Goal: Information Seeking & Learning: Learn about a topic

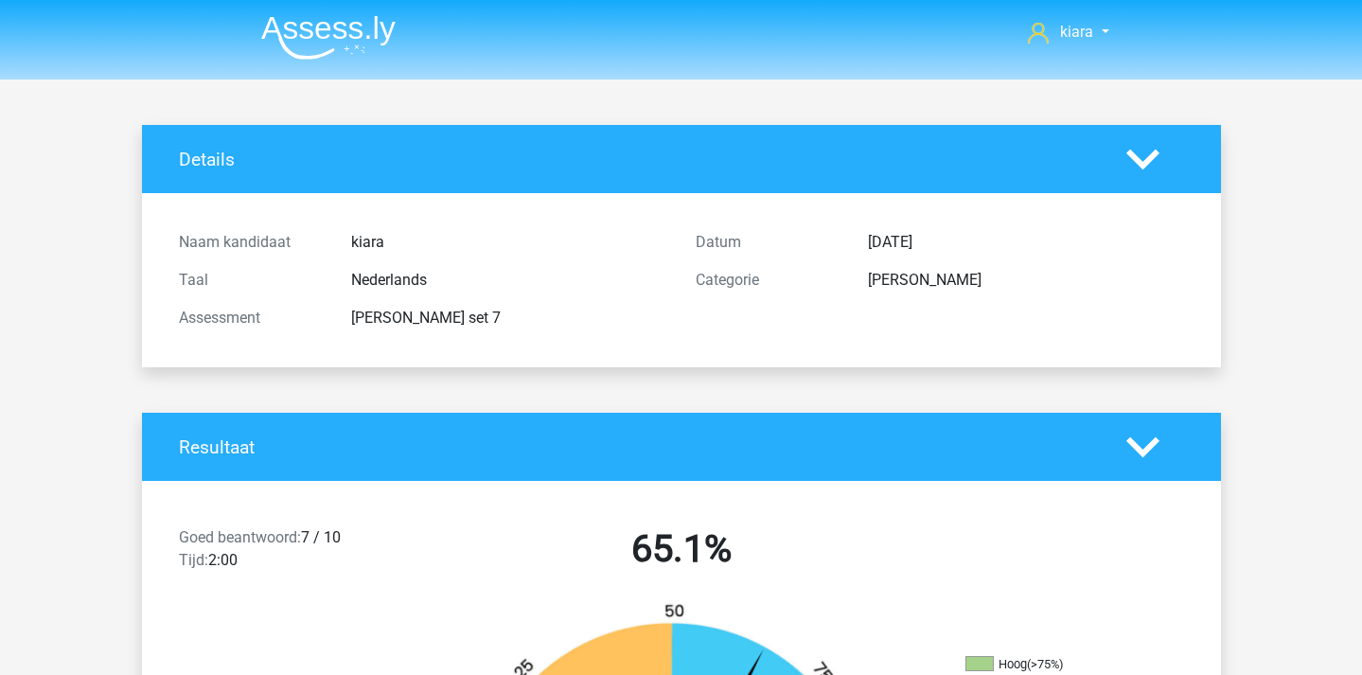
click at [1087, 44] on nav "kiara kiara27037@outlook.com" at bounding box center [681, 34] width 871 height 62
click at [1084, 22] on link "kiara" at bounding box center [1068, 32] width 96 height 23
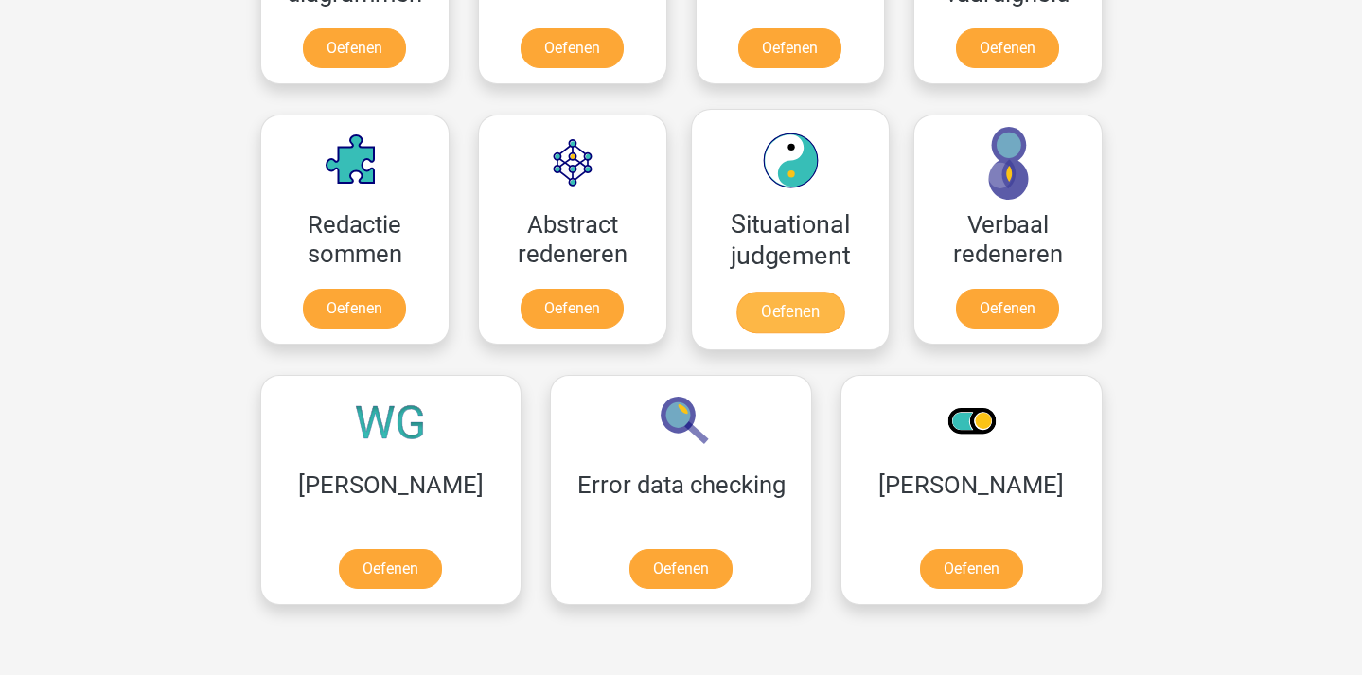
scroll to position [1295, 0]
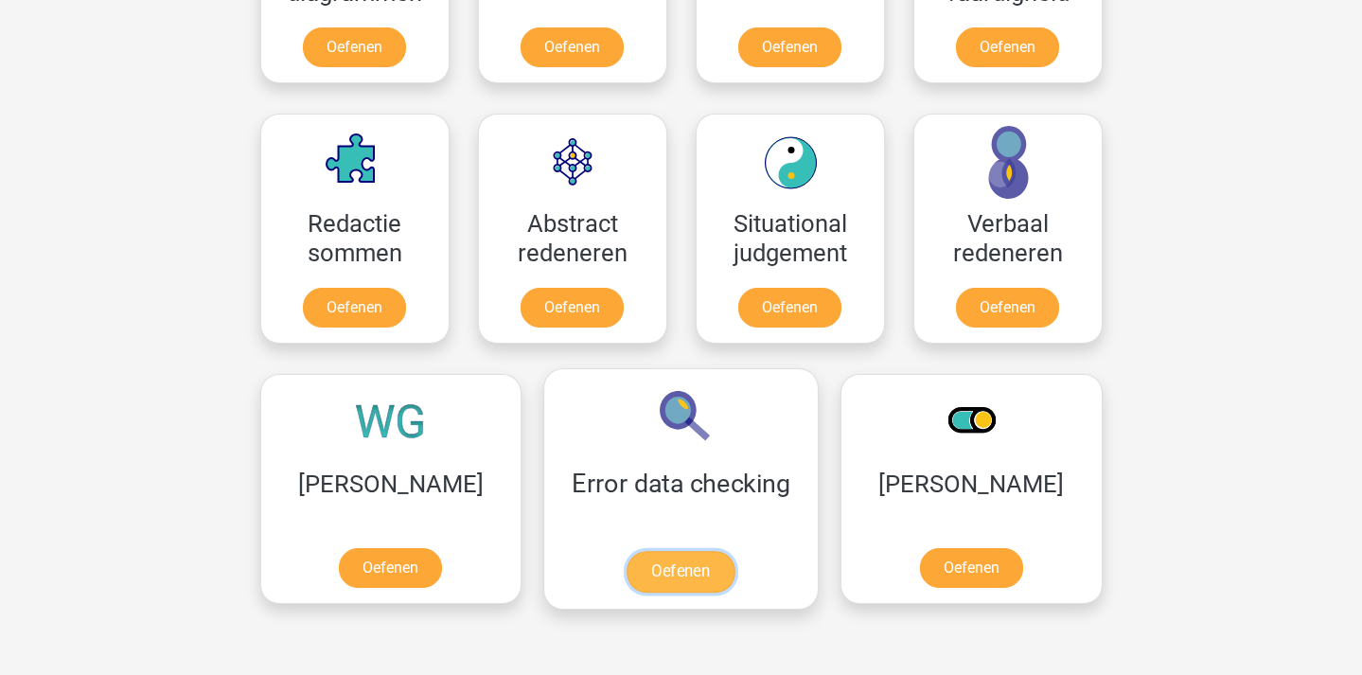
click at [627, 590] on link "Oefenen" at bounding box center [681, 572] width 108 height 42
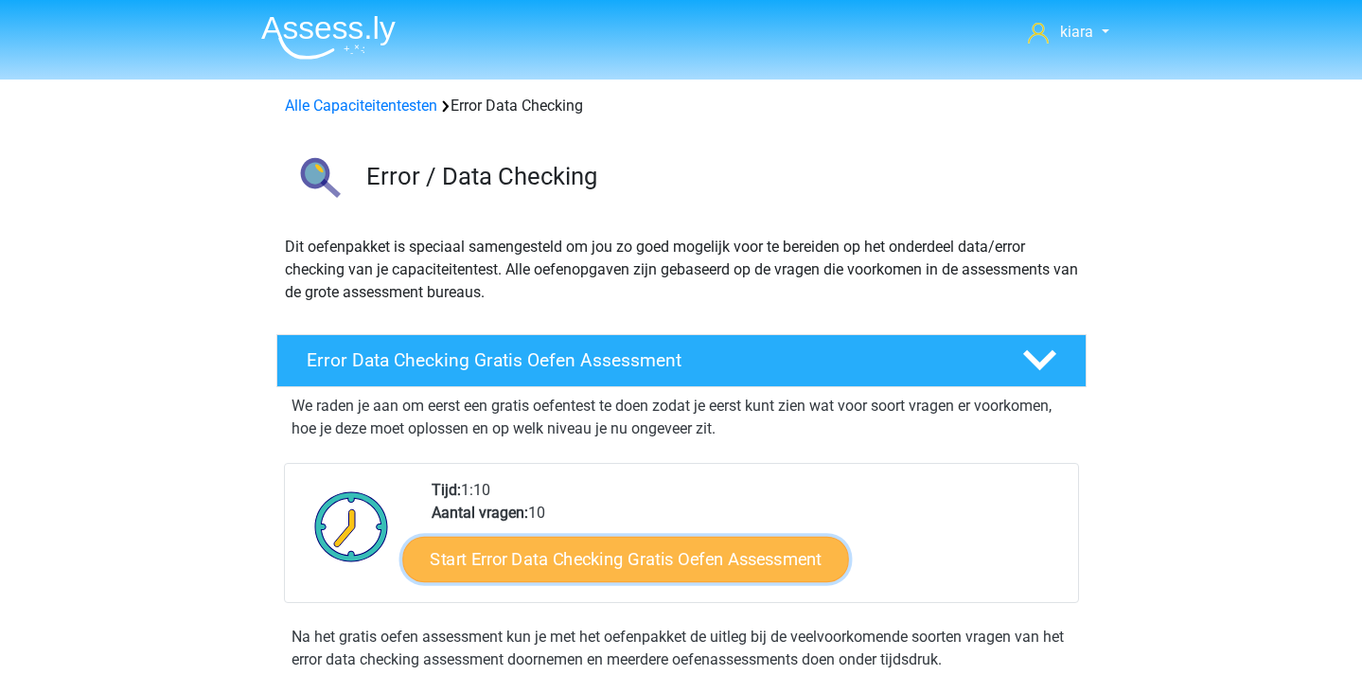
click at [614, 551] on link "Start Error Data Checking Gratis Oefen Assessment" at bounding box center [625, 559] width 447 height 45
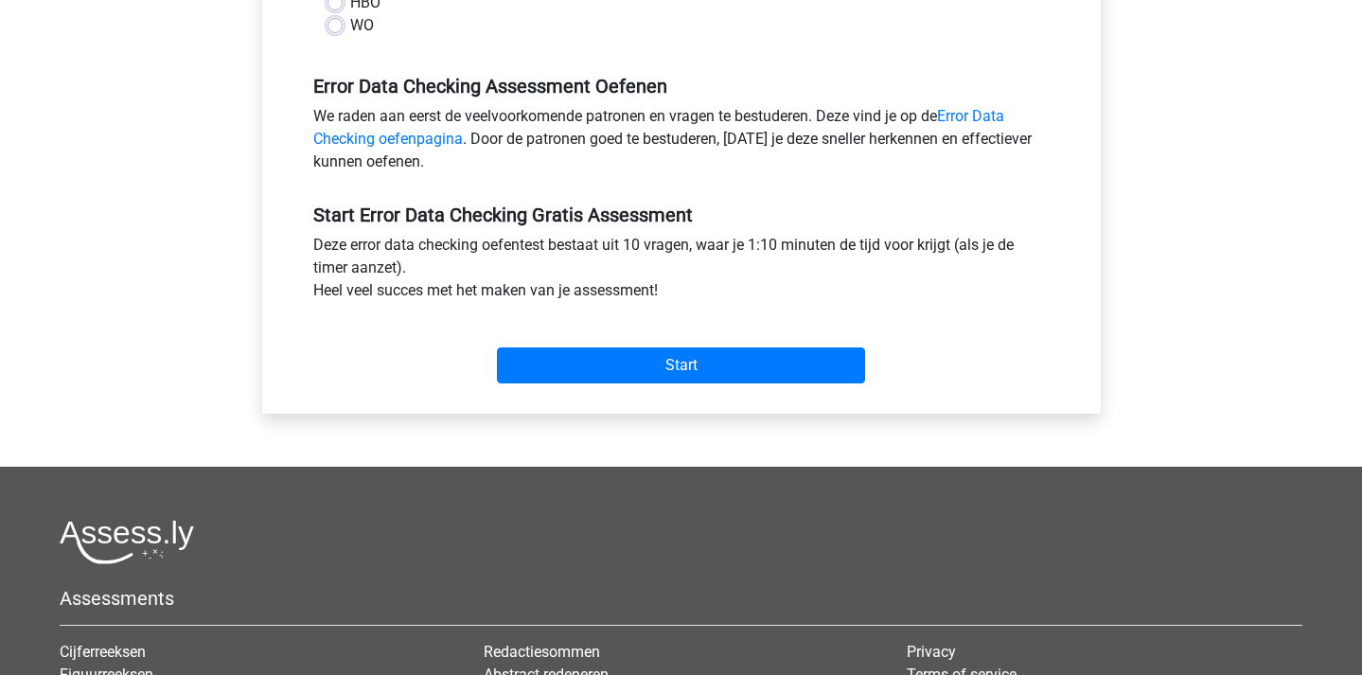
scroll to position [559, 0]
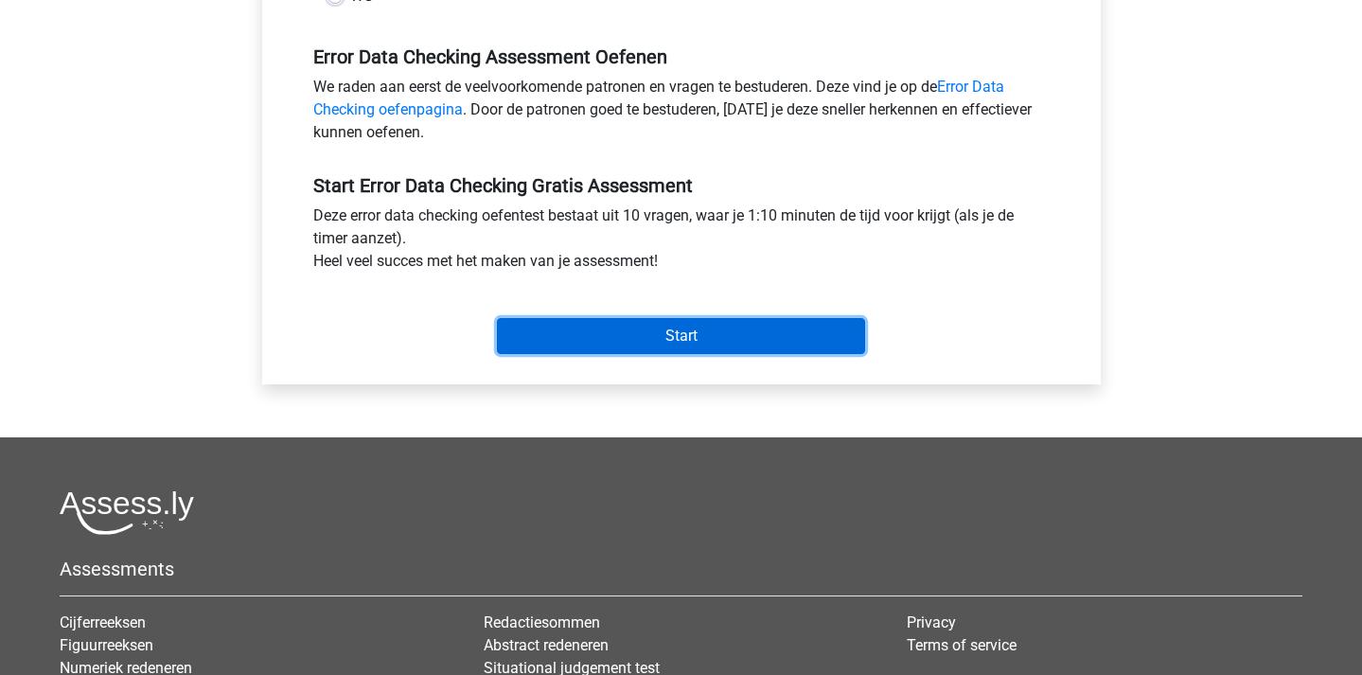
click at [768, 325] on input "Start" at bounding box center [681, 336] width 368 height 36
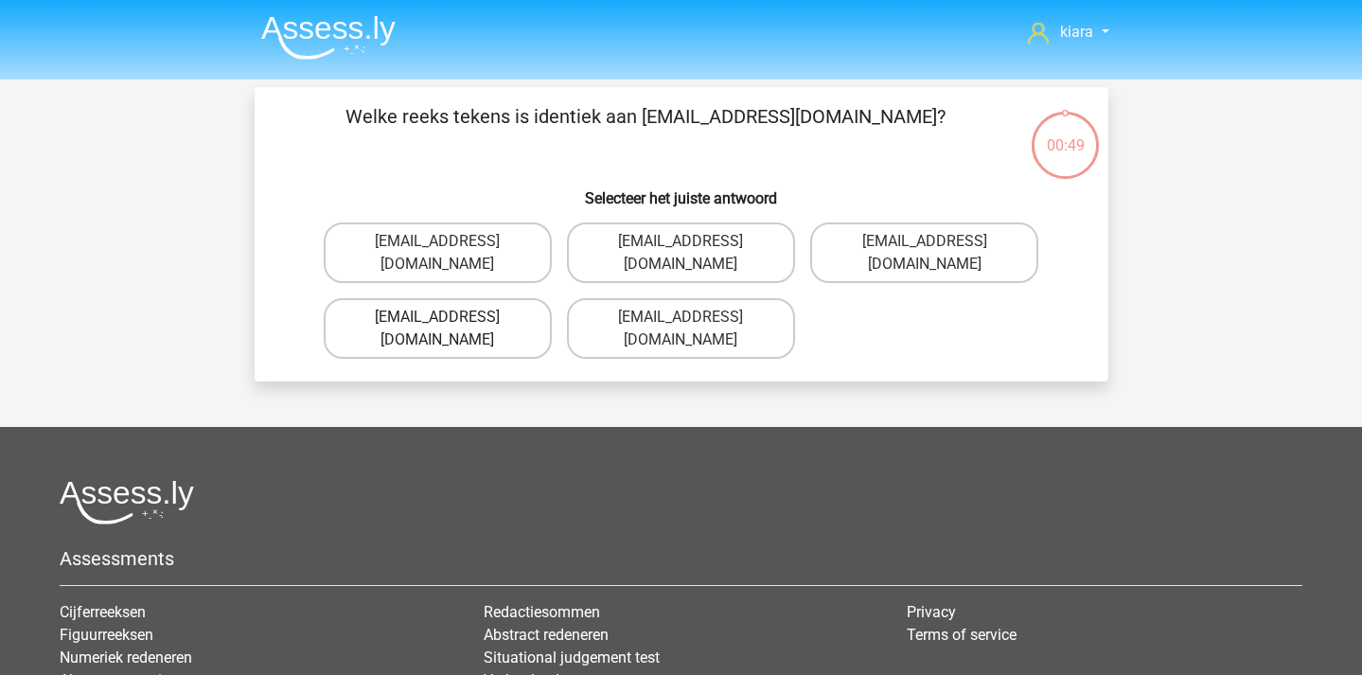
click at [516, 303] on label "[EMAIL_ADDRESS][DOMAIN_NAME]" at bounding box center [438, 328] width 228 height 61
click at [450, 317] on input "[EMAIL_ADDRESS][DOMAIN_NAME]" at bounding box center [443, 323] width 12 height 12
radio input "true"
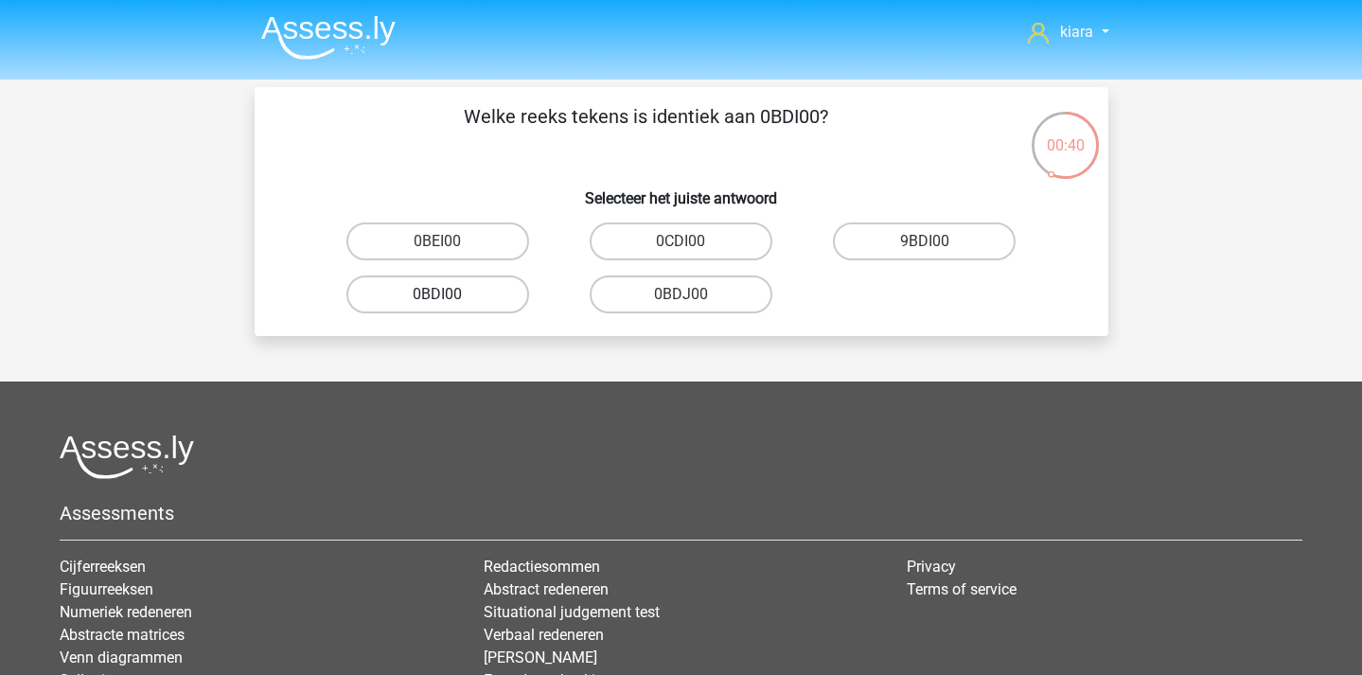
click at [475, 299] on label "0BDI00" at bounding box center [437, 294] width 183 height 38
click at [450, 299] on input "0BDI00" at bounding box center [443, 300] width 12 height 12
radio input "true"
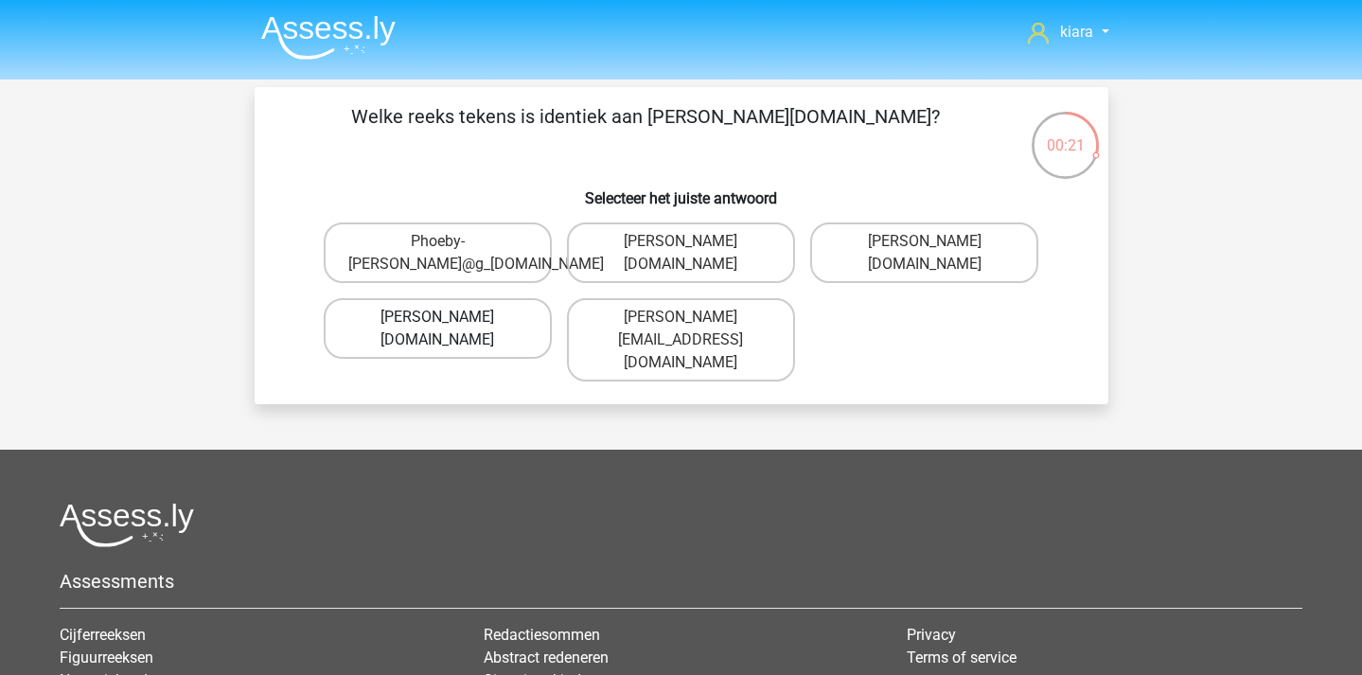
click at [500, 341] on label "Phoebe-Patterson@g_mail.gr" at bounding box center [438, 328] width 228 height 61
click at [450, 329] on input "Phoebe-Patterson@g_mail.gr" at bounding box center [443, 323] width 12 height 12
radio input "true"
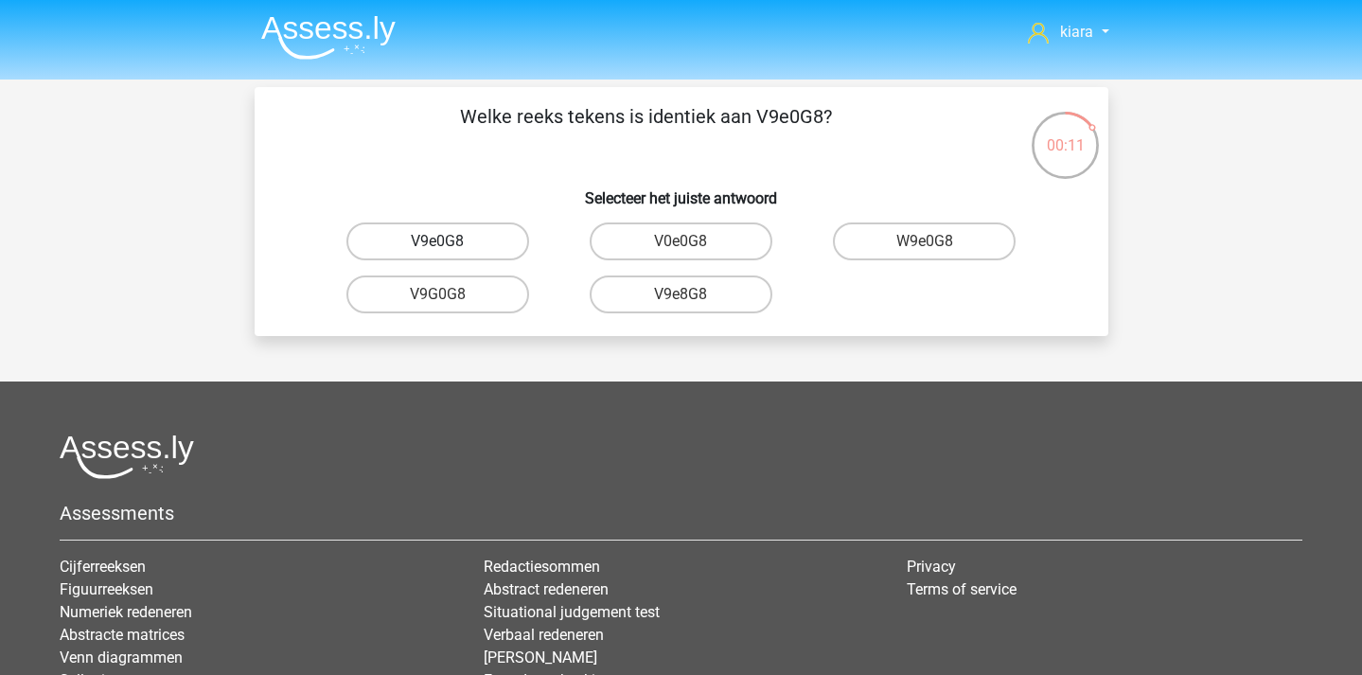
click at [468, 233] on label "V9e0G8" at bounding box center [437, 241] width 183 height 38
click at [450, 241] on input "V9e0G8" at bounding box center [443, 247] width 12 height 12
radio input "true"
click at [971, 240] on label "91051S" at bounding box center [924, 241] width 183 height 38
click at [937, 241] on input "91051S" at bounding box center [931, 247] width 12 height 12
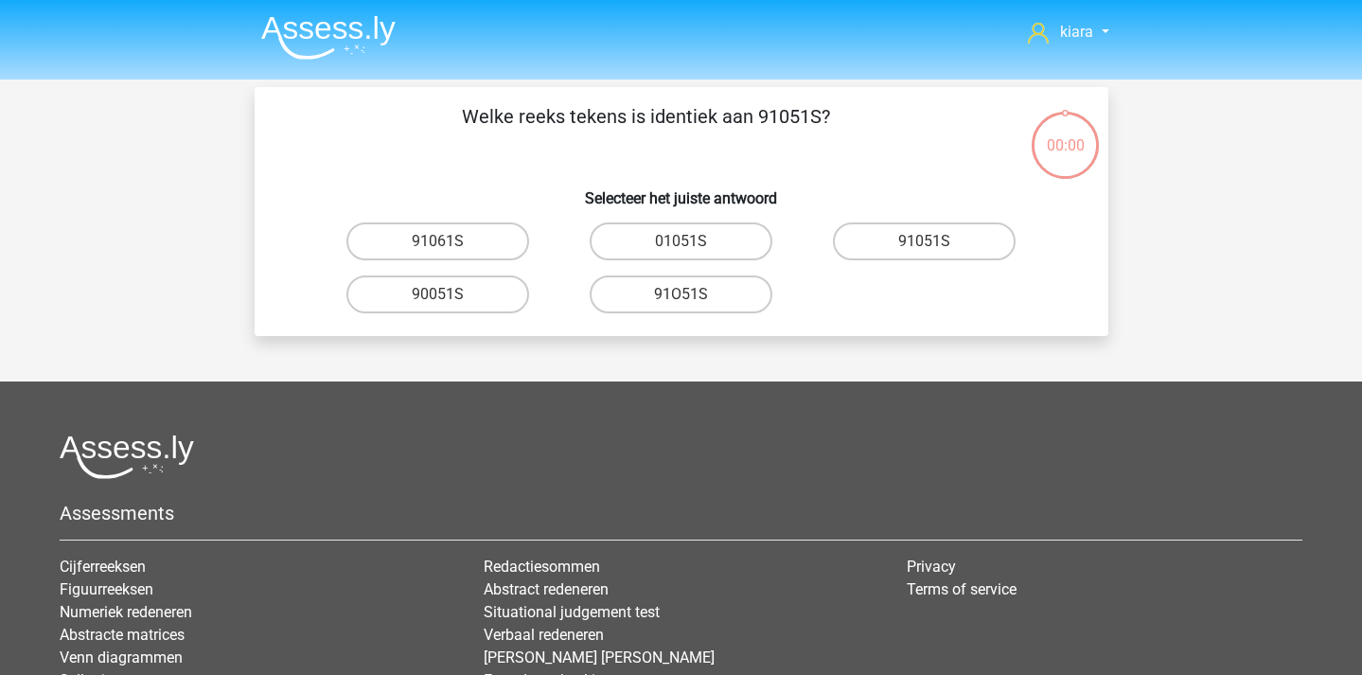
radio input "true"
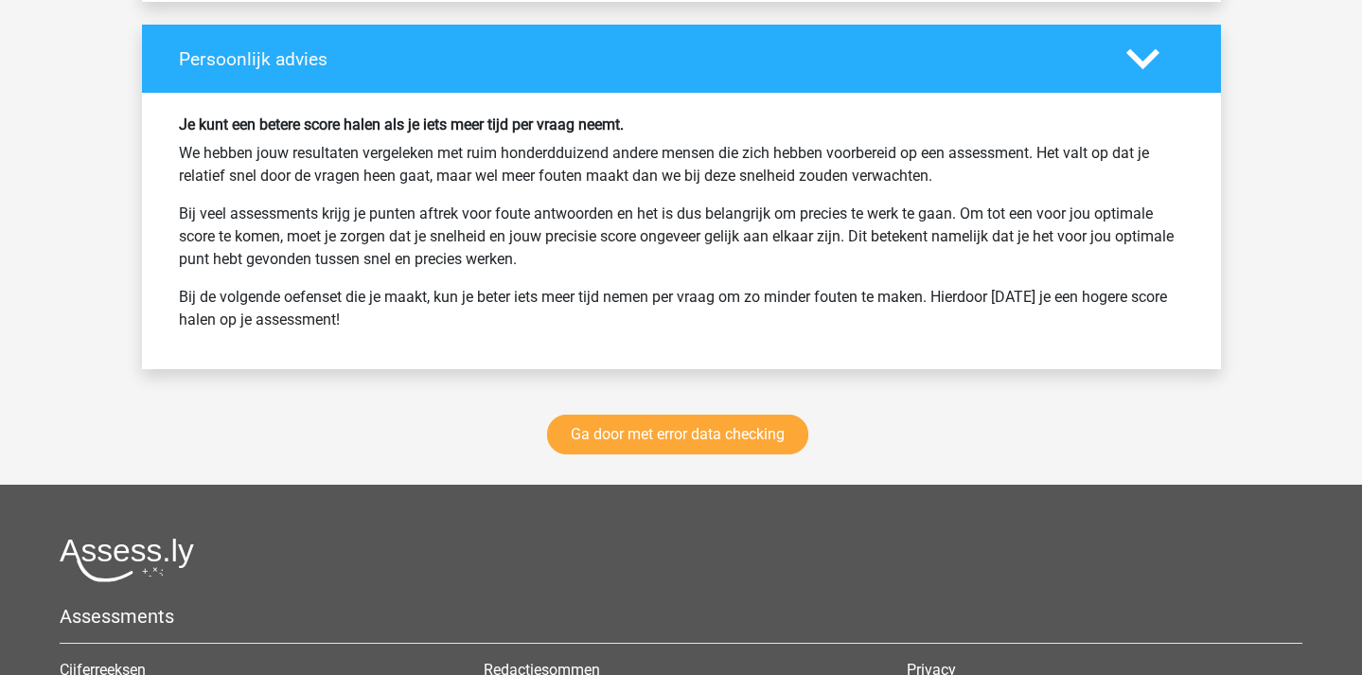
scroll to position [2456, 0]
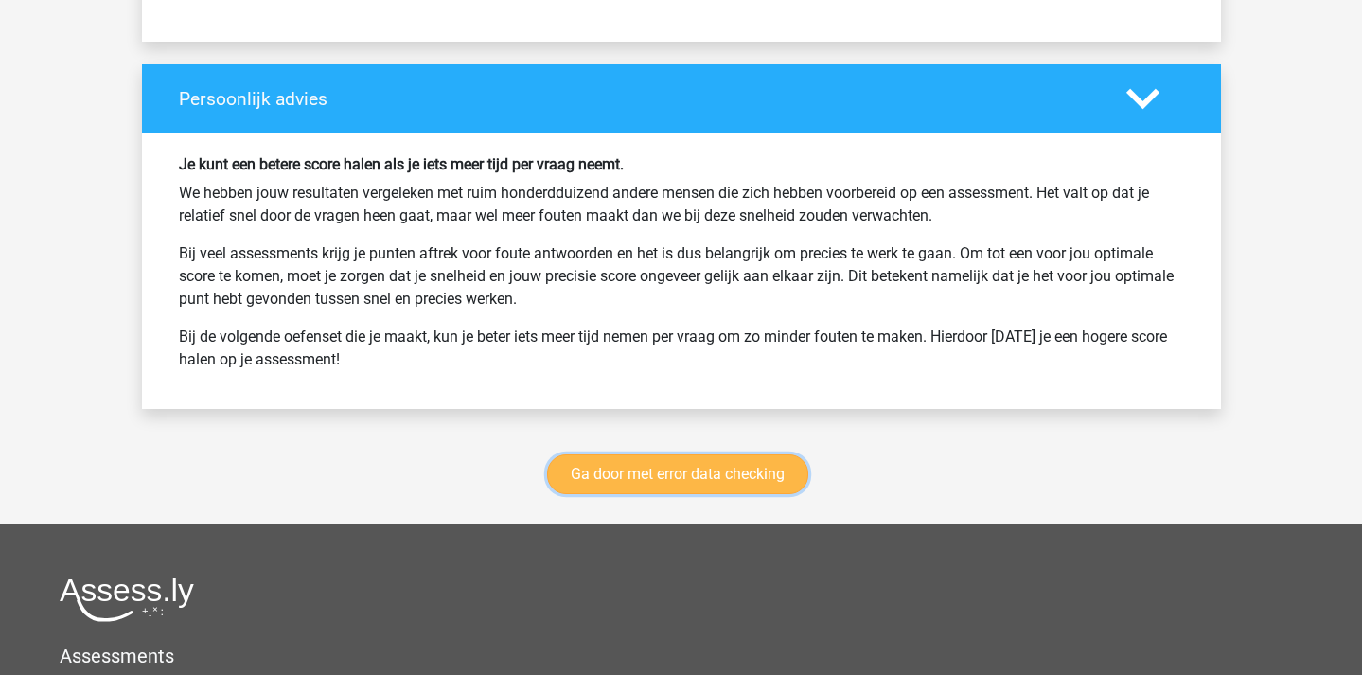
click at [722, 471] on link "Ga door met error data checking" at bounding box center [677, 474] width 261 height 40
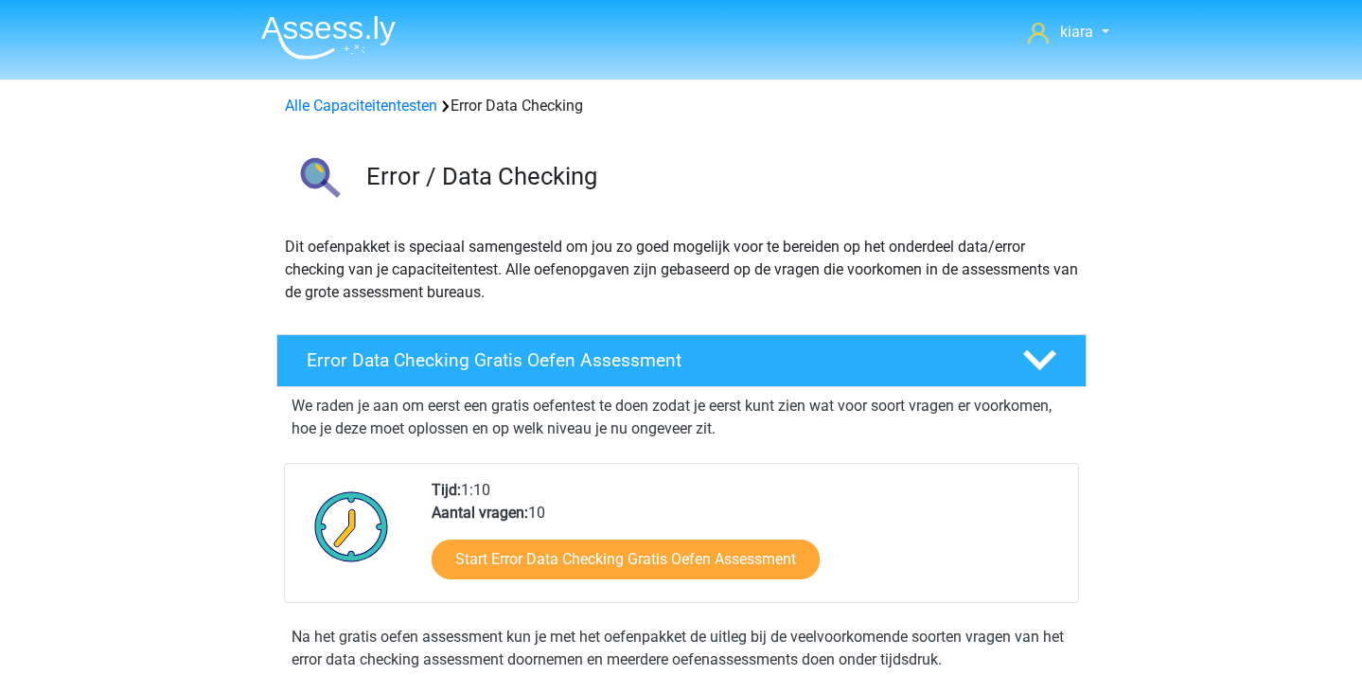
scroll to position [799, 0]
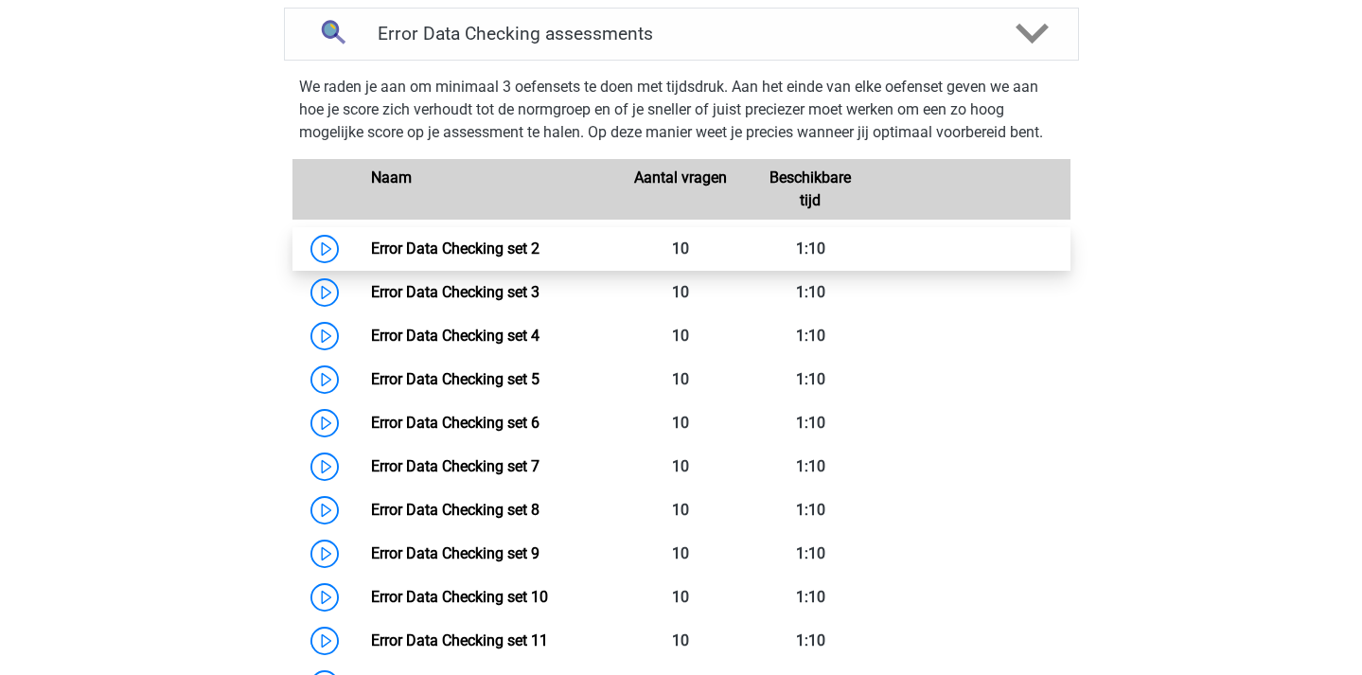
click at [371, 251] on link "Error Data Checking set 2" at bounding box center [455, 249] width 169 height 18
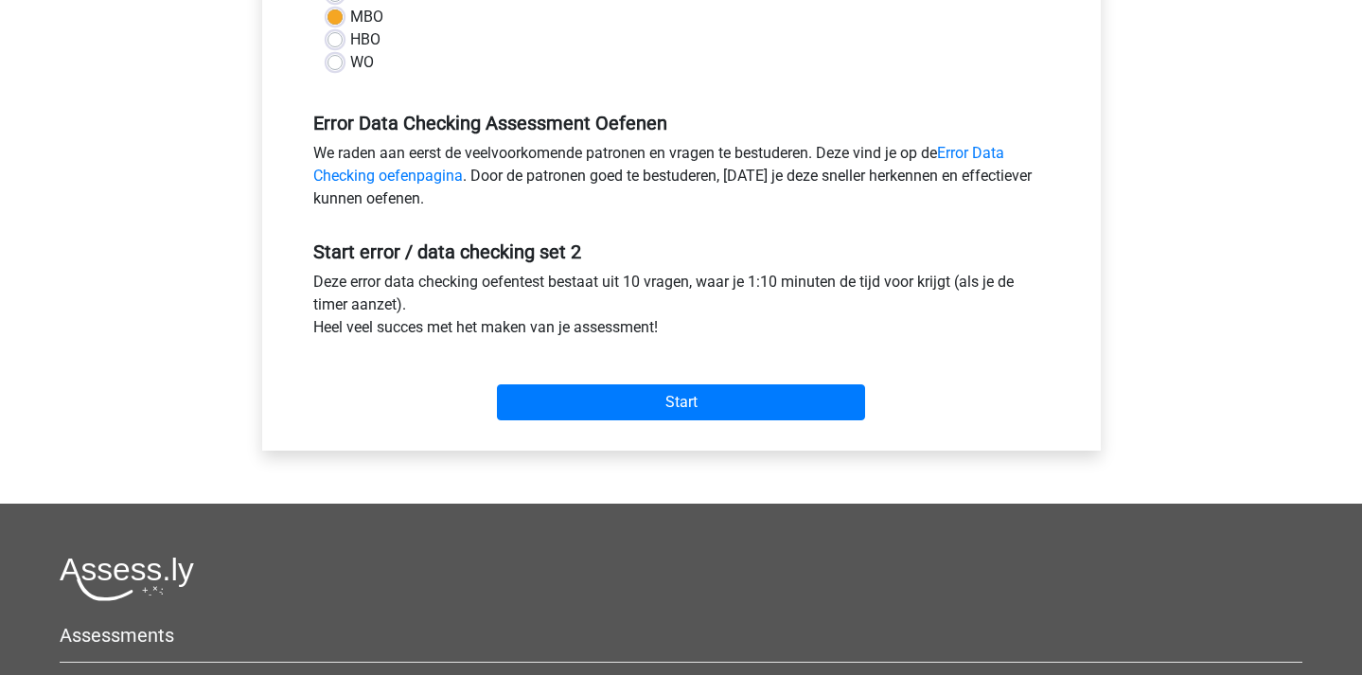
scroll to position [733, 0]
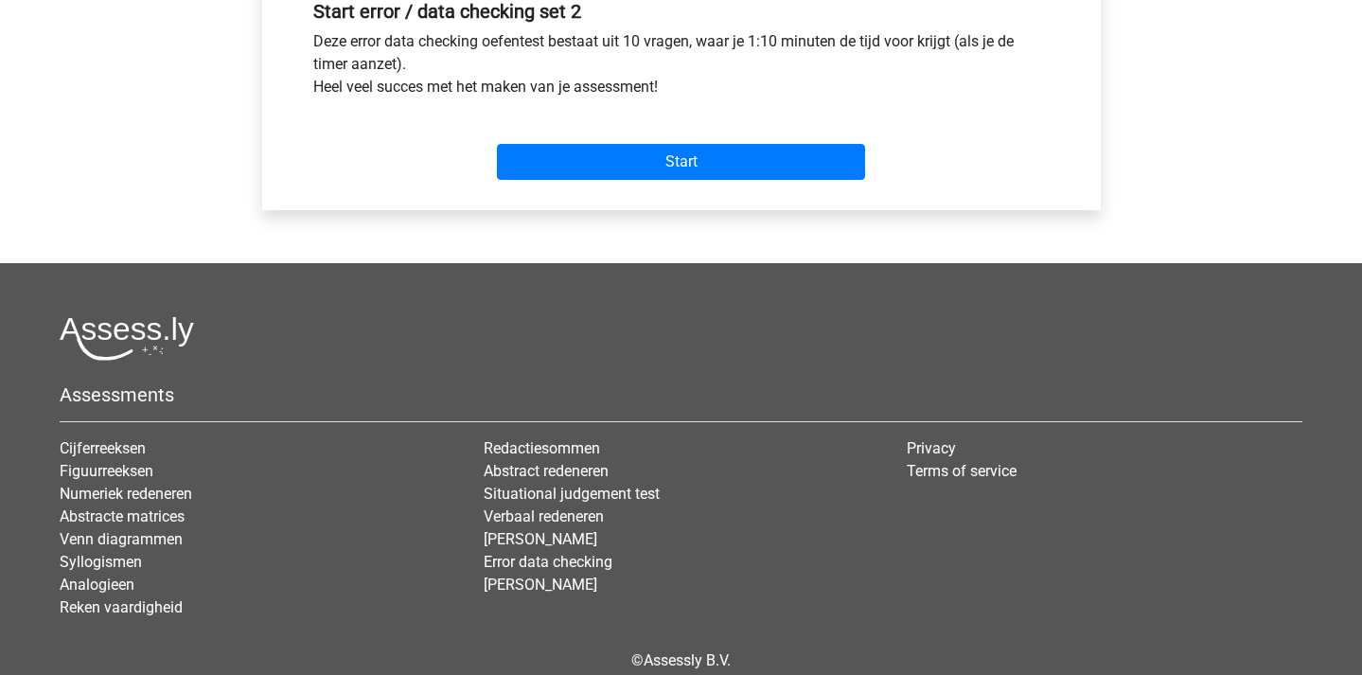
click at [724, 137] on div "Start" at bounding box center [681, 147] width 765 height 66
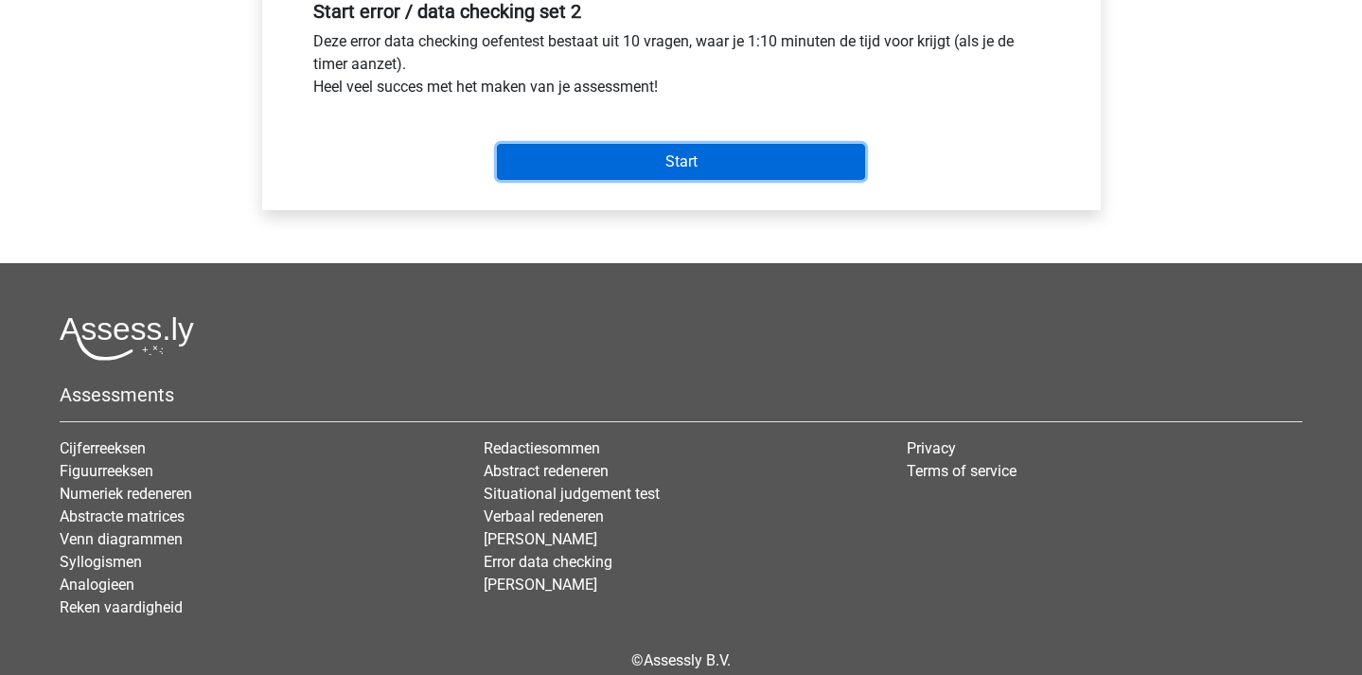
click at [724, 168] on input "Start" at bounding box center [681, 162] width 368 height 36
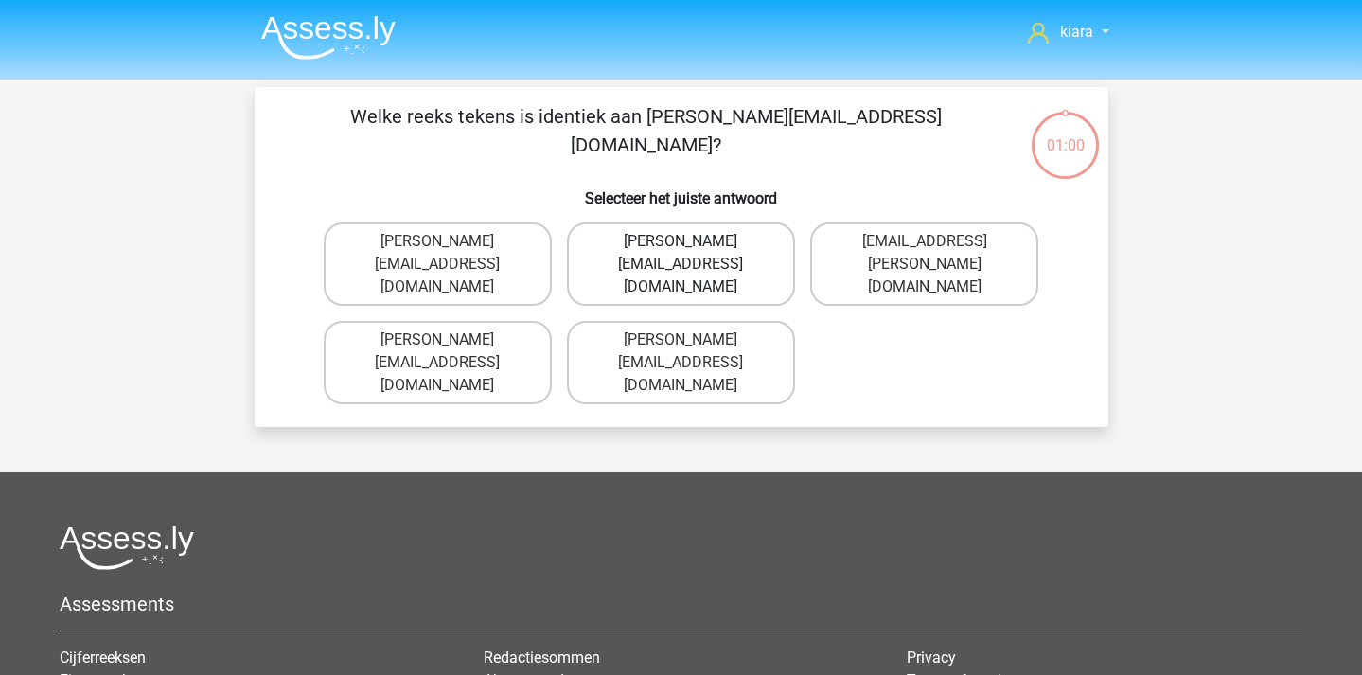
click at [769, 245] on label "Connor.Patterson@gmail.co.uk" at bounding box center [681, 263] width 228 height 83
click at [693, 245] on input "Connor.Patterson@gmail.co.uk" at bounding box center [687, 247] width 12 height 12
radio input "true"
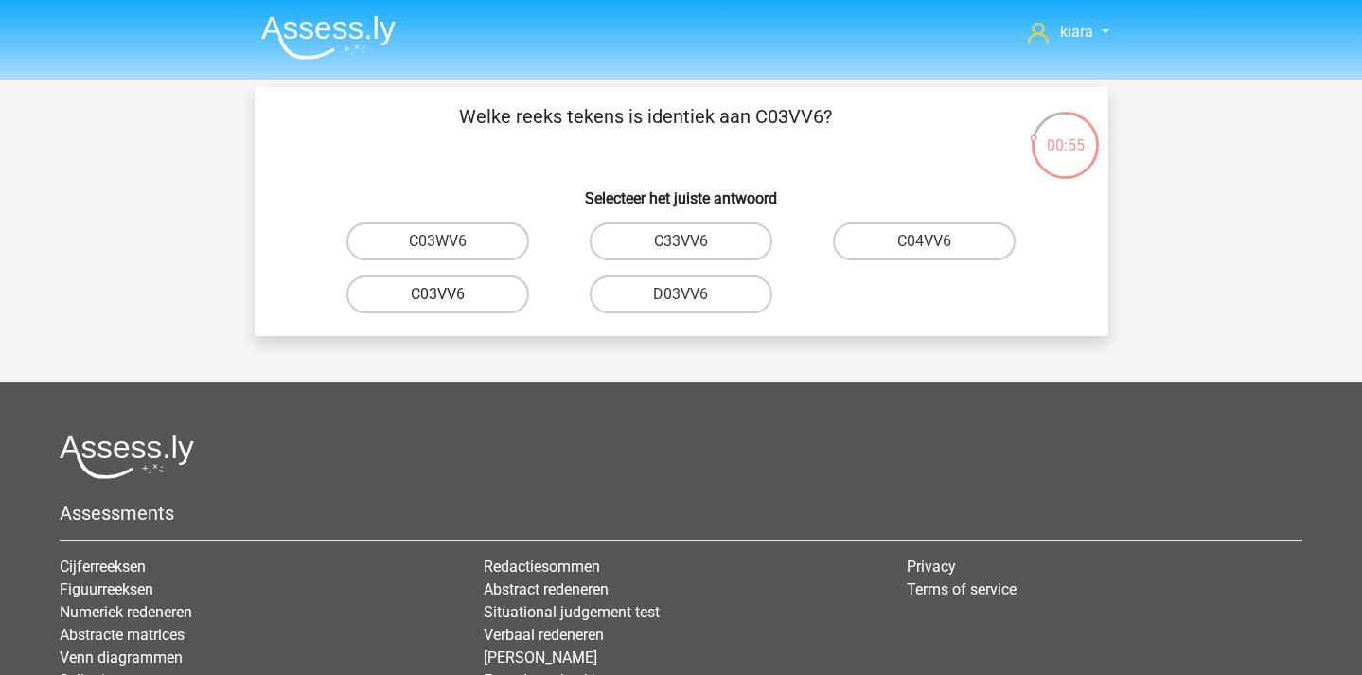
click at [498, 301] on label "C03VV6" at bounding box center [437, 294] width 183 height 38
click at [450, 301] on input "C03VV6" at bounding box center [443, 300] width 12 height 12
radio input "true"
click at [933, 242] on input "jB03CO" at bounding box center [931, 247] width 12 height 12
radio input "true"
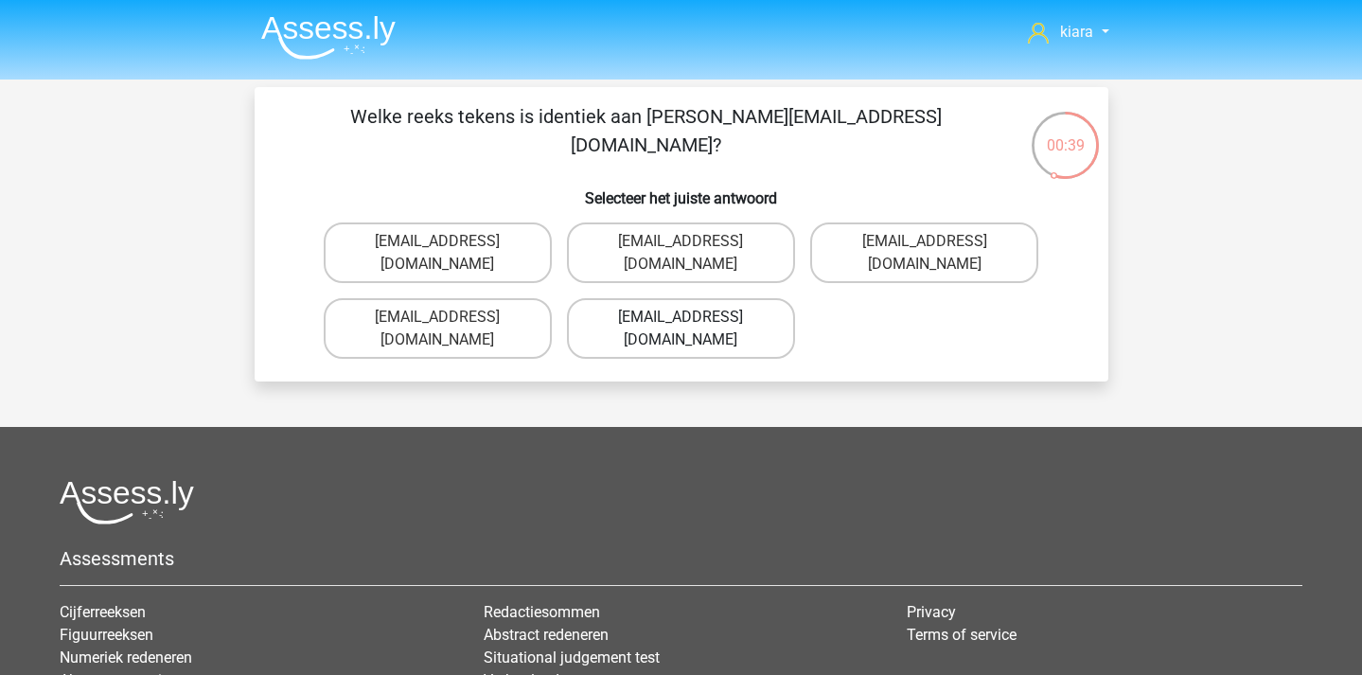
click at [748, 298] on label "Jack_Conley@hotmail.uk.com" at bounding box center [681, 328] width 228 height 61
click at [693, 317] on input "Jack_Conley@hotmail.uk.com" at bounding box center [687, 323] width 12 height 12
radio input "true"
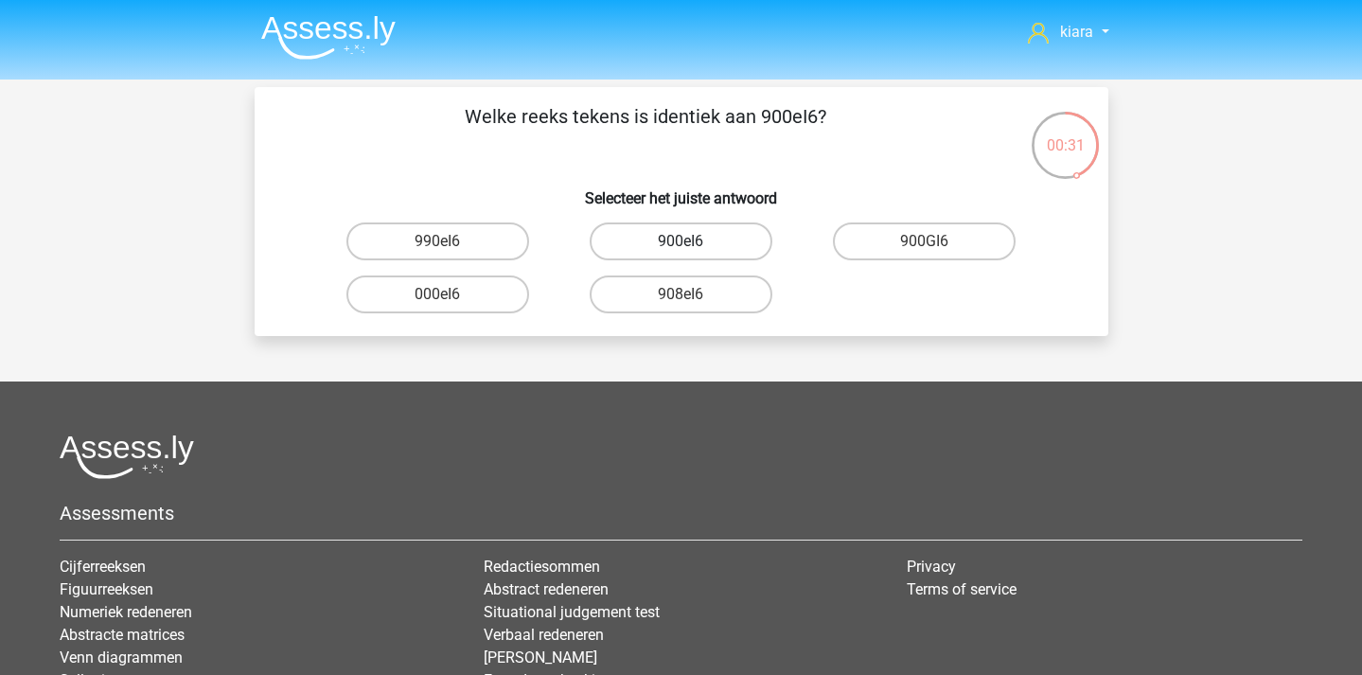
click at [661, 242] on label "900eI6" at bounding box center [681, 241] width 183 height 38
click at [681, 242] on input "900eI6" at bounding box center [687, 247] width 12 height 12
radio input "true"
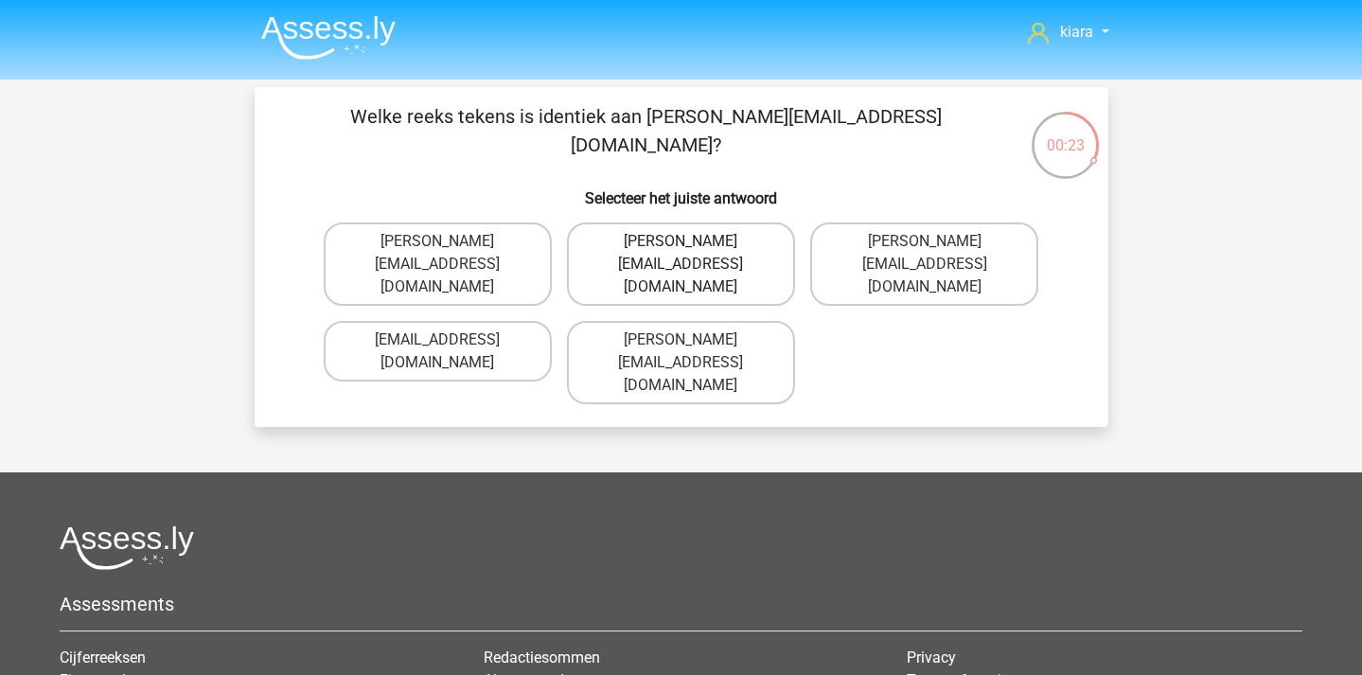
click at [752, 242] on label "Michael_Maede@joymail.gr" at bounding box center [681, 263] width 228 height 83
click at [693, 242] on input "Michael_Maede@joymail.gr" at bounding box center [687, 247] width 12 height 12
radio input "true"
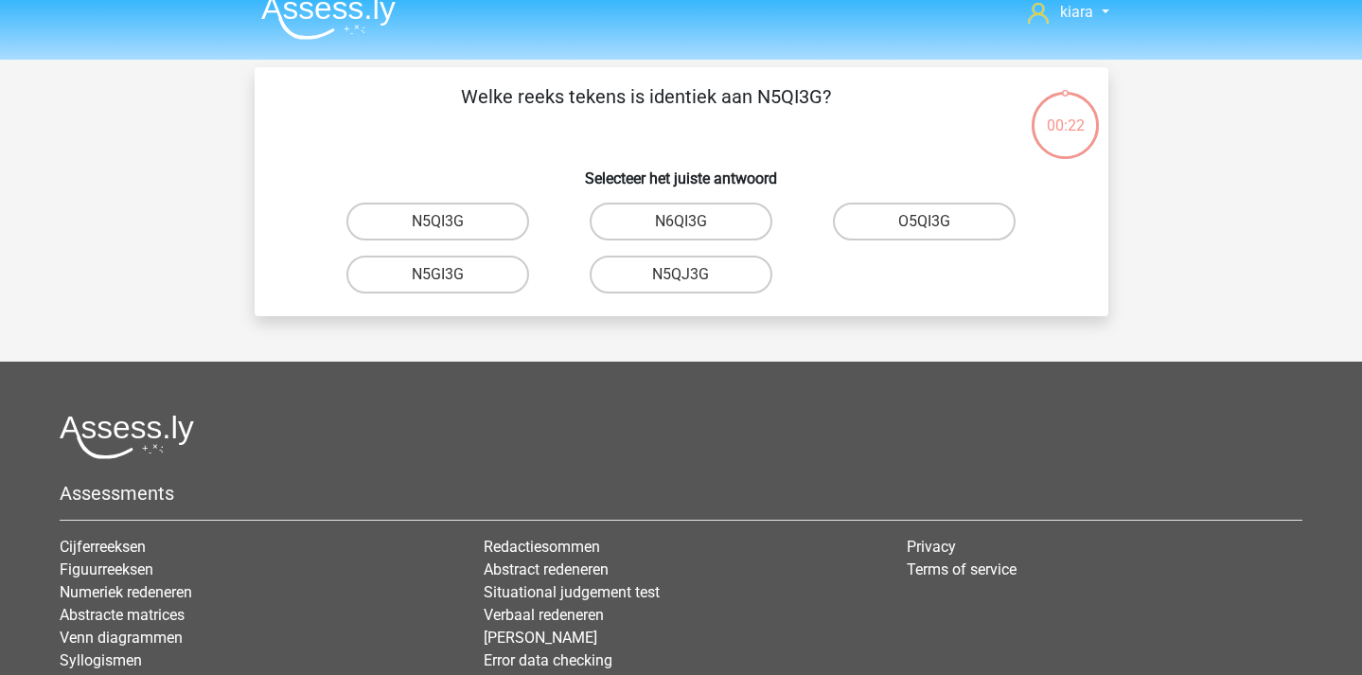
scroll to position [9, 0]
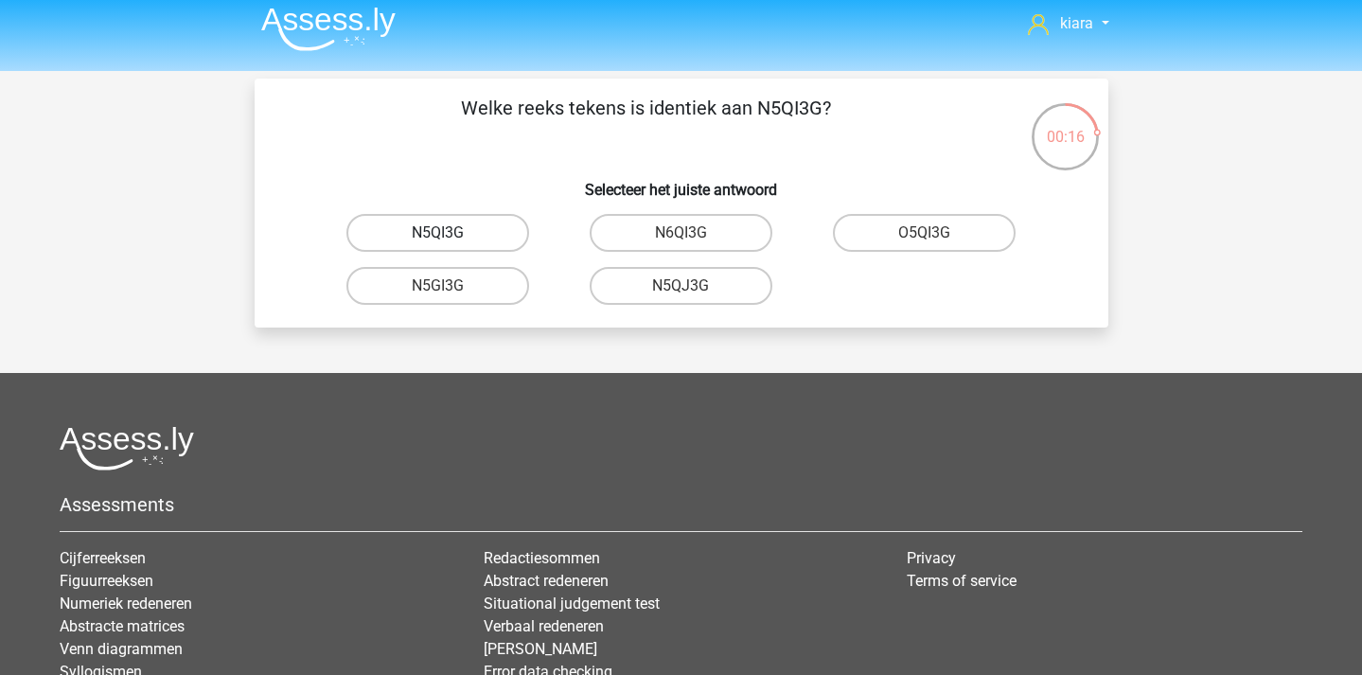
click at [484, 234] on label "N5QI3G" at bounding box center [437, 233] width 183 height 38
click at [450, 234] on input "N5QI3G" at bounding box center [443, 239] width 12 height 12
radio input "true"
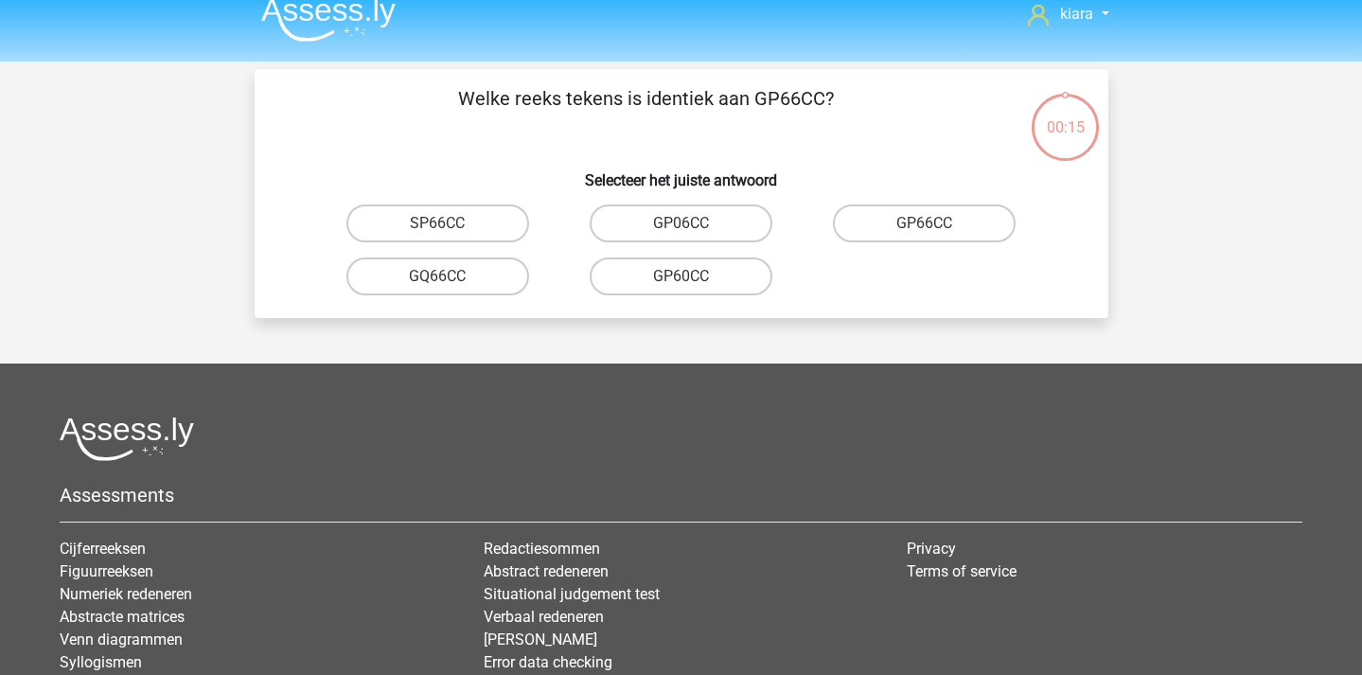
scroll to position [0, 0]
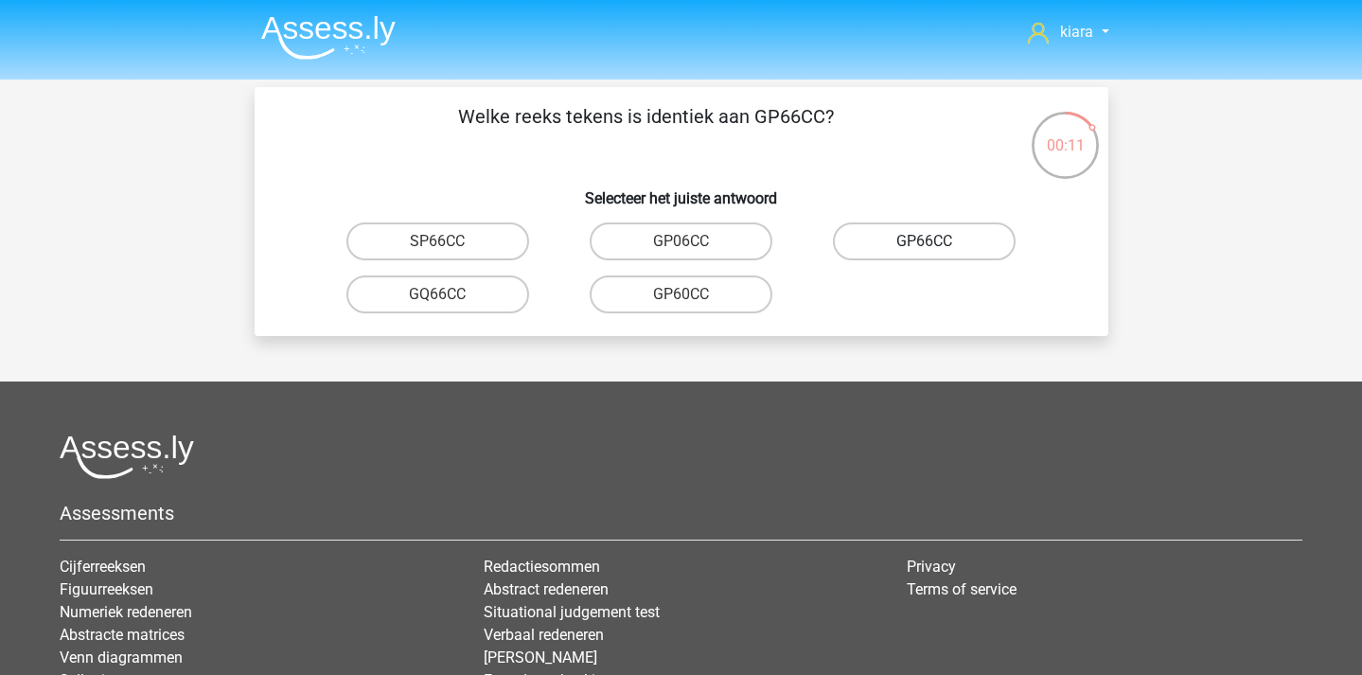
click at [909, 229] on label "GP66CC" at bounding box center [924, 241] width 183 height 38
click at [925, 241] on input "GP66CC" at bounding box center [931, 247] width 12 height 12
radio input "true"
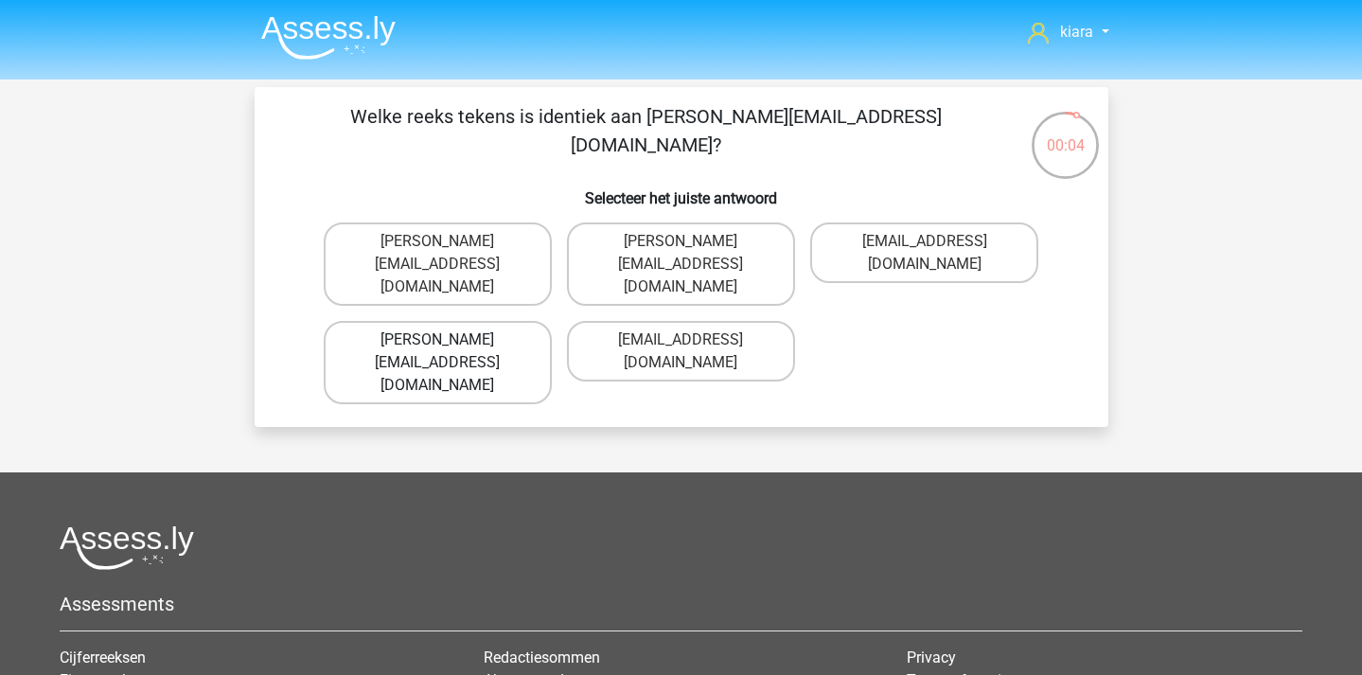
click at [518, 321] on label "Thomas_Mead@joinmail.uk.com" at bounding box center [438, 362] width 228 height 83
click at [450, 340] on input "Thomas_Mead@joinmail.uk.com" at bounding box center [443, 346] width 12 height 12
radio input "true"
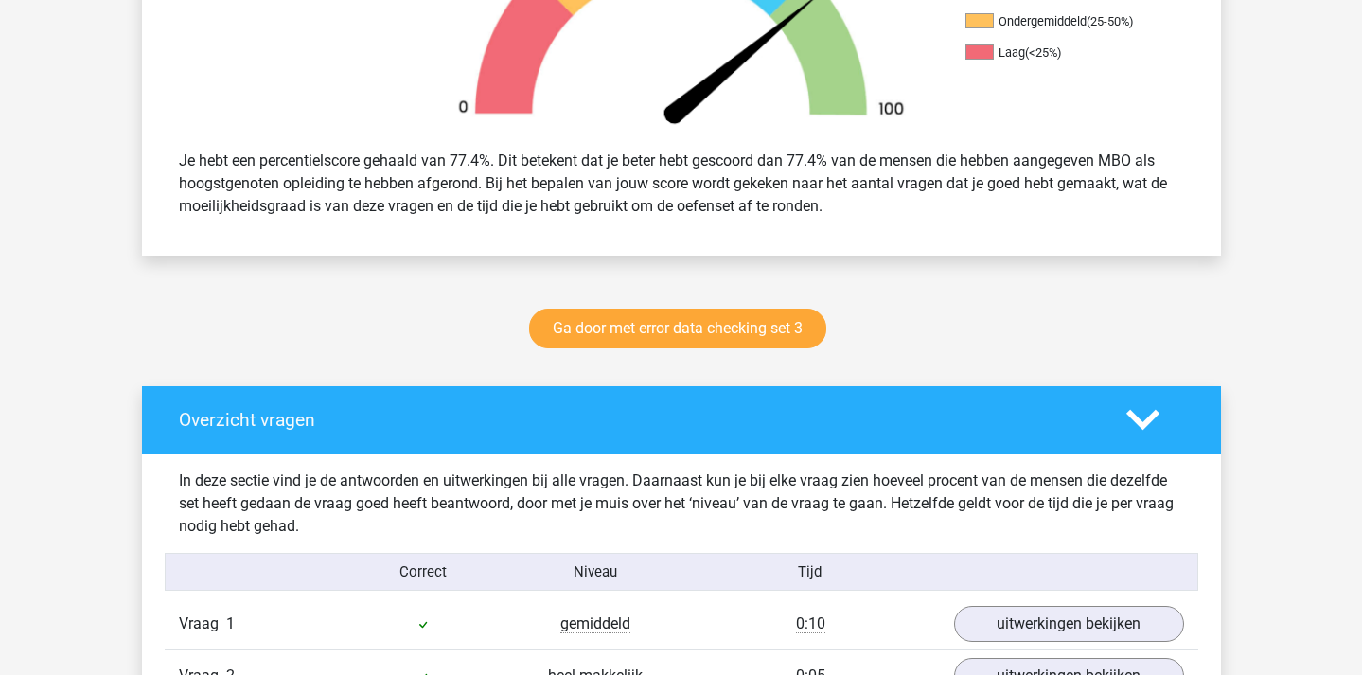
scroll to position [648, 0]
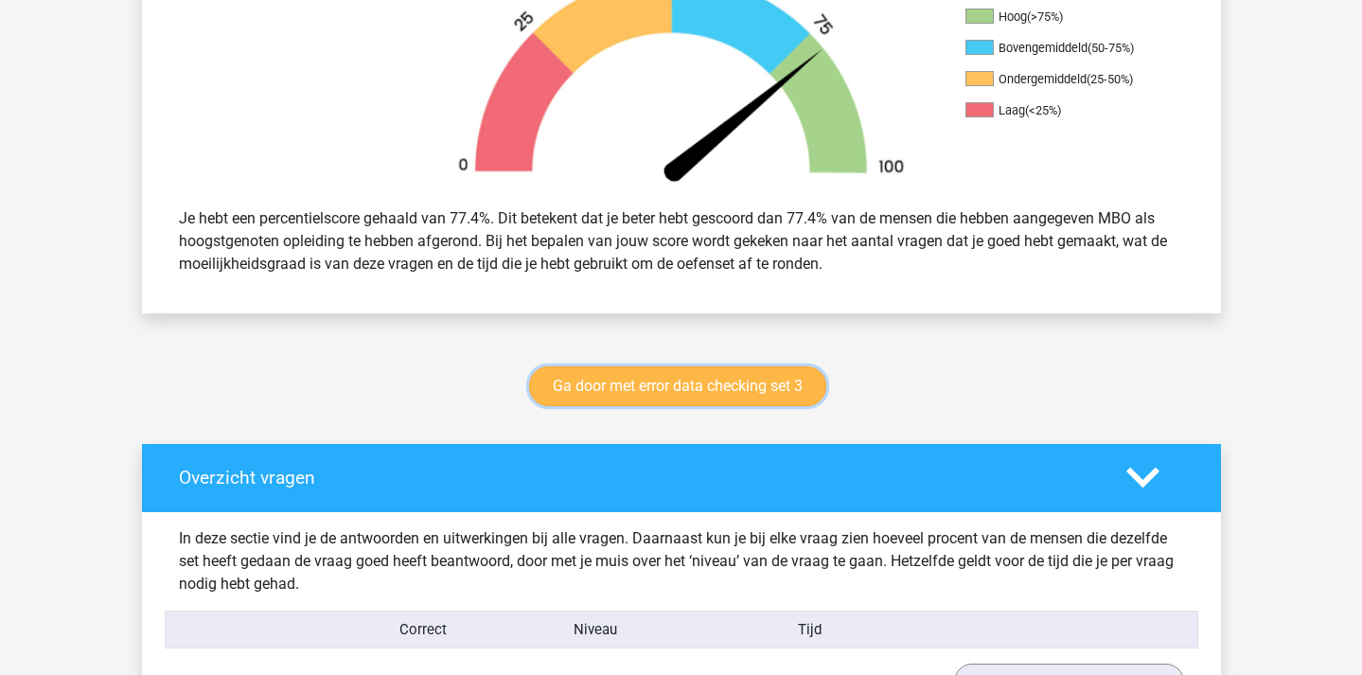
click at [625, 380] on link "Ga door met error data checking set 3" at bounding box center [677, 386] width 297 height 40
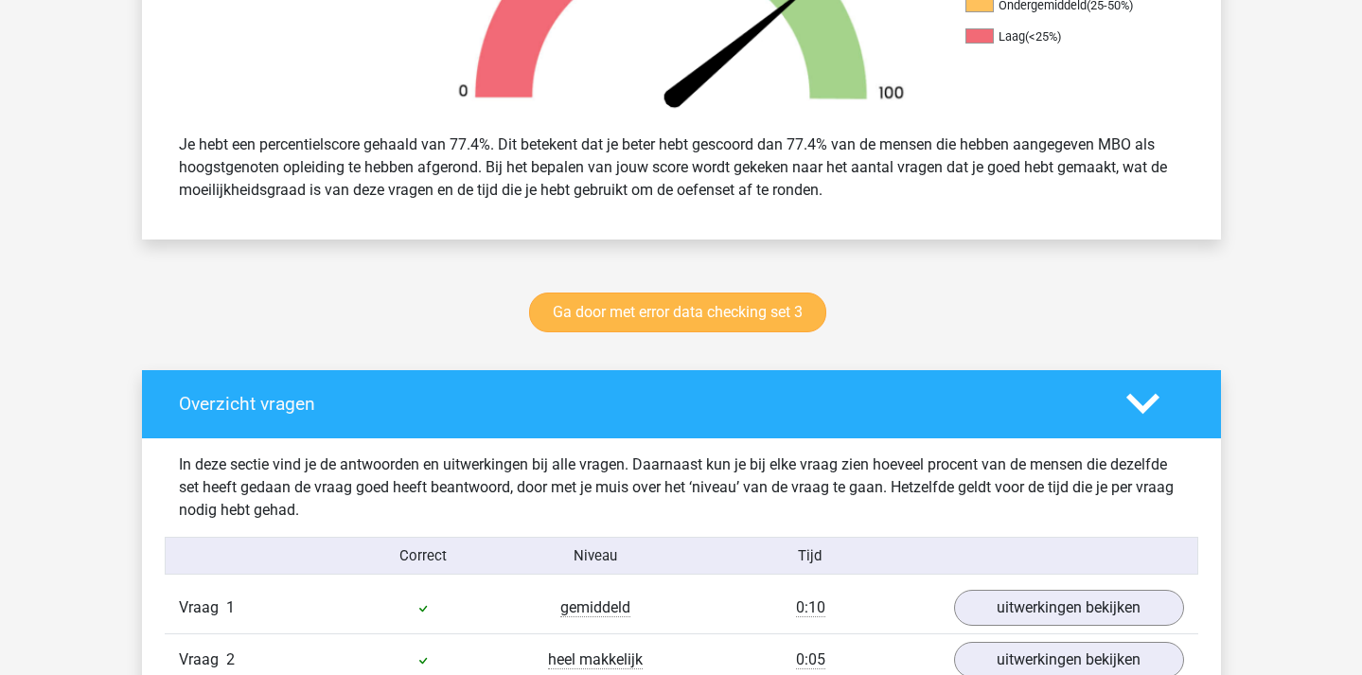
scroll to position [736, 0]
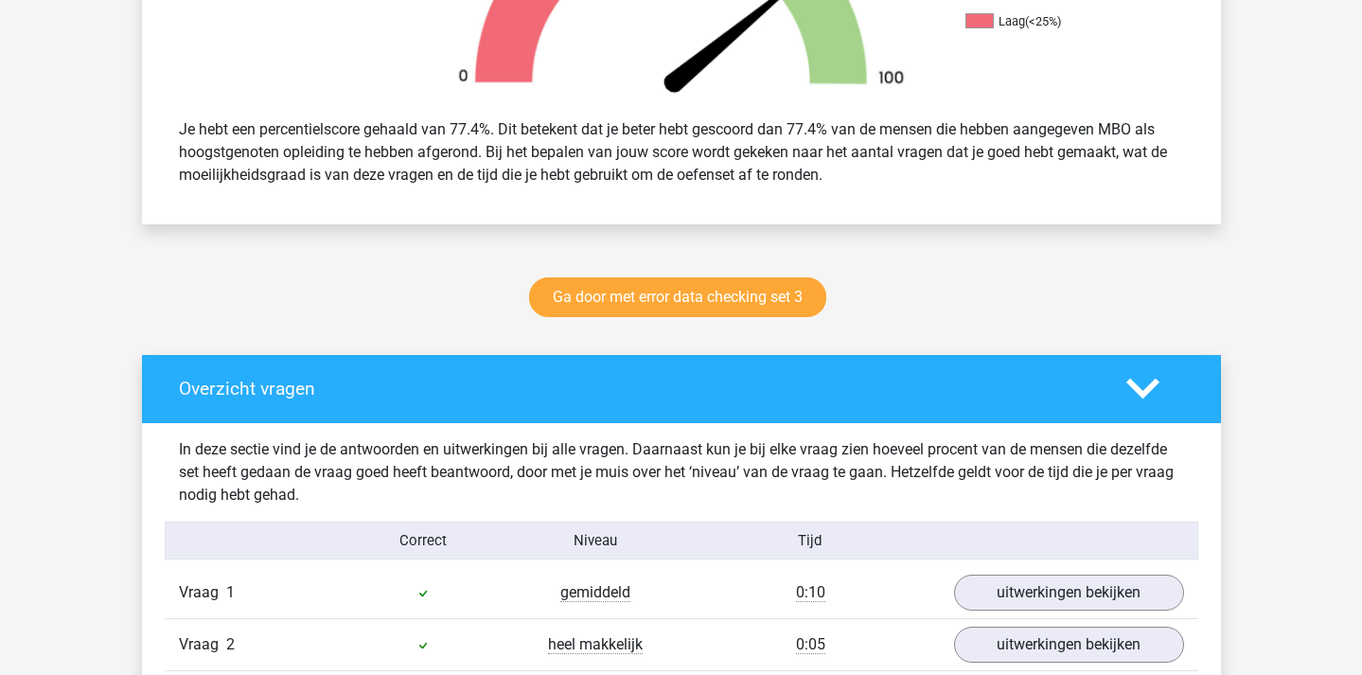
click at [637, 322] on div "Ga door met error data checking set 3" at bounding box center [681, 301] width 899 height 62
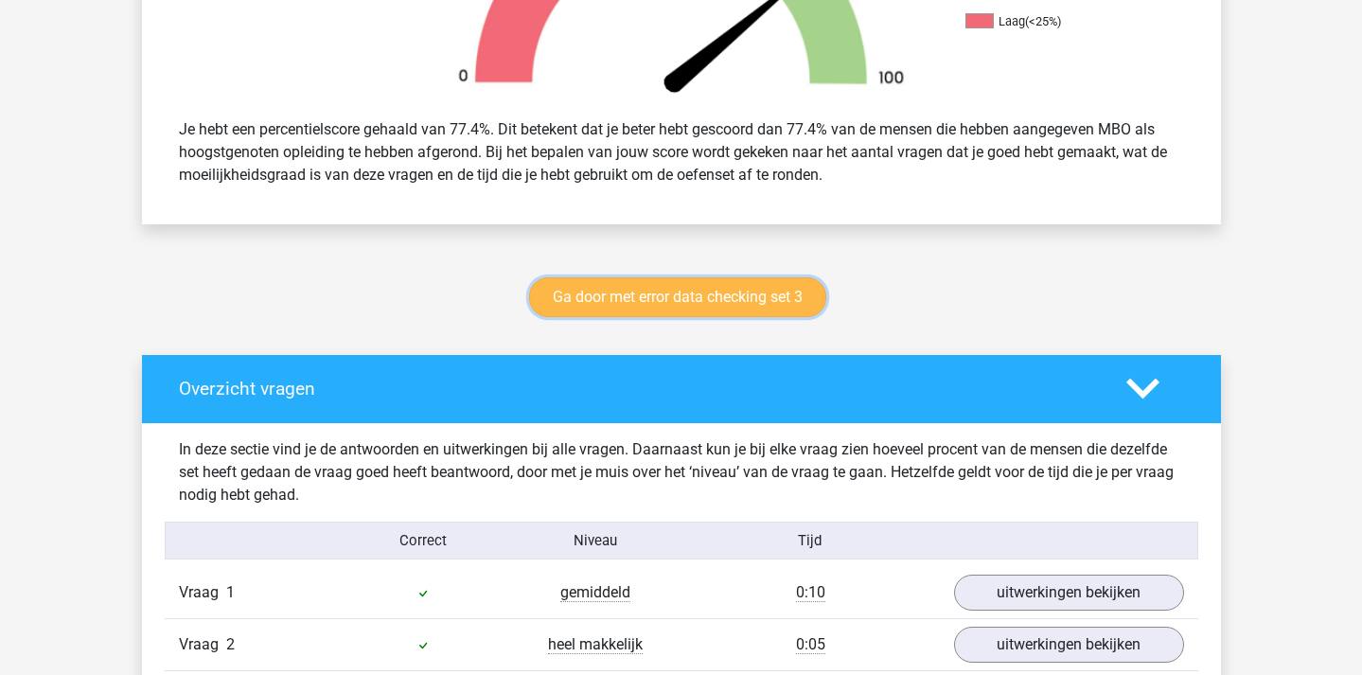
click at [653, 294] on link "Ga door met error data checking set 3" at bounding box center [677, 297] width 297 height 40
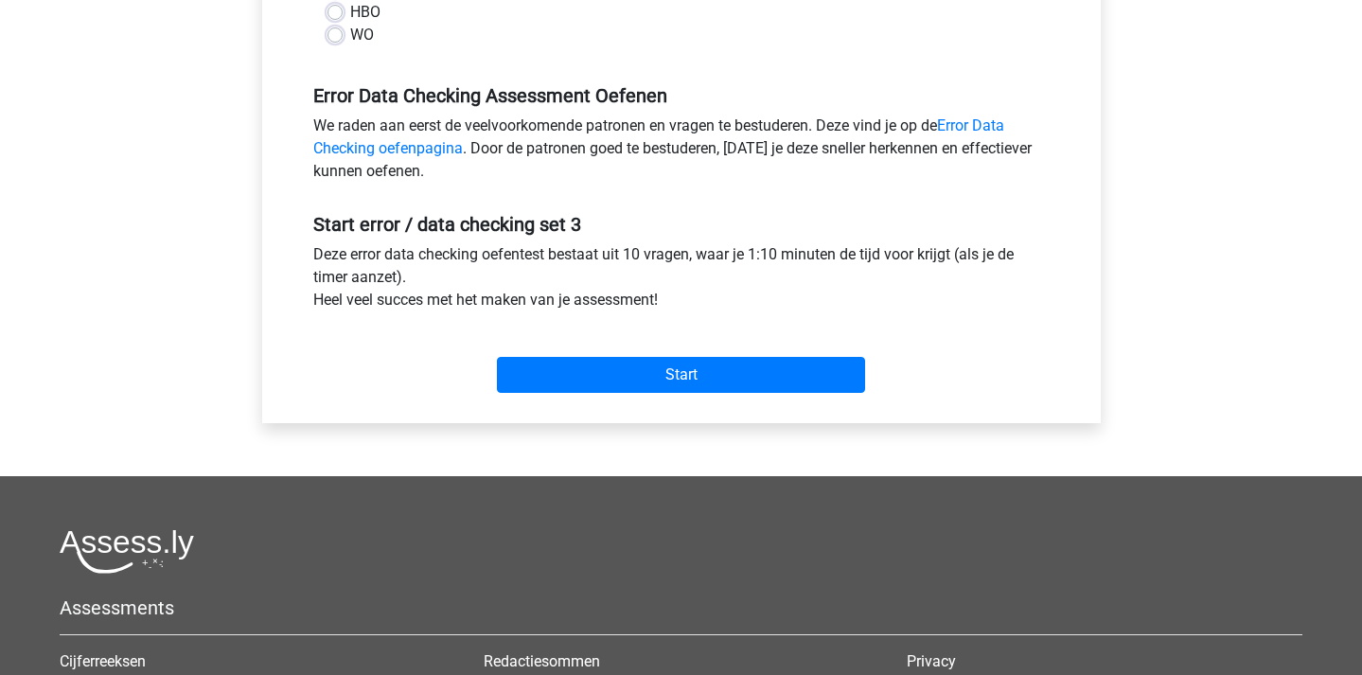
scroll to position [522, 0]
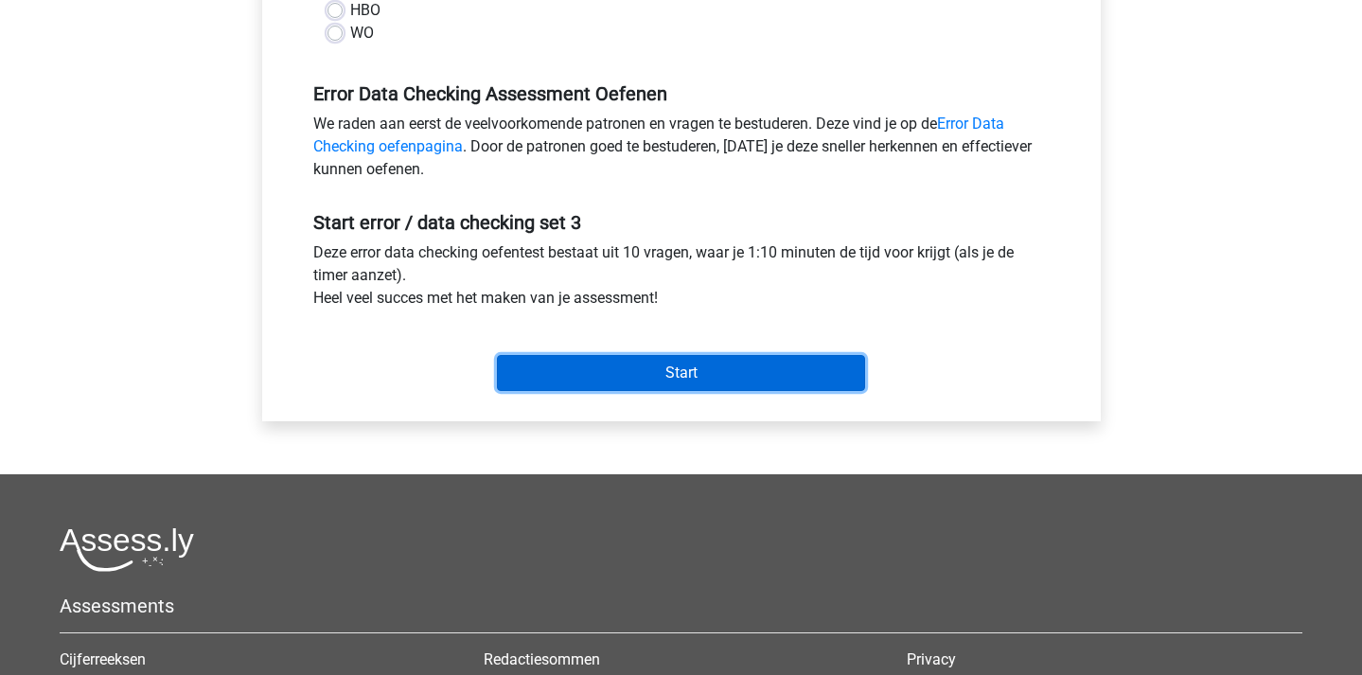
click at [719, 365] on input "Start" at bounding box center [681, 373] width 368 height 36
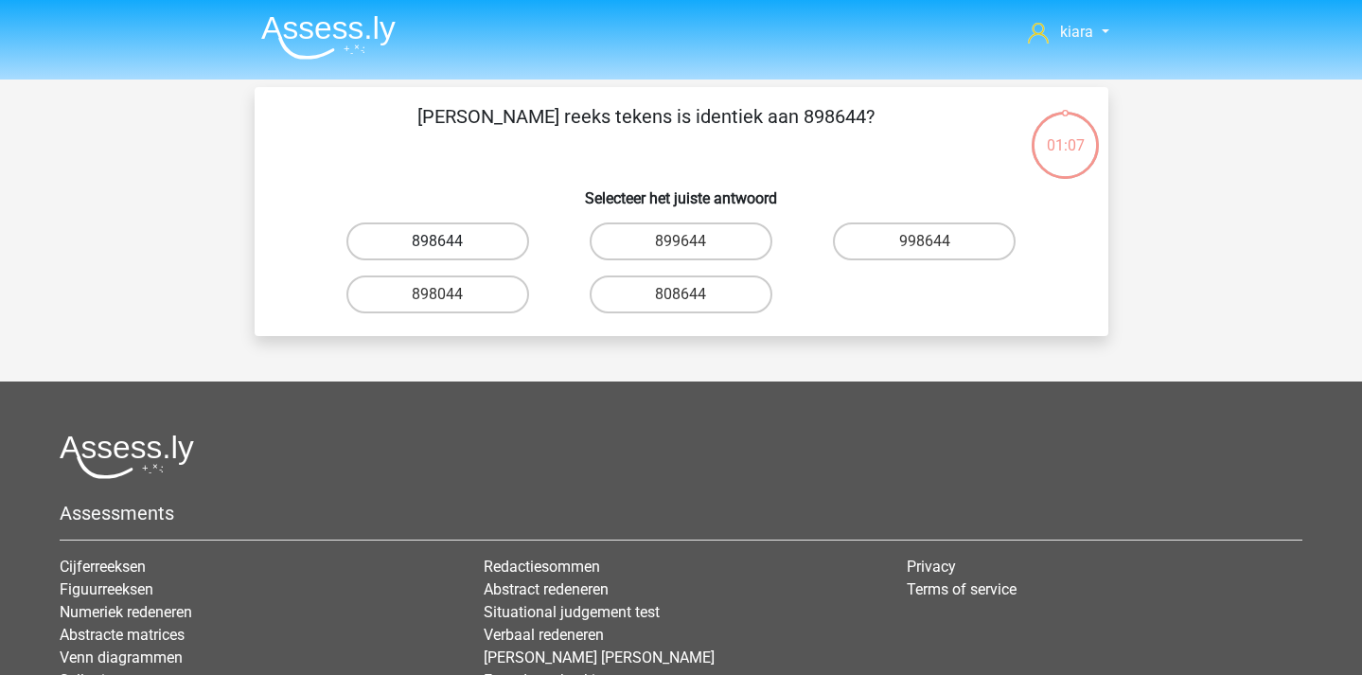
click at [478, 248] on label "898644" at bounding box center [437, 241] width 183 height 38
click at [450, 248] on input "898644" at bounding box center [443, 247] width 12 height 12
radio input "true"
click at [483, 243] on label "5OQO04" at bounding box center [437, 241] width 183 height 38
click at [450, 243] on input "5OQO04" at bounding box center [443, 247] width 12 height 12
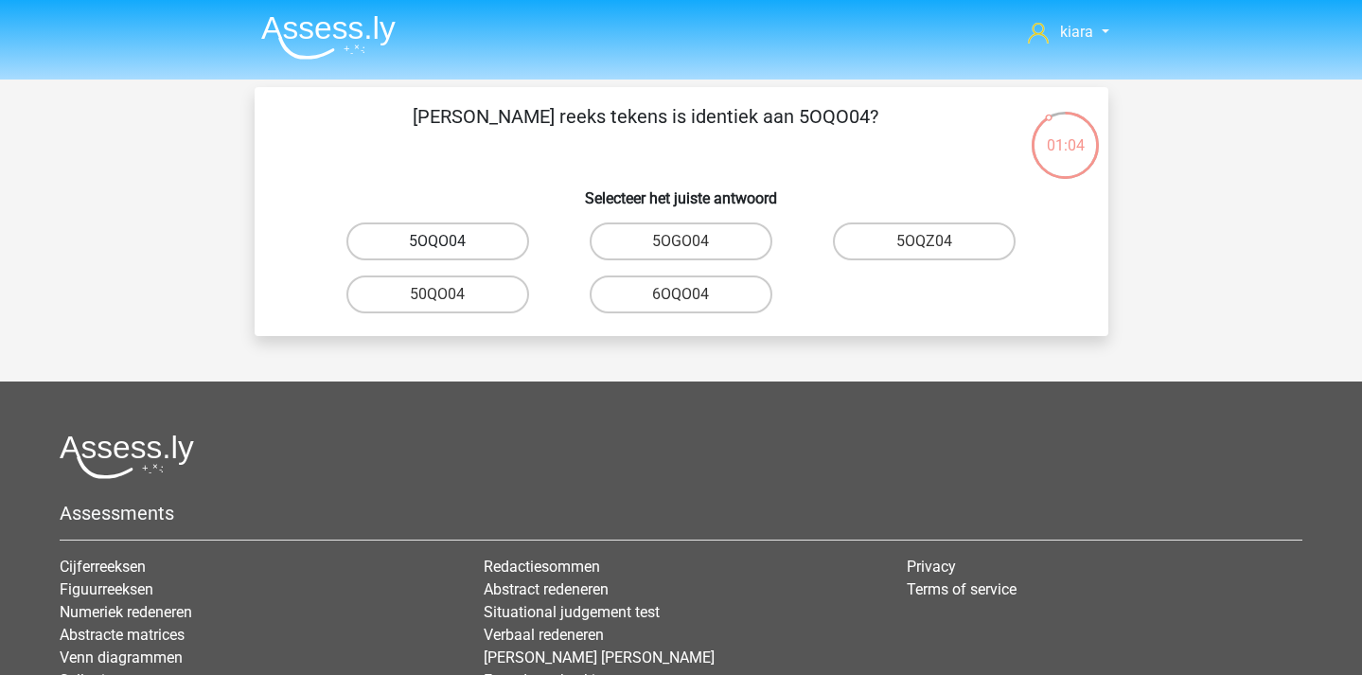
radio input "true"
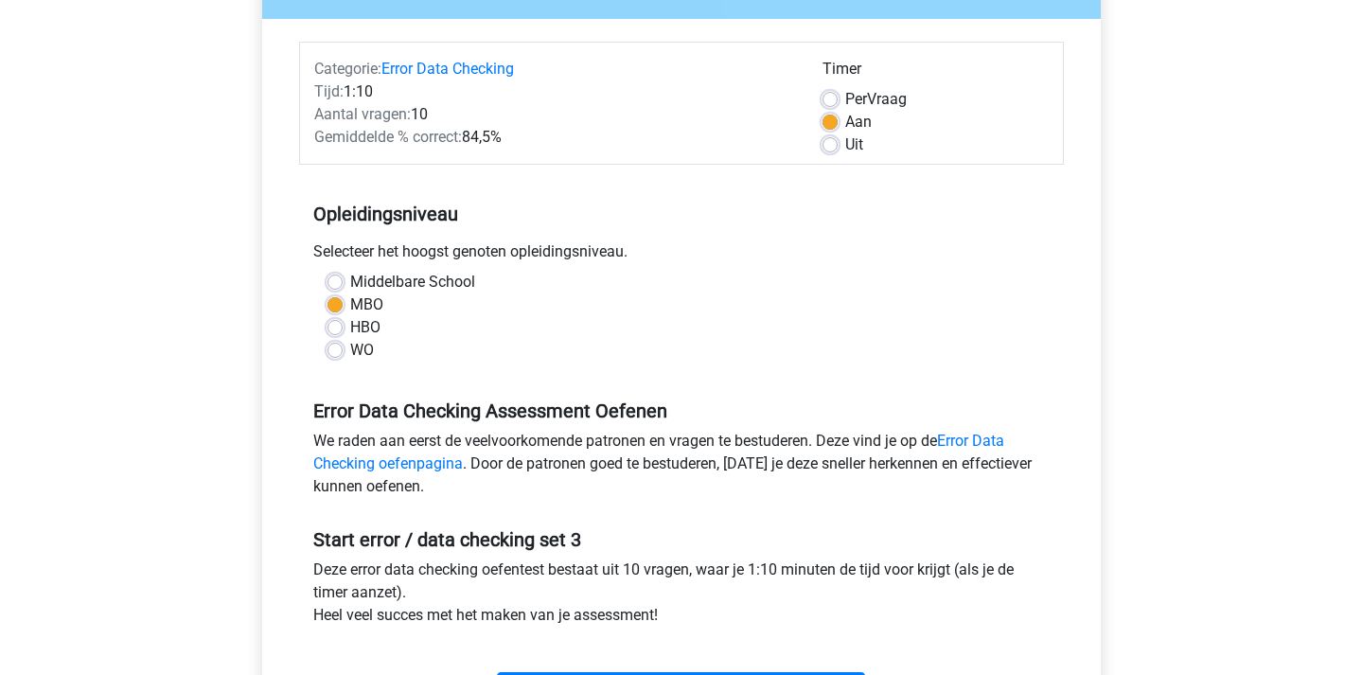
scroll to position [311, 0]
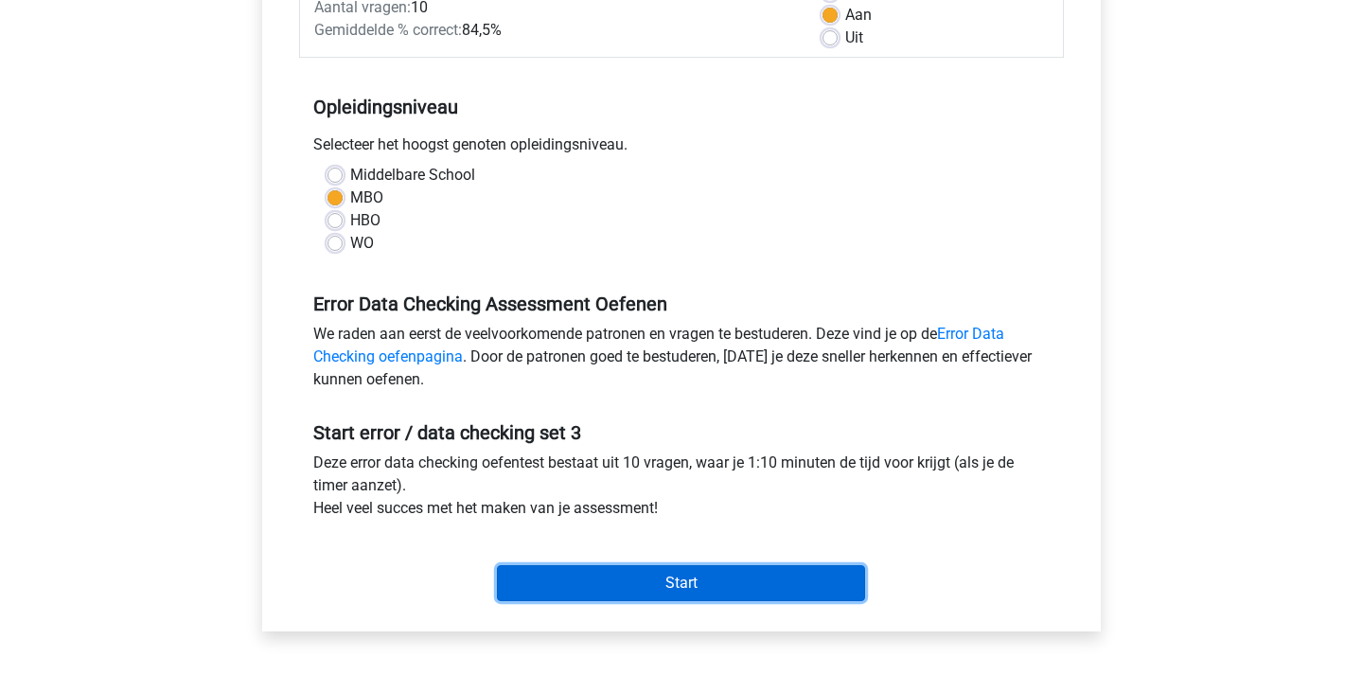
click at [583, 566] on input "Start" at bounding box center [681, 583] width 368 height 36
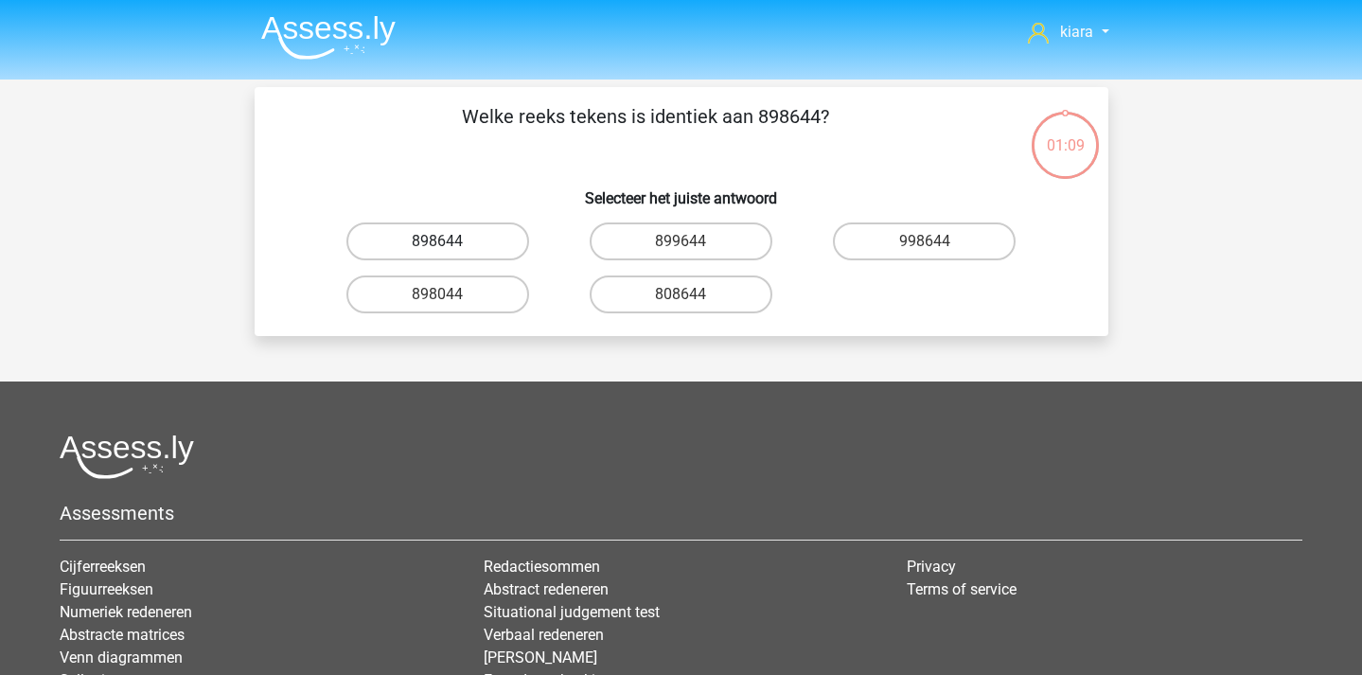
click at [470, 242] on label "898644" at bounding box center [437, 241] width 183 height 38
click at [450, 242] on input "898644" at bounding box center [443, 247] width 12 height 12
radio input "true"
click at [488, 242] on label "5OQO04" at bounding box center [437, 241] width 183 height 38
click at [450, 242] on input "5OQO04" at bounding box center [443, 247] width 12 height 12
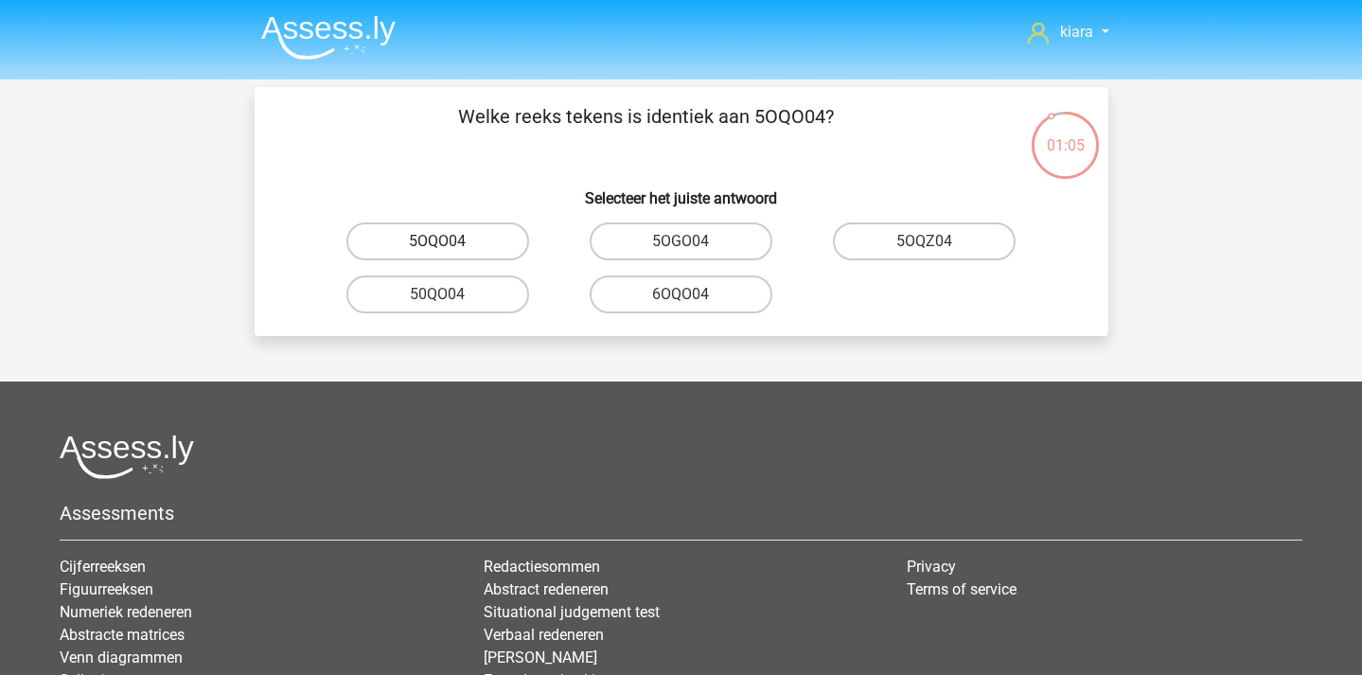
radio input "true"
click at [492, 293] on label "NV9Z80" at bounding box center [437, 294] width 183 height 38
click at [450, 294] on input "NV9Z80" at bounding box center [443, 300] width 12 height 12
radio input "true"
click at [512, 238] on label "0UA594" at bounding box center [437, 241] width 183 height 38
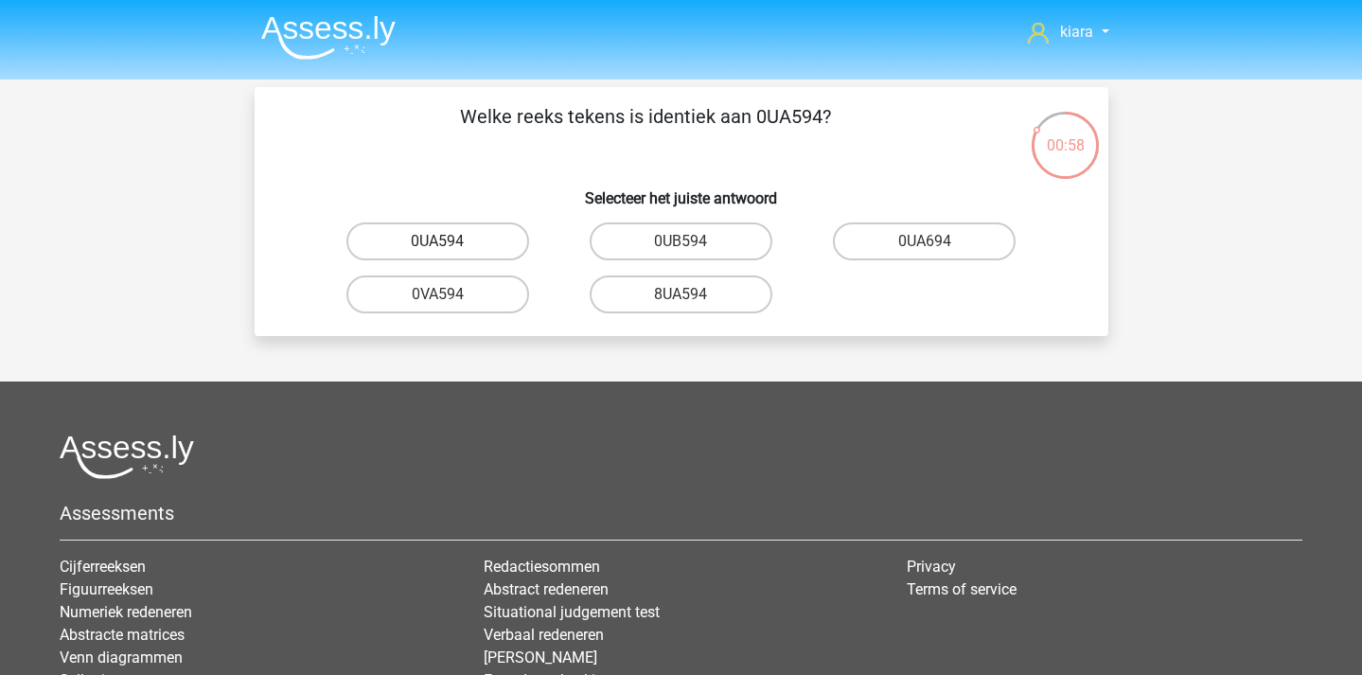
click at [450, 241] on input "0UA594" at bounding box center [443, 247] width 12 height 12
radio input "true"
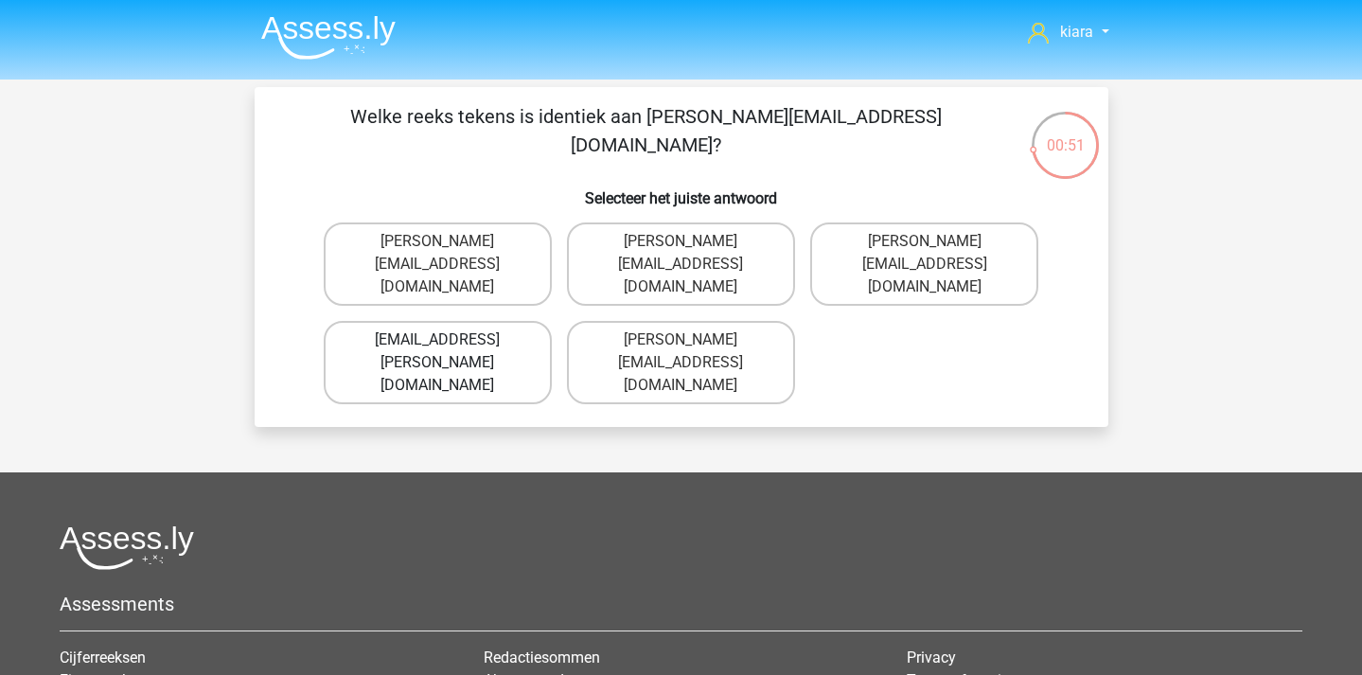
click at [522, 321] on label "Noa+Patterson@joymail.gr" at bounding box center [438, 362] width 228 height 83
click at [450, 340] on input "Noa+Patterson@joymail.gr" at bounding box center [443, 346] width 12 height 12
radio input "true"
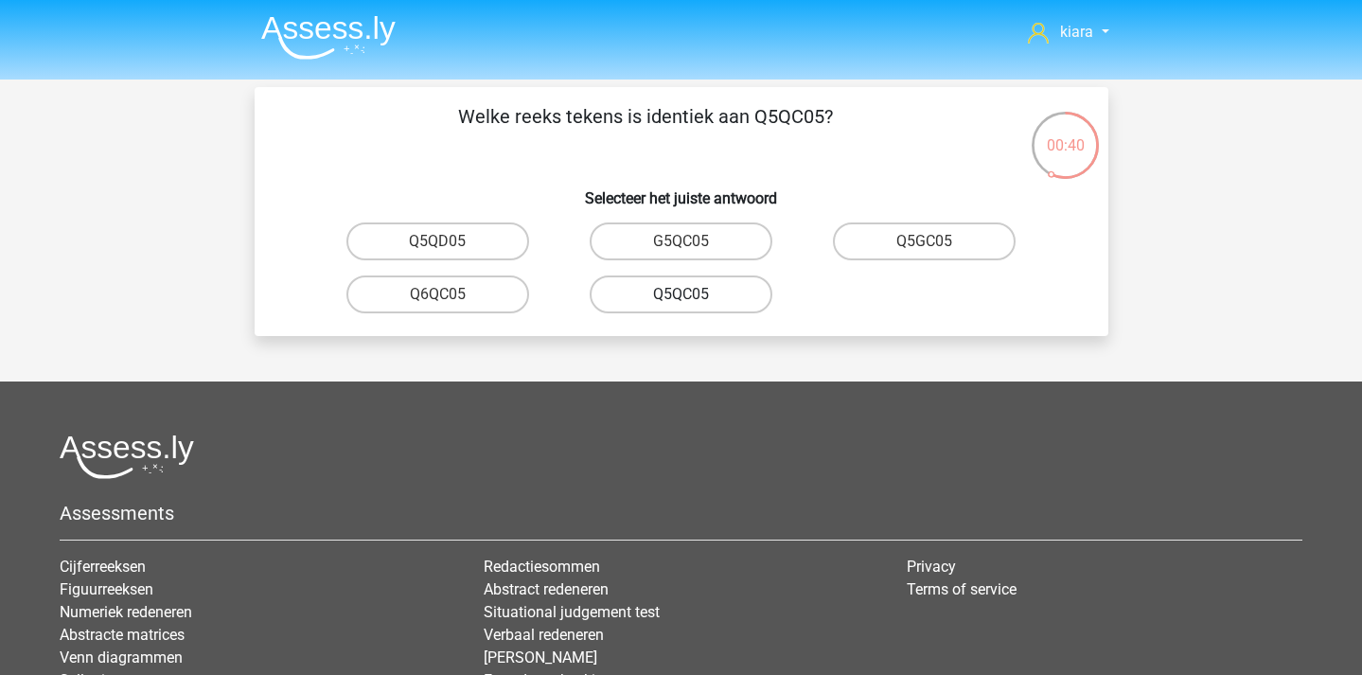
click at [709, 298] on label "Q5QC05" at bounding box center [681, 294] width 183 height 38
click at [693, 298] on input "Q5QC05" at bounding box center [687, 300] width 12 height 12
radio input "true"
click at [463, 298] on label "08WZS5" at bounding box center [437, 294] width 183 height 38
click at [450, 298] on input "08WZS5" at bounding box center [443, 300] width 12 height 12
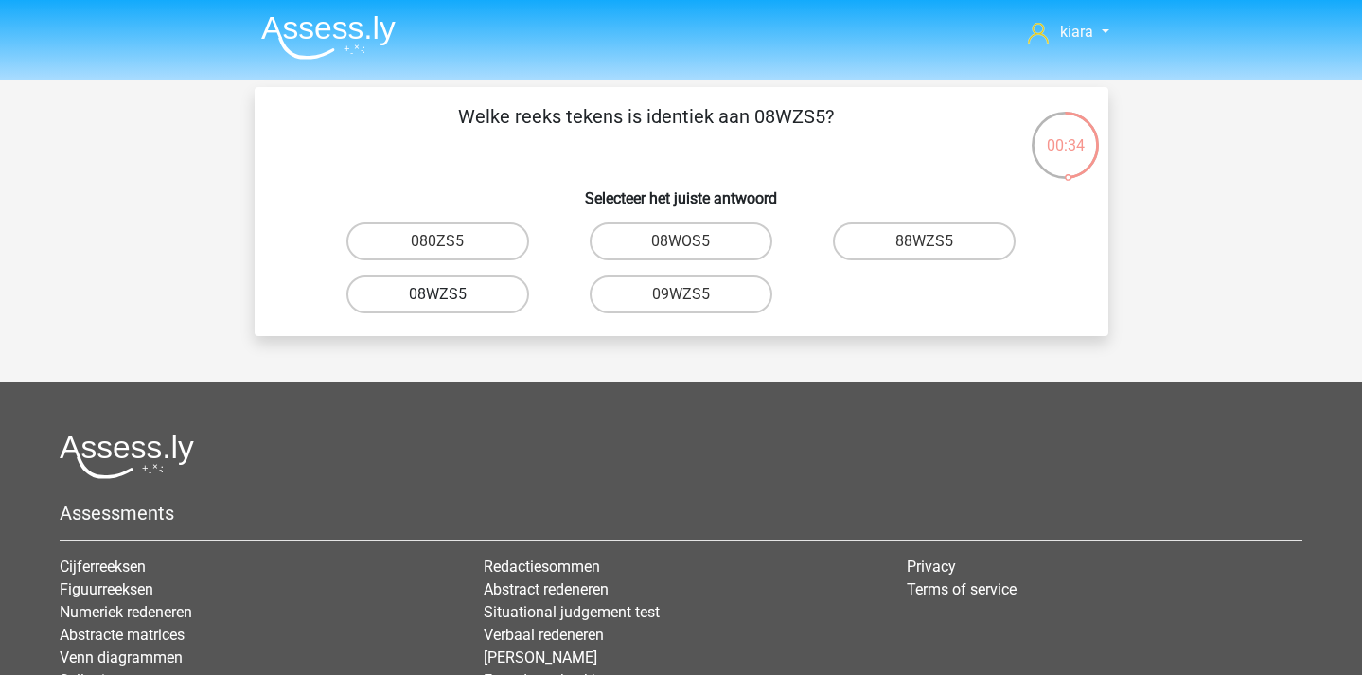
radio input "true"
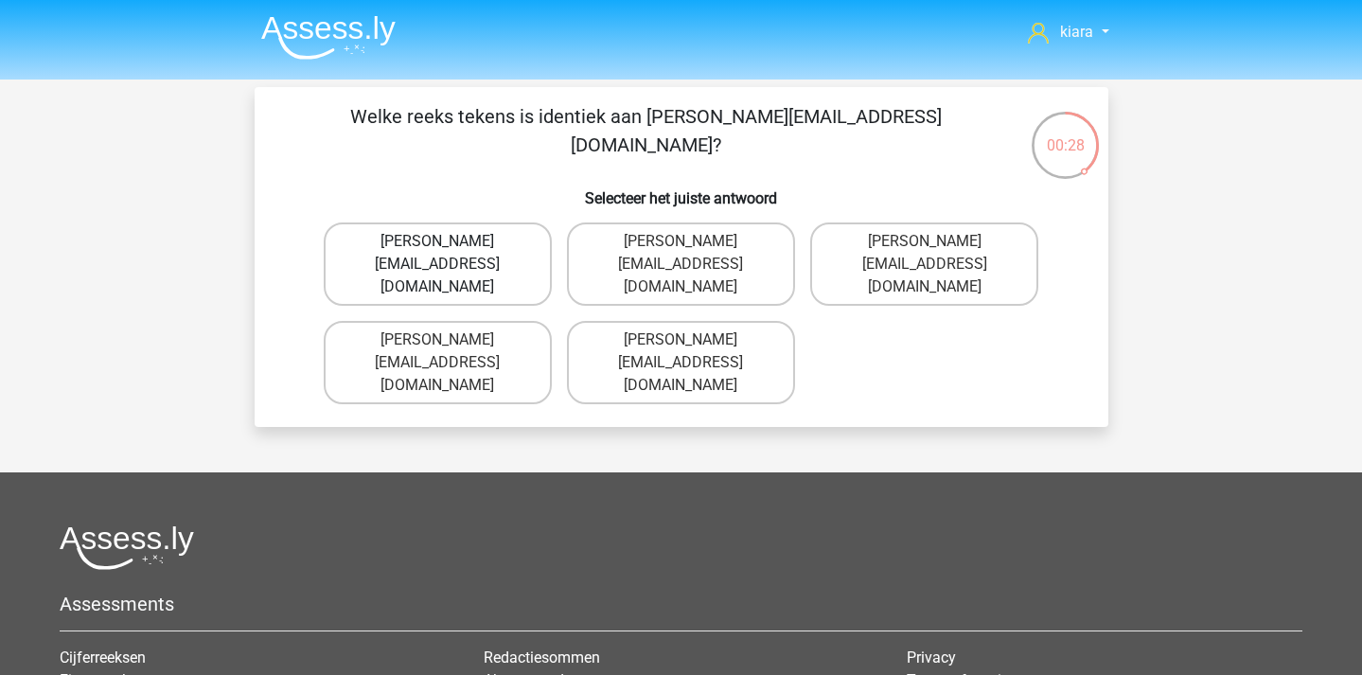
click at [513, 257] on label "Edward-Mead@joinmail.co.uk" at bounding box center [438, 263] width 228 height 83
click at [450, 254] on input "Edward-Mead@joinmail.co.uk" at bounding box center [443, 247] width 12 height 12
radio input "true"
click at [742, 321] on label "Freddie+Knight@jointmail.co.uk" at bounding box center [681, 362] width 228 height 83
click at [693, 340] on input "Freddie+Knight@jointmail.co.uk" at bounding box center [687, 346] width 12 height 12
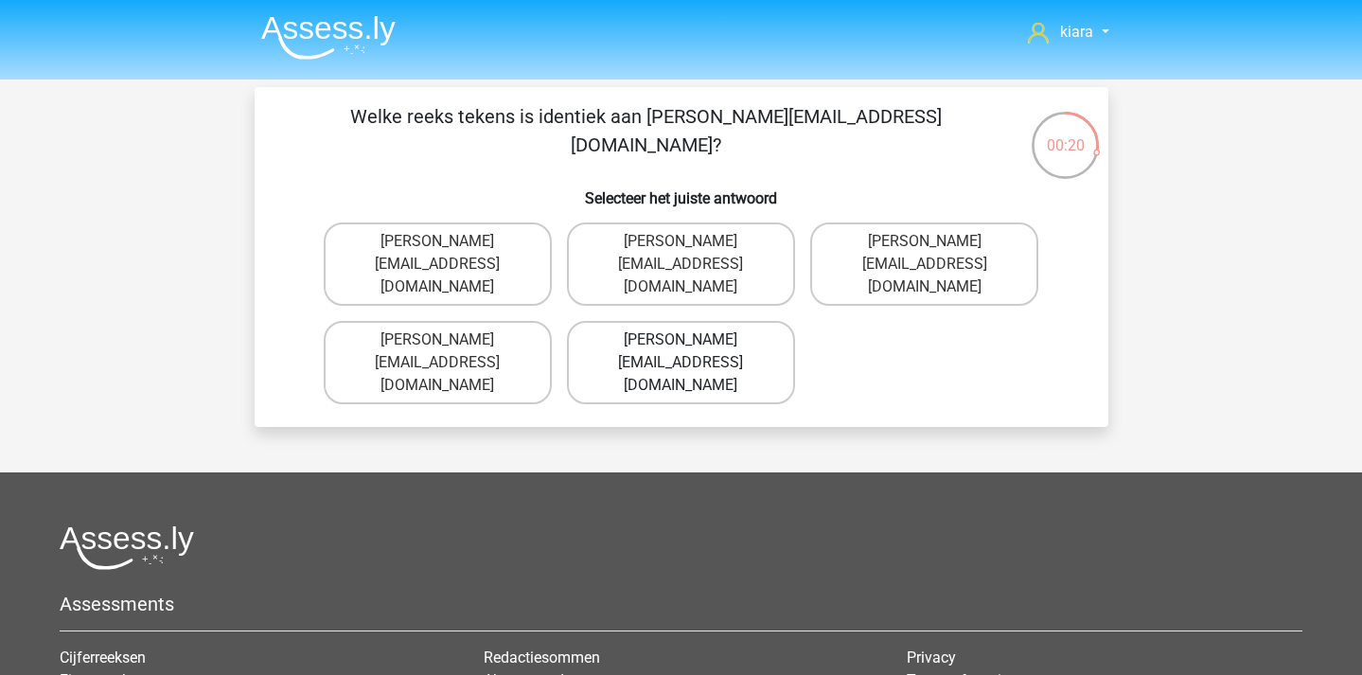
radio input "true"
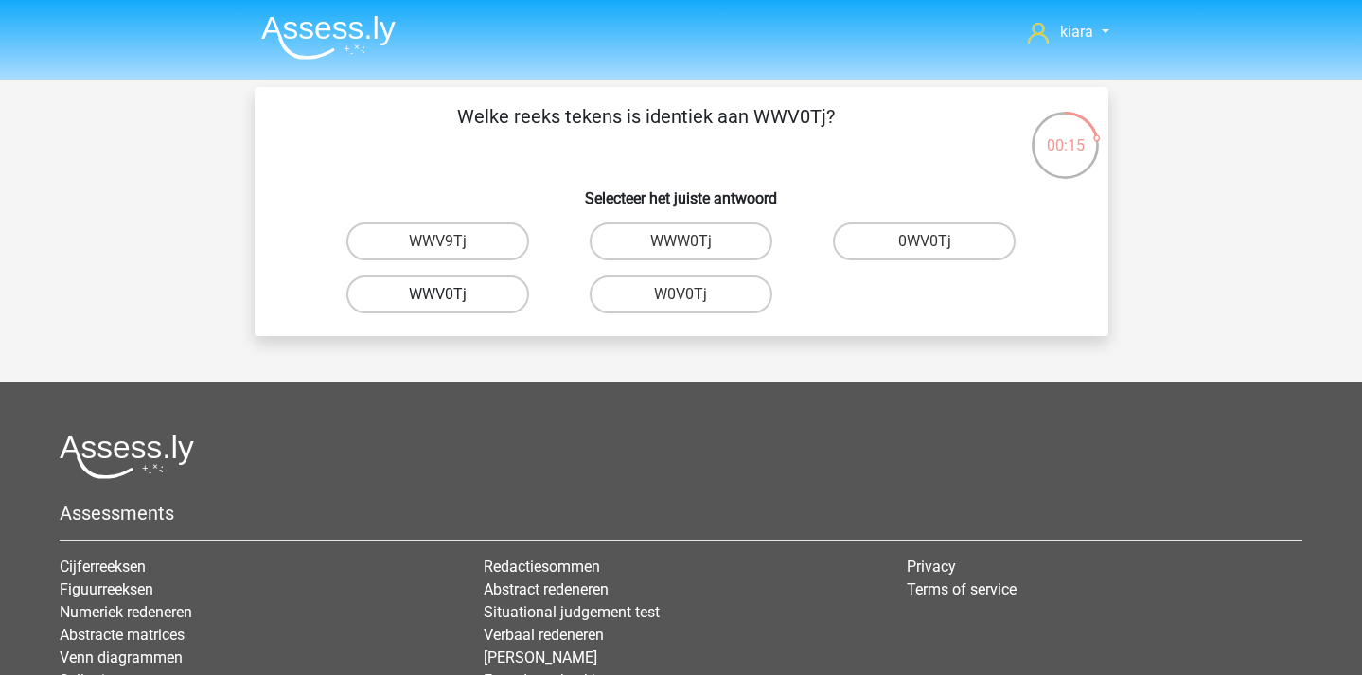
click at [477, 296] on label "WWV0Tj" at bounding box center [437, 294] width 183 height 38
click at [450, 296] on input "WWV0Tj" at bounding box center [443, 300] width 12 height 12
radio input "true"
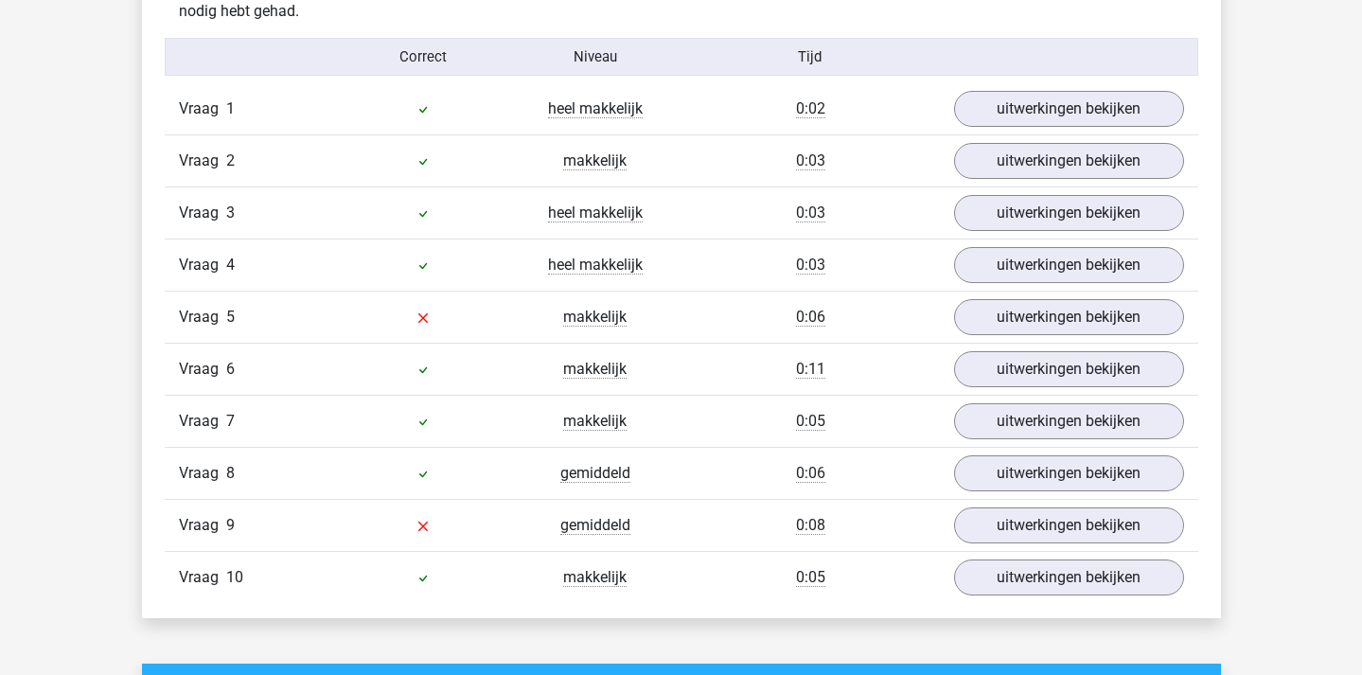
scroll to position [1236, 0]
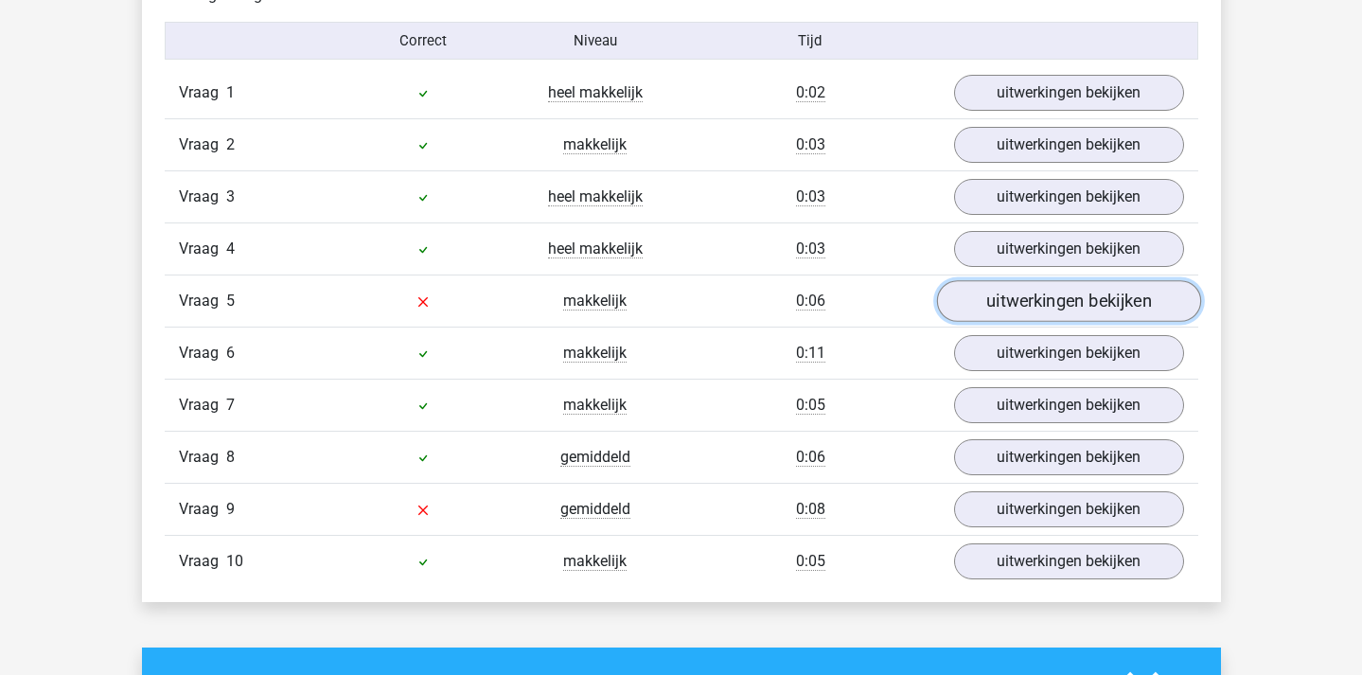
click at [1020, 311] on link "uitwerkingen bekijken" at bounding box center [1068, 301] width 264 height 42
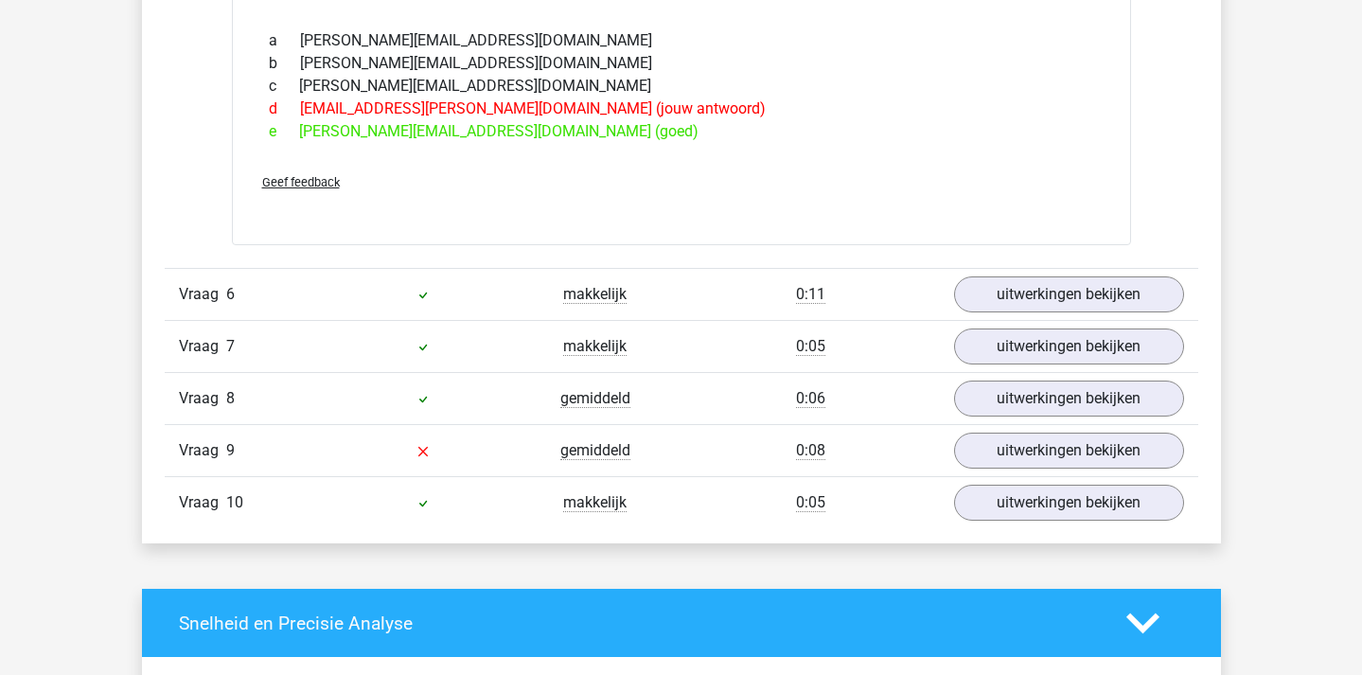
scroll to position [1706, 0]
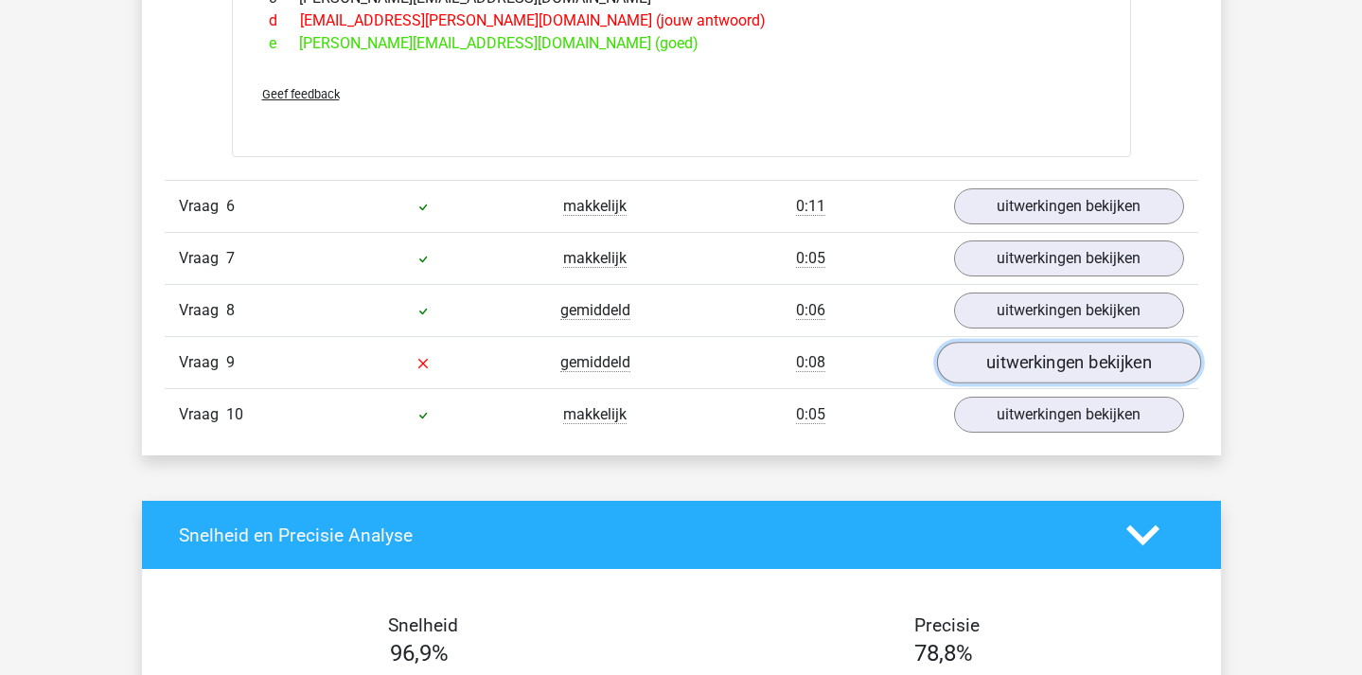
click at [1038, 369] on link "uitwerkingen bekijken" at bounding box center [1068, 364] width 264 height 42
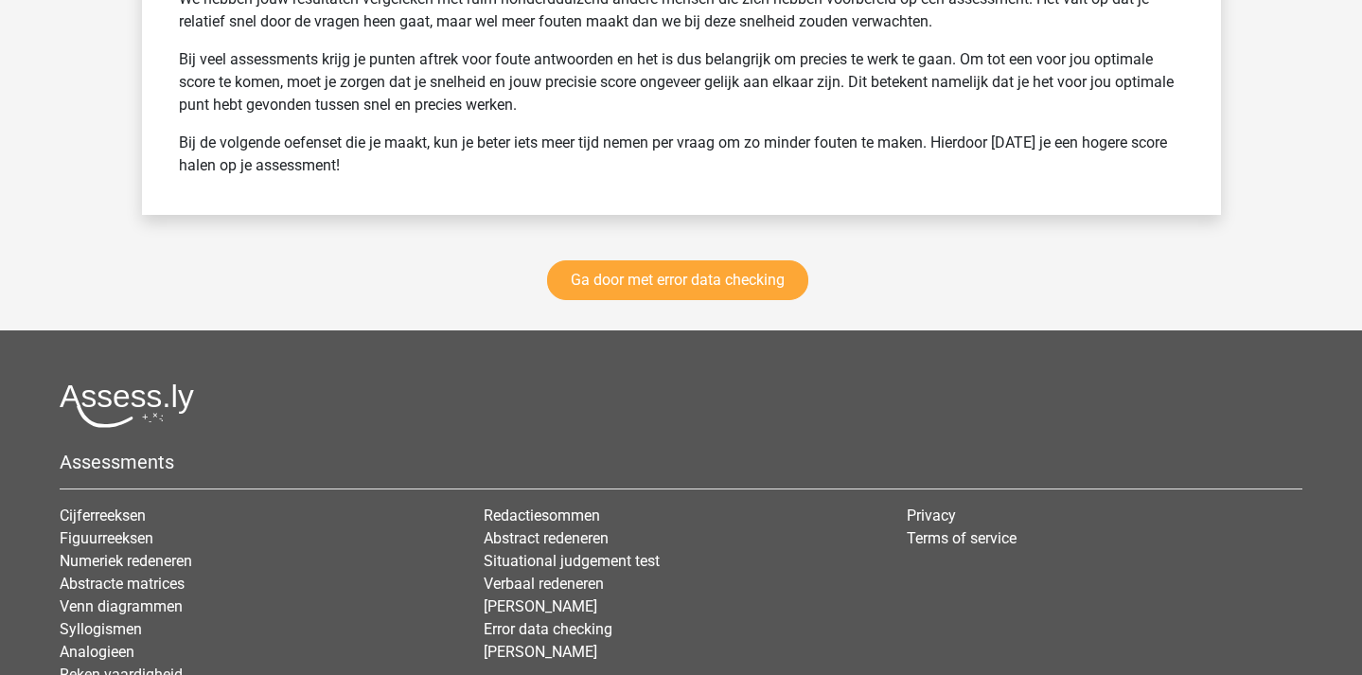
scroll to position [3298, 0]
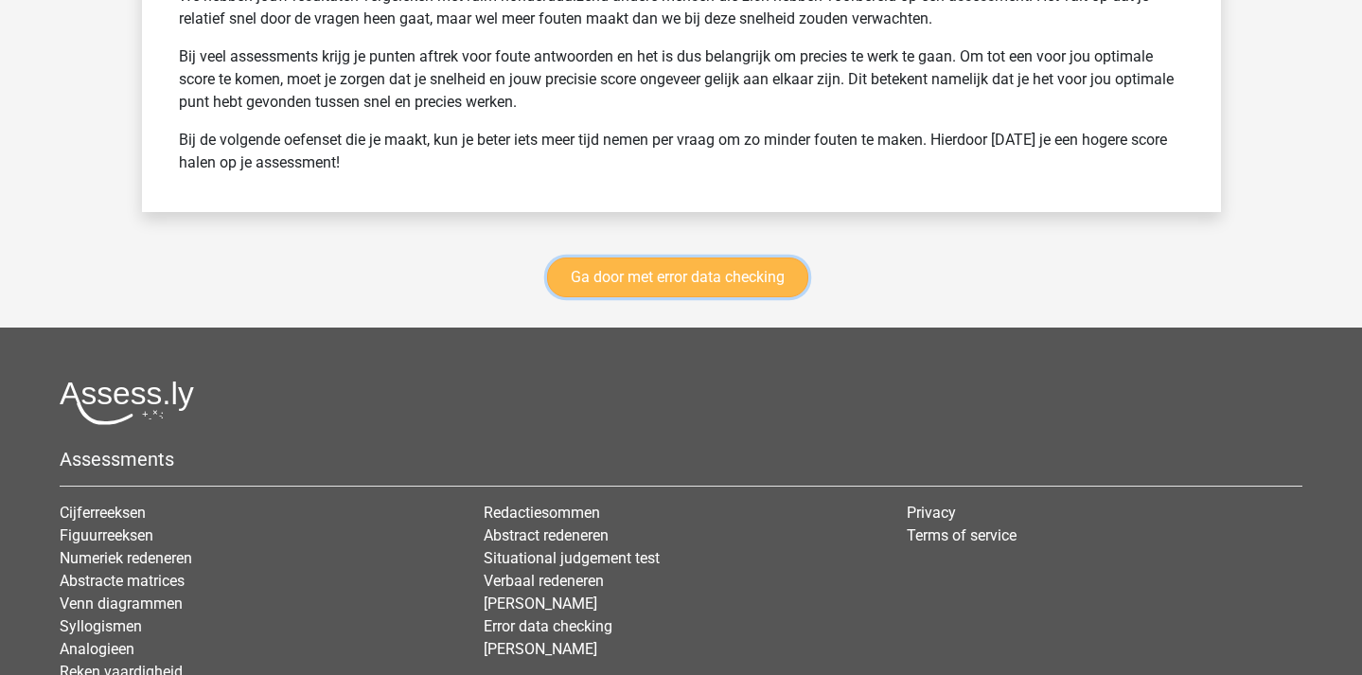
click at [772, 281] on link "Ga door met error data checking" at bounding box center [677, 277] width 261 height 40
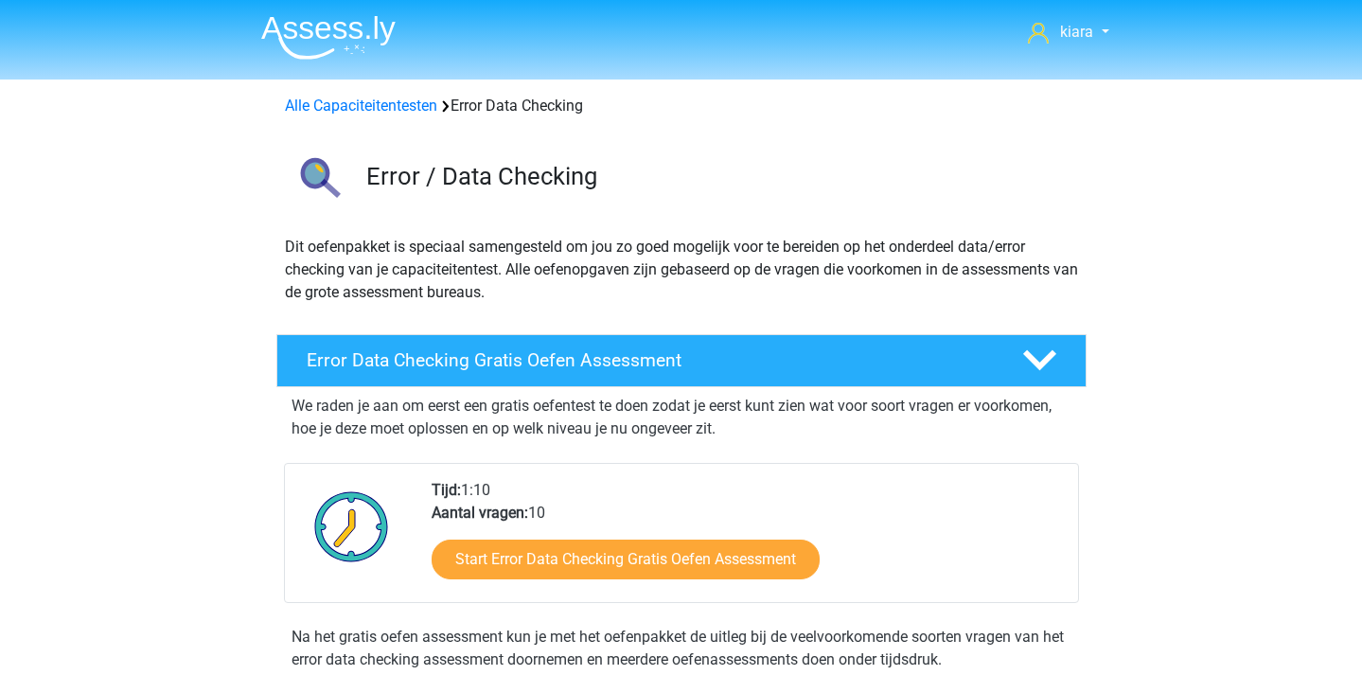
scroll to position [799, 0]
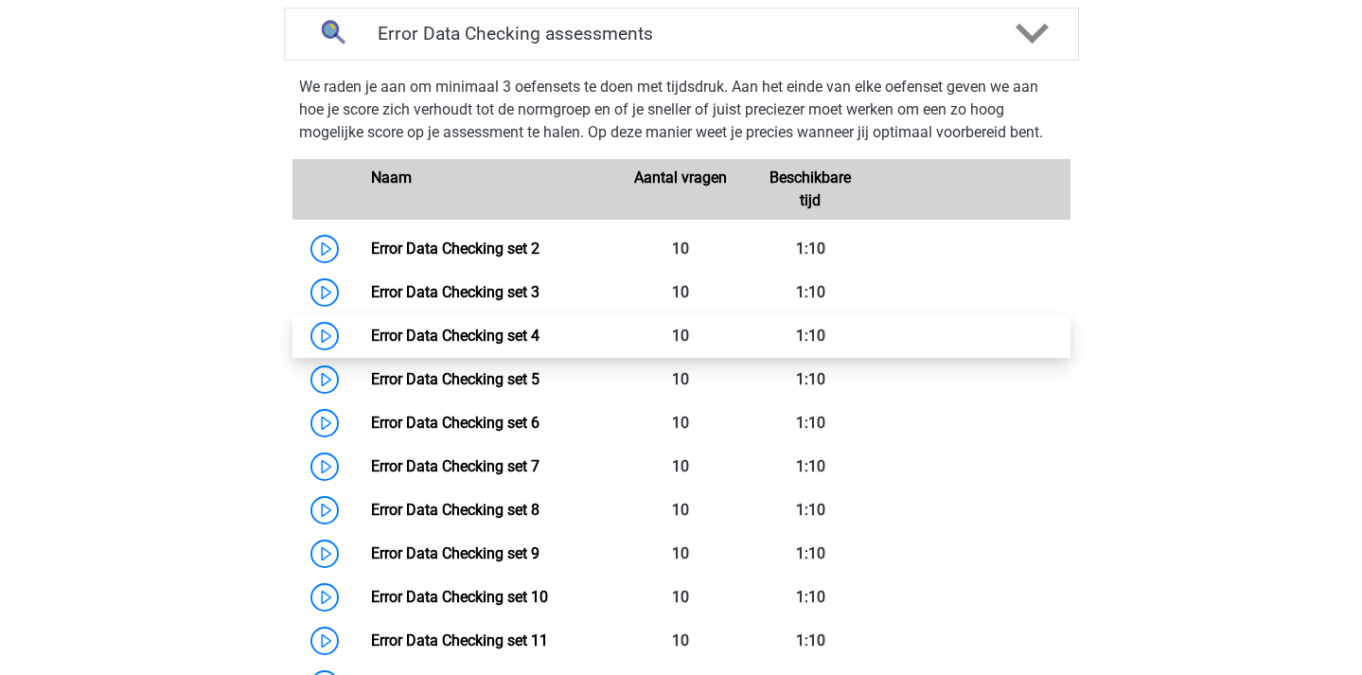
click at [371, 337] on link "Error Data Checking set 4" at bounding box center [455, 336] width 169 height 18
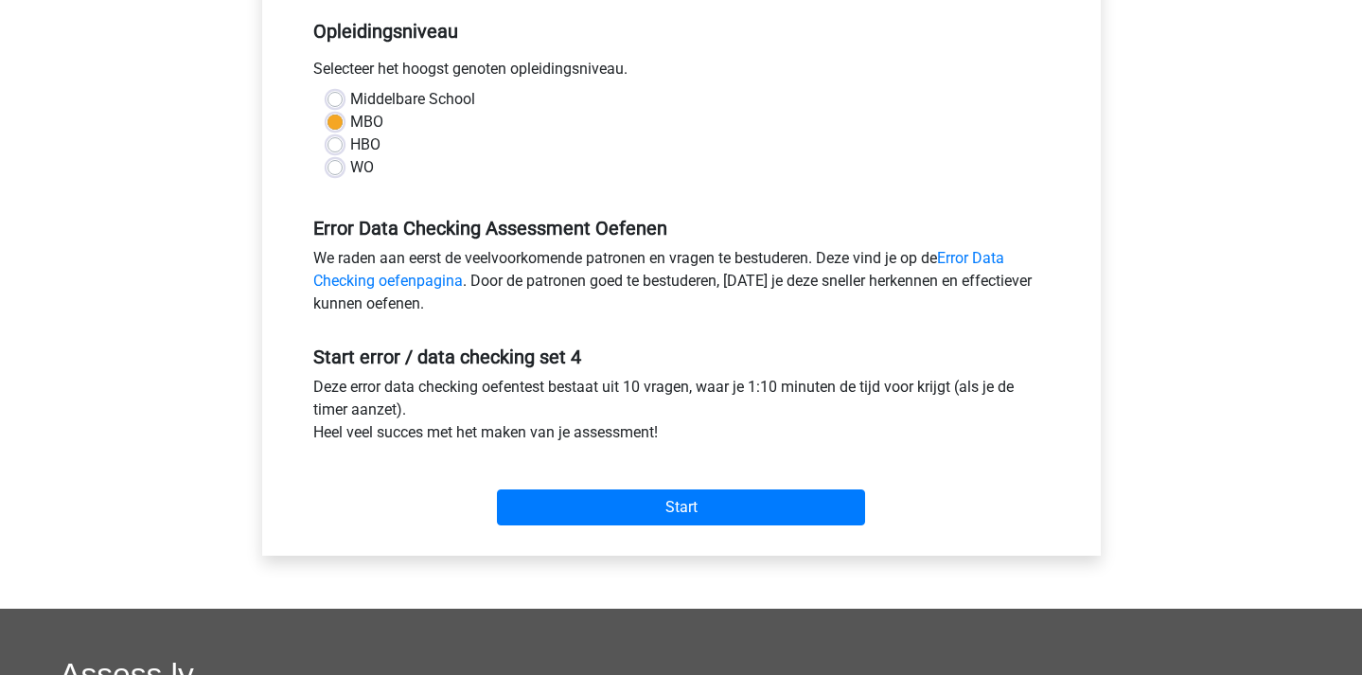
scroll to position [388, 0]
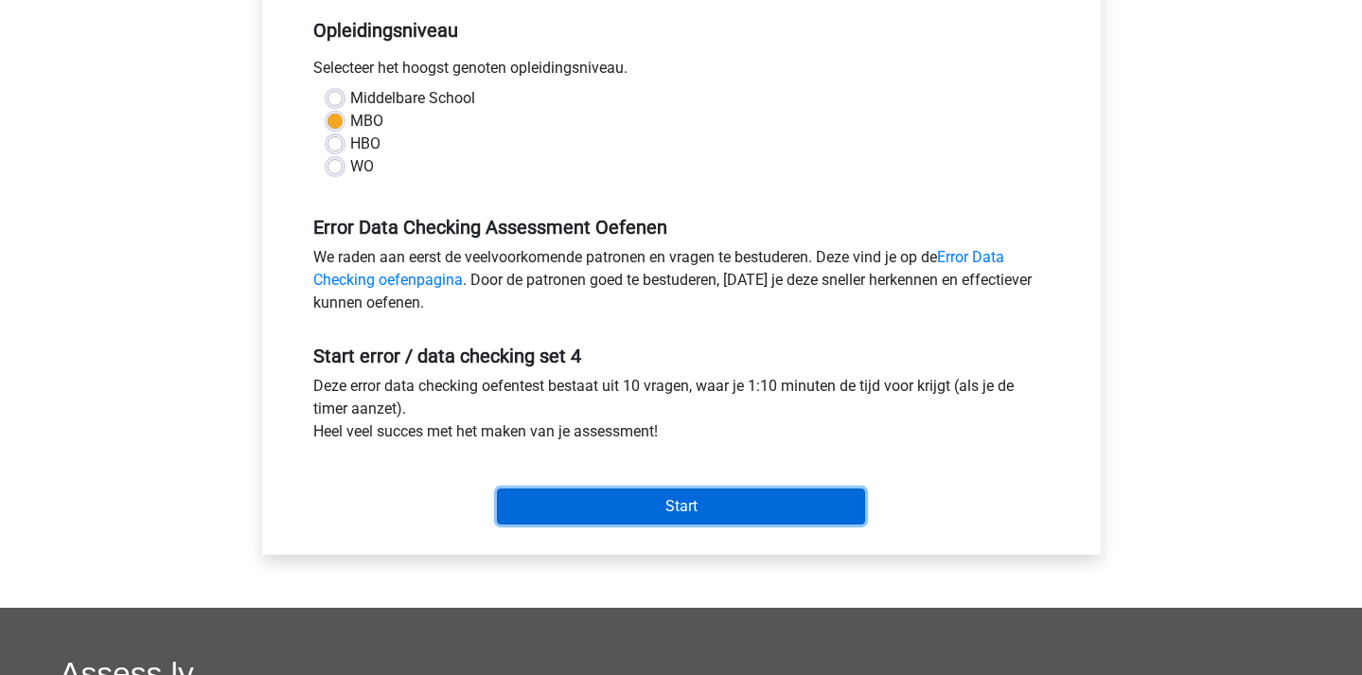
click at [650, 510] on input "Start" at bounding box center [681, 506] width 368 height 36
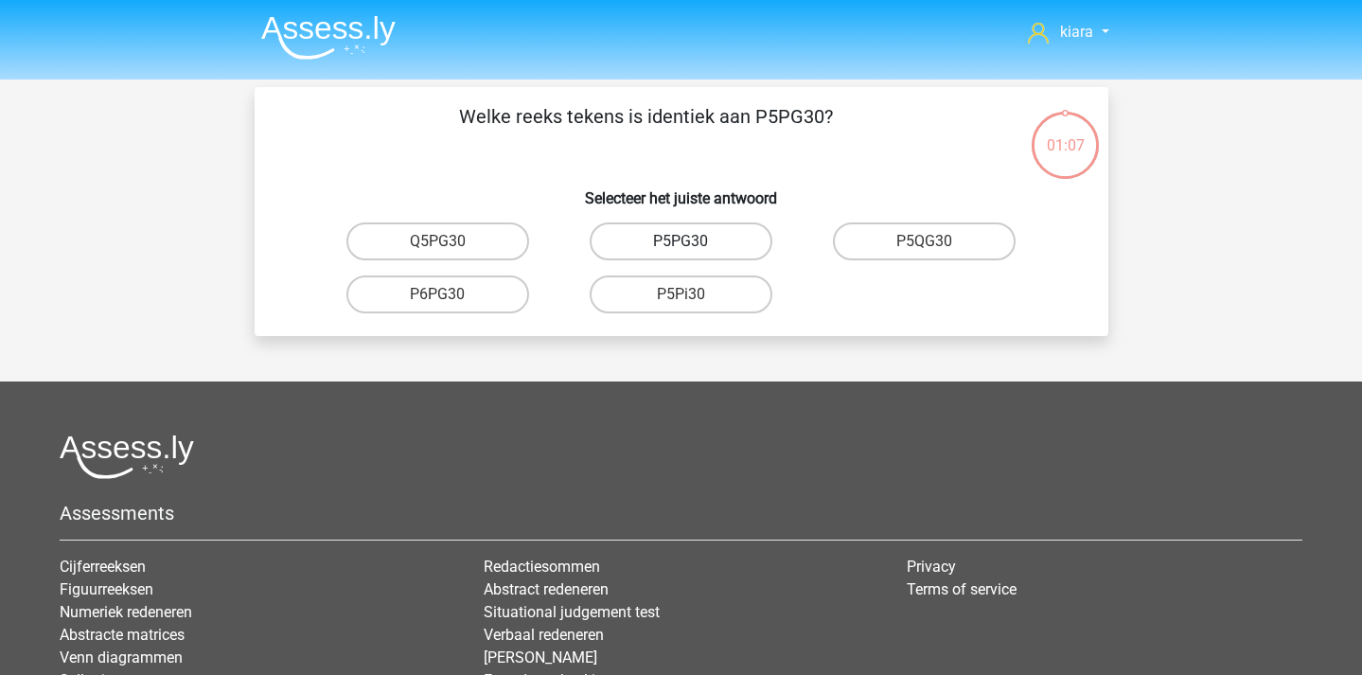
click at [733, 244] on label "P5PG30" at bounding box center [681, 241] width 183 height 38
click at [693, 244] on input "P5PG30" at bounding box center [687, 247] width 12 height 12
radio input "true"
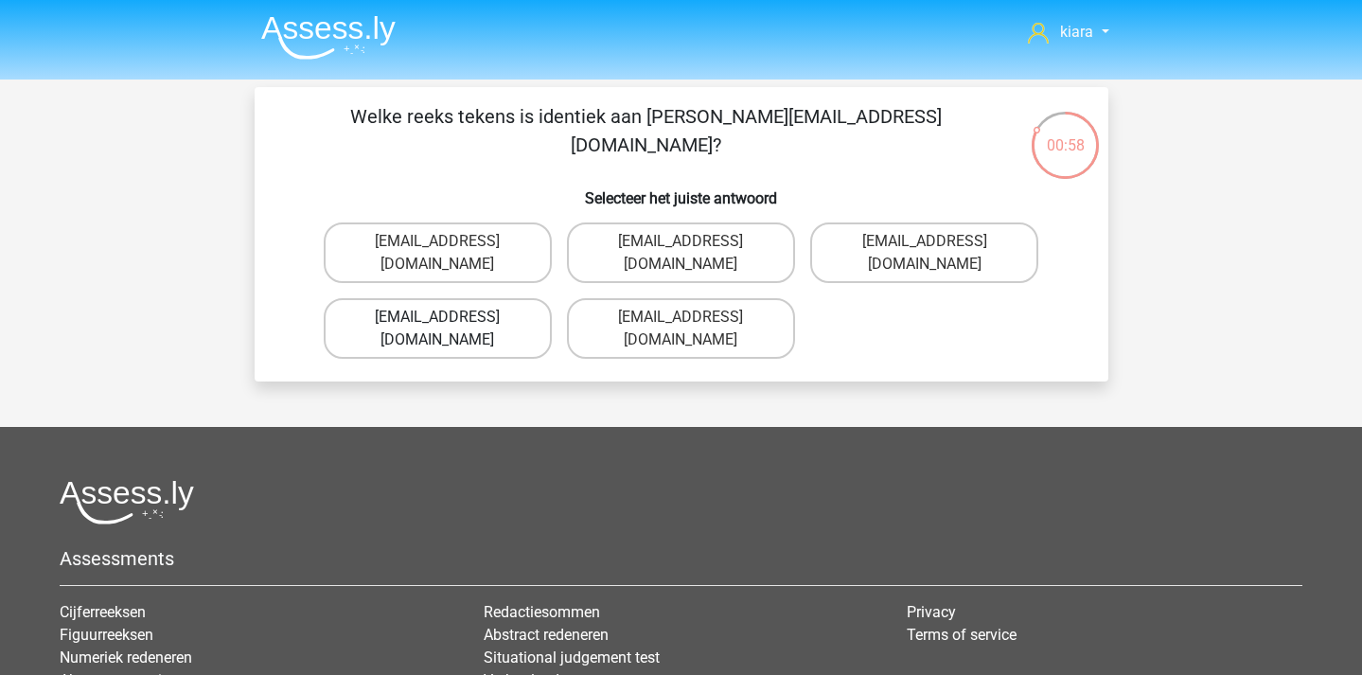
click at [523, 299] on label "Evie+Pierson@hotmail.co.com" at bounding box center [438, 328] width 228 height 61
click at [450, 317] on input "Evie+Pierson@hotmail.co.com" at bounding box center [443, 323] width 12 height 12
radio input "true"
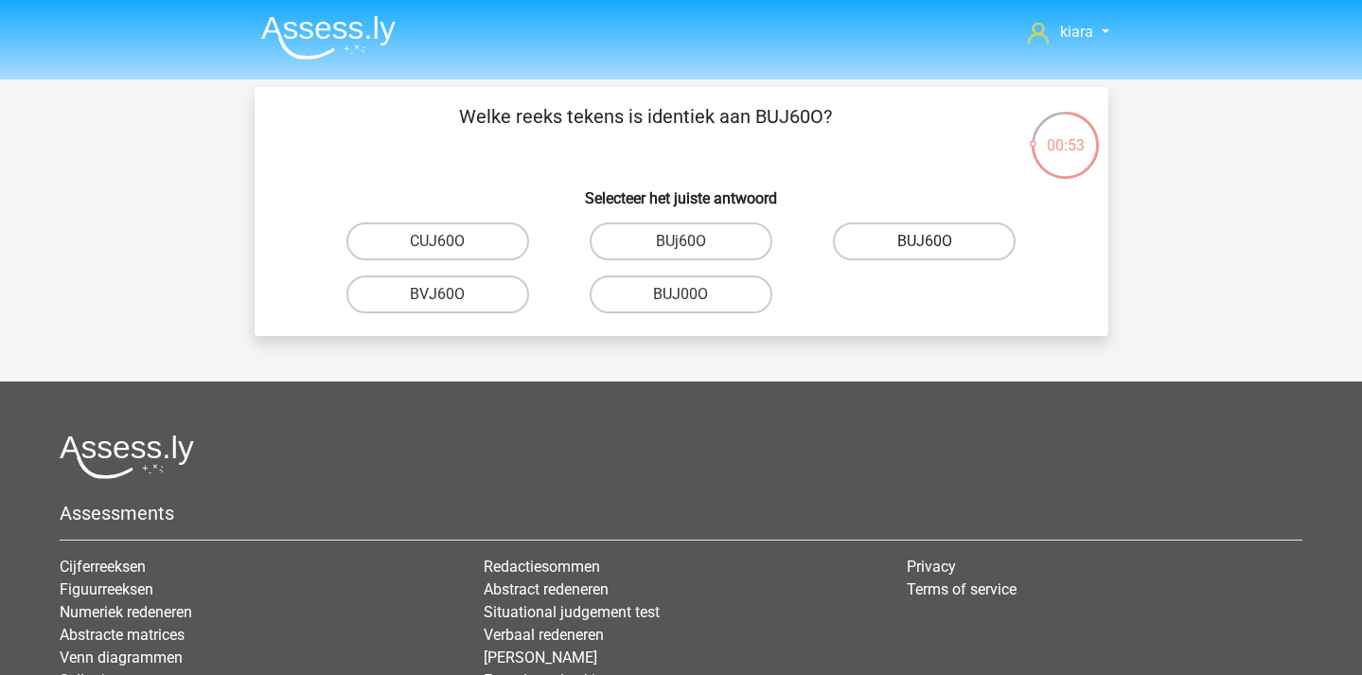
click at [962, 240] on label "BUJ60O" at bounding box center [924, 241] width 183 height 38
click at [937, 241] on input "BUJ60O" at bounding box center [931, 247] width 12 height 12
radio input "true"
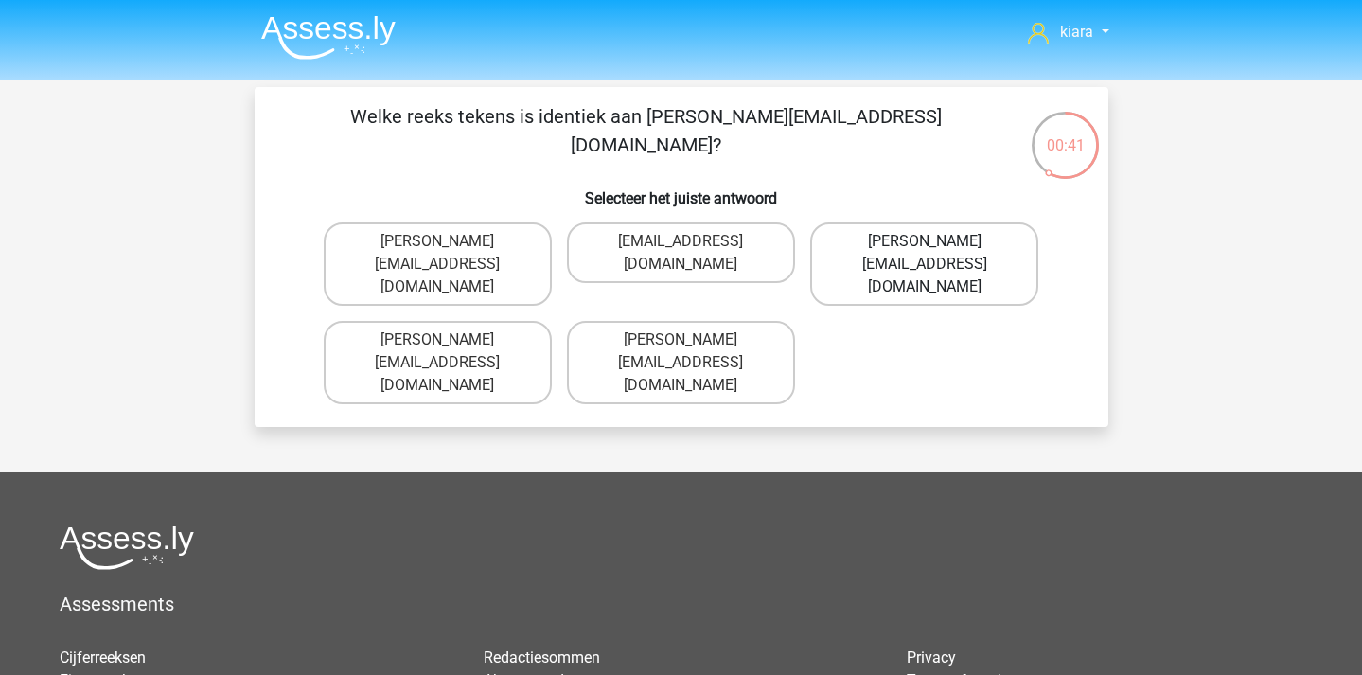
click at [949, 241] on label "Sophia.Vanderbilt@joymail.uk.com" at bounding box center [924, 263] width 228 height 83
click at [937, 241] on input "Sophia.Vanderbilt@joymail.uk.com" at bounding box center [931, 247] width 12 height 12
radio input "true"
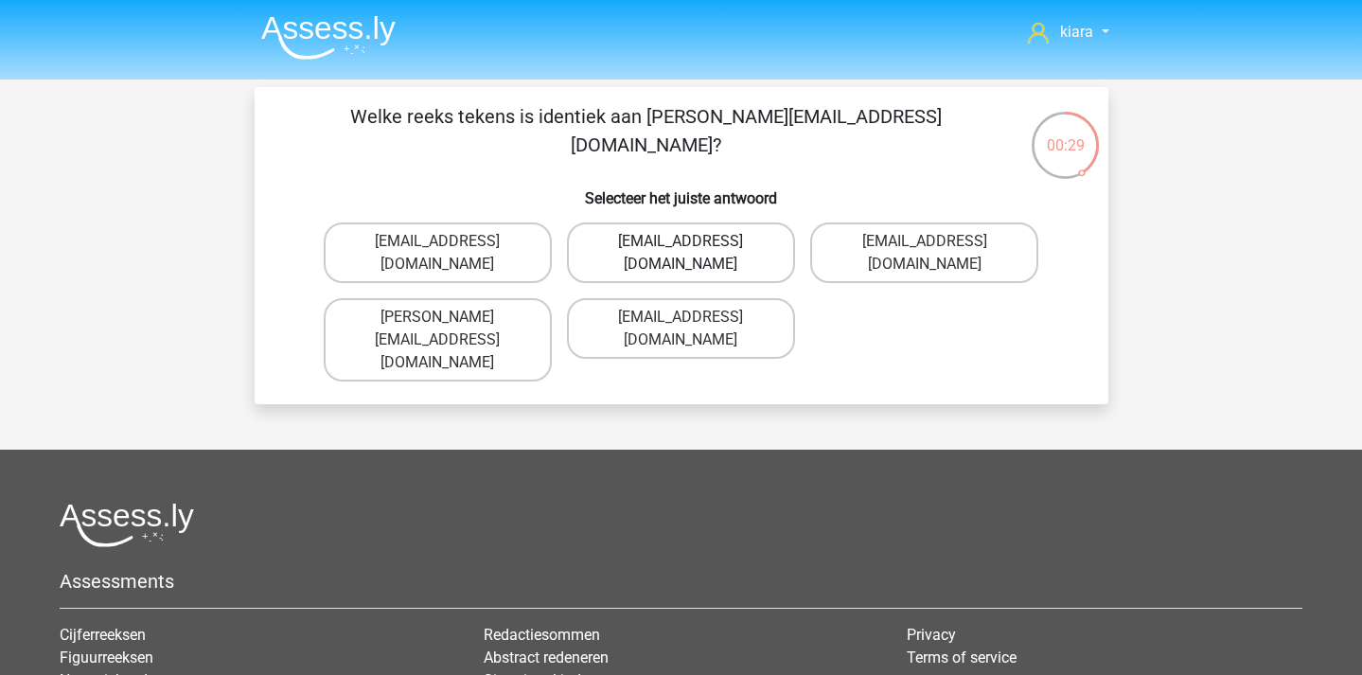
click at [749, 238] on label "Oscar+Adams@hotmail.br" at bounding box center [681, 252] width 228 height 61
click at [693, 241] on input "Oscar+Adams@hotmail.br" at bounding box center [687, 247] width 12 height 12
radio input "true"
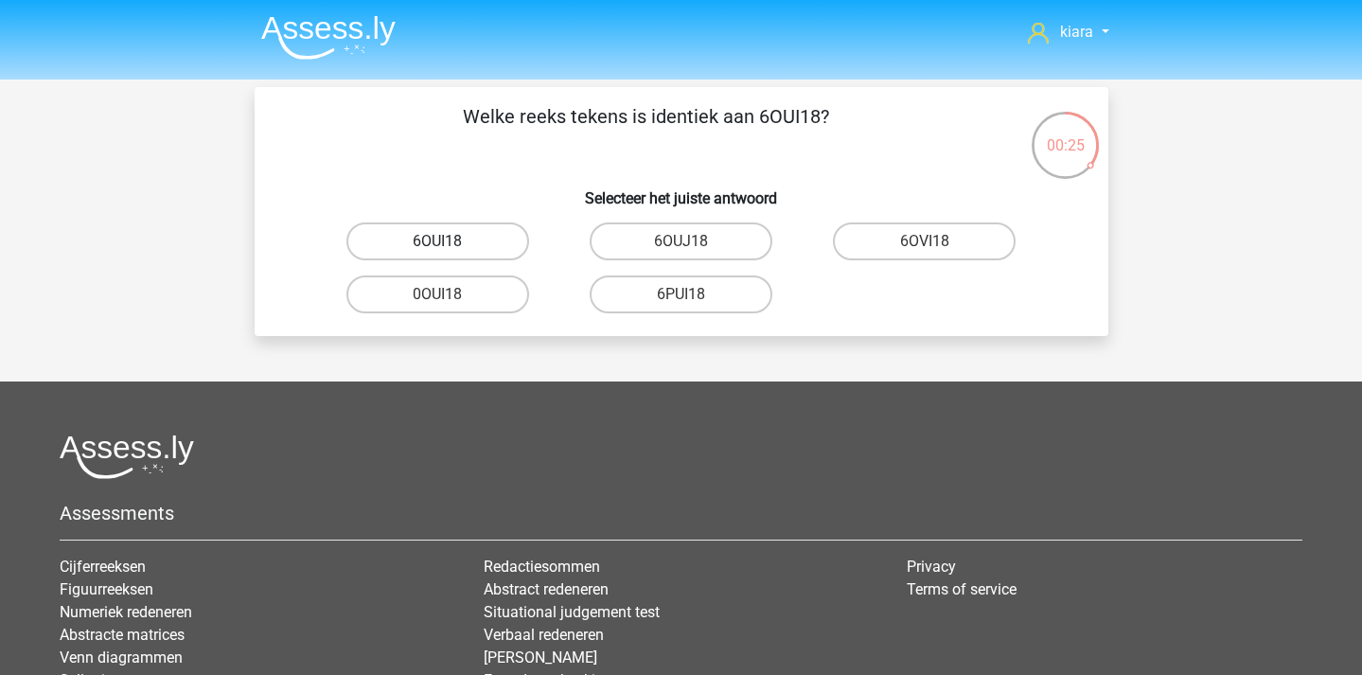
click at [477, 241] on label "6OUI18" at bounding box center [437, 241] width 183 height 38
click at [450, 241] on input "6OUI18" at bounding box center [443, 247] width 12 height 12
radio input "true"
click at [727, 297] on label "15O30T" at bounding box center [681, 294] width 183 height 38
click at [693, 297] on input "15O30T" at bounding box center [687, 300] width 12 height 12
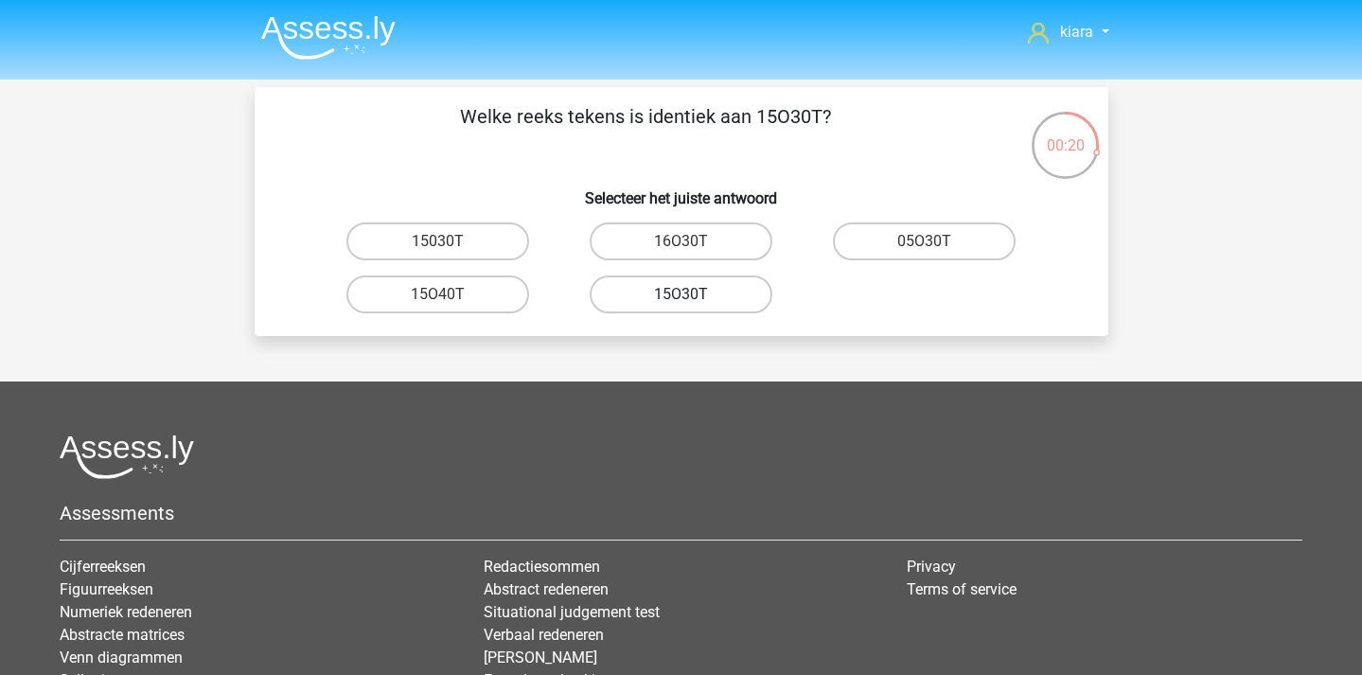
radio input "true"
click at [939, 251] on label "4Z45G0" at bounding box center [924, 241] width 183 height 38
click at [937, 251] on input "4Z45G0" at bounding box center [931, 247] width 12 height 12
radio input "true"
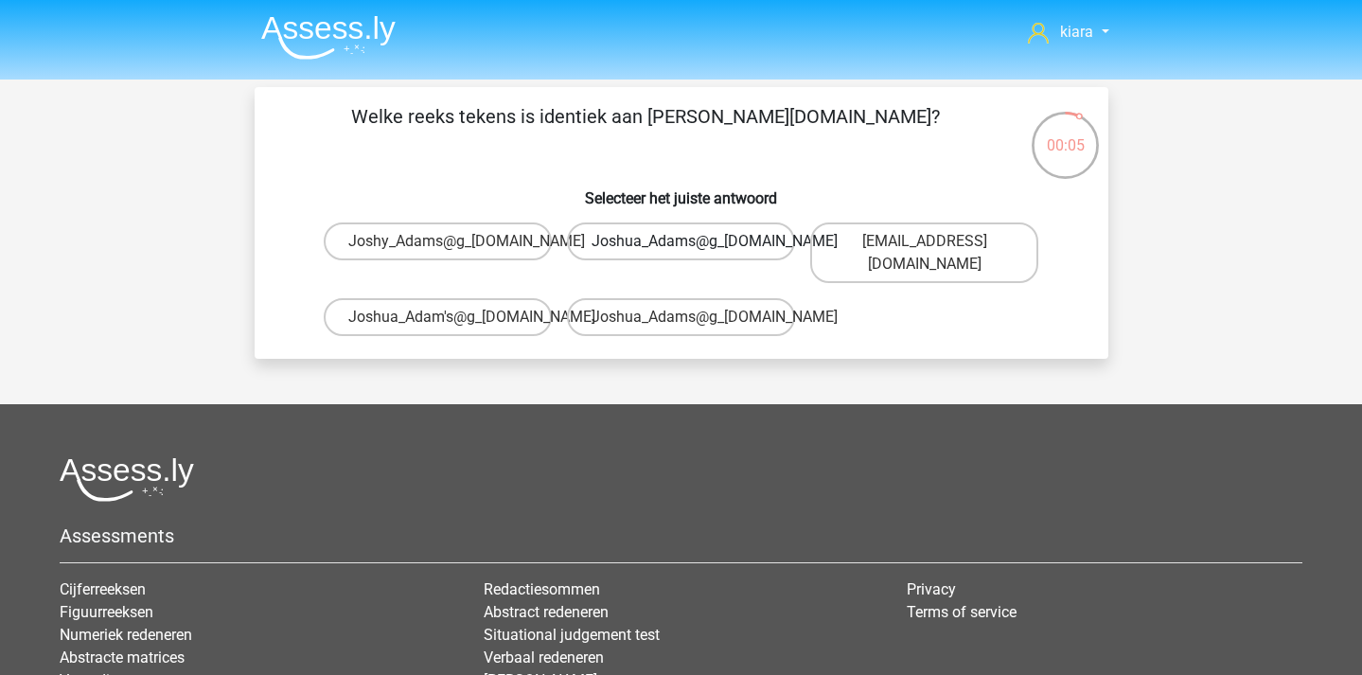
click at [762, 244] on label "Joshua_Adams@g_mail.co.uk" at bounding box center [681, 241] width 228 height 38
click at [693, 244] on input "Joshua_Adams@g_mail.co.uk" at bounding box center [687, 247] width 12 height 12
radio input "true"
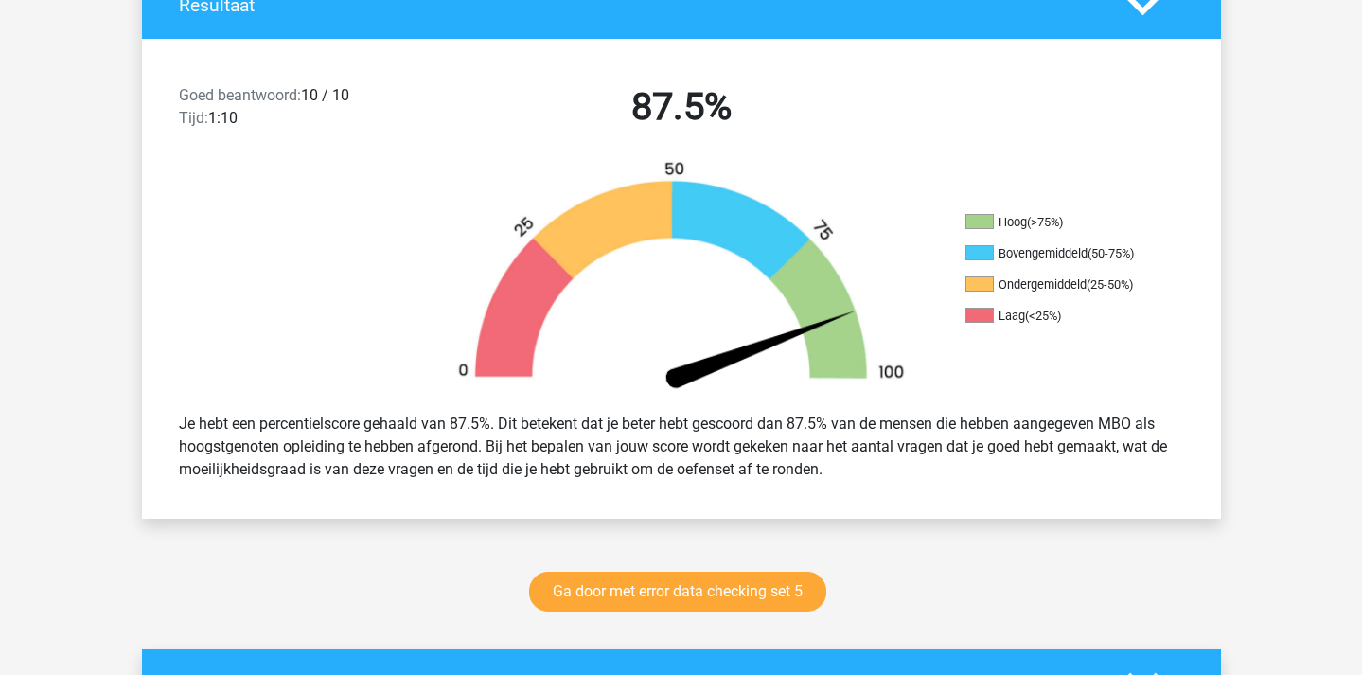
scroll to position [444, 0]
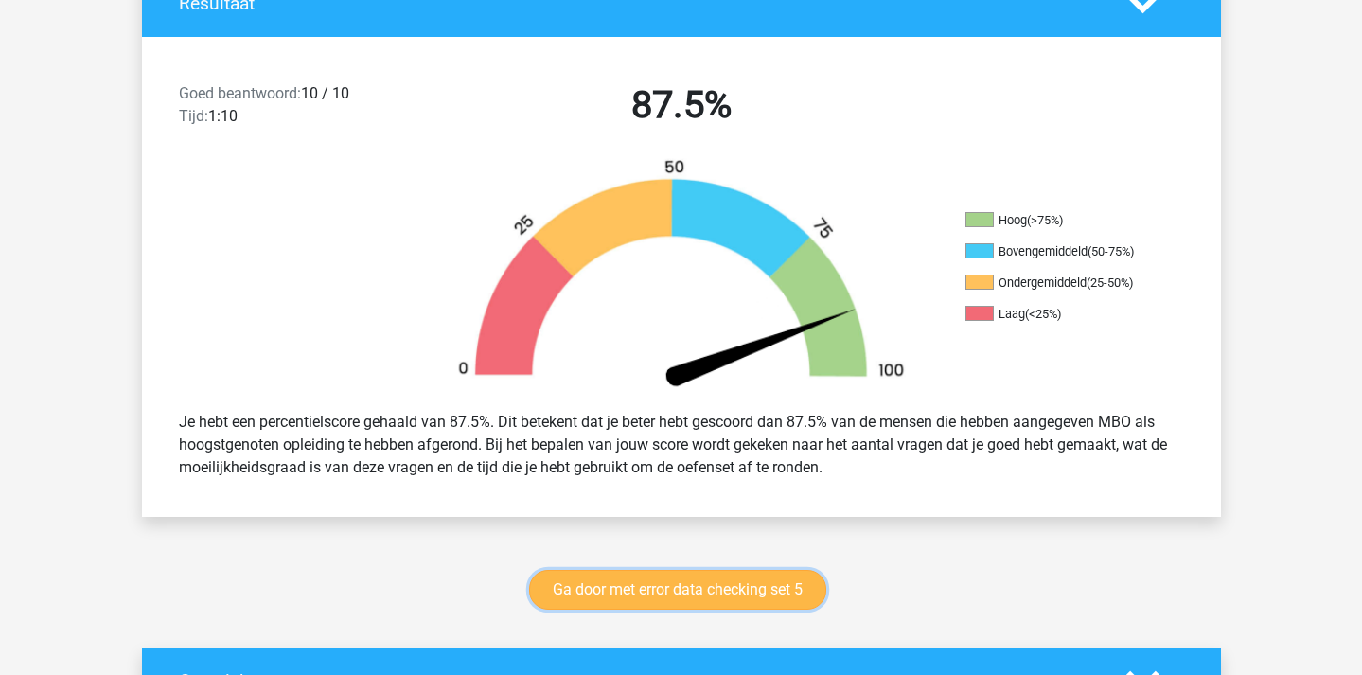
click at [785, 585] on link "Ga door met error data checking set 5" at bounding box center [677, 590] width 297 height 40
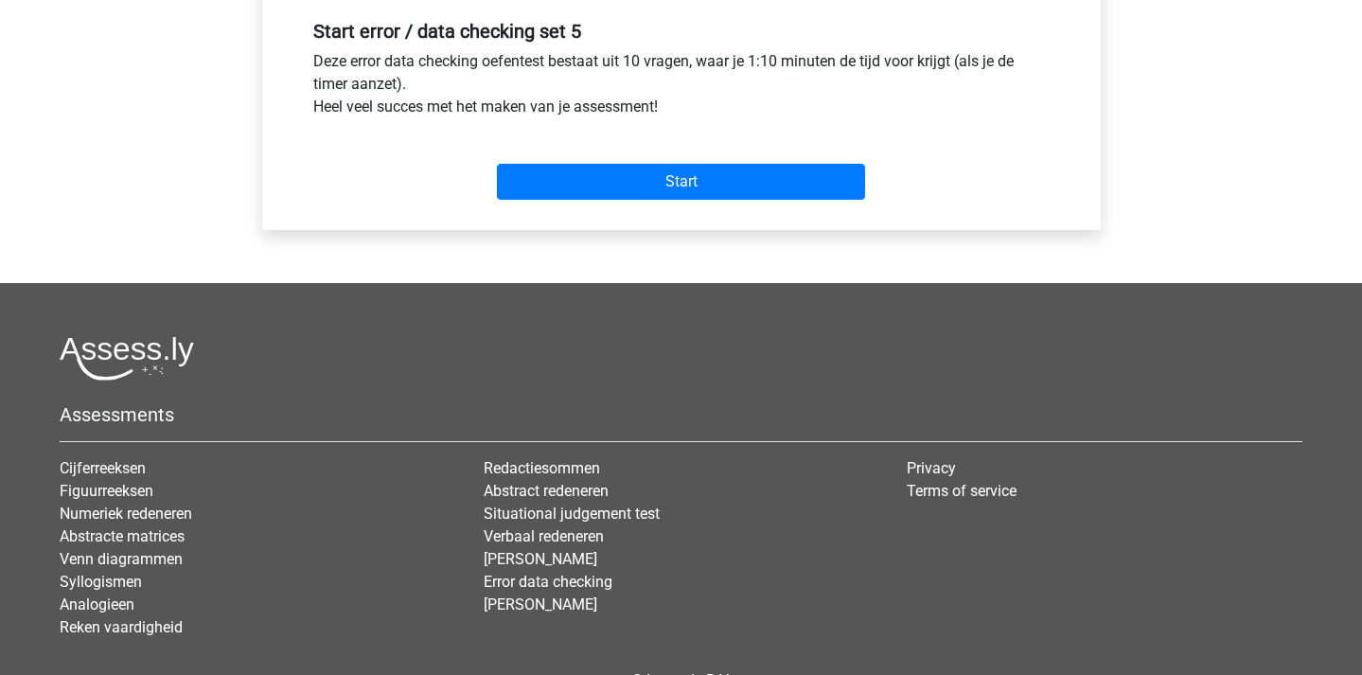
scroll to position [717, 0]
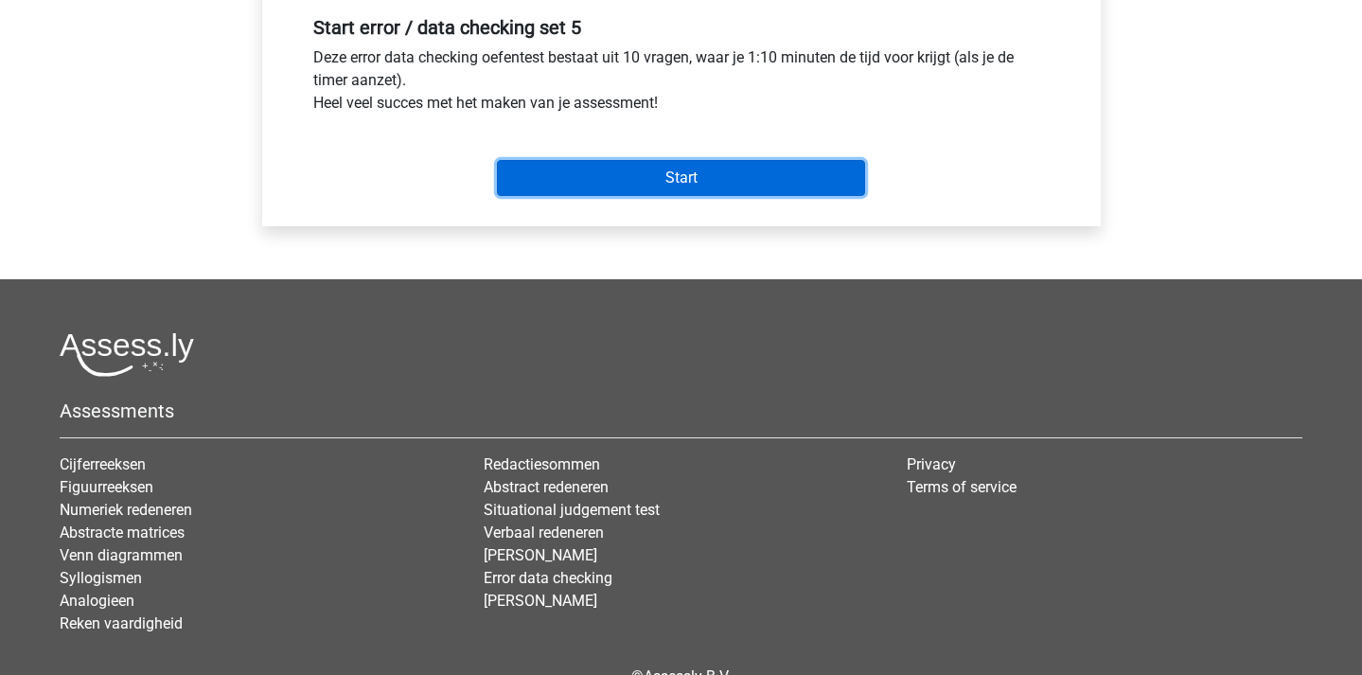
click at [704, 180] on input "Start" at bounding box center [681, 178] width 368 height 36
click at [667, 168] on input "Start" at bounding box center [681, 178] width 368 height 36
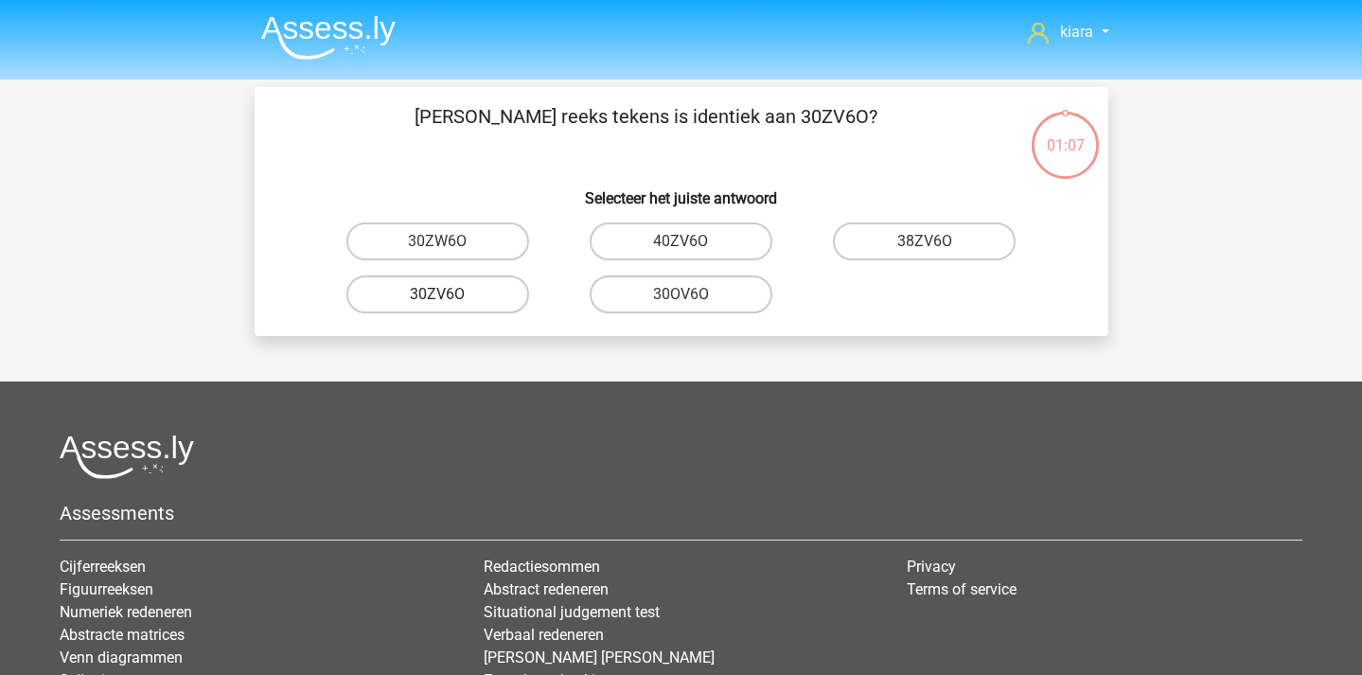
click at [490, 295] on label "30ZV6O" at bounding box center [437, 294] width 183 height 38
click at [450, 295] on input "30ZV6O" at bounding box center [443, 300] width 12 height 12
radio input "true"
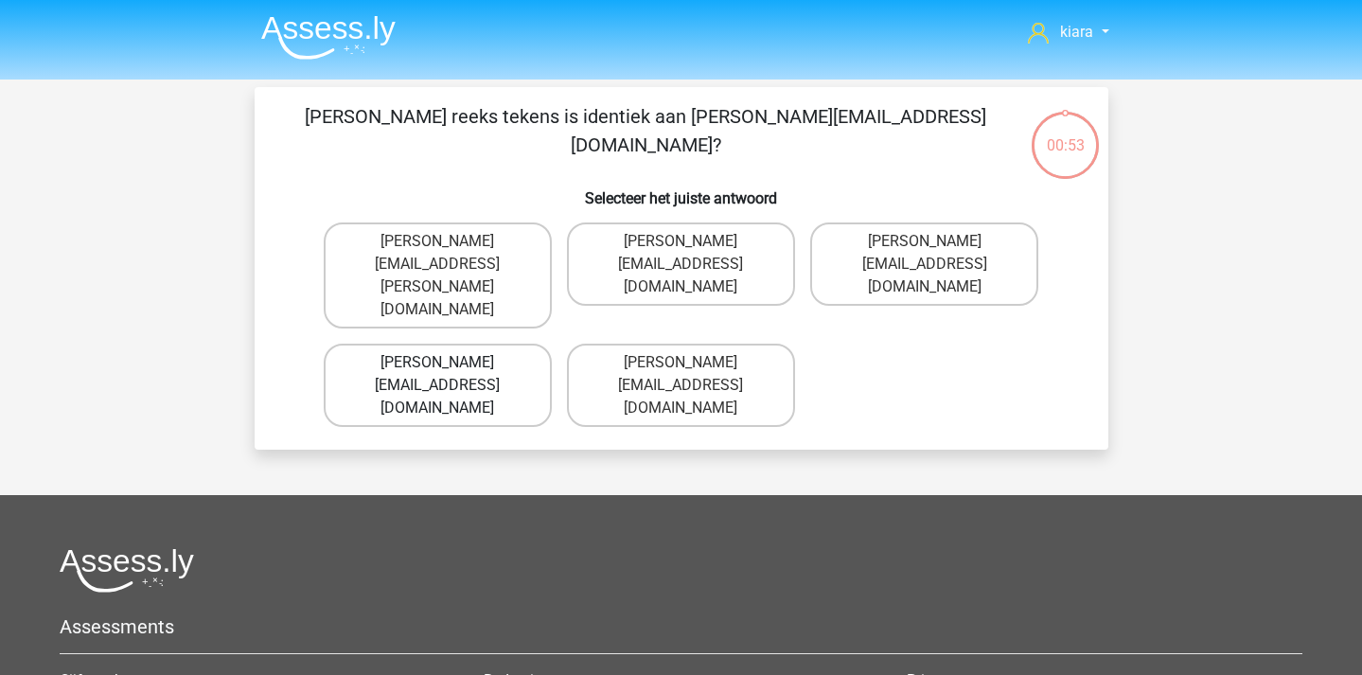
click at [501, 344] on label "[PERSON_NAME][EMAIL_ADDRESS][DOMAIN_NAME]" at bounding box center [438, 385] width 228 height 83
click at [450, 363] on input "[PERSON_NAME][EMAIL_ADDRESS][DOMAIN_NAME]" at bounding box center [443, 369] width 12 height 12
radio input "true"
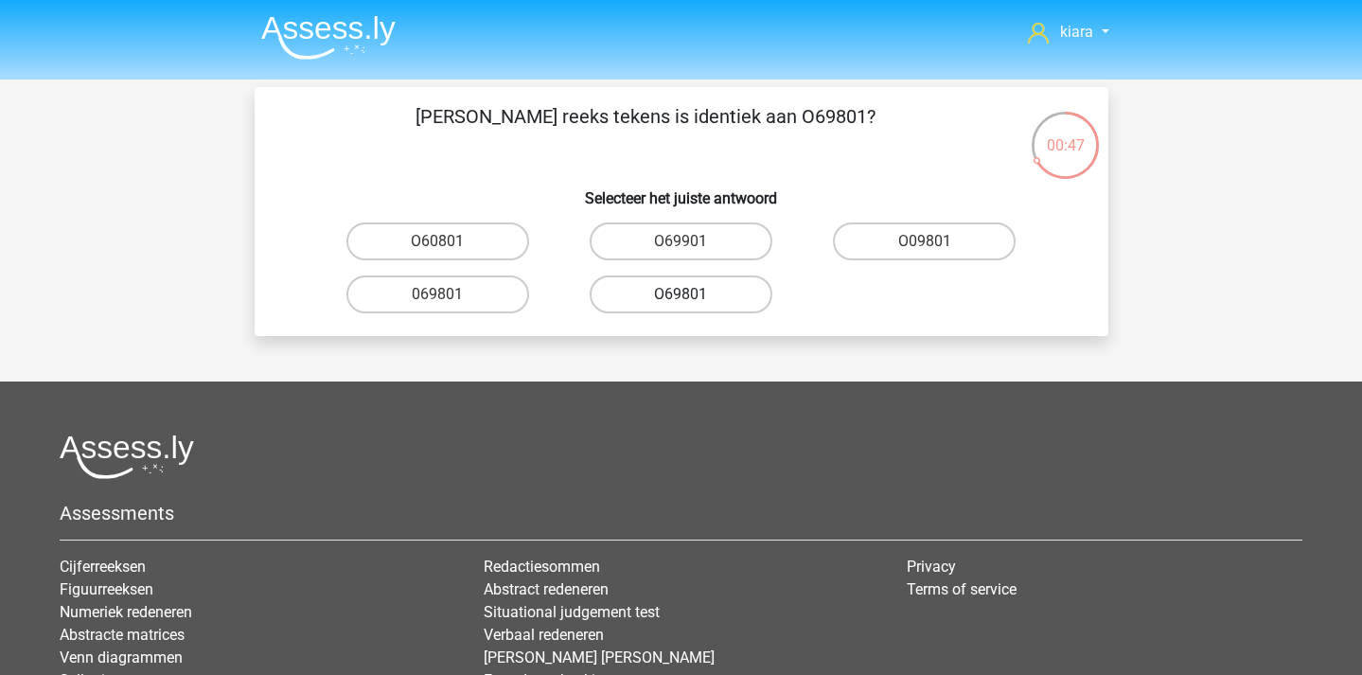
click at [718, 295] on label "O69801" at bounding box center [681, 294] width 183 height 38
click at [693, 295] on input "O69801" at bounding box center [687, 300] width 12 height 12
radio input "true"
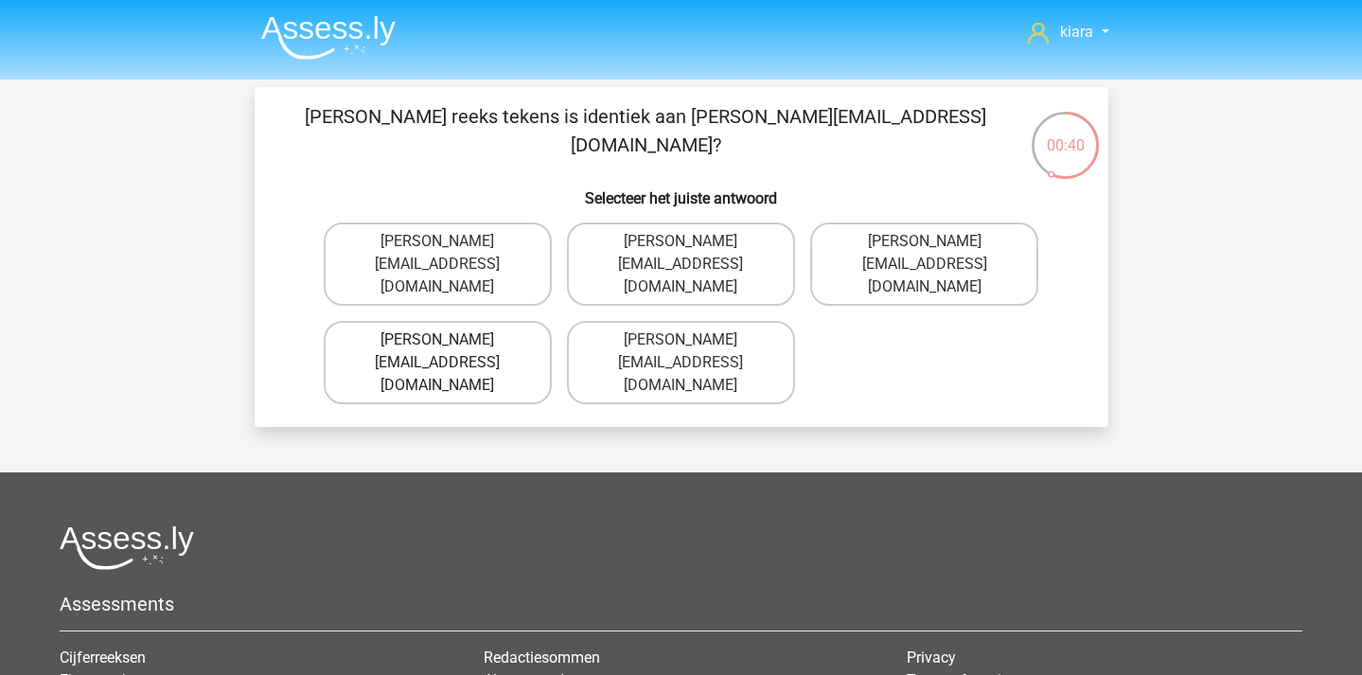
click at [502, 336] on label "[PERSON_NAME][EMAIL_ADDRESS][DOMAIN_NAME]" at bounding box center [438, 362] width 228 height 83
click at [450, 340] on input "[PERSON_NAME][EMAIL_ADDRESS][DOMAIN_NAME]" at bounding box center [443, 346] width 12 height 12
radio input "true"
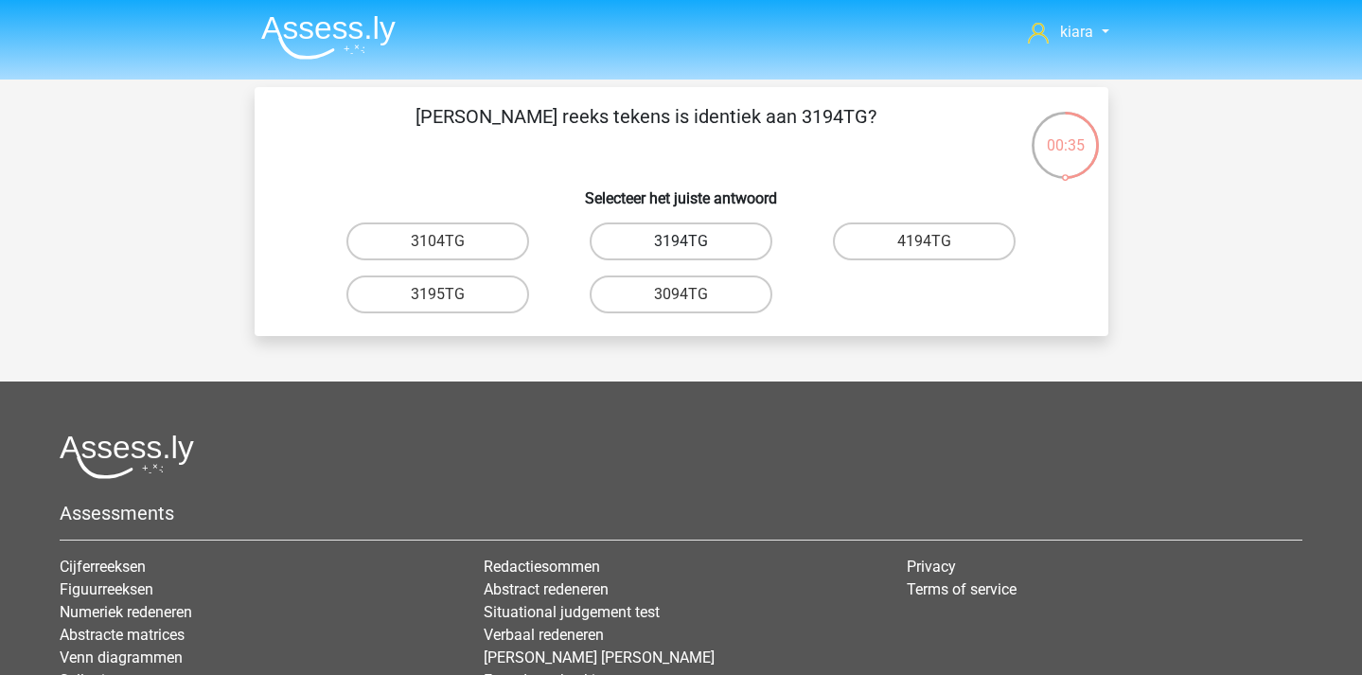
click at [720, 241] on label "3194TG" at bounding box center [681, 241] width 183 height 38
click at [693, 241] on input "3194TG" at bounding box center [687, 247] width 12 height 12
radio input "true"
click at [504, 243] on label "SiO6C0" at bounding box center [437, 241] width 183 height 38
click at [450, 243] on input "SiO6C0" at bounding box center [443, 247] width 12 height 12
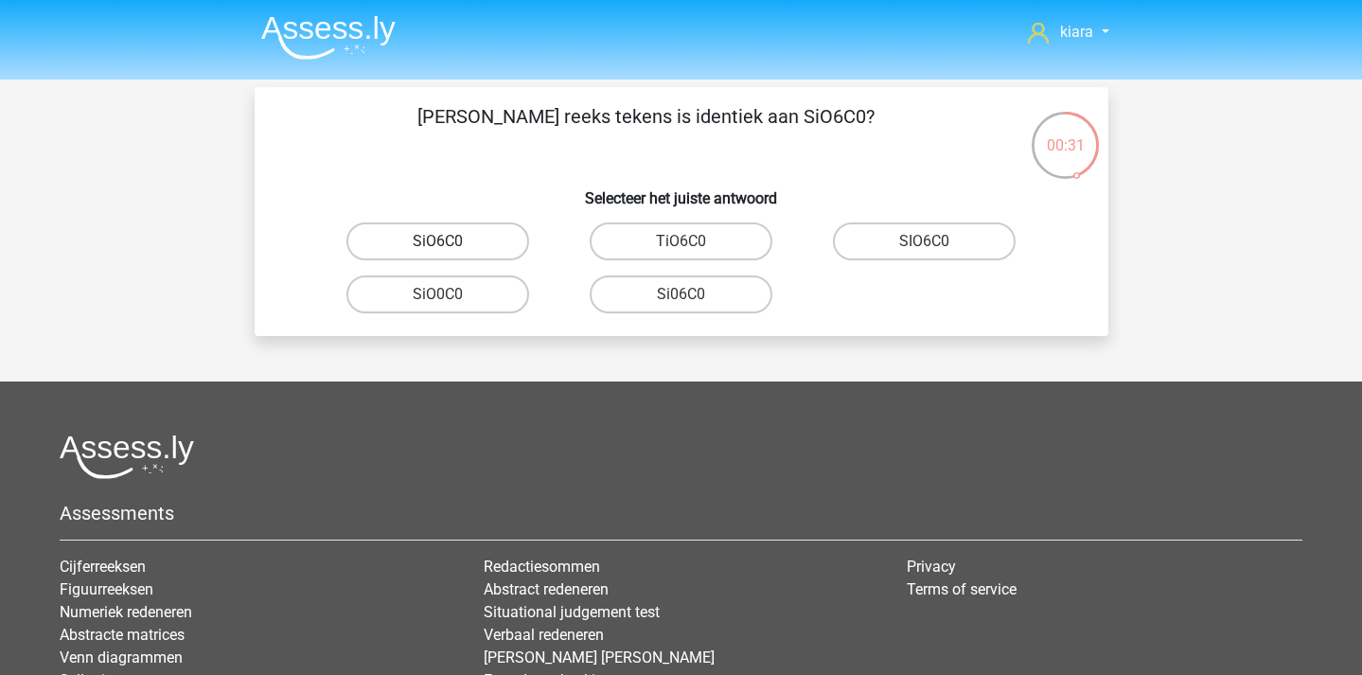
radio input "true"
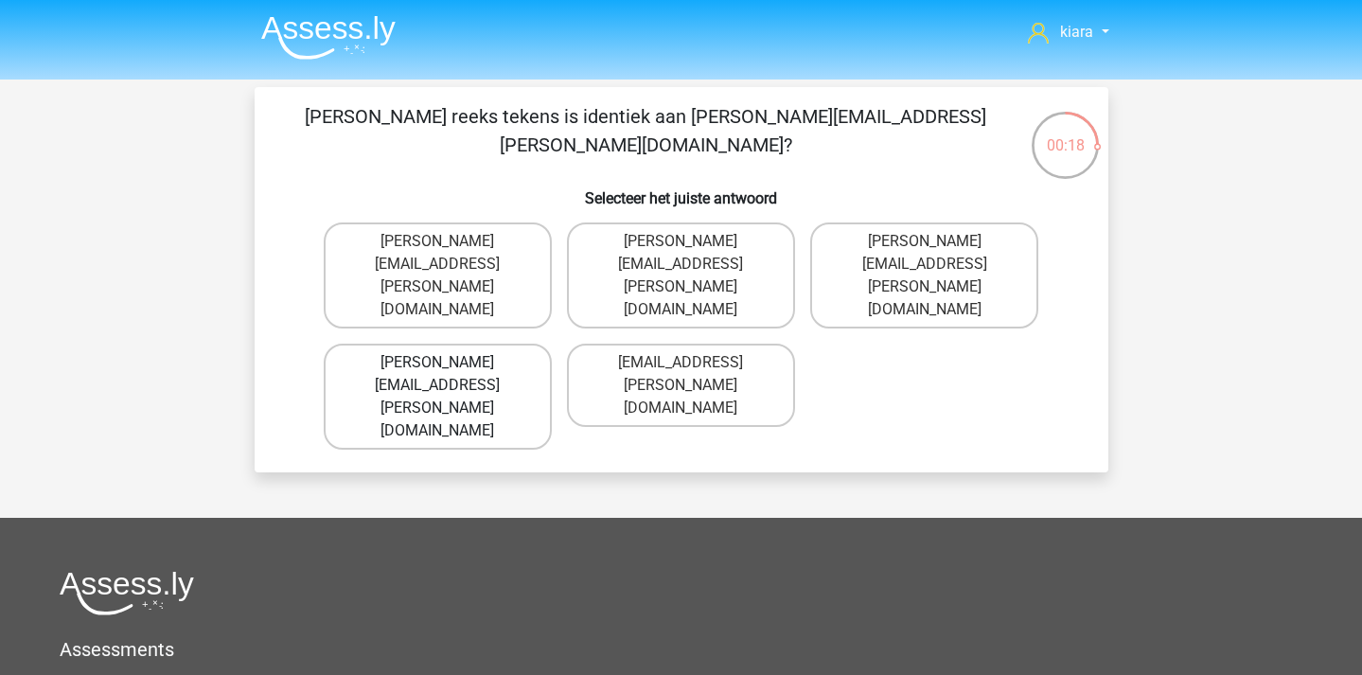
click at [498, 344] on label "Connor.Clark@hotmails.gr" at bounding box center [438, 397] width 228 height 106
click at [450, 363] on input "Connor.Clark@hotmails.gr" at bounding box center [443, 369] width 12 height 12
radio input "true"
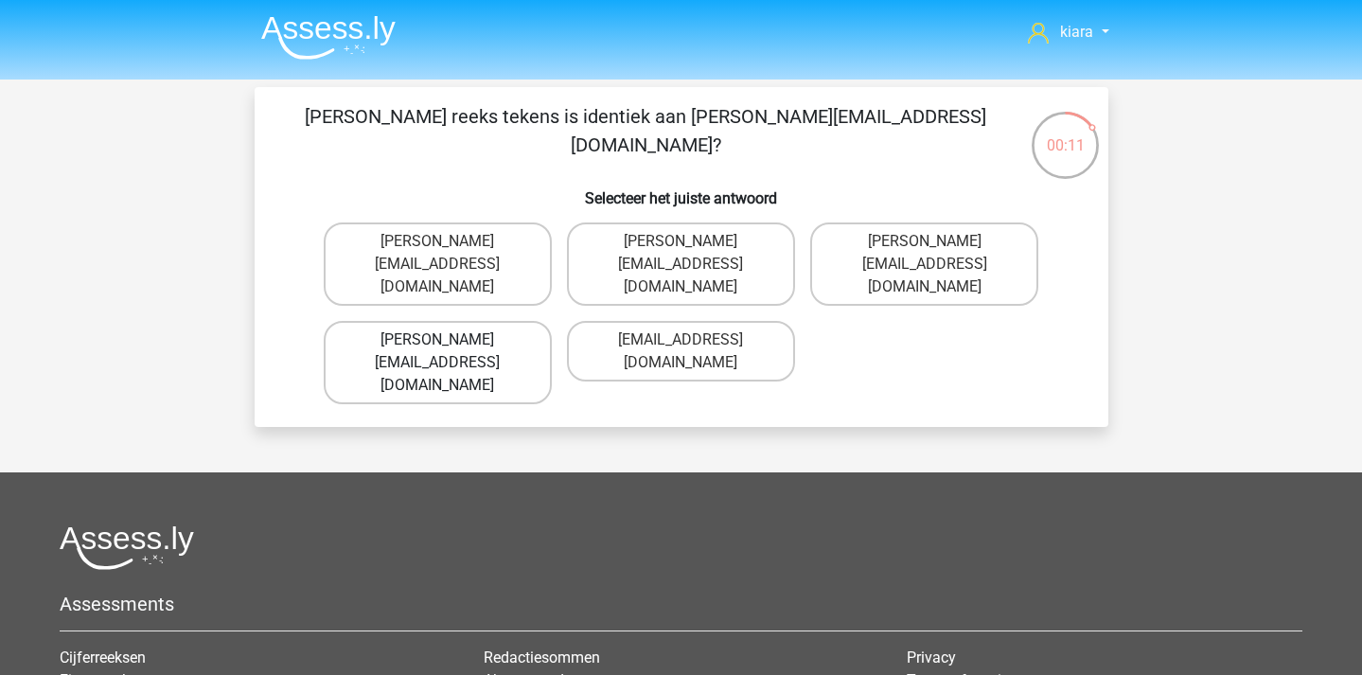
click at [503, 321] on label "Ella-Clay@e-mail.uk.co" at bounding box center [438, 362] width 228 height 83
click at [450, 340] on input "Ella-Clay@e-mail.uk.co" at bounding box center [443, 346] width 12 height 12
radio input "true"
click at [497, 241] on label "Jacob_King@memail.gl" at bounding box center [438, 263] width 228 height 83
click at [450, 241] on input "Jacob_King@memail.gl" at bounding box center [443, 247] width 12 height 12
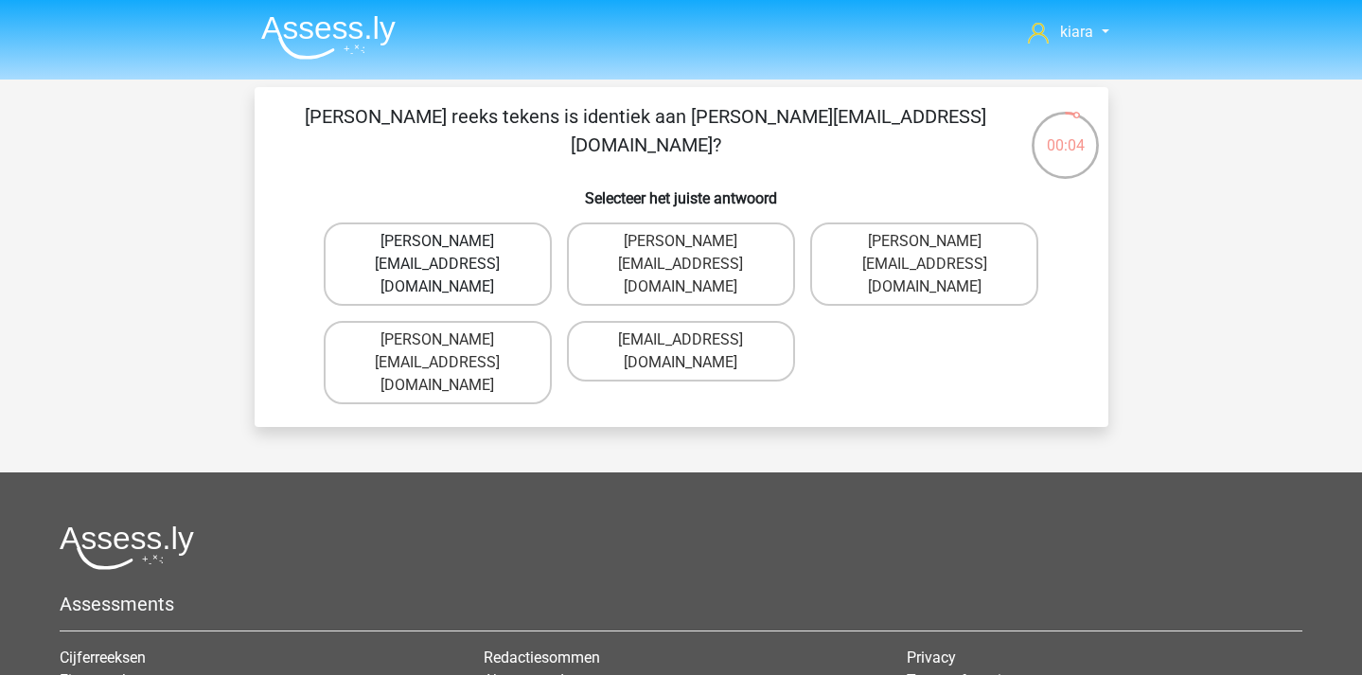
radio input "true"
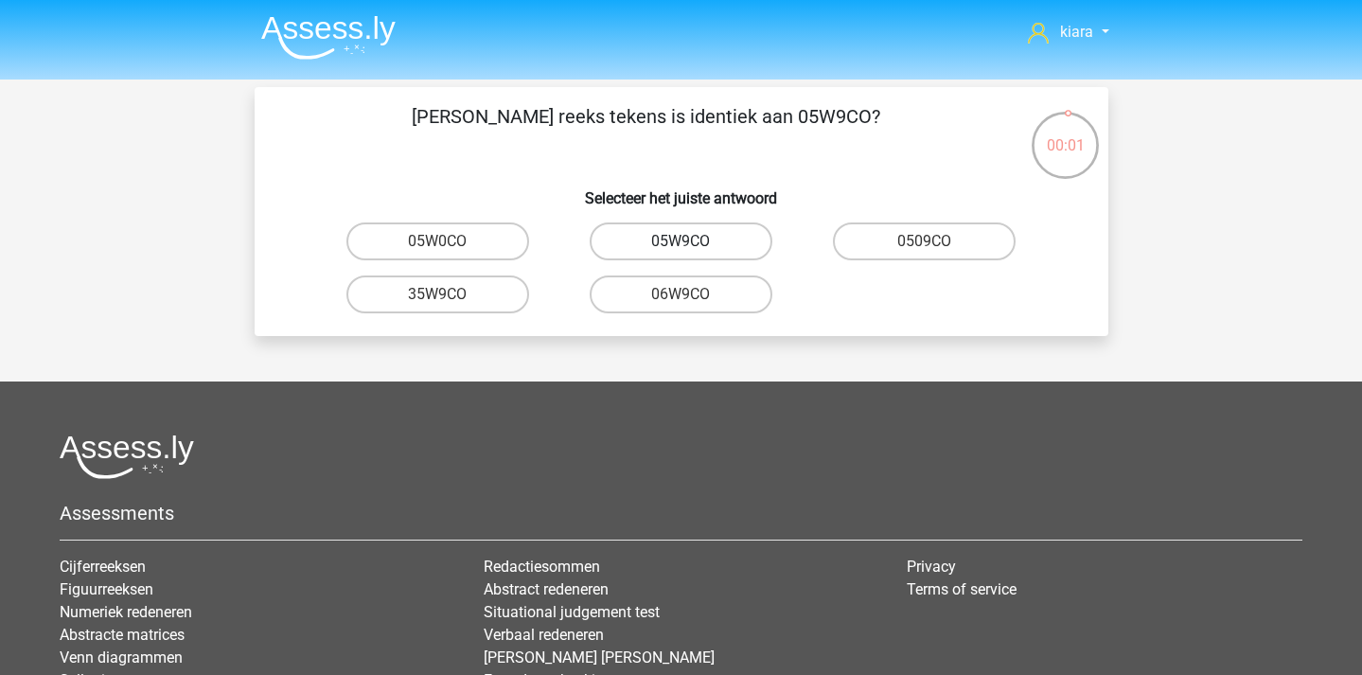
click at [741, 243] on label "05W9CO" at bounding box center [681, 241] width 183 height 38
click at [693, 243] on input "05W9CO" at bounding box center [687, 247] width 12 height 12
radio input "true"
click at [483, 297] on label "30ZV6O" at bounding box center [437, 294] width 183 height 38
click at [450, 297] on input "30ZV6O" at bounding box center [443, 300] width 12 height 12
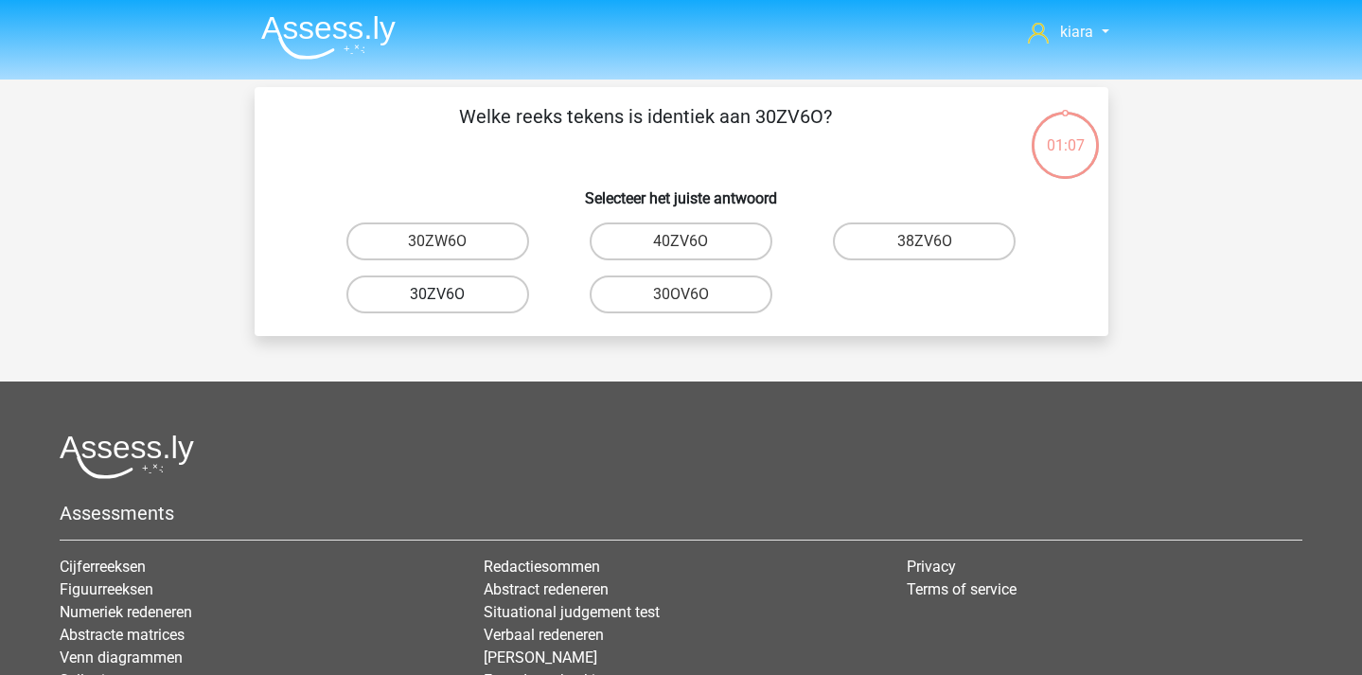
radio input "true"
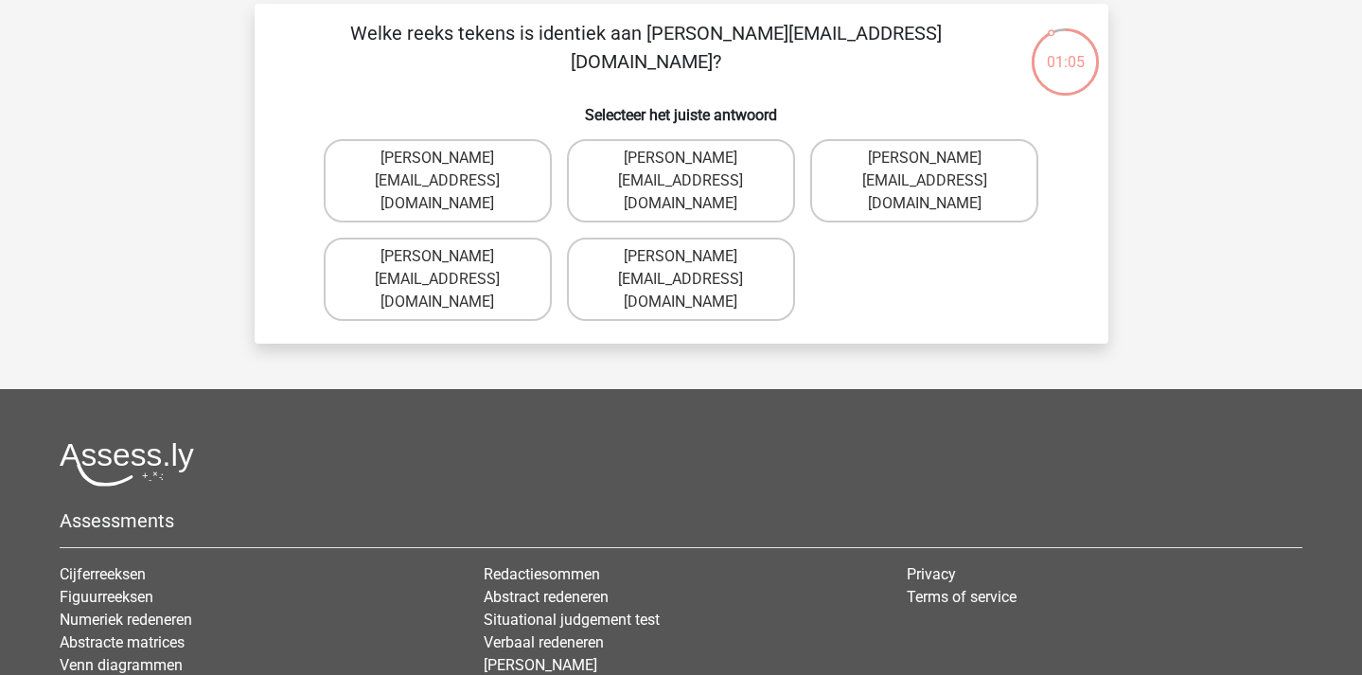
scroll to position [63, 0]
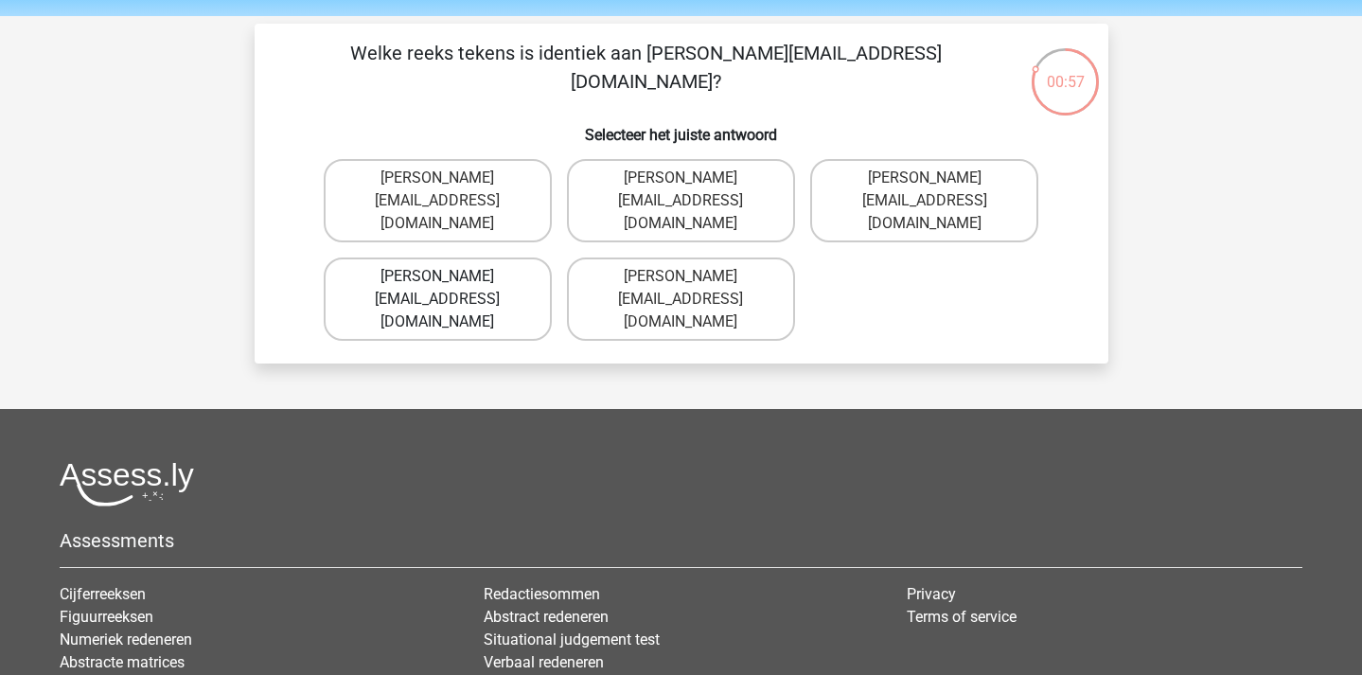
click at [523, 257] on label "[PERSON_NAME][EMAIL_ADDRESS][DOMAIN_NAME]" at bounding box center [438, 298] width 228 height 83
click at [450, 276] on input "[PERSON_NAME][EMAIL_ADDRESS][DOMAIN_NAME]" at bounding box center [443, 282] width 12 height 12
radio input "true"
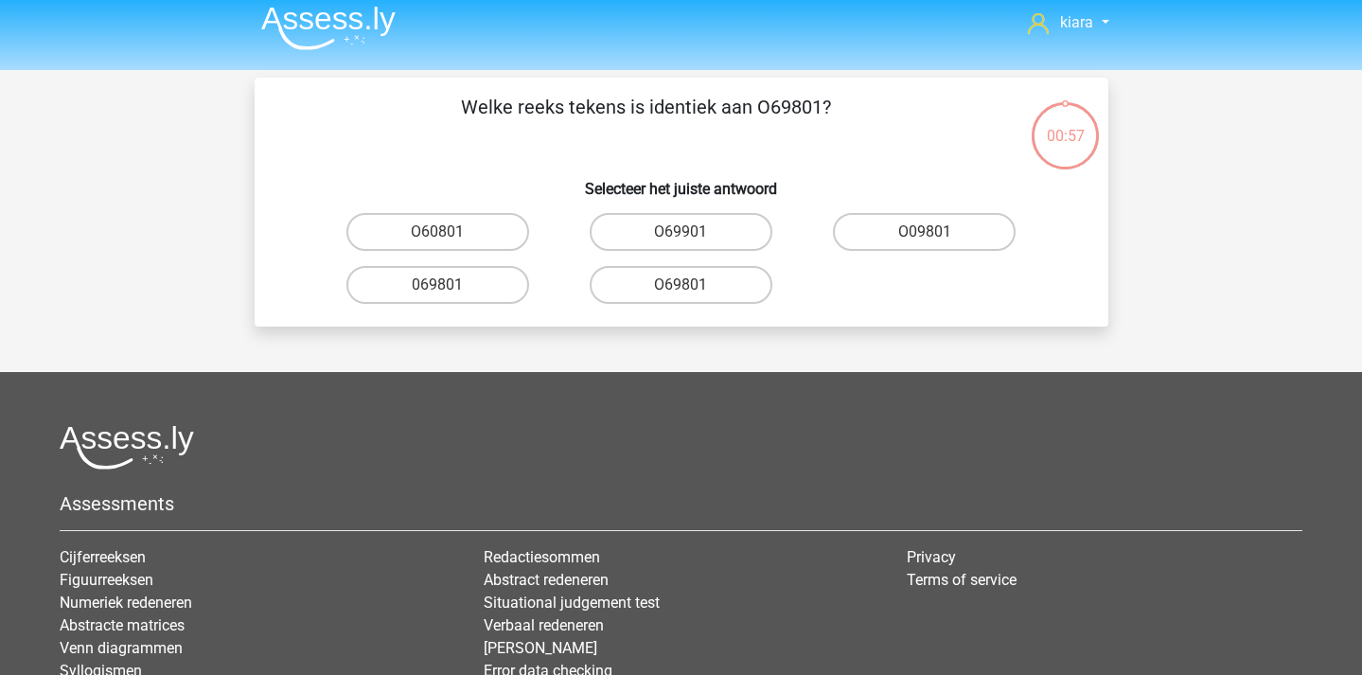
scroll to position [0, 0]
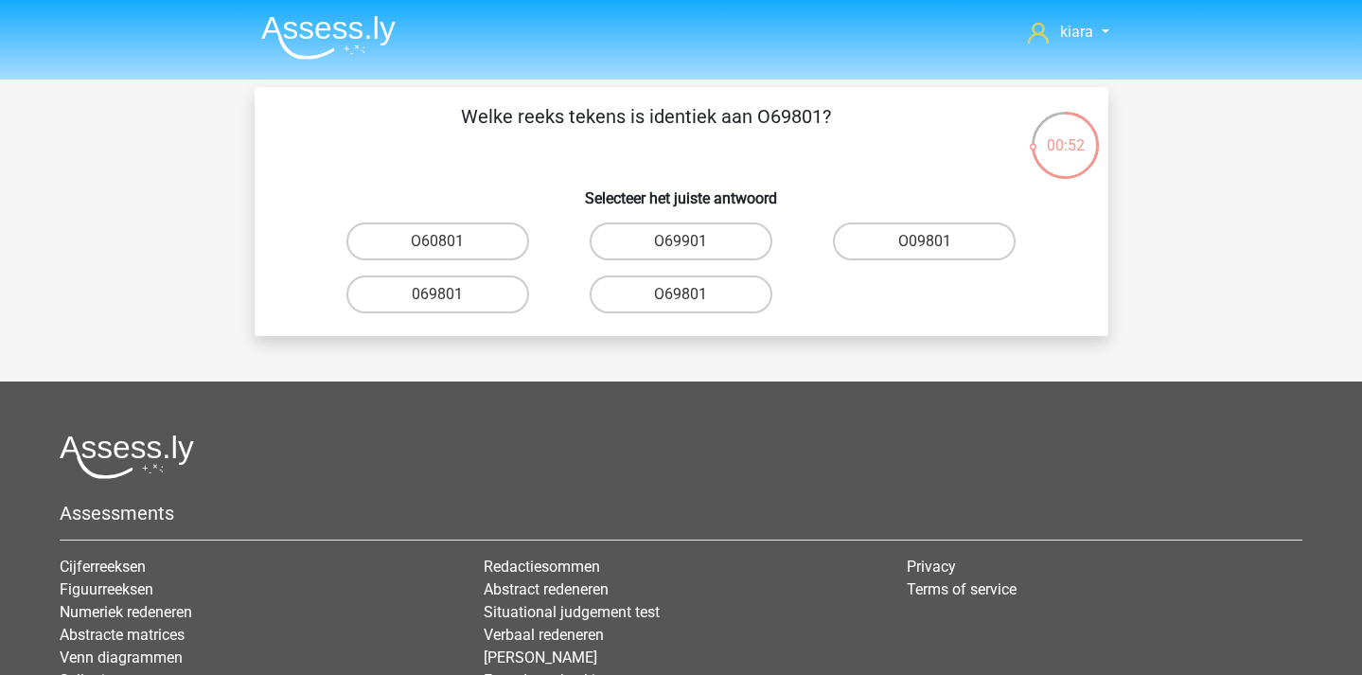
click at [691, 300] on input "O69801" at bounding box center [687, 300] width 12 height 12
radio input "true"
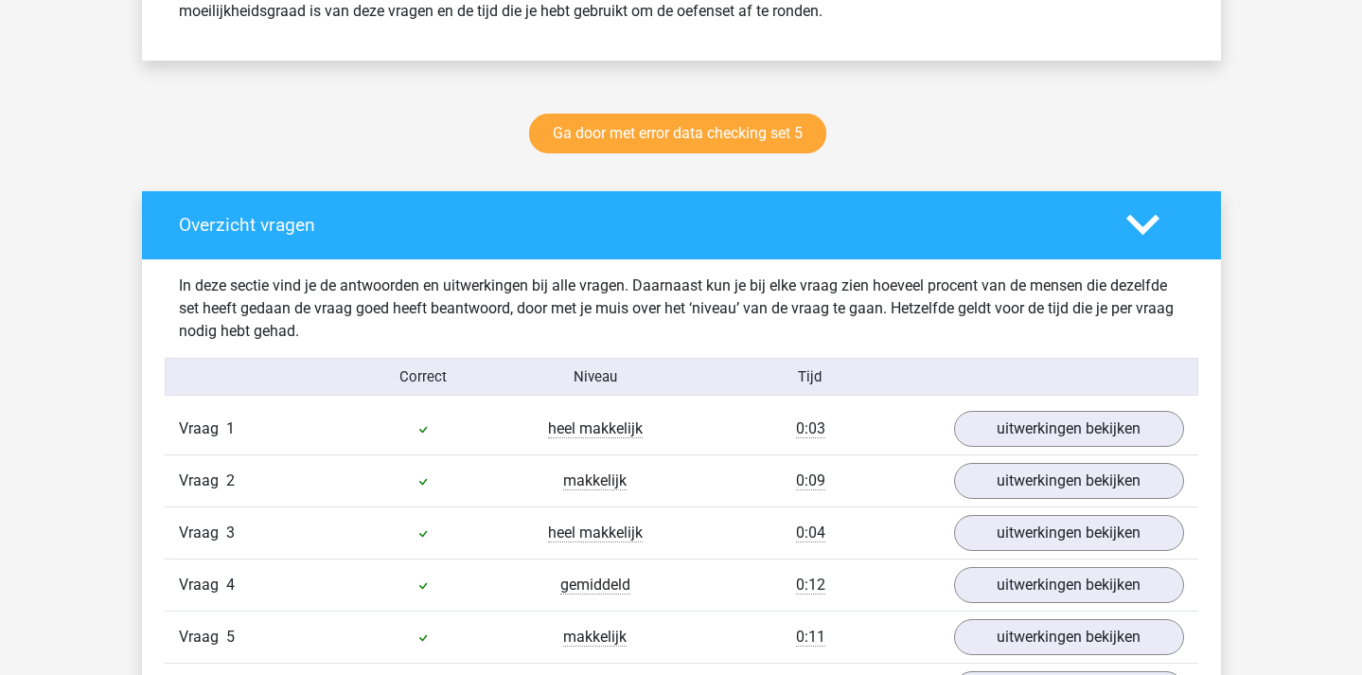
scroll to position [909, 0]
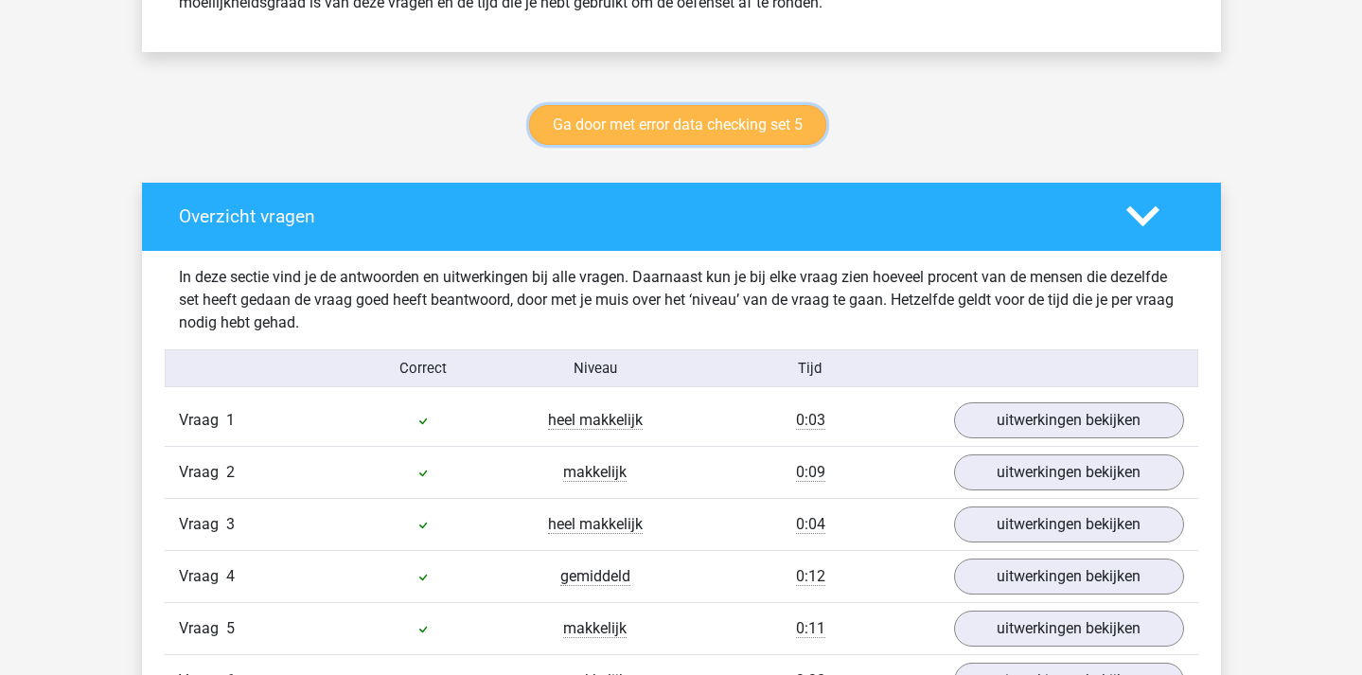
click at [781, 134] on link "Ga door met error data checking set 5" at bounding box center [677, 125] width 297 height 40
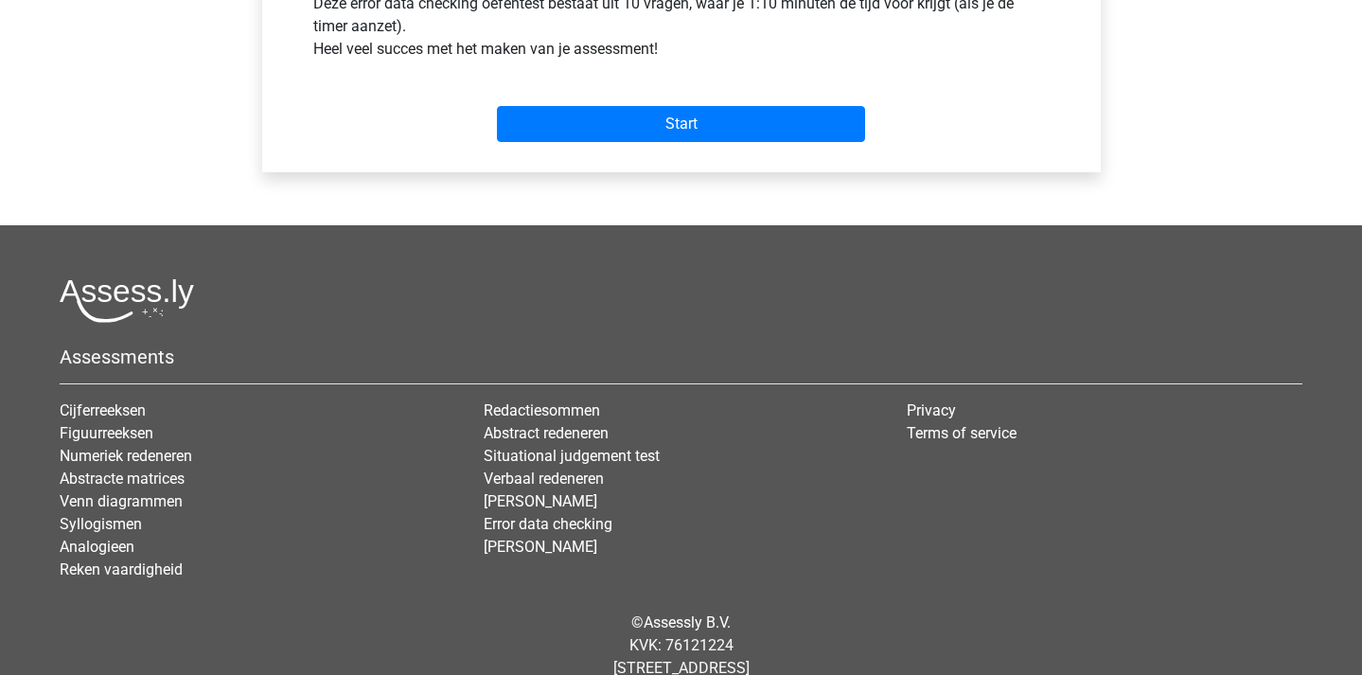
scroll to position [777, 0]
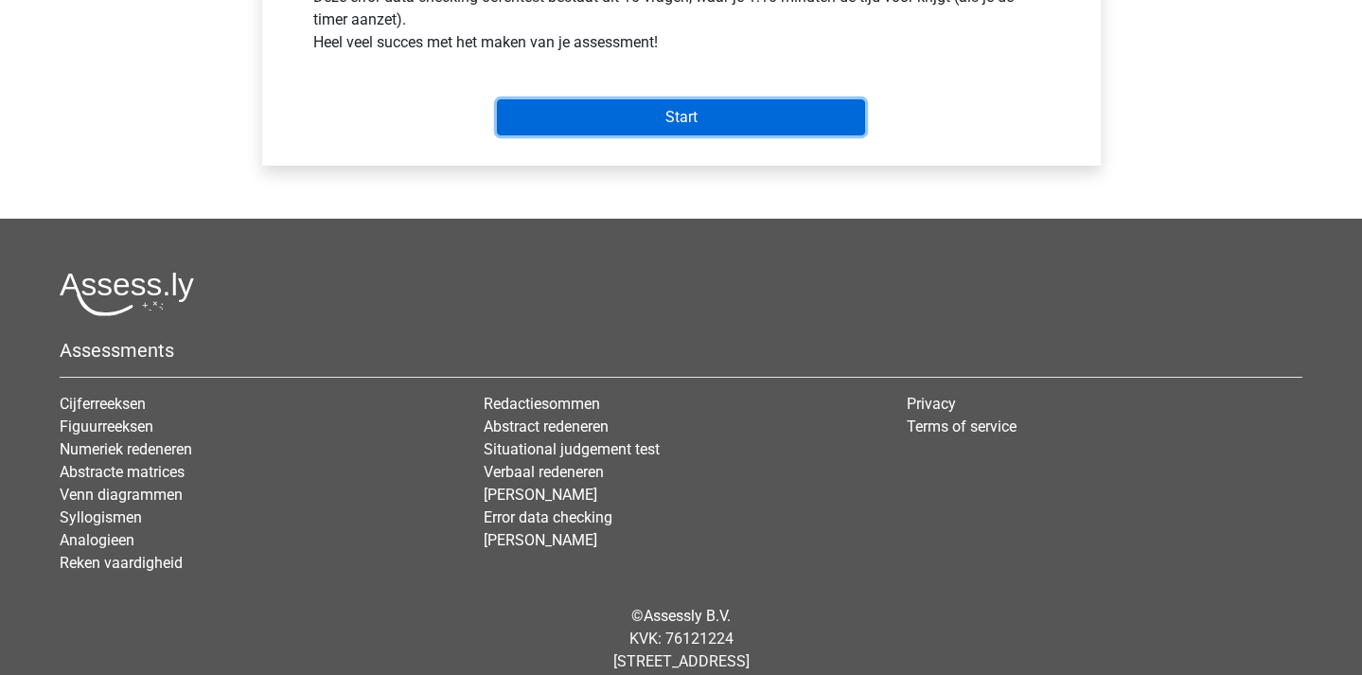
click at [713, 111] on input "Start" at bounding box center [681, 117] width 368 height 36
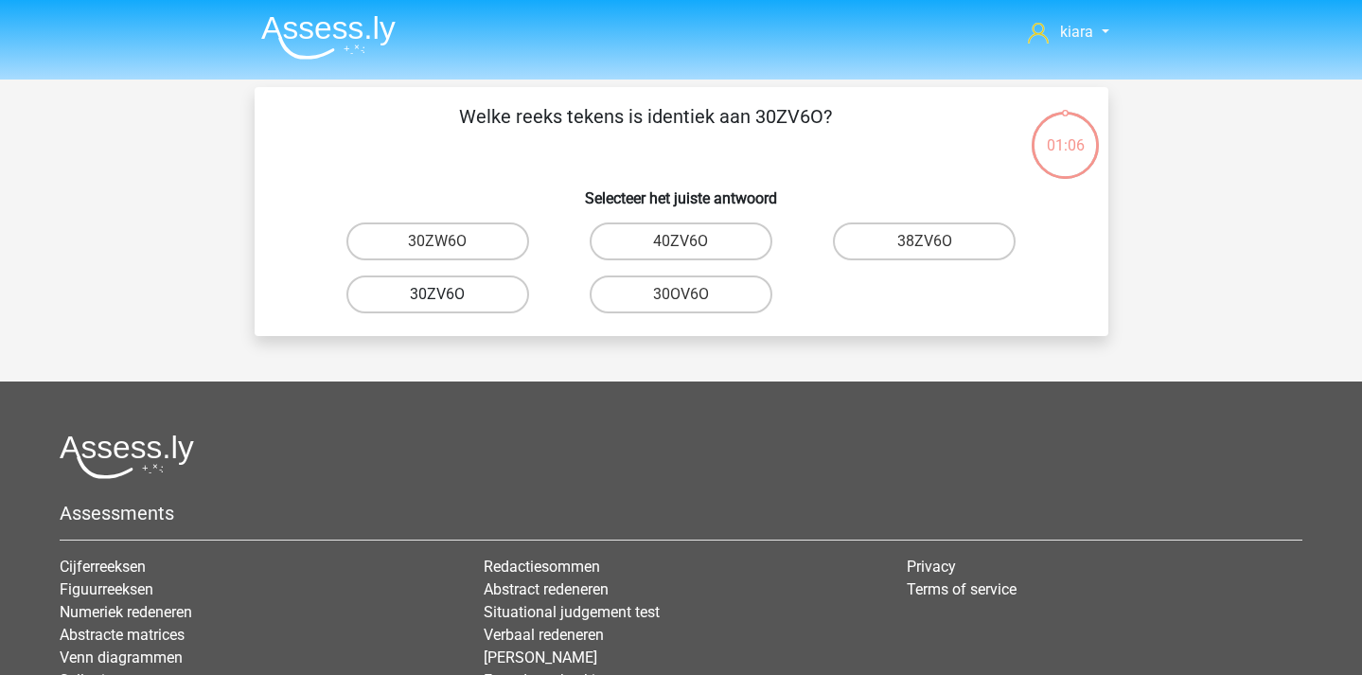
click at [489, 296] on label "30ZV6O" at bounding box center [437, 294] width 183 height 38
click at [450, 296] on input "30ZV6O" at bounding box center [443, 300] width 12 height 12
radio input "true"
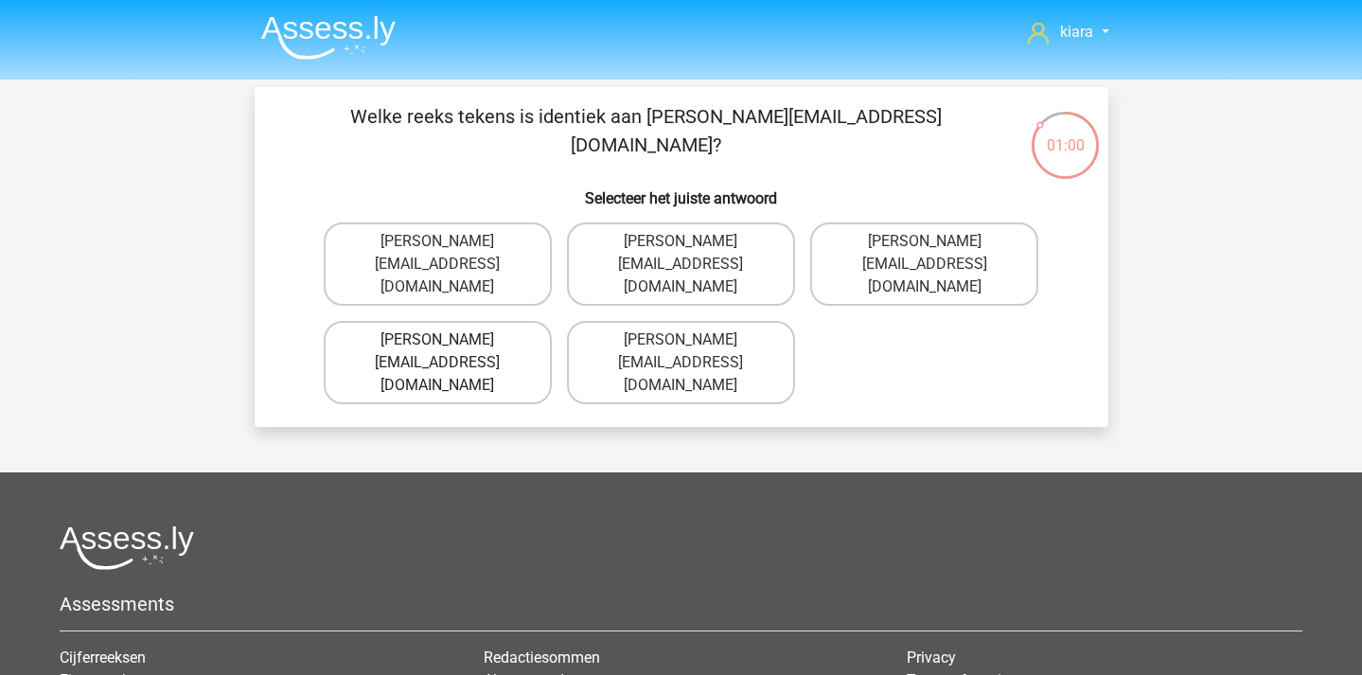
click at [518, 321] on label "[PERSON_NAME][EMAIL_ADDRESS][DOMAIN_NAME]" at bounding box center [438, 362] width 228 height 83
click at [450, 340] on input "Muhammad+Caroll@memail.gl" at bounding box center [443, 346] width 12 height 12
radio input "true"
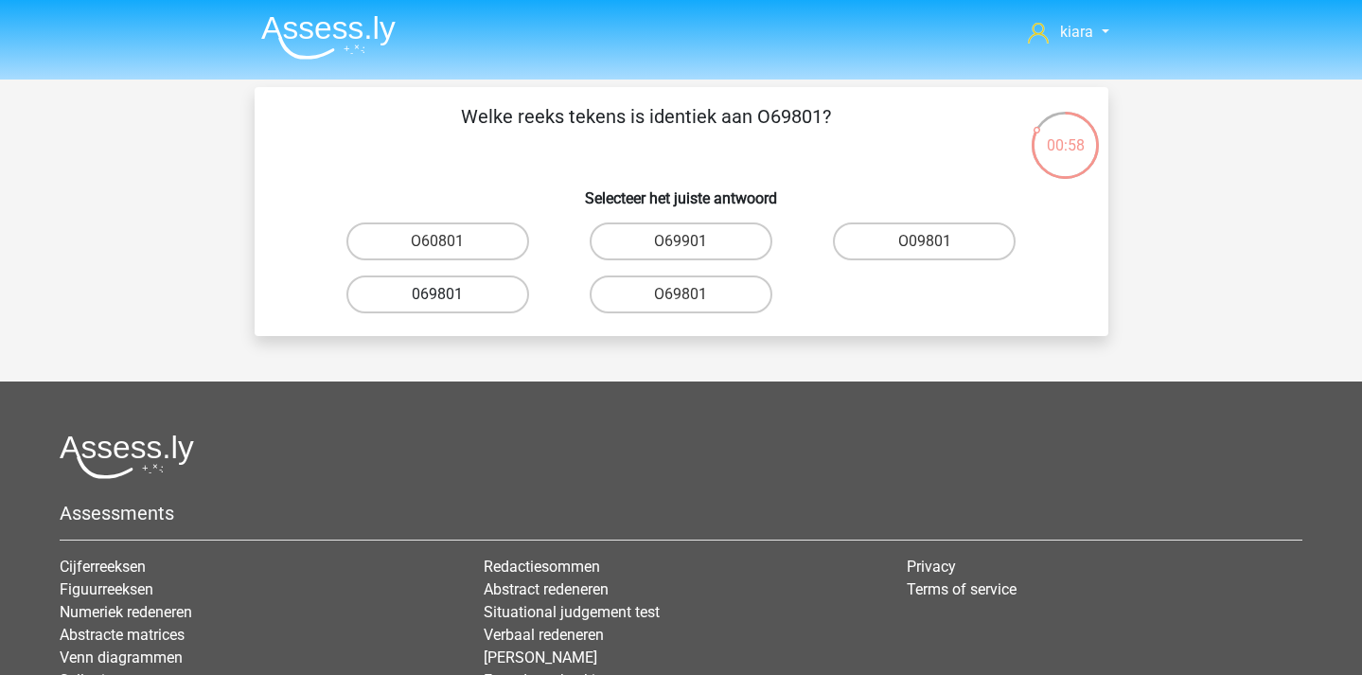
click at [476, 296] on label "069801" at bounding box center [437, 294] width 183 height 38
click at [450, 296] on input "069801" at bounding box center [443, 300] width 12 height 12
radio input "true"
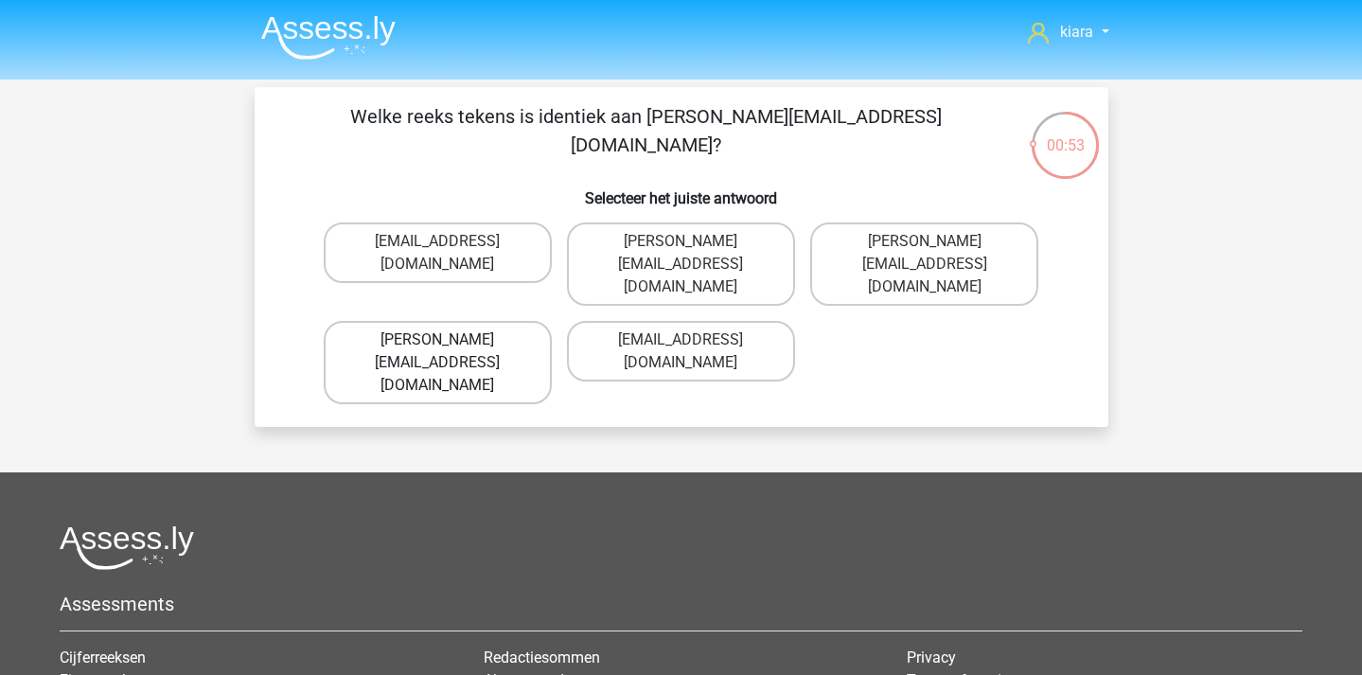
click at [509, 328] on label "George-Churchill@jointmail.com.co" at bounding box center [438, 362] width 228 height 83
click at [450, 340] on input "George-Churchill@jointmail.com.co" at bounding box center [443, 346] width 12 height 12
radio input "true"
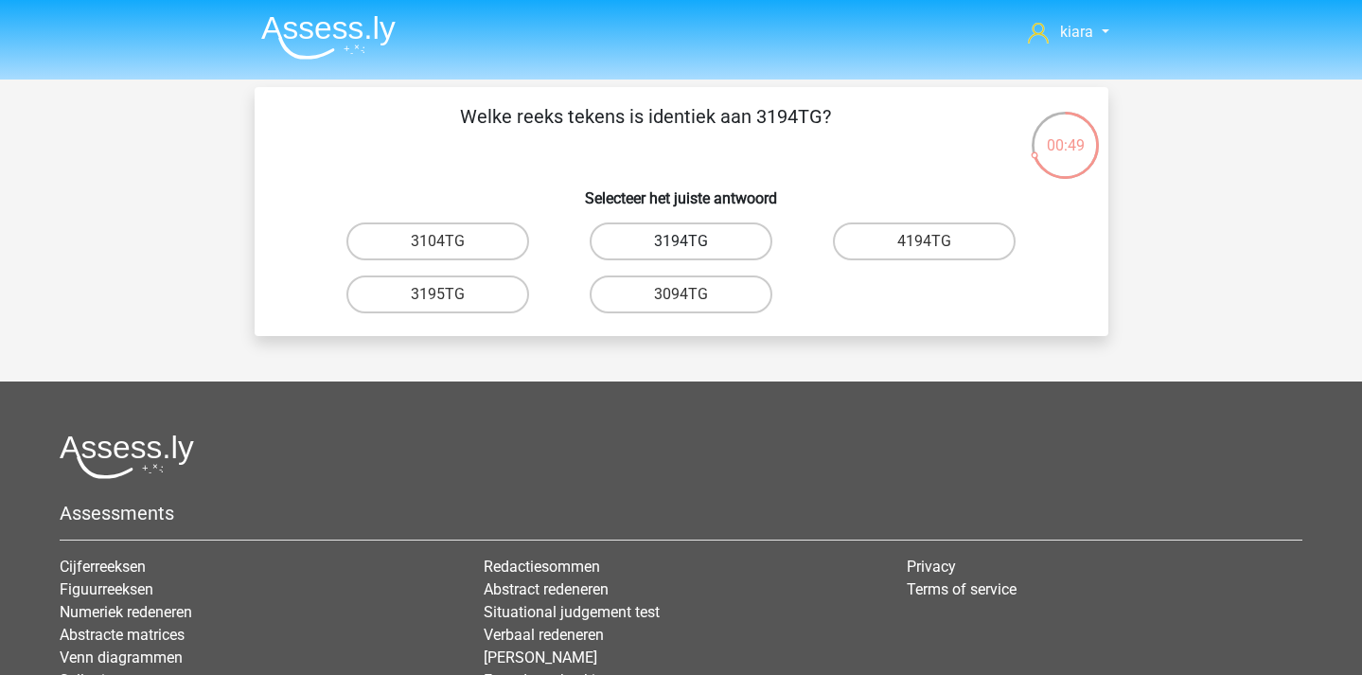
click at [706, 240] on label "3194TG" at bounding box center [681, 241] width 183 height 38
click at [693, 241] on input "3194TG" at bounding box center [687, 247] width 12 height 12
radio input "true"
click at [496, 244] on label "SiO6C0" at bounding box center [437, 241] width 183 height 38
click at [450, 244] on input "SiO6C0" at bounding box center [443, 247] width 12 height 12
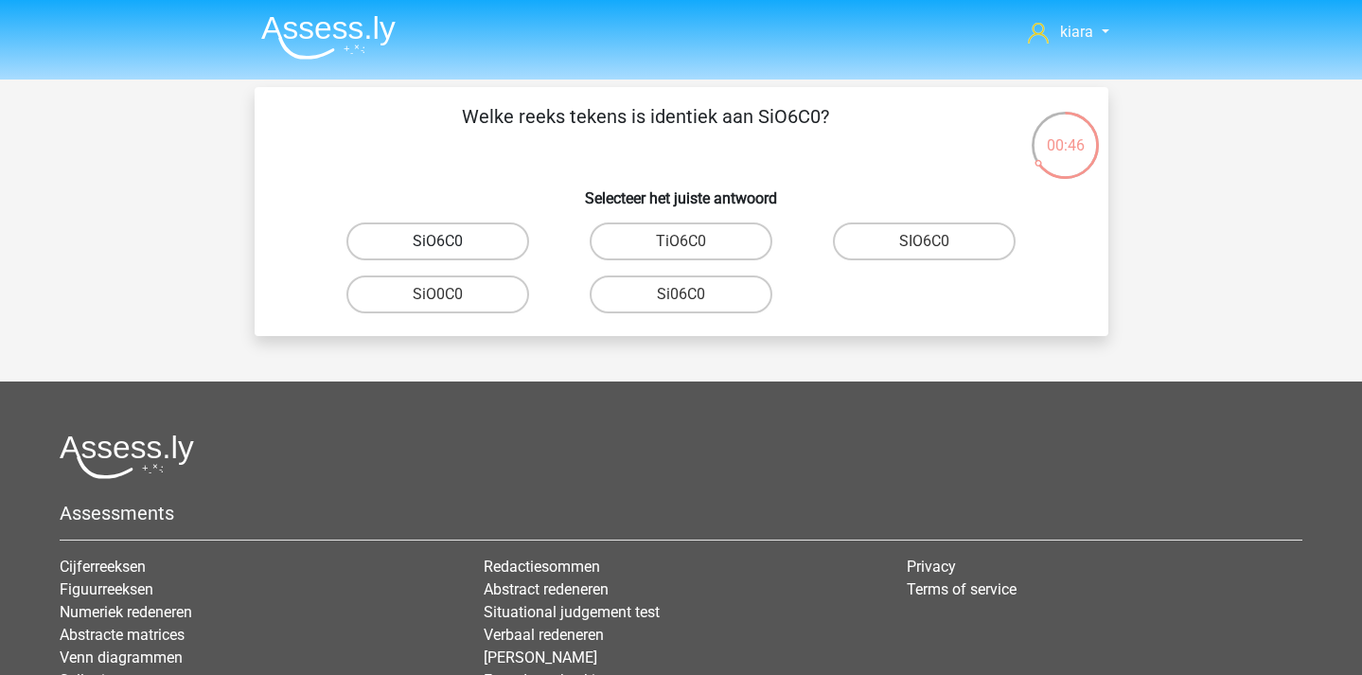
radio input "true"
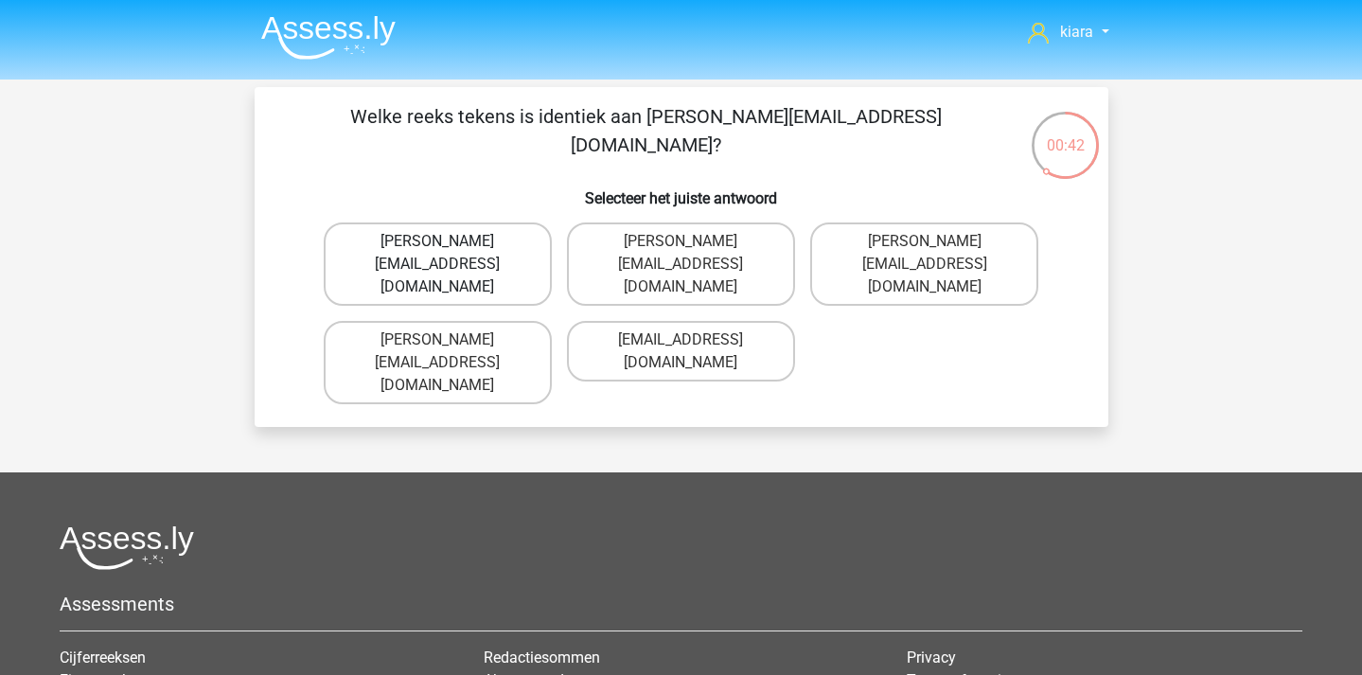
click at [508, 244] on label "Connor.Clarke@hotmails.gr" at bounding box center [438, 263] width 228 height 83
click at [450, 244] on input "Connor.Clarke@hotmails.gr" at bounding box center [443, 247] width 12 height 12
radio input "true"
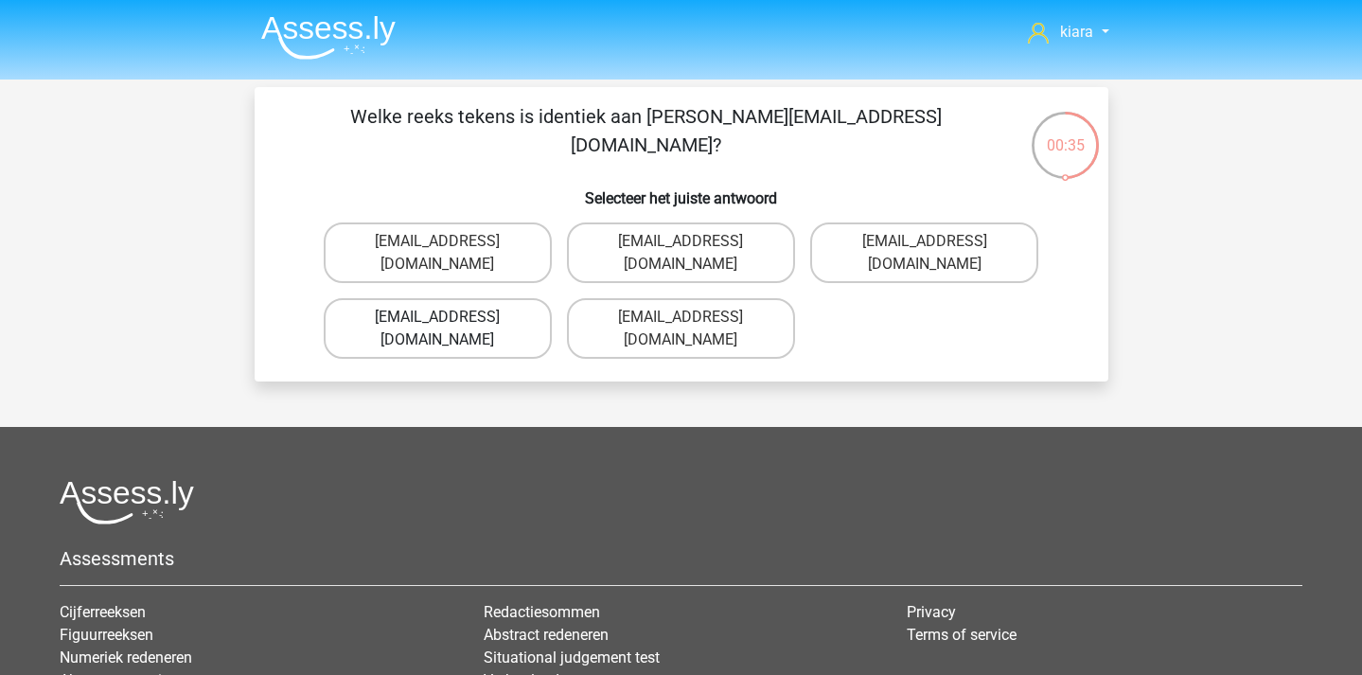
click at [510, 298] on label "Ella-Clay@e-mail.uk.co" at bounding box center [438, 328] width 228 height 61
click at [450, 317] on input "Ella-Clay@e-mail.uk.co" at bounding box center [443, 323] width 12 height 12
radio input "true"
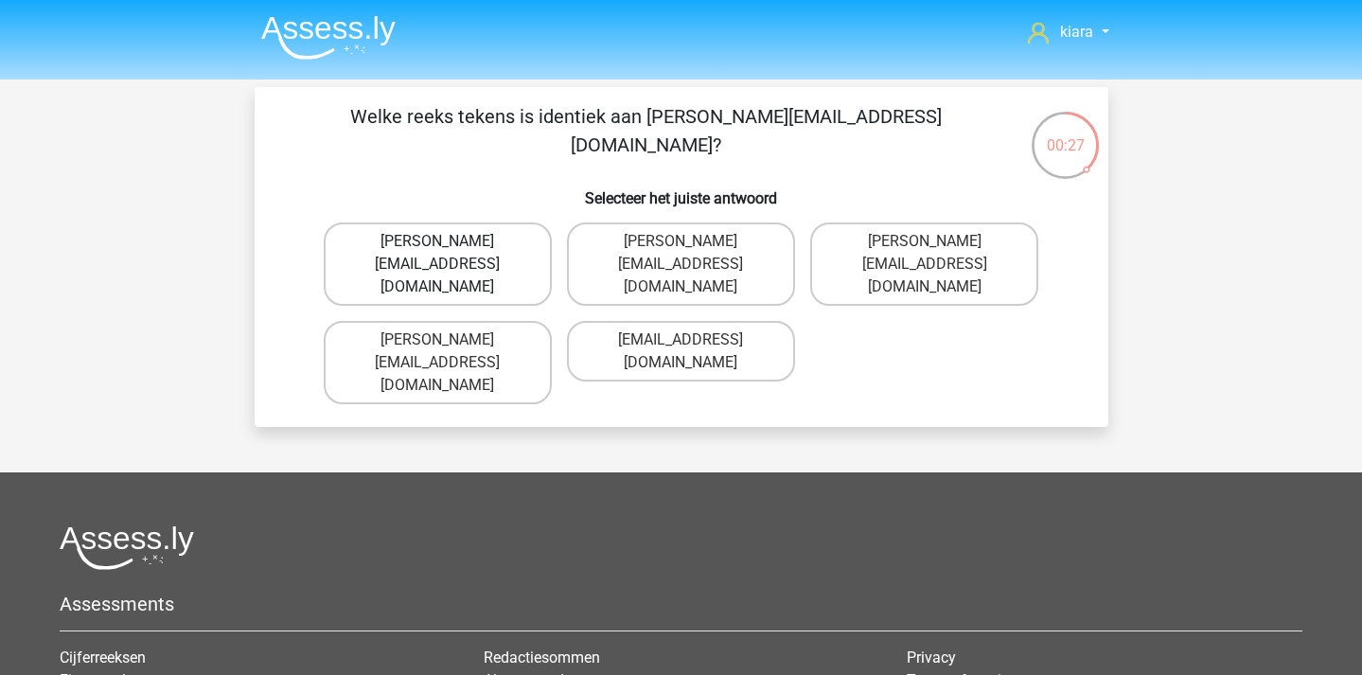
click at [500, 238] on label "Jacob_King@memail.gl" at bounding box center [438, 263] width 228 height 83
click at [450, 241] on input "Jacob_King@memail.gl" at bounding box center [443, 247] width 12 height 12
radio input "true"
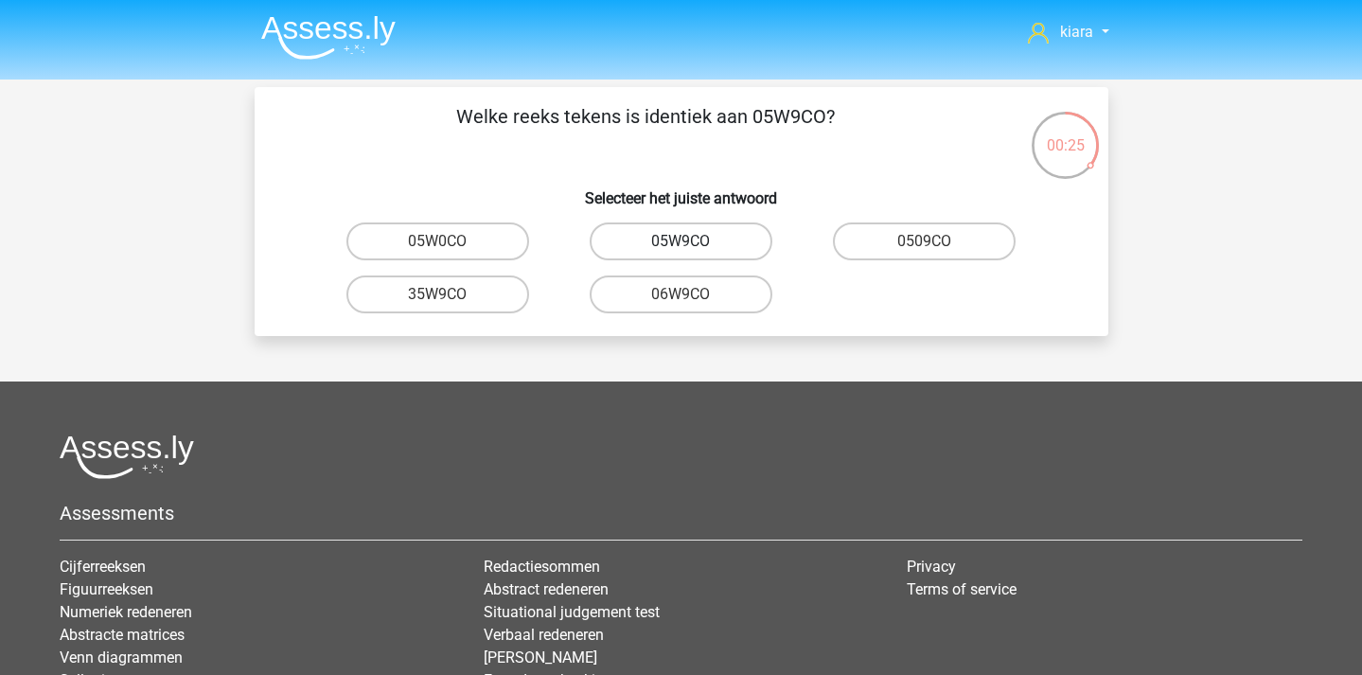
click at [693, 237] on label "05W9CO" at bounding box center [681, 241] width 183 height 38
click at [693, 241] on input "05W9CO" at bounding box center [687, 247] width 12 height 12
radio input "true"
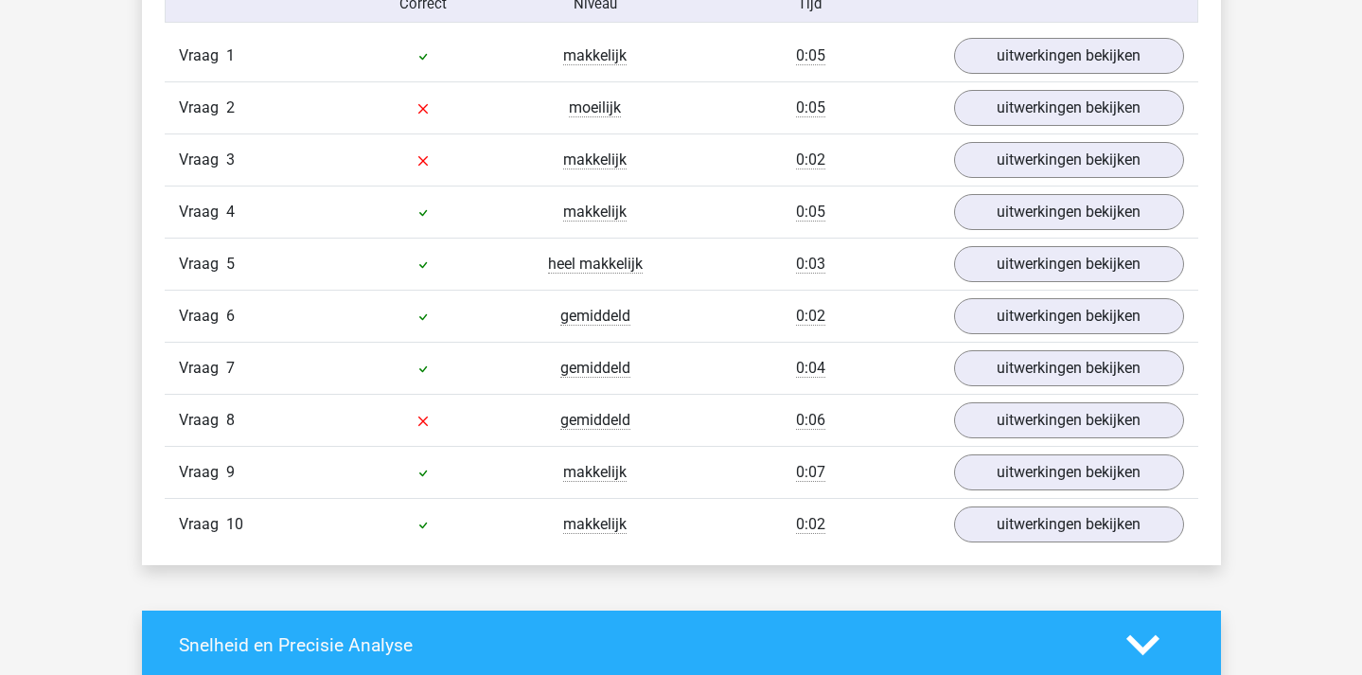
scroll to position [1289, 0]
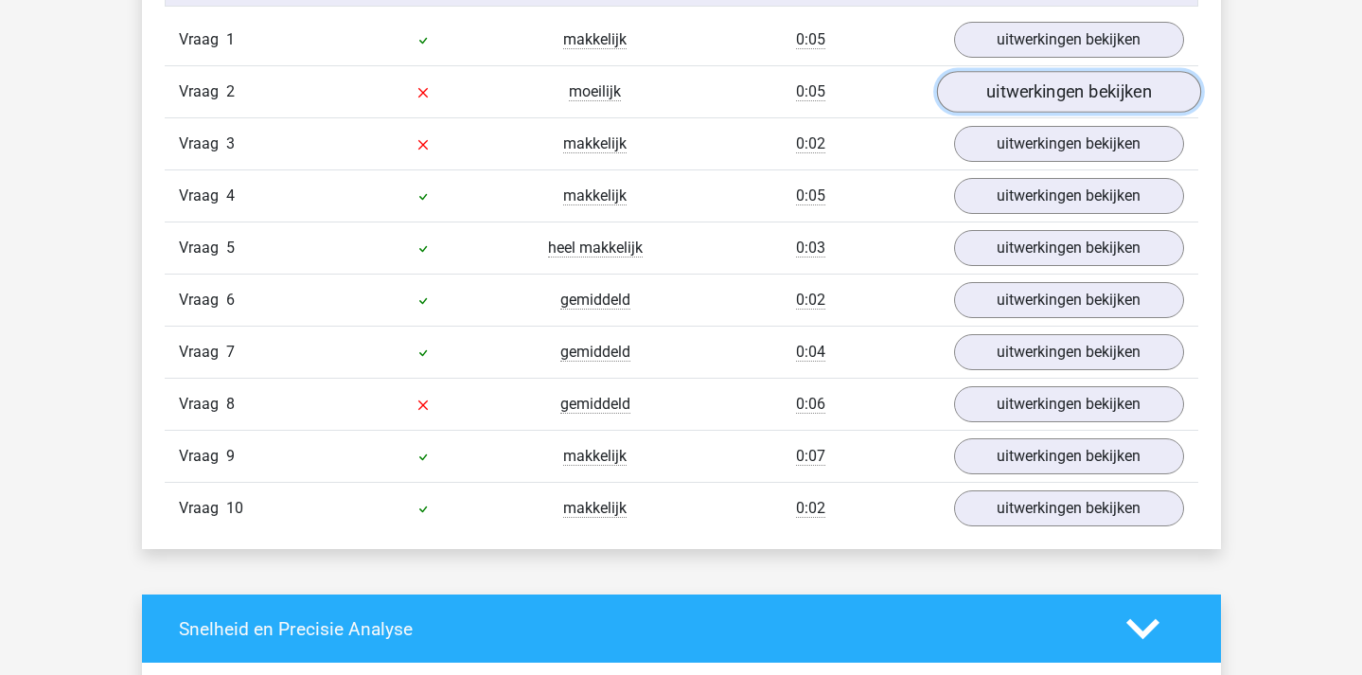
click at [994, 85] on link "uitwerkingen bekijken" at bounding box center [1068, 92] width 264 height 42
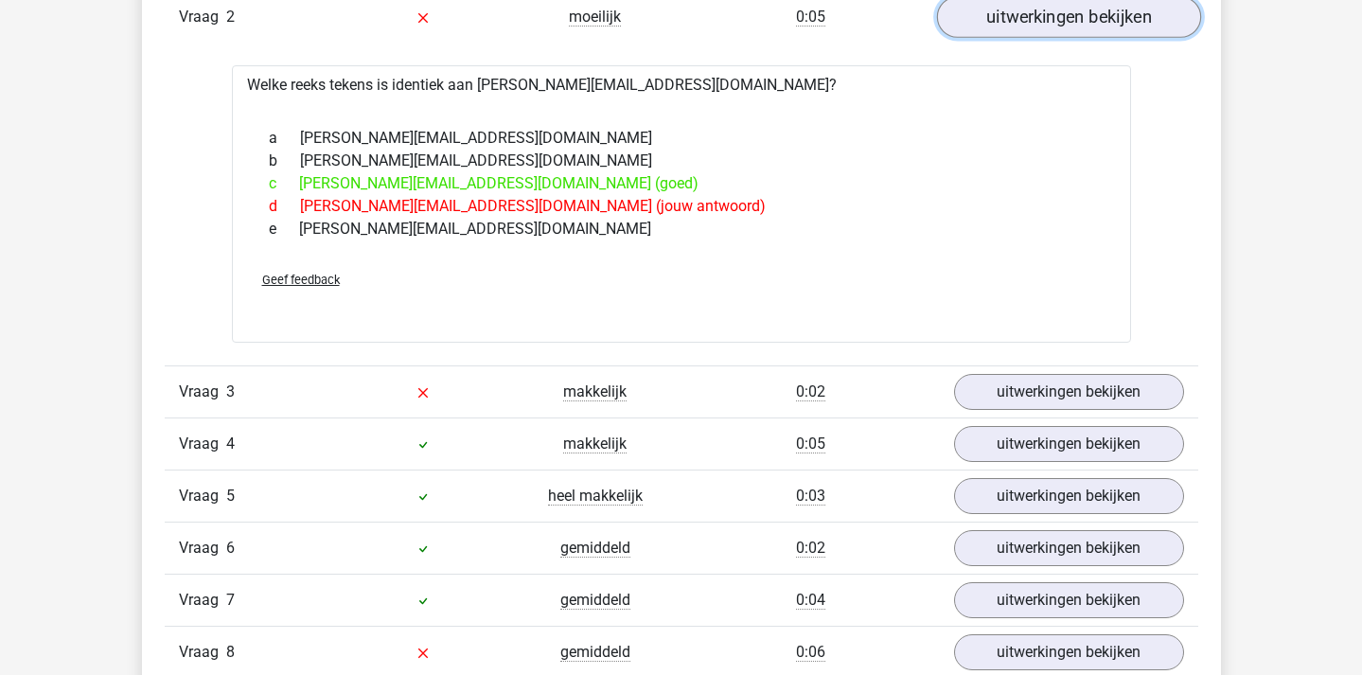
scroll to position [1399, 0]
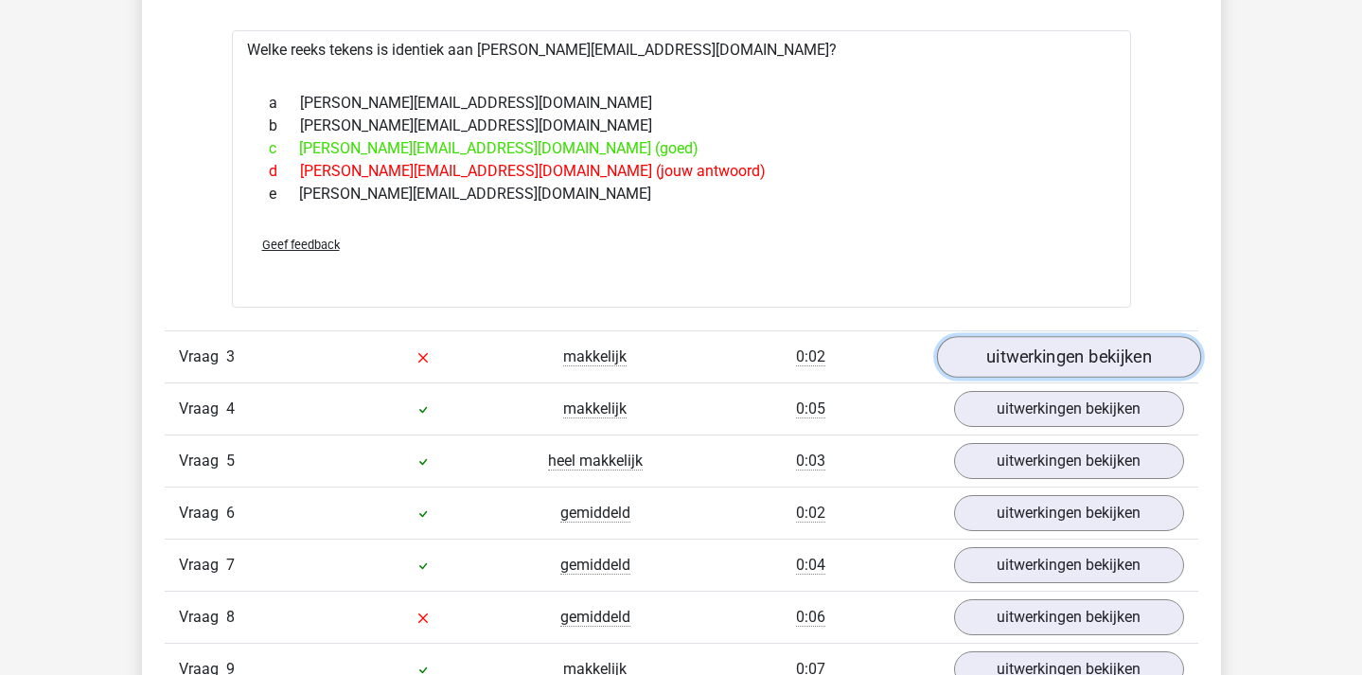
click at [1086, 357] on link "uitwerkingen bekijken" at bounding box center [1068, 358] width 264 height 42
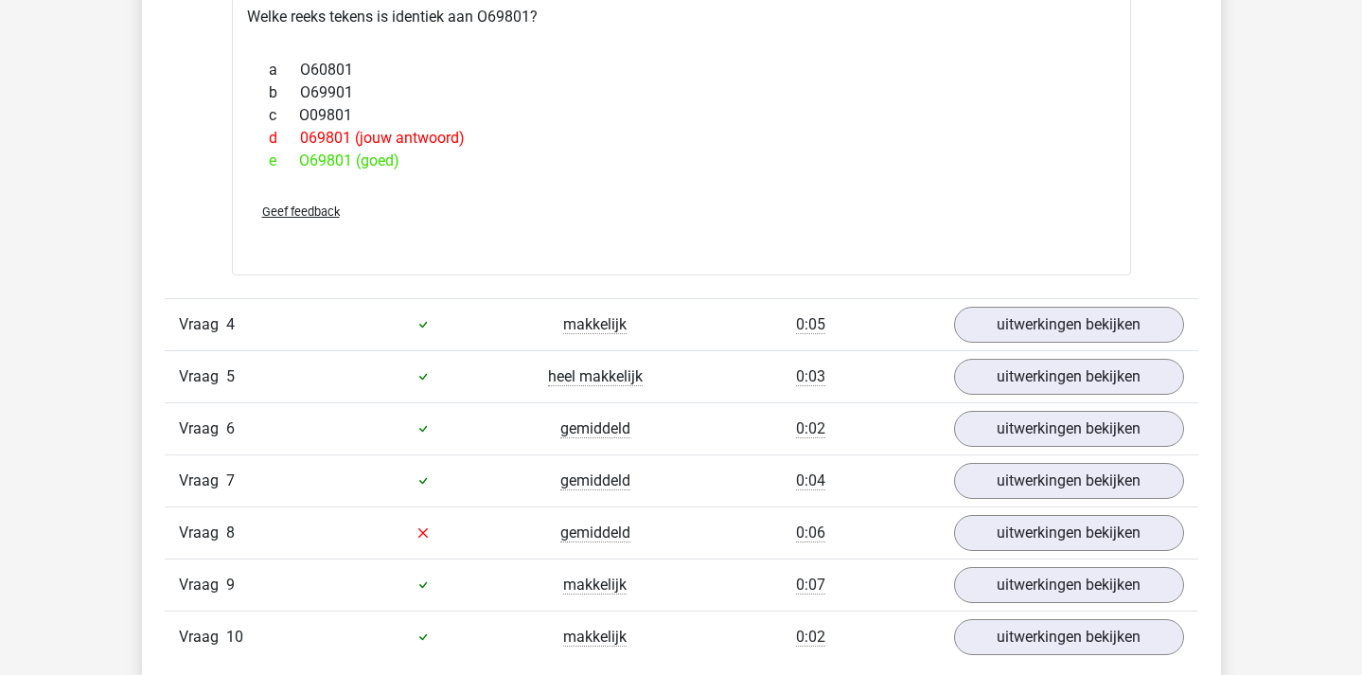
scroll to position [1827, 0]
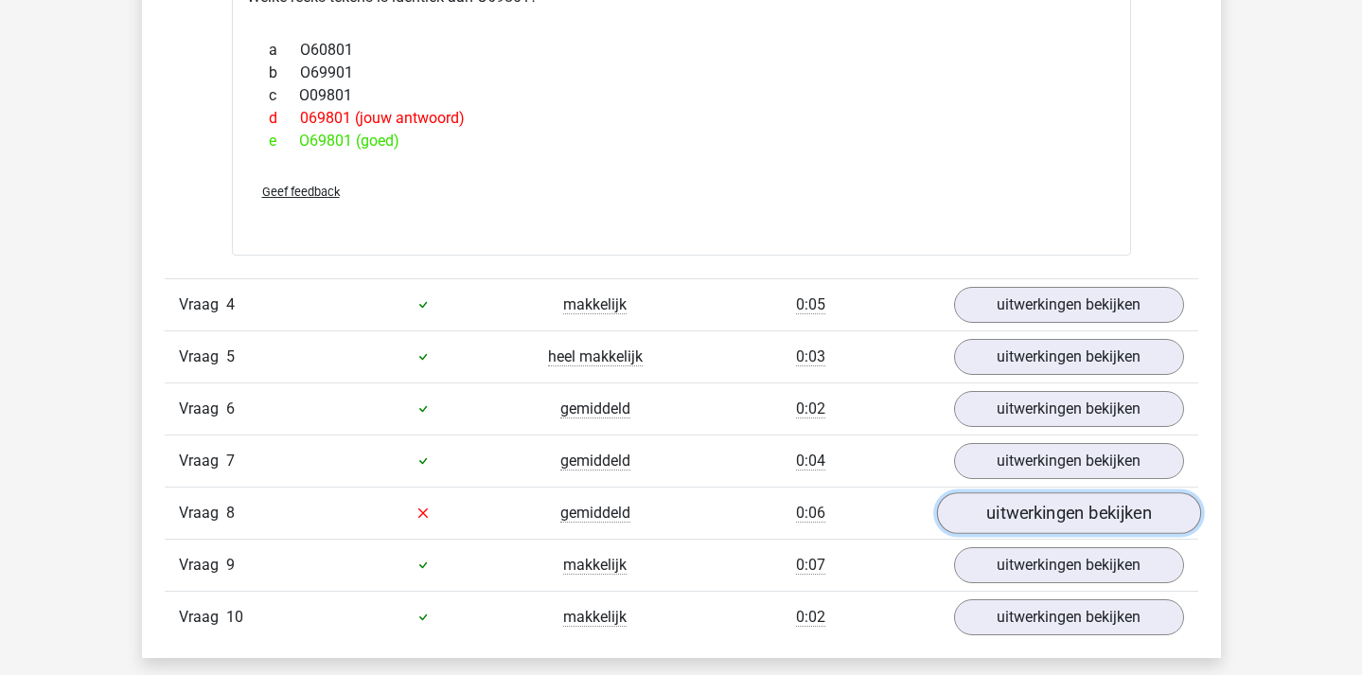
click at [994, 509] on link "uitwerkingen bekijken" at bounding box center [1068, 513] width 264 height 42
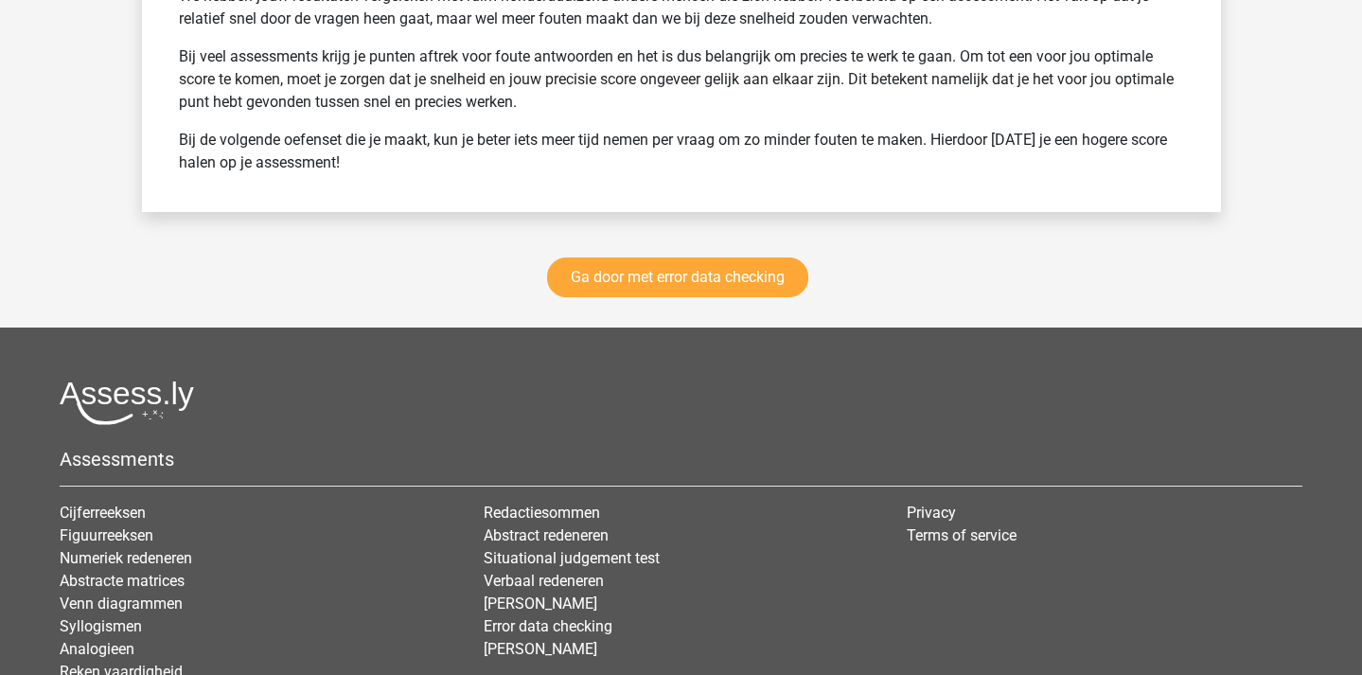
scroll to position [3773, 0]
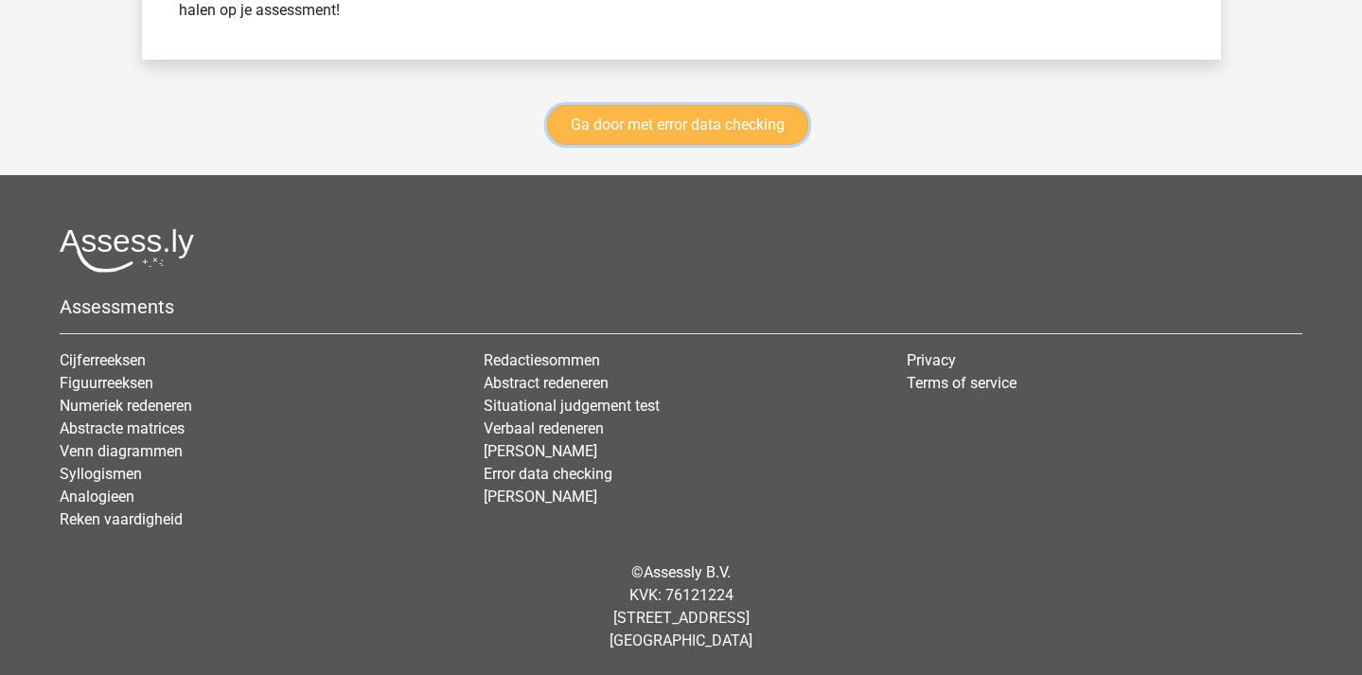
click at [696, 130] on link "Ga door met error data checking" at bounding box center [677, 125] width 261 height 40
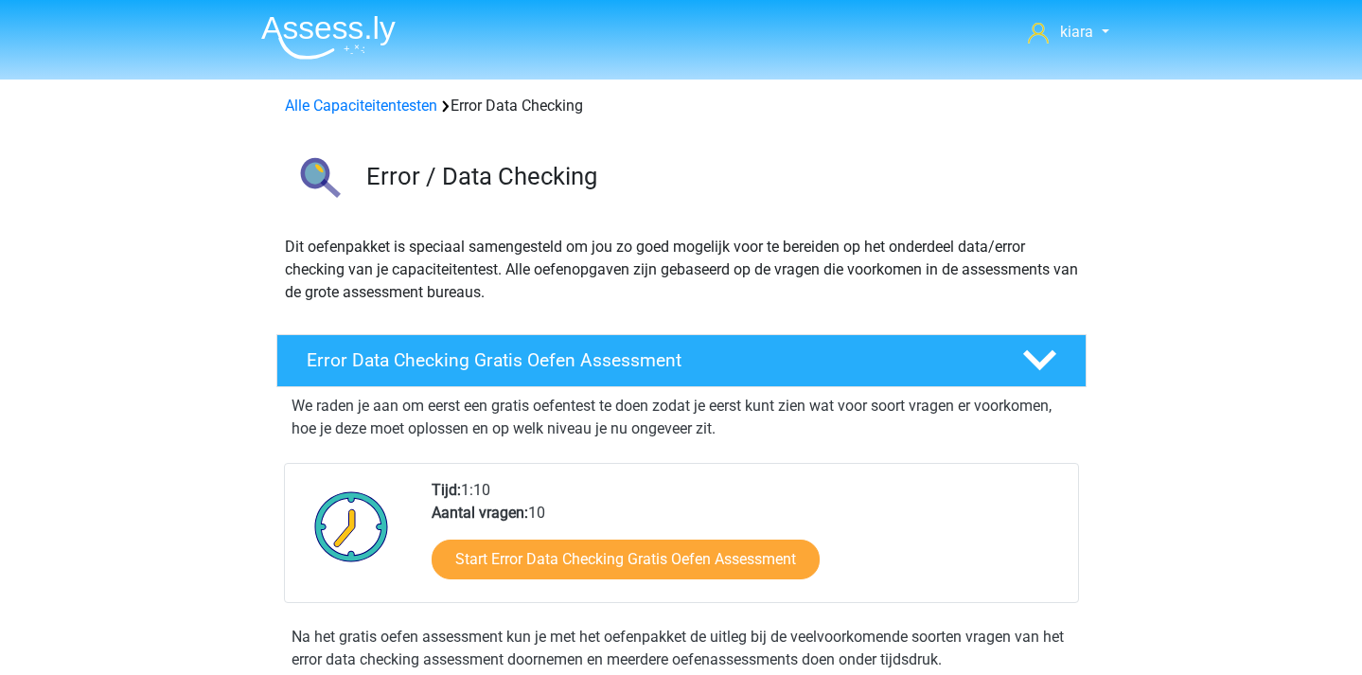
scroll to position [799, 0]
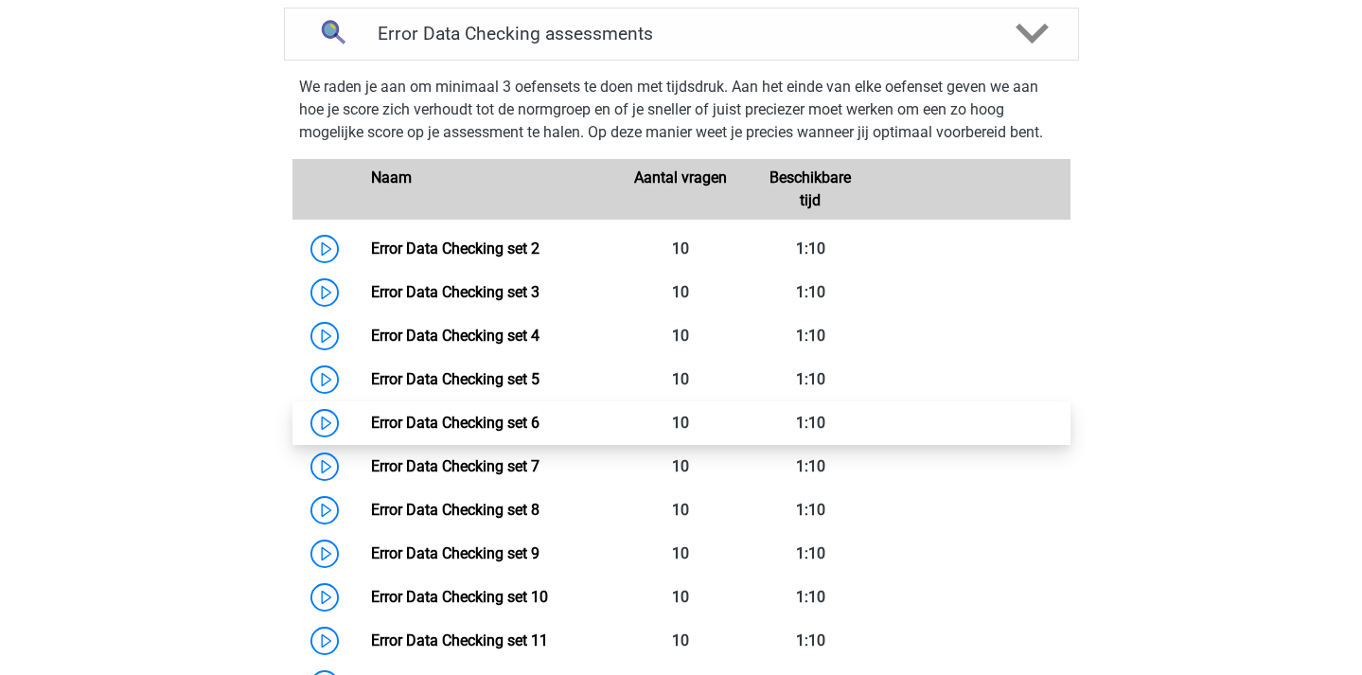
click at [371, 423] on link "Error Data Checking set 6" at bounding box center [455, 423] width 169 height 18
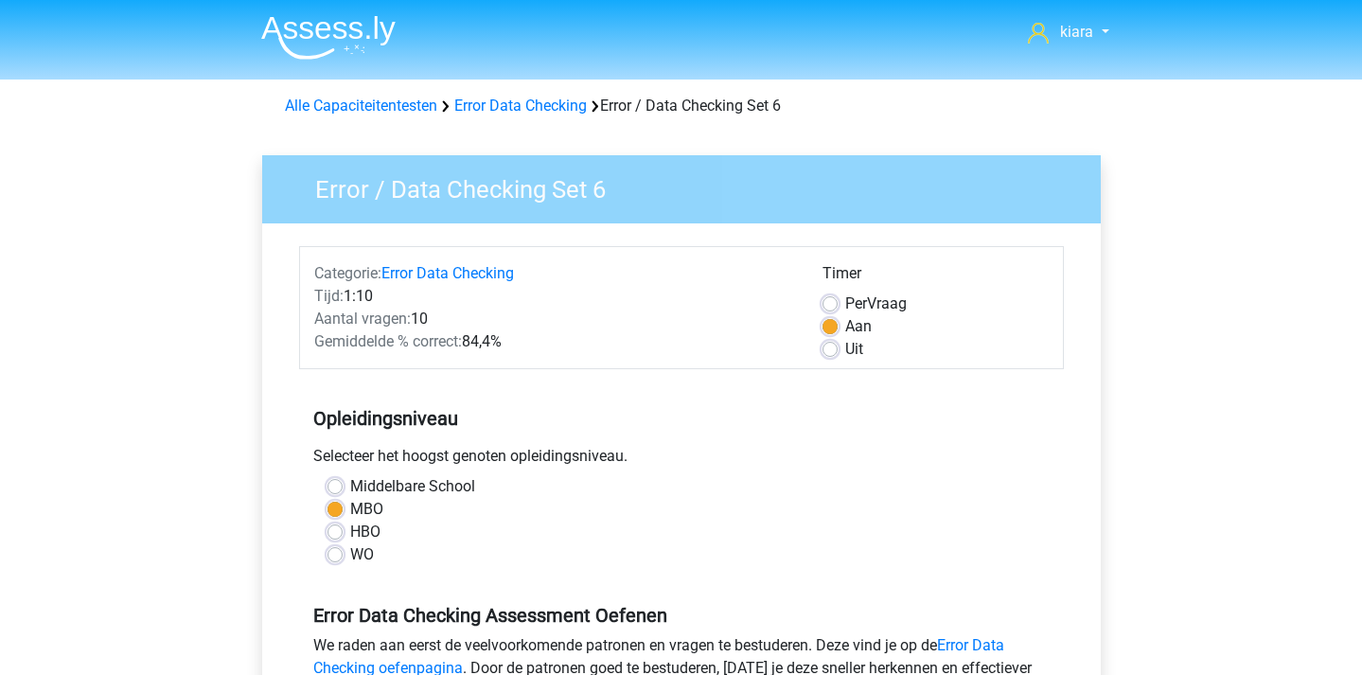
scroll to position [336, 0]
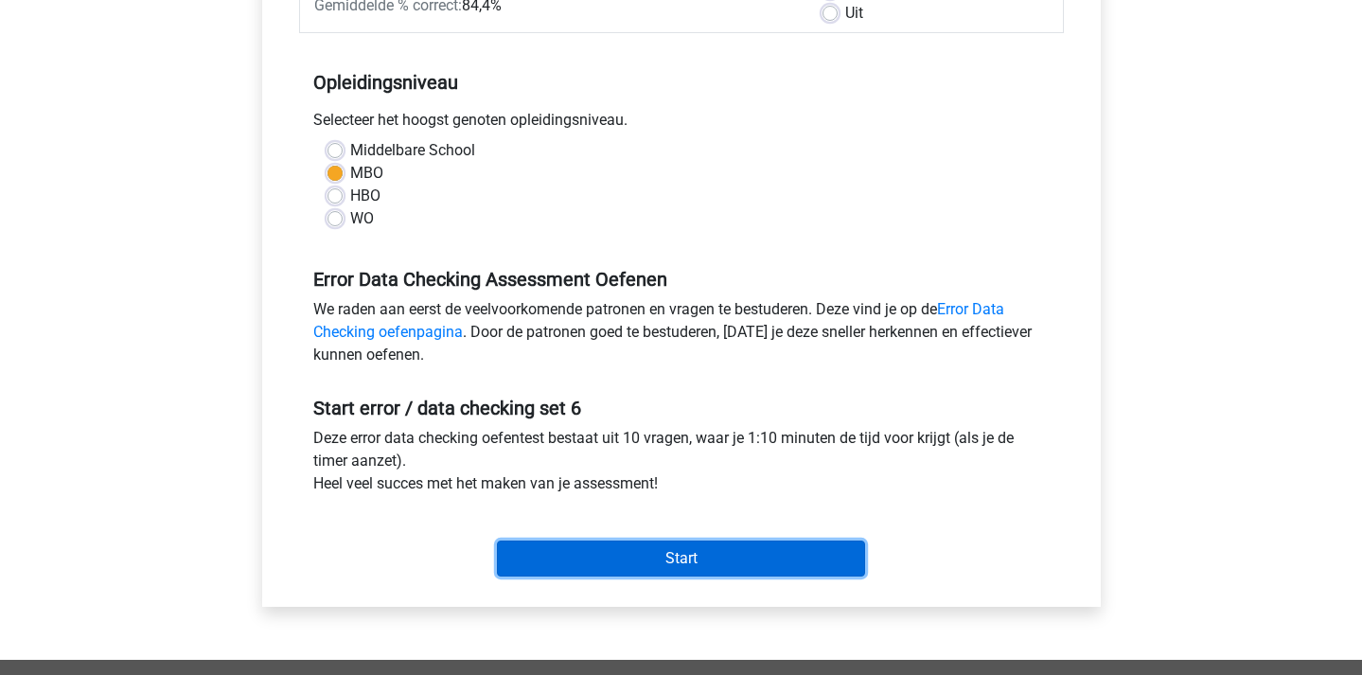
click at [589, 565] on input "Start" at bounding box center [681, 559] width 368 height 36
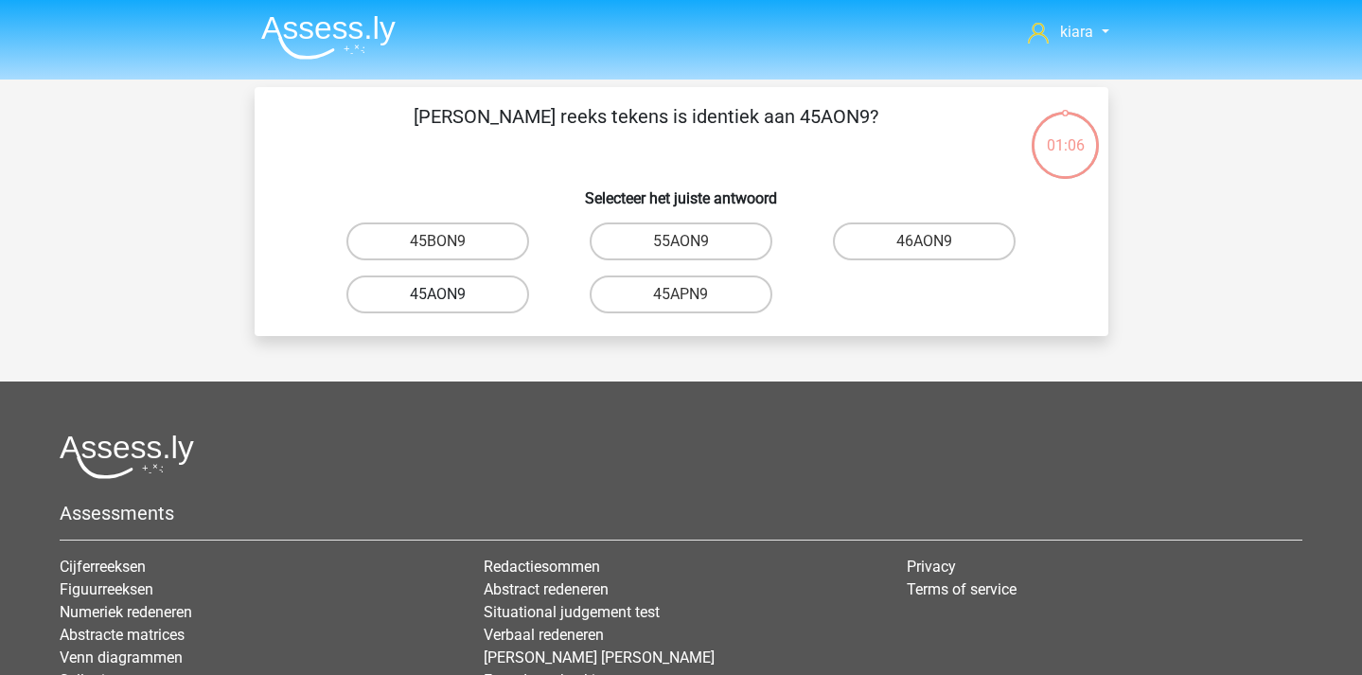
click at [484, 296] on label "45AON9" at bounding box center [437, 294] width 183 height 38
click at [450, 296] on input "45AON9" at bounding box center [443, 300] width 12 height 12
radio input "true"
click at [920, 240] on label "B0PZVD" at bounding box center [924, 241] width 183 height 38
click at [925, 241] on input "B0PZVD" at bounding box center [931, 247] width 12 height 12
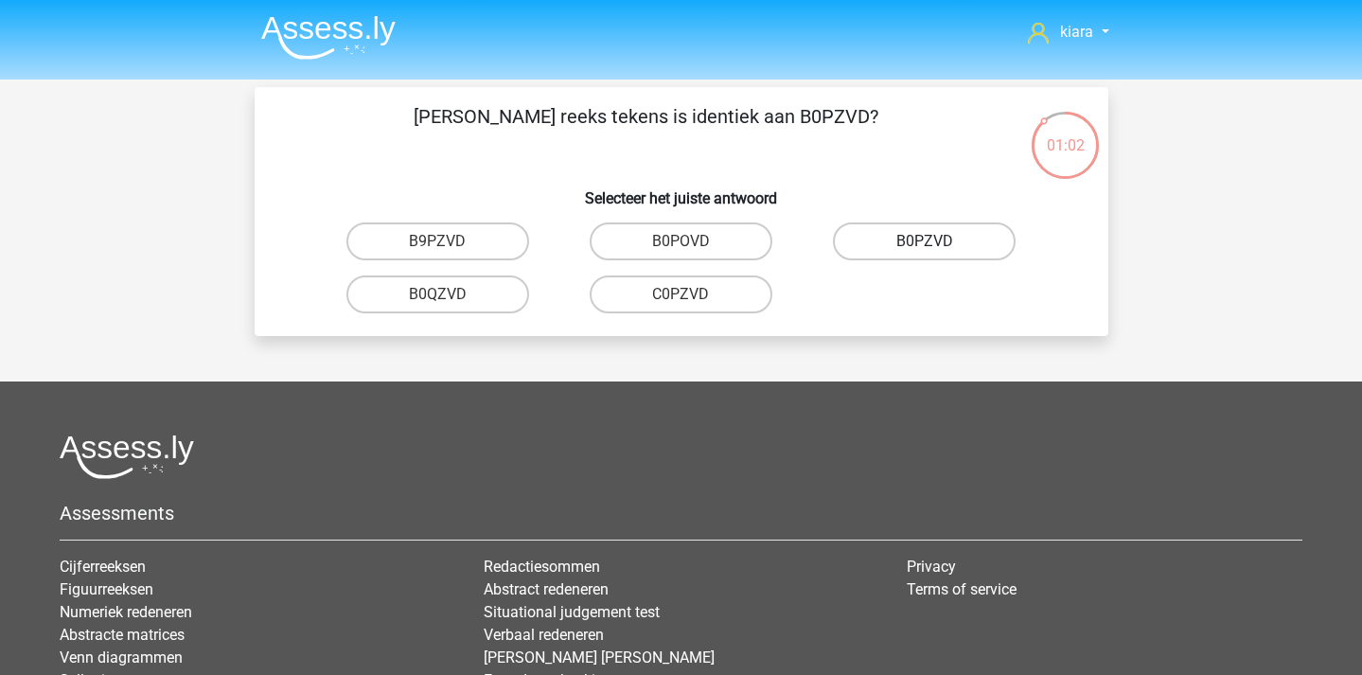
radio input "true"
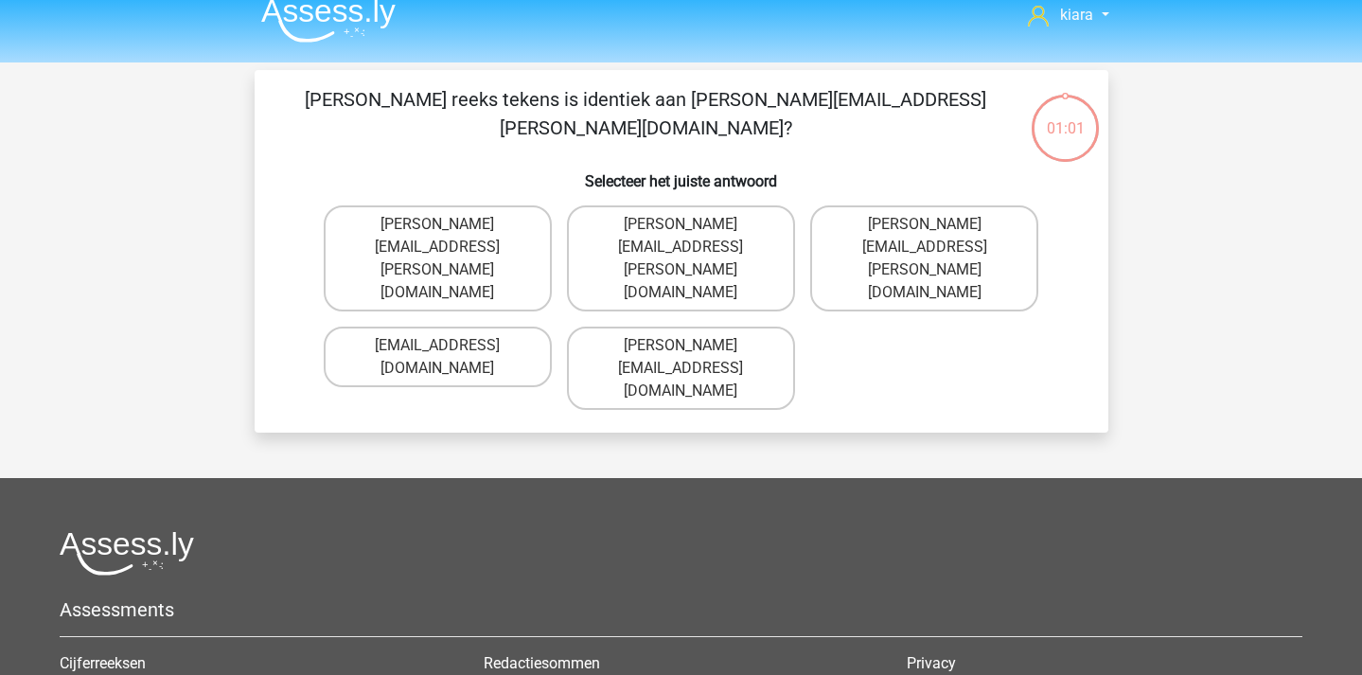
scroll to position [16, 0]
click at [957, 227] on label "[PERSON_NAME][EMAIL_ADDRESS][PERSON_NAME][DOMAIN_NAME]" at bounding box center [924, 259] width 228 height 106
click at [937, 227] on input "[PERSON_NAME][EMAIL_ADDRESS][PERSON_NAME][DOMAIN_NAME]" at bounding box center [931, 231] width 12 height 12
radio input "true"
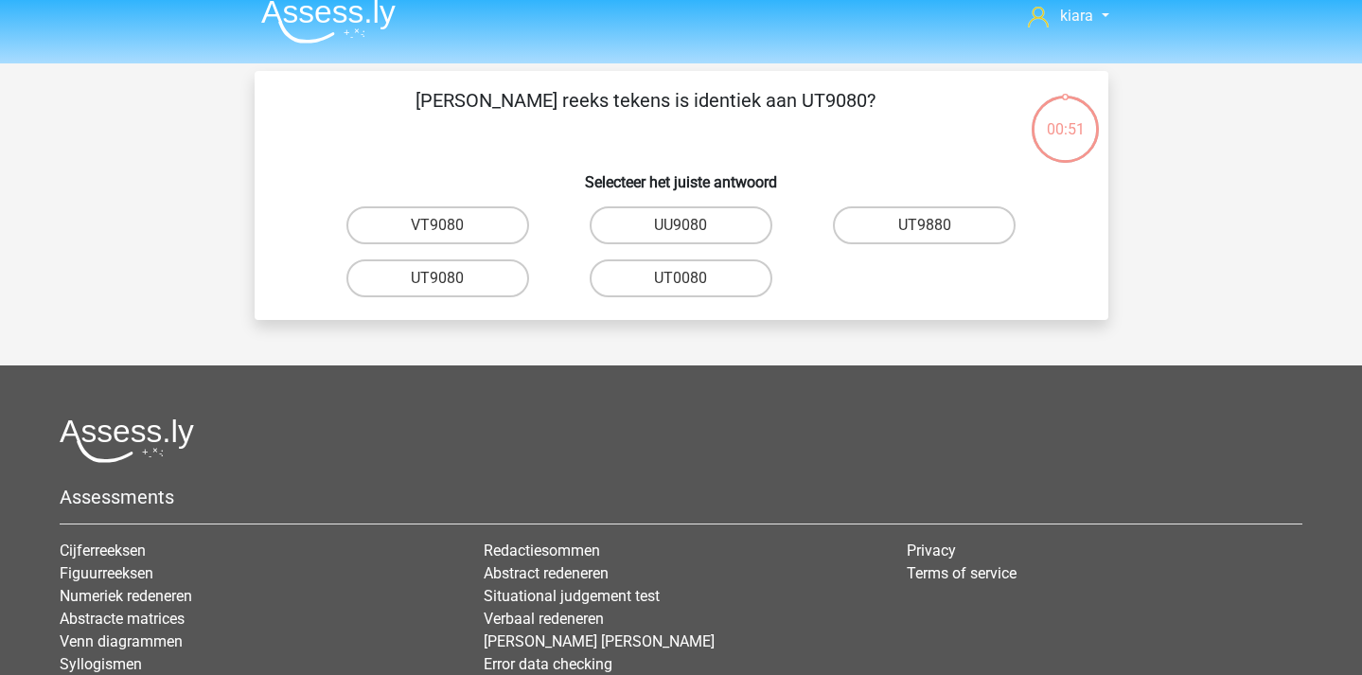
scroll to position [87, 0]
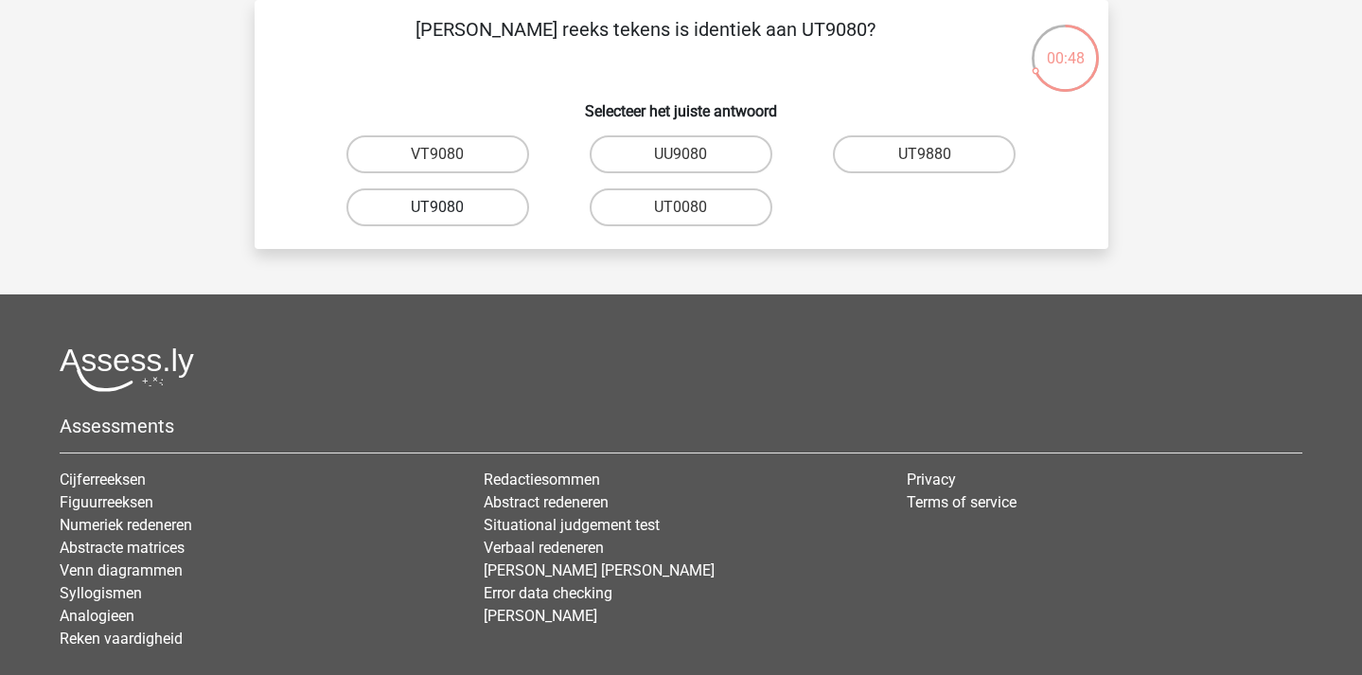
click at [474, 207] on label "UT9080" at bounding box center [437, 207] width 183 height 38
click at [450, 207] on input "UT9080" at bounding box center [443, 213] width 12 height 12
radio input "true"
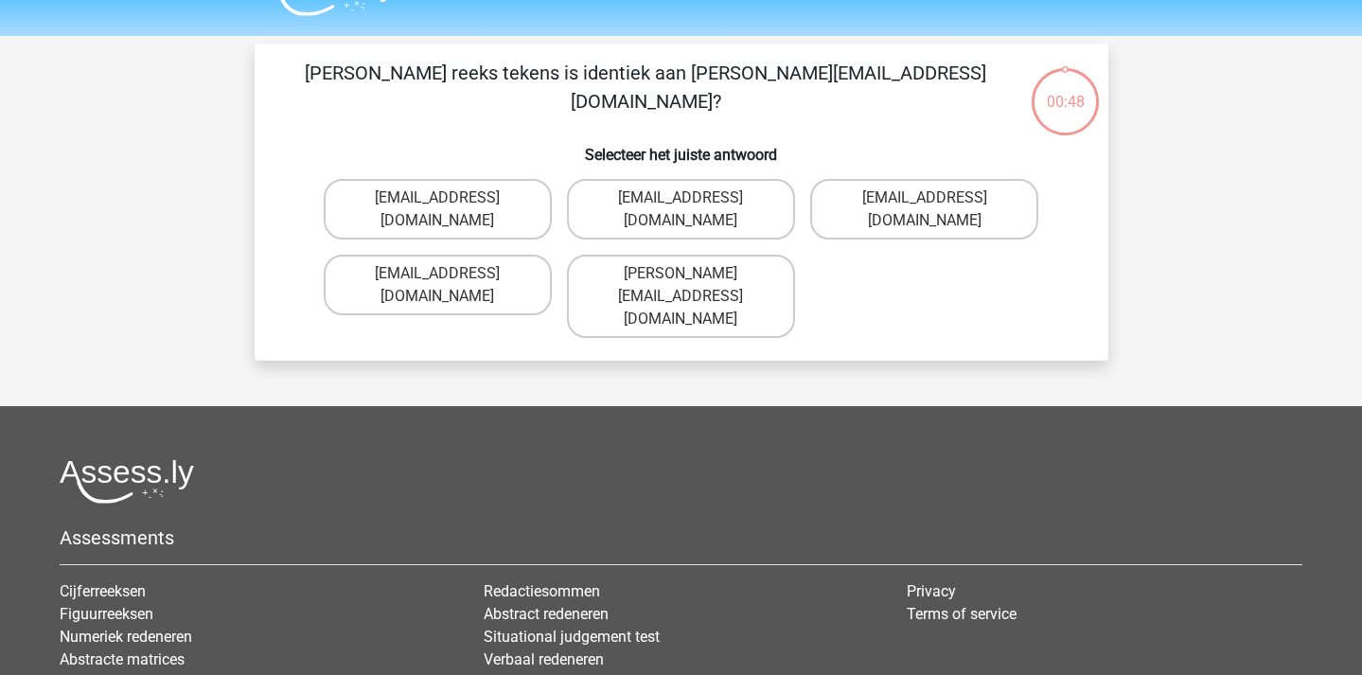
scroll to position [33, 0]
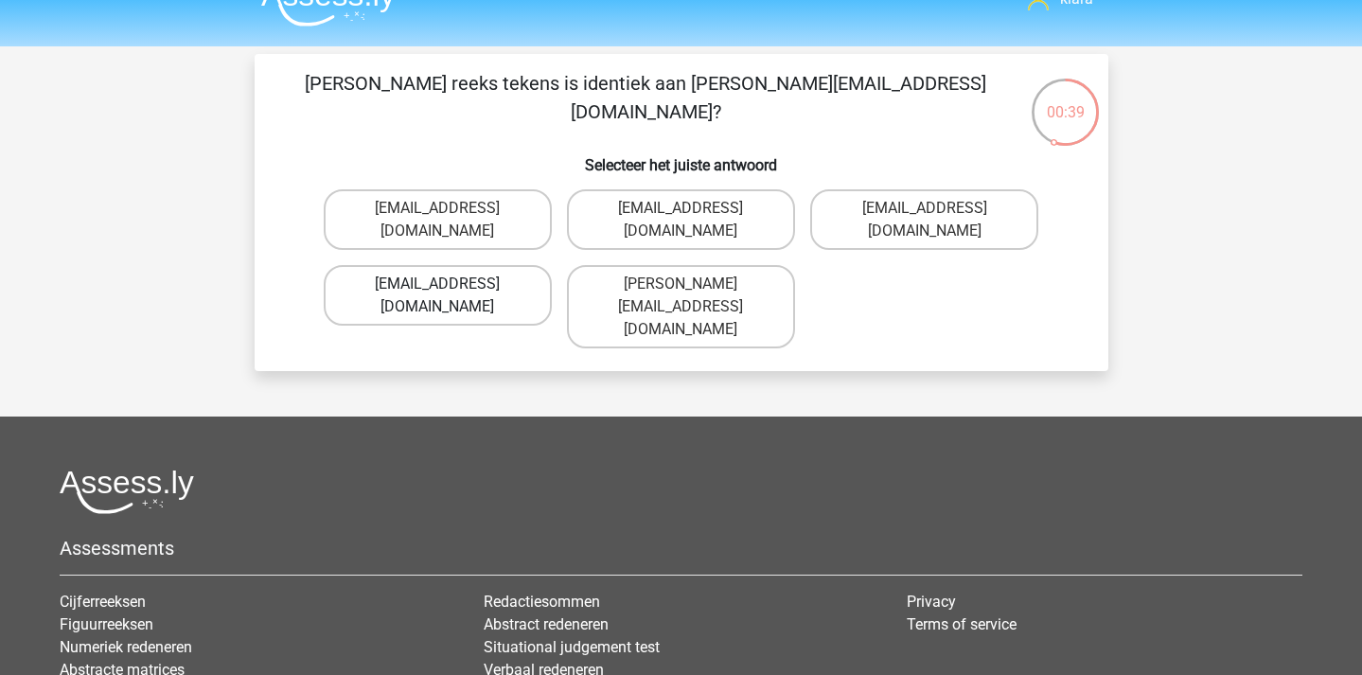
click at [470, 299] on label "Freya-Burns@jointmail.uk.co" at bounding box center [438, 295] width 228 height 61
click at [450, 296] on input "Freya-Burns@jointmail.uk.co" at bounding box center [443, 290] width 12 height 12
radio input "true"
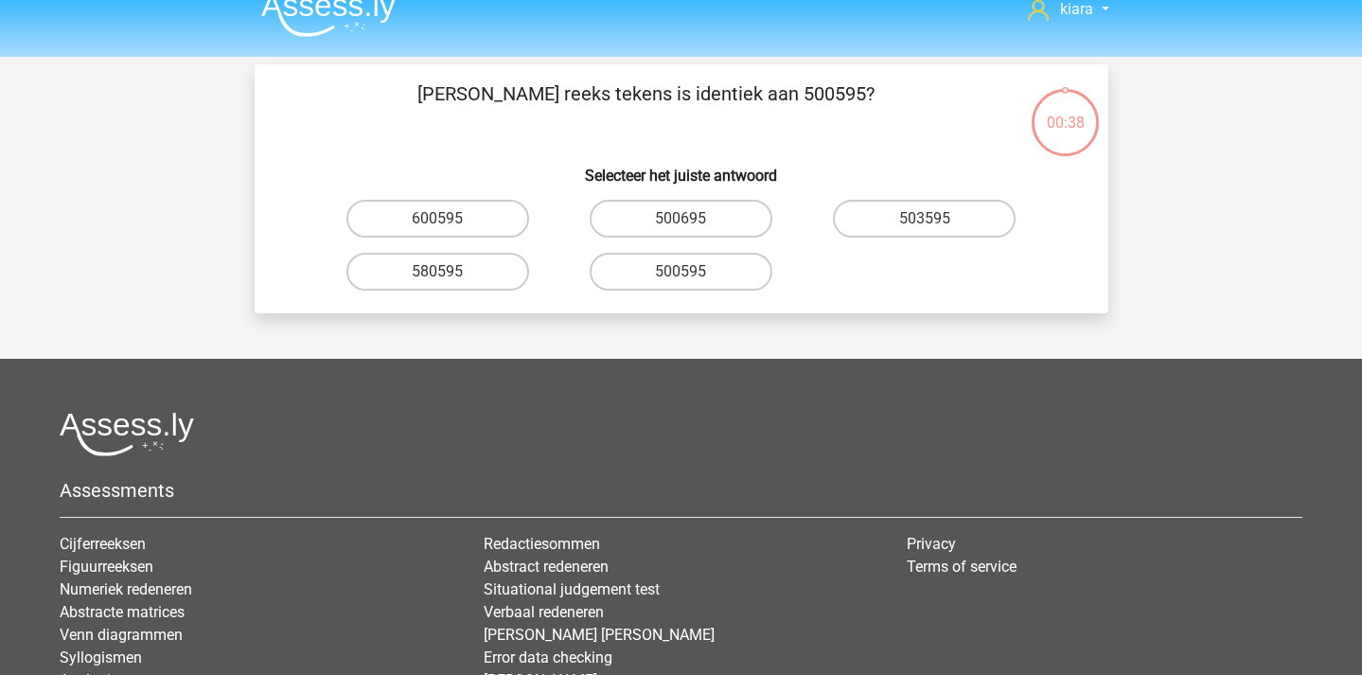
scroll to position [0, 0]
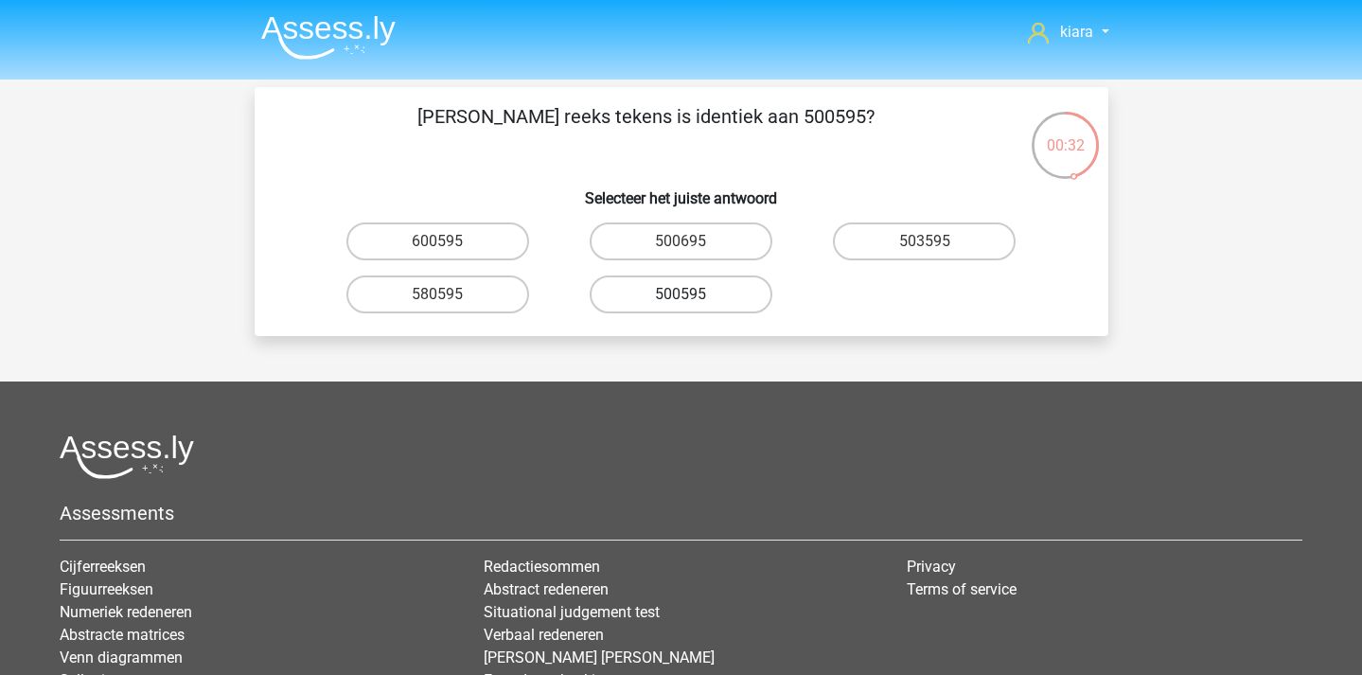
click at [697, 297] on label "500595" at bounding box center [681, 294] width 183 height 38
click at [693, 297] on input "500595" at bounding box center [687, 300] width 12 height 12
radio input "true"
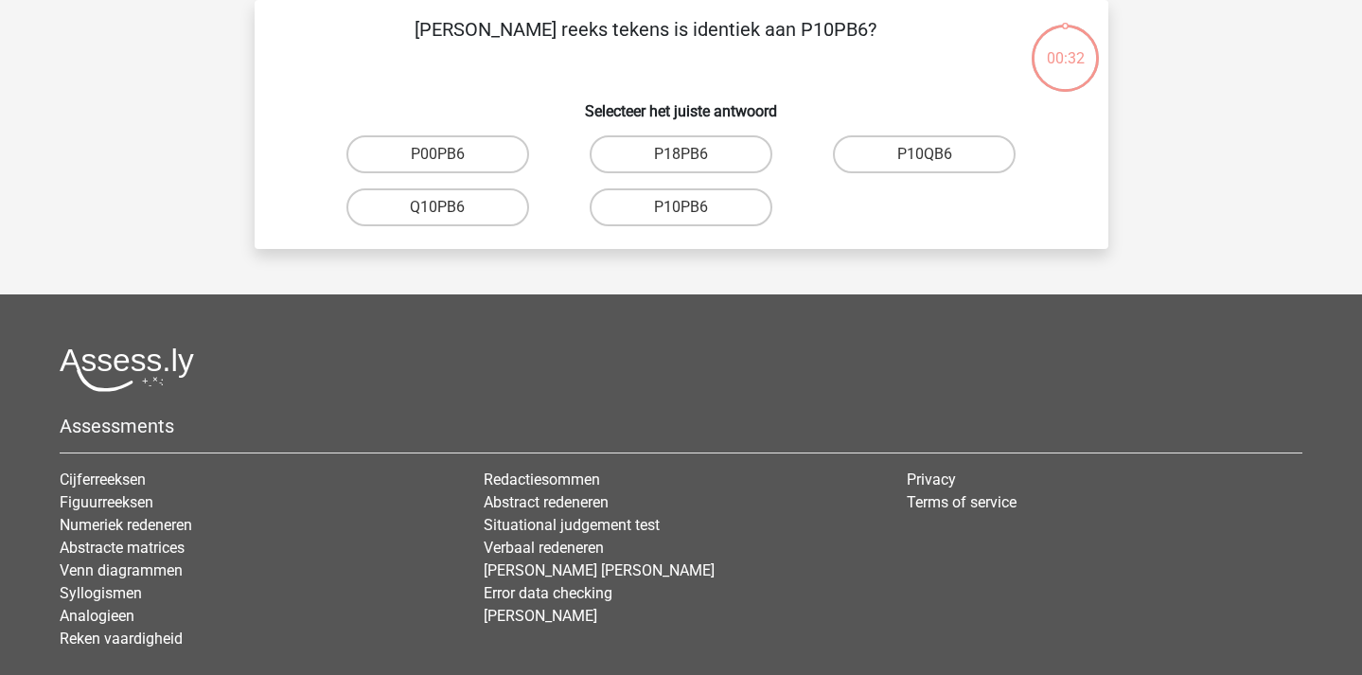
scroll to position [29, 0]
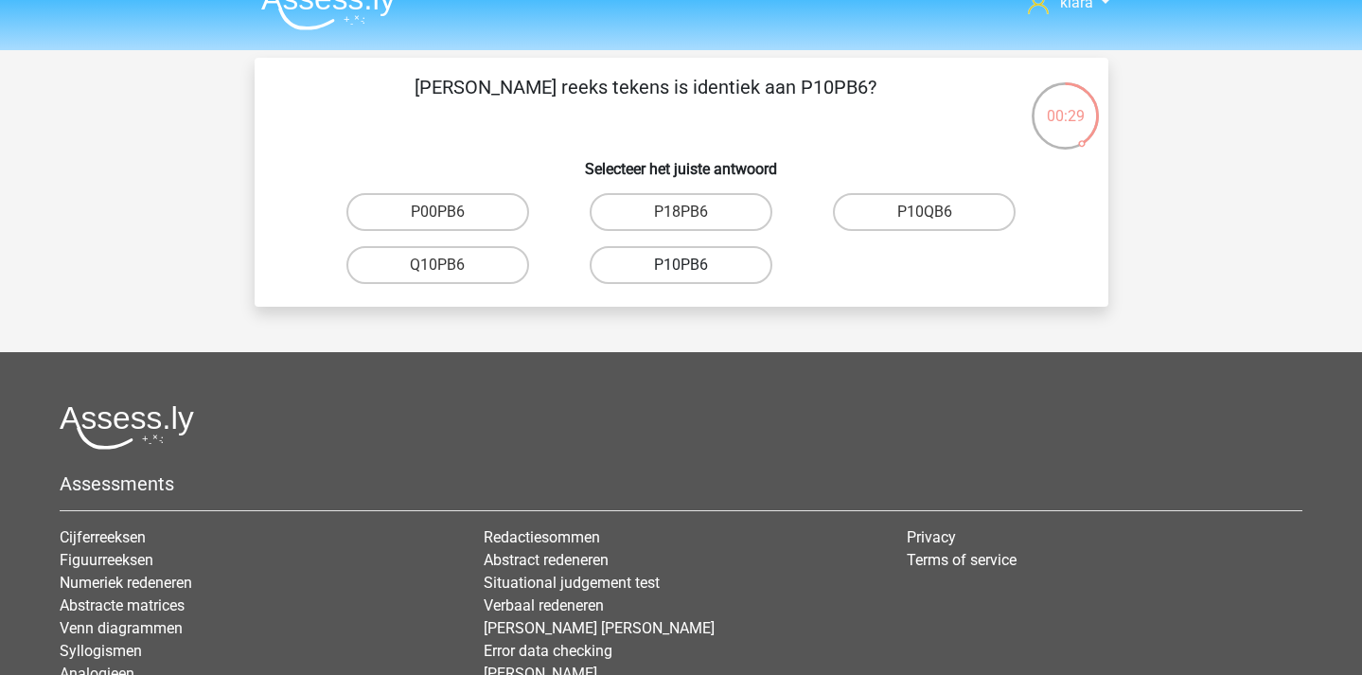
click at [723, 266] on label "P10PB6" at bounding box center [681, 265] width 183 height 38
click at [693, 266] on input "P10PB6" at bounding box center [687, 271] width 12 height 12
radio input "true"
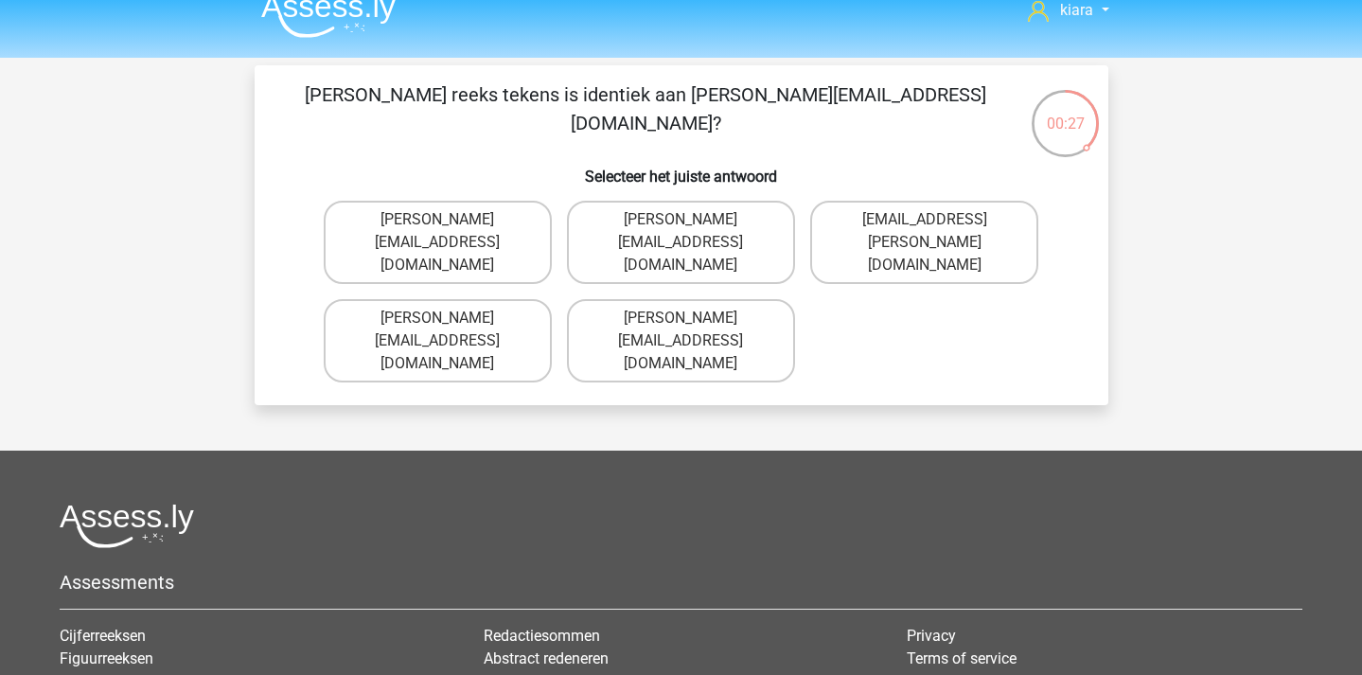
scroll to position [0, 0]
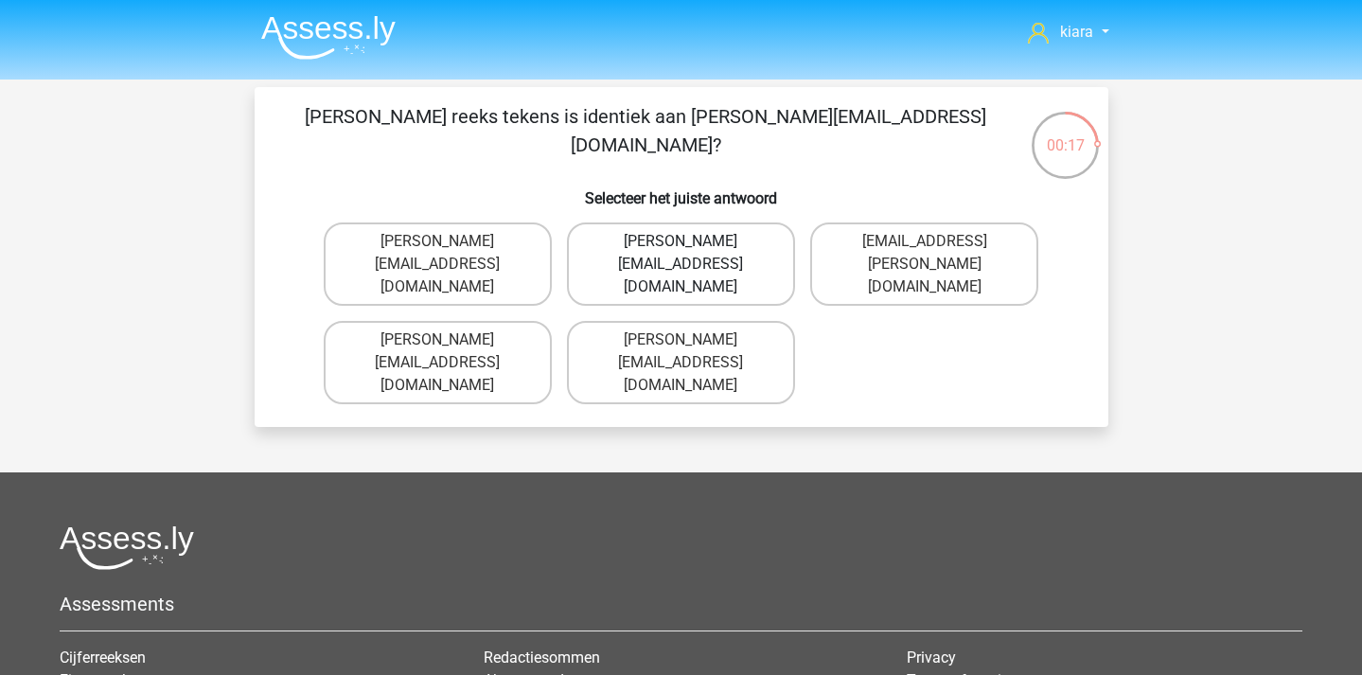
click at [752, 249] on label "Evelyn-Carpenter@e-mail.com.uk" at bounding box center [681, 263] width 228 height 83
click at [693, 249] on input "Evelyn-Carpenter@e-mail.com.uk" at bounding box center [687, 247] width 12 height 12
radio input "true"
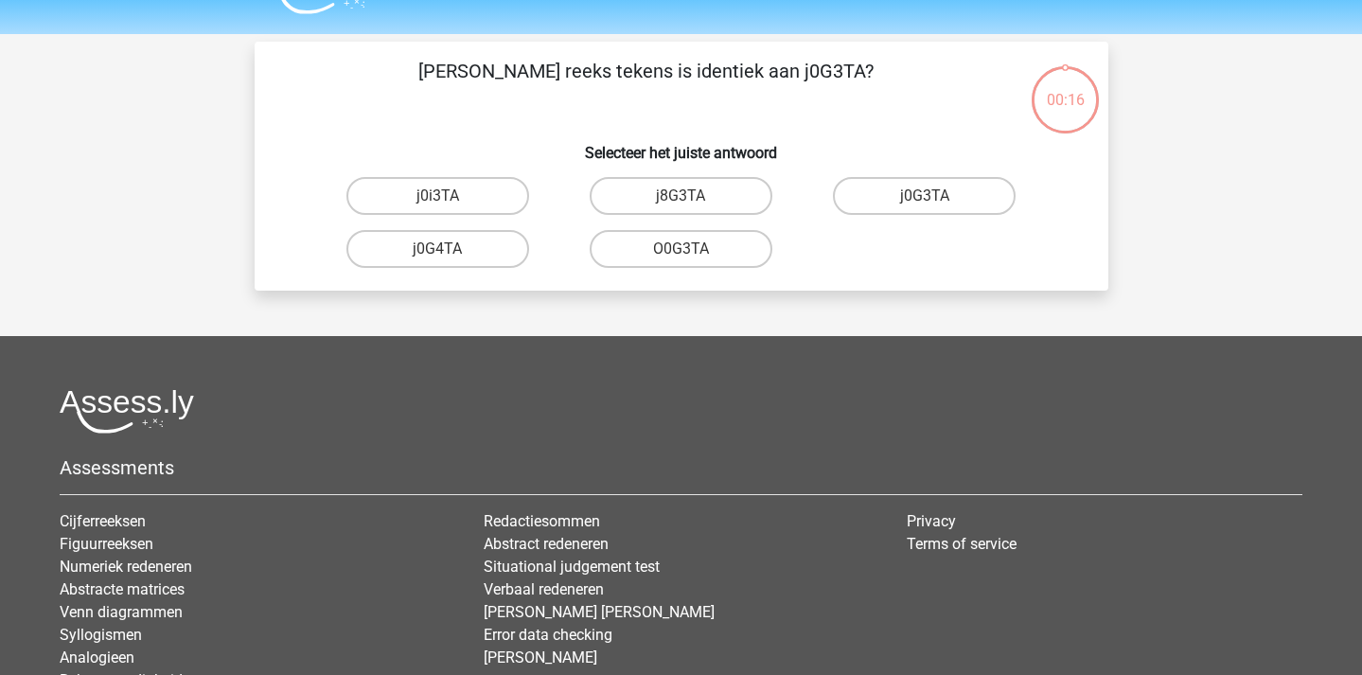
scroll to position [87, 0]
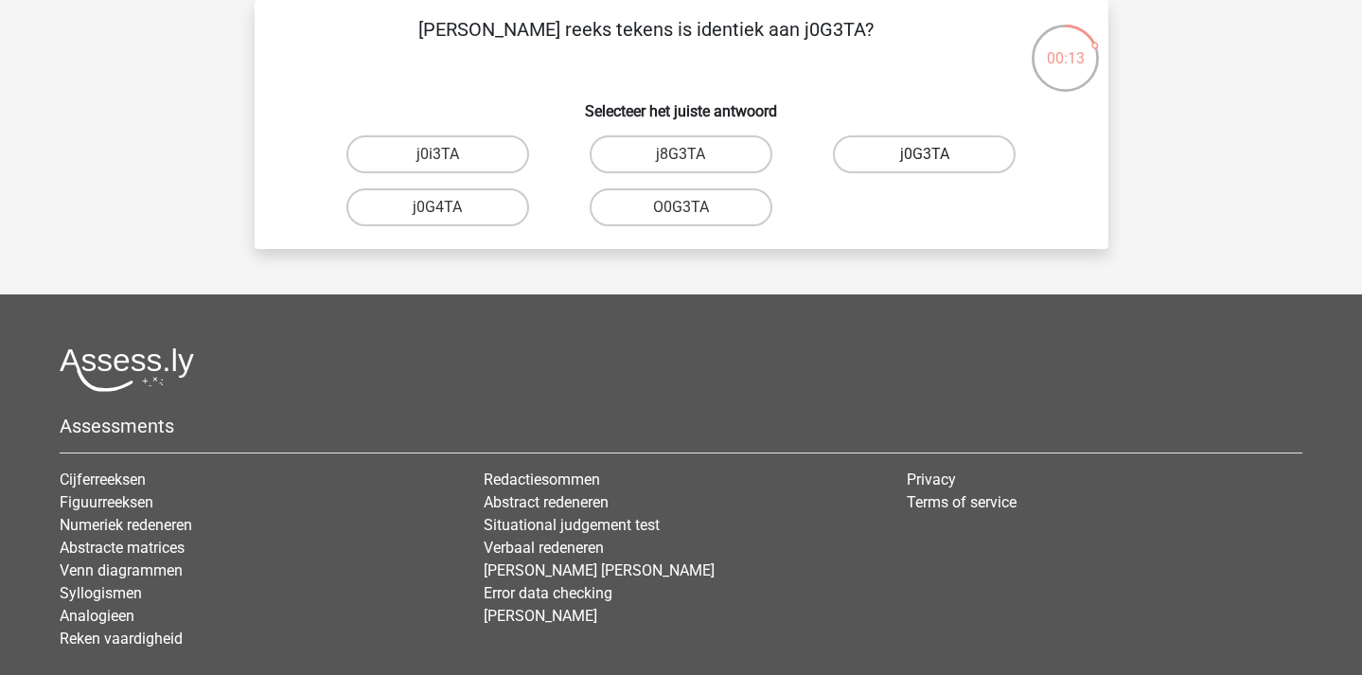
click at [945, 159] on label "j0G3TA" at bounding box center [924, 154] width 183 height 38
click at [937, 159] on input "j0G3TA" at bounding box center [931, 160] width 12 height 12
radio input "true"
click at [934, 160] on input "E0000T" at bounding box center [931, 160] width 12 height 12
radio input "true"
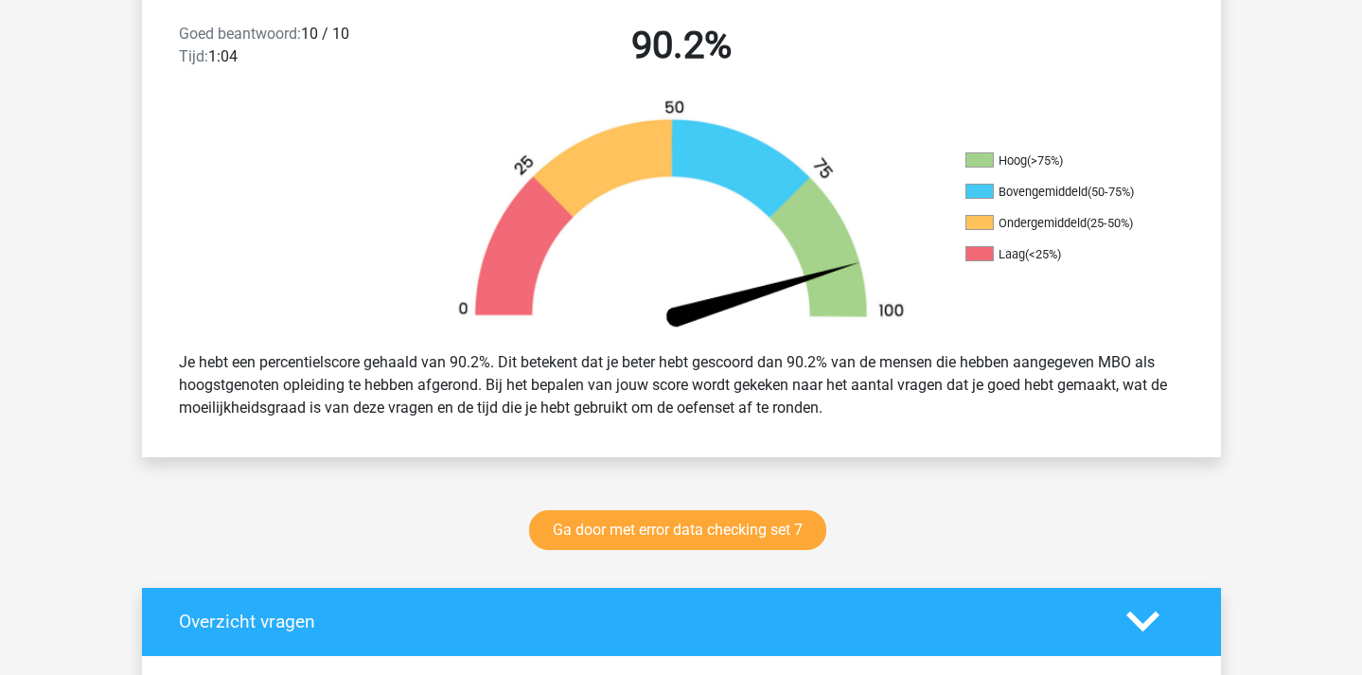
scroll to position [505, 0]
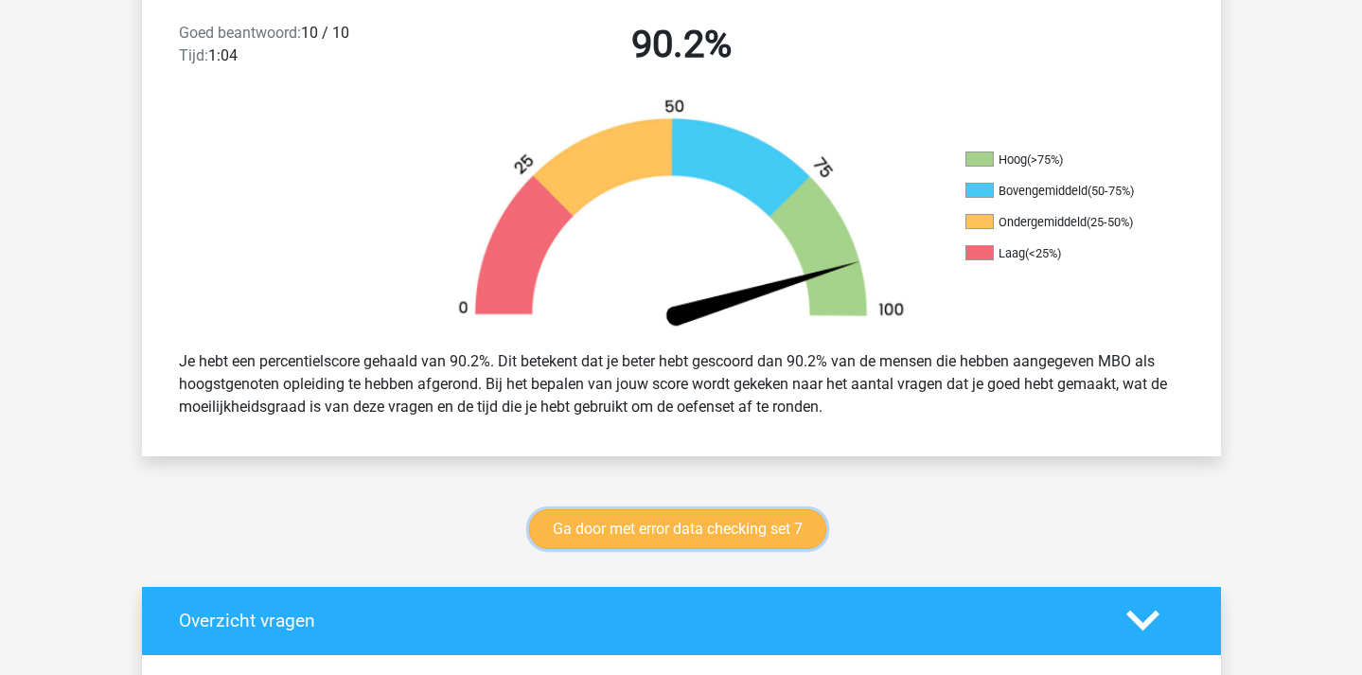
click at [719, 531] on link "Ga door met error data checking set 7" at bounding box center [677, 529] width 297 height 40
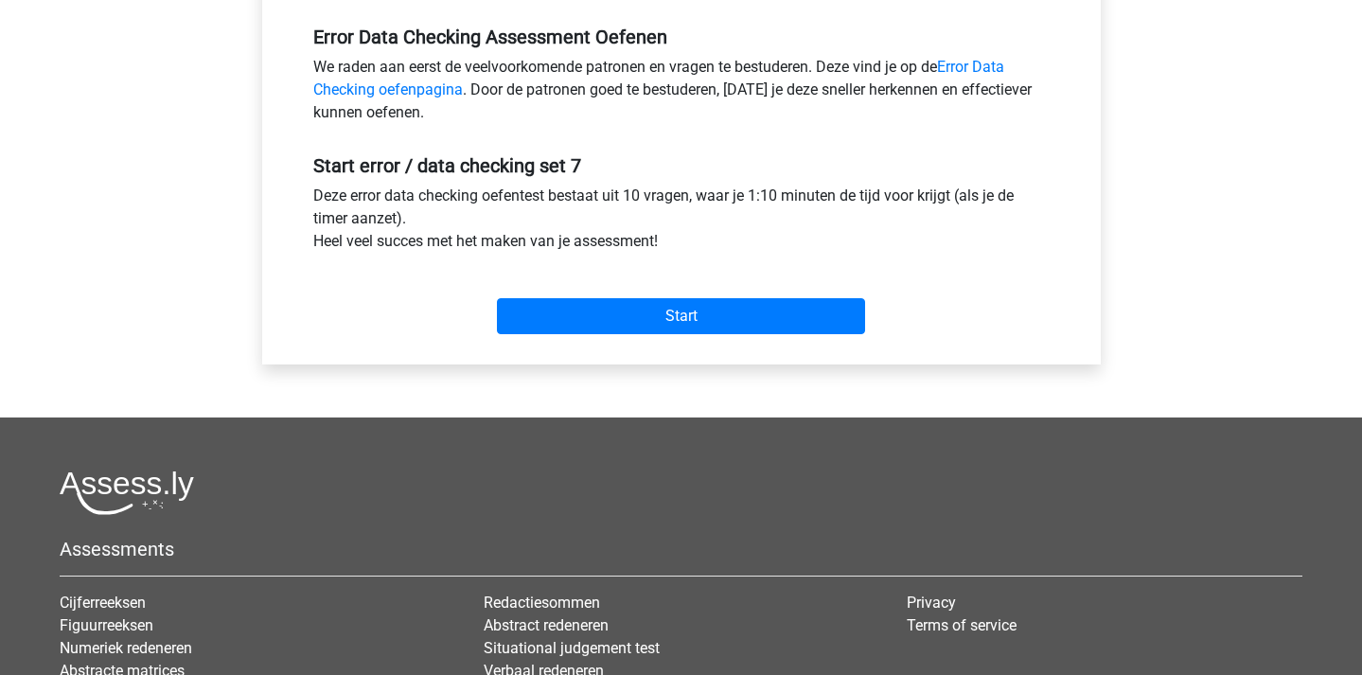
scroll to position [597, 0]
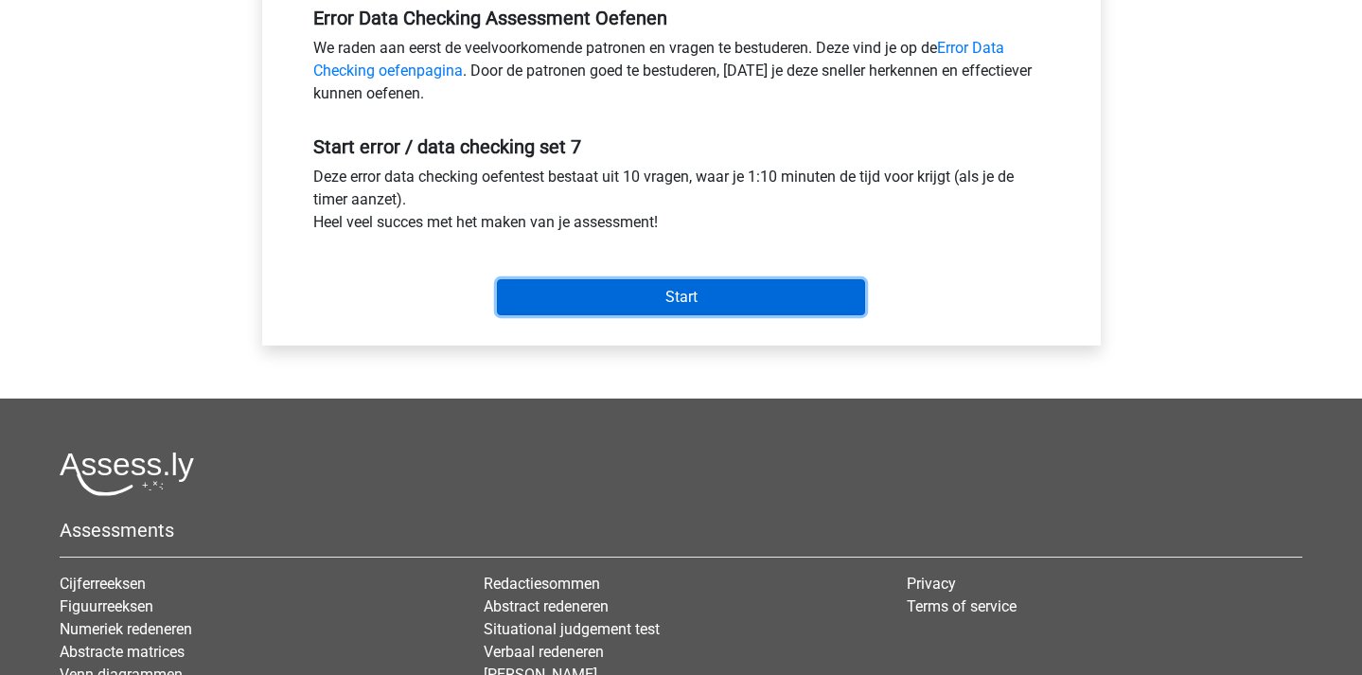
click at [739, 288] on input "Start" at bounding box center [681, 297] width 368 height 36
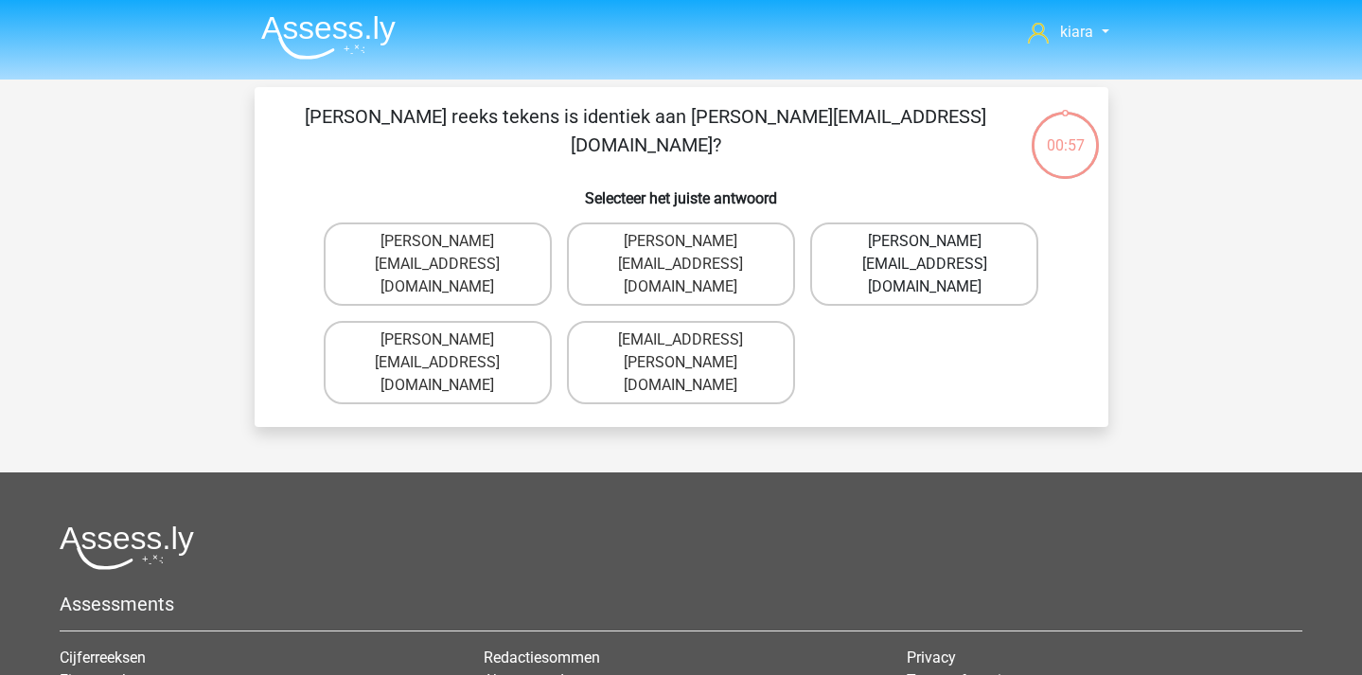
click at [996, 256] on label "Damian-Livingstone@hotmail.gr" at bounding box center [924, 263] width 228 height 83
click at [937, 254] on input "Damian-Livingstone@hotmail.gr" at bounding box center [931, 247] width 12 height 12
radio input "true"
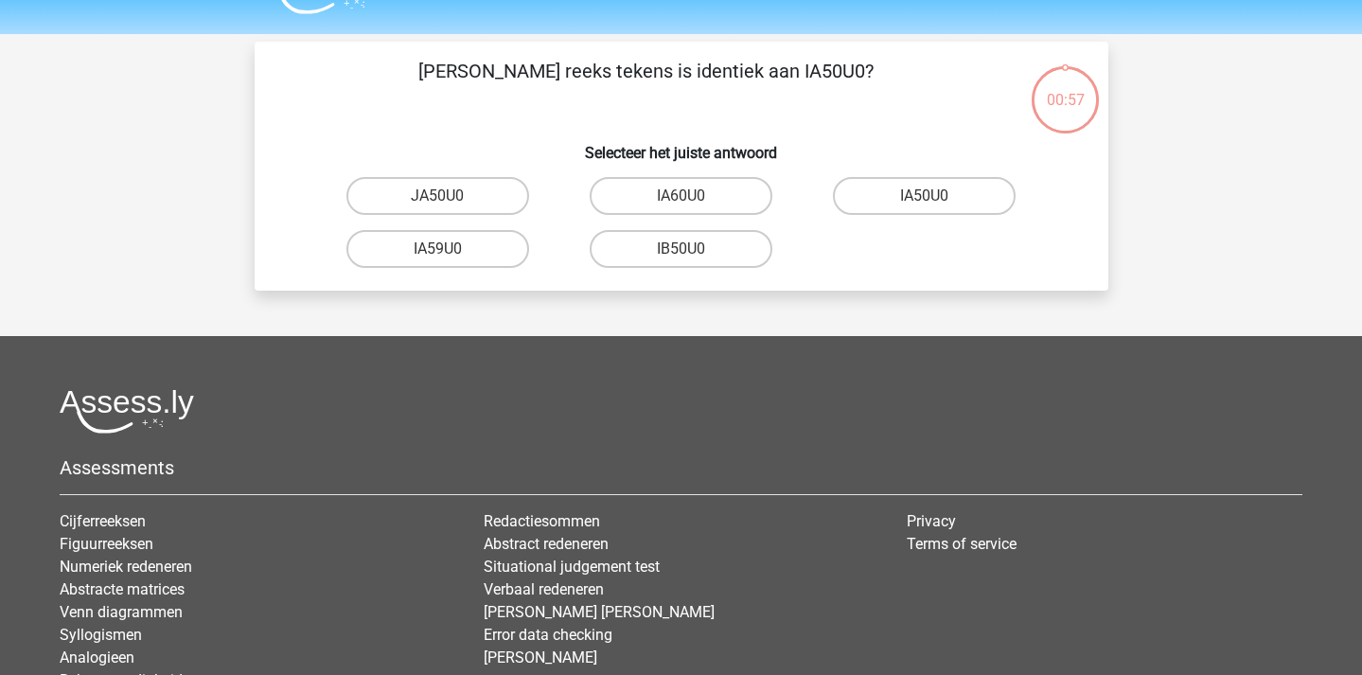
scroll to position [87, 0]
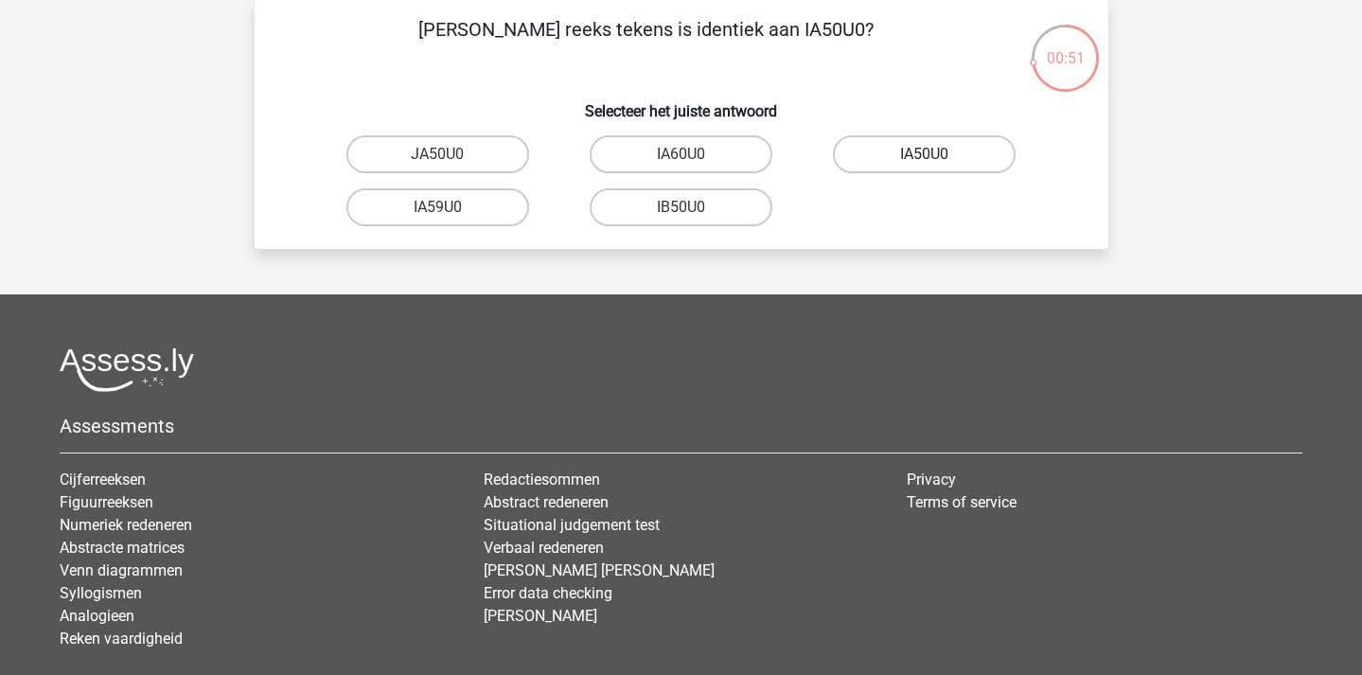
click at [957, 159] on label "IA50U0" at bounding box center [924, 154] width 183 height 38
click at [937, 159] on input "IA50U0" at bounding box center [931, 160] width 12 height 12
radio input "true"
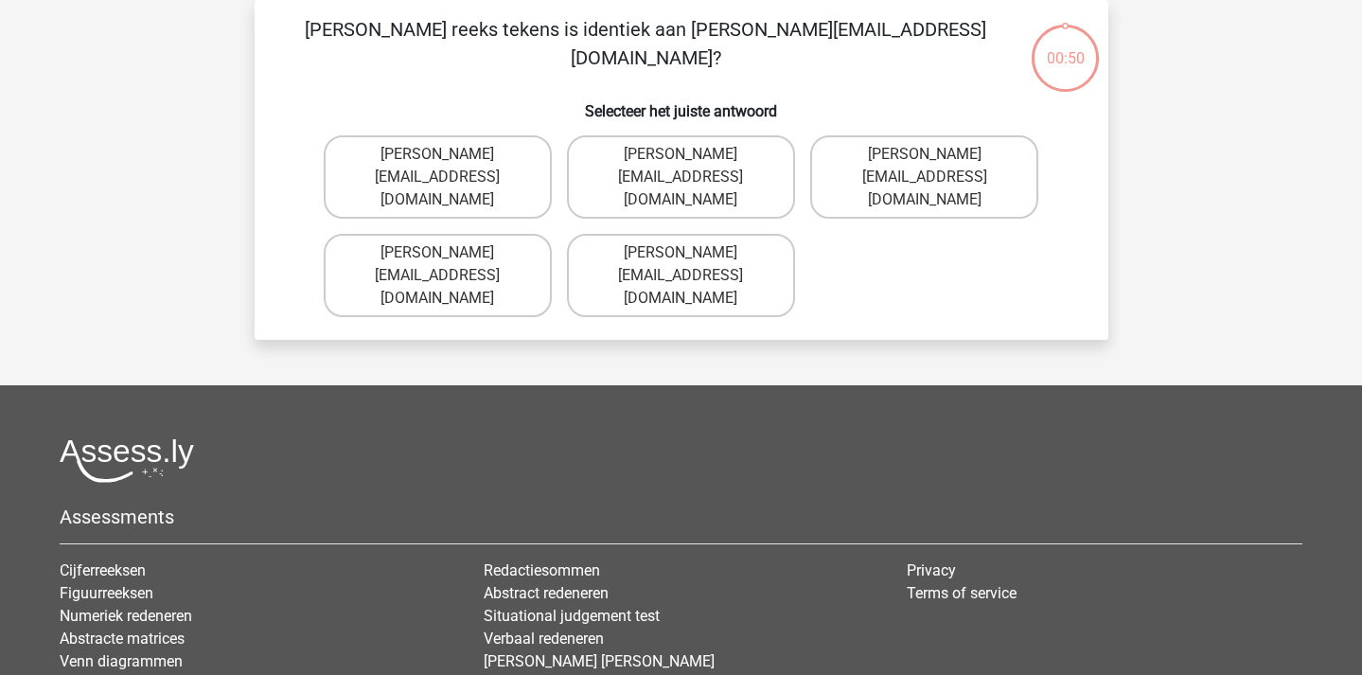
scroll to position [61, 0]
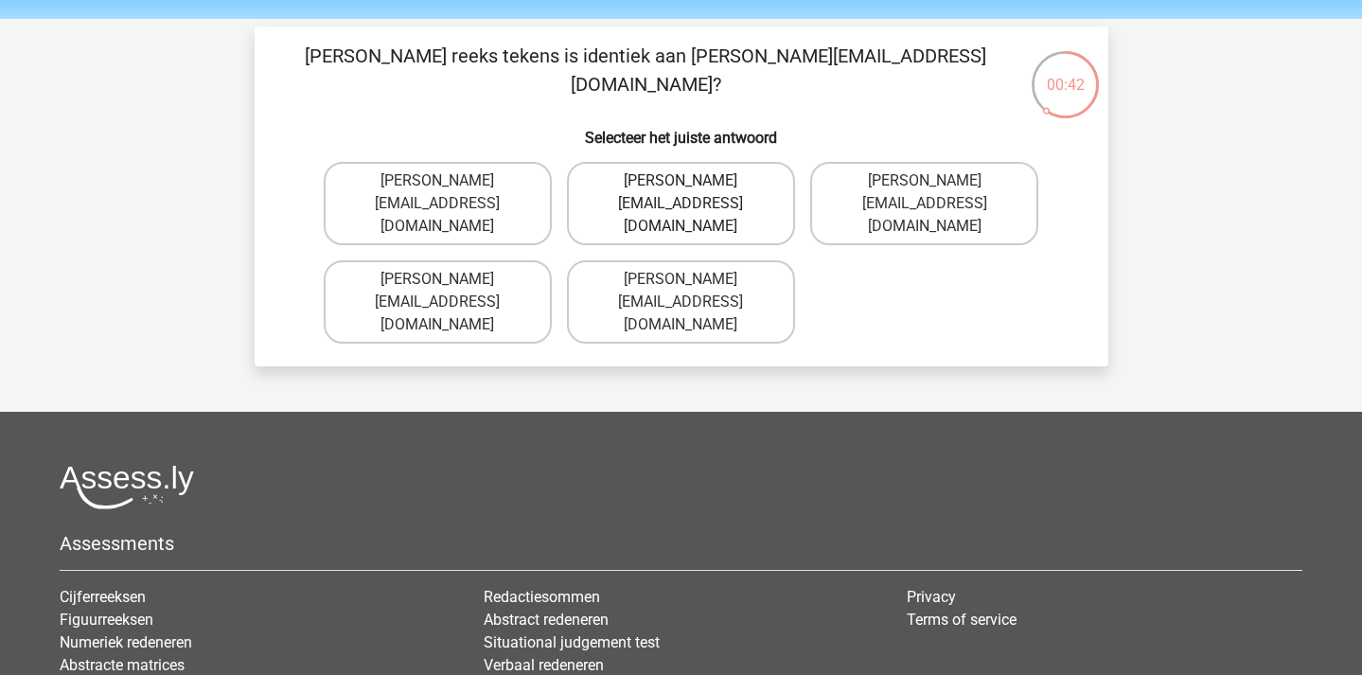
click at [724, 196] on label "Grace-Patterson@joinmail.com.co" at bounding box center [681, 203] width 228 height 83
click at [693, 193] on input "Grace-Patterson@joinmail.com.co" at bounding box center [687, 187] width 12 height 12
radio input "true"
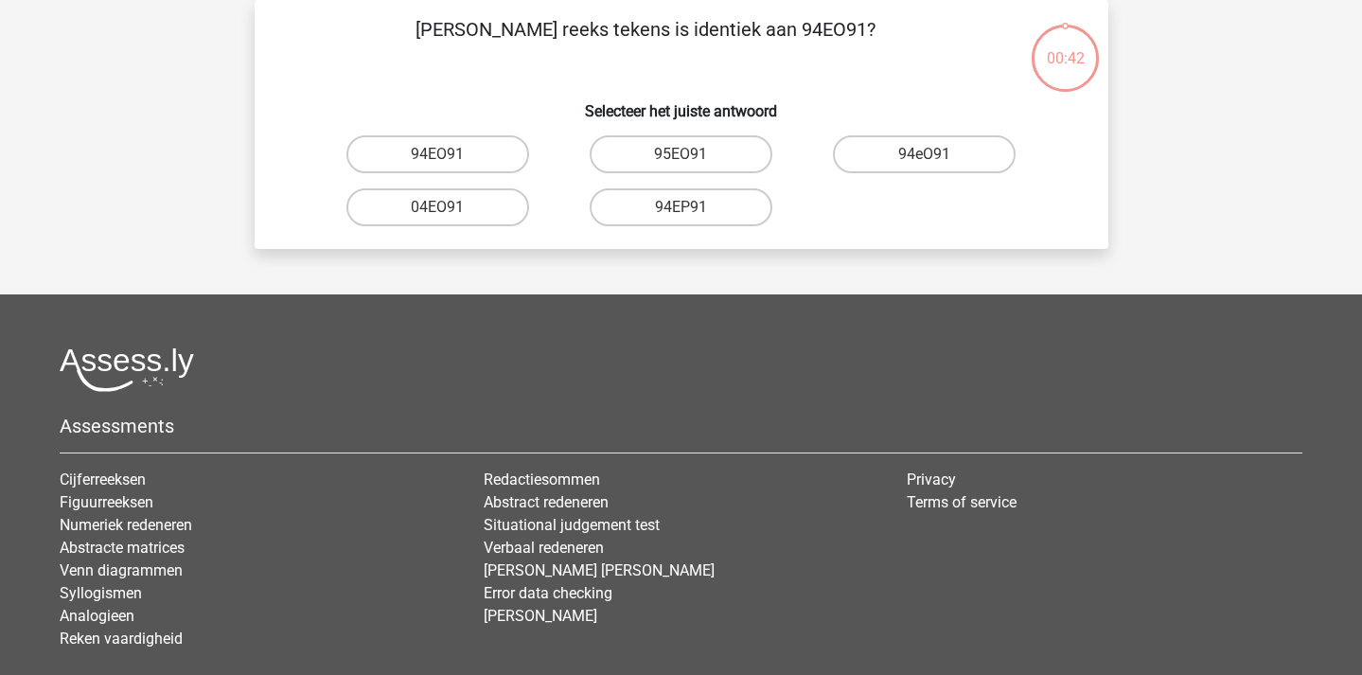
scroll to position [59, 0]
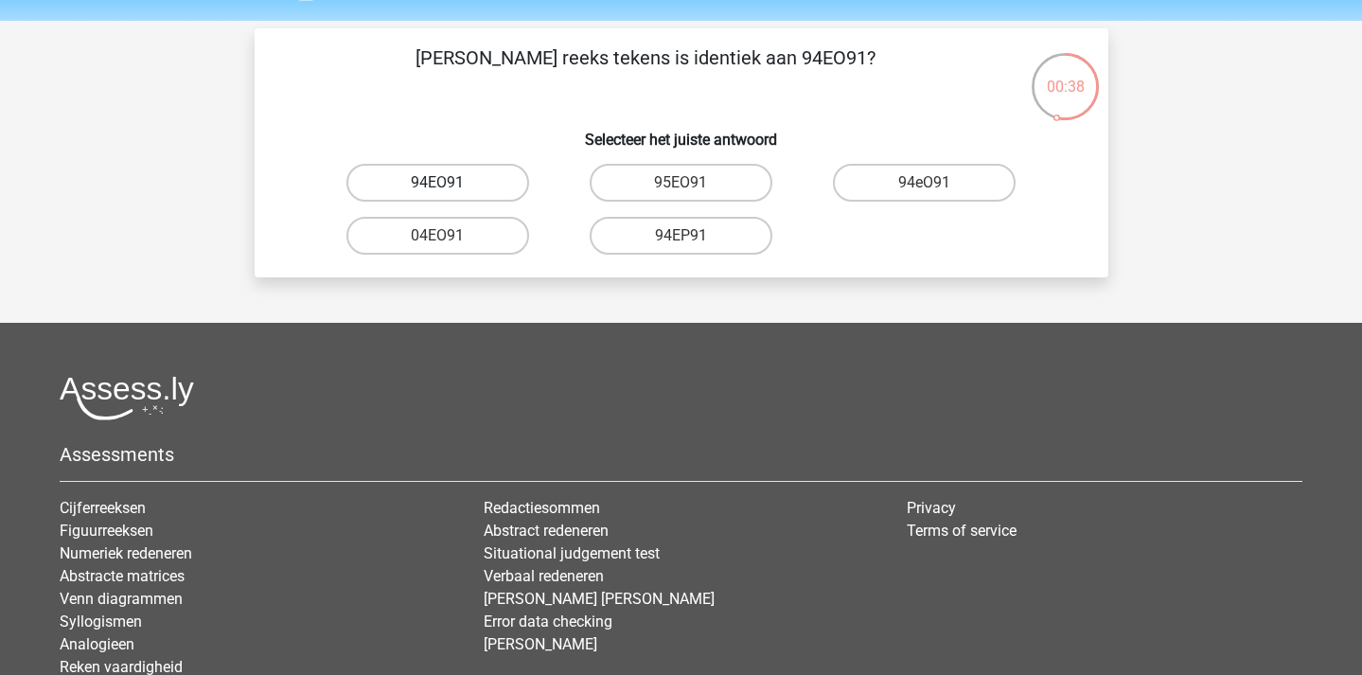
click at [475, 180] on label "94EO91" at bounding box center [437, 183] width 183 height 38
click at [450, 183] on input "94EO91" at bounding box center [443, 189] width 12 height 12
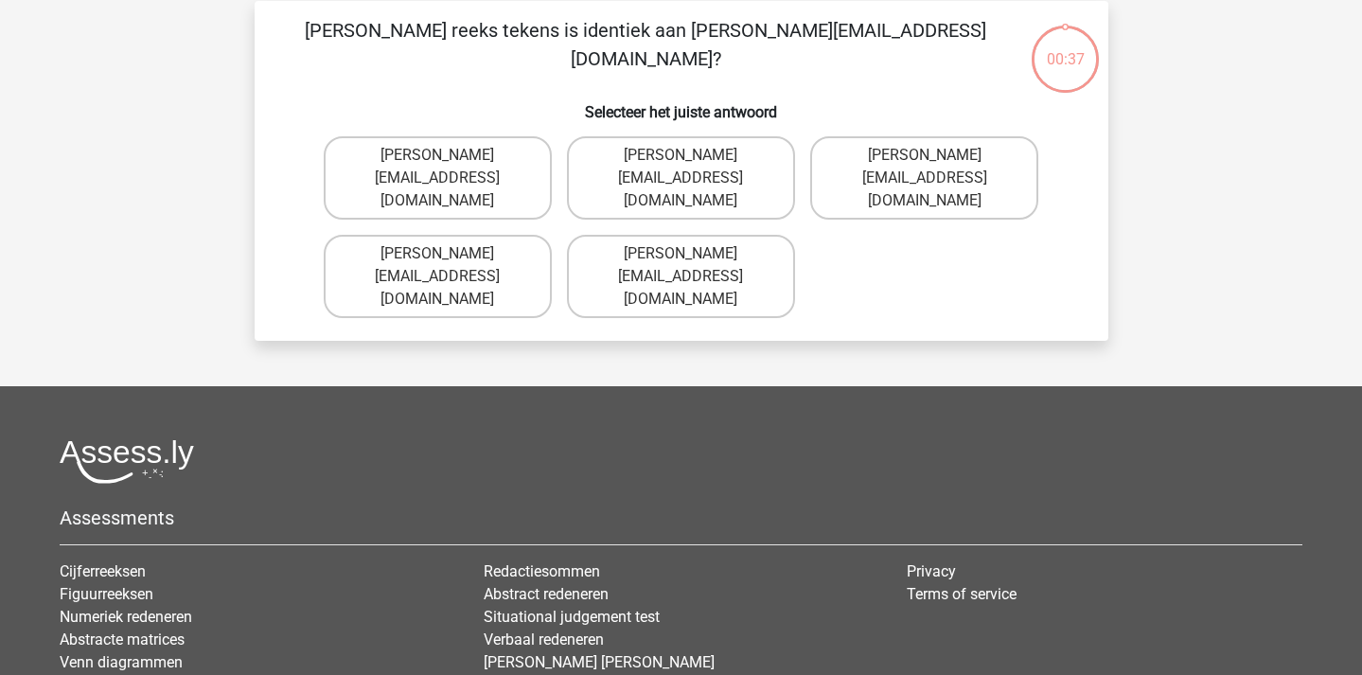
scroll to position [87, 0]
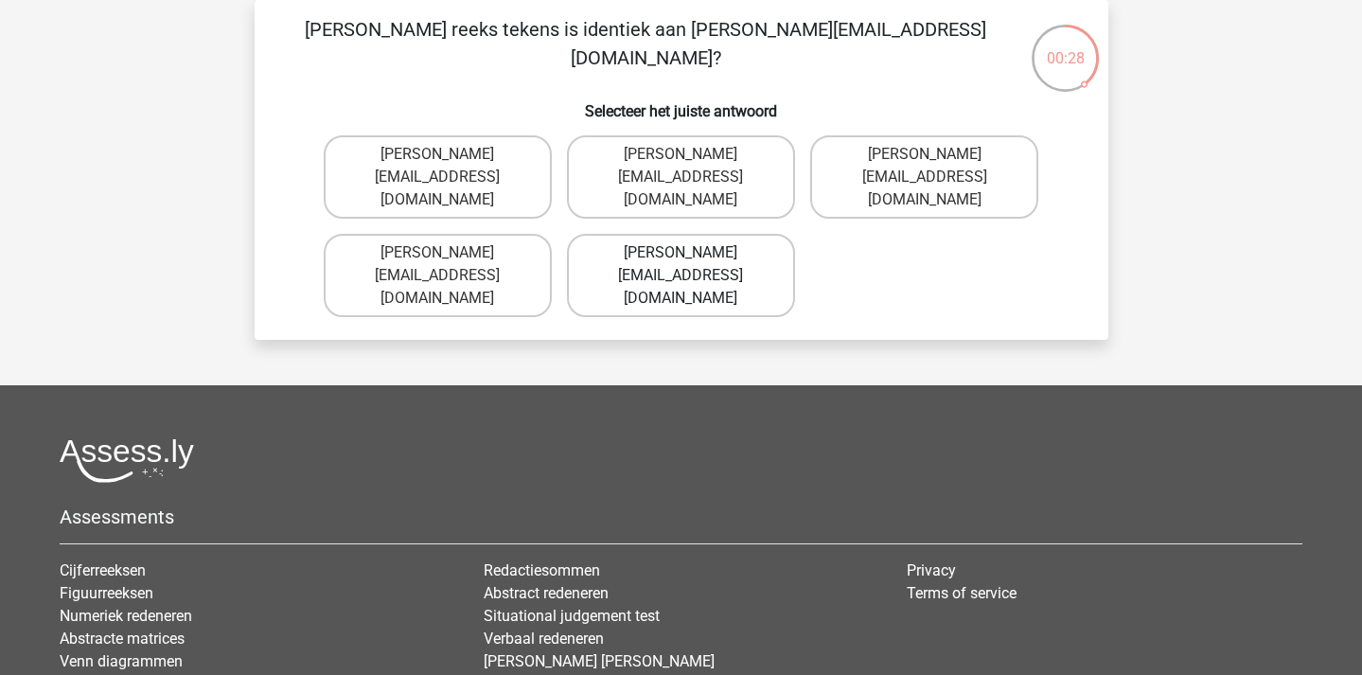
click at [758, 241] on label "Joshua-Carrick@email.uk.com" at bounding box center [681, 275] width 228 height 83
click at [693, 253] on input "Joshua-Carrick@email.uk.com" at bounding box center [687, 259] width 12 height 12
radio input "true"
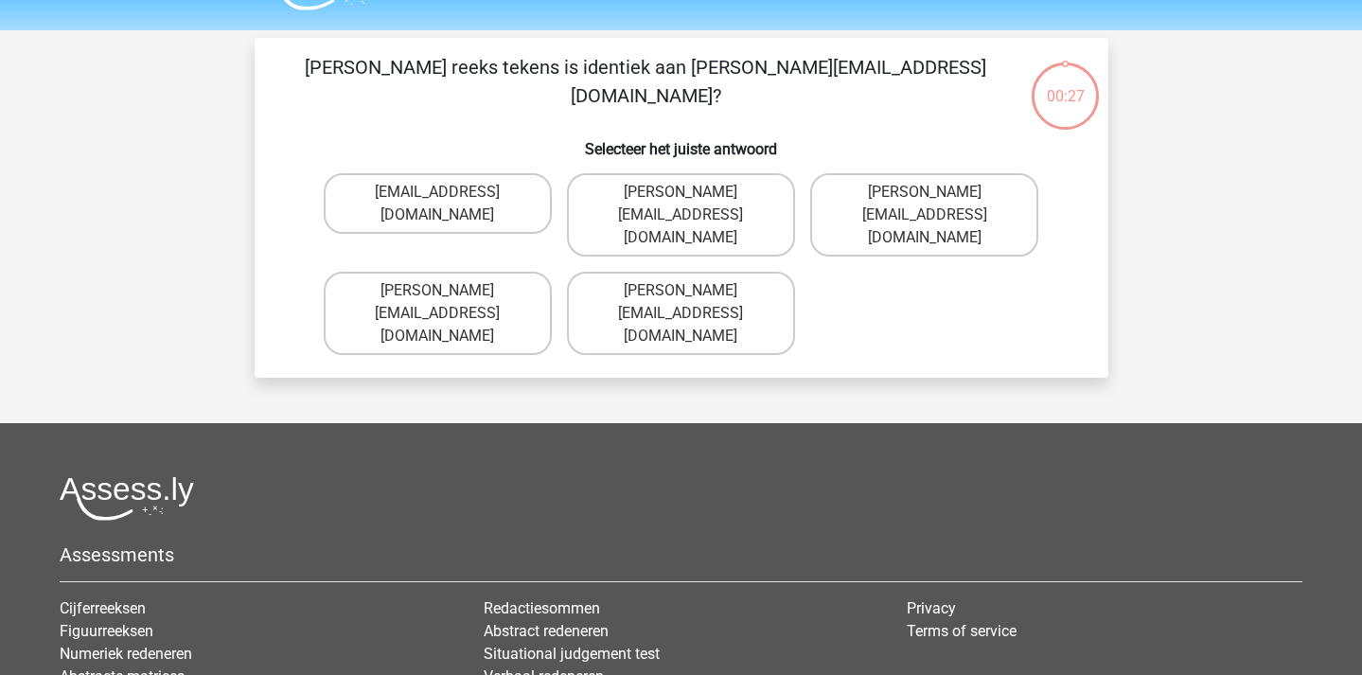
scroll to position [32, 0]
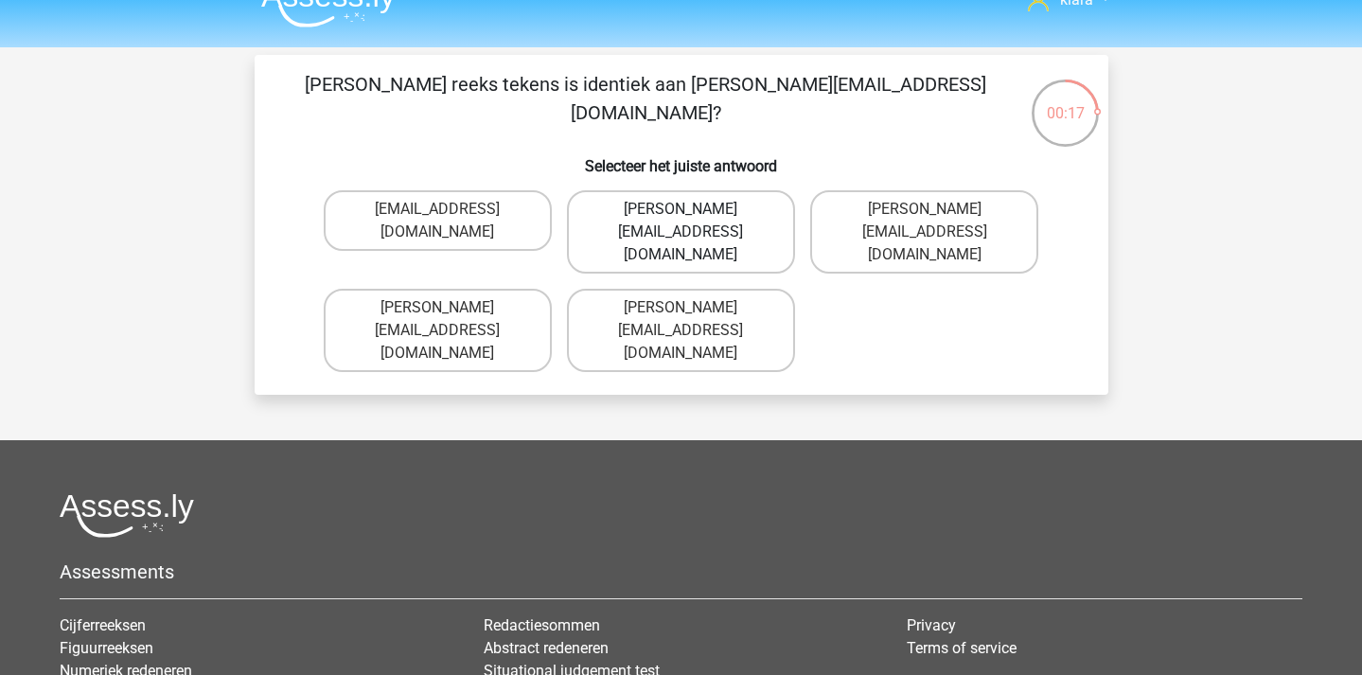
click at [746, 212] on label "Theo-Rhine@jointmail.gl" at bounding box center [681, 231] width 228 height 83
click at [693, 212] on input "Theo-Rhine@jointmail.gl" at bounding box center [687, 215] width 12 height 12
radio input "true"
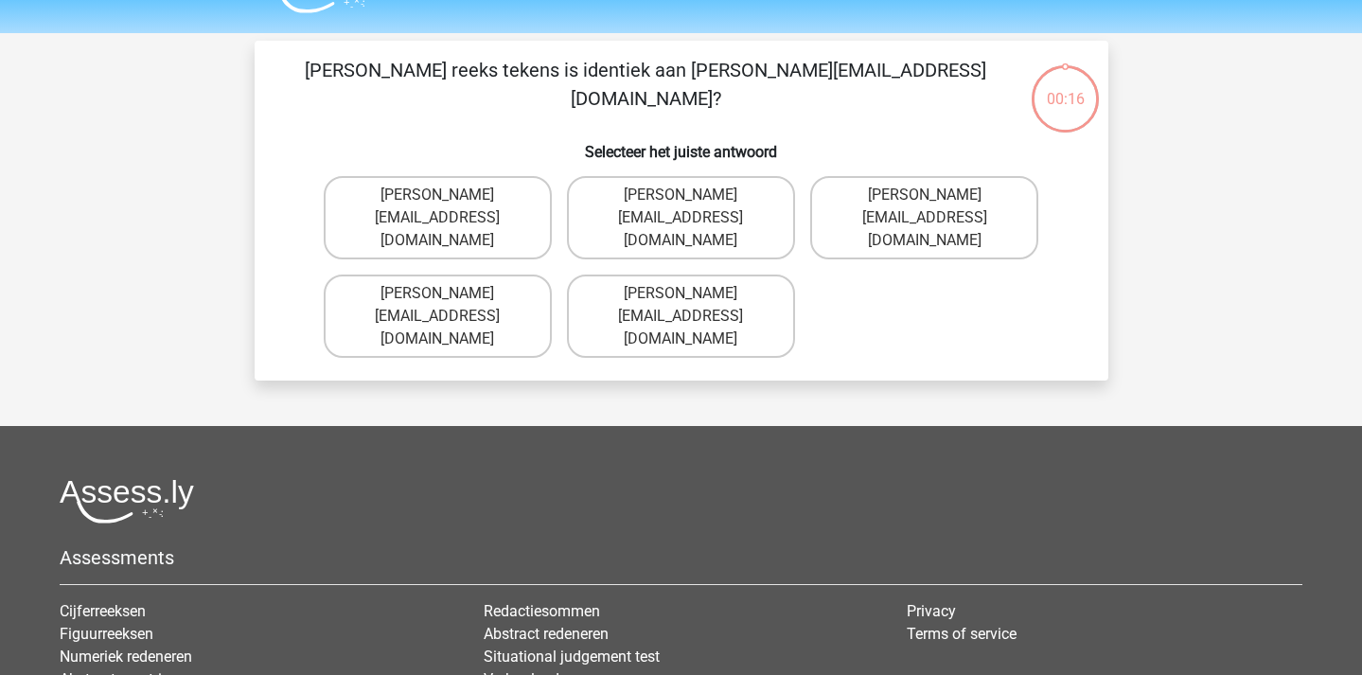
scroll to position [33, 0]
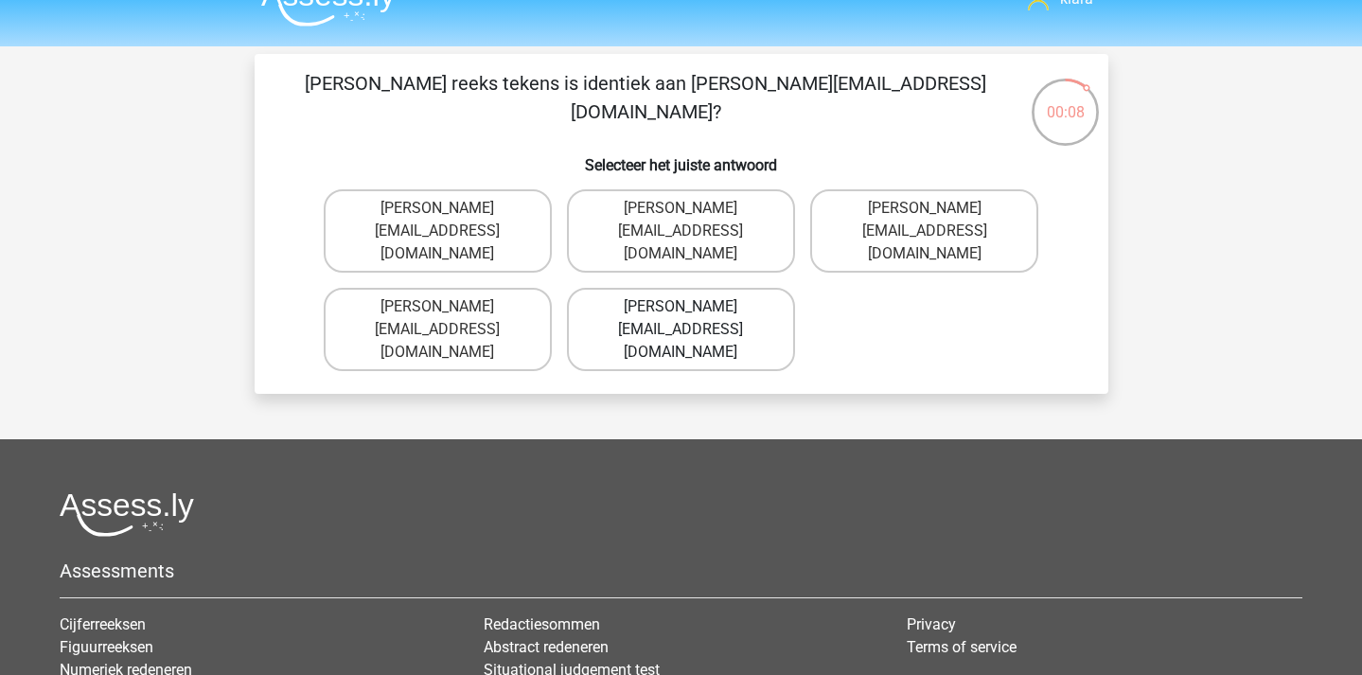
click at [704, 288] on label "Joseph-Clay@e-mail.br" at bounding box center [681, 329] width 228 height 83
click at [693, 307] on input "Joseph-Clay@e-mail.br" at bounding box center [687, 313] width 12 height 12
radio input "true"
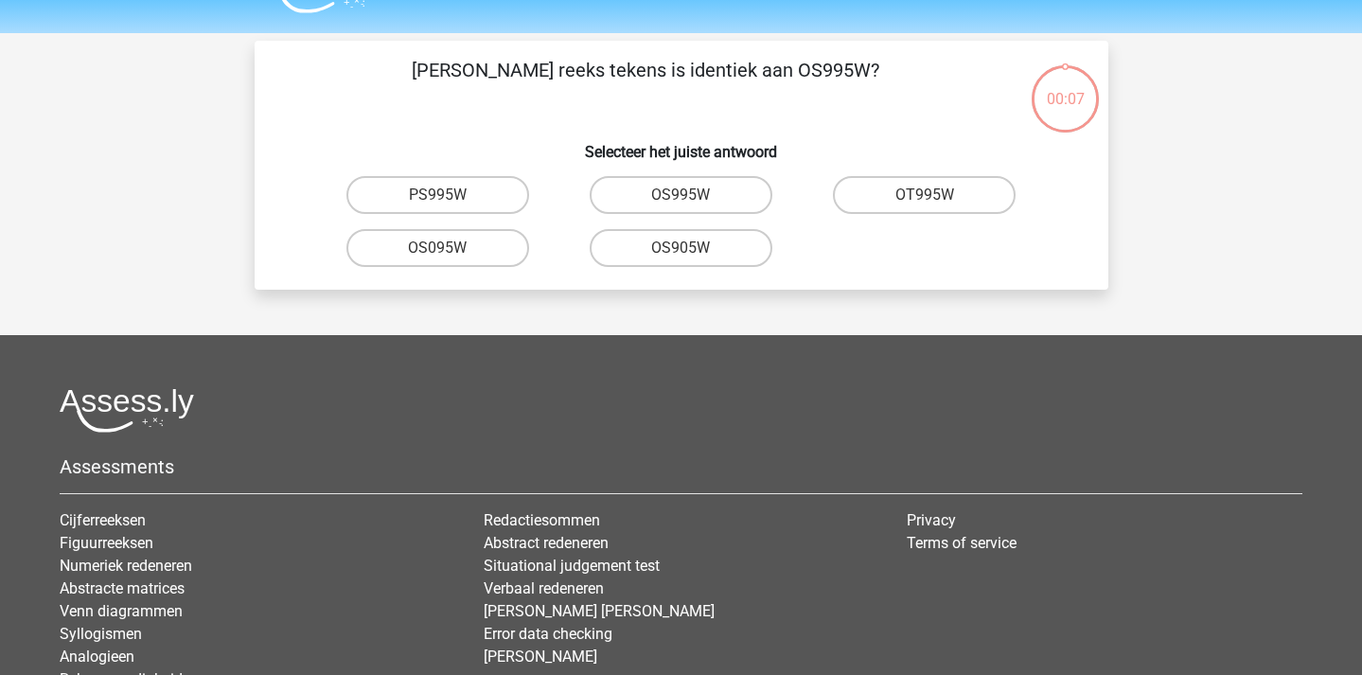
scroll to position [0, 0]
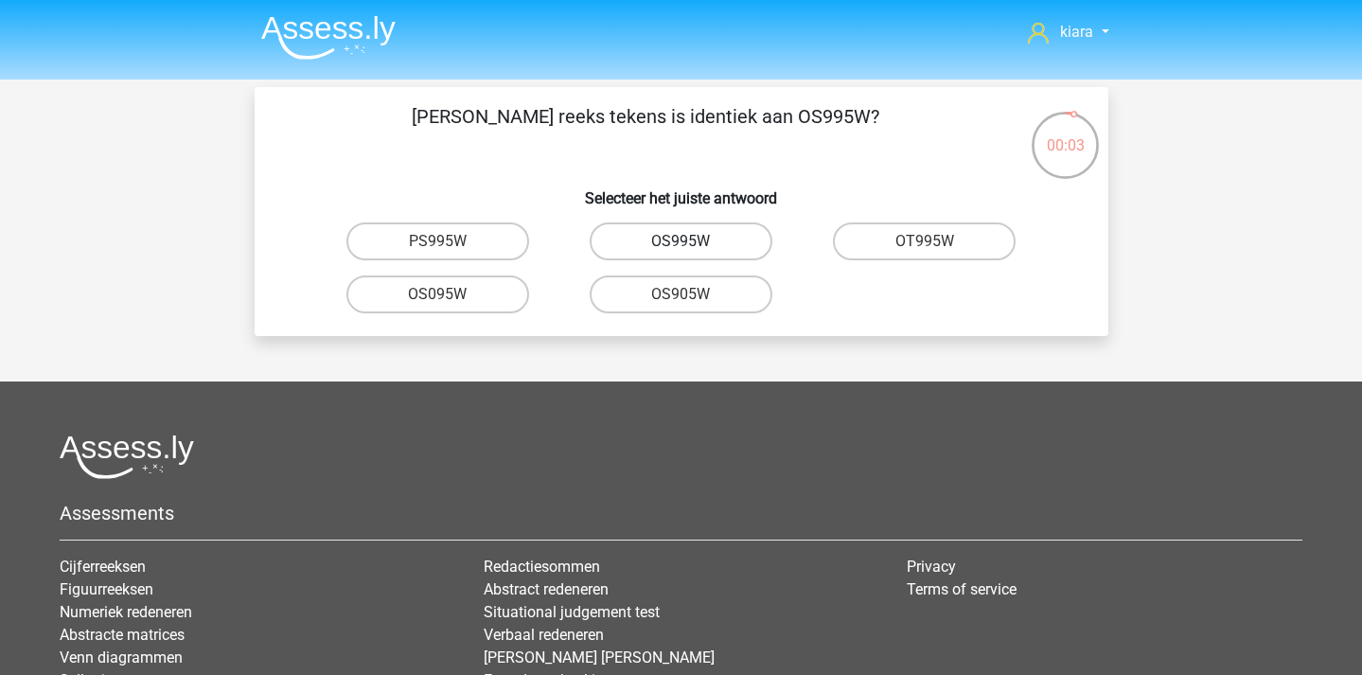
click at [728, 236] on label "OS995W" at bounding box center [681, 241] width 183 height 38
click at [693, 241] on input "OS995W" at bounding box center [687, 247] width 12 height 12
radio input "true"
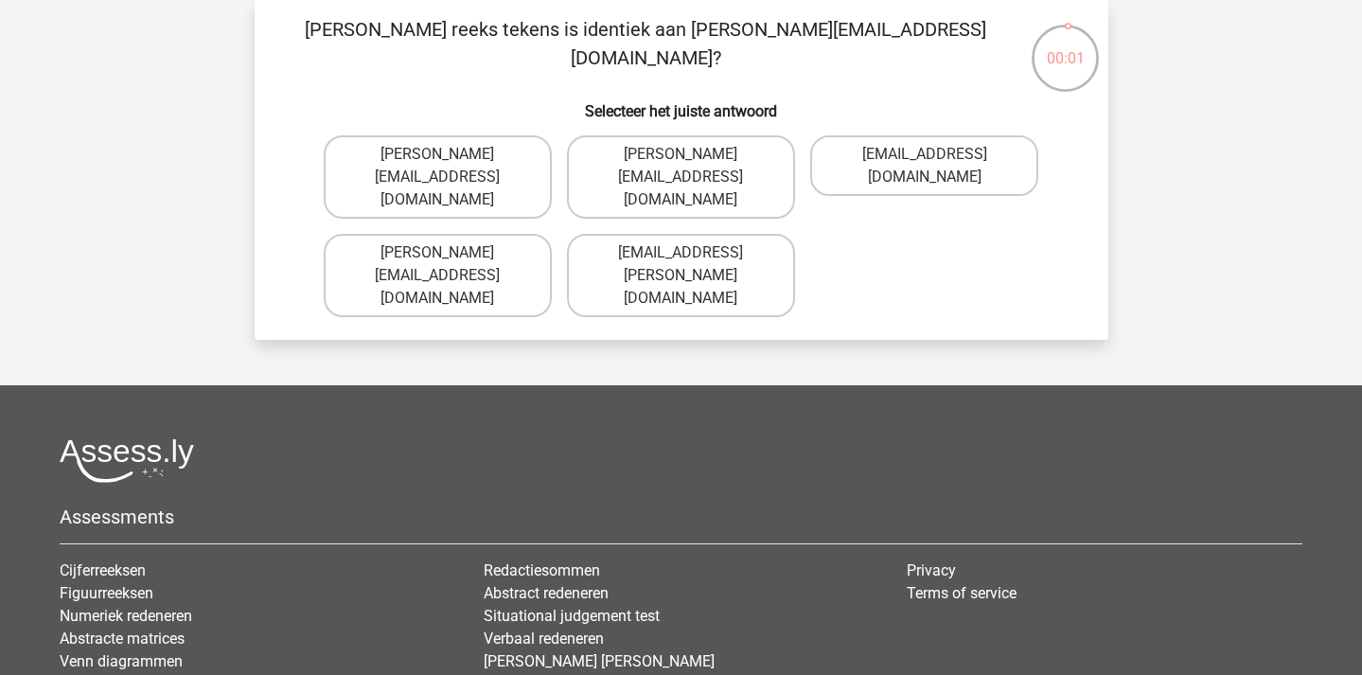
scroll to position [57, 0]
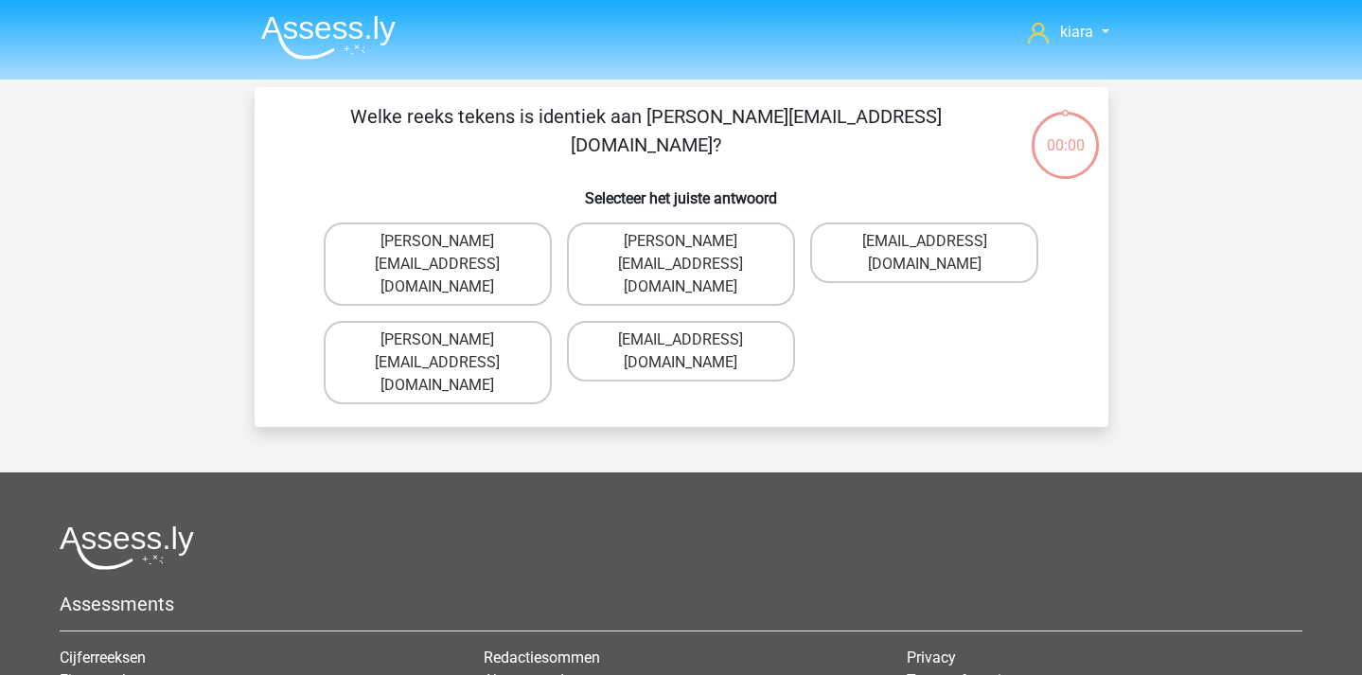
scroll to position [57, 0]
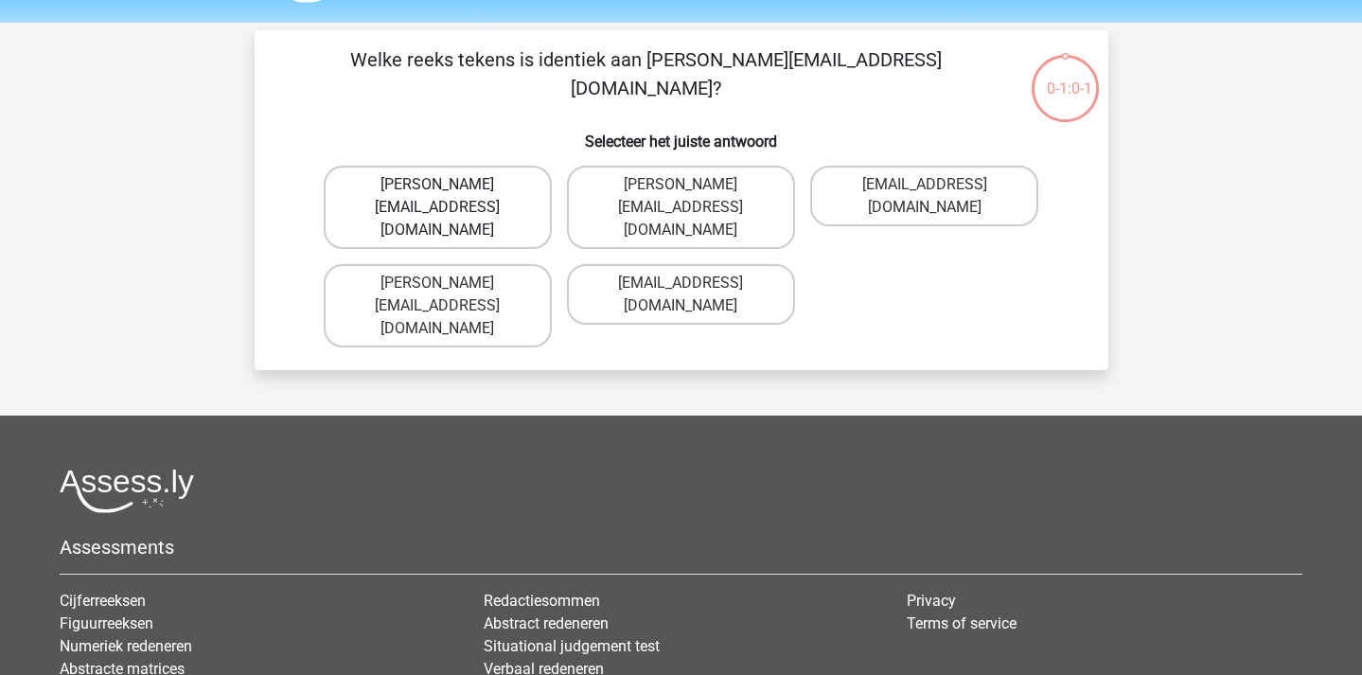
click at [522, 191] on label "Freya.Wilson@hotmale.com.co" at bounding box center [438, 207] width 228 height 83
click at [450, 191] on input "Freya.Wilson@hotmale.com.co" at bounding box center [443, 191] width 12 height 12
radio input "true"
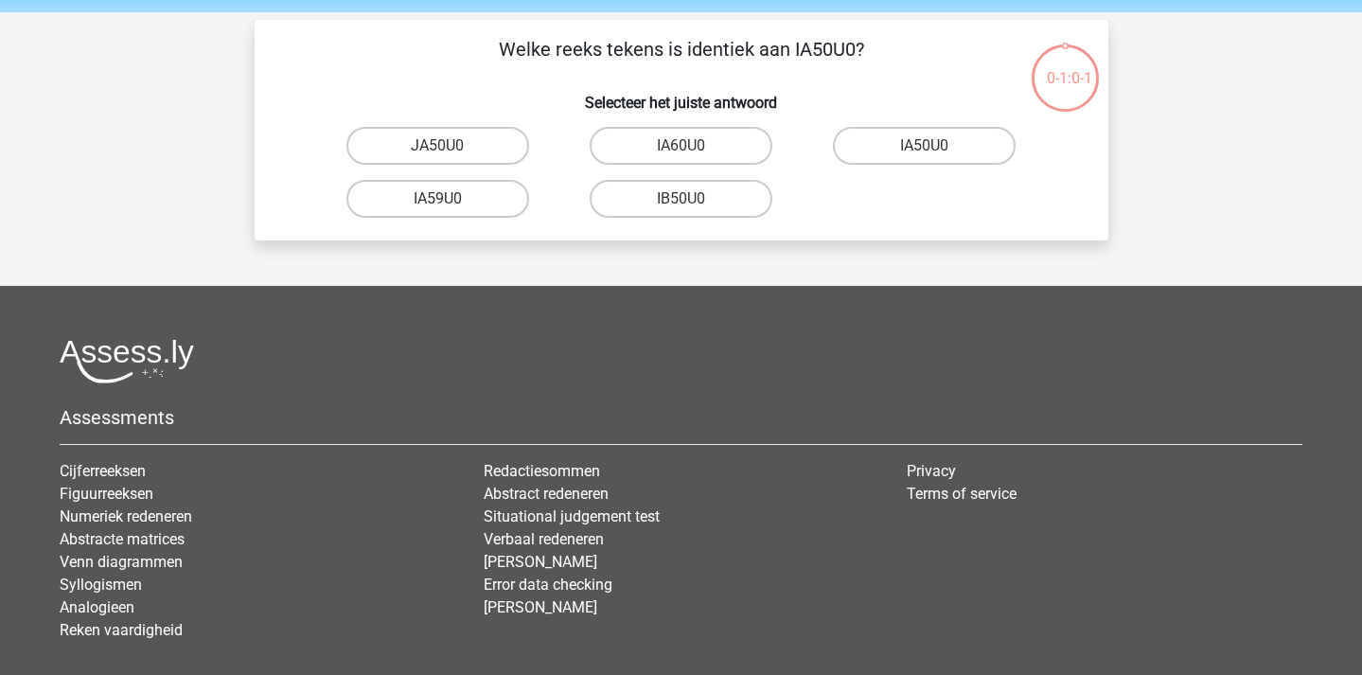
scroll to position [40, 0]
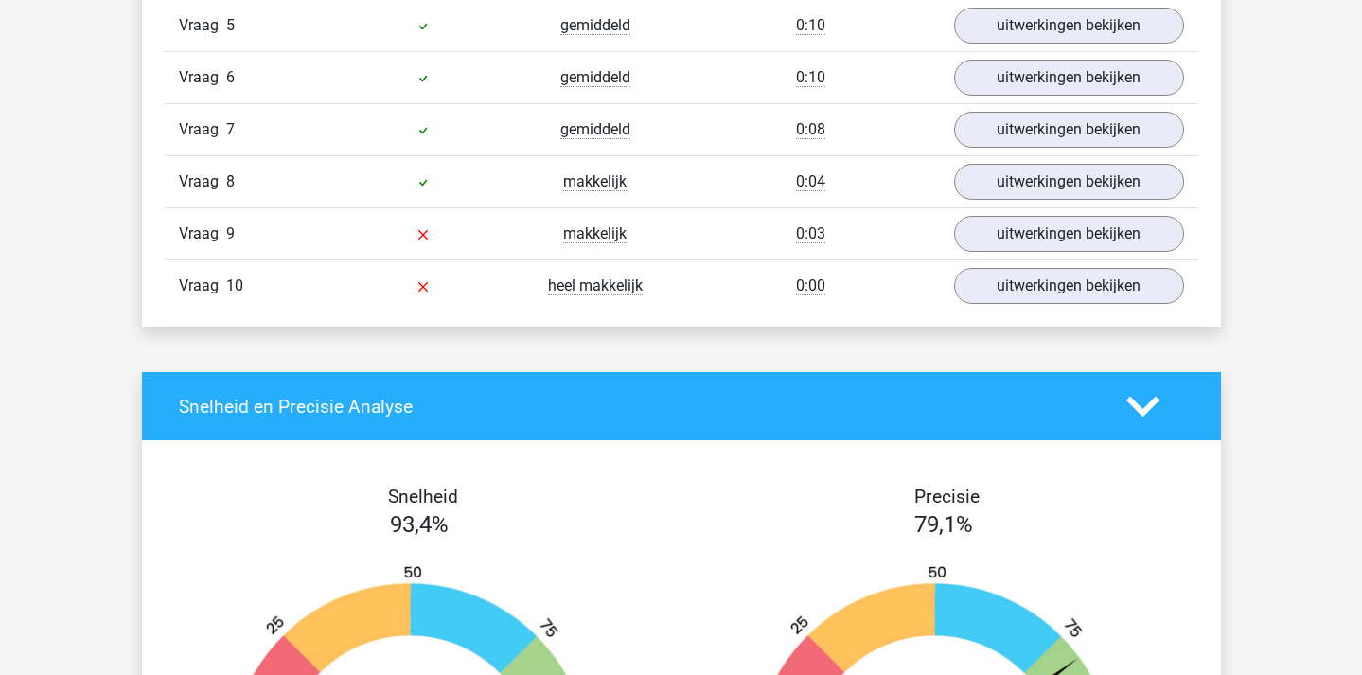
scroll to position [1510, 0]
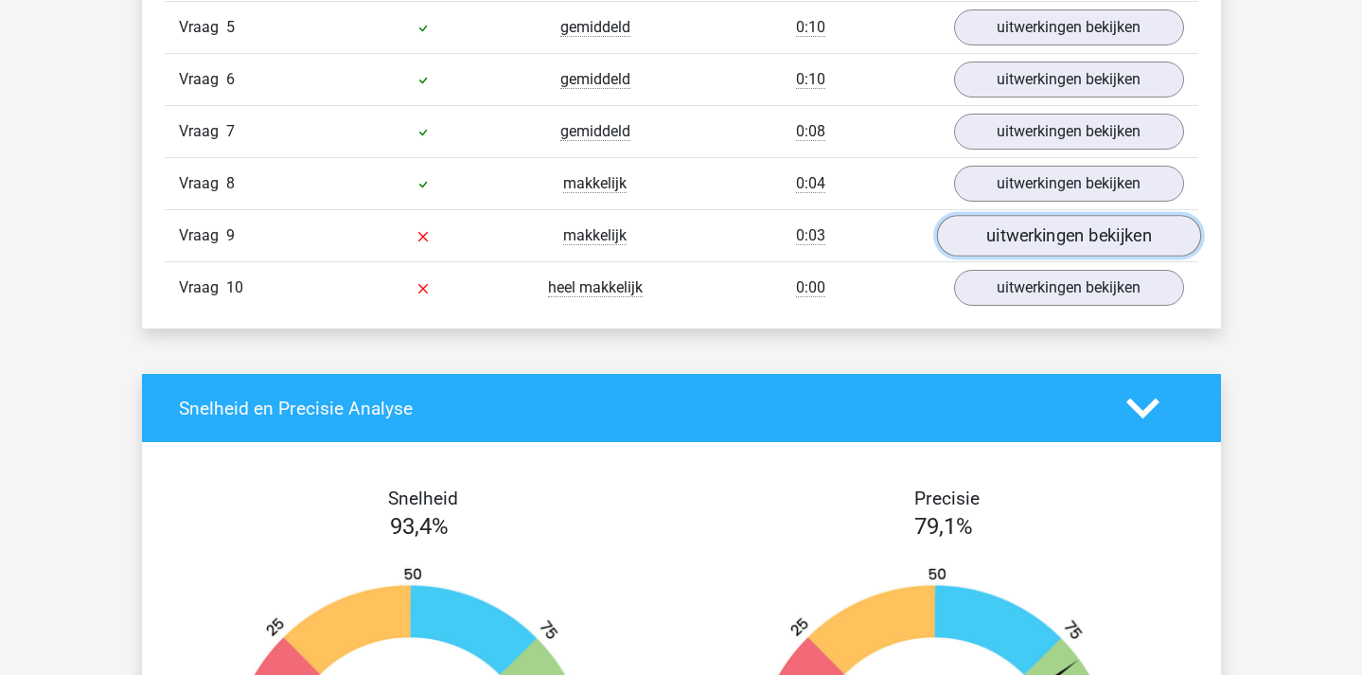
click at [1010, 241] on link "uitwerkingen bekijken" at bounding box center [1068, 236] width 264 height 42
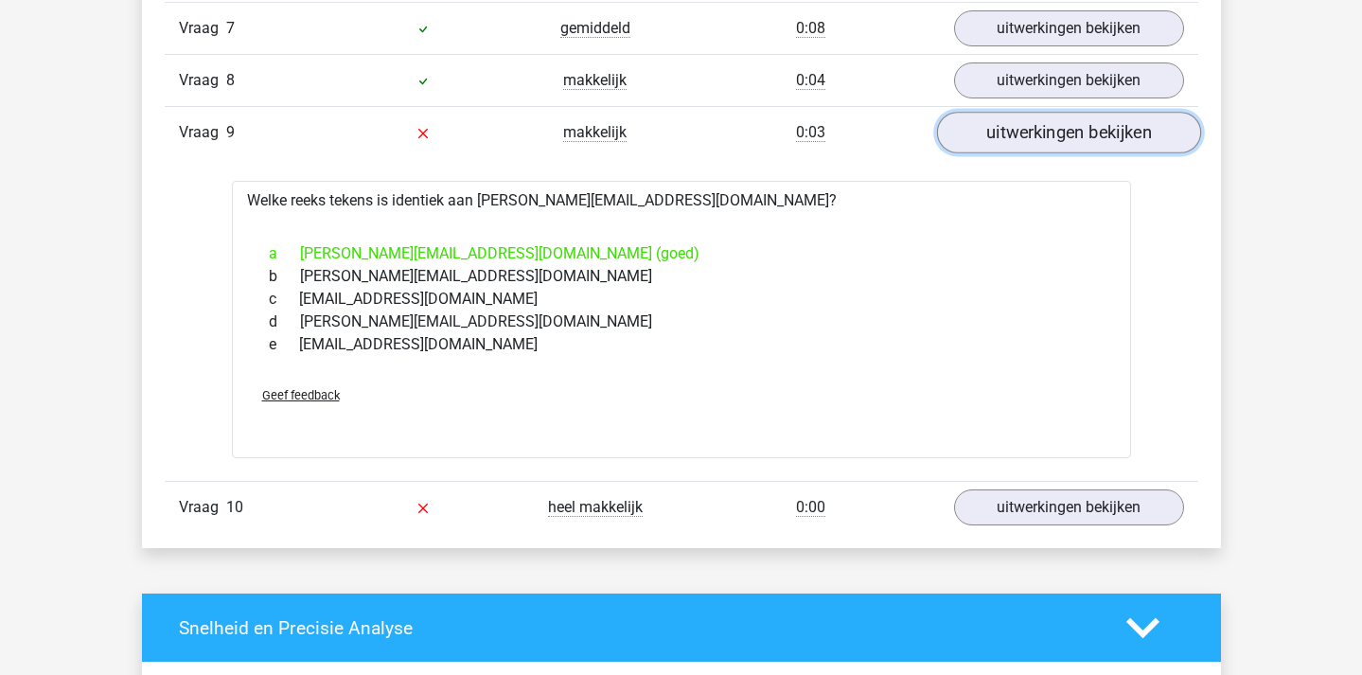
scroll to position [1628, 0]
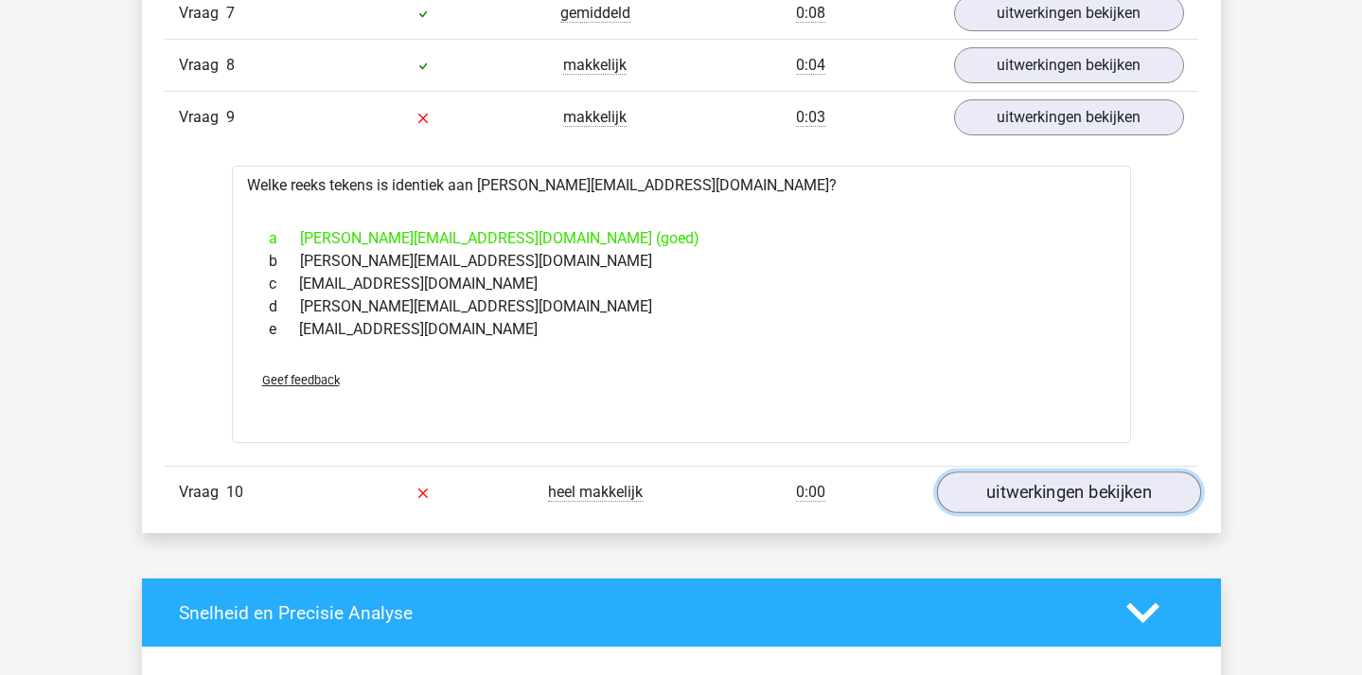
click at [1032, 486] on link "uitwerkingen bekijken" at bounding box center [1068, 493] width 264 height 42
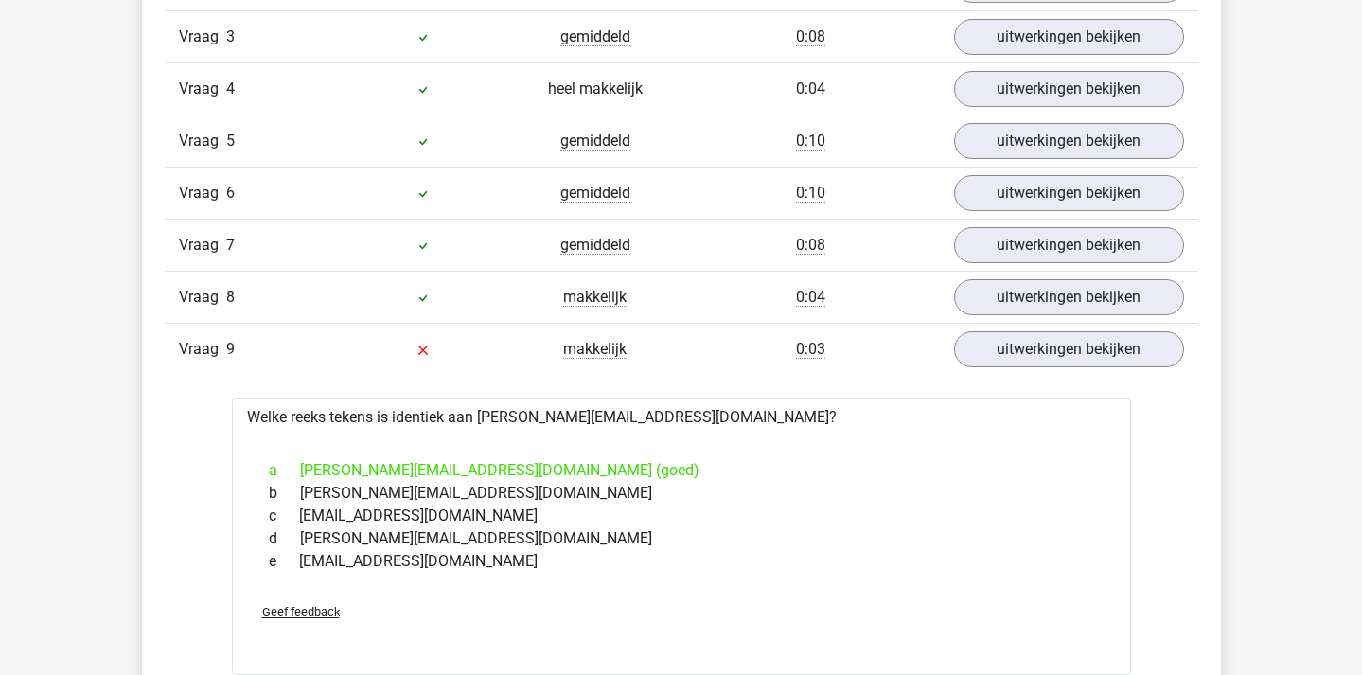
scroll to position [1376, 0]
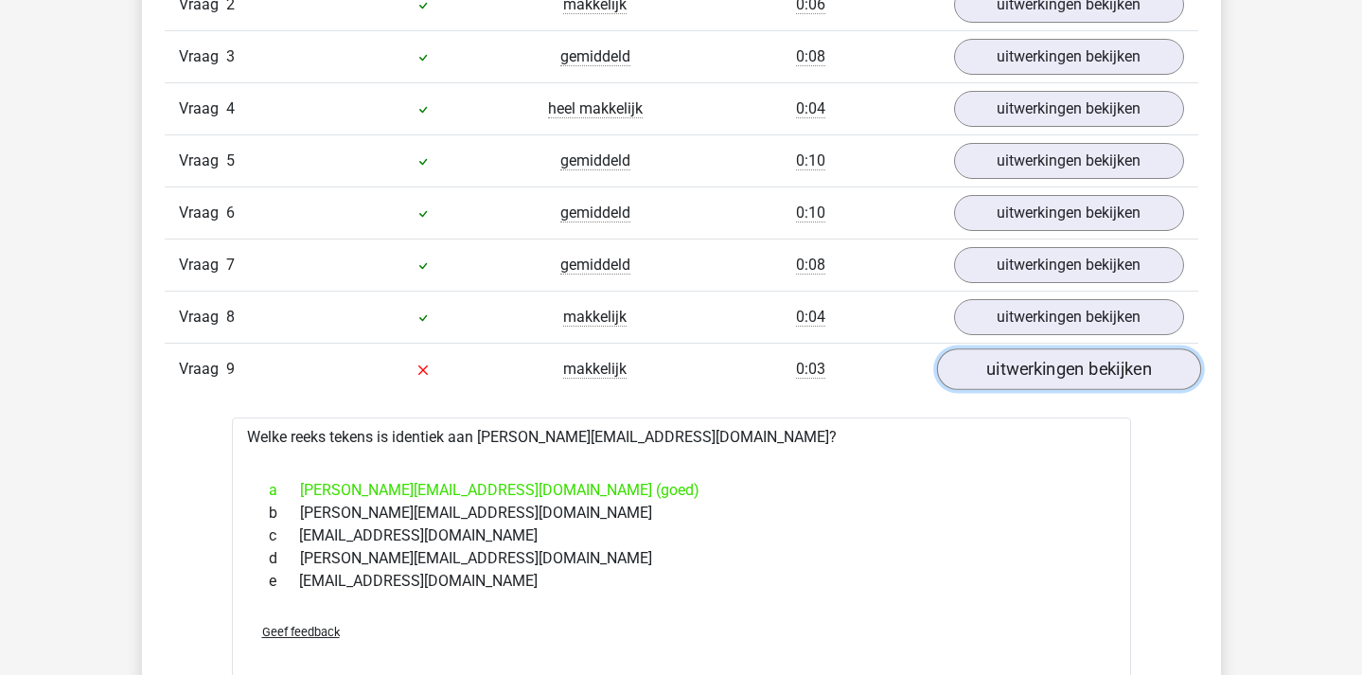
click at [989, 371] on link "uitwerkingen bekijken" at bounding box center [1068, 369] width 264 height 42
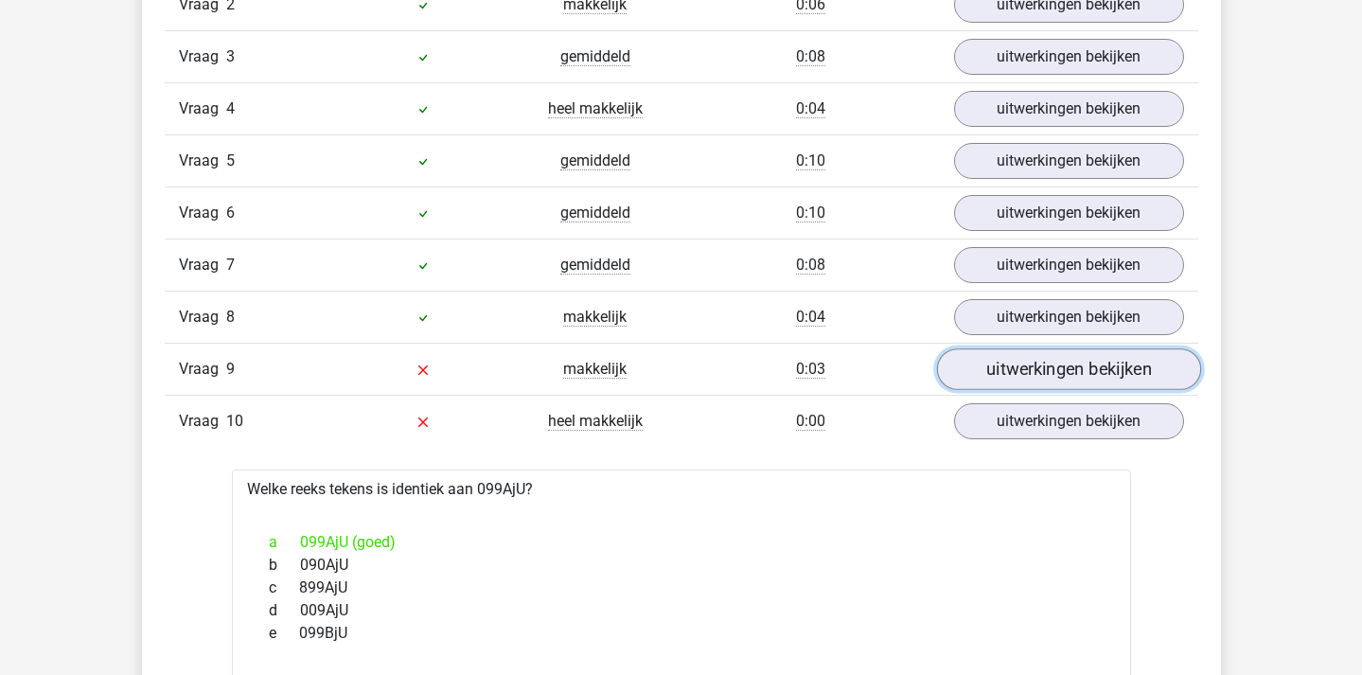
click at [989, 371] on link "uitwerkingen bekijken" at bounding box center [1068, 369] width 264 height 42
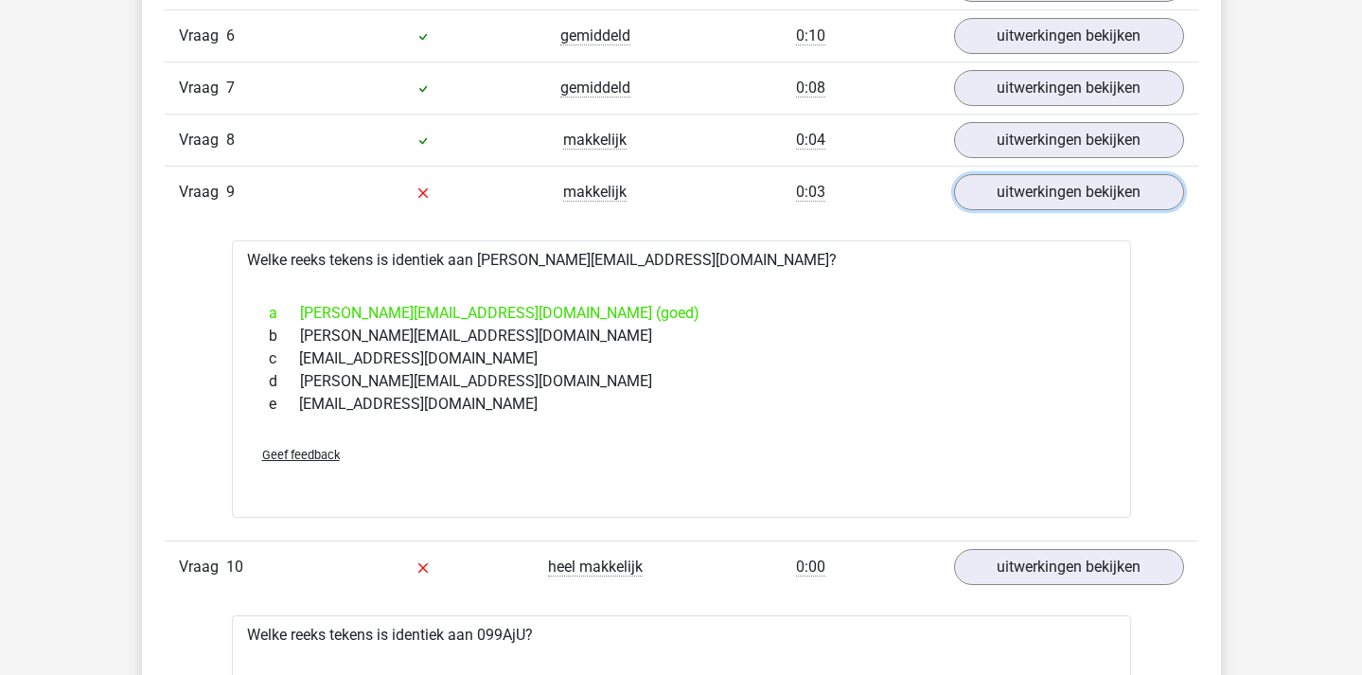
scroll to position [1524, 0]
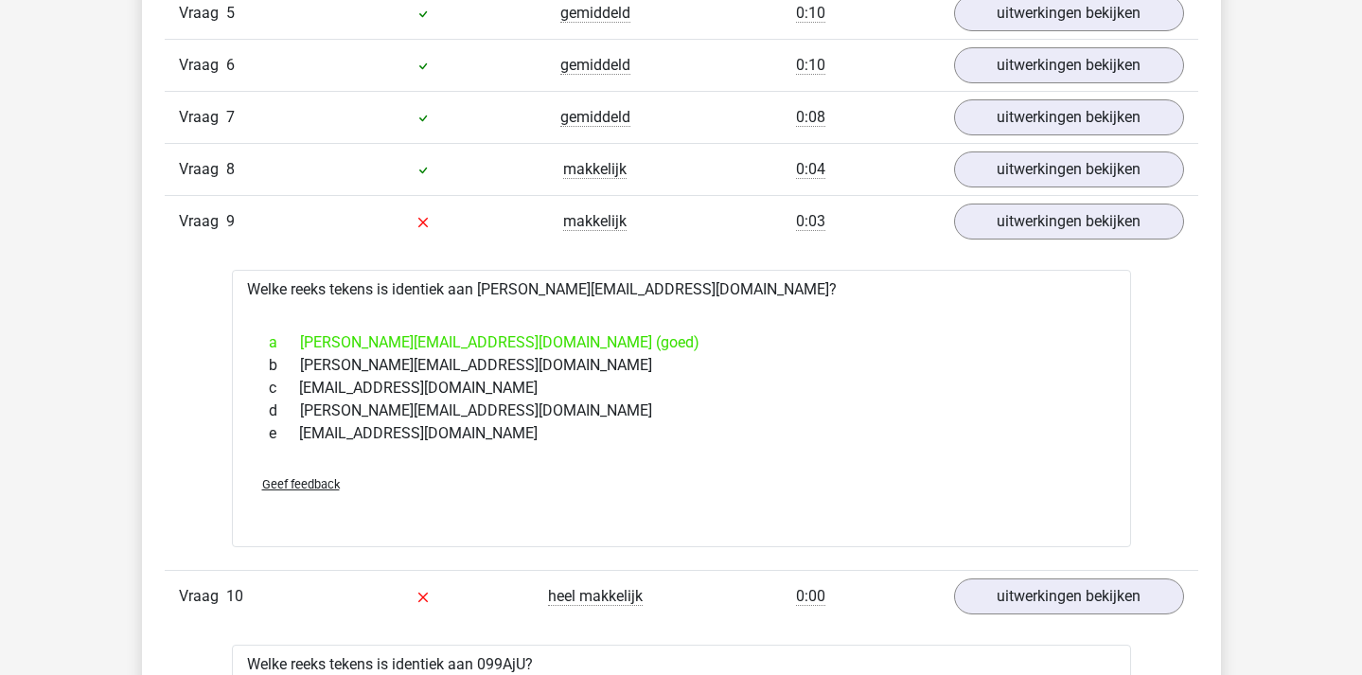
click at [554, 202] on div "Vraag 9 makkelijk 0:03 uitwerkingen bekijken" at bounding box center [682, 221] width 1034 height 52
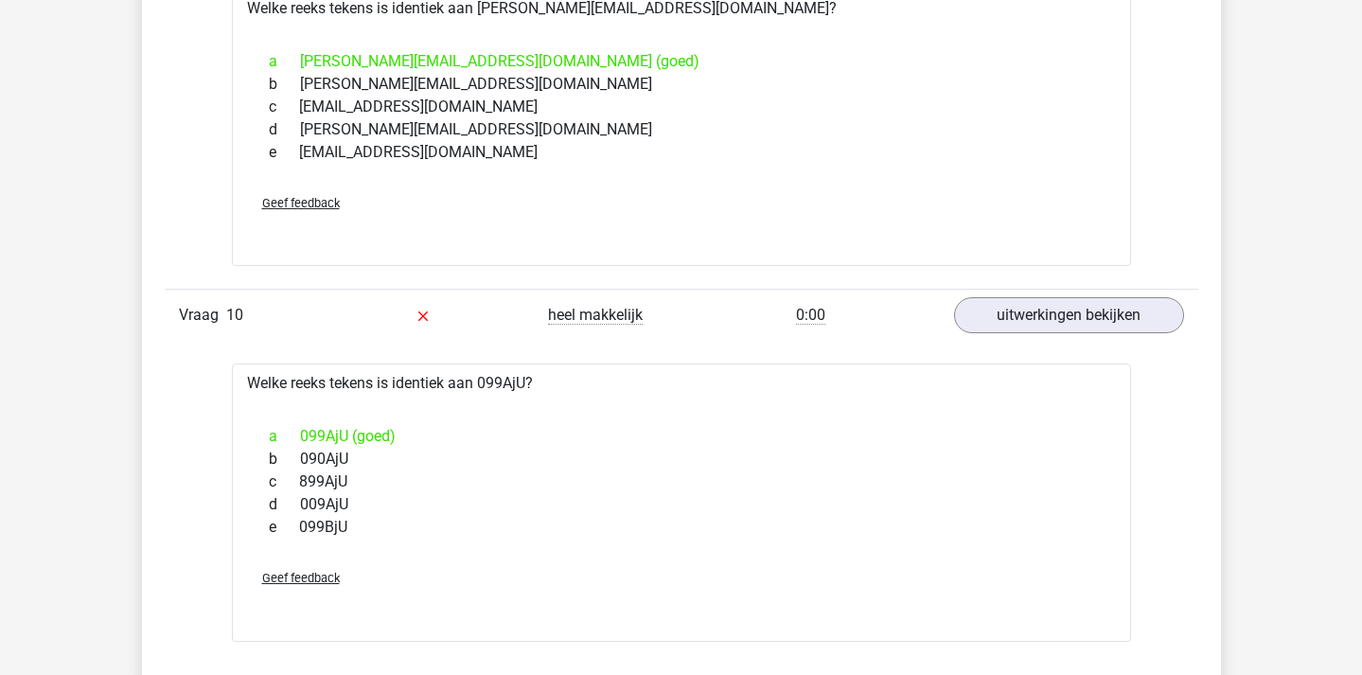
scroll to position [1807, 0]
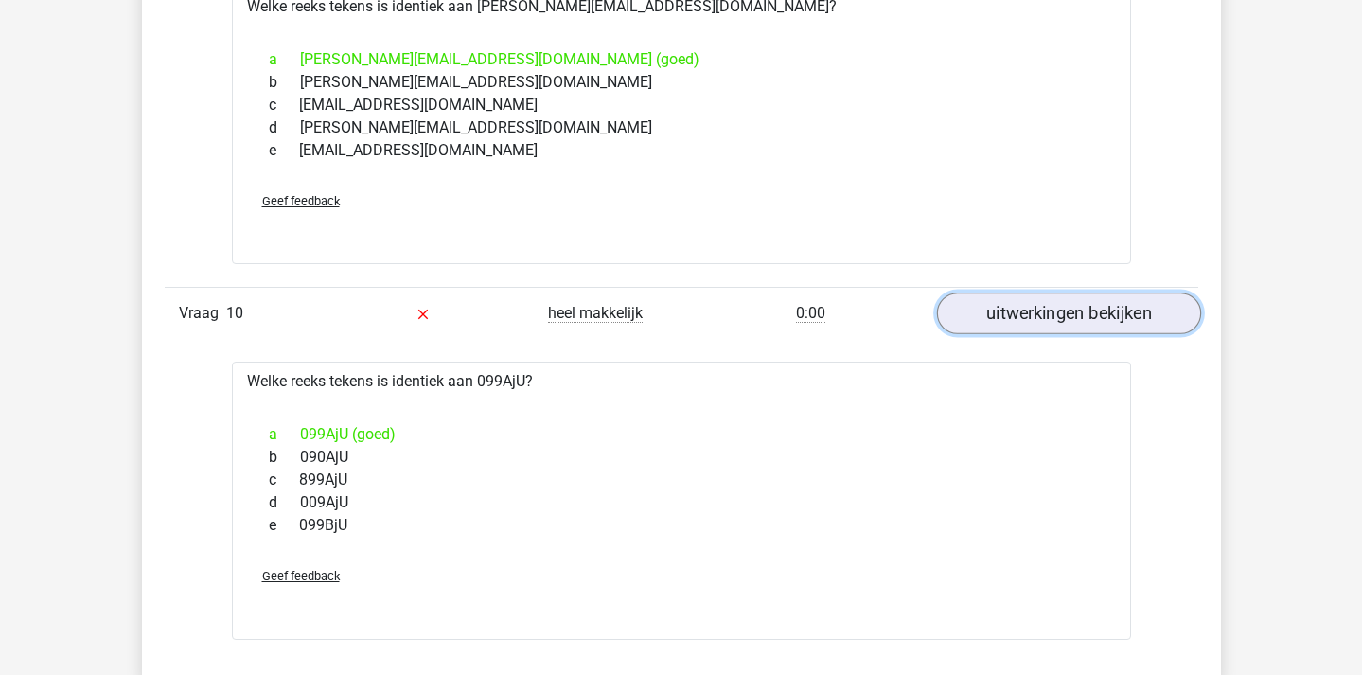
click at [1059, 316] on link "uitwerkingen bekijken" at bounding box center [1068, 314] width 264 height 42
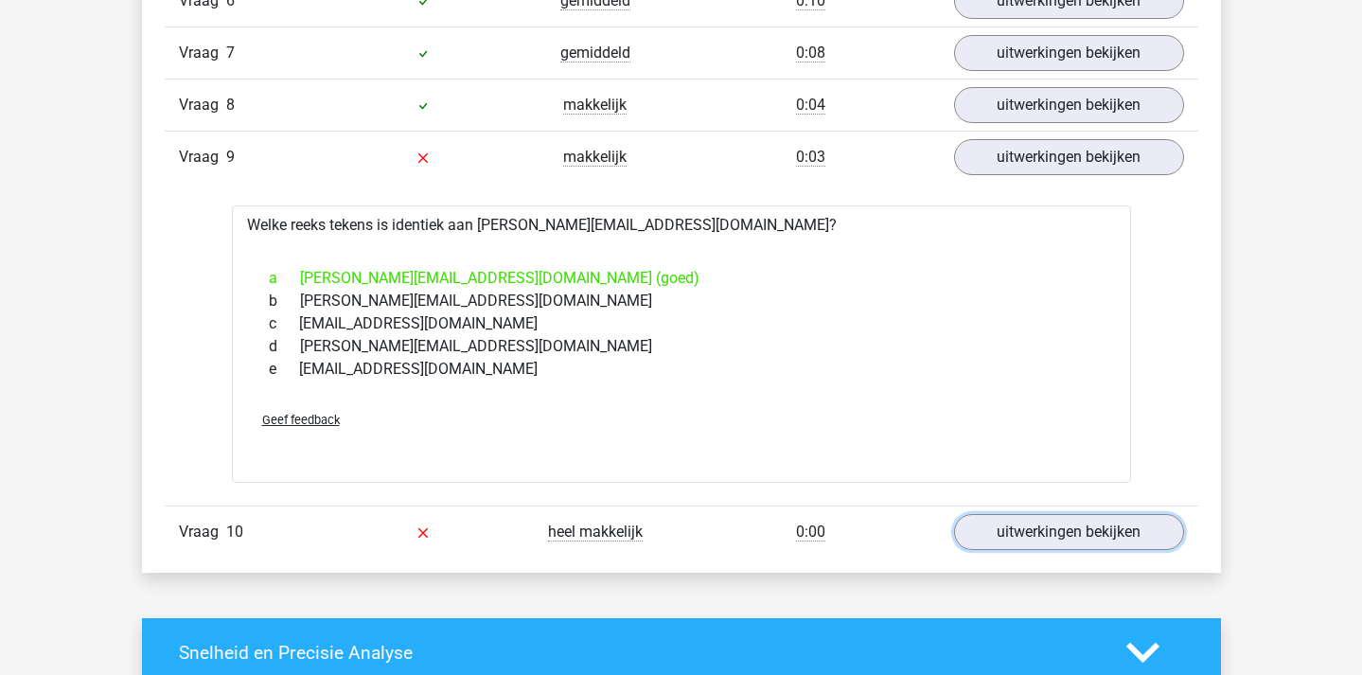
scroll to position [1572, 0]
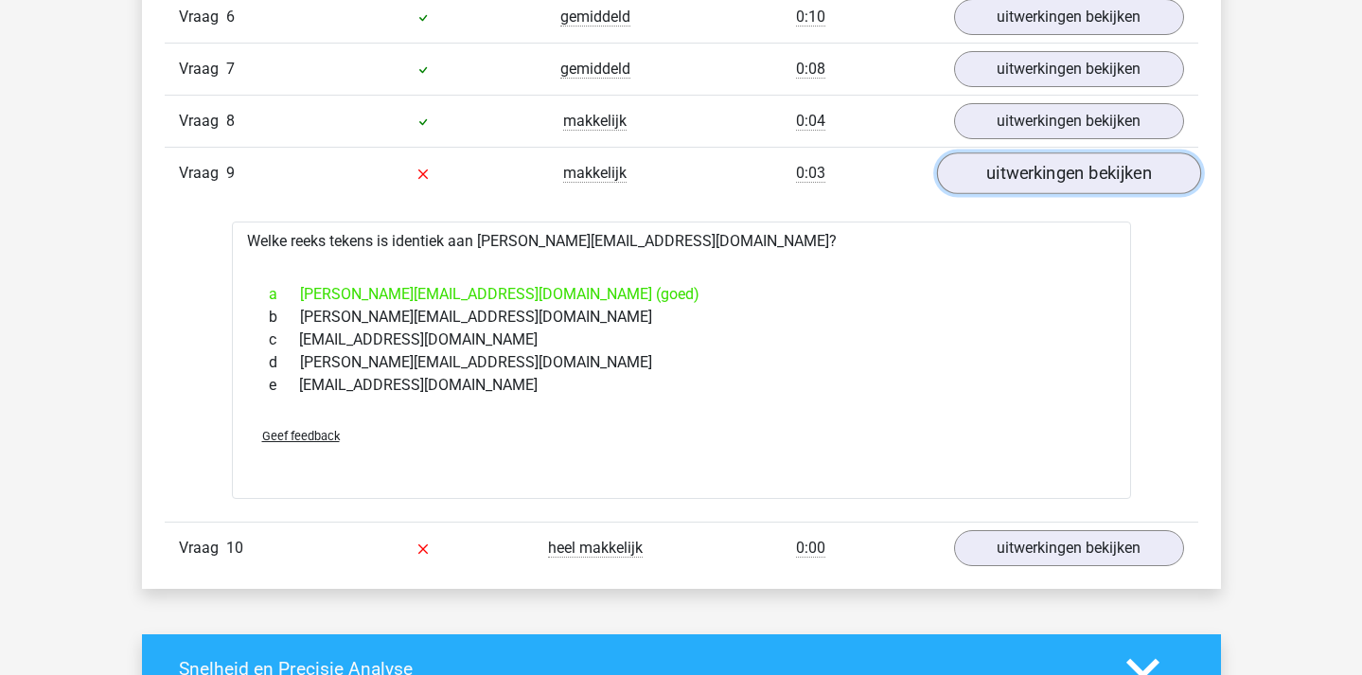
click at [1079, 185] on link "uitwerkingen bekijken" at bounding box center [1068, 173] width 264 height 42
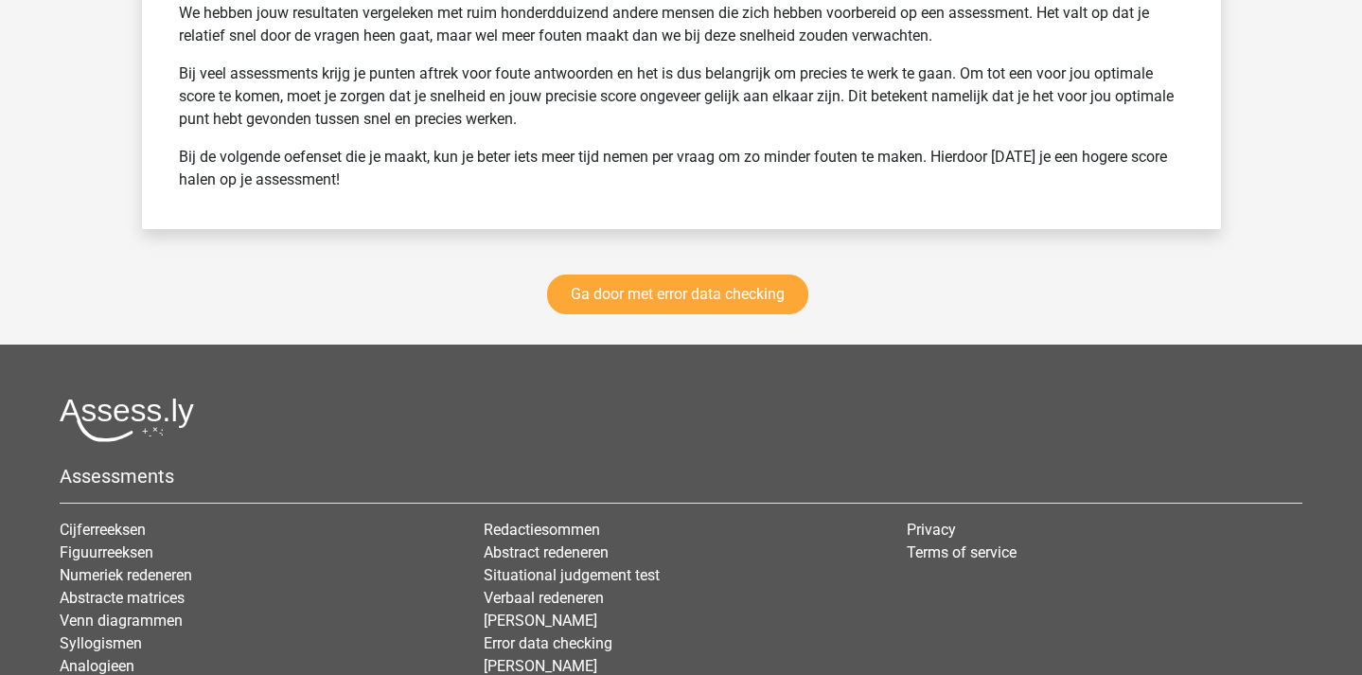
scroll to position [2704, 0]
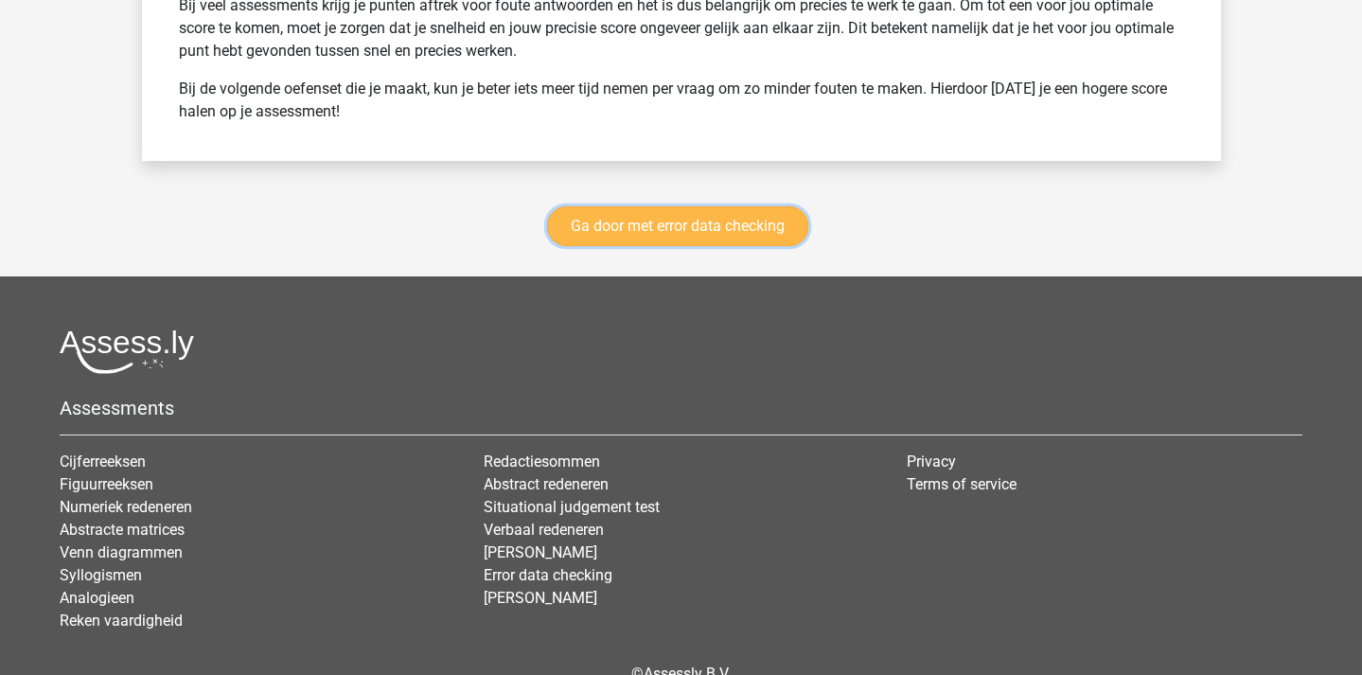
click at [645, 222] on link "Ga door met error data checking" at bounding box center [677, 226] width 261 height 40
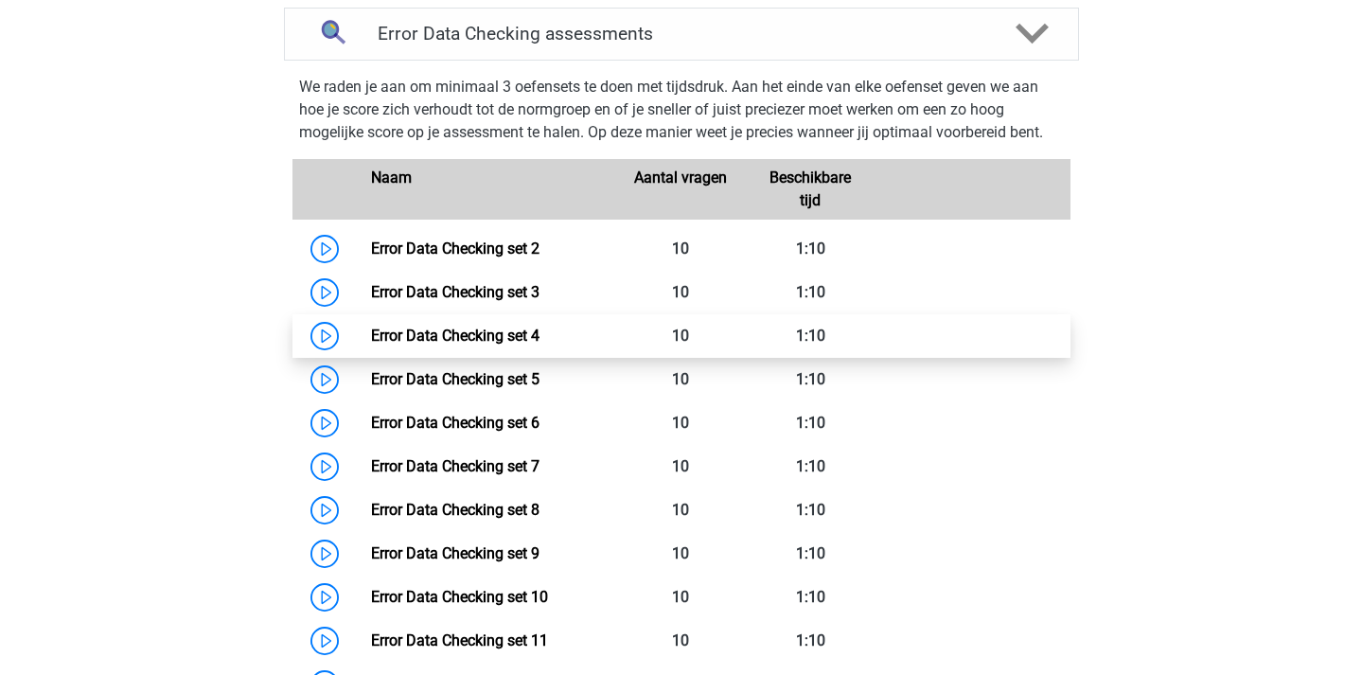
scroll to position [945, 0]
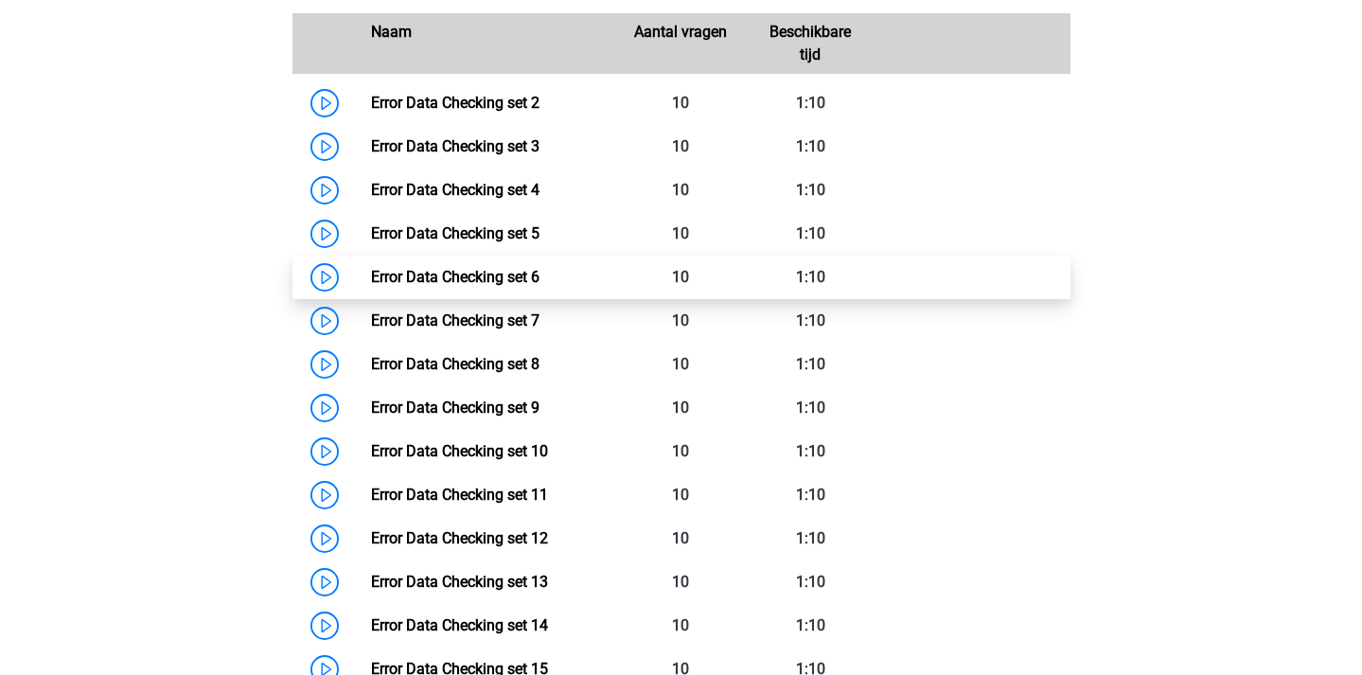
click at [371, 278] on link "Error Data Checking set 6" at bounding box center [455, 277] width 169 height 18
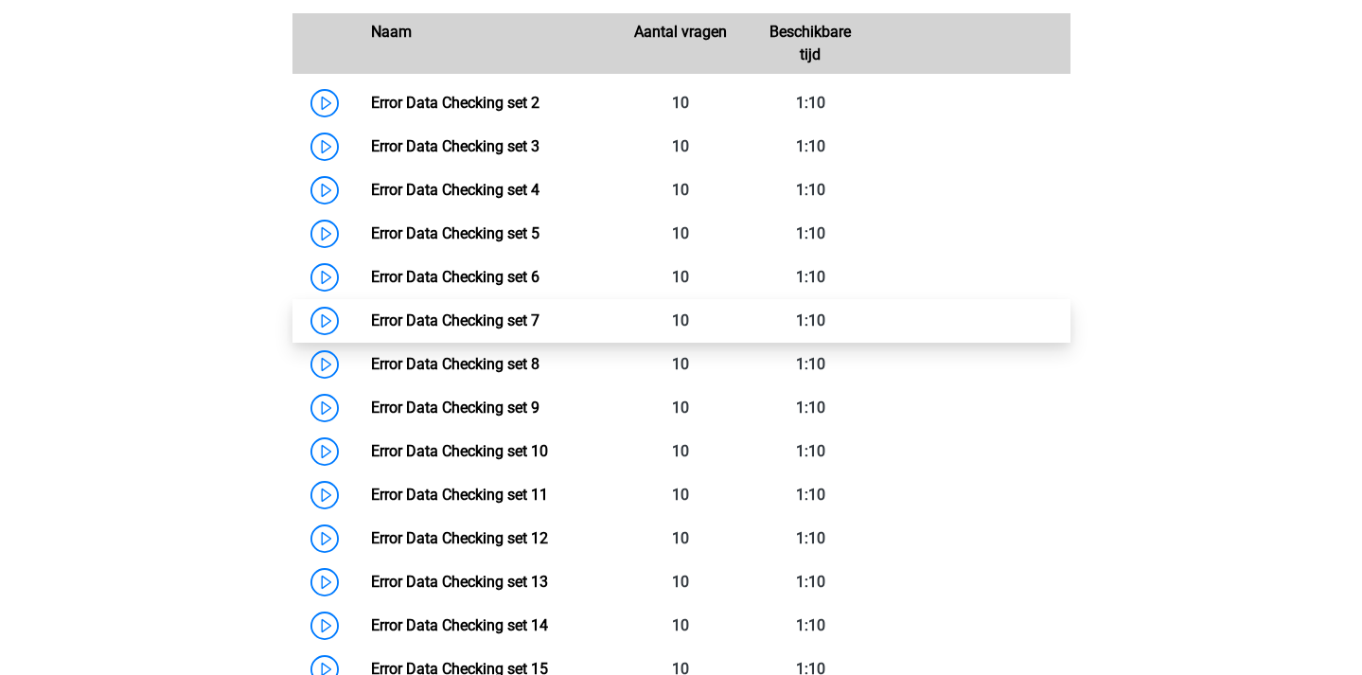
click at [371, 321] on link "Error Data Checking set 7" at bounding box center [455, 320] width 169 height 18
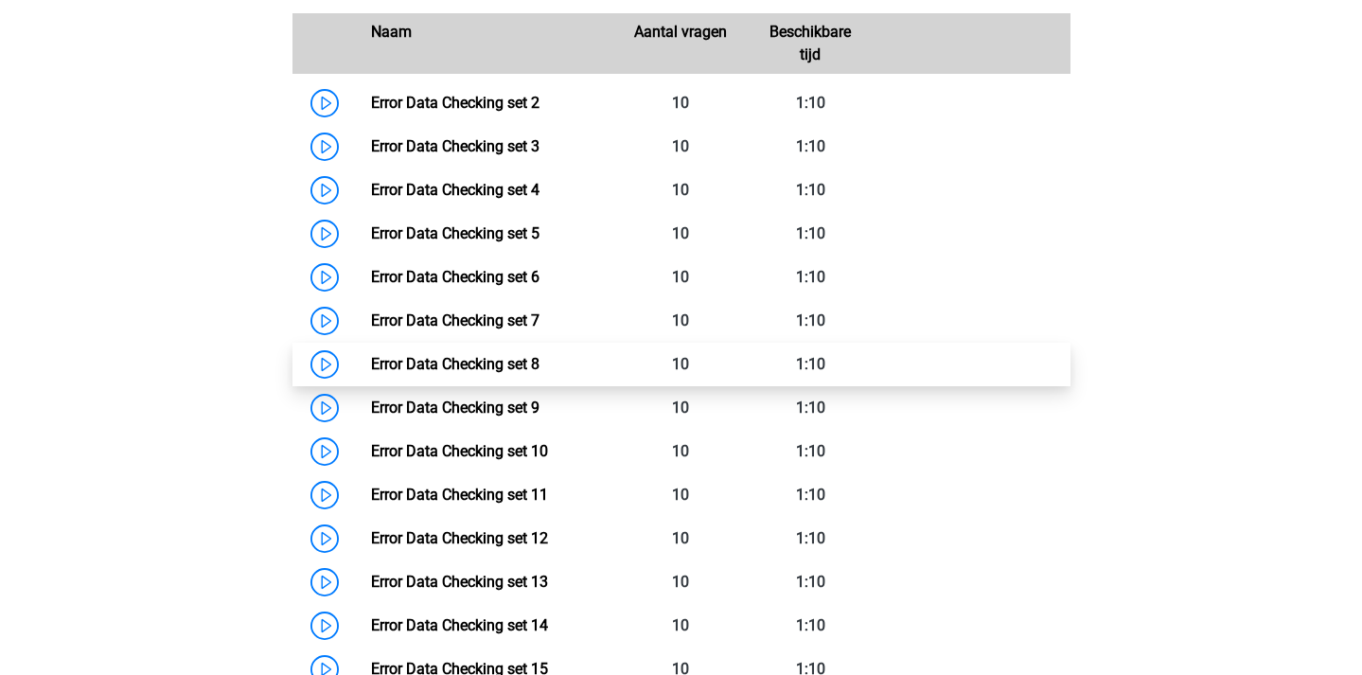
click at [371, 366] on link "Error Data Checking set 8" at bounding box center [455, 364] width 169 height 18
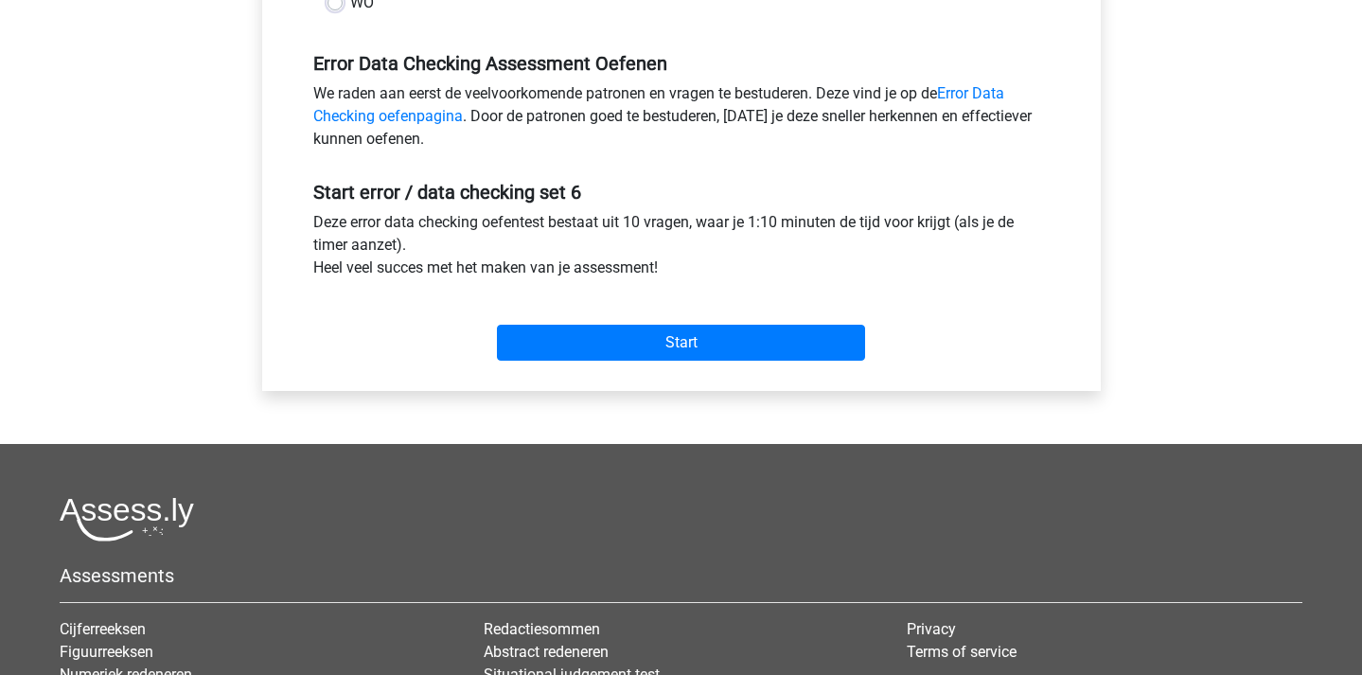
scroll to position [619, 0]
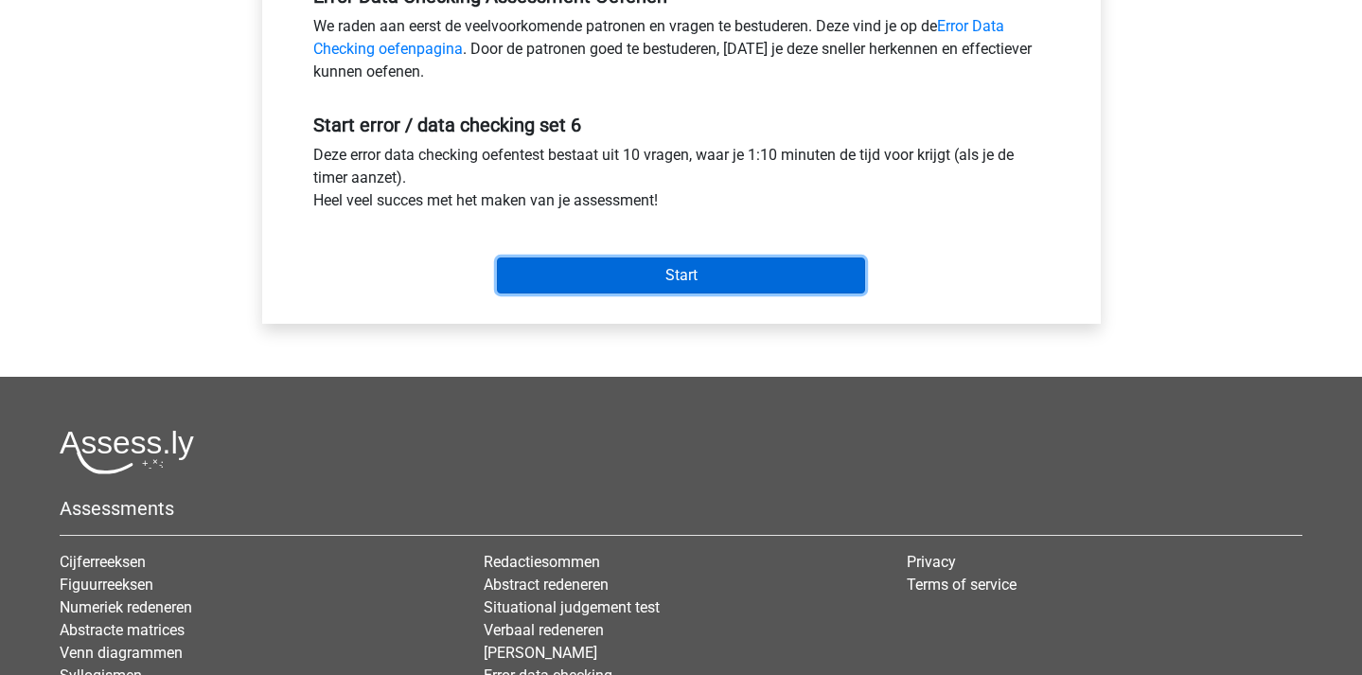
click at [682, 266] on input "Start" at bounding box center [681, 275] width 368 height 36
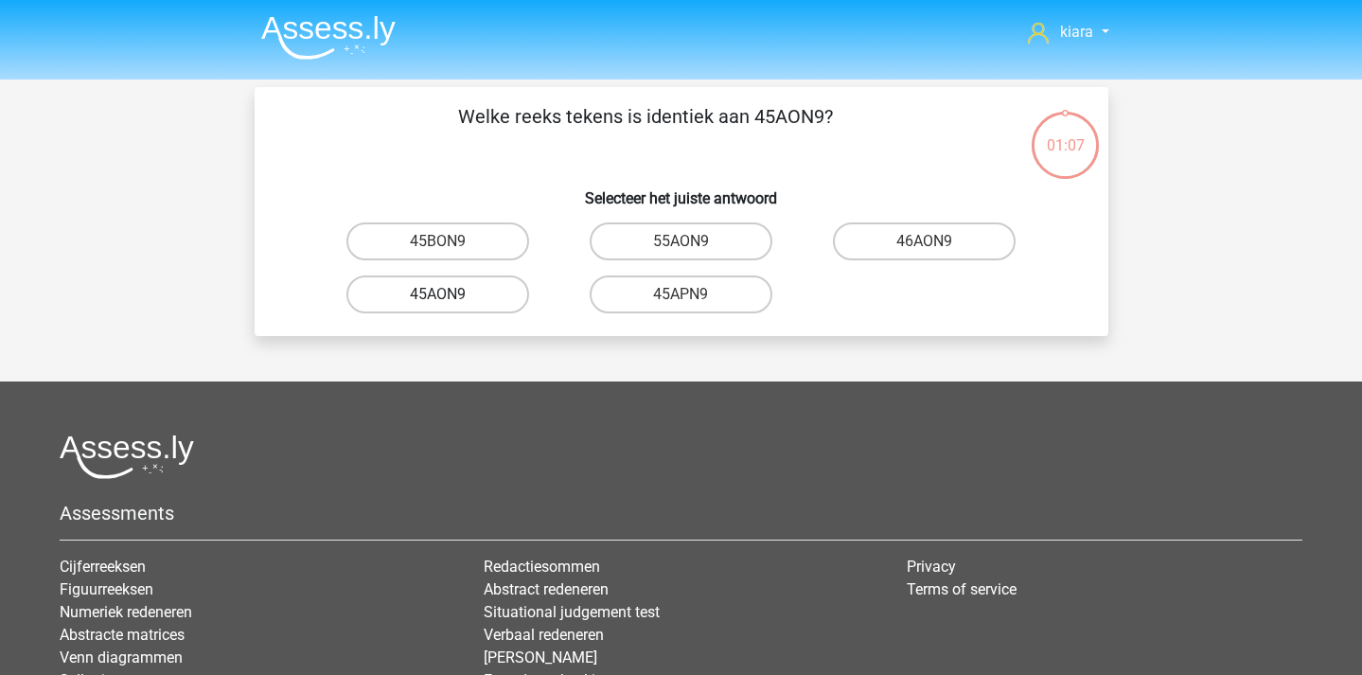
click at [488, 297] on label "45AON9" at bounding box center [437, 294] width 183 height 38
click at [450, 297] on input "45AON9" at bounding box center [443, 300] width 12 height 12
radio input "true"
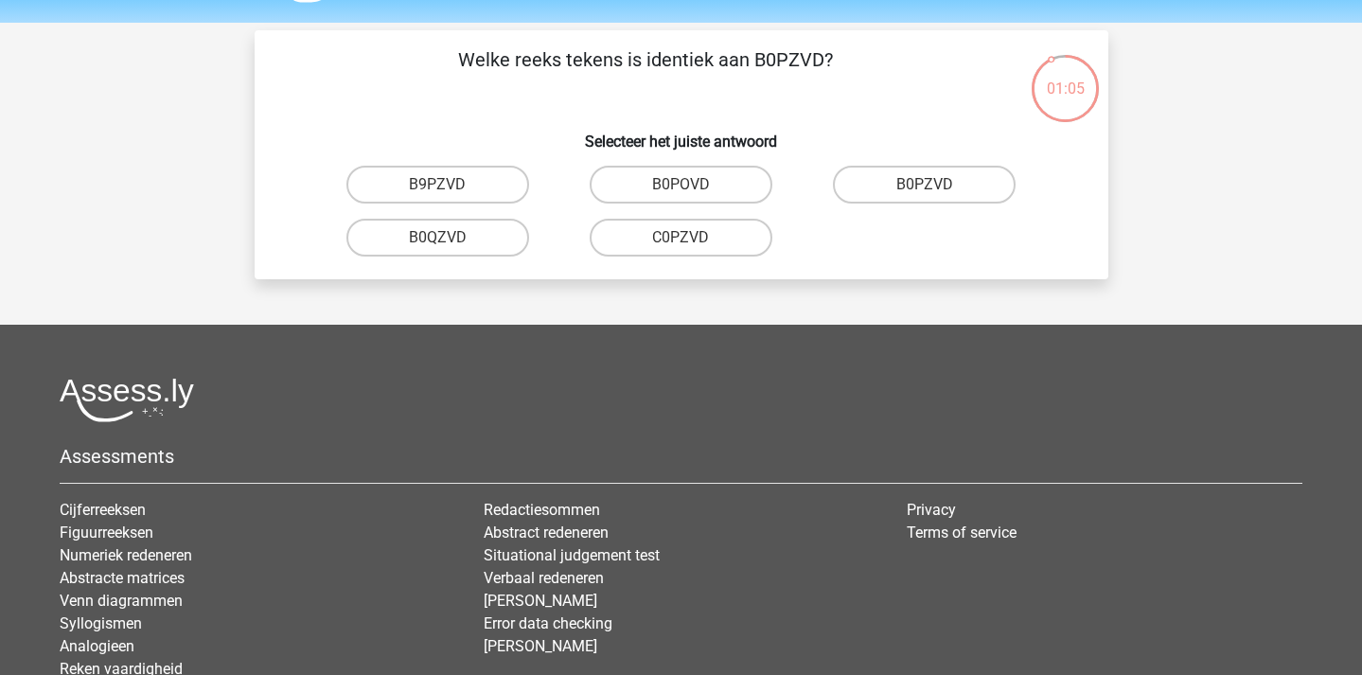
scroll to position [48, 0]
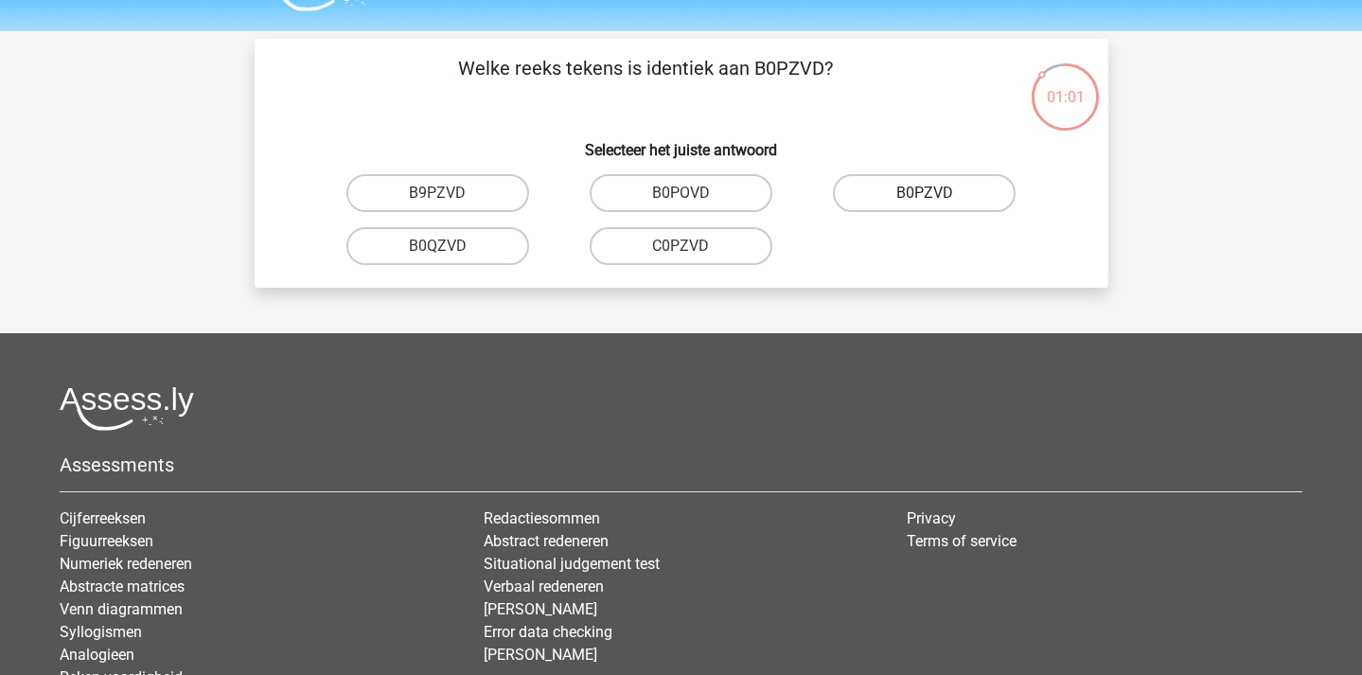
click at [959, 193] on label "B0PZVD" at bounding box center [924, 193] width 183 height 38
click at [937, 193] on input "B0PZVD" at bounding box center [931, 199] width 12 height 12
radio input "true"
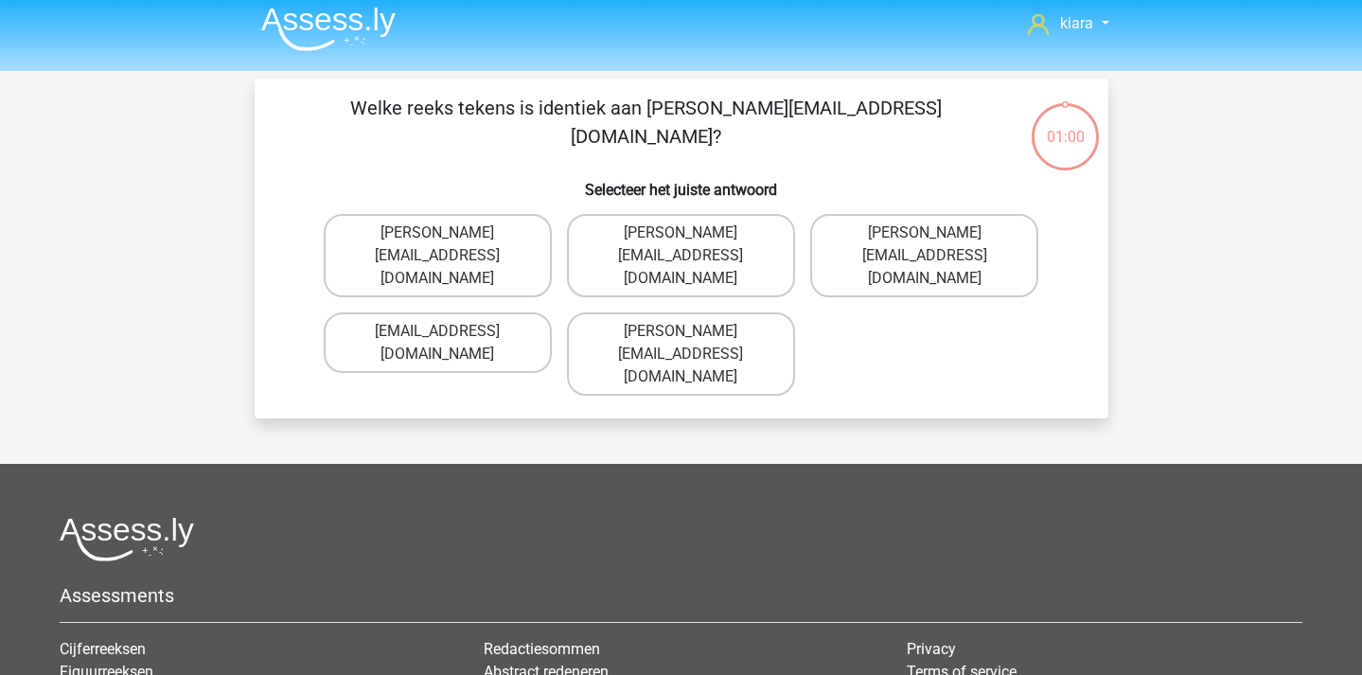
scroll to position [0, 0]
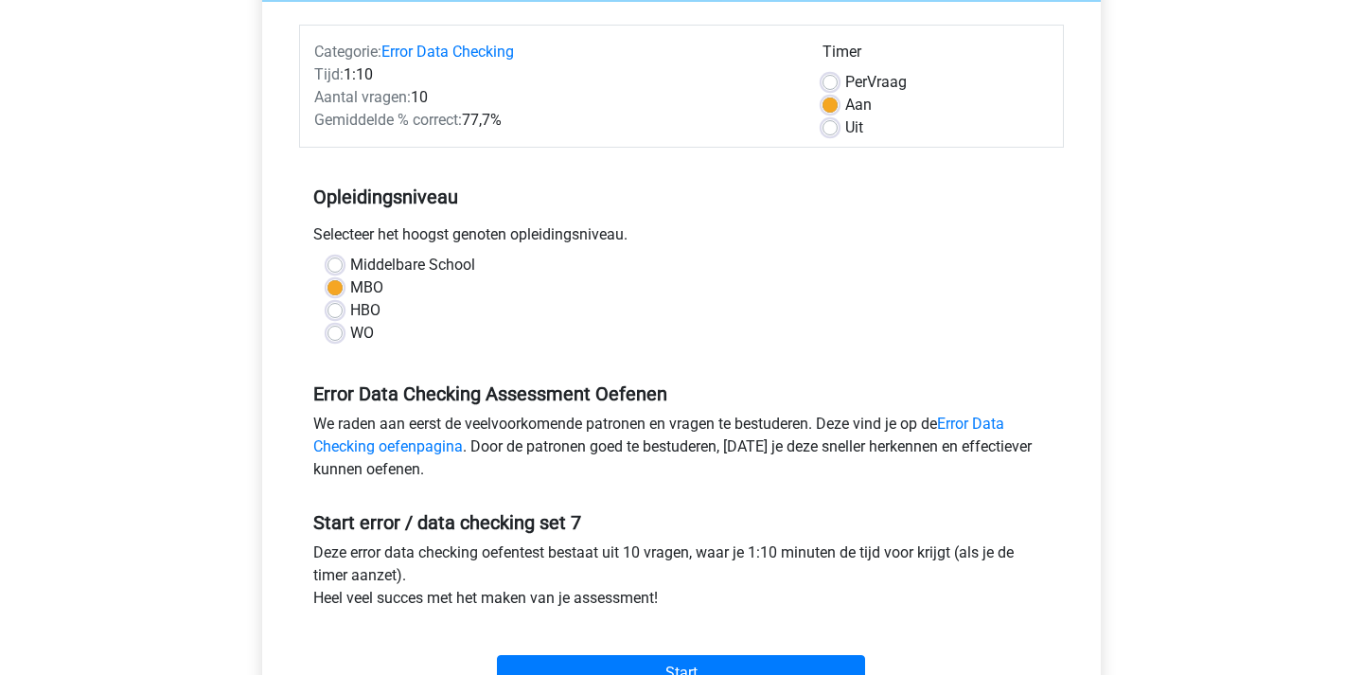
scroll to position [316, 0]
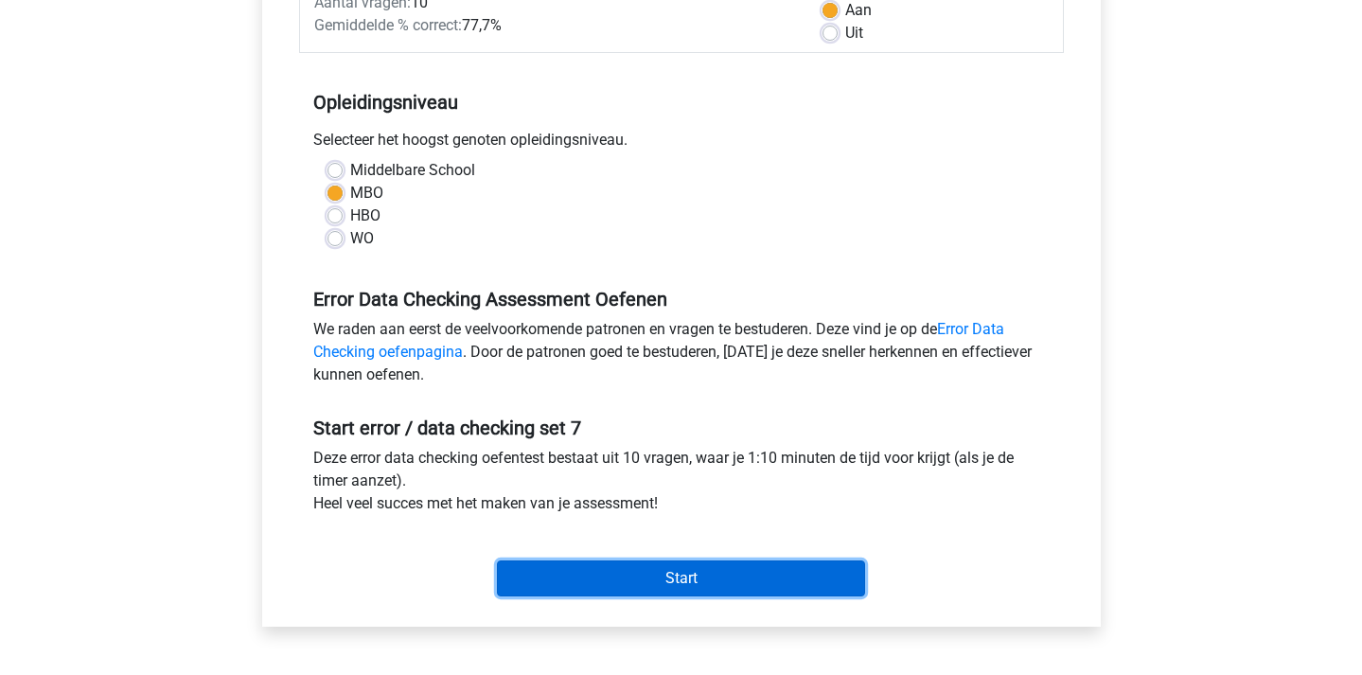
click at [655, 572] on input "Start" at bounding box center [681, 578] width 368 height 36
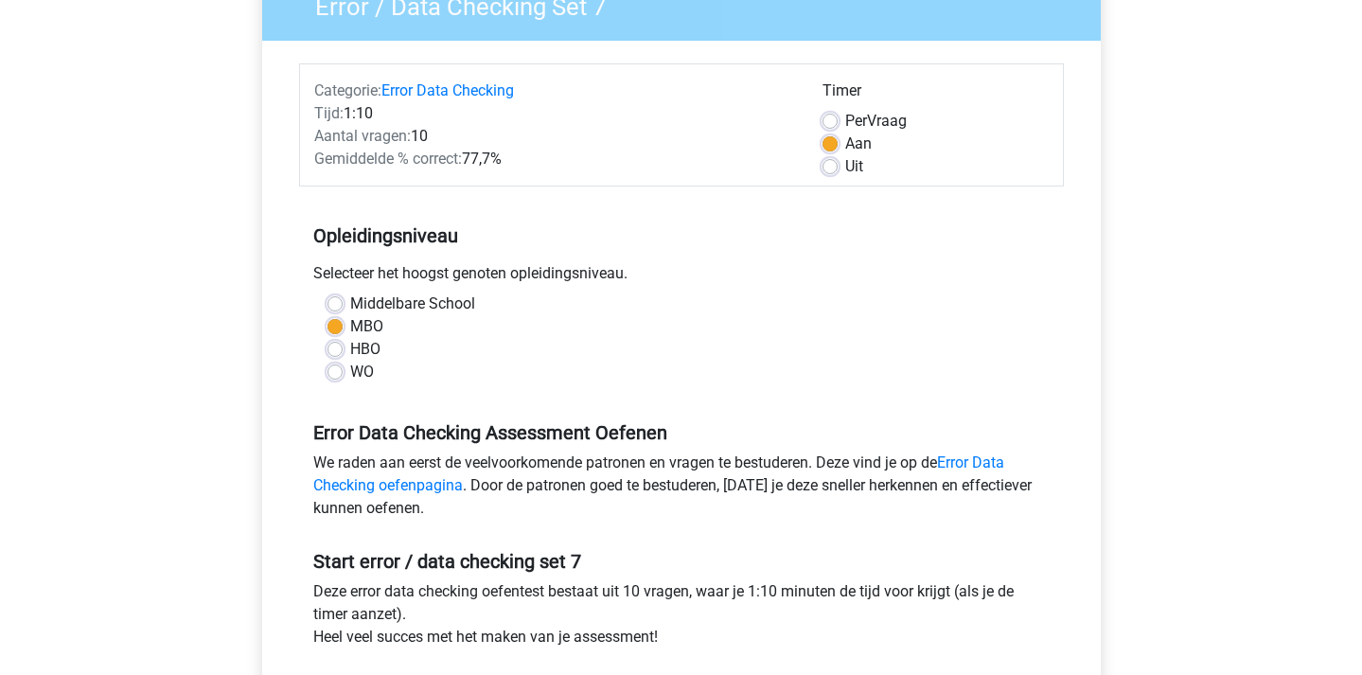
scroll to position [179, 0]
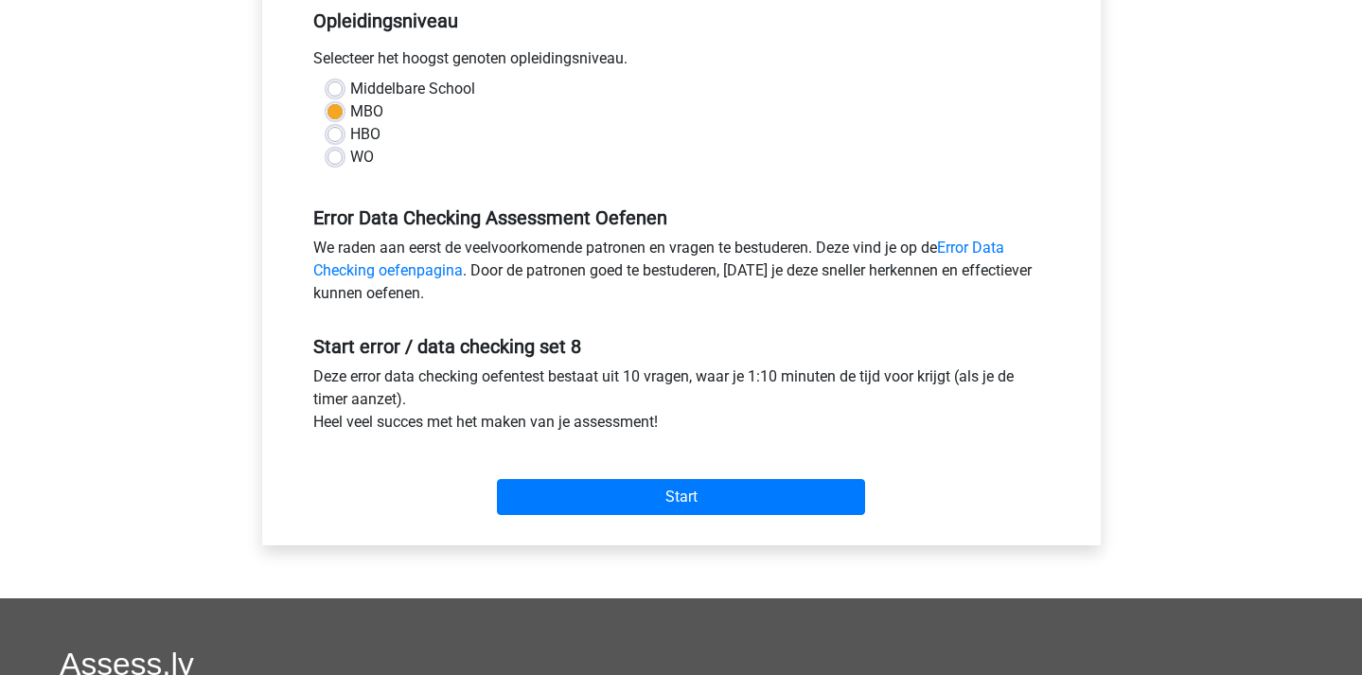
scroll to position [467, 0]
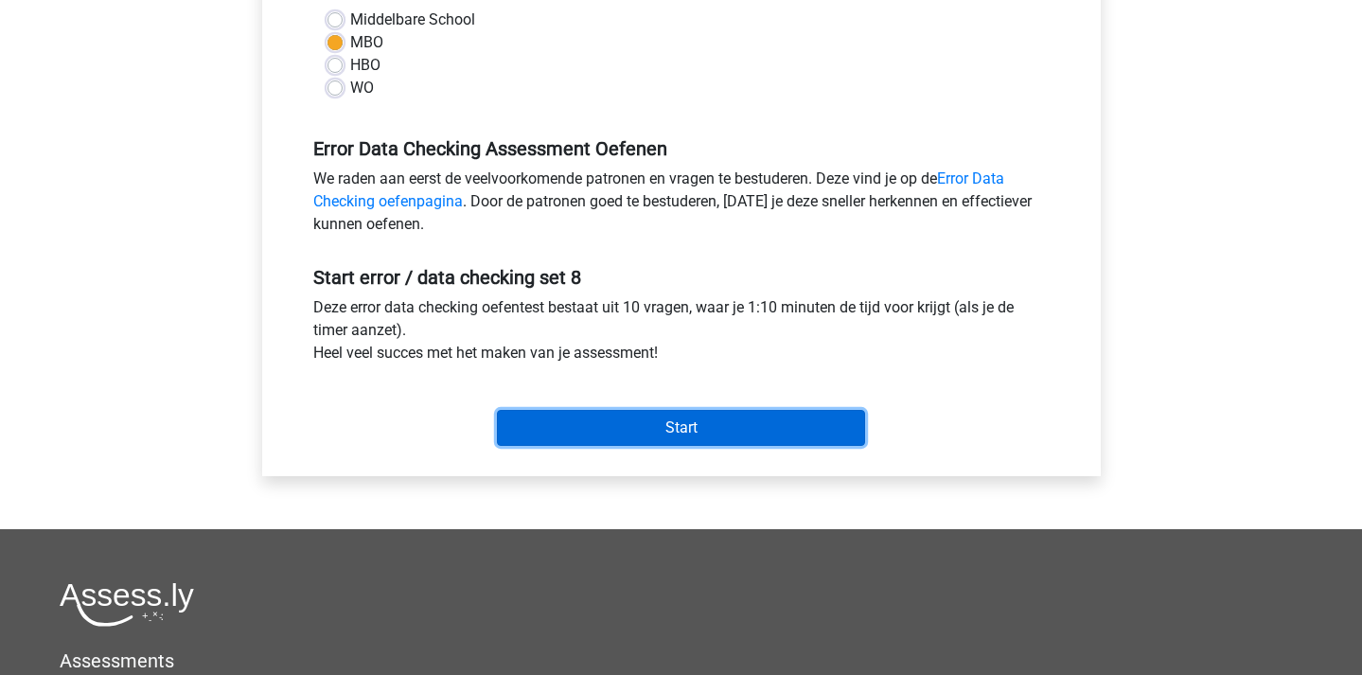
click at [612, 434] on input "Start" at bounding box center [681, 428] width 368 height 36
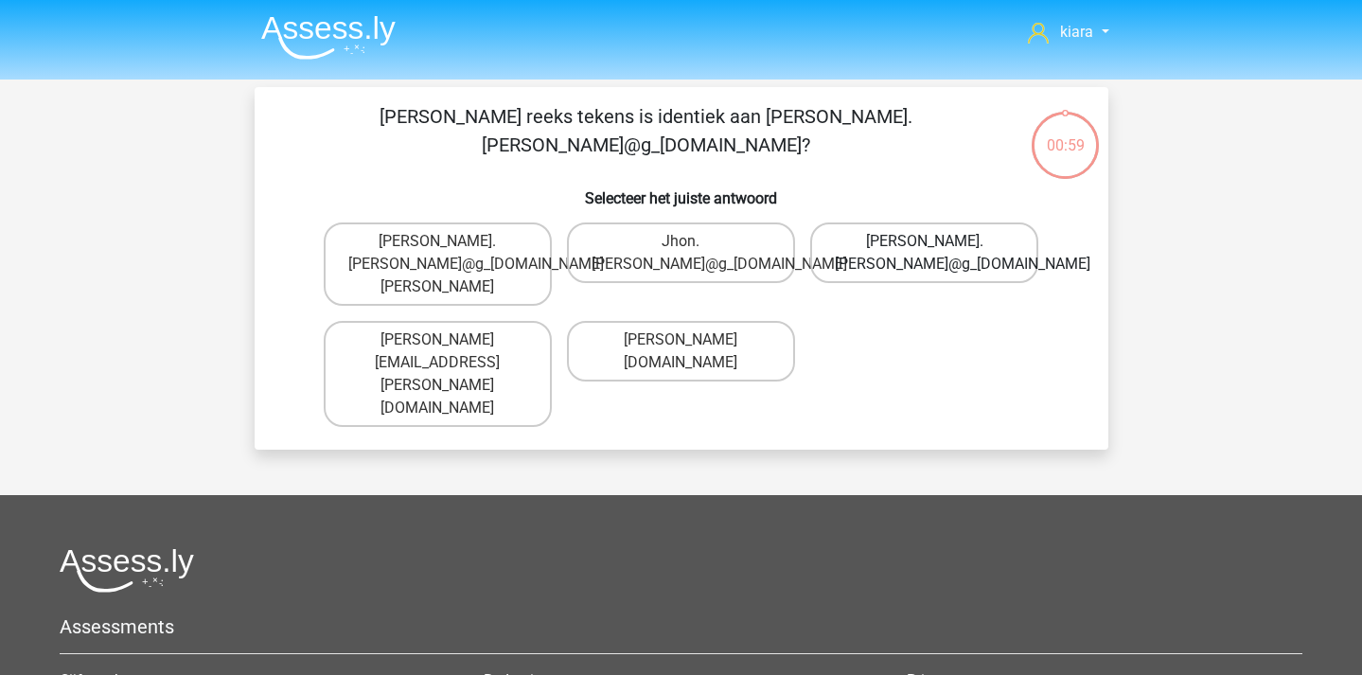
click at [902, 241] on label "[PERSON_NAME].[PERSON_NAME]@g_[DOMAIN_NAME]" at bounding box center [924, 252] width 228 height 61
click at [925, 241] on input "John.Aylward@g_mail.gr" at bounding box center [931, 247] width 12 height 12
radio input "true"
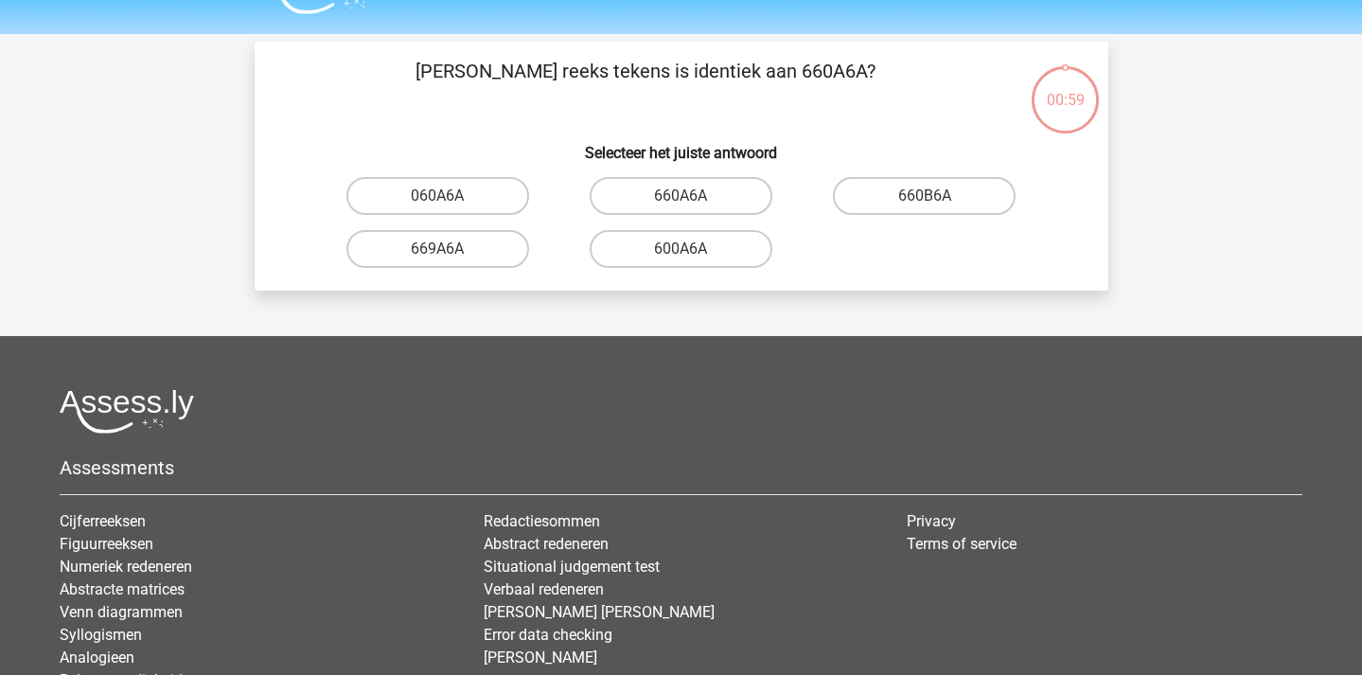
scroll to position [87, 0]
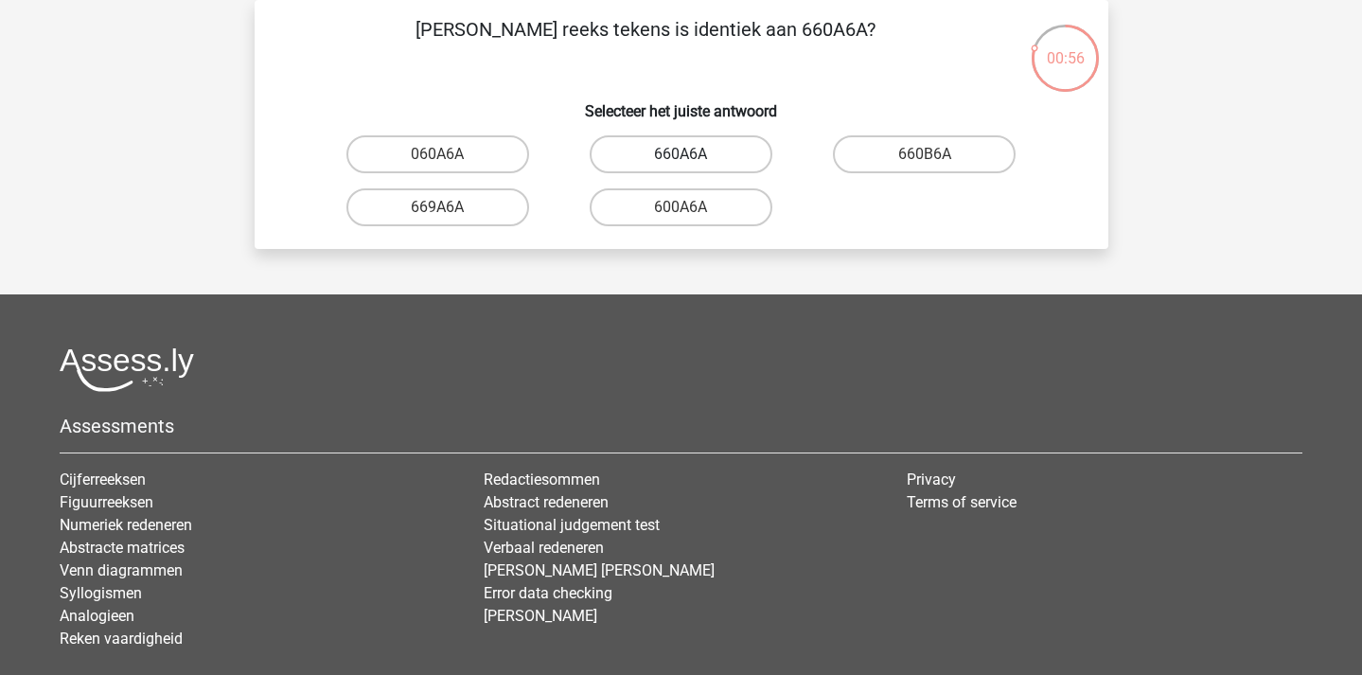
click at [725, 157] on label "660A6A" at bounding box center [681, 154] width 183 height 38
click at [693, 157] on input "660A6A" at bounding box center [687, 160] width 12 height 12
radio input "true"
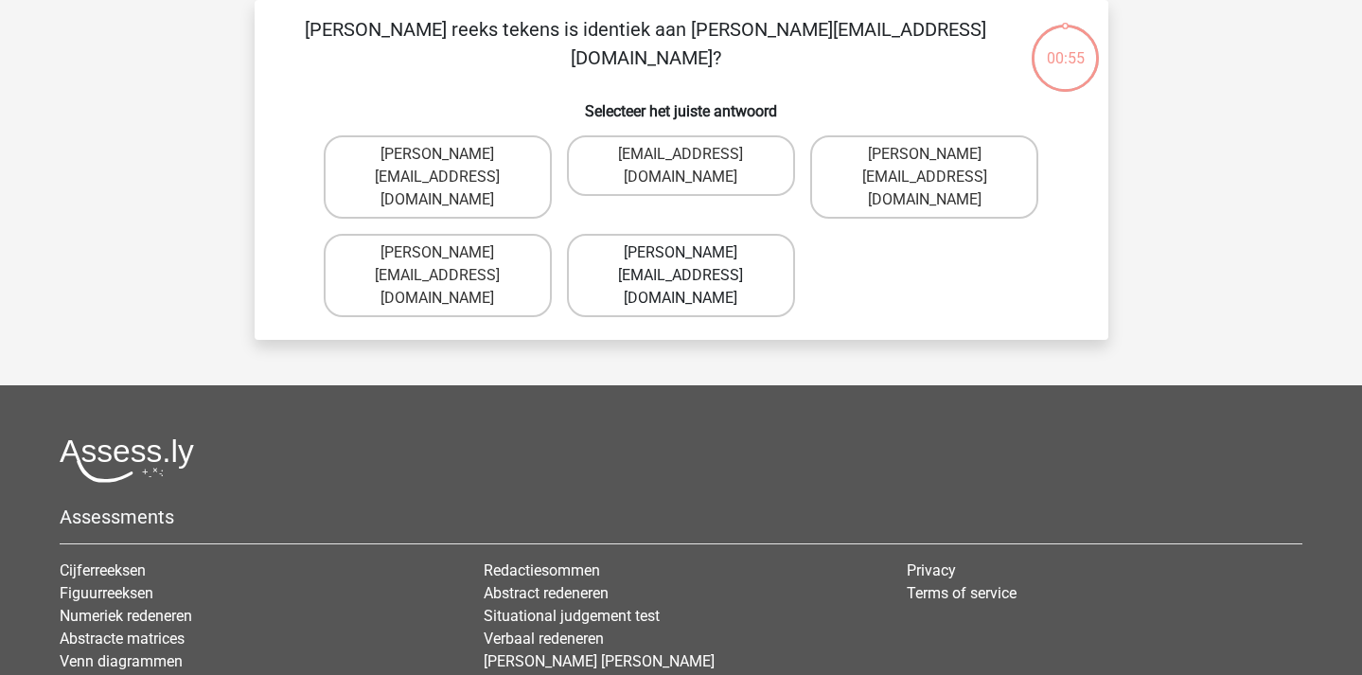
scroll to position [13, 0]
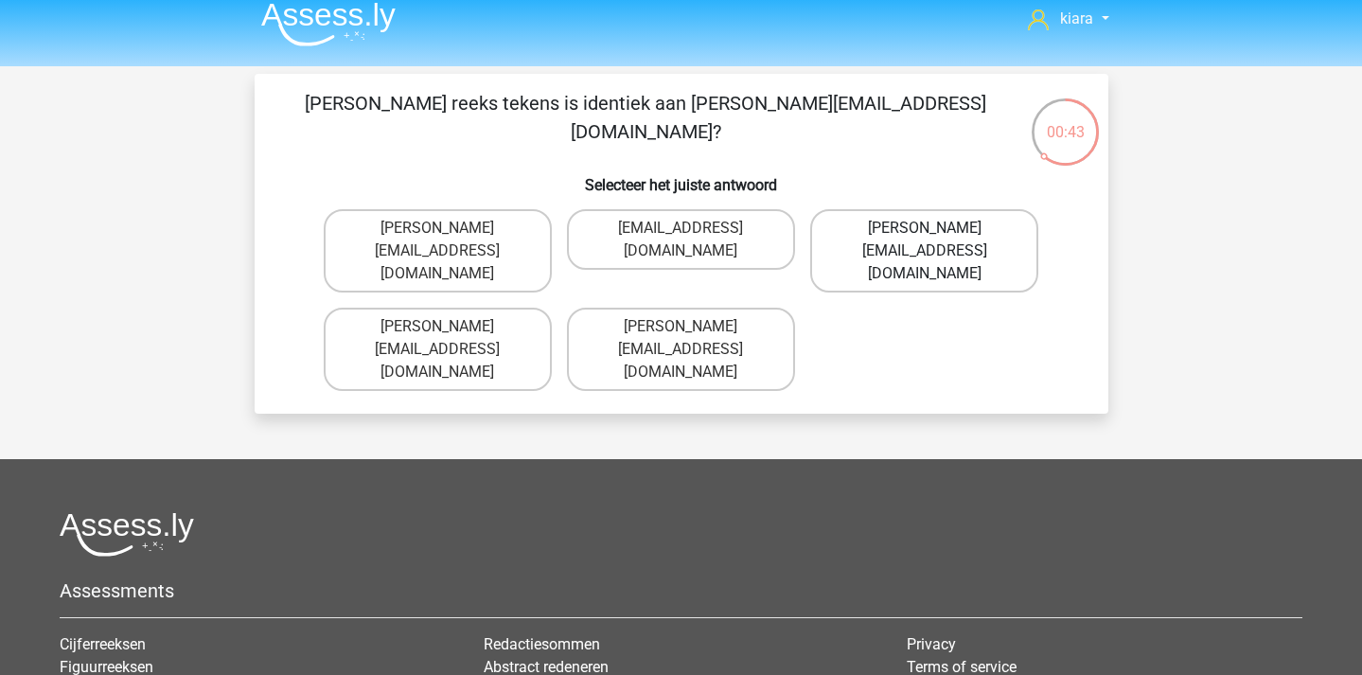
click at [912, 228] on label "Noah-Dern@Gmail.co.uk" at bounding box center [924, 250] width 228 height 83
click at [925, 228] on input "Noah-Dern@Gmail.co.uk" at bounding box center [931, 234] width 12 height 12
radio input "true"
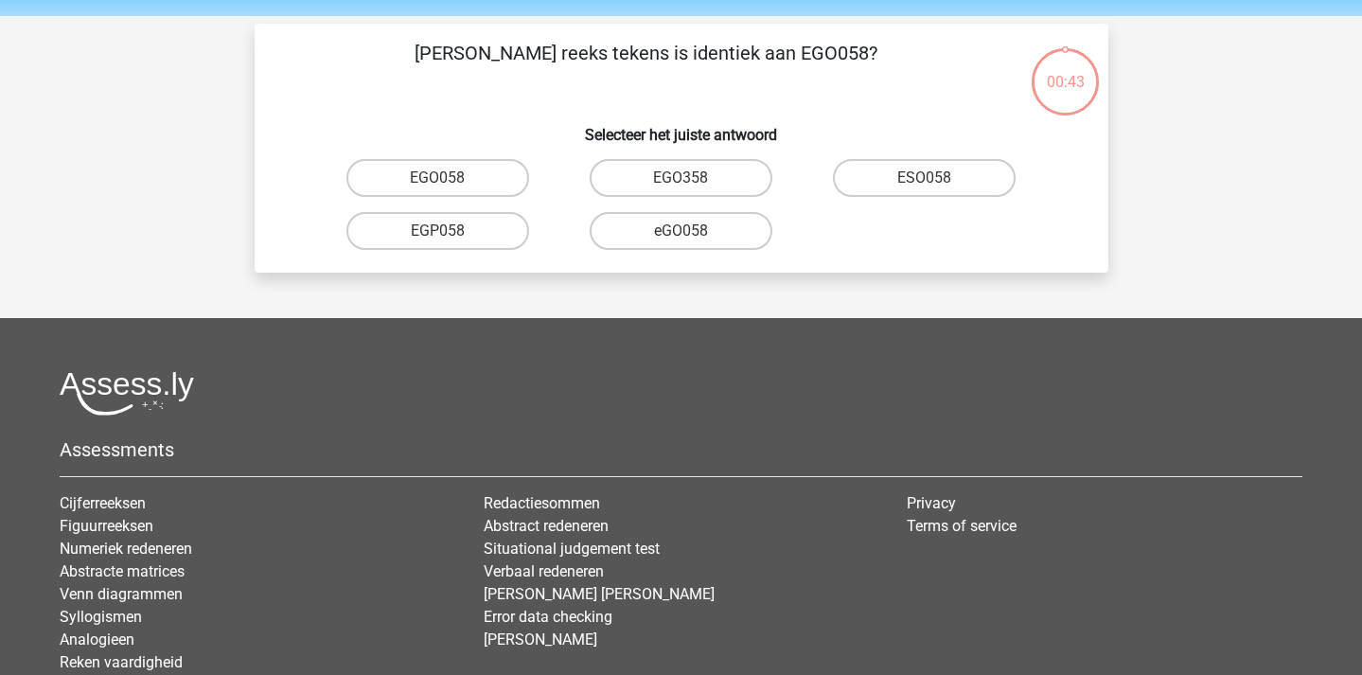
scroll to position [62, 0]
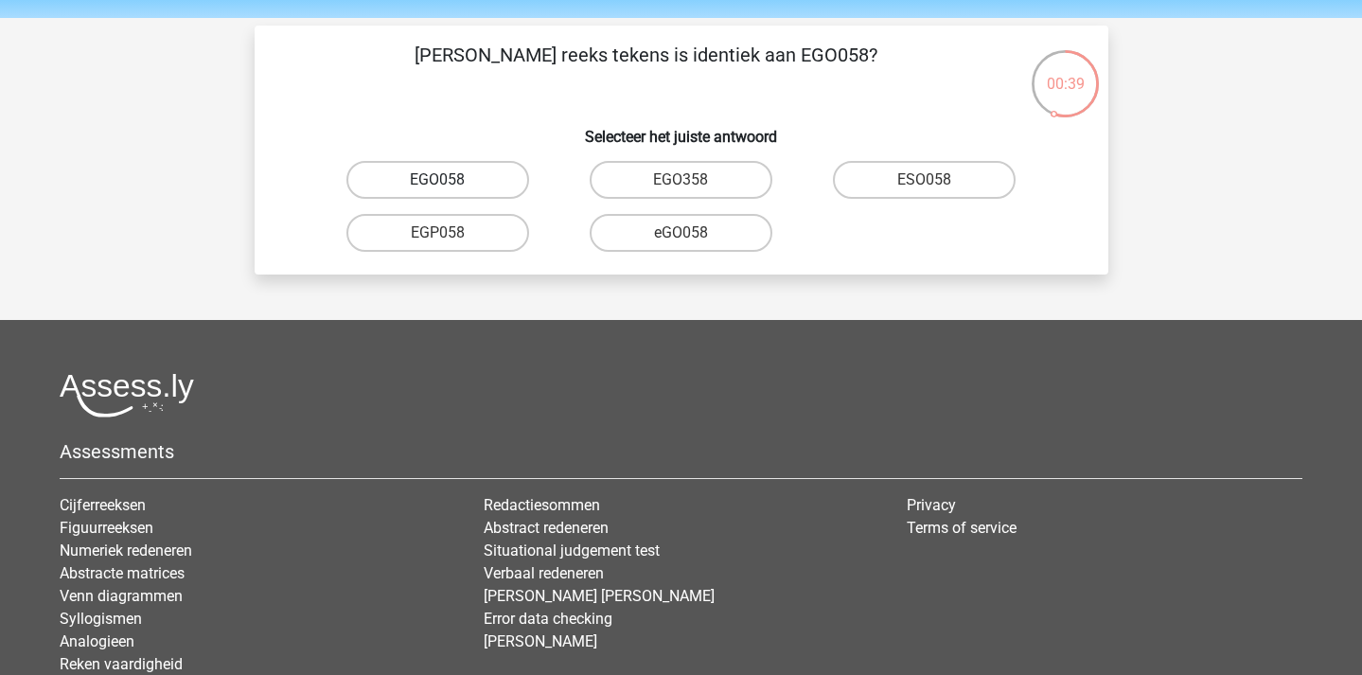
click at [457, 173] on label "EGO058" at bounding box center [437, 180] width 183 height 38
click at [450, 180] on input "EGO058" at bounding box center [443, 186] width 12 height 12
radio input "true"
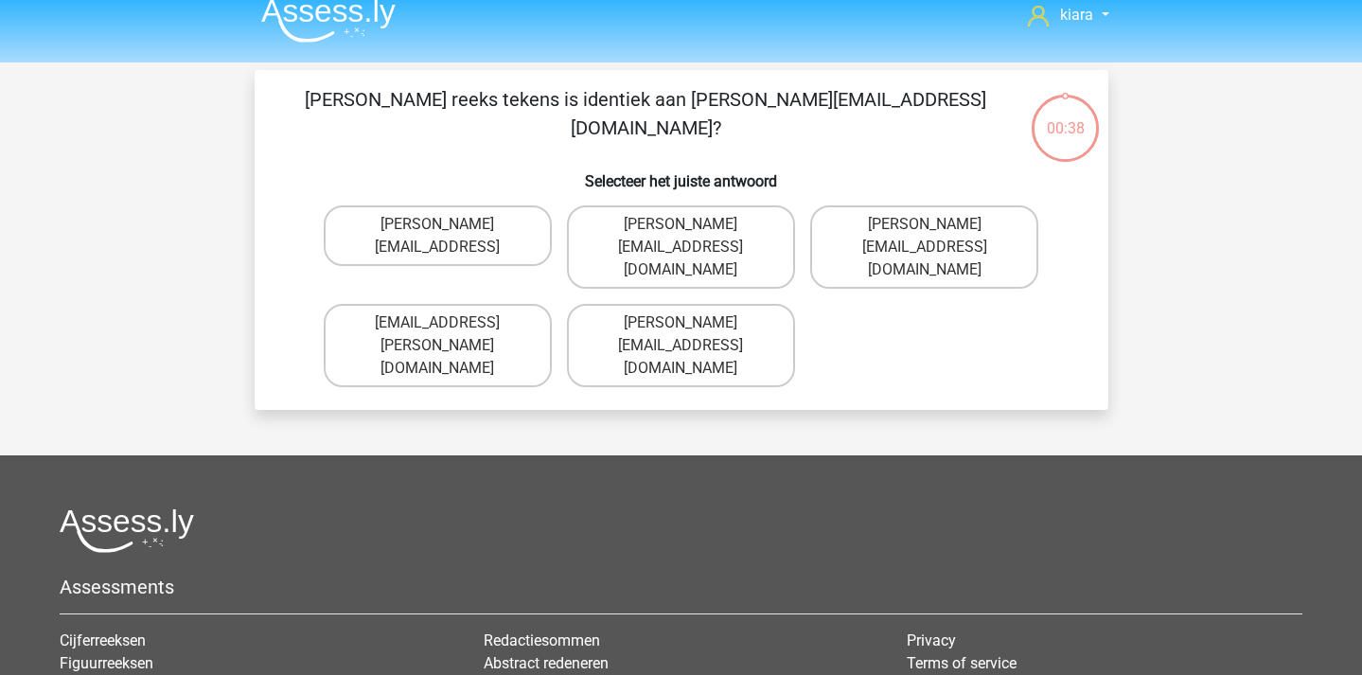
scroll to position [0, 0]
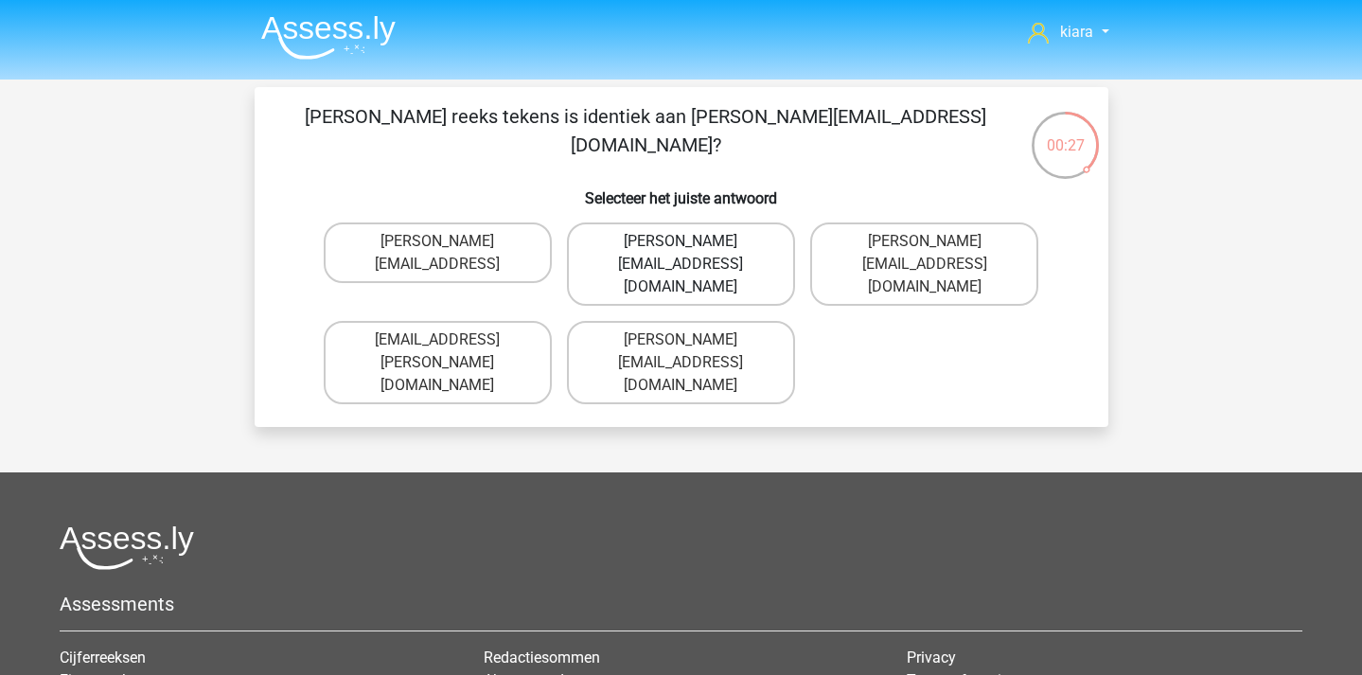
click at [733, 252] on label "Freya.Chamberlain@e-mail.com" at bounding box center [681, 263] width 228 height 83
click at [693, 252] on input "Freya.Chamberlain@e-mail.com" at bounding box center [687, 247] width 12 height 12
radio input "true"
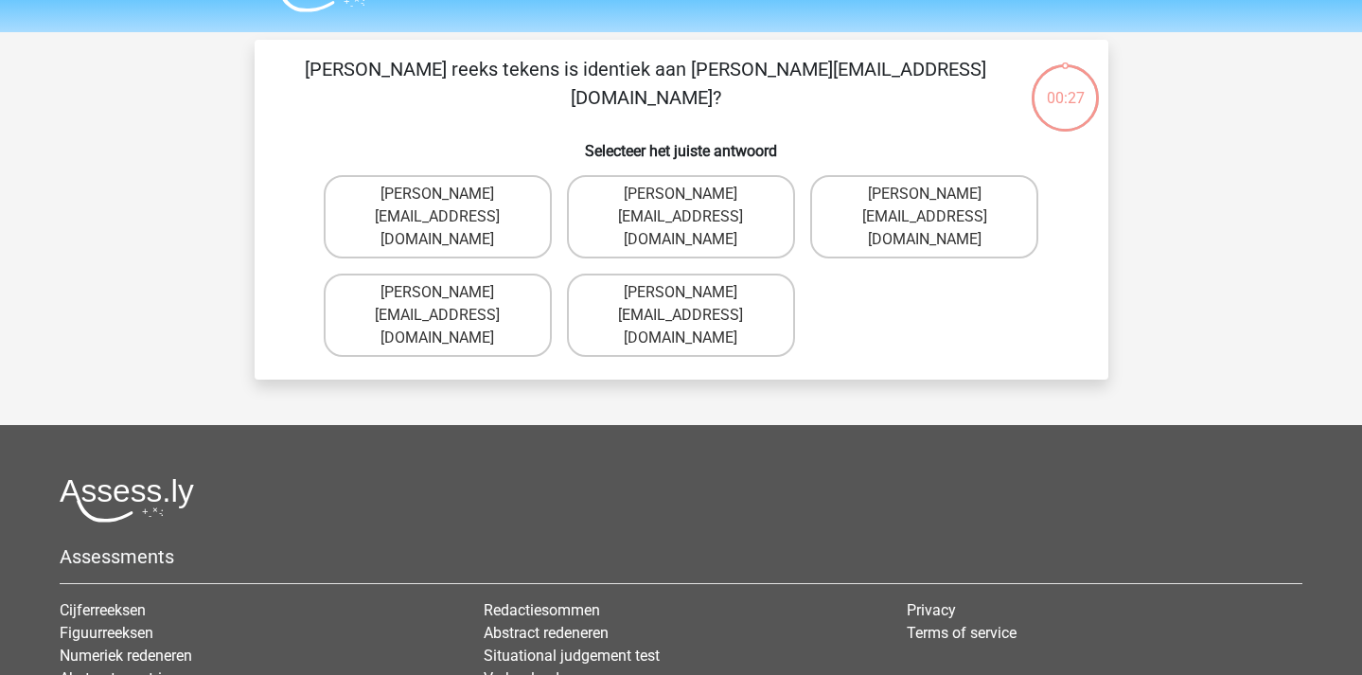
scroll to position [40, 0]
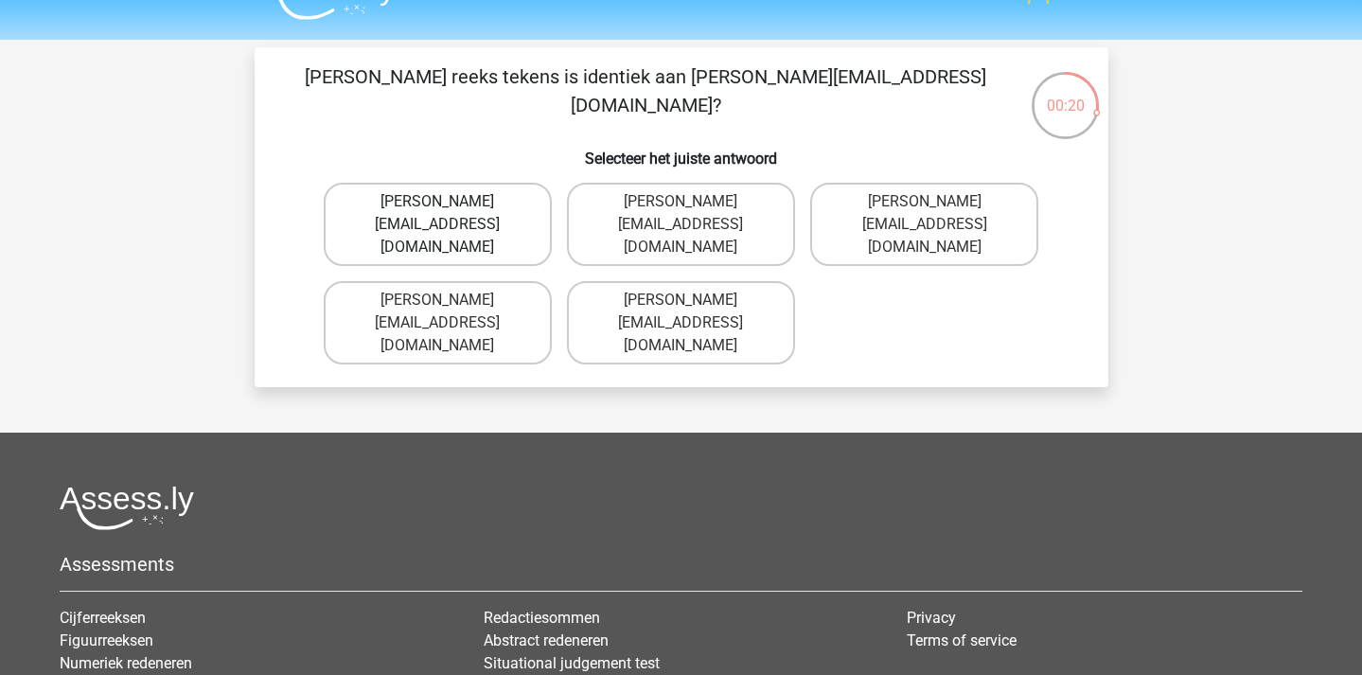
click at [489, 214] on label "Elsie-Land@joinedmail.co.com" at bounding box center [438, 224] width 228 height 83
click at [450, 214] on input "Elsie-Land@joinedmail.co.com" at bounding box center [443, 208] width 12 height 12
radio input "true"
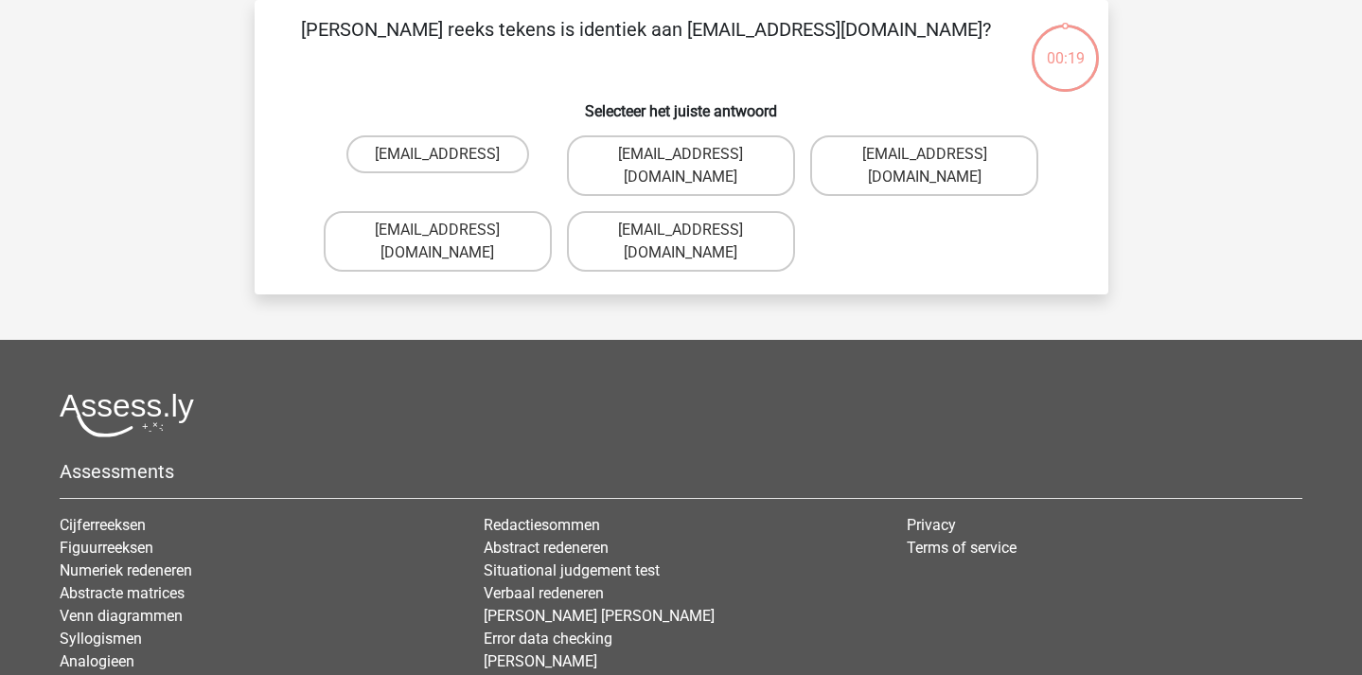
scroll to position [0, 0]
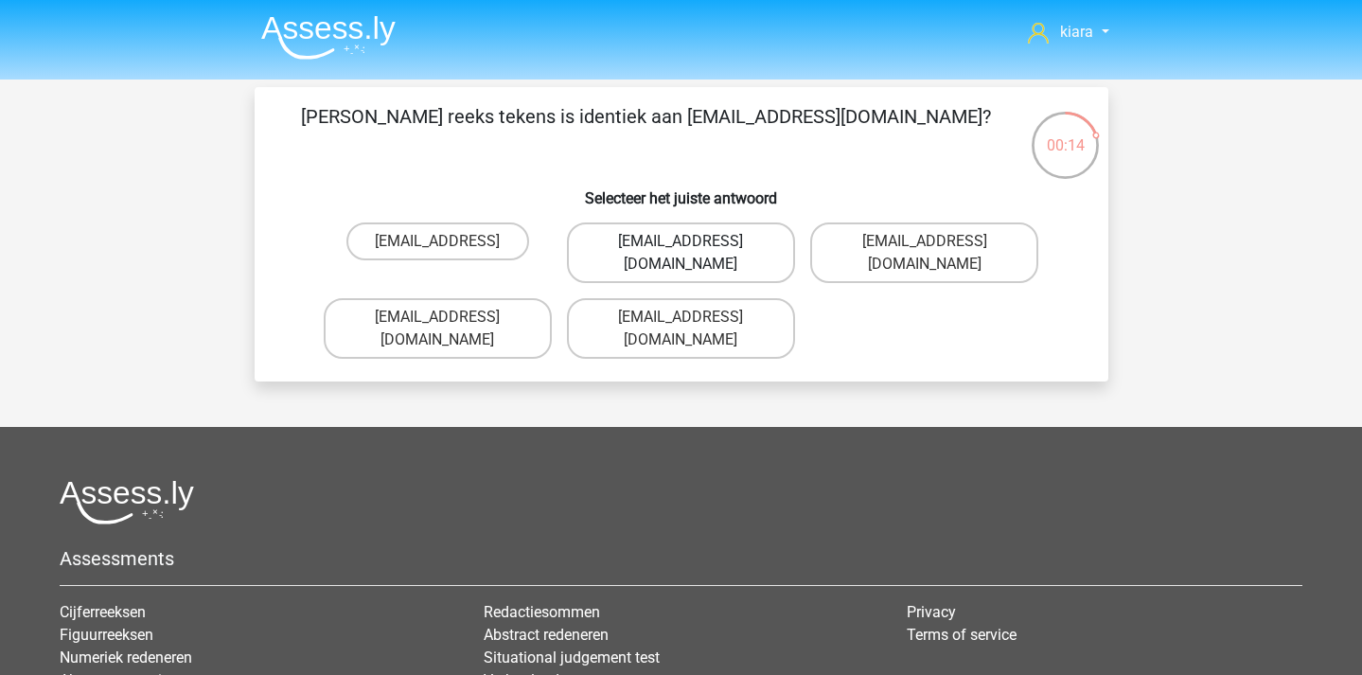
click at [743, 243] on label "Oscar.King@hotmail.com" at bounding box center [681, 252] width 228 height 61
click at [693, 243] on input "Oscar.King@hotmail.com" at bounding box center [687, 247] width 12 height 12
radio input "true"
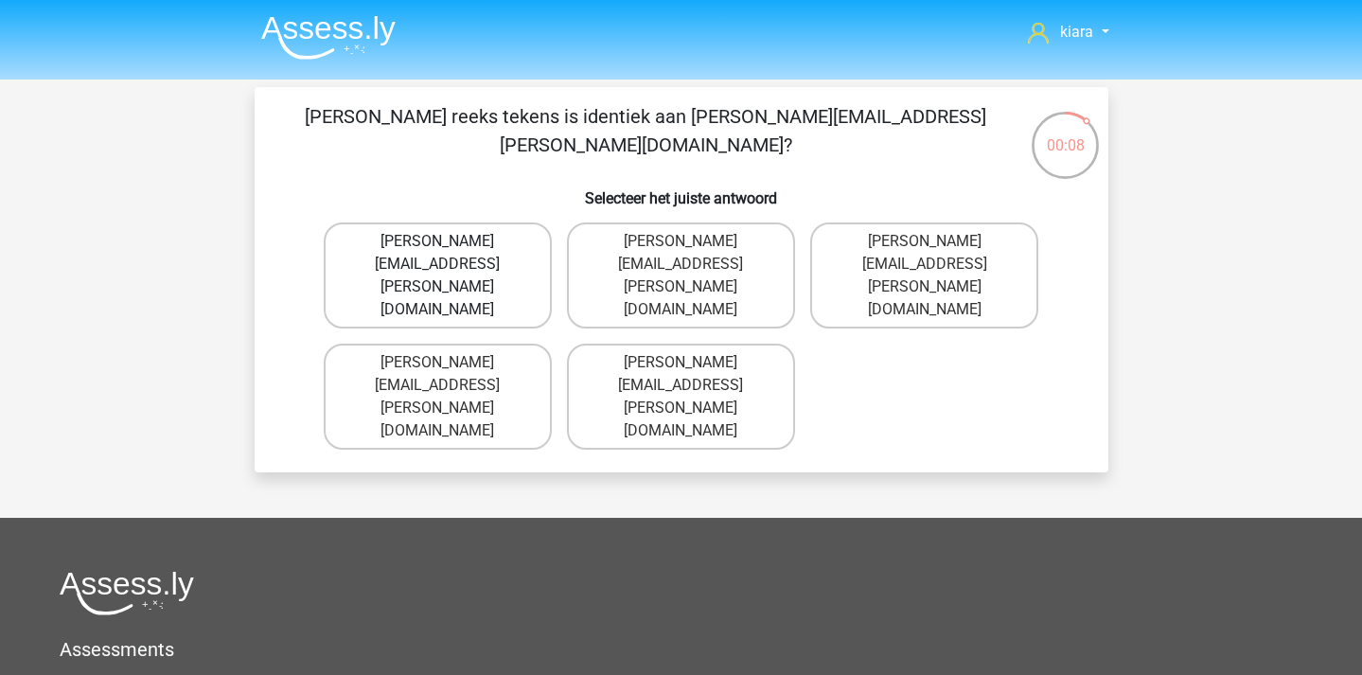
click at [518, 240] on label "Jake.Jackson@hotmail.uk.com" at bounding box center [438, 275] width 228 height 106
click at [450, 241] on input "Jake.Jackson@hotmail.uk.com" at bounding box center [443, 247] width 12 height 12
radio input "true"
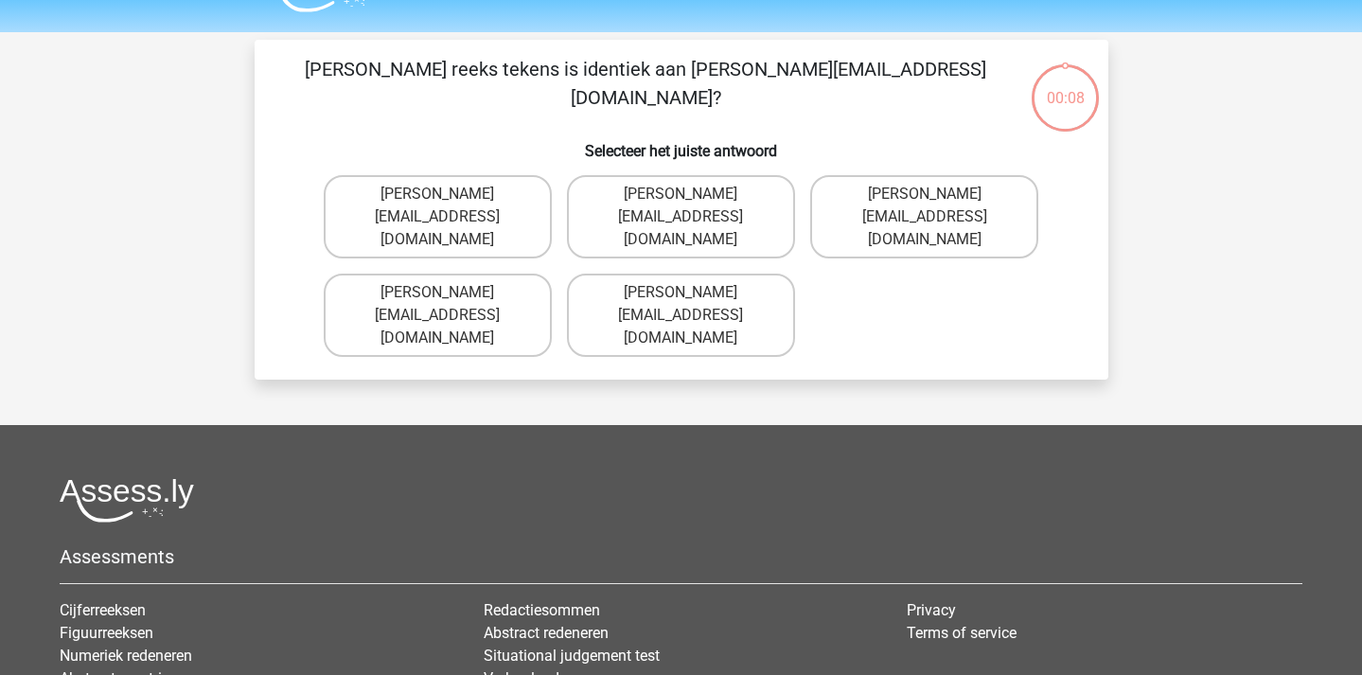
scroll to position [45, 0]
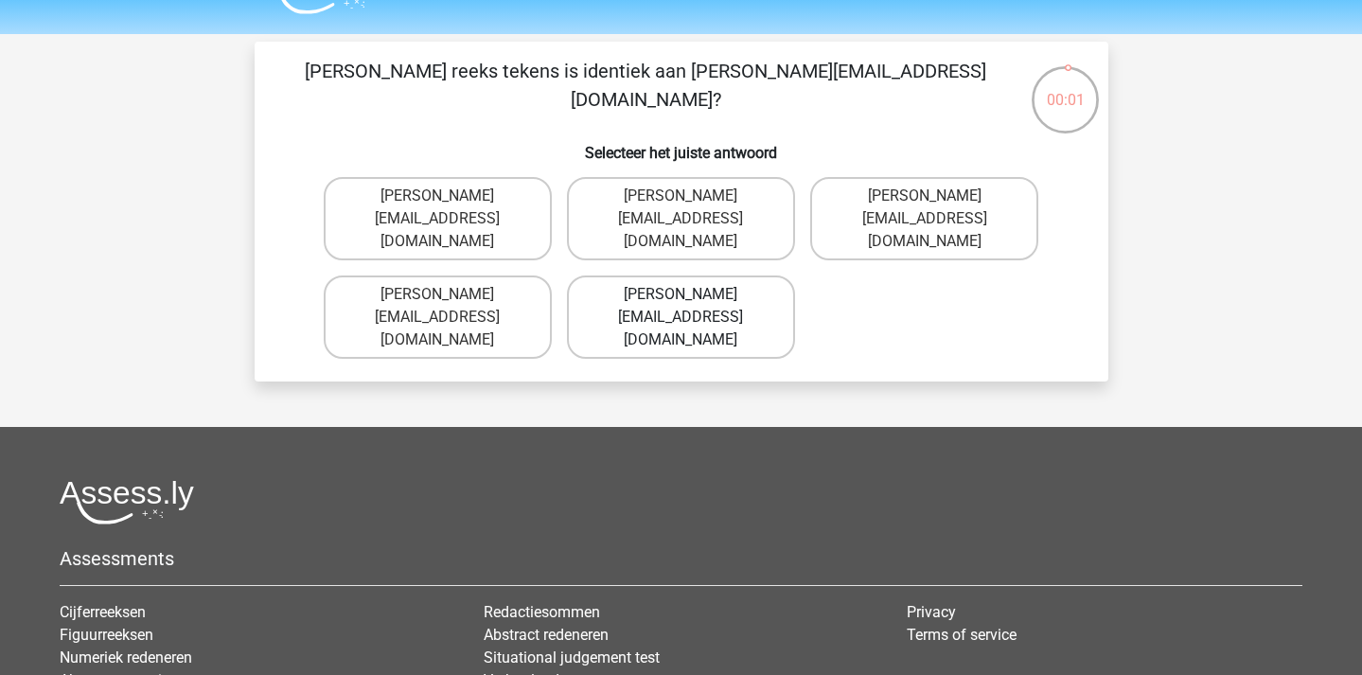
click at [755, 275] on label "Grace-Roberts@e-mail.gr" at bounding box center [681, 316] width 228 height 83
click at [693, 294] on input "Grace-Roberts@e-mail.gr" at bounding box center [687, 300] width 12 height 12
radio input "true"
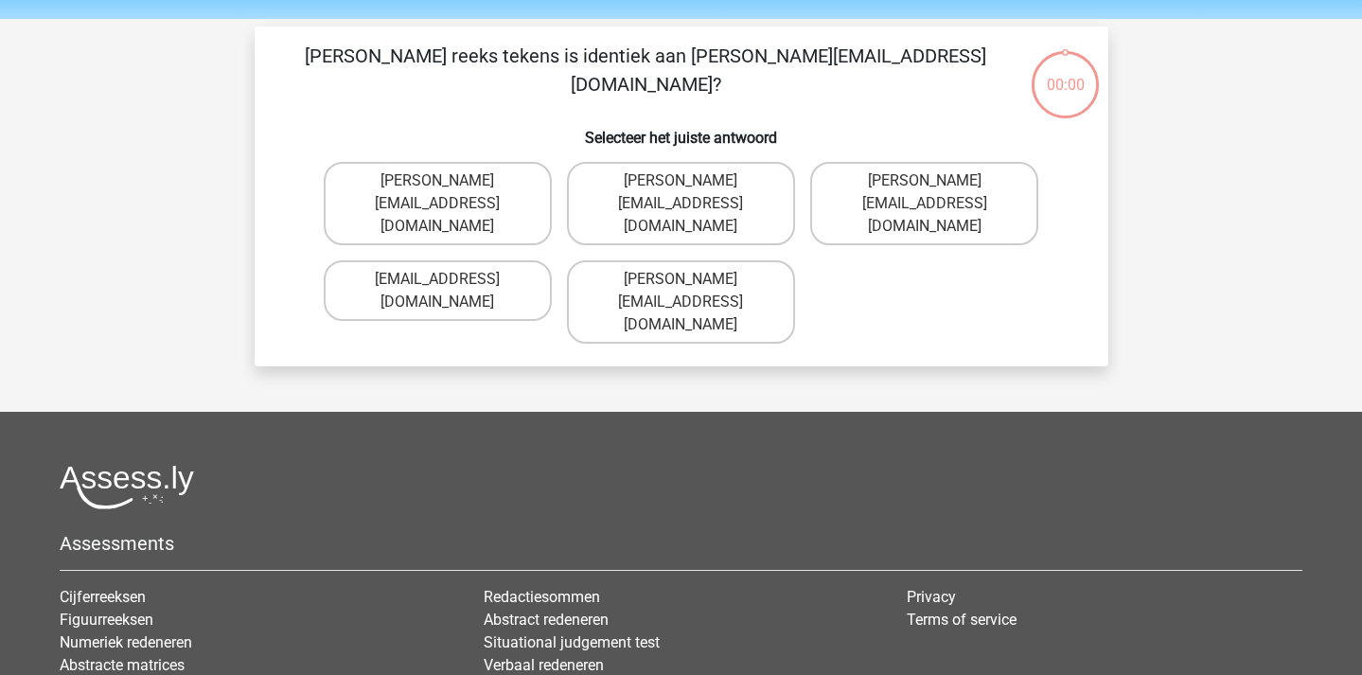
scroll to position [51, 0]
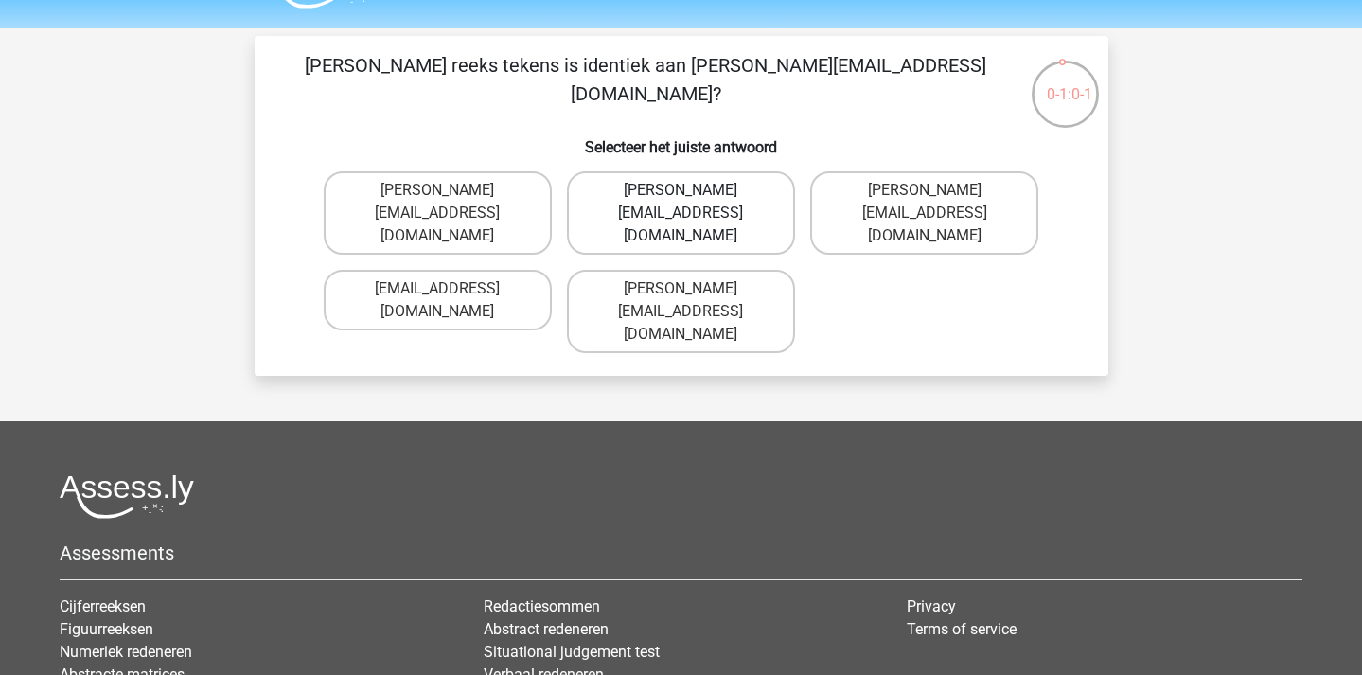
click at [747, 191] on label "Joshua+Bond@gmail.uk.com" at bounding box center [681, 212] width 228 height 83
click at [693, 191] on input "Joshua+Bond@gmail.uk.com" at bounding box center [687, 196] width 12 height 12
radio input "true"
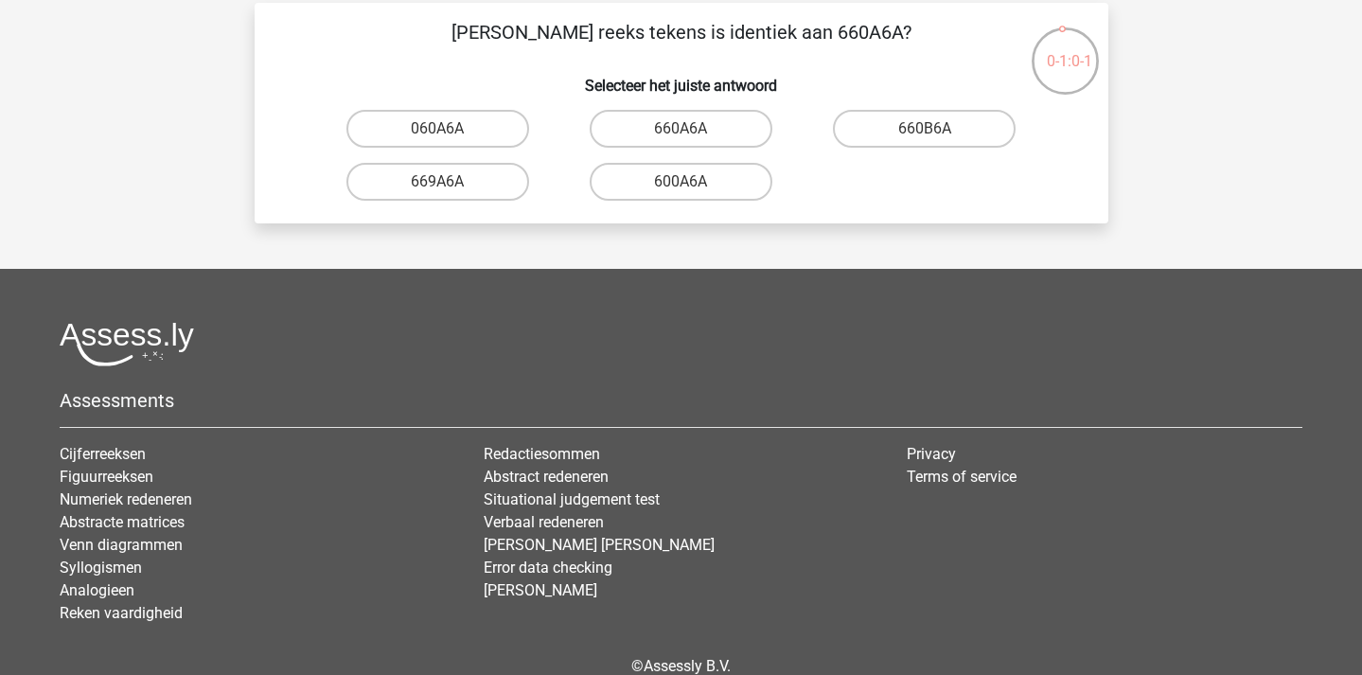
scroll to position [87, 0]
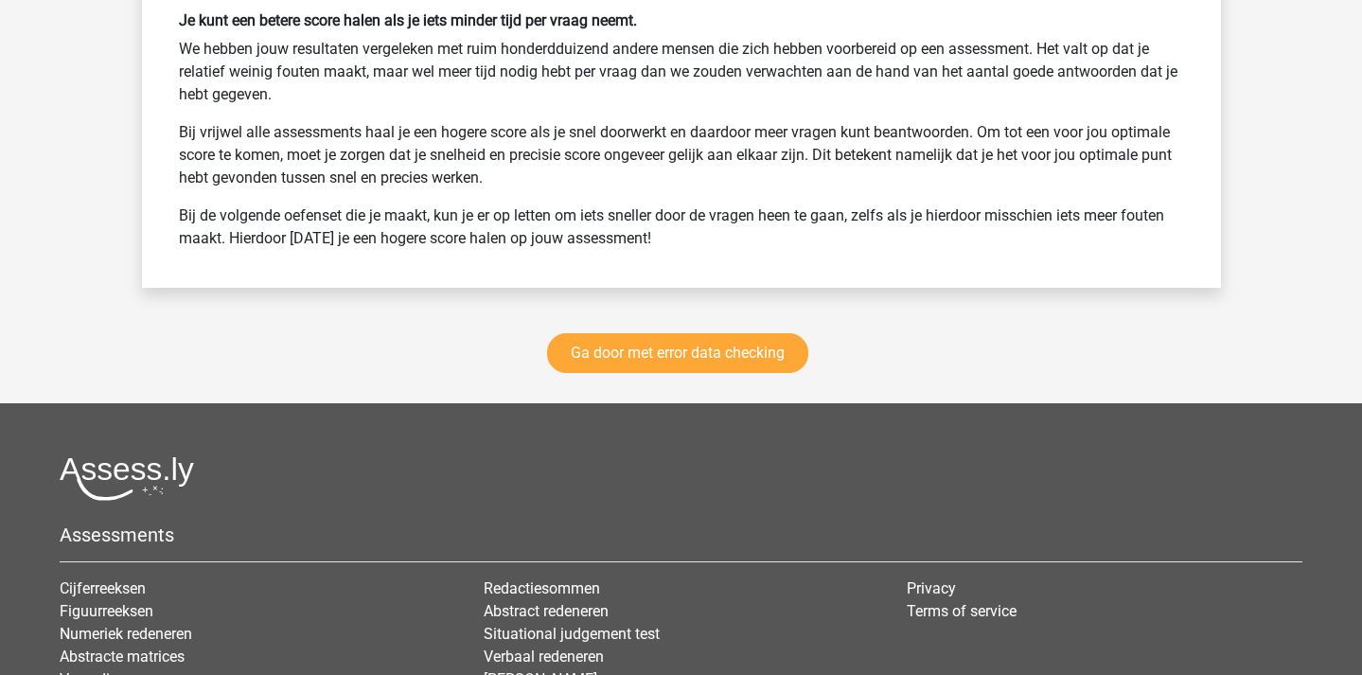
scroll to position [2605, 0]
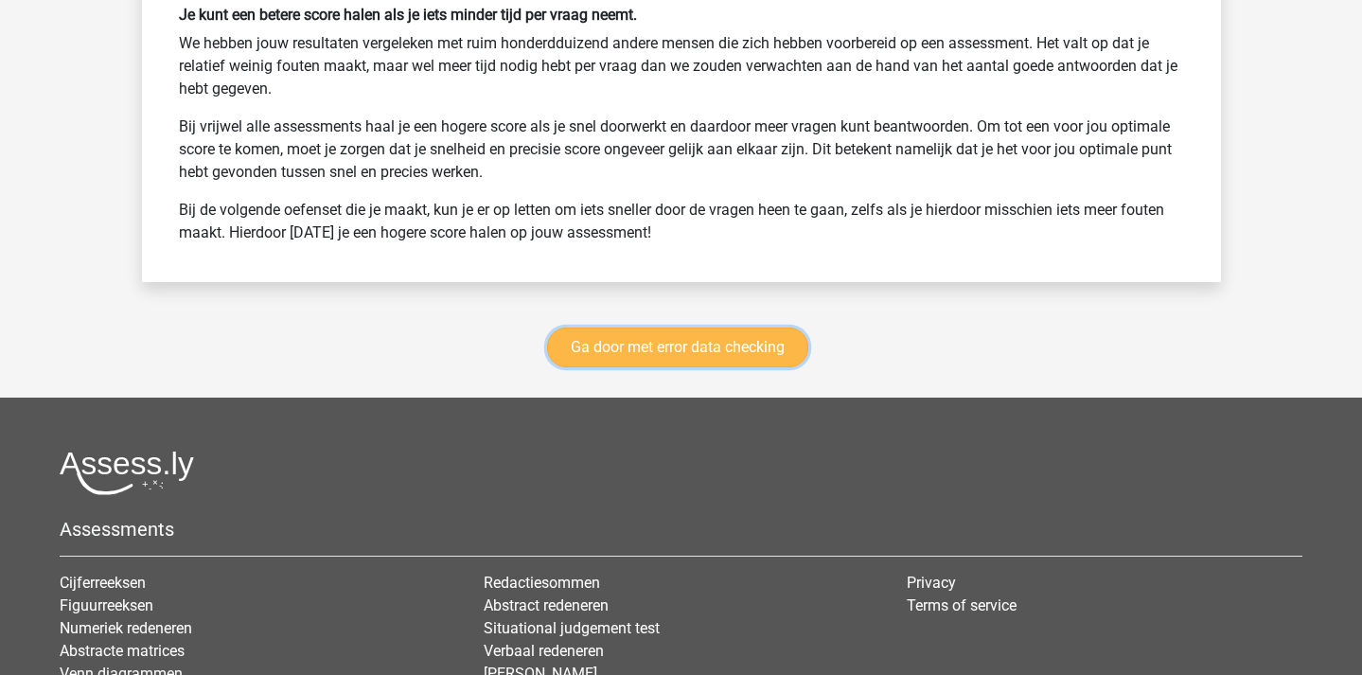
click at [717, 353] on link "Ga door met error data checking" at bounding box center [677, 348] width 261 height 40
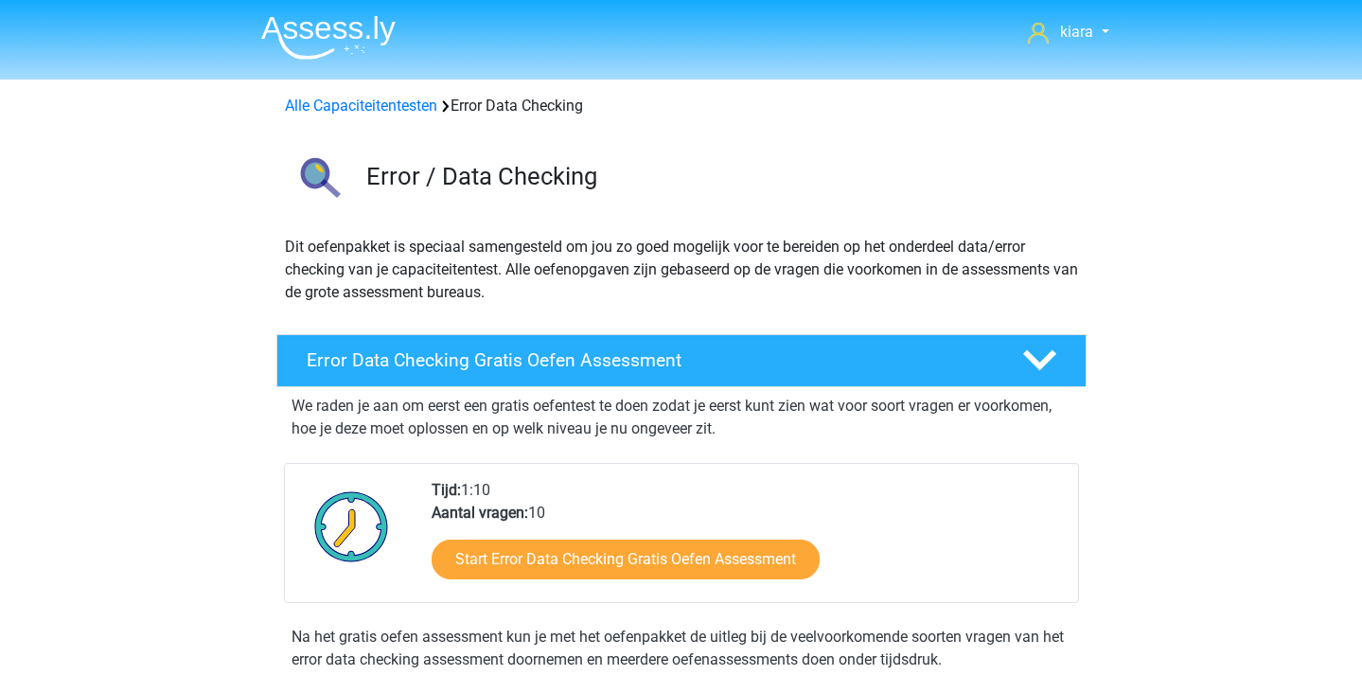
scroll to position [799, 0]
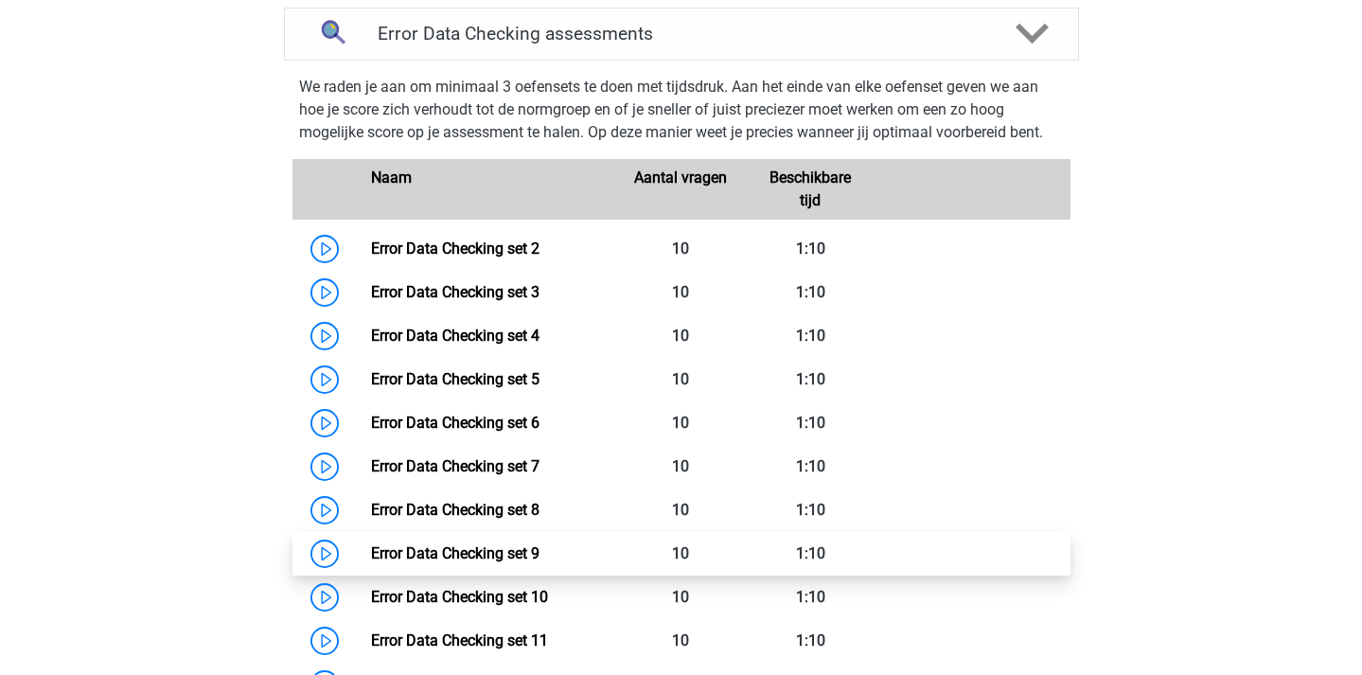
click at [371, 554] on link "Error Data Checking set 9" at bounding box center [455, 553] width 169 height 18
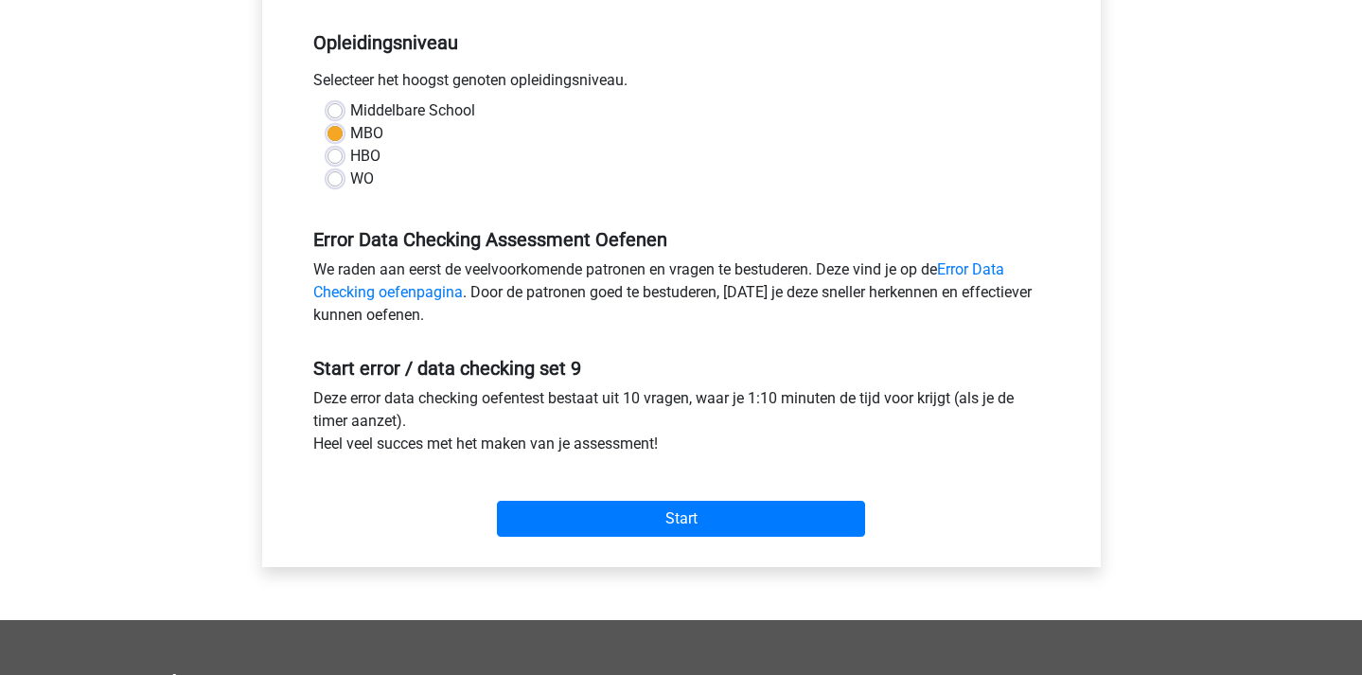
scroll to position [378, 0]
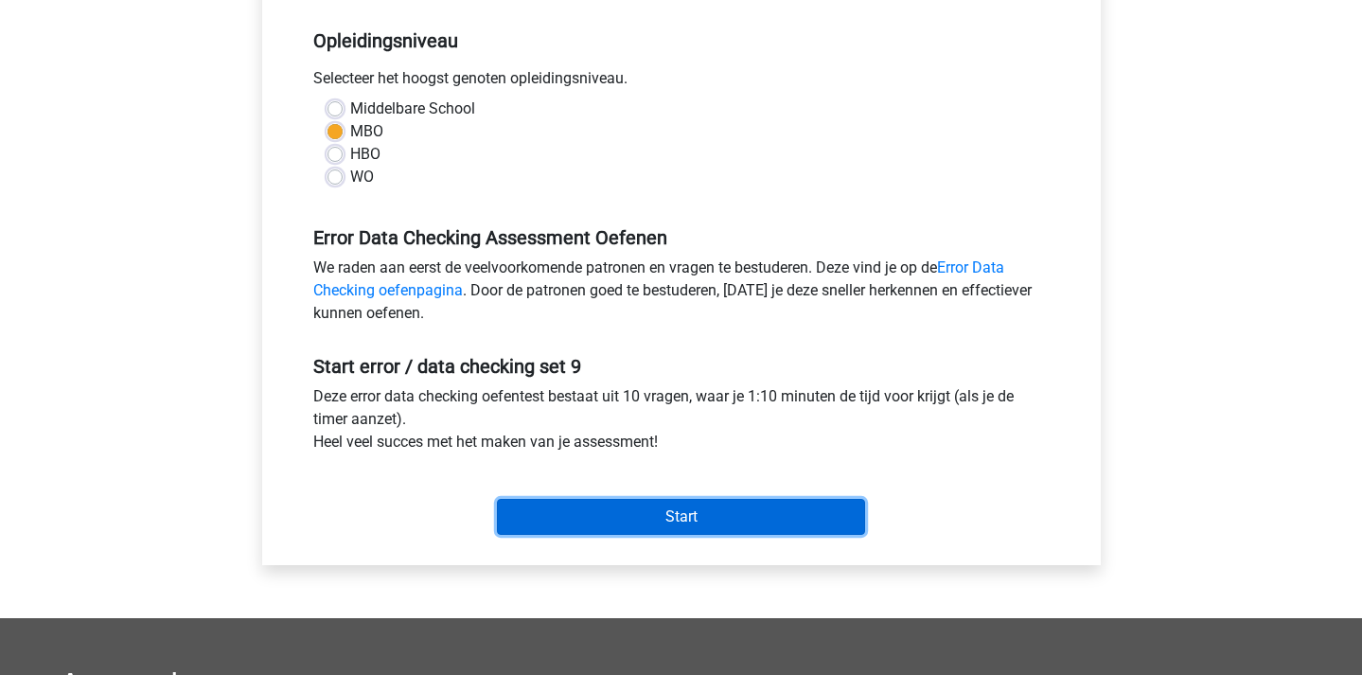
click at [665, 521] on input "Start" at bounding box center [681, 517] width 368 height 36
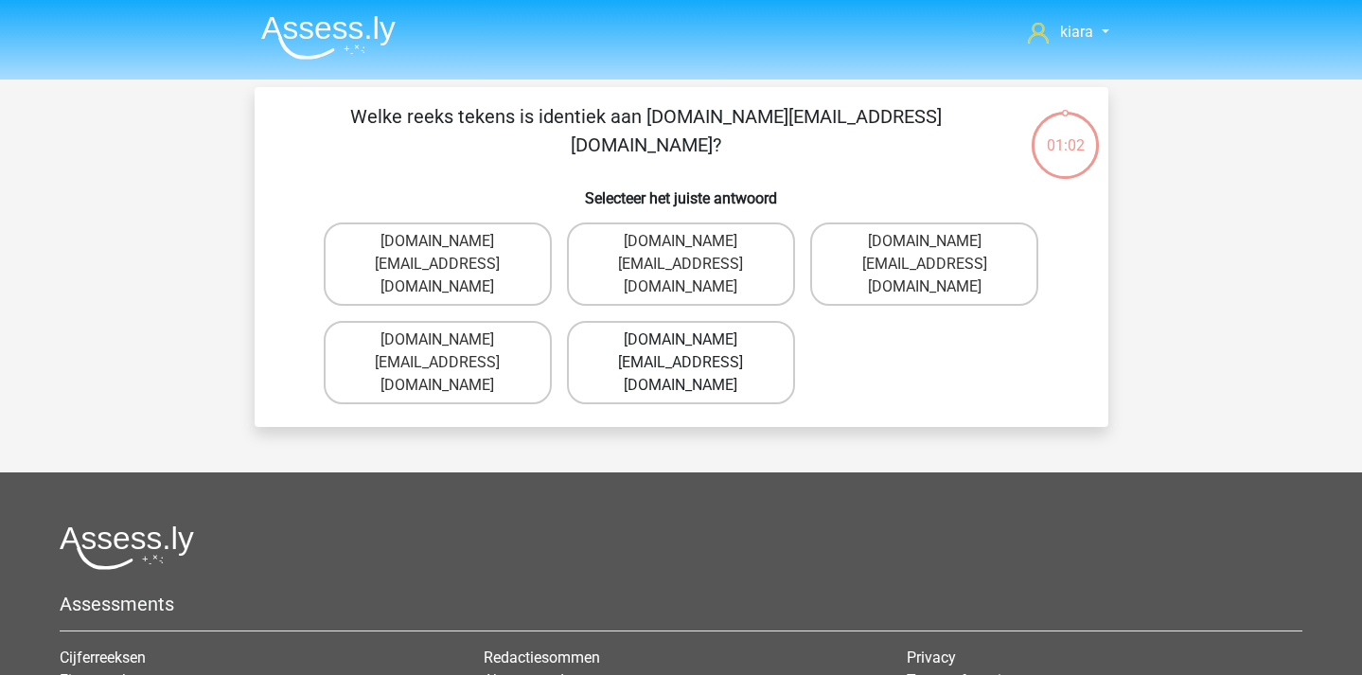
click at [733, 328] on label "[DOMAIN_NAME][EMAIL_ADDRESS][DOMAIN_NAME]" at bounding box center [681, 362] width 228 height 83
click at [693, 340] on input "[DOMAIN_NAME][EMAIL_ADDRESS][DOMAIN_NAME]" at bounding box center [687, 346] width 12 height 12
radio input "true"
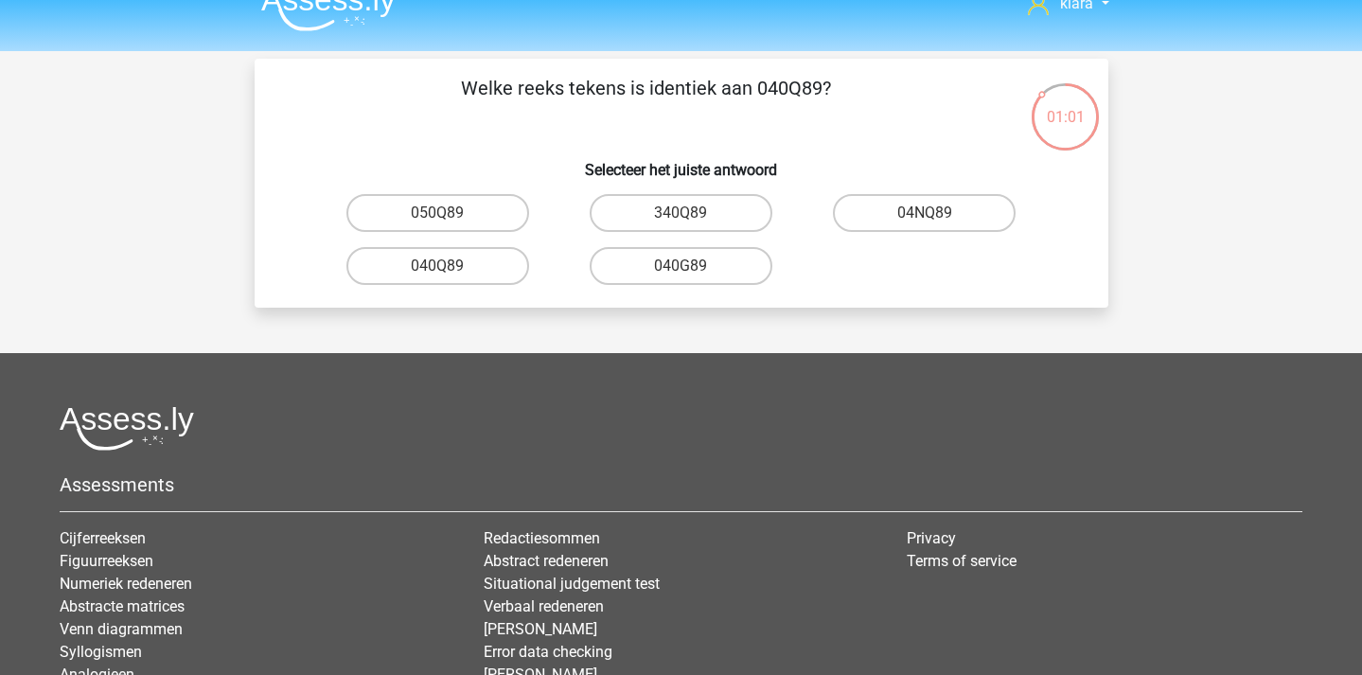
scroll to position [27, 0]
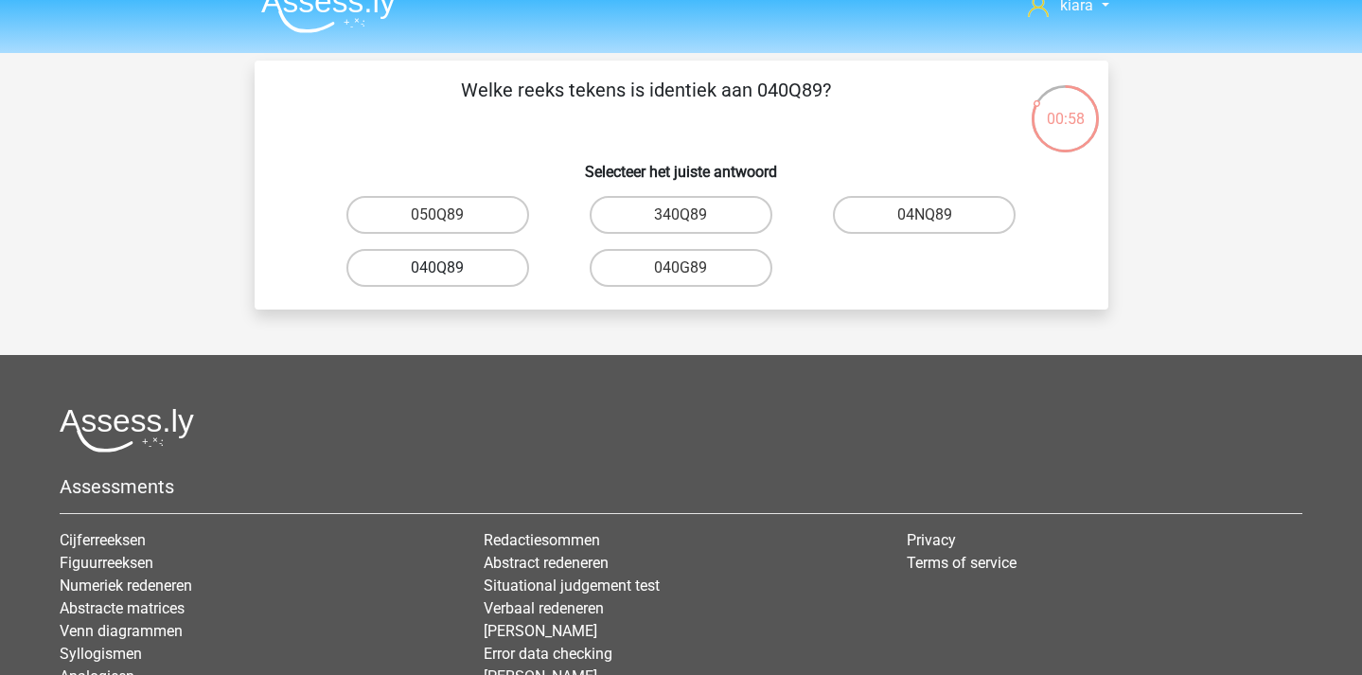
click at [473, 268] on label "040Q89" at bounding box center [437, 268] width 183 height 38
click at [450, 268] on input "040Q89" at bounding box center [443, 274] width 12 height 12
radio input "true"
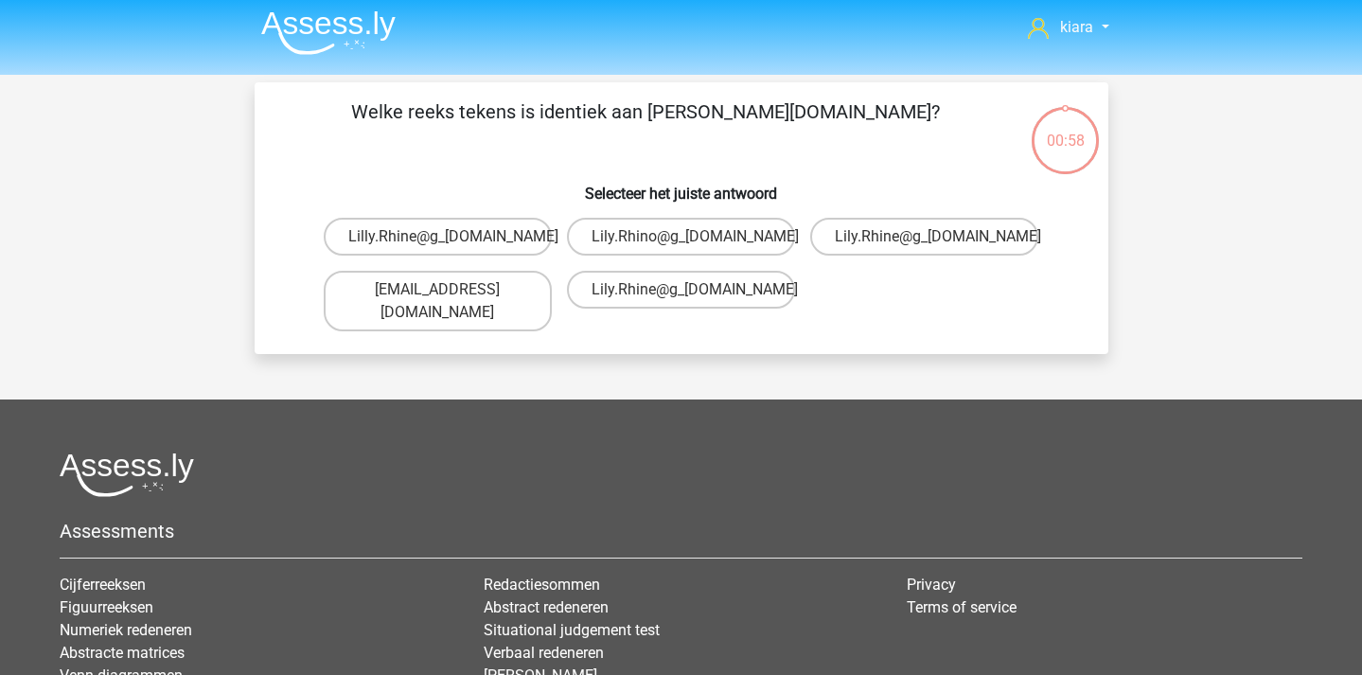
scroll to position [0, 0]
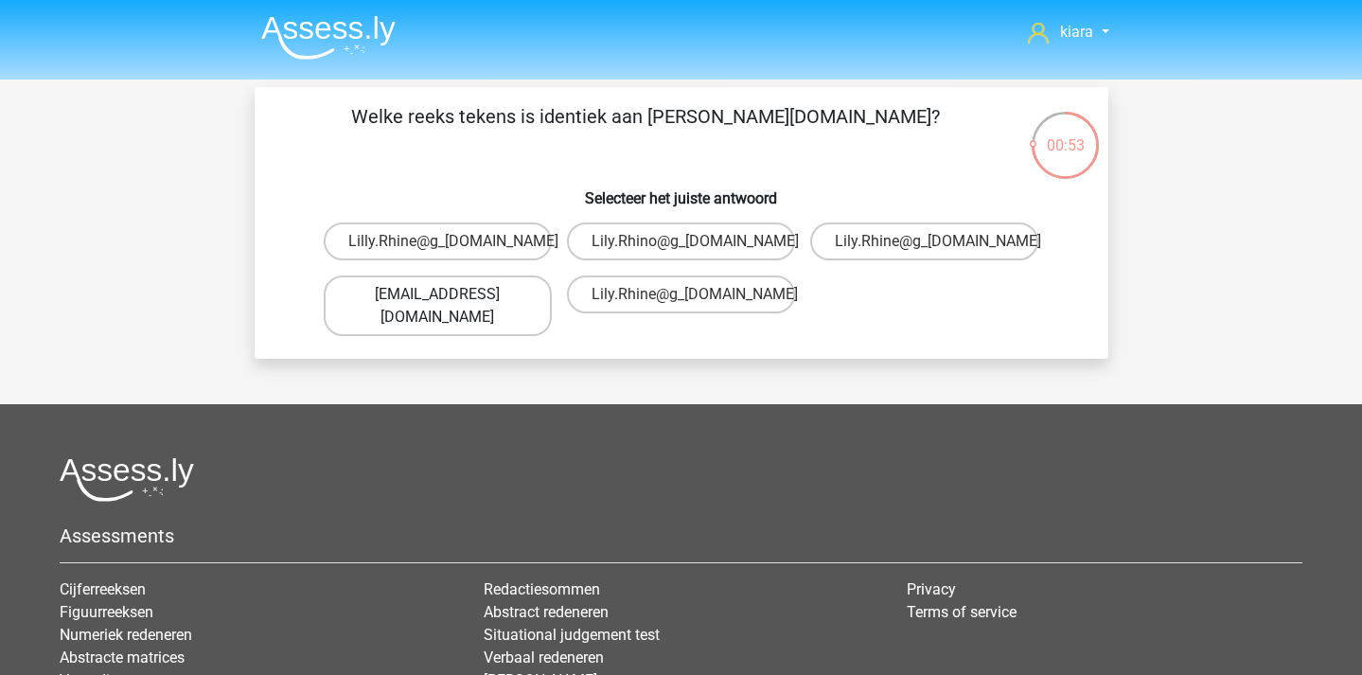
click at [475, 293] on label "Lily.Rhine@gmail.br" at bounding box center [438, 305] width 228 height 61
click at [450, 294] on input "Lily.Rhine@gmail.br" at bounding box center [443, 300] width 12 height 12
radio input "true"
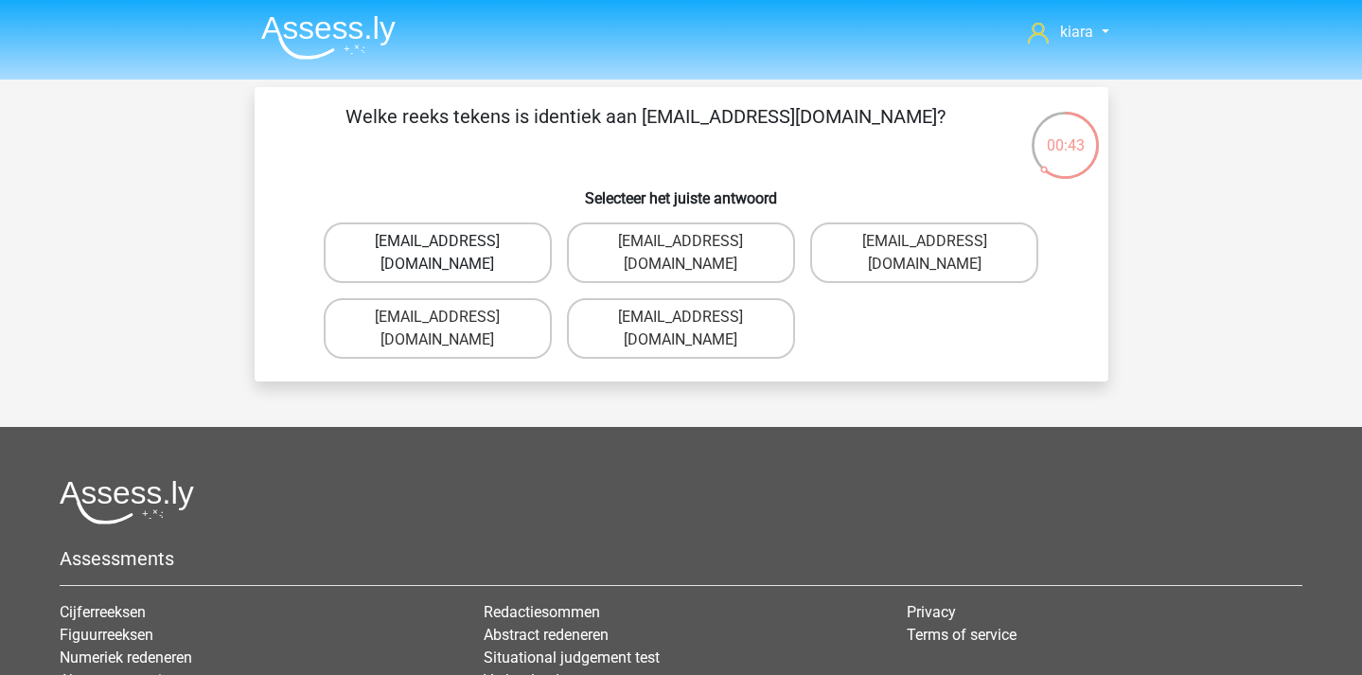
click at [518, 248] on label "Freya-Meade@jointmail.co.com" at bounding box center [438, 252] width 228 height 61
click at [450, 248] on input "Freya-Meade@jointmail.co.com" at bounding box center [443, 247] width 12 height 12
radio input "true"
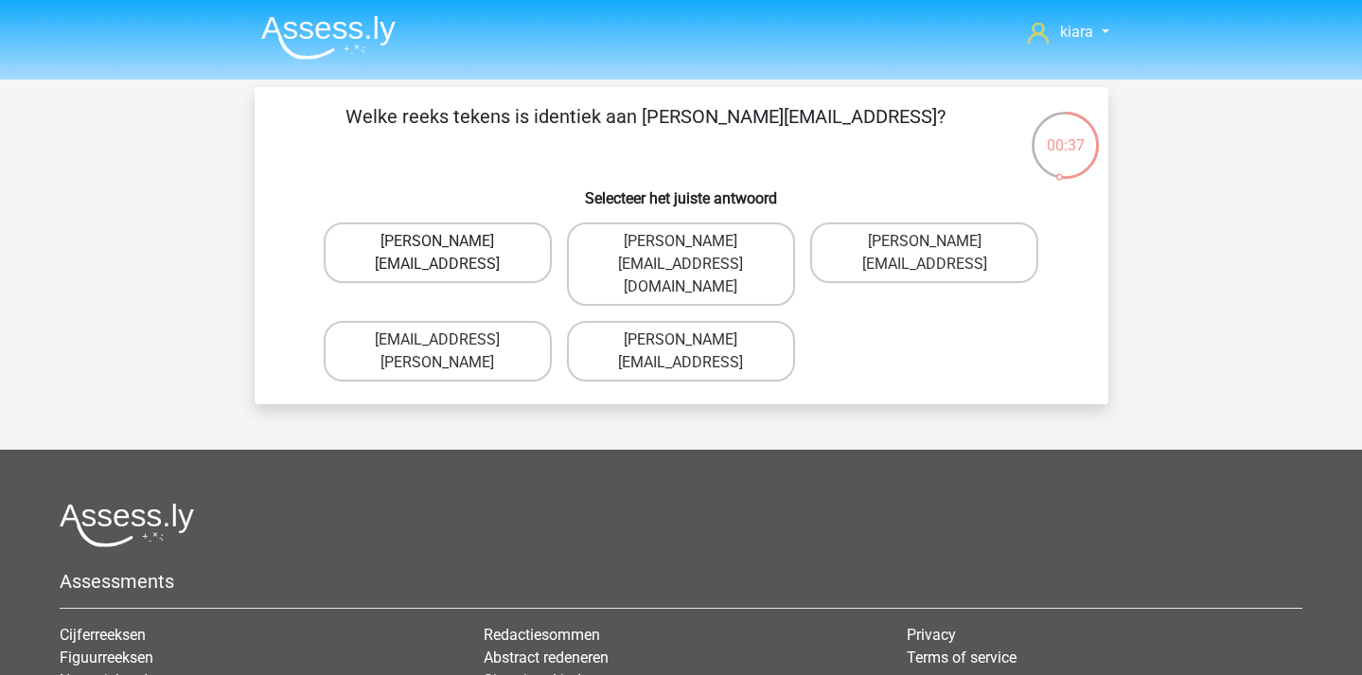
click at [513, 240] on label "Isaac+Wright@mailme.coo" at bounding box center [438, 252] width 228 height 61
click at [450, 241] on input "Isaac+Wright@mailme.coo" at bounding box center [443, 247] width 12 height 12
radio input "true"
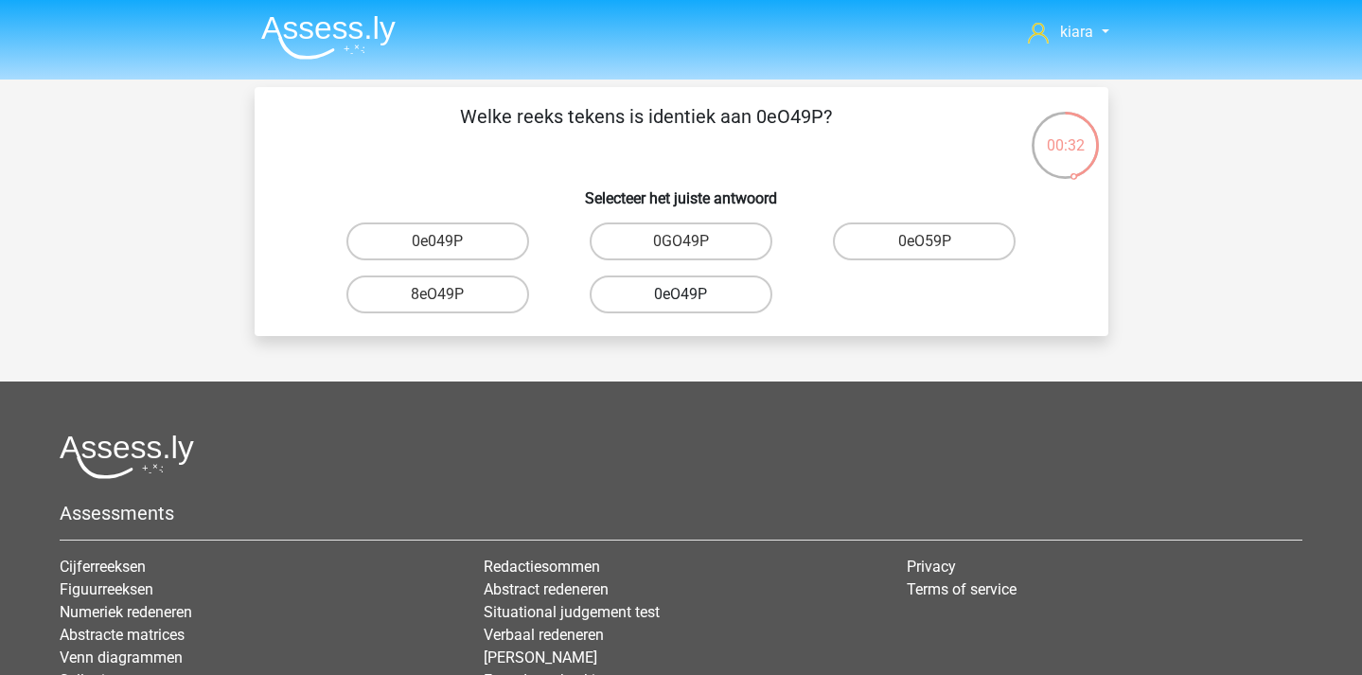
click at [699, 288] on label "0eO49P" at bounding box center [681, 294] width 183 height 38
click at [693, 294] on input "0eO49P" at bounding box center [687, 300] width 12 height 12
radio input "true"
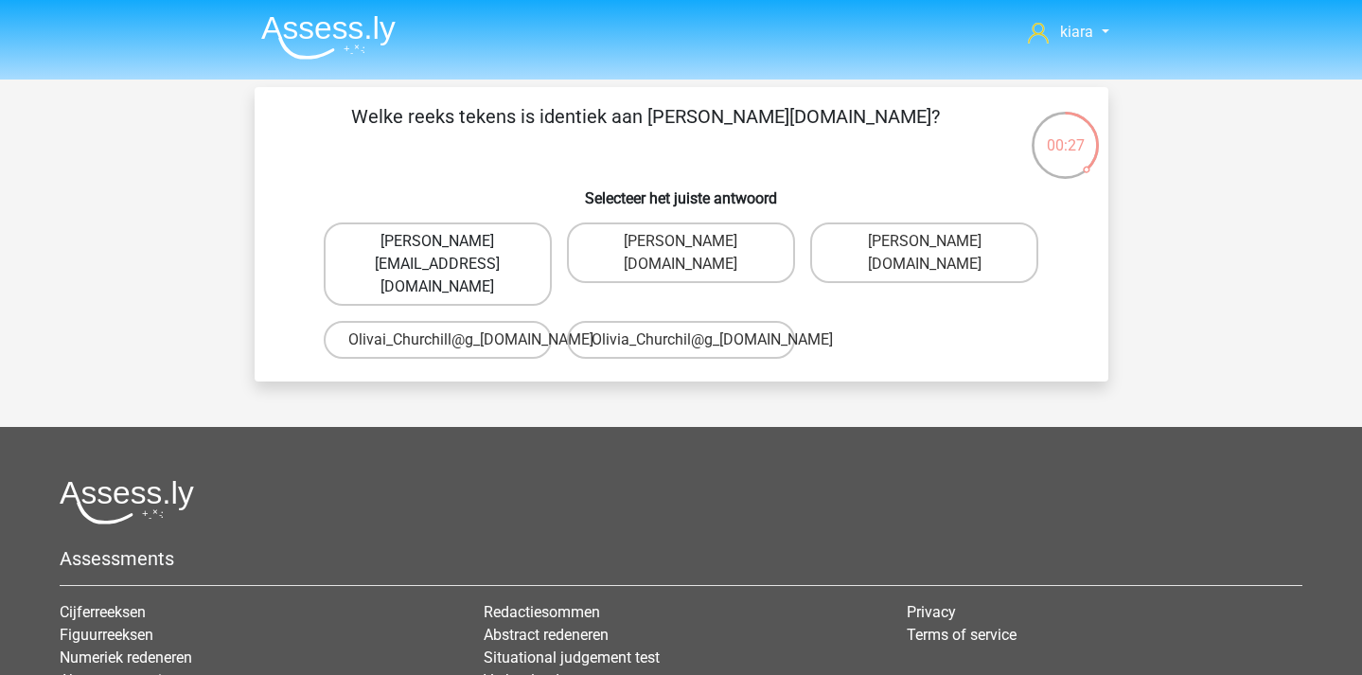
click at [524, 245] on label "Olivia_Churchill@gmail.uk.co" at bounding box center [438, 263] width 228 height 83
click at [450, 245] on input "Olivia_Churchill@gmail.uk.co" at bounding box center [443, 247] width 12 height 12
radio input "true"
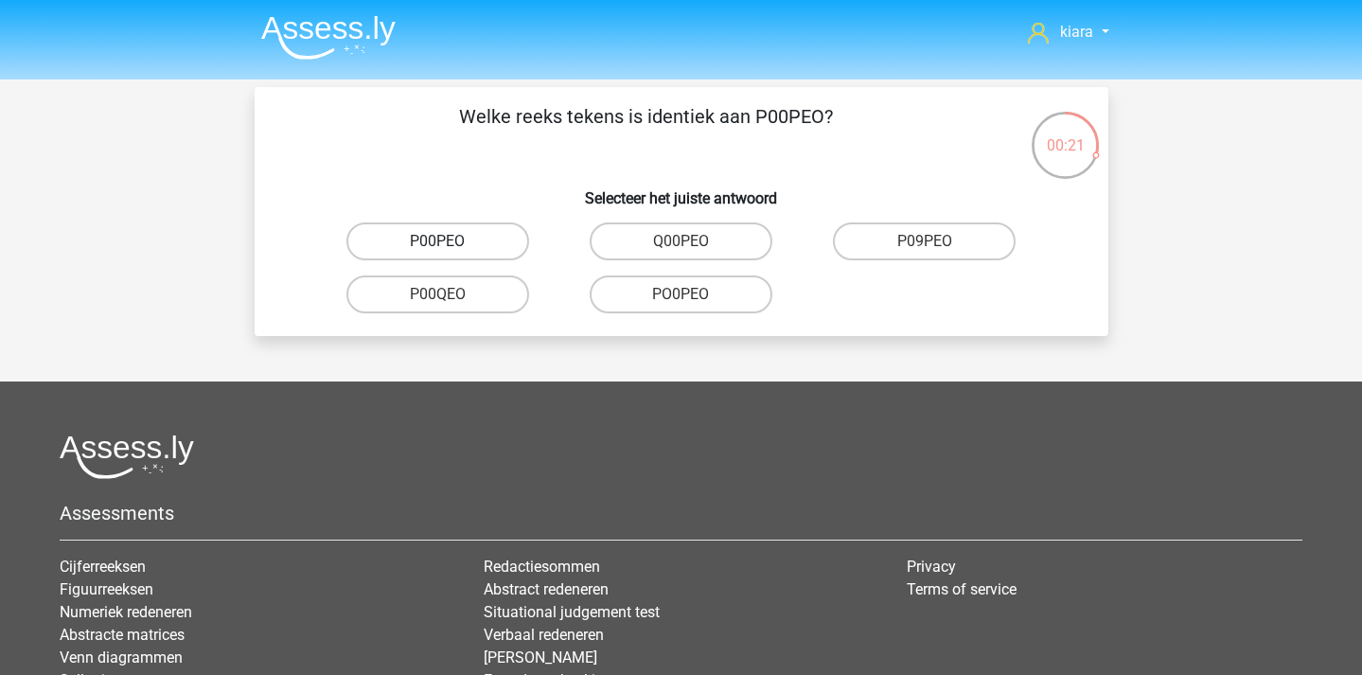
click at [458, 241] on label "P00PEO" at bounding box center [437, 241] width 183 height 38
click at [450, 241] on input "P00PEO" at bounding box center [443, 247] width 12 height 12
radio input "true"
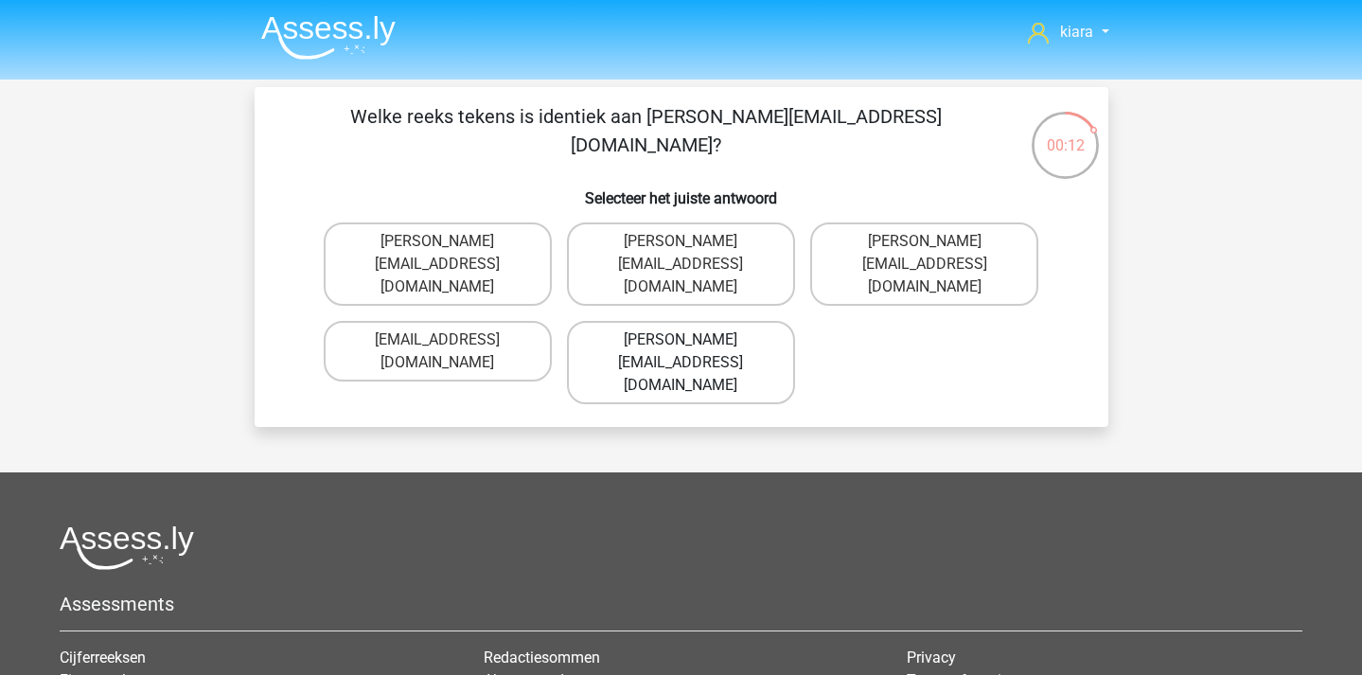
click at [755, 321] on label "Lucas.Sincliar@joymail.uk.com" at bounding box center [681, 362] width 228 height 83
click at [693, 340] on input "Lucas.Sincliar@joymail.uk.com" at bounding box center [687, 346] width 12 height 12
radio input "true"
click at [479, 244] on label "Jake.Clay@hotmail.gr" at bounding box center [438, 263] width 228 height 83
click at [450, 244] on input "Jake.Clay@hotmail.gr" at bounding box center [443, 247] width 12 height 12
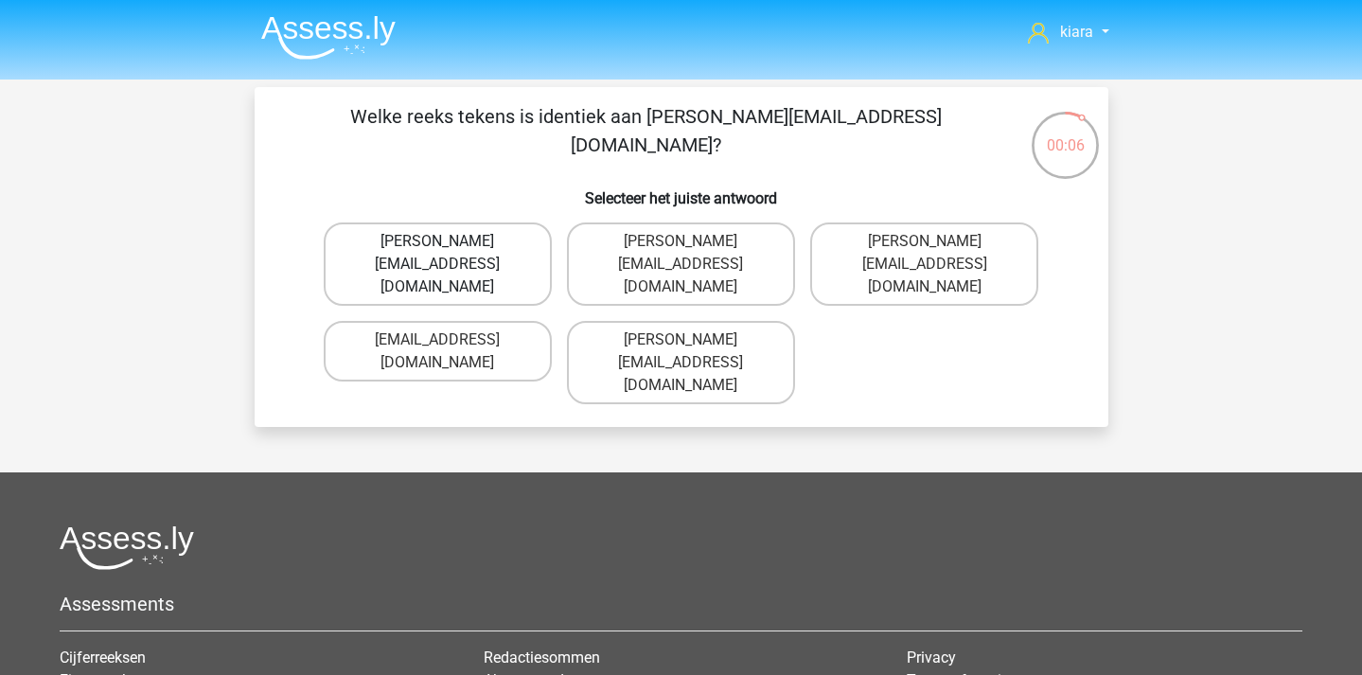
radio input "true"
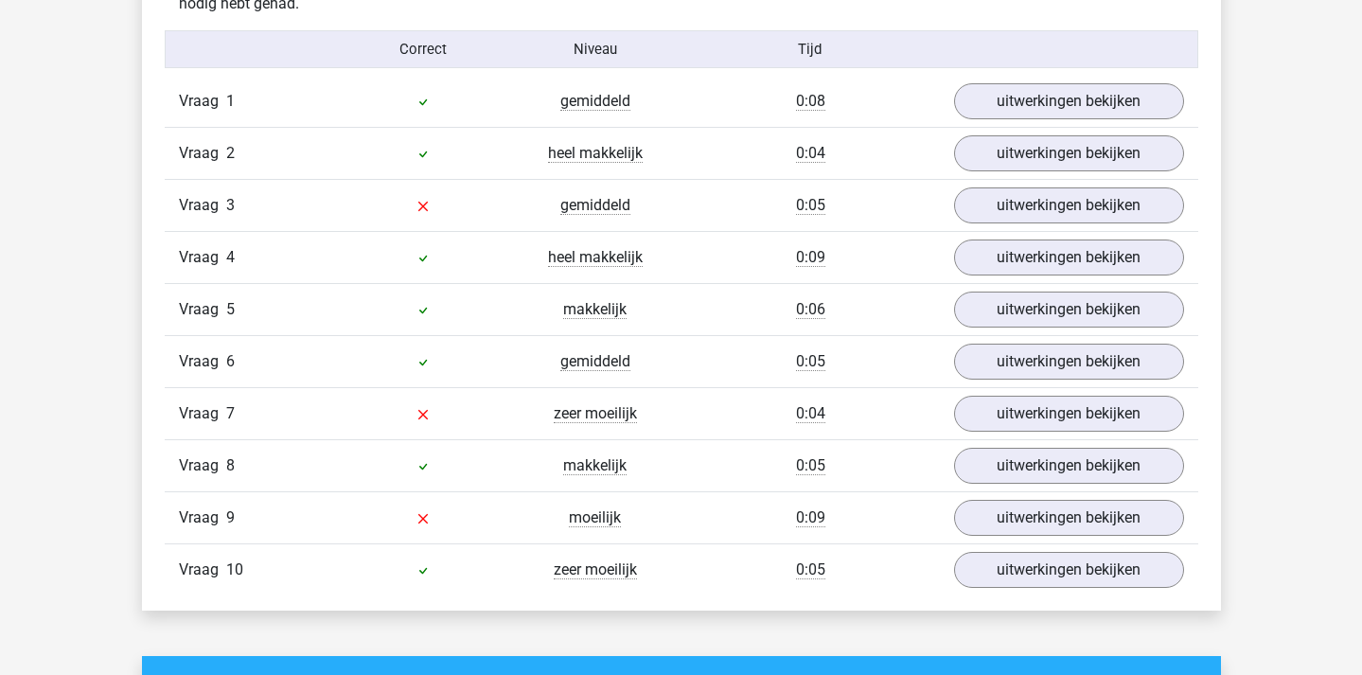
scroll to position [1229, 0]
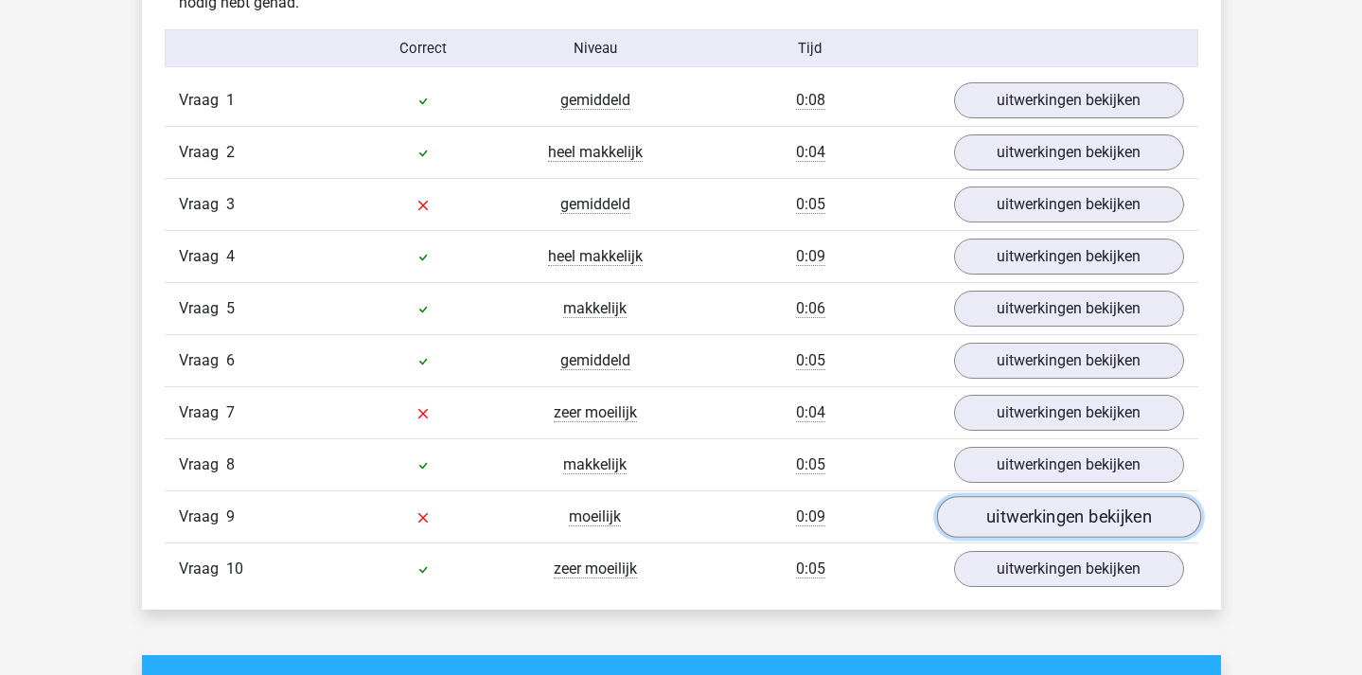
click at [1041, 520] on link "uitwerkingen bekijken" at bounding box center [1068, 517] width 264 height 42
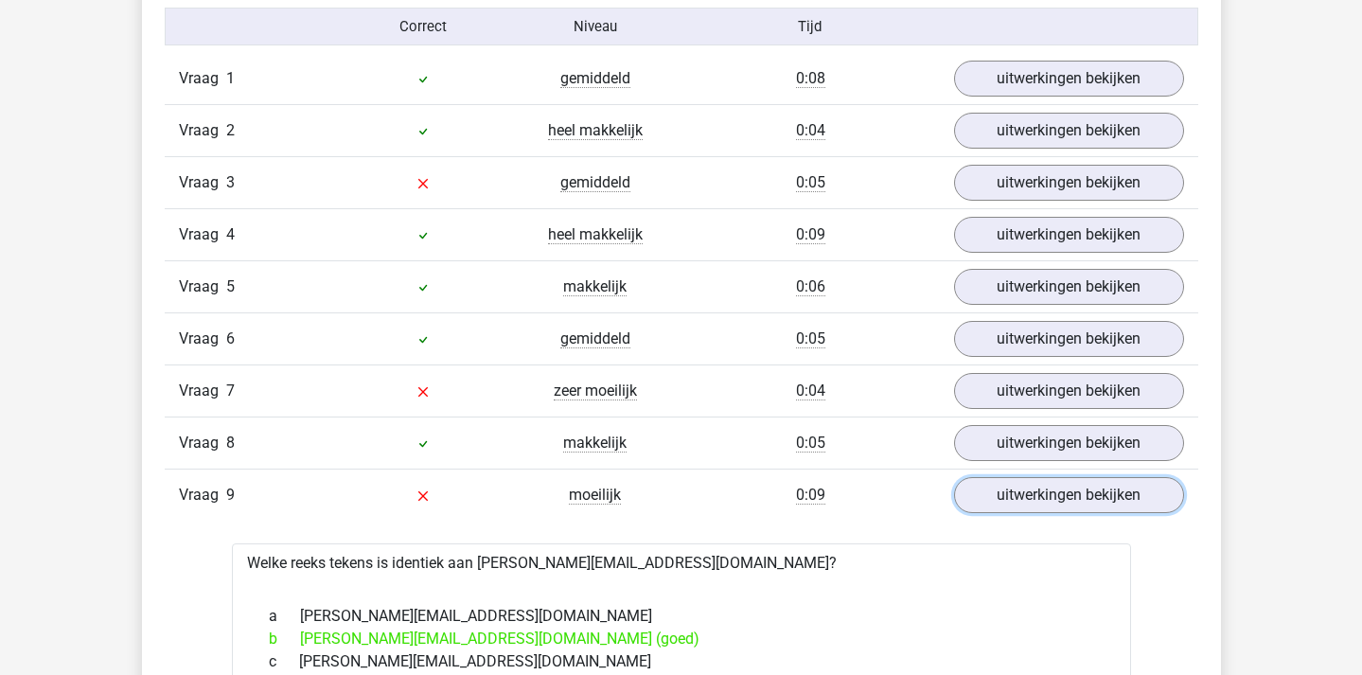
scroll to position [1249, 0]
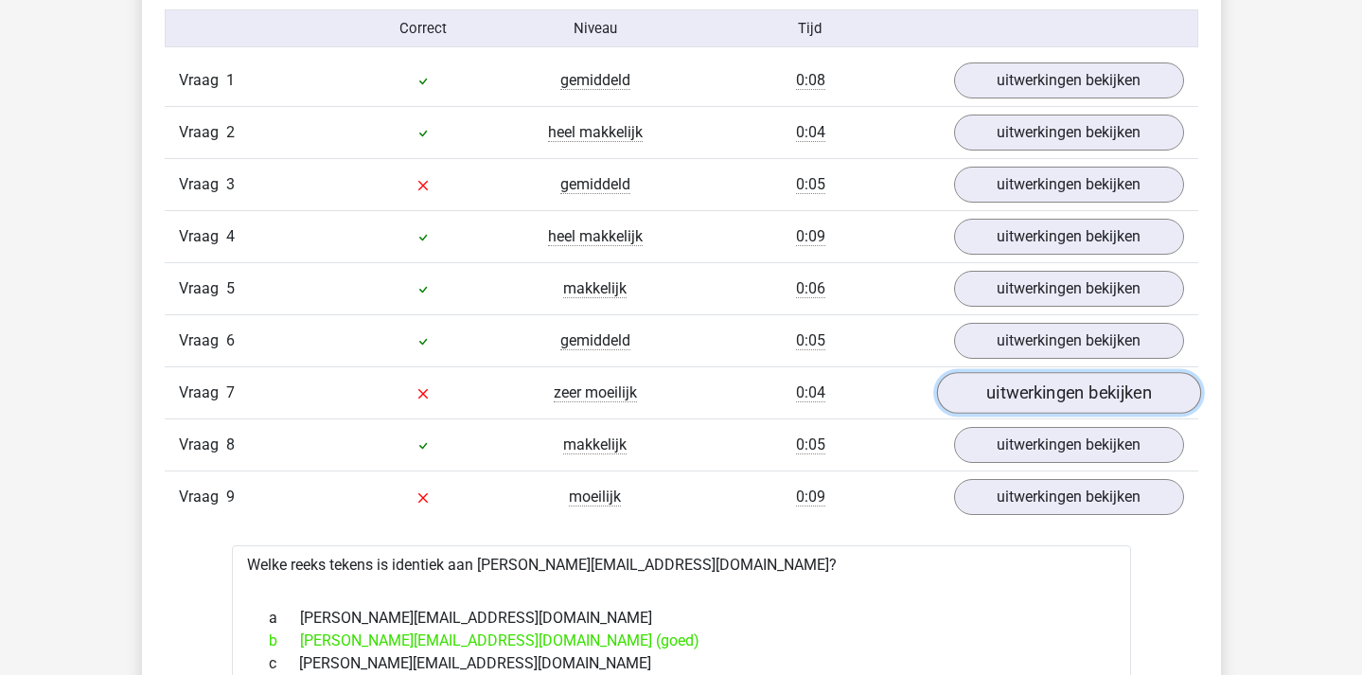
click at [1061, 393] on link "uitwerkingen bekijken" at bounding box center [1068, 393] width 264 height 42
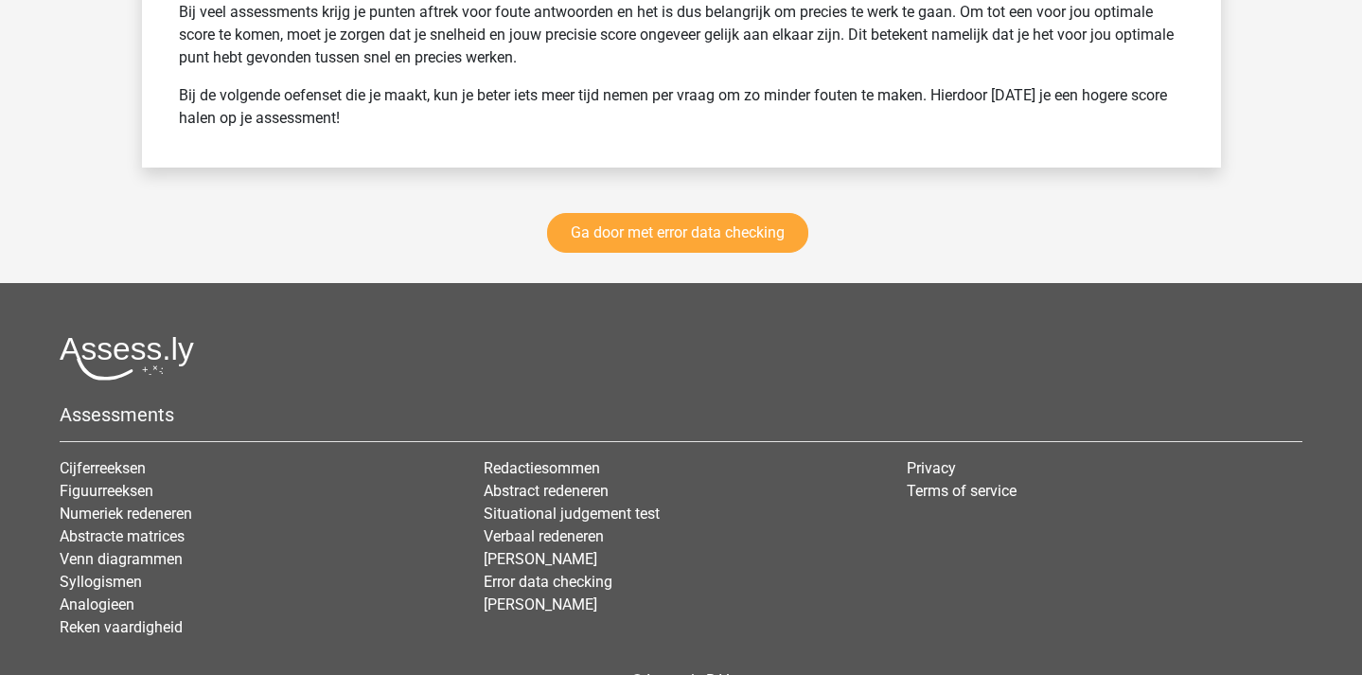
scroll to position [3346, 0]
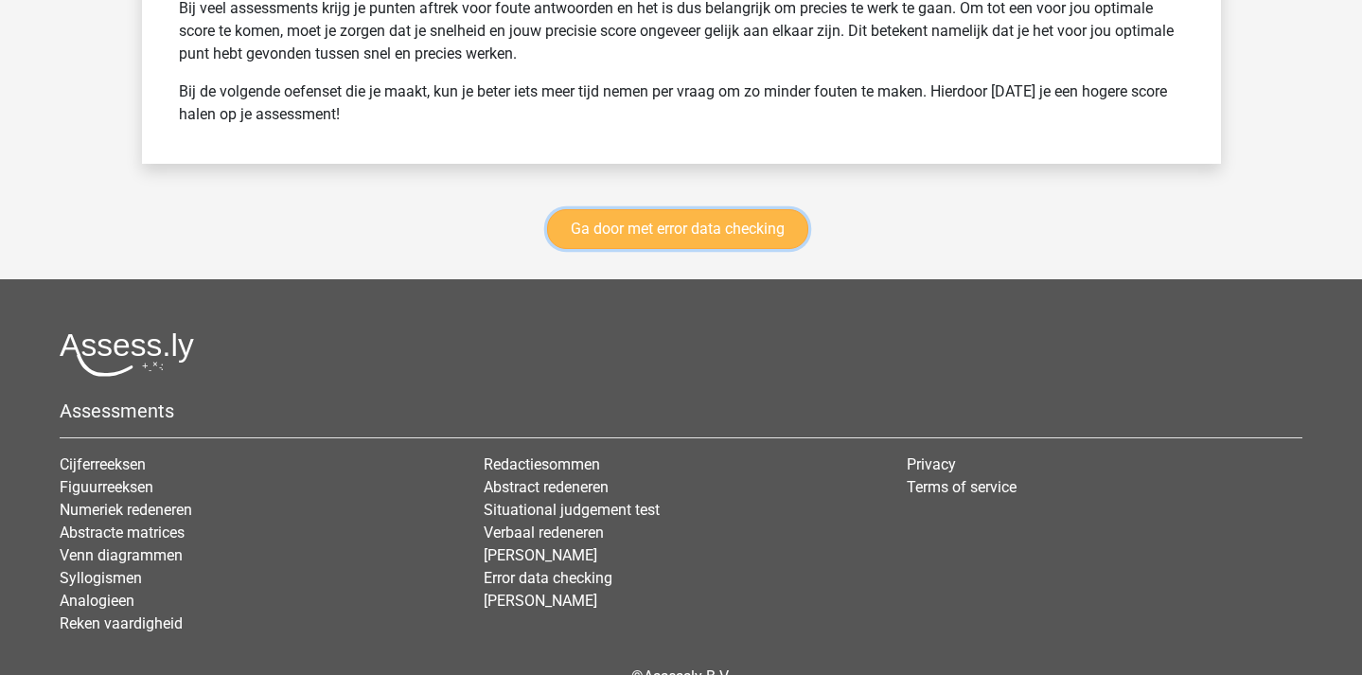
click at [701, 231] on link "Ga door met error data checking" at bounding box center [677, 229] width 261 height 40
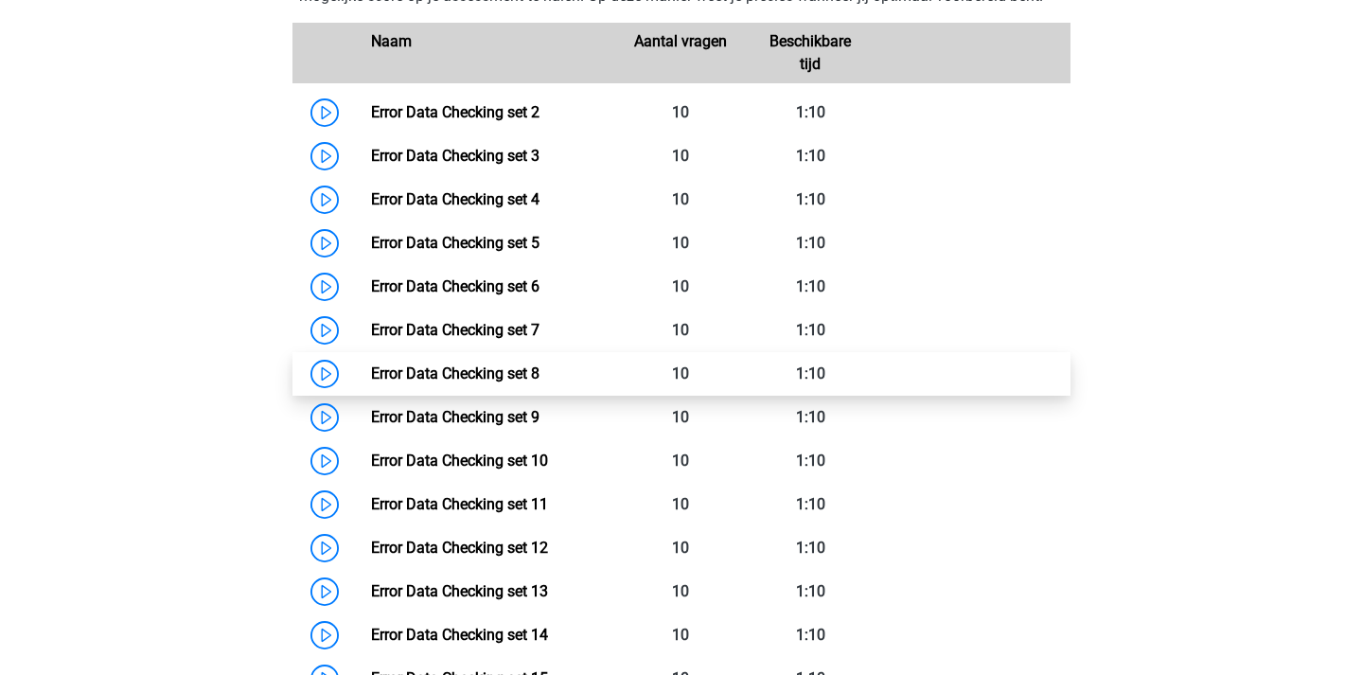
scroll to position [973, 0]
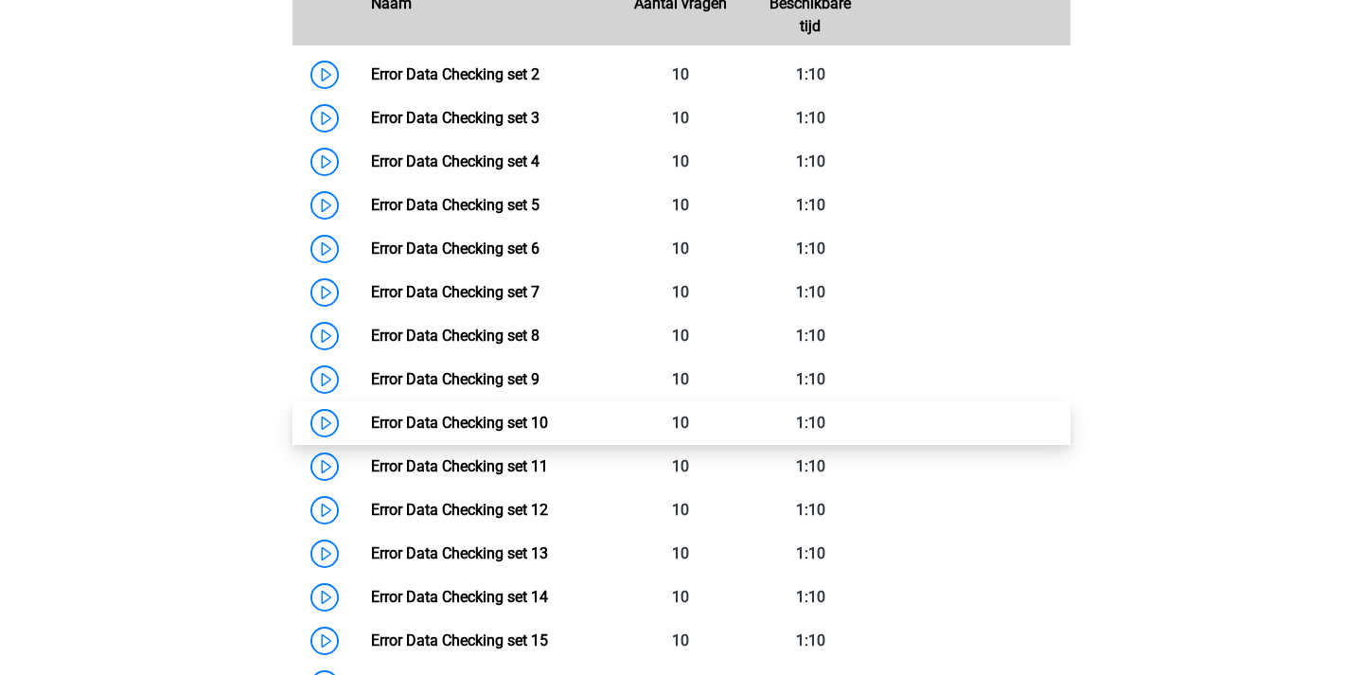
click at [371, 423] on link "Error Data Checking set 10" at bounding box center [459, 423] width 177 height 18
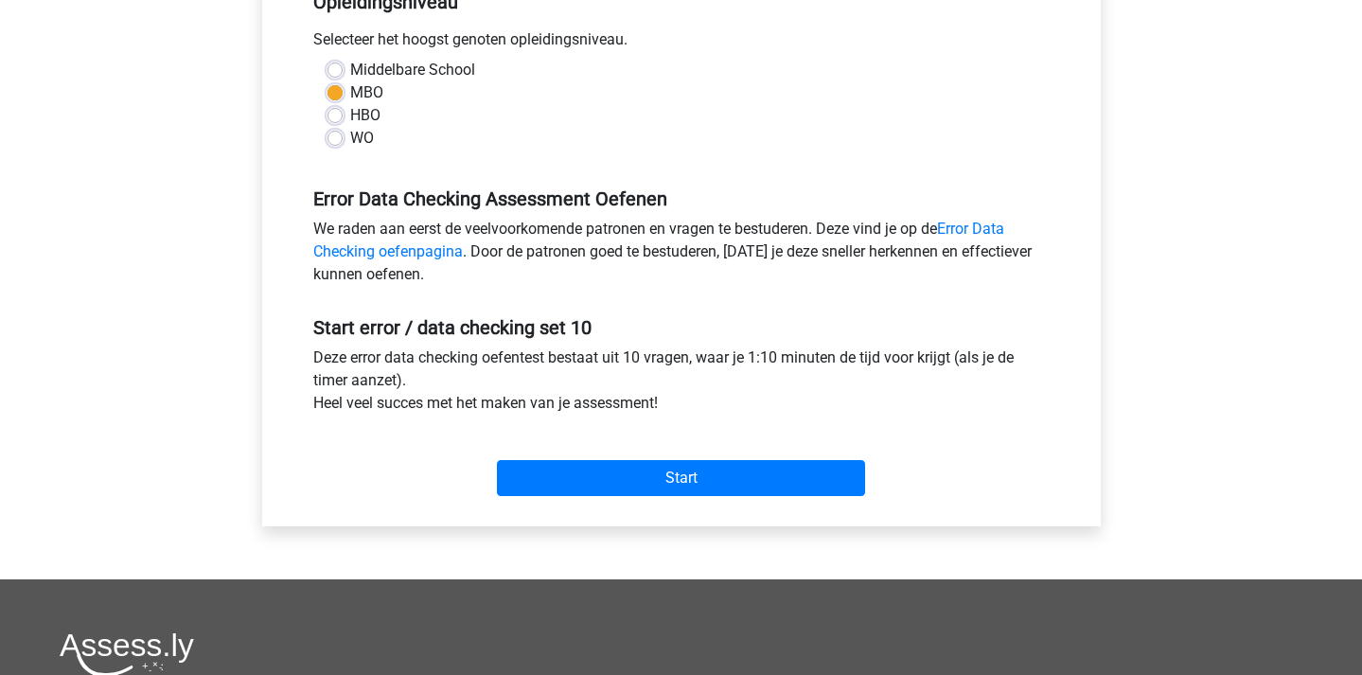
scroll to position [419, 0]
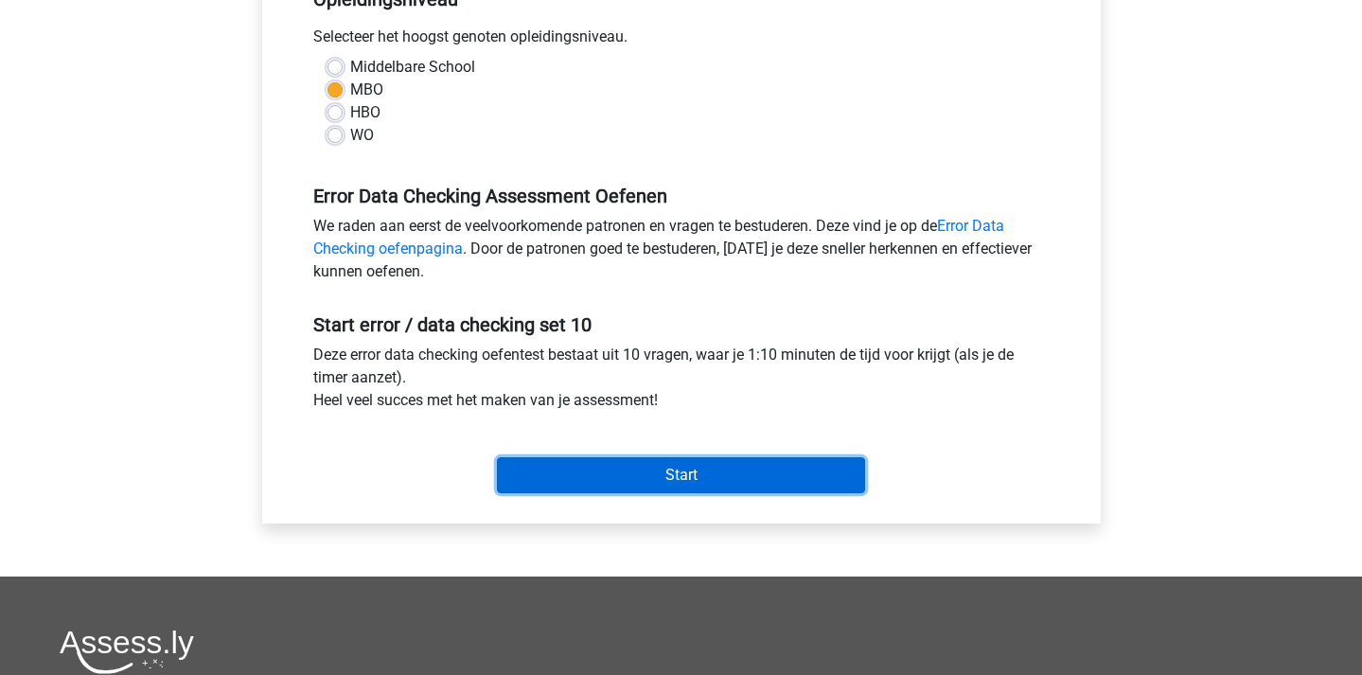
click at [644, 481] on input "Start" at bounding box center [681, 475] width 368 height 36
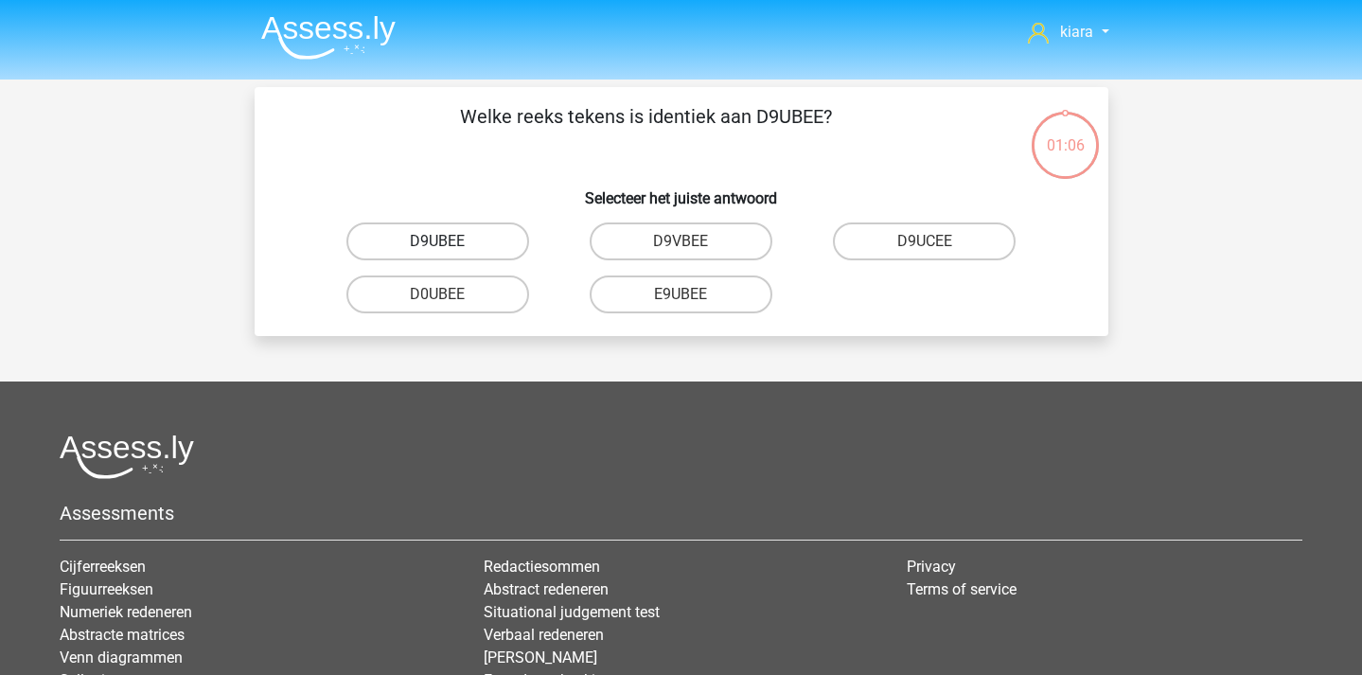
click at [474, 238] on label "D9UBEE" at bounding box center [437, 241] width 183 height 38
click at [450, 241] on input "D9UBEE" at bounding box center [443, 247] width 12 height 12
radio input "true"
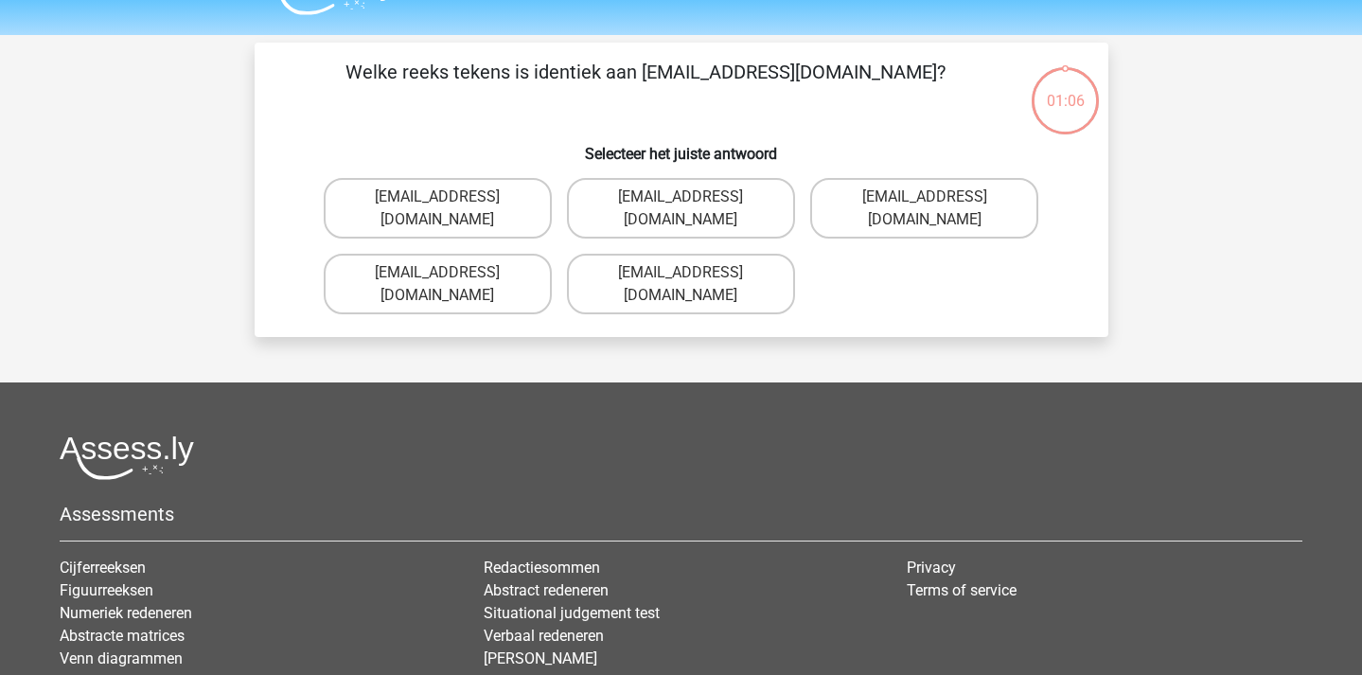
scroll to position [29, 0]
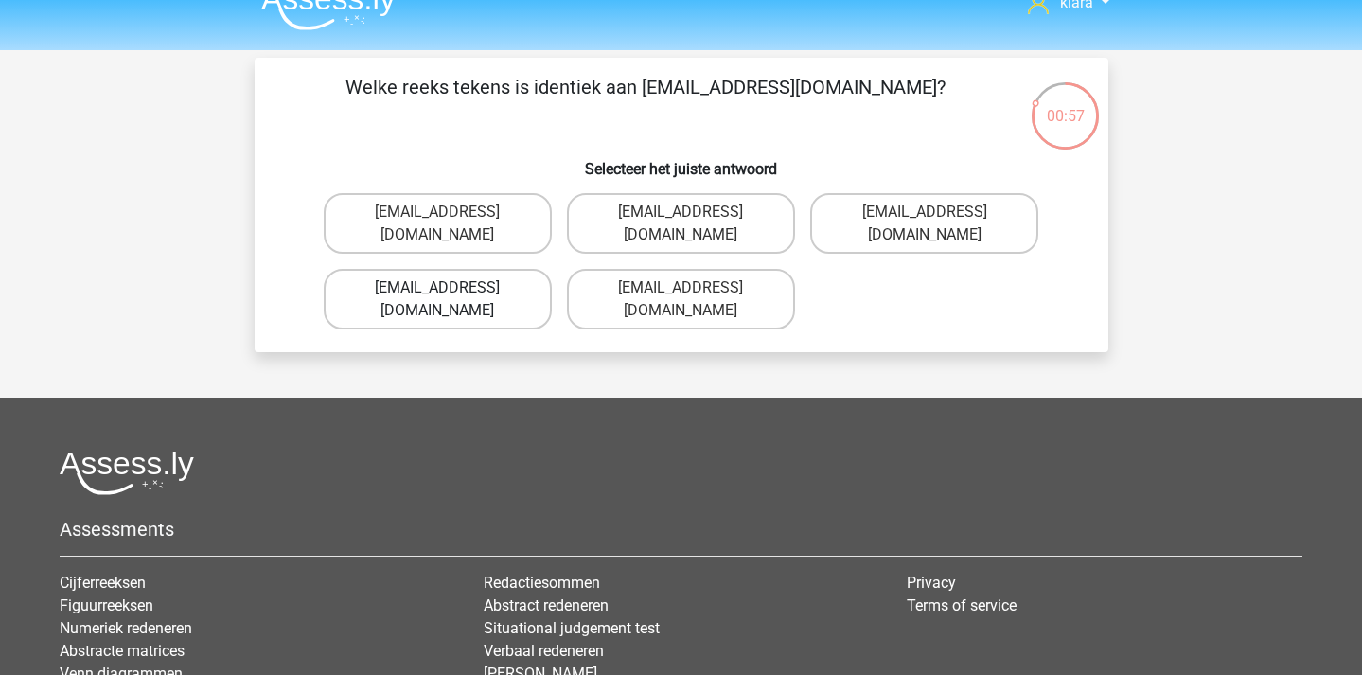
click at [510, 293] on label "Mia-Thompson@joinmail.com.uk" at bounding box center [438, 299] width 228 height 61
click at [450, 293] on input "Mia-Thompson@joinmail.com.uk" at bounding box center [443, 294] width 12 height 12
radio input "true"
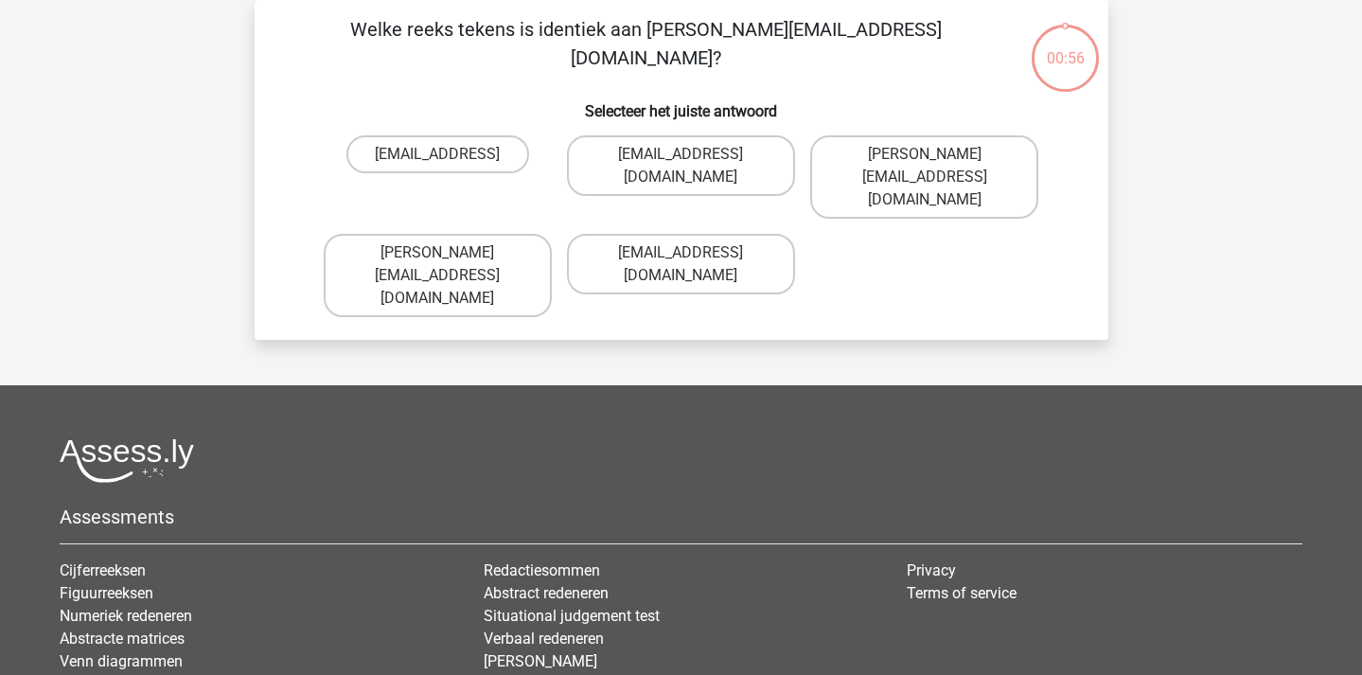
scroll to position [51, 0]
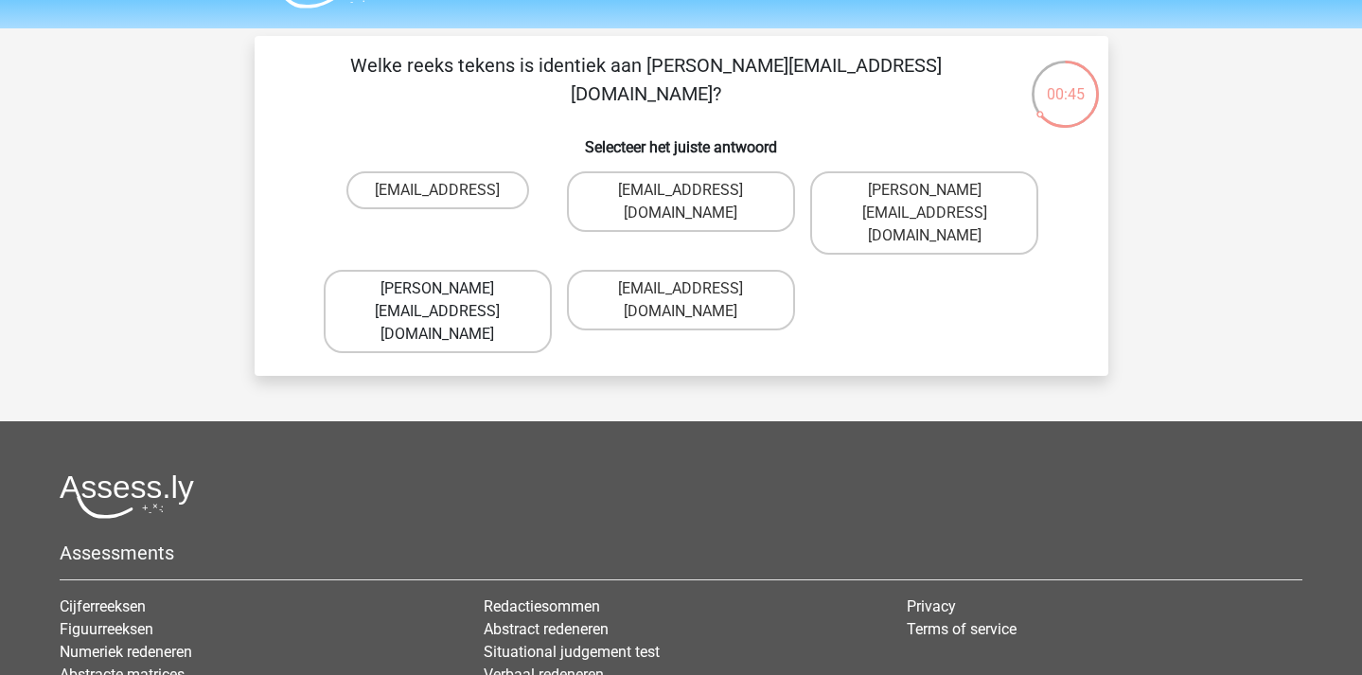
click at [489, 281] on label "Sienna.Sadler@hot-mail.com" at bounding box center [438, 311] width 228 height 83
click at [450, 289] on input "Sienna.Sadler@hot-mail.com" at bounding box center [443, 295] width 12 height 12
radio input "true"
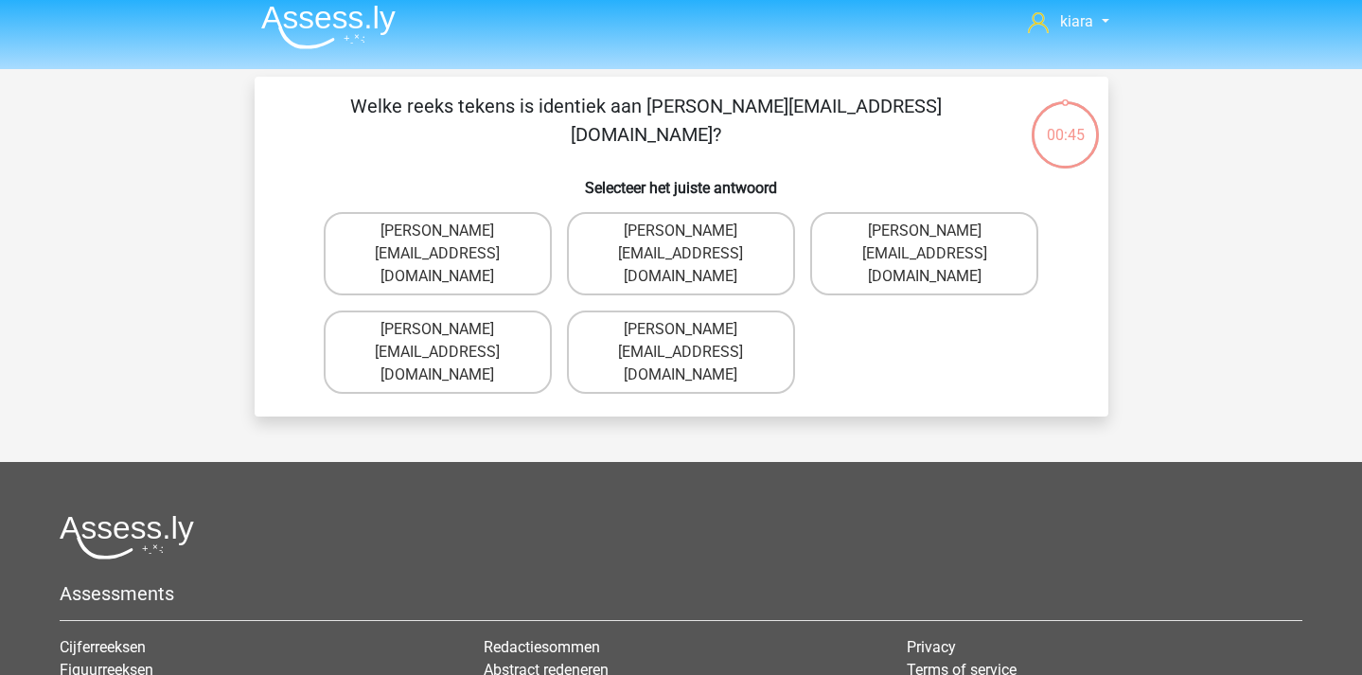
scroll to position [0, 0]
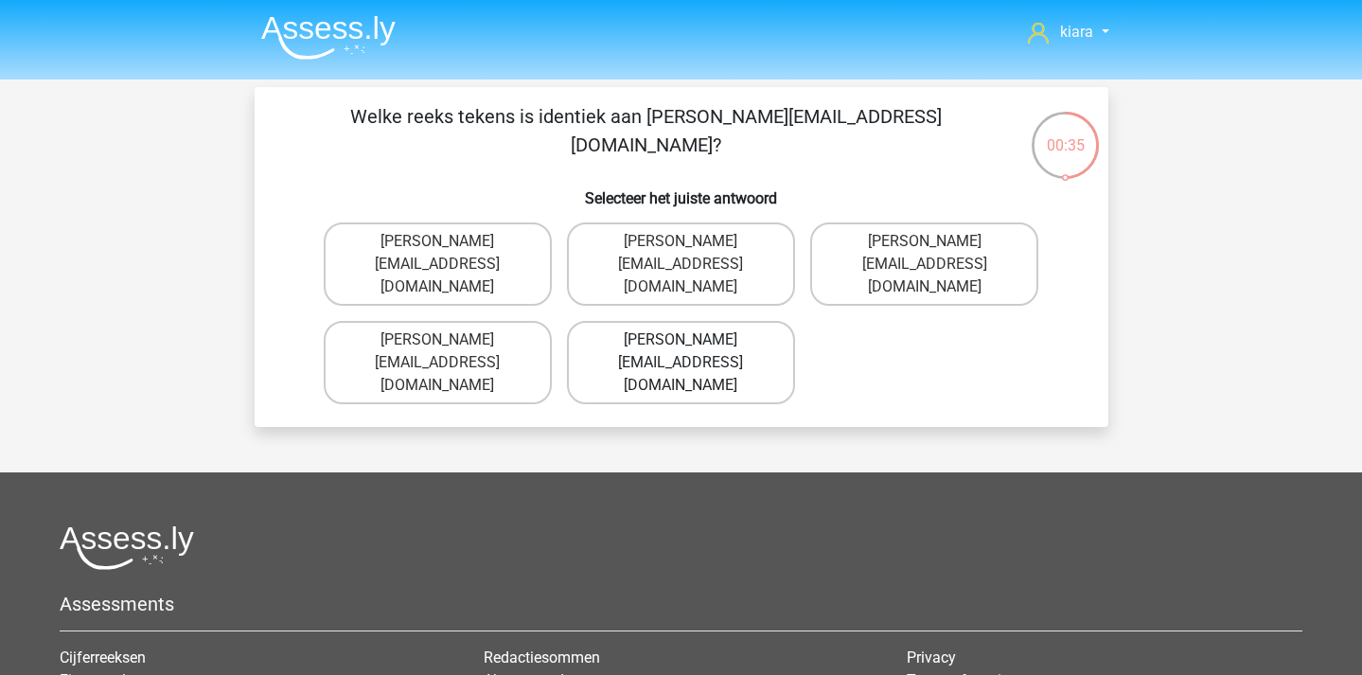
click at [720, 342] on label "Freddie-Conley@joinedmail.co.uk" at bounding box center [681, 362] width 228 height 83
click at [693, 342] on input "Freddie-Conley@joinedmail.co.uk" at bounding box center [687, 346] width 12 height 12
radio input "true"
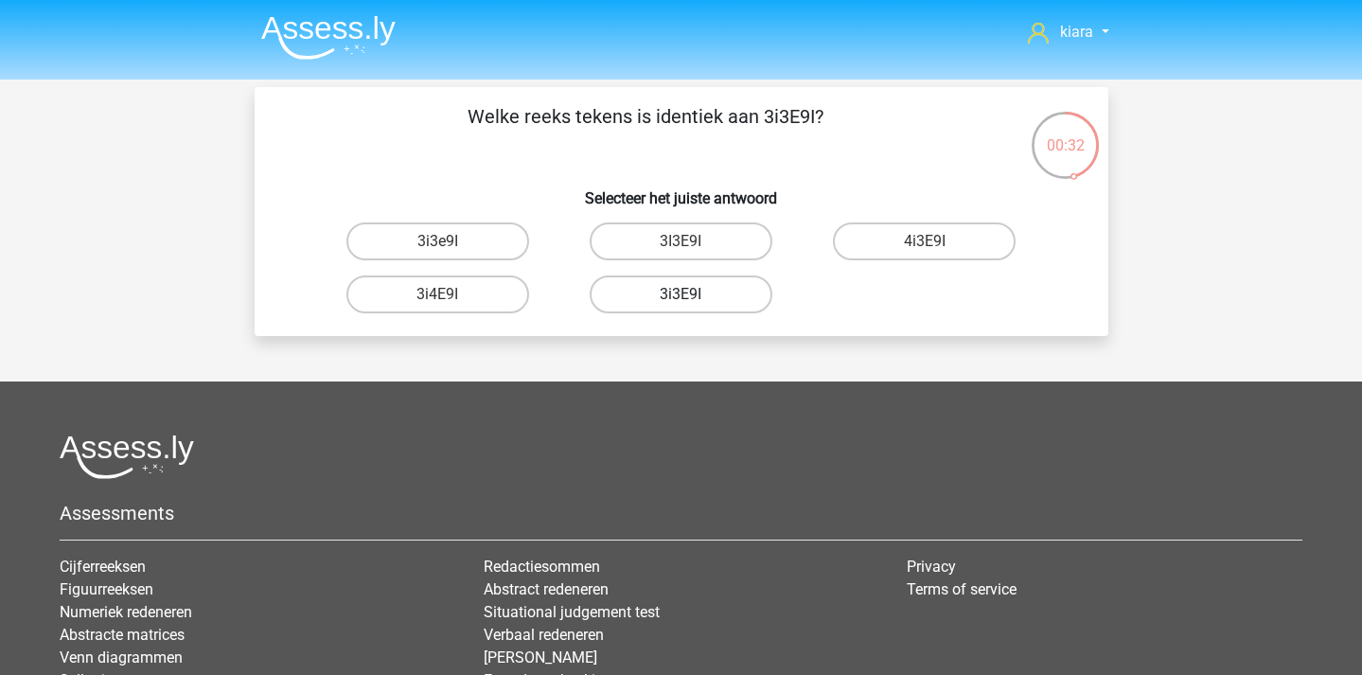
click at [708, 293] on label "3i3E9I" at bounding box center [681, 294] width 183 height 38
click at [693, 294] on input "3i3E9I" at bounding box center [687, 300] width 12 height 12
radio input "true"
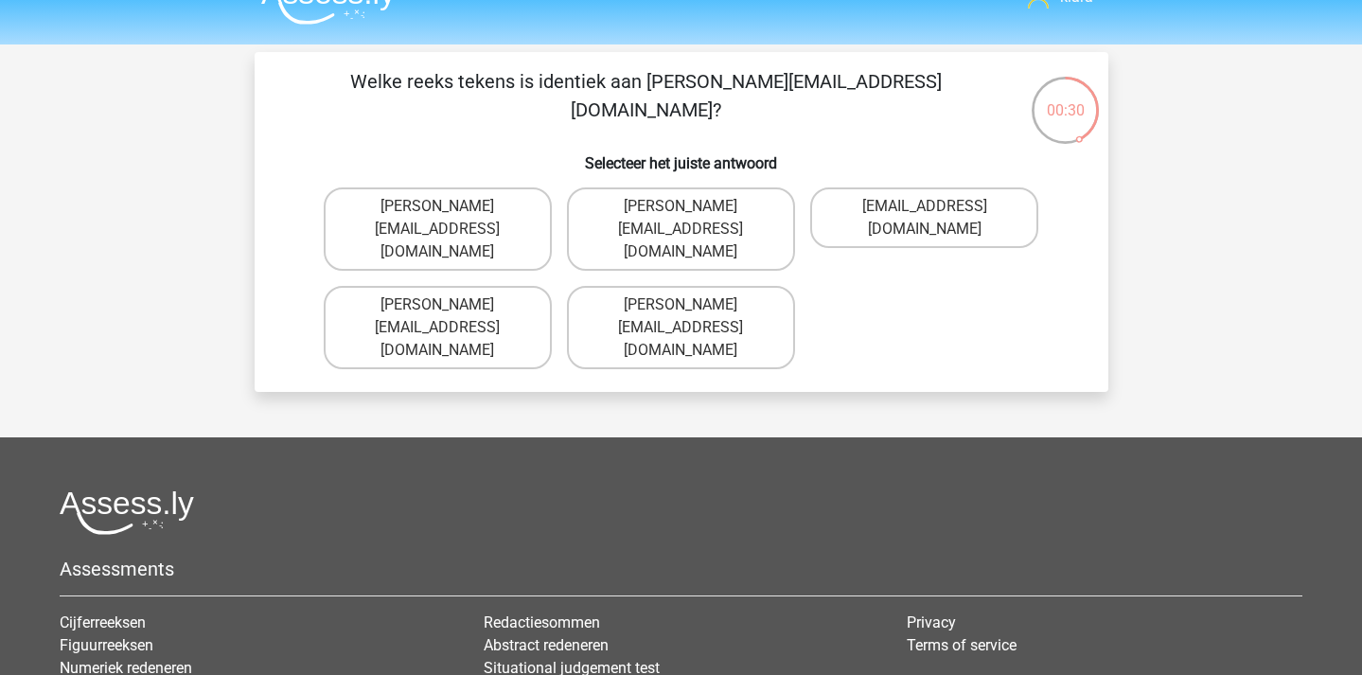
scroll to position [20, 0]
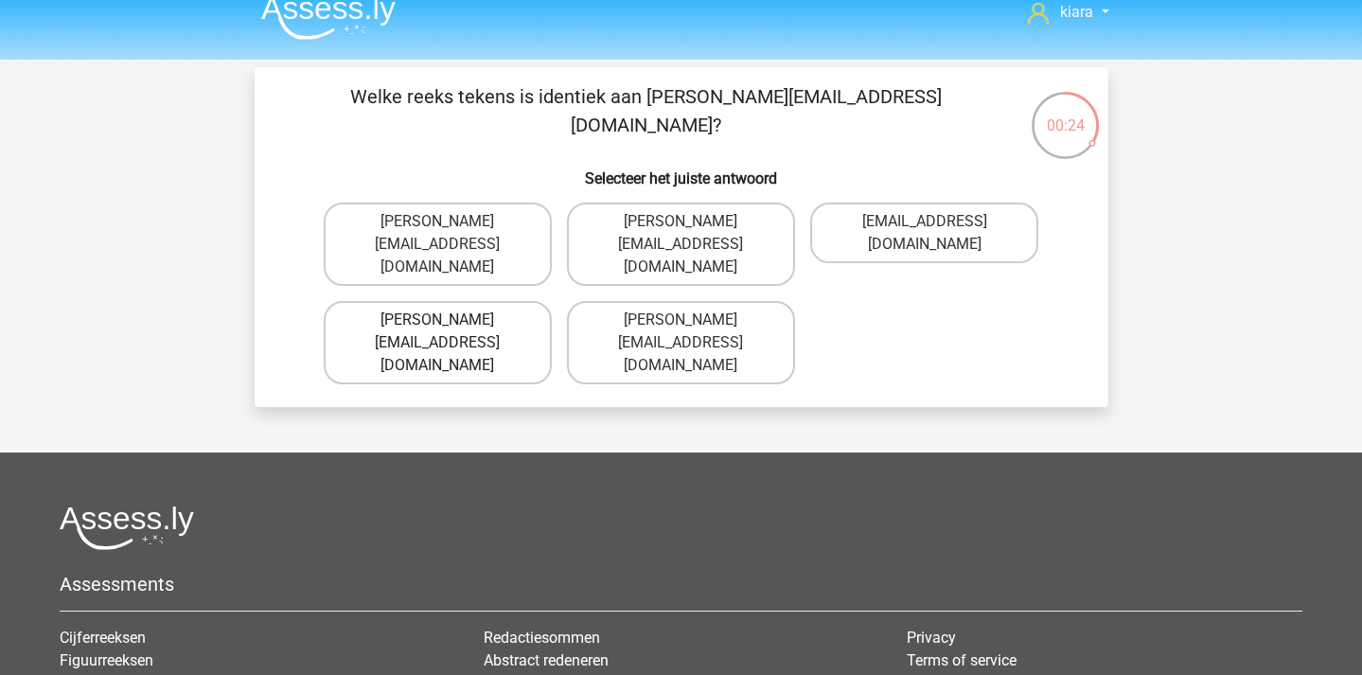
click at [496, 311] on label "Charles.Carpenter@hot-mail.br" at bounding box center [438, 342] width 228 height 83
click at [450, 320] on input "Charles.Carpenter@hot-mail.br" at bounding box center [443, 326] width 12 height 12
radio input "true"
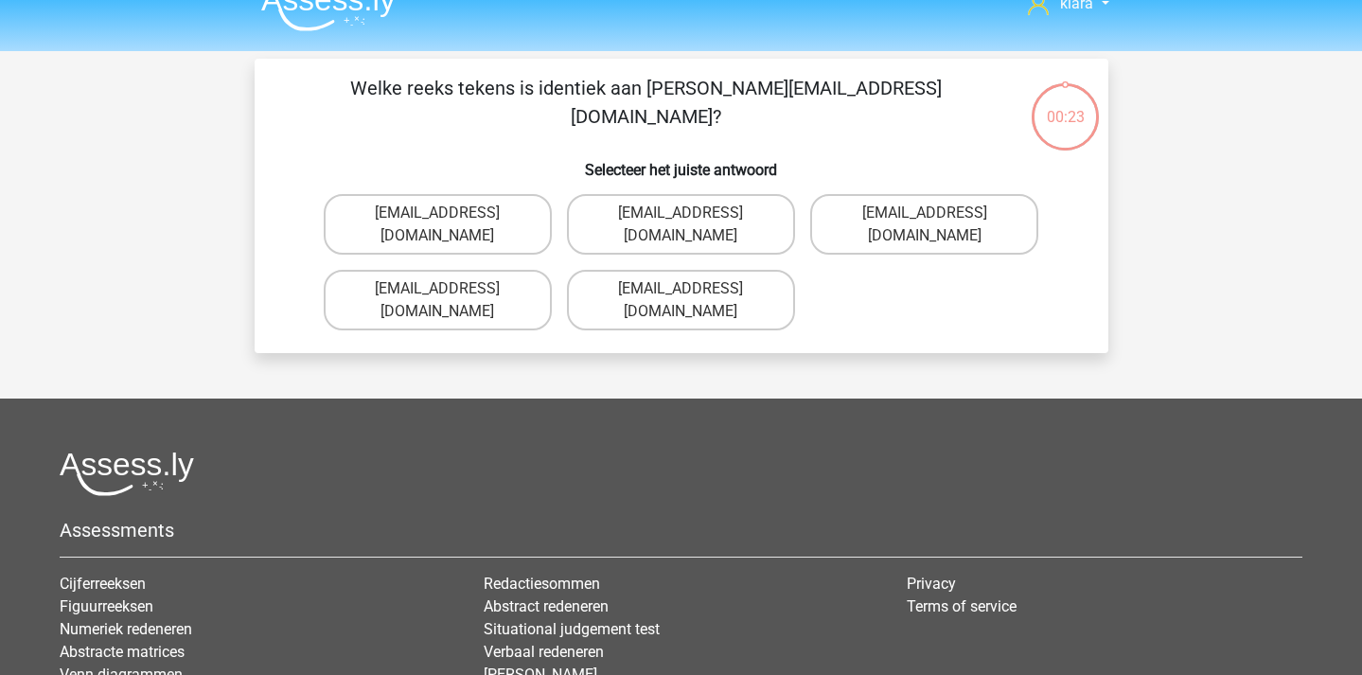
scroll to position [0, 0]
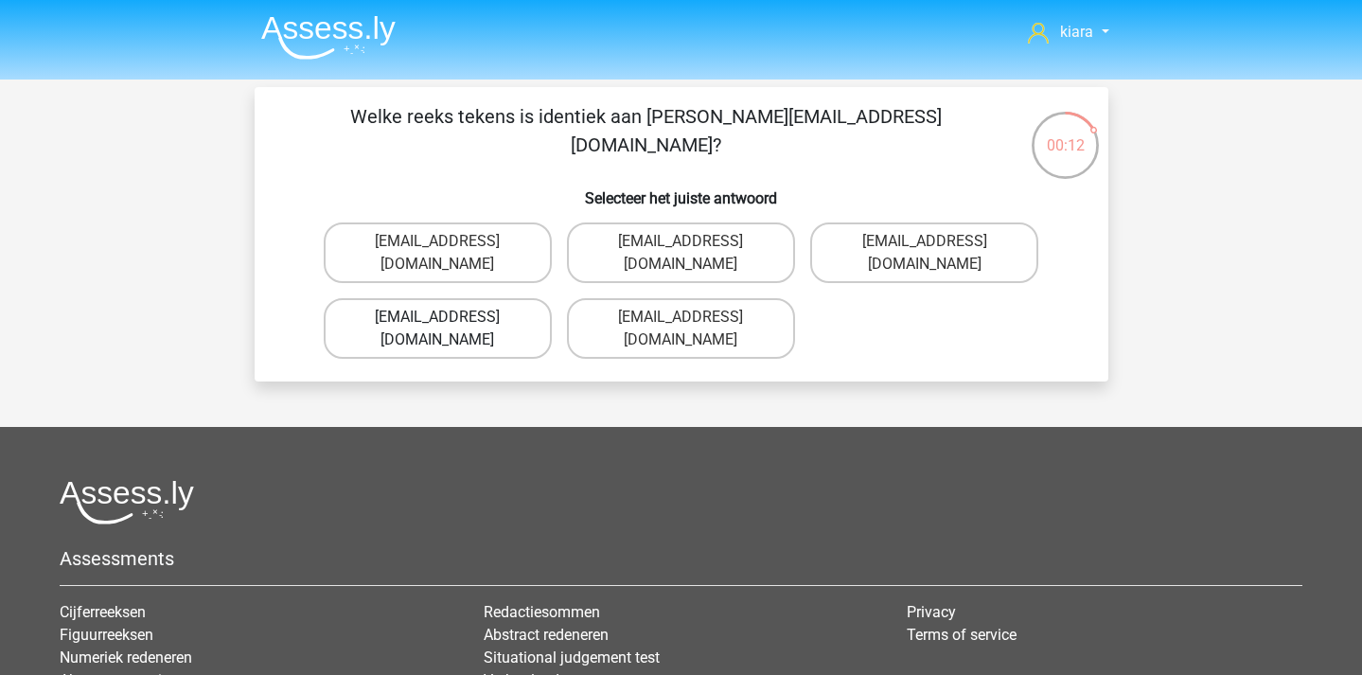
click at [486, 298] on label "Alice_Knight@Gmail.gr" at bounding box center [438, 328] width 228 height 61
click at [450, 317] on input "Alice_Knight@Gmail.gr" at bounding box center [443, 323] width 12 height 12
radio input "true"
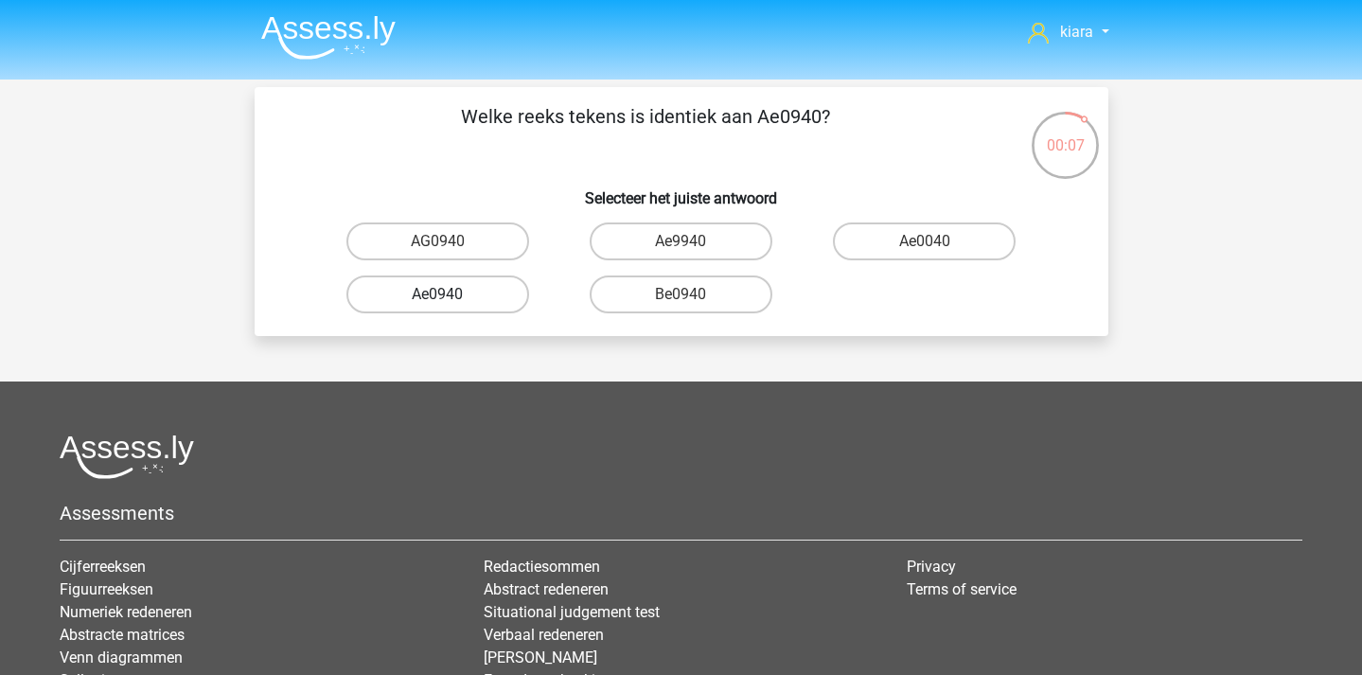
click at [456, 301] on label "Ae0940" at bounding box center [437, 294] width 183 height 38
click at [450, 301] on input "Ae0940" at bounding box center [443, 300] width 12 height 12
radio input "true"
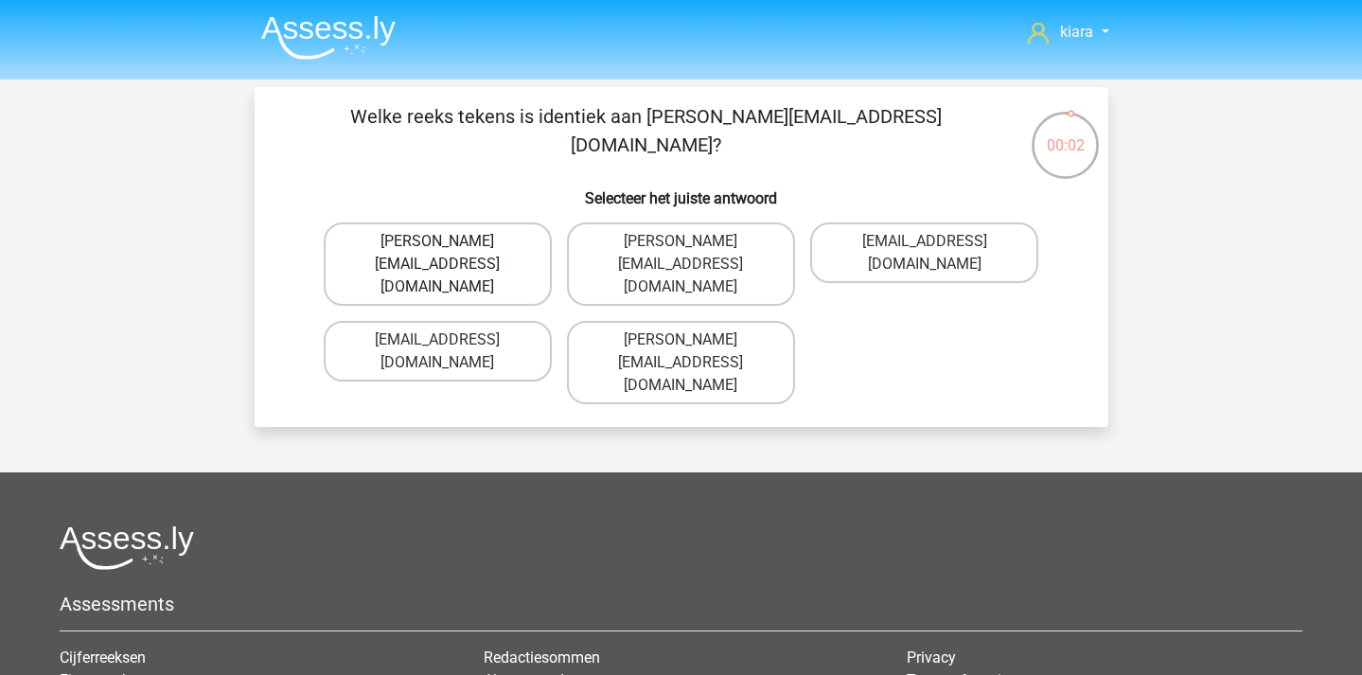
click at [507, 241] on label "Henry_Churchill@Gmail.com.co" at bounding box center [438, 263] width 228 height 83
click at [450, 241] on input "Henry_Churchill@Gmail.com.co" at bounding box center [443, 247] width 12 height 12
radio input "true"
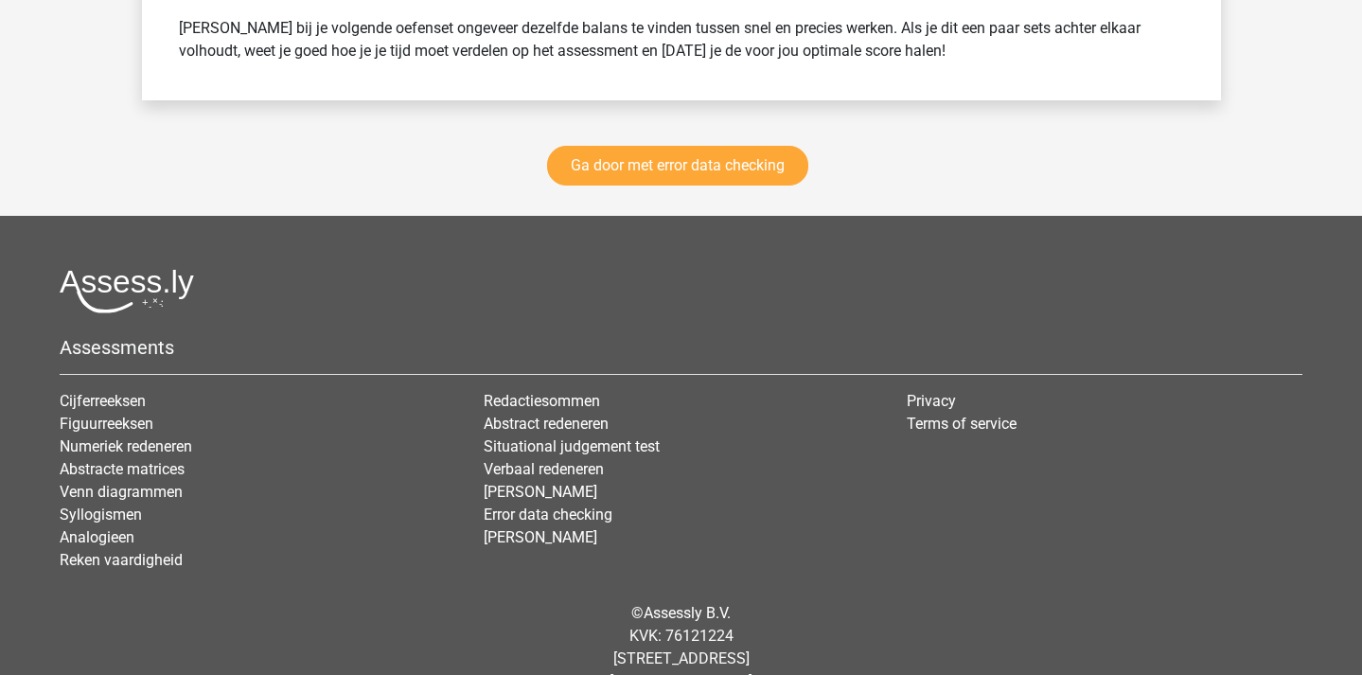
scroll to position [2770, 0]
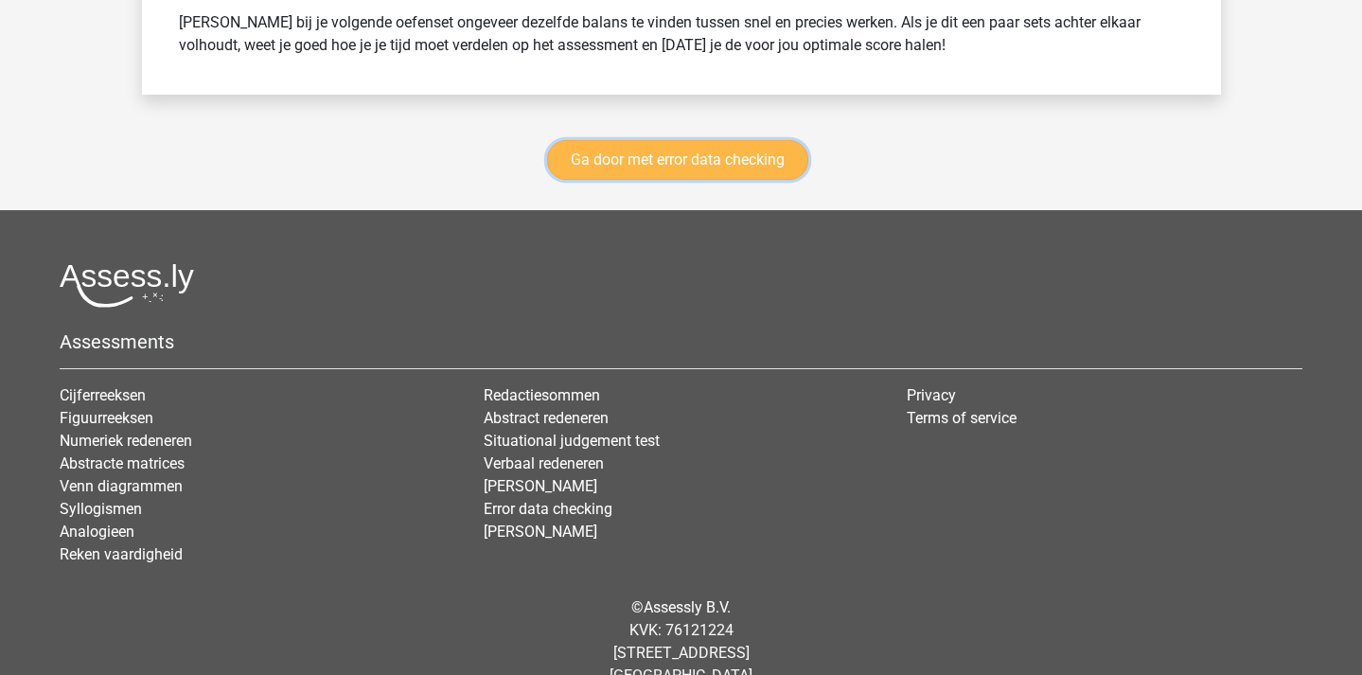
click at [719, 159] on link "Ga door met error data checking" at bounding box center [677, 160] width 261 height 40
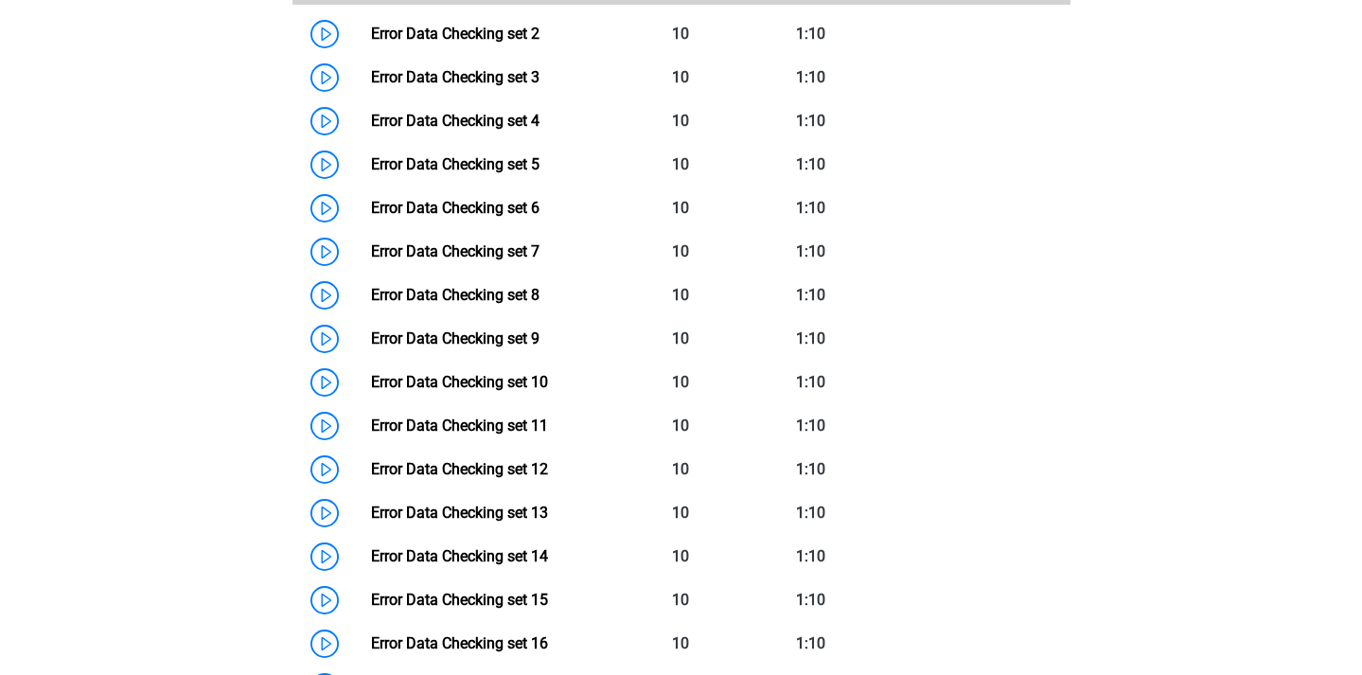
scroll to position [1044, 0]
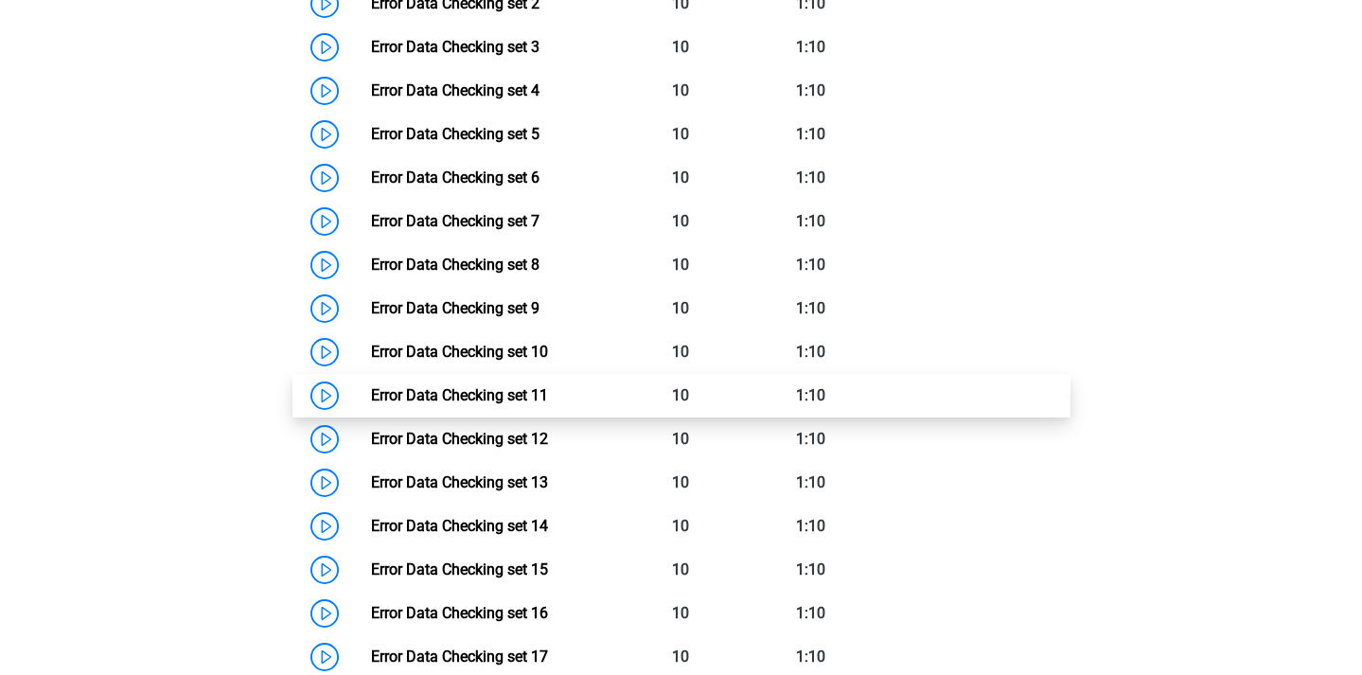
click at [371, 391] on link "Error Data Checking set 11" at bounding box center [459, 395] width 177 height 18
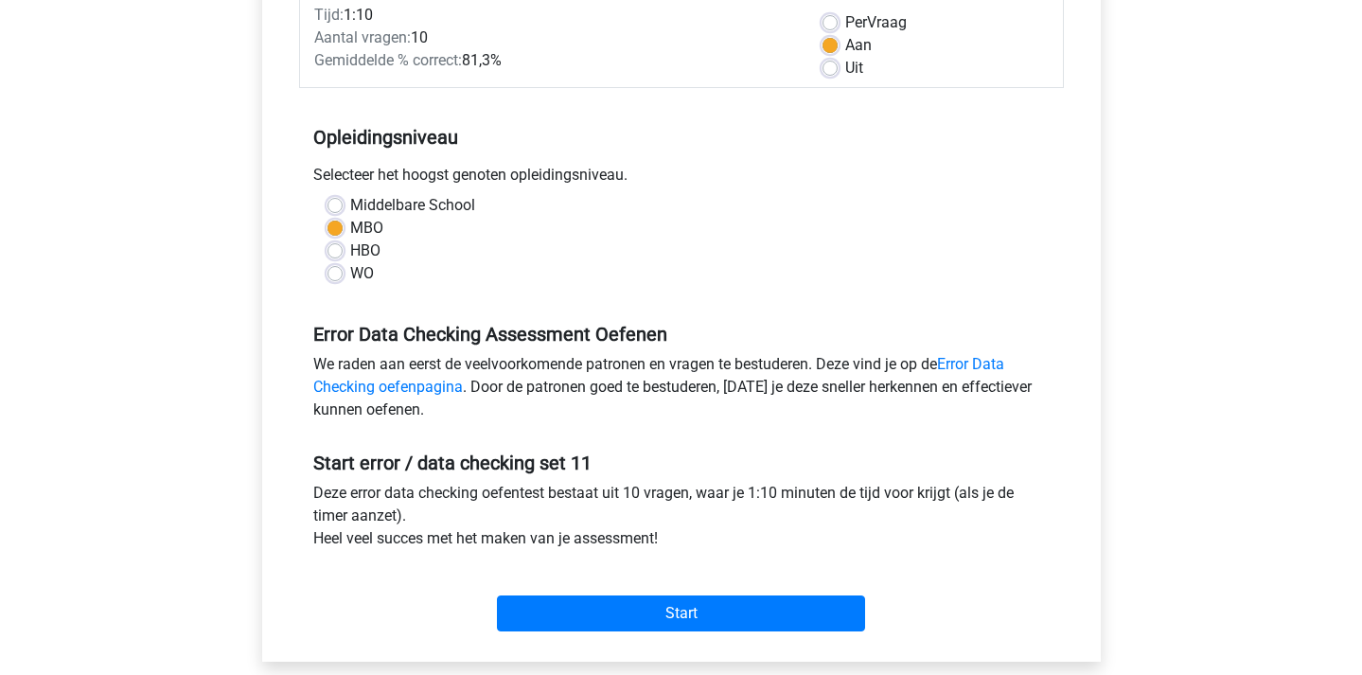
scroll to position [295, 0]
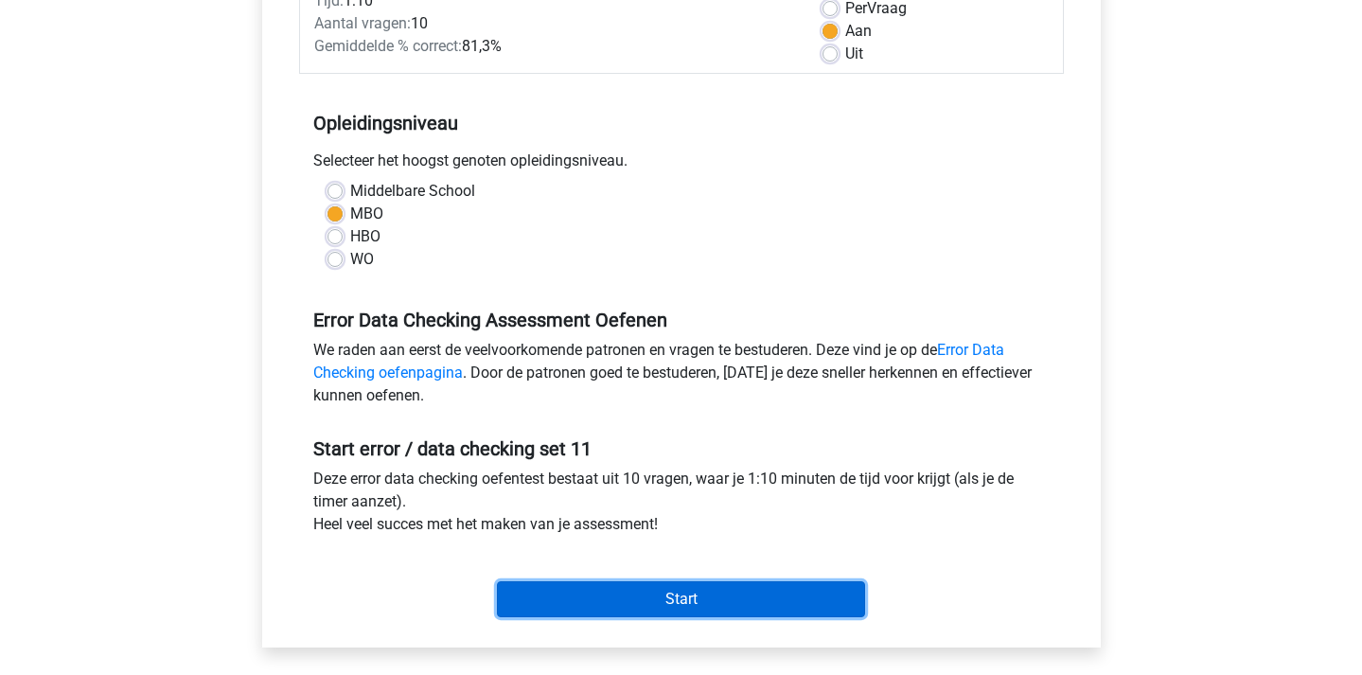
click at [624, 598] on input "Start" at bounding box center [681, 599] width 368 height 36
click at [723, 612] on input "Start" at bounding box center [681, 599] width 368 height 36
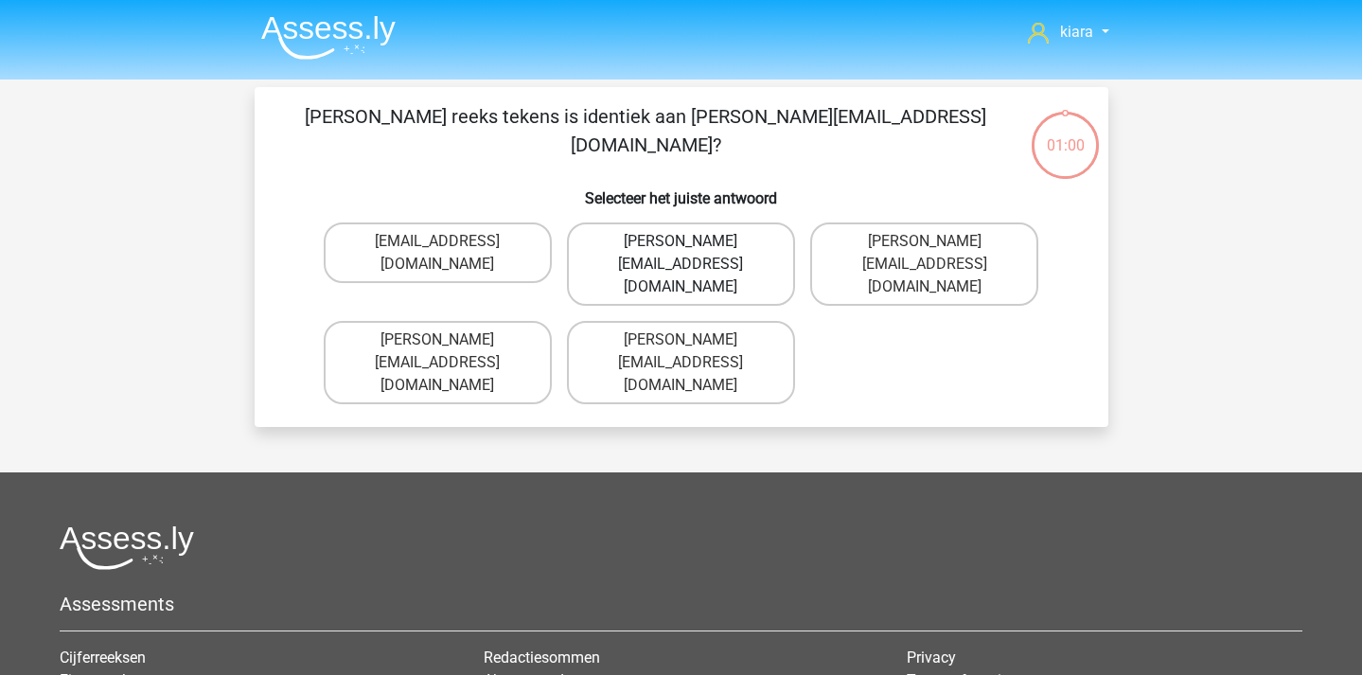
click at [740, 245] on label "George_Campbell@hot-mail.uk.co" at bounding box center [681, 263] width 228 height 83
click at [693, 245] on input "George_Campbell@hot-mail.uk.co" at bounding box center [687, 247] width 12 height 12
radio input "true"
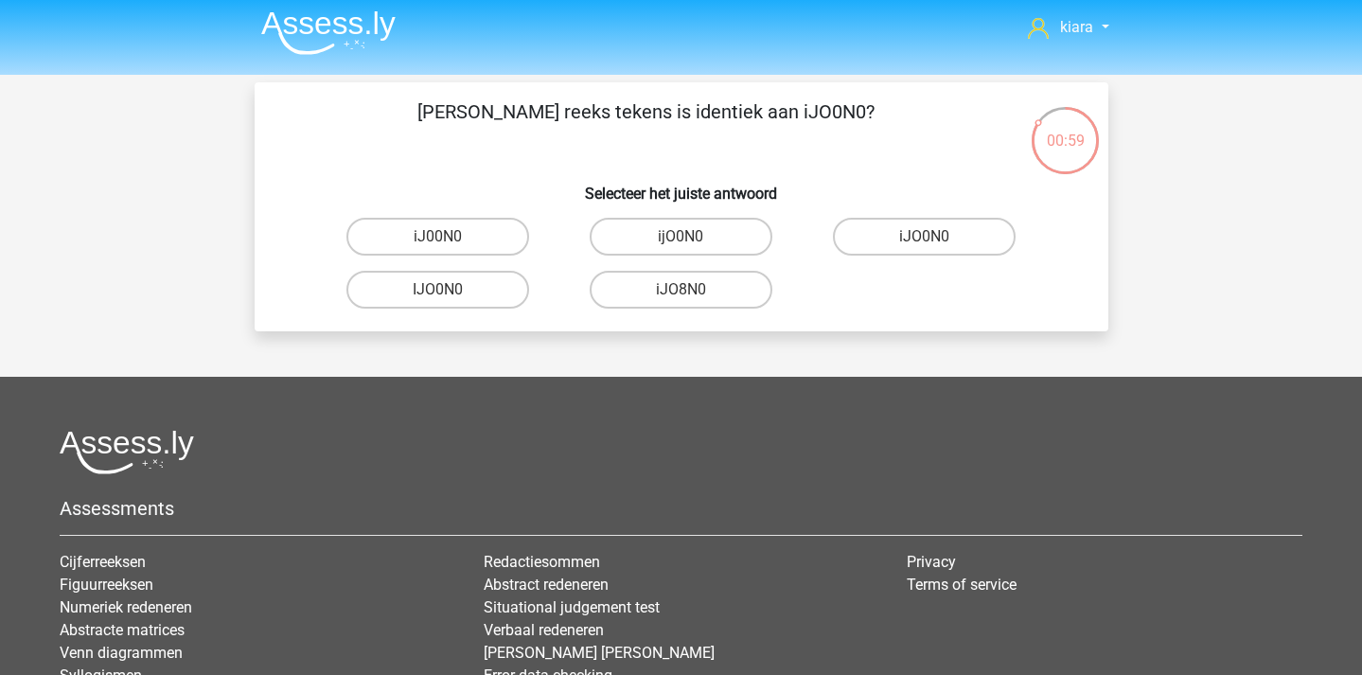
scroll to position [1, 0]
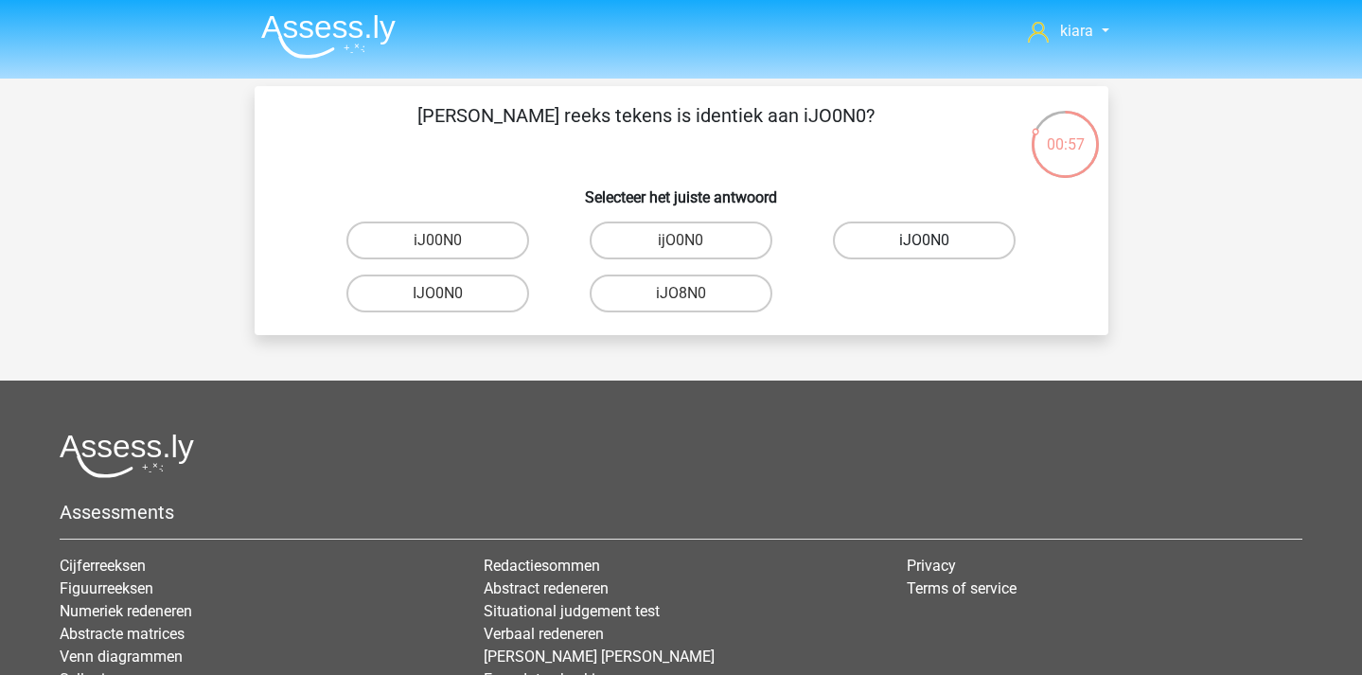
click at [924, 237] on label "iJO0N0" at bounding box center [924, 241] width 183 height 38
click at [925, 240] on input "iJO0N0" at bounding box center [931, 246] width 12 height 12
radio input "true"
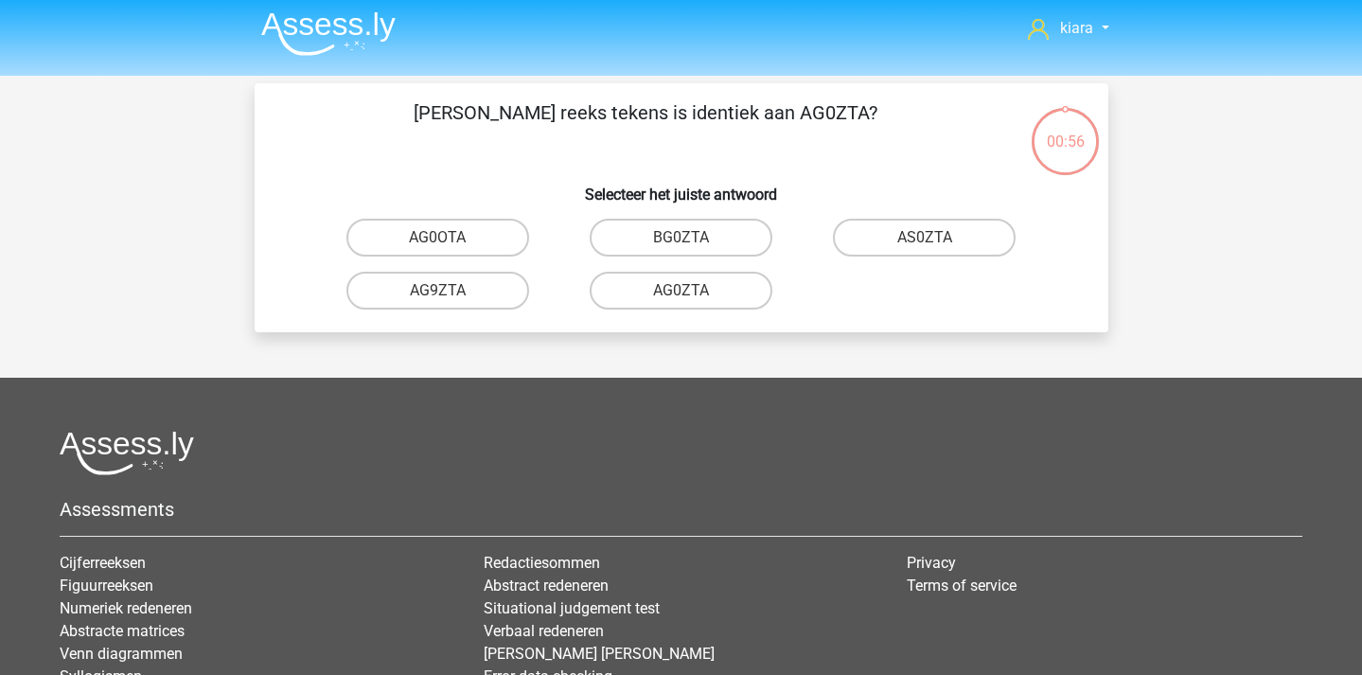
scroll to position [0, 0]
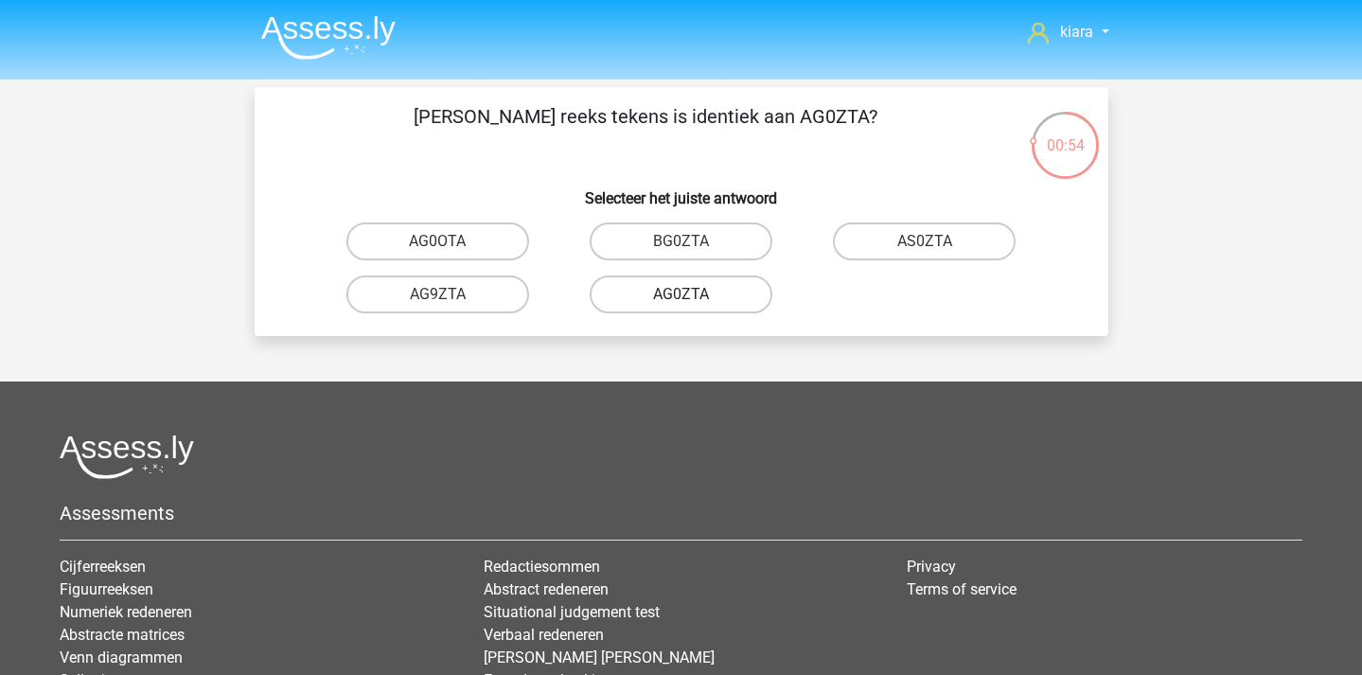
click at [699, 292] on label "AG0ZTA" at bounding box center [681, 294] width 183 height 38
click at [693, 294] on input "AG0ZTA" at bounding box center [687, 300] width 12 height 12
radio input "true"
click at [946, 239] on label "B0DJA9" at bounding box center [924, 241] width 183 height 38
click at [937, 241] on input "B0DJA9" at bounding box center [931, 247] width 12 height 12
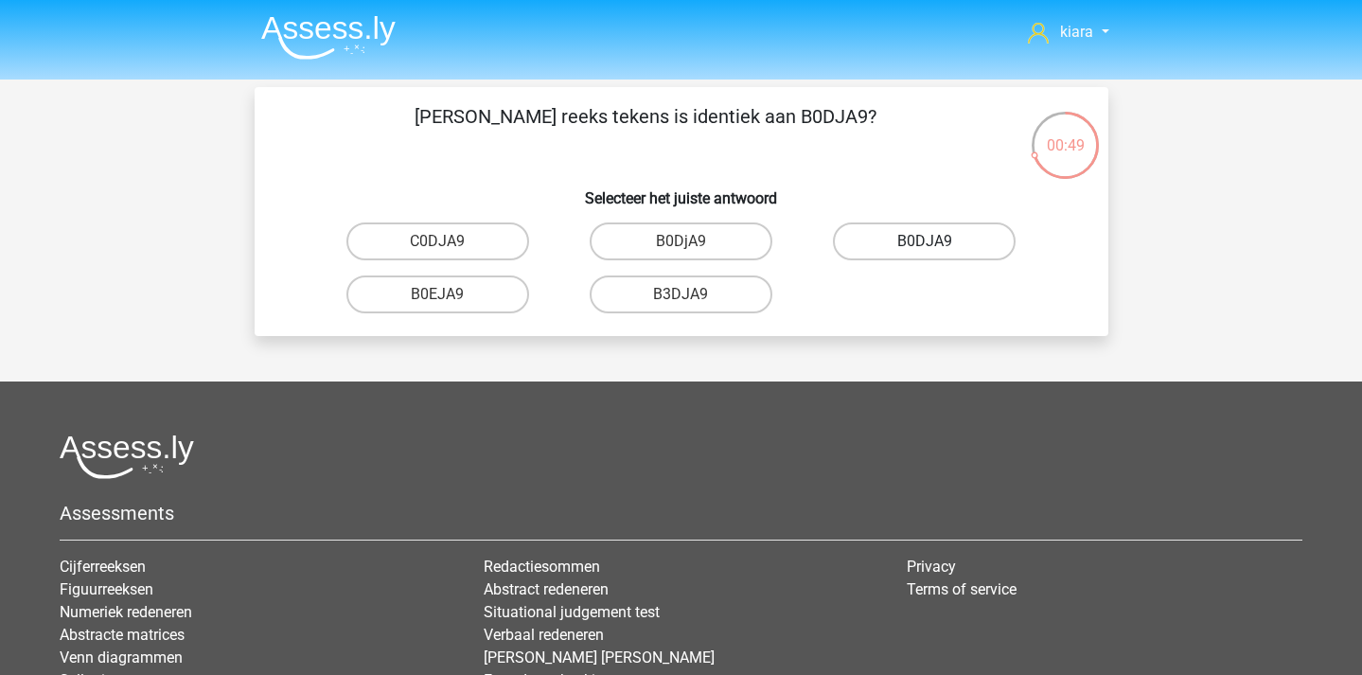
radio input "true"
click at [454, 241] on label "SiG0PA" at bounding box center [437, 241] width 183 height 38
click at [450, 241] on input "SiG0PA" at bounding box center [443, 247] width 12 height 12
radio input "true"
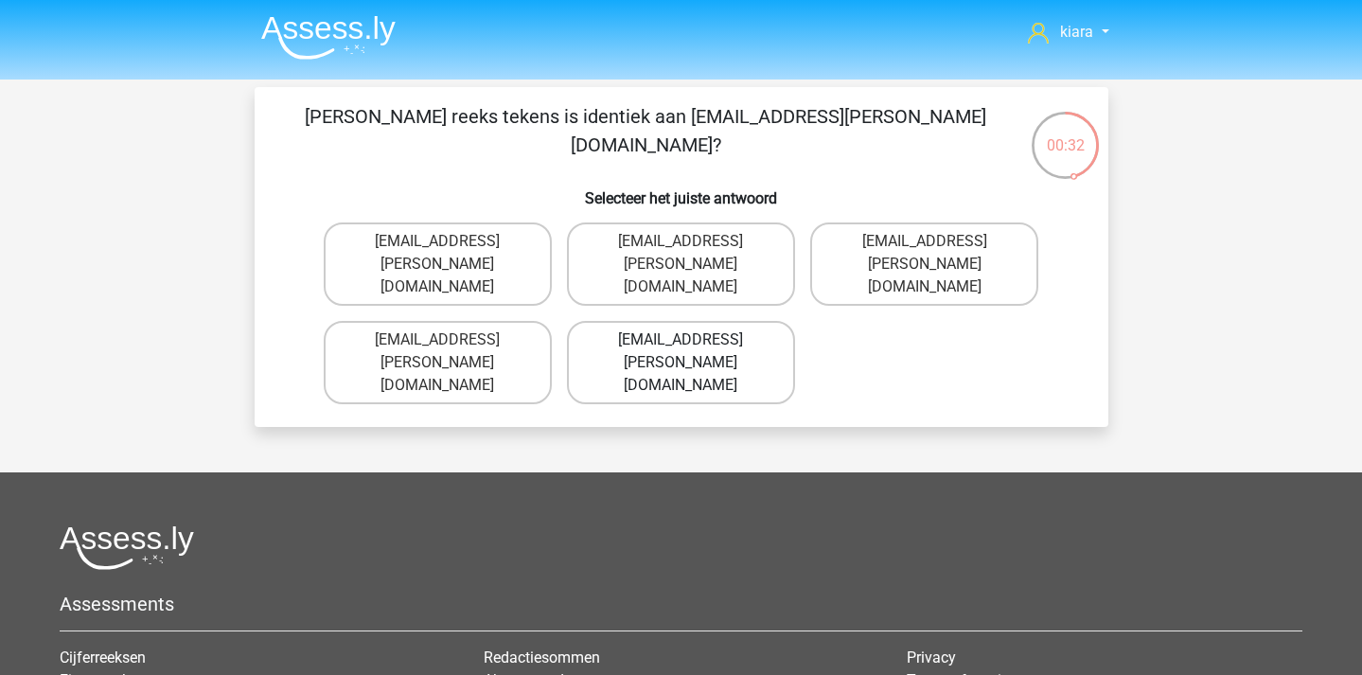
click at [714, 321] on label "Isla+Barker@jointmail.gr" at bounding box center [681, 362] width 228 height 83
click at [693, 340] on input "Isla+Barker@jointmail.gr" at bounding box center [687, 346] width 12 height 12
radio input "true"
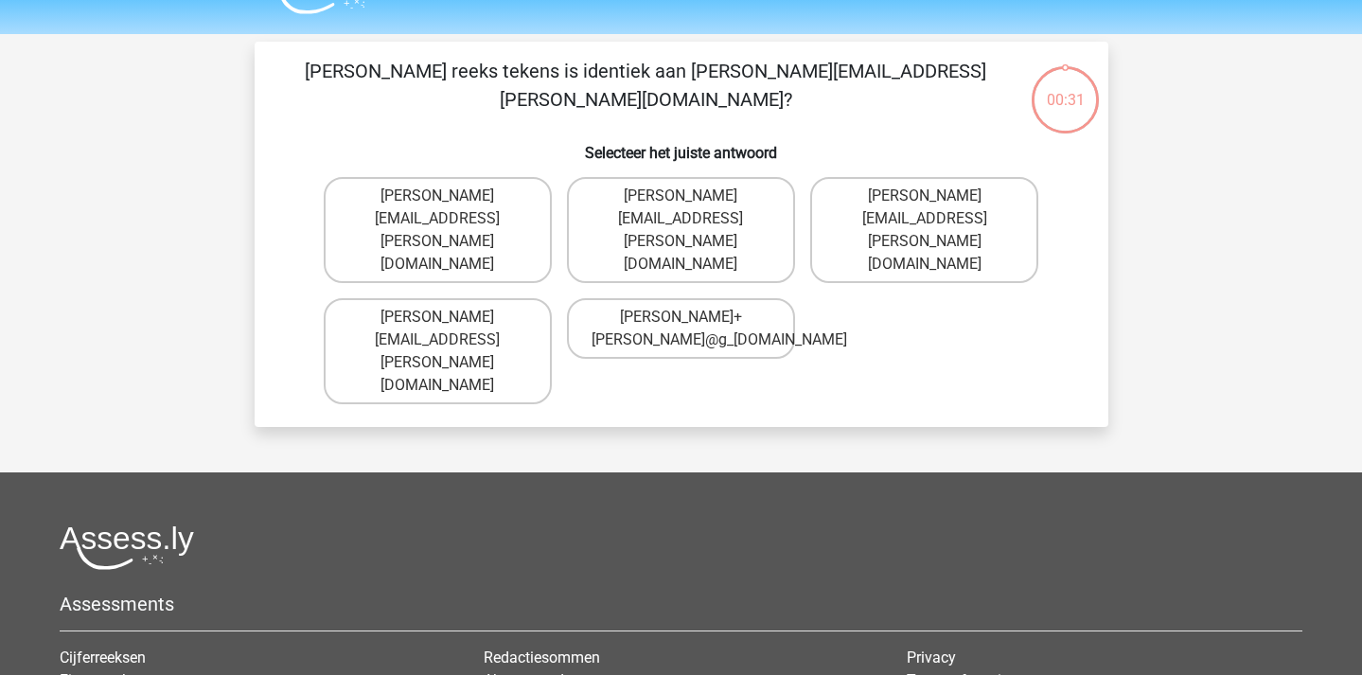
scroll to position [87, 0]
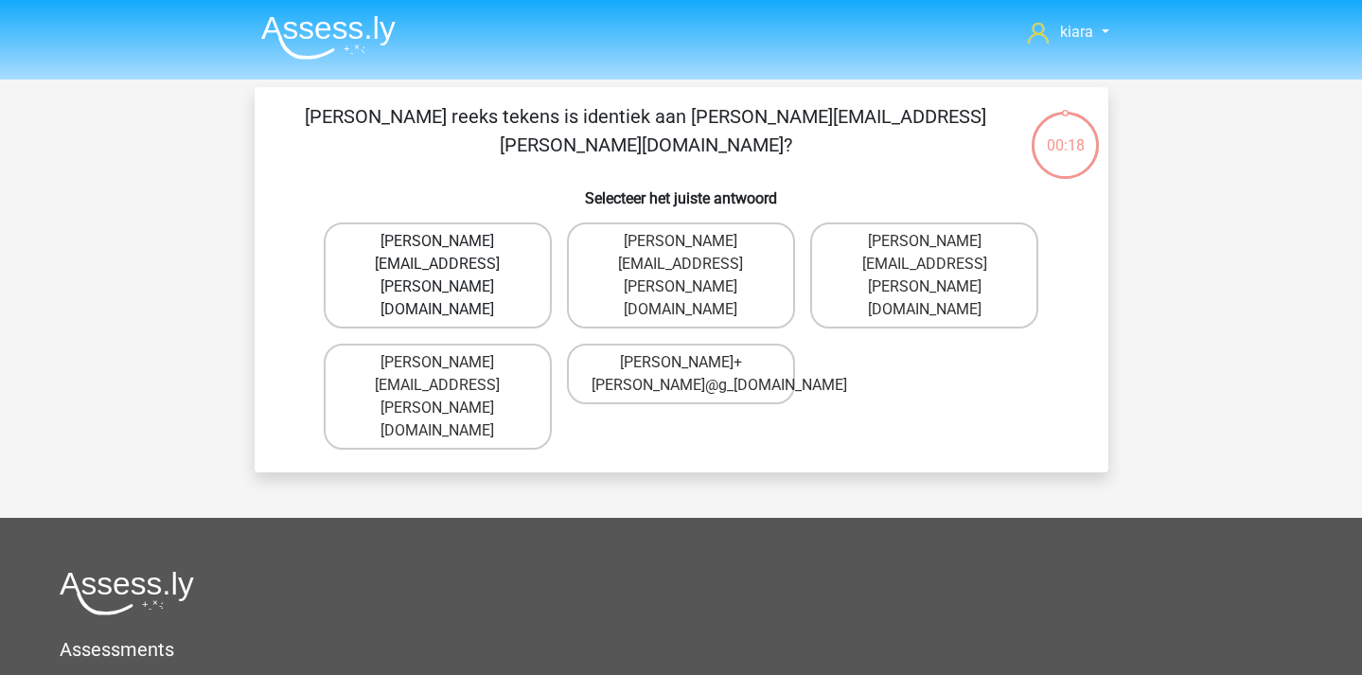
click at [509, 257] on label "[PERSON_NAME][EMAIL_ADDRESS][PERSON_NAME][DOMAIN_NAME]" at bounding box center [438, 275] width 228 height 106
click at [450, 254] on input "[PERSON_NAME][EMAIL_ADDRESS][PERSON_NAME][DOMAIN_NAME]" at bounding box center [443, 247] width 12 height 12
radio input "true"
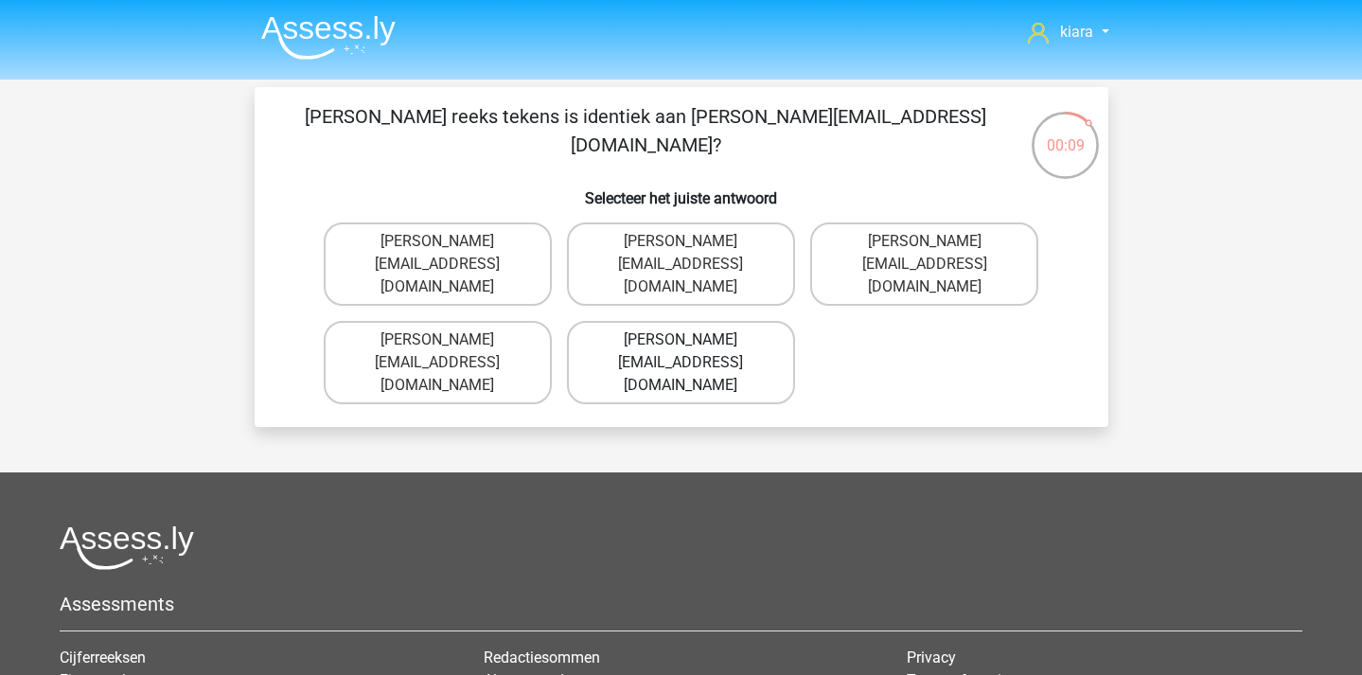
click at [738, 329] on label "[PERSON_NAME][EMAIL_ADDRESS][DOMAIN_NAME]" at bounding box center [681, 362] width 228 height 83
click at [693, 340] on input "[PERSON_NAME][EMAIL_ADDRESS][DOMAIN_NAME]" at bounding box center [687, 346] width 12 height 12
radio input "true"
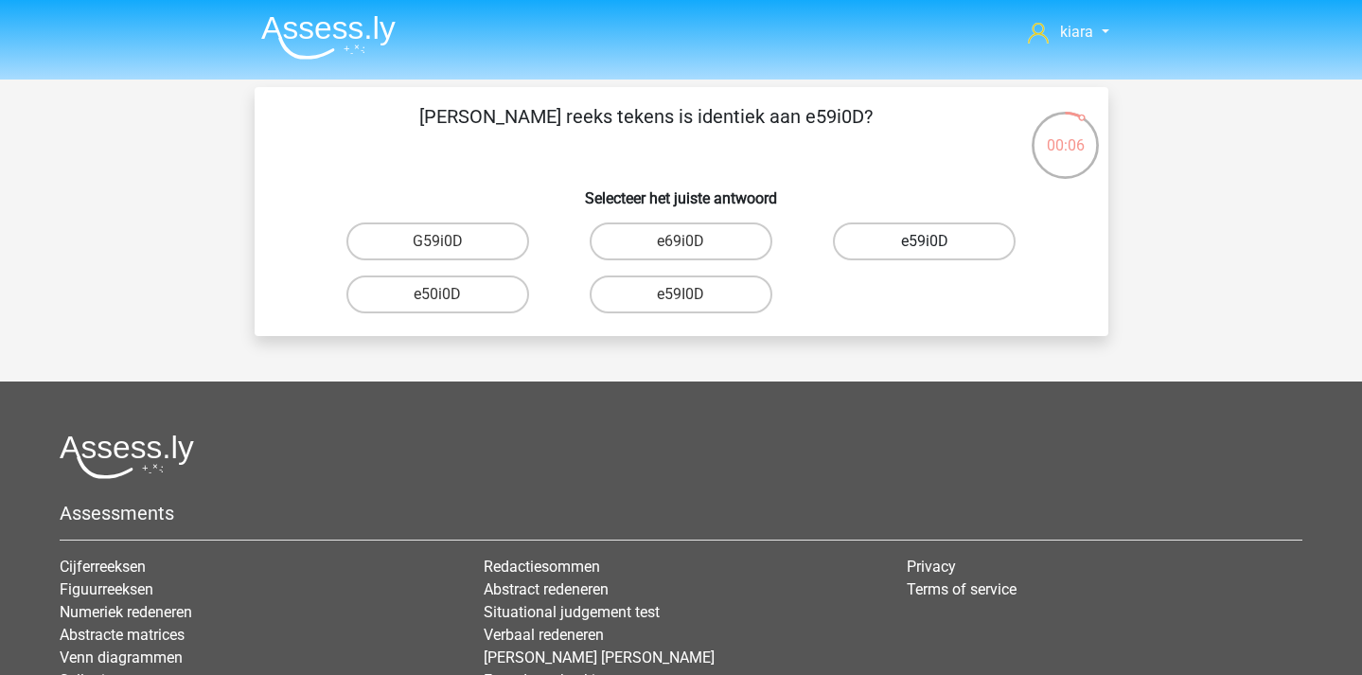
click at [946, 242] on label "e59i0D" at bounding box center [924, 241] width 183 height 38
click at [937, 242] on input "e59i0D" at bounding box center [931, 247] width 12 height 12
radio input "true"
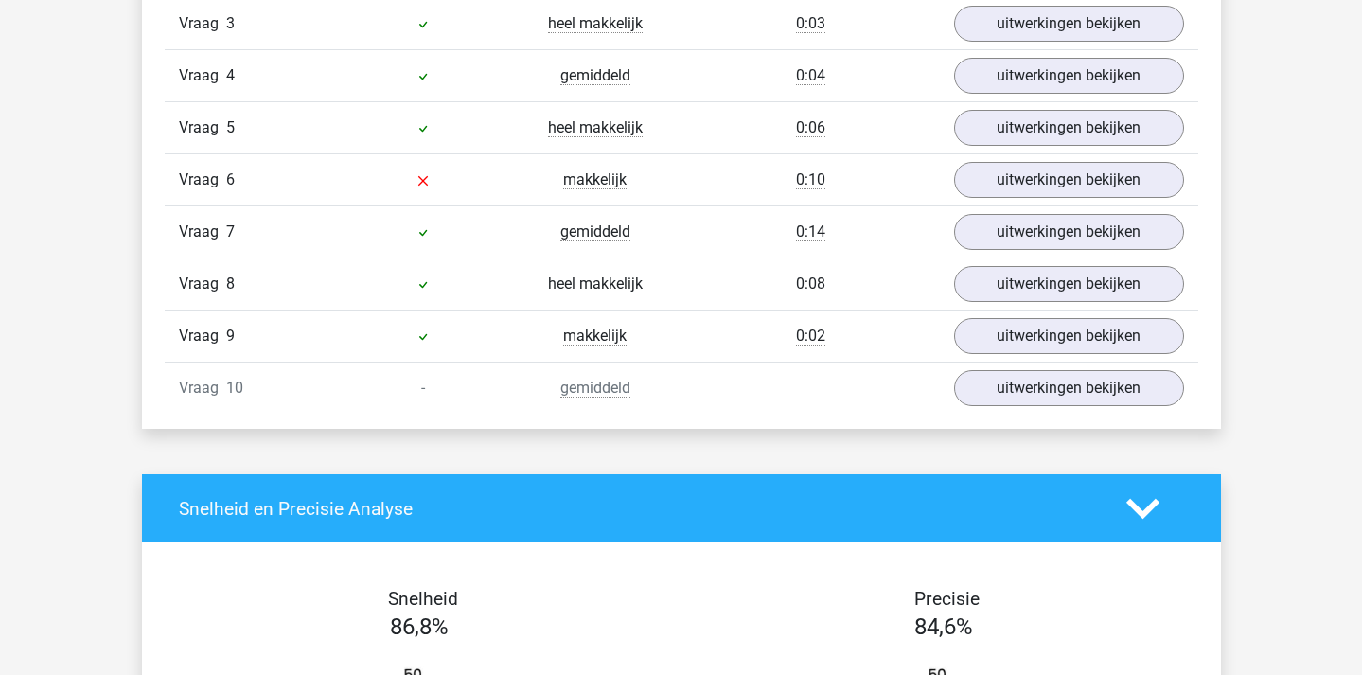
scroll to position [1409, 0]
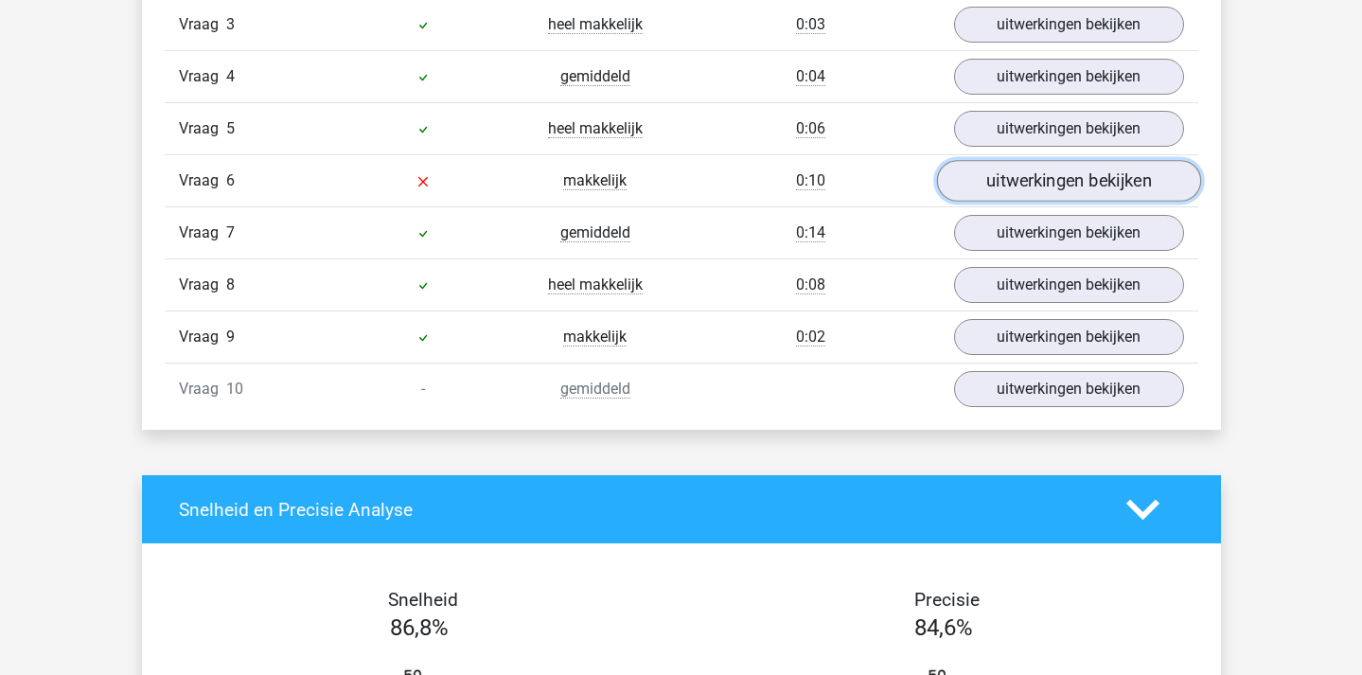
click at [986, 172] on link "uitwerkingen bekijken" at bounding box center [1068, 181] width 264 height 42
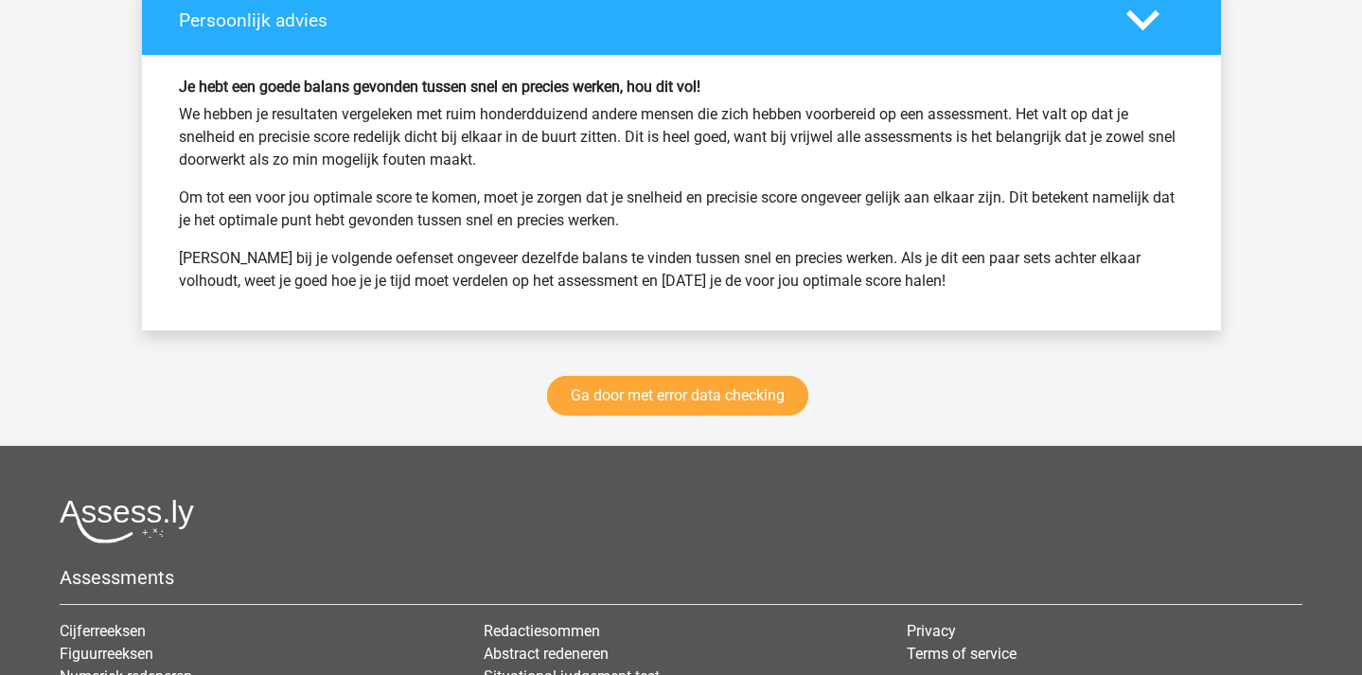
scroll to position [2937, 0]
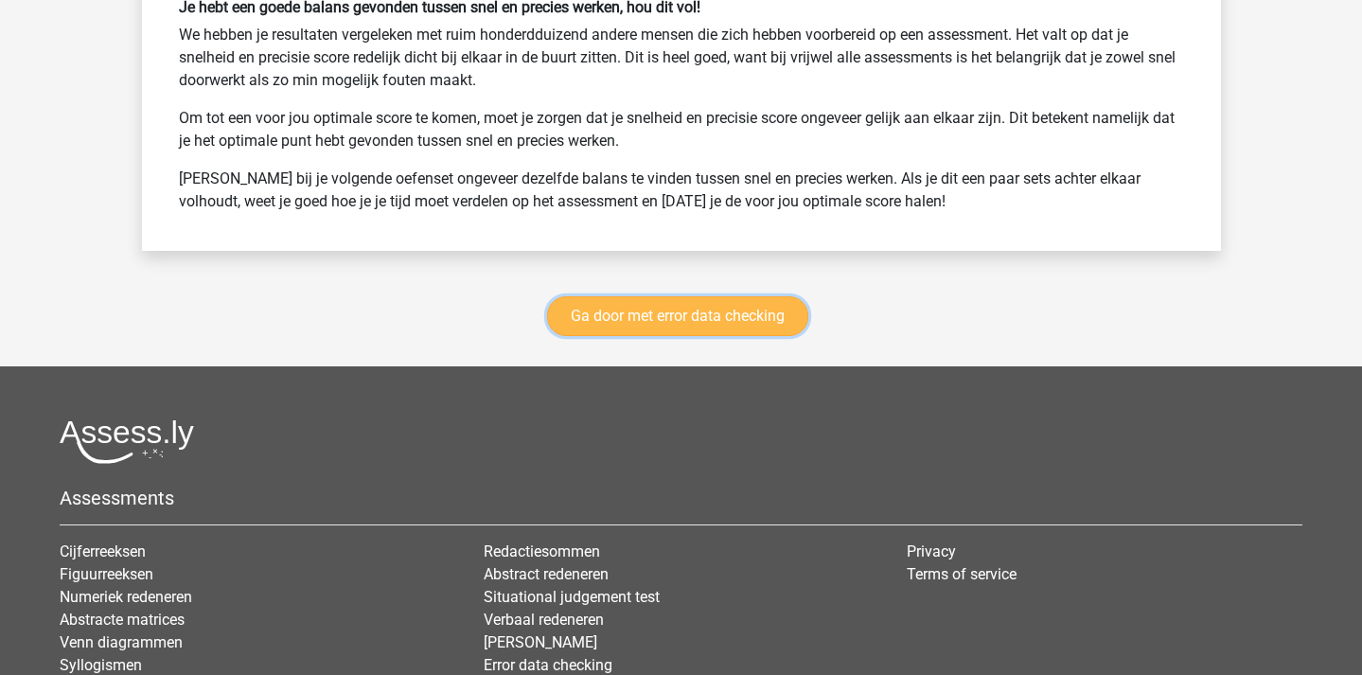
click at [698, 308] on link "Ga door met error data checking" at bounding box center [677, 316] width 261 height 40
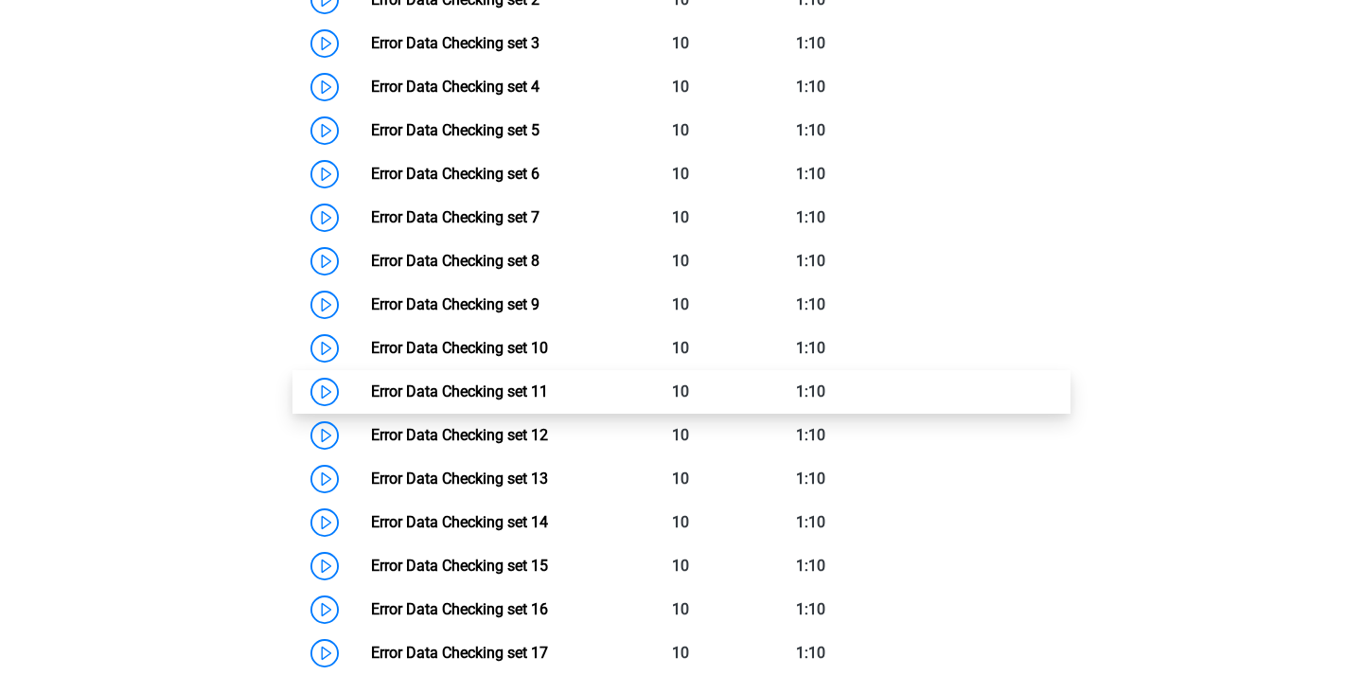
scroll to position [1057, 0]
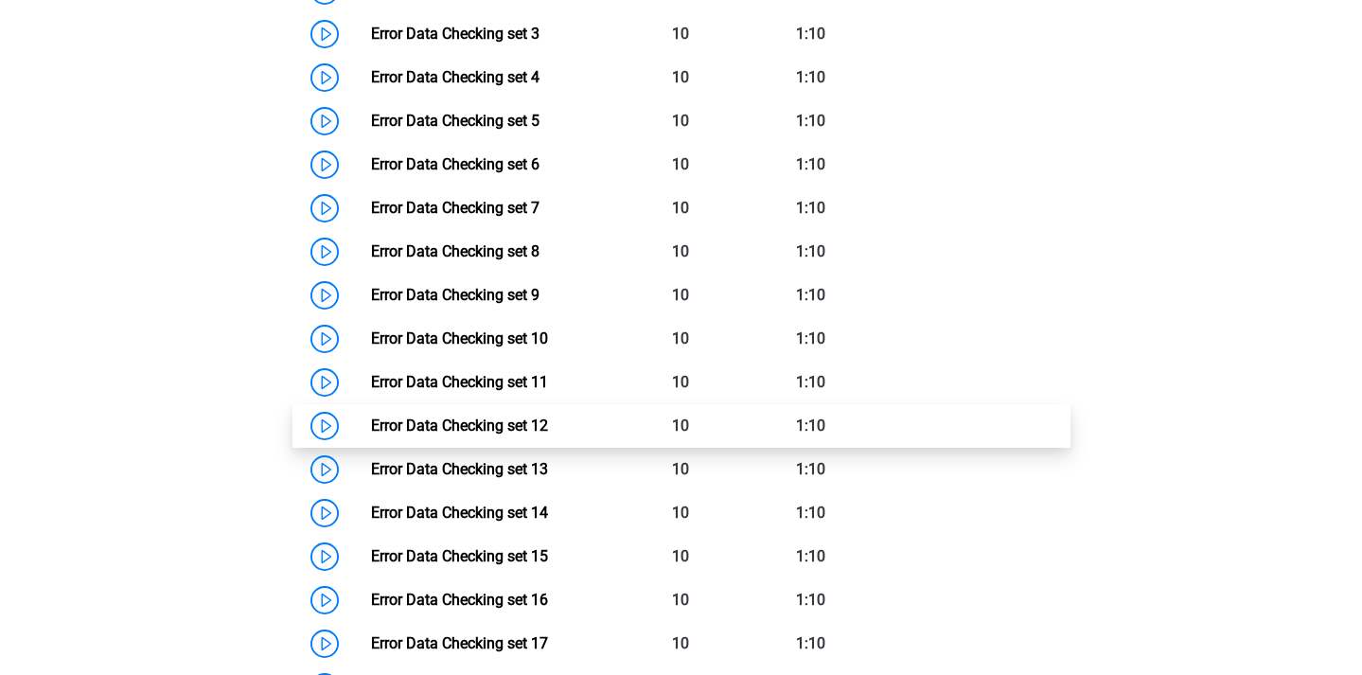
click at [371, 422] on link "Error Data Checking set 12" at bounding box center [459, 426] width 177 height 18
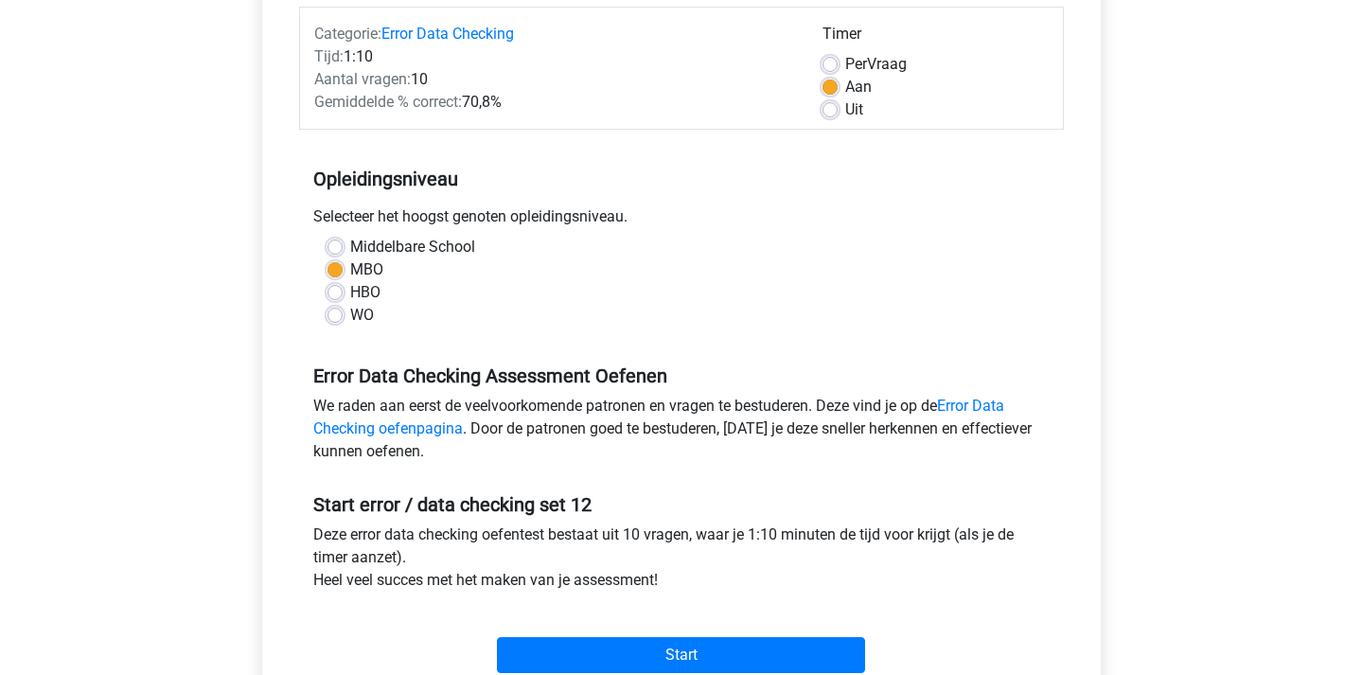
scroll to position [509, 0]
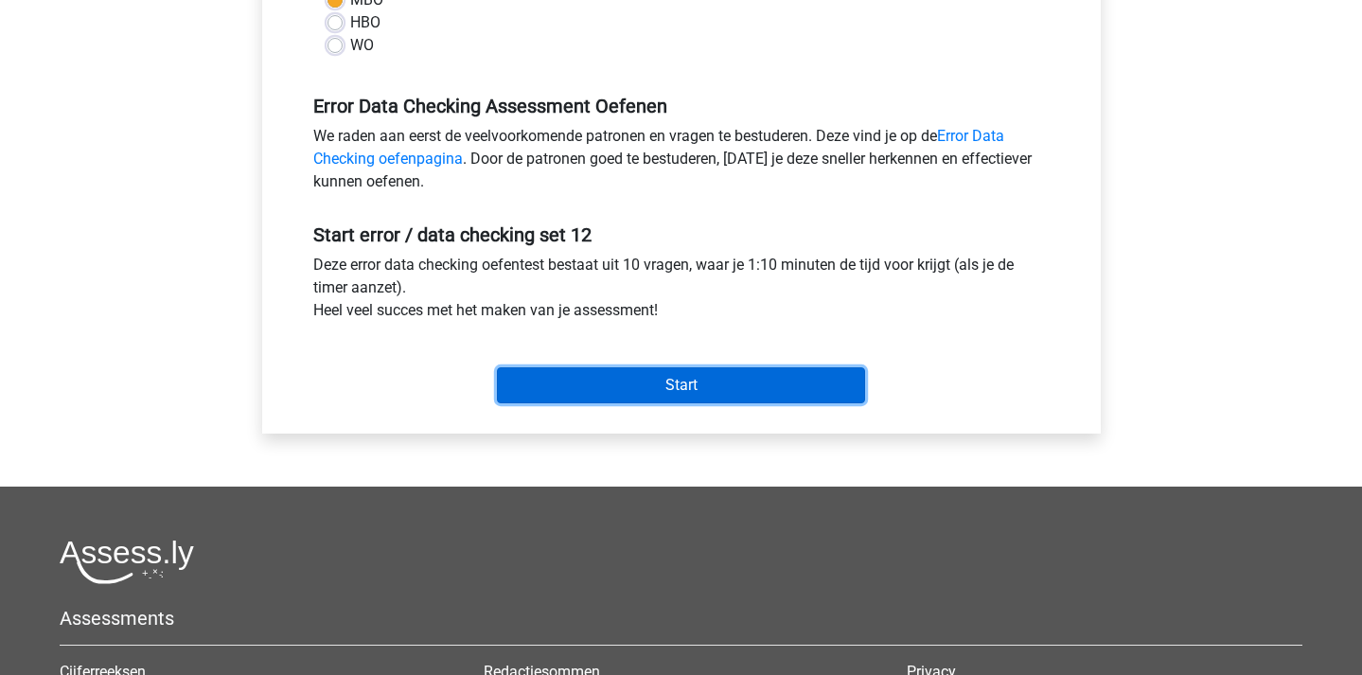
click at [671, 375] on input "Start" at bounding box center [681, 385] width 368 height 36
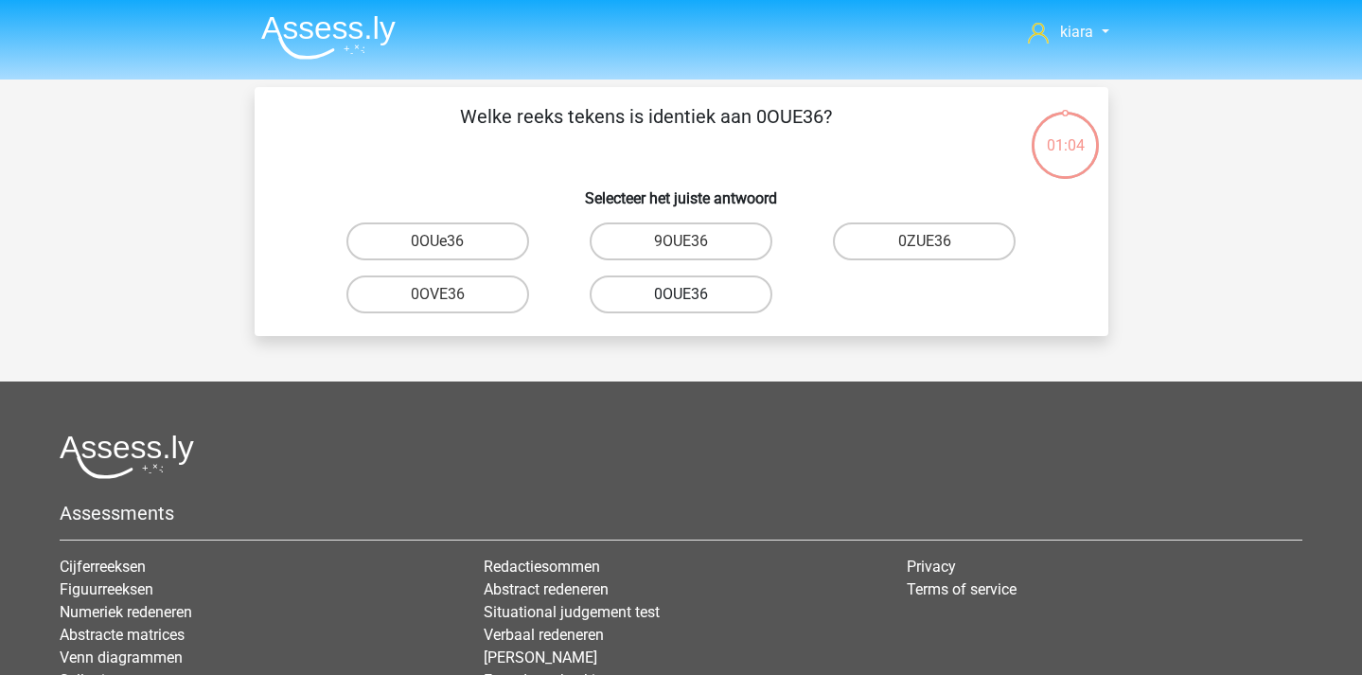
click at [690, 292] on label "0OUE36" at bounding box center [681, 294] width 183 height 38
click at [690, 294] on input "0OUE36" at bounding box center [687, 300] width 12 height 12
radio input "true"
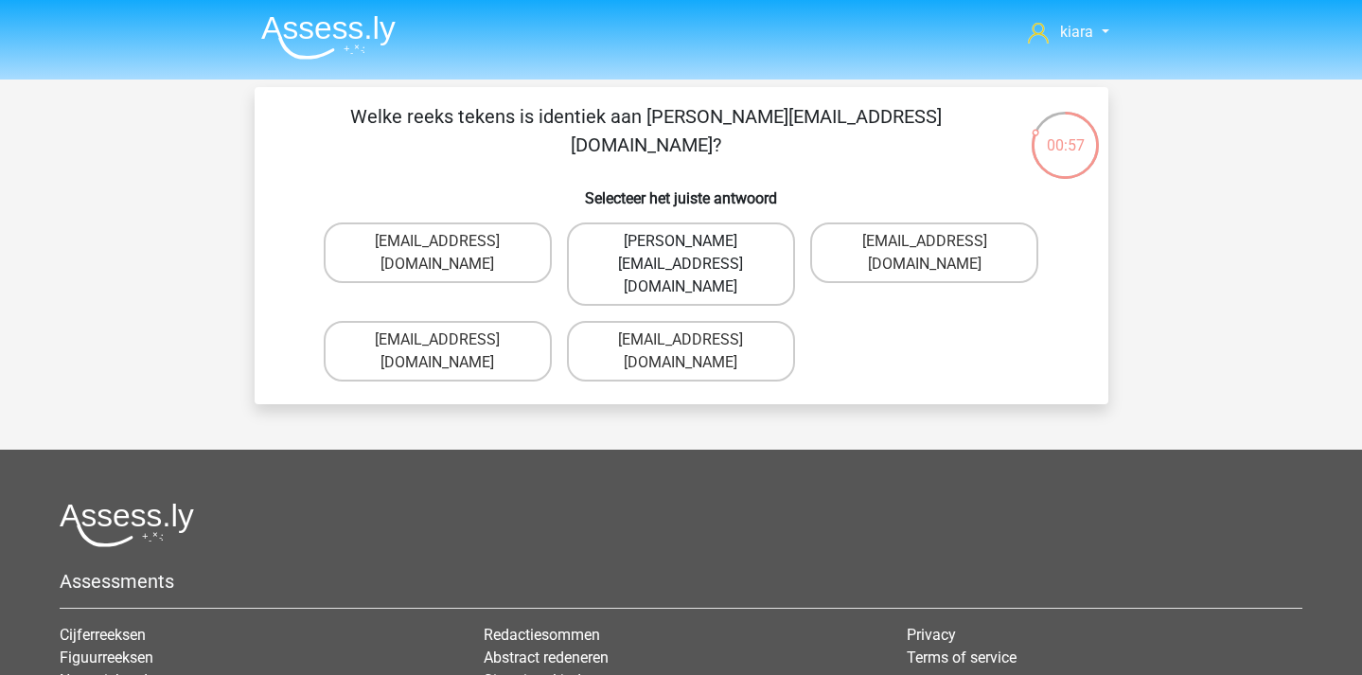
click at [750, 240] on label "Willow+Sinclair@email.com.uk" at bounding box center [681, 263] width 228 height 83
click at [693, 241] on input "Willow+Sinclair@email.com.uk" at bounding box center [687, 247] width 12 height 12
radio input "true"
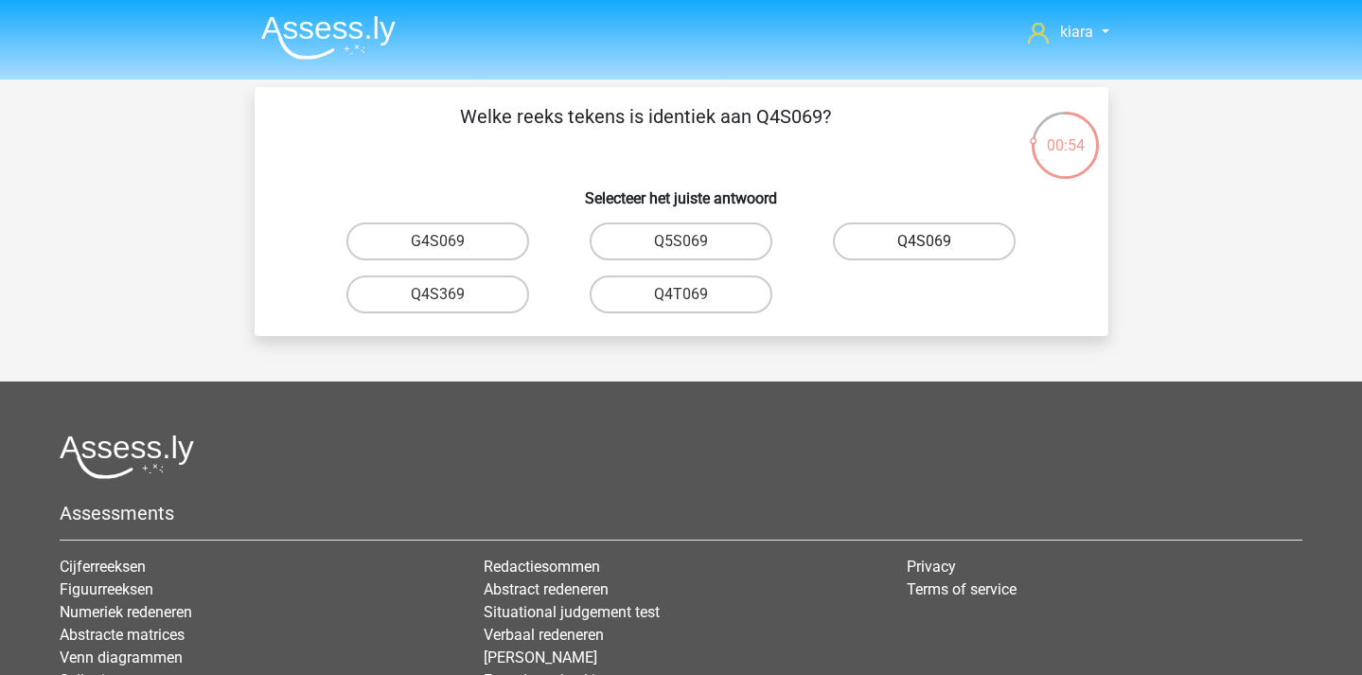
click at [949, 243] on label "Q4S069" at bounding box center [924, 241] width 183 height 38
click at [937, 243] on input "Q4S069" at bounding box center [931, 247] width 12 height 12
radio input "true"
click at [463, 241] on label "C8O99W" at bounding box center [437, 241] width 183 height 38
click at [450, 241] on input "C8O99W" at bounding box center [443, 247] width 12 height 12
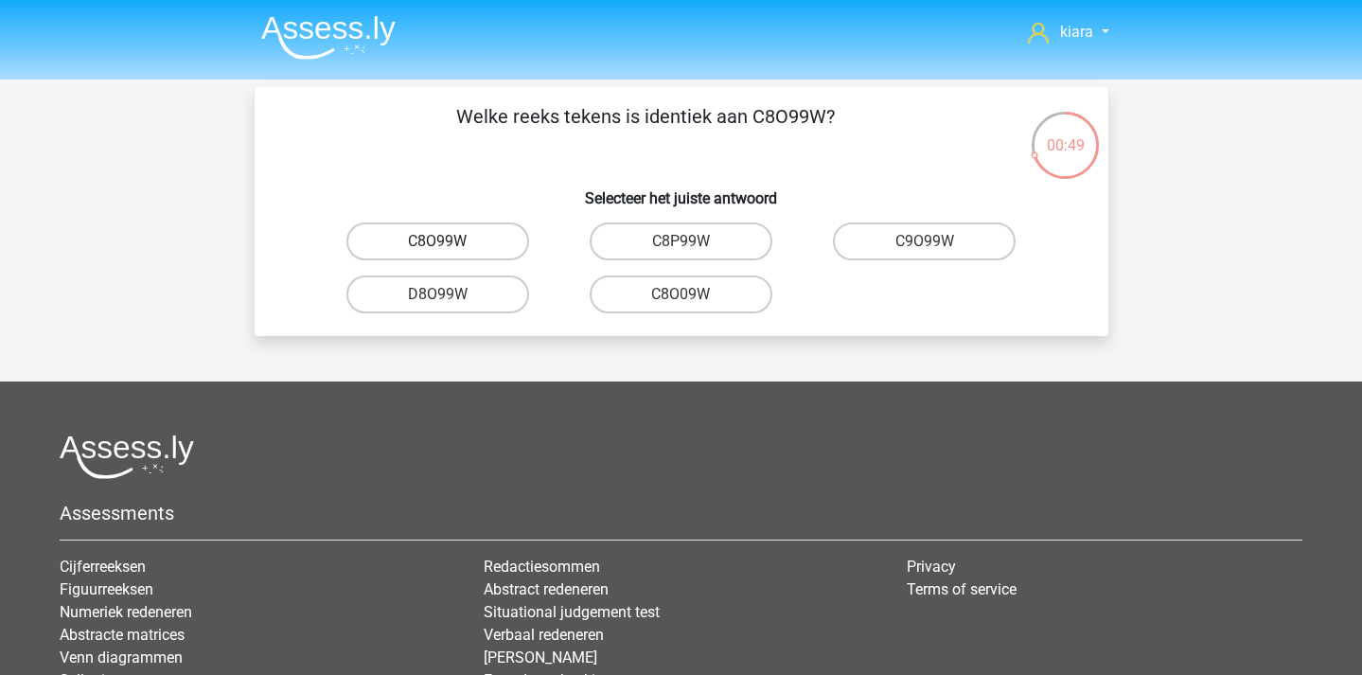
radio input "true"
click at [928, 239] on label "UNSj99" at bounding box center [924, 241] width 183 height 38
click at [928, 241] on input "UNSj99" at bounding box center [931, 247] width 12 height 12
radio input "true"
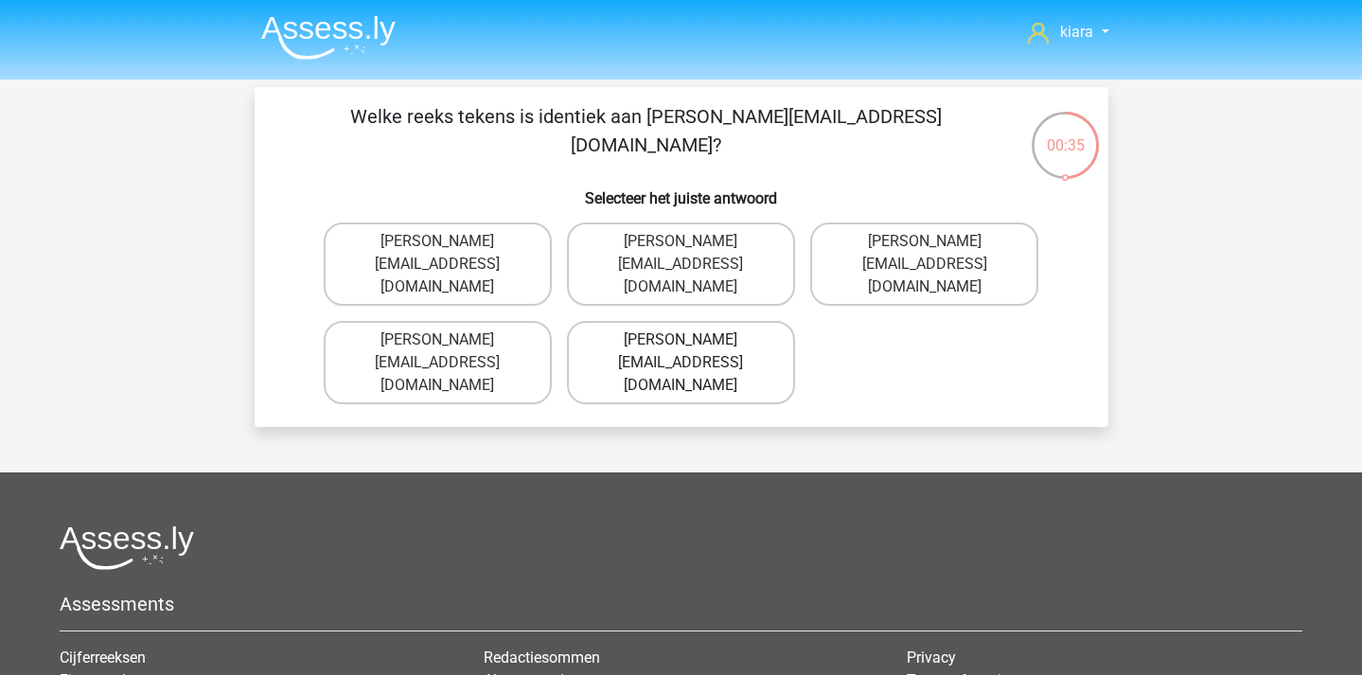
click at [739, 329] on label "Freddie-Williams@g-mail.gr" at bounding box center [681, 362] width 228 height 83
click at [693, 340] on input "Freddie-Williams@g-mail.gr" at bounding box center [687, 346] width 12 height 12
radio input "true"
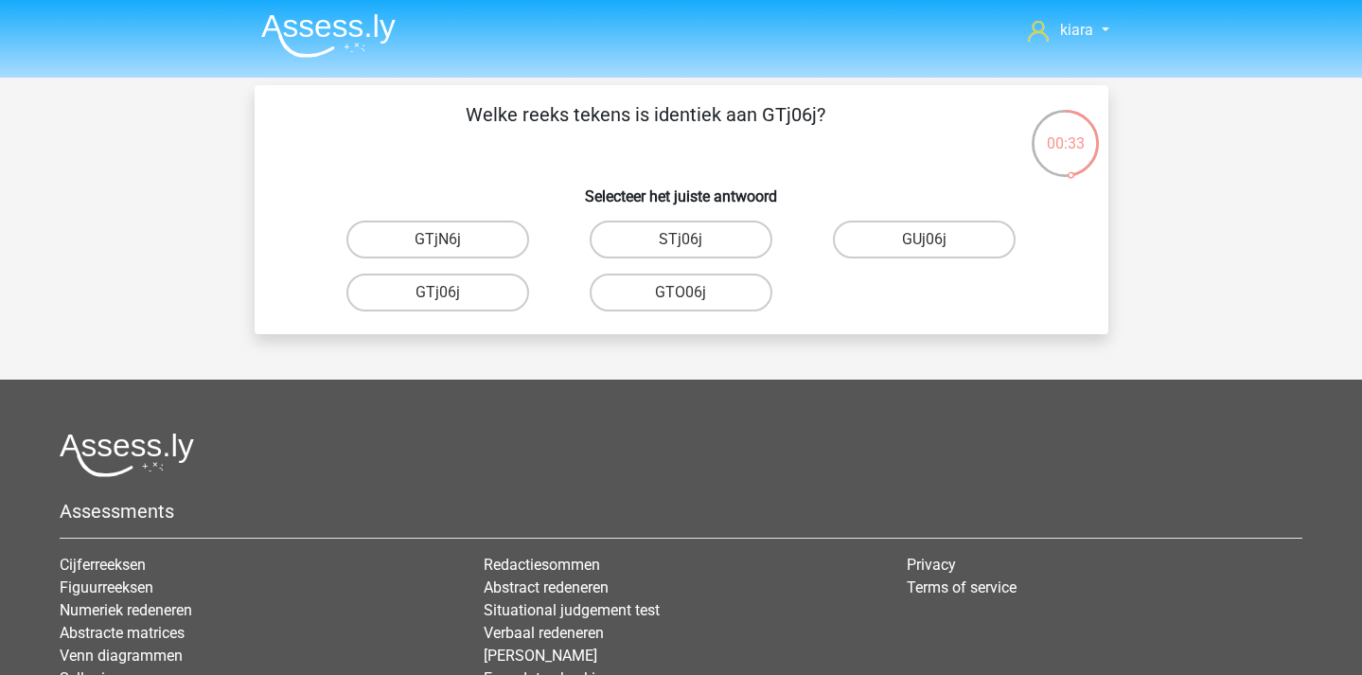
scroll to position [1, 0]
click at [484, 293] on label "GTj06j" at bounding box center [437, 294] width 183 height 38
click at [450, 293] on input "GTj06j" at bounding box center [443, 299] width 12 height 12
radio input "true"
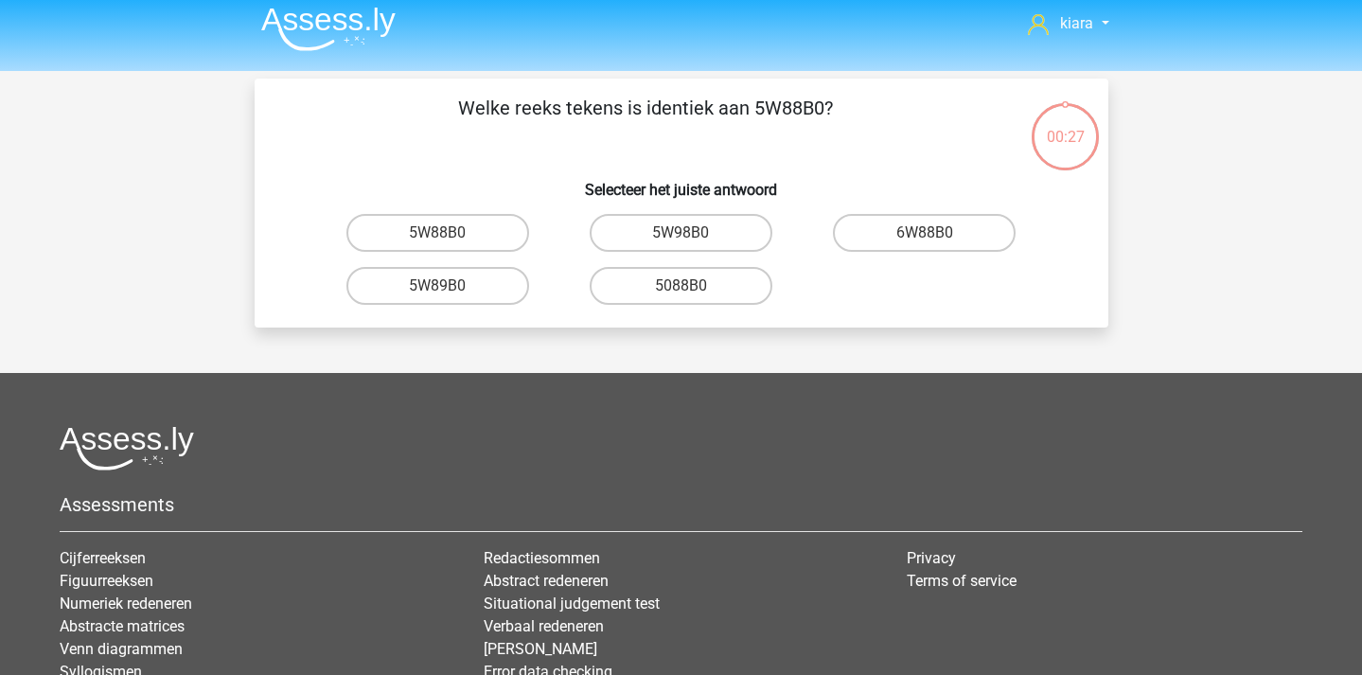
scroll to position [0, 0]
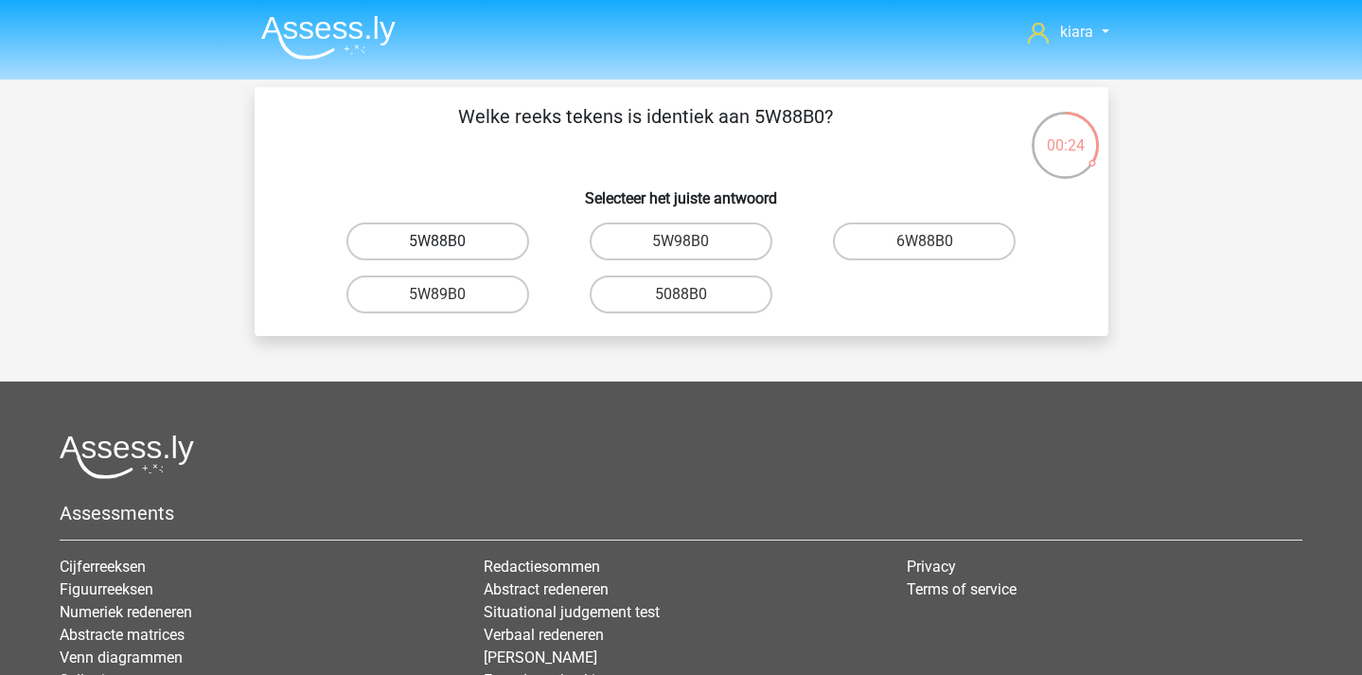
click at [490, 240] on label "5W88B0" at bounding box center [437, 241] width 183 height 38
click at [450, 241] on input "5W88B0" at bounding box center [443, 247] width 12 height 12
radio input "true"
click at [746, 285] on label "460iO6" at bounding box center [681, 294] width 183 height 38
click at [693, 294] on input "460iO6" at bounding box center [687, 300] width 12 height 12
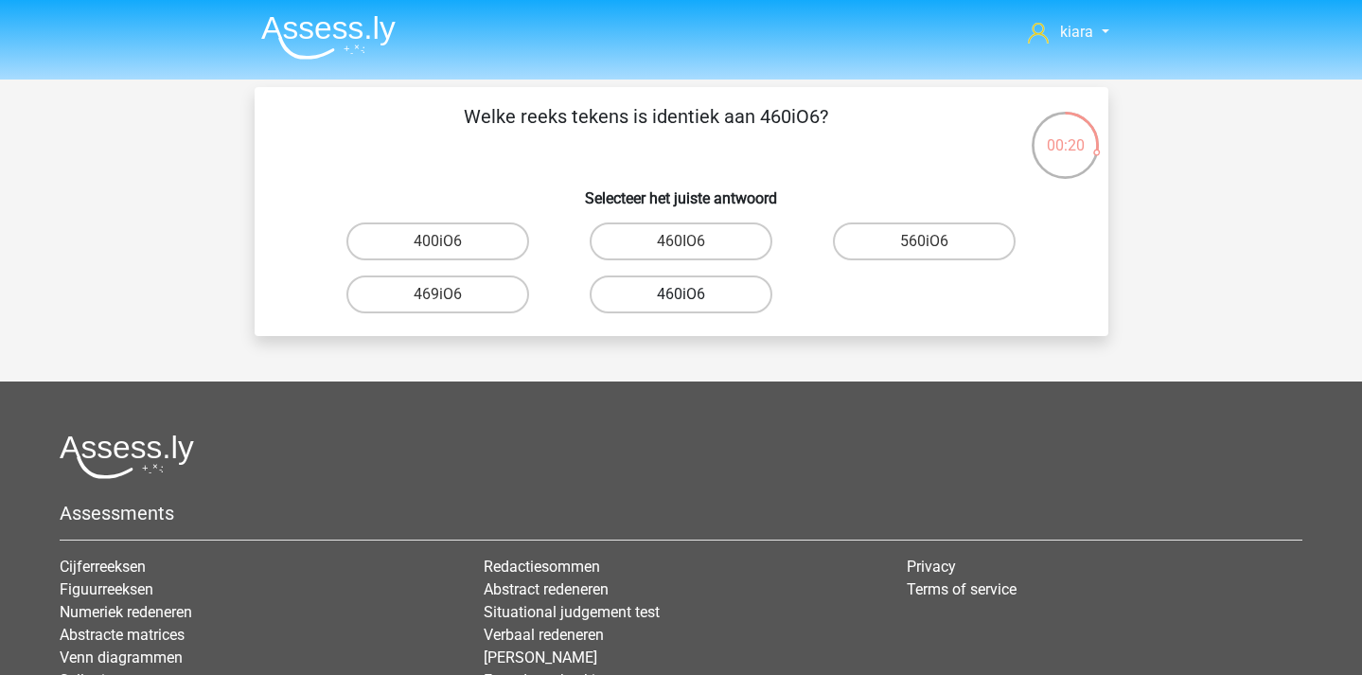
radio input "true"
click at [718, 298] on label "W1O190" at bounding box center [681, 294] width 183 height 38
click at [693, 298] on input "W1O190" at bounding box center [687, 300] width 12 height 12
radio input "true"
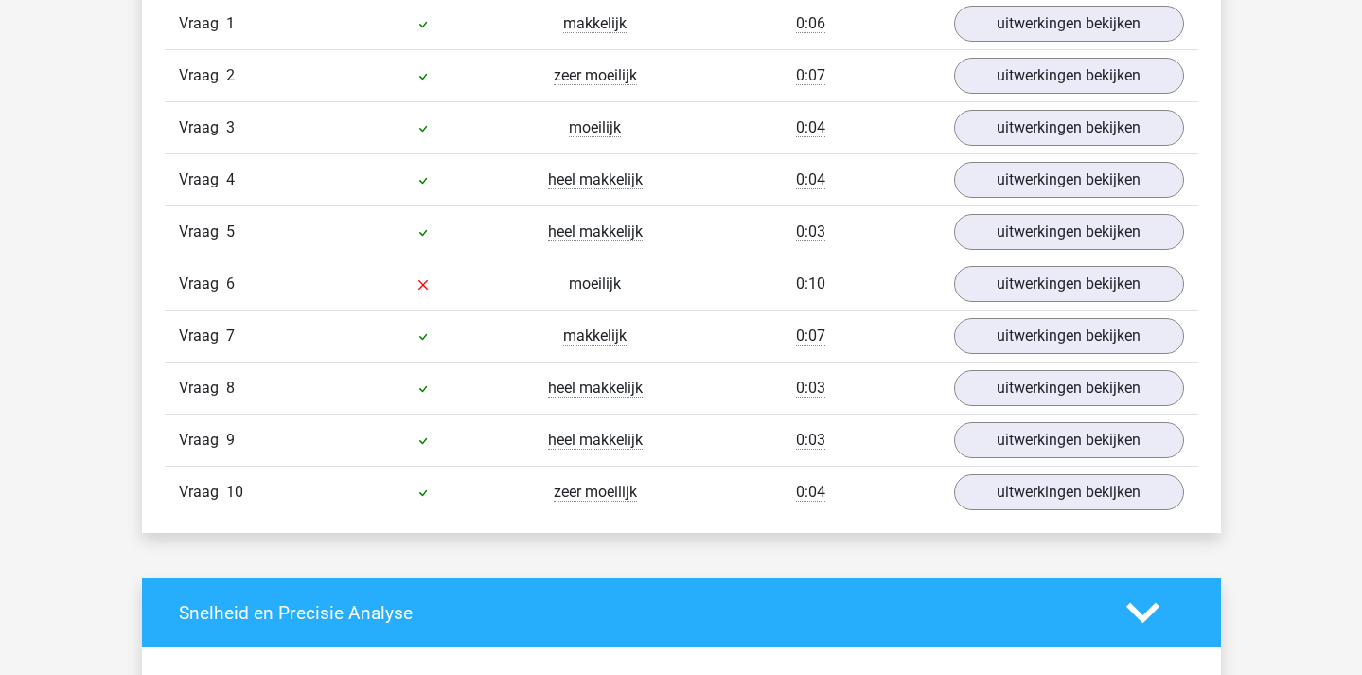
scroll to position [1332, 0]
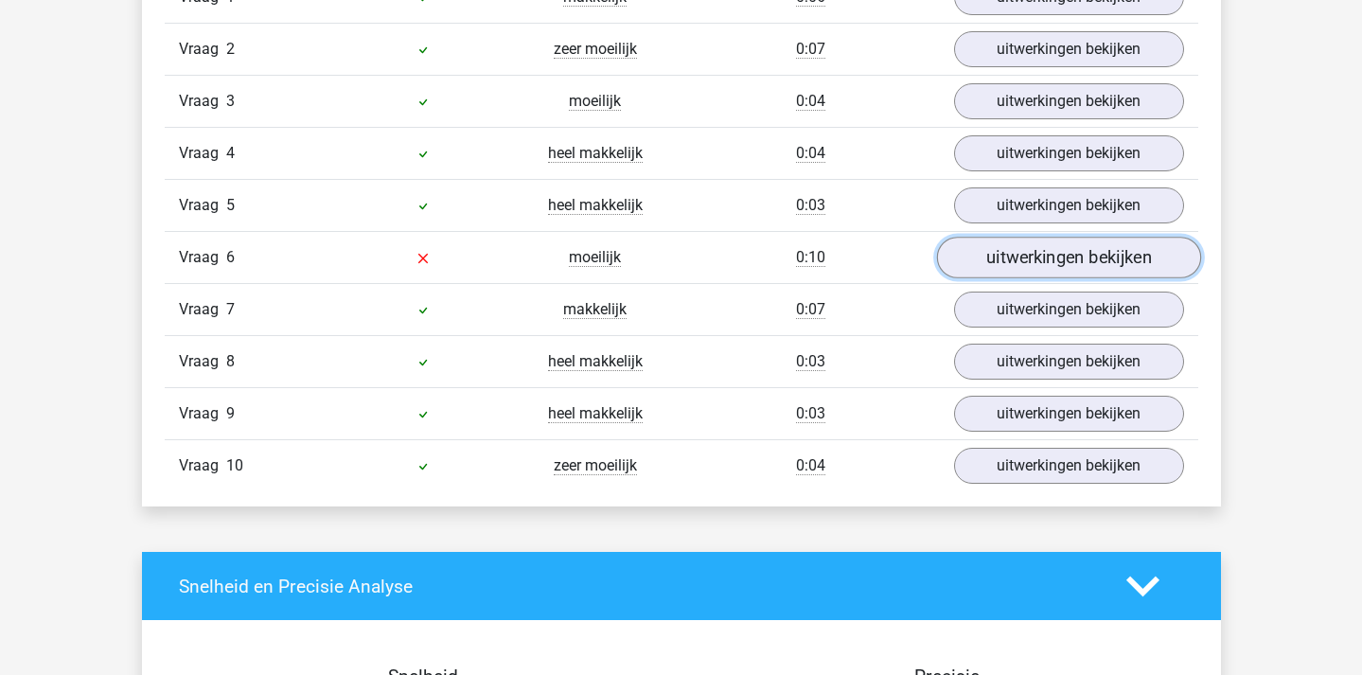
click at [1028, 259] on link "uitwerkingen bekijken" at bounding box center [1068, 258] width 264 height 42
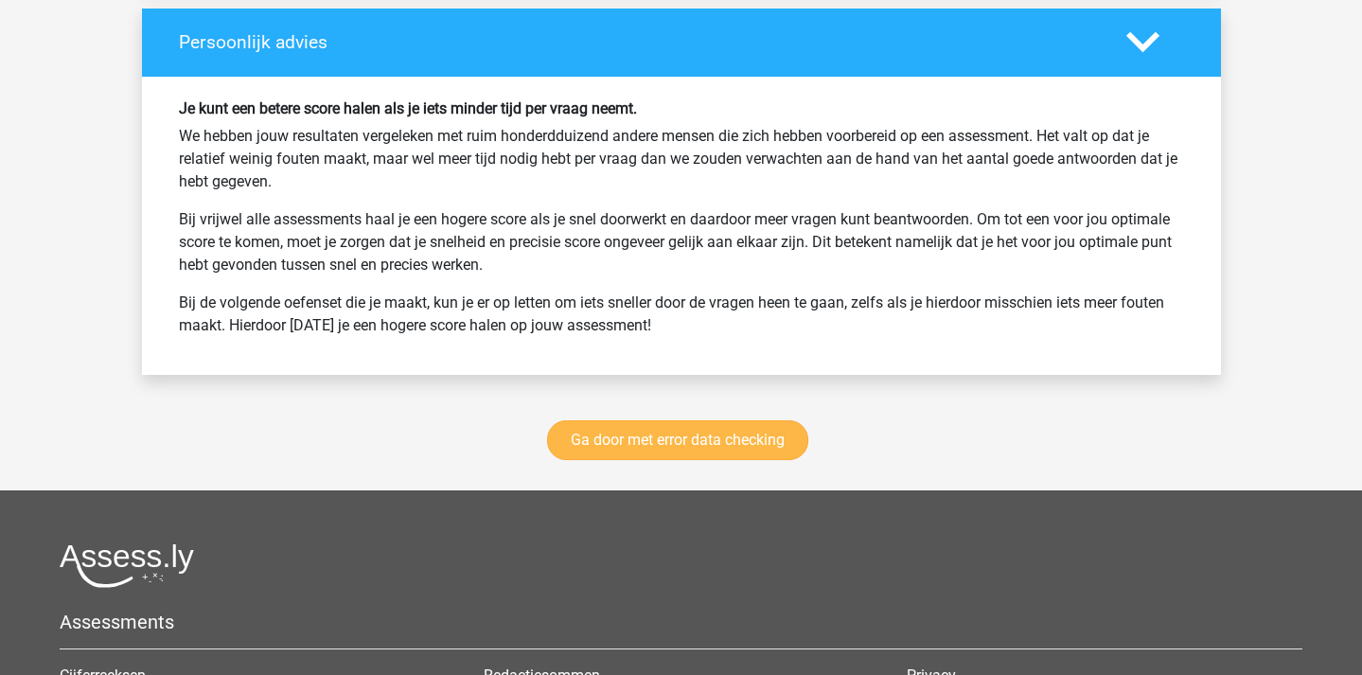
scroll to position [2882, 0]
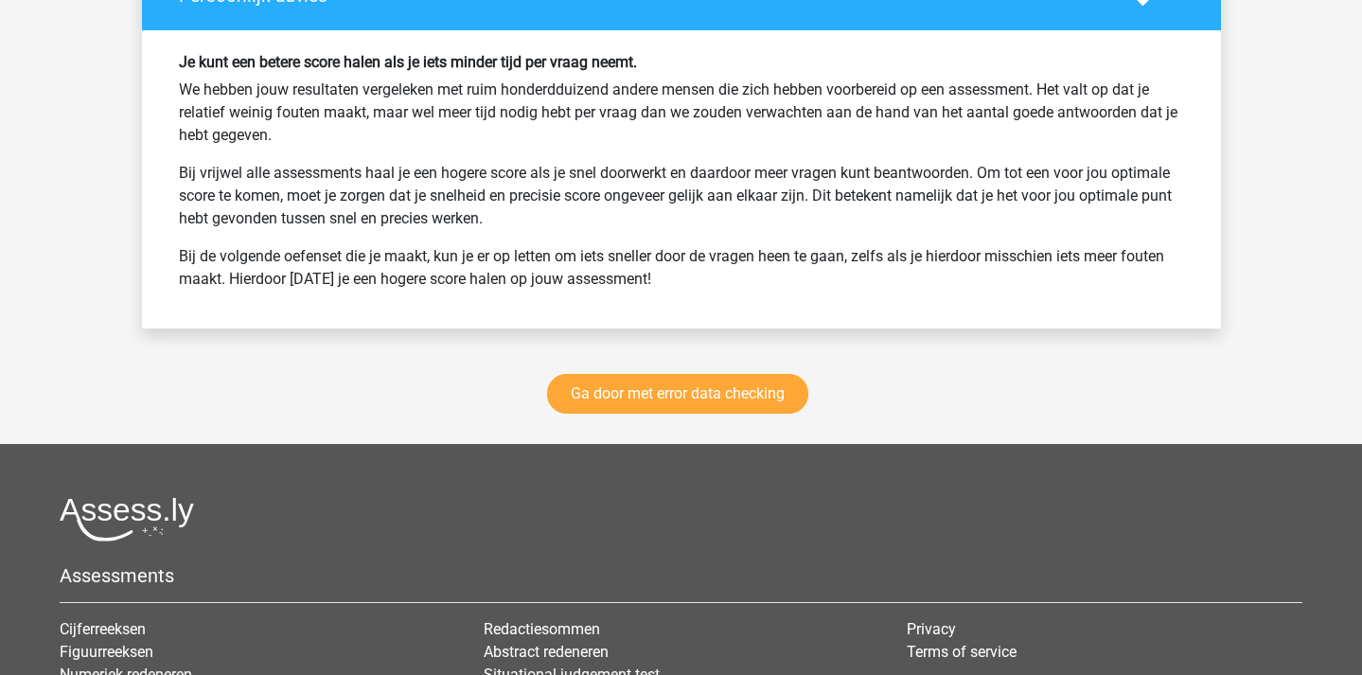
click at [734, 417] on div "Ga door met error data checking" at bounding box center [681, 397] width 1079 height 93
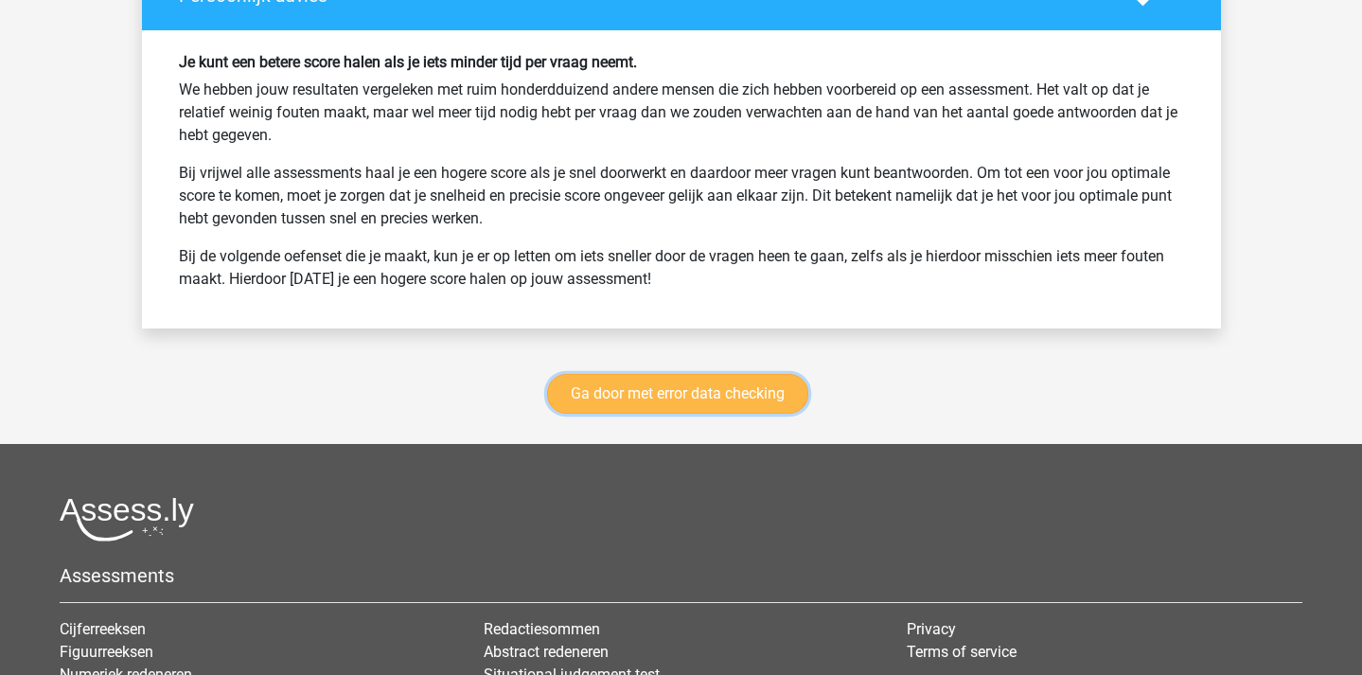
click at [761, 398] on link "Ga door met error data checking" at bounding box center [677, 394] width 261 height 40
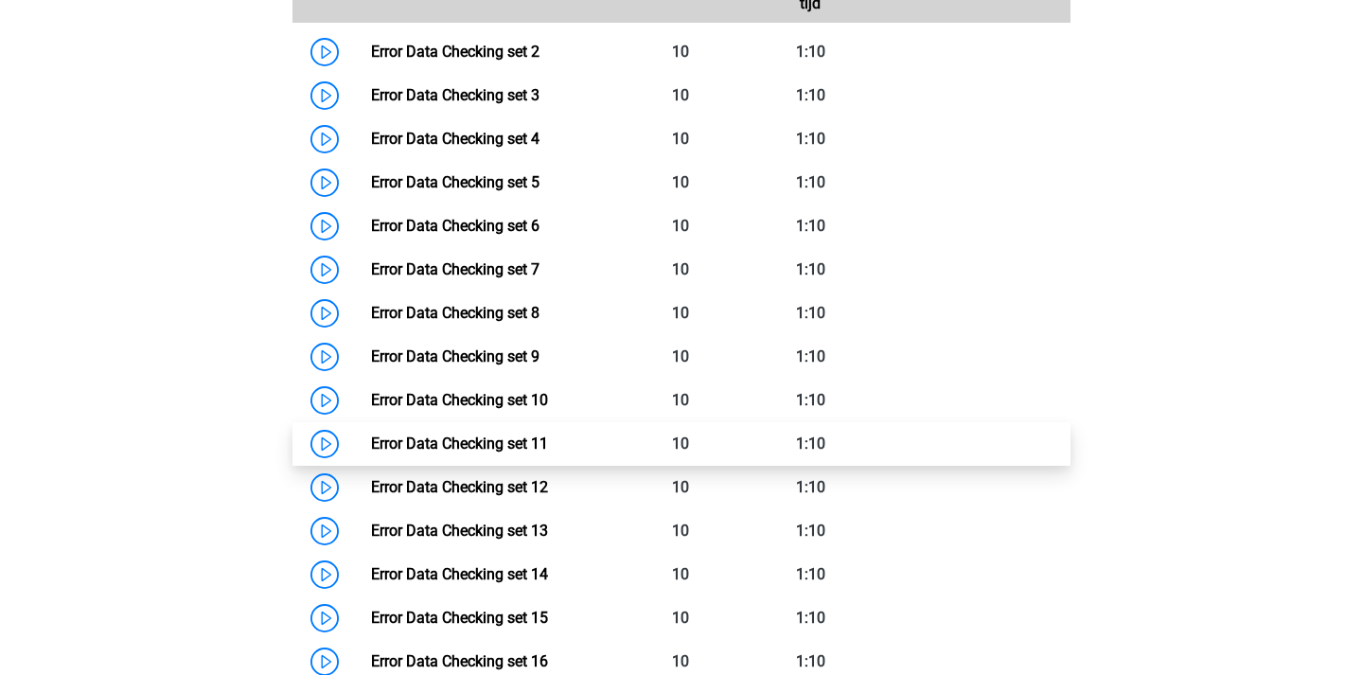
scroll to position [1013, 0]
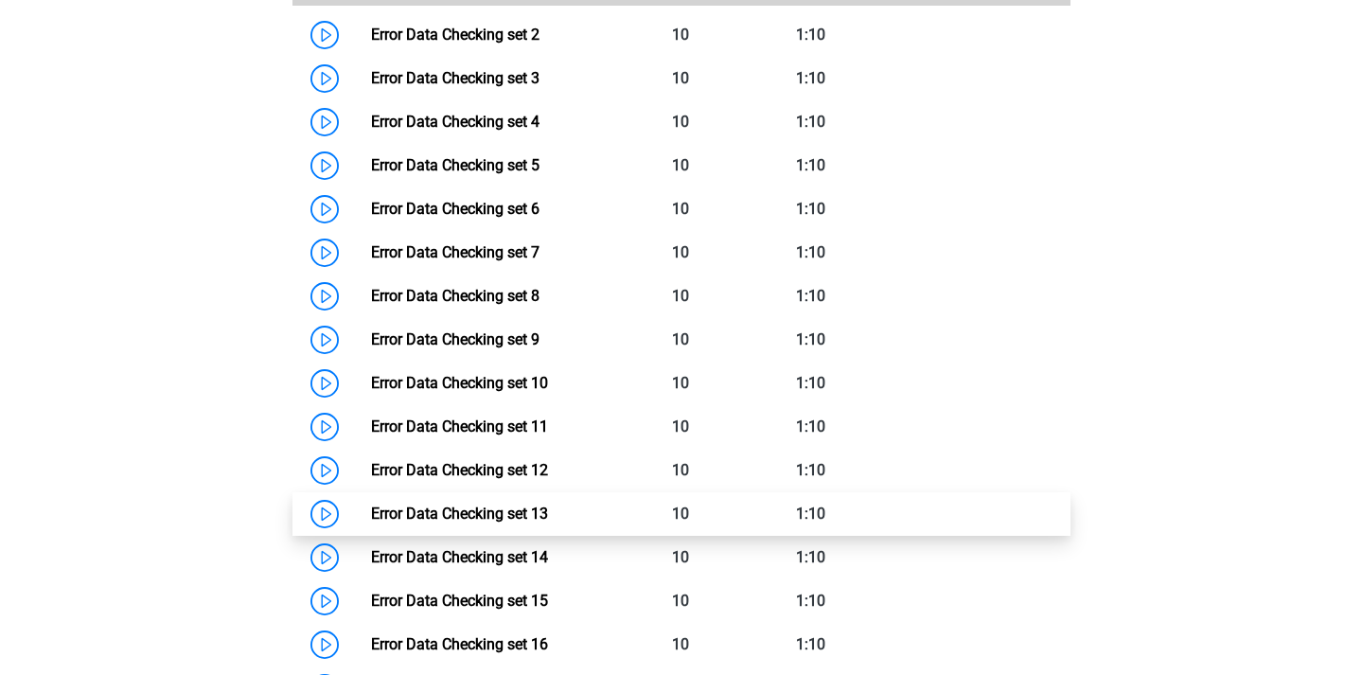
click at [371, 512] on link "Error Data Checking set 13" at bounding box center [459, 514] width 177 height 18
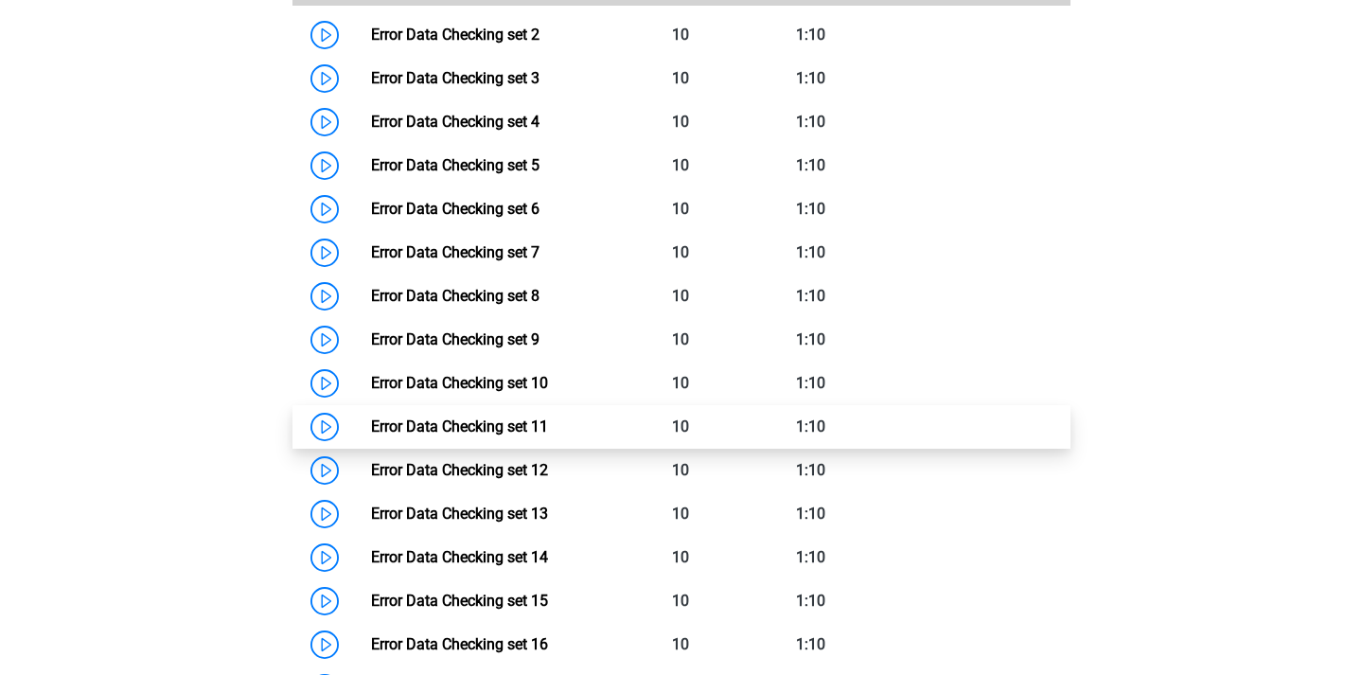
scroll to position [1119, 0]
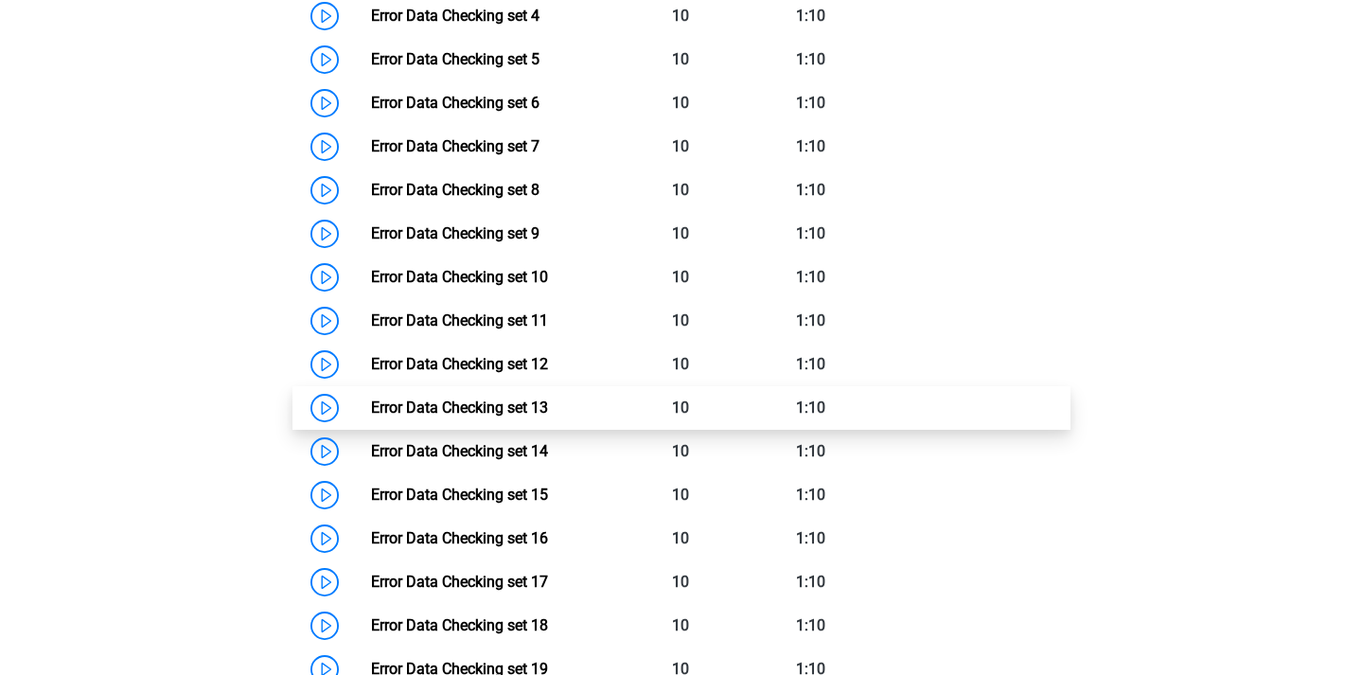
click at [371, 399] on link "Error Data Checking set 13" at bounding box center [459, 408] width 177 height 18
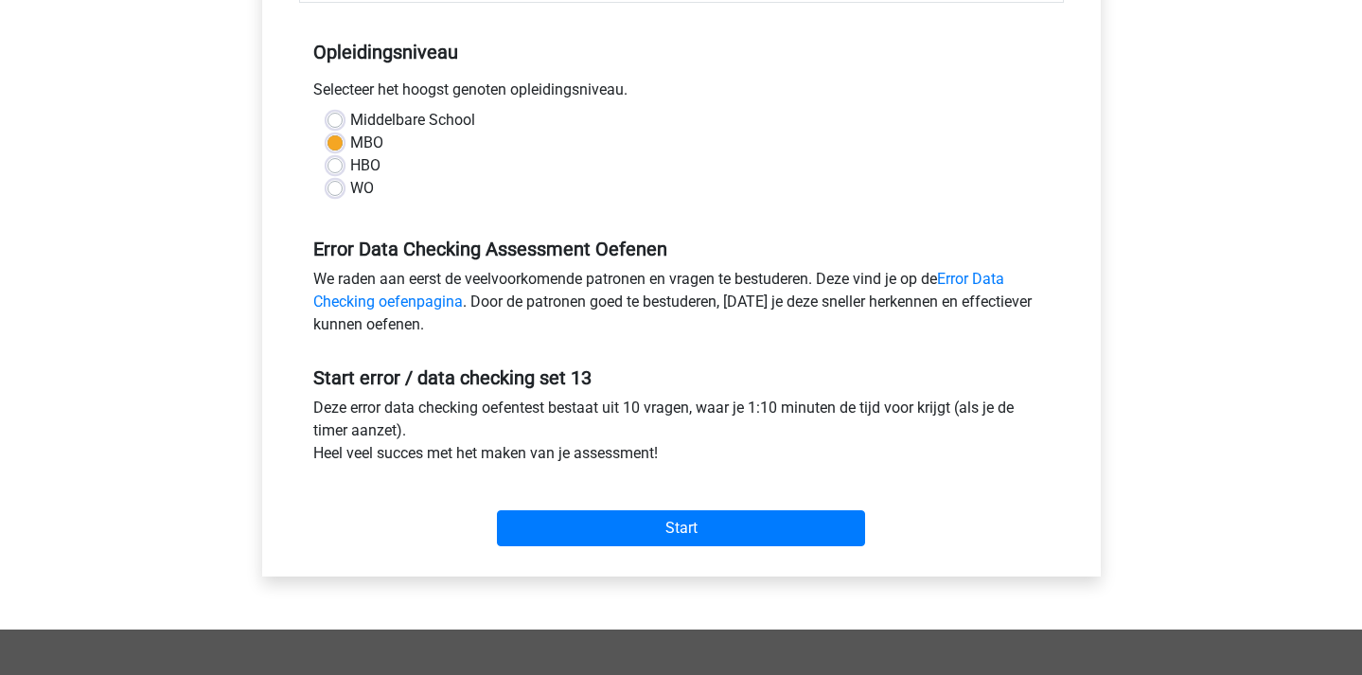
scroll to position [409, 0]
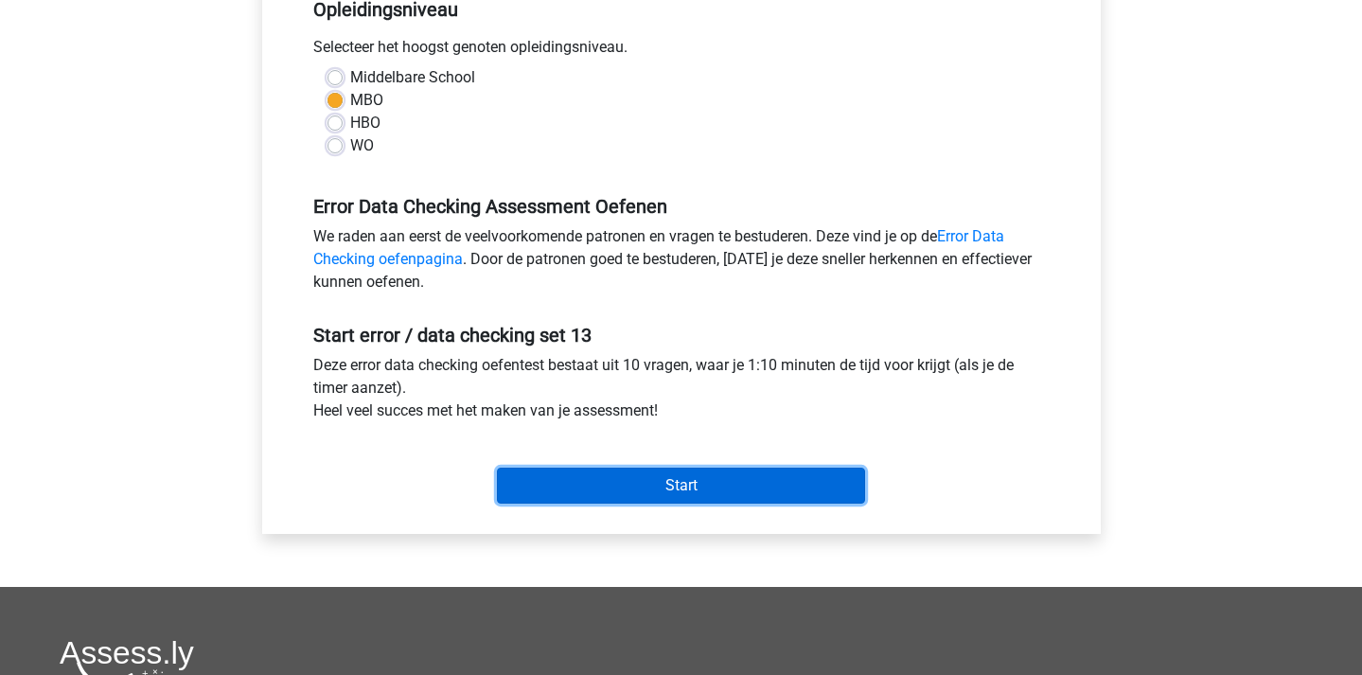
click at [664, 488] on input "Start" at bounding box center [681, 486] width 368 height 36
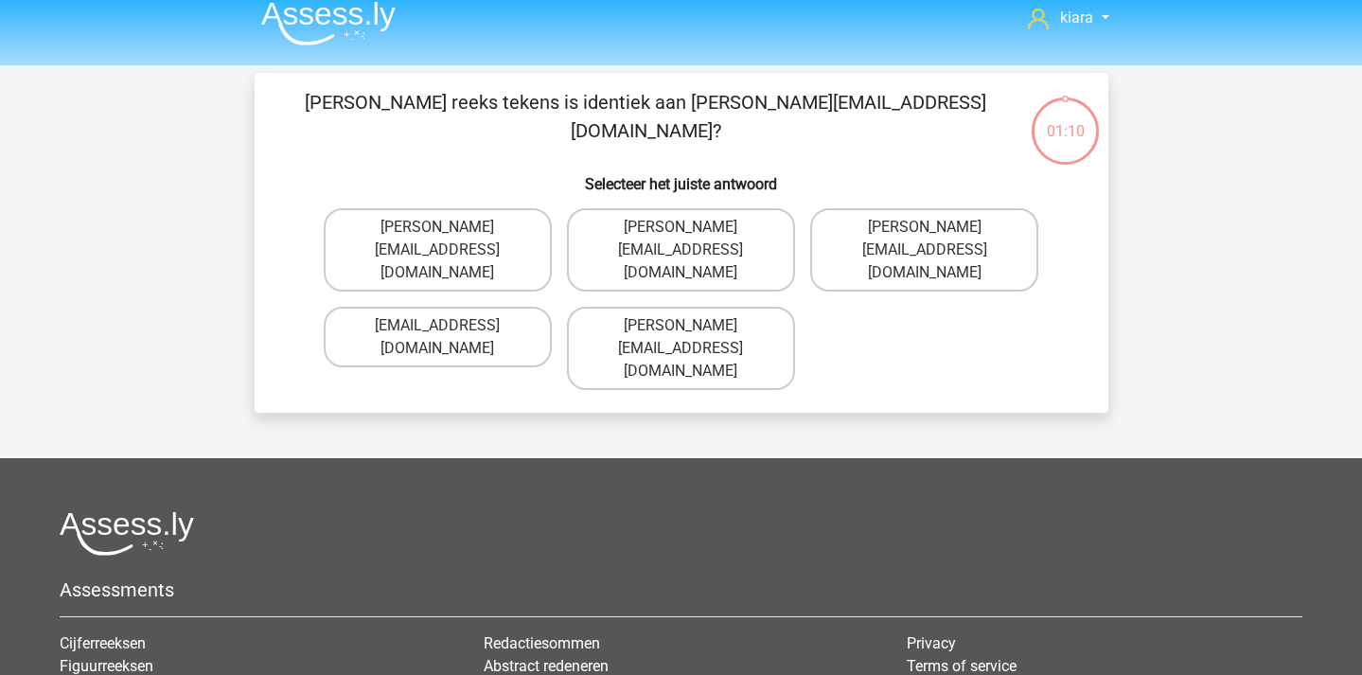
scroll to position [27, 0]
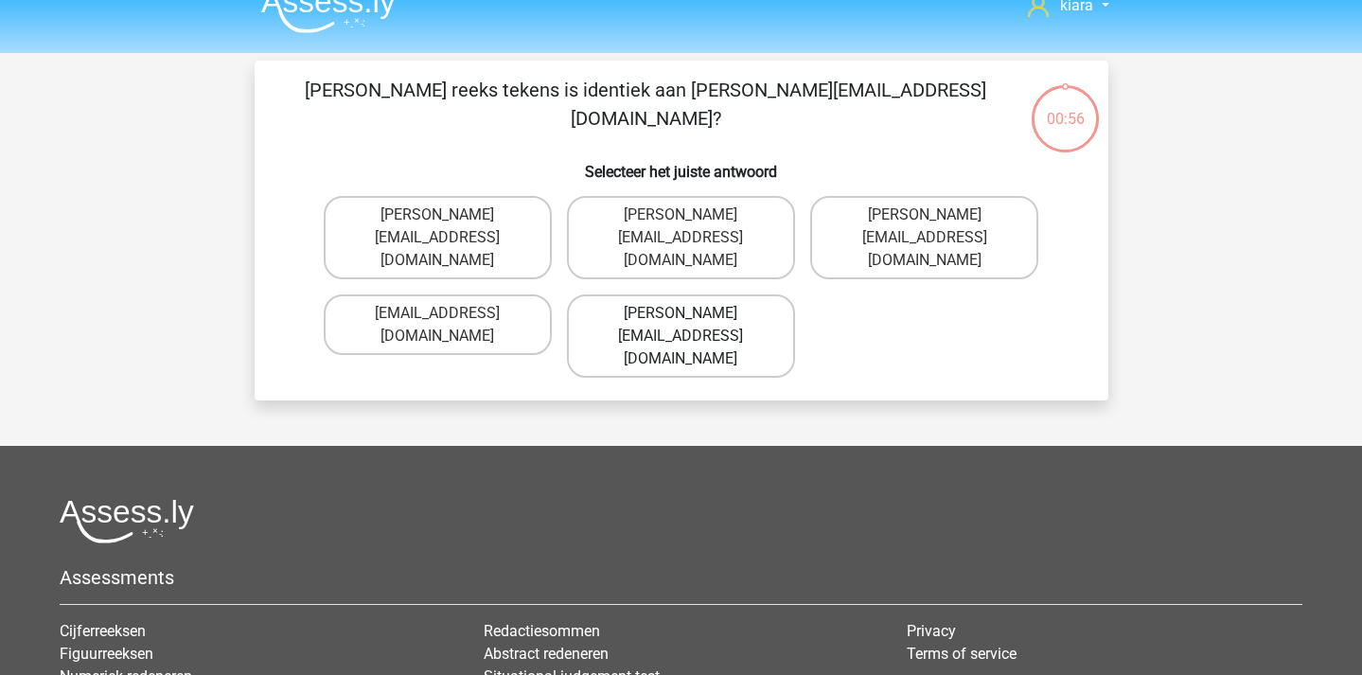
click at [759, 294] on label "Daniel_Ailward@hotmails.com.co" at bounding box center [681, 335] width 228 height 83
click at [693, 313] on input "Daniel_Ailward@hotmails.com.co" at bounding box center [687, 319] width 12 height 12
radio input "true"
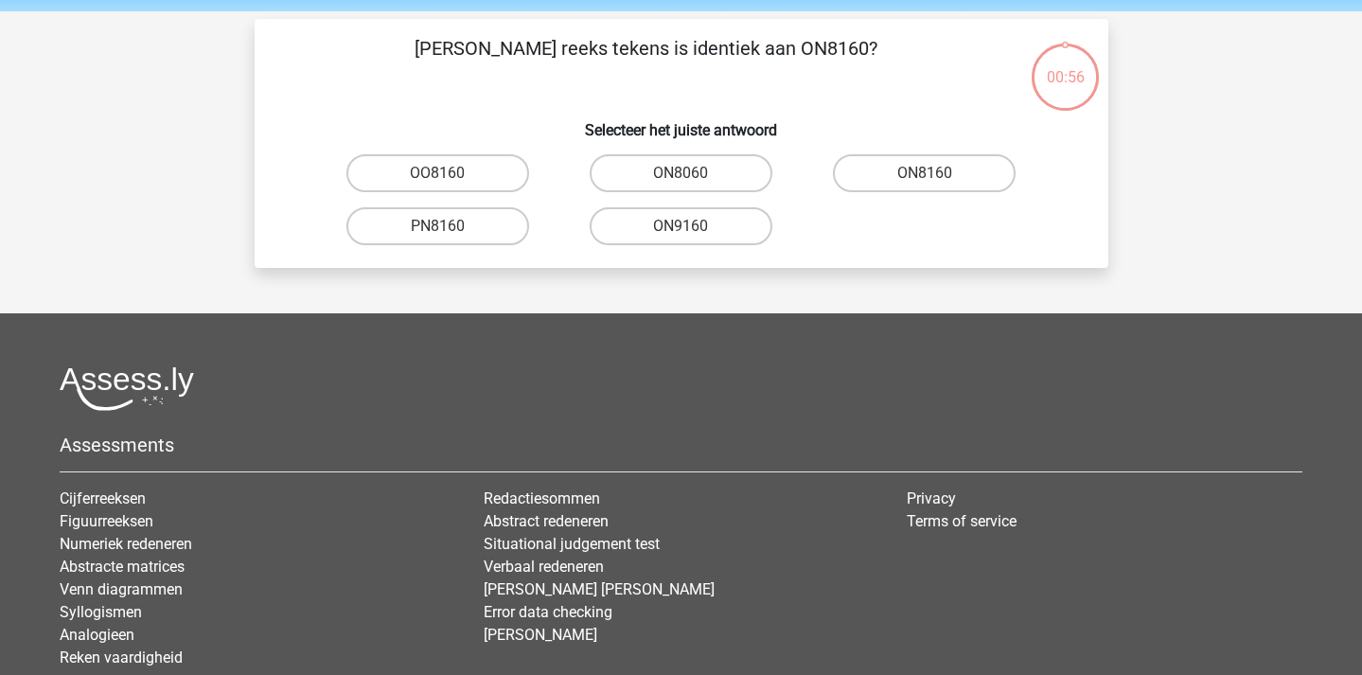
scroll to position [87, 0]
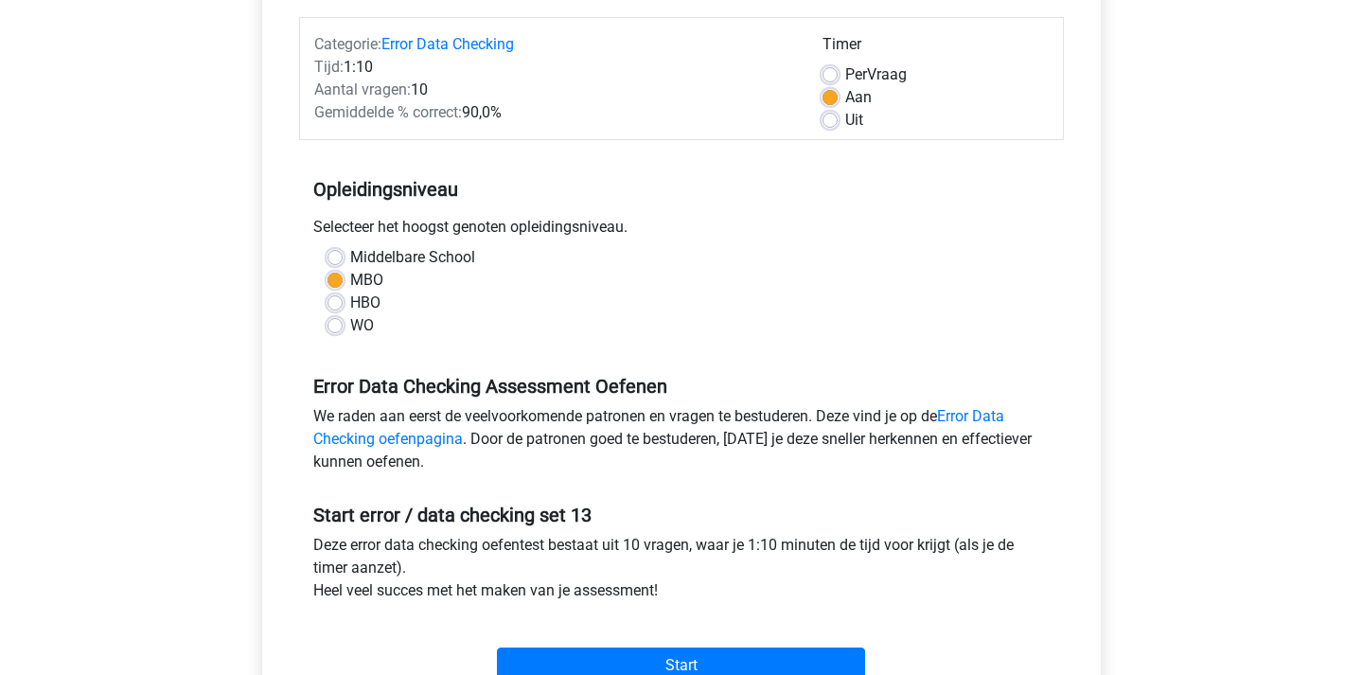
scroll to position [237, 0]
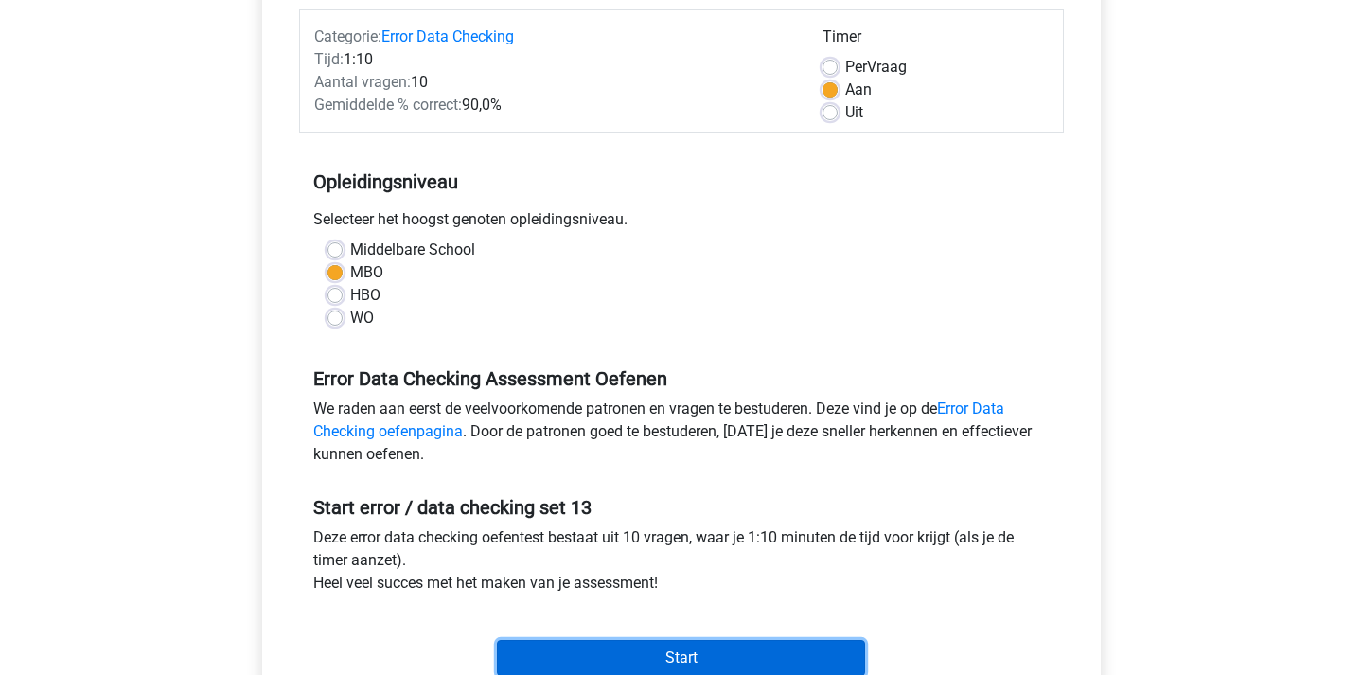
click at [677, 669] on input "Start" at bounding box center [681, 658] width 368 height 36
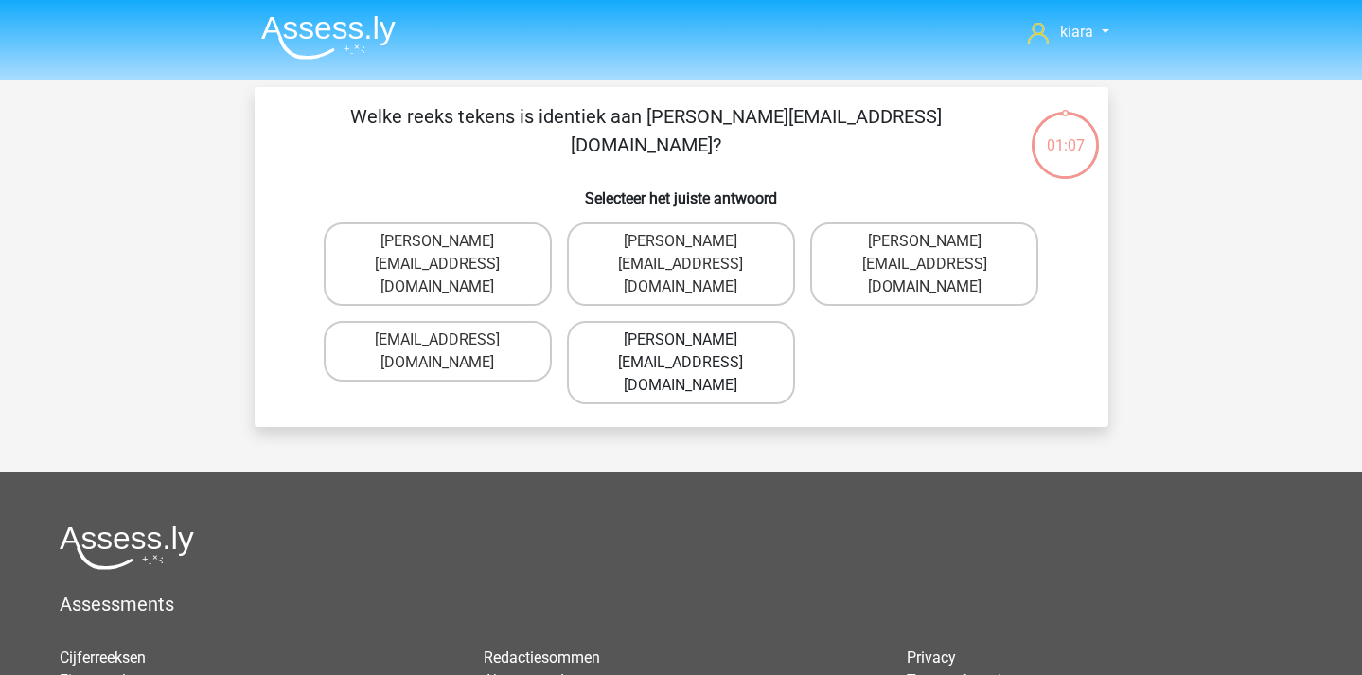
click at [731, 321] on label "[PERSON_NAME][EMAIL_ADDRESS][DOMAIN_NAME]" at bounding box center [681, 362] width 228 height 83
click at [693, 340] on input "Daniel_Ailward@hotmails.com.co" at bounding box center [687, 346] width 12 height 12
radio input "true"
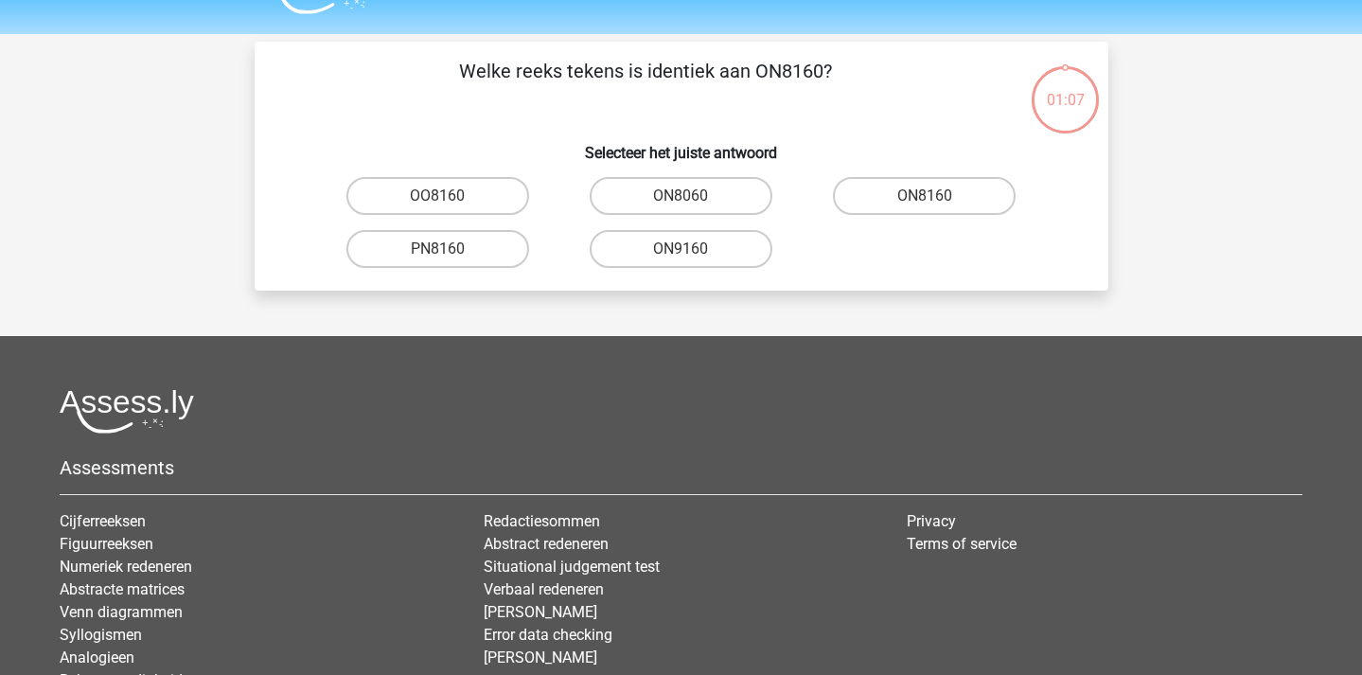
scroll to position [87, 0]
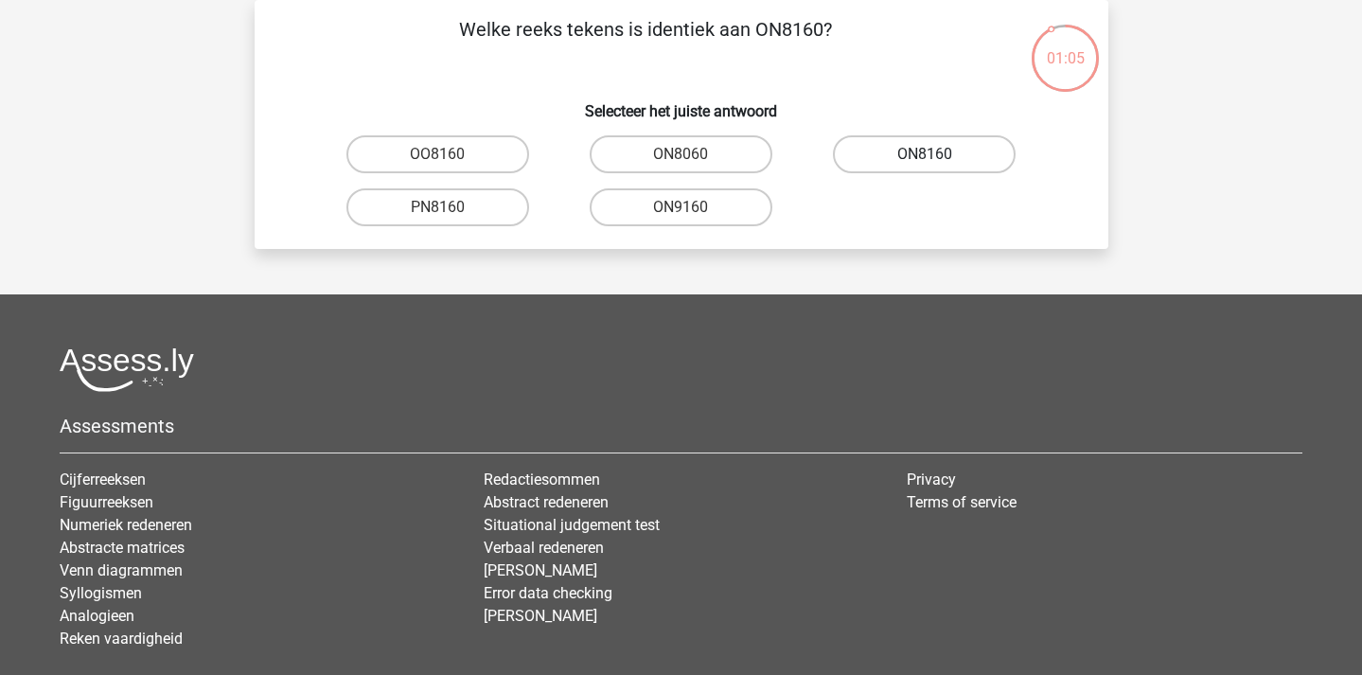
click at [911, 151] on label "ON8160" at bounding box center [924, 154] width 183 height 38
click at [925, 154] on input "ON8160" at bounding box center [931, 160] width 12 height 12
radio input "true"
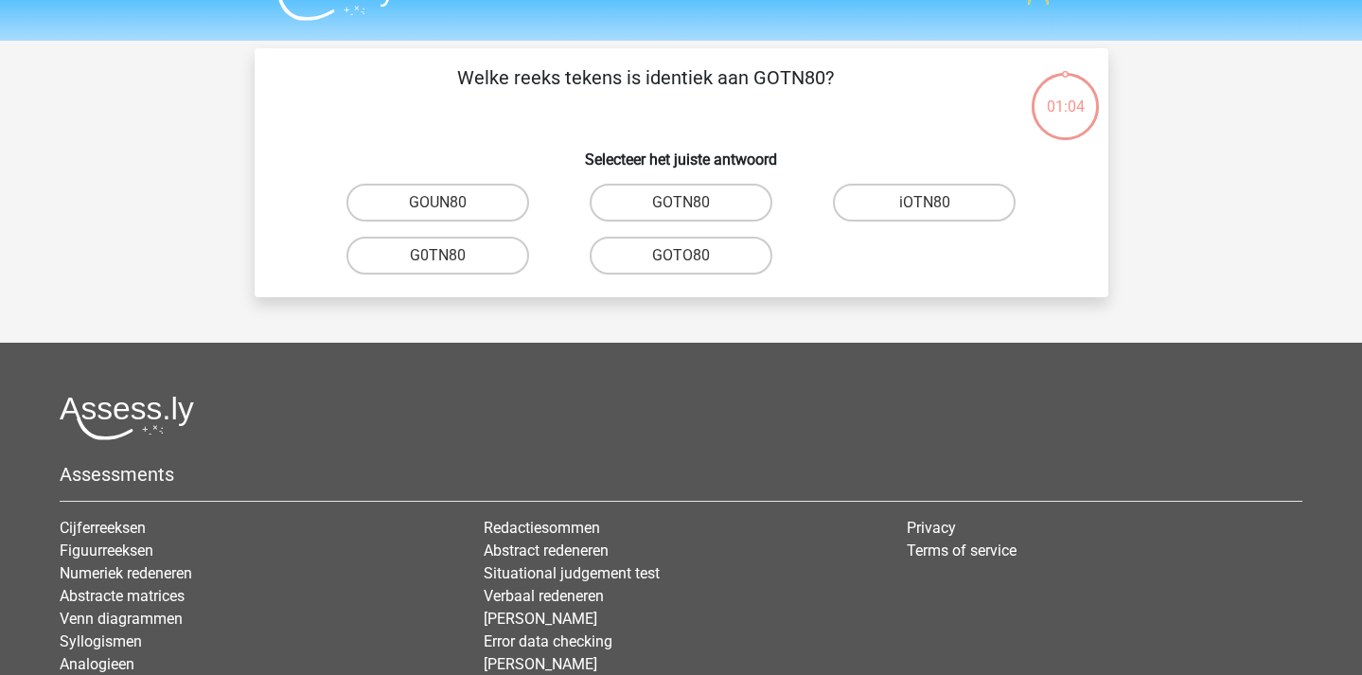
scroll to position [35, 0]
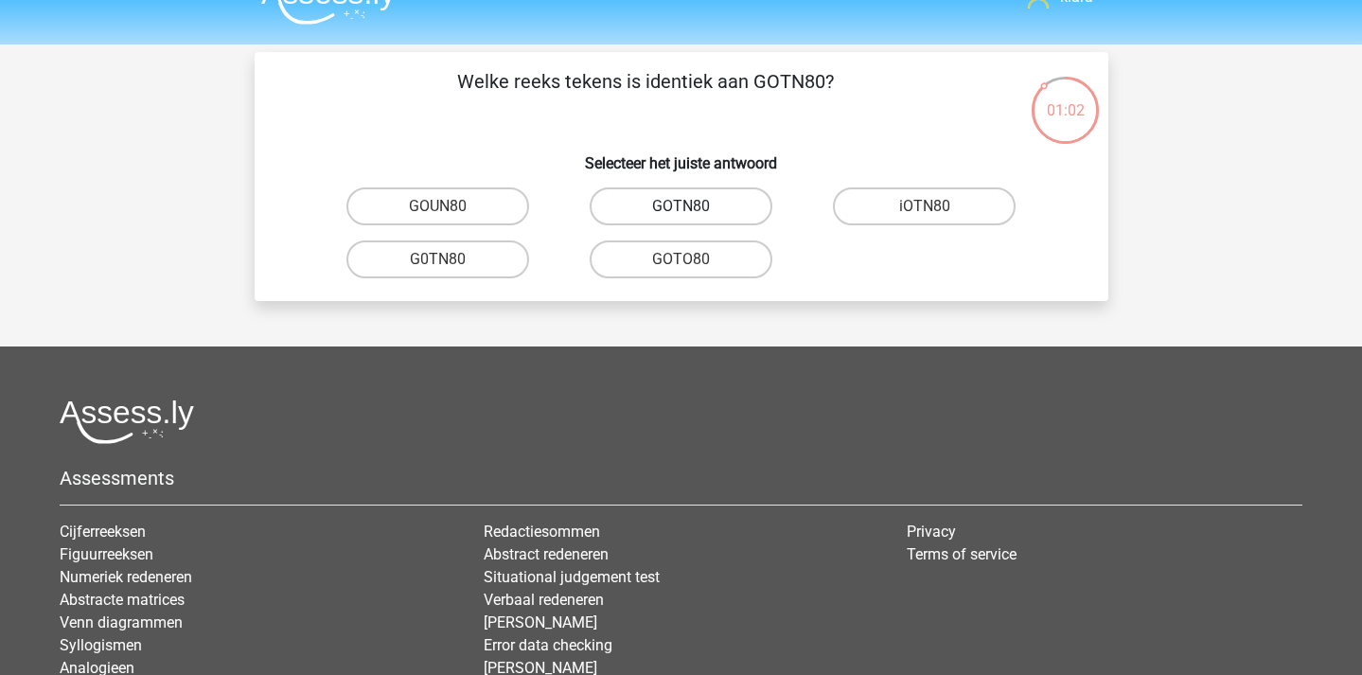
click at [724, 203] on label "GOTN80" at bounding box center [681, 206] width 183 height 38
click at [693, 206] on input "GOTN80" at bounding box center [687, 212] width 12 height 12
radio input "true"
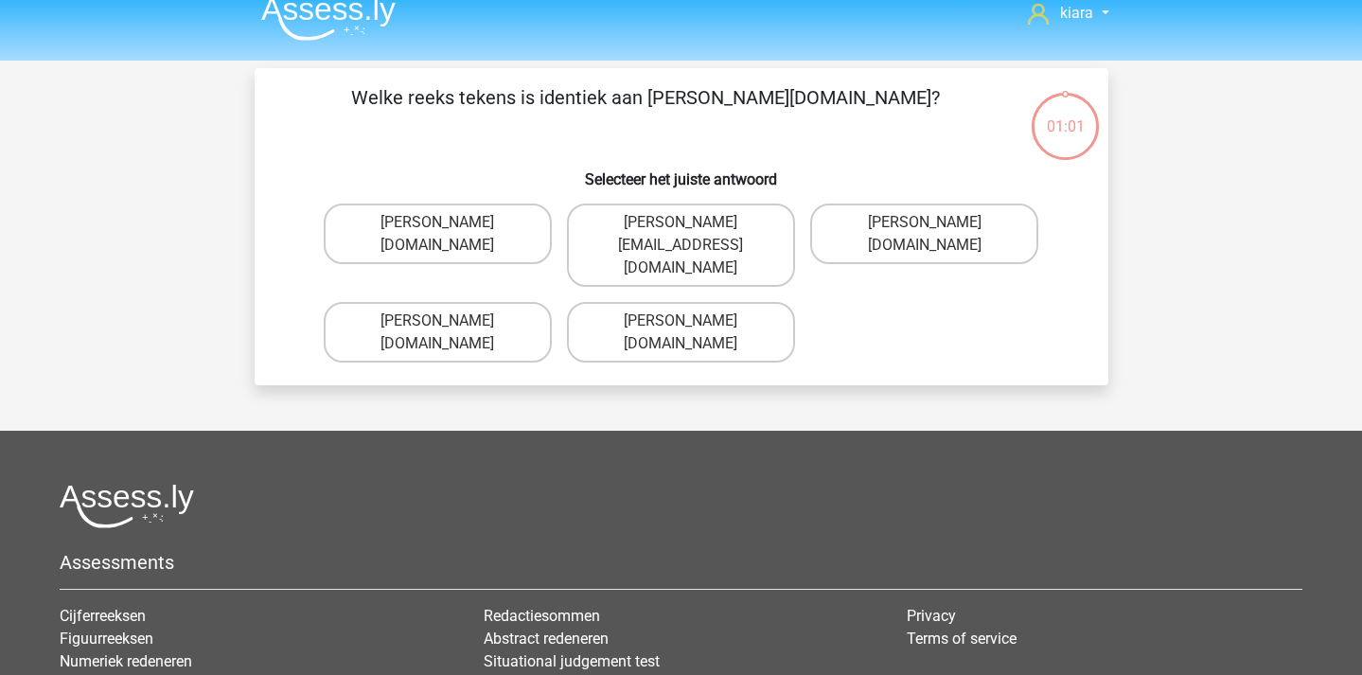
scroll to position [0, 0]
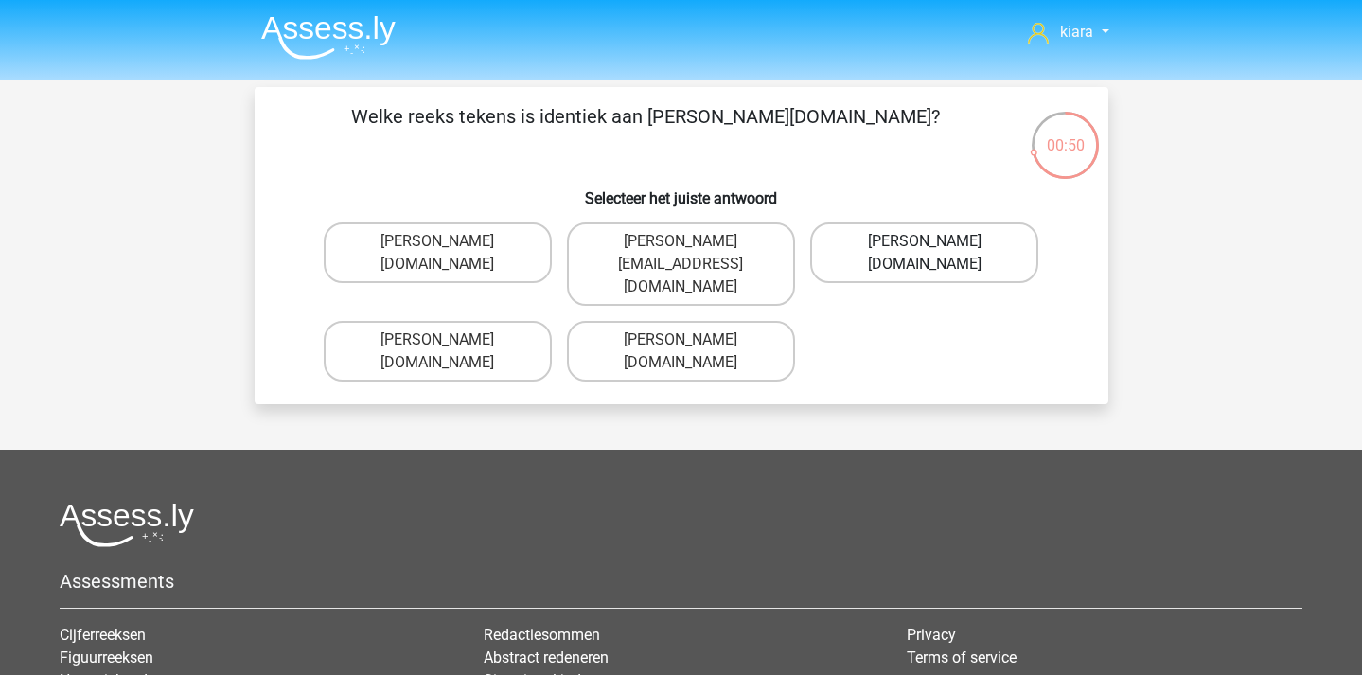
click at [960, 244] on label "Theodor+Dern@g_mail.gl" at bounding box center [924, 252] width 228 height 61
click at [937, 244] on input "Theodor+Dern@g_mail.gl" at bounding box center [931, 247] width 12 height 12
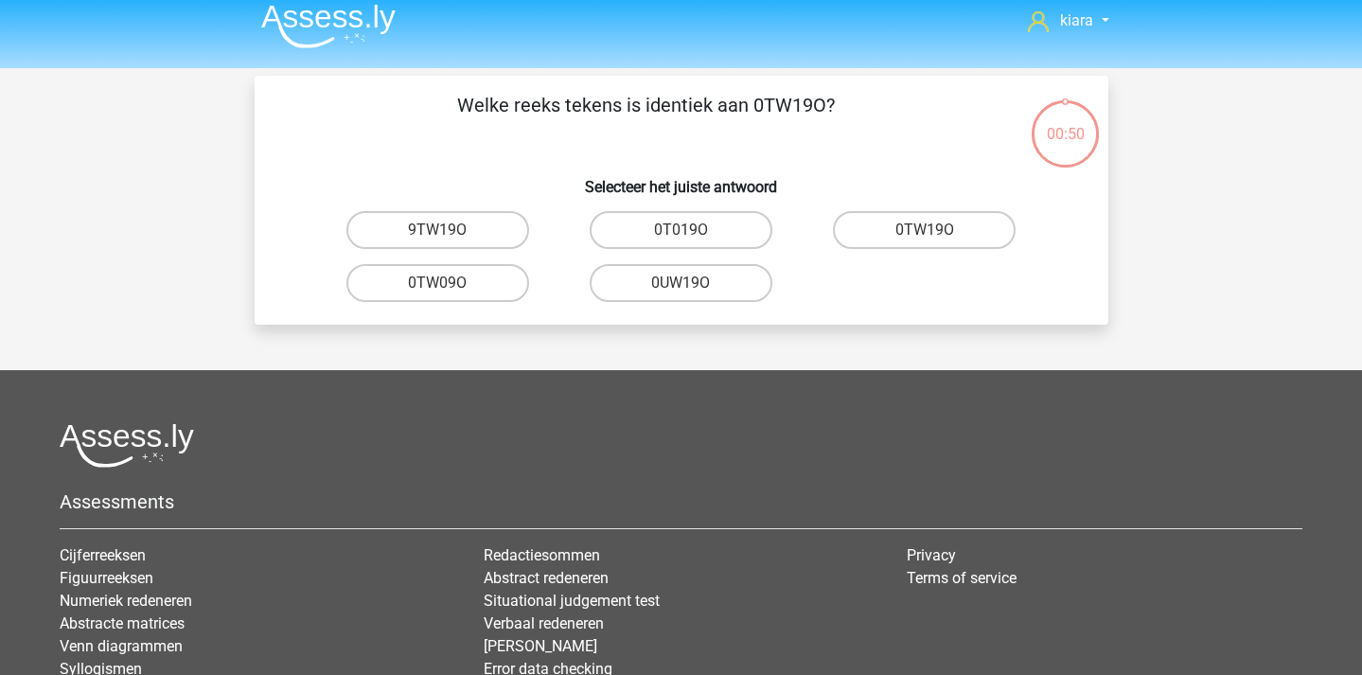
scroll to position [3, 0]
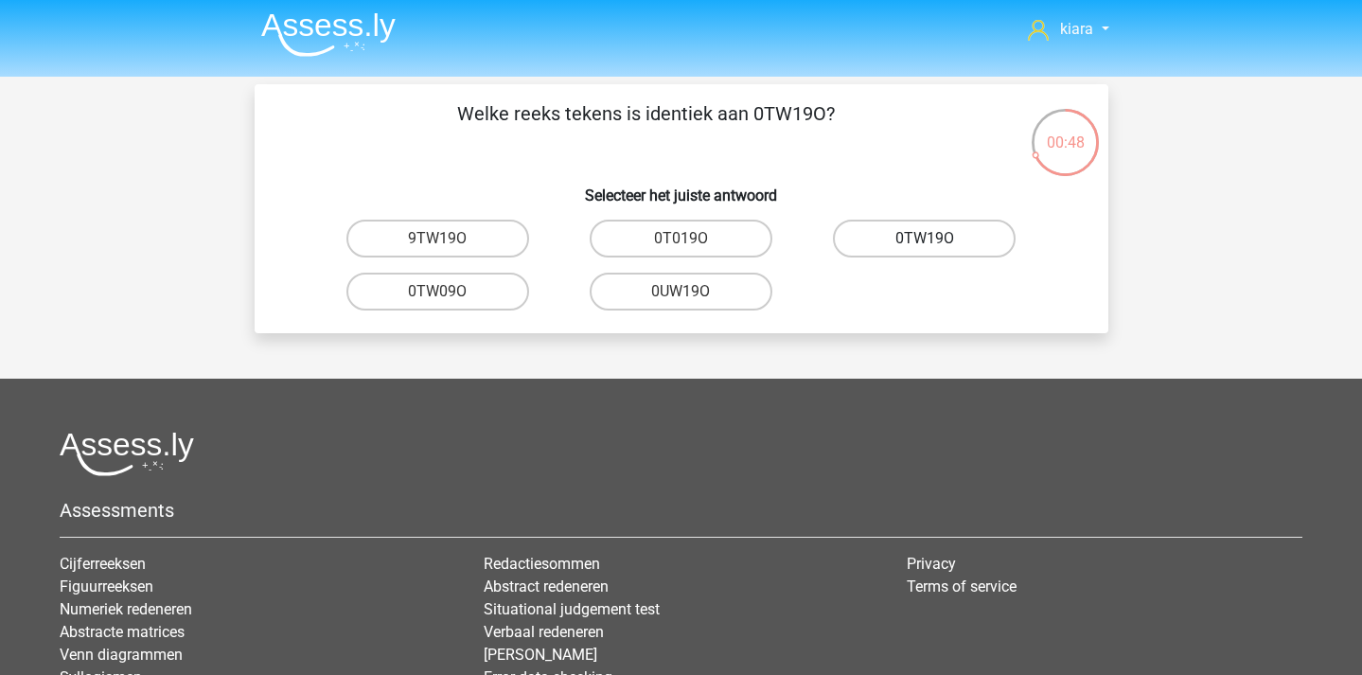
click at [966, 235] on label "0TW19O" at bounding box center [924, 239] width 183 height 38
click at [937, 239] on input "0TW19O" at bounding box center [931, 245] width 12 height 12
radio input "true"
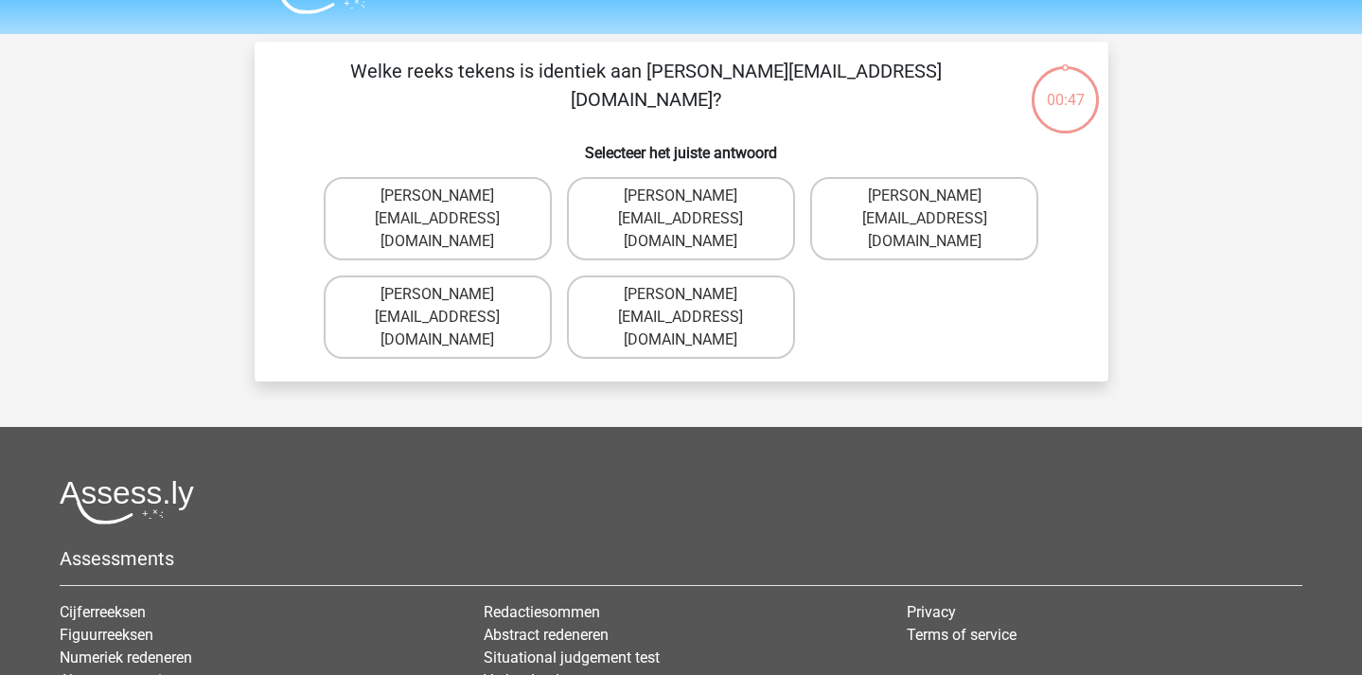
scroll to position [31, 0]
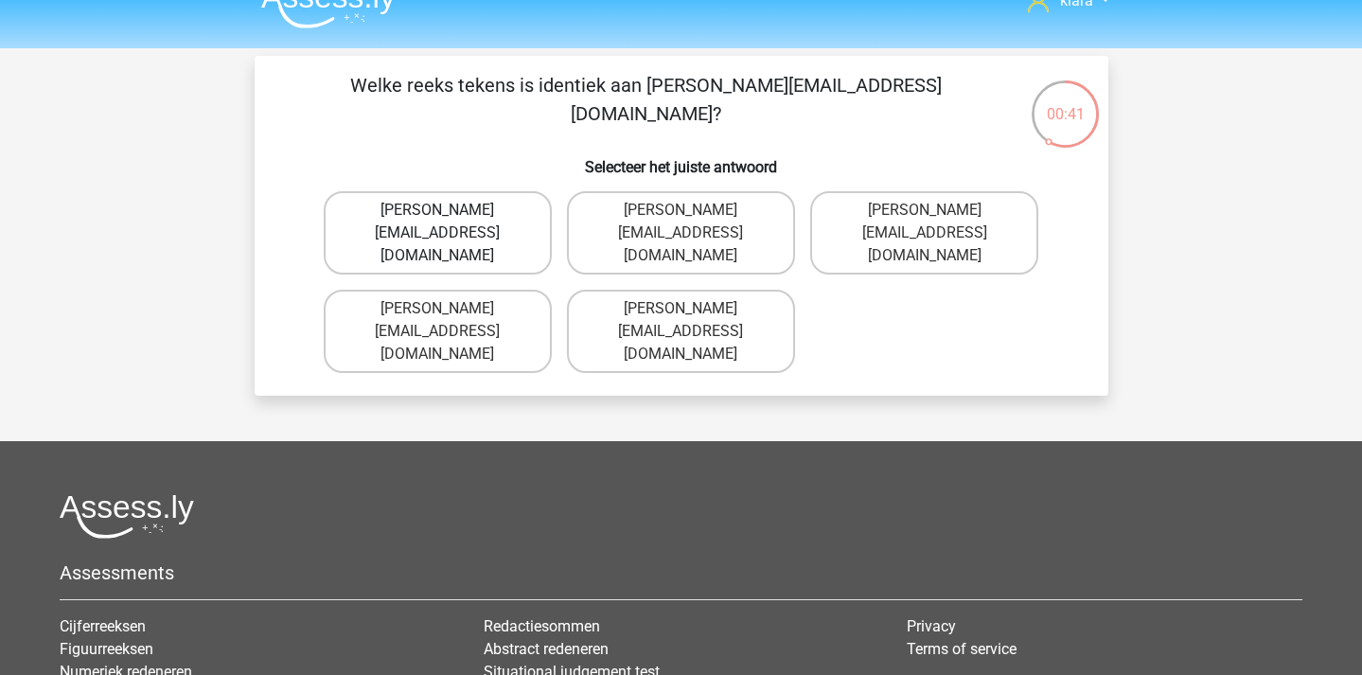
click at [506, 210] on label "Amelia+Harrison@hotmail.uk.com" at bounding box center [438, 232] width 228 height 83
click at [450, 210] on input "Amelia+Harrison@hotmail.uk.com" at bounding box center [443, 216] width 12 height 12
radio input "true"
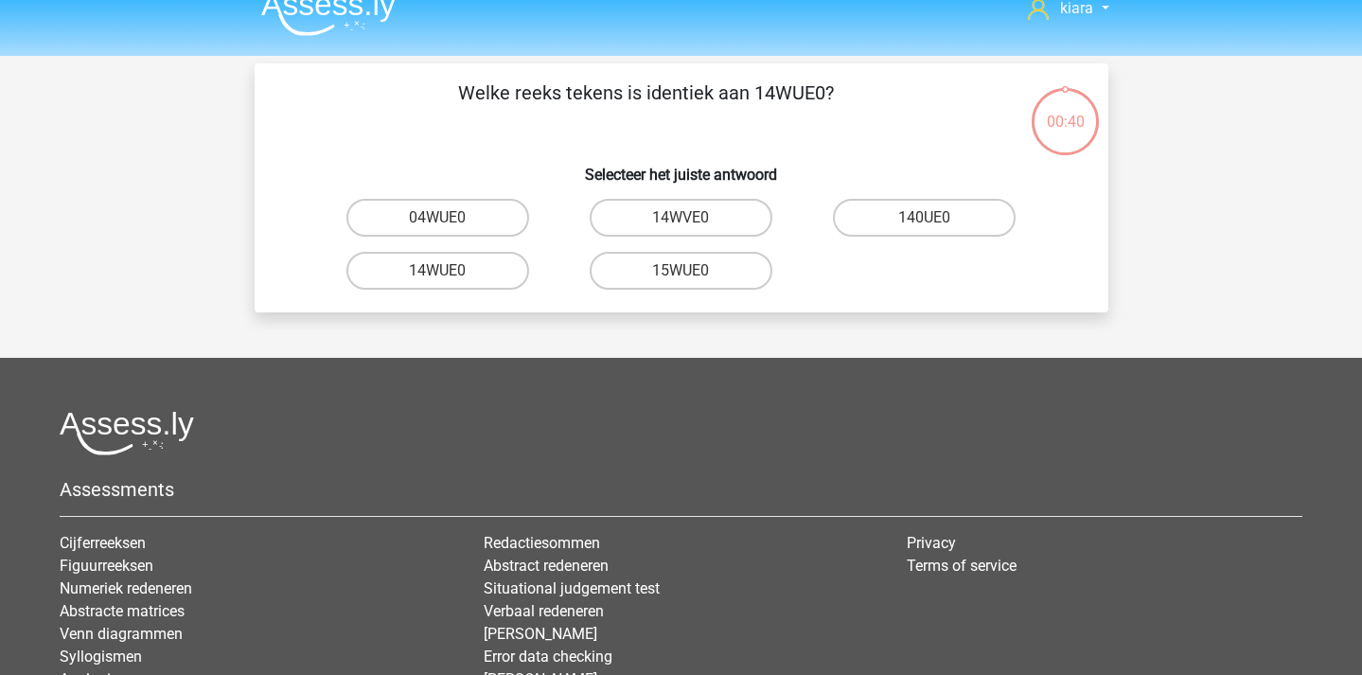
scroll to position [0, 0]
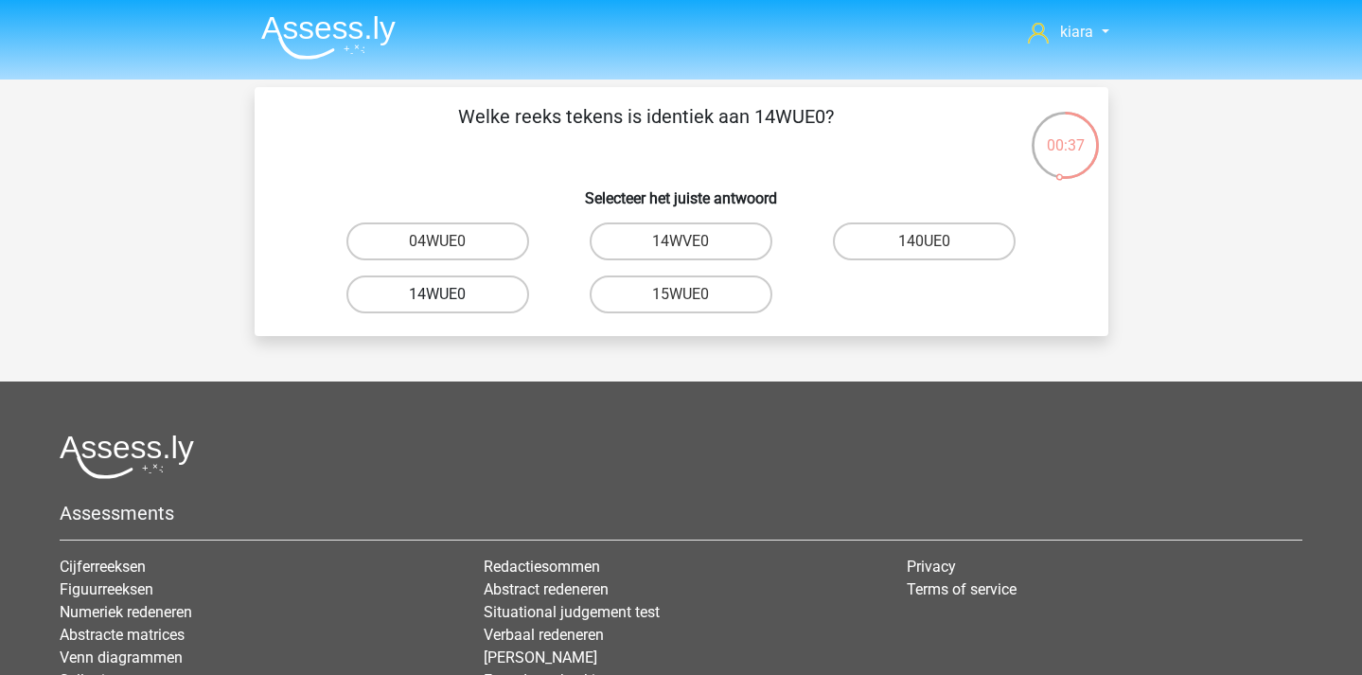
click at [470, 293] on label "14WUE0" at bounding box center [437, 294] width 183 height 38
click at [450, 294] on input "14WUE0" at bounding box center [443, 300] width 12 height 12
radio input "true"
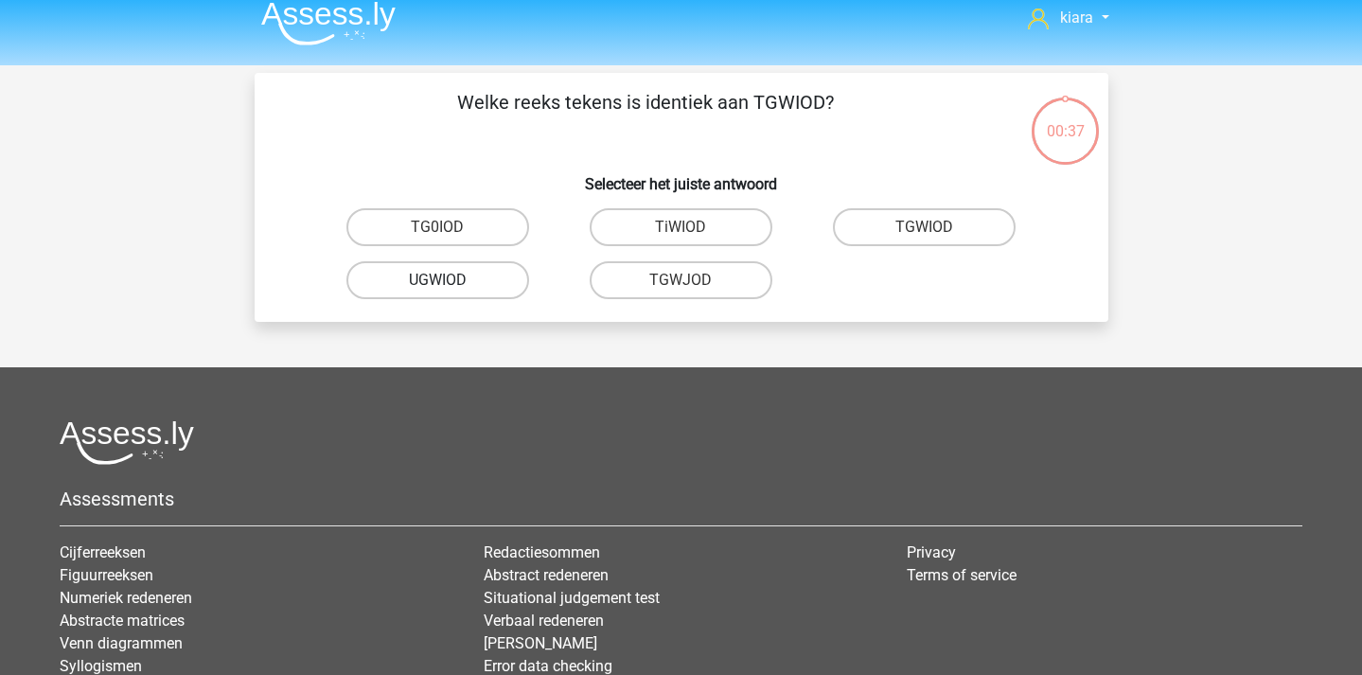
scroll to position [11, 0]
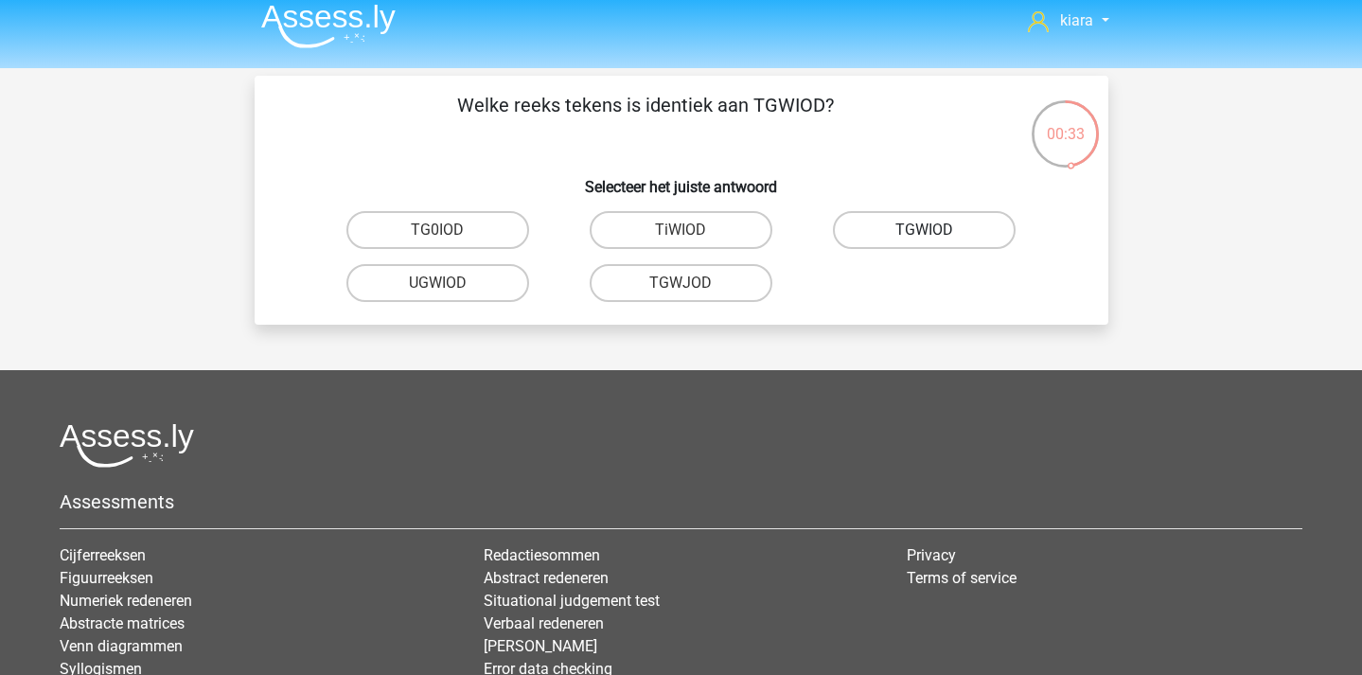
click at [914, 227] on label "TGWIOD" at bounding box center [924, 230] width 183 height 38
click at [925, 230] on input "TGWIOD" at bounding box center [931, 236] width 12 height 12
radio input "true"
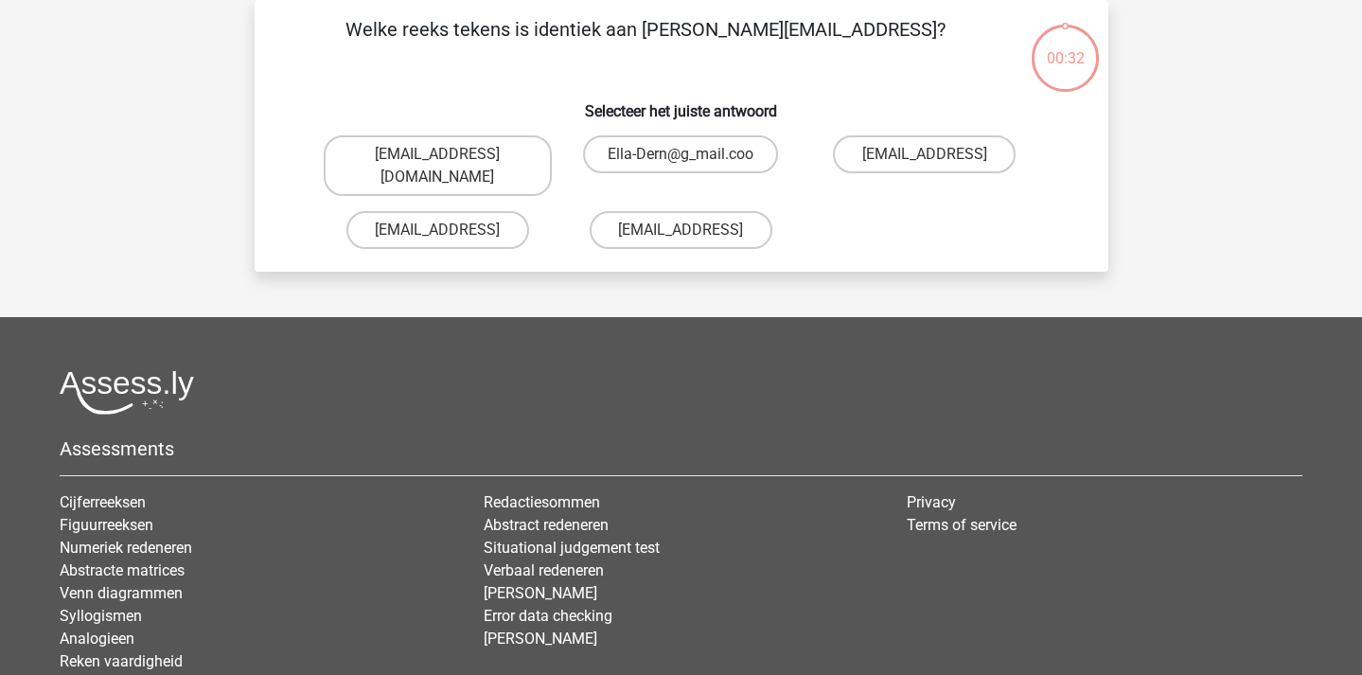
scroll to position [56, 0]
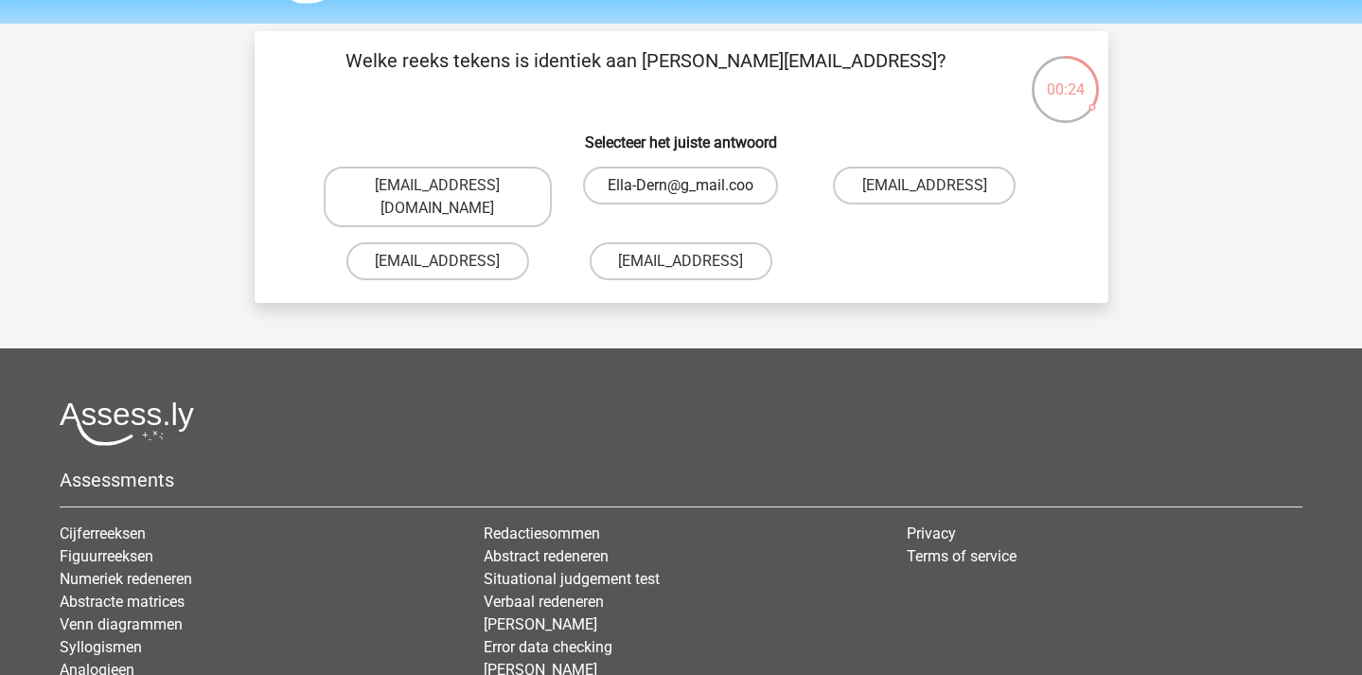
click at [732, 183] on label "Ella-Dern@g_mail.coo" at bounding box center [680, 186] width 195 height 38
click at [693, 186] on input "Ella-Dern@g_mail.coo" at bounding box center [687, 192] width 12 height 12
radio input "true"
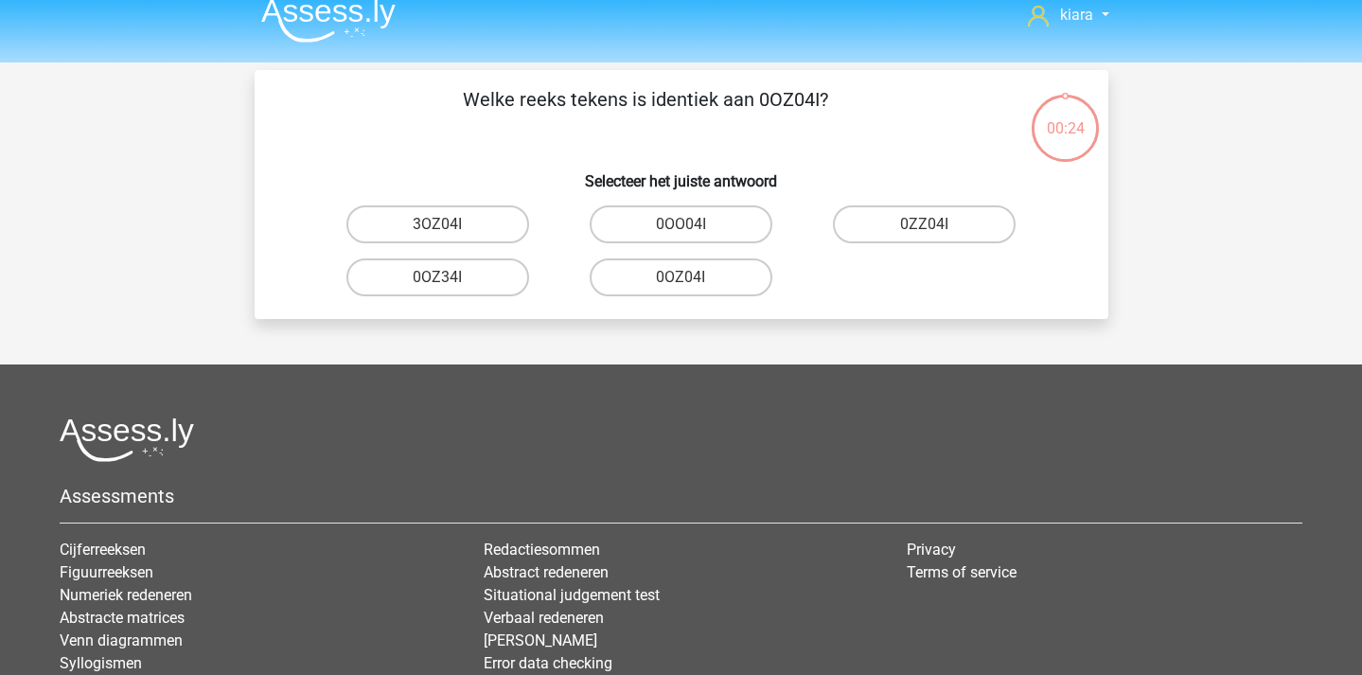
scroll to position [0, 0]
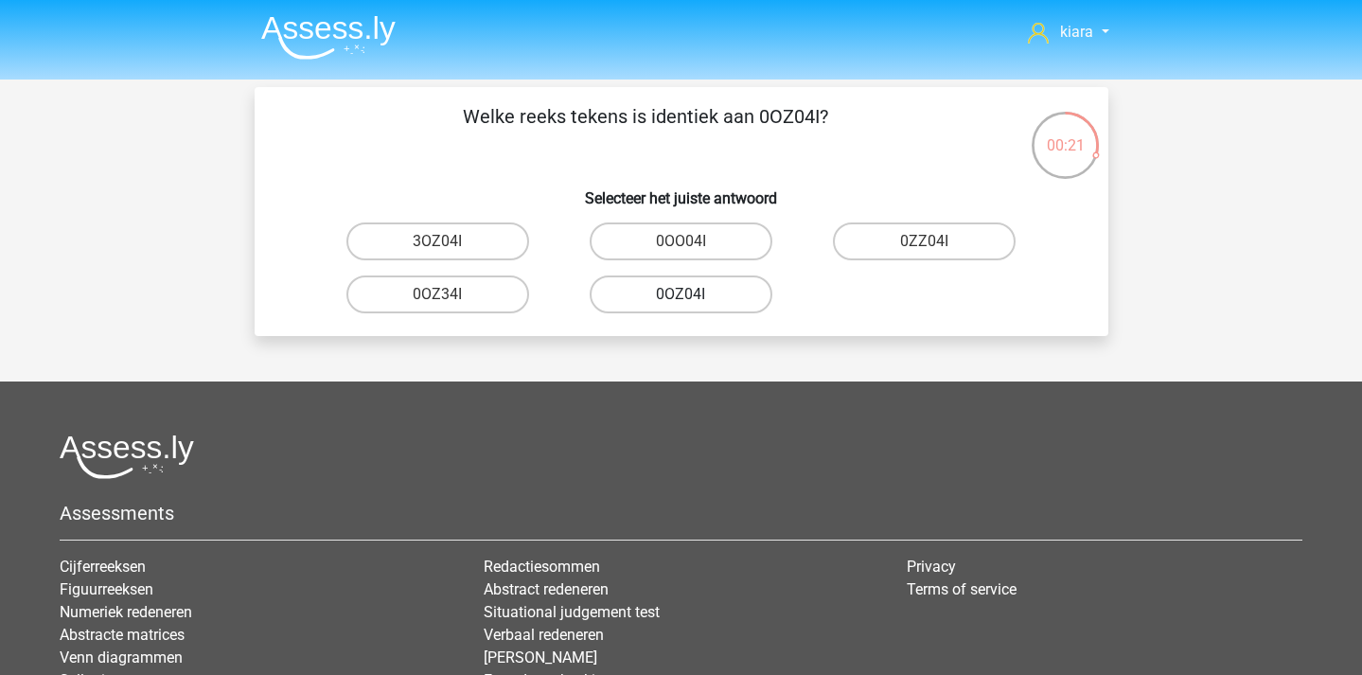
click at [704, 294] on label "0OZ04I" at bounding box center [681, 294] width 183 height 38
click at [693, 294] on input "0OZ04I" at bounding box center [687, 300] width 12 height 12
radio input "true"
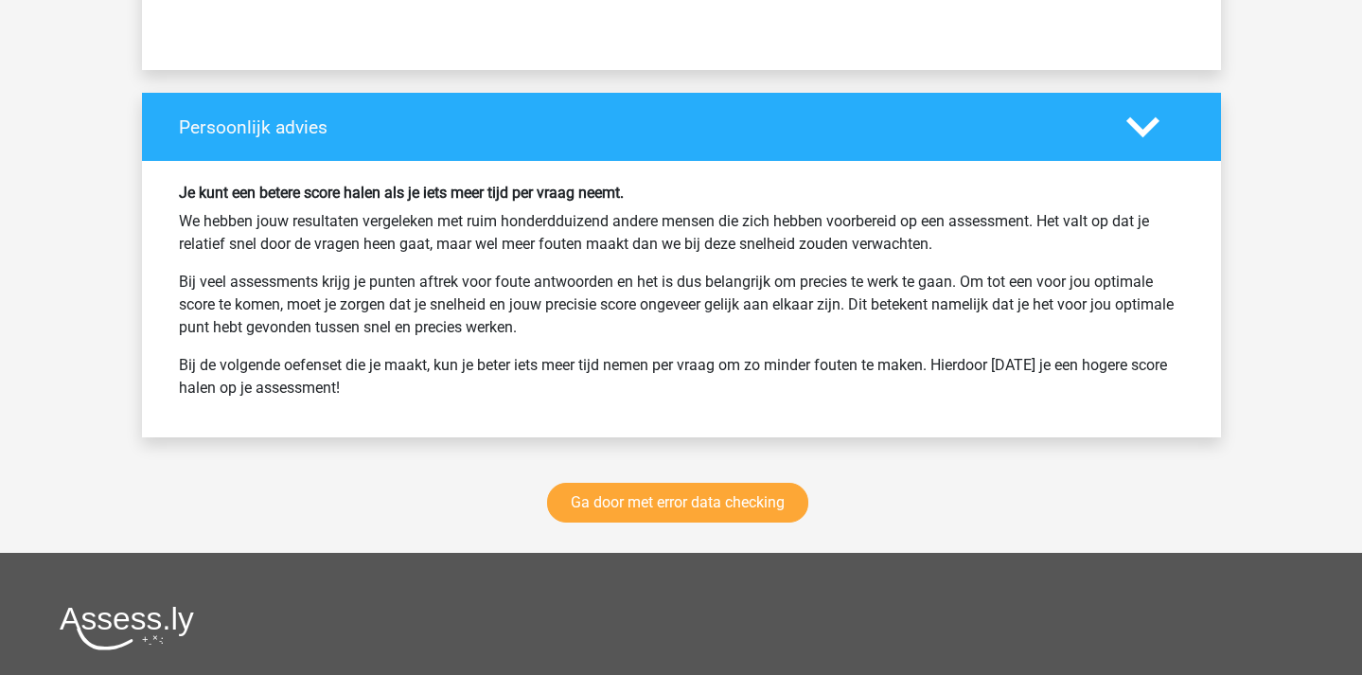
scroll to position [2428, 0]
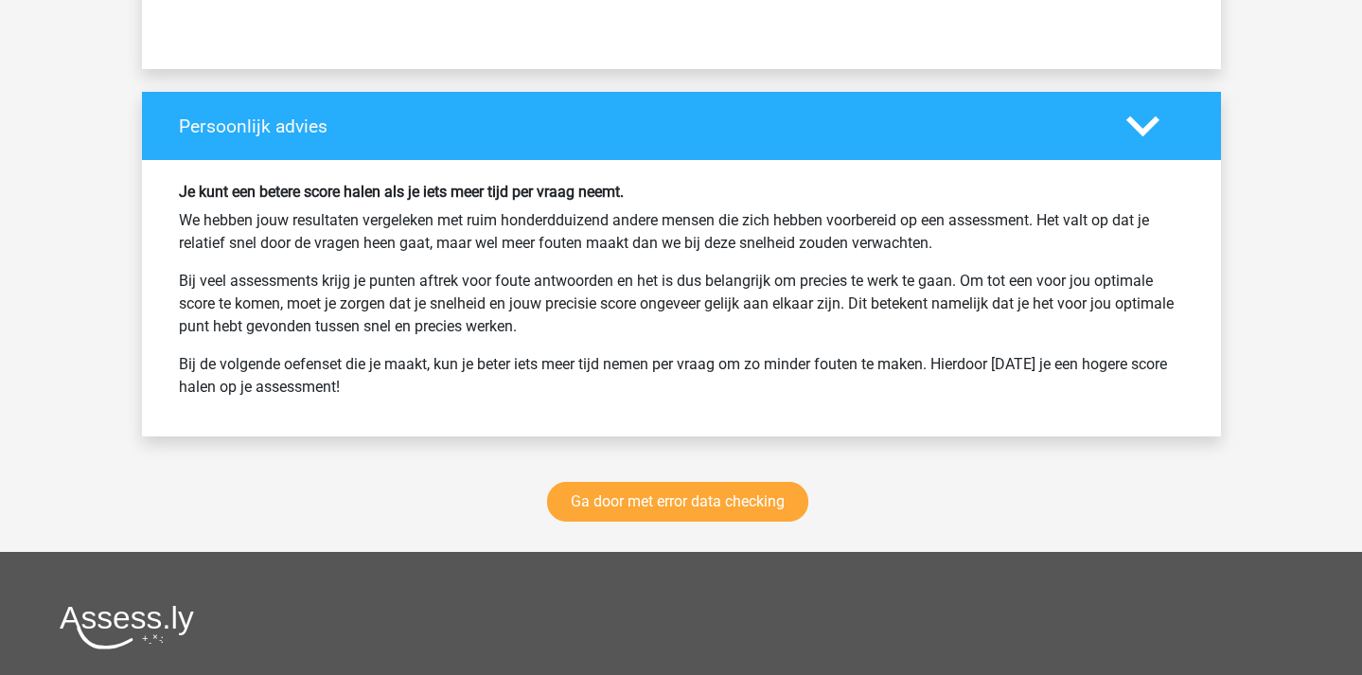
click at [696, 523] on div "Ga door met error data checking" at bounding box center [681, 505] width 1079 height 93
click at [712, 478] on div "Ga door met error data checking" at bounding box center [681, 505] width 1079 height 93
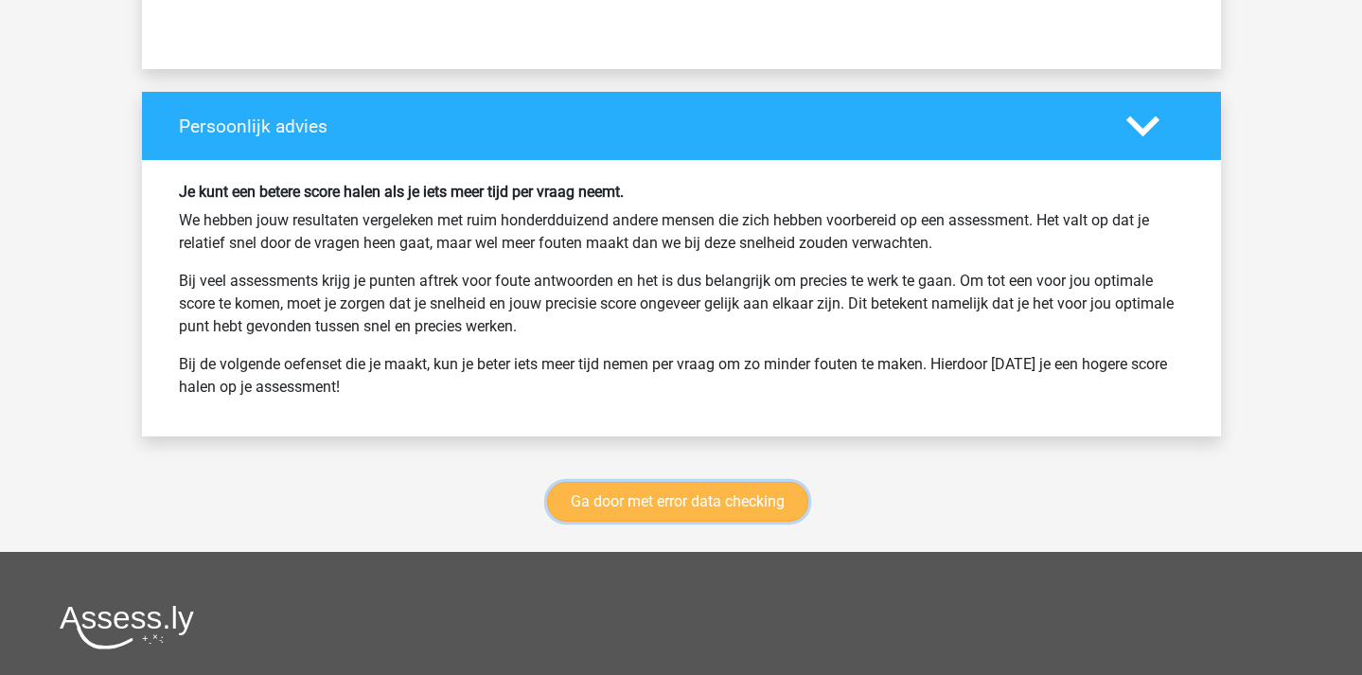
click at [712, 497] on link "Ga door met error data checking" at bounding box center [677, 502] width 261 height 40
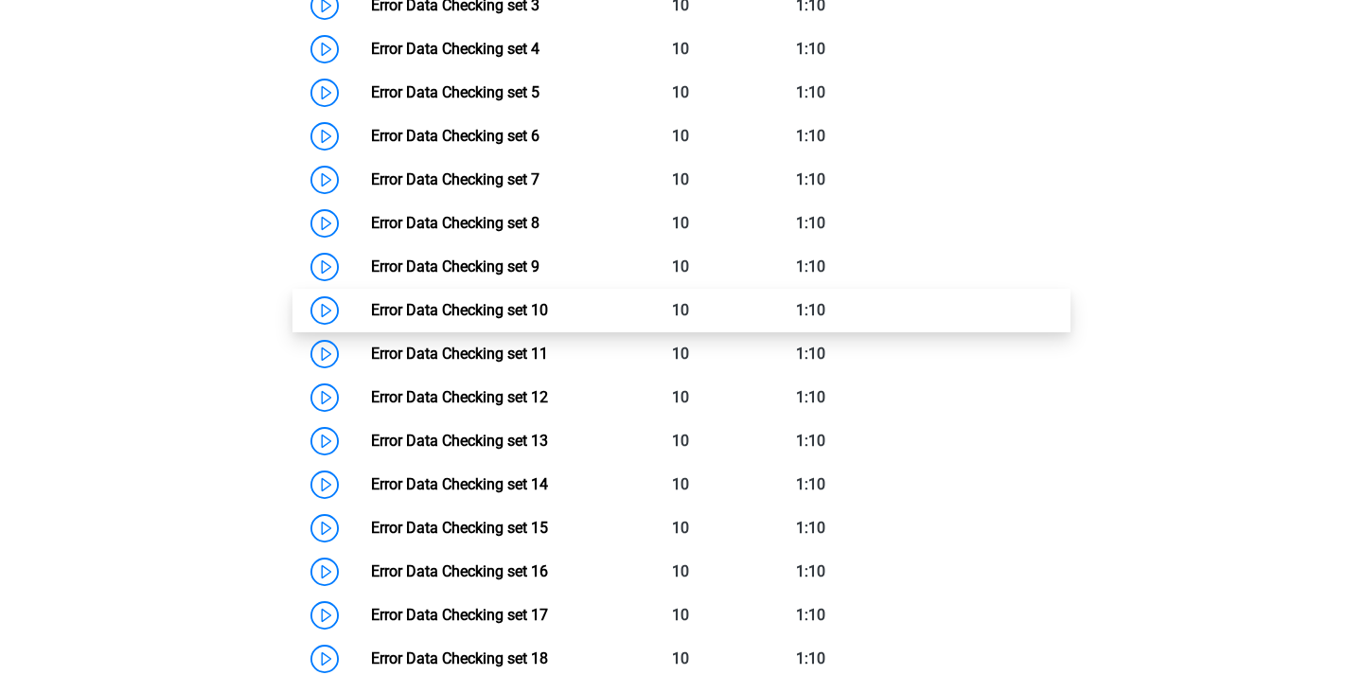
scroll to position [1127, 0]
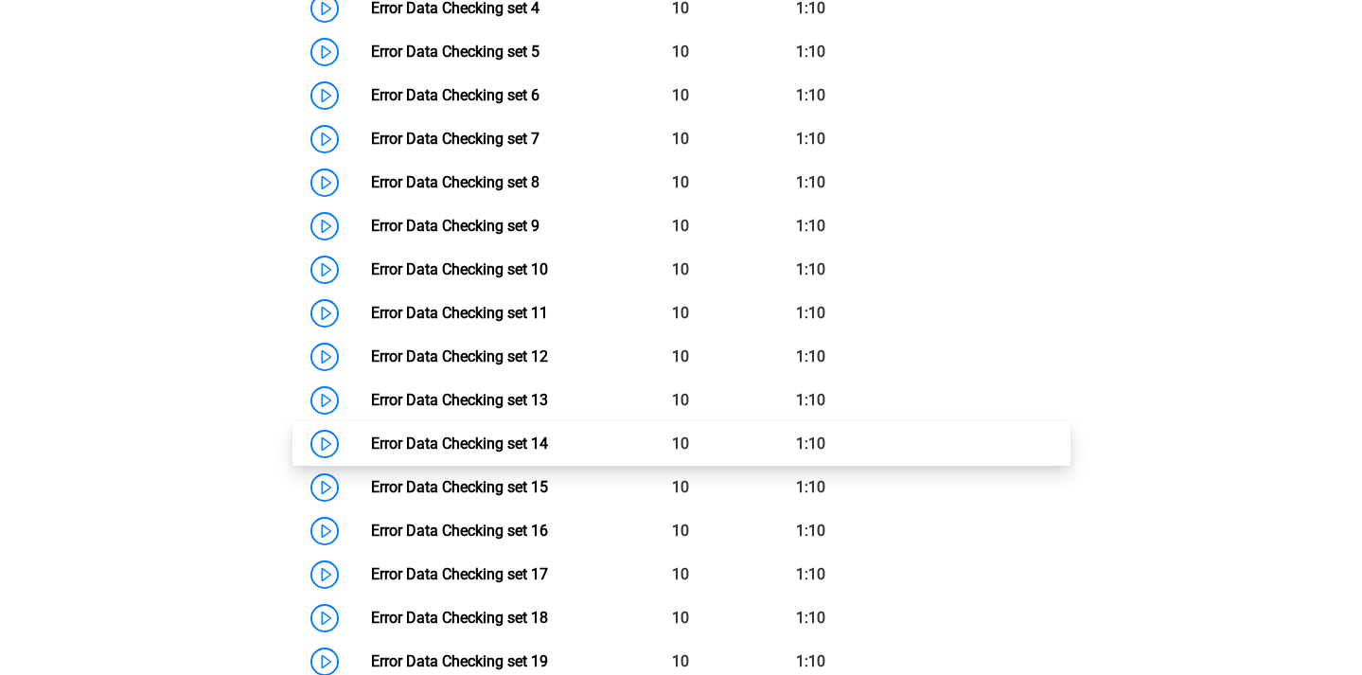
click at [371, 445] on link "Error Data Checking set 14" at bounding box center [459, 444] width 177 height 18
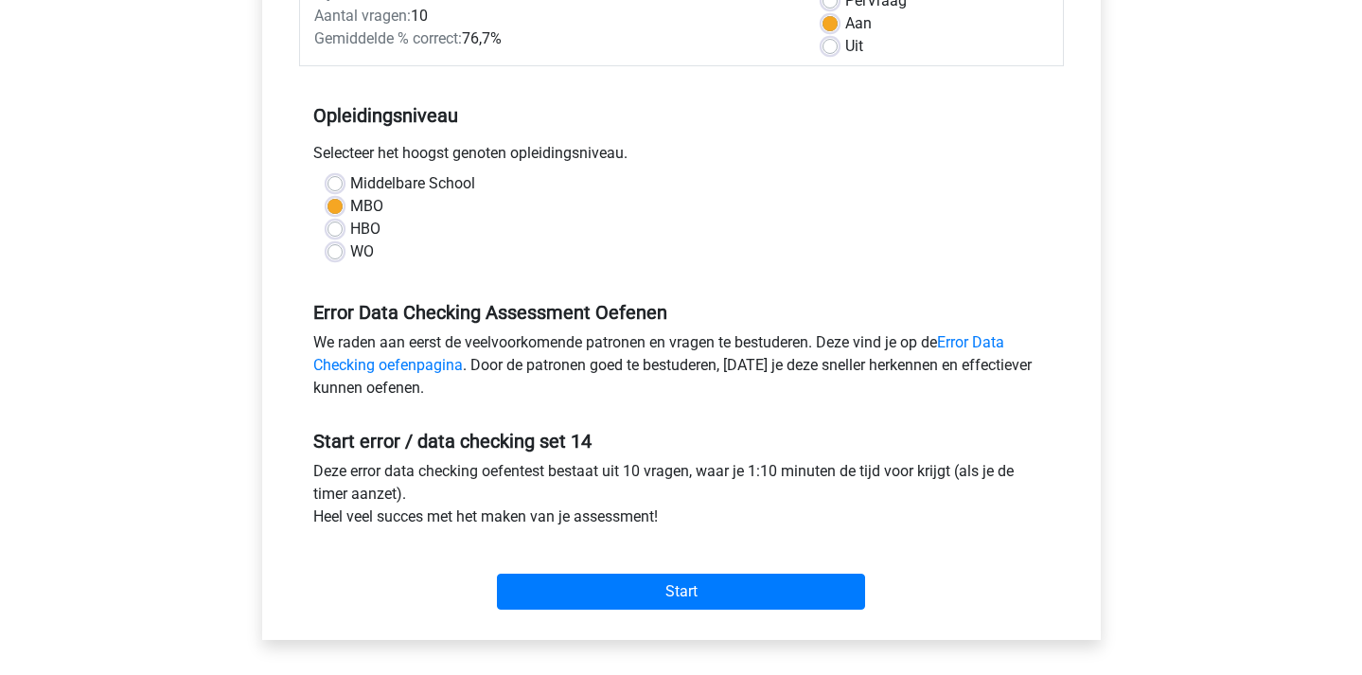
scroll to position [330, 0]
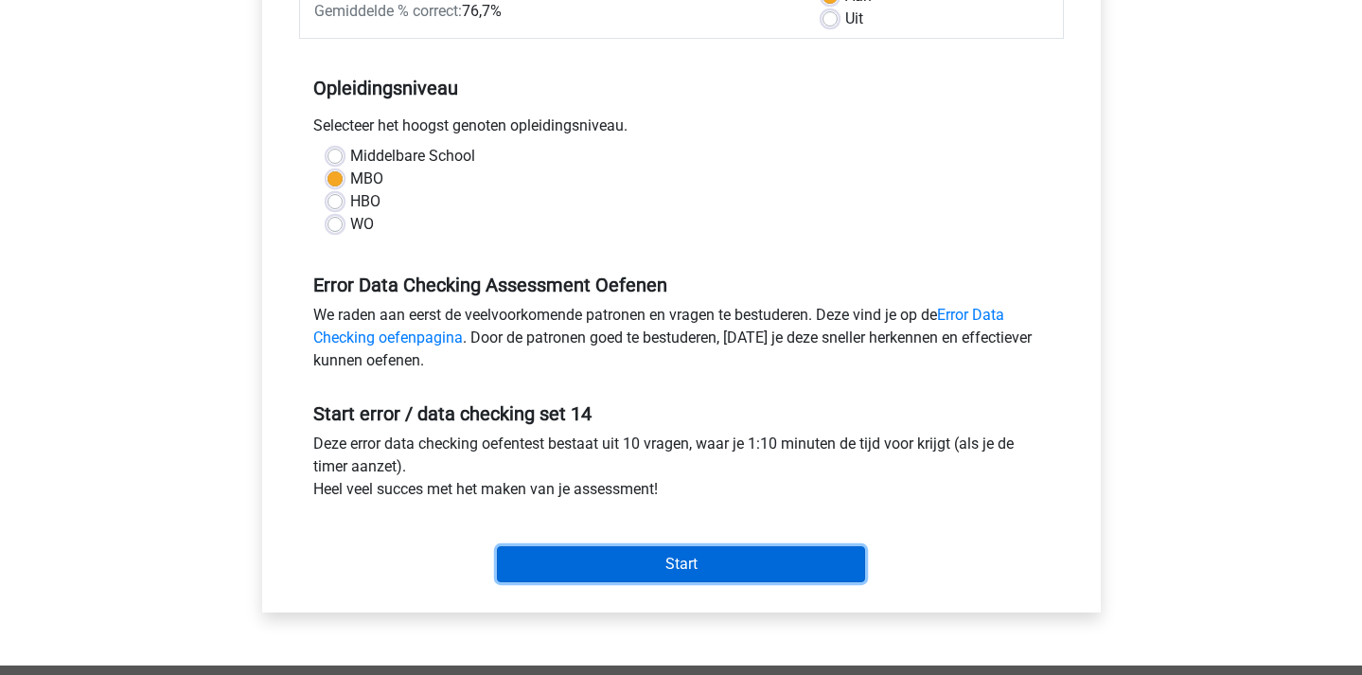
click at [631, 557] on input "Start" at bounding box center [681, 564] width 368 height 36
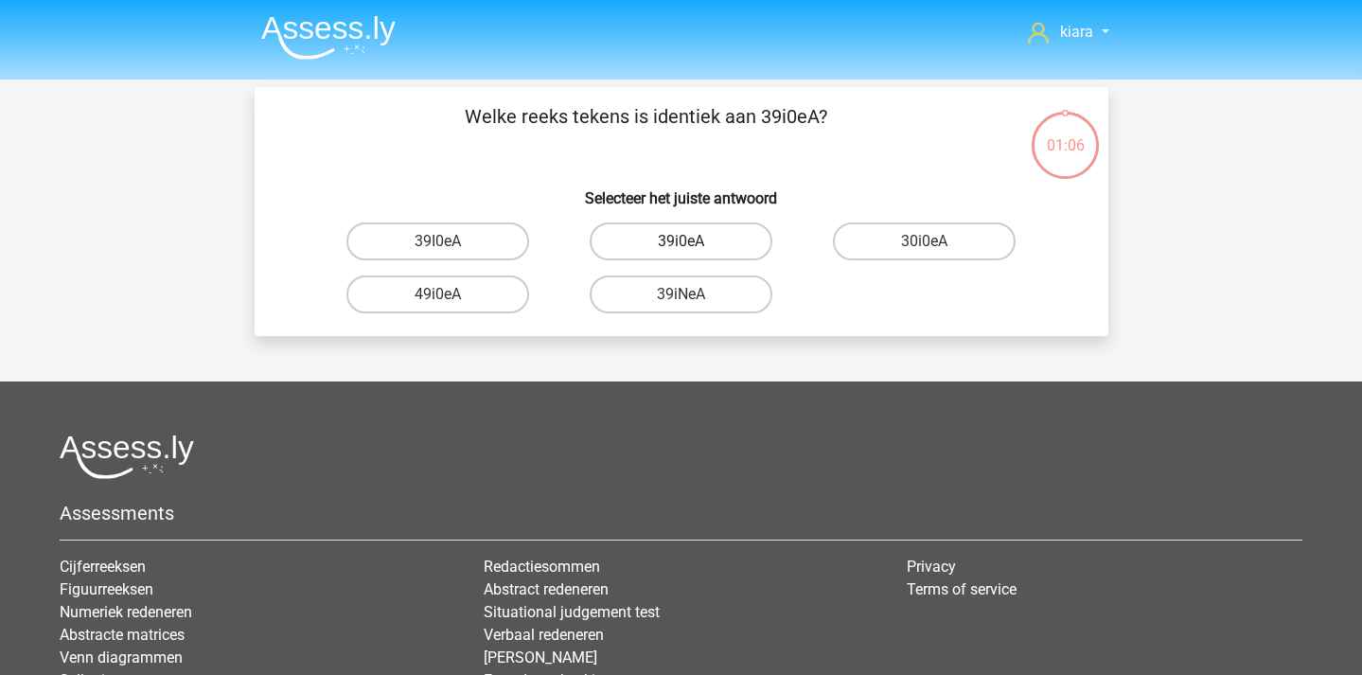
click at [713, 240] on label "39i0eA" at bounding box center [681, 241] width 183 height 38
click at [693, 241] on input "39i0eA" at bounding box center [687, 247] width 12 height 12
radio input "true"
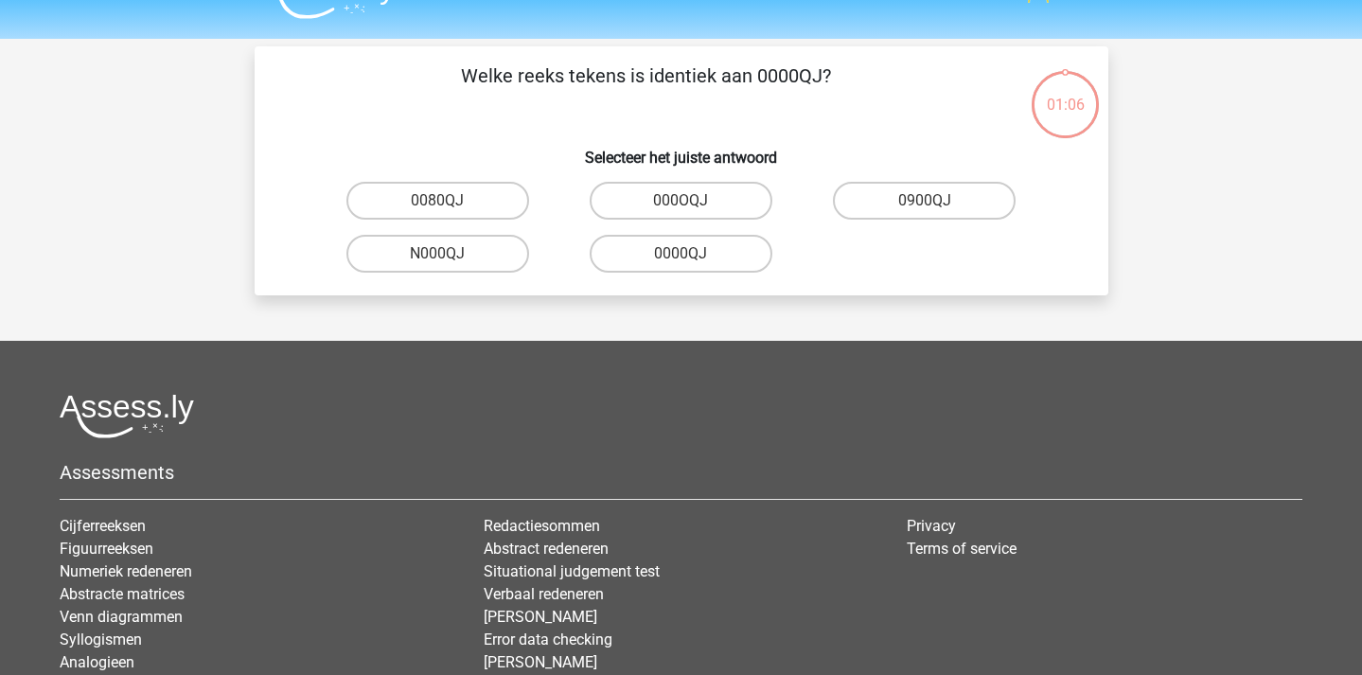
scroll to position [40, 0]
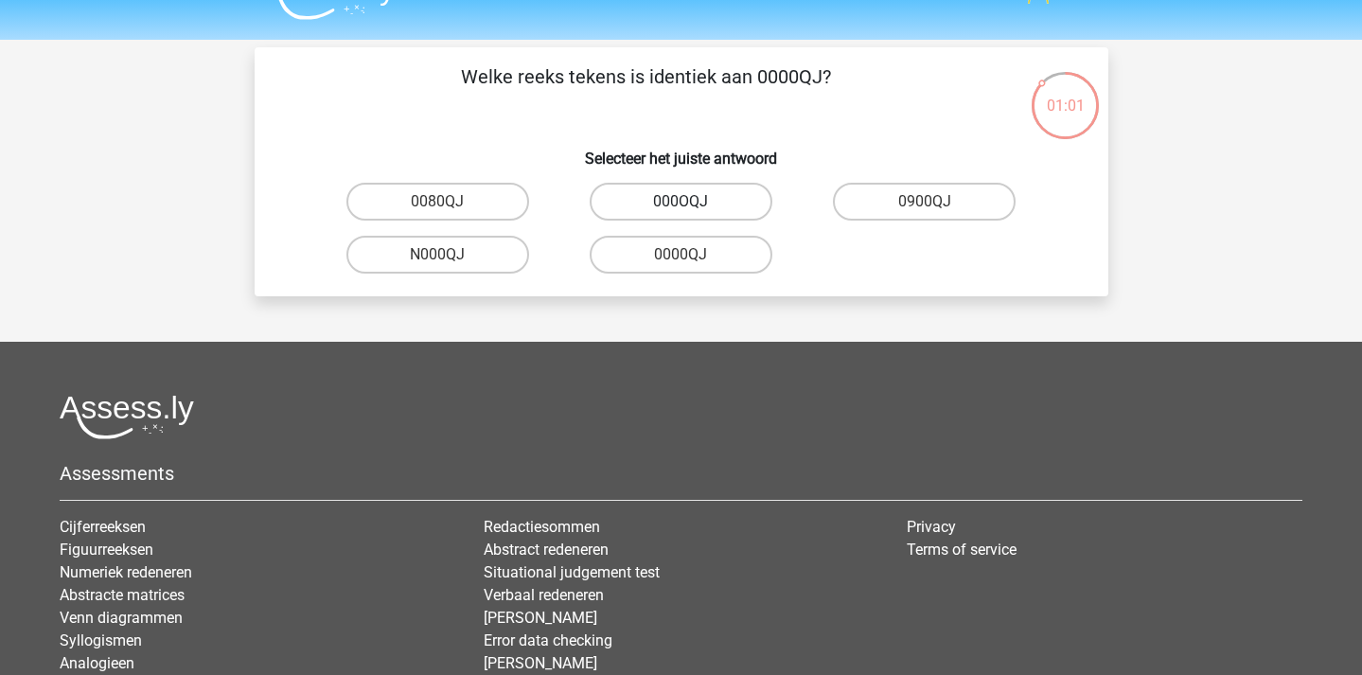
click at [725, 204] on label "000OQJ" at bounding box center [681, 202] width 183 height 38
click at [693, 204] on input "000OQJ" at bounding box center [687, 208] width 12 height 12
radio input "true"
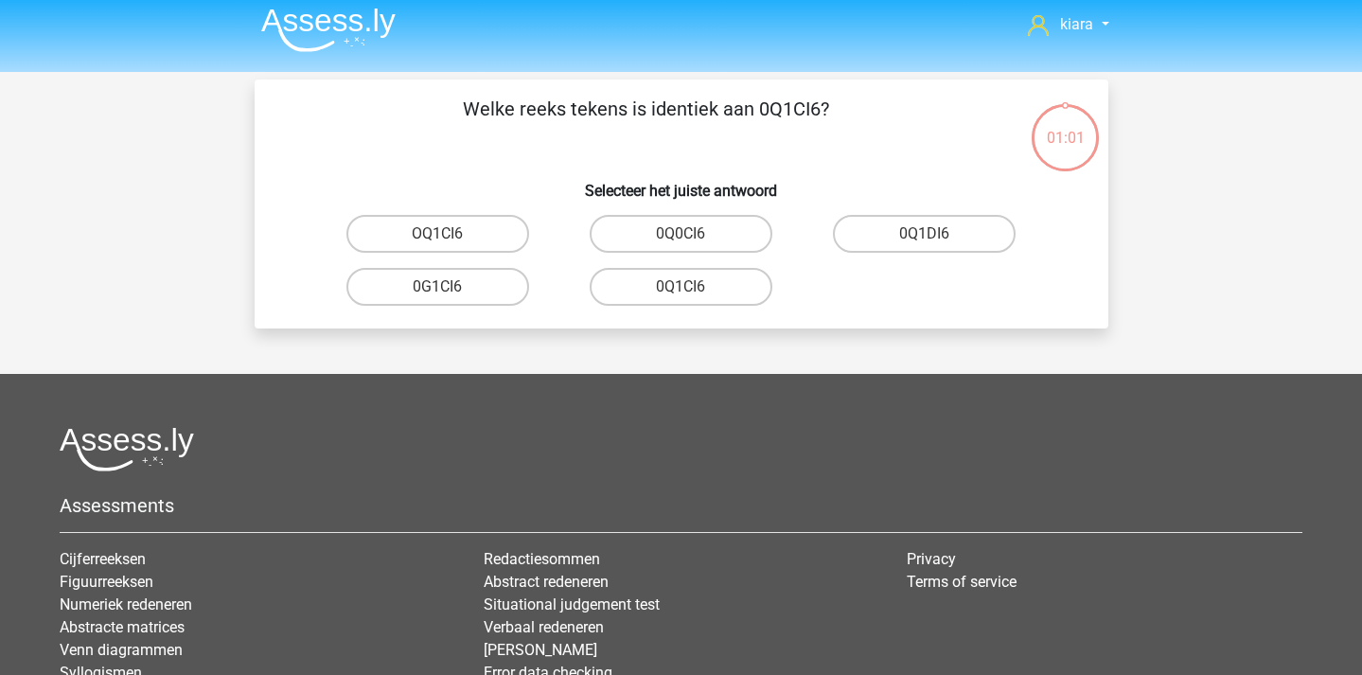
scroll to position [0, 0]
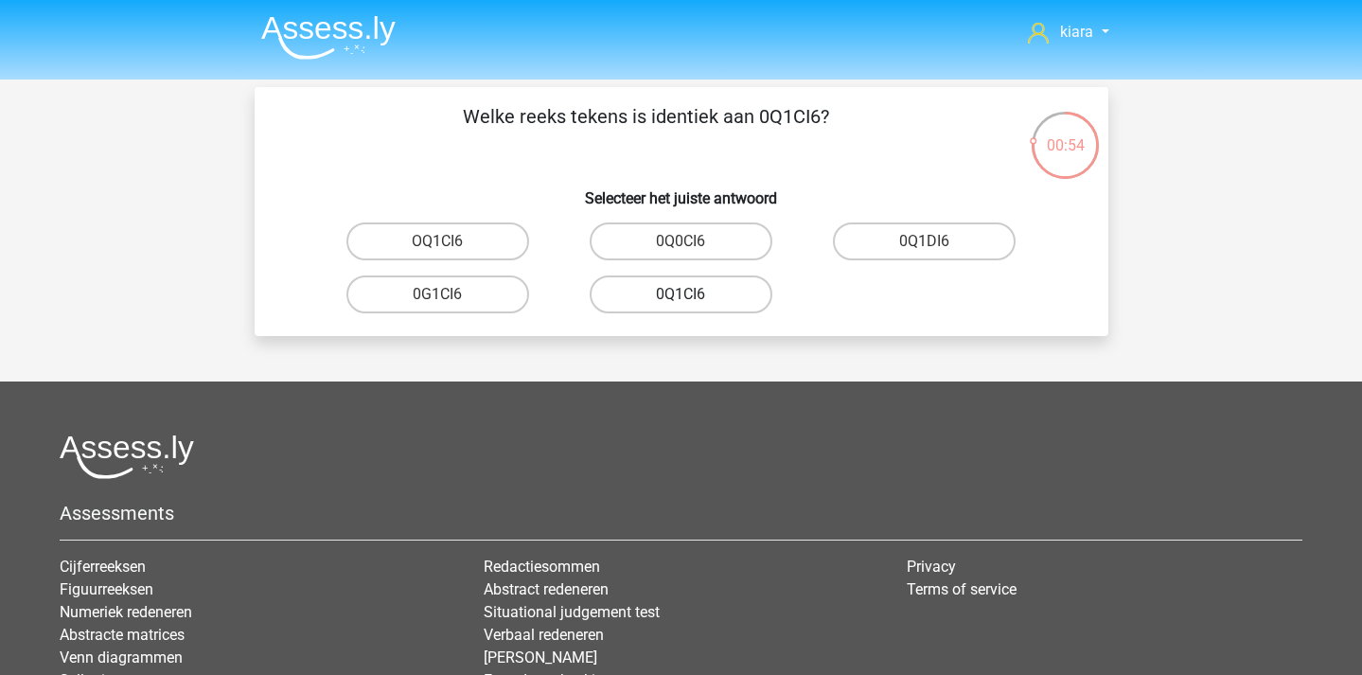
click at [714, 293] on label "0Q1CI6" at bounding box center [681, 294] width 183 height 38
click at [693, 294] on input "0Q1CI6" at bounding box center [687, 300] width 12 height 12
radio input "true"
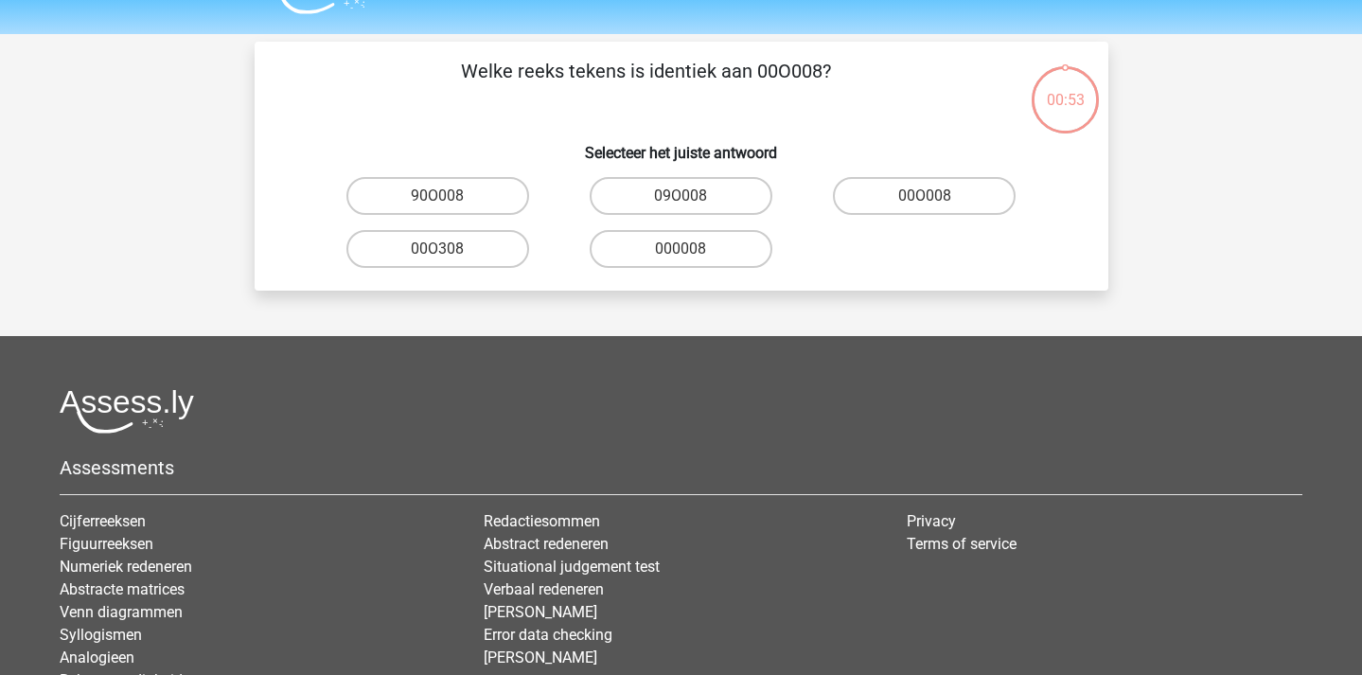
scroll to position [87, 0]
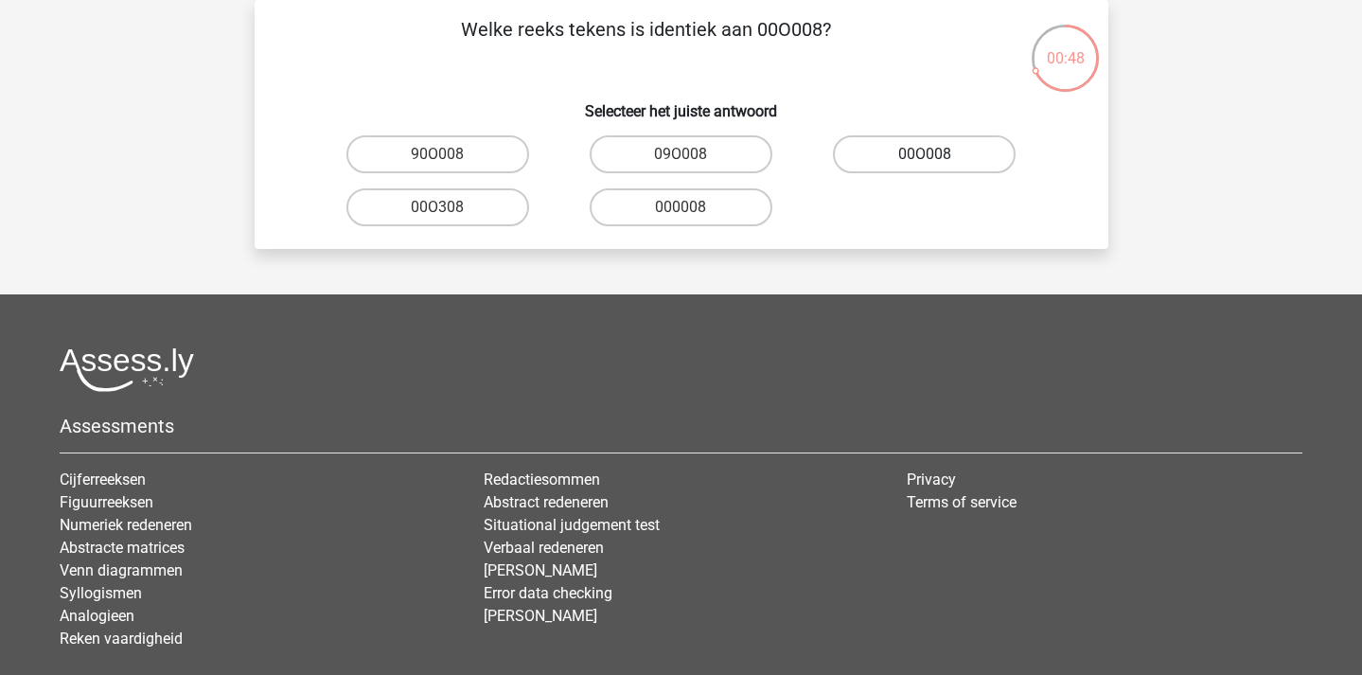
click at [933, 146] on label "00O008" at bounding box center [924, 154] width 183 height 38
click at [933, 154] on input "00O008" at bounding box center [931, 160] width 12 height 12
radio input "true"
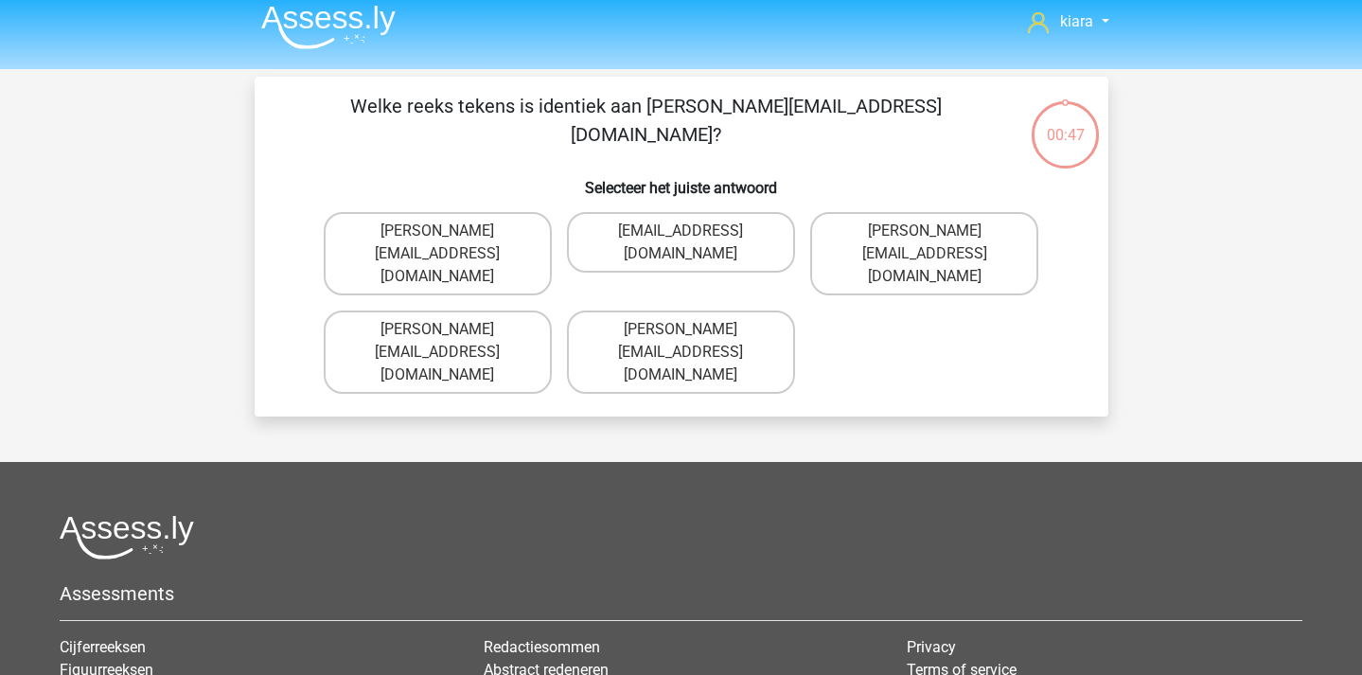
scroll to position [8, 0]
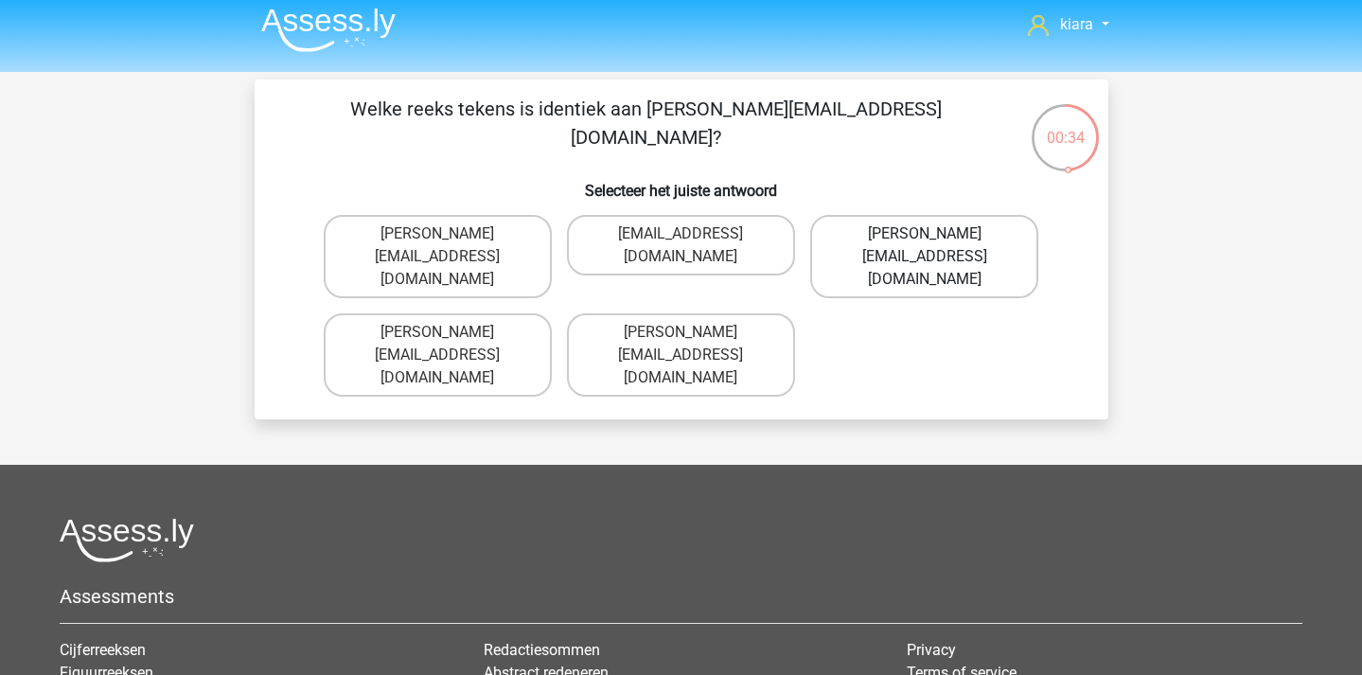
click at [946, 230] on label "Evelyn-Woods@hotmale.fr" at bounding box center [924, 256] width 228 height 83
click at [937, 234] on input "Evelyn-Woods@hotmale.fr" at bounding box center [931, 240] width 12 height 12
radio input "true"
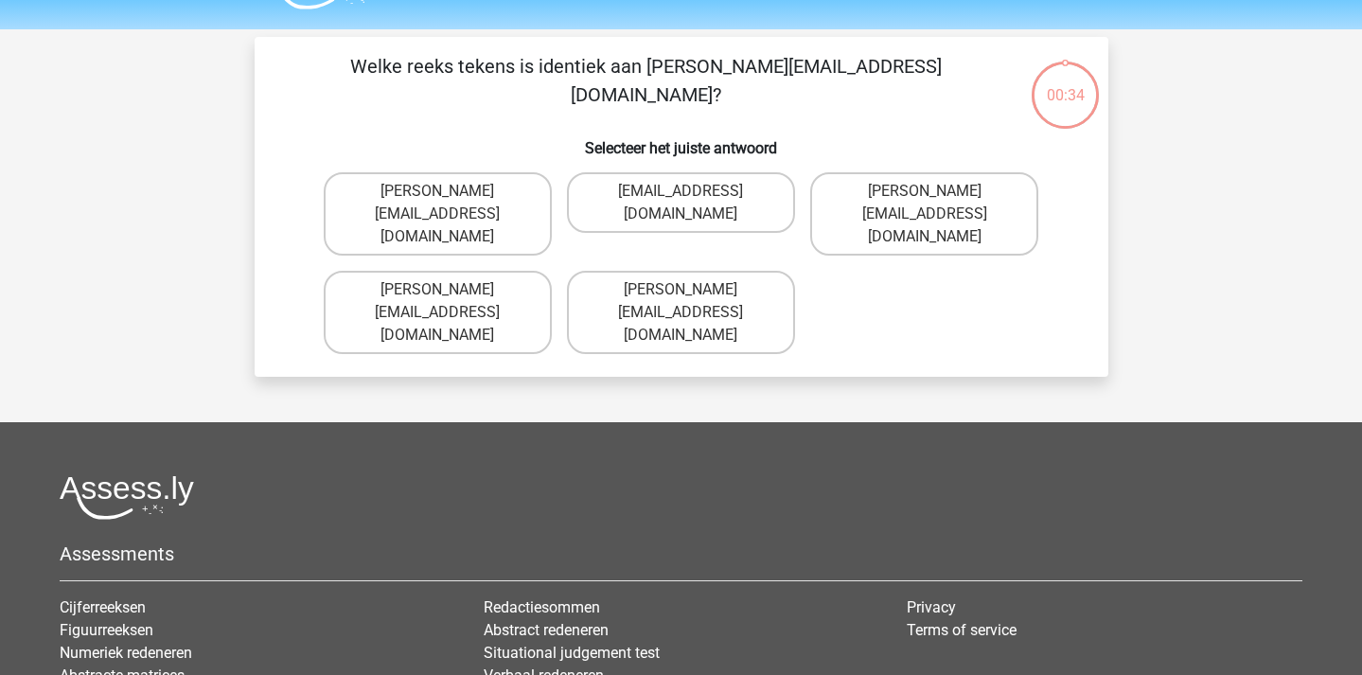
scroll to position [26, 0]
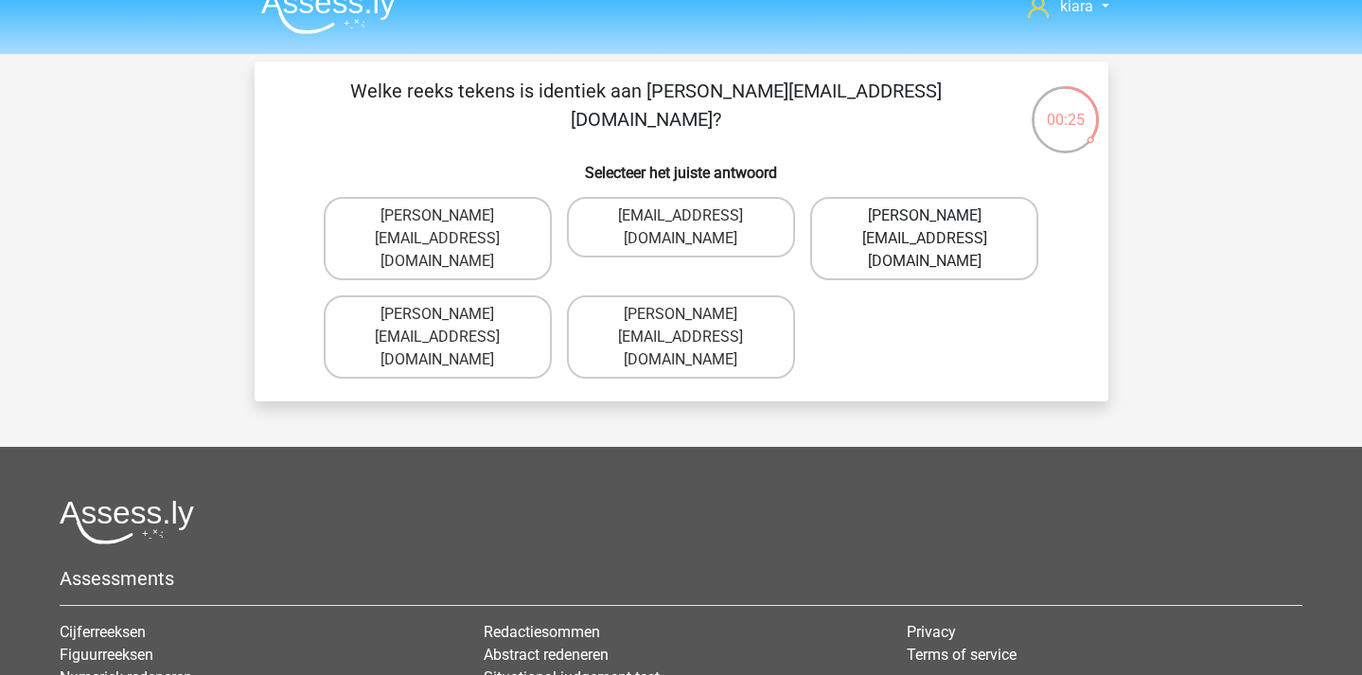
click at [927, 215] on label "William-Woods@email.gl" at bounding box center [924, 238] width 228 height 83
click at [927, 216] on input "William-Woods@email.gl" at bounding box center [931, 222] width 12 height 12
radio input "true"
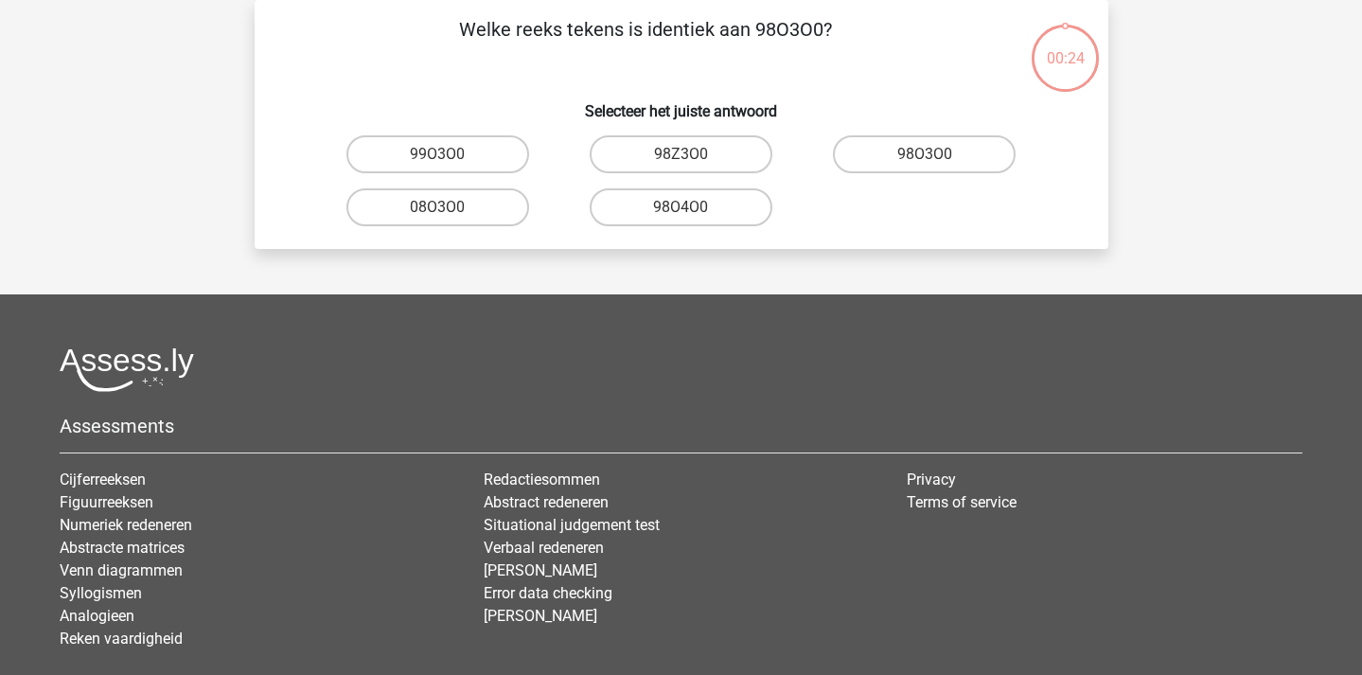
scroll to position [31, 0]
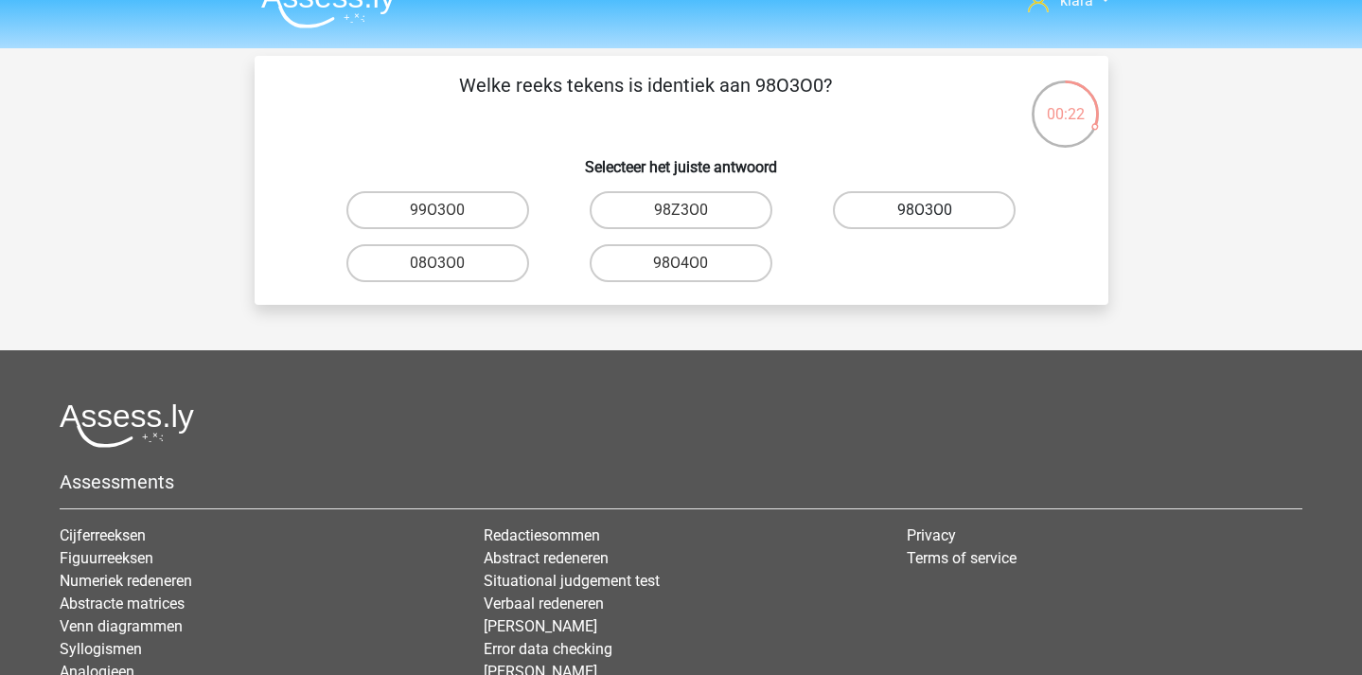
click at [927, 207] on label "98O3O0" at bounding box center [924, 210] width 183 height 38
click at [927, 210] on input "98O3O0" at bounding box center [931, 216] width 12 height 12
radio input "true"
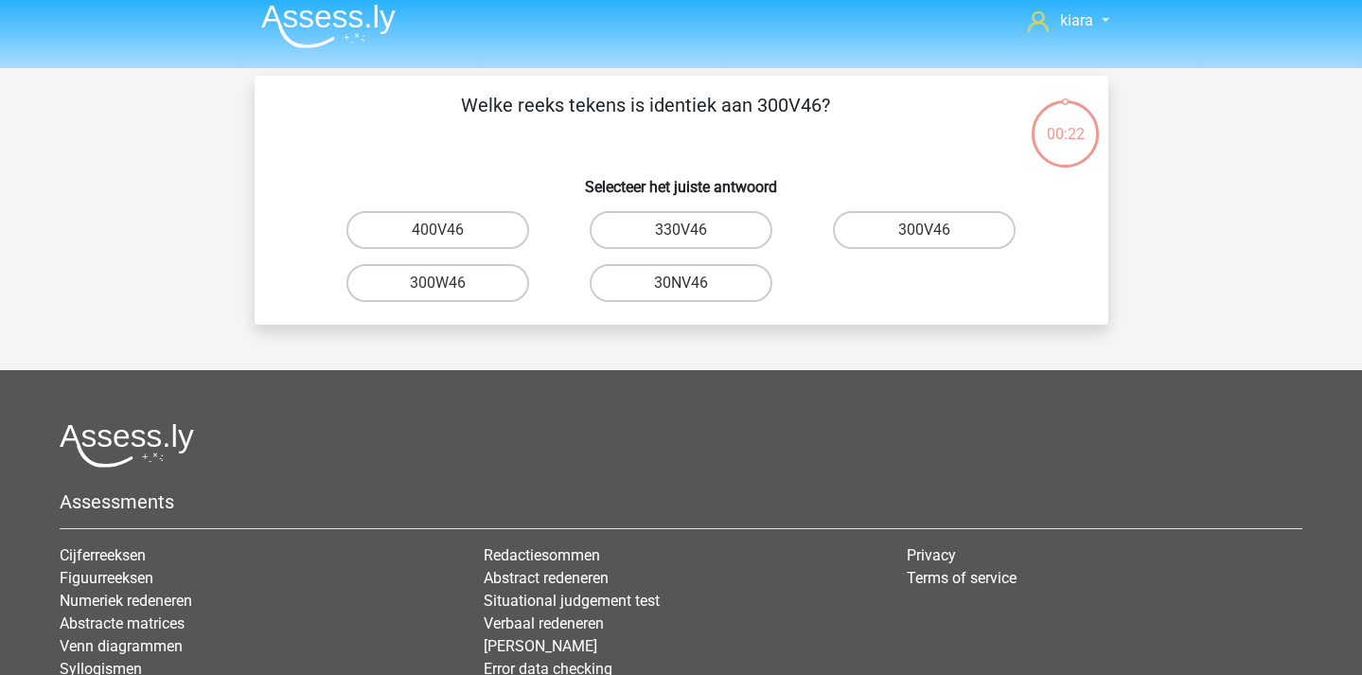
scroll to position [0, 0]
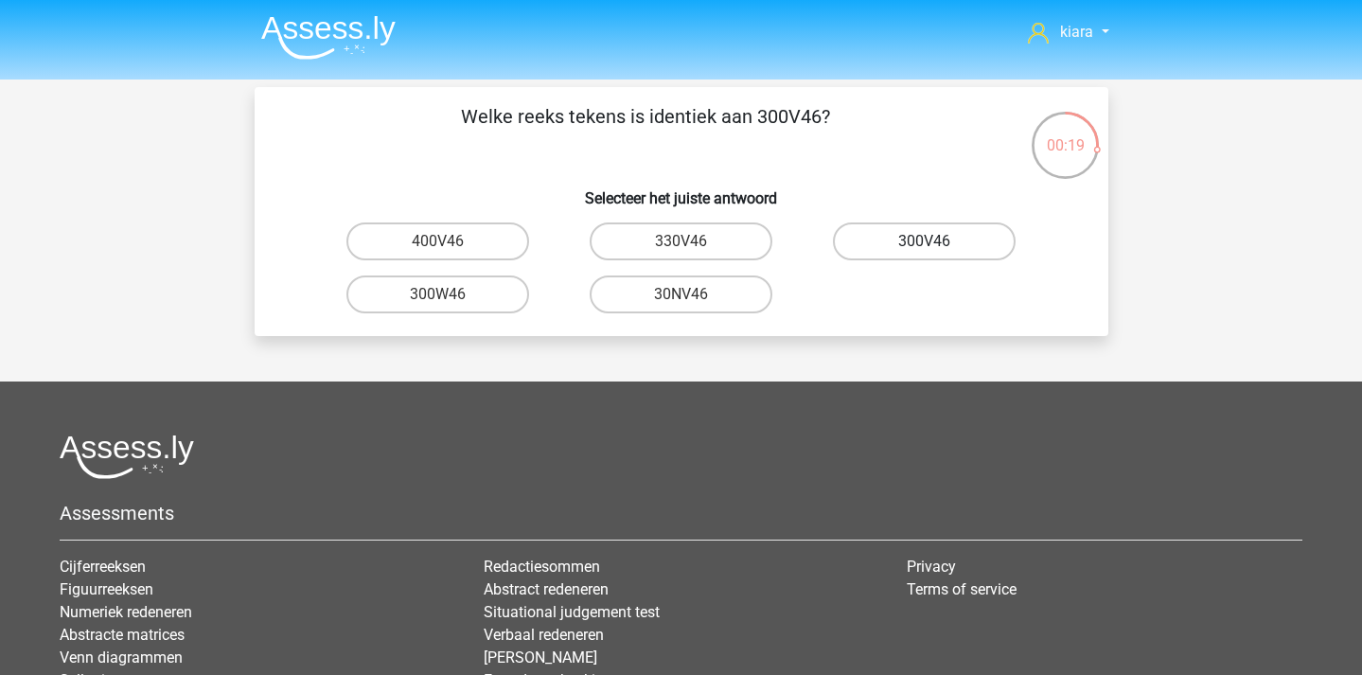
click at [908, 241] on label "300V46" at bounding box center [924, 241] width 183 height 38
click at [925, 241] on input "300V46" at bounding box center [931, 247] width 12 height 12
radio input "true"
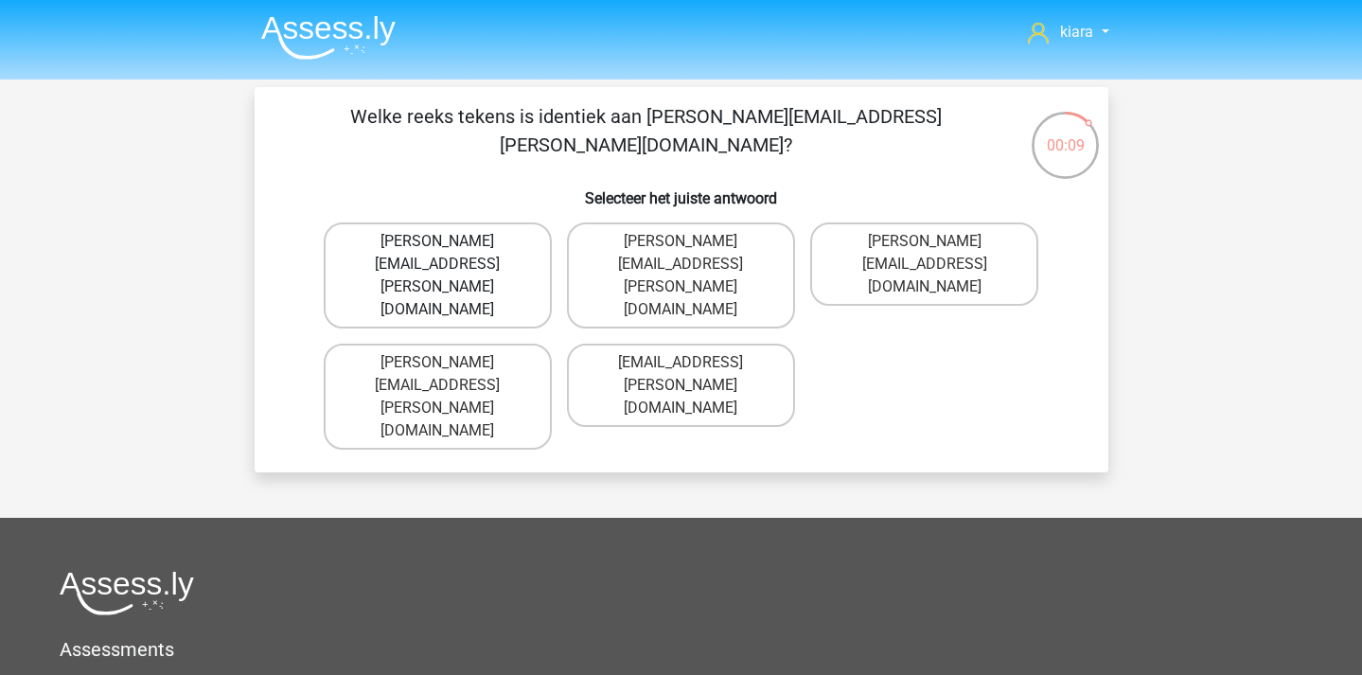
click at [517, 244] on label "William+Wright@email.co.uk" at bounding box center [438, 275] width 228 height 106
click at [450, 244] on input "William+Wright@email.co.uk" at bounding box center [443, 247] width 12 height 12
radio input "true"
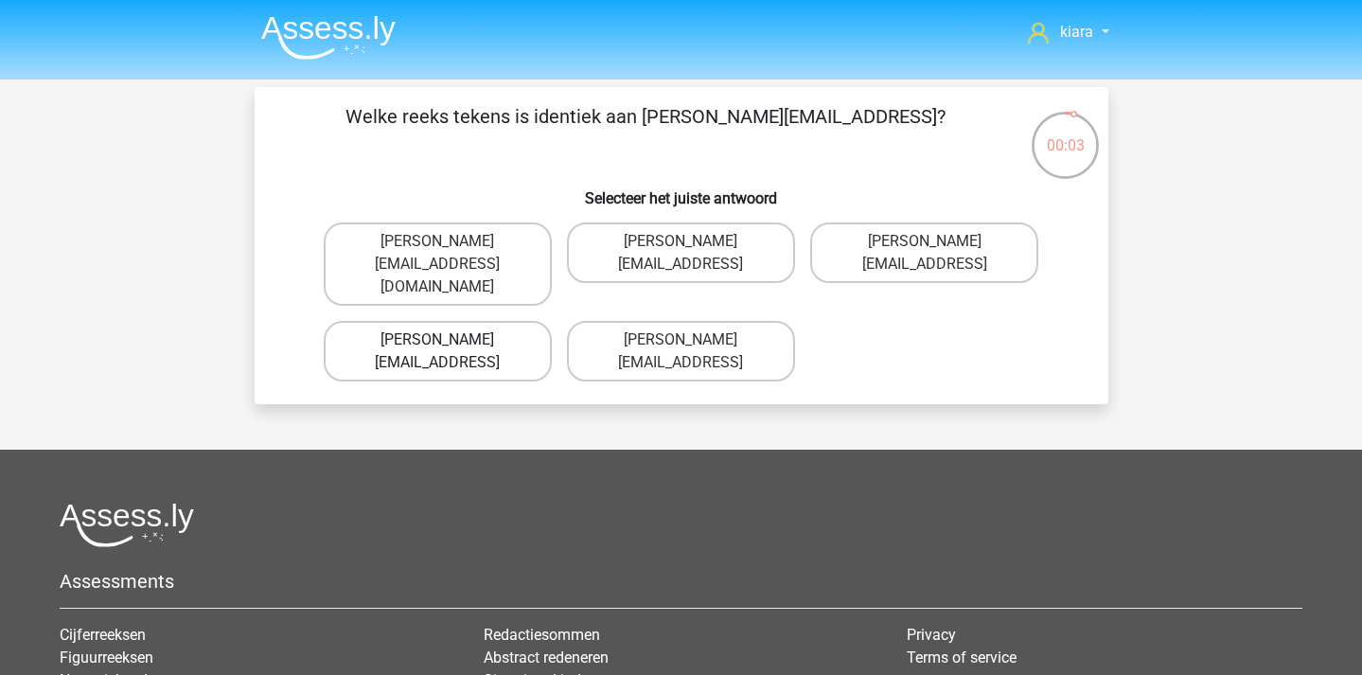
click at [522, 321] on label "Theodore_Thomson@joinmail.coo" at bounding box center [438, 351] width 228 height 61
click at [450, 340] on input "Theodore_Thomson@joinmail.coo" at bounding box center [443, 346] width 12 height 12
radio input "true"
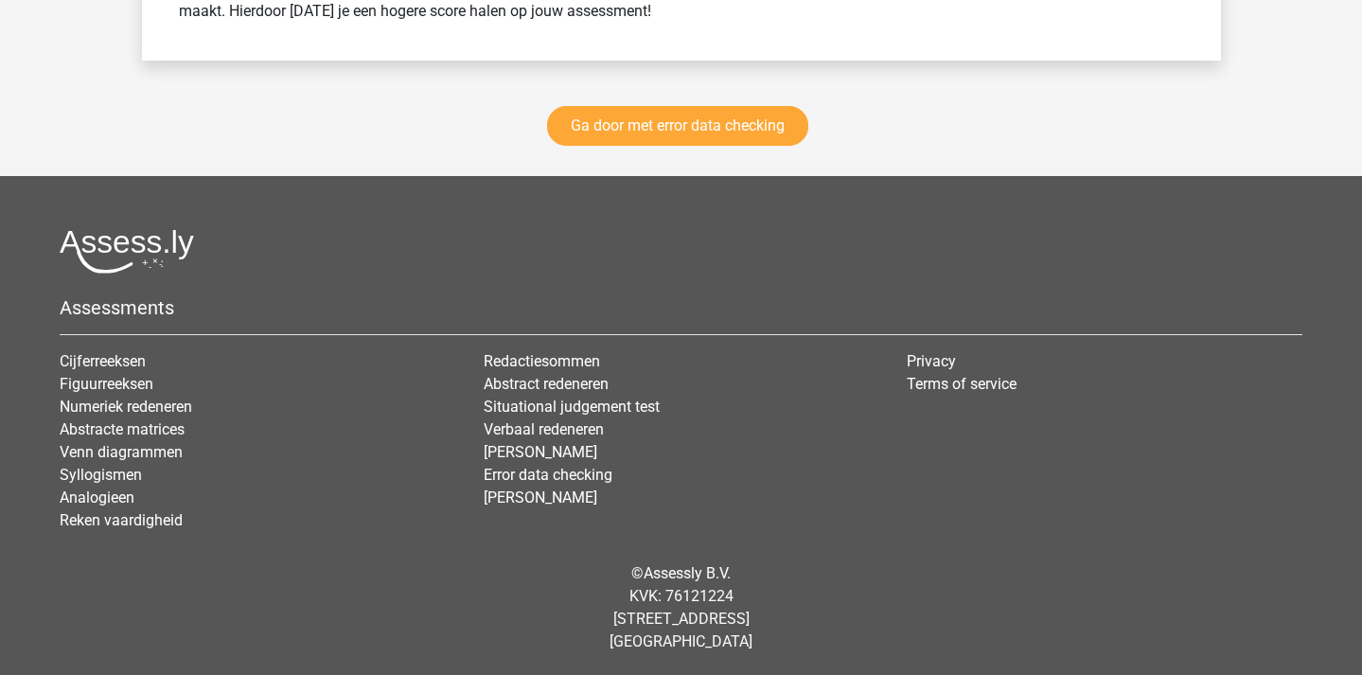
scroll to position [2827, 0]
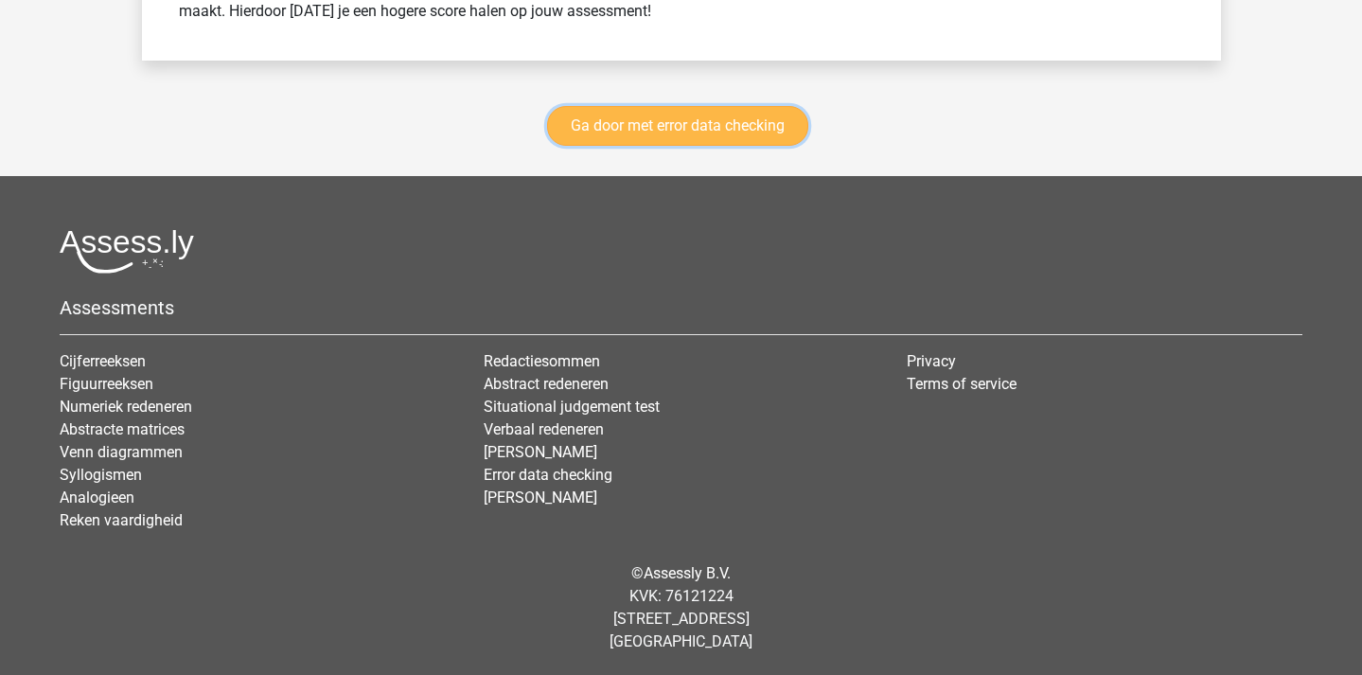
click at [700, 117] on link "Ga door met error data checking" at bounding box center [677, 126] width 261 height 40
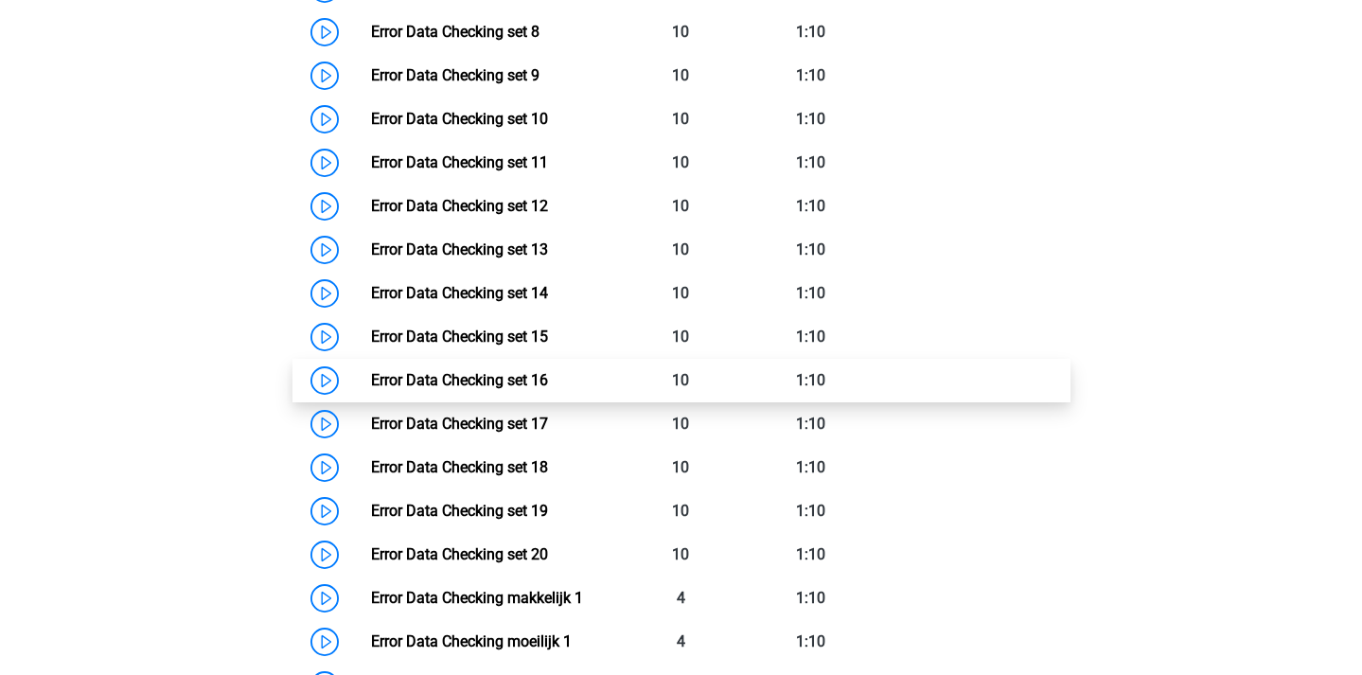
scroll to position [1282, 0]
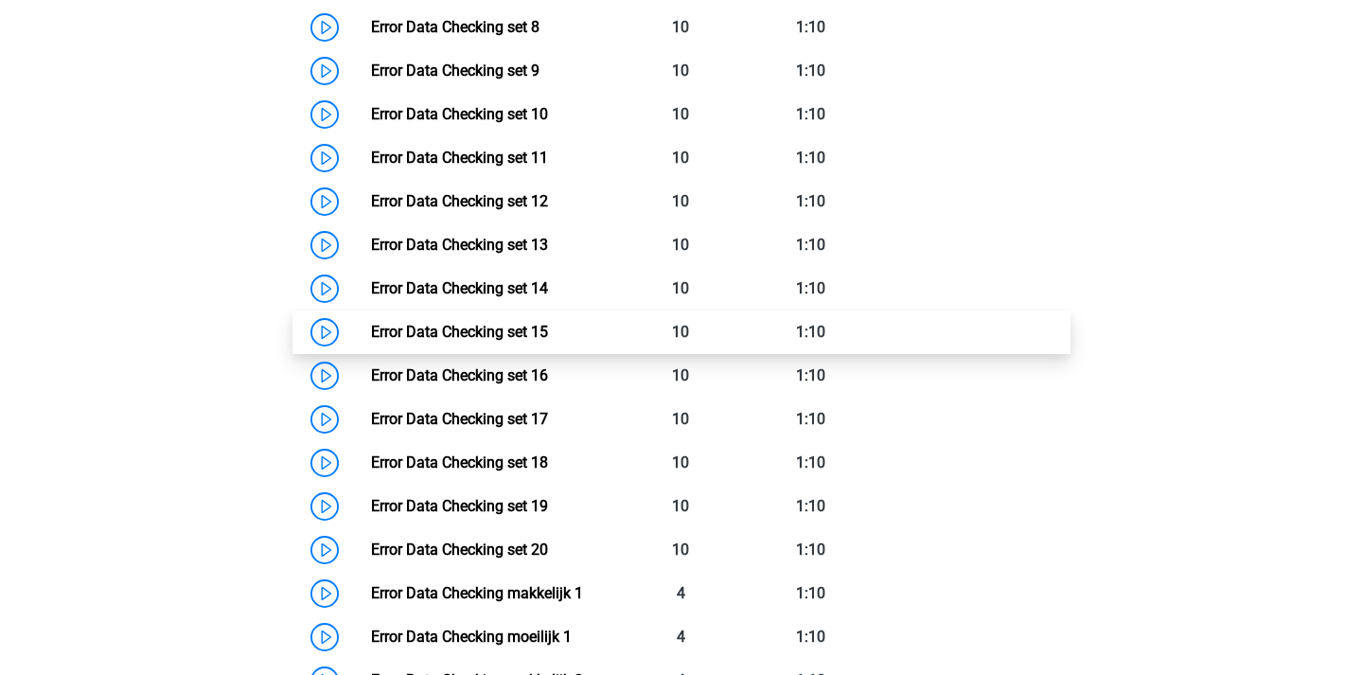
click at [371, 341] on link "Error Data Checking set 15" at bounding box center [459, 332] width 177 height 18
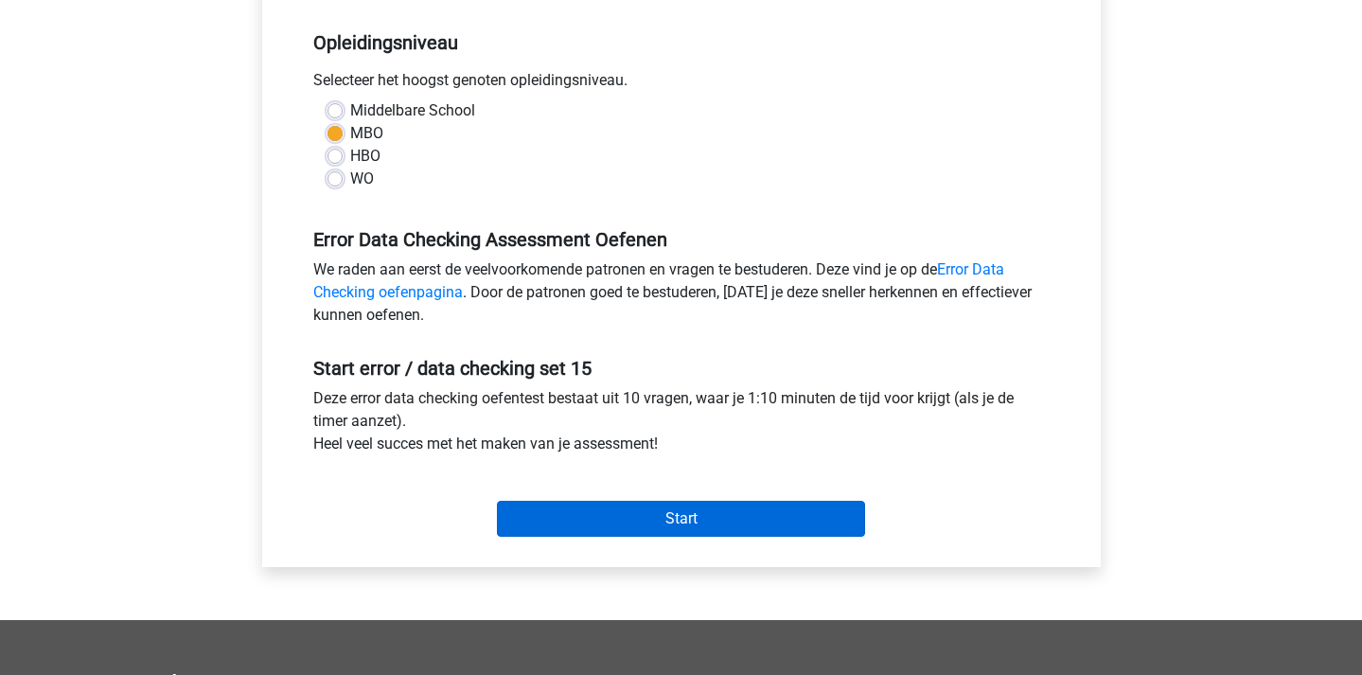
scroll to position [384, 0]
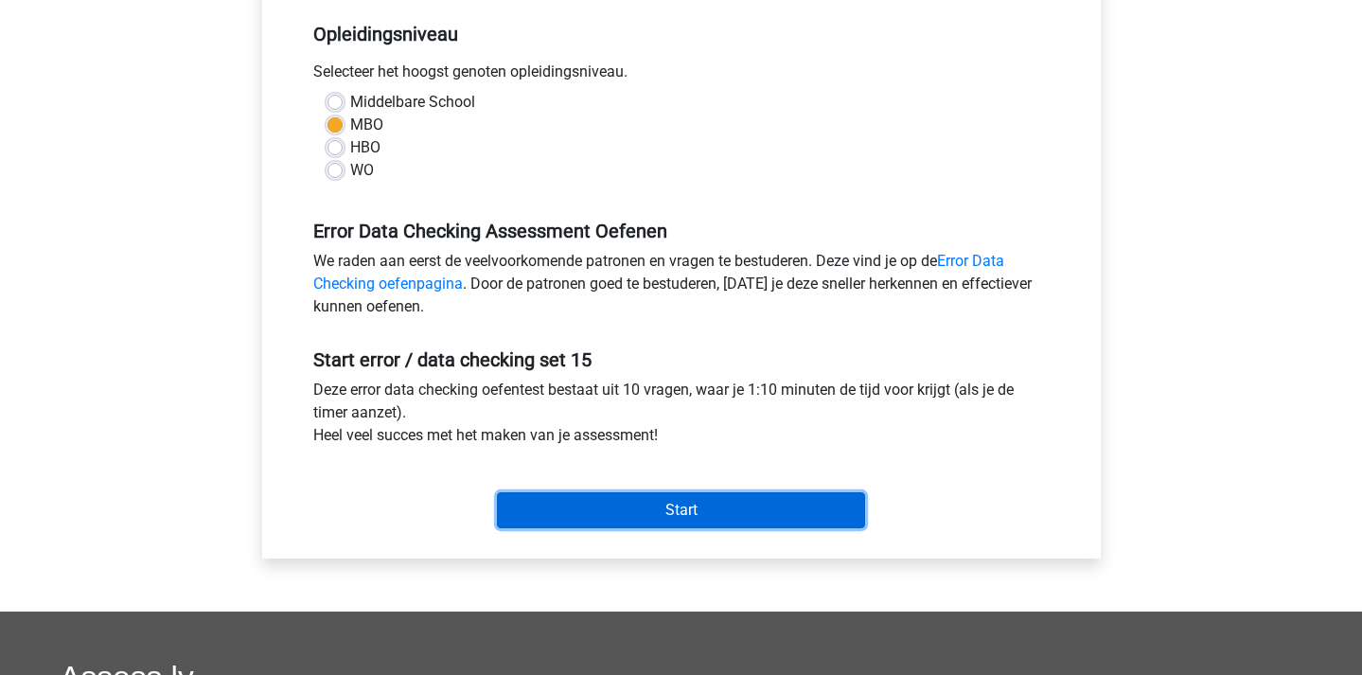
click at [613, 512] on input "Start" at bounding box center [681, 510] width 368 height 36
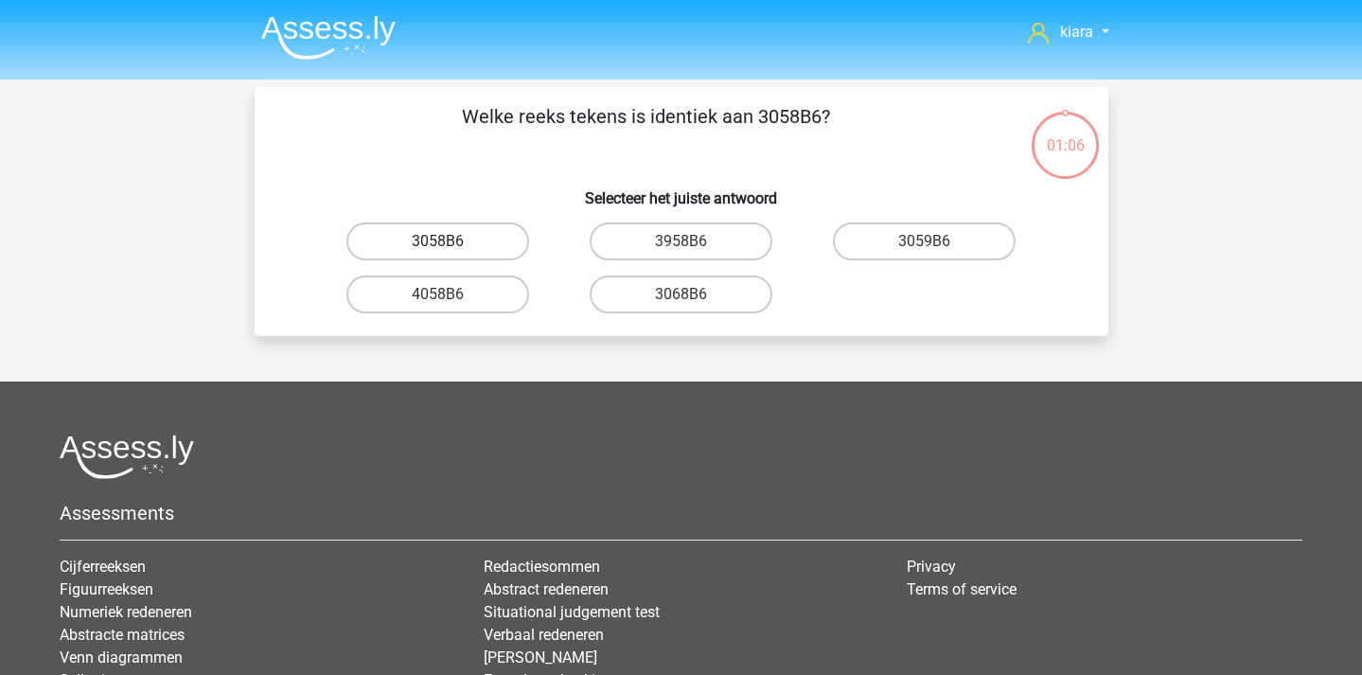
click at [457, 240] on label "3058B6" at bounding box center [437, 241] width 183 height 38
click at [450, 241] on input "3058B6" at bounding box center [443, 247] width 12 height 12
radio input "true"
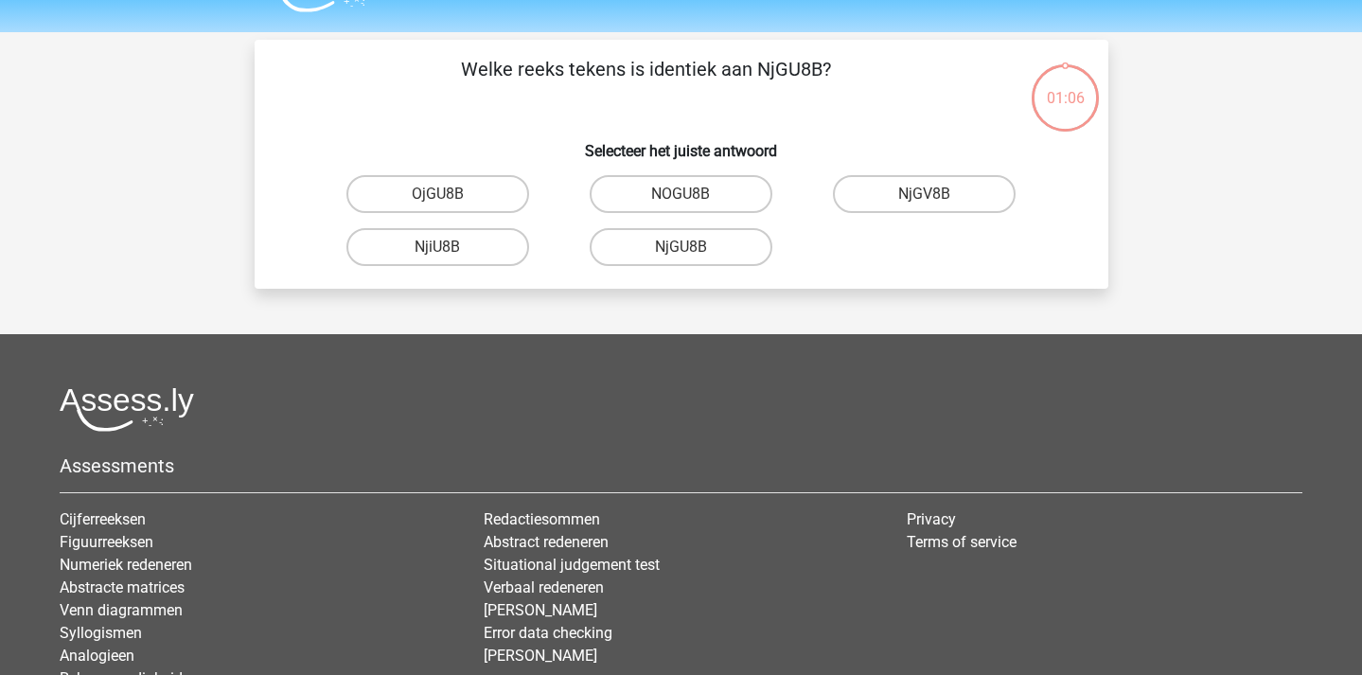
scroll to position [31, 0]
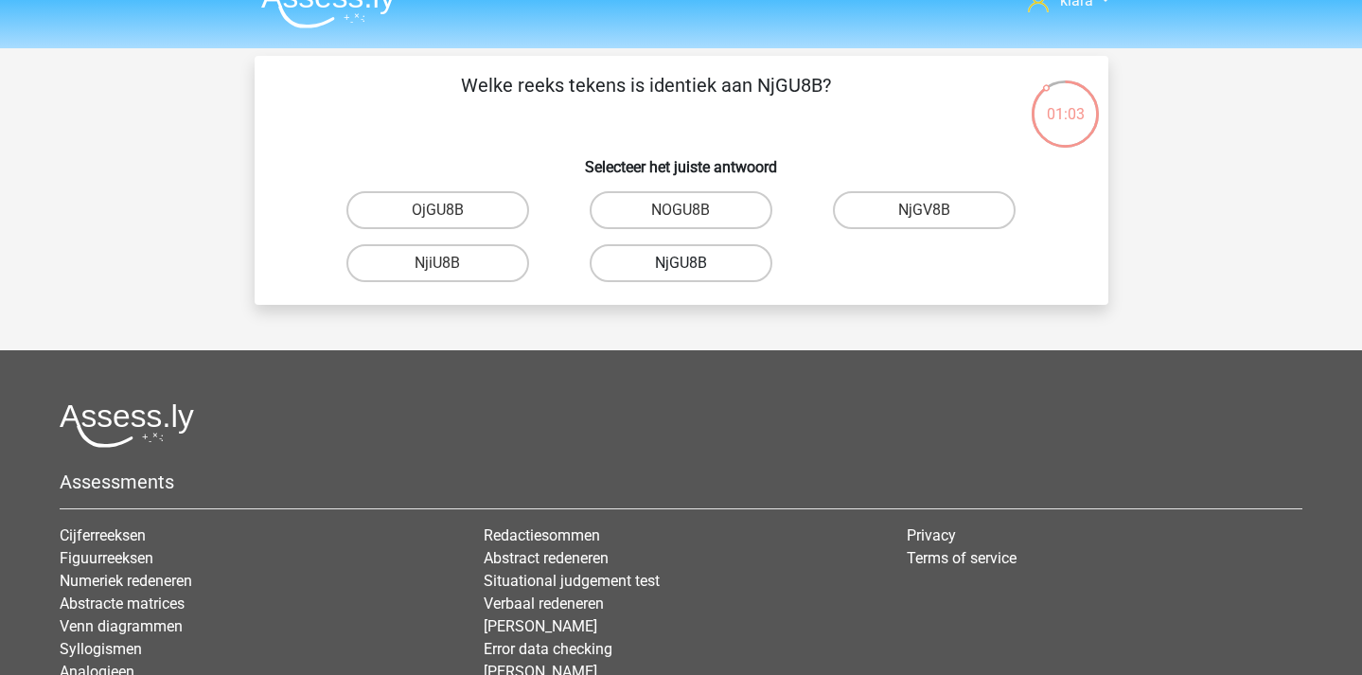
click at [717, 265] on label "NjGU8B" at bounding box center [681, 263] width 183 height 38
click at [693, 265] on input "NjGU8B" at bounding box center [687, 269] width 12 height 12
radio input "true"
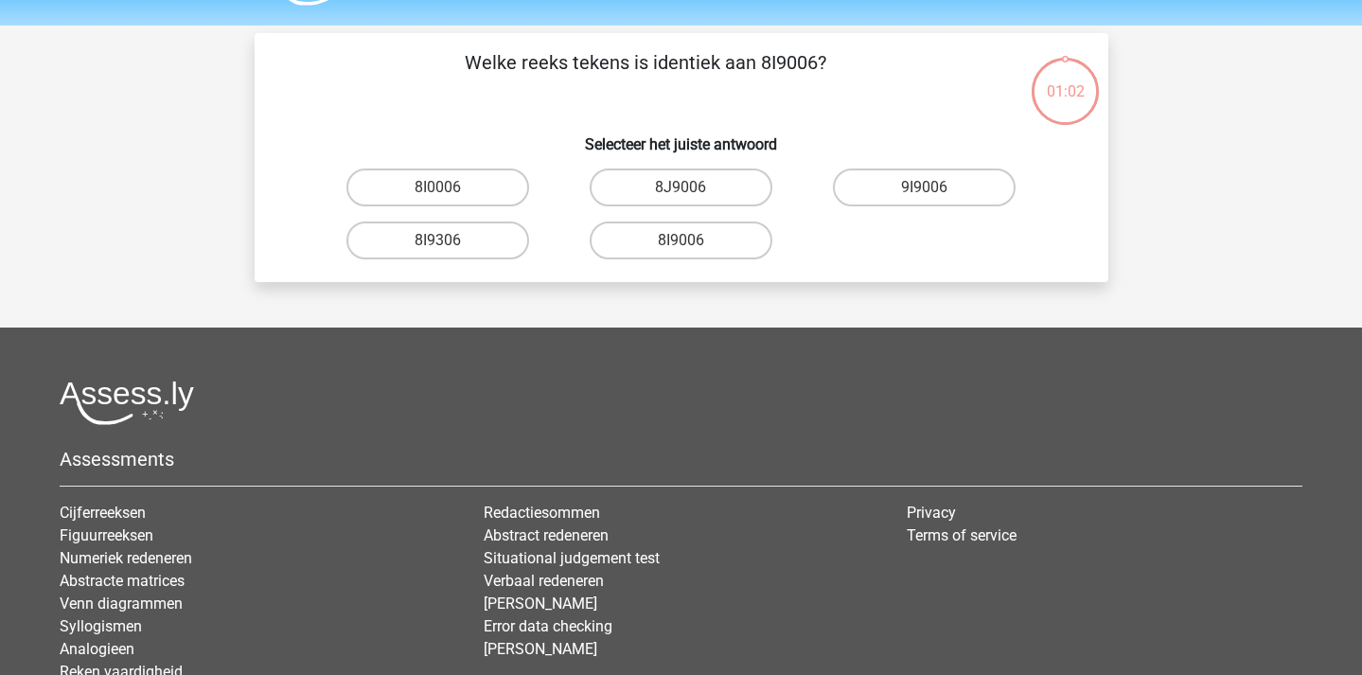
scroll to position [44, 0]
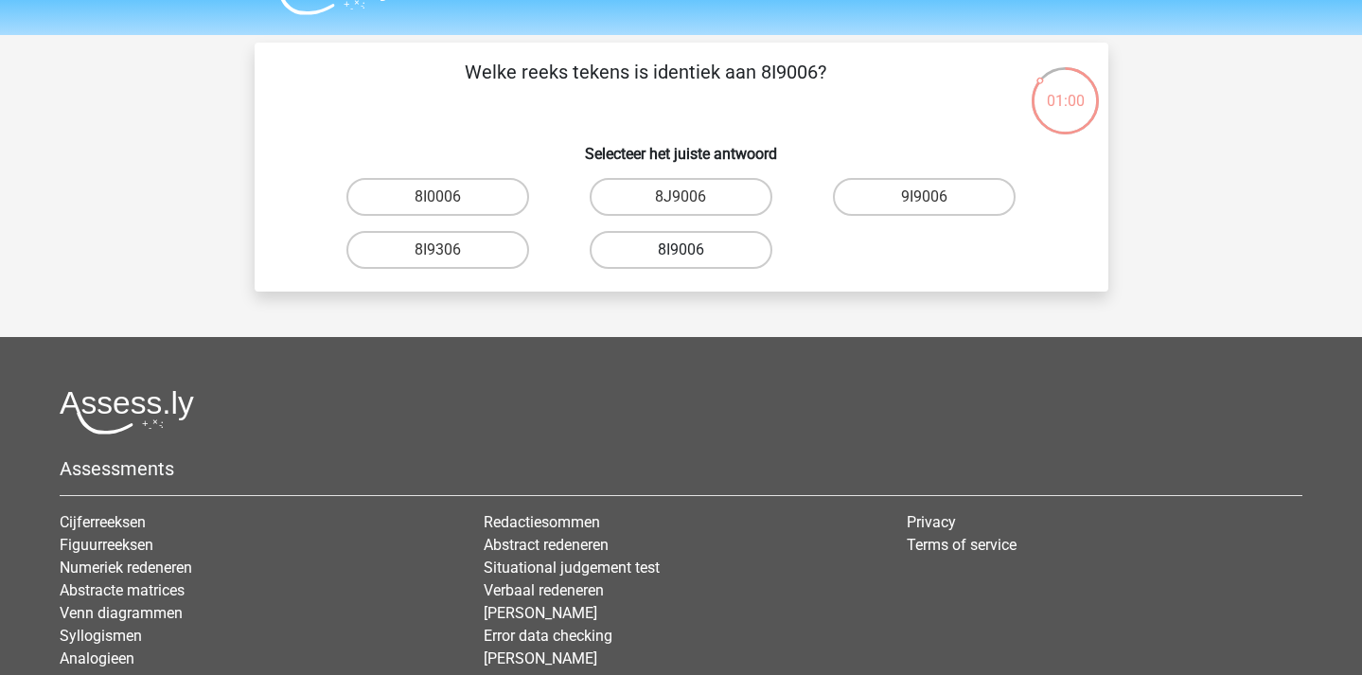
click at [698, 252] on label "8I9006" at bounding box center [681, 250] width 183 height 38
click at [693, 252] on input "8I9006" at bounding box center [687, 256] width 12 height 12
radio input "true"
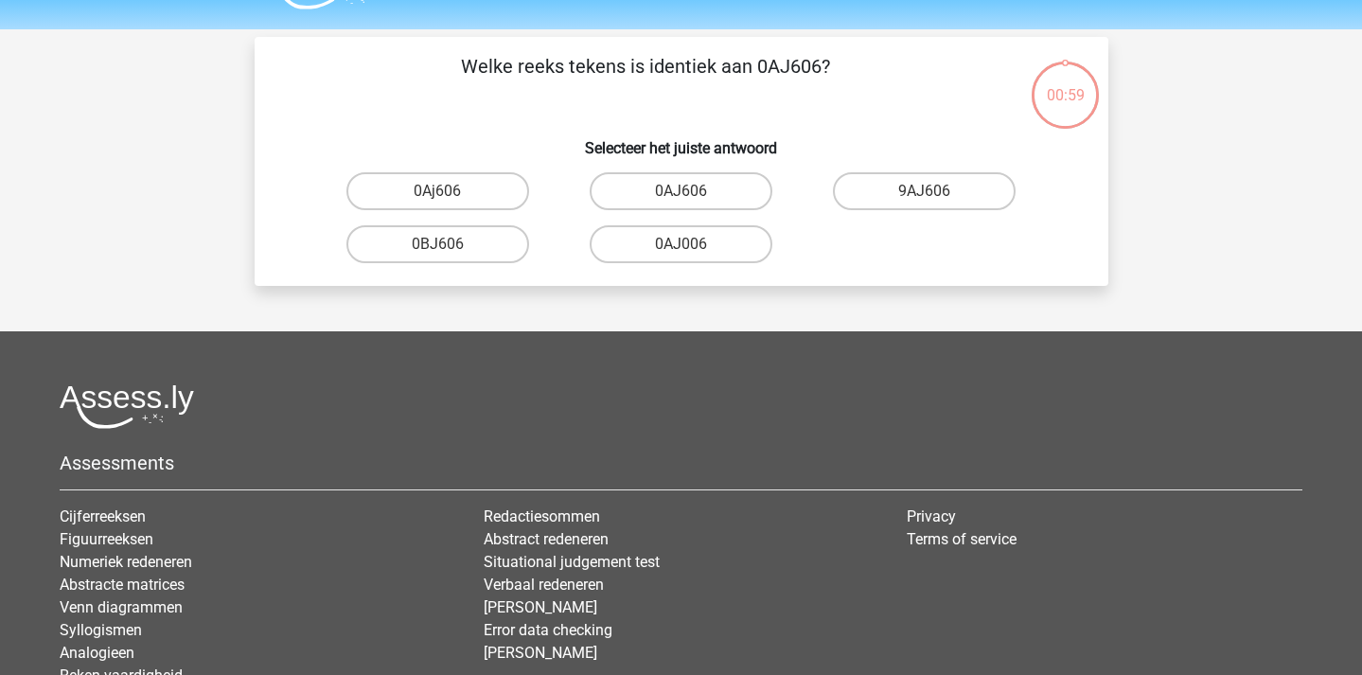
scroll to position [34, 0]
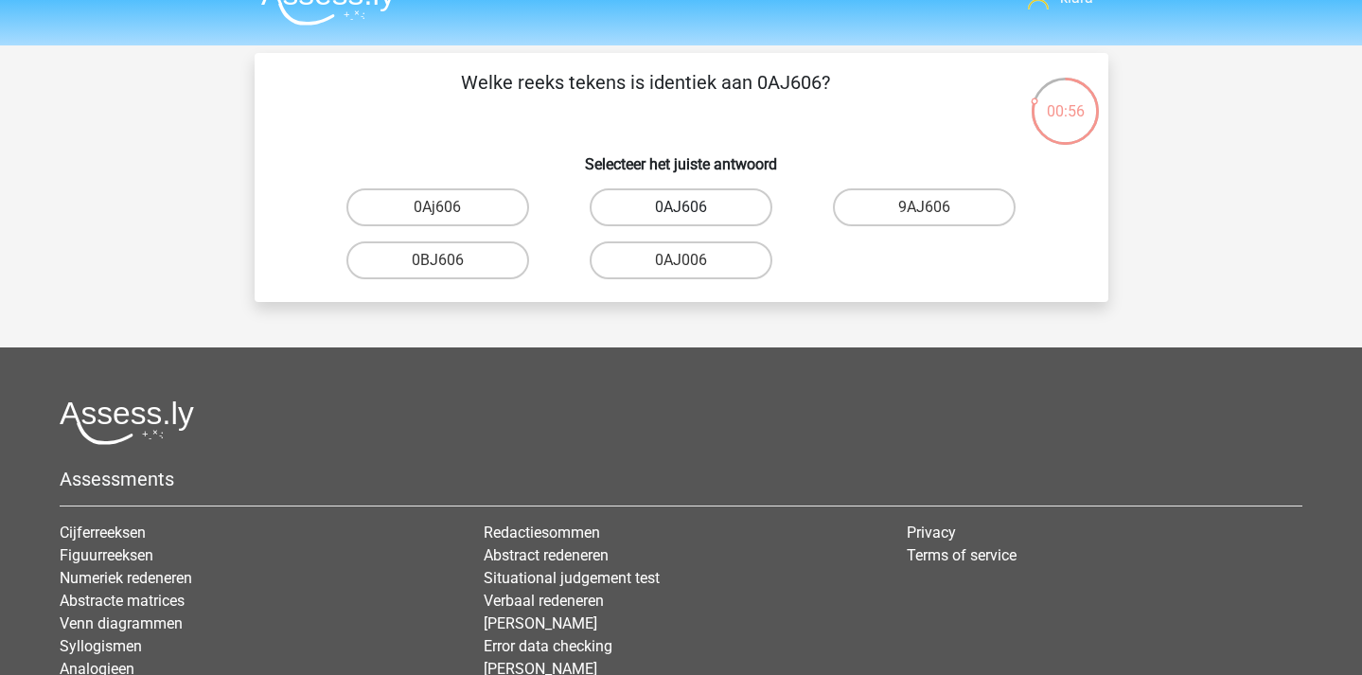
click at [712, 201] on label "0AJ606" at bounding box center [681, 207] width 183 height 38
click at [693, 207] on input "0AJ606" at bounding box center [687, 213] width 12 height 12
radio input "true"
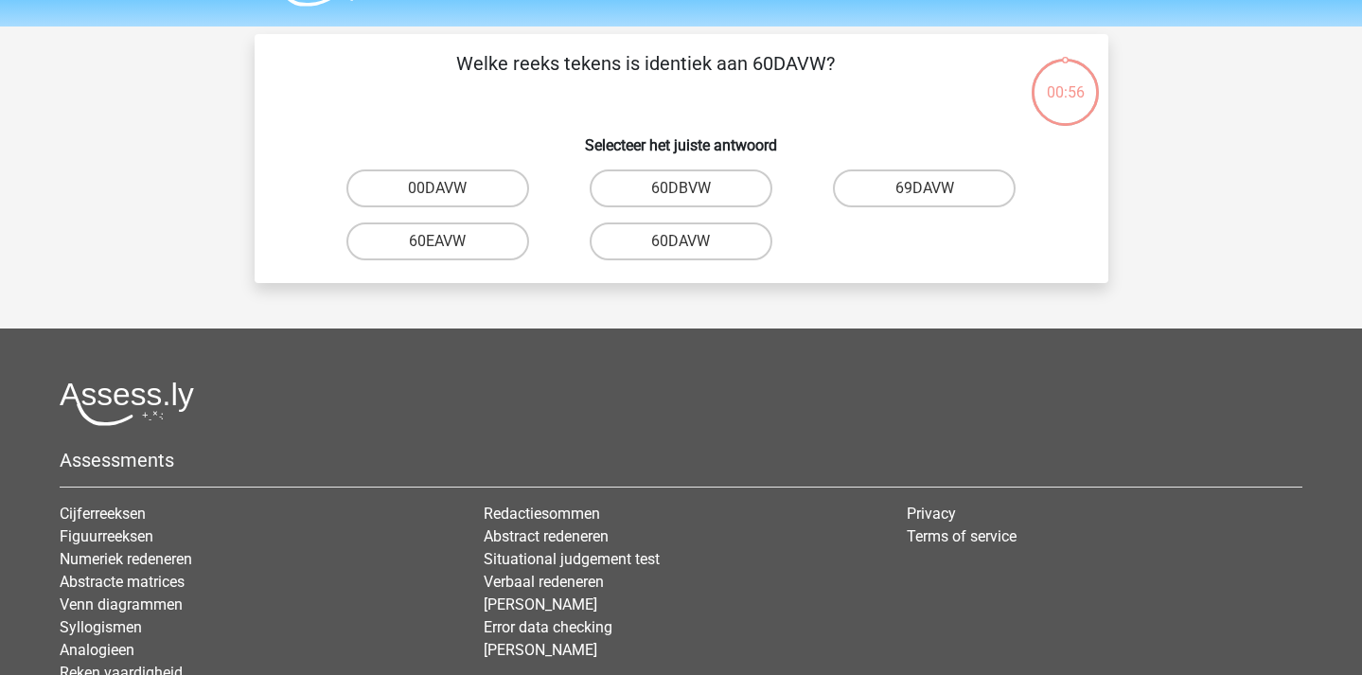
scroll to position [32, 0]
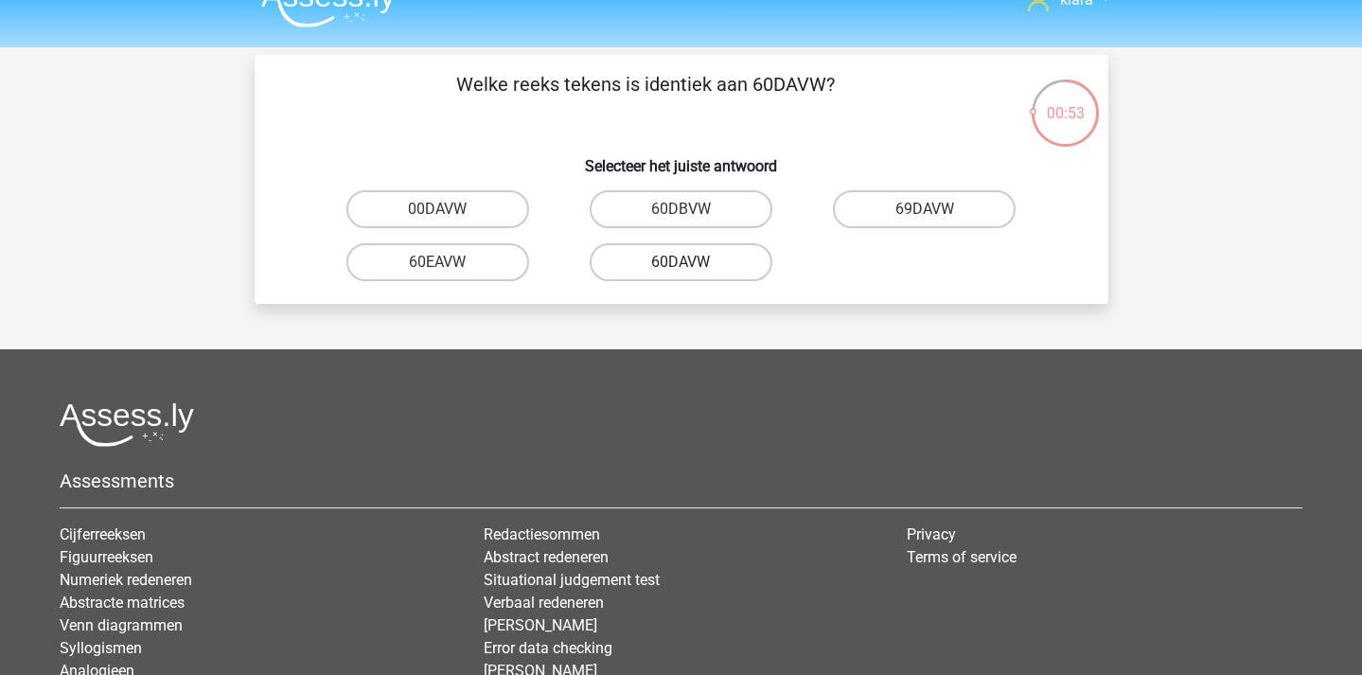
click at [716, 261] on label "60DAVW" at bounding box center [681, 262] width 183 height 38
click at [693, 262] on input "60DAVW" at bounding box center [687, 268] width 12 height 12
radio input "true"
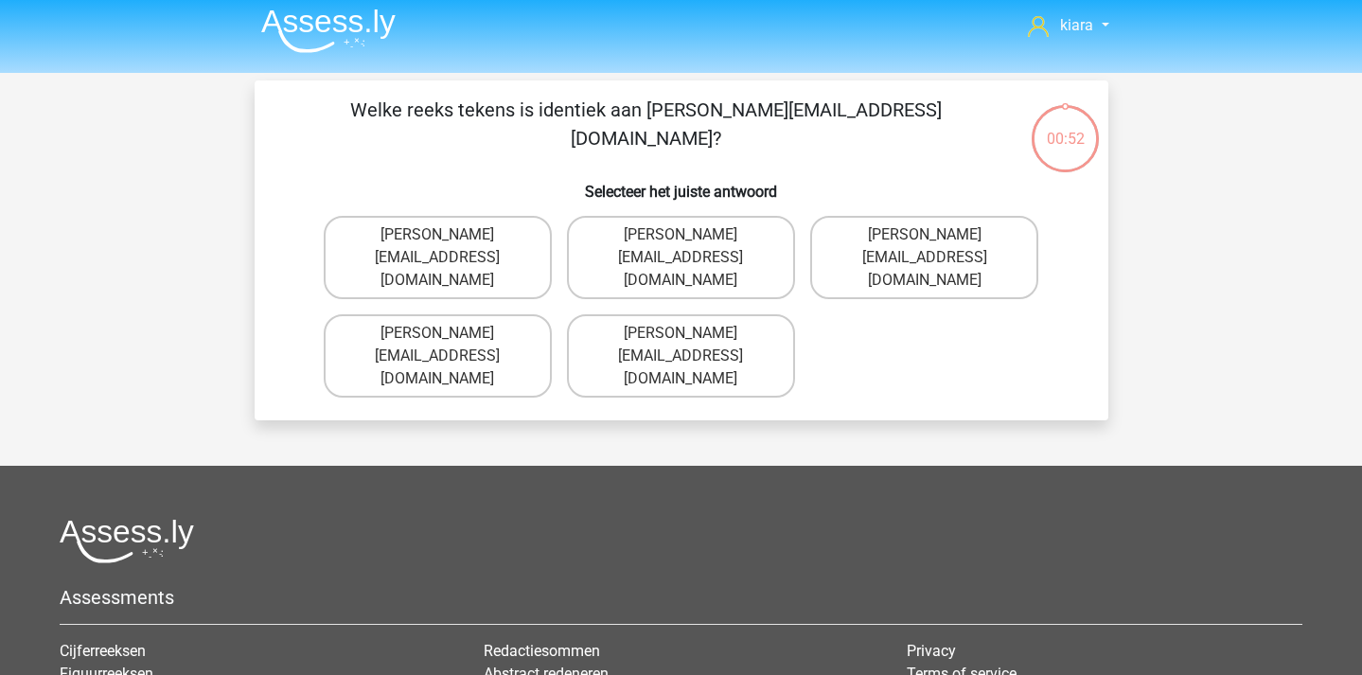
scroll to position [0, 0]
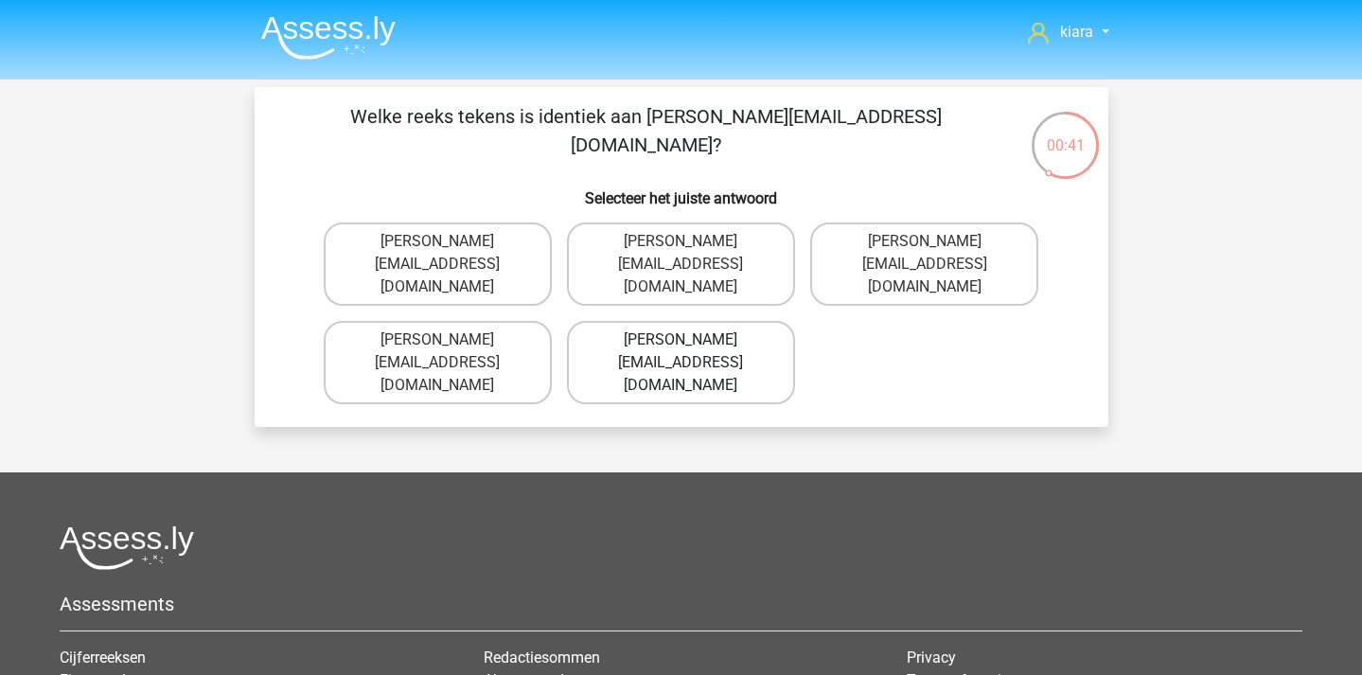
click at [708, 321] on label "Theodore+Grant@Gmail.gr" at bounding box center [681, 362] width 228 height 83
click at [693, 340] on input "Theodore+Grant@Gmail.gr" at bounding box center [687, 346] width 12 height 12
radio input "true"
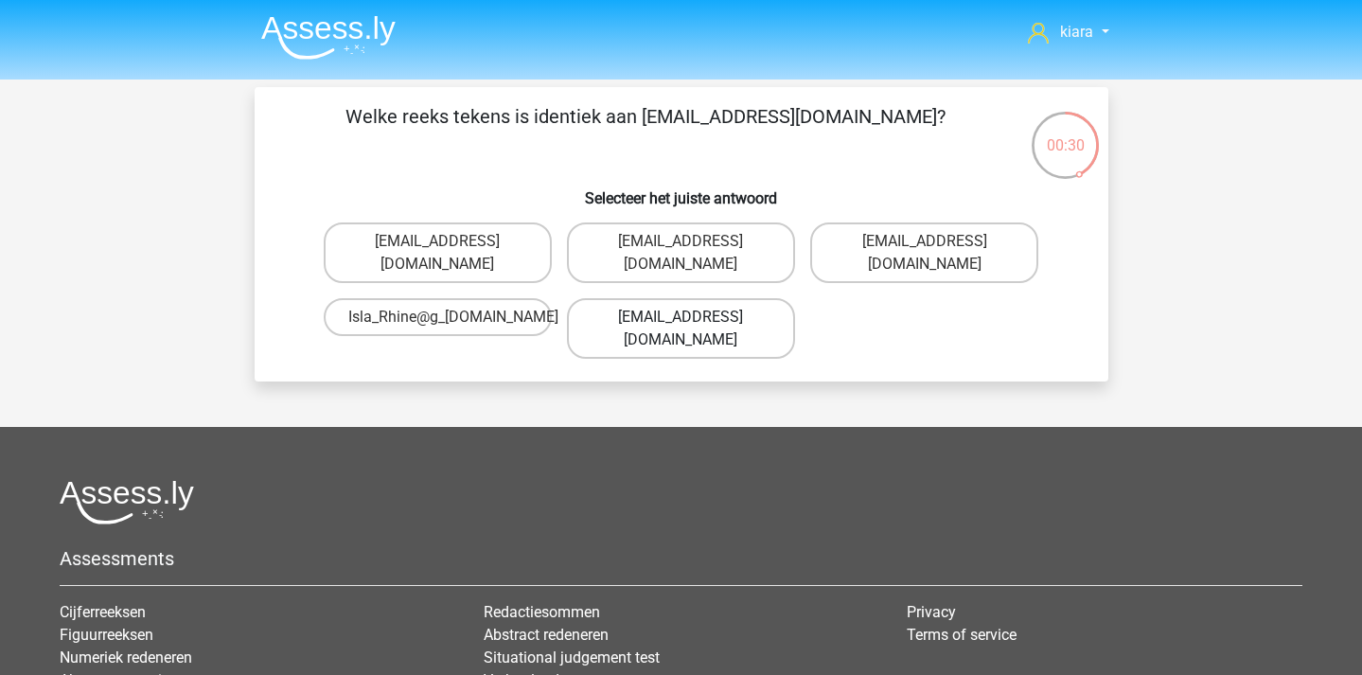
click at [759, 299] on label "Isla_Rhine@g-mail.com.co" at bounding box center [681, 328] width 228 height 61
click at [693, 317] on input "Isla_Rhine@g-mail.com.co" at bounding box center [687, 323] width 12 height 12
radio input "true"
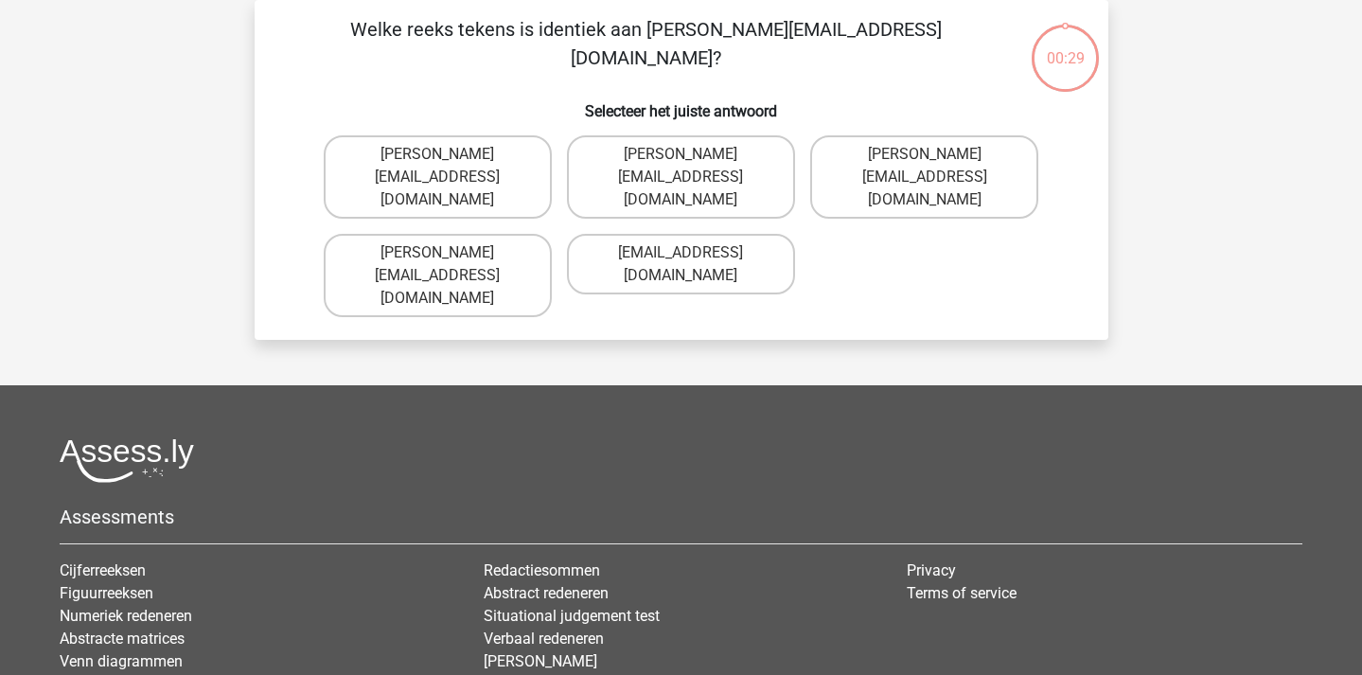
scroll to position [54, 0]
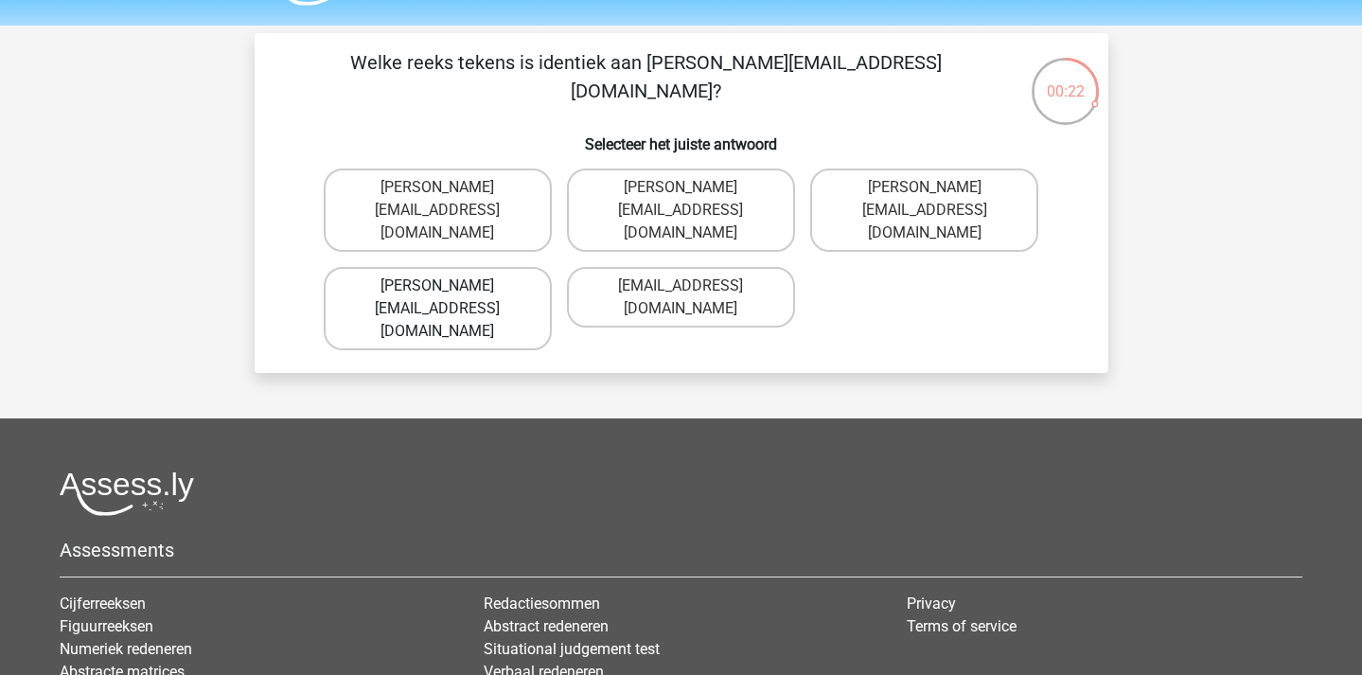
click at [490, 267] on label "Jake-Clay@joymail.gl" at bounding box center [438, 308] width 228 height 83
click at [450, 286] on input "Jake-Clay@joymail.gl" at bounding box center [443, 292] width 12 height 12
radio input "true"
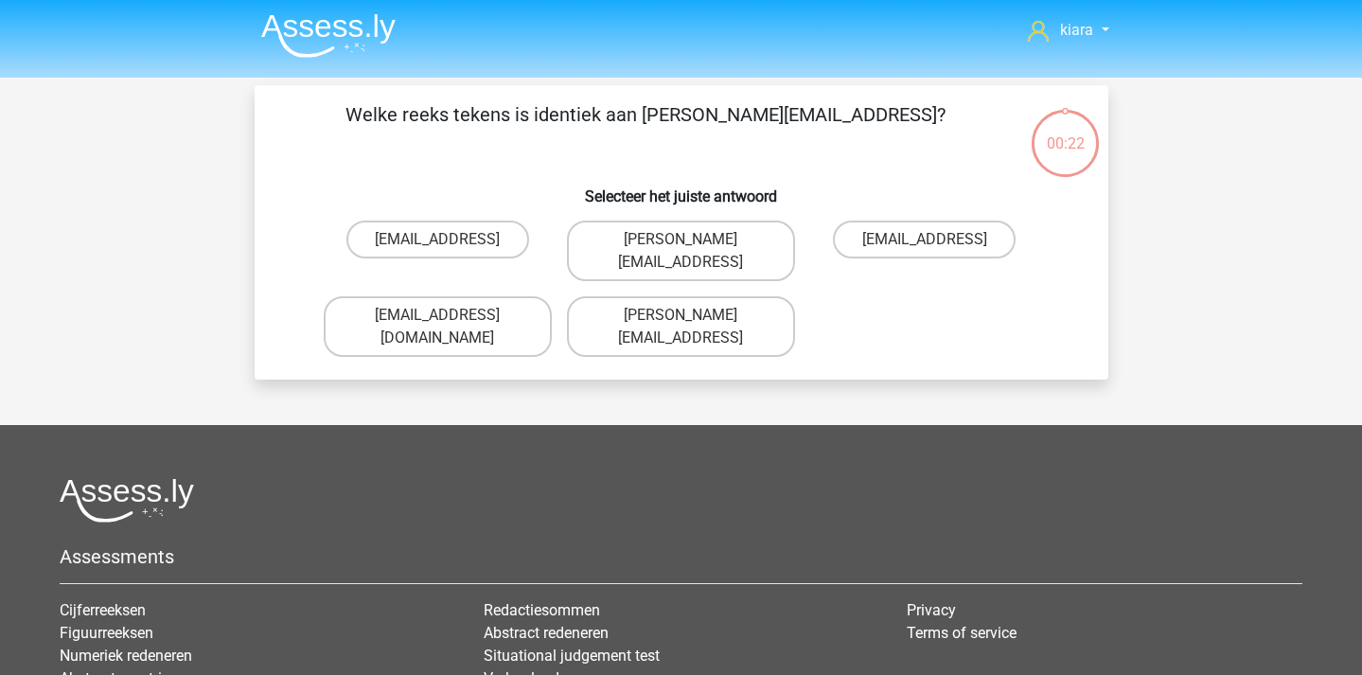
scroll to position [0, 0]
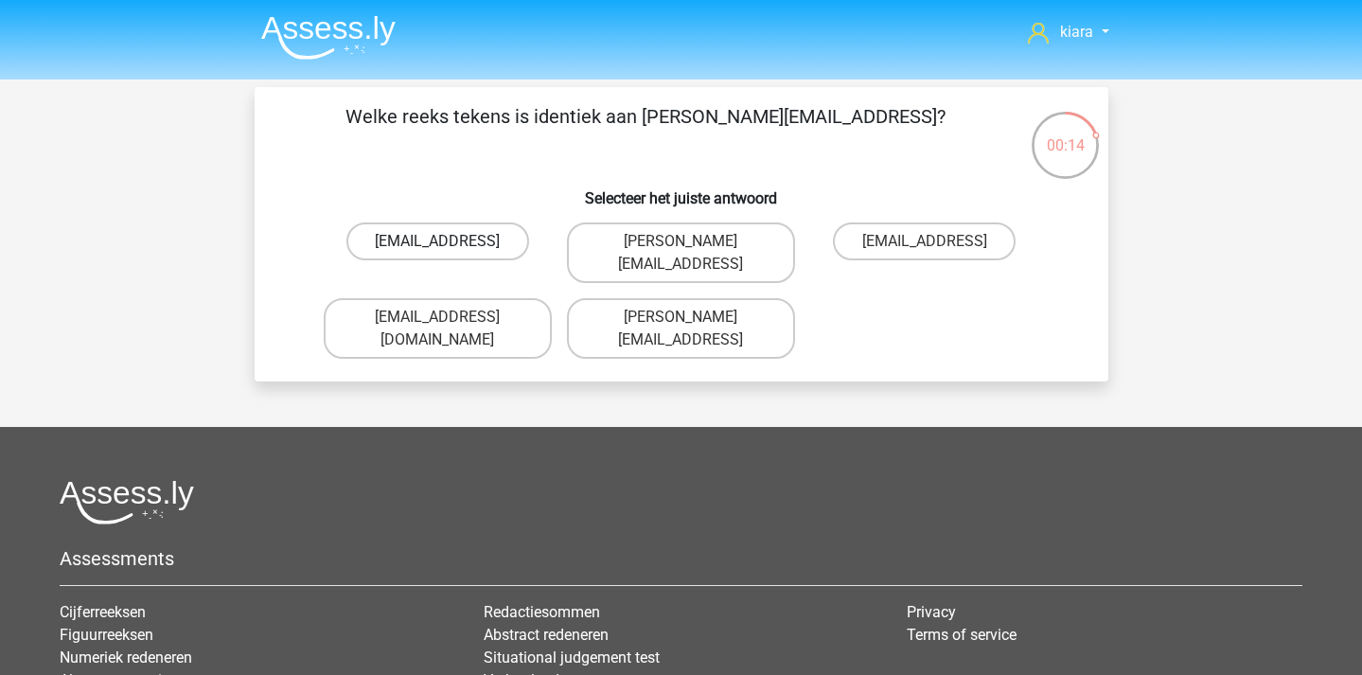
click at [506, 242] on label "Theo.Clark@hotmale.coo" at bounding box center [437, 241] width 183 height 38
click at [450, 242] on input "Theo.Clark@hotmale.coo" at bounding box center [443, 247] width 12 height 12
radio input "true"
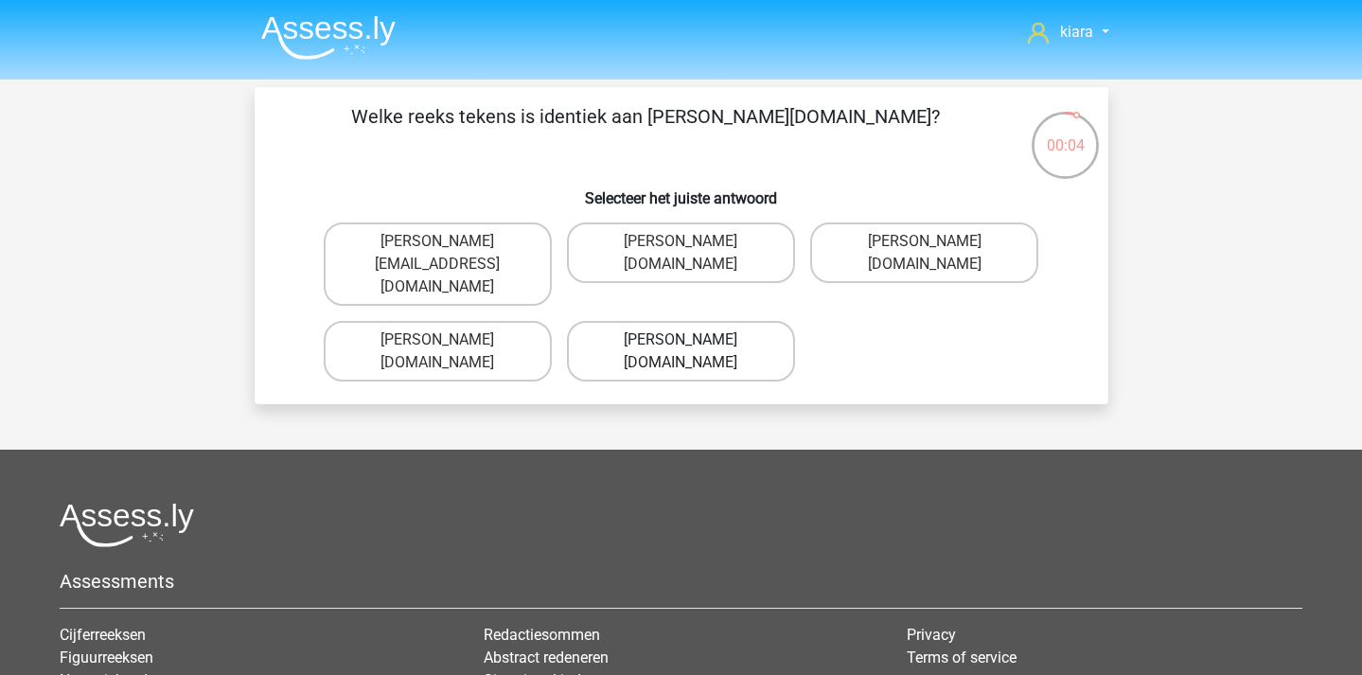
click at [752, 321] on label "David-Chamberlain@g_mail.uk.co" at bounding box center [681, 351] width 228 height 61
click at [693, 340] on input "David-Chamberlain@g_mail.uk.co" at bounding box center [687, 346] width 12 height 12
radio input "true"
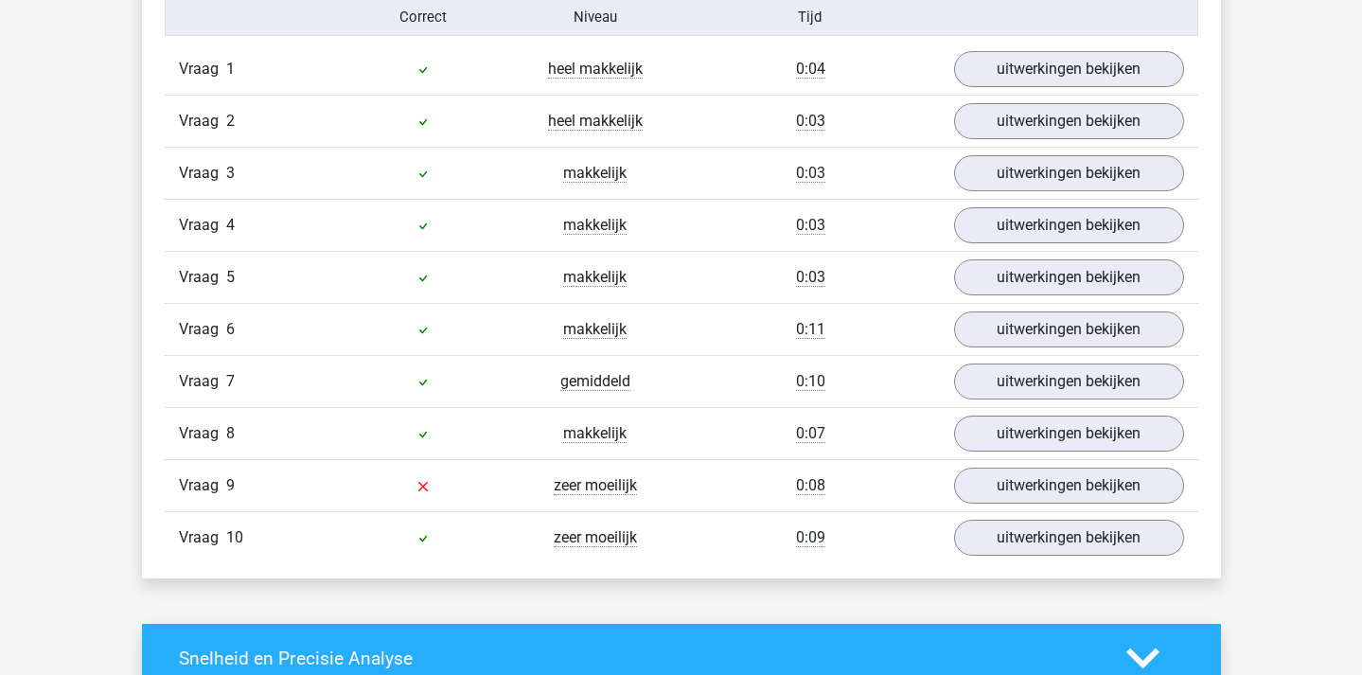
scroll to position [1286, 0]
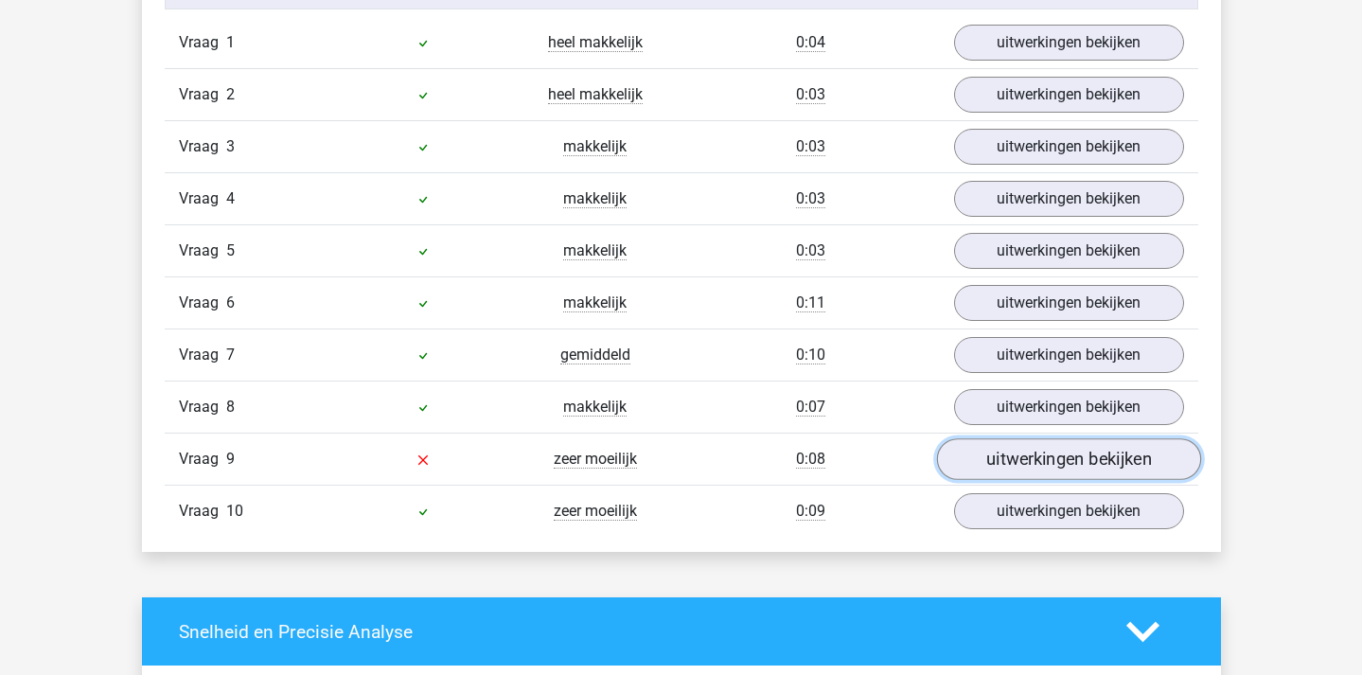
click at [969, 469] on link "uitwerkingen bekijken" at bounding box center [1068, 459] width 264 height 42
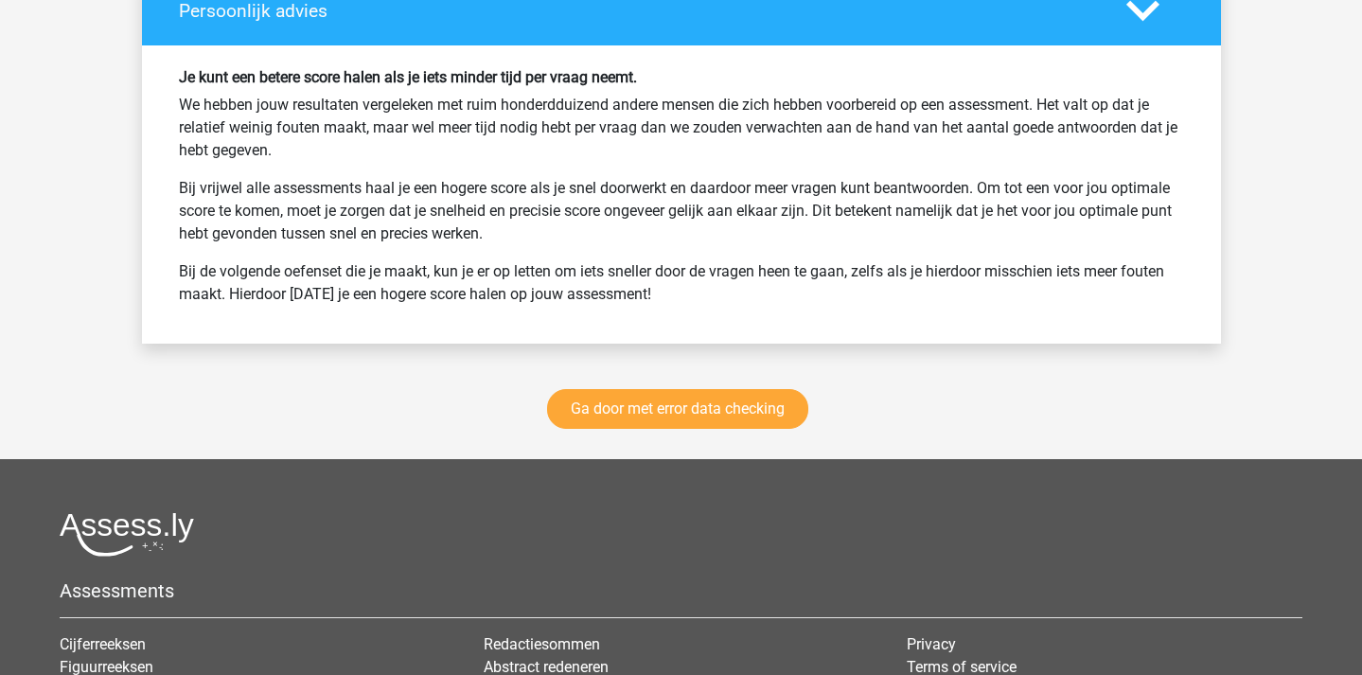
scroll to position [2894, 0]
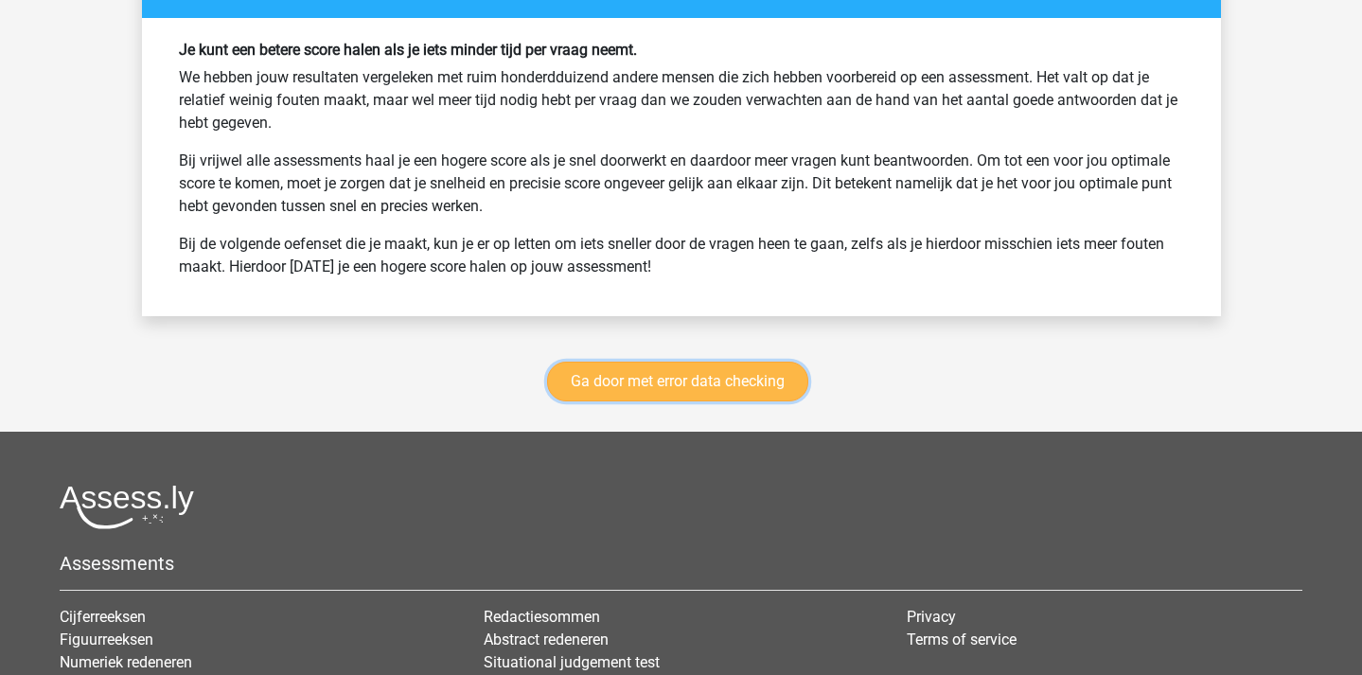
click at [773, 389] on link "Ga door met error data checking" at bounding box center [677, 382] width 261 height 40
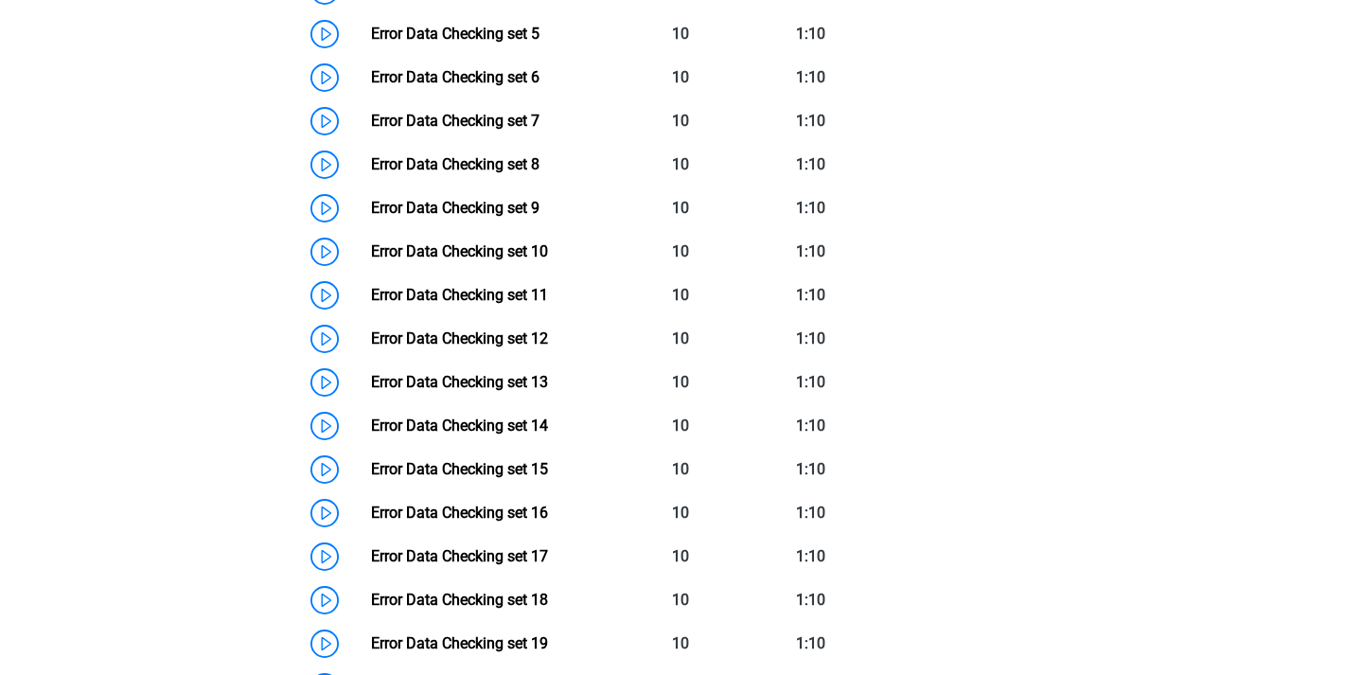
scroll to position [1146, 0]
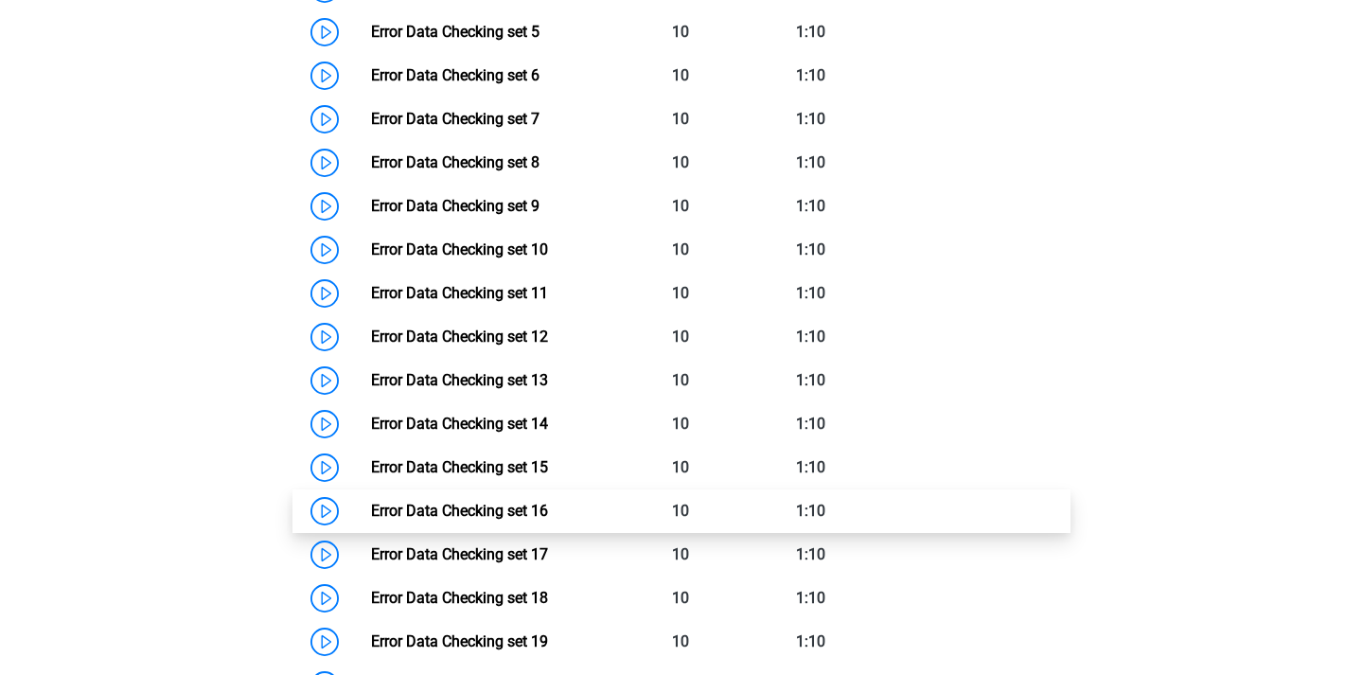
click at [371, 507] on link "Error Data Checking set 16" at bounding box center [459, 511] width 177 height 18
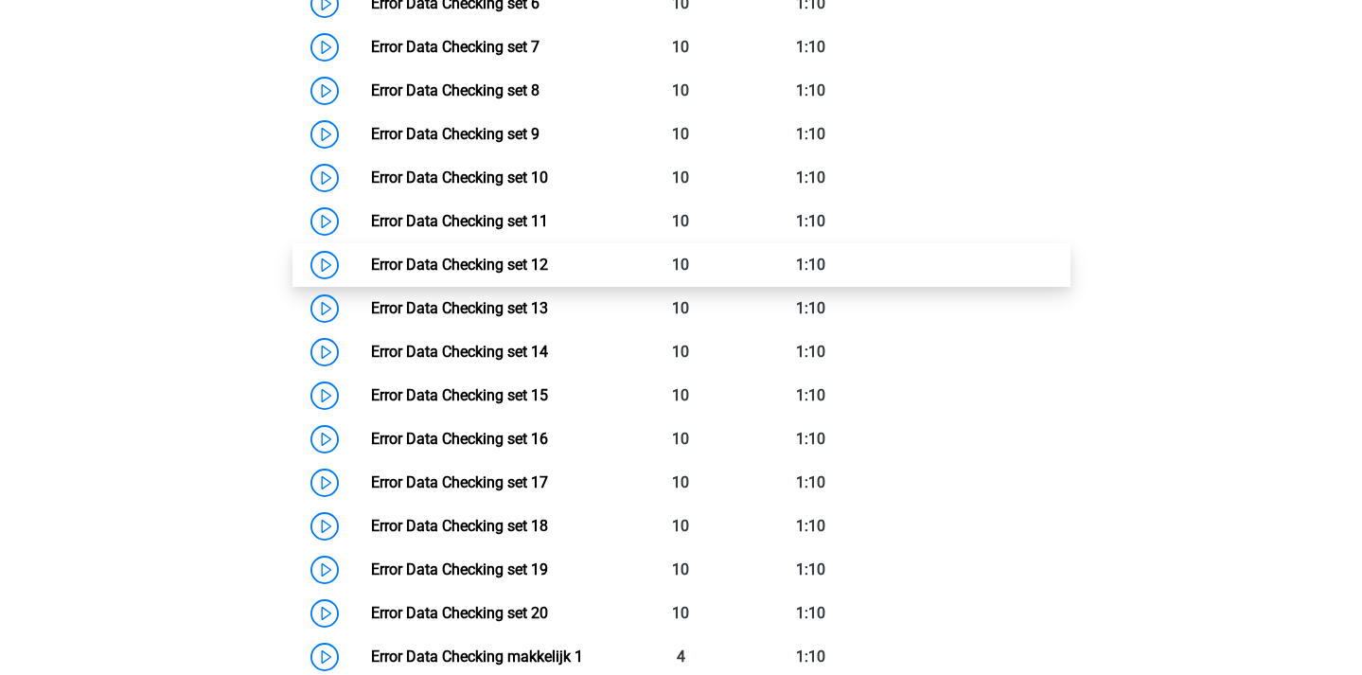
scroll to position [1222, 0]
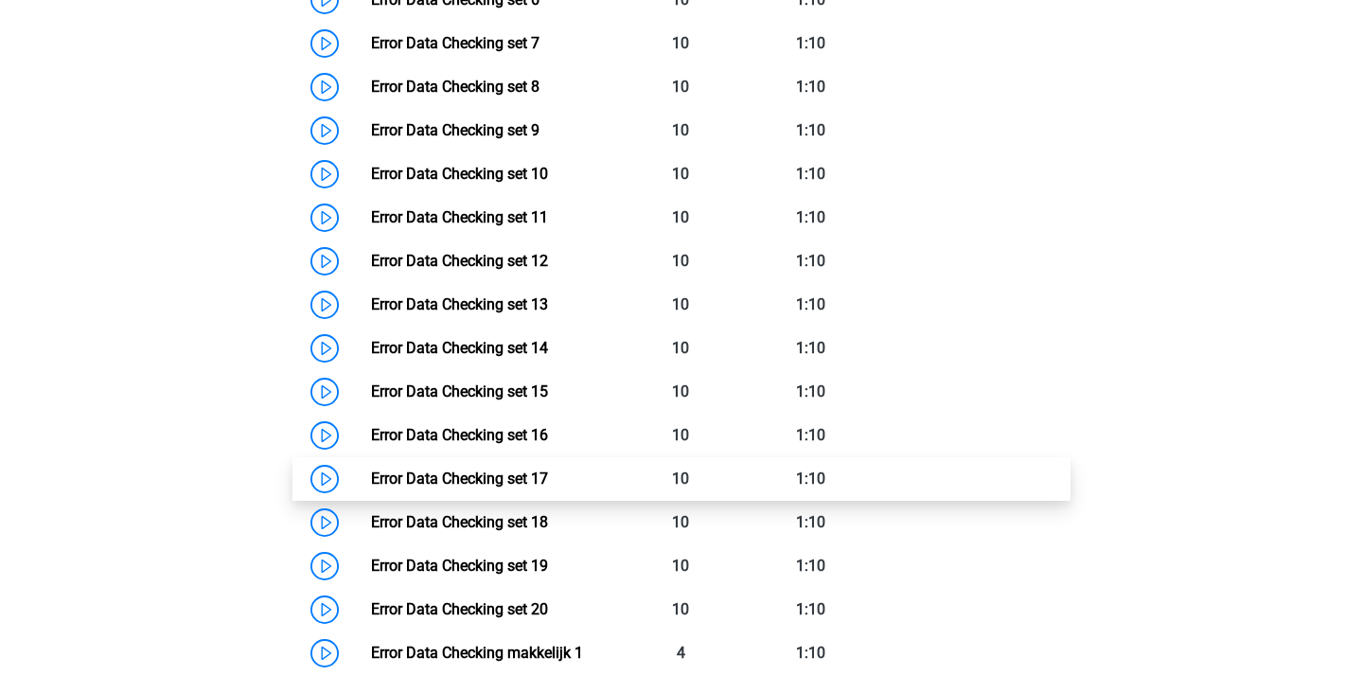
click at [371, 470] on link "Error Data Checking set 17" at bounding box center [459, 479] width 177 height 18
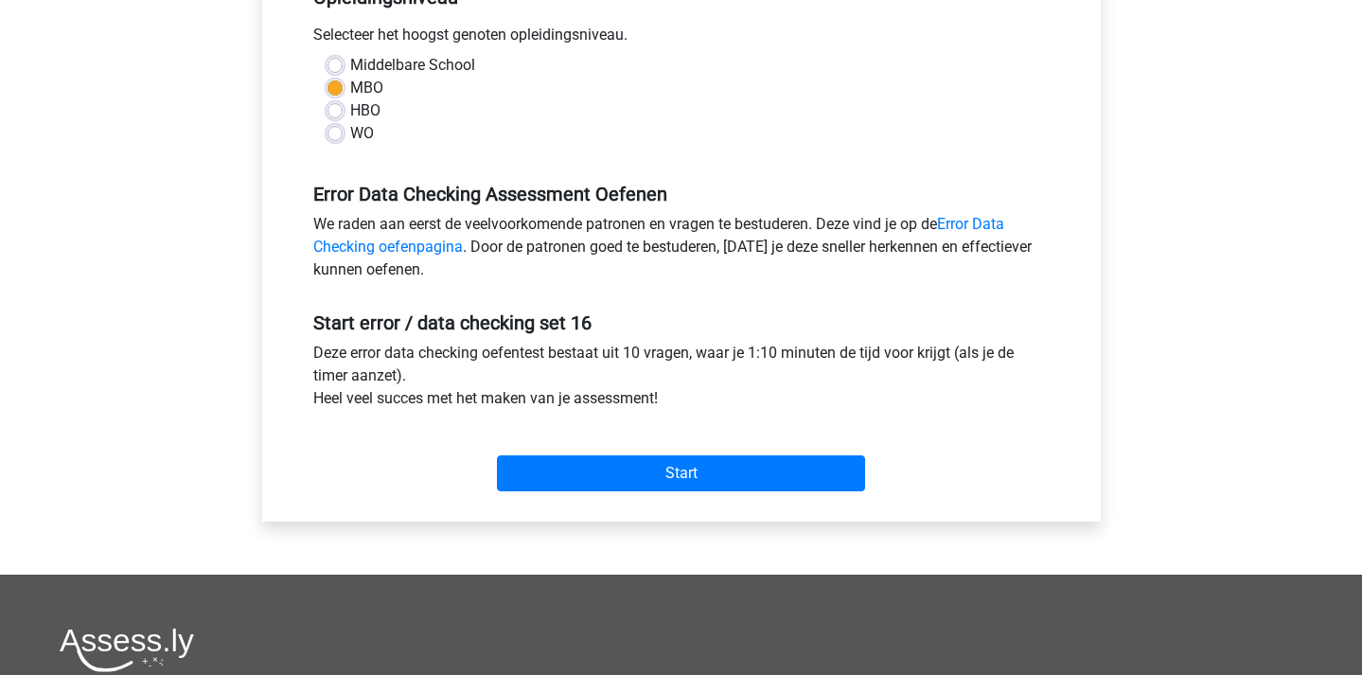
scroll to position [537, 0]
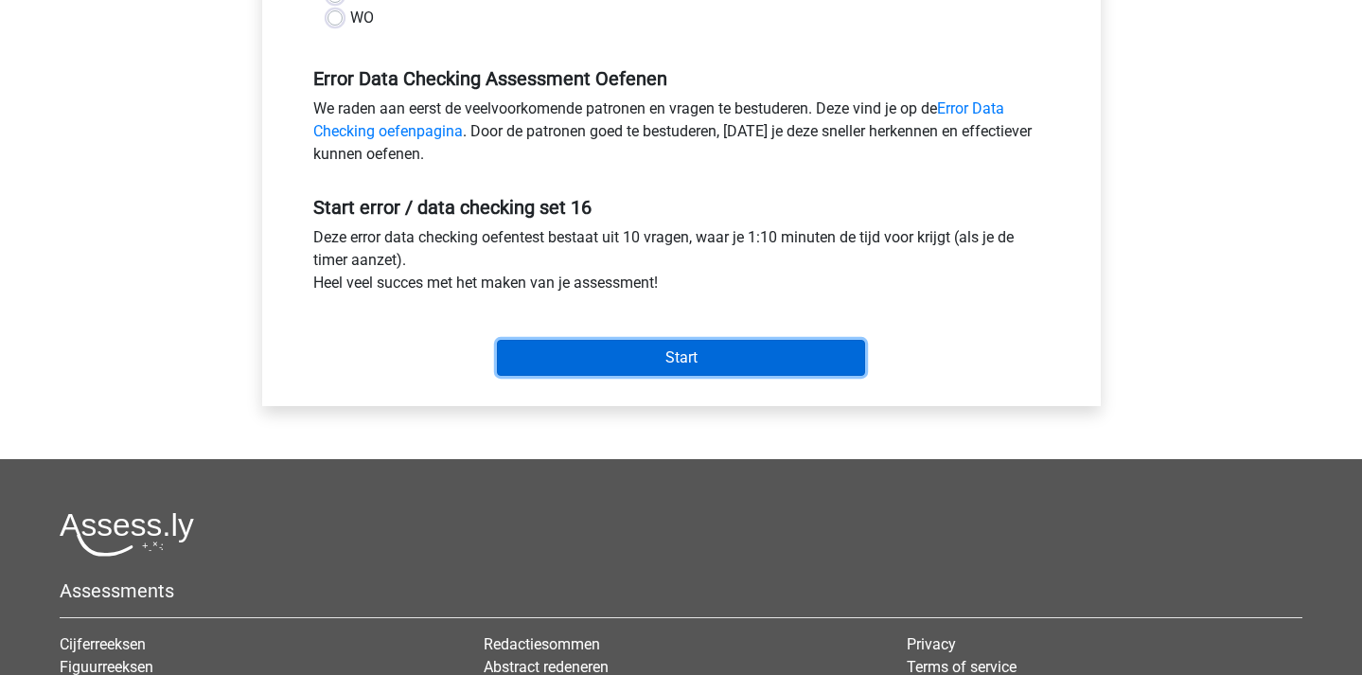
click at [745, 359] on input "Start" at bounding box center [681, 358] width 368 height 36
click at [678, 352] on input "Start" at bounding box center [681, 358] width 368 height 36
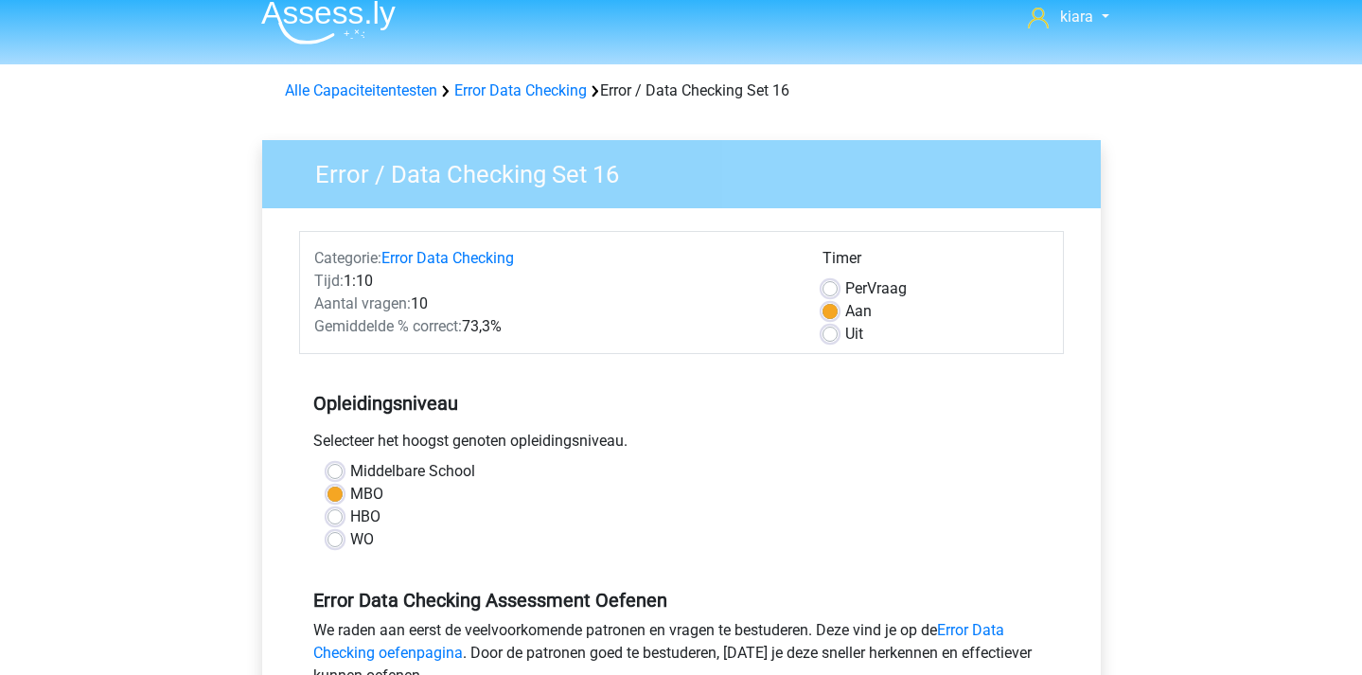
scroll to position [0, 0]
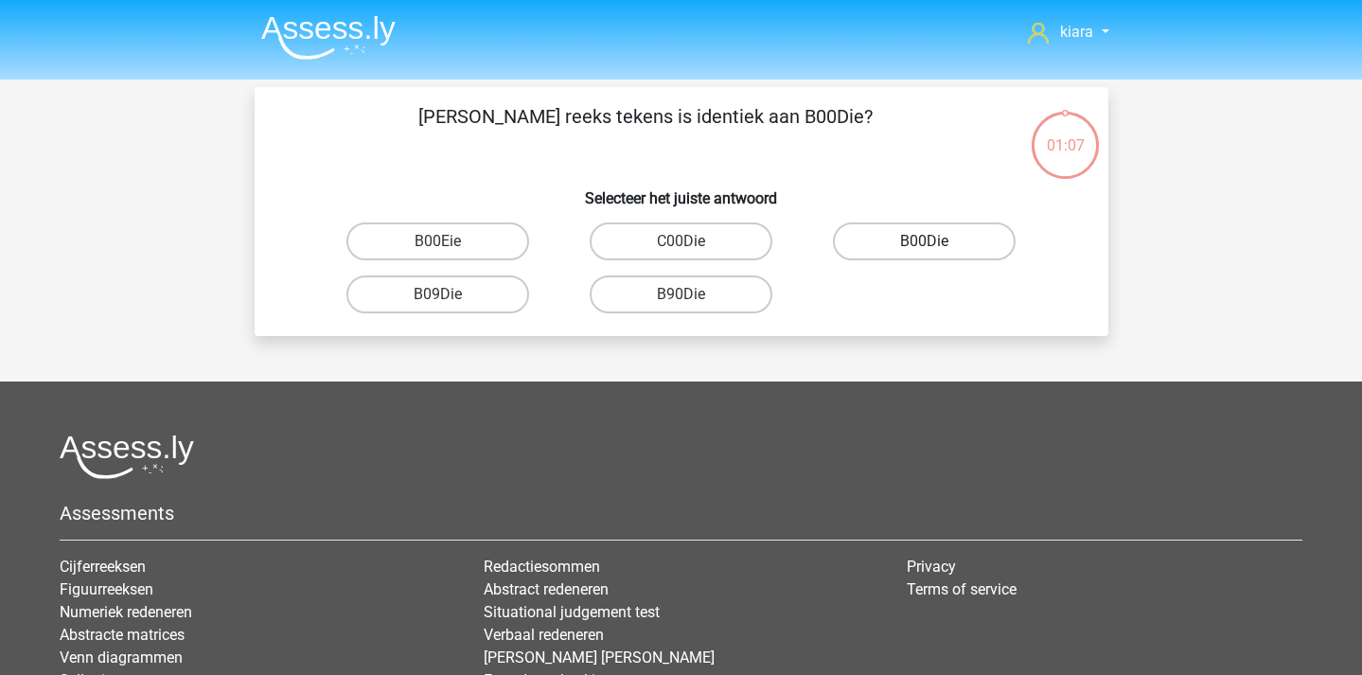
click at [959, 244] on label "B00Die" at bounding box center [924, 241] width 183 height 38
click at [937, 244] on input "B00Die" at bounding box center [931, 247] width 12 height 12
radio input "true"
click at [474, 240] on label "14T005" at bounding box center [437, 241] width 183 height 38
click at [450, 241] on input "14T005" at bounding box center [443, 247] width 12 height 12
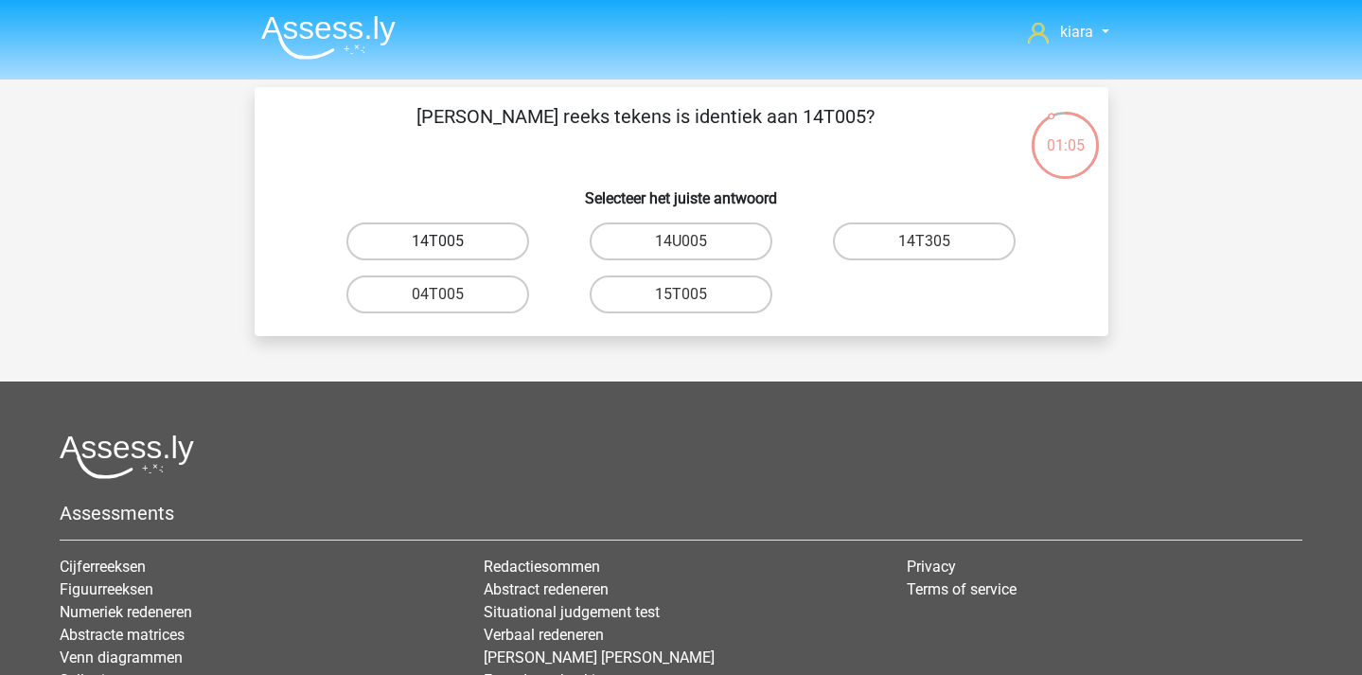
radio input "true"
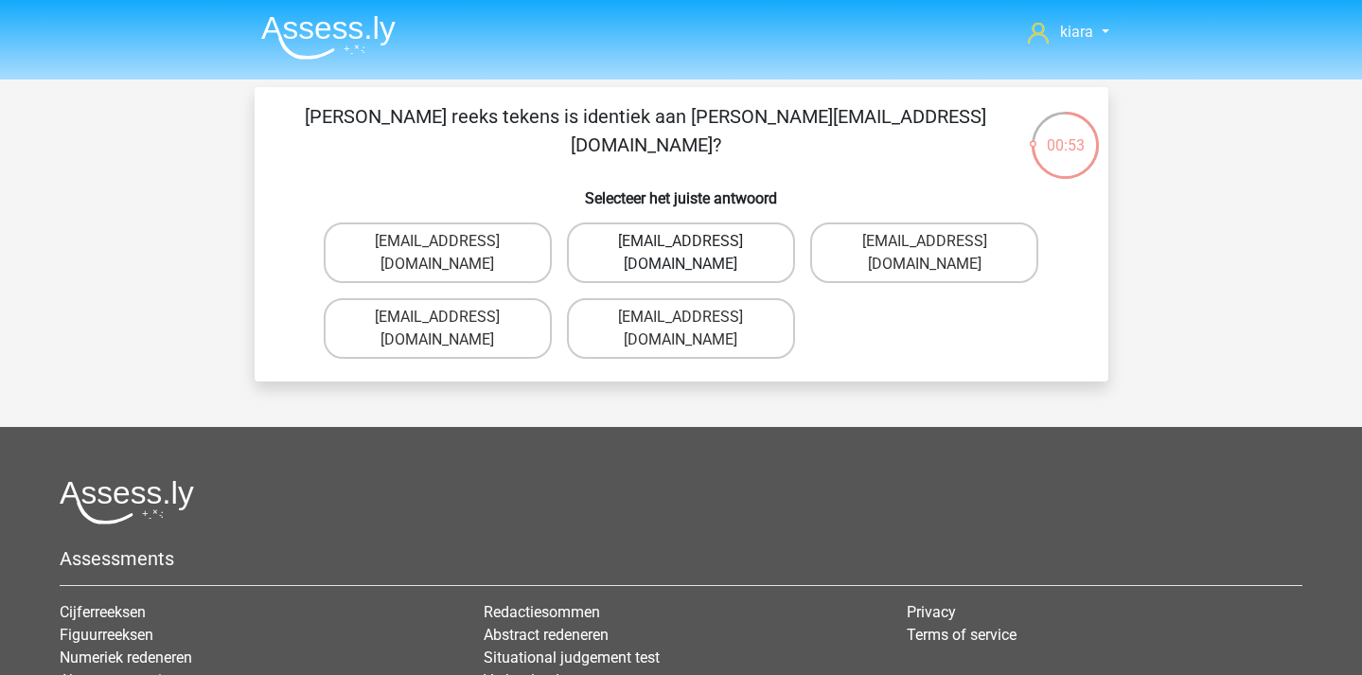
click at [752, 243] on label "Leo_Bellamy@jointmail.br" at bounding box center [681, 252] width 228 height 61
click at [693, 243] on input "Leo_Bellamy@jointmail.br" at bounding box center [687, 247] width 12 height 12
radio input "true"
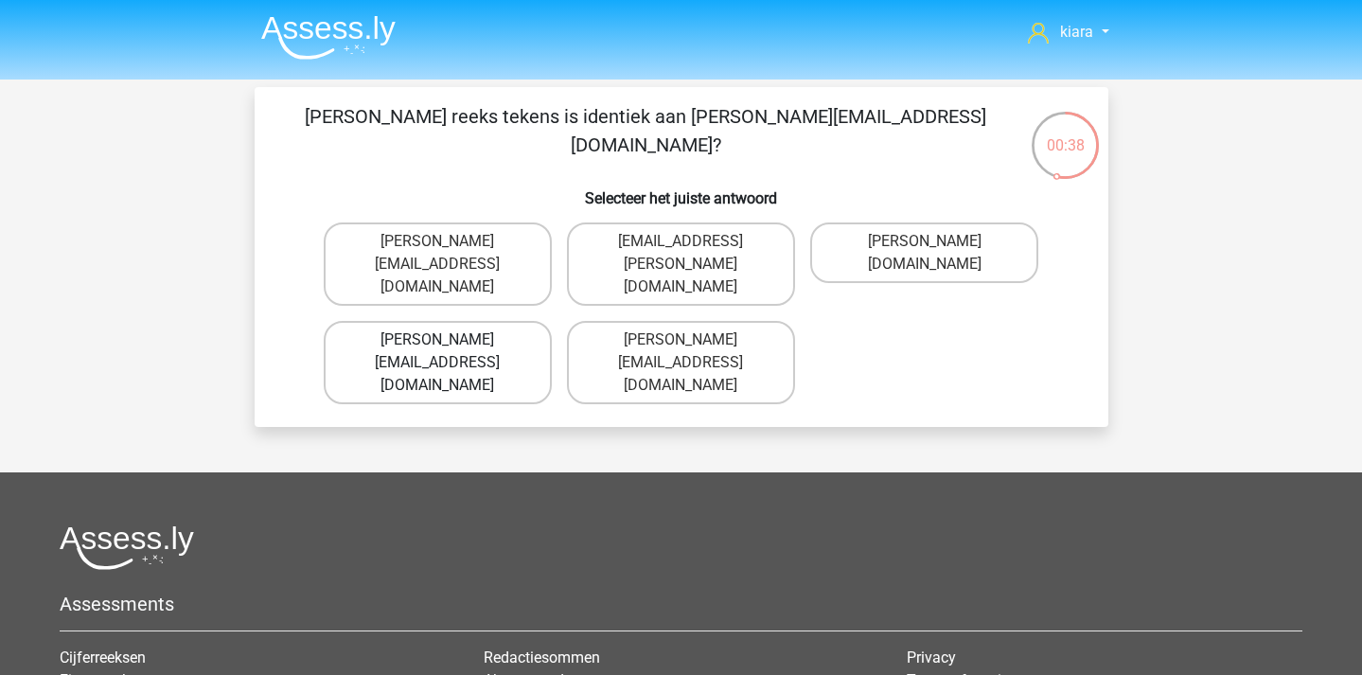
click at [474, 321] on label "Oliver-Smith@g-mail.gr" at bounding box center [438, 362] width 228 height 83
click at [450, 340] on input "Oliver-Smith@g-mail.gr" at bounding box center [443, 346] width 12 height 12
radio input "true"
click at [496, 321] on label "Richard_Taylor@joymail.com.co" at bounding box center [438, 362] width 228 height 83
click at [450, 340] on input "Richard_Taylor@joymail.com.co" at bounding box center [443, 346] width 12 height 12
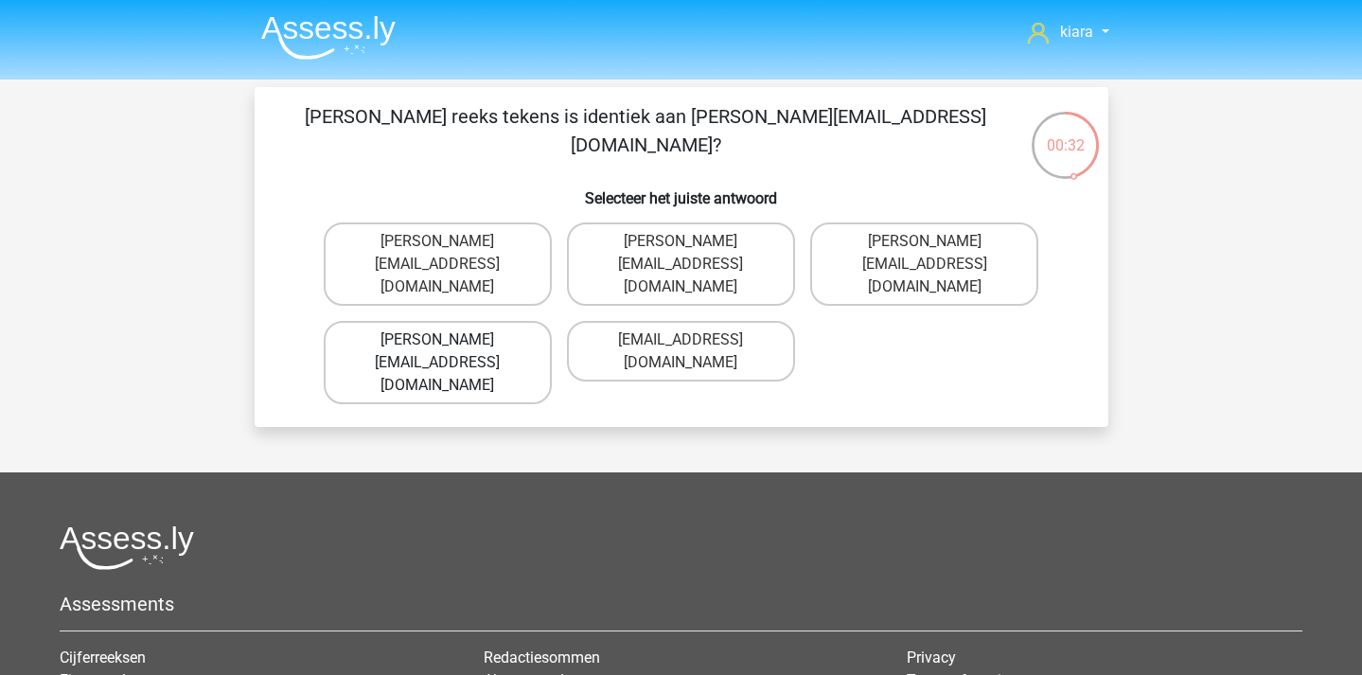
radio input "true"
click at [745, 254] on label "Rosy-Redknapp@Gmail.co.uk" at bounding box center [681, 252] width 228 height 61
click at [693, 254] on input "Rosy-Redknapp@Gmail.co.uk" at bounding box center [687, 247] width 12 height 12
radio input "true"
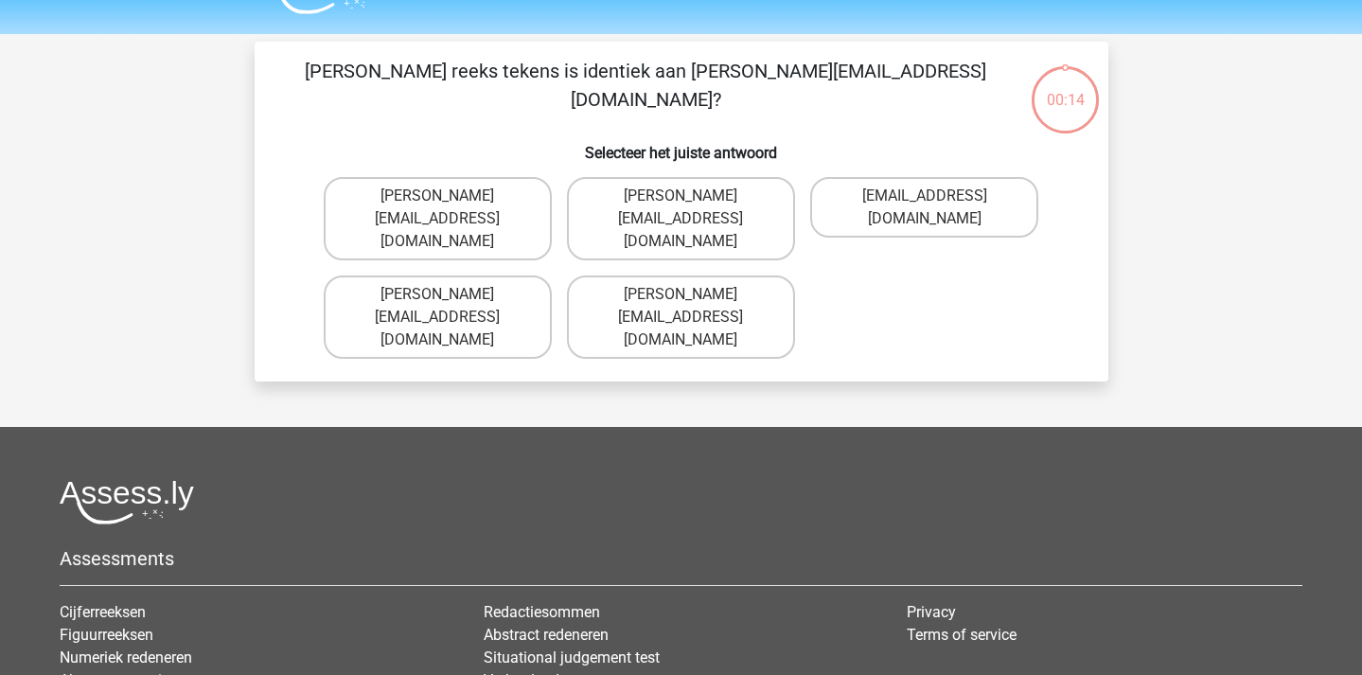
scroll to position [87, 0]
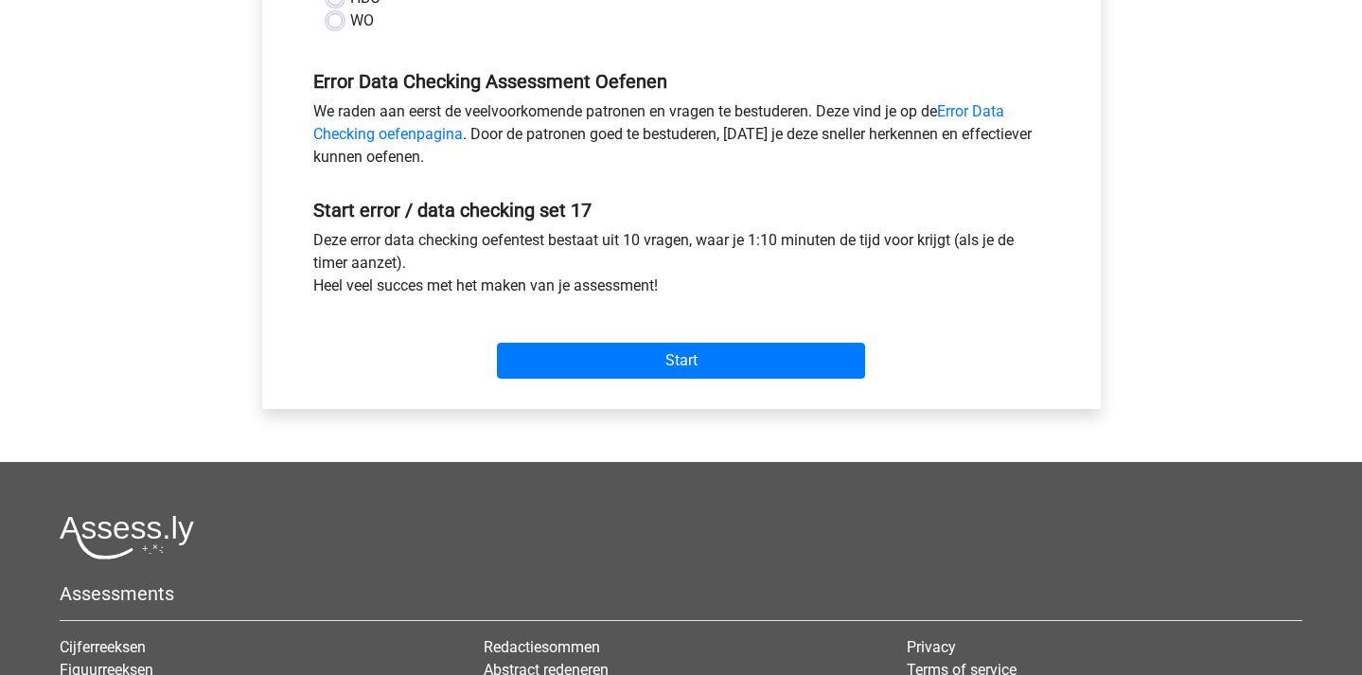
scroll to position [435, 0]
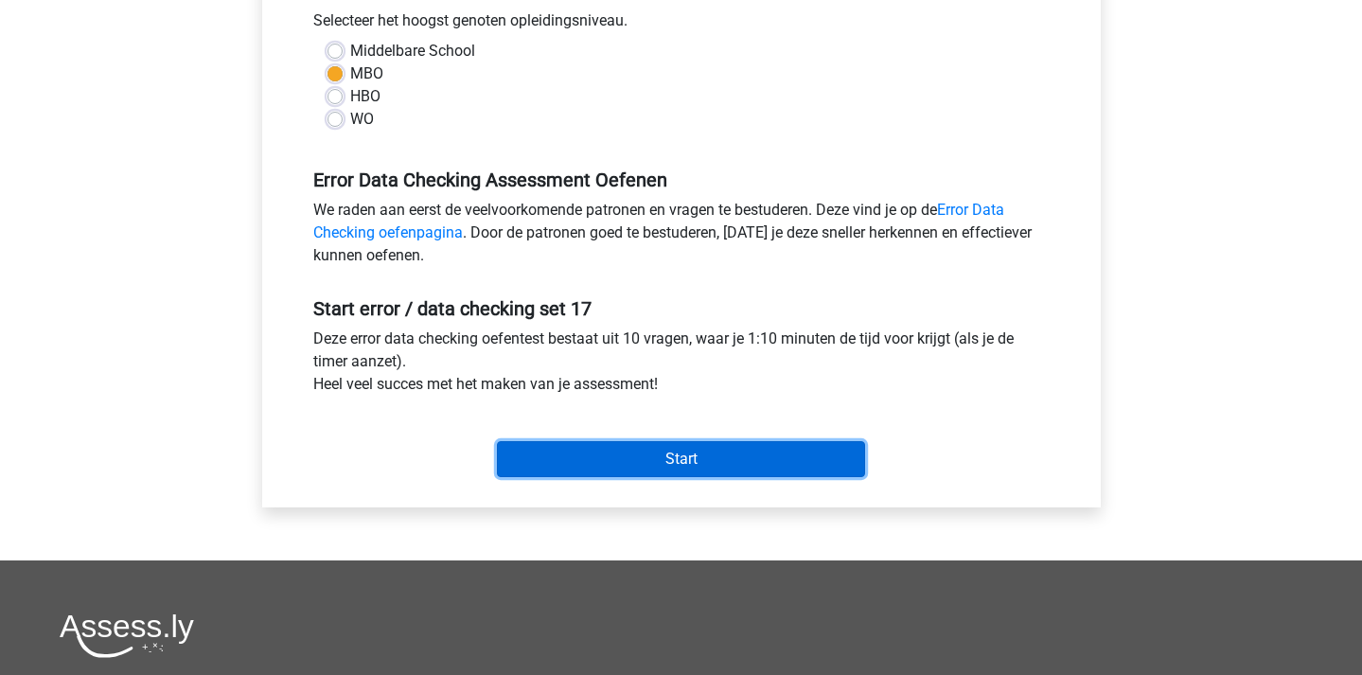
click at [739, 458] on input "Start" at bounding box center [681, 459] width 368 height 36
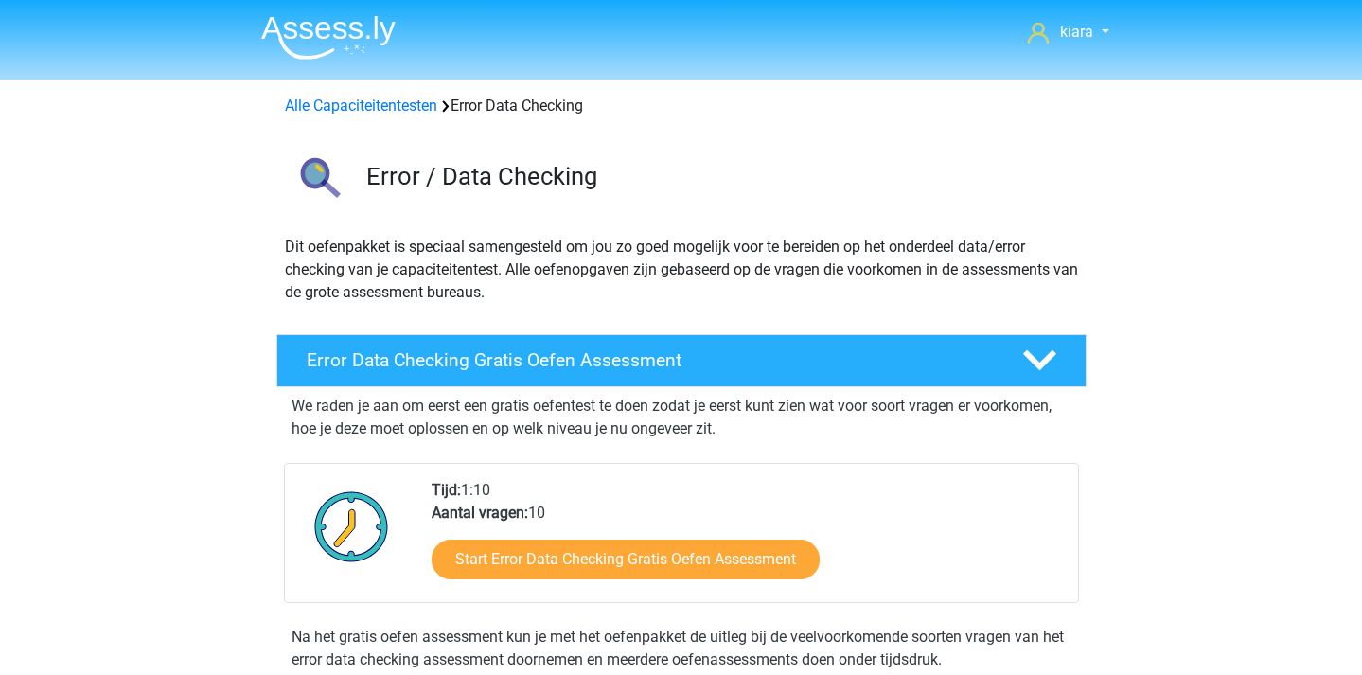
scroll to position [1222, 0]
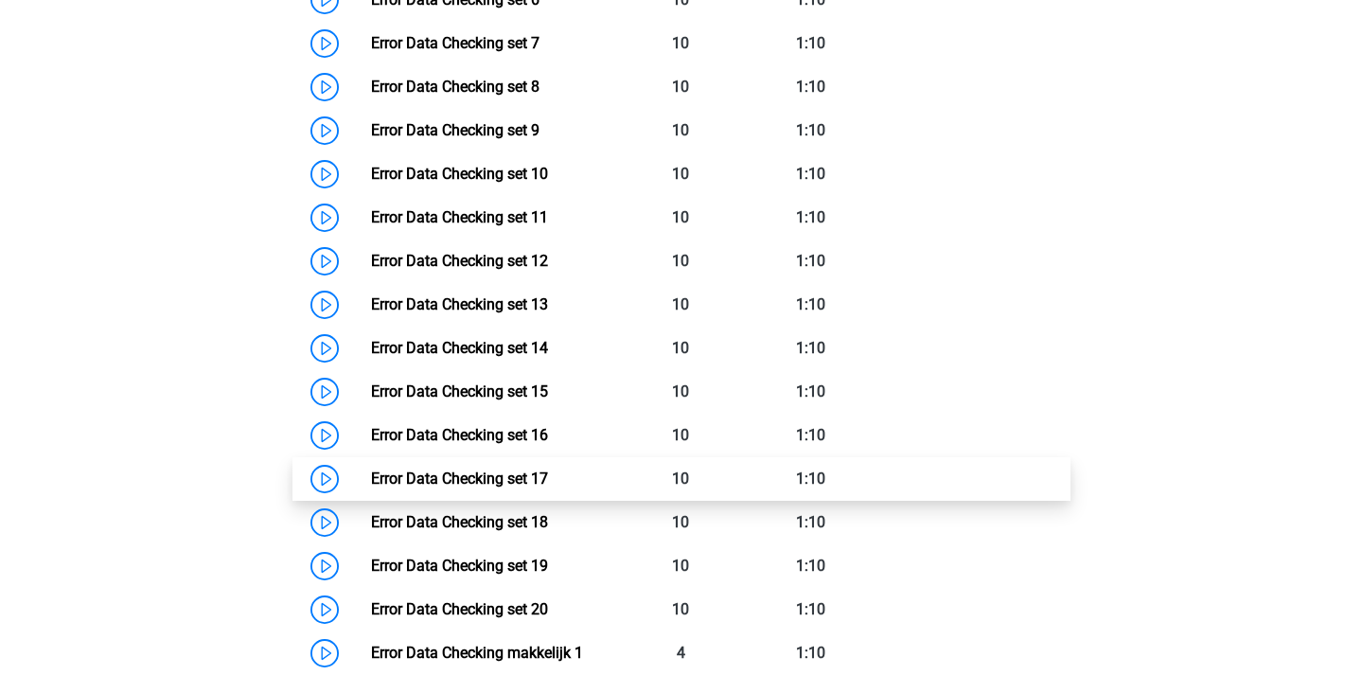
click at [371, 476] on link "Error Data Checking set 17" at bounding box center [459, 479] width 177 height 18
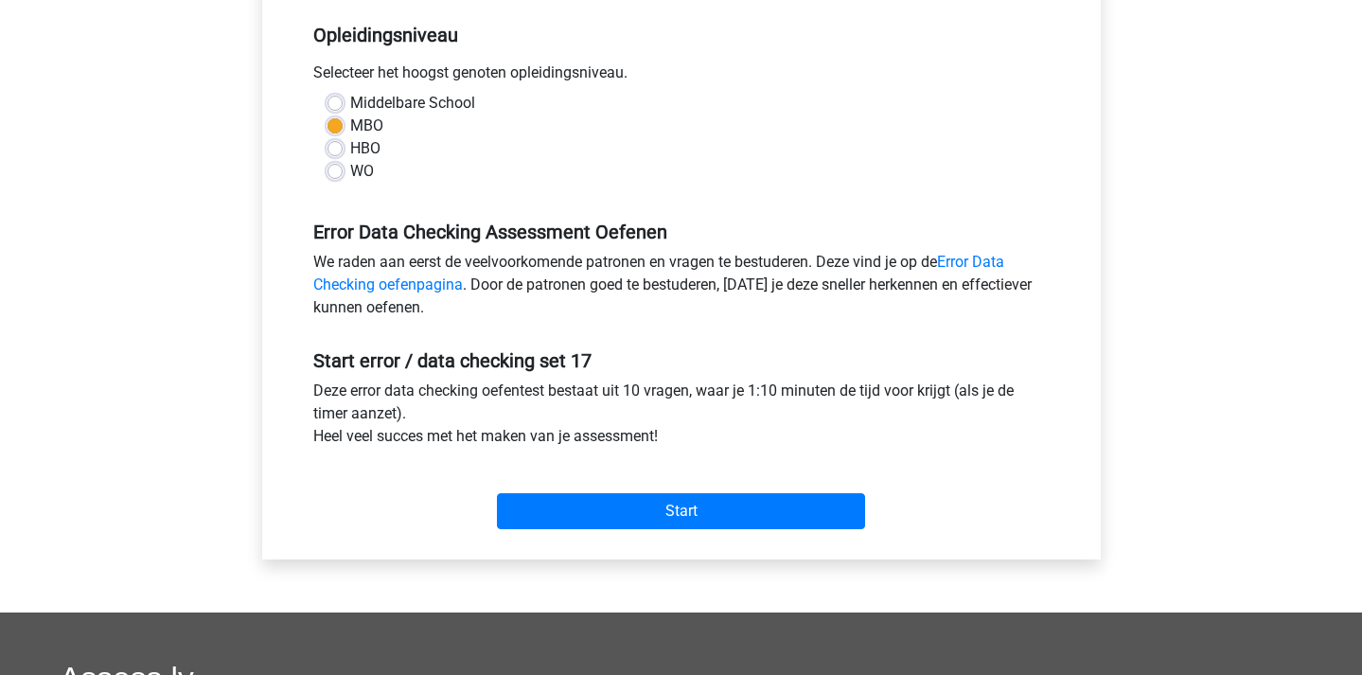
scroll to position [393, 0]
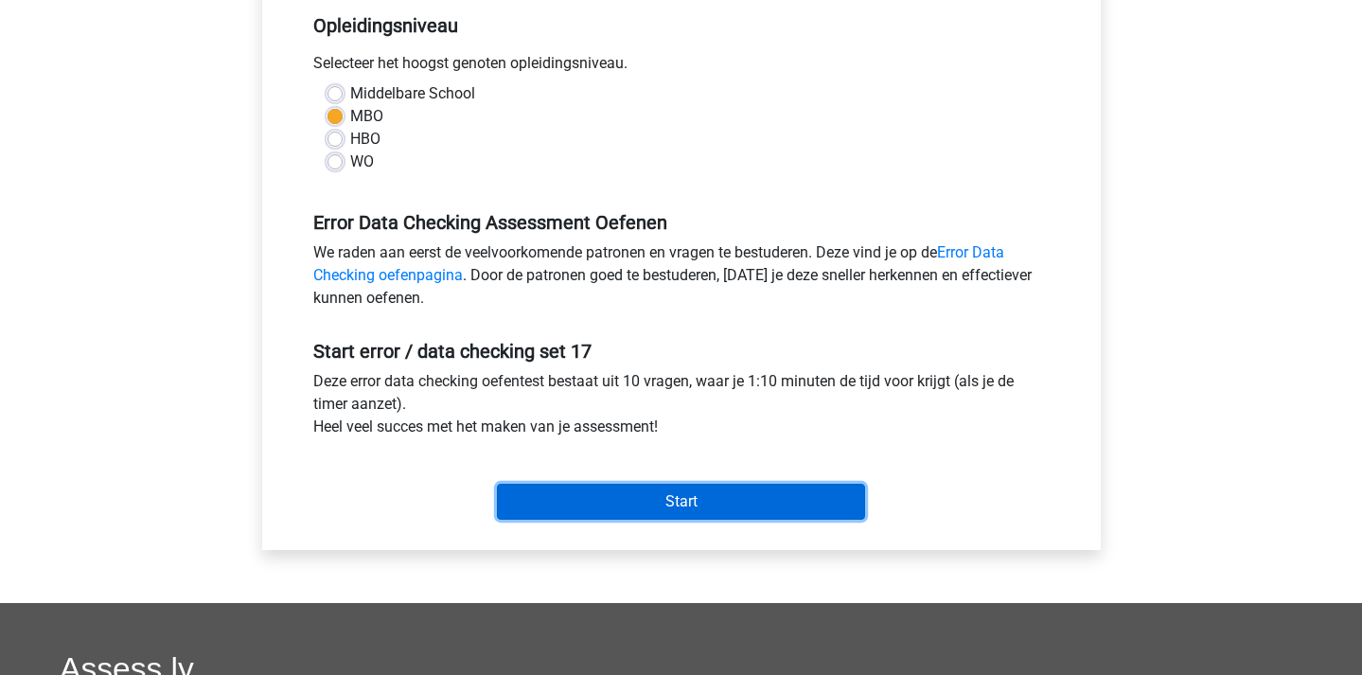
click at [654, 504] on input "Start" at bounding box center [681, 502] width 368 height 36
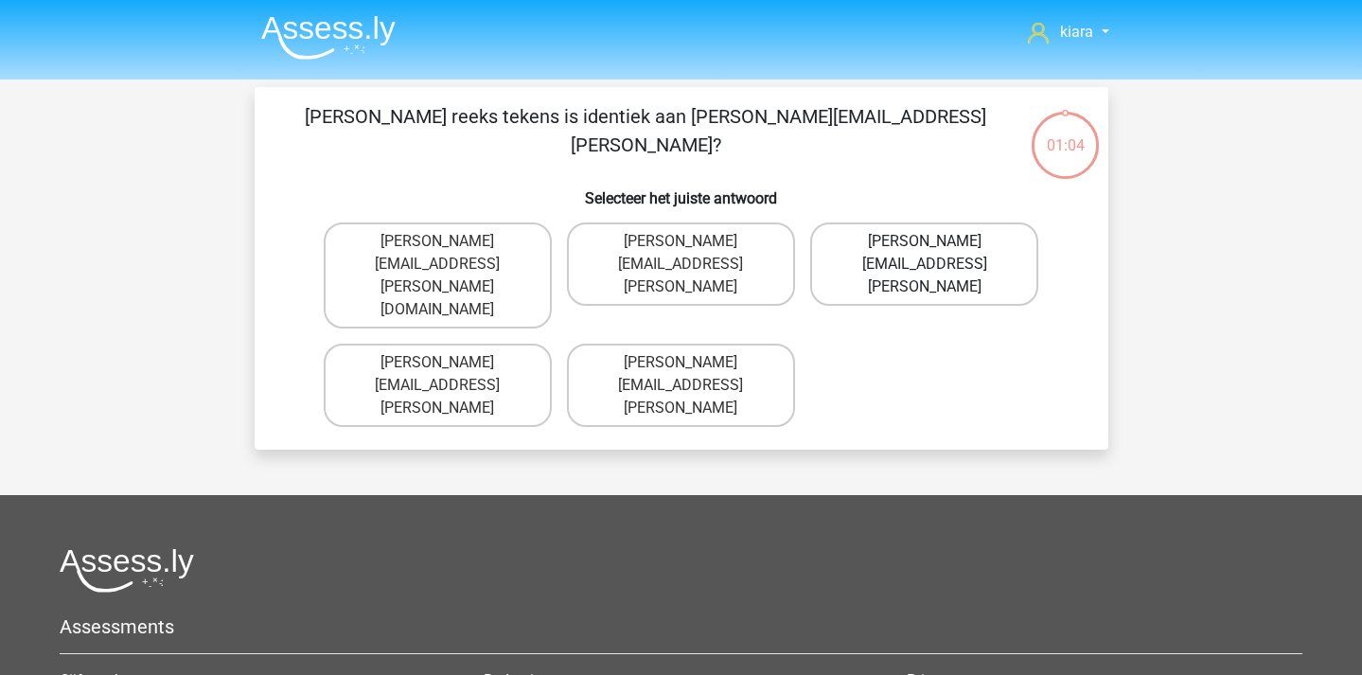
click at [952, 244] on label "Emily.Bellamy@hot-mail.coo" at bounding box center [924, 263] width 228 height 83
click at [937, 244] on input "Emily.Bellamy@hot-mail.coo" at bounding box center [931, 247] width 12 height 12
radio input "true"
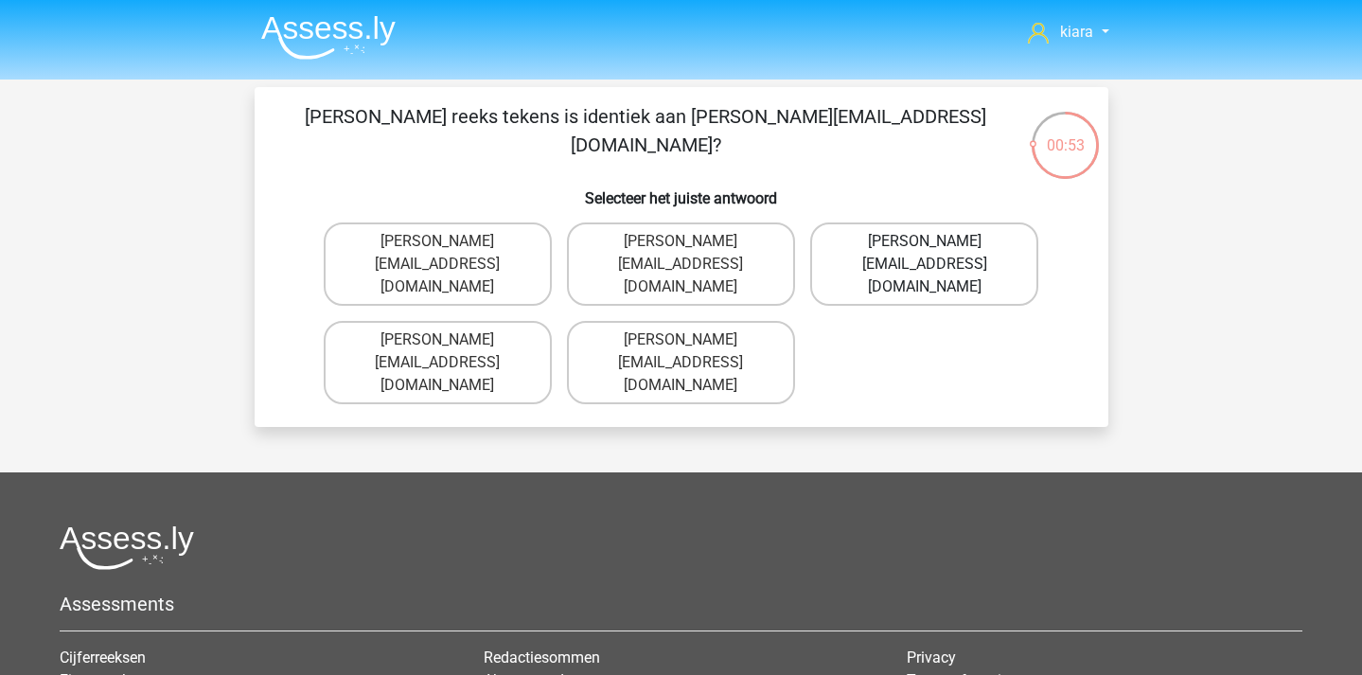
click at [1009, 254] on label "Ivy-Purdy@hotmails.co.com" at bounding box center [924, 263] width 228 height 83
click at [937, 254] on input "Ivy-Purdy@hotmails.co.com" at bounding box center [931, 247] width 12 height 12
radio input "true"
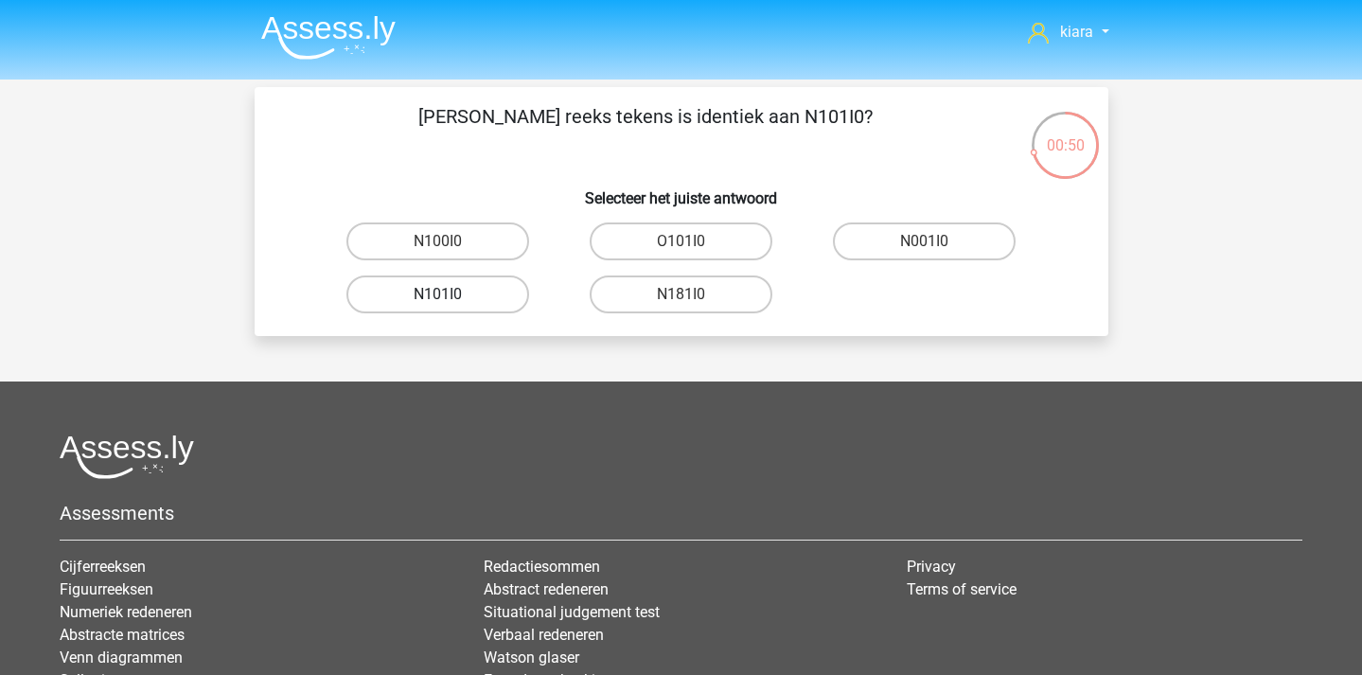
click at [463, 297] on label "N101I0" at bounding box center [437, 294] width 183 height 38
click at [450, 297] on input "N101I0" at bounding box center [443, 300] width 12 height 12
radio input "true"
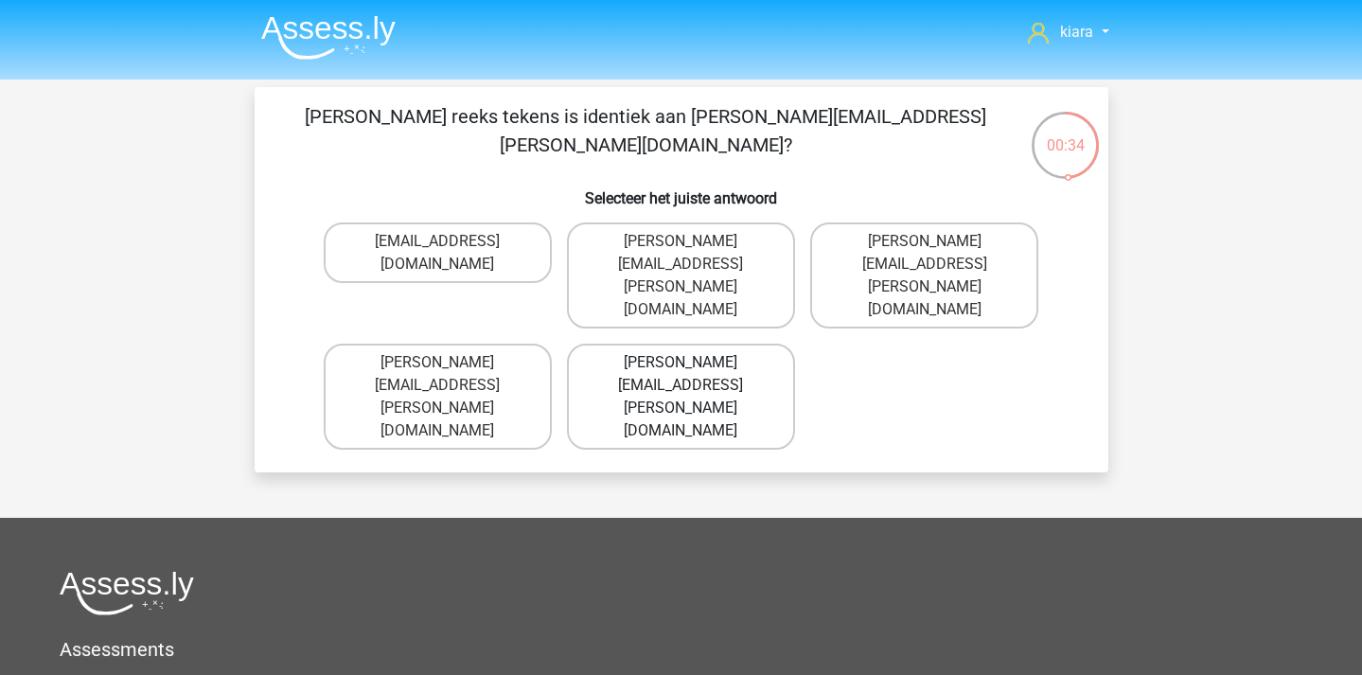
click at [761, 344] on label "John.Davidson@hotmails.uk.com" at bounding box center [681, 397] width 228 height 106
click at [693, 363] on input "John.Davidson@hotmails.uk.com" at bounding box center [687, 369] width 12 height 12
radio input "true"
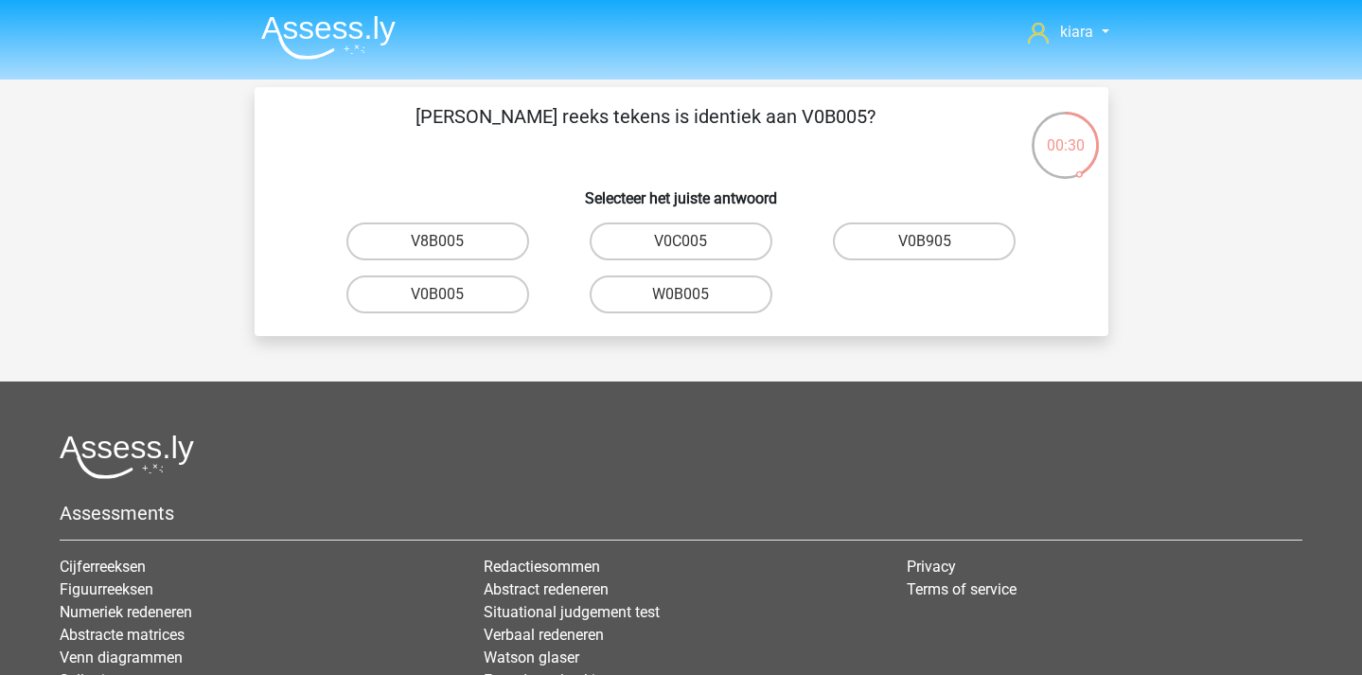
click at [449, 304] on input "V0B005" at bounding box center [443, 300] width 12 height 12
radio input "true"
click at [706, 239] on label "eQjD01" at bounding box center [681, 241] width 183 height 38
click at [693, 241] on input "eQjD01" at bounding box center [687, 247] width 12 height 12
radio input "true"
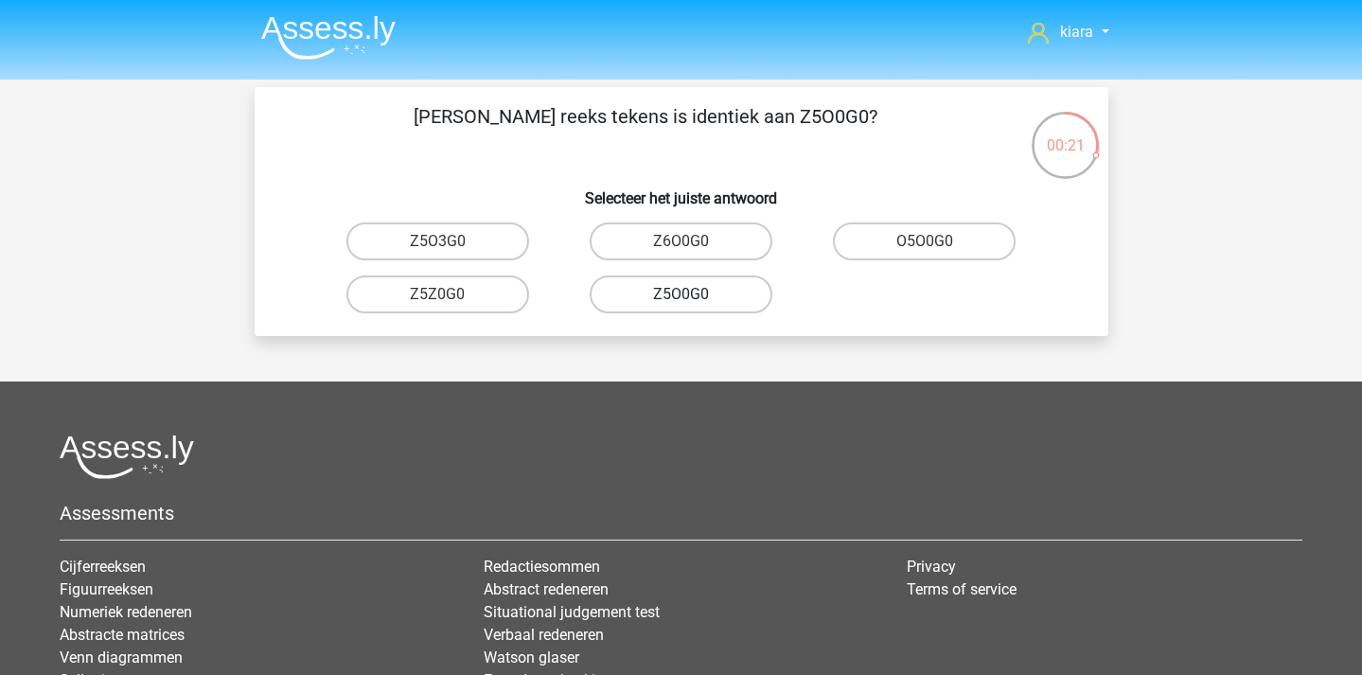
click at [719, 294] on label "Z5O0G0" at bounding box center [681, 294] width 183 height 38
click at [693, 294] on input "Z5O0G0" at bounding box center [687, 300] width 12 height 12
radio input "true"
click at [474, 237] on label "I88e0O" at bounding box center [437, 241] width 183 height 38
click at [450, 241] on input "I88e0O" at bounding box center [443, 247] width 12 height 12
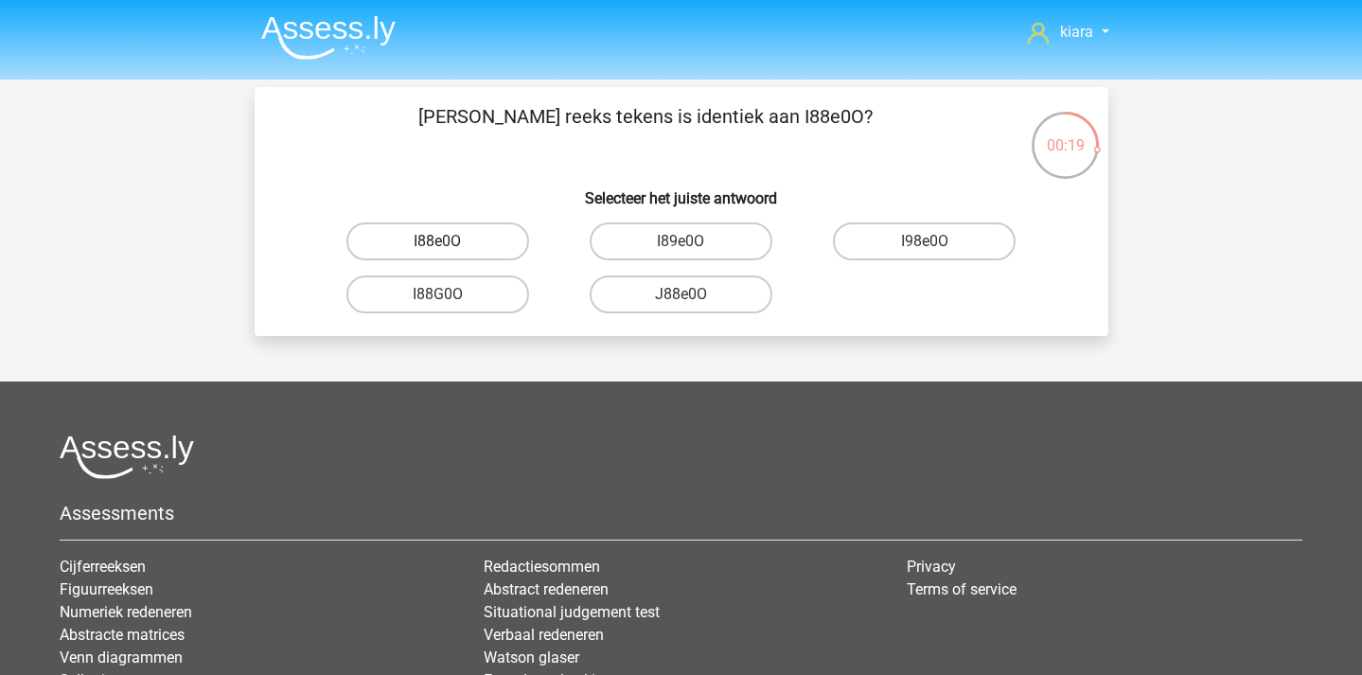
radio input "true"
click at [969, 247] on label "56C8Q3" at bounding box center [924, 241] width 183 height 38
click at [937, 247] on input "56C8Q3" at bounding box center [931, 247] width 12 height 12
radio input "true"
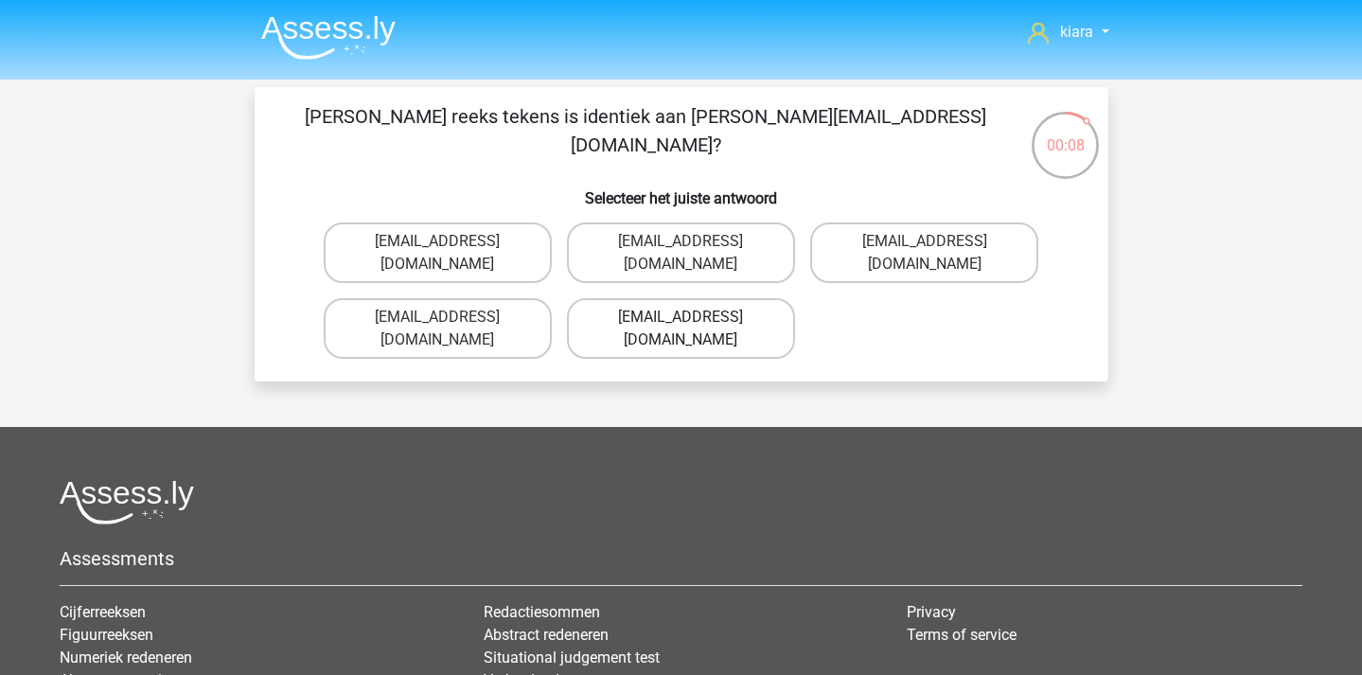
click at [736, 298] on label "Rosie_Woods@e-mail.fr" at bounding box center [681, 328] width 228 height 61
click at [693, 317] on input "Rosie_Woods@e-mail.fr" at bounding box center [687, 323] width 12 height 12
radio input "true"
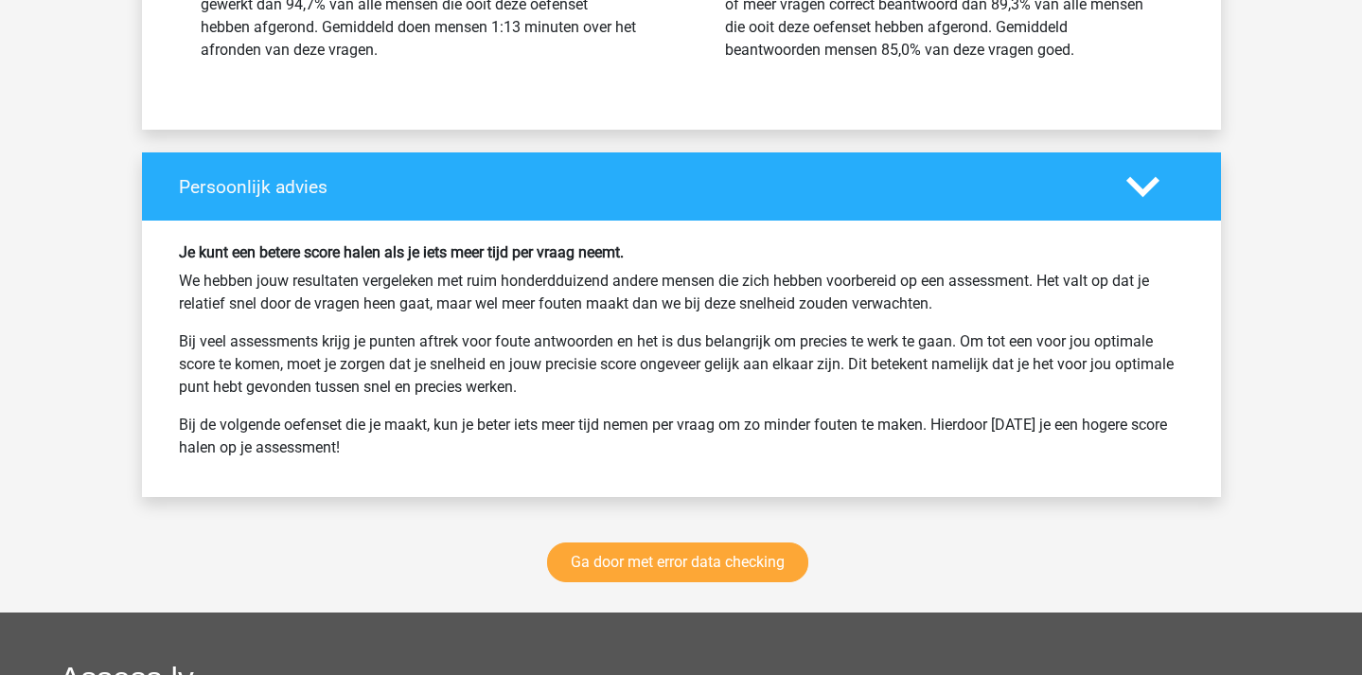
scroll to position [2804, 0]
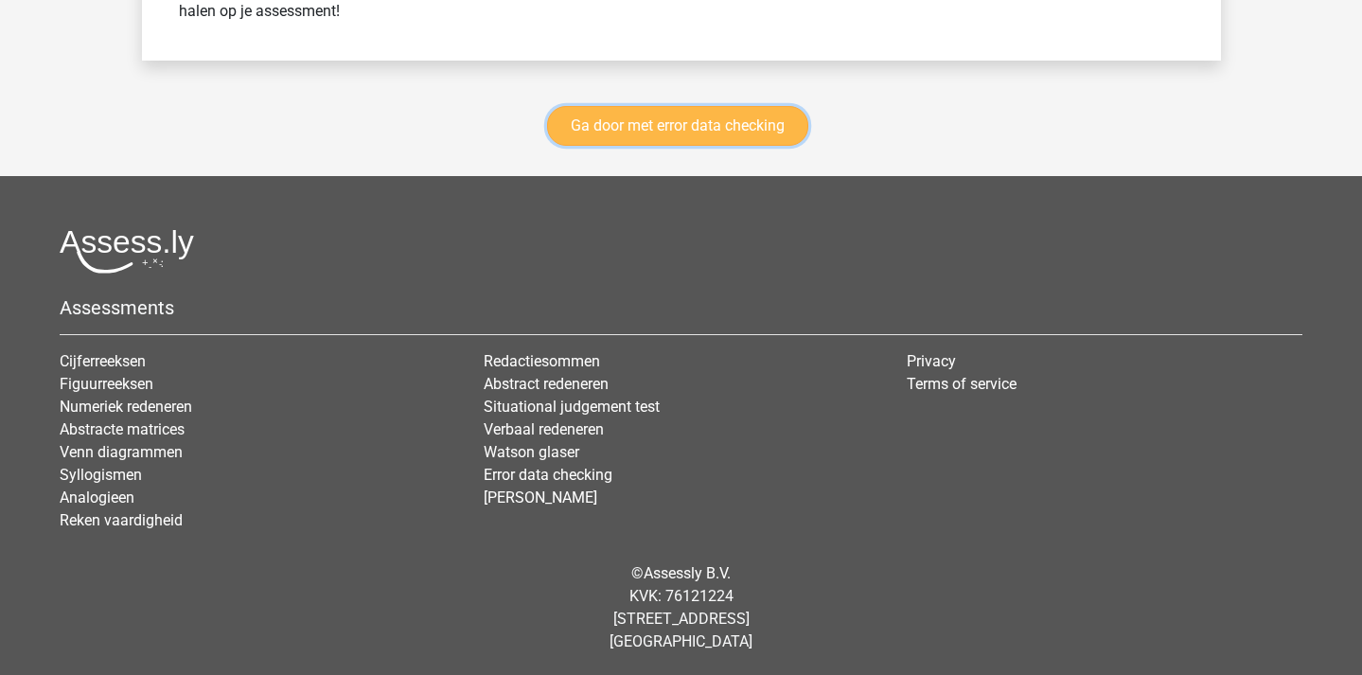
click at [724, 122] on link "Ga door met error data checking" at bounding box center [677, 126] width 261 height 40
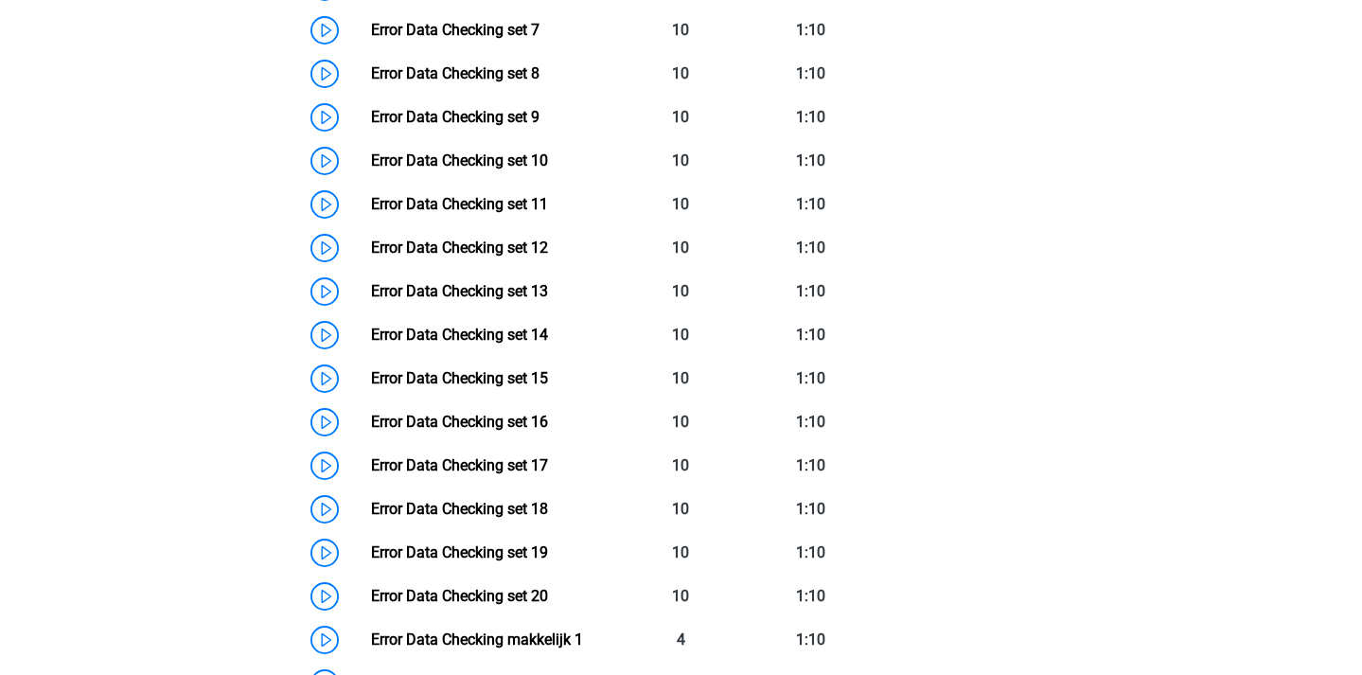
scroll to position [1258, 0]
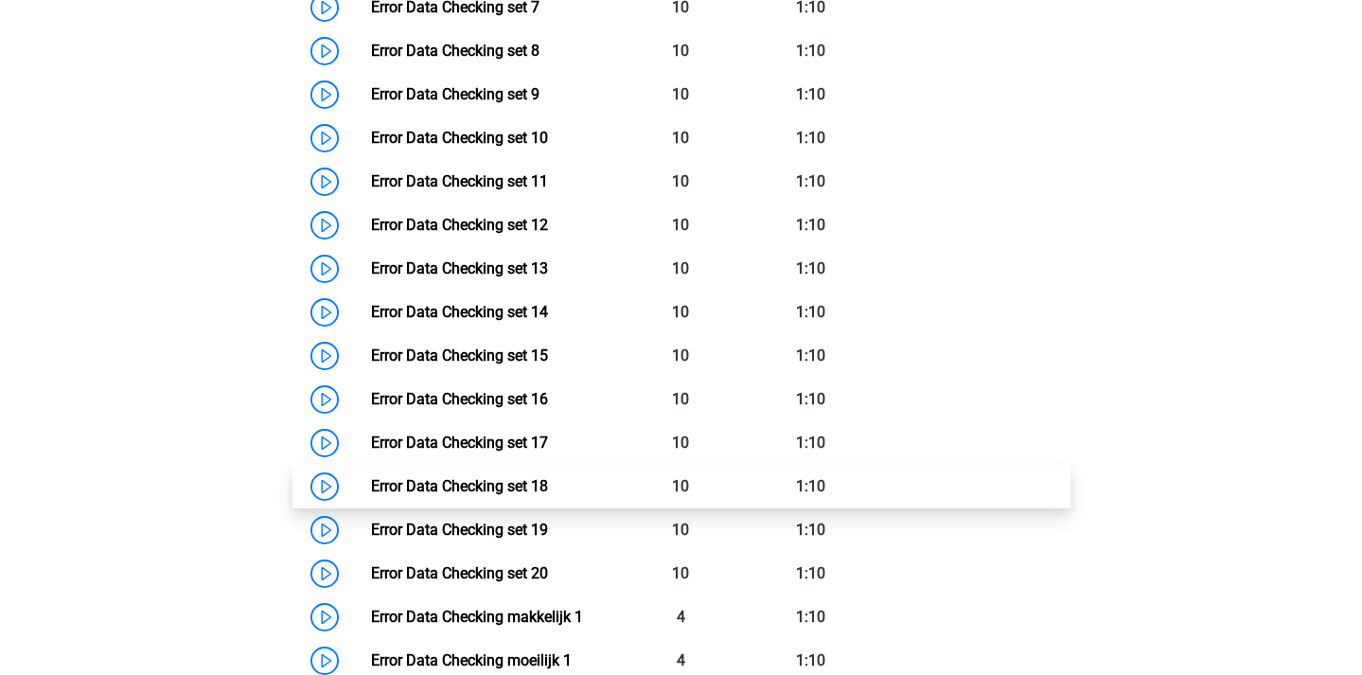
click at [371, 485] on link "Error Data Checking set 18" at bounding box center [459, 486] width 177 height 18
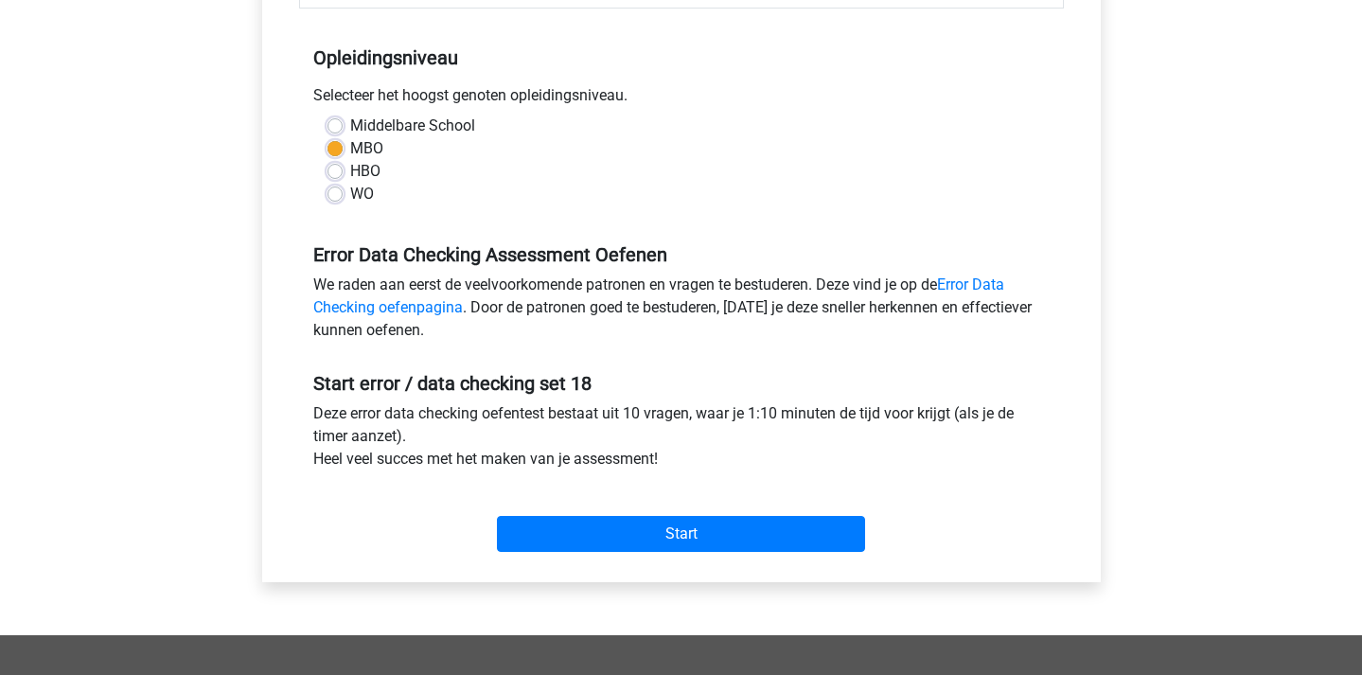
scroll to position [365, 0]
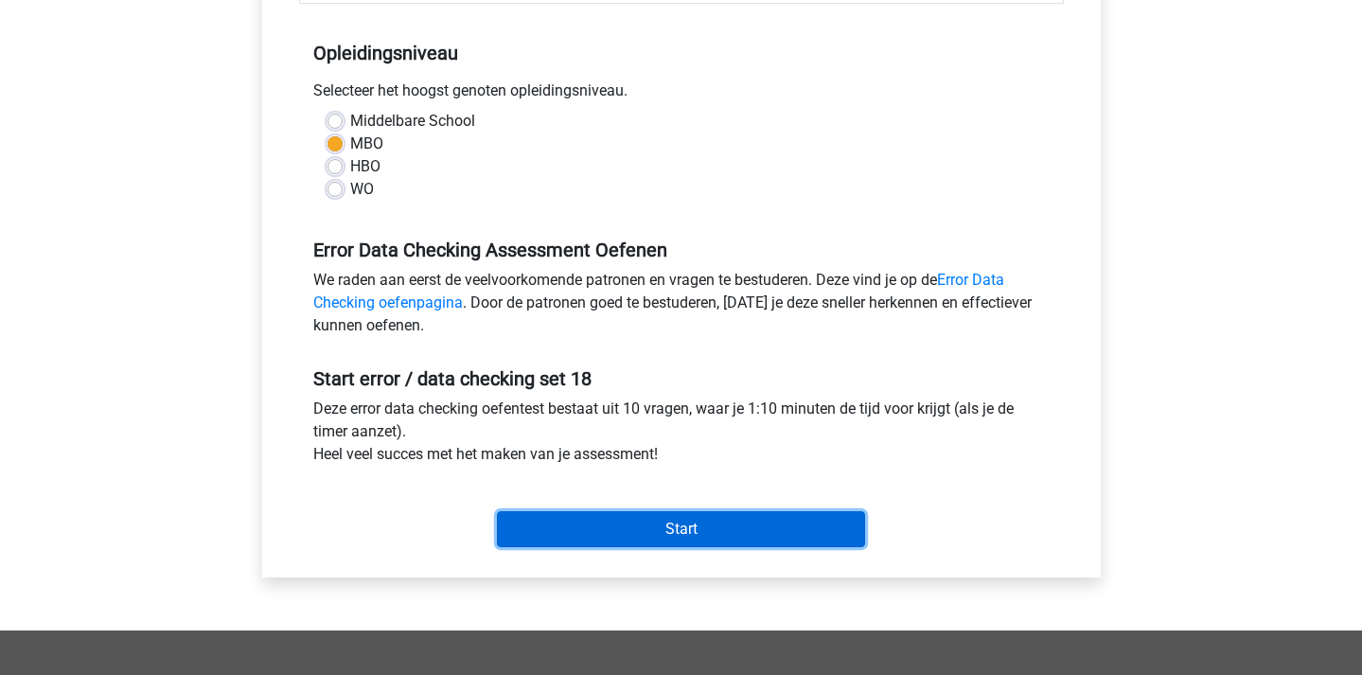
click at [706, 520] on input "Start" at bounding box center [681, 529] width 368 height 36
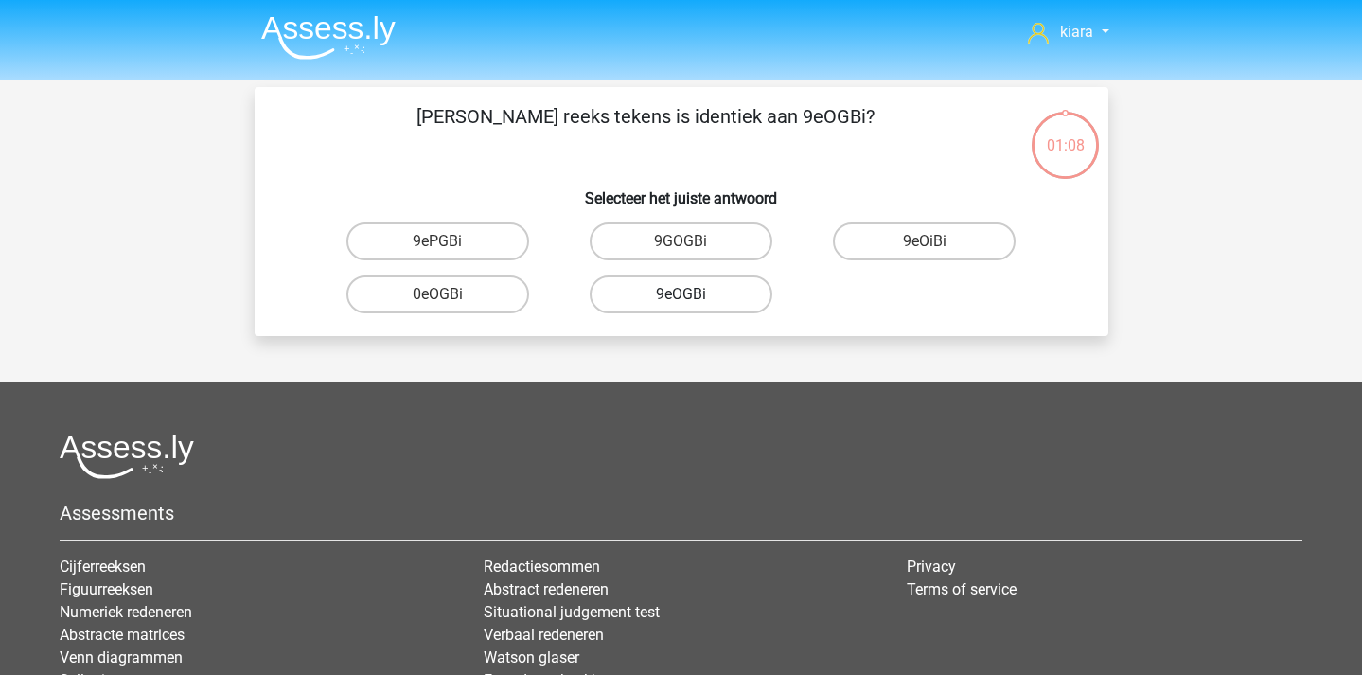
click at [723, 297] on label "9eOGBi" at bounding box center [681, 294] width 183 height 38
click at [693, 297] on input "9eOGBi" at bounding box center [687, 300] width 12 height 12
radio input "true"
click at [707, 295] on label "QV06G3" at bounding box center [681, 294] width 183 height 38
click at [693, 295] on input "QV06G3" at bounding box center [687, 300] width 12 height 12
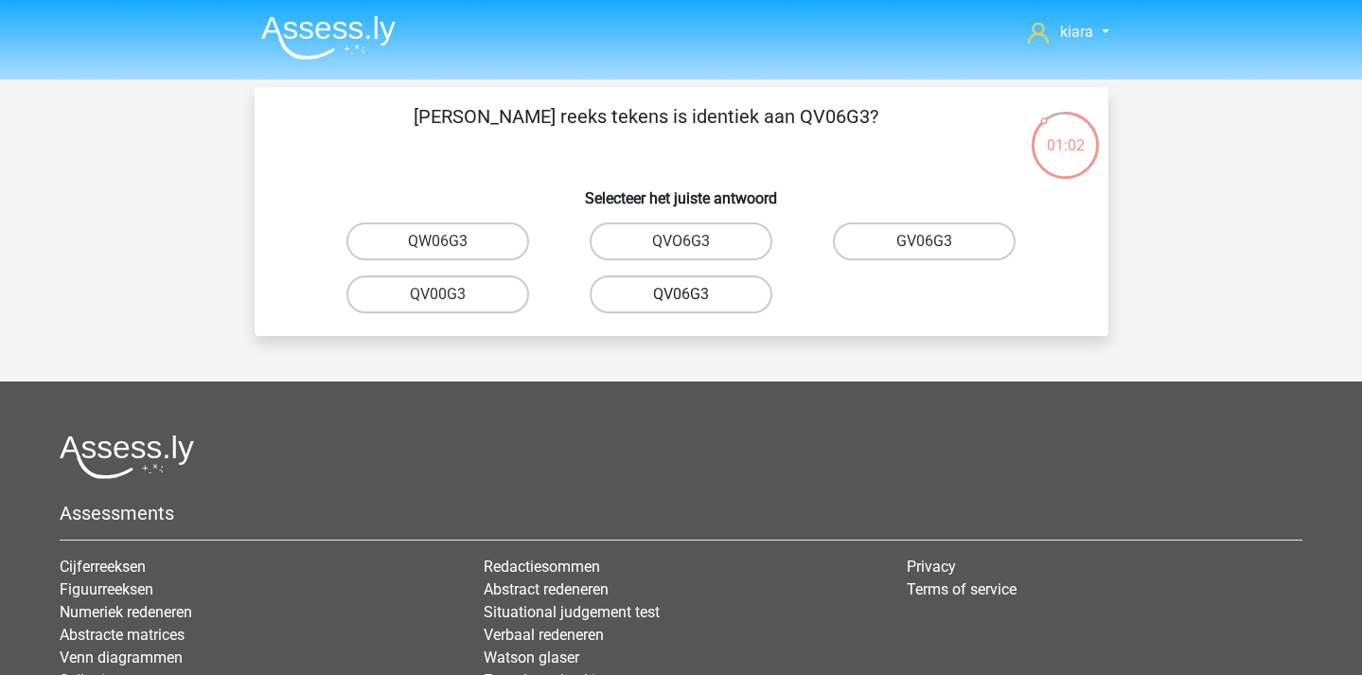
radio input "true"
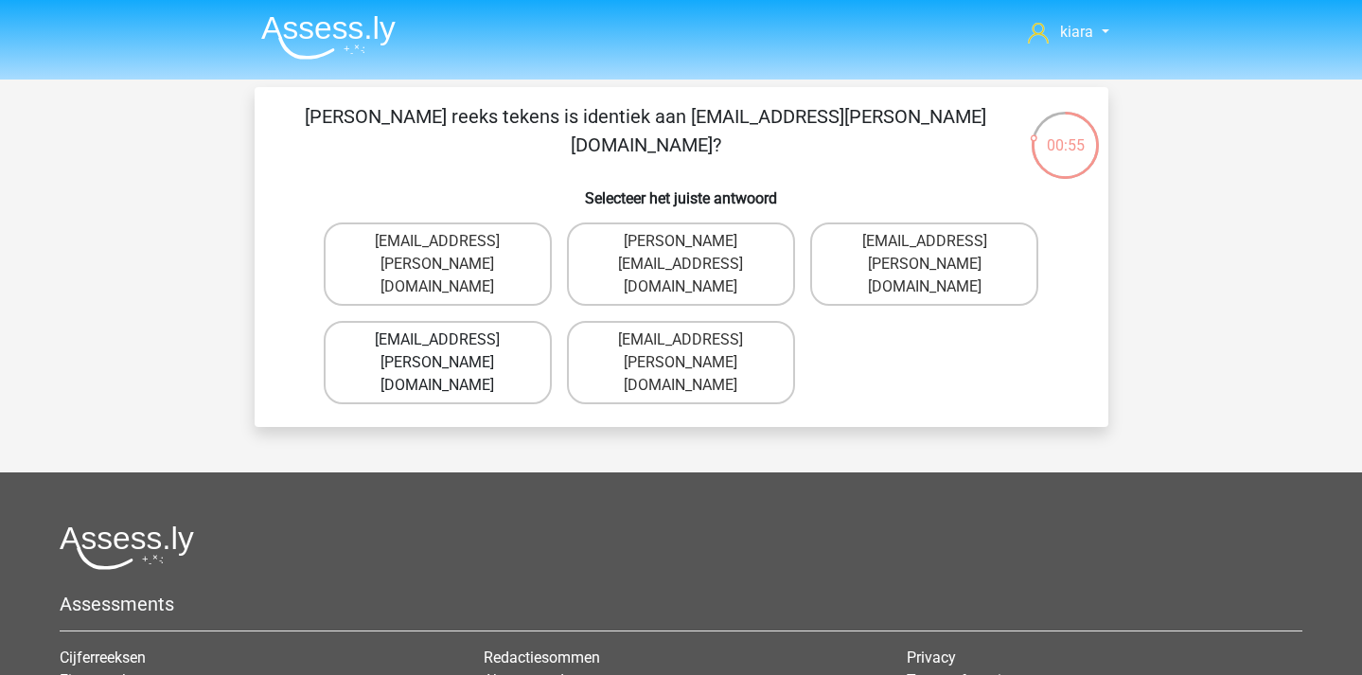
click at [505, 328] on label "Freya-Barker@gmail.com.uk" at bounding box center [438, 362] width 228 height 83
click at [450, 340] on input "Freya-Barker@gmail.com.uk" at bounding box center [443, 346] width 12 height 12
radio input "true"
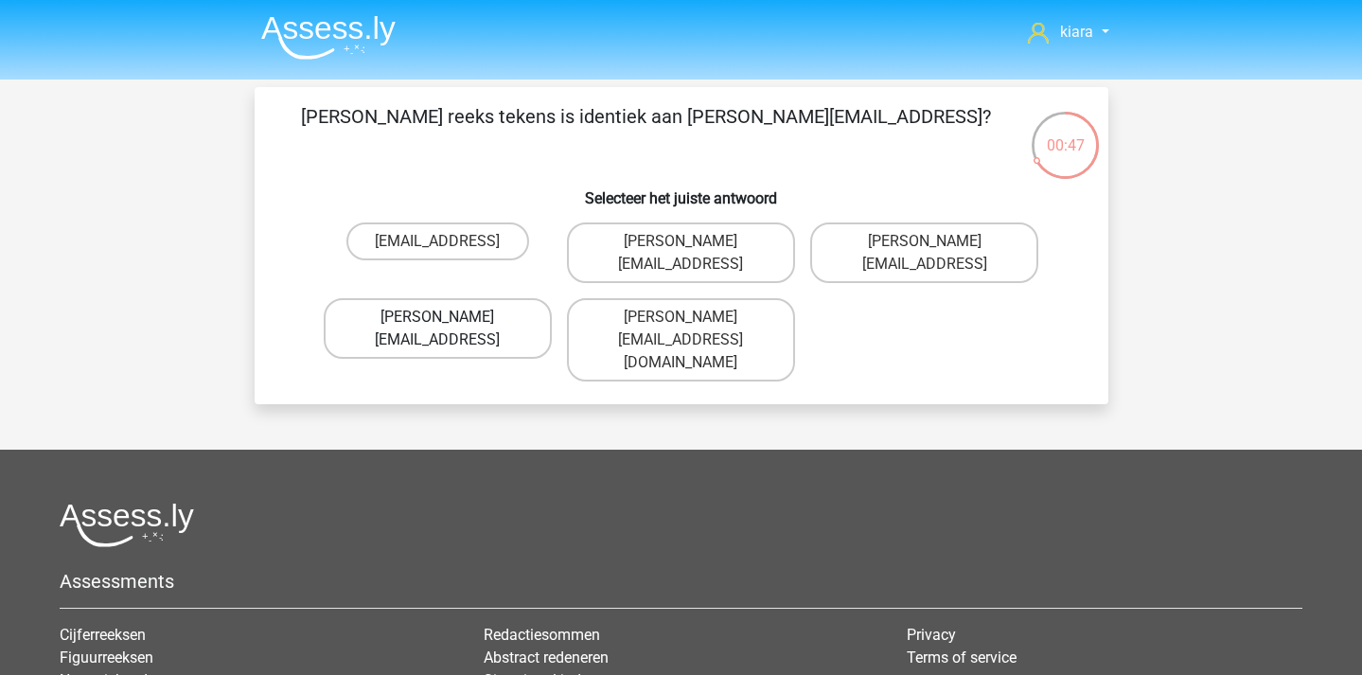
click at [515, 325] on label "William-Livingstone@joinedmail.coo" at bounding box center [438, 328] width 228 height 61
click at [450, 325] on input "William-Livingstone@joinedmail.coo" at bounding box center [443, 323] width 12 height 12
radio input "true"
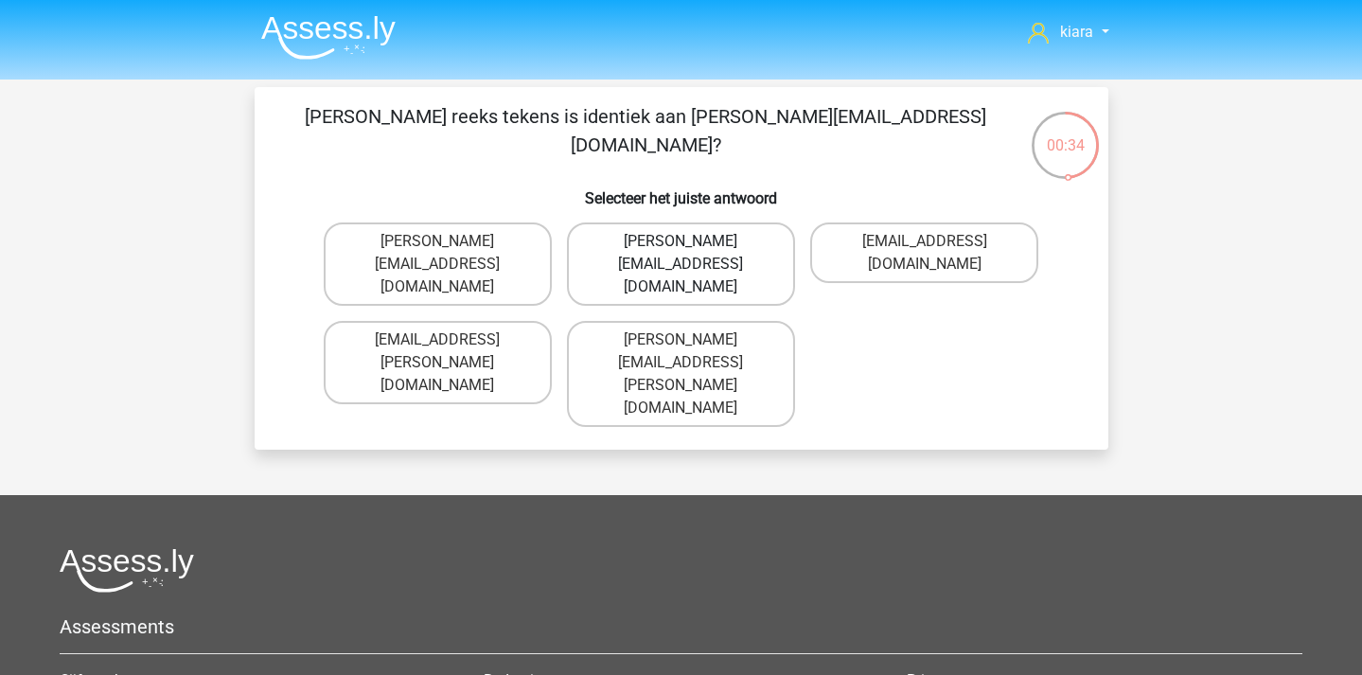
click at [745, 241] on label "Ivy.Wright@joymail.uk.co" at bounding box center [681, 263] width 228 height 83
click at [693, 241] on input "Ivy.Wright@joymail.uk.co" at bounding box center [687, 247] width 12 height 12
radio input "true"
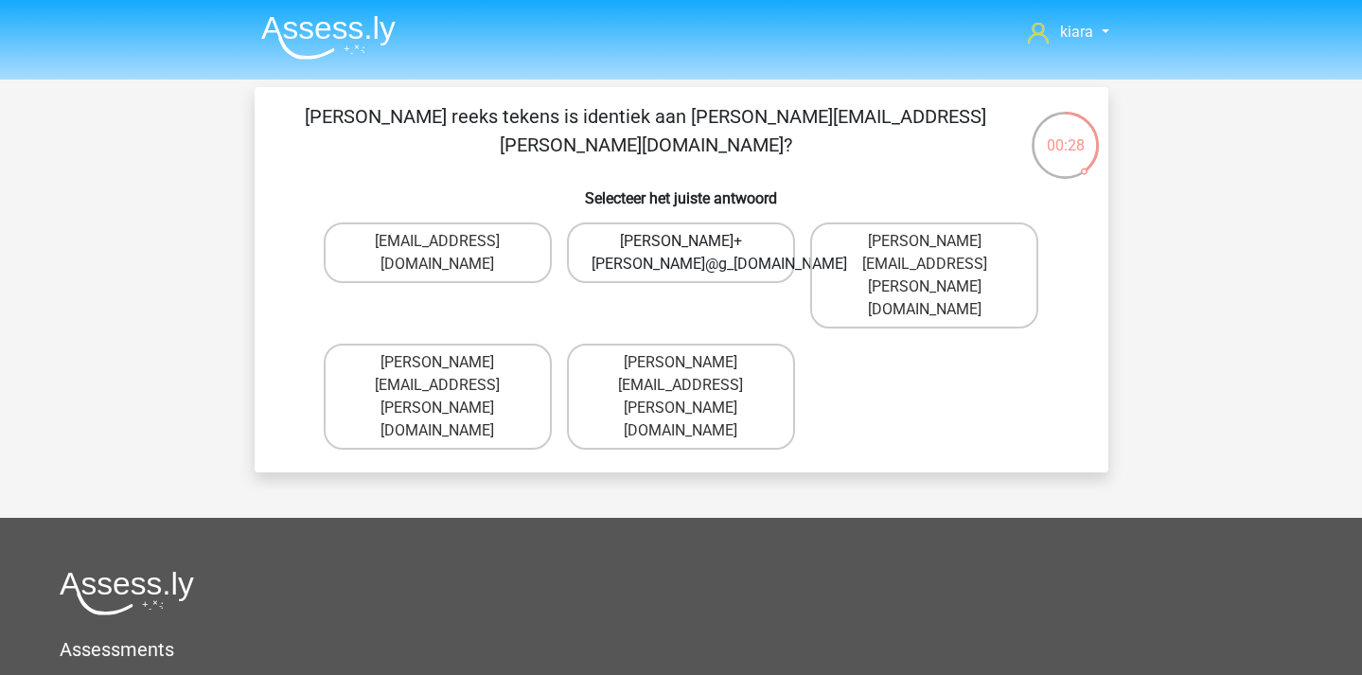
click at [740, 240] on label "Mason+Hall@g_mail.gl" at bounding box center [681, 252] width 228 height 61
click at [693, 241] on input "Mason+Hall@g_mail.gl" at bounding box center [687, 247] width 12 height 12
radio input "true"
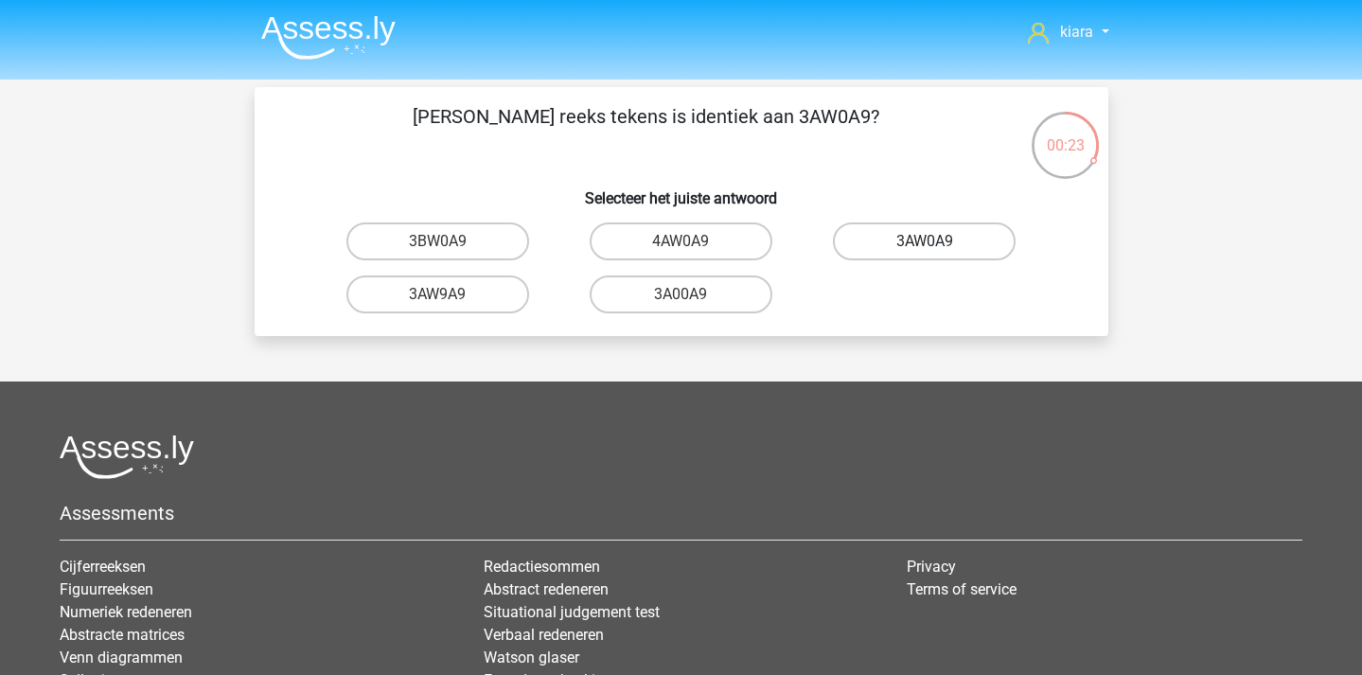
click at [990, 230] on label "3AW0A9" at bounding box center [924, 241] width 183 height 38
click at [937, 241] on input "3AW0A9" at bounding box center [931, 247] width 12 height 12
radio input "true"
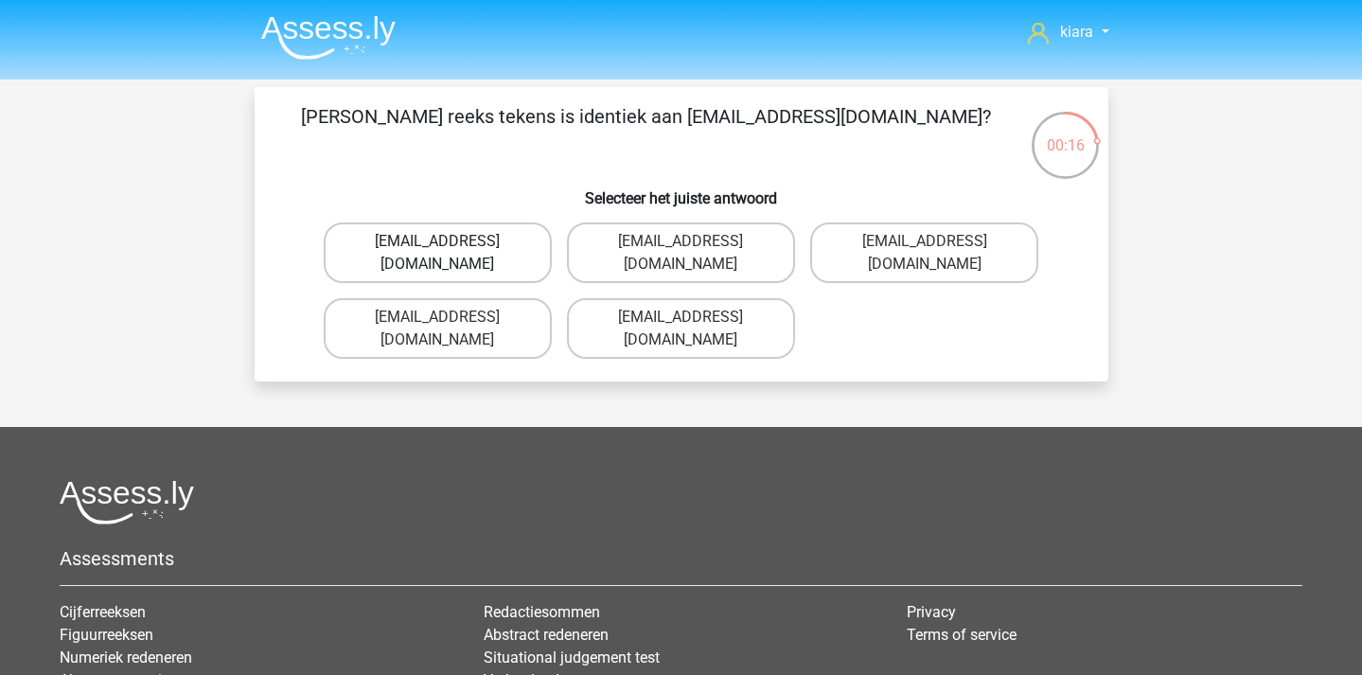
click at [504, 253] on label "Oscar-Vandenbilt@mailme.br" at bounding box center [438, 252] width 228 height 61
click at [450, 253] on input "Oscar-Vandenbilt@mailme.br" at bounding box center [443, 247] width 12 height 12
radio input "true"
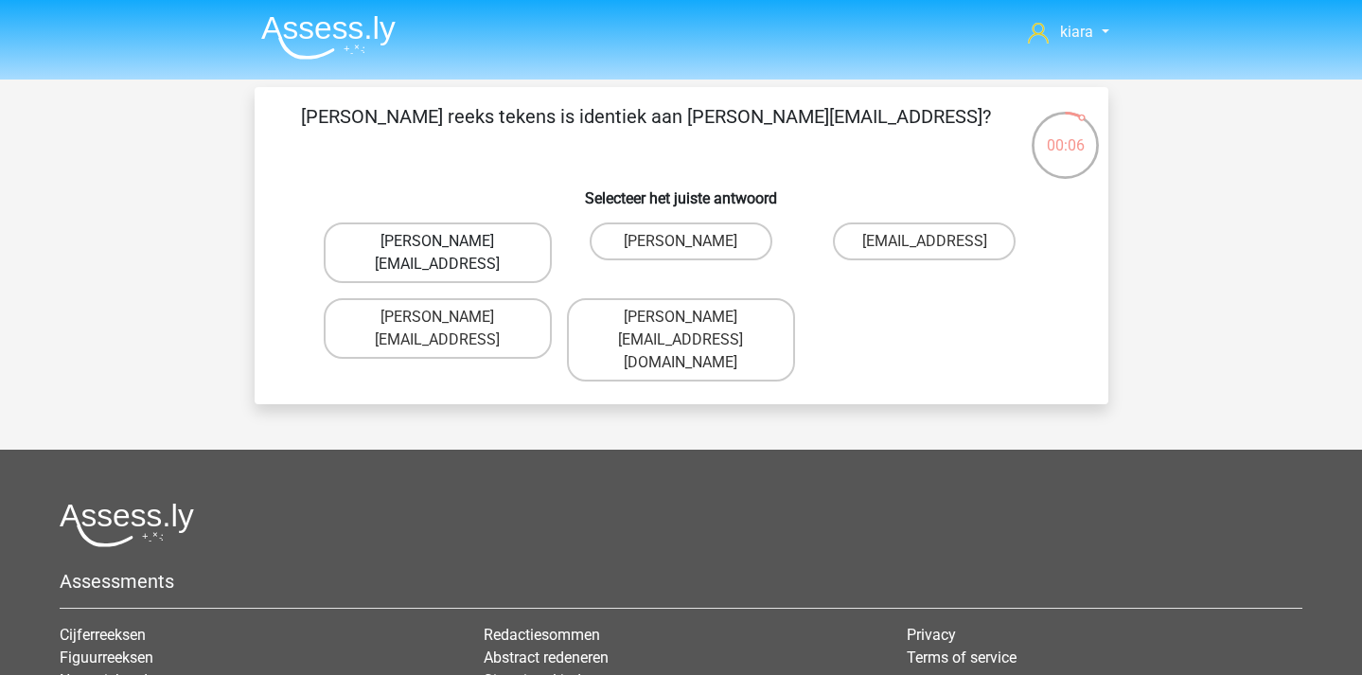
click at [490, 250] on label "Arthur_Vanderbilt@g-mail.coo" at bounding box center [438, 252] width 228 height 61
click at [450, 250] on input "Arthur_Vanderbilt@g-mail.coo" at bounding box center [443, 247] width 12 height 12
radio input "true"
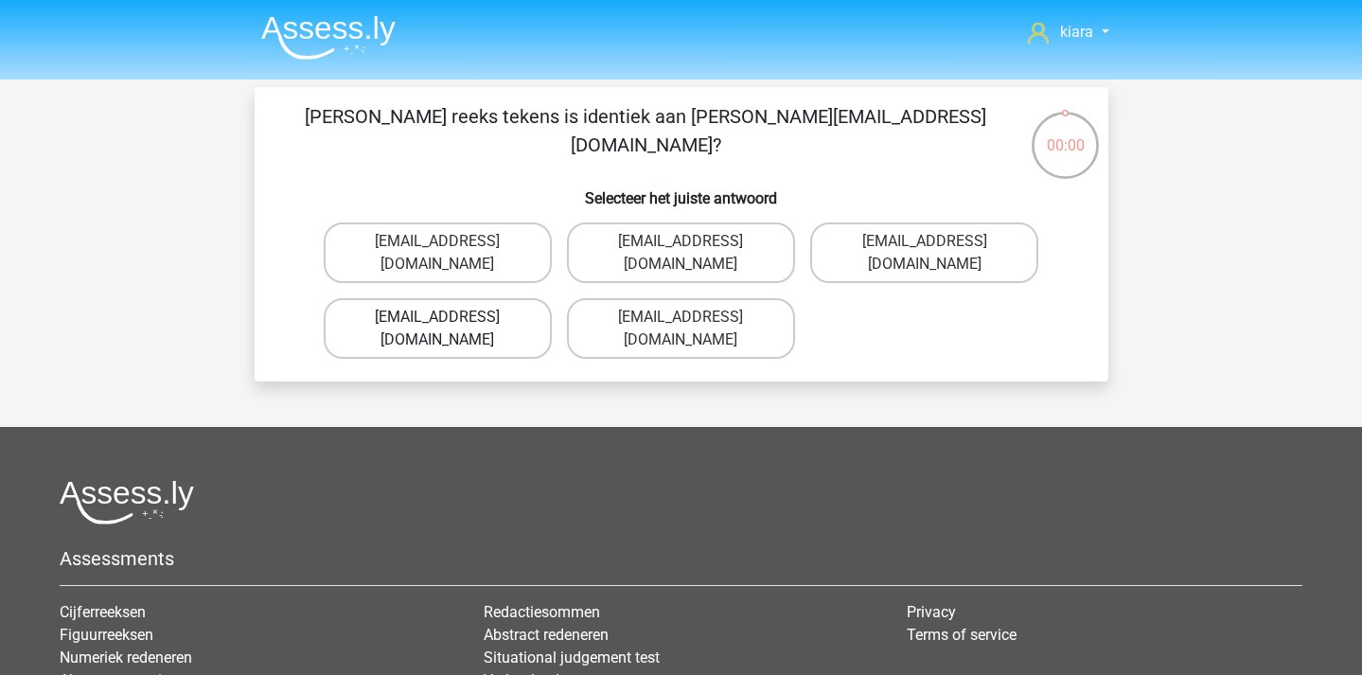
click at [503, 328] on label "Oliver_Hall@hot-mail.uk.co" at bounding box center [438, 328] width 228 height 61
click at [450, 328] on input "Oliver_Hall@hot-mail.uk.co" at bounding box center [443, 323] width 12 height 12
radio input "true"
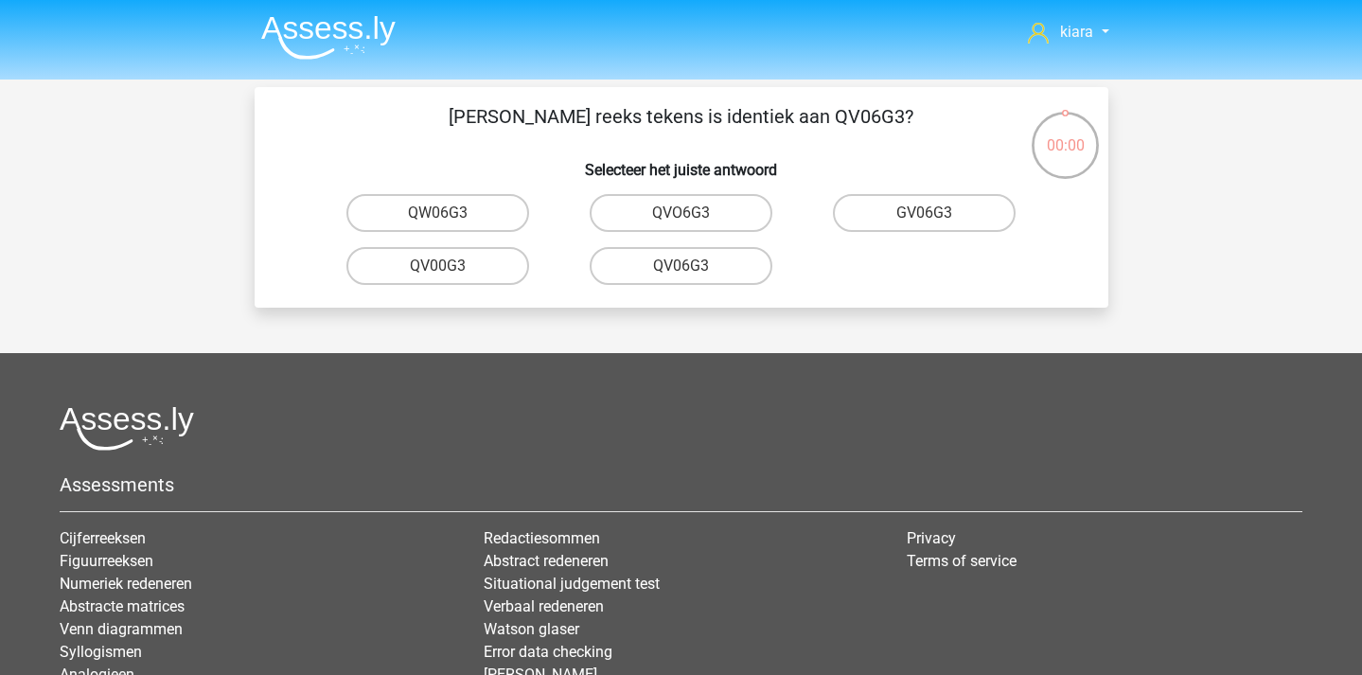
scroll to position [87, 0]
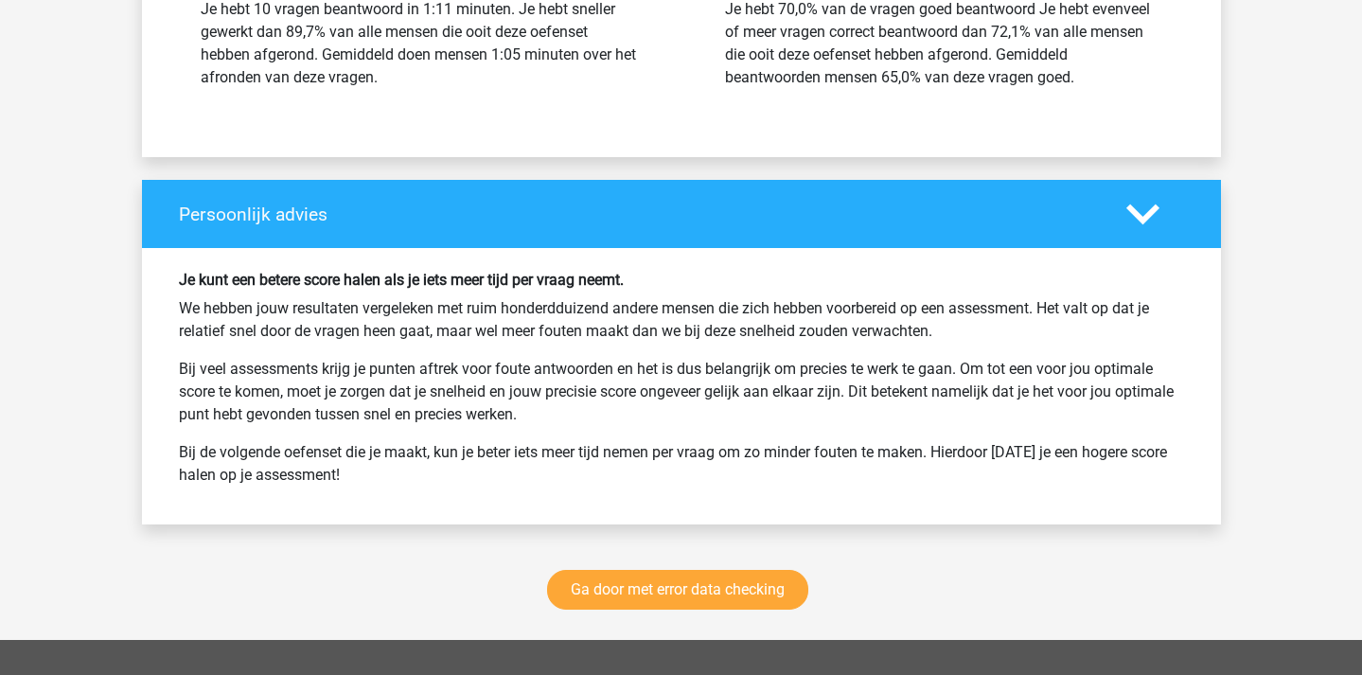
scroll to position [2524, 0]
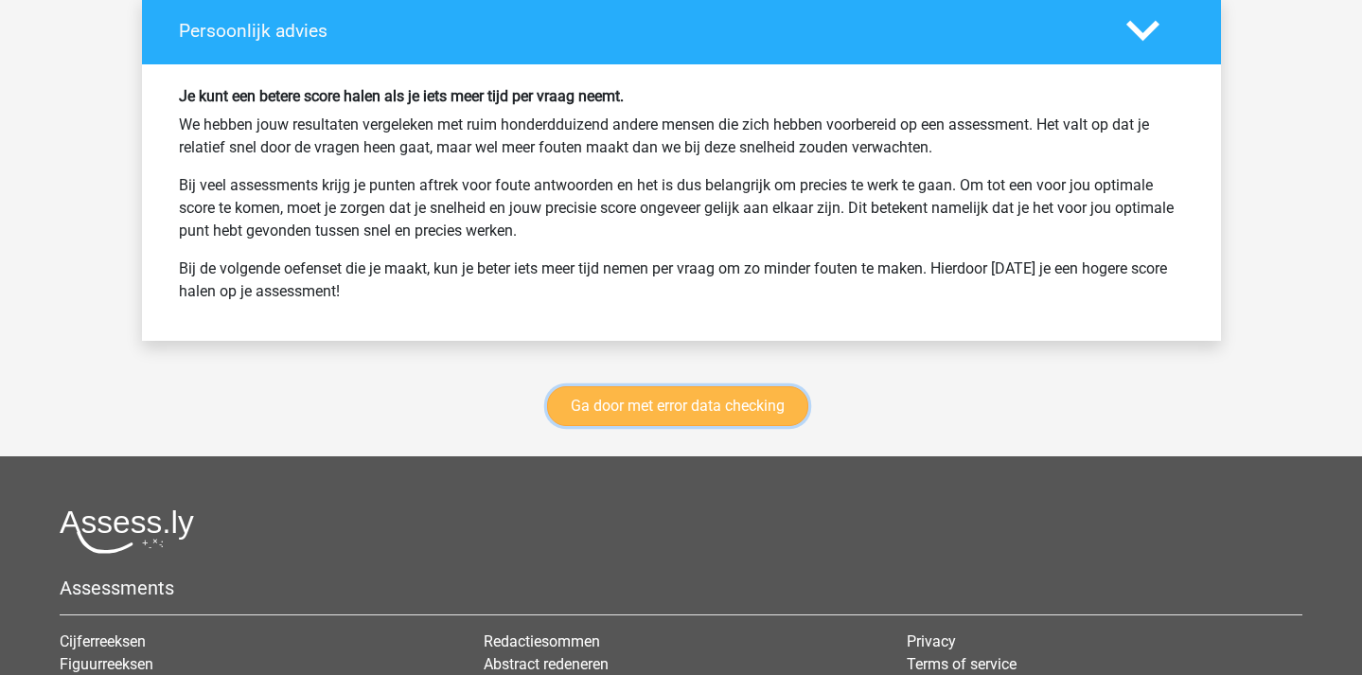
click at [754, 406] on link "Ga door met error data checking" at bounding box center [677, 406] width 261 height 40
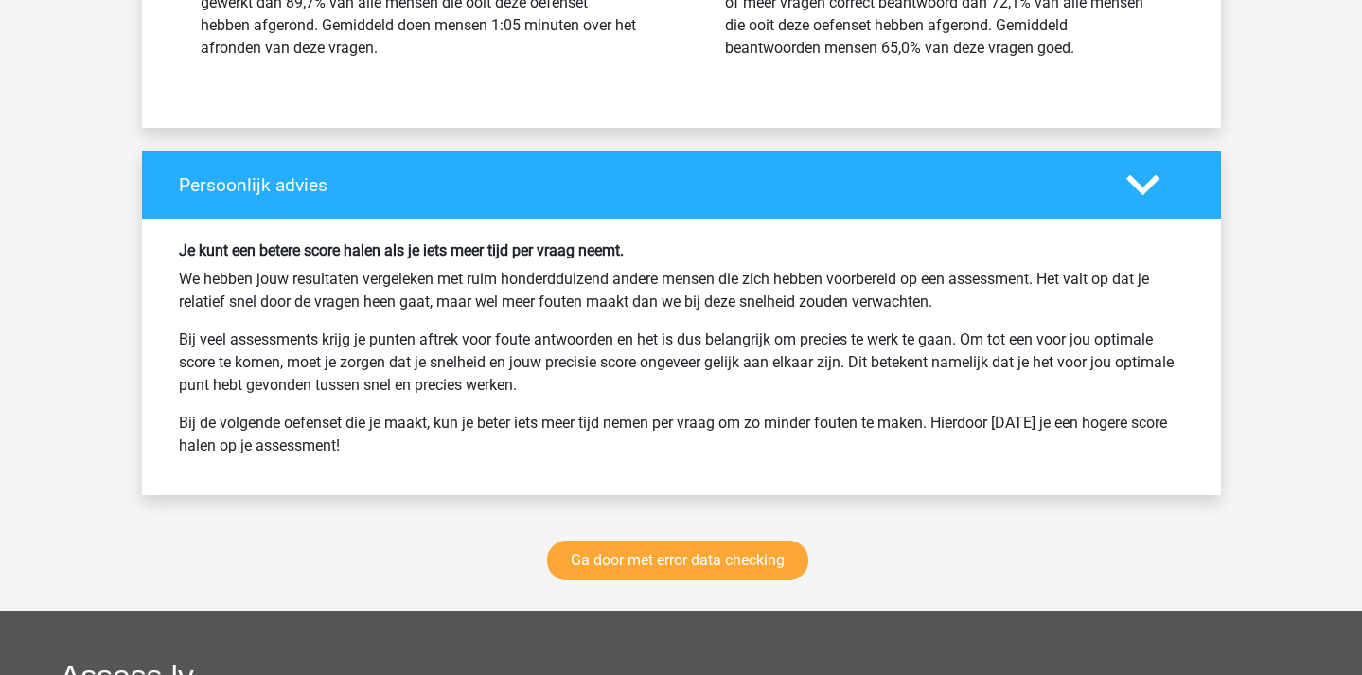
scroll to position [2367, 0]
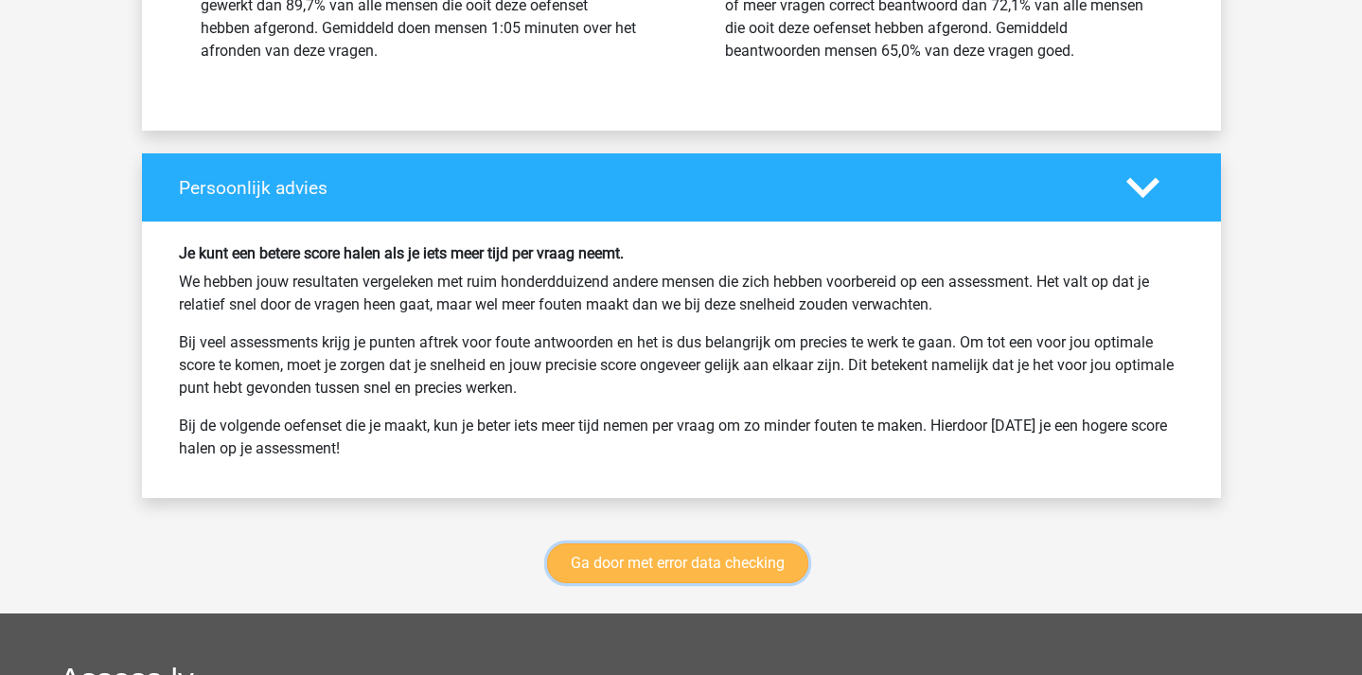
click at [665, 562] on link "Ga door met error data checking" at bounding box center [677, 563] width 261 height 40
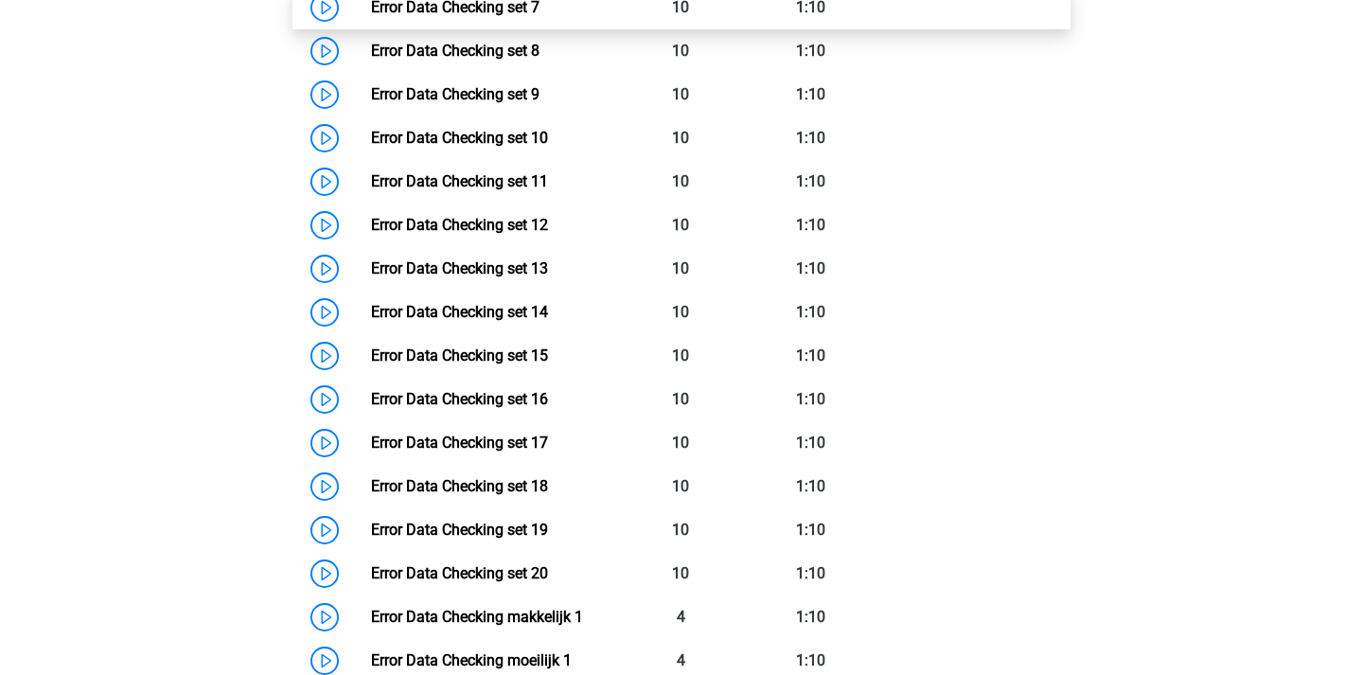
scroll to position [1266, 0]
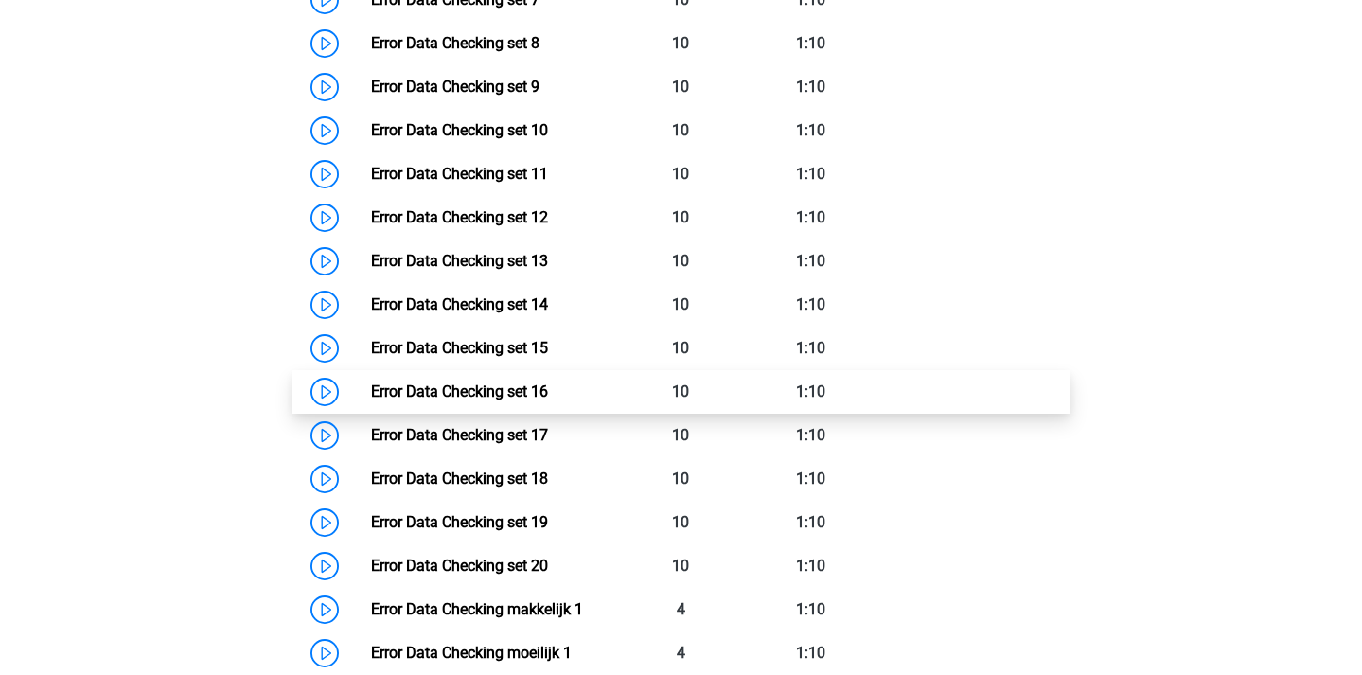
click at [371, 384] on link "Error Data Checking set 16" at bounding box center [459, 391] width 177 height 18
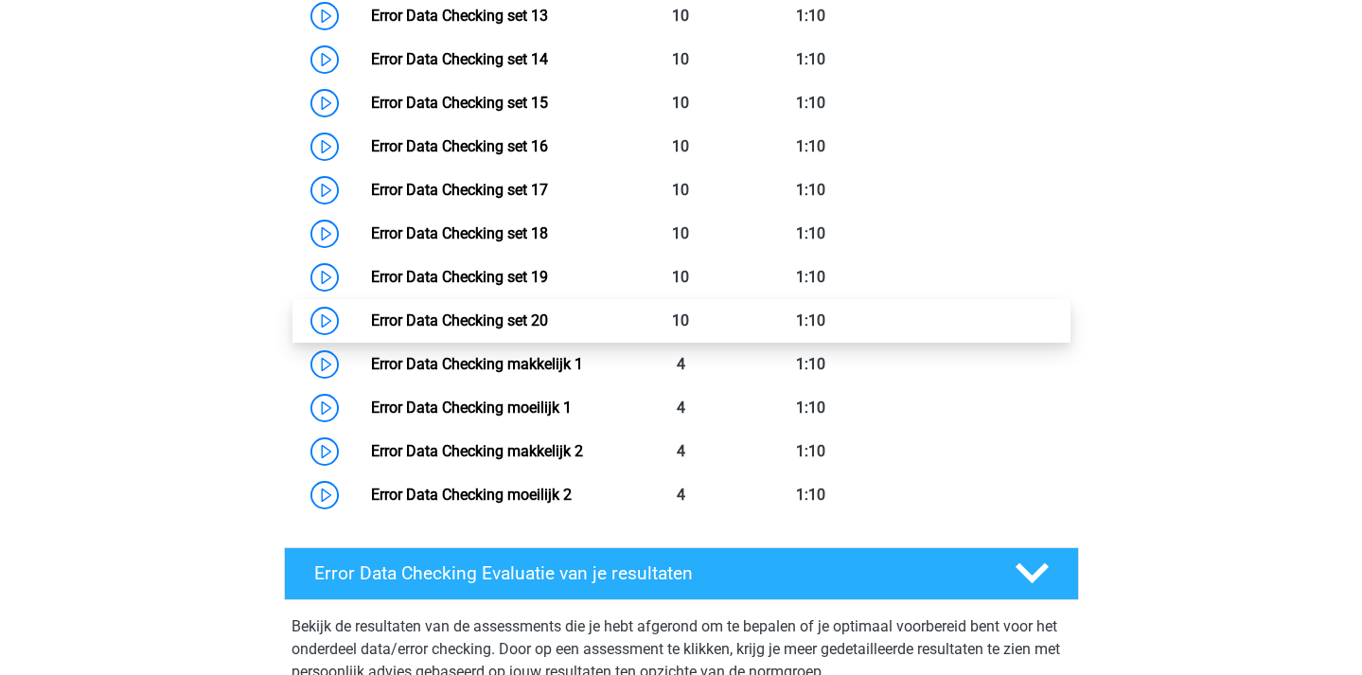
scroll to position [1505, 0]
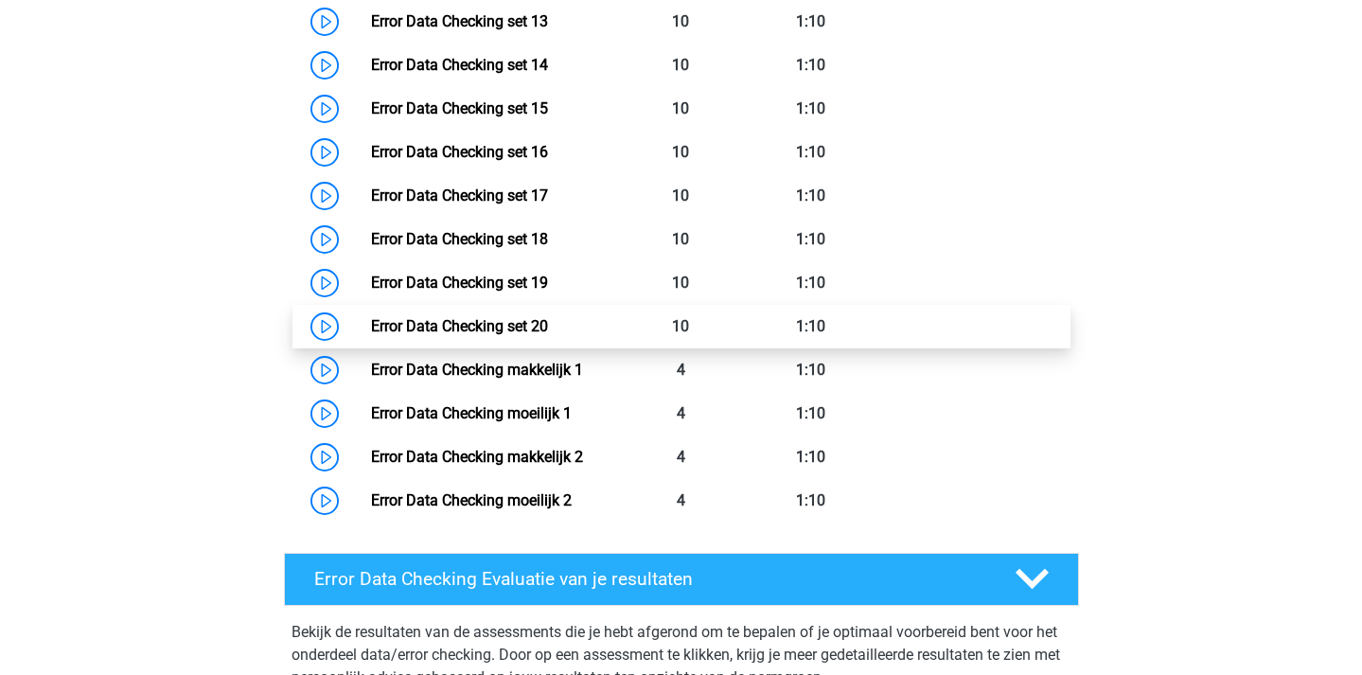
click at [371, 329] on link "Error Data Checking set 20" at bounding box center [459, 326] width 177 height 18
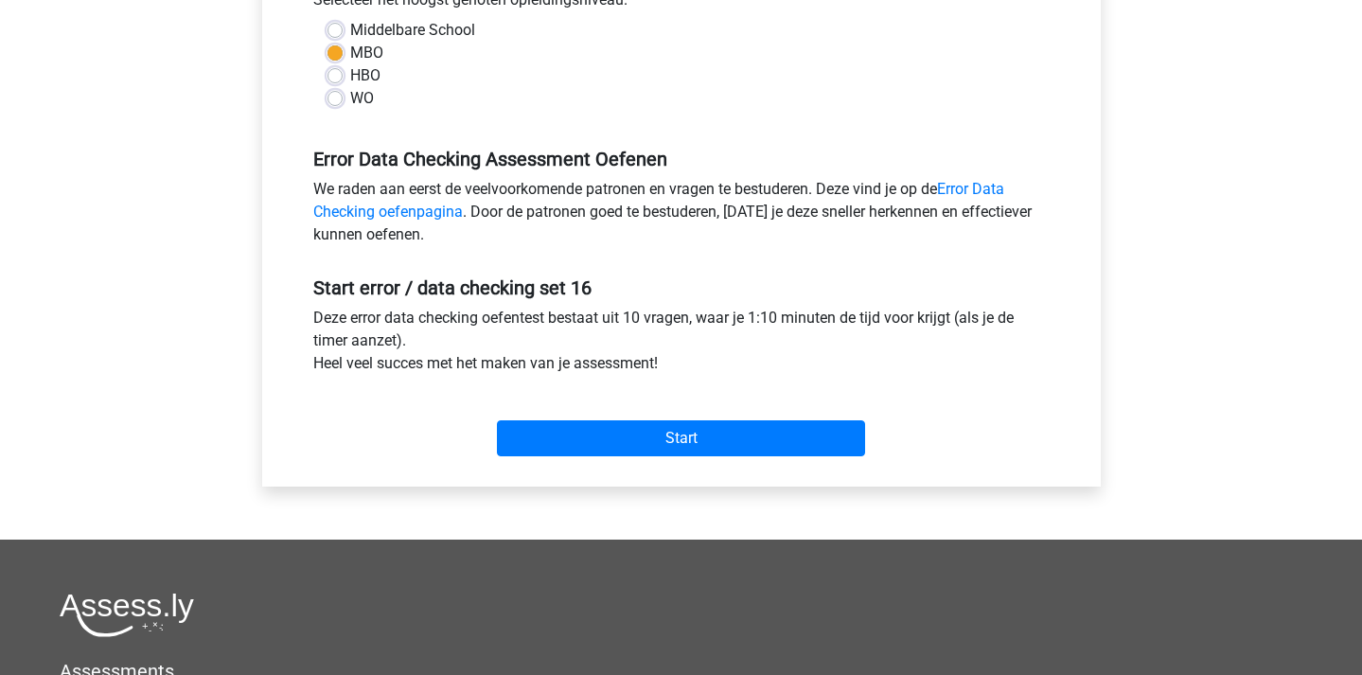
scroll to position [488, 0]
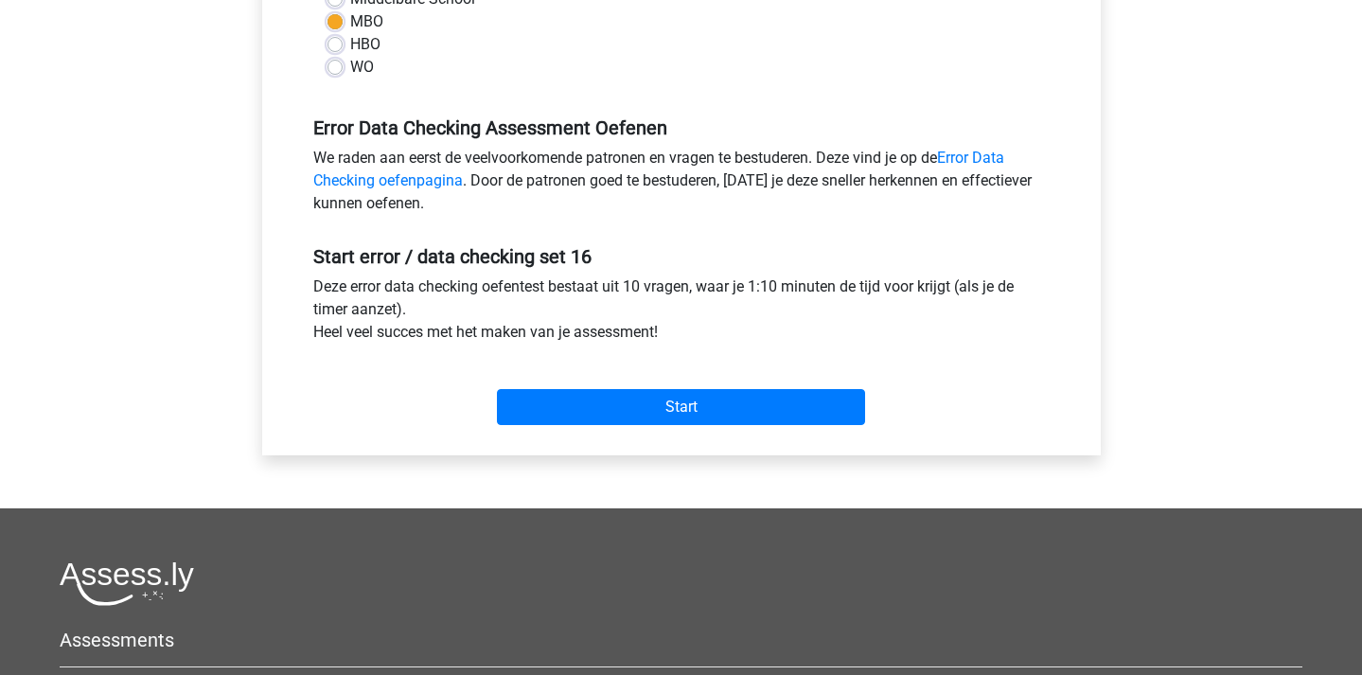
click at [725, 425] on div "Start" at bounding box center [681, 391] width 765 height 81
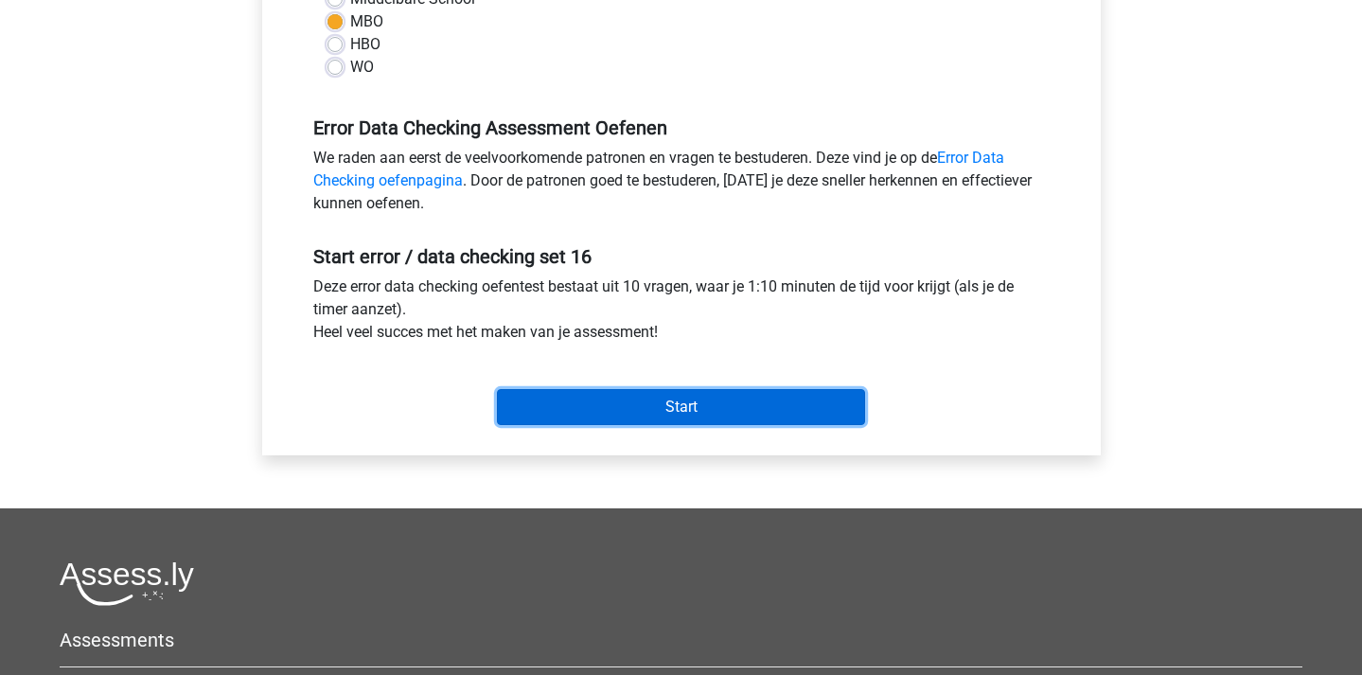
click at [726, 406] on input "Start" at bounding box center [681, 407] width 368 height 36
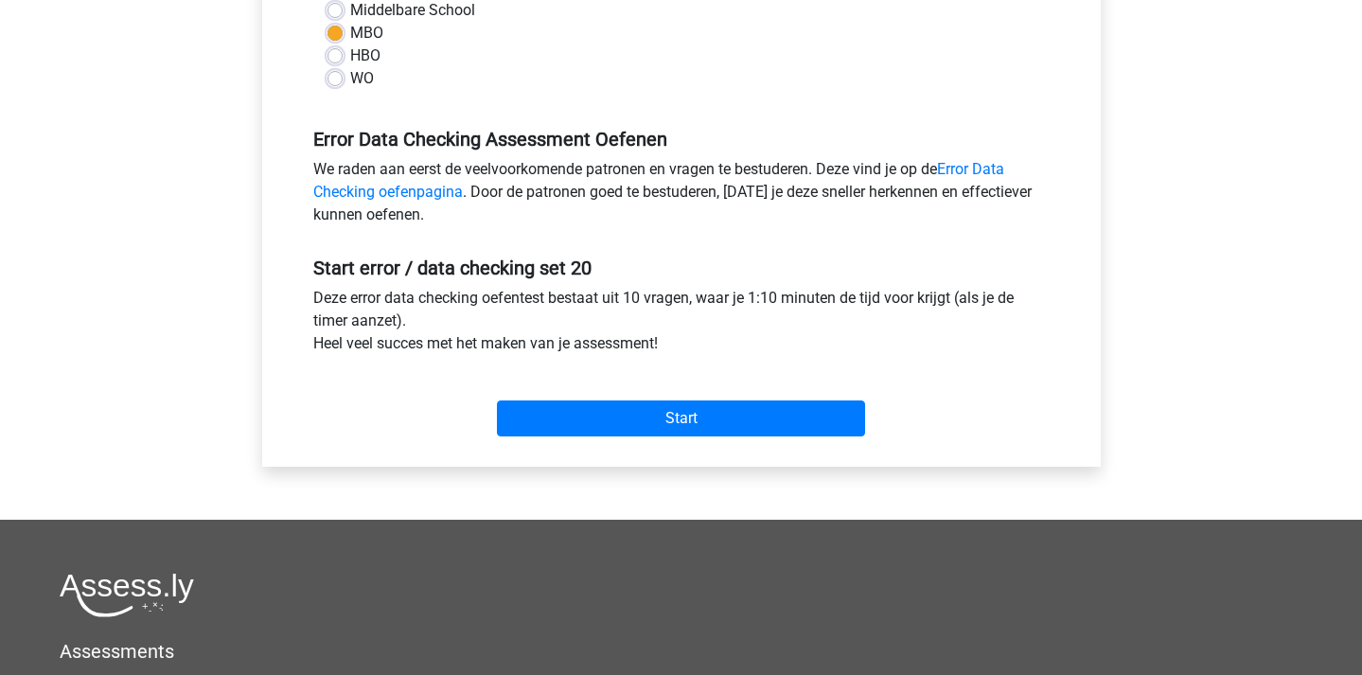
scroll to position [480, 0]
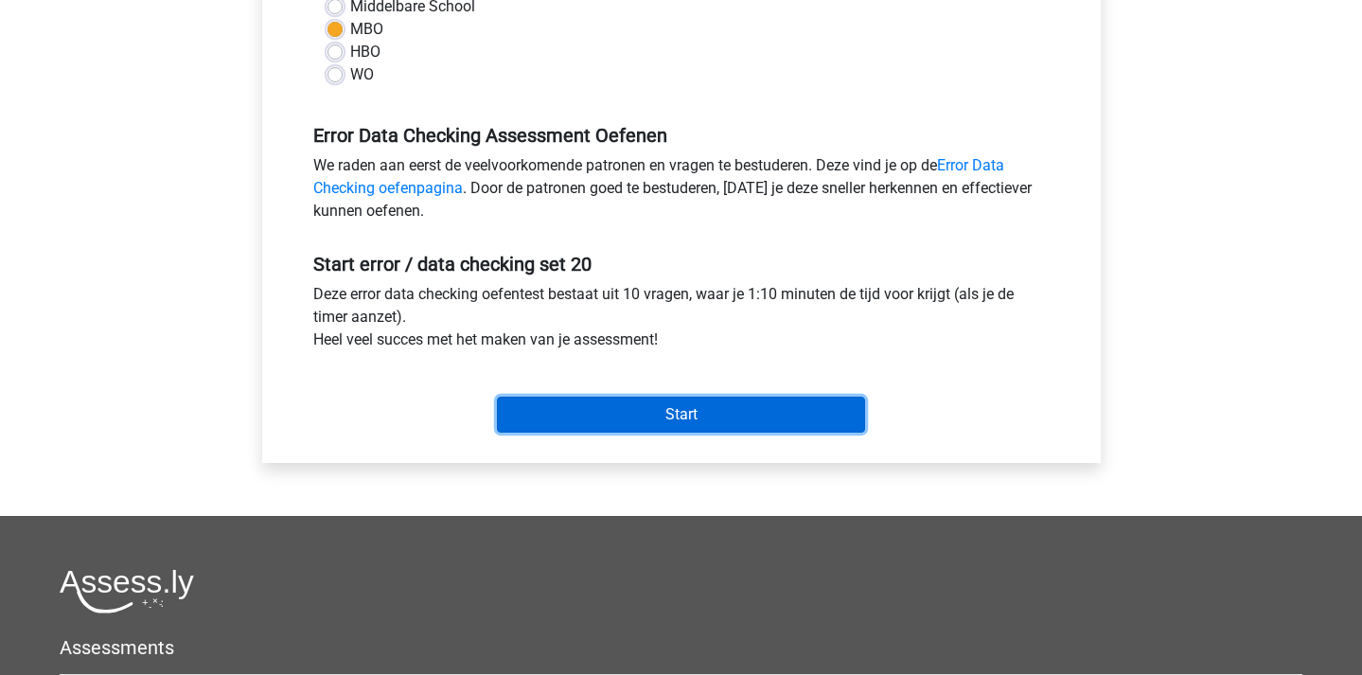
click at [736, 421] on input "Start" at bounding box center [681, 415] width 368 height 36
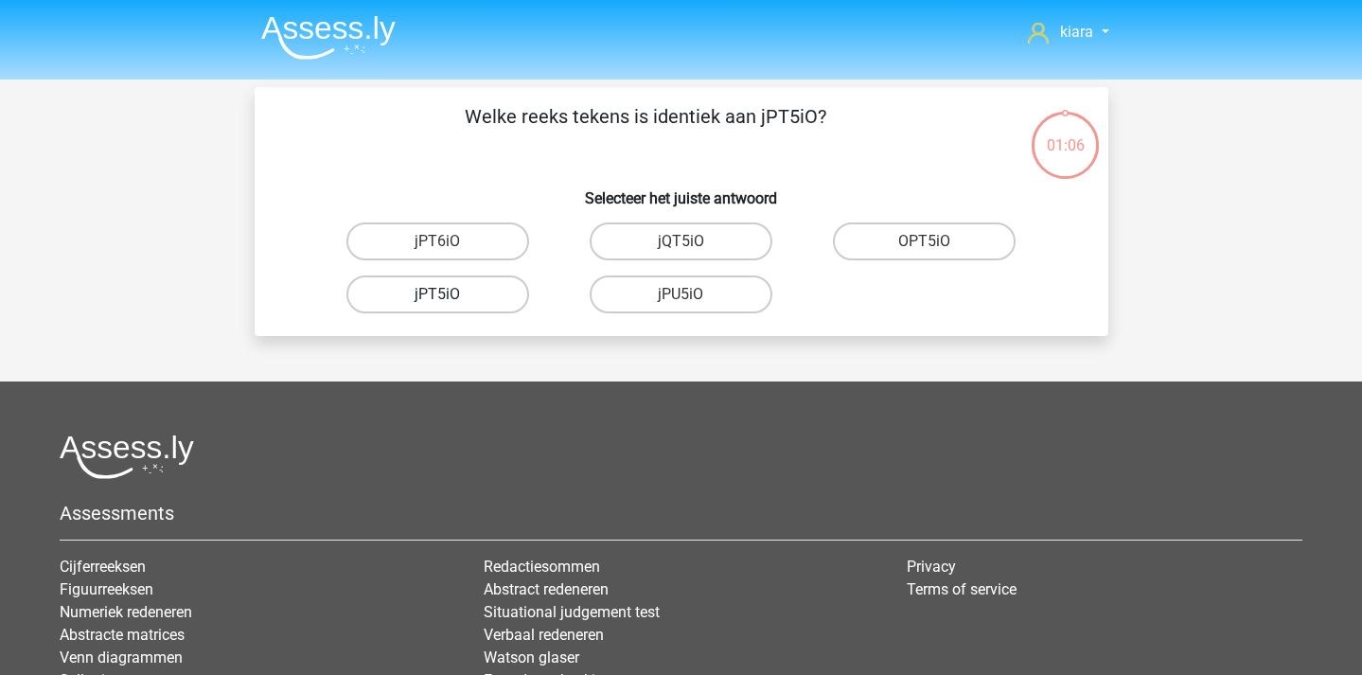
click at [464, 294] on label "jPT5iO" at bounding box center [437, 294] width 183 height 38
click at [450, 294] on input "jPT5iO" at bounding box center [443, 300] width 12 height 12
radio input "true"
click at [483, 295] on label "06eD86" at bounding box center [437, 294] width 183 height 38
click at [450, 295] on input "06eD86" at bounding box center [443, 300] width 12 height 12
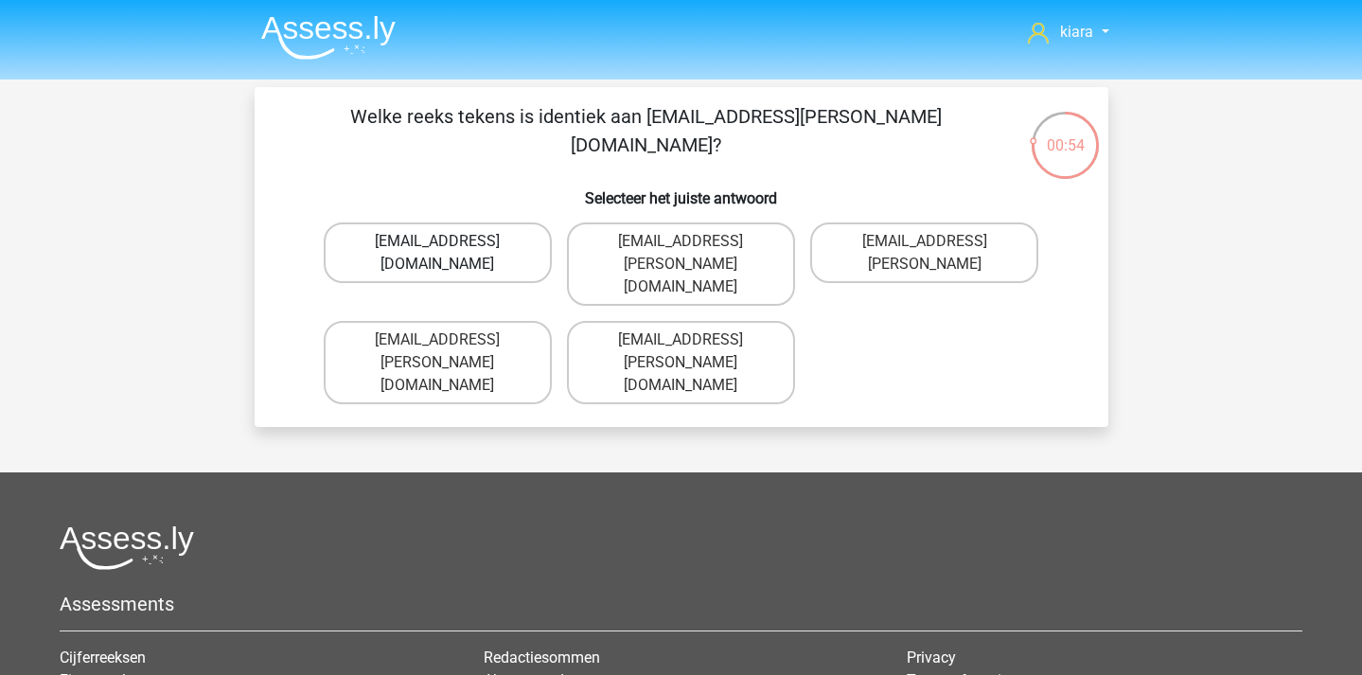
click at [518, 240] on label "Freya-Caroll@e-mail.com" at bounding box center [438, 252] width 228 height 61
click at [450, 241] on input "Freya-Caroll@e-mail.com" at bounding box center [443, 247] width 12 height 12
radio input "true"
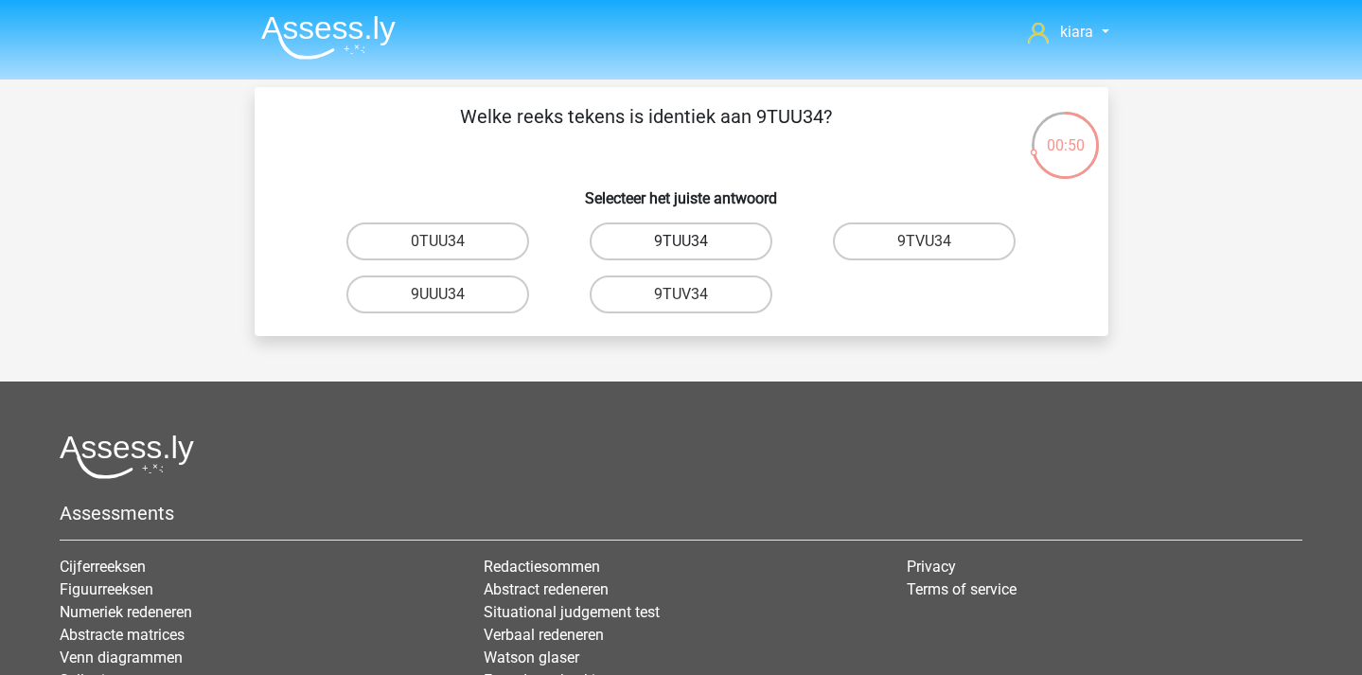
click at [722, 241] on label "9TUU34" at bounding box center [681, 241] width 183 height 38
click at [693, 241] on input "9TUU34" at bounding box center [687, 247] width 12 height 12
radio input "true"
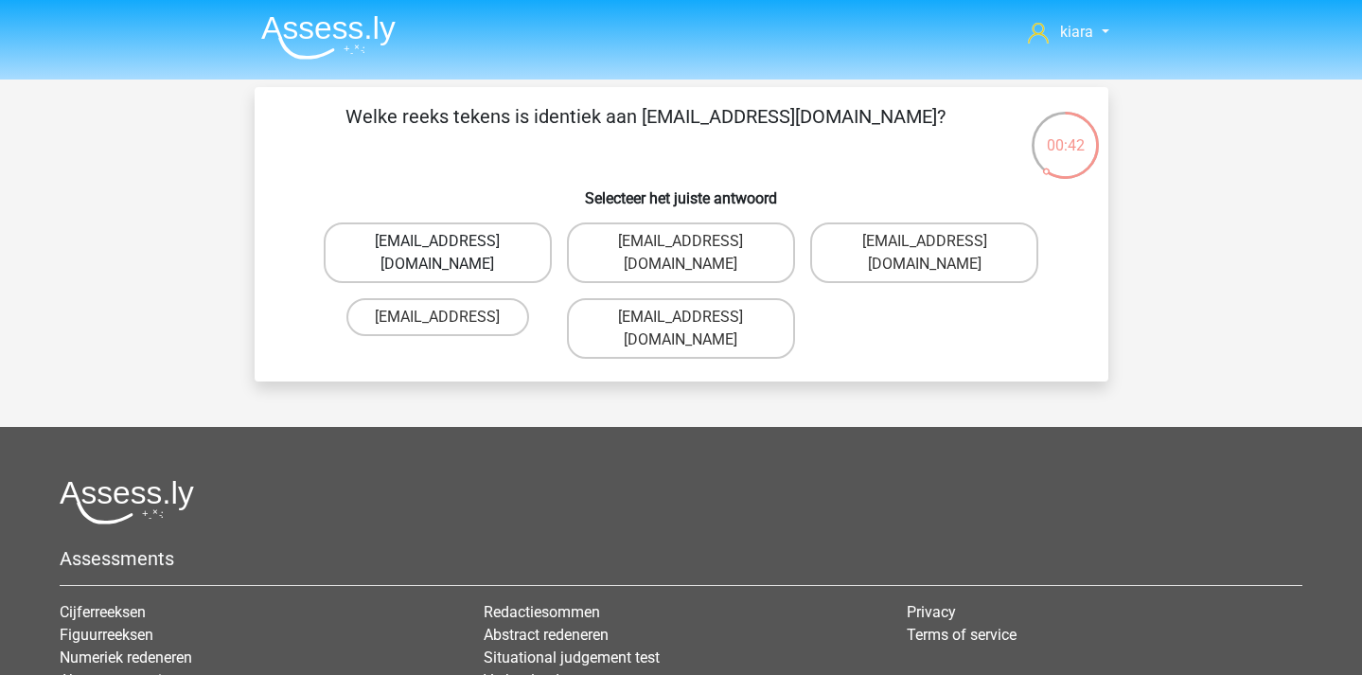
click at [500, 240] on label "Reece+Grey@Gmail.com" at bounding box center [438, 252] width 228 height 61
click at [450, 241] on input "Reece+Grey@Gmail.com" at bounding box center [443, 247] width 12 height 12
radio input "true"
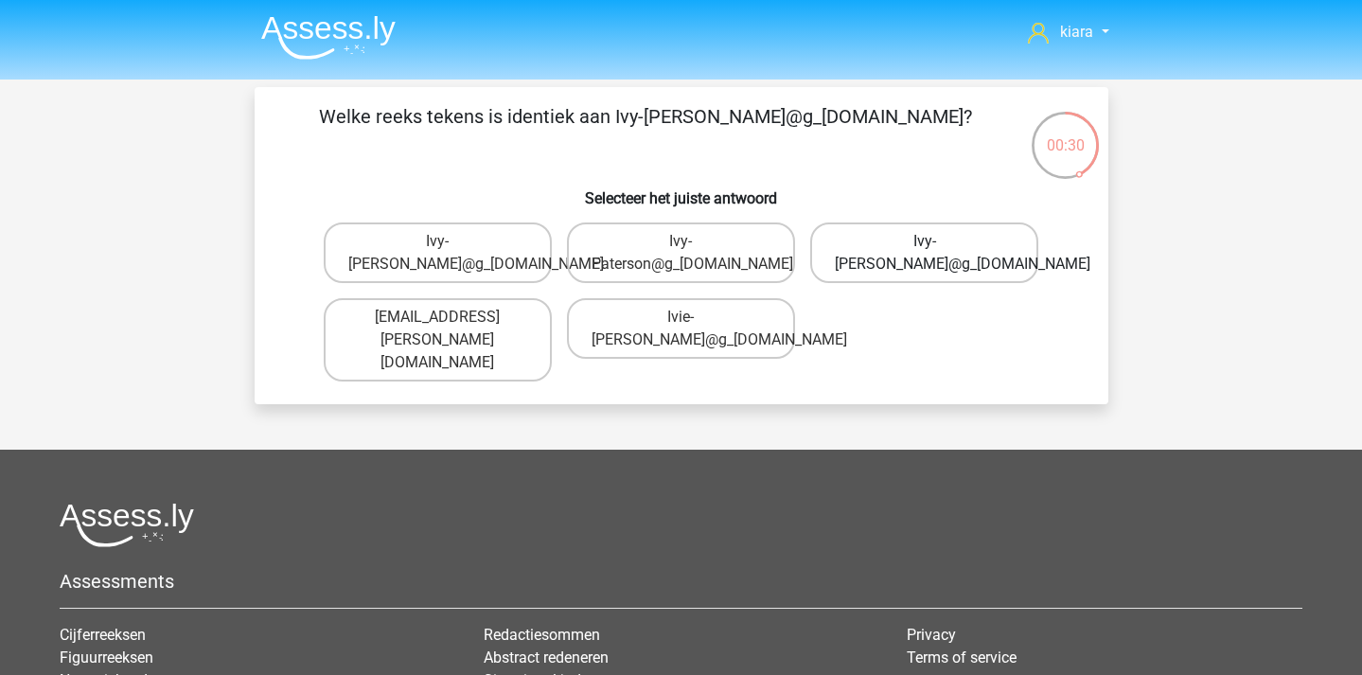
click at [954, 244] on label "Ivy-Patterson@g_mail.uk.co" at bounding box center [924, 252] width 228 height 61
click at [937, 244] on input "Ivy-Patterson@g_mail.uk.co" at bounding box center [931, 247] width 12 height 12
radio input "true"
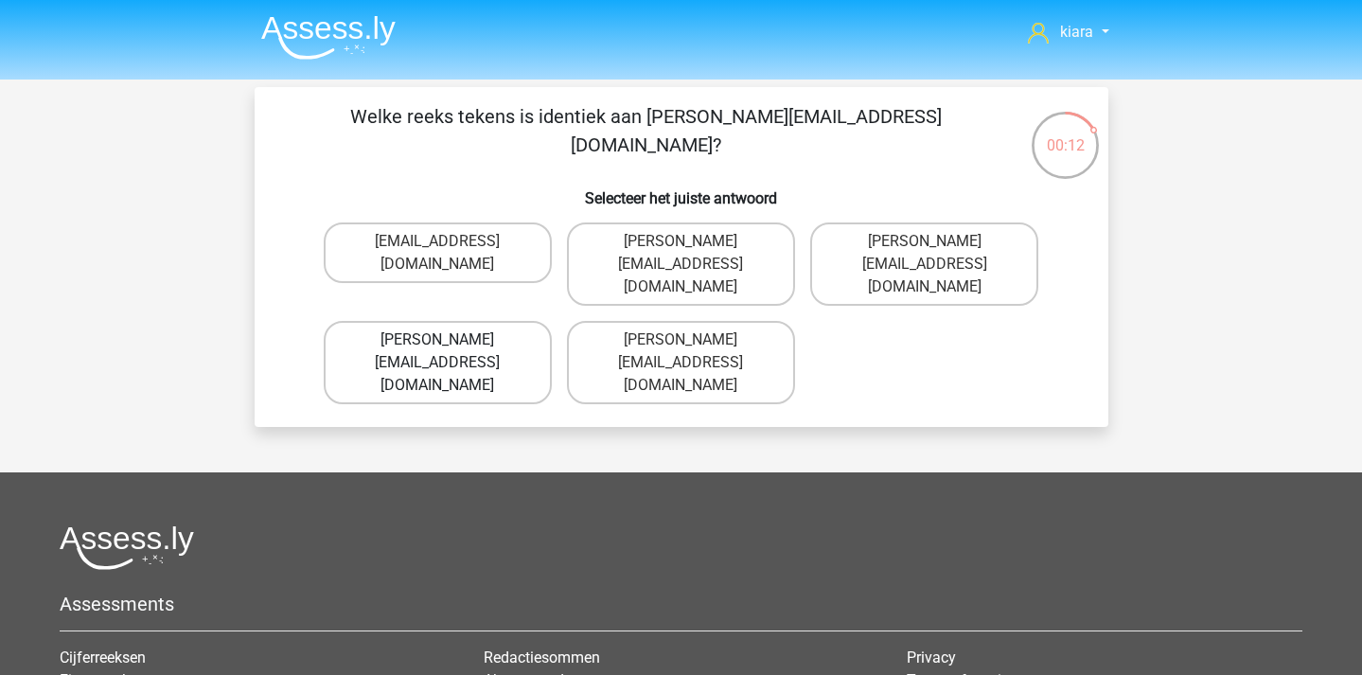
click at [480, 321] on label "Freddie+Grey@mailme.co.uk" at bounding box center [438, 362] width 228 height 83
click at [450, 340] on input "Freddie+Grey@mailme.co.uk" at bounding box center [443, 346] width 12 height 12
radio input "true"
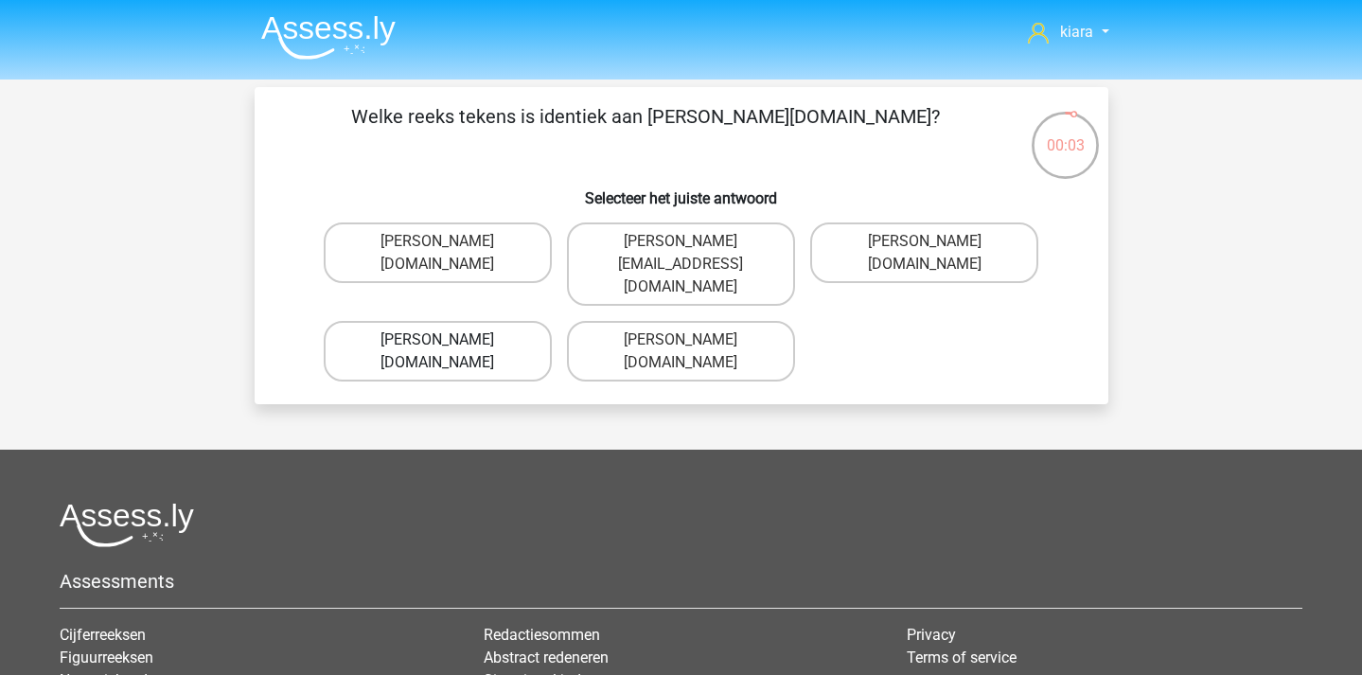
click at [501, 321] on label "Joe+Carpenter@g_mail.co.uk" at bounding box center [438, 351] width 228 height 61
click at [450, 340] on input "Joe+Carpenter@g_mail.co.uk" at bounding box center [443, 346] width 12 height 12
radio input "true"
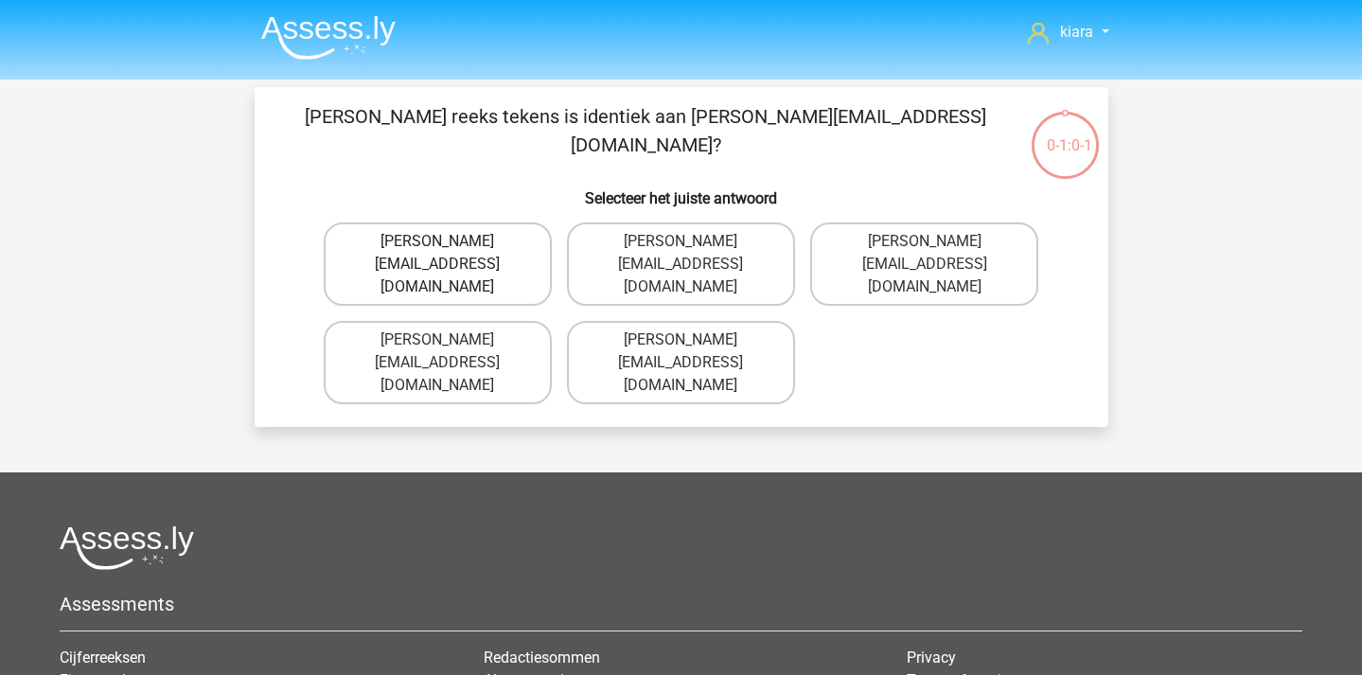
click at [500, 257] on label "[PERSON_NAME][EMAIL_ADDRESS][DOMAIN_NAME]" at bounding box center [438, 263] width 228 height 83
click at [450, 254] on input "[PERSON_NAME][EMAIL_ADDRESS][DOMAIN_NAME]" at bounding box center [443, 247] width 12 height 12
radio input "true"
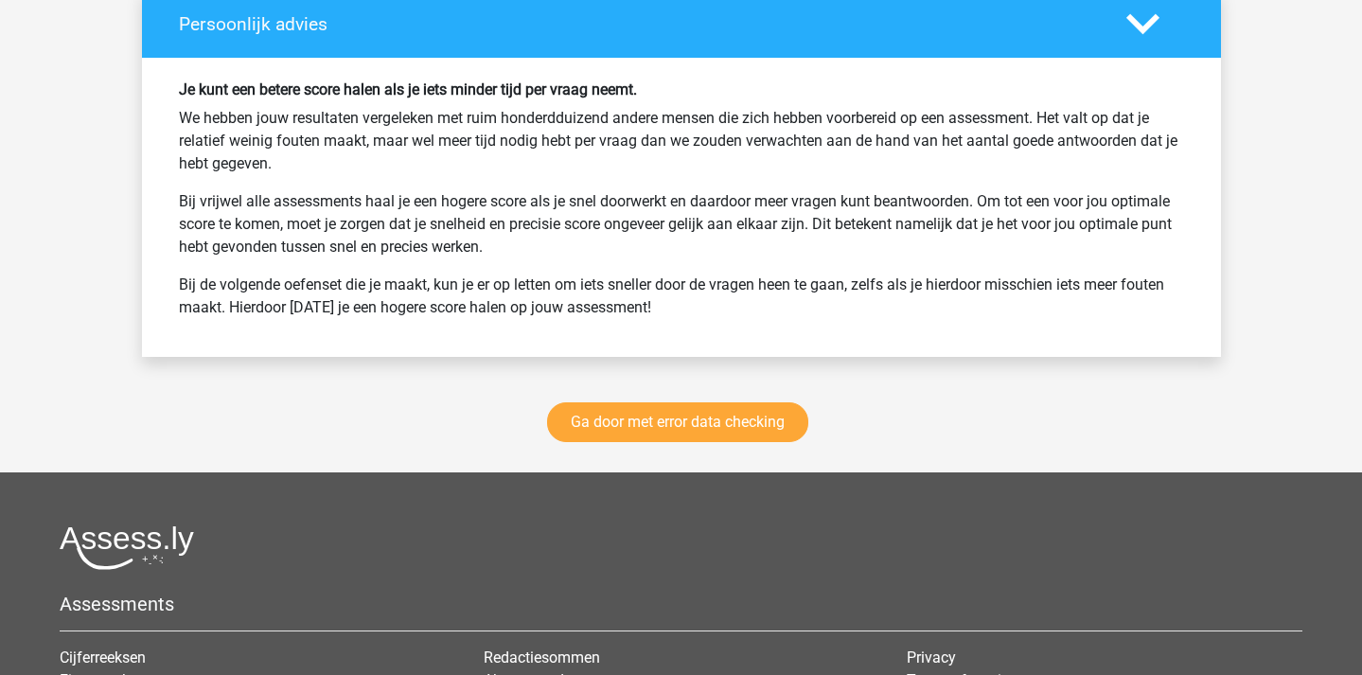
scroll to position [2475, 0]
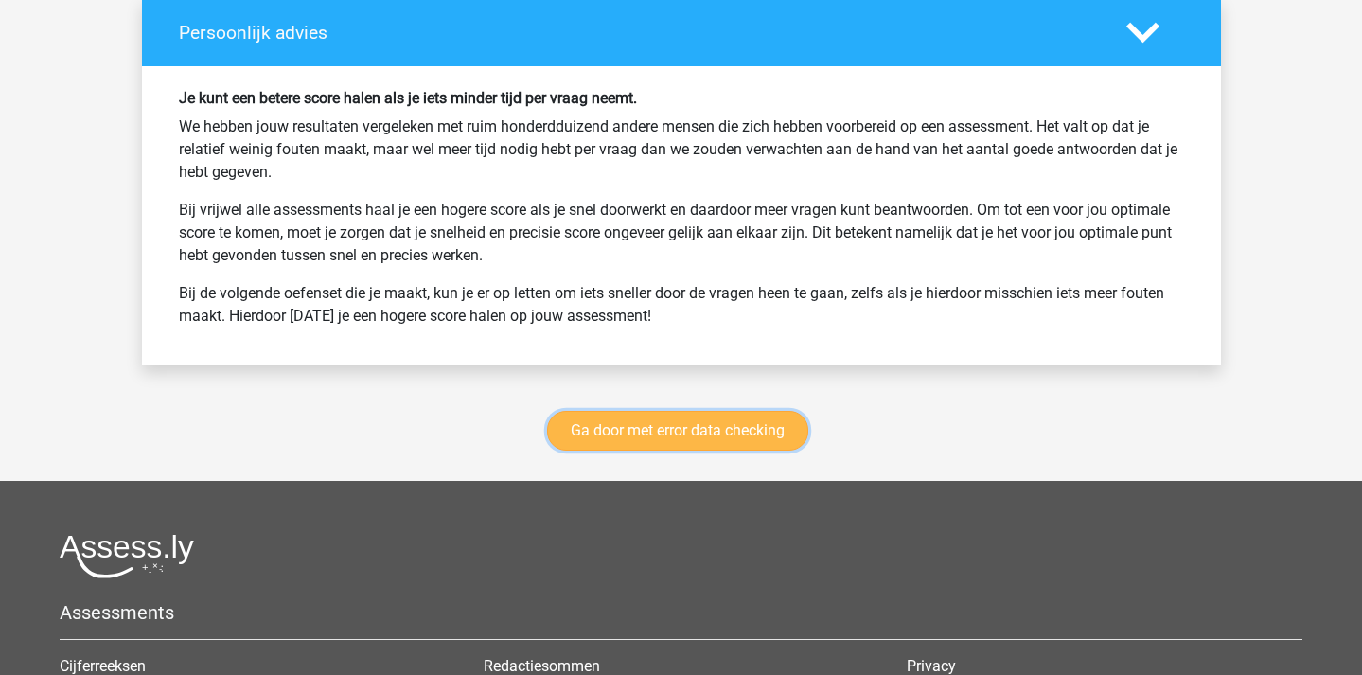
click at [689, 430] on link "Ga door met error data checking" at bounding box center [677, 431] width 261 height 40
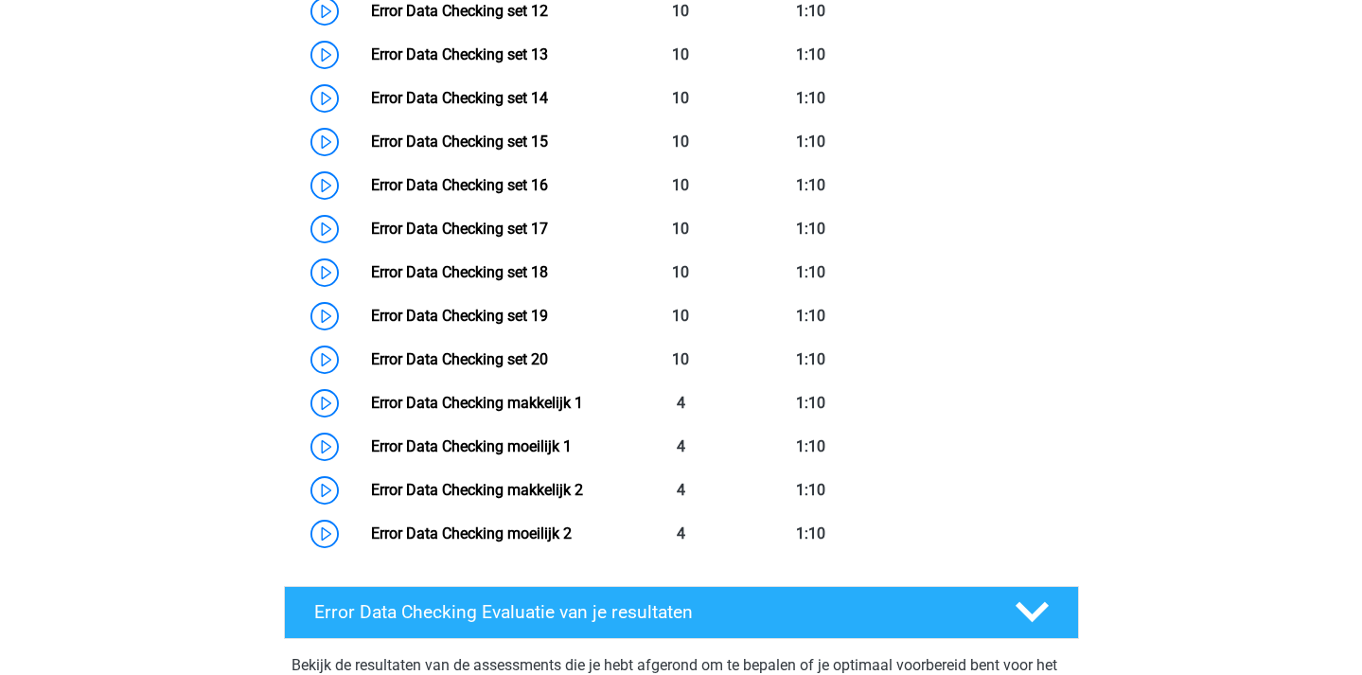
scroll to position [1473, 0]
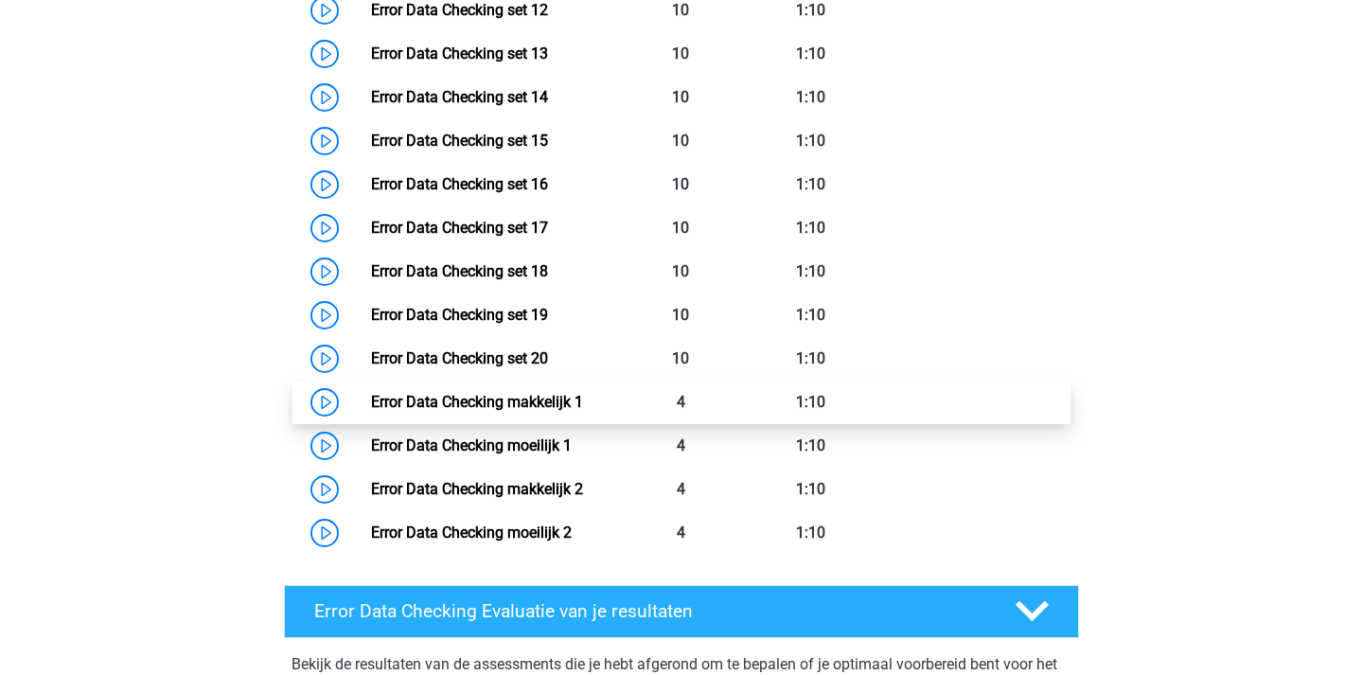
click at [371, 404] on link "Error Data Checking makkelijk 1" at bounding box center [477, 402] width 212 height 18
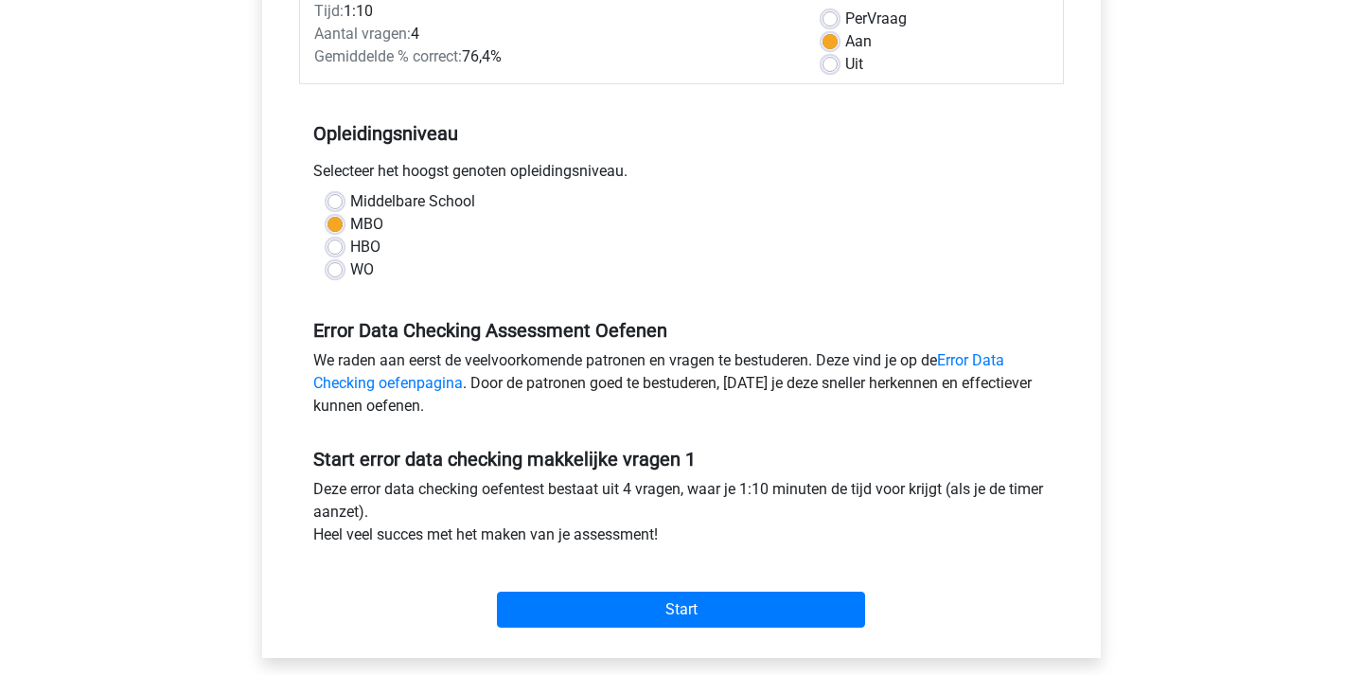
scroll to position [287, 0]
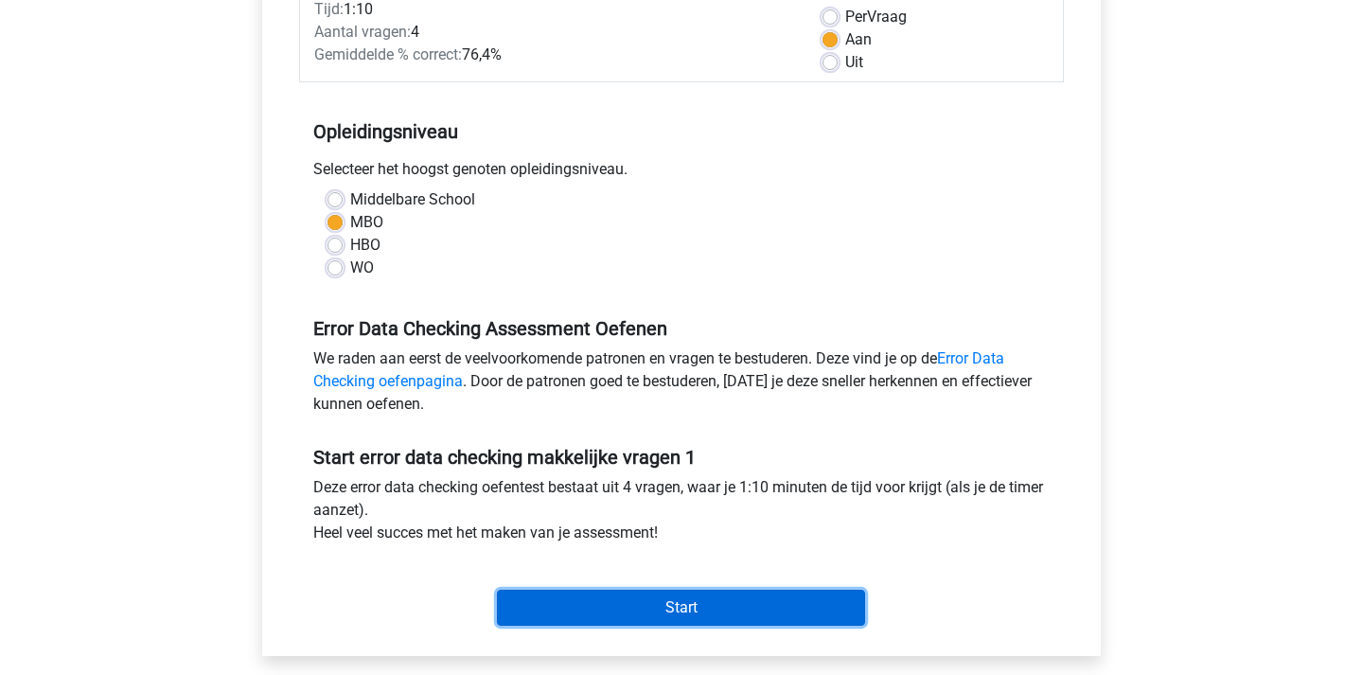
click at [680, 600] on input "Start" at bounding box center [681, 608] width 368 height 36
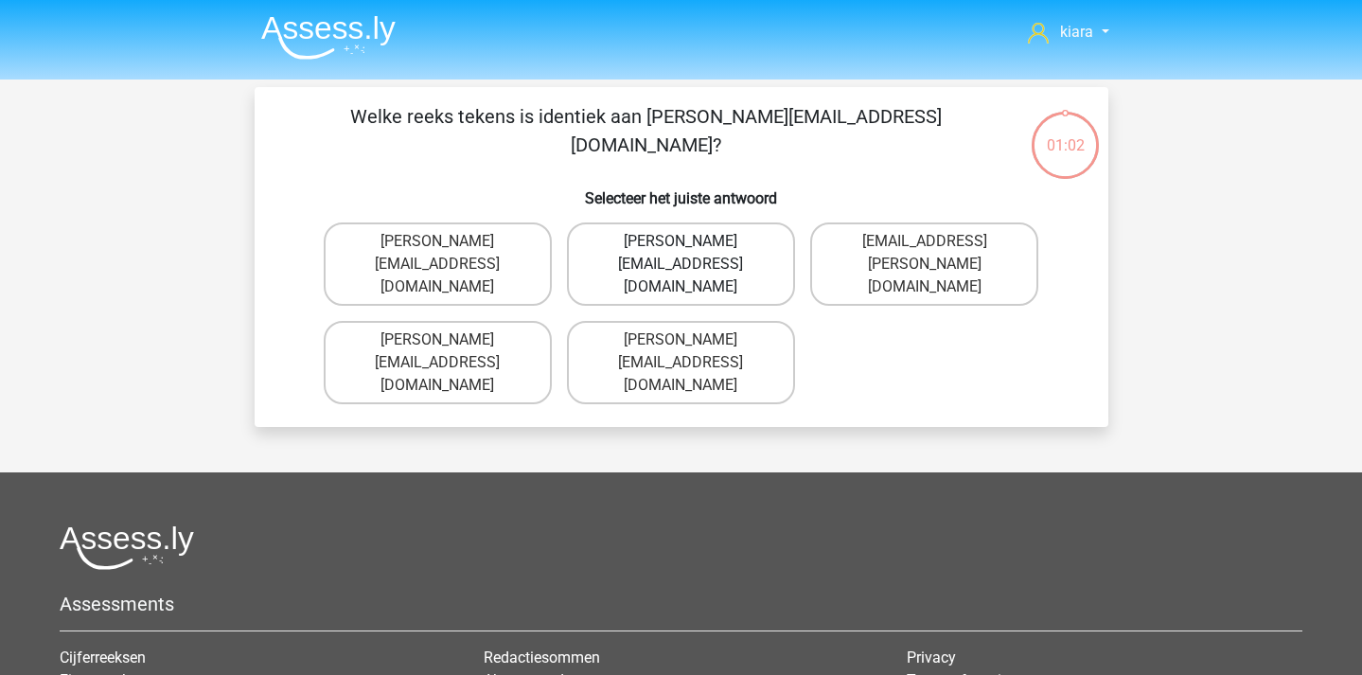
click at [739, 239] on label "[PERSON_NAME][EMAIL_ADDRESS][DOMAIN_NAME]" at bounding box center [681, 263] width 228 height 83
click at [693, 241] on input "Connor.Patterson@gmail.co.uk" at bounding box center [687, 247] width 12 height 12
radio input "true"
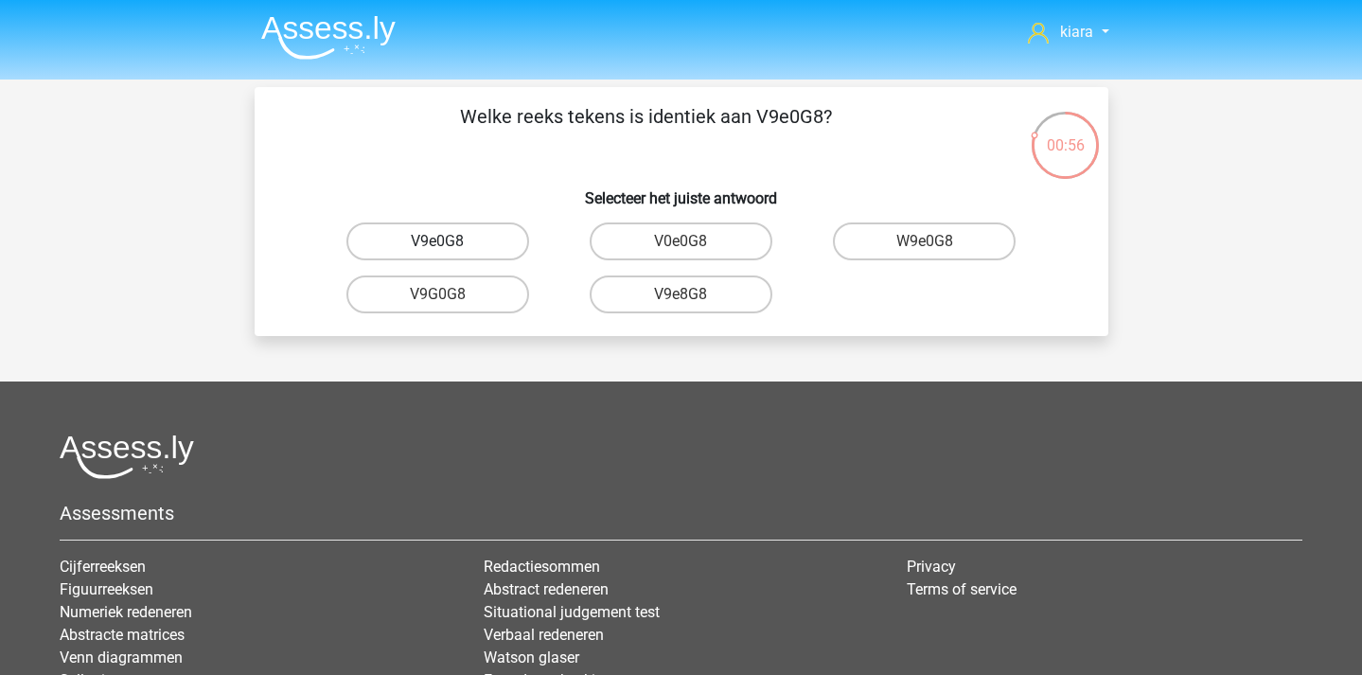
click at [470, 240] on label "V9e0G8" at bounding box center [437, 241] width 183 height 38
click at [450, 241] on input "V9e0G8" at bounding box center [443, 247] width 12 height 12
radio input "true"
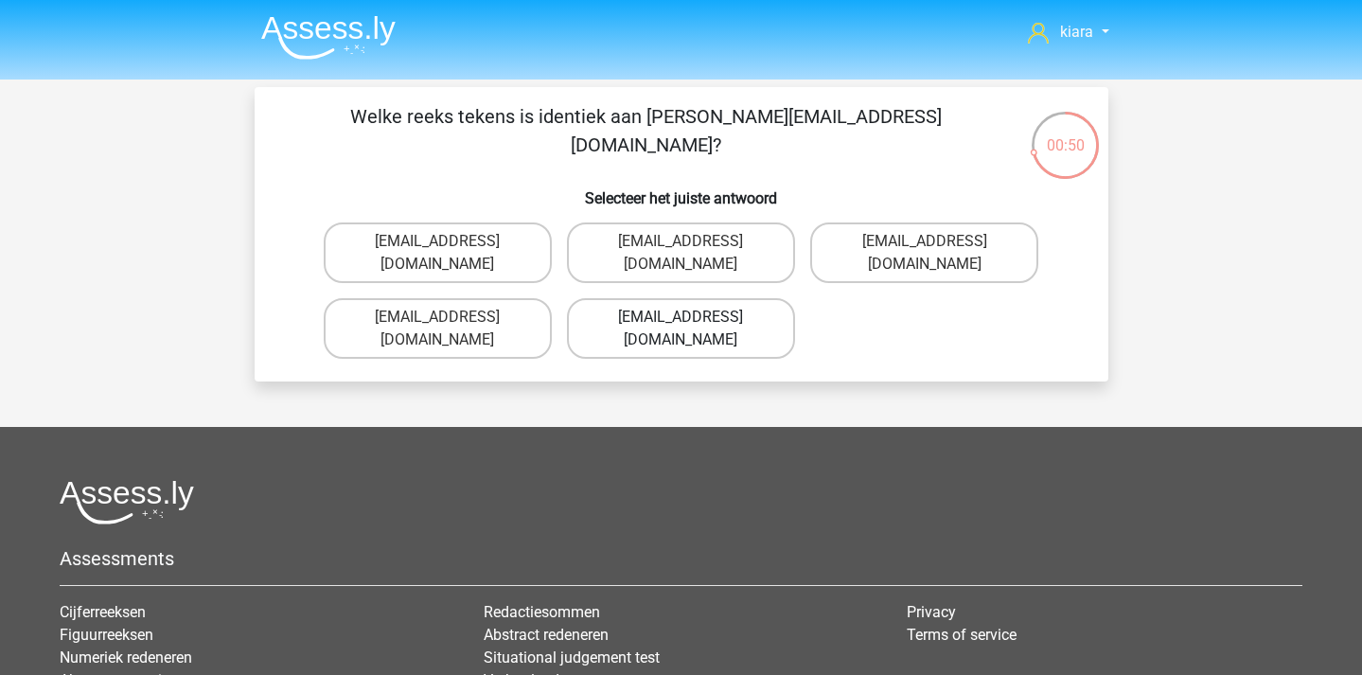
click at [735, 298] on label "Jack_Conley@hotmail.uk.com" at bounding box center [681, 328] width 228 height 61
click at [693, 317] on input "Jack_Conley@hotmail.uk.com" at bounding box center [687, 323] width 12 height 12
radio input "true"
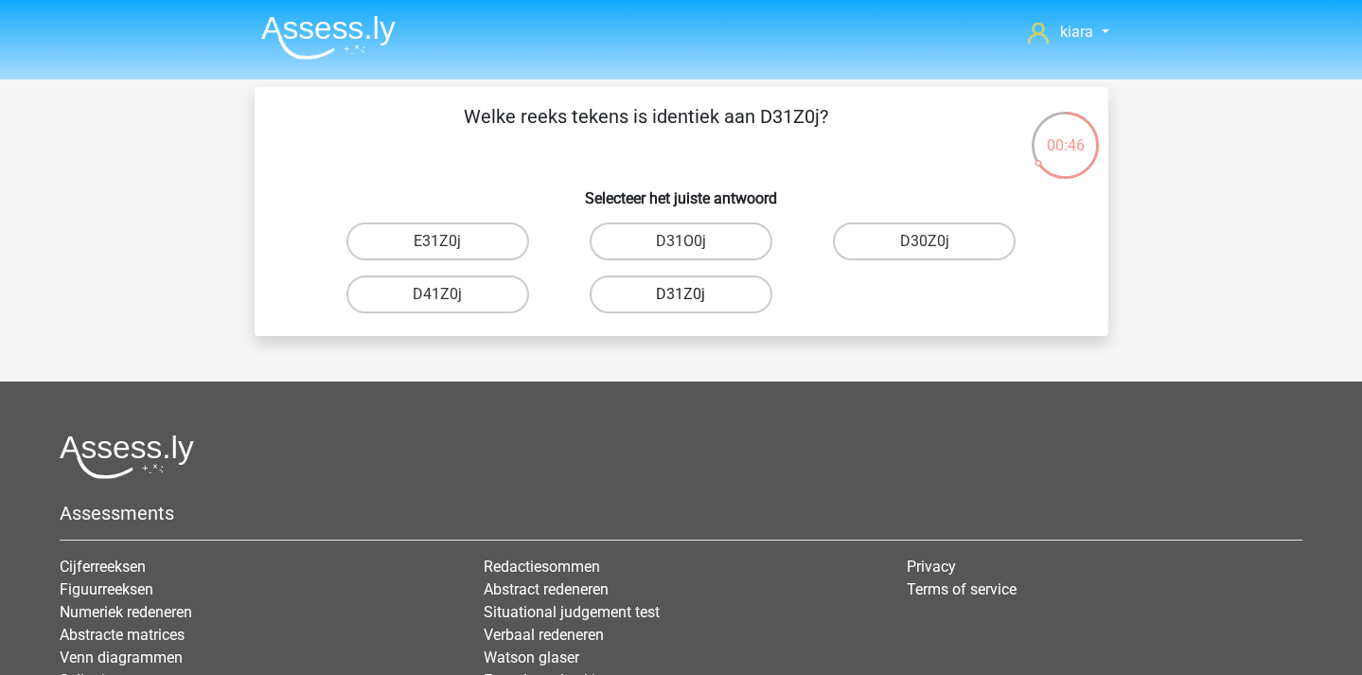
click at [704, 294] on label "D31Z0j" at bounding box center [681, 294] width 183 height 38
click at [693, 294] on input "D31Z0j" at bounding box center [687, 300] width 12 height 12
radio input "true"
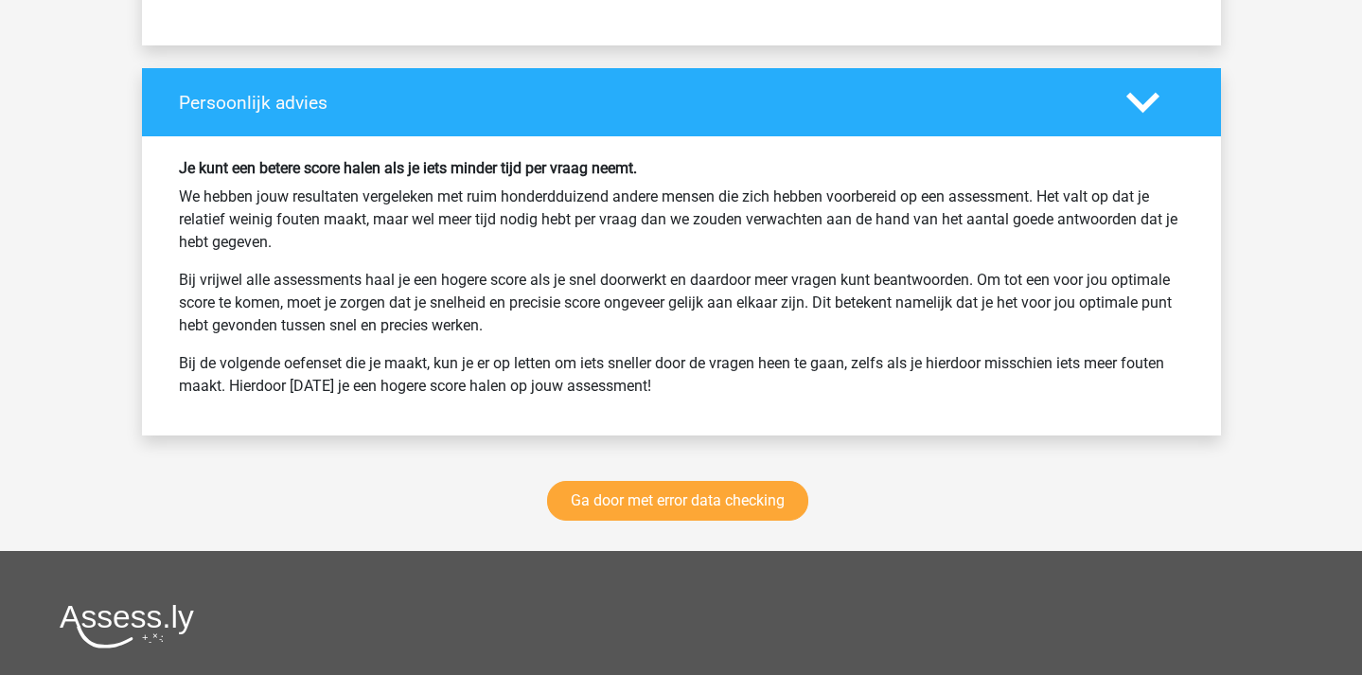
scroll to position [2146, 0]
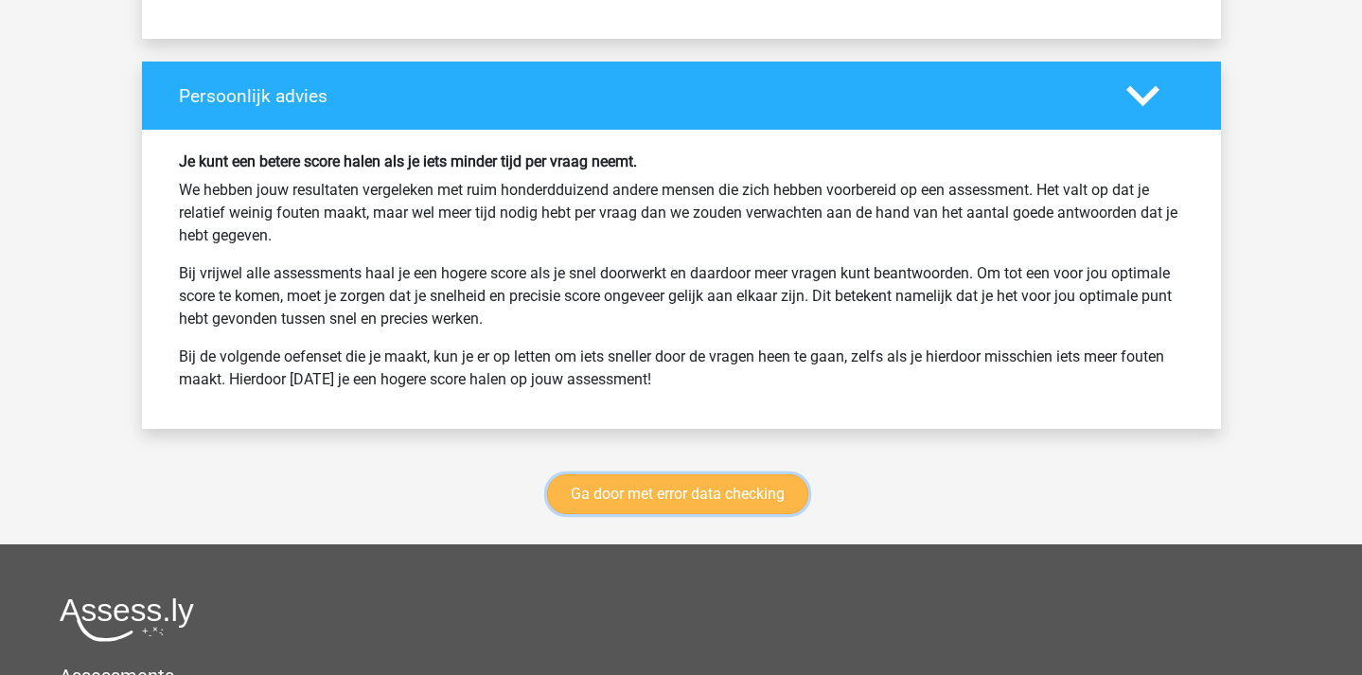
click at [710, 489] on link "Ga door met error data checking" at bounding box center [677, 494] width 261 height 40
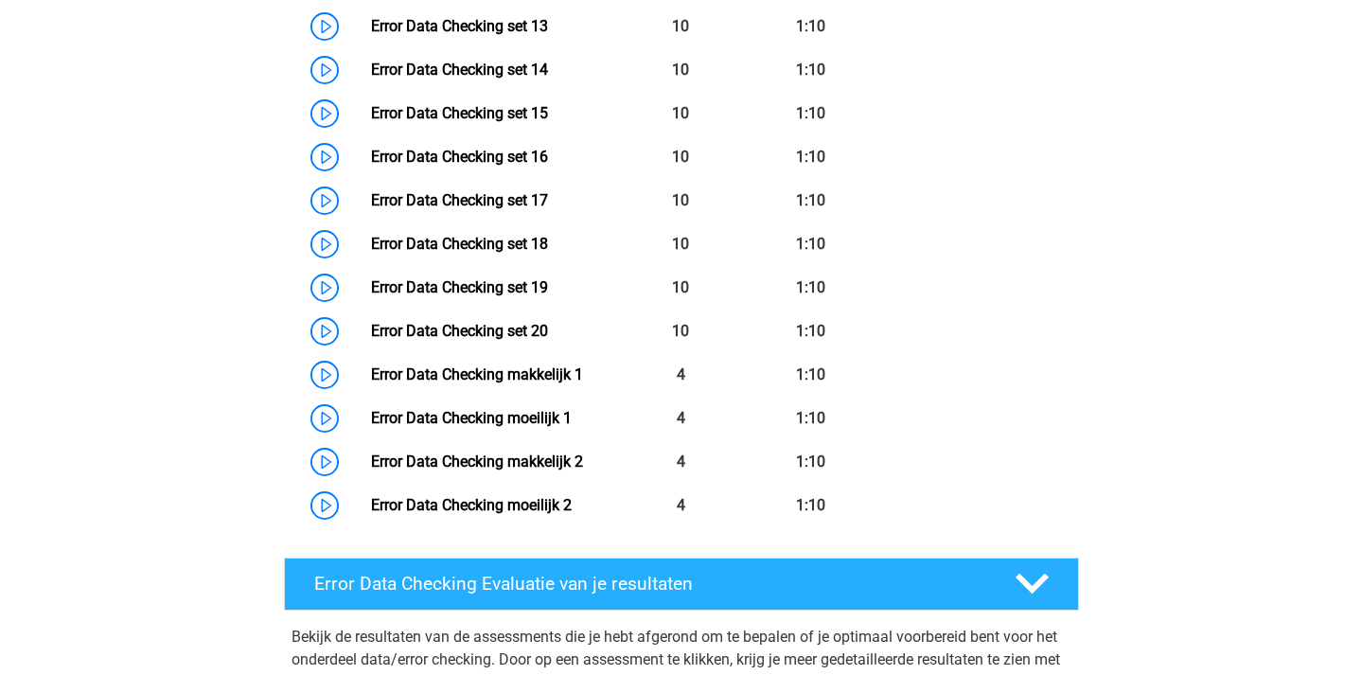
scroll to position [1502, 0]
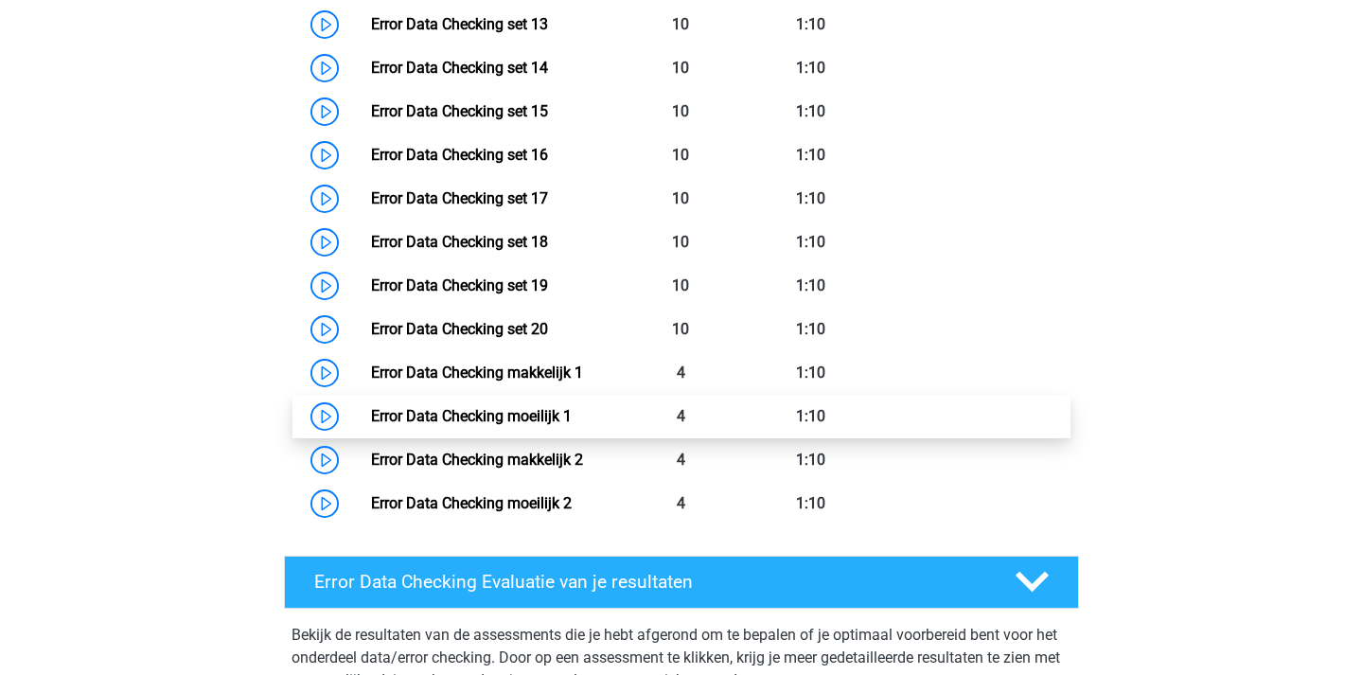
click at [371, 417] on link "Error Data Checking moeilijk 1" at bounding box center [471, 416] width 201 height 18
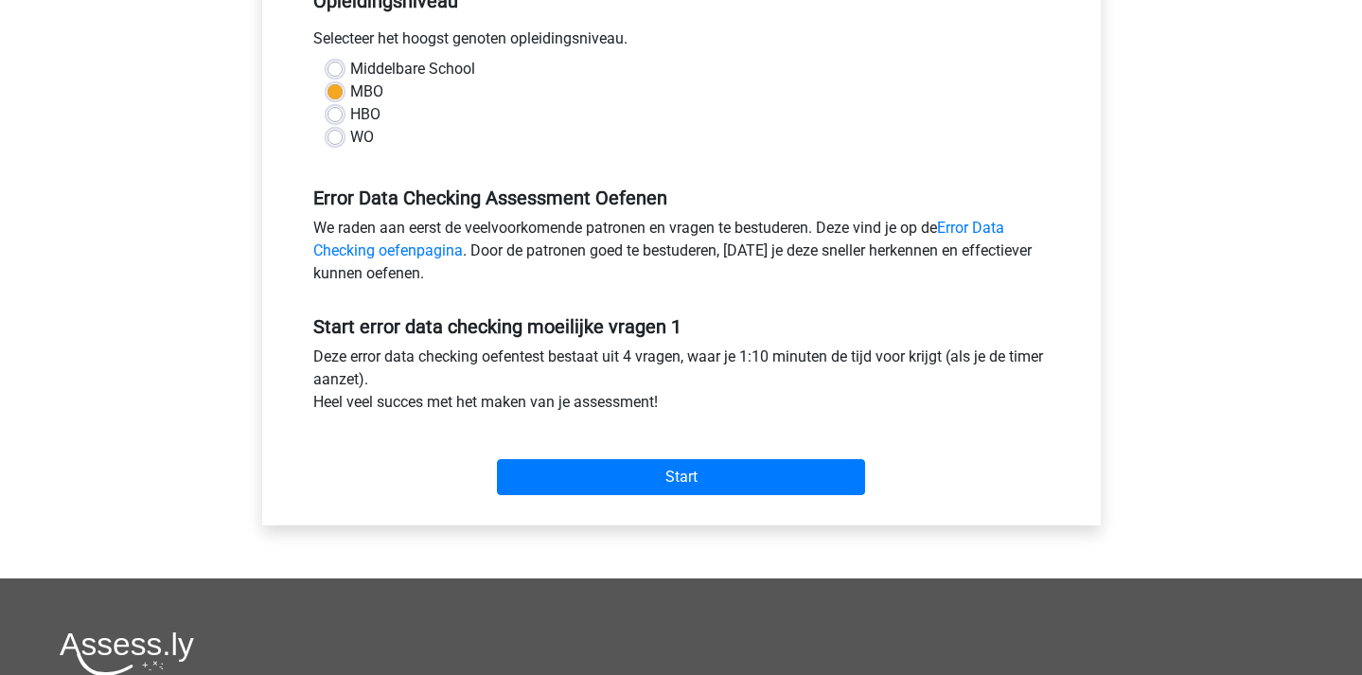
scroll to position [446, 0]
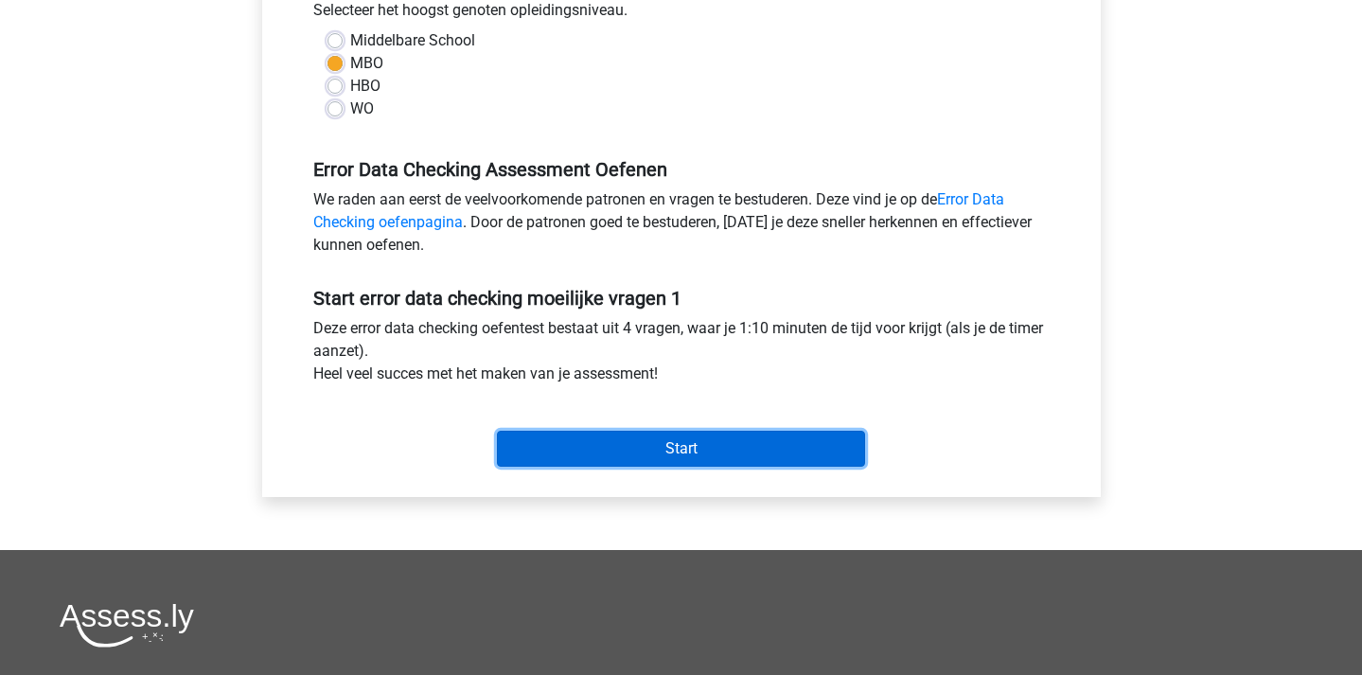
click at [714, 445] on input "Start" at bounding box center [681, 449] width 368 height 36
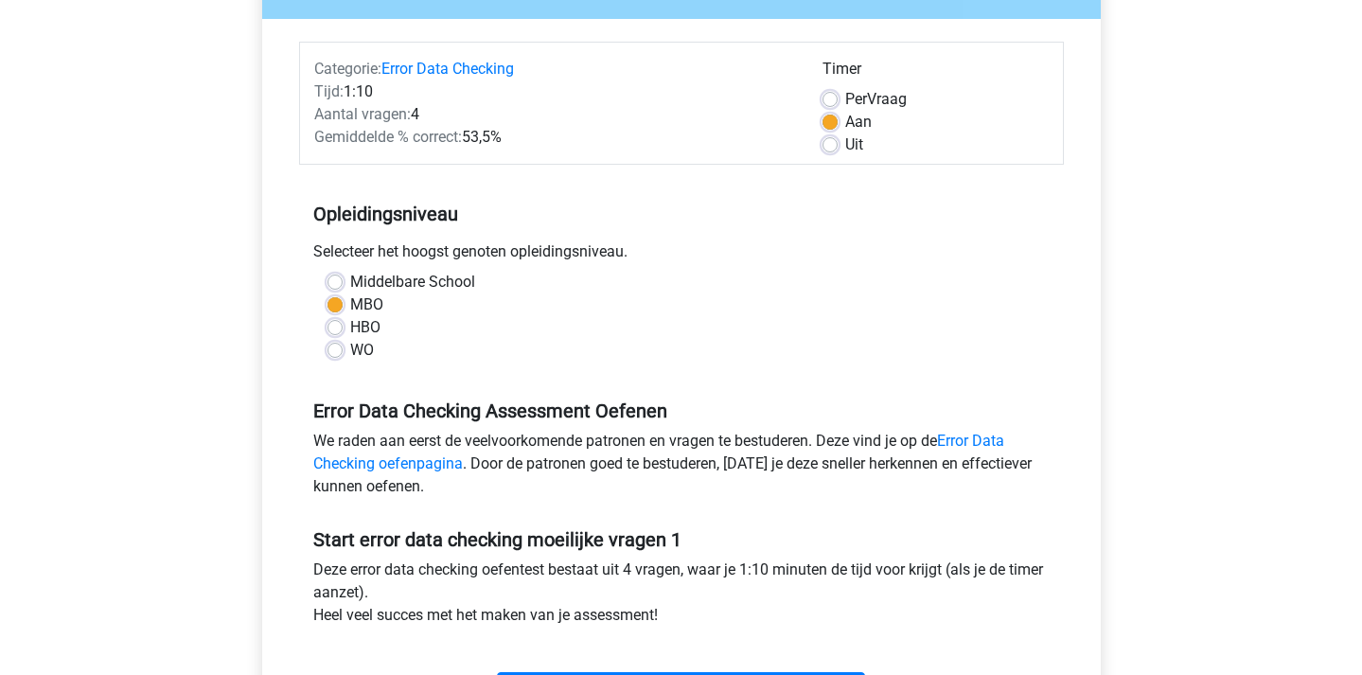
scroll to position [0, 0]
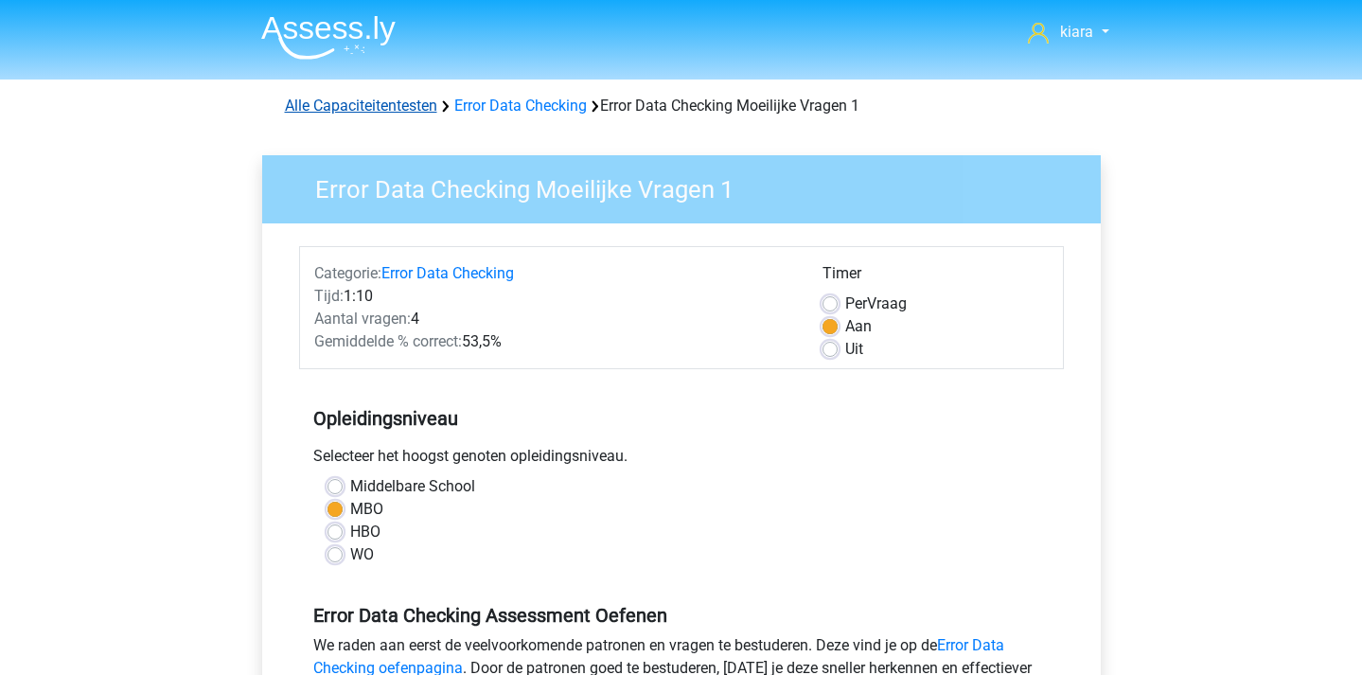
click at [399, 107] on link "Alle Capaciteitentesten" at bounding box center [361, 106] width 152 height 18
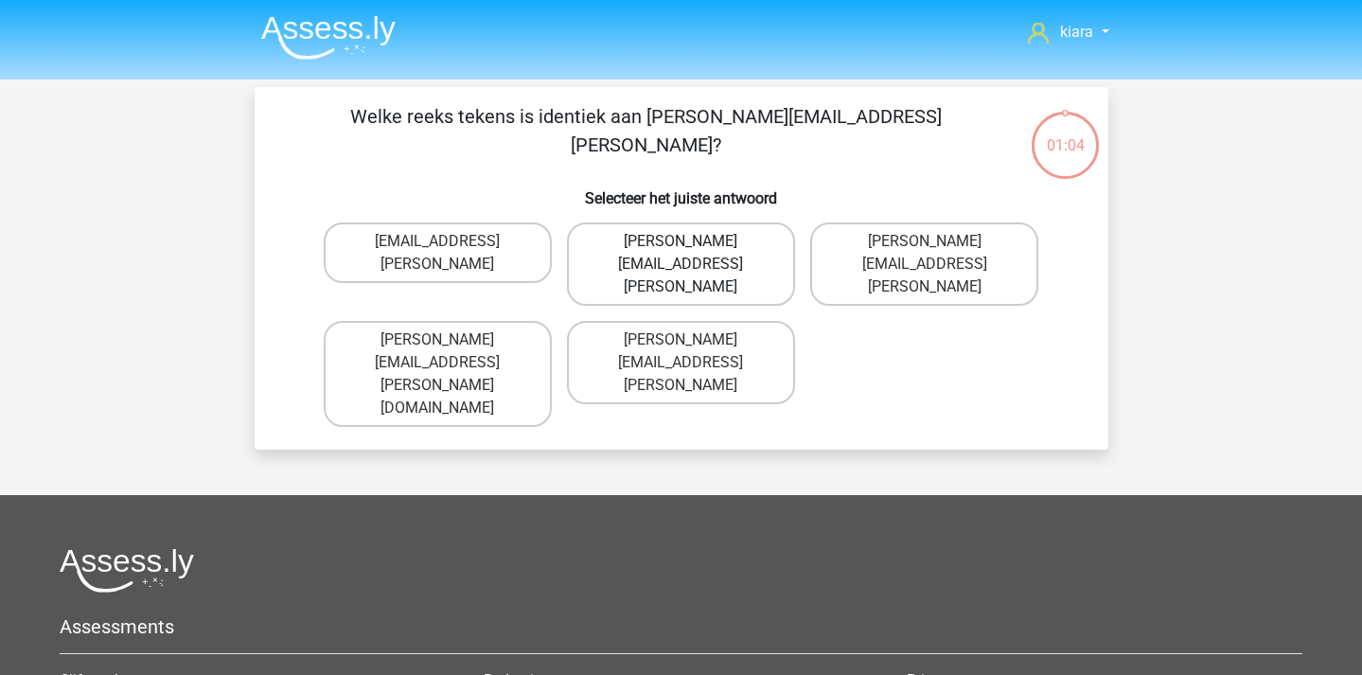
click at [750, 242] on label "[PERSON_NAME][EMAIL_ADDRESS][PERSON_NAME]" at bounding box center [681, 263] width 228 height 83
click at [693, 242] on input "[PERSON_NAME][EMAIL_ADDRESS][PERSON_NAME]" at bounding box center [687, 247] width 12 height 12
radio input "true"
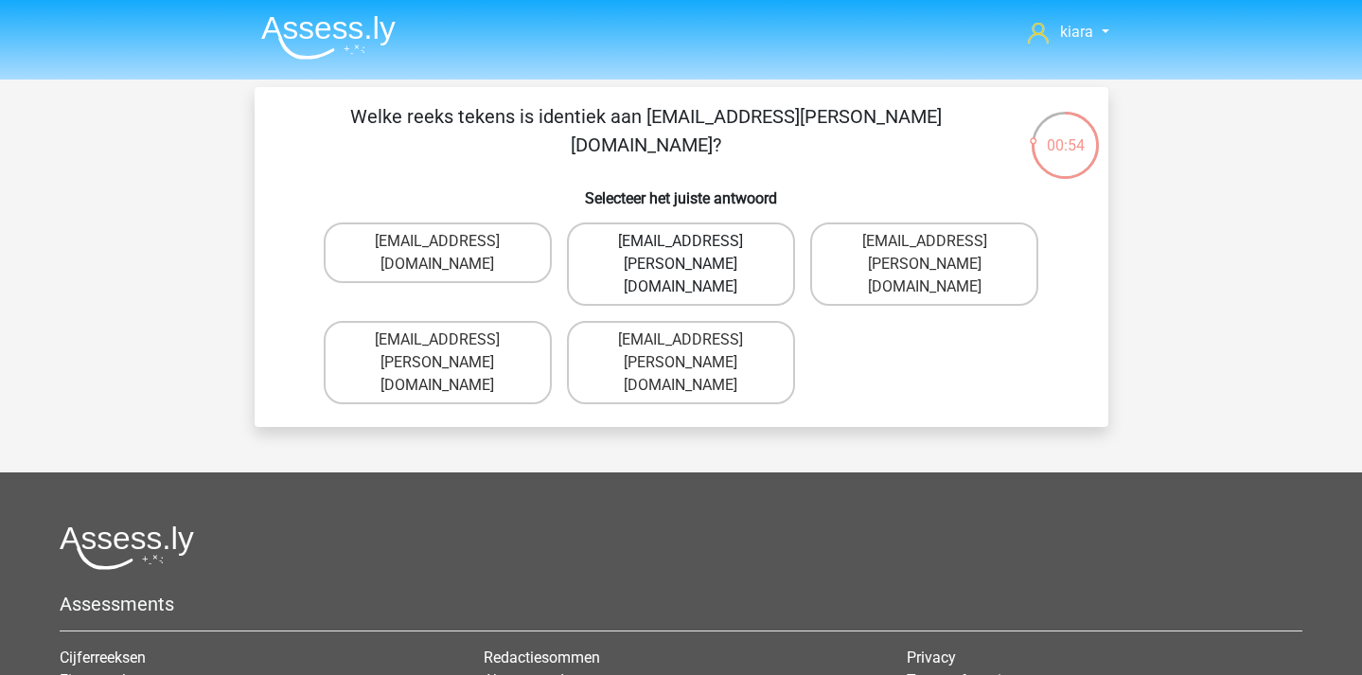
click at [736, 256] on label "Ava-Carroll@mailme.uk.com" at bounding box center [681, 263] width 228 height 83
click at [693, 254] on input "Ava-Carroll@mailme.uk.com" at bounding box center [687, 247] width 12 height 12
radio input "true"
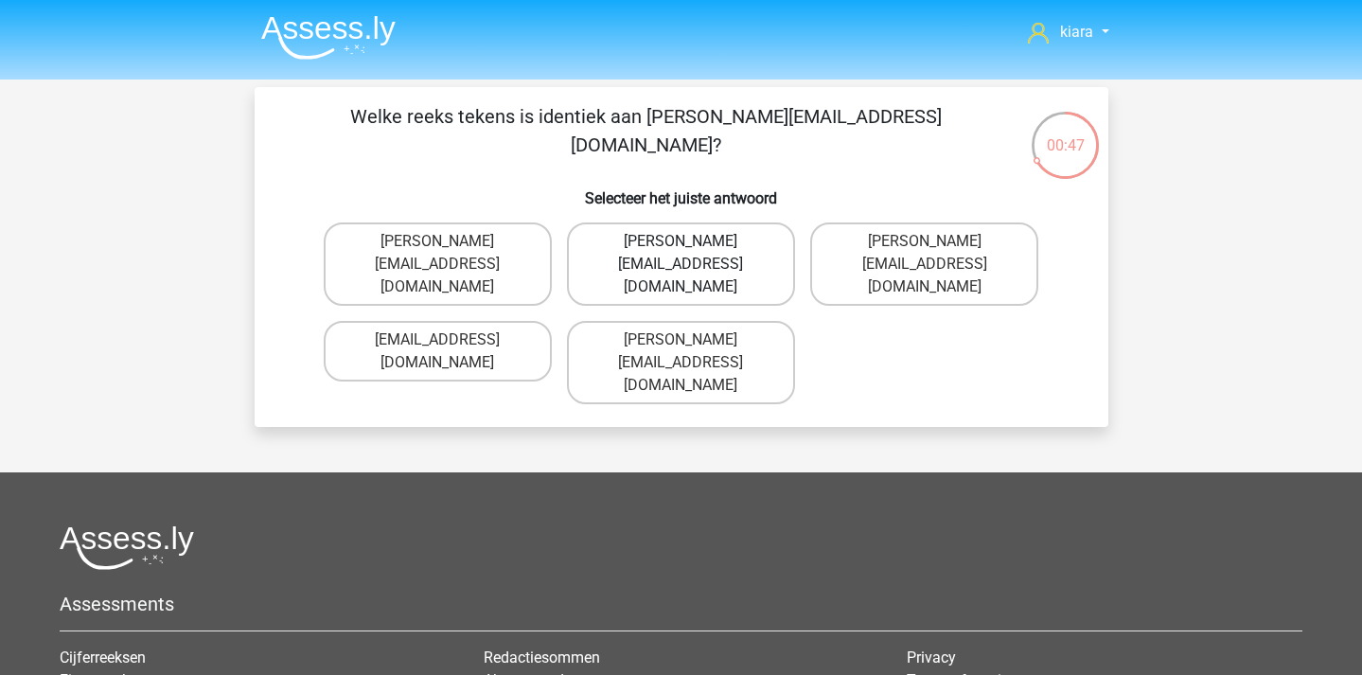
click at [742, 227] on label "Michael_Maede@joymail.gr" at bounding box center [681, 263] width 228 height 83
click at [693, 241] on input "Michael_Maede@joymail.gr" at bounding box center [687, 247] width 12 height 12
radio input "true"
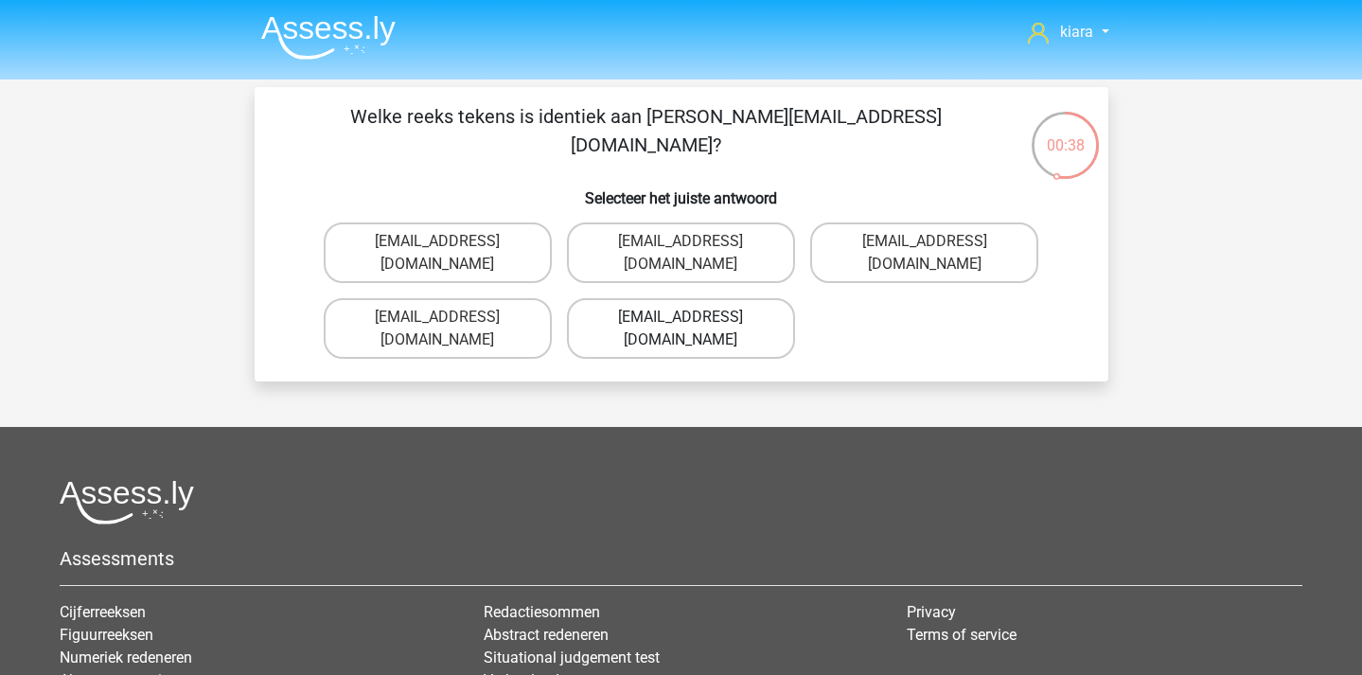
click at [748, 298] on label "Theo+Sadler@Gmail.uk.com" at bounding box center [681, 328] width 228 height 61
click at [693, 317] on input "Theo+Sadler@Gmail.uk.com" at bounding box center [687, 323] width 12 height 12
radio input "true"
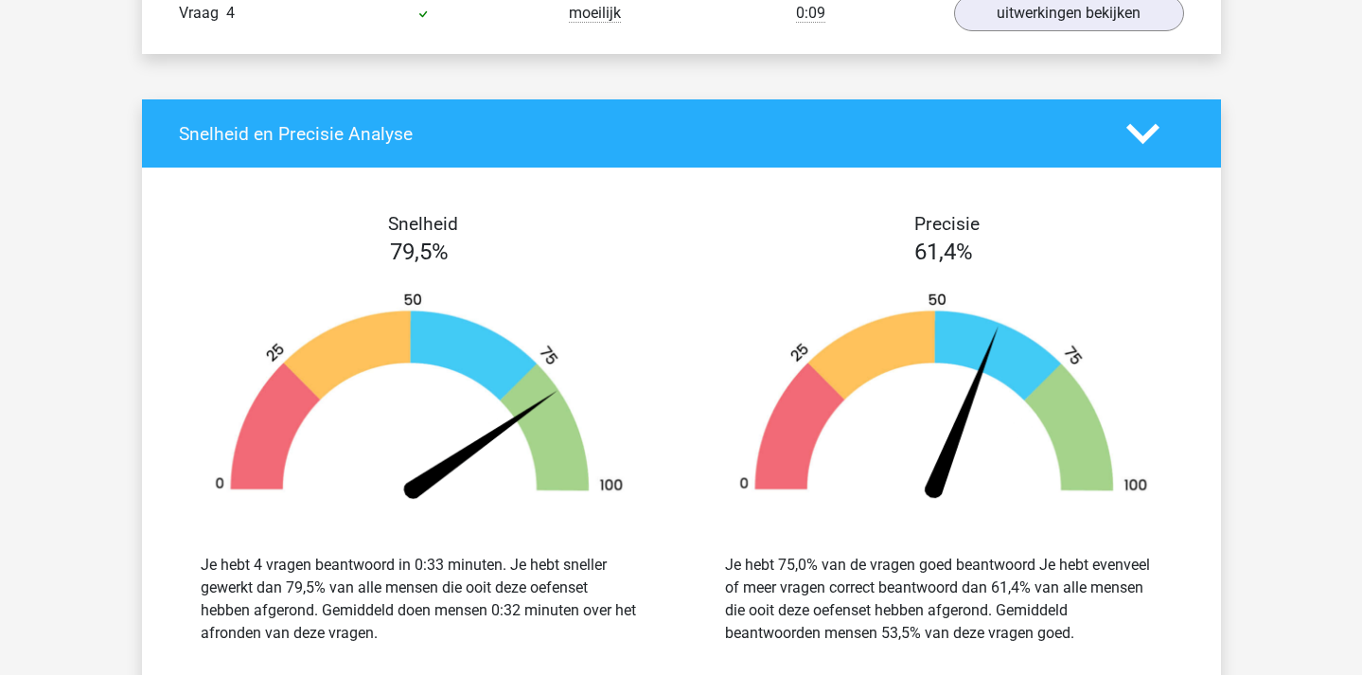
scroll to position [1476, 0]
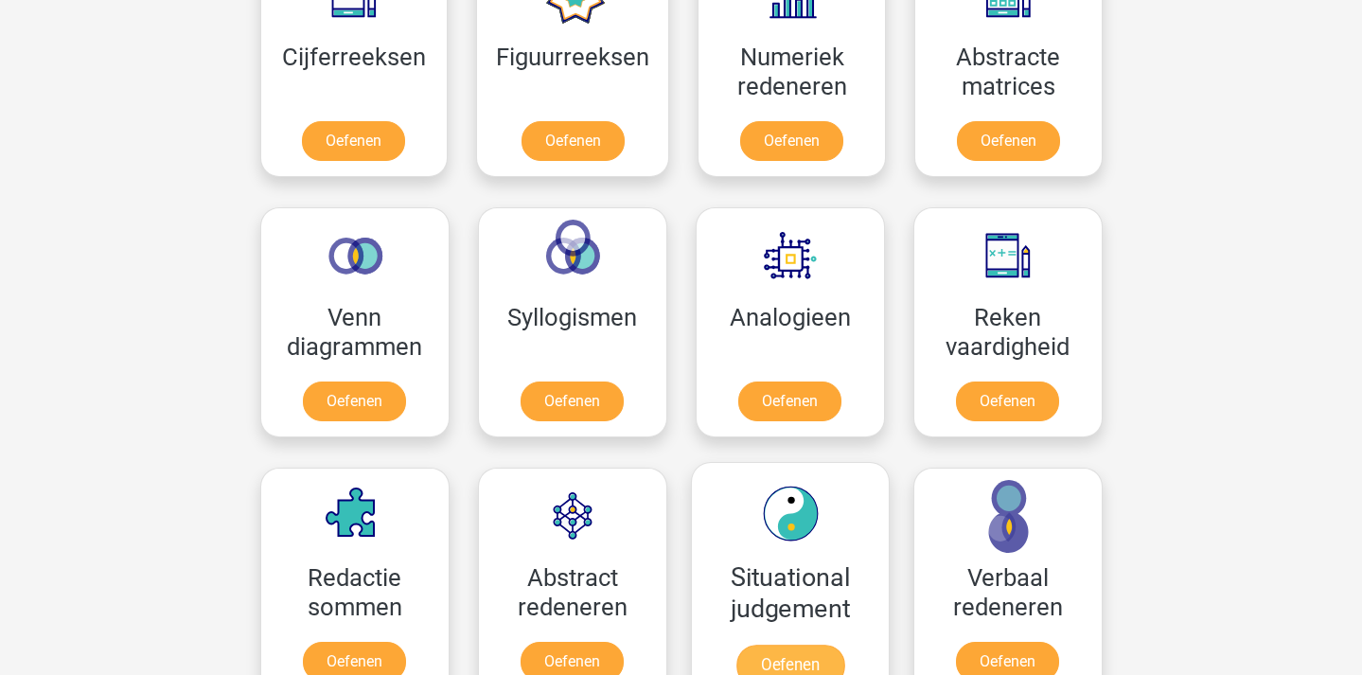
scroll to position [935, 0]
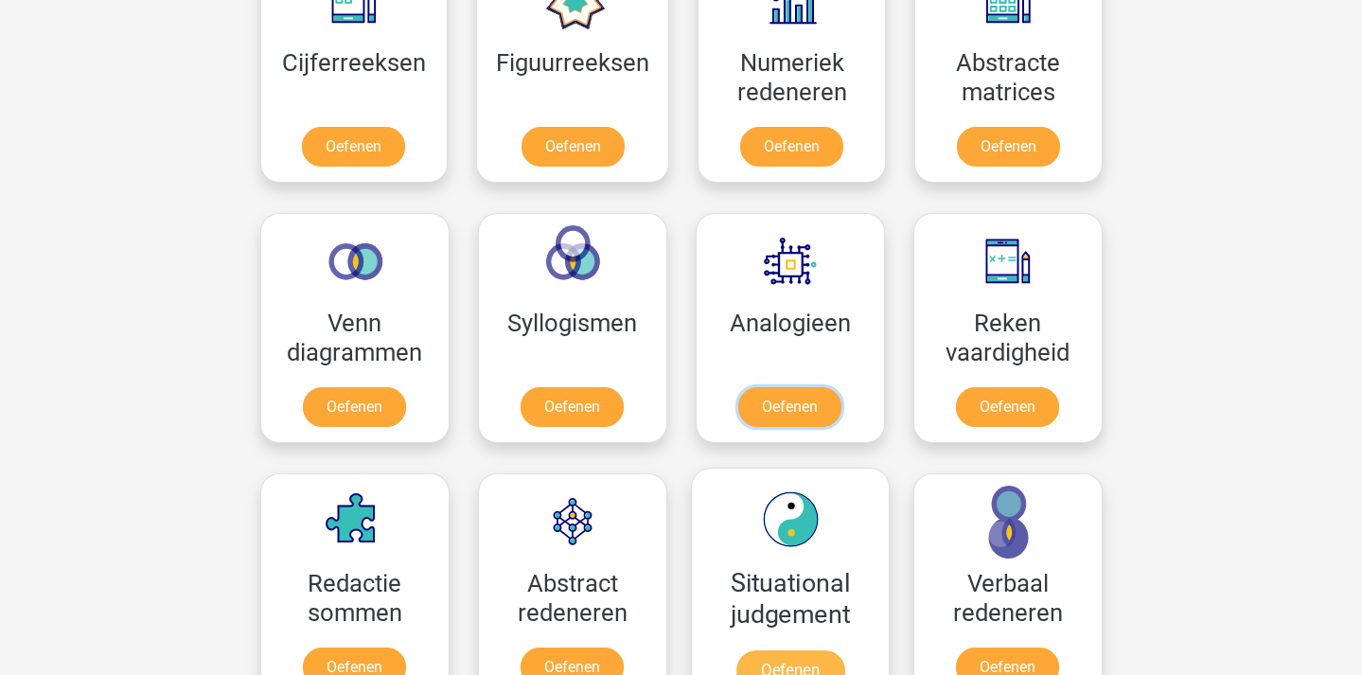
click at [813, 387] on link "Oefenen" at bounding box center [789, 407] width 103 height 40
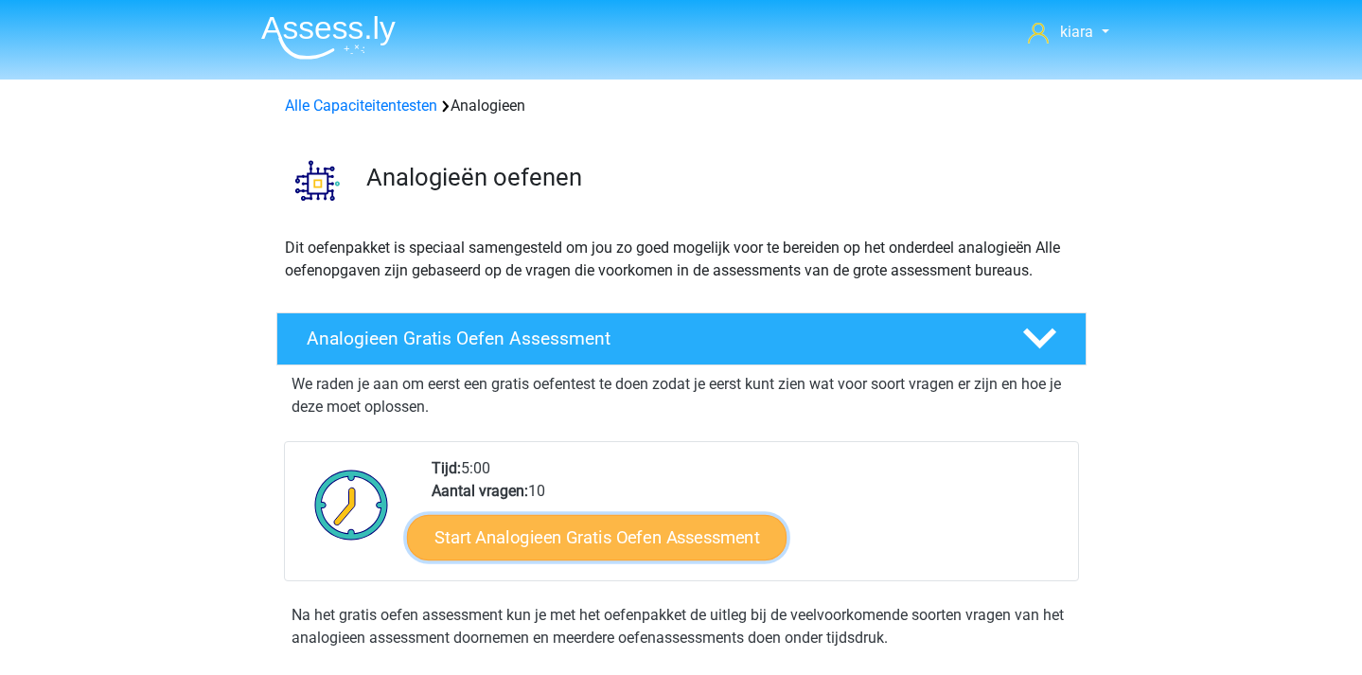
click at [651, 531] on link "Start Analogieen Gratis Oefen Assessment" at bounding box center [597, 536] width 380 height 45
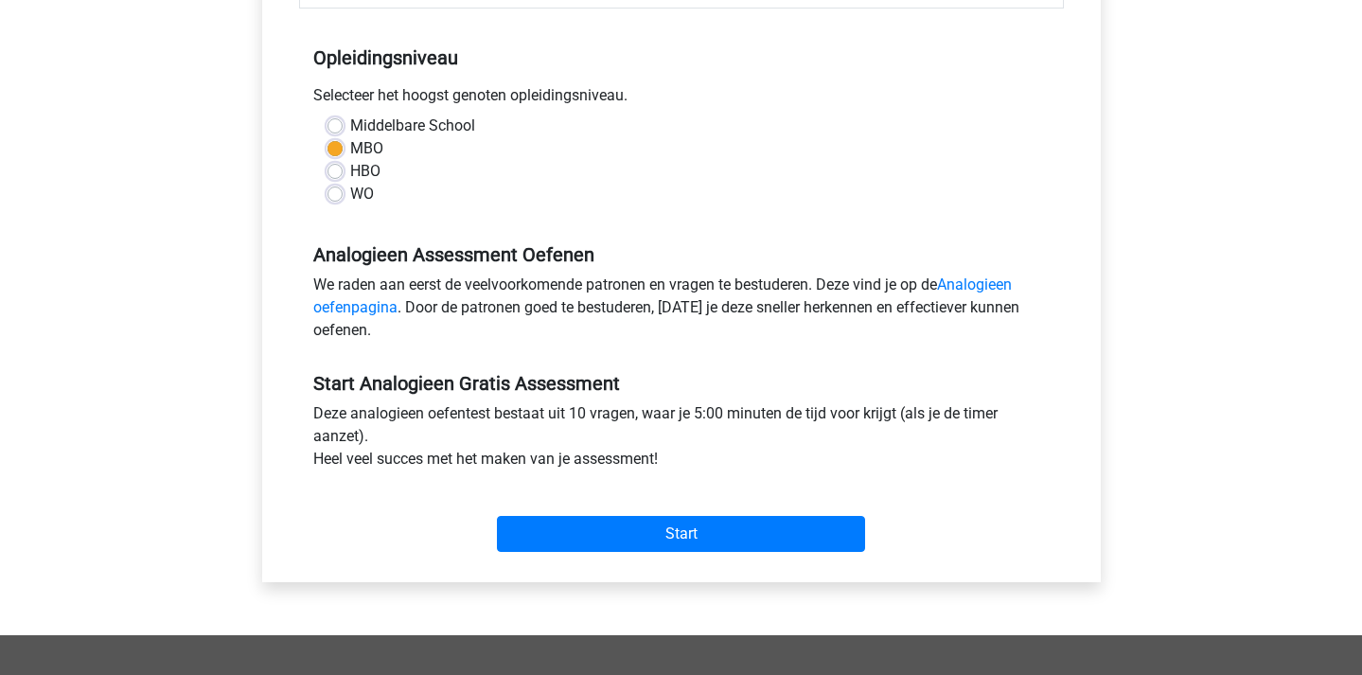
scroll to position [401, 0]
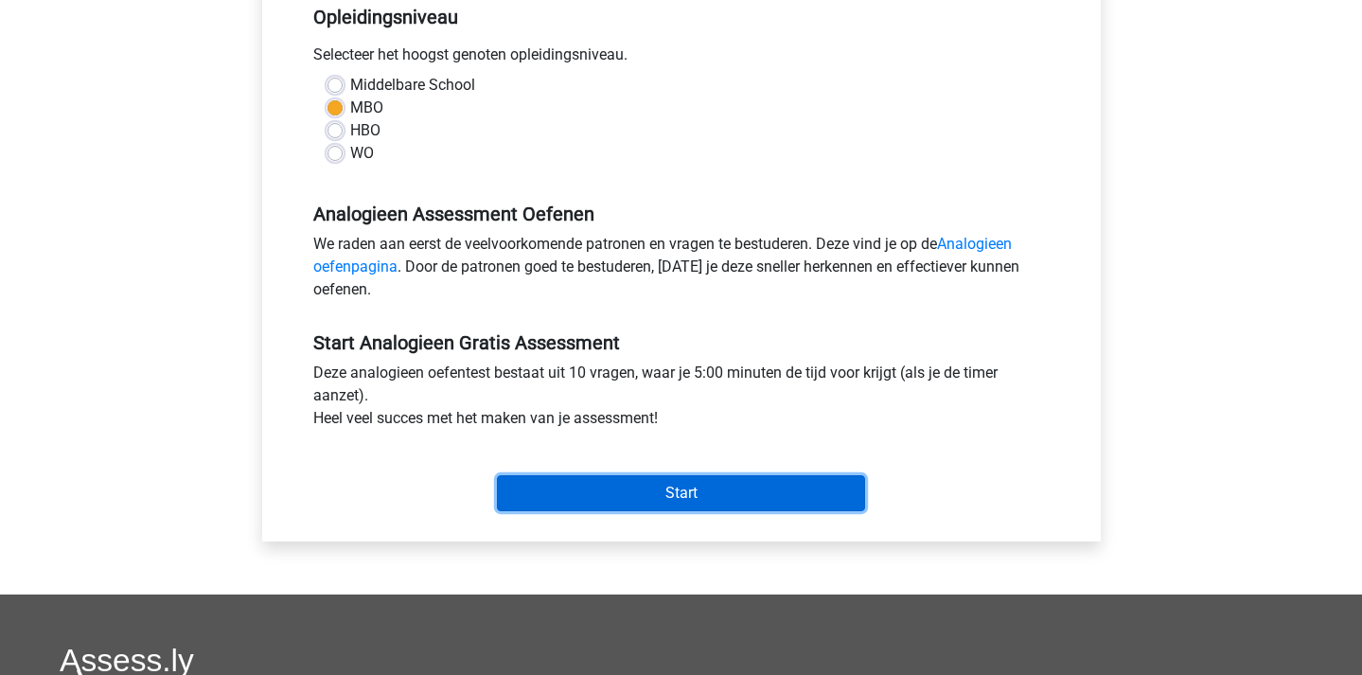
click at [693, 503] on input "Start" at bounding box center [681, 493] width 368 height 36
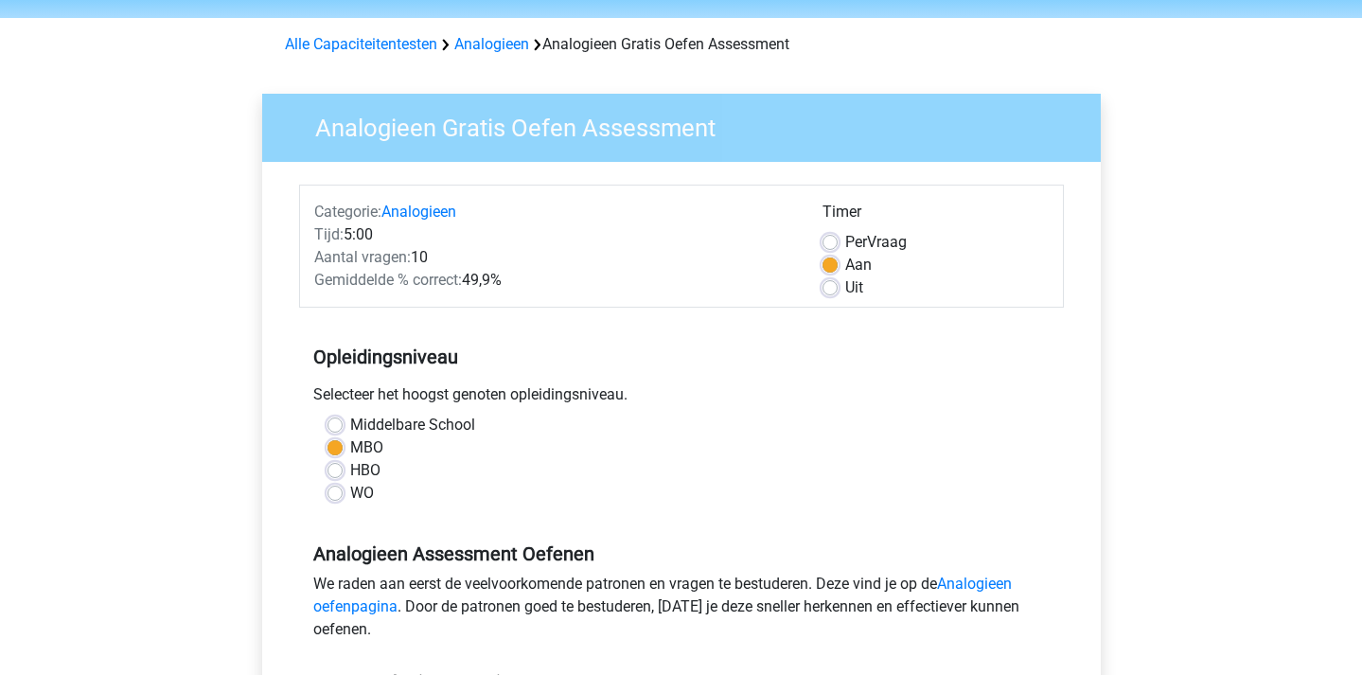
scroll to position [115, 0]
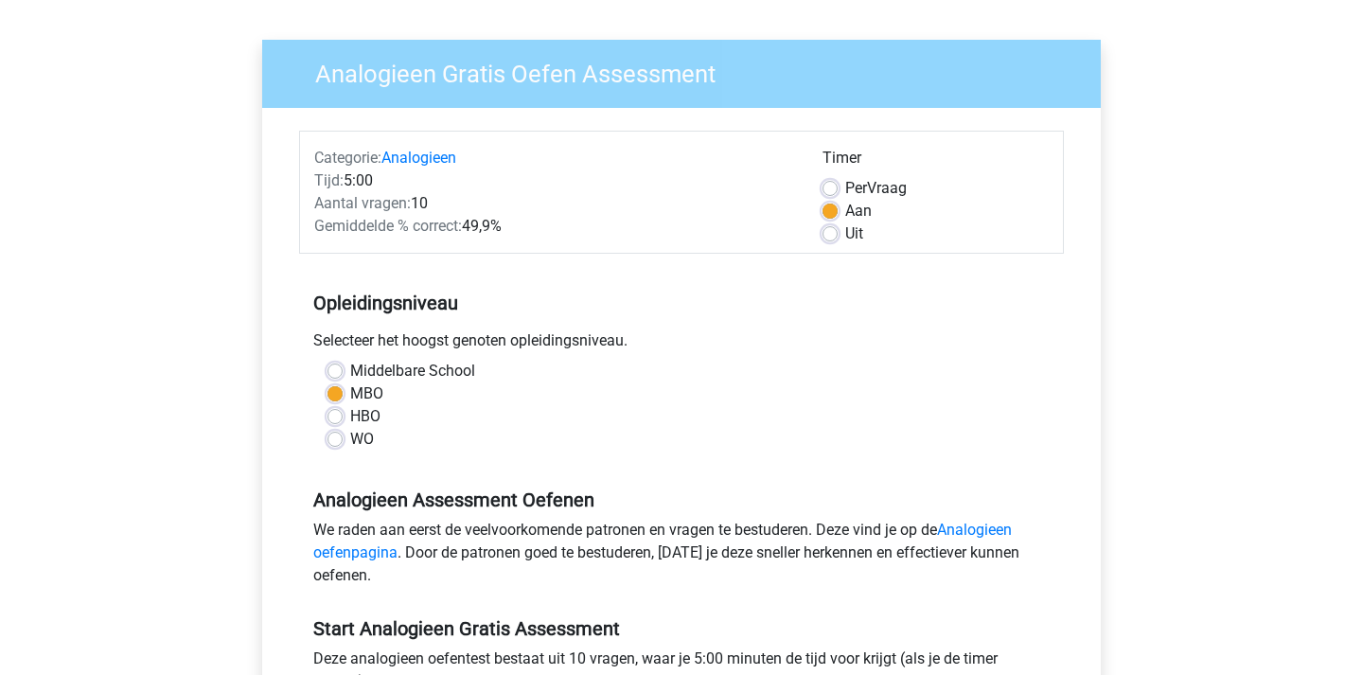
click at [845, 240] on label "Uit" at bounding box center [854, 233] width 18 height 23
click at [830, 240] on input "Uit" at bounding box center [830, 231] width 15 height 19
radio input "true"
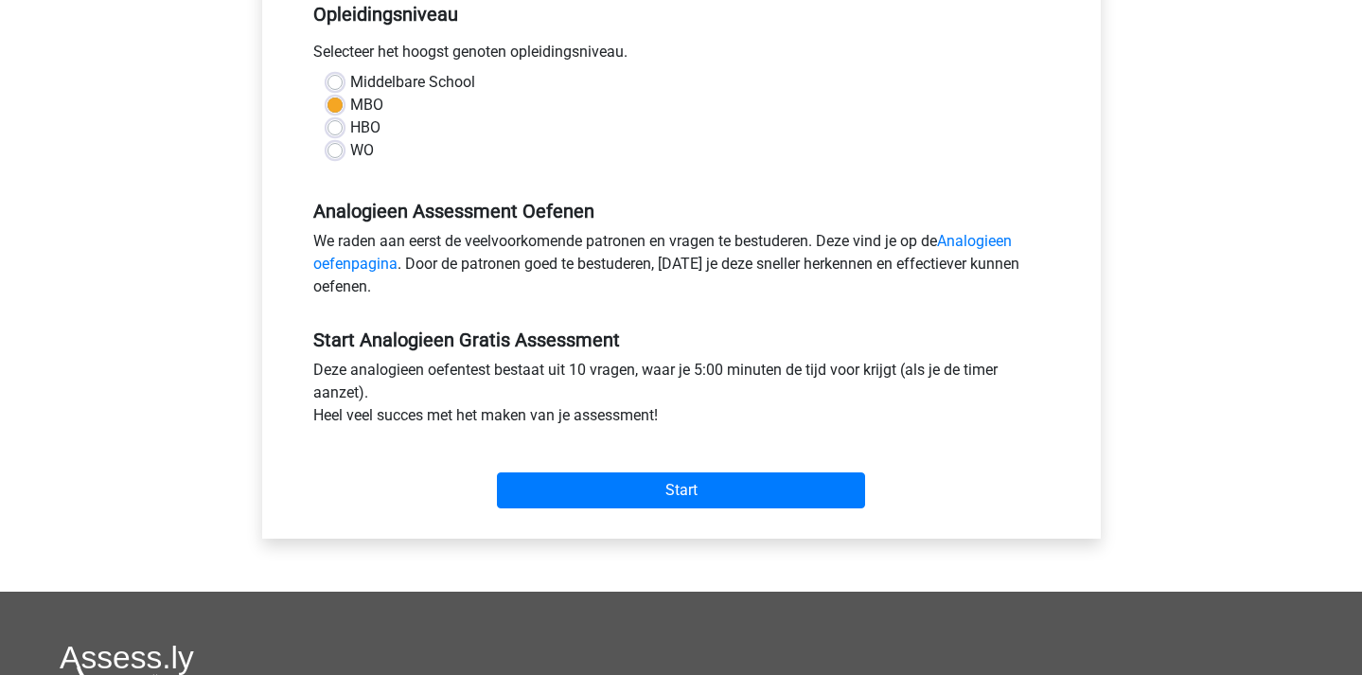
scroll to position [415, 0]
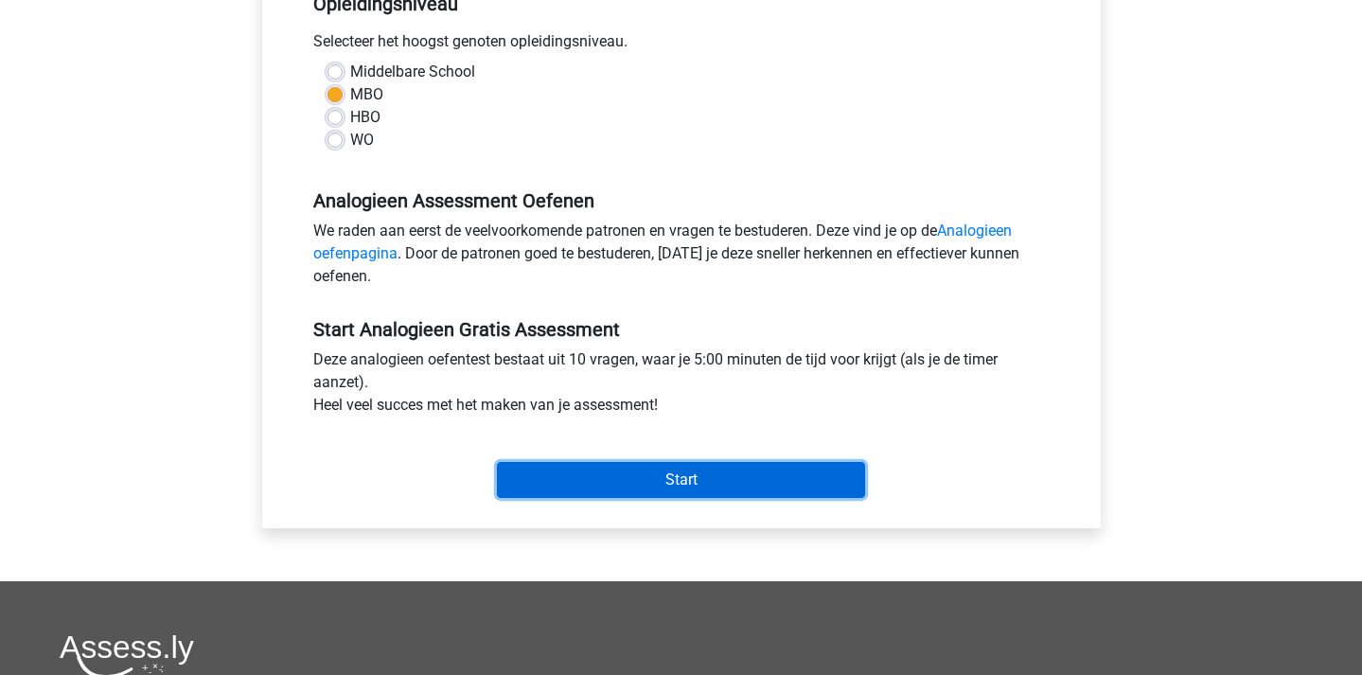
click at [699, 479] on input "Start" at bounding box center [681, 480] width 368 height 36
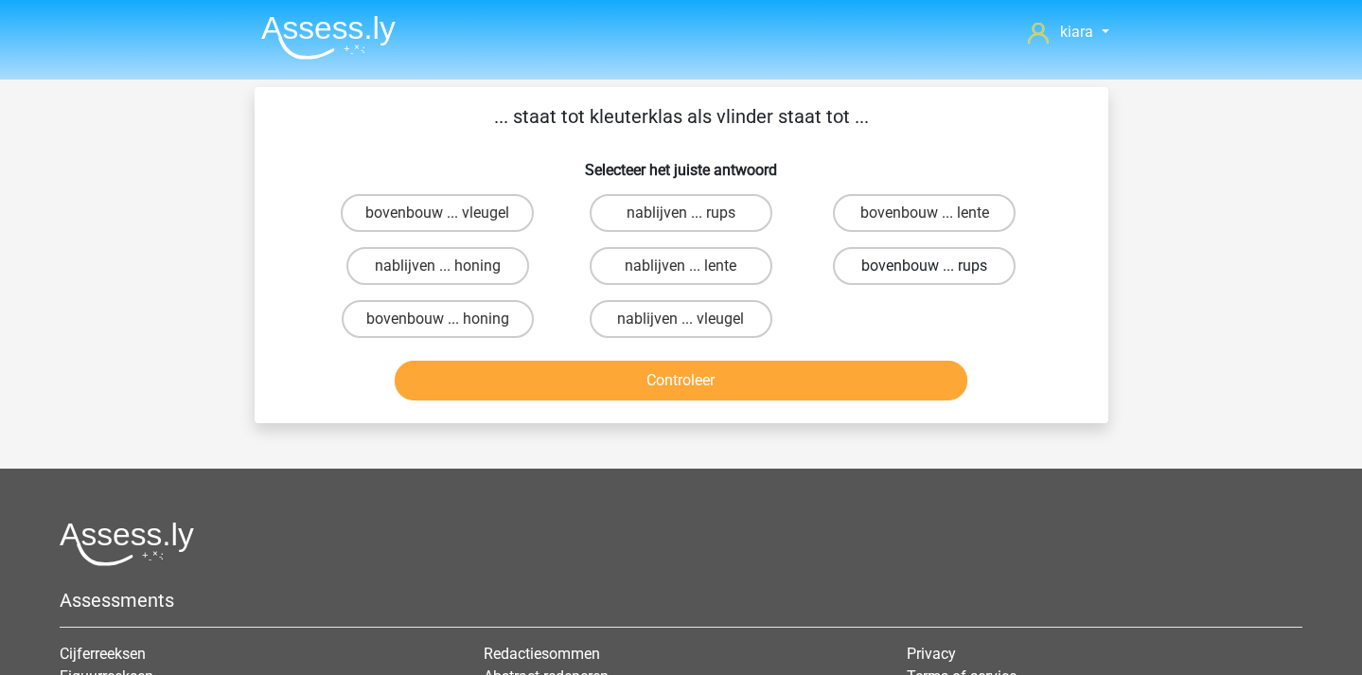
click at [957, 260] on label "bovenbouw ... rups" at bounding box center [924, 266] width 183 height 38
click at [937, 266] on input "bovenbouw ... rups" at bounding box center [931, 272] width 12 height 12
radio input "true"
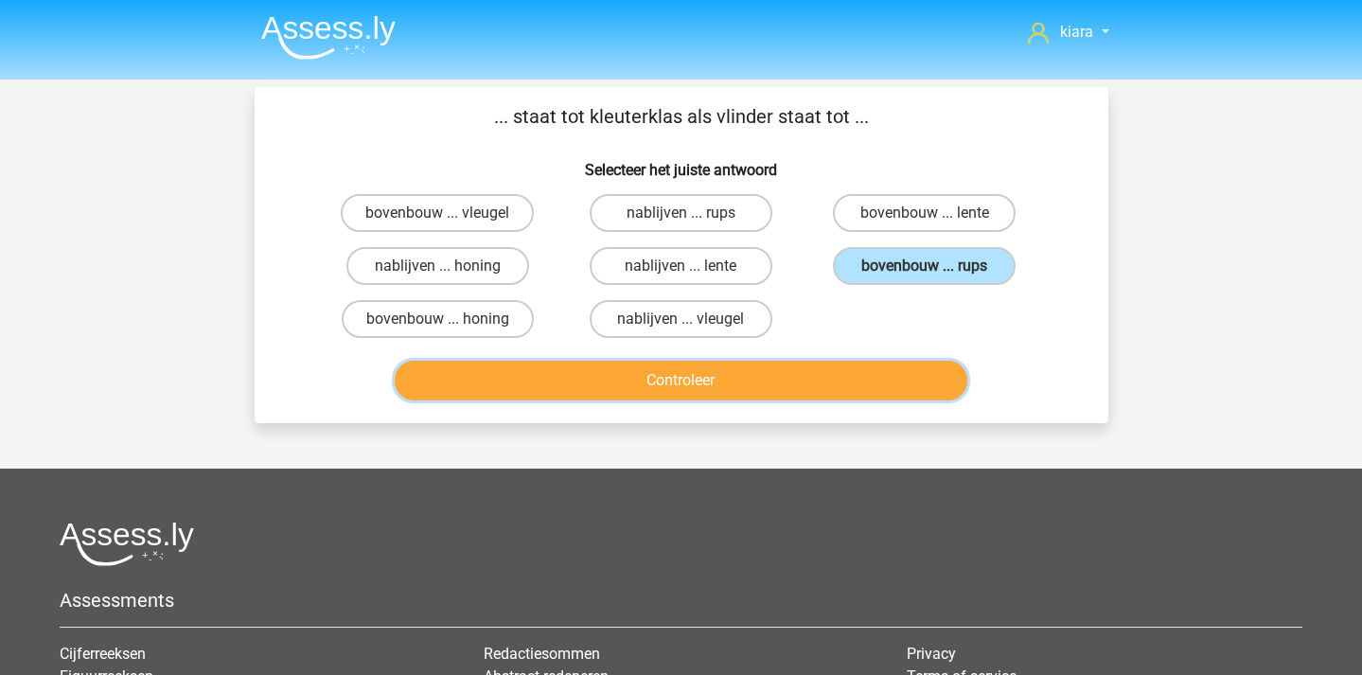
click at [861, 382] on button "Controleer" at bounding box center [681, 381] width 573 height 40
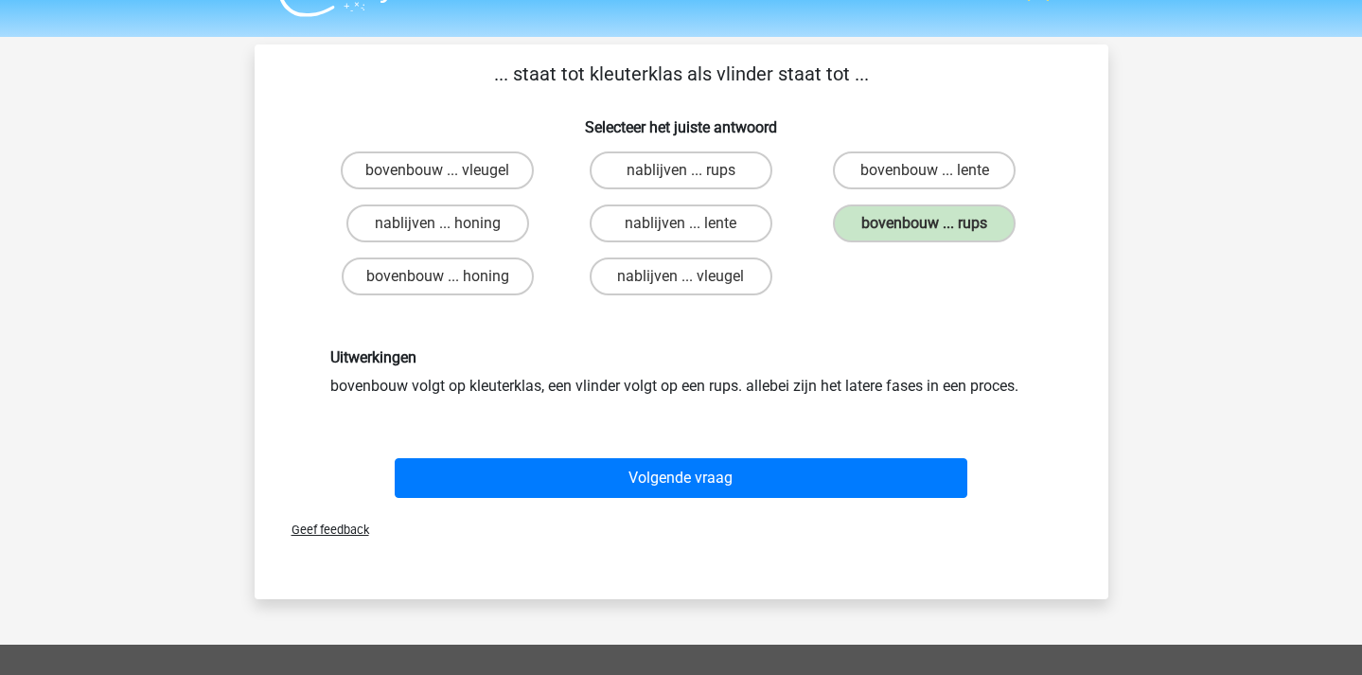
scroll to position [44, 0]
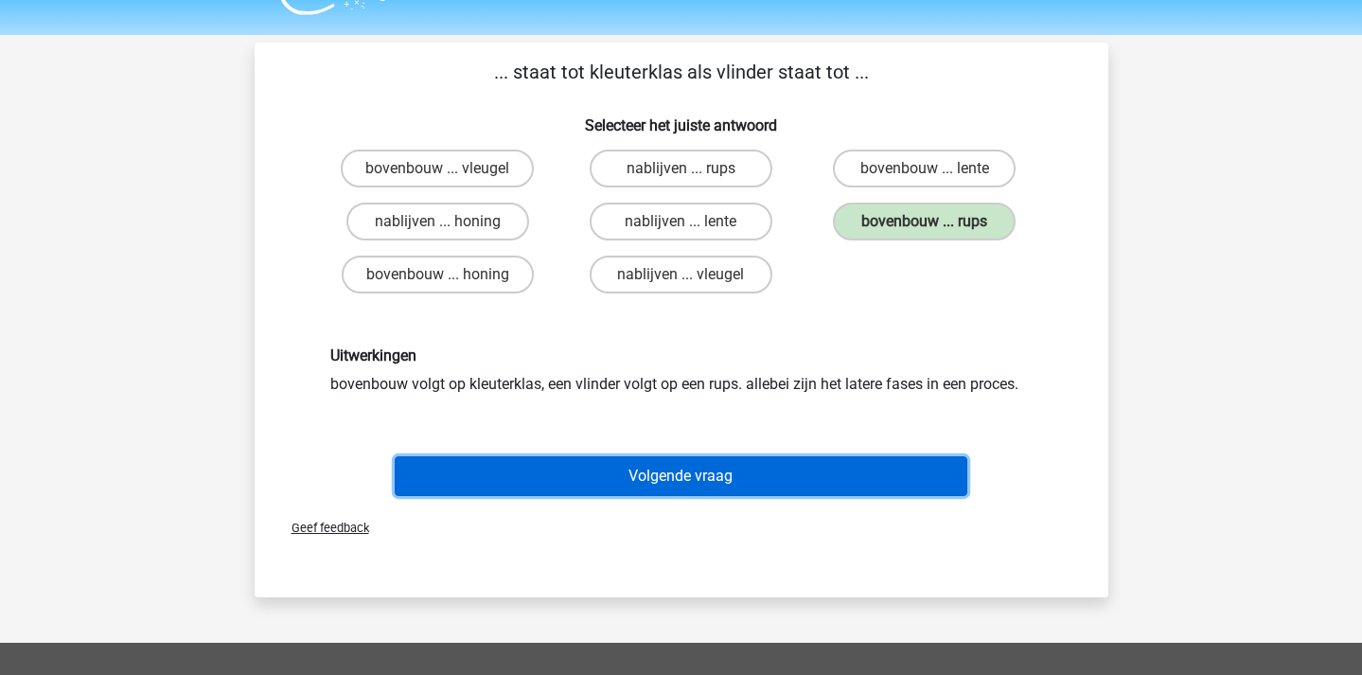
click at [802, 474] on button "Volgende vraag" at bounding box center [681, 476] width 573 height 40
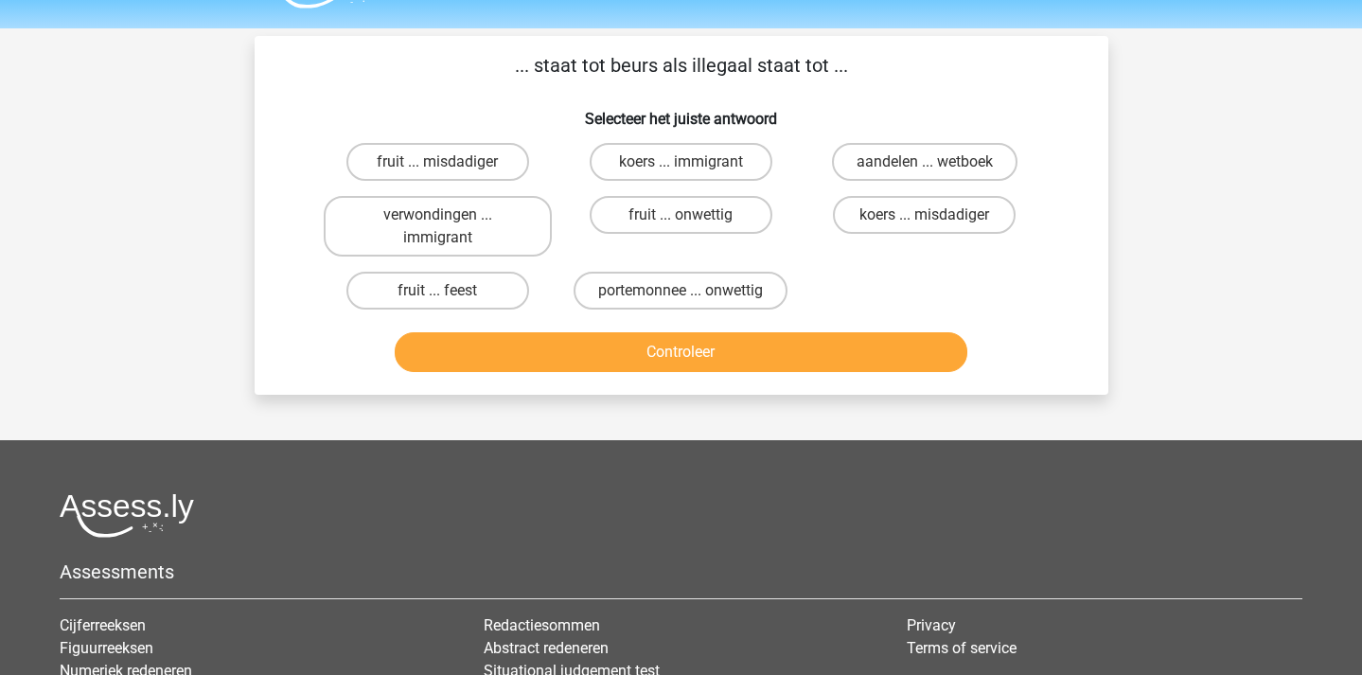
scroll to position [0, 0]
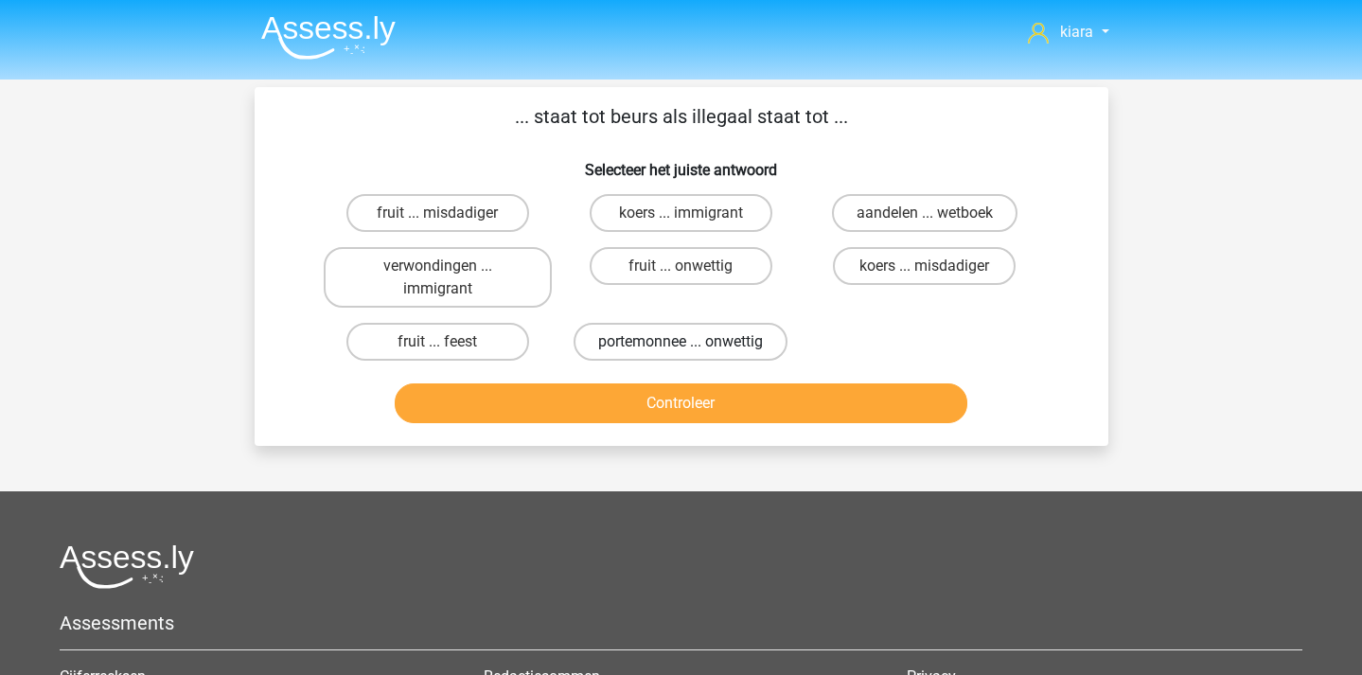
click at [745, 340] on label "portemonnee ... onwettig" at bounding box center [681, 342] width 214 height 38
click at [693, 342] on input "portemonnee ... onwettig" at bounding box center [687, 348] width 12 height 12
radio input "true"
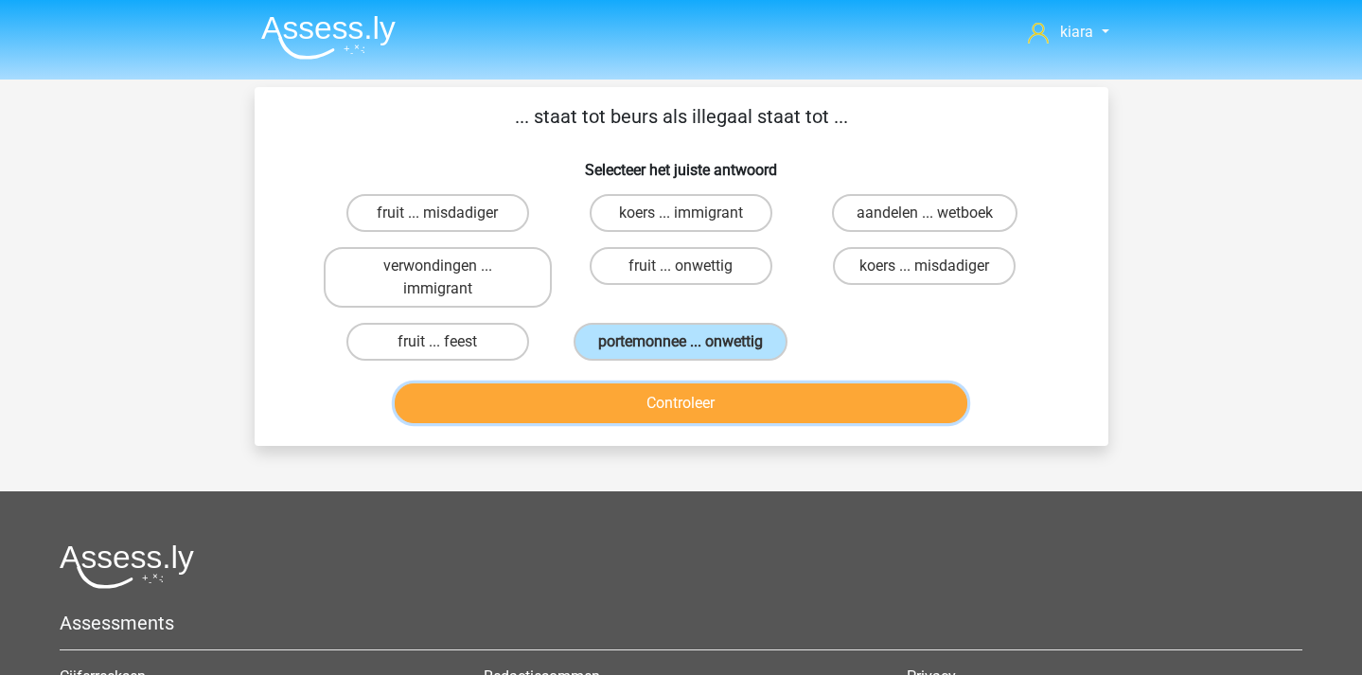
click at [753, 410] on button "Controleer" at bounding box center [681, 403] width 573 height 40
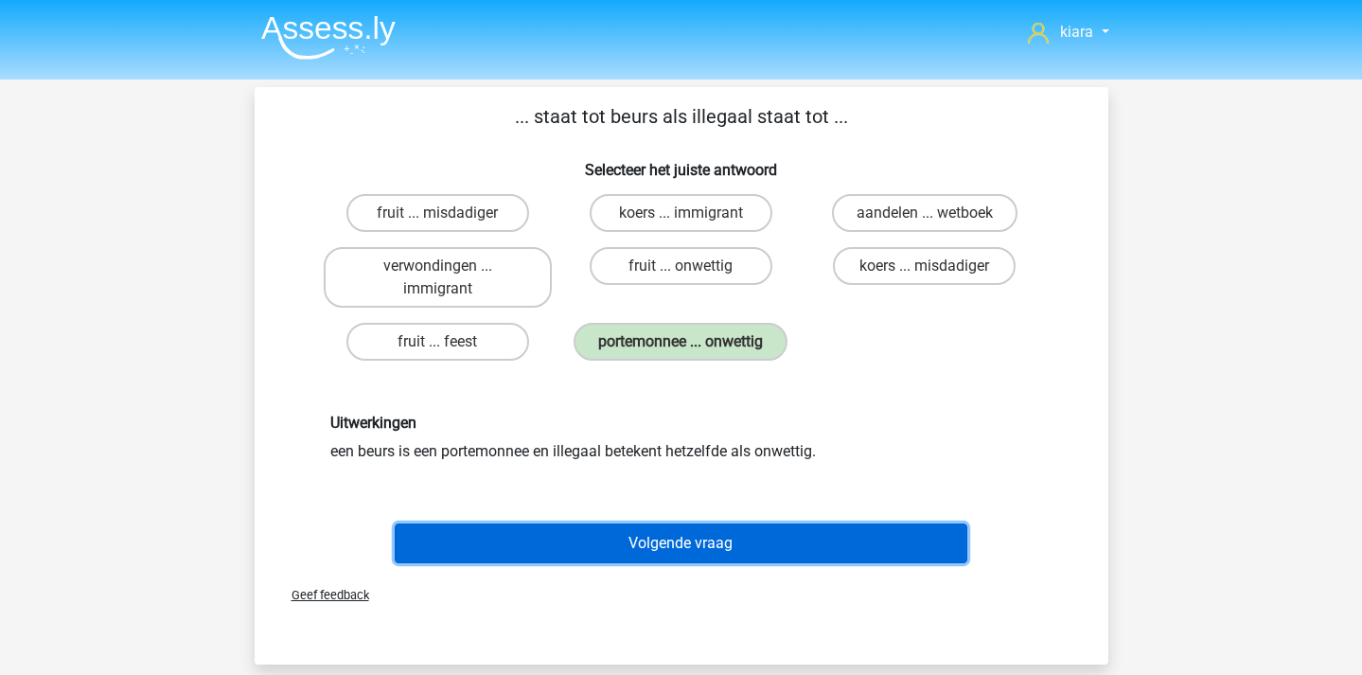
click at [799, 530] on button "Volgende vraag" at bounding box center [681, 543] width 573 height 40
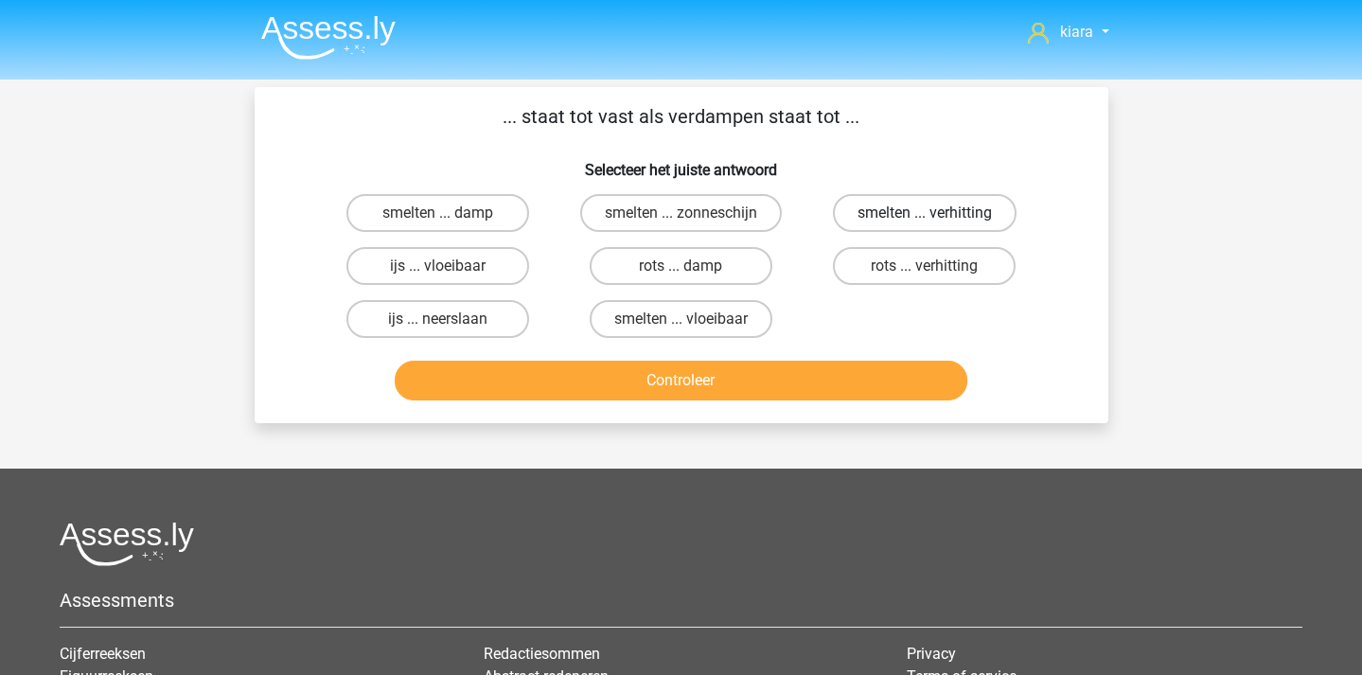
click at [943, 214] on label "smelten ... verhitting" at bounding box center [925, 213] width 184 height 38
click at [937, 214] on input "smelten ... verhitting" at bounding box center [931, 219] width 12 height 12
radio input "true"
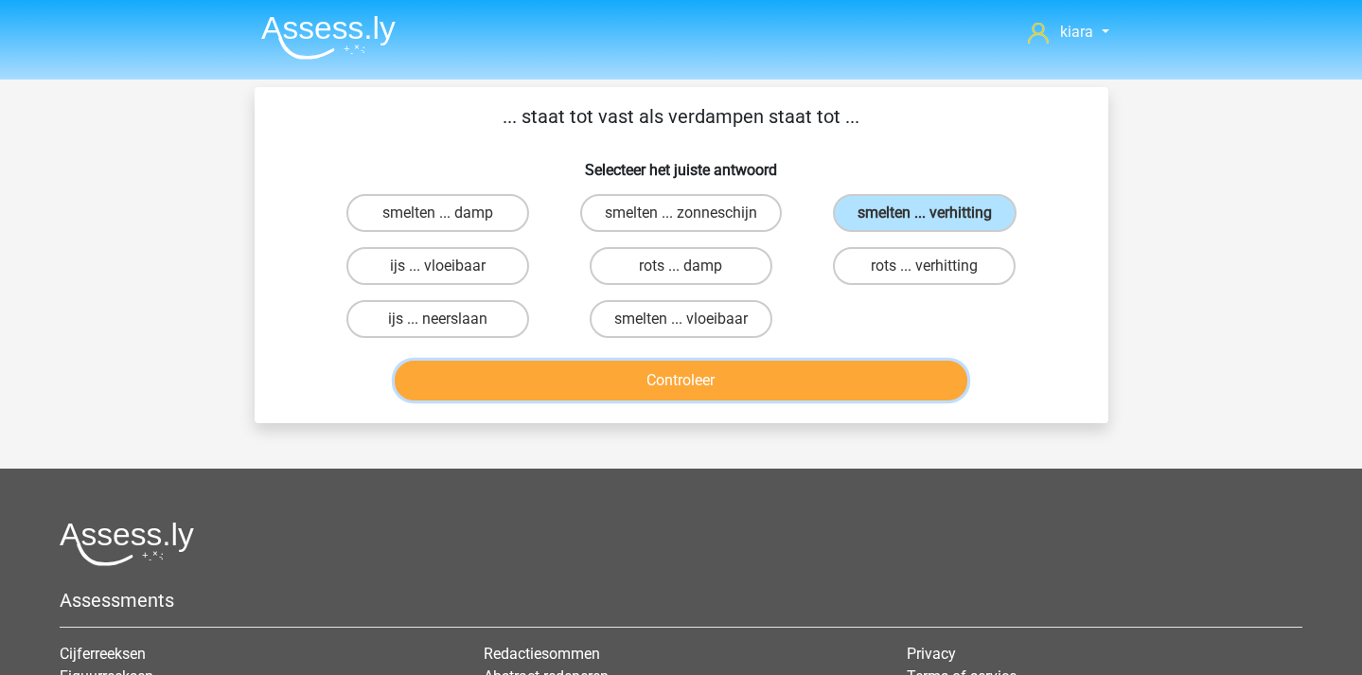
click at [736, 394] on button "Controleer" at bounding box center [681, 381] width 573 height 40
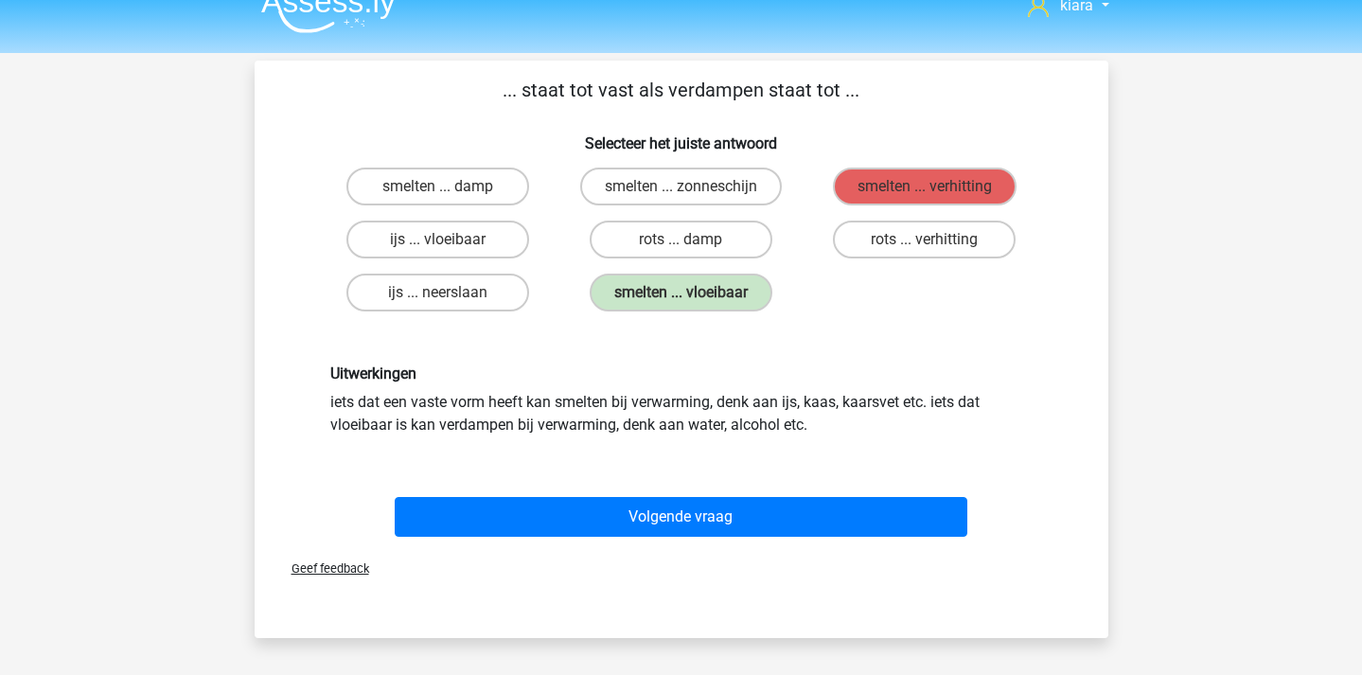
scroll to position [26, 0]
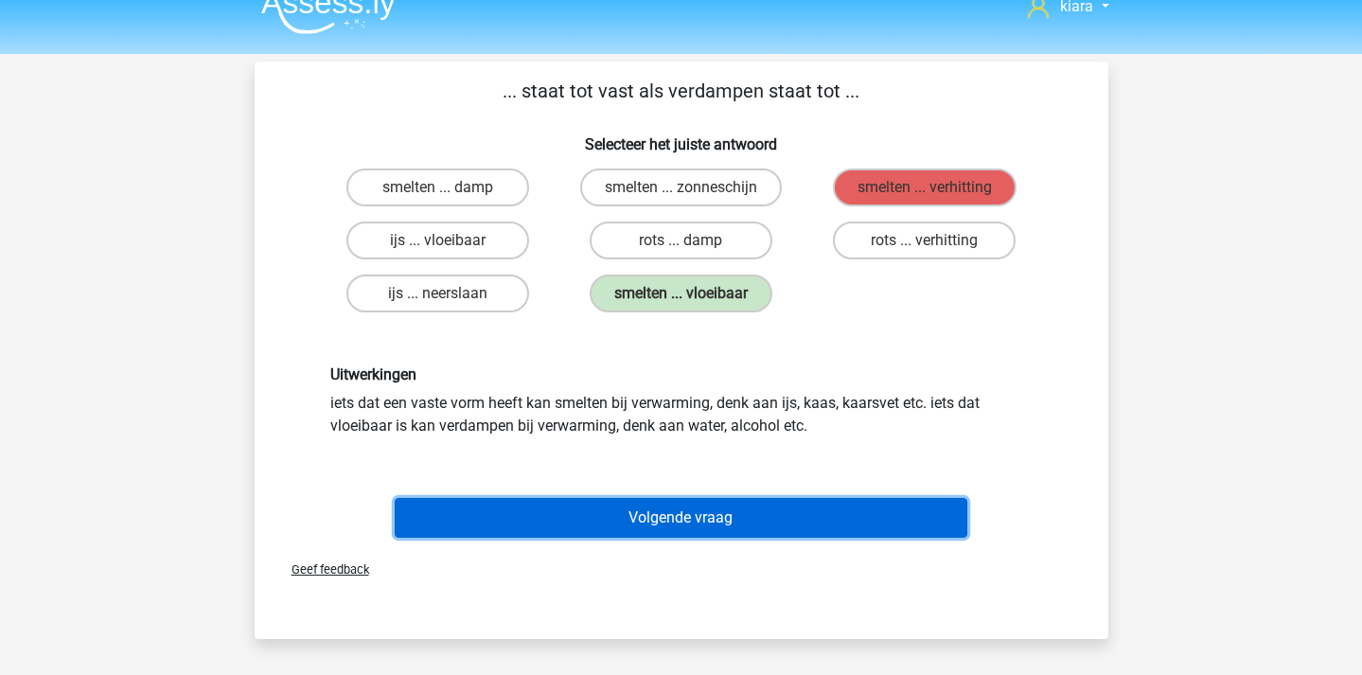
click at [762, 521] on button "Volgende vraag" at bounding box center [681, 518] width 573 height 40
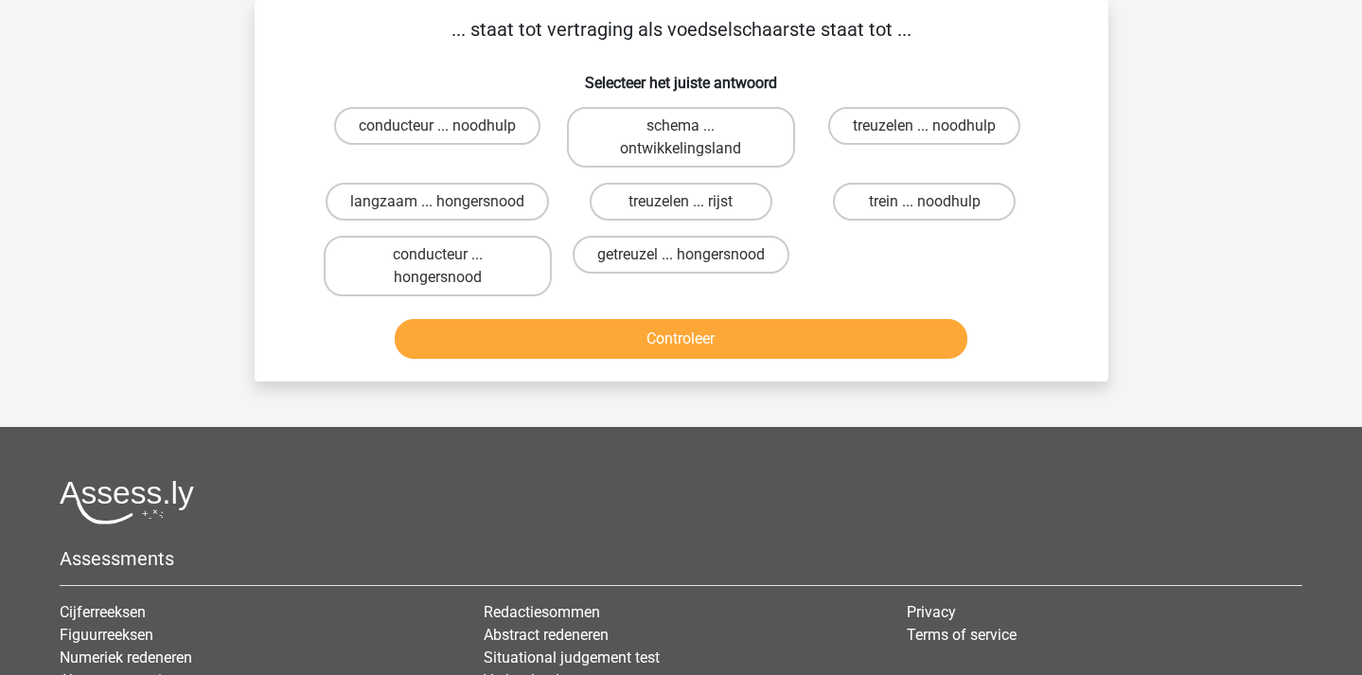
scroll to position [0, 0]
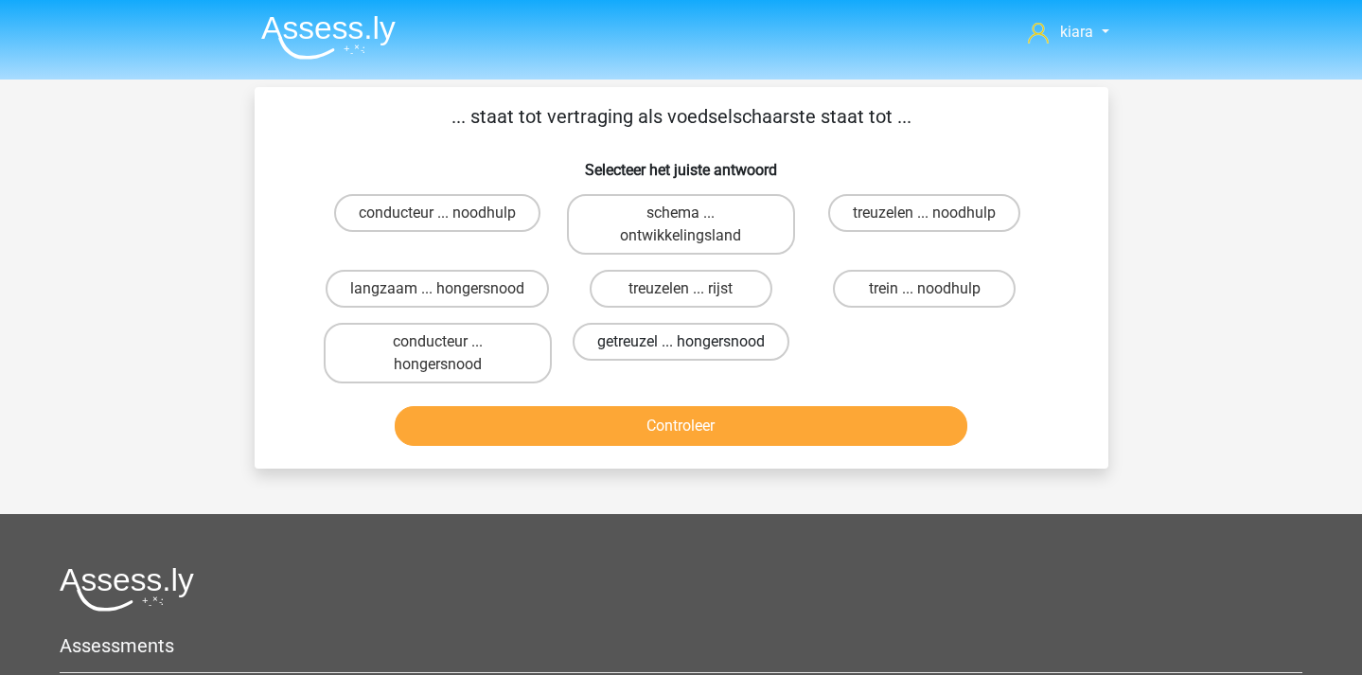
click at [745, 346] on label "getreuzel ... hongersnood" at bounding box center [681, 342] width 217 height 38
click at [693, 346] on input "getreuzel ... hongersnood" at bounding box center [687, 348] width 12 height 12
radio input "true"
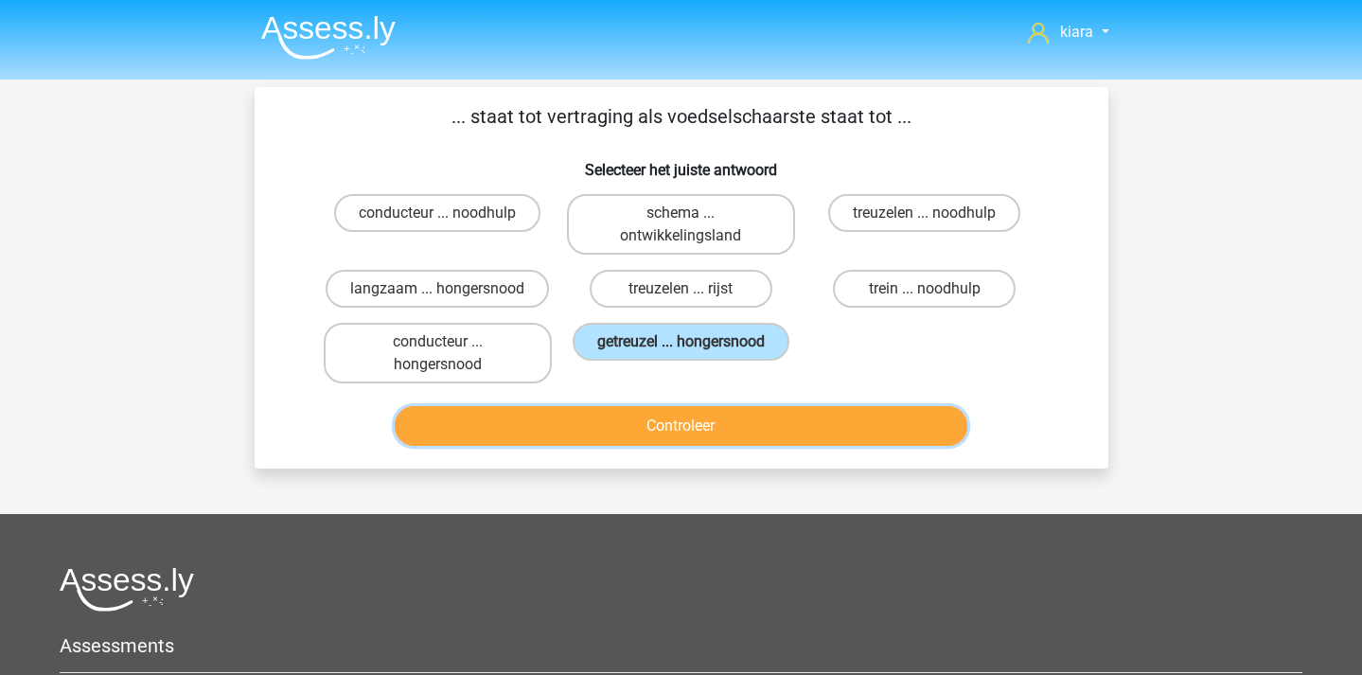
click at [719, 422] on button "Controleer" at bounding box center [681, 426] width 573 height 40
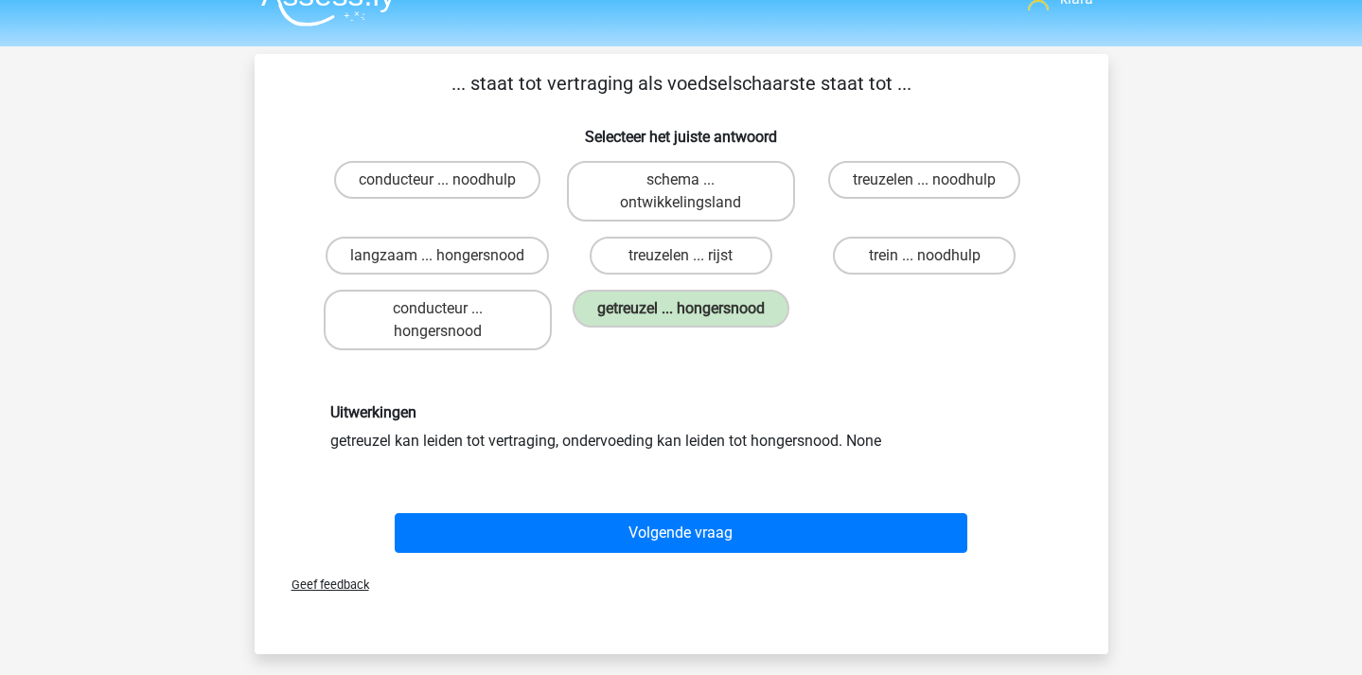
scroll to position [34, 0]
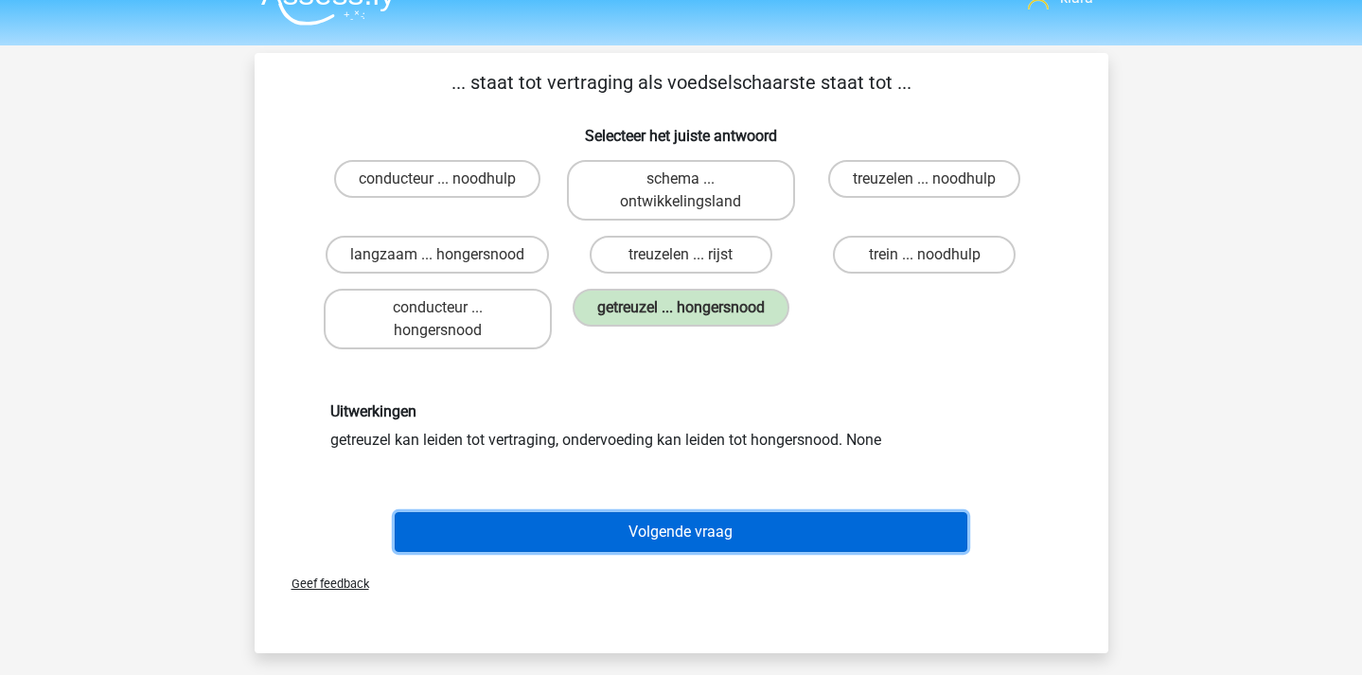
click at [756, 528] on button "Volgende vraag" at bounding box center [681, 532] width 573 height 40
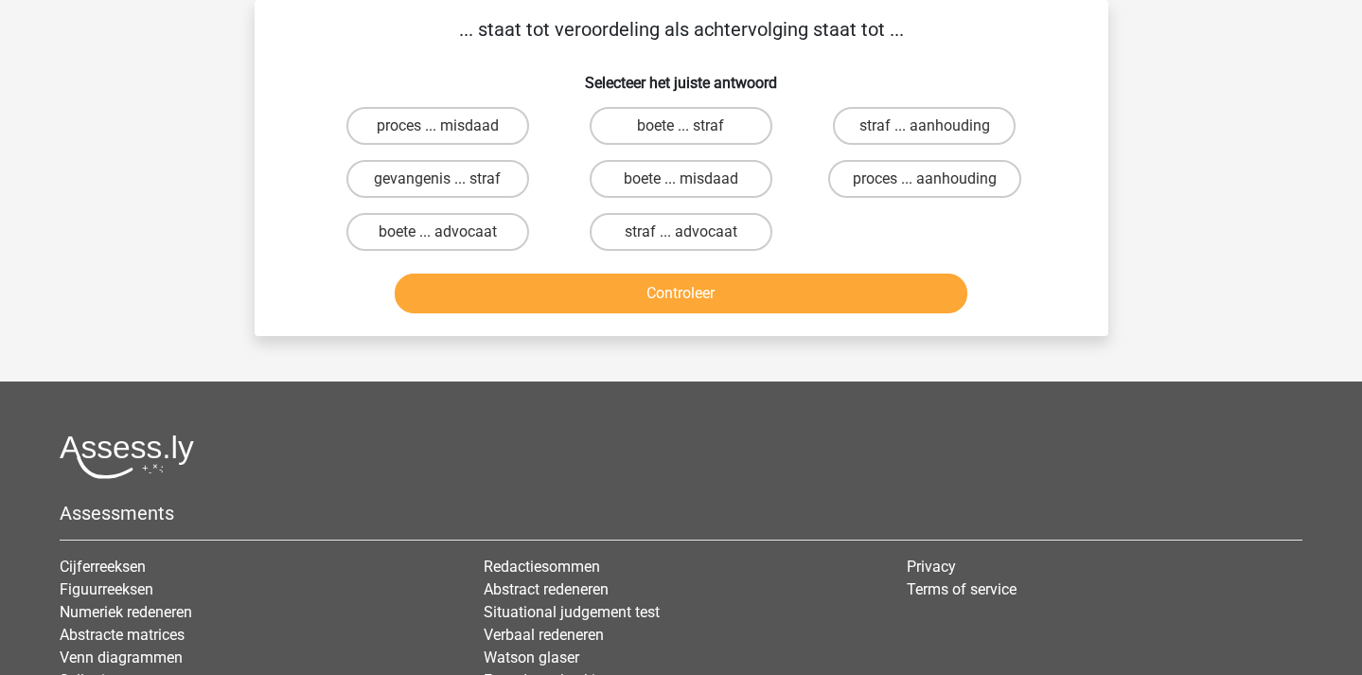
scroll to position [0, 0]
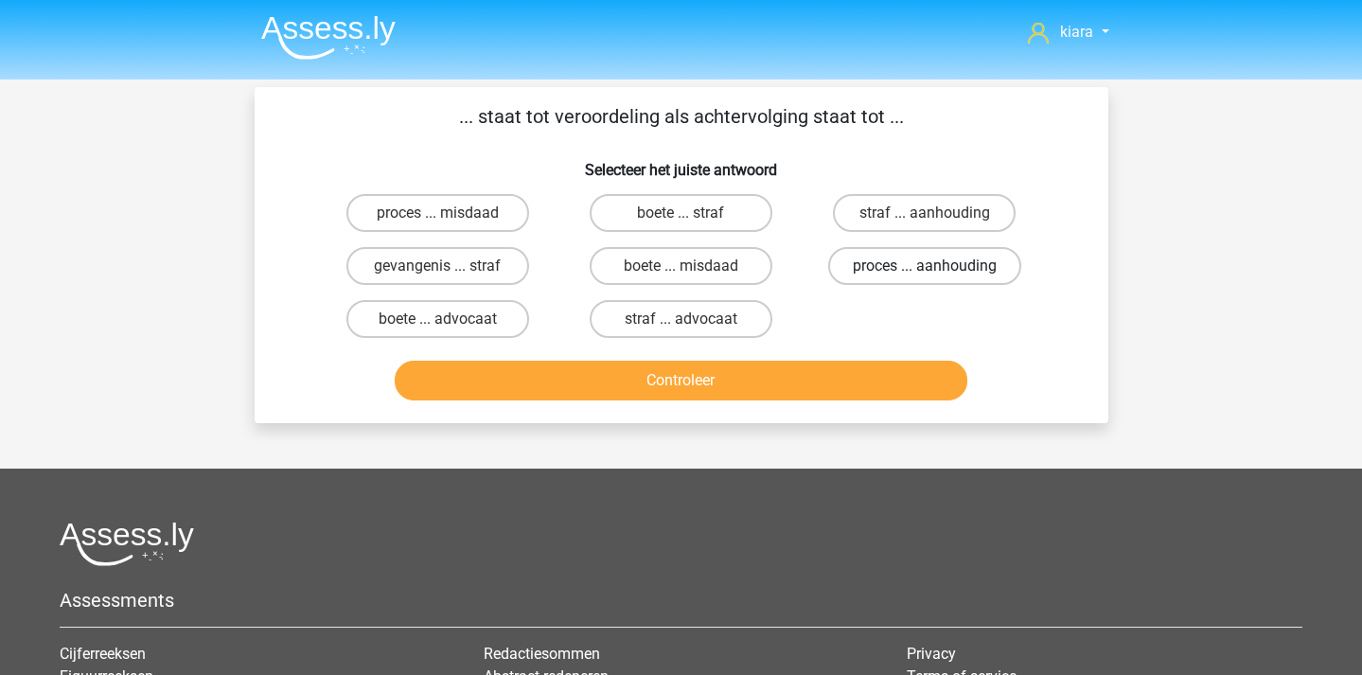
click at [947, 275] on label "proces ... aanhouding" at bounding box center [924, 266] width 193 height 38
click at [937, 275] on input "proces ... aanhouding" at bounding box center [931, 272] width 12 height 12
radio input "true"
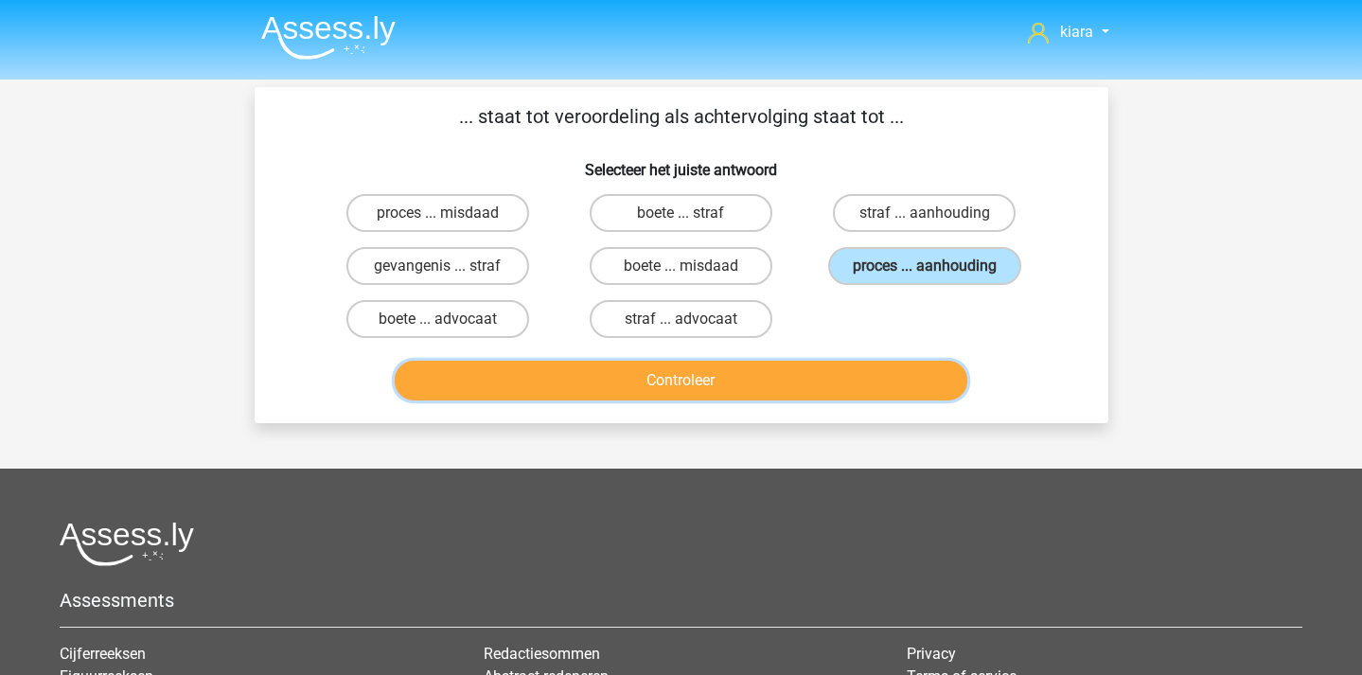
click at [737, 380] on button "Controleer" at bounding box center [681, 381] width 573 height 40
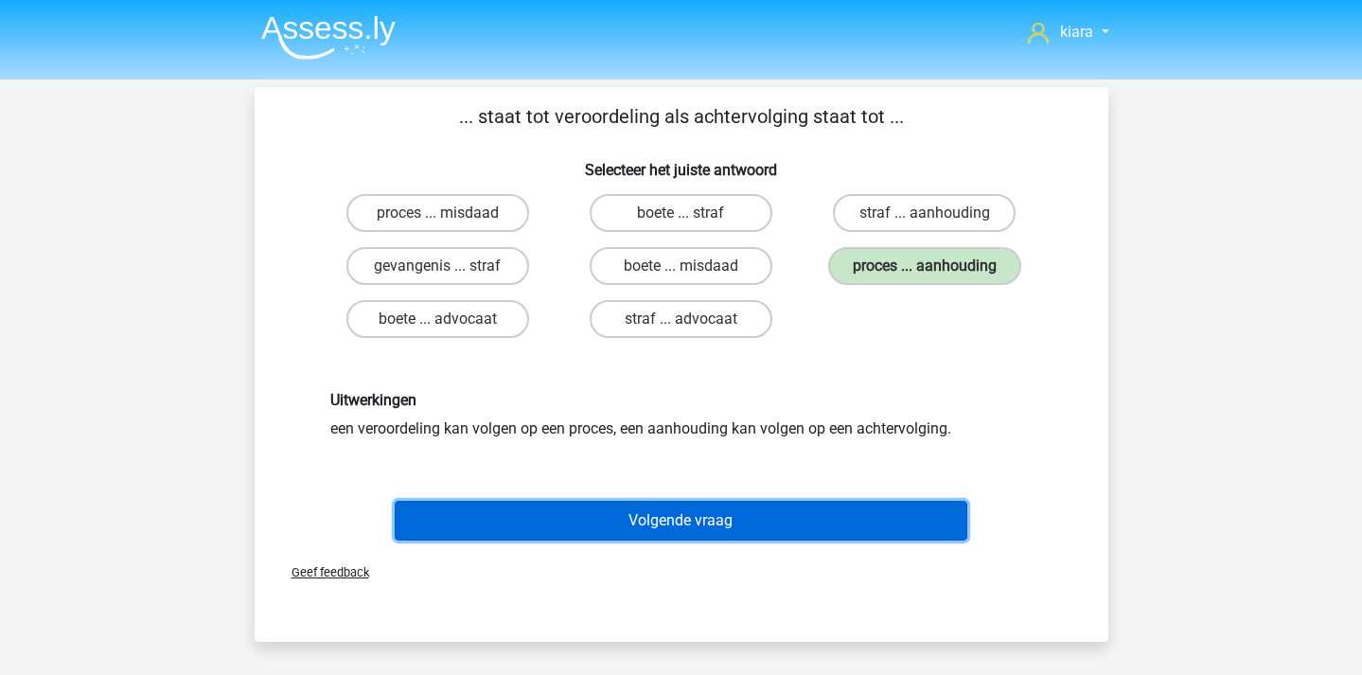
click at [792, 532] on button "Volgende vraag" at bounding box center [681, 521] width 573 height 40
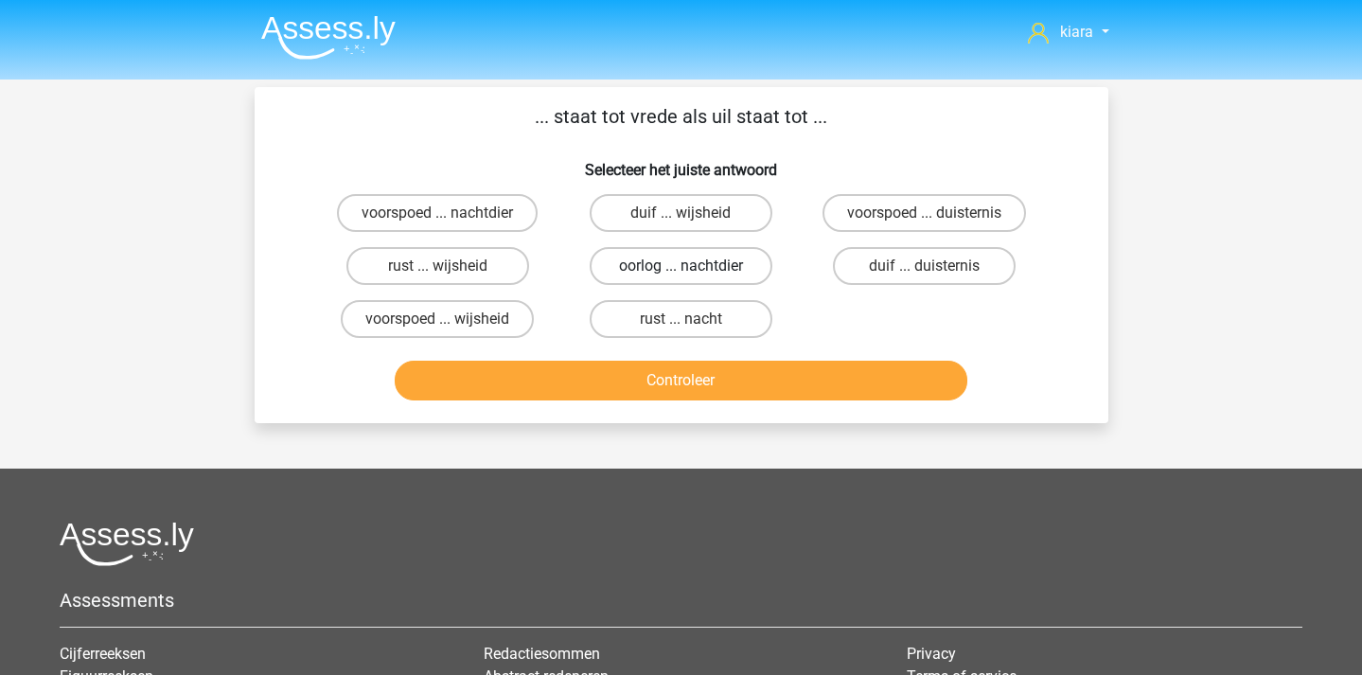
click at [695, 269] on label "oorlog ... nachtdier" at bounding box center [681, 266] width 183 height 38
click at [693, 269] on input "oorlog ... nachtdier" at bounding box center [687, 272] width 12 height 12
radio input "true"
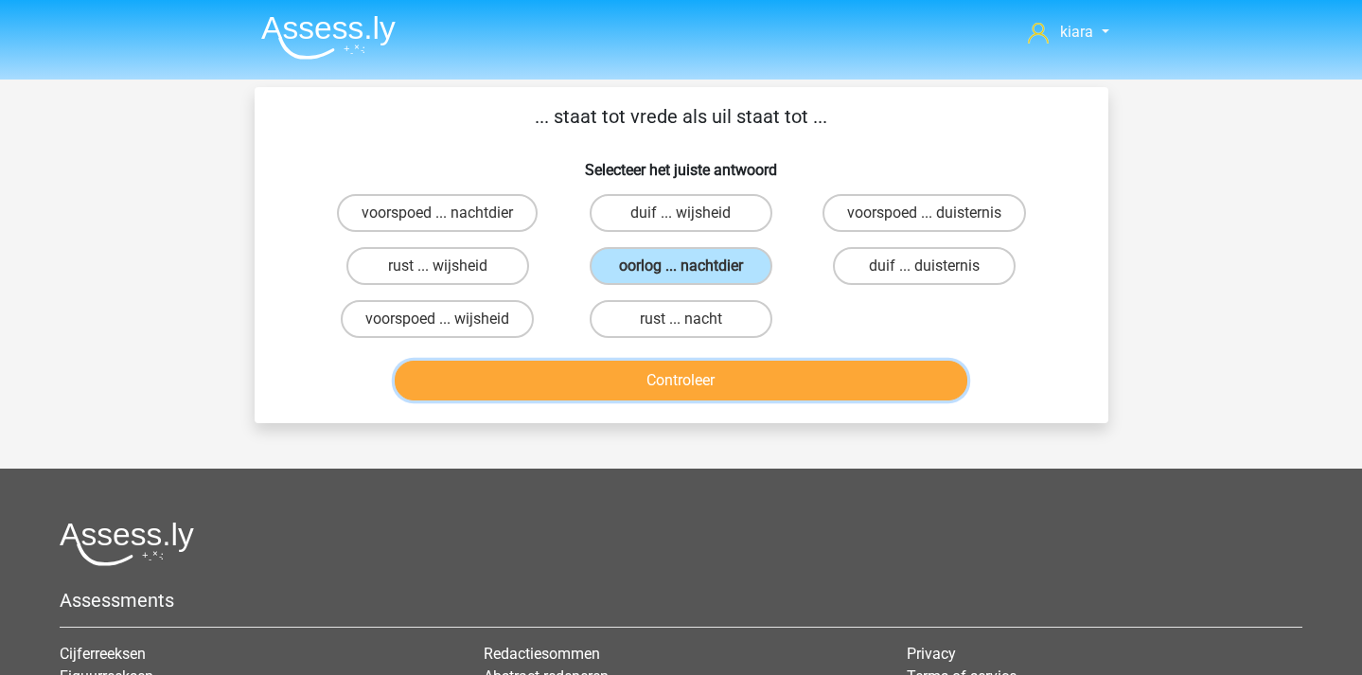
click at [664, 373] on button "Controleer" at bounding box center [681, 381] width 573 height 40
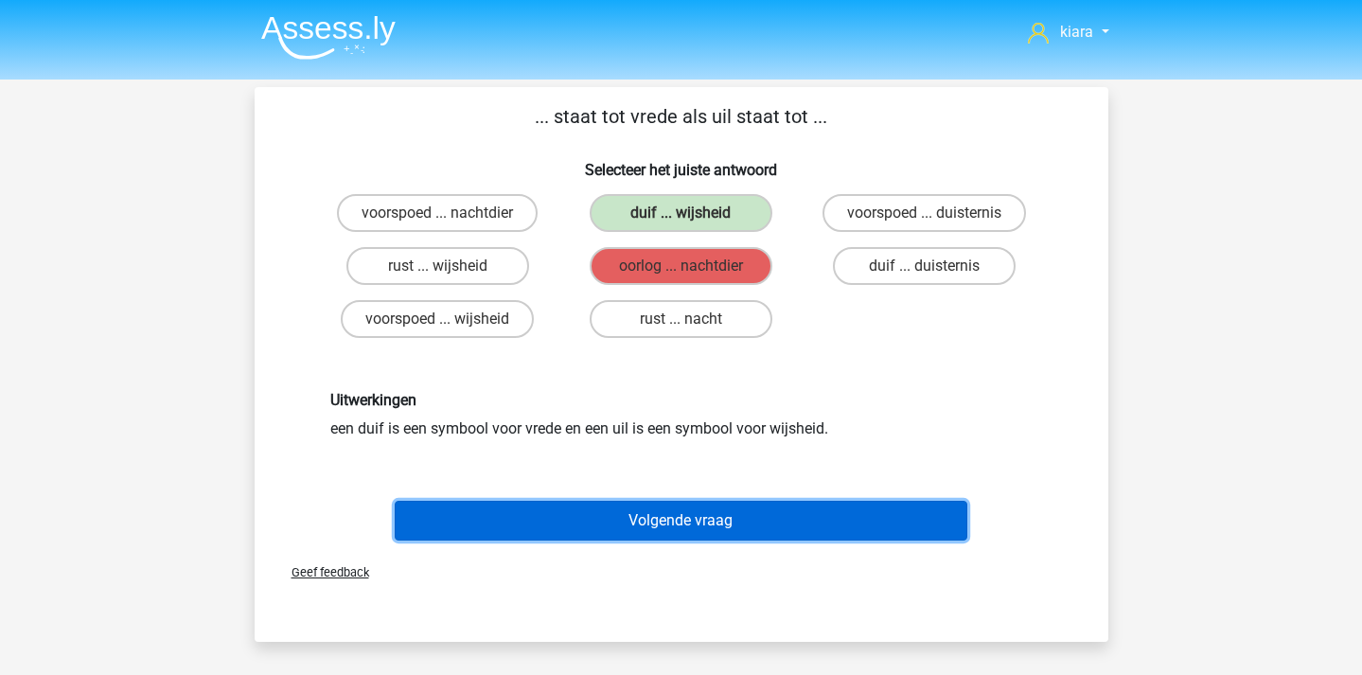
click at [847, 523] on button "Volgende vraag" at bounding box center [681, 521] width 573 height 40
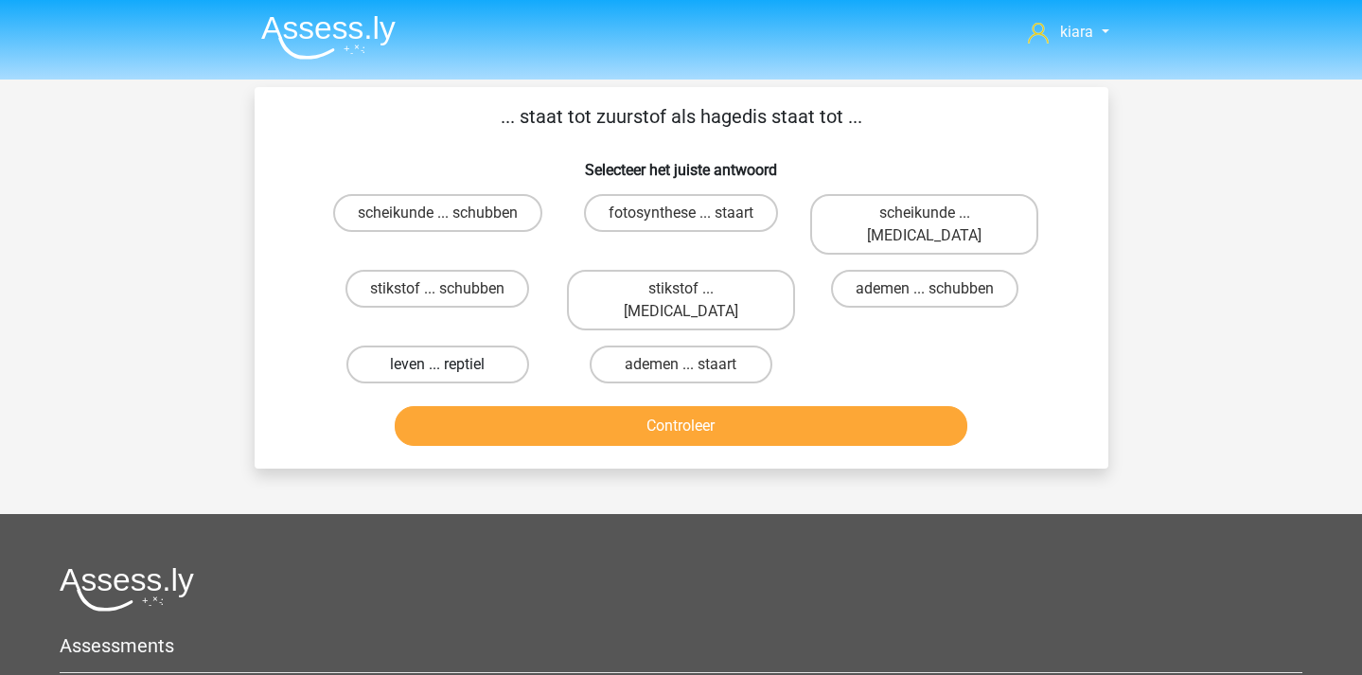
click at [487, 346] on label "leven ... reptiel" at bounding box center [437, 365] width 183 height 38
click at [450, 364] on input "leven ... reptiel" at bounding box center [443, 370] width 12 height 12
radio input "true"
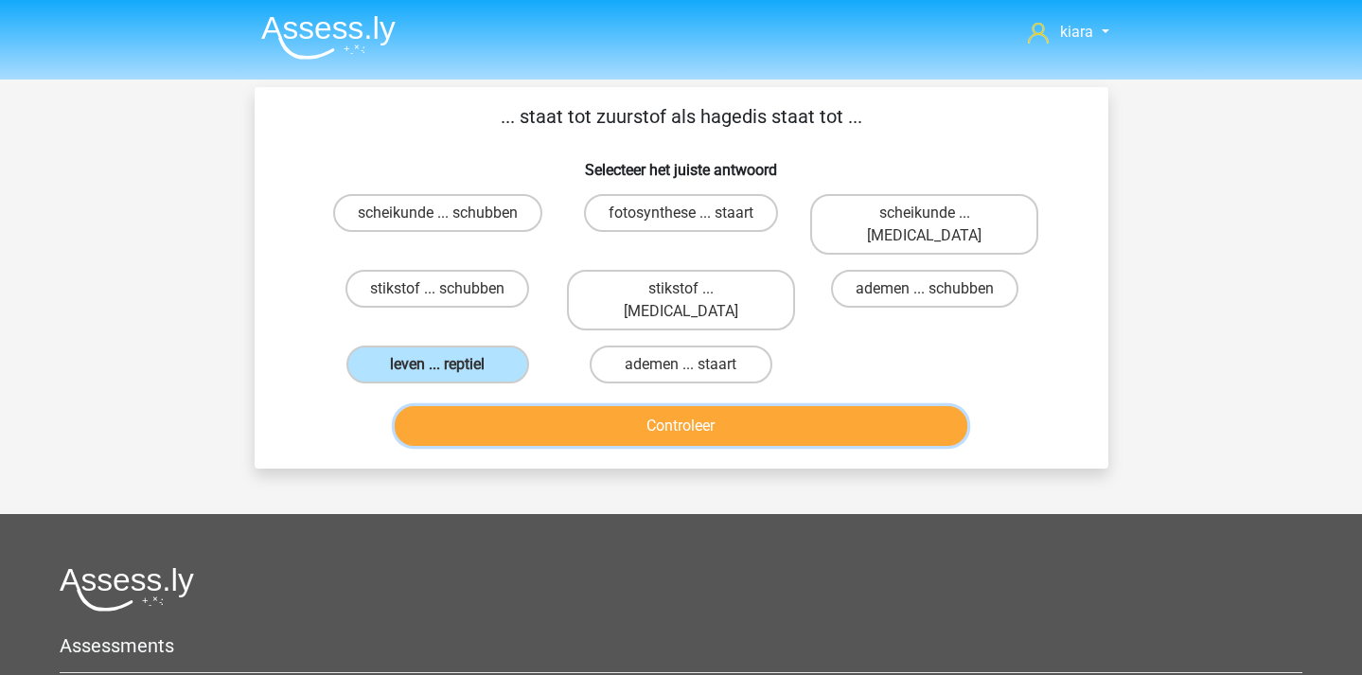
click at [741, 406] on button "Controleer" at bounding box center [681, 426] width 573 height 40
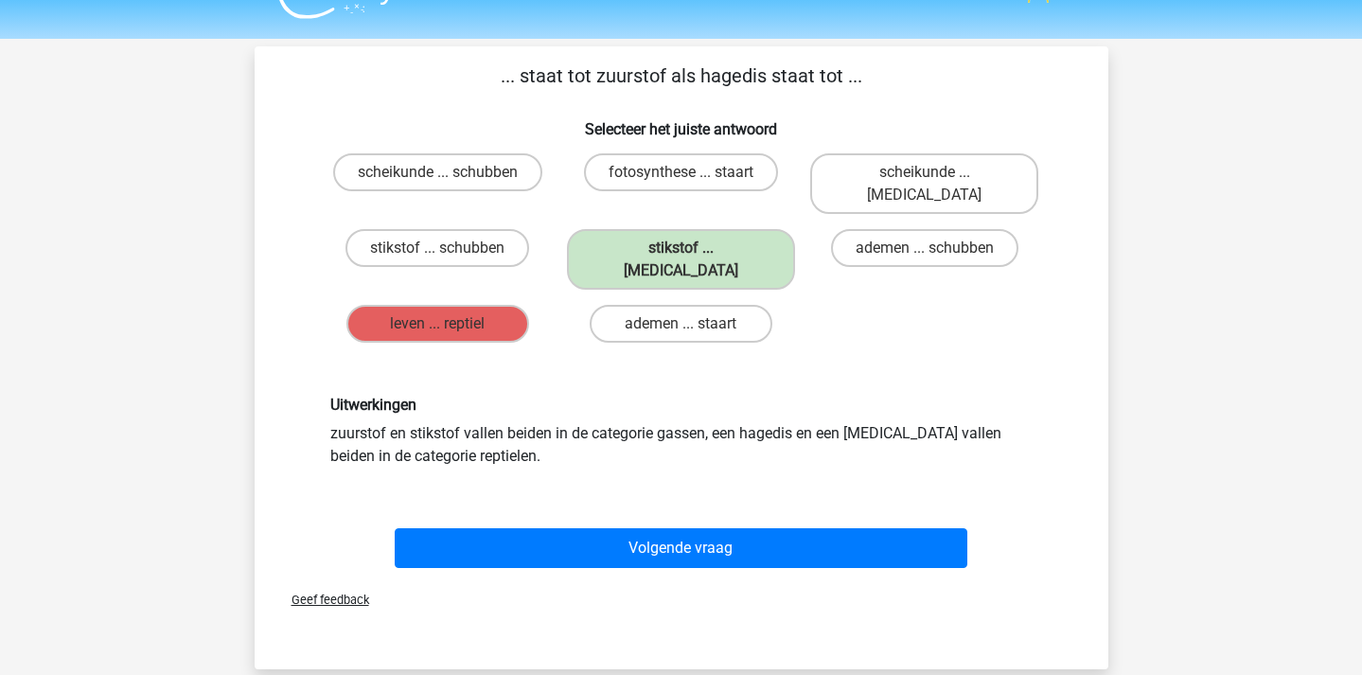
scroll to position [52, 0]
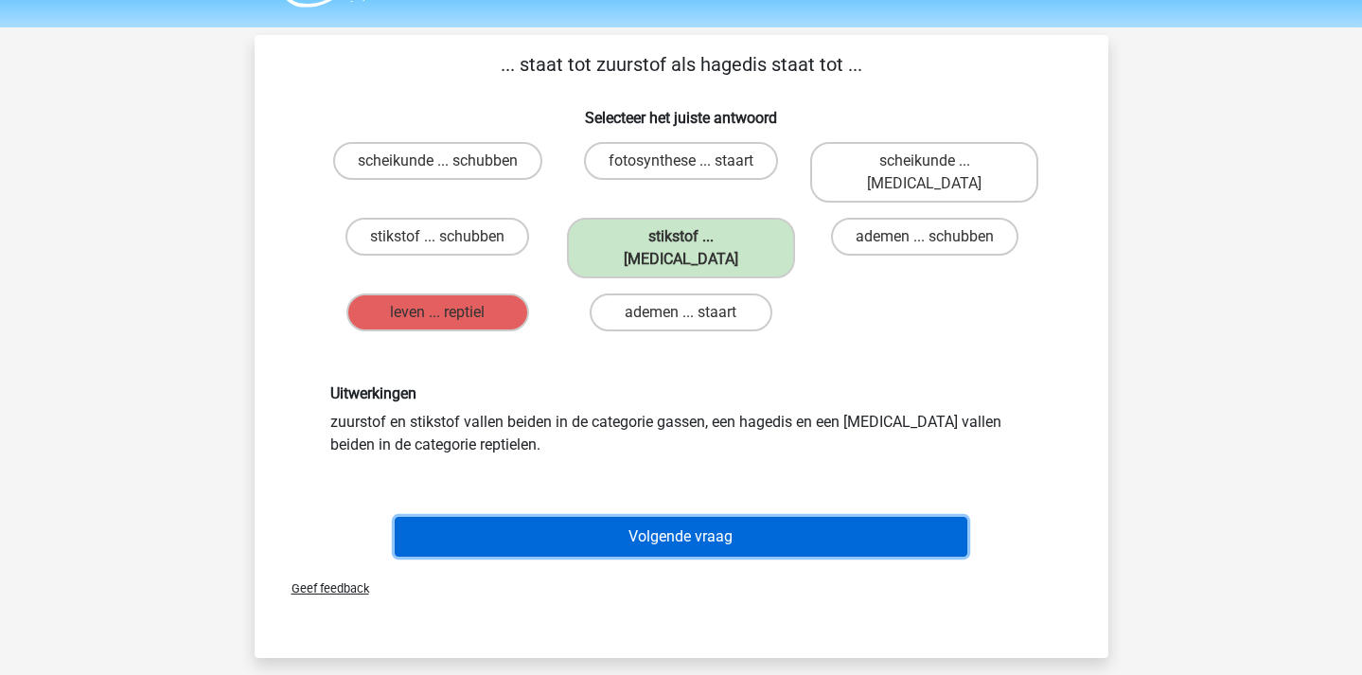
click at [765, 517] on button "Volgende vraag" at bounding box center [681, 537] width 573 height 40
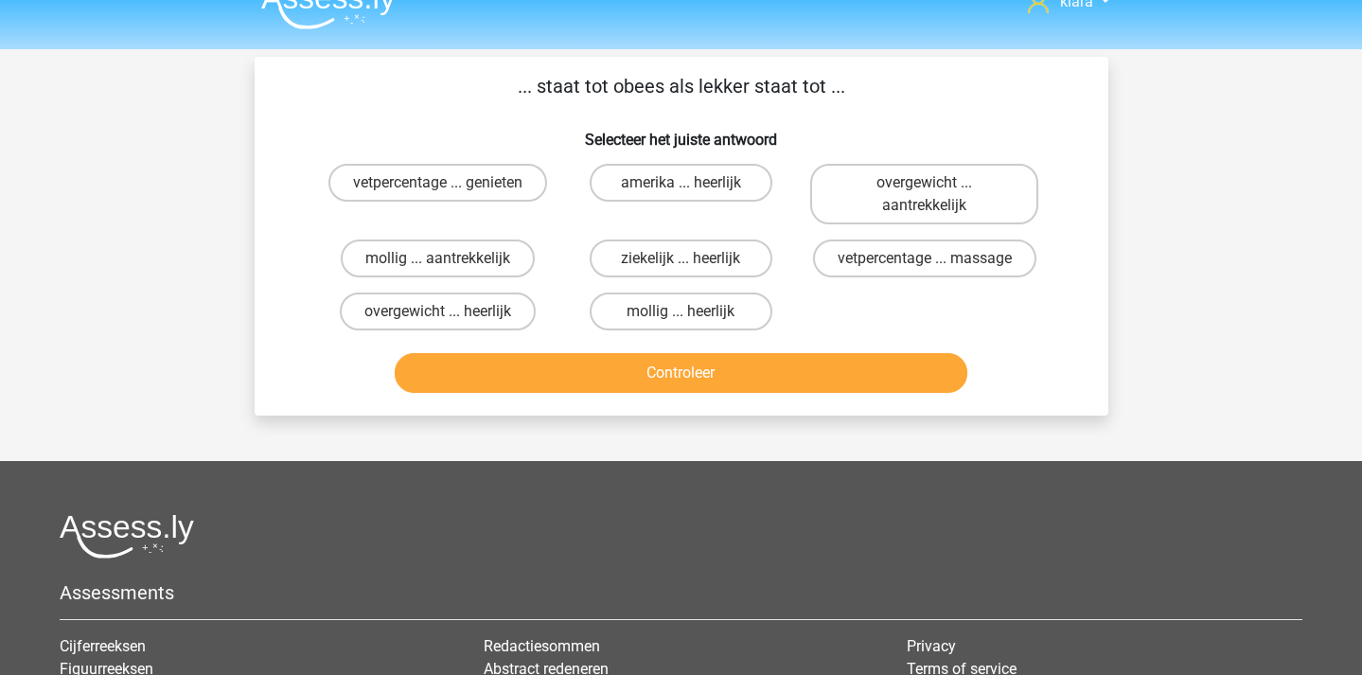
scroll to position [0, 0]
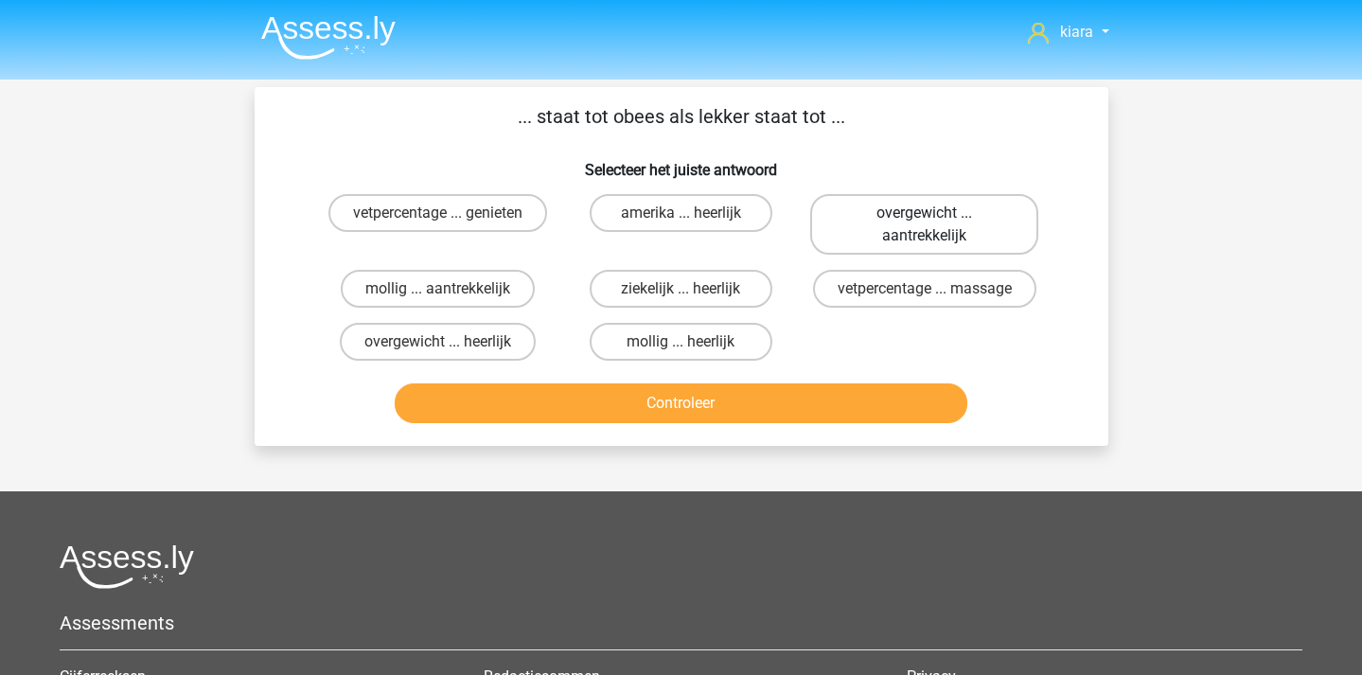
click at [878, 234] on label "overgewicht ... aantrekkelijk" at bounding box center [924, 224] width 228 height 61
click at [925, 225] on input "overgewicht ... aantrekkelijk" at bounding box center [931, 219] width 12 height 12
radio input "true"
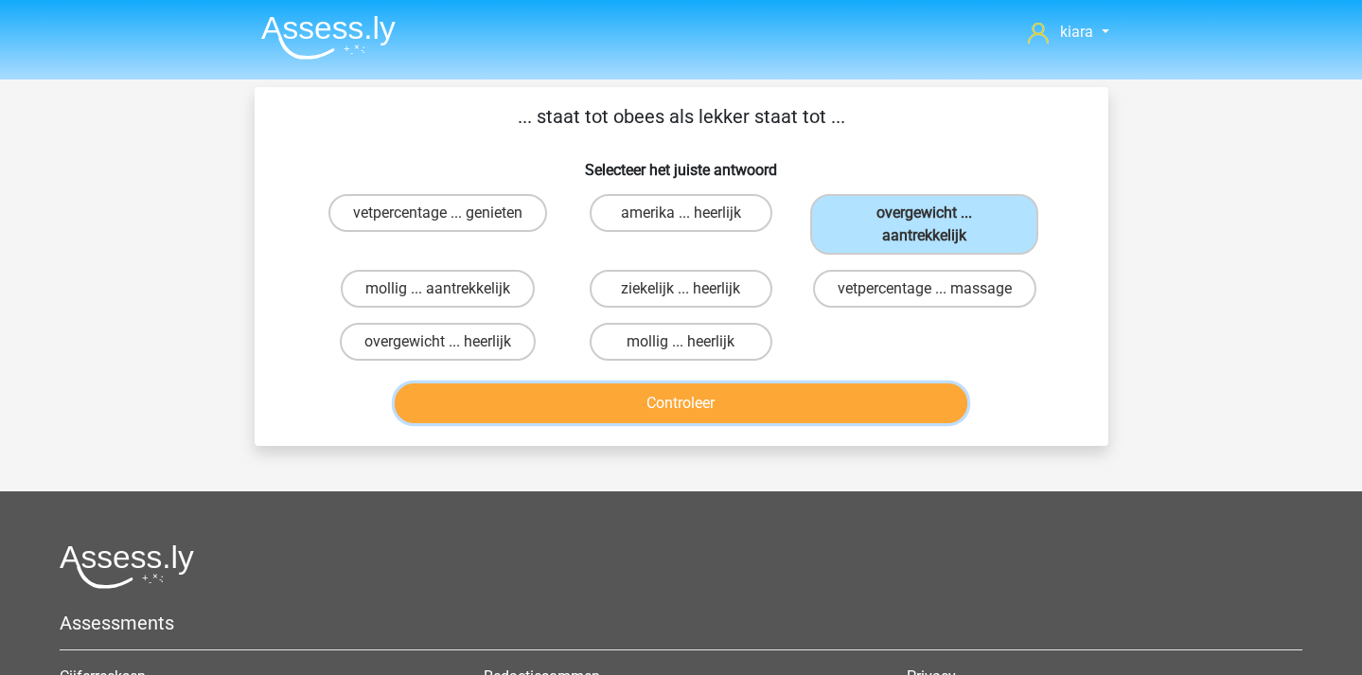
click at [760, 394] on button "Controleer" at bounding box center [681, 403] width 573 height 40
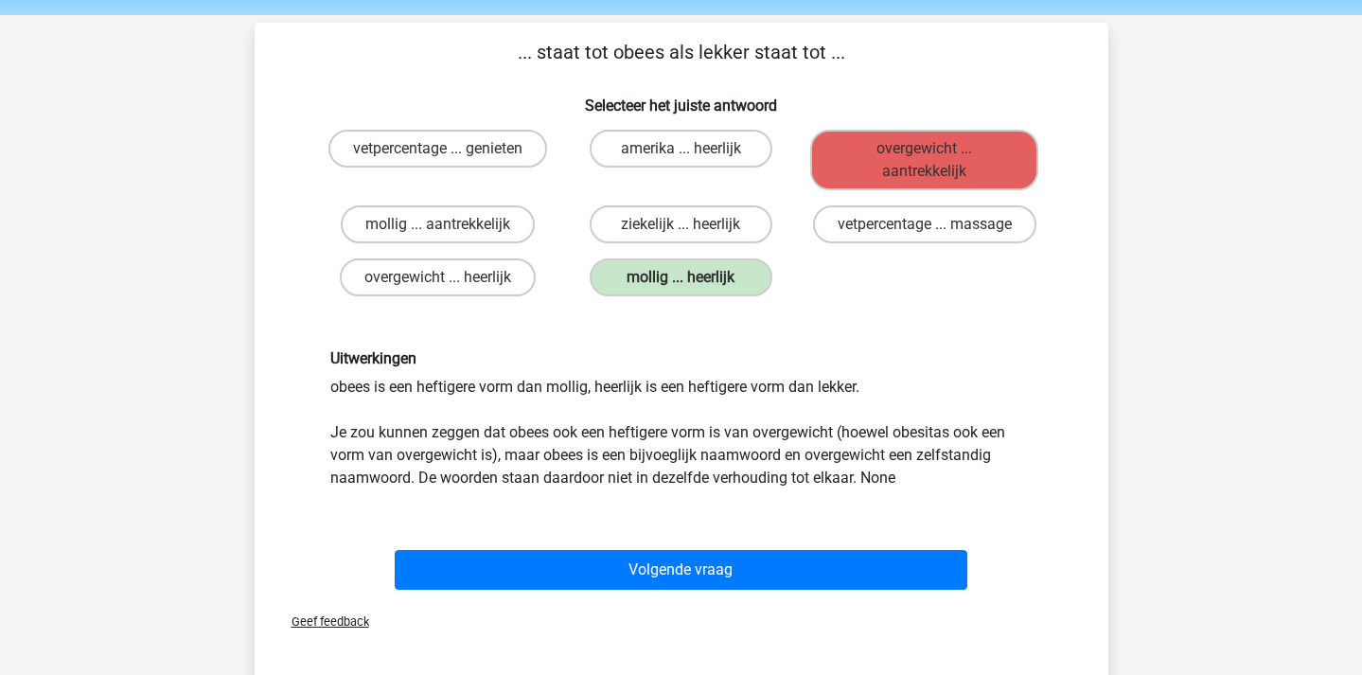
scroll to position [69, 0]
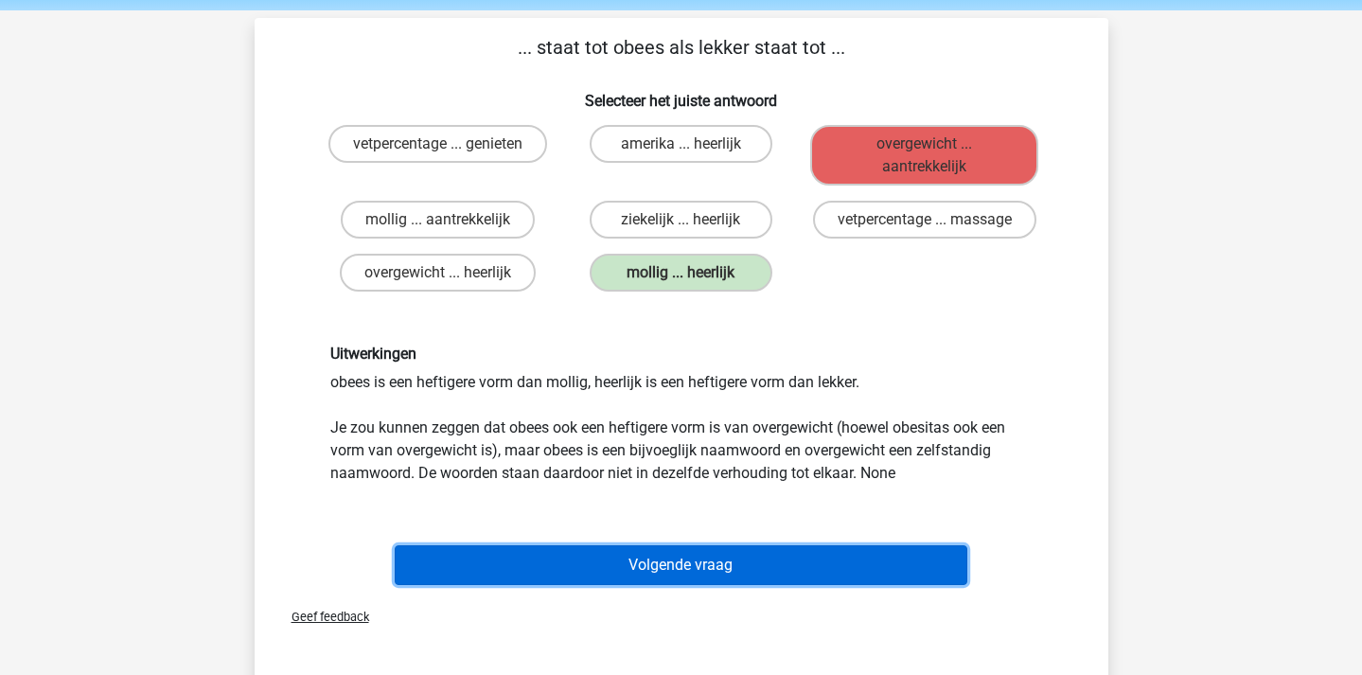
click at [748, 563] on button "Volgende vraag" at bounding box center [681, 565] width 573 height 40
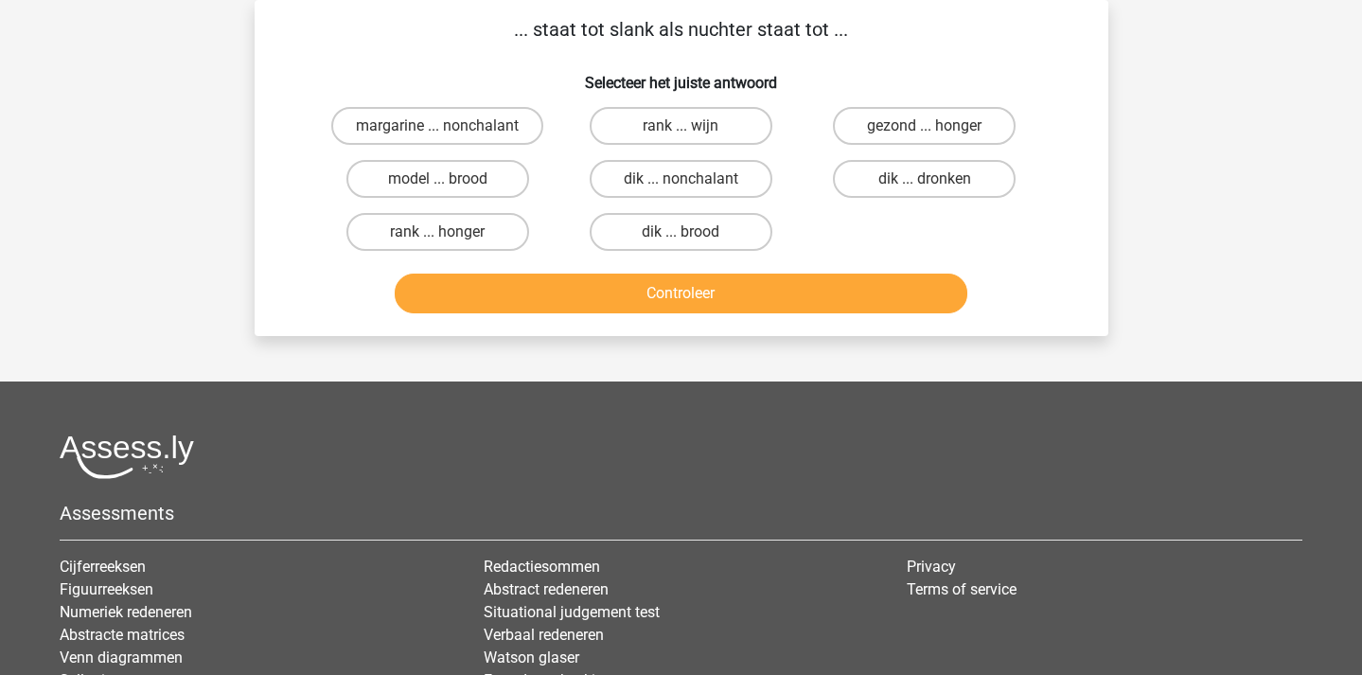
scroll to position [0, 0]
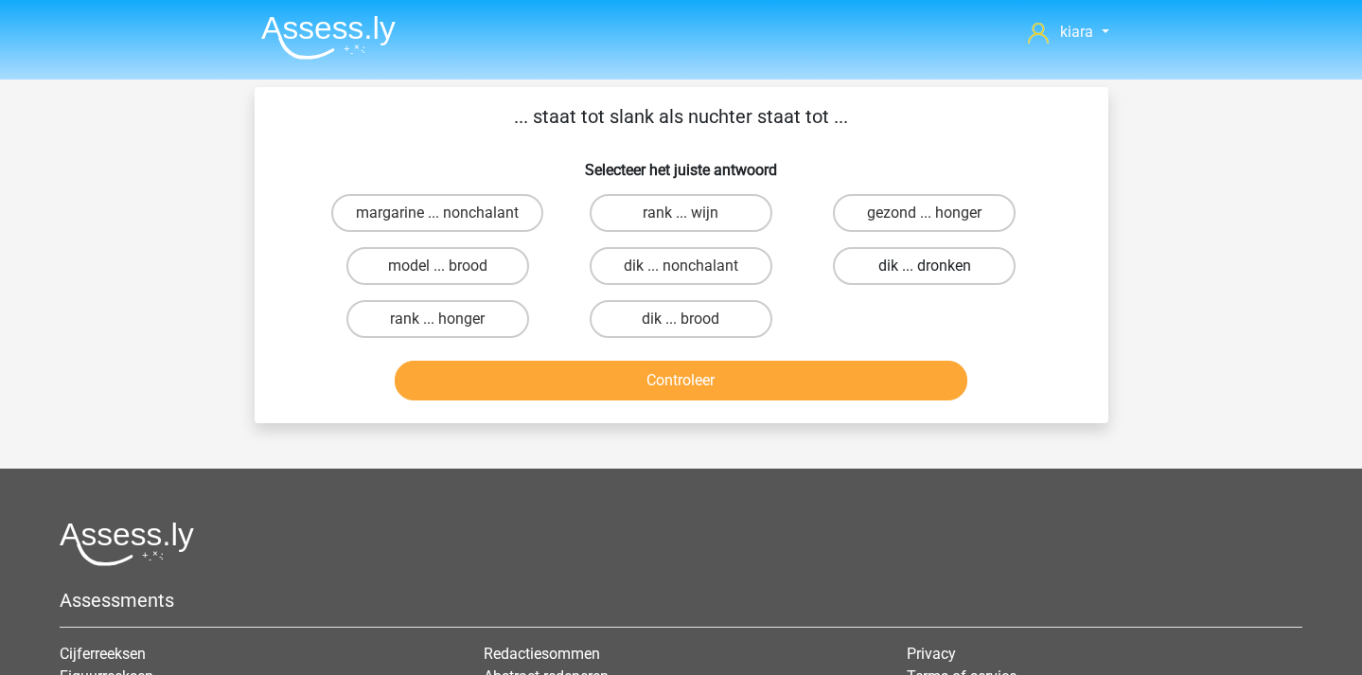
click at [912, 262] on label "dik ... dronken" at bounding box center [924, 266] width 183 height 38
click at [925, 266] on input "dik ... dronken" at bounding box center [931, 272] width 12 height 12
radio input "true"
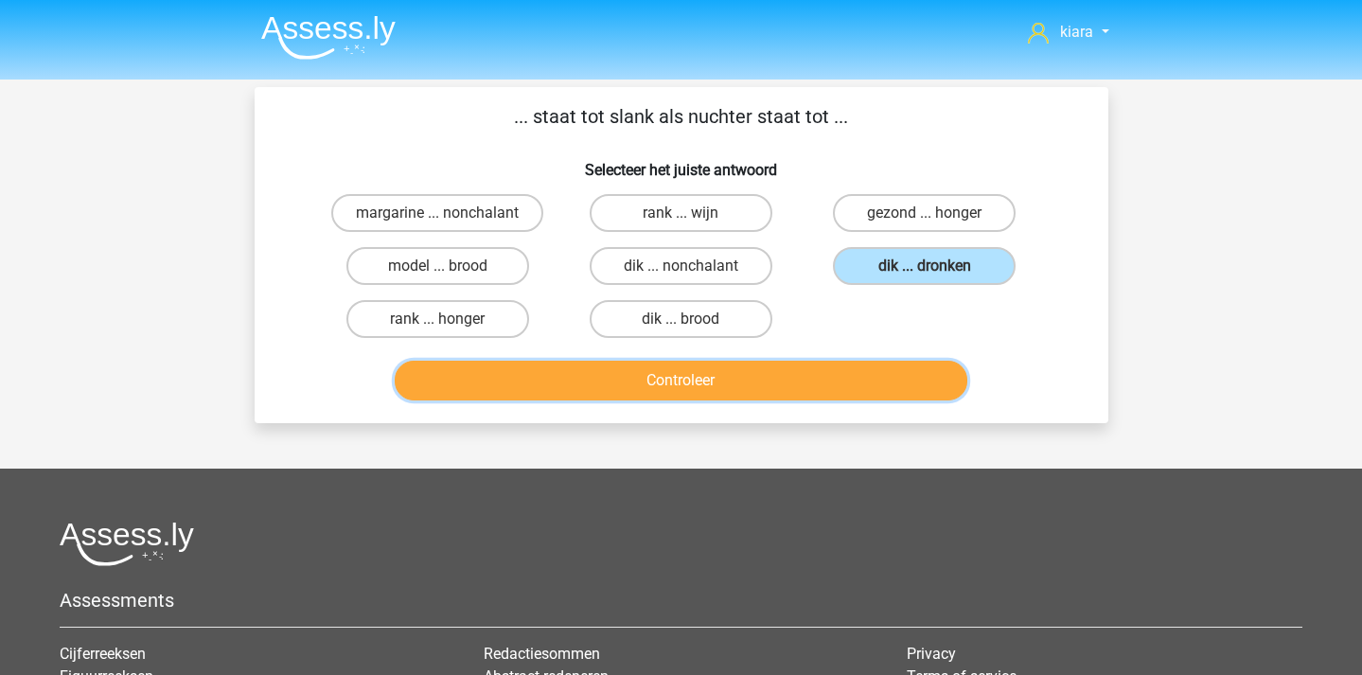
click at [825, 383] on button "Controleer" at bounding box center [681, 381] width 573 height 40
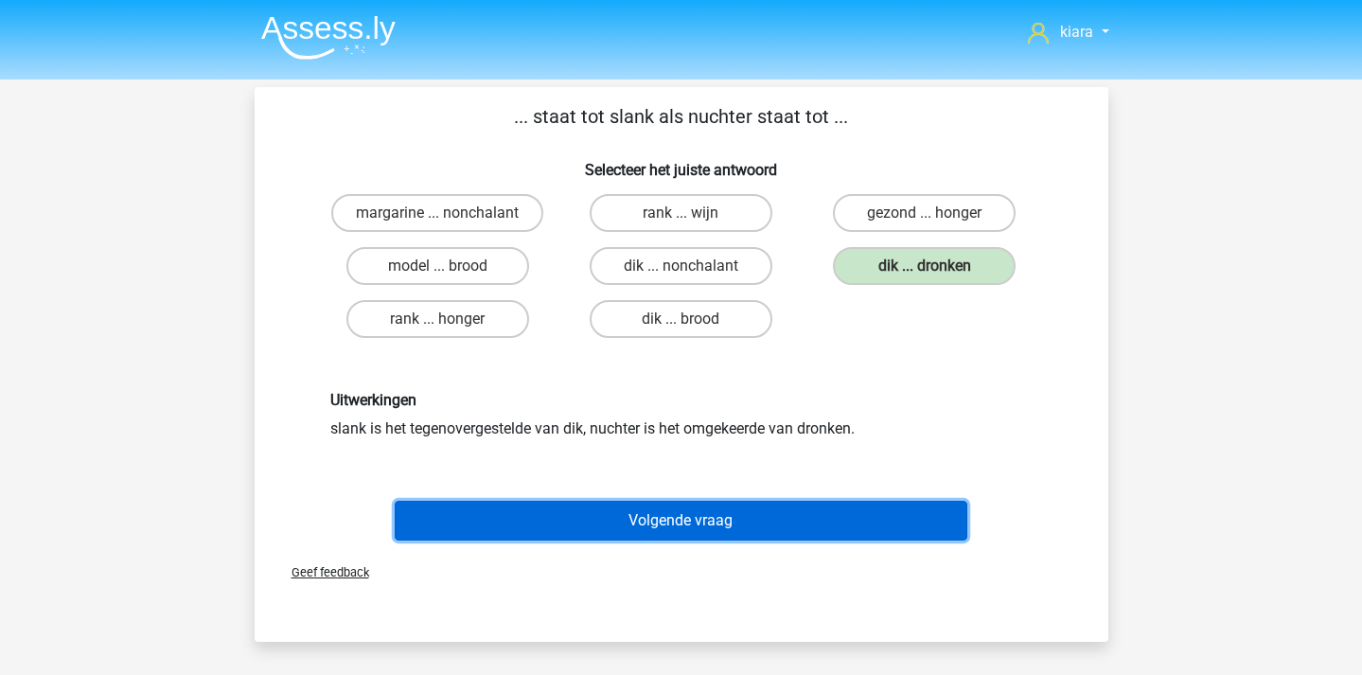
click at [807, 516] on button "Volgende vraag" at bounding box center [681, 521] width 573 height 40
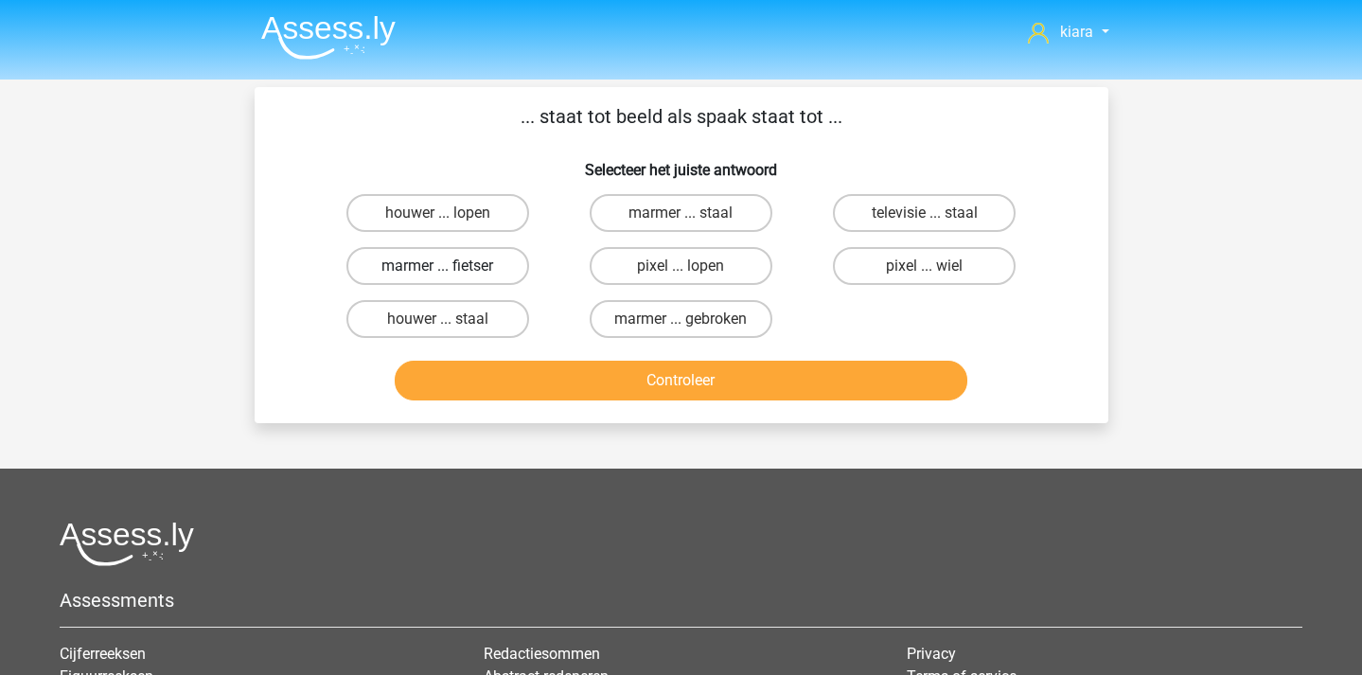
click at [472, 269] on label "marmer ... fietser" at bounding box center [437, 266] width 183 height 38
click at [450, 269] on input "marmer ... fietser" at bounding box center [443, 272] width 12 height 12
radio input "true"
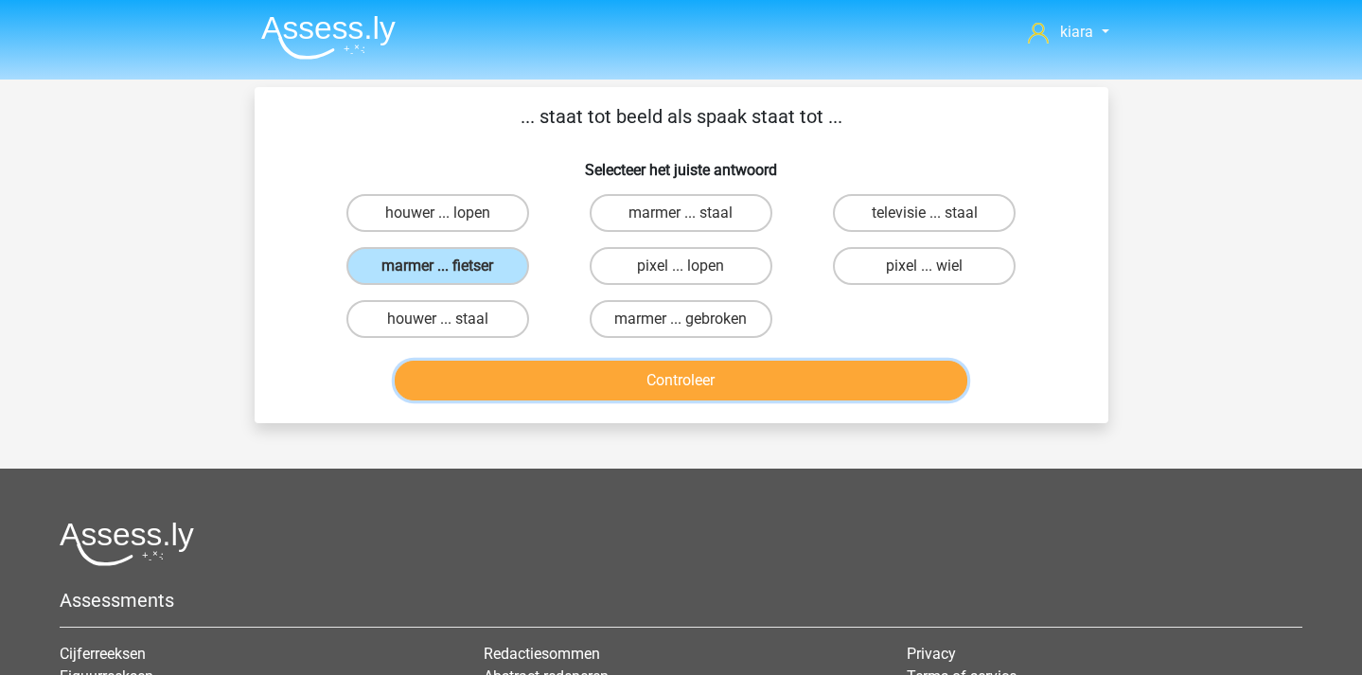
click at [607, 382] on button "Controleer" at bounding box center [681, 381] width 573 height 40
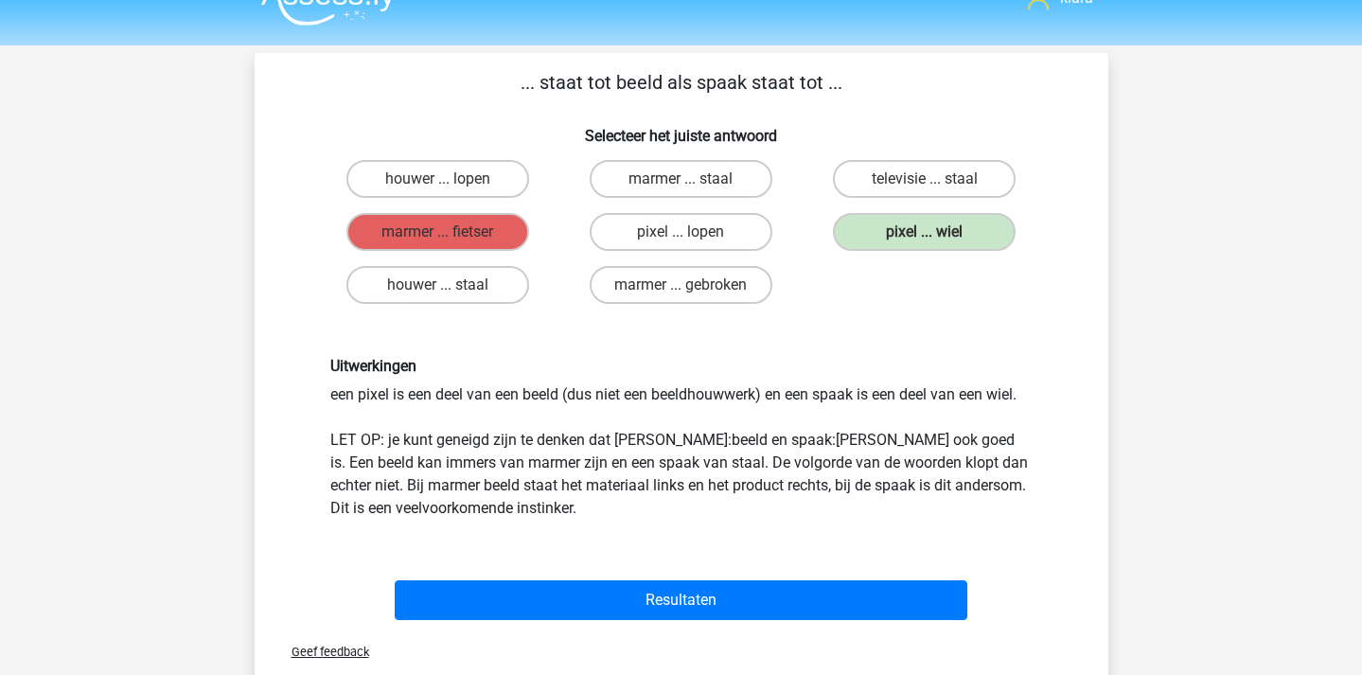
scroll to position [33, 0]
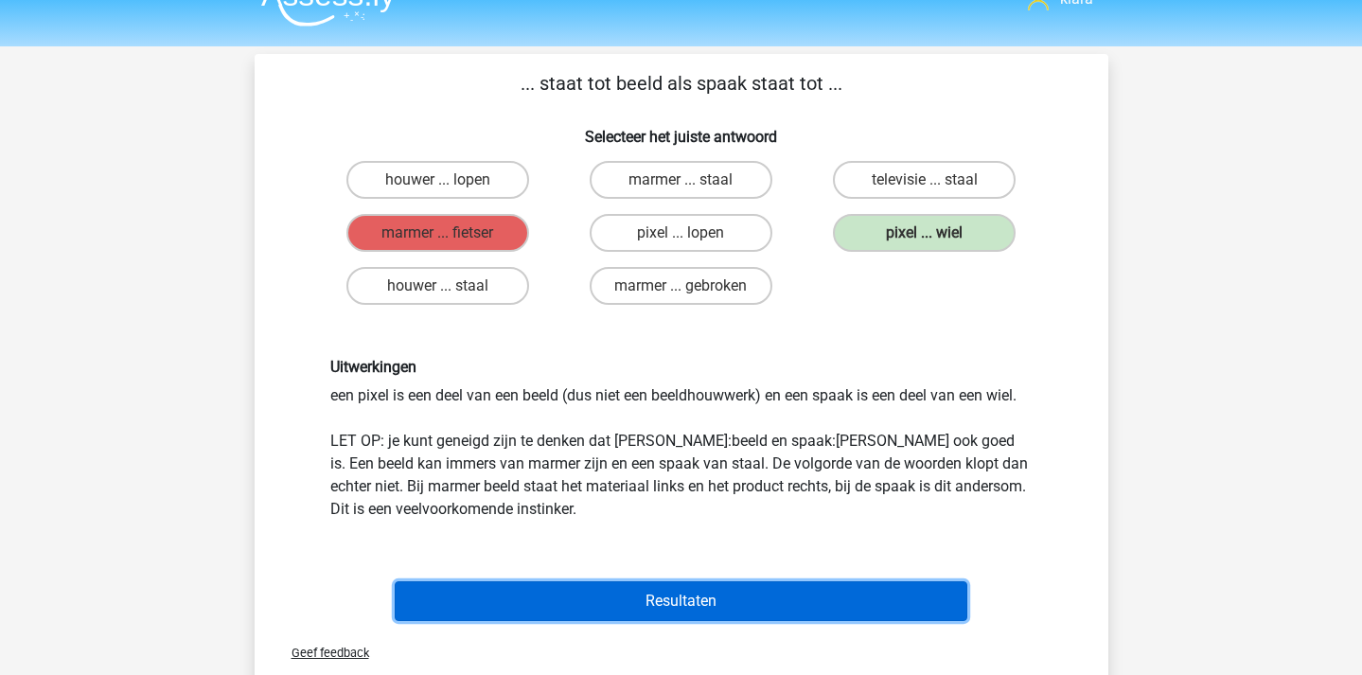
click at [800, 606] on button "Resultaten" at bounding box center [681, 601] width 573 height 40
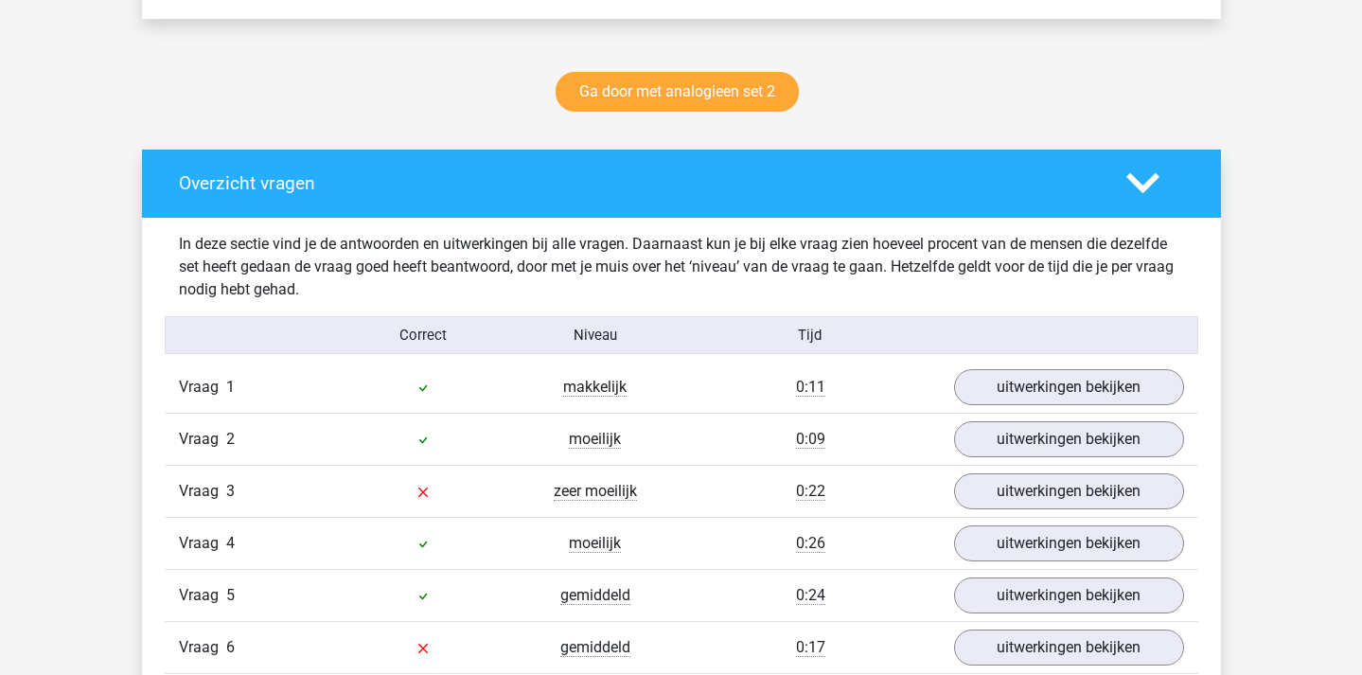
scroll to position [977, 0]
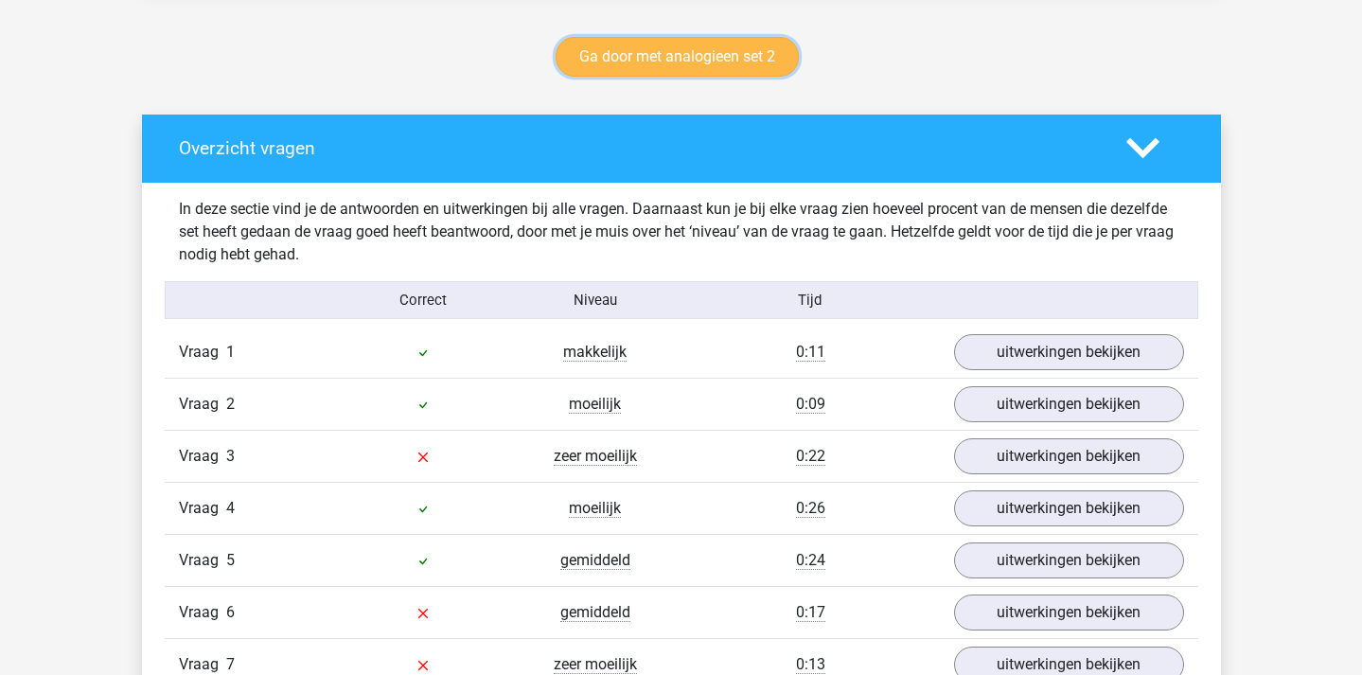
click at [722, 65] on link "Ga door met analogieen set 2" at bounding box center [677, 57] width 243 height 40
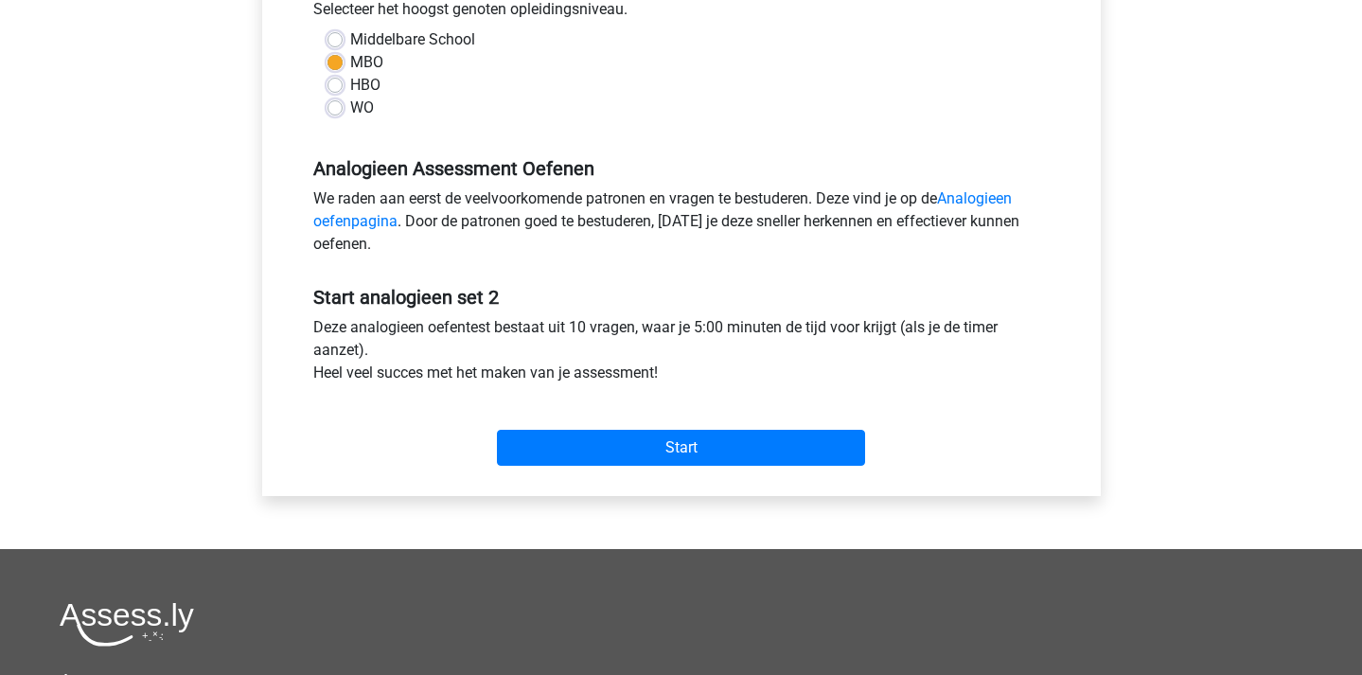
scroll to position [474, 0]
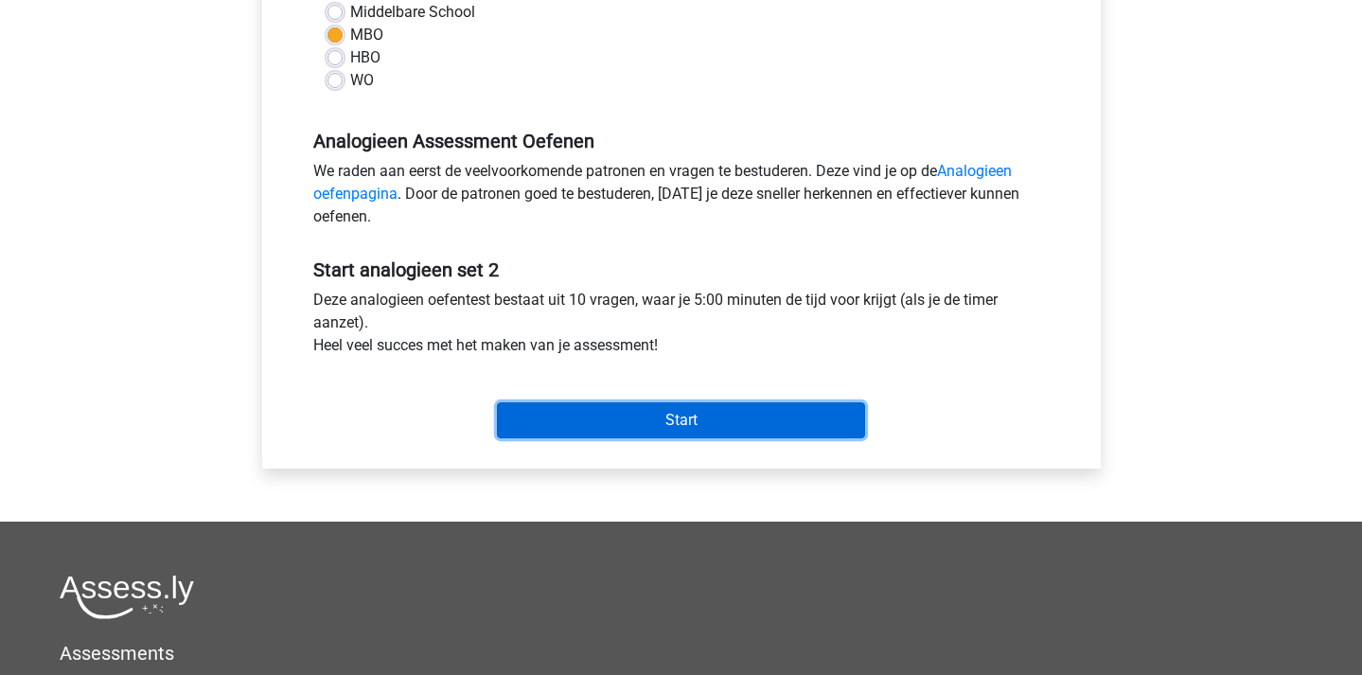
click at [670, 416] on input "Start" at bounding box center [681, 420] width 368 height 36
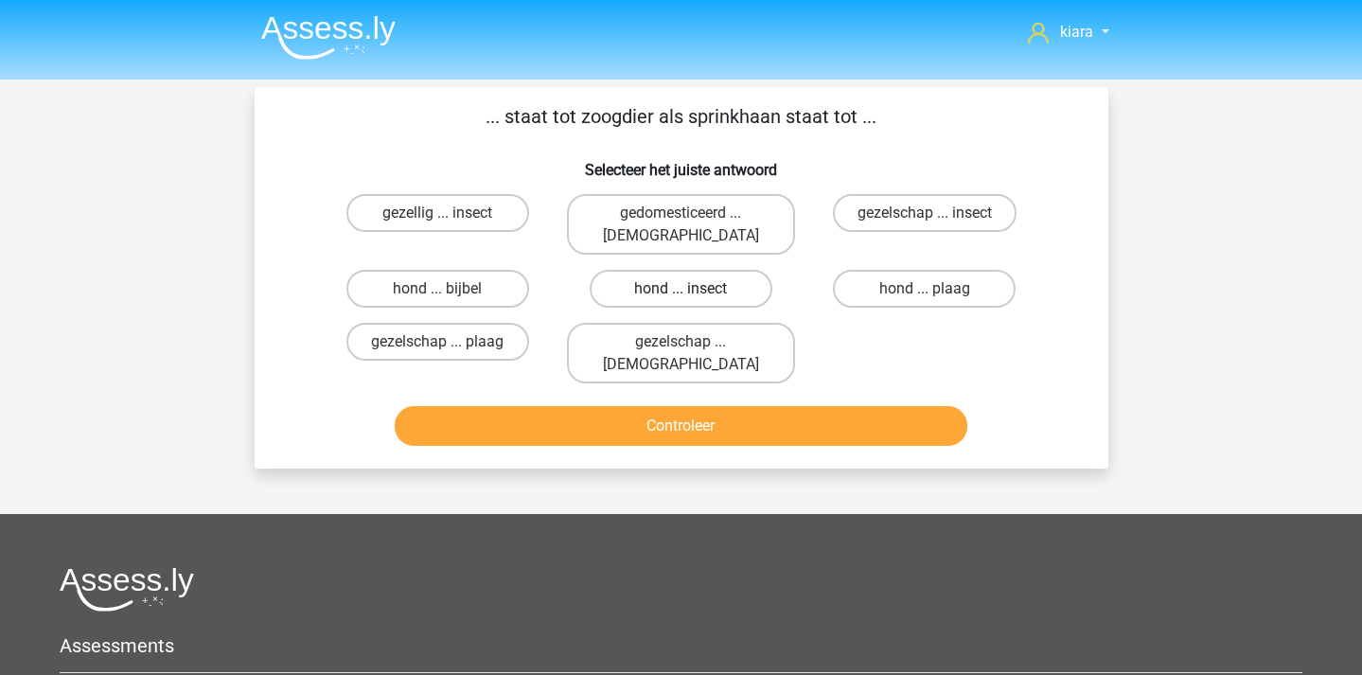
click at [723, 275] on label "hond ... insect" at bounding box center [681, 289] width 183 height 38
click at [693, 289] on input "hond ... insect" at bounding box center [687, 295] width 12 height 12
radio input "true"
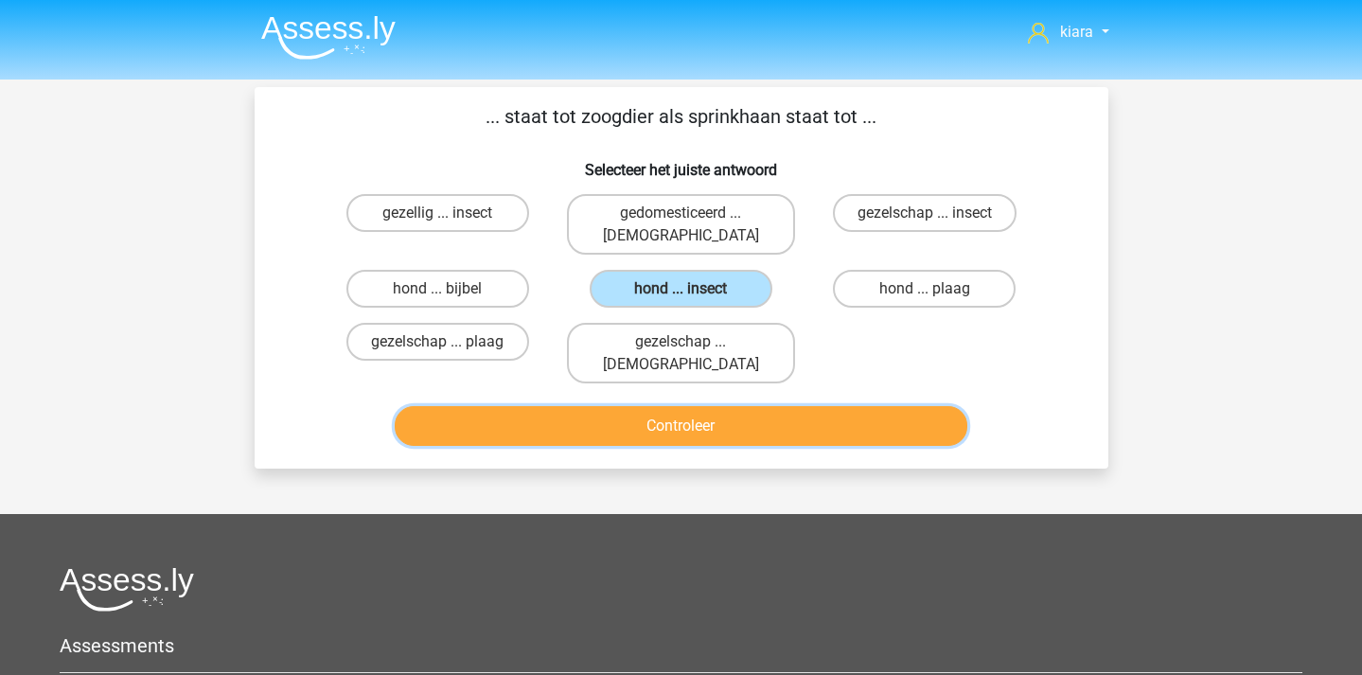
click at [724, 406] on button "Controleer" at bounding box center [681, 426] width 573 height 40
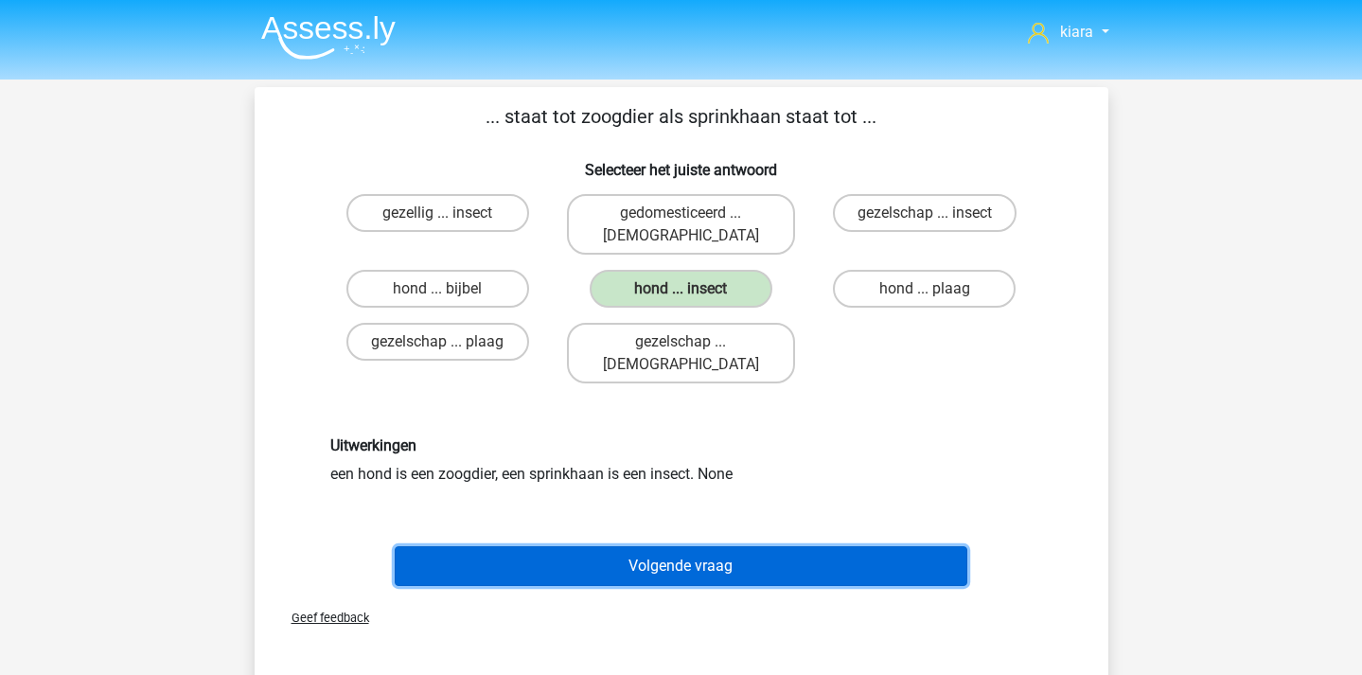
click at [750, 546] on button "Volgende vraag" at bounding box center [681, 566] width 573 height 40
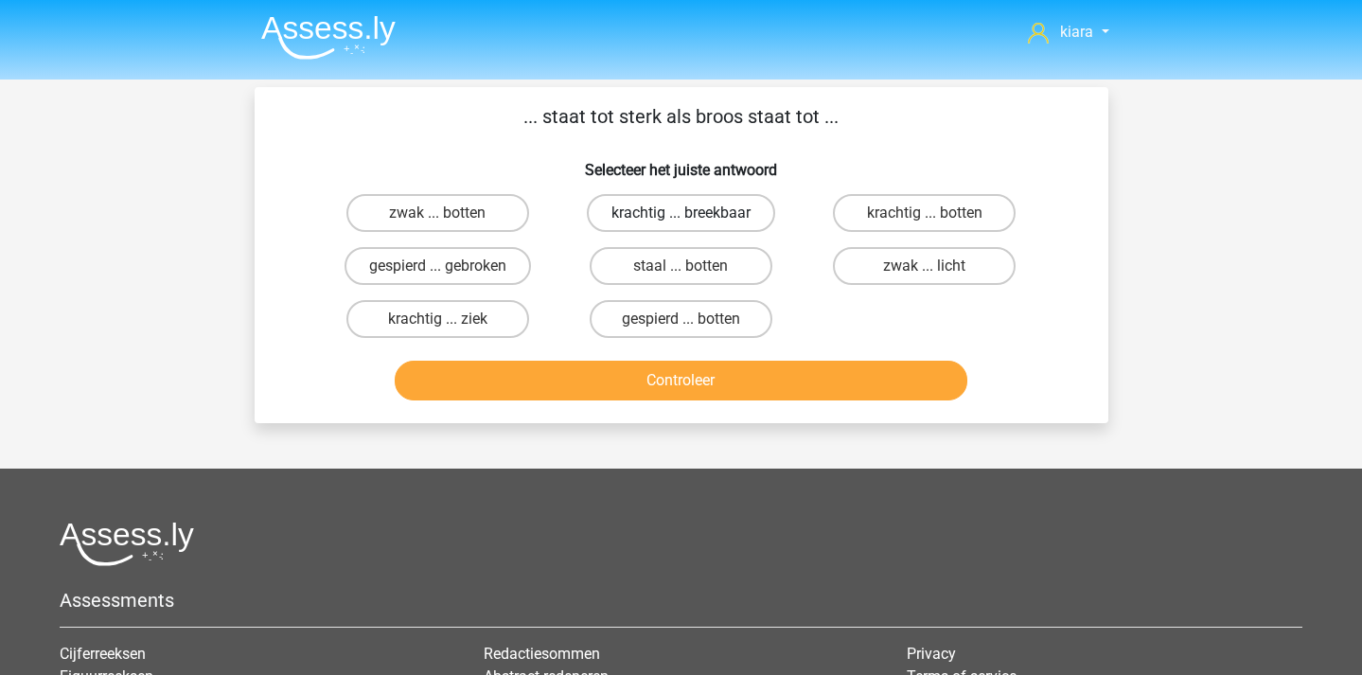
click at [709, 214] on label "krachtig ... breekbaar" at bounding box center [681, 213] width 188 height 38
click at [693, 214] on input "krachtig ... breekbaar" at bounding box center [687, 219] width 12 height 12
radio input "true"
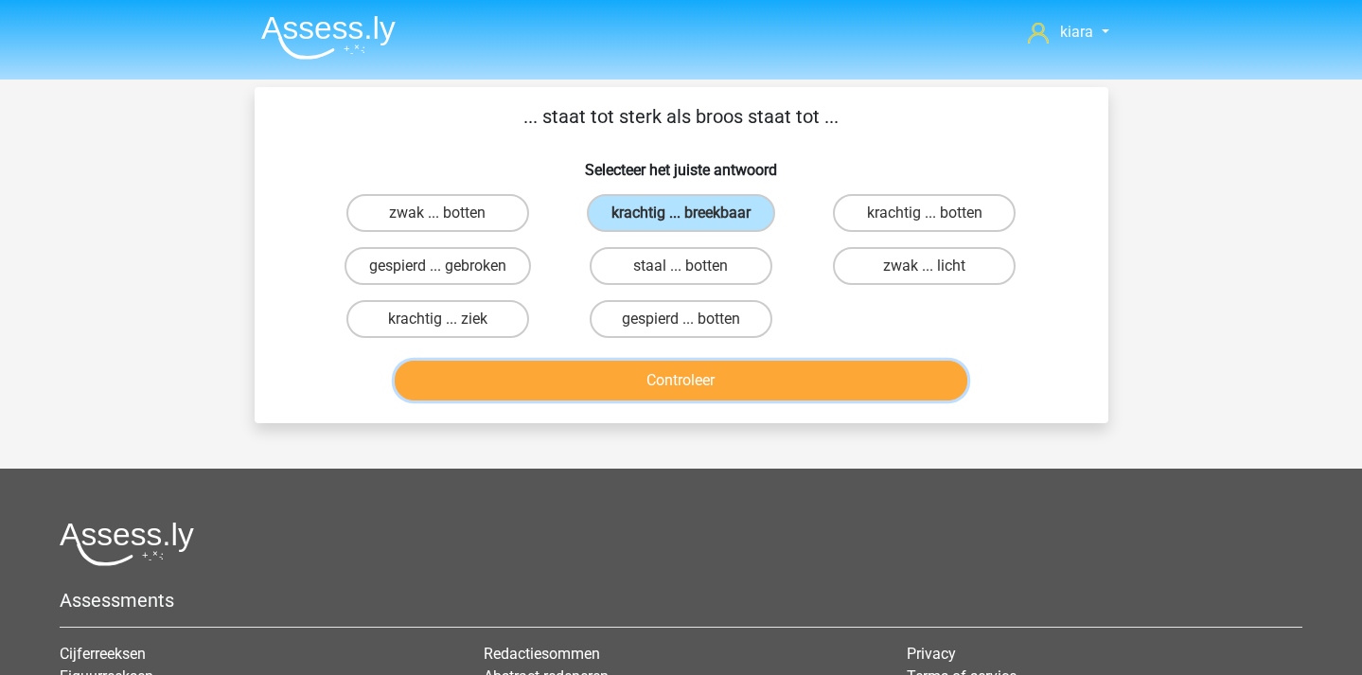
click at [742, 386] on button "Controleer" at bounding box center [681, 381] width 573 height 40
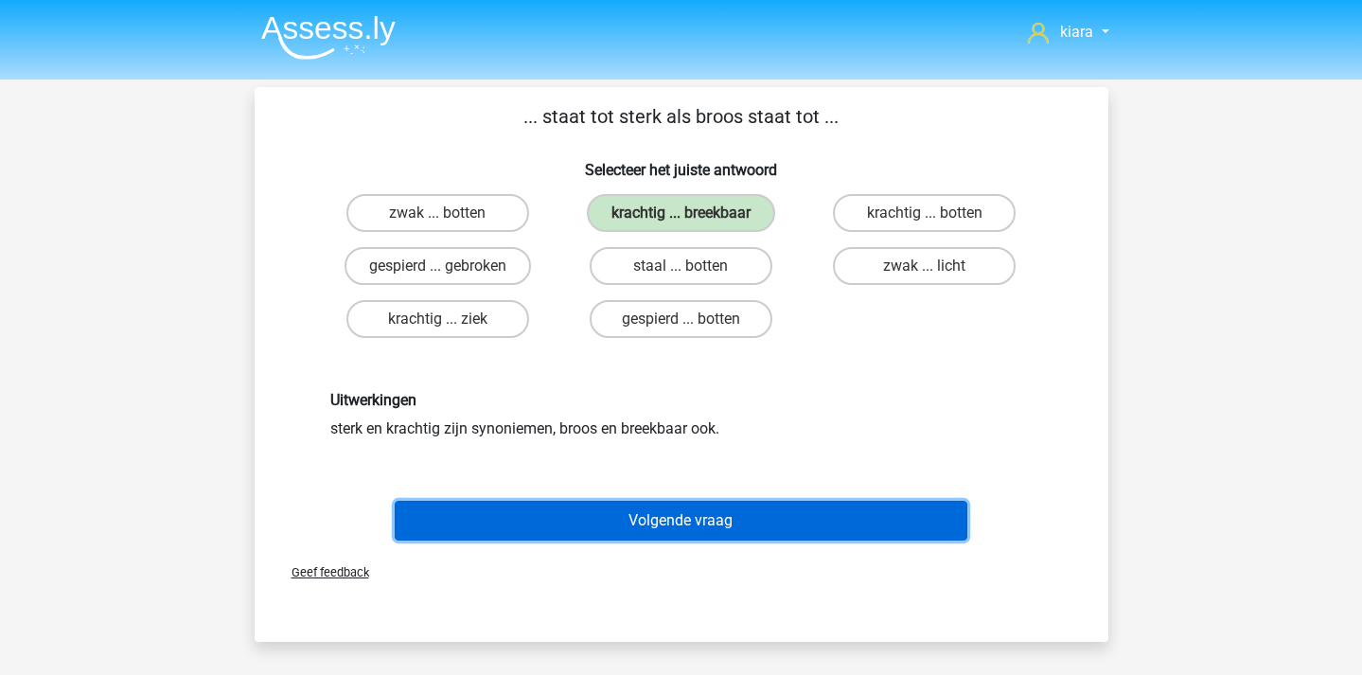
click at [795, 515] on button "Volgende vraag" at bounding box center [681, 521] width 573 height 40
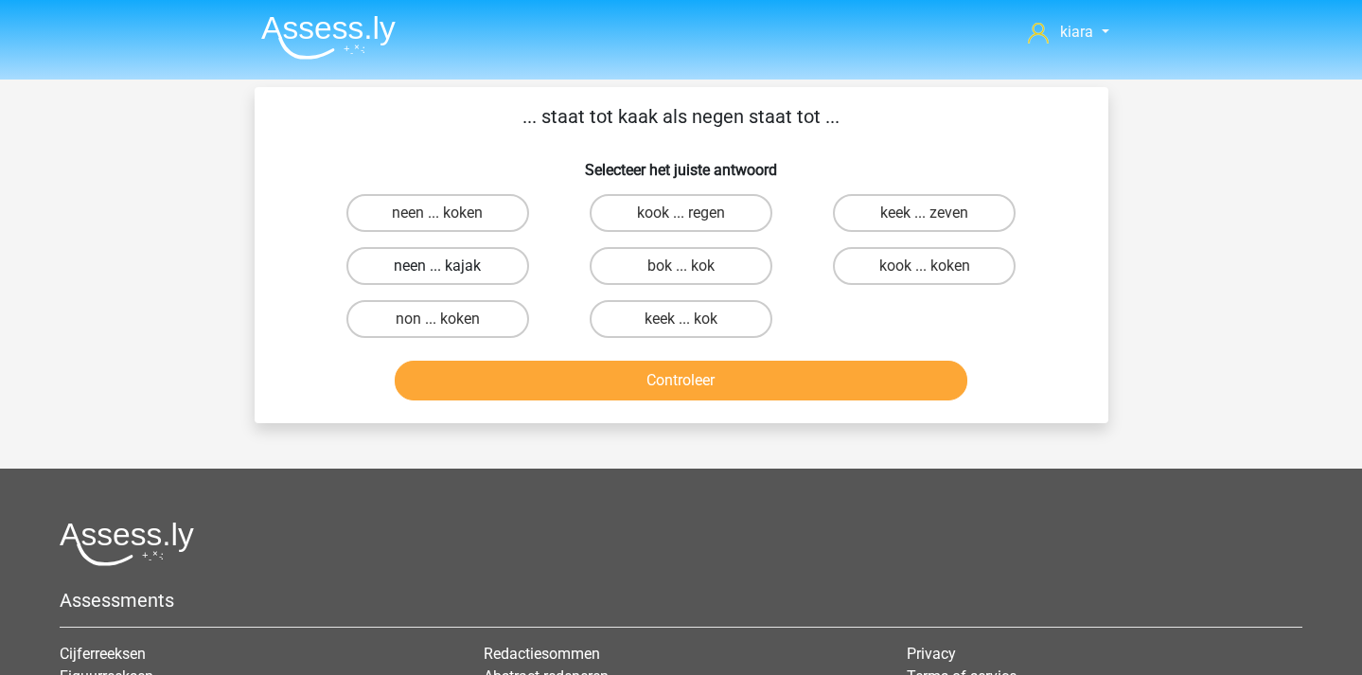
click at [460, 267] on label "neen ... kajak" at bounding box center [437, 266] width 183 height 38
click at [450, 267] on input "neen ... kajak" at bounding box center [443, 272] width 12 height 12
radio input "true"
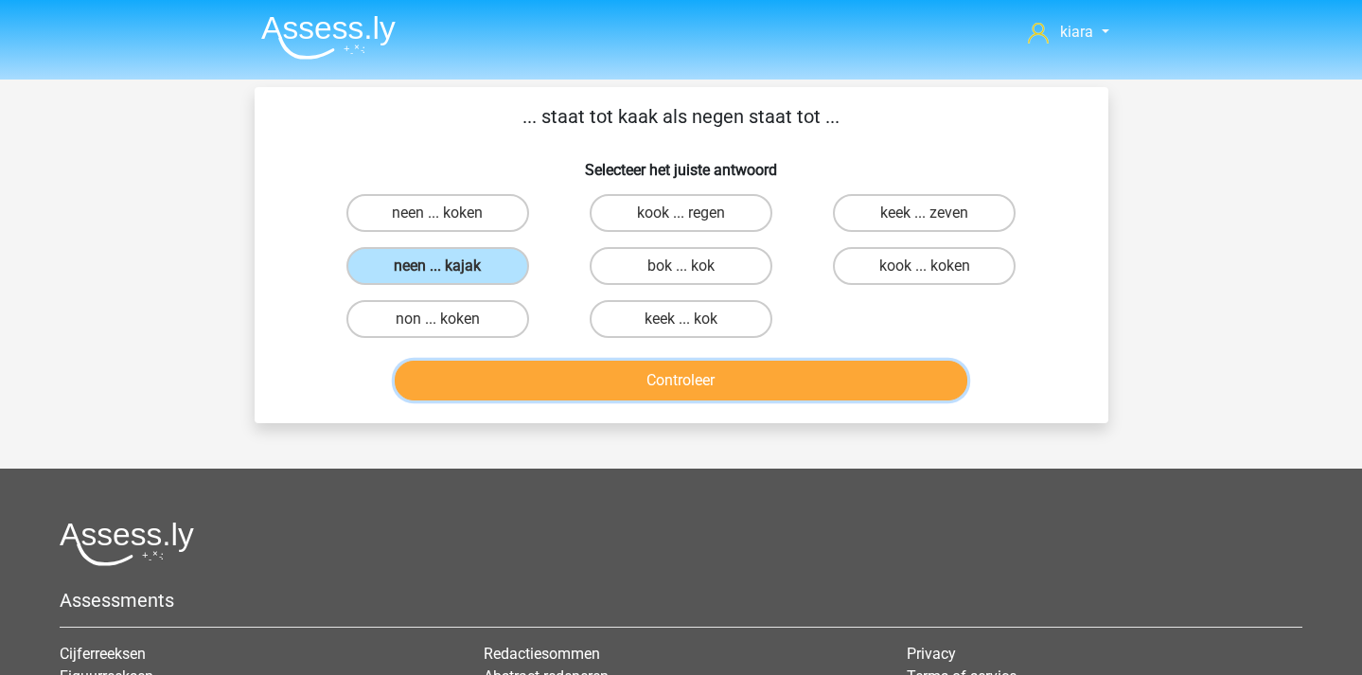
click at [585, 380] on button "Controleer" at bounding box center [681, 381] width 573 height 40
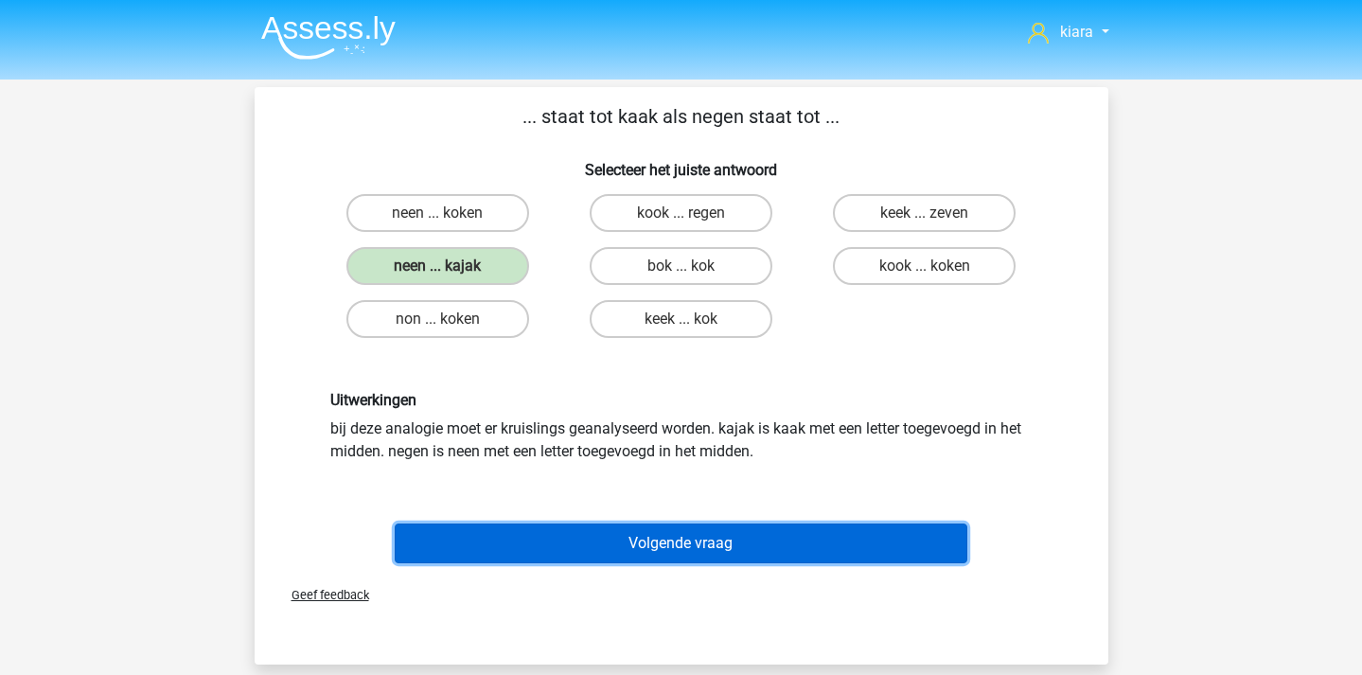
click at [782, 541] on button "Volgende vraag" at bounding box center [681, 543] width 573 height 40
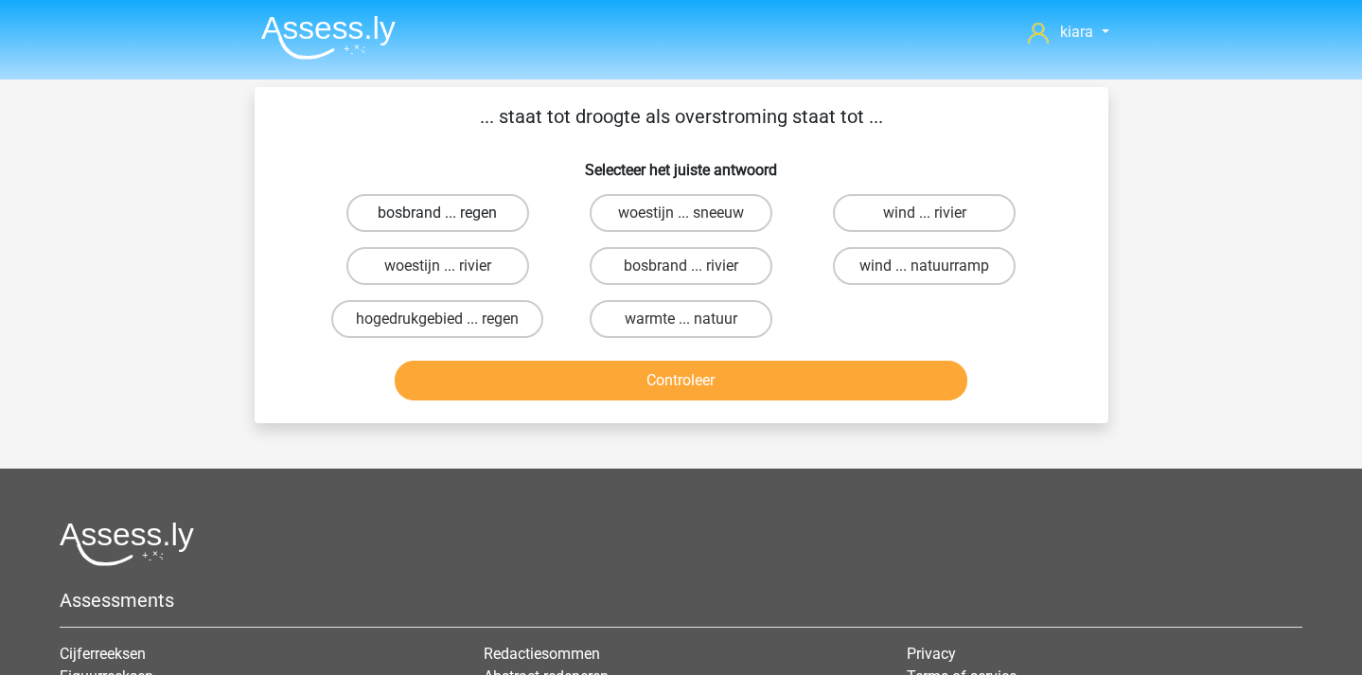
click at [482, 205] on label "bosbrand ... regen" at bounding box center [437, 213] width 183 height 38
click at [450, 213] on input "bosbrand ... regen" at bounding box center [443, 219] width 12 height 12
radio input "true"
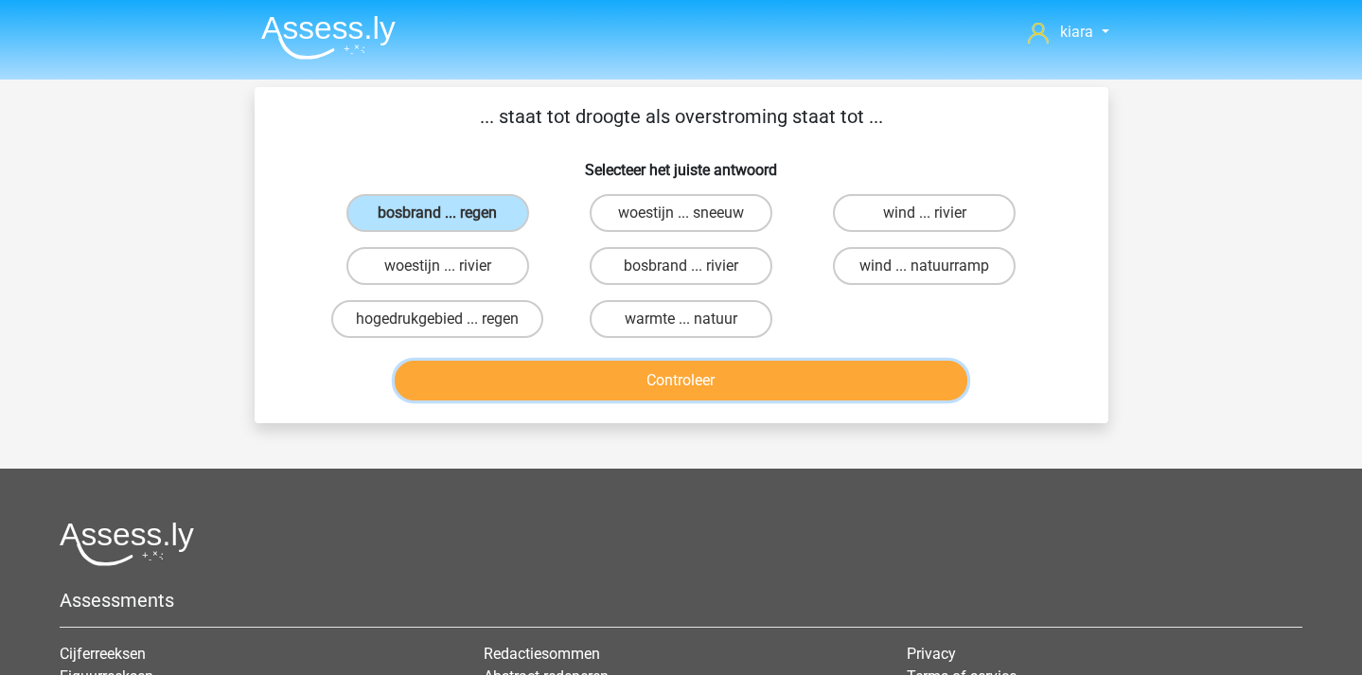
click at [707, 367] on button "Controleer" at bounding box center [681, 381] width 573 height 40
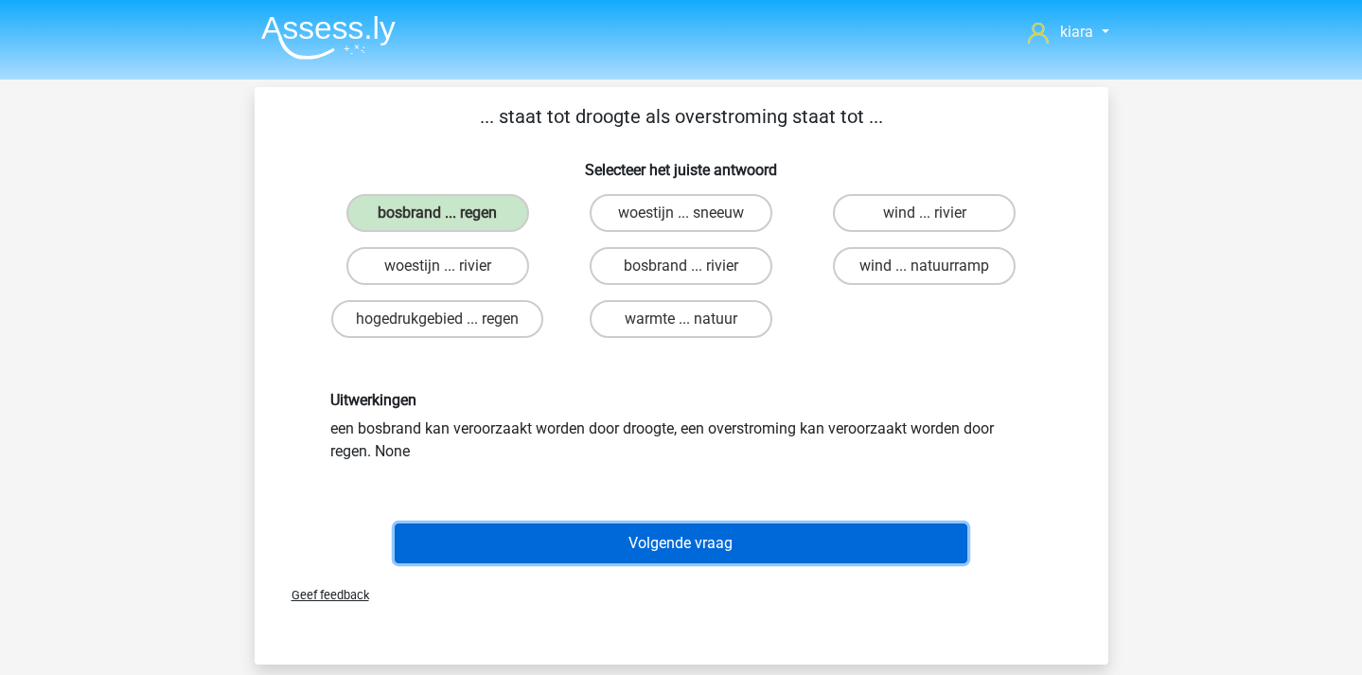
click at [683, 548] on button "Volgende vraag" at bounding box center [681, 543] width 573 height 40
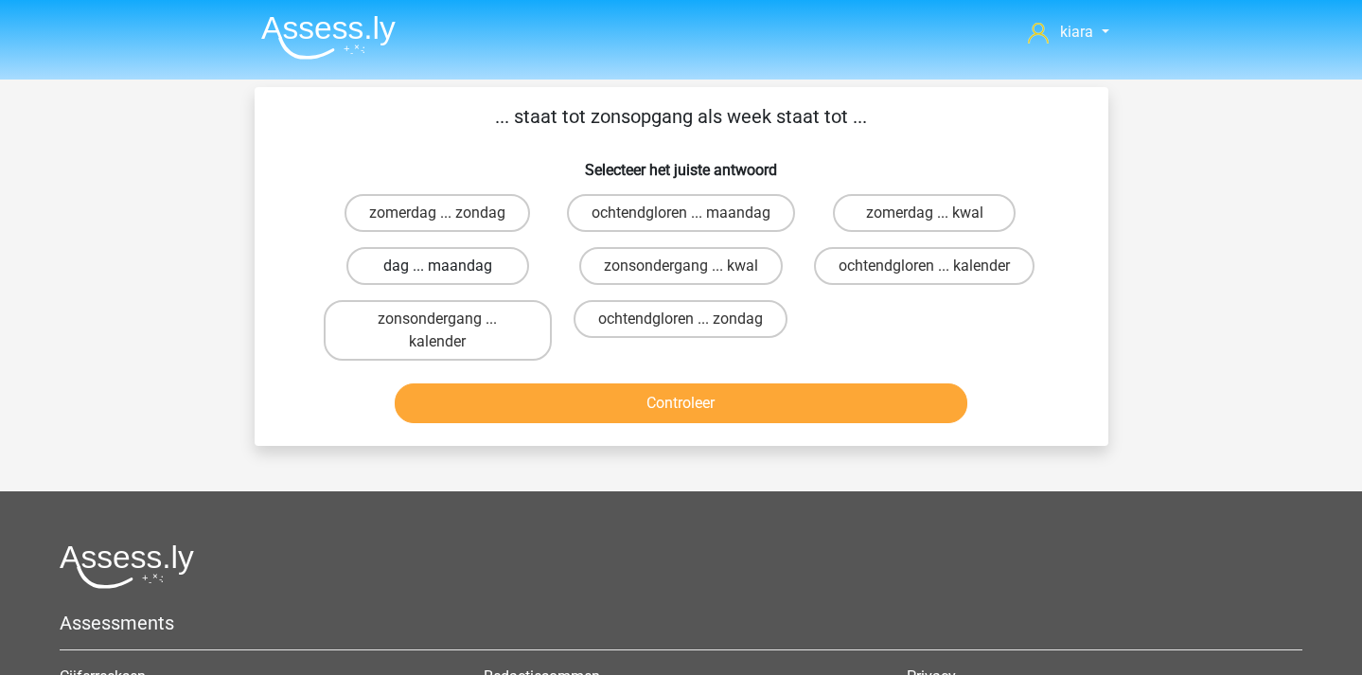
click at [482, 285] on label "dag ... maandag" at bounding box center [437, 266] width 183 height 38
click at [450, 278] on input "dag ... maandag" at bounding box center [443, 272] width 12 height 12
radio input "true"
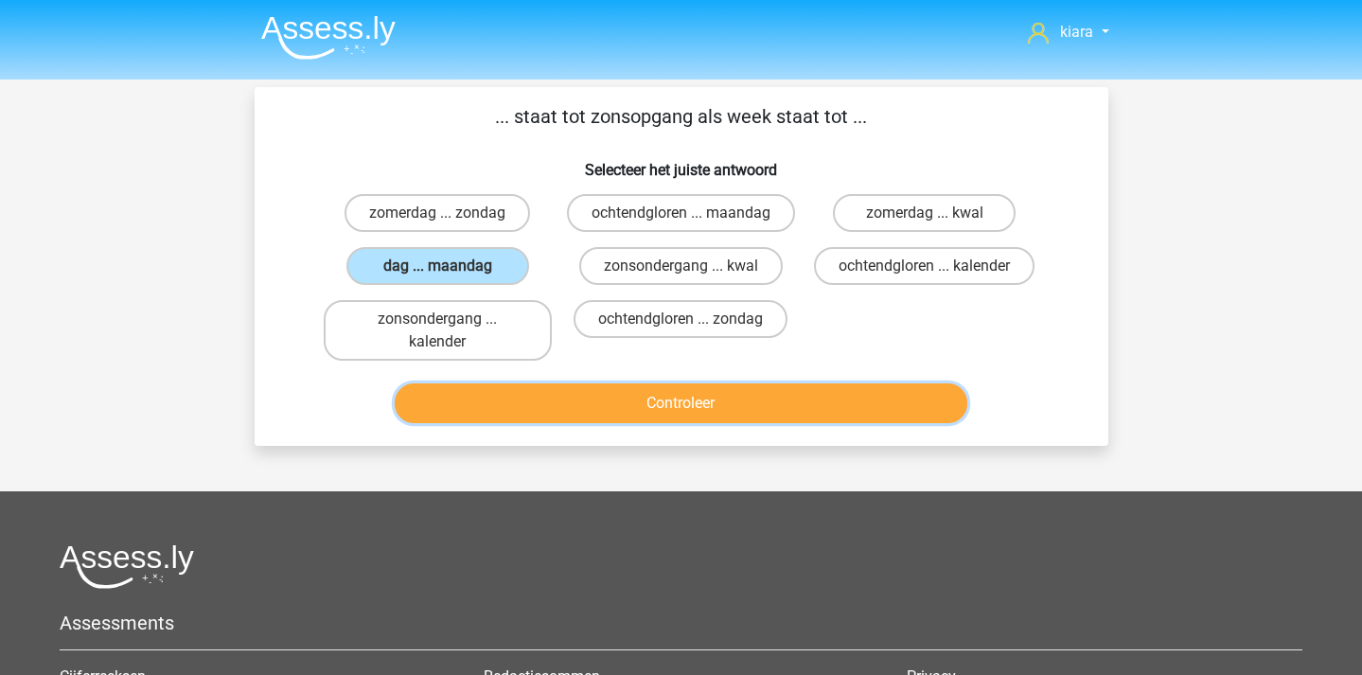
click at [696, 423] on button "Controleer" at bounding box center [681, 403] width 573 height 40
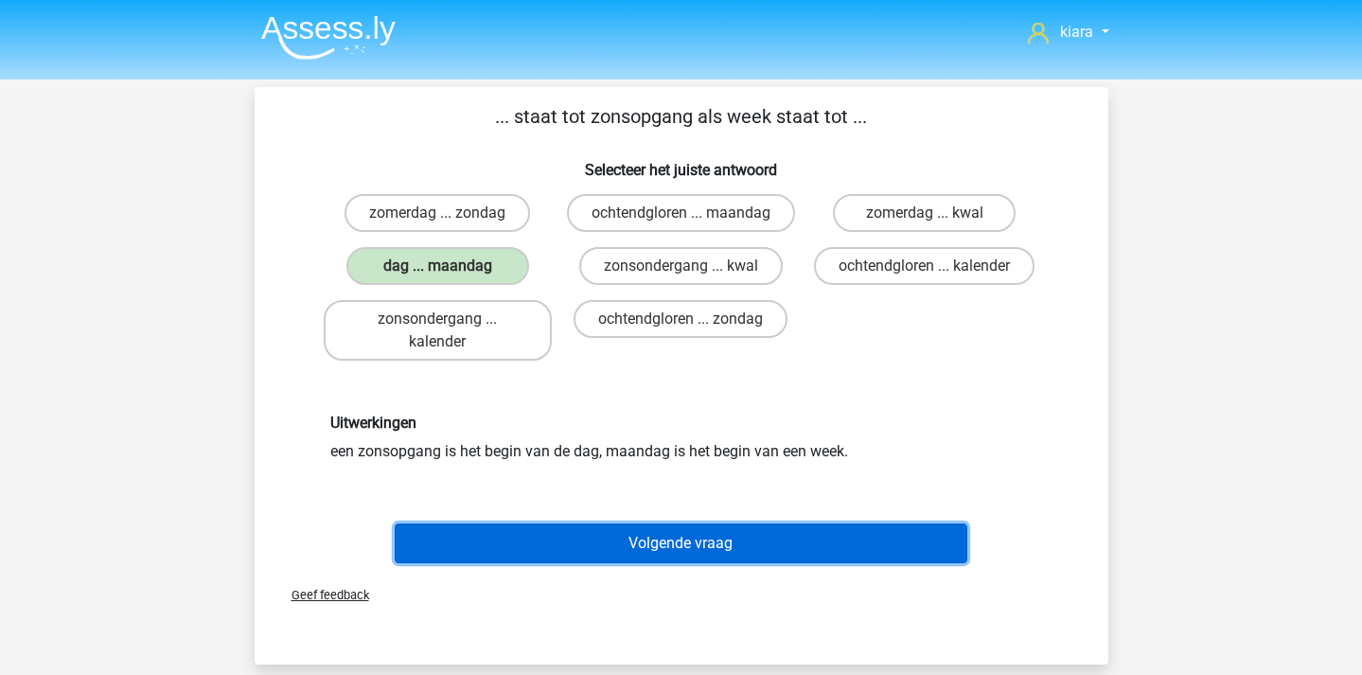
click at [701, 554] on button "Volgende vraag" at bounding box center [681, 543] width 573 height 40
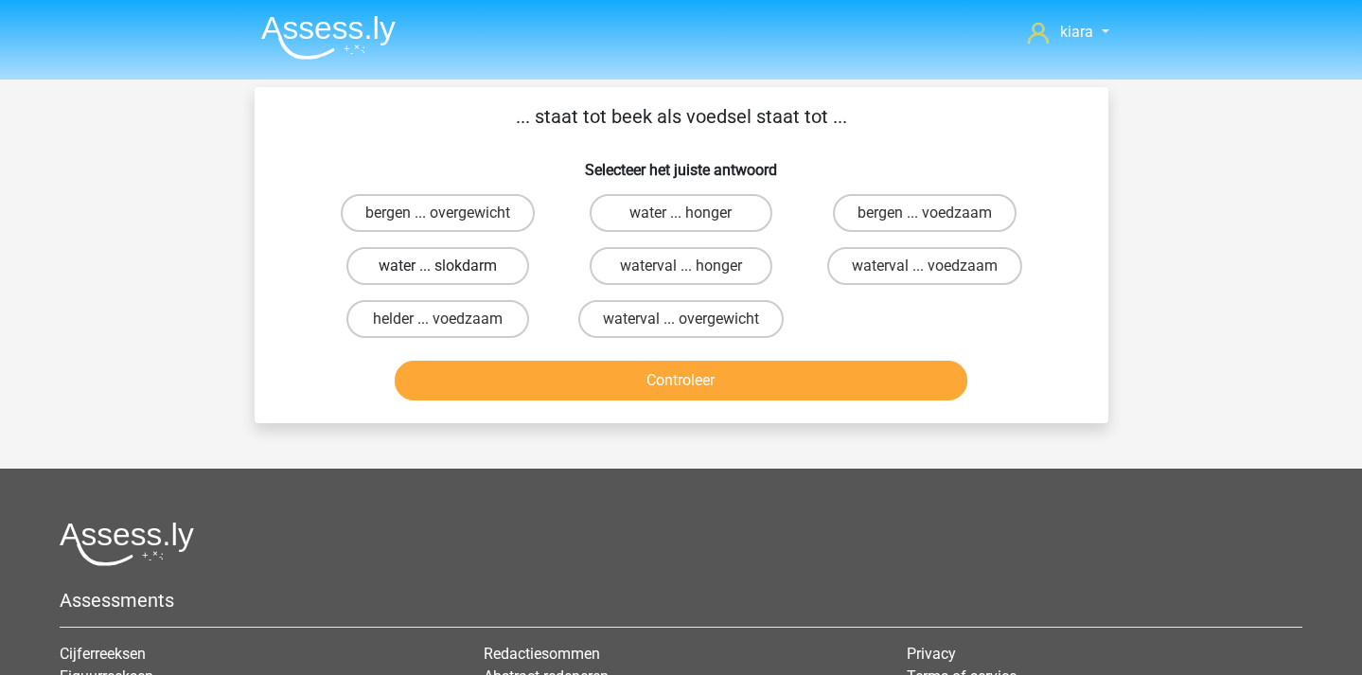
click at [488, 269] on label "water ... slokdarm" at bounding box center [437, 266] width 183 height 38
click at [450, 269] on input "water ... slokdarm" at bounding box center [443, 272] width 12 height 12
radio input "true"
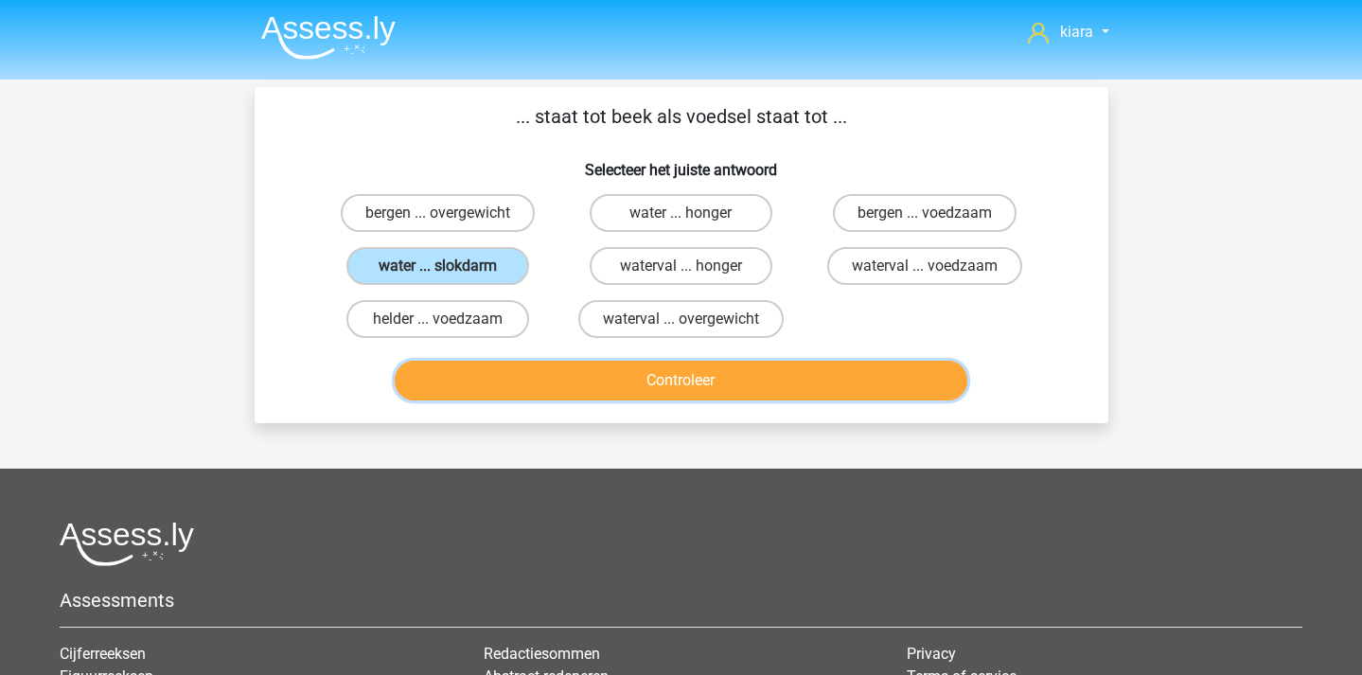
click at [594, 388] on button "Controleer" at bounding box center [681, 381] width 573 height 40
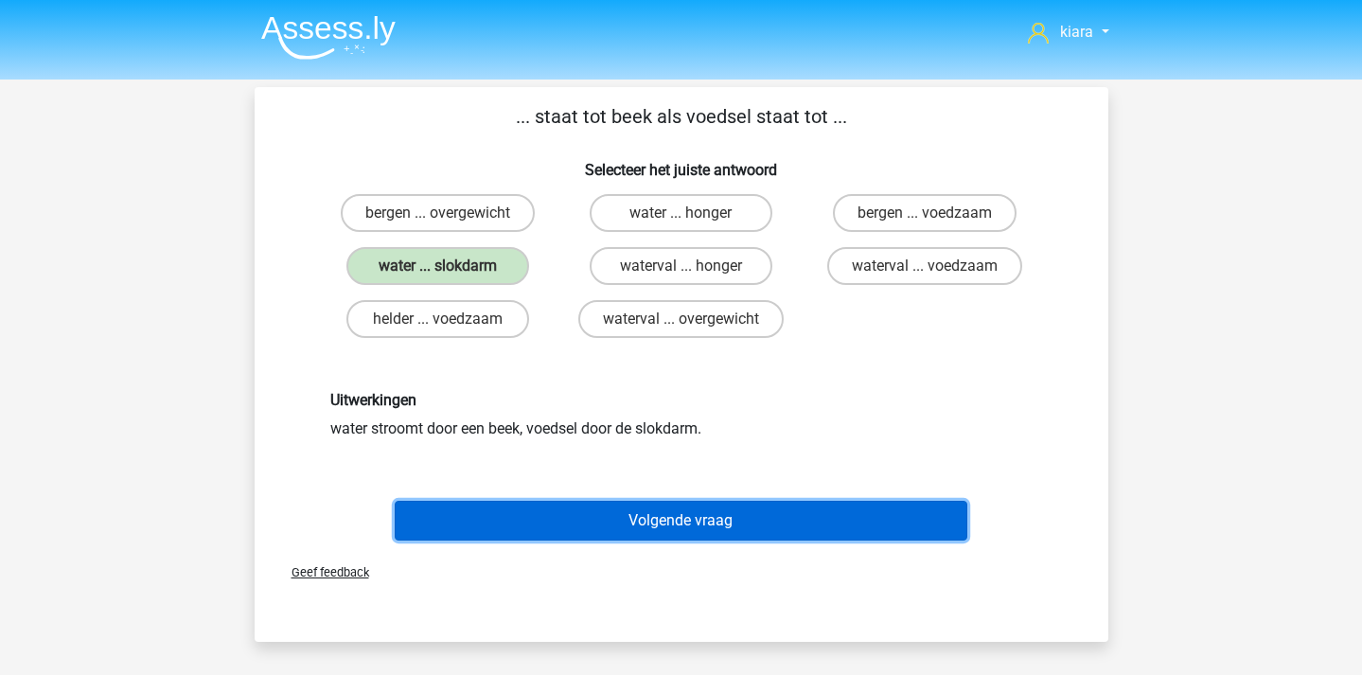
click at [725, 514] on button "Volgende vraag" at bounding box center [681, 521] width 573 height 40
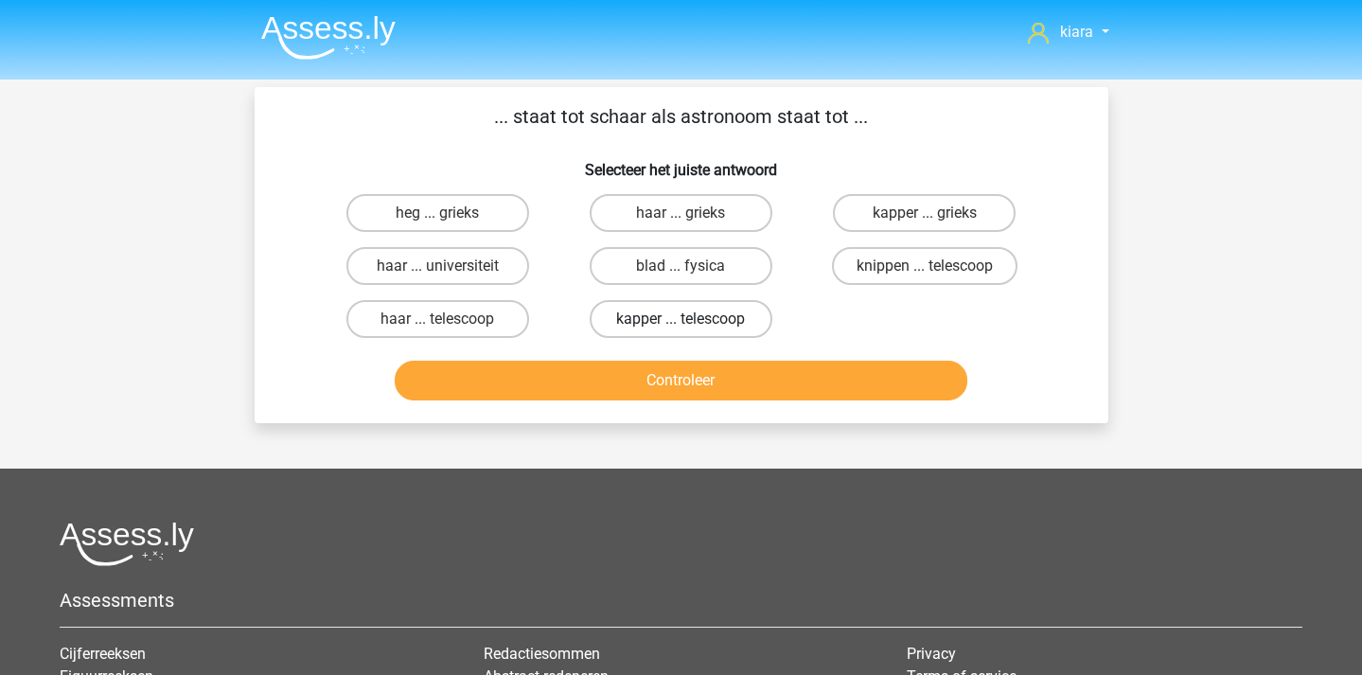
click at [704, 319] on label "kapper ... telescoop" at bounding box center [681, 319] width 183 height 38
click at [693, 319] on input "kapper ... telescoop" at bounding box center [687, 325] width 12 height 12
radio input "true"
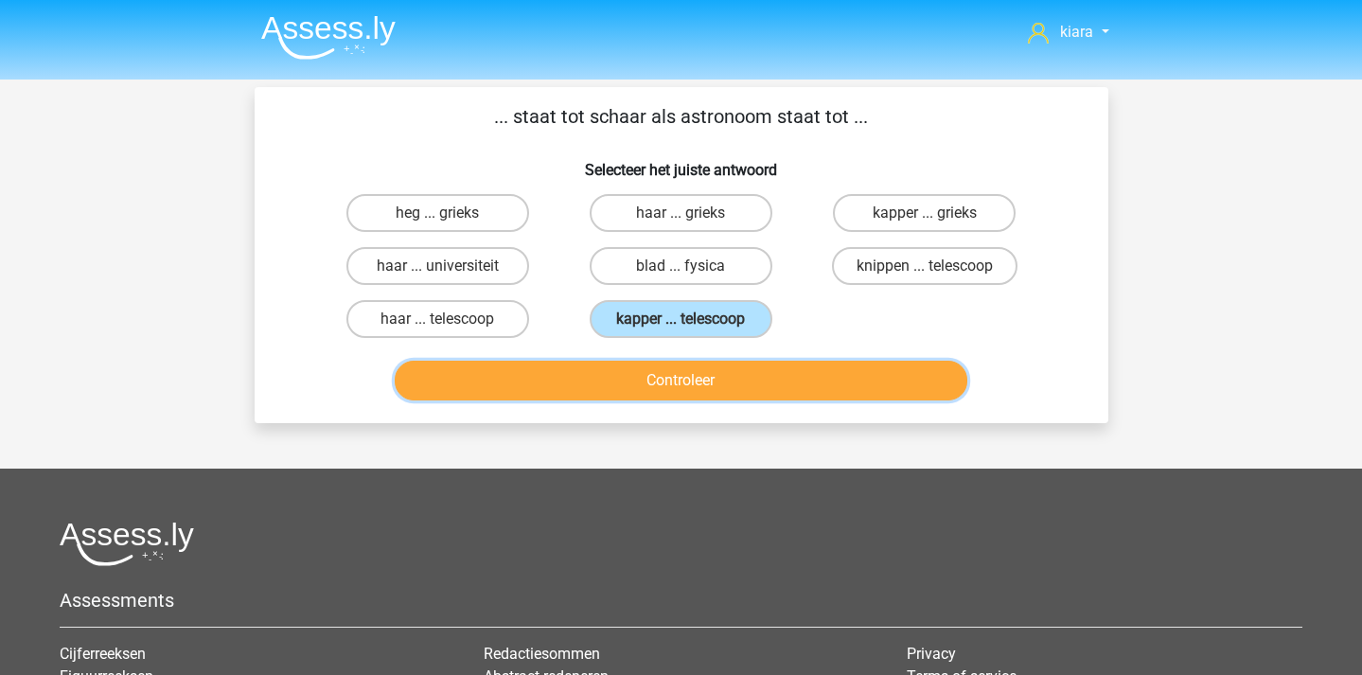
click at [710, 374] on button "Controleer" at bounding box center [681, 381] width 573 height 40
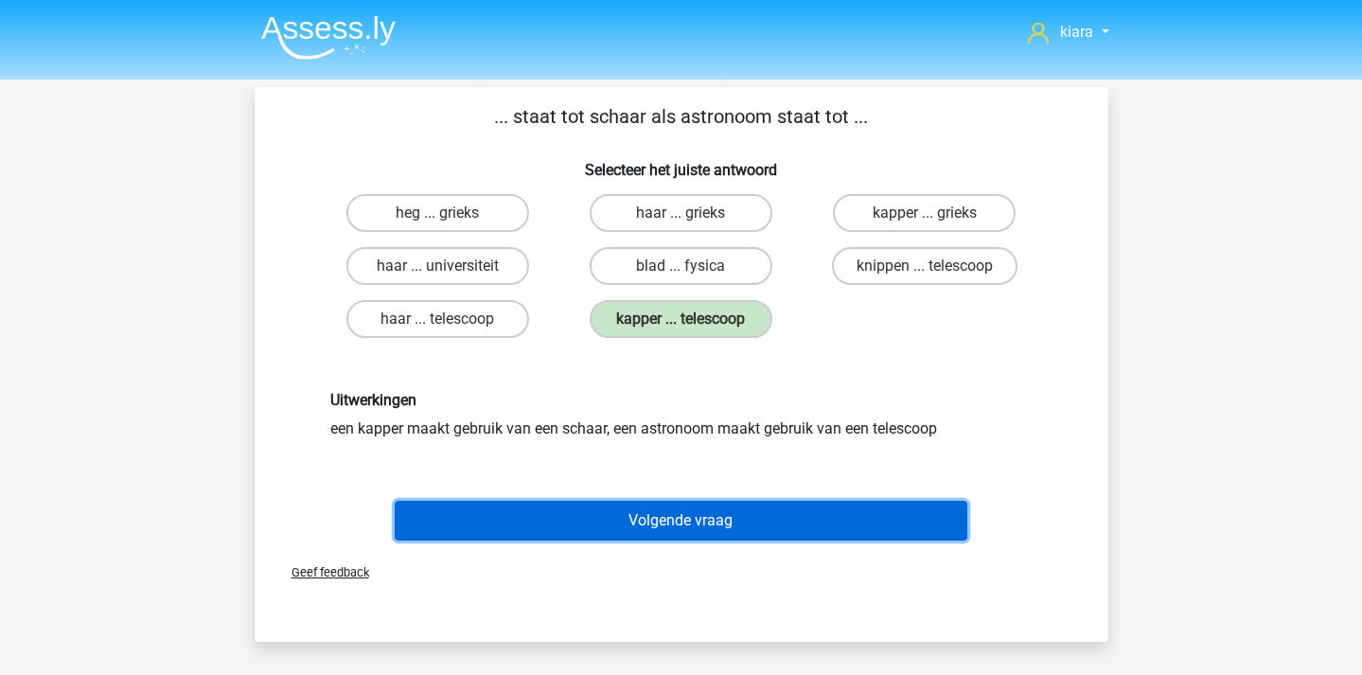
click at [720, 531] on button "Volgende vraag" at bounding box center [681, 521] width 573 height 40
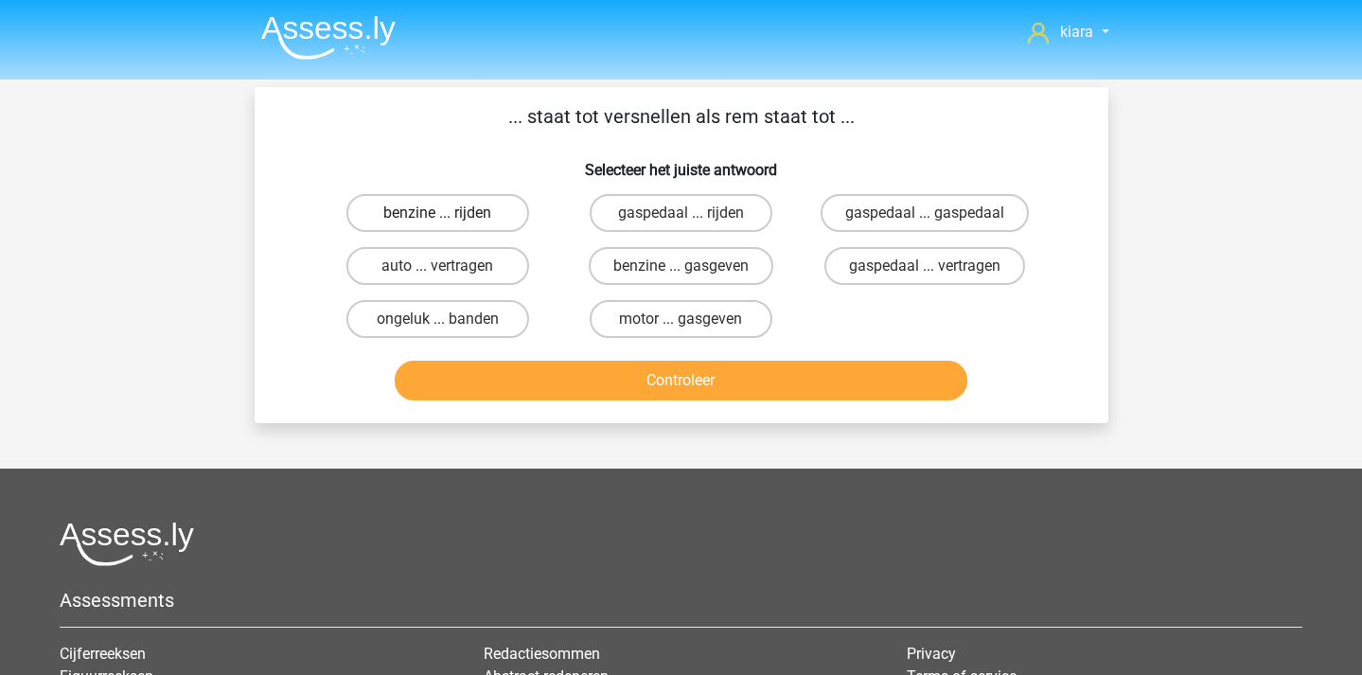
click at [473, 209] on label "benzine ... rijden" at bounding box center [437, 213] width 183 height 38
click at [450, 213] on input "benzine ... rijden" at bounding box center [443, 219] width 12 height 12
radio input "true"
click at [490, 262] on label "auto ... vertragen" at bounding box center [437, 266] width 183 height 38
click at [450, 266] on input "auto ... vertragen" at bounding box center [443, 272] width 12 height 12
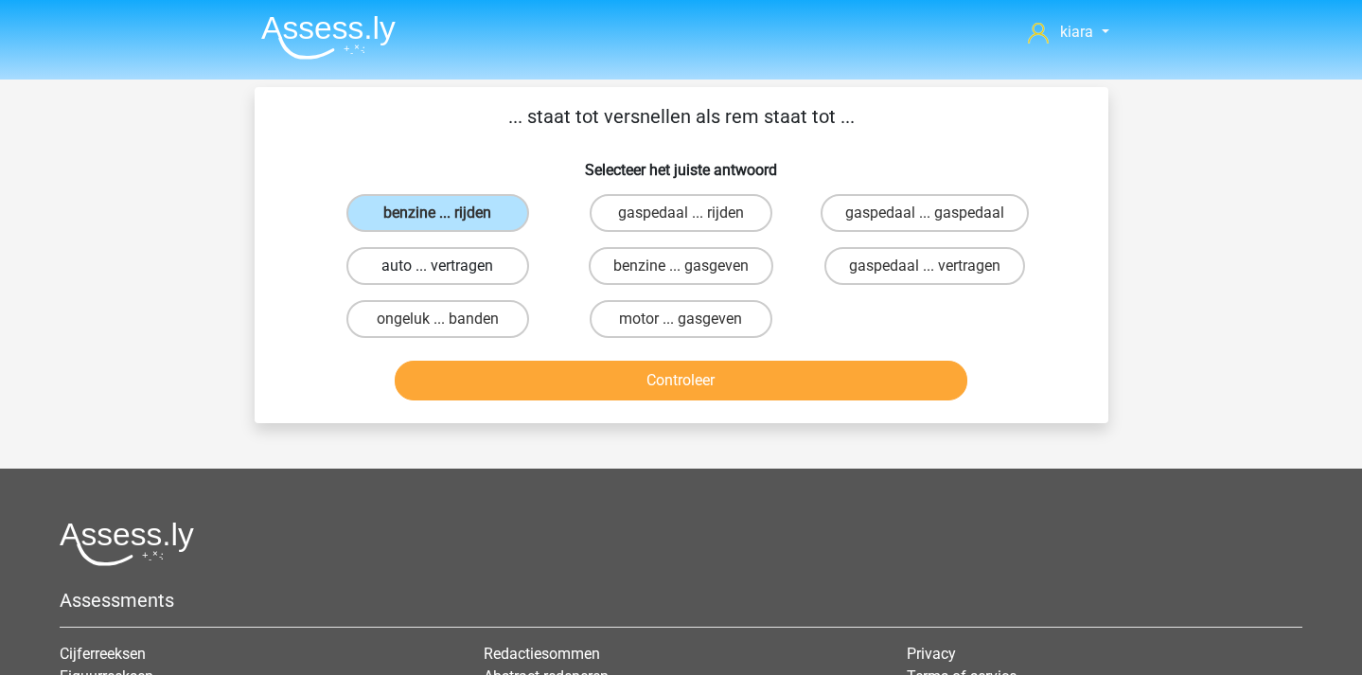
radio input "true"
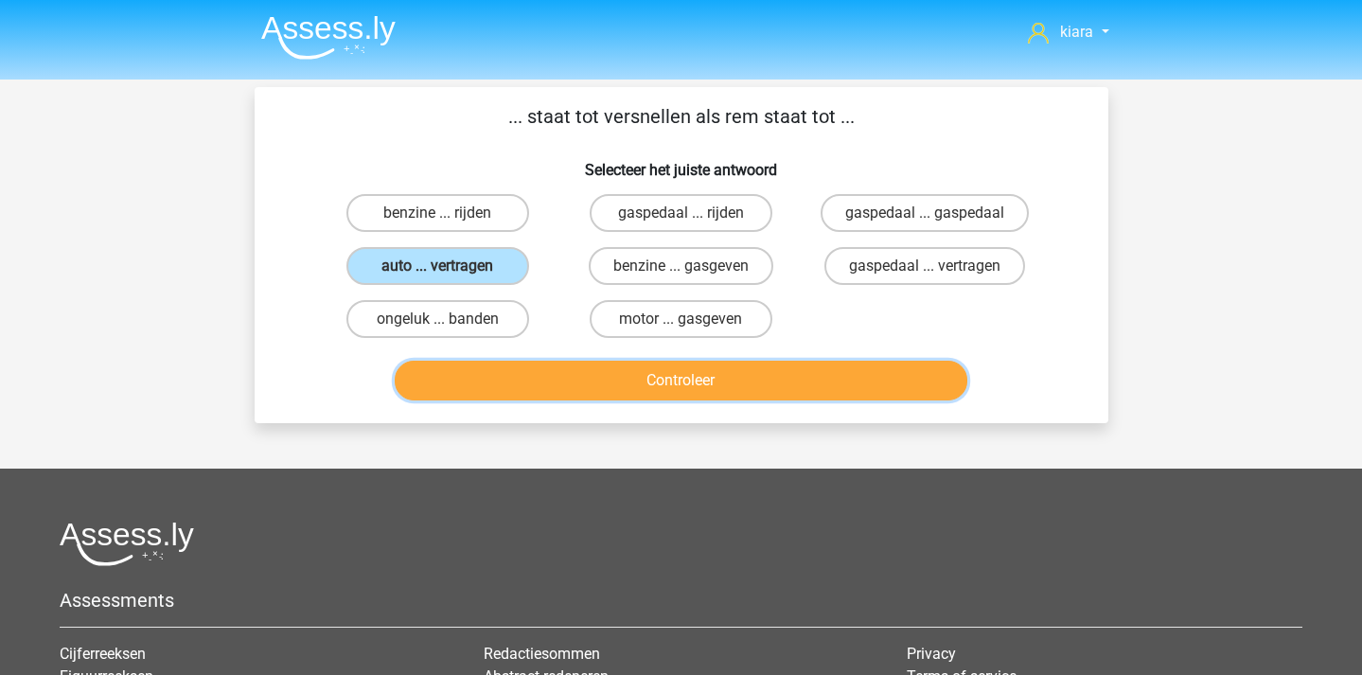
click at [582, 399] on button "Controleer" at bounding box center [681, 381] width 573 height 40
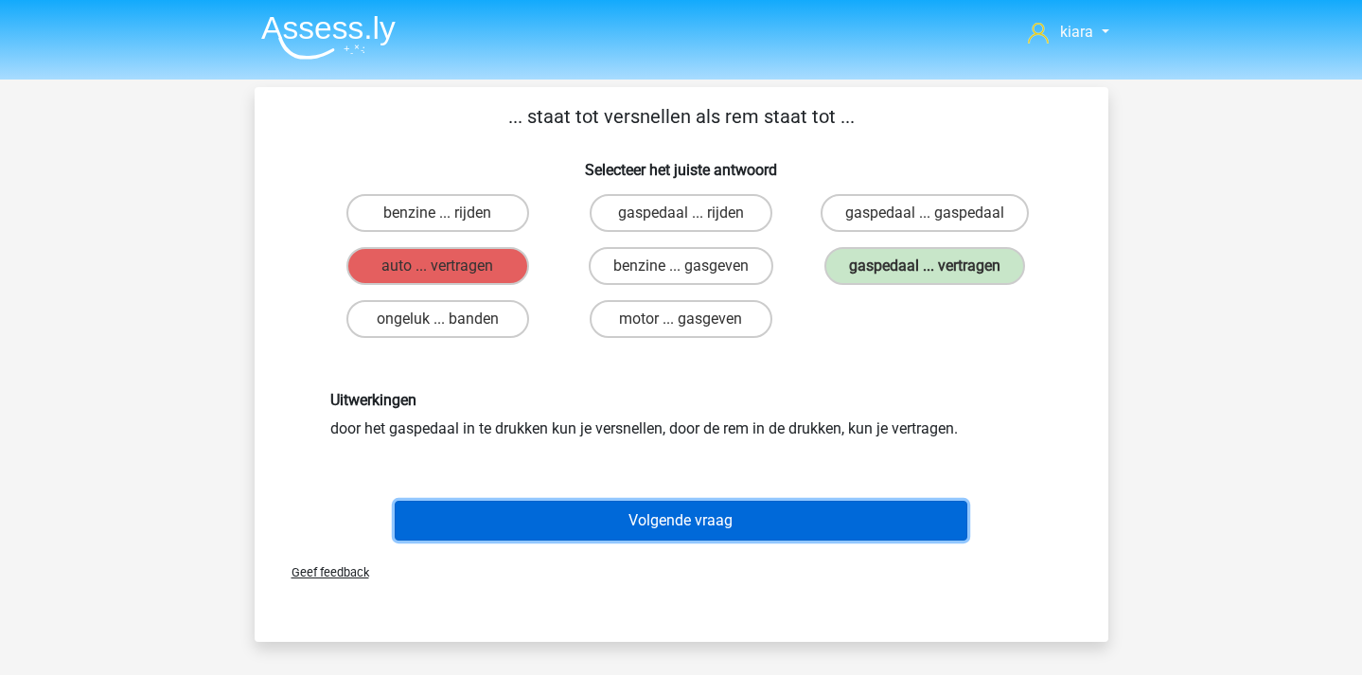
click at [747, 508] on button "Volgende vraag" at bounding box center [681, 521] width 573 height 40
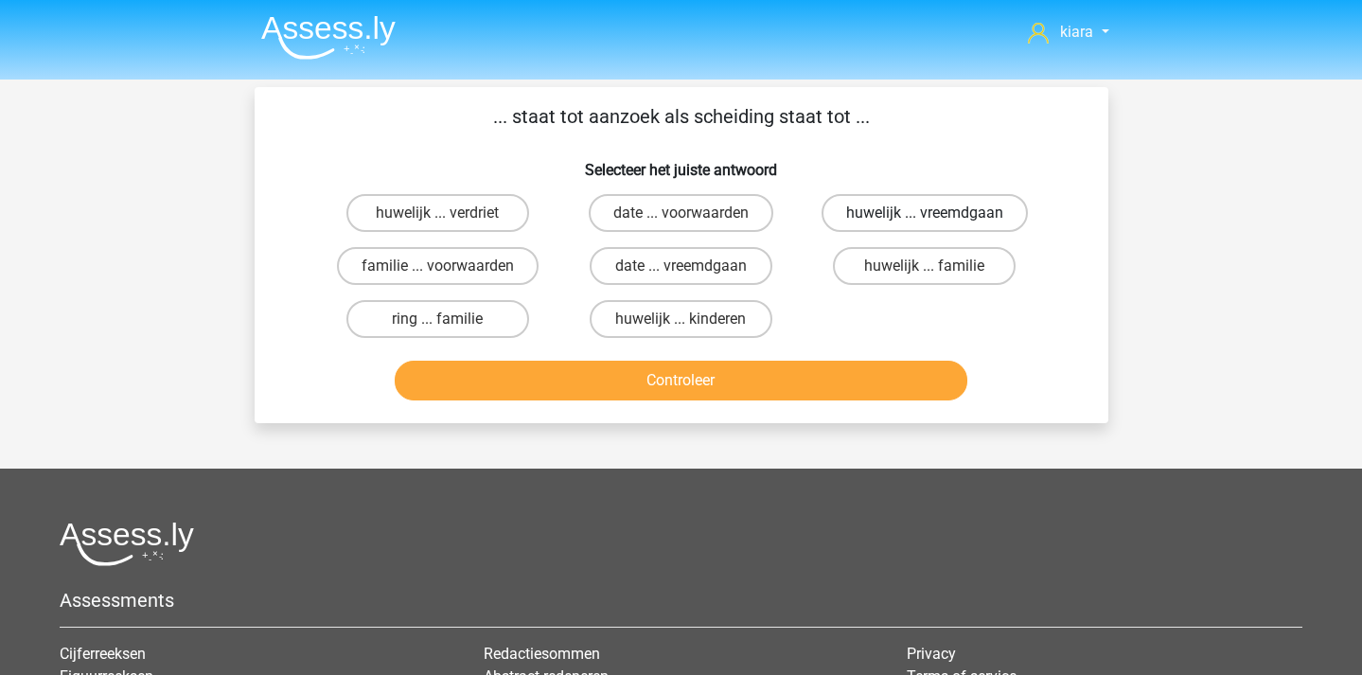
click at [938, 211] on label "huwelijk ... vreemdgaan" at bounding box center [925, 213] width 206 height 38
click at [937, 213] on input "huwelijk ... vreemdgaan" at bounding box center [931, 219] width 12 height 12
radio input "true"
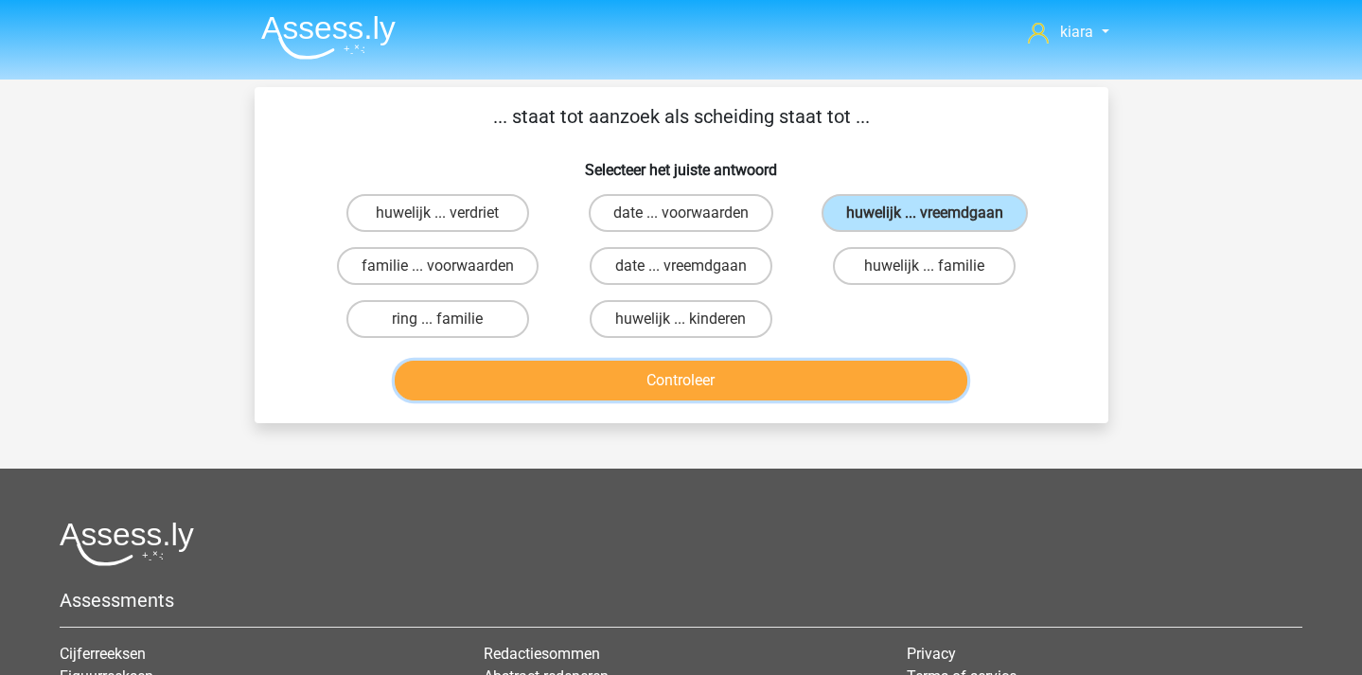
click at [839, 378] on button "Controleer" at bounding box center [681, 381] width 573 height 40
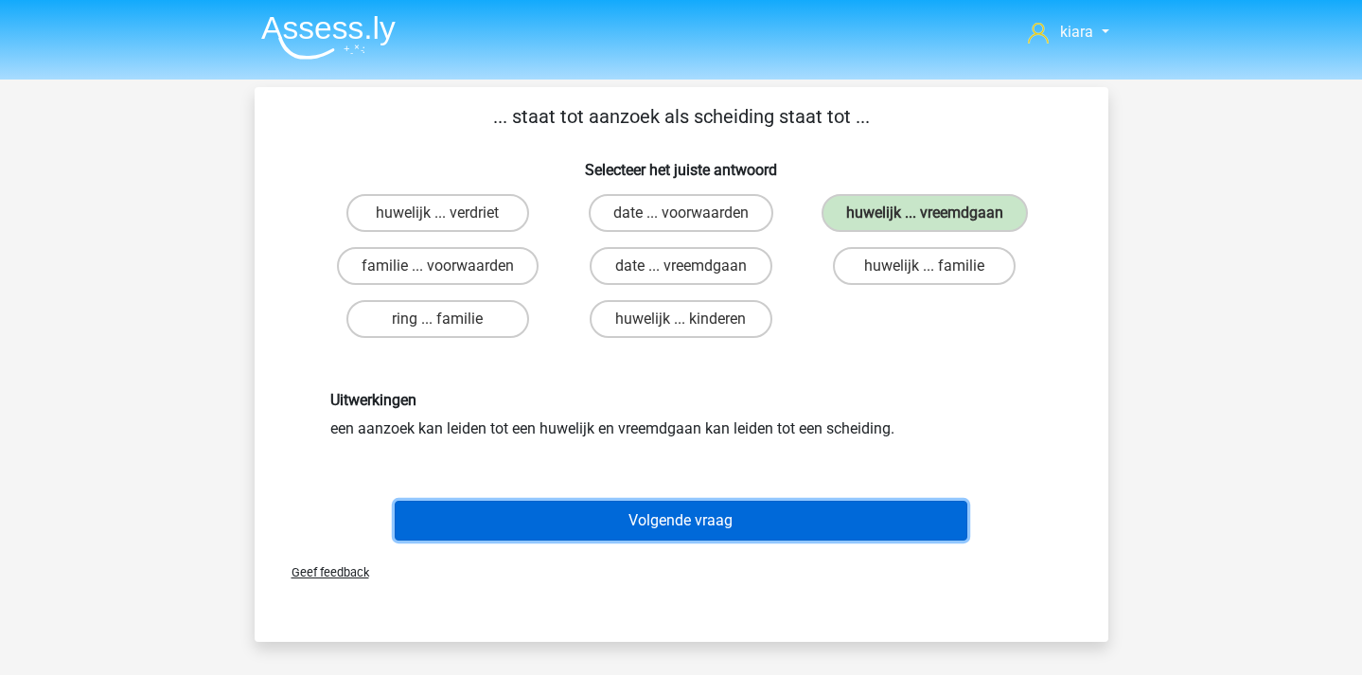
click at [787, 508] on button "Volgende vraag" at bounding box center [681, 521] width 573 height 40
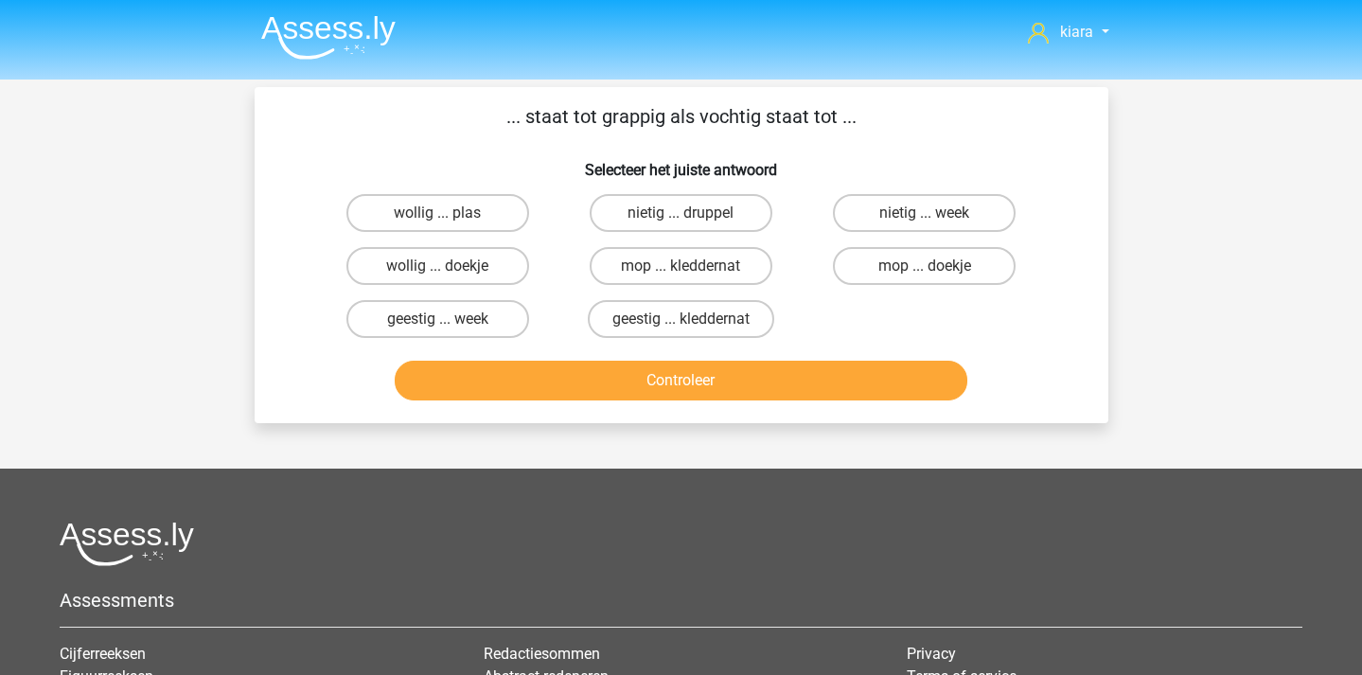
click at [897, 286] on div "mop ... doekje" at bounding box center [924, 266] width 243 height 53
click at [473, 324] on label "geestig ... week" at bounding box center [437, 319] width 183 height 38
click at [450, 324] on input "geestig ... week" at bounding box center [443, 325] width 12 height 12
radio input "true"
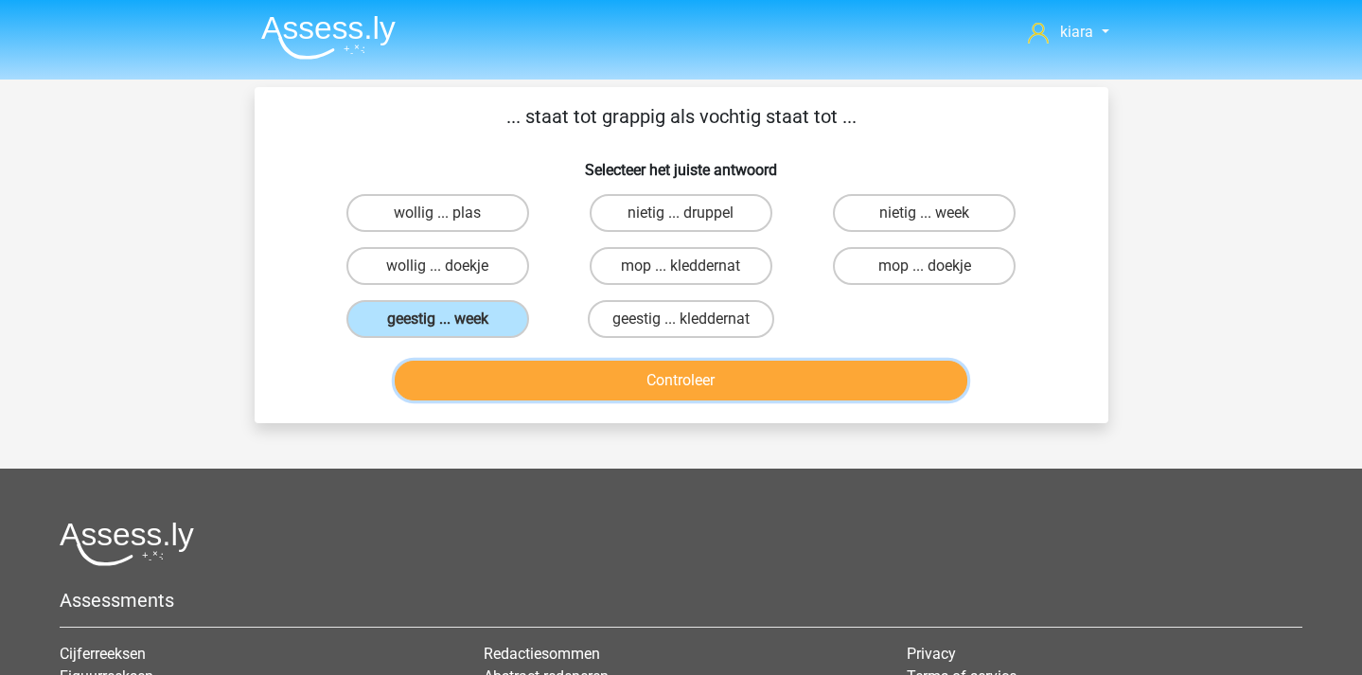
click at [599, 376] on button "Controleer" at bounding box center [681, 381] width 573 height 40
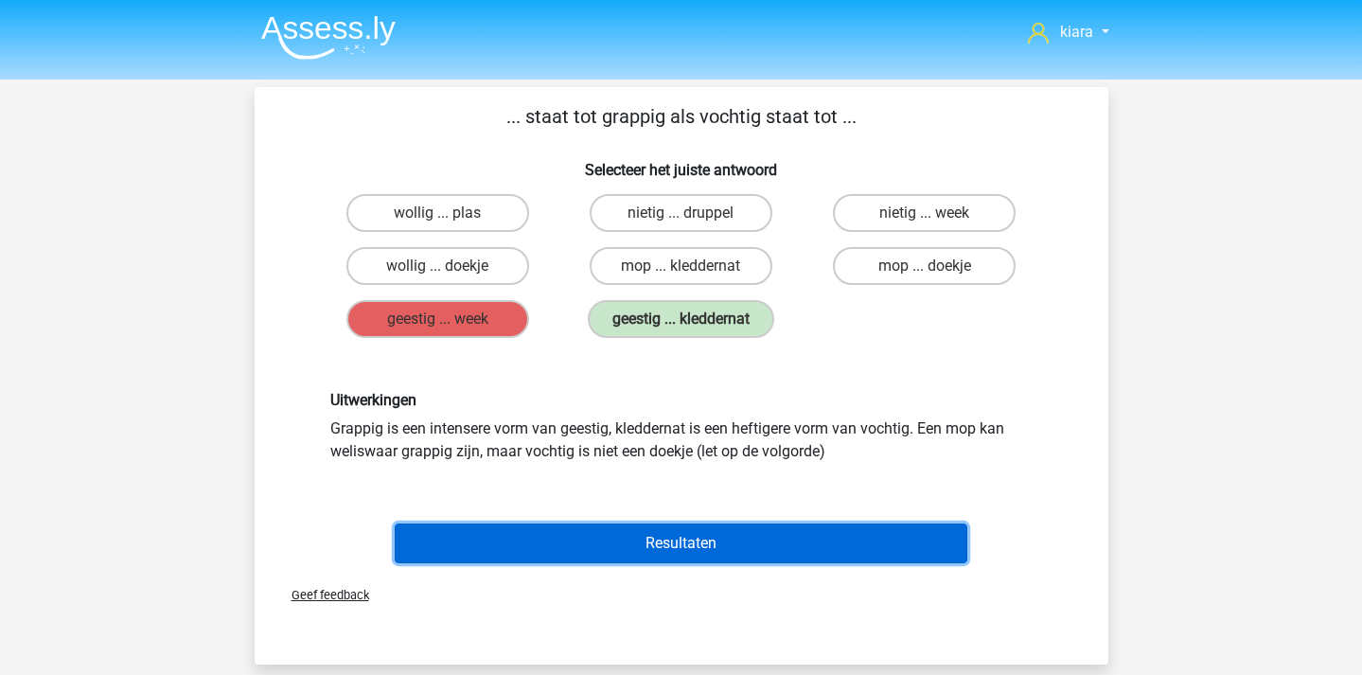
click at [711, 561] on button "Resultaten" at bounding box center [681, 543] width 573 height 40
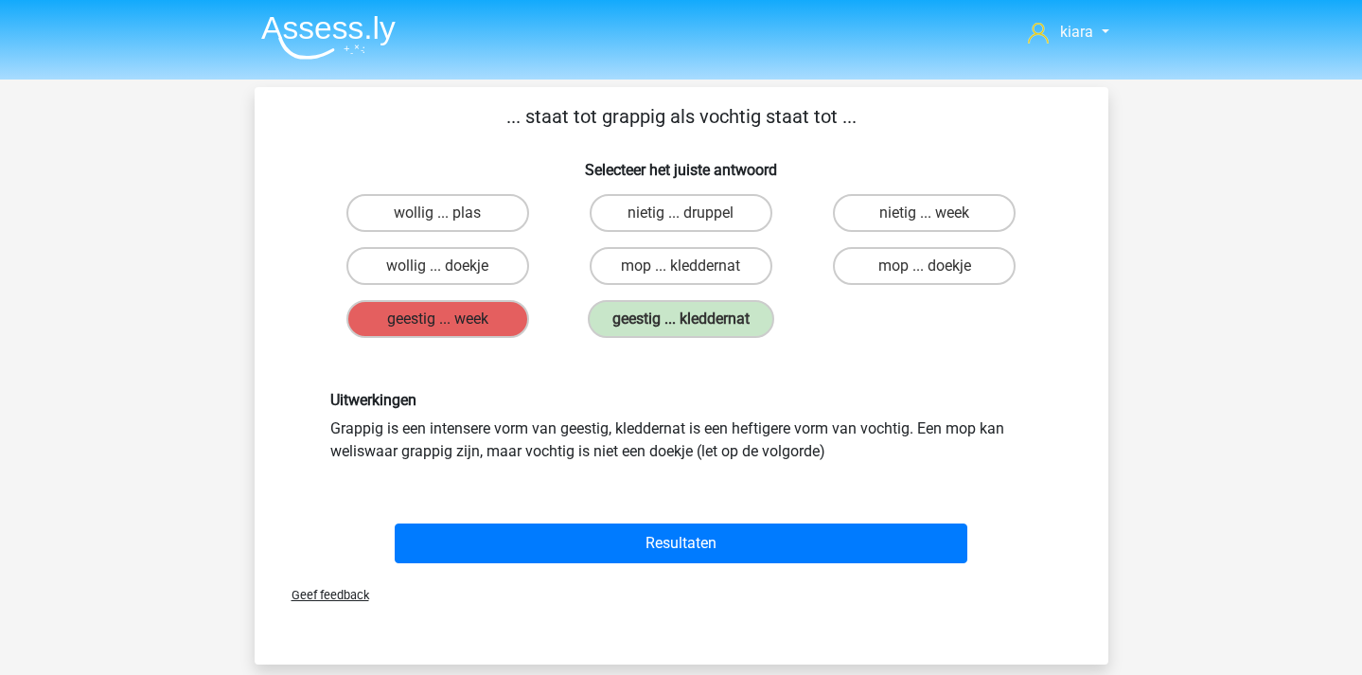
click at [464, 316] on label "geestig ... week" at bounding box center [437, 319] width 183 height 38
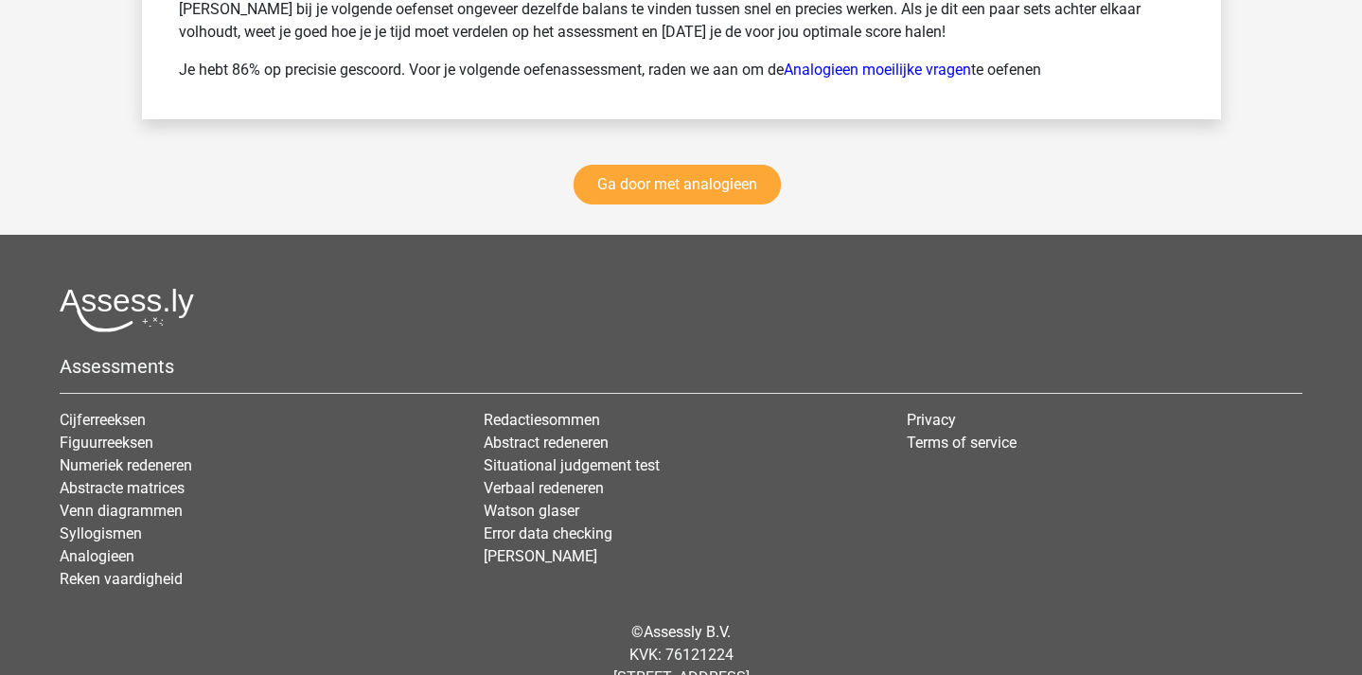
scroll to position [2796, 0]
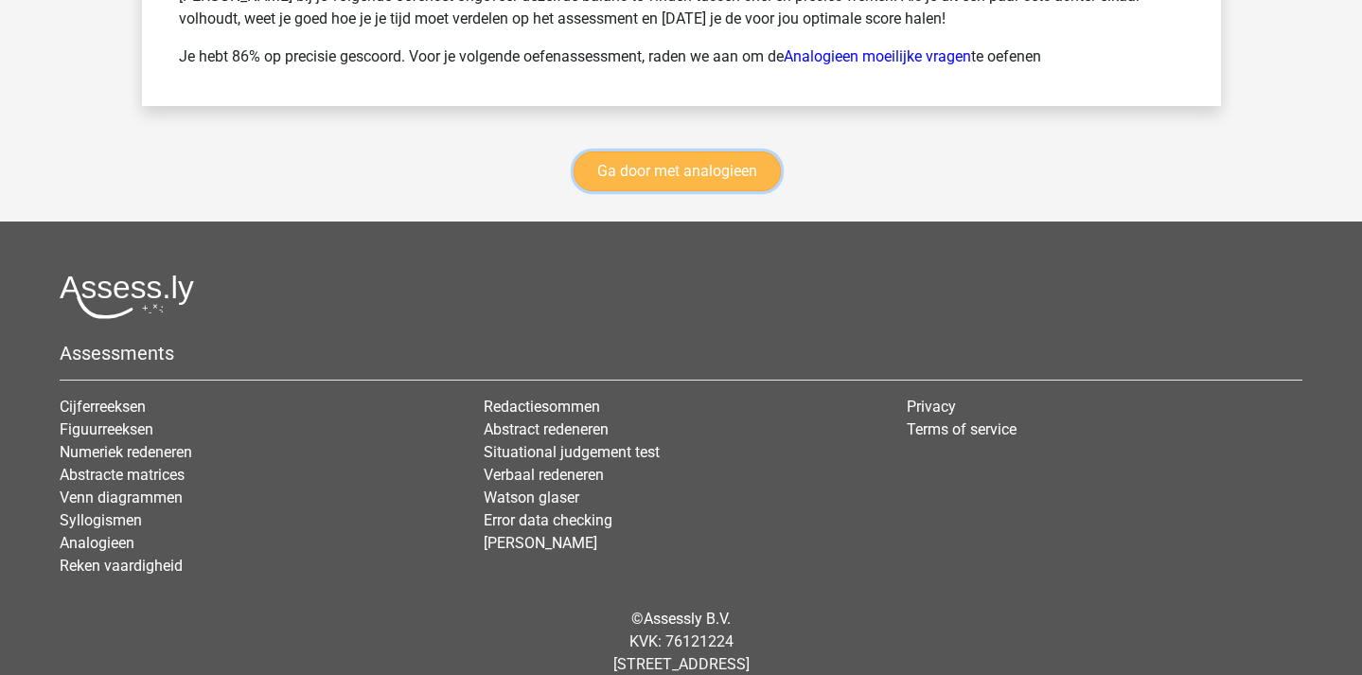
click at [669, 164] on link "Ga door met analogieen" at bounding box center [677, 171] width 207 height 40
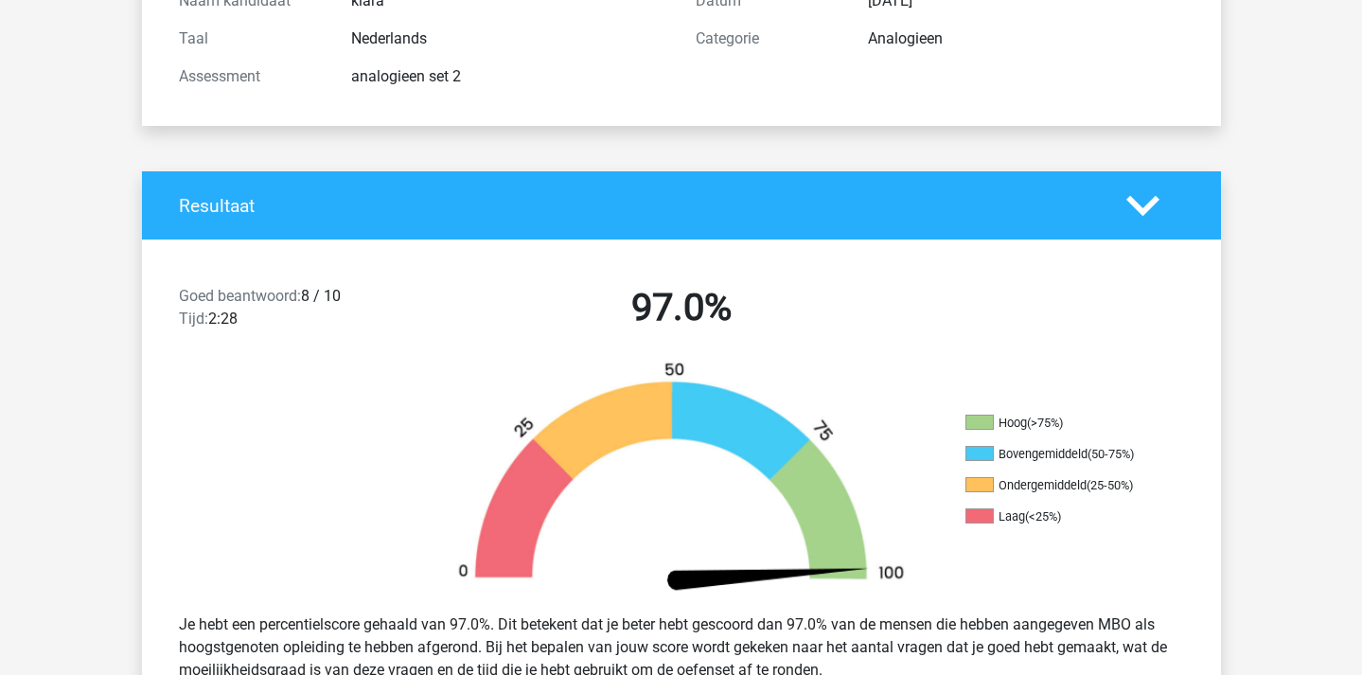
scroll to position [0, 0]
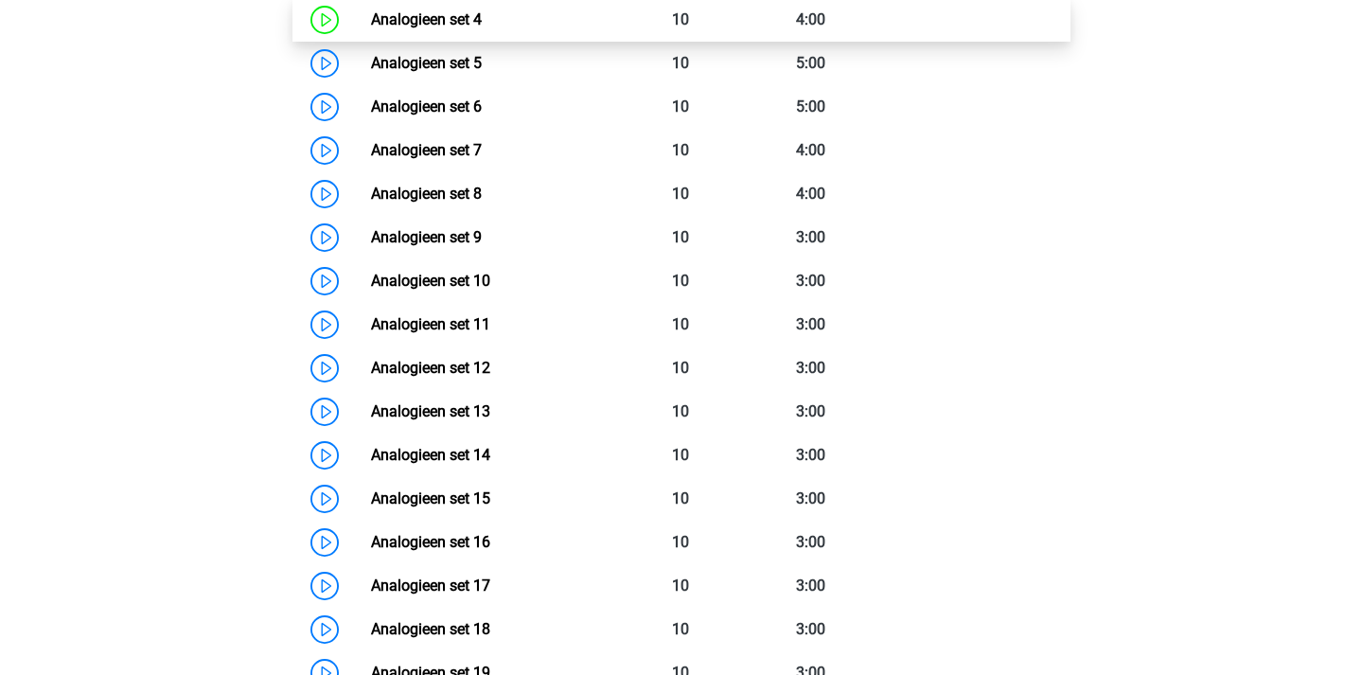
scroll to position [1002, 0]
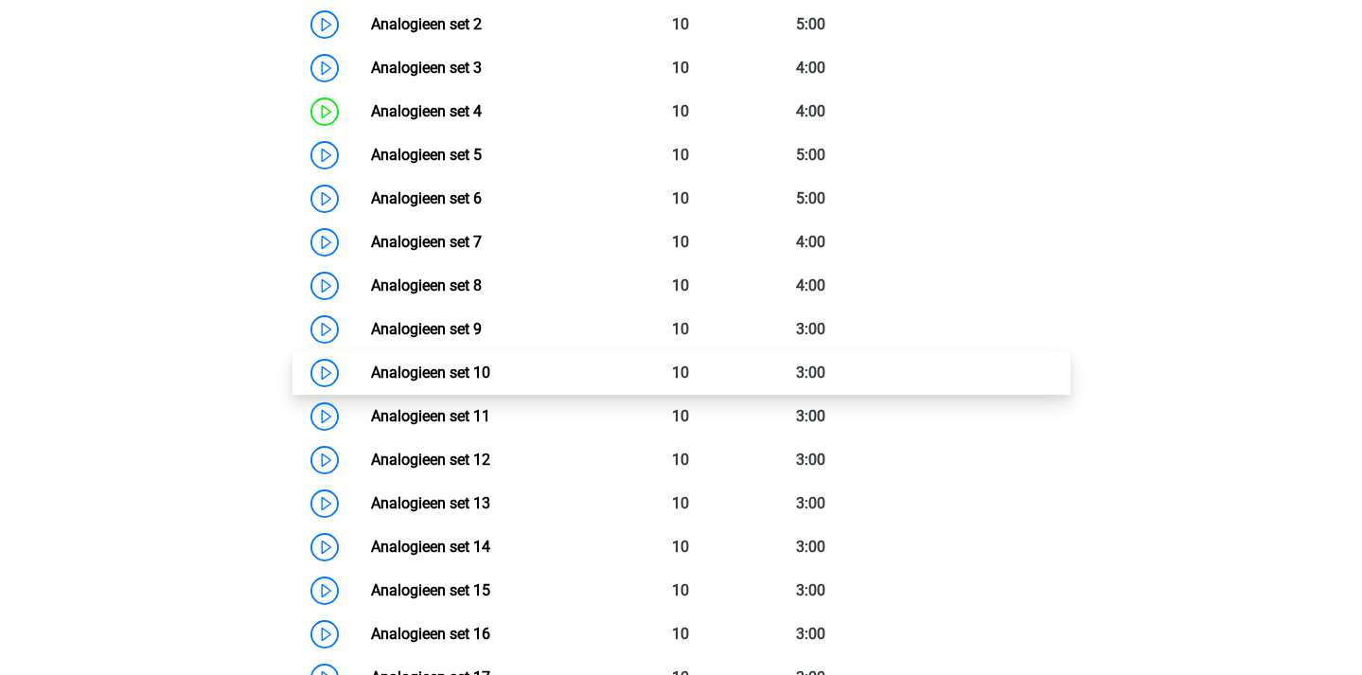
click at [371, 375] on link "Analogieen set 10" at bounding box center [430, 373] width 119 height 18
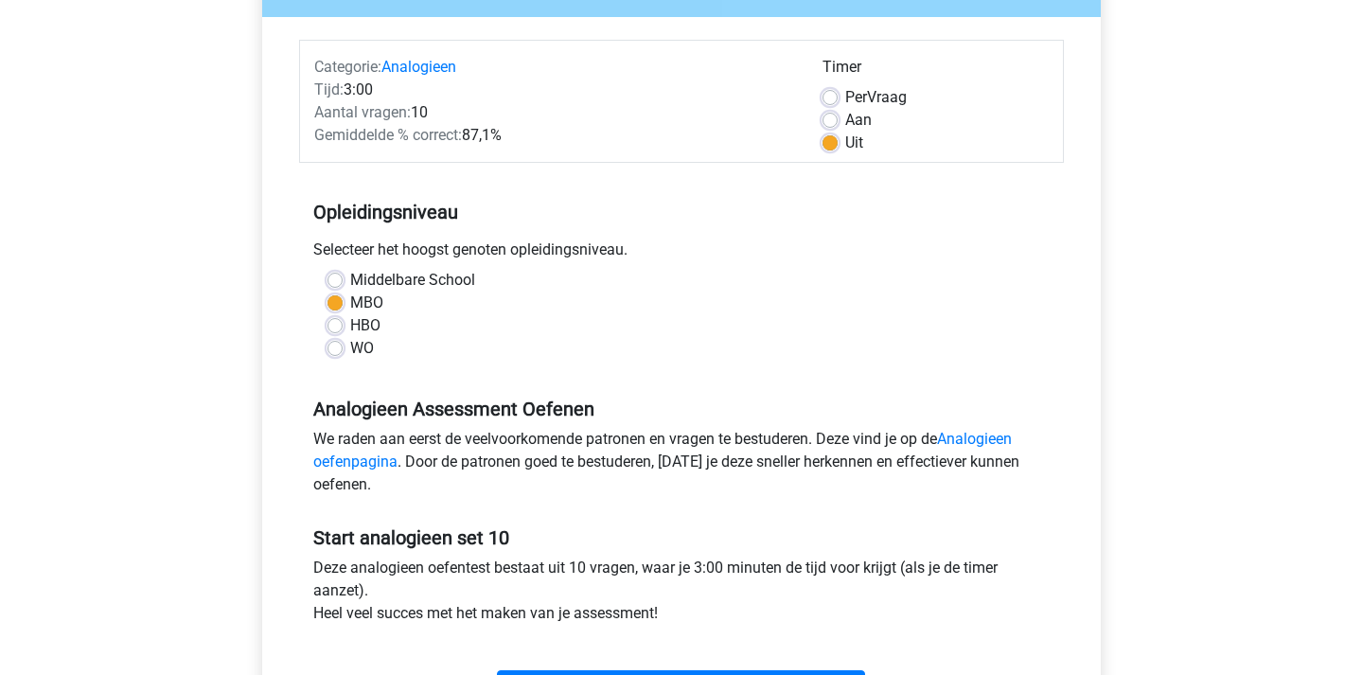
scroll to position [314, 0]
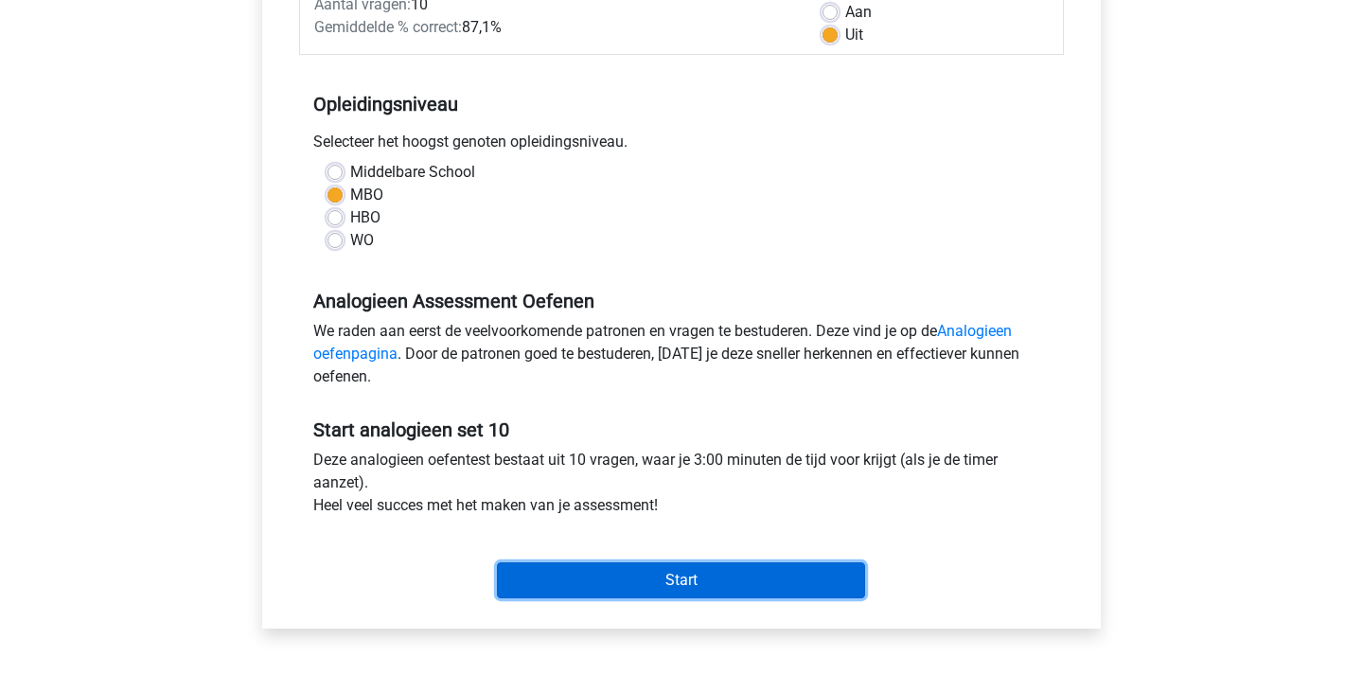
click at [598, 581] on input "Start" at bounding box center [681, 580] width 368 height 36
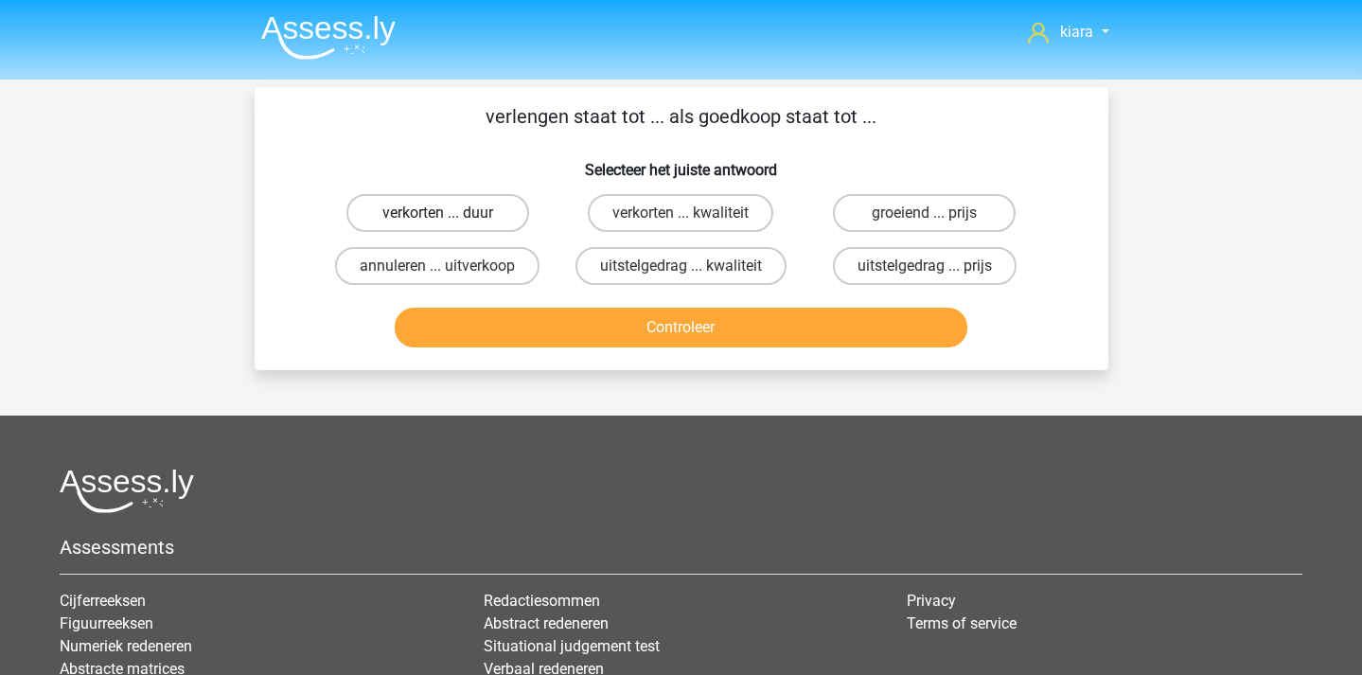
click at [484, 209] on label "verkorten ... duur" at bounding box center [437, 213] width 183 height 38
click at [450, 213] on input "verkorten ... duur" at bounding box center [443, 219] width 12 height 12
radio input "true"
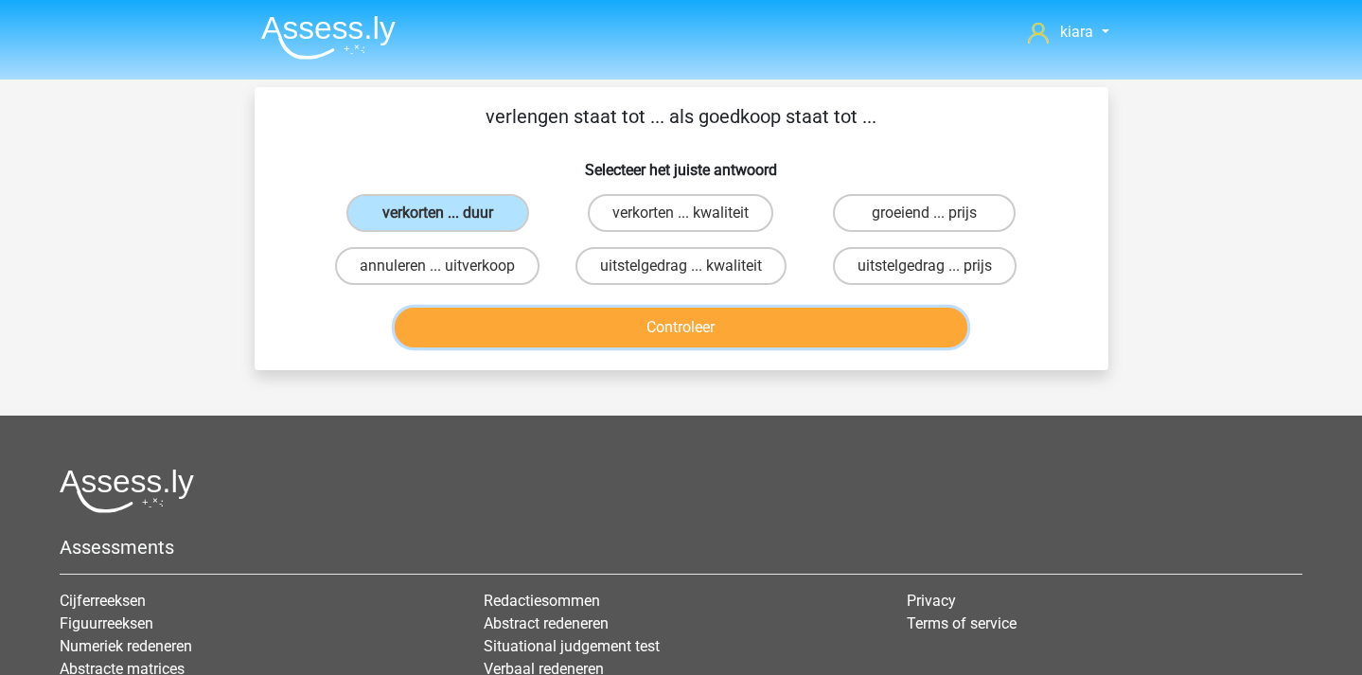
click at [513, 319] on button "Controleer" at bounding box center [681, 328] width 573 height 40
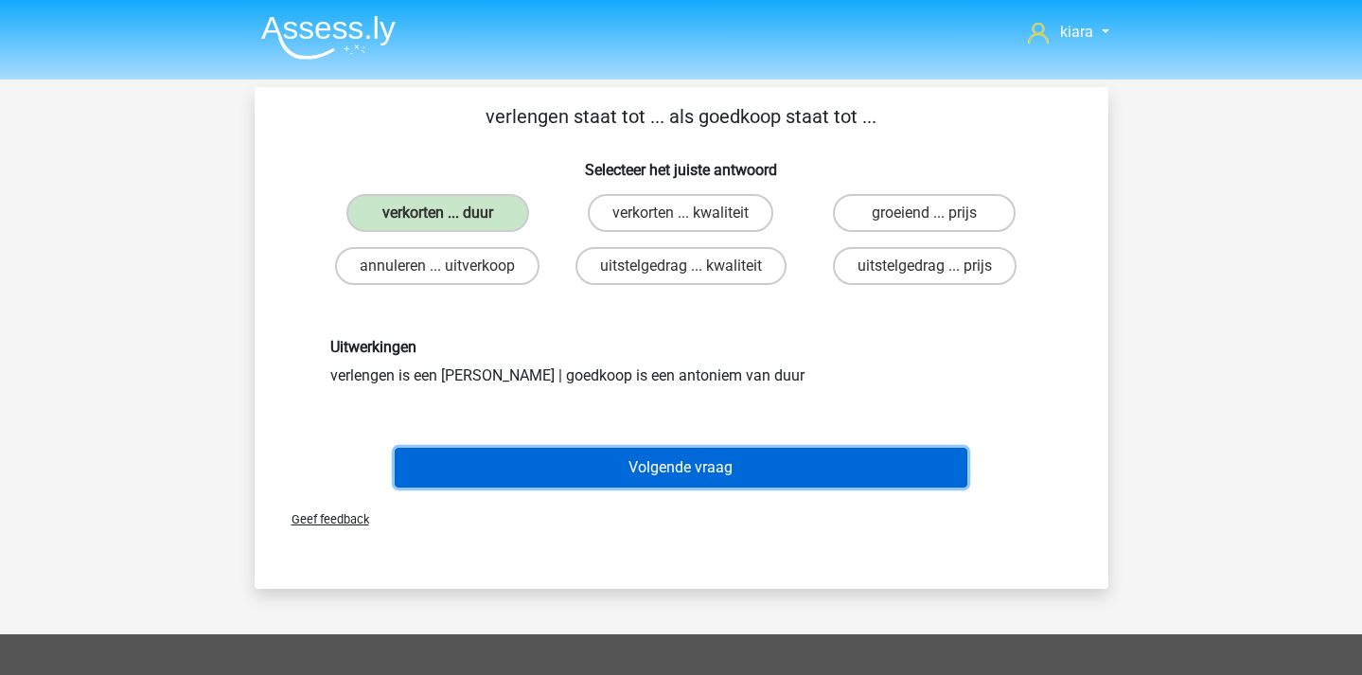
click at [702, 464] on button "Volgende vraag" at bounding box center [681, 468] width 573 height 40
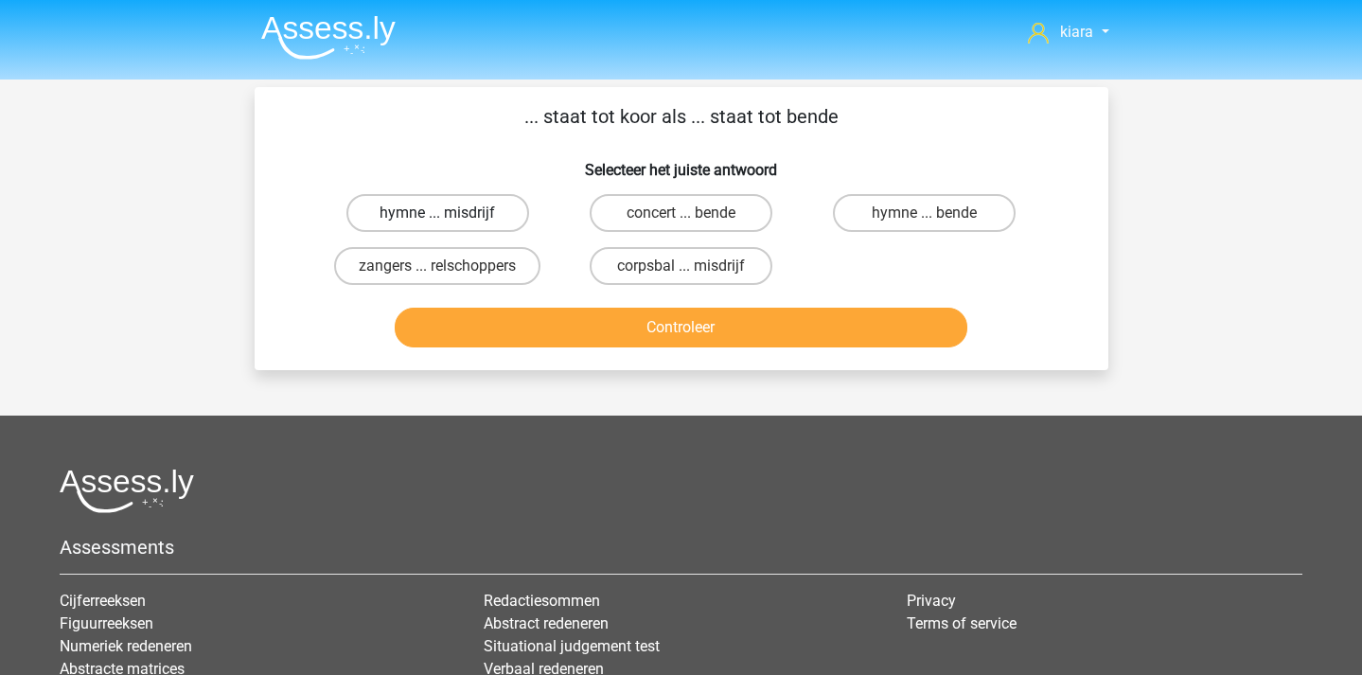
click at [475, 206] on label "hymne ... misdrijf" at bounding box center [437, 213] width 183 height 38
click at [450, 213] on input "hymne ... misdrijf" at bounding box center [443, 219] width 12 height 12
radio input "true"
click at [688, 203] on label "concert ... bende" at bounding box center [681, 213] width 183 height 38
click at [688, 213] on input "concert ... bende" at bounding box center [687, 219] width 12 height 12
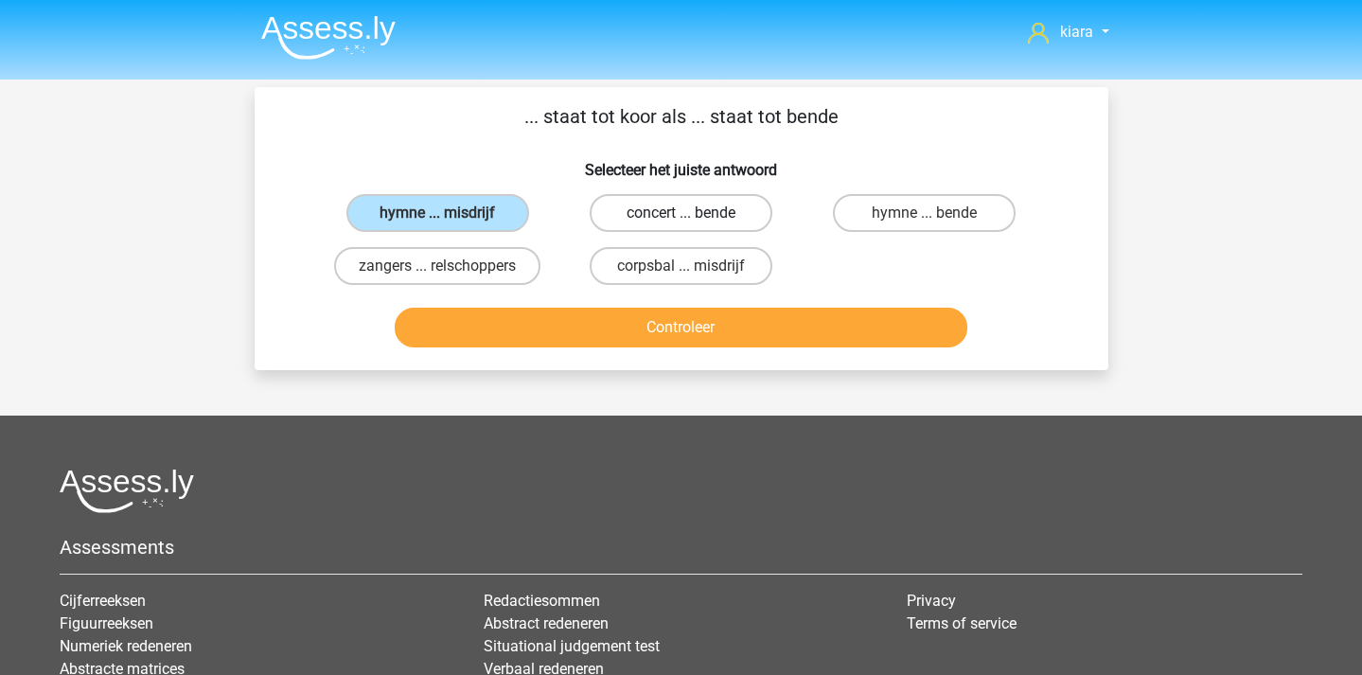
radio input "true"
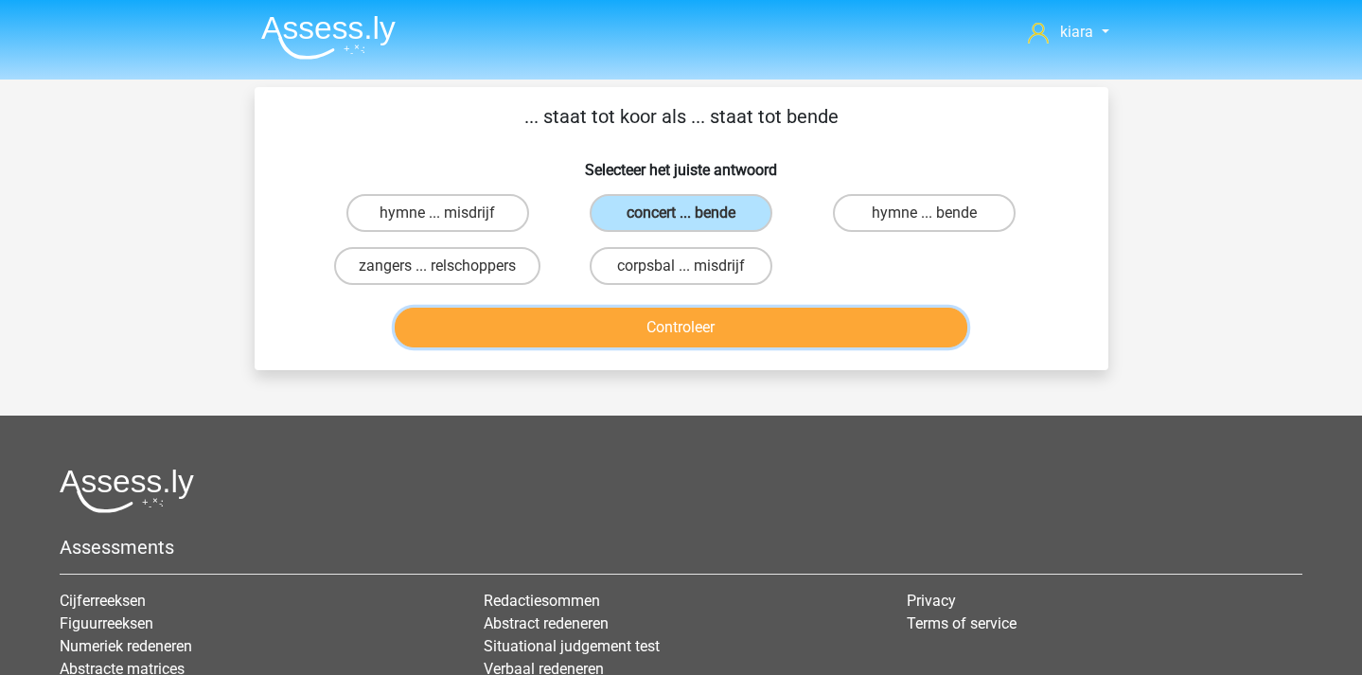
click at [657, 316] on button "Controleer" at bounding box center [681, 328] width 573 height 40
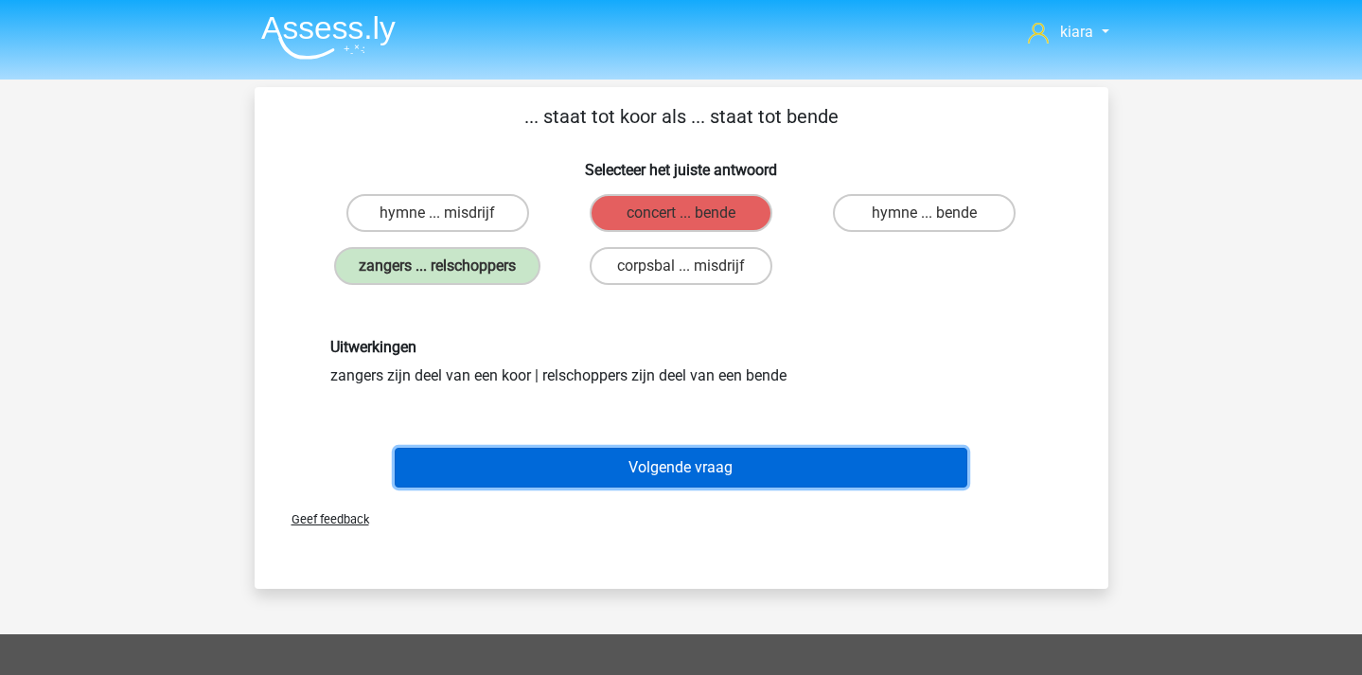
click at [635, 466] on button "Volgende vraag" at bounding box center [681, 468] width 573 height 40
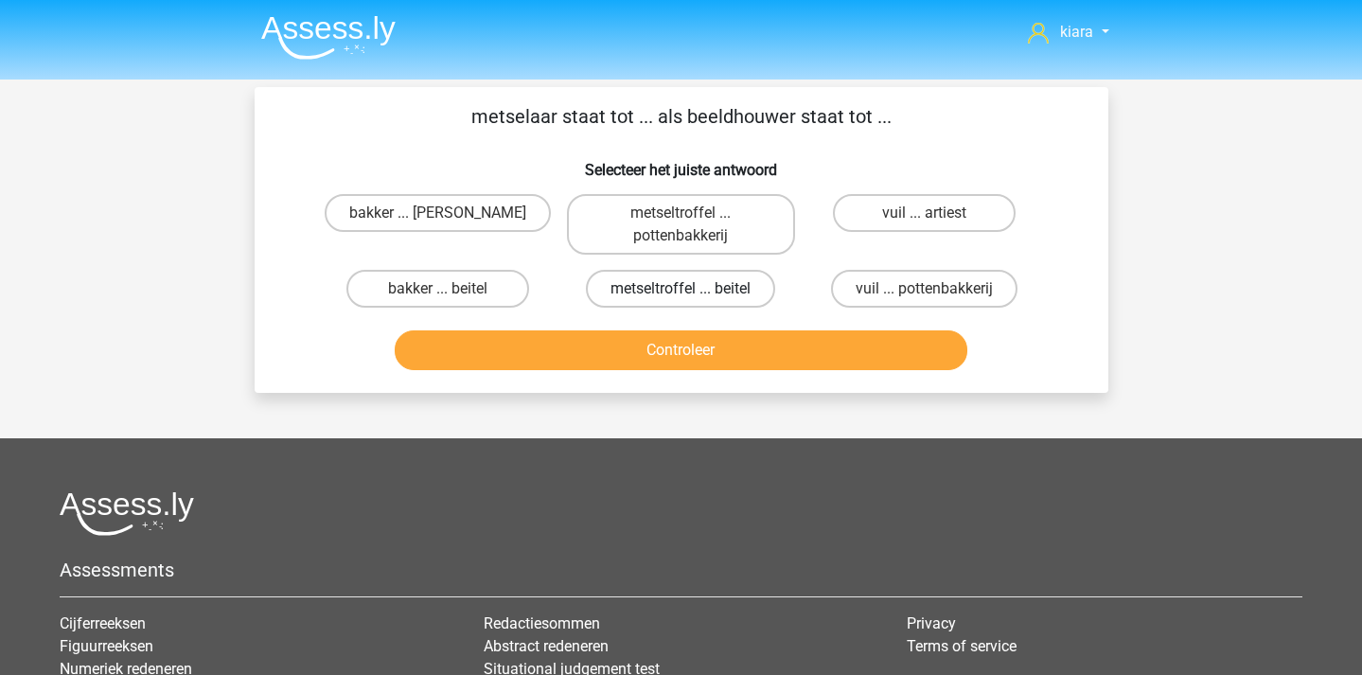
click at [655, 289] on label "metseltroffel ... beitel" at bounding box center [680, 289] width 189 height 38
click at [681, 289] on input "metseltroffel ... beitel" at bounding box center [687, 295] width 12 height 12
radio input "true"
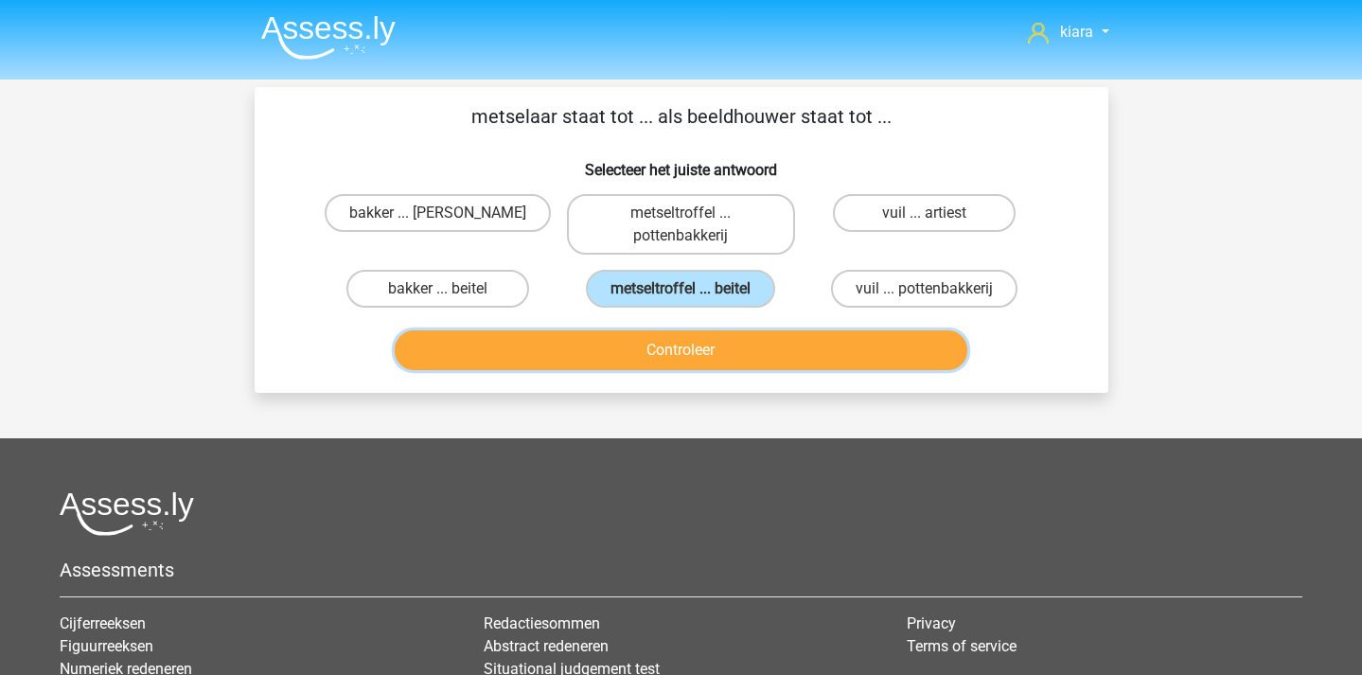
click at [744, 351] on button "Controleer" at bounding box center [681, 350] width 573 height 40
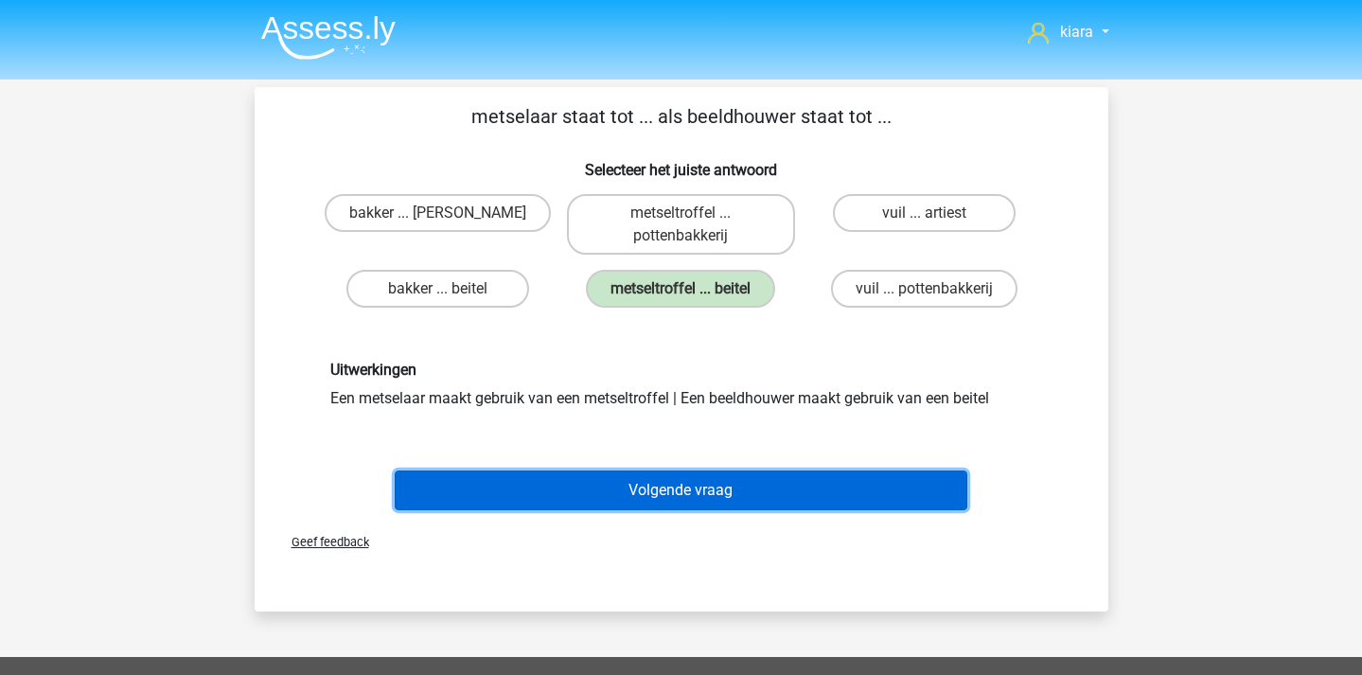
click at [730, 483] on button "Volgende vraag" at bounding box center [681, 490] width 573 height 40
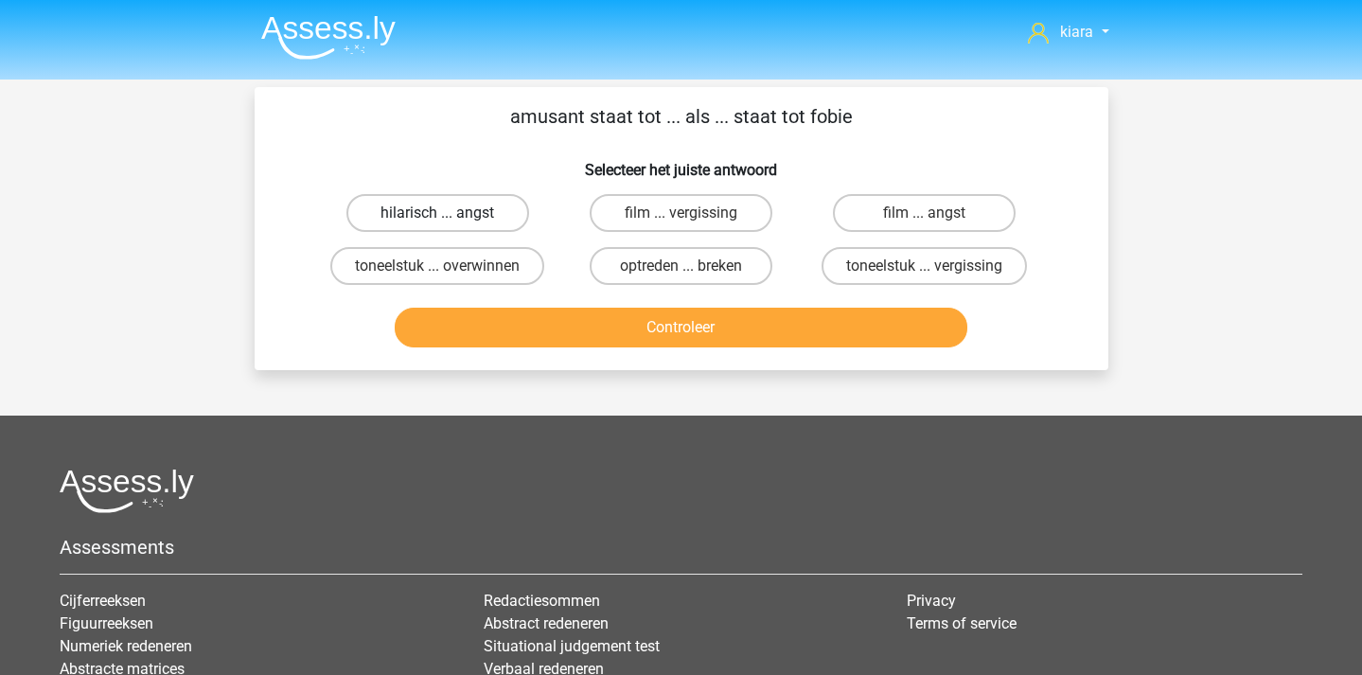
click at [463, 221] on label "hilarisch ... angst" at bounding box center [437, 213] width 183 height 38
click at [450, 221] on input "hilarisch ... angst" at bounding box center [443, 219] width 12 height 12
radio input "true"
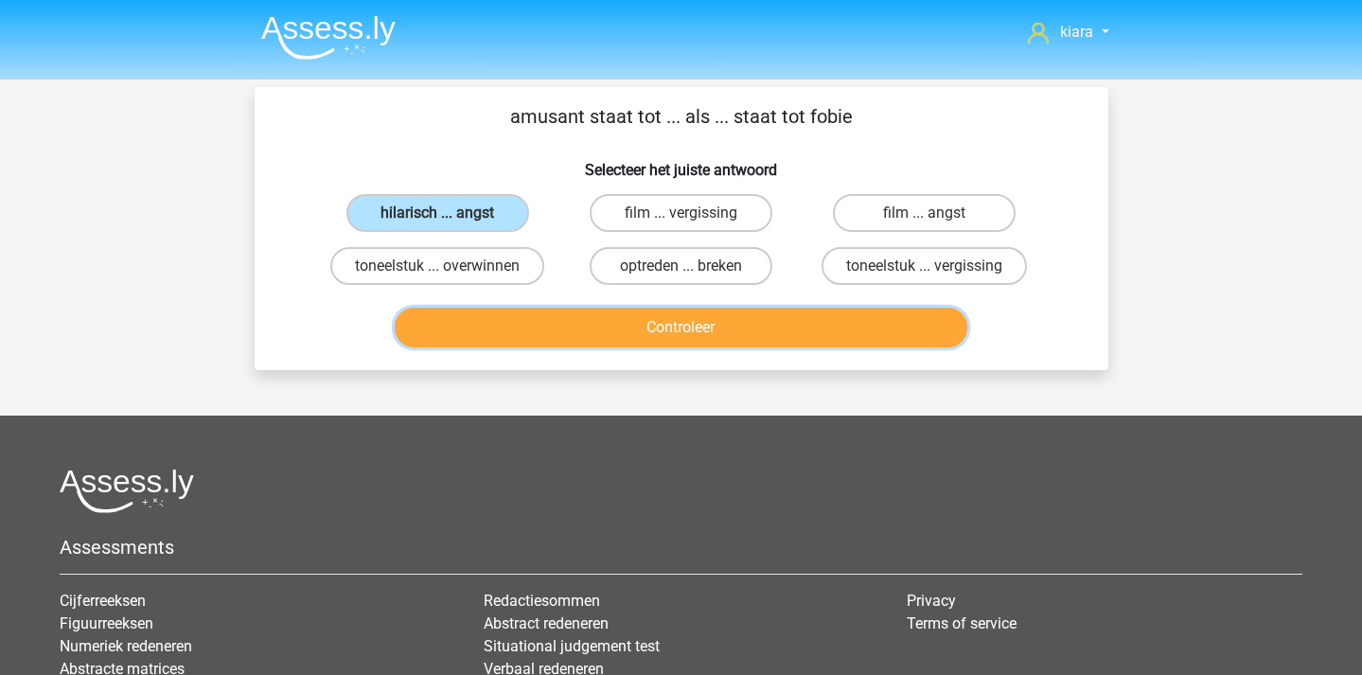
click at [780, 328] on button "Controleer" at bounding box center [681, 328] width 573 height 40
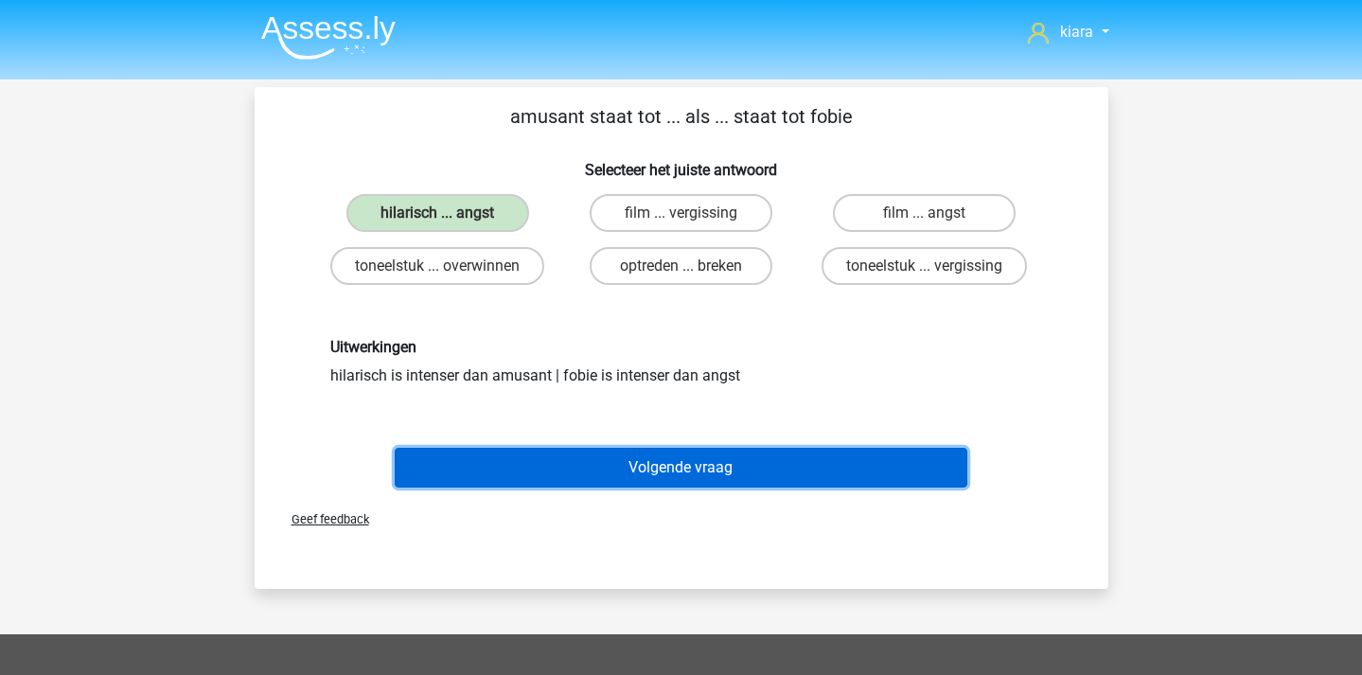
click at [630, 473] on button "Volgende vraag" at bounding box center [681, 468] width 573 height 40
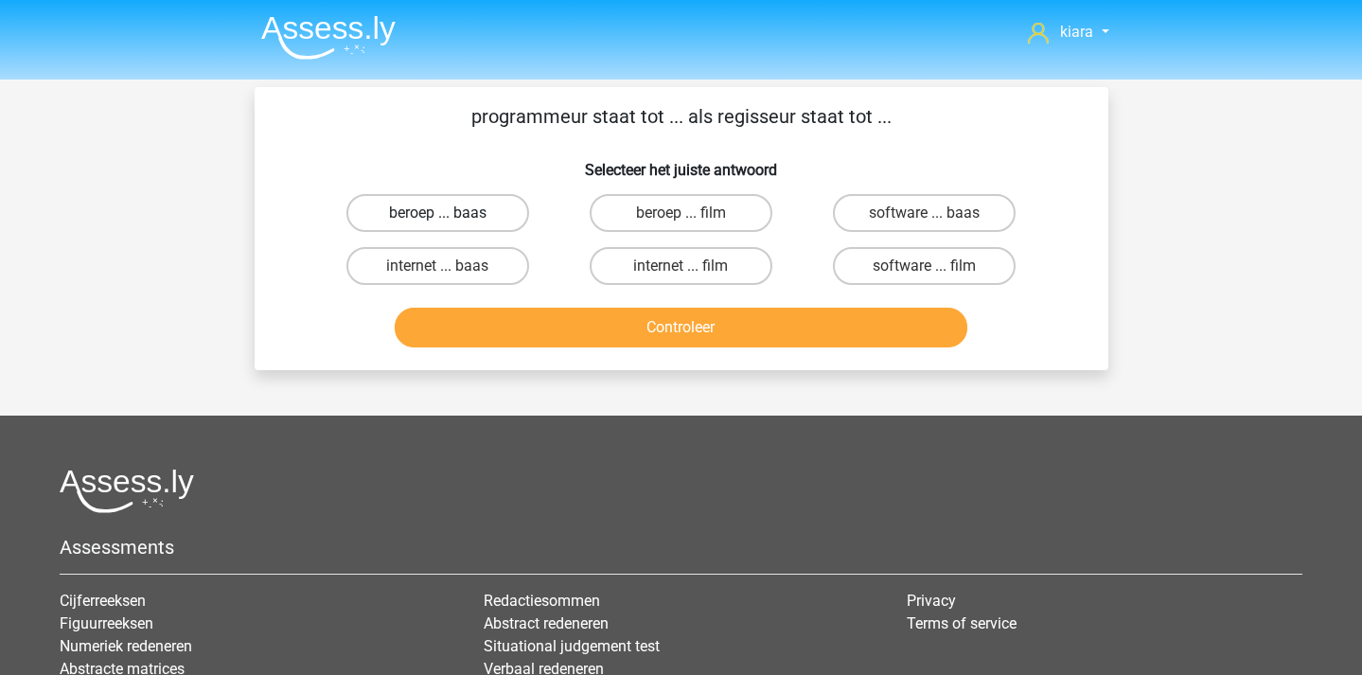
click at [506, 204] on label "beroep ... baas" at bounding box center [437, 213] width 183 height 38
click at [450, 213] on input "beroep ... baas" at bounding box center [443, 219] width 12 height 12
radio input "true"
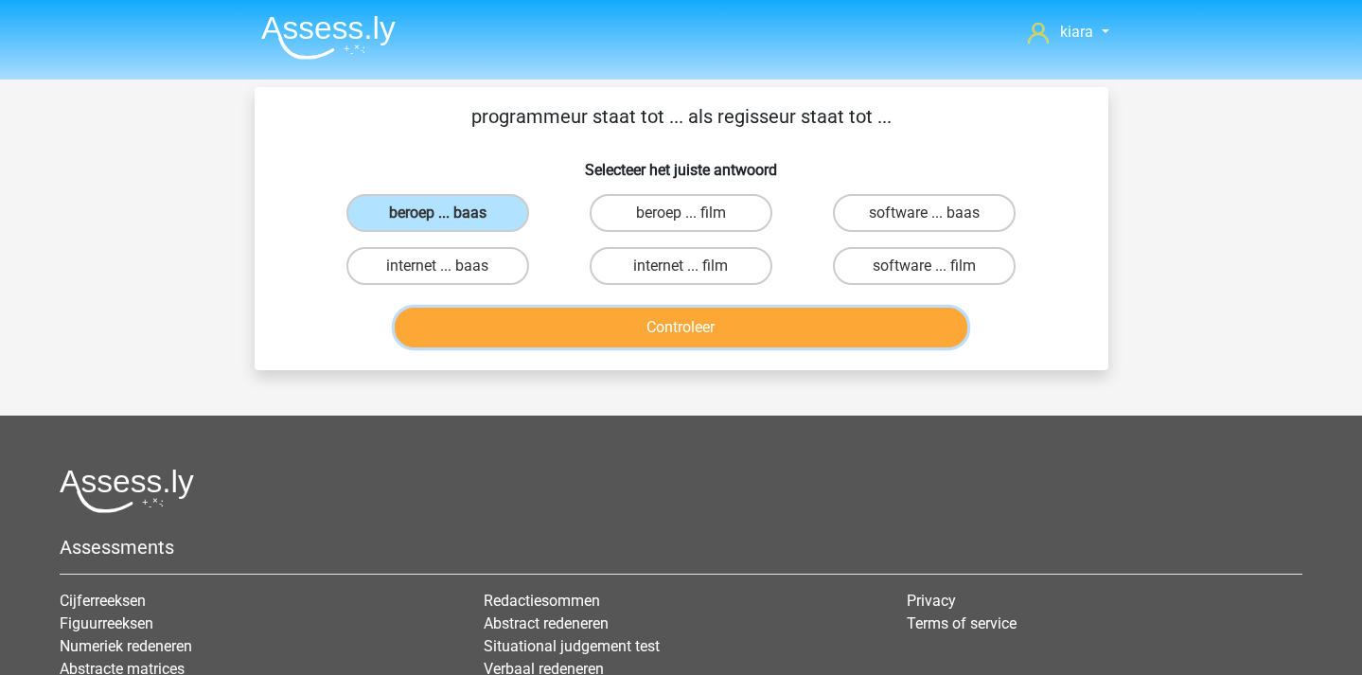
click at [601, 324] on button "Controleer" at bounding box center [681, 328] width 573 height 40
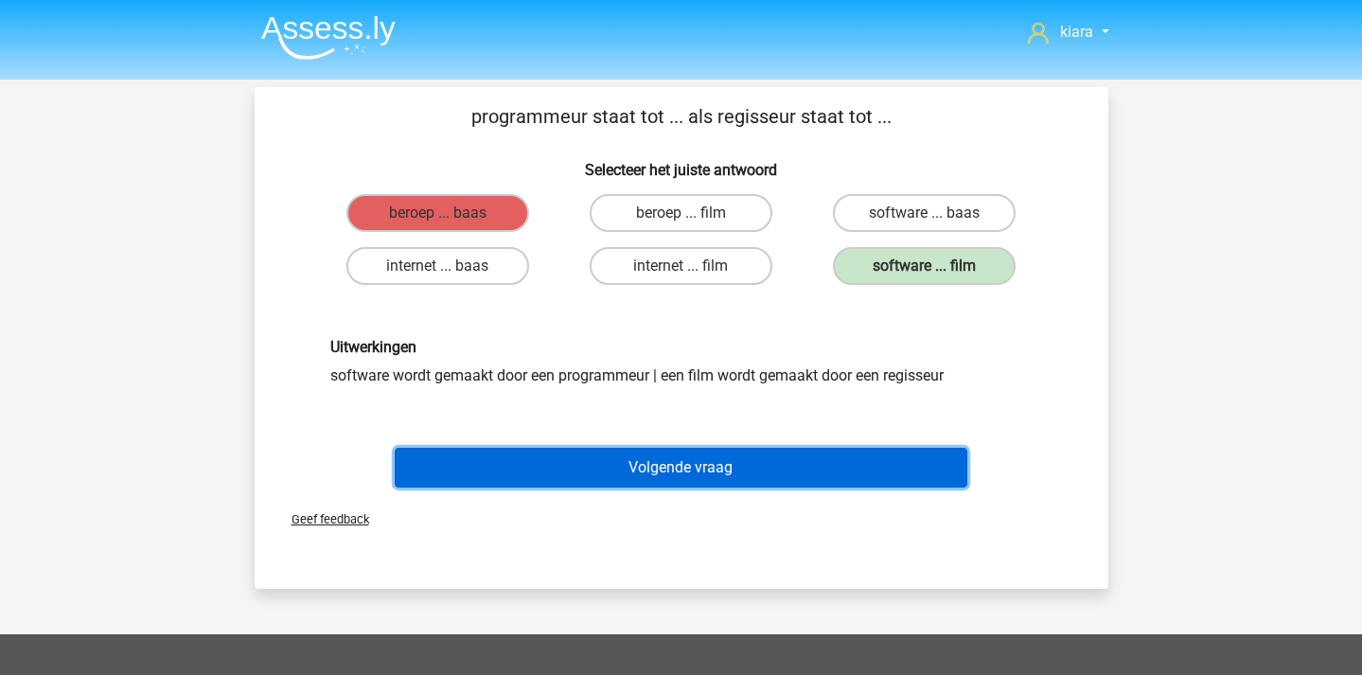
click at [784, 464] on button "Volgende vraag" at bounding box center [681, 468] width 573 height 40
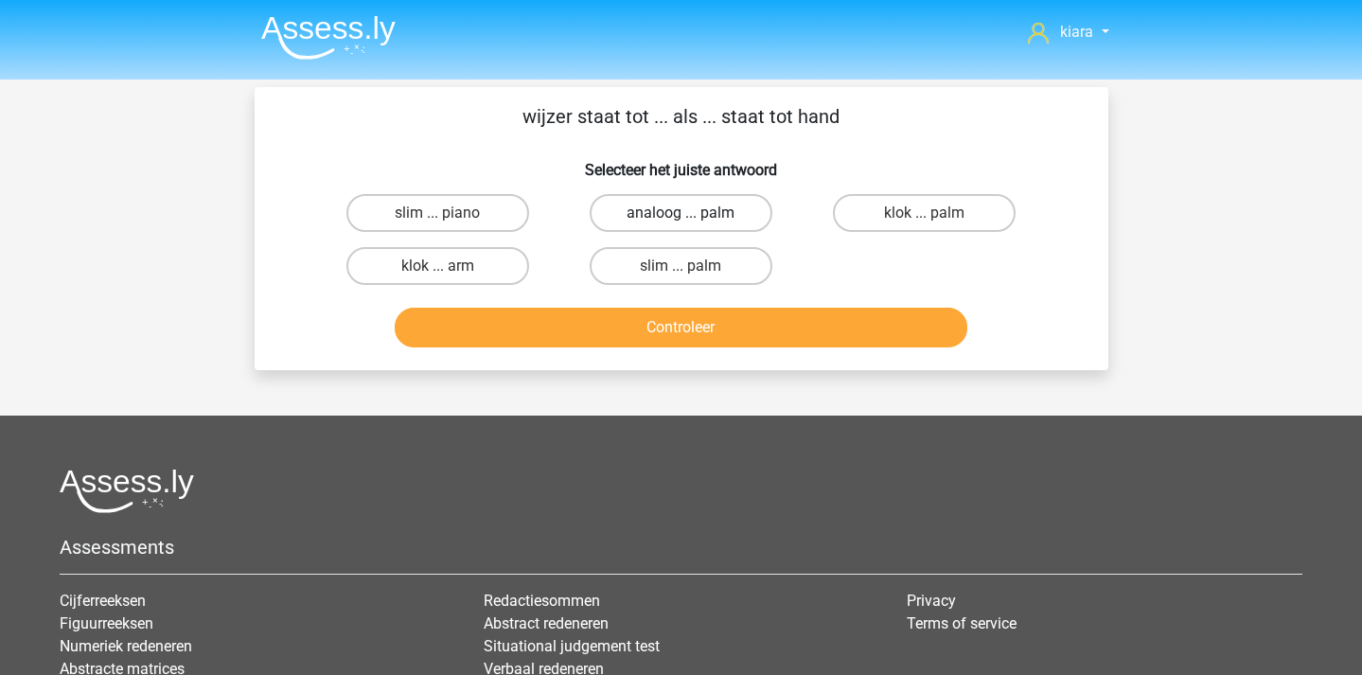
click at [736, 214] on label "analoog ... palm" at bounding box center [681, 213] width 183 height 38
click at [693, 214] on input "analoog ... palm" at bounding box center [687, 219] width 12 height 12
radio input "true"
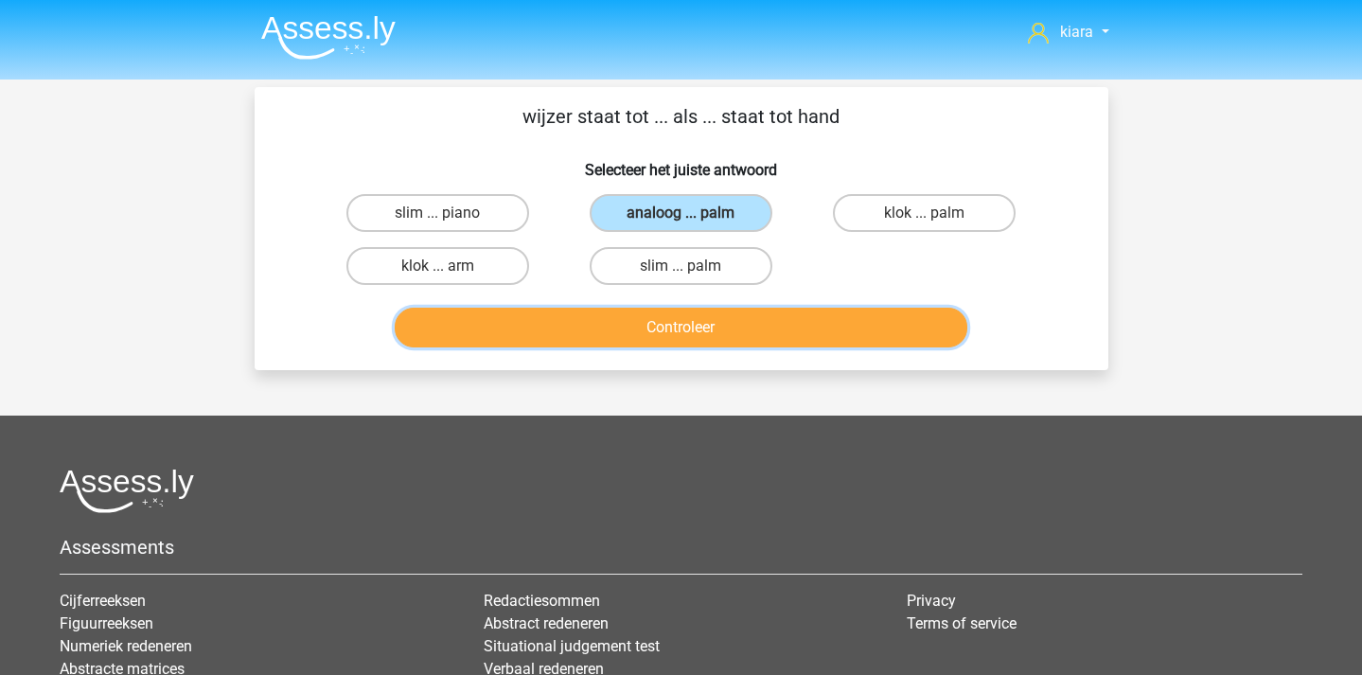
click at [708, 326] on button "Controleer" at bounding box center [681, 328] width 573 height 40
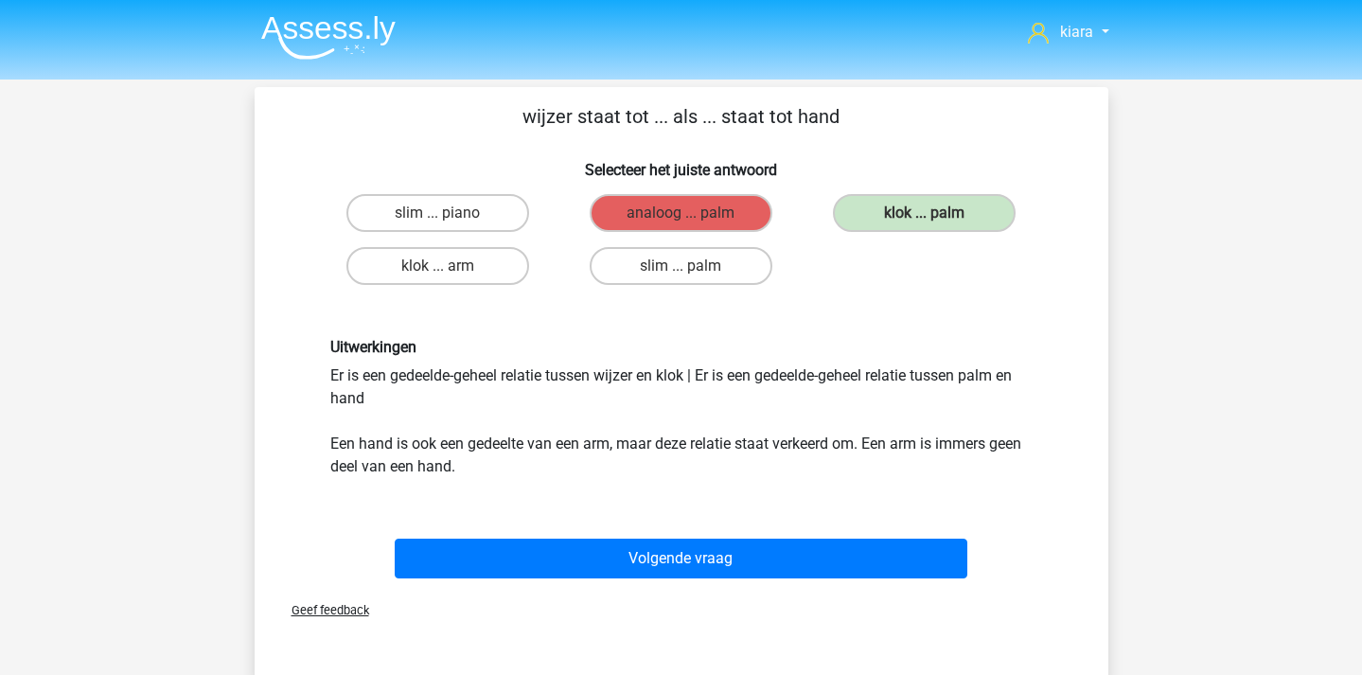
click at [746, 586] on div "Geef feedback" at bounding box center [681, 610] width 839 height 48
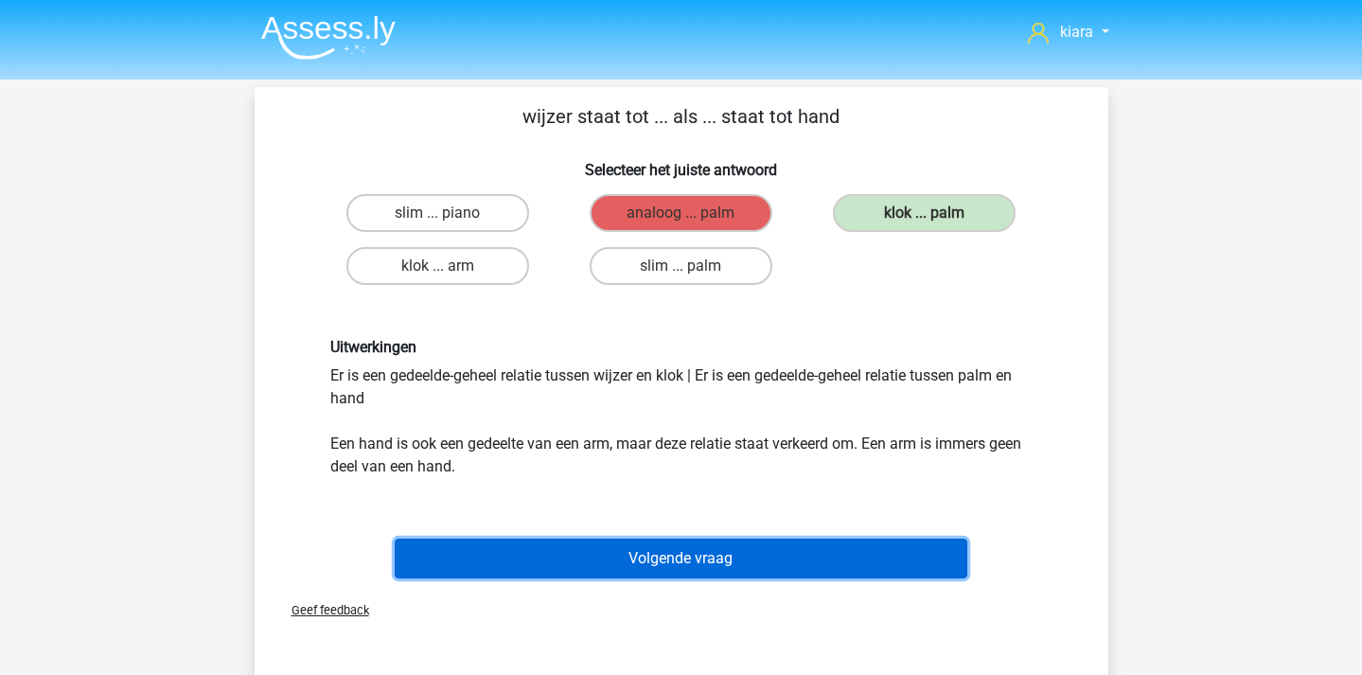
click at [781, 565] on button "Volgende vraag" at bounding box center [681, 559] width 573 height 40
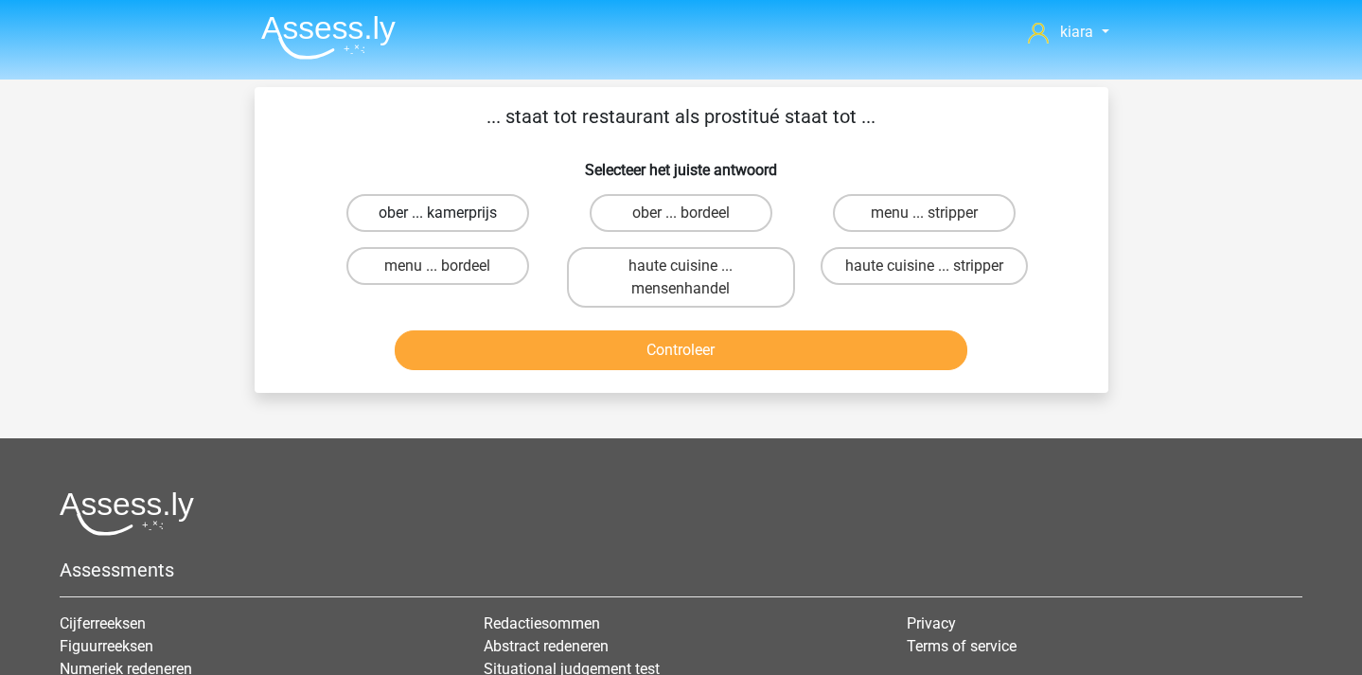
click at [491, 205] on label "ober ... kamerprijs" at bounding box center [437, 213] width 183 height 38
click at [450, 213] on input "ober ... kamerprijs" at bounding box center [443, 219] width 12 height 12
radio input "true"
click at [715, 286] on label "haute cuisine ... mensenhandel" at bounding box center [681, 277] width 228 height 61
click at [693, 278] on input "haute cuisine ... mensenhandel" at bounding box center [687, 272] width 12 height 12
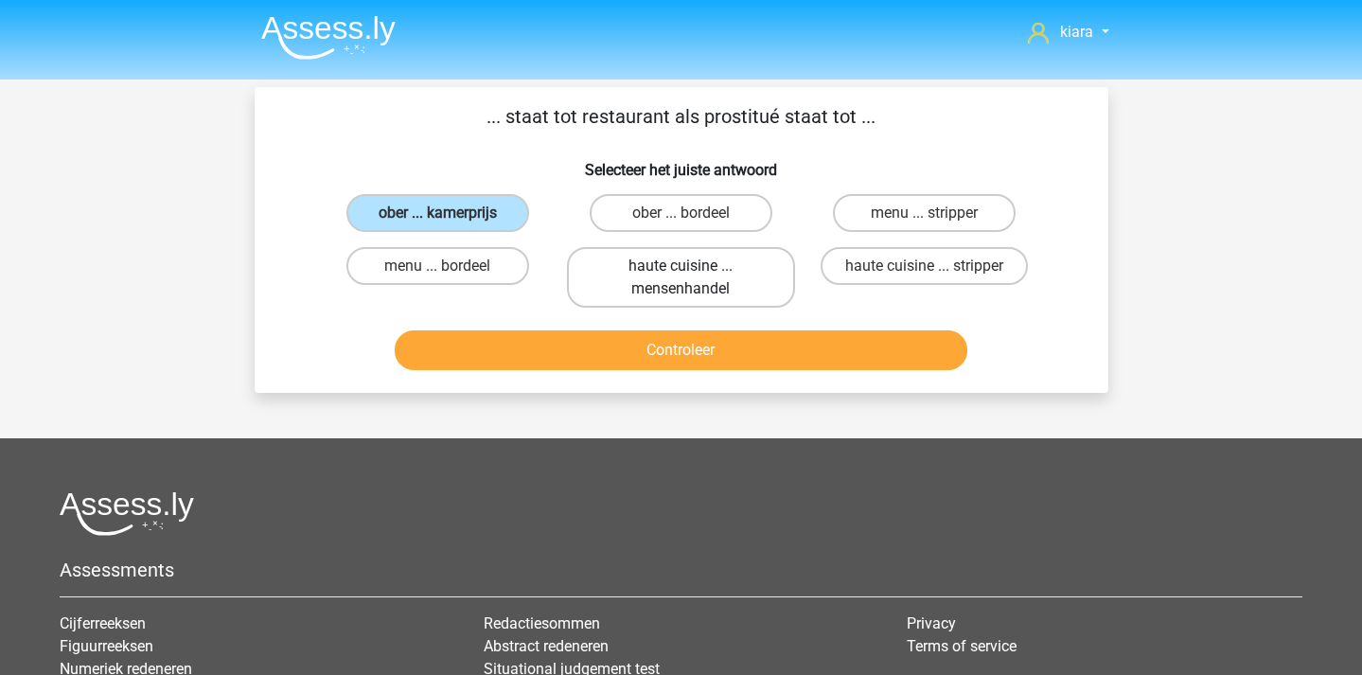
radio input "true"
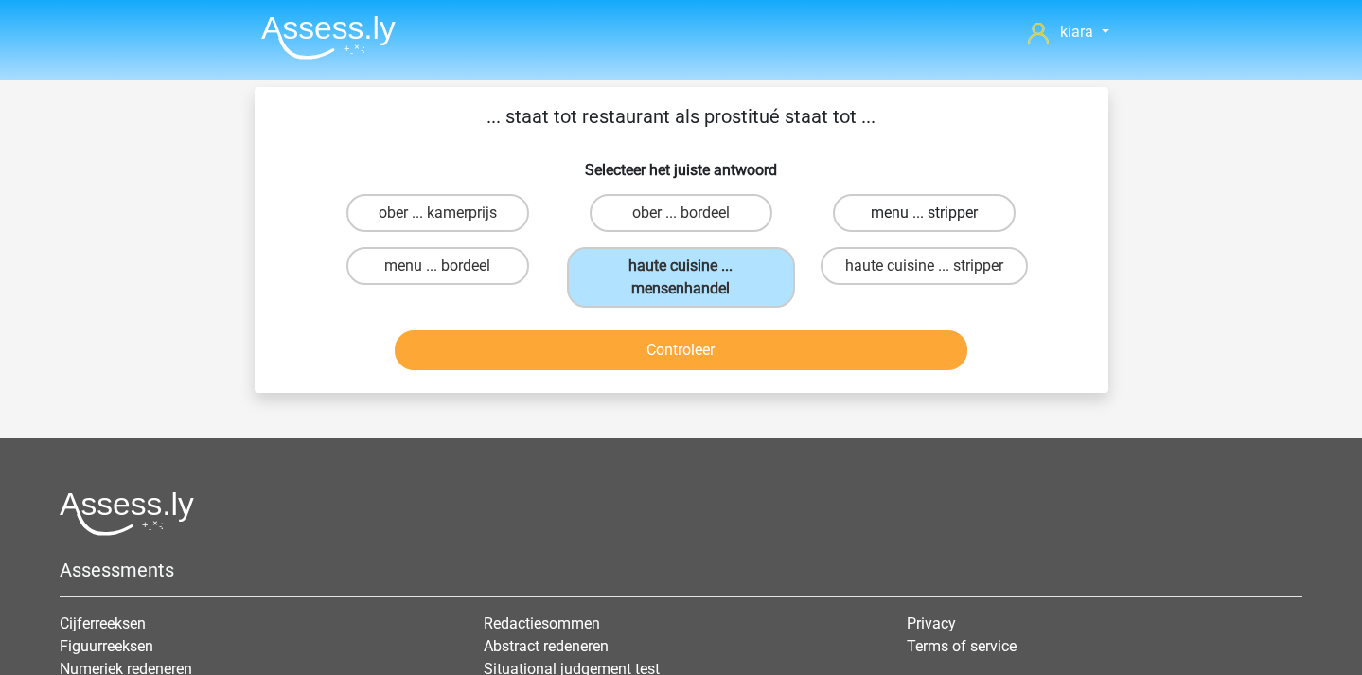
click at [914, 212] on label "menu ... stripper" at bounding box center [924, 213] width 183 height 38
click at [925, 213] on input "menu ... stripper" at bounding box center [931, 219] width 12 height 12
radio input "true"
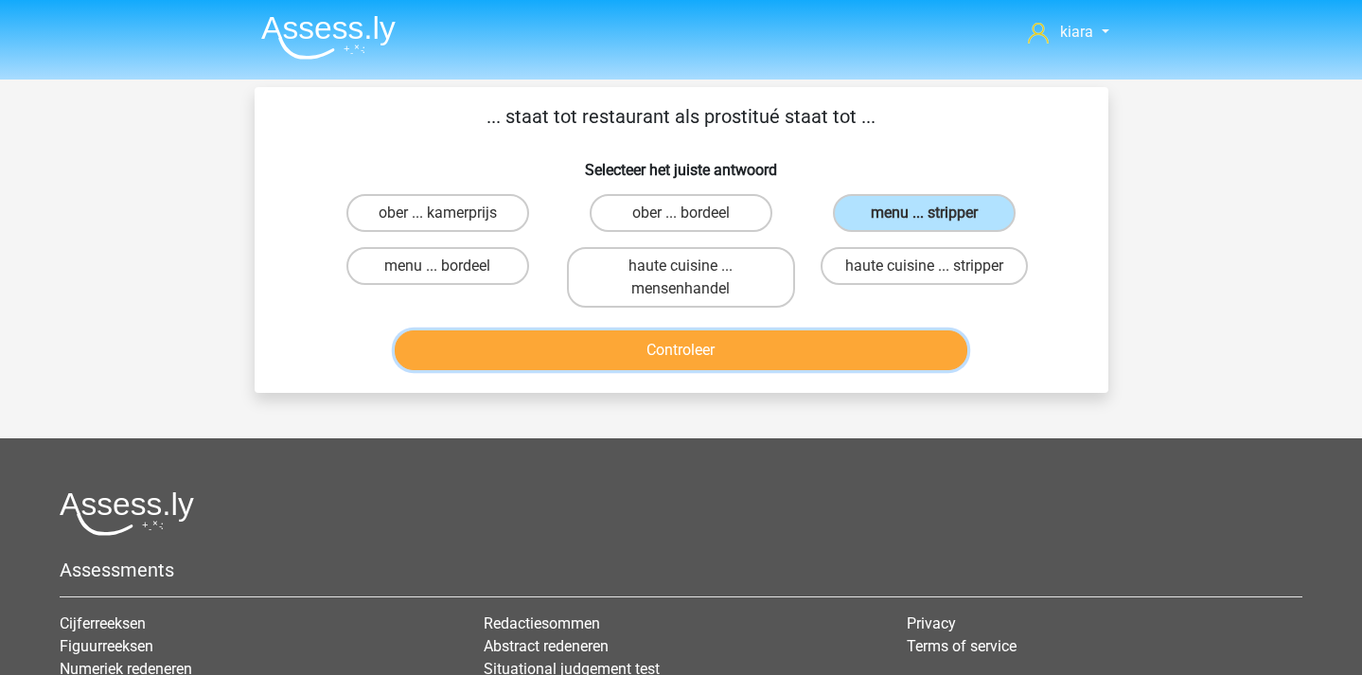
click at [864, 343] on button "Controleer" at bounding box center [681, 350] width 573 height 40
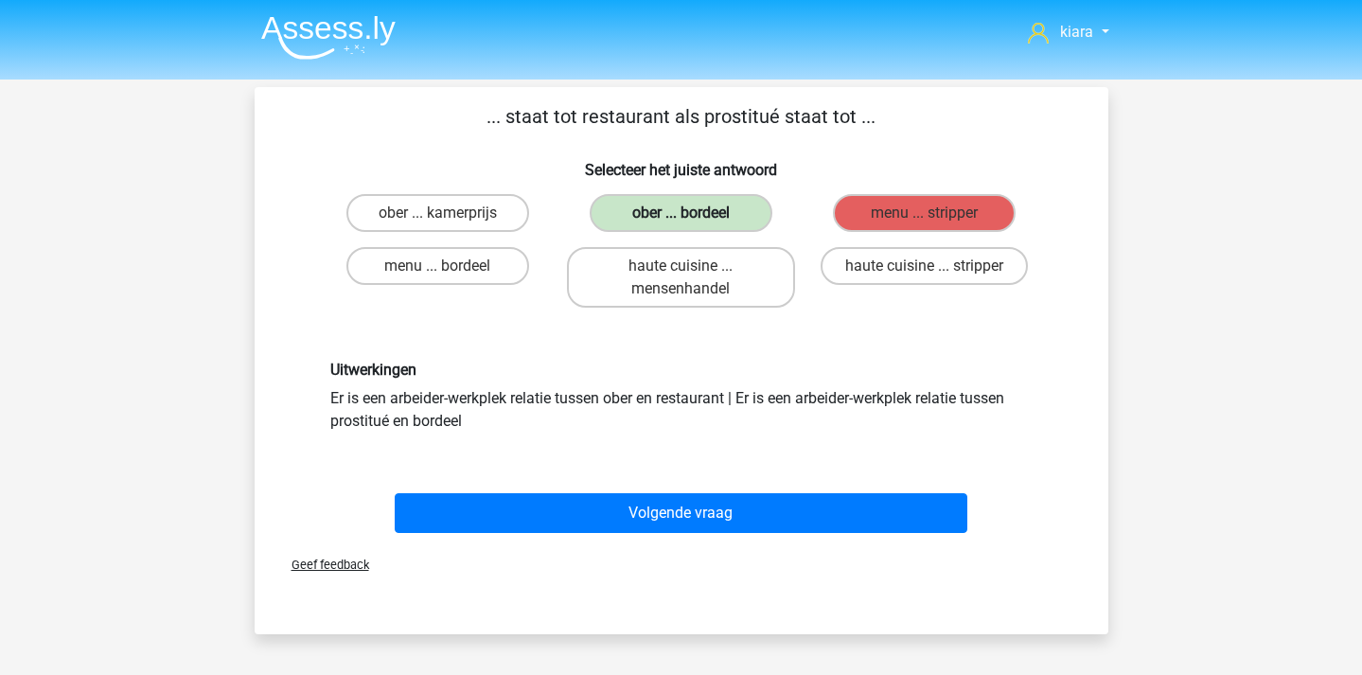
click at [742, 200] on label "ober ... bordeel" at bounding box center [681, 213] width 183 height 38
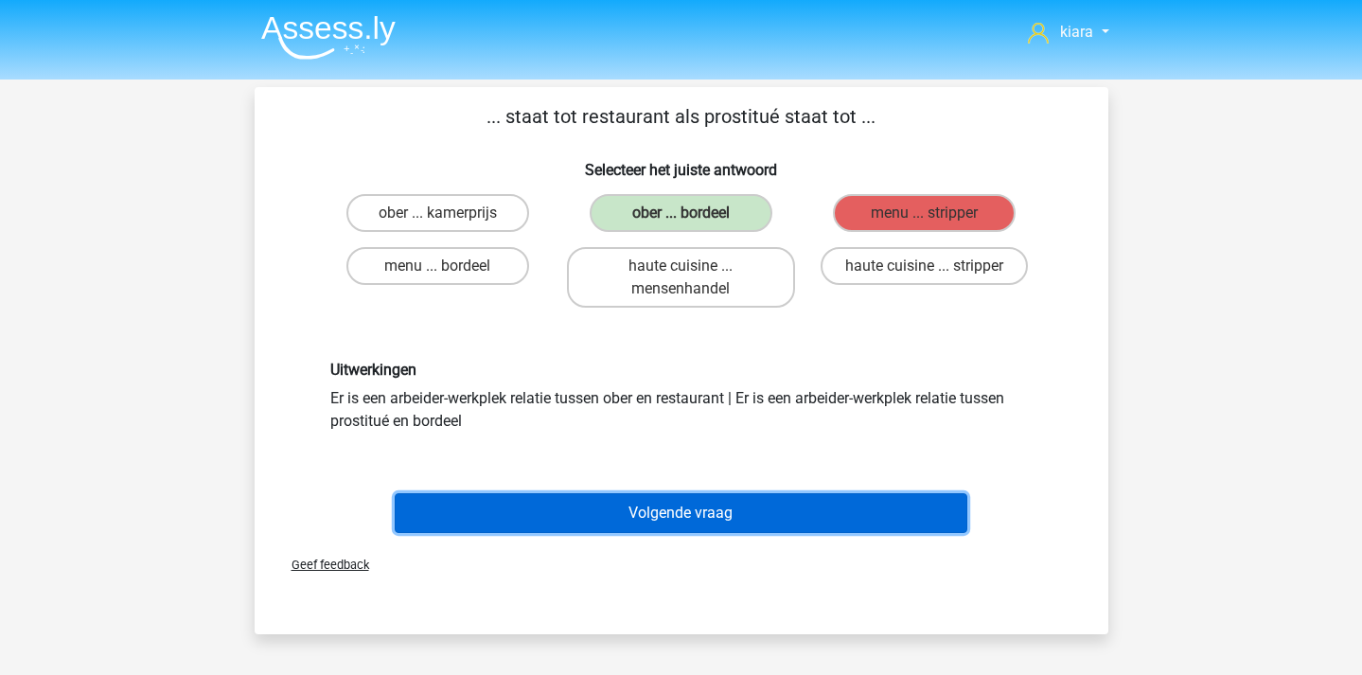
click at [654, 495] on button "Volgende vraag" at bounding box center [681, 513] width 573 height 40
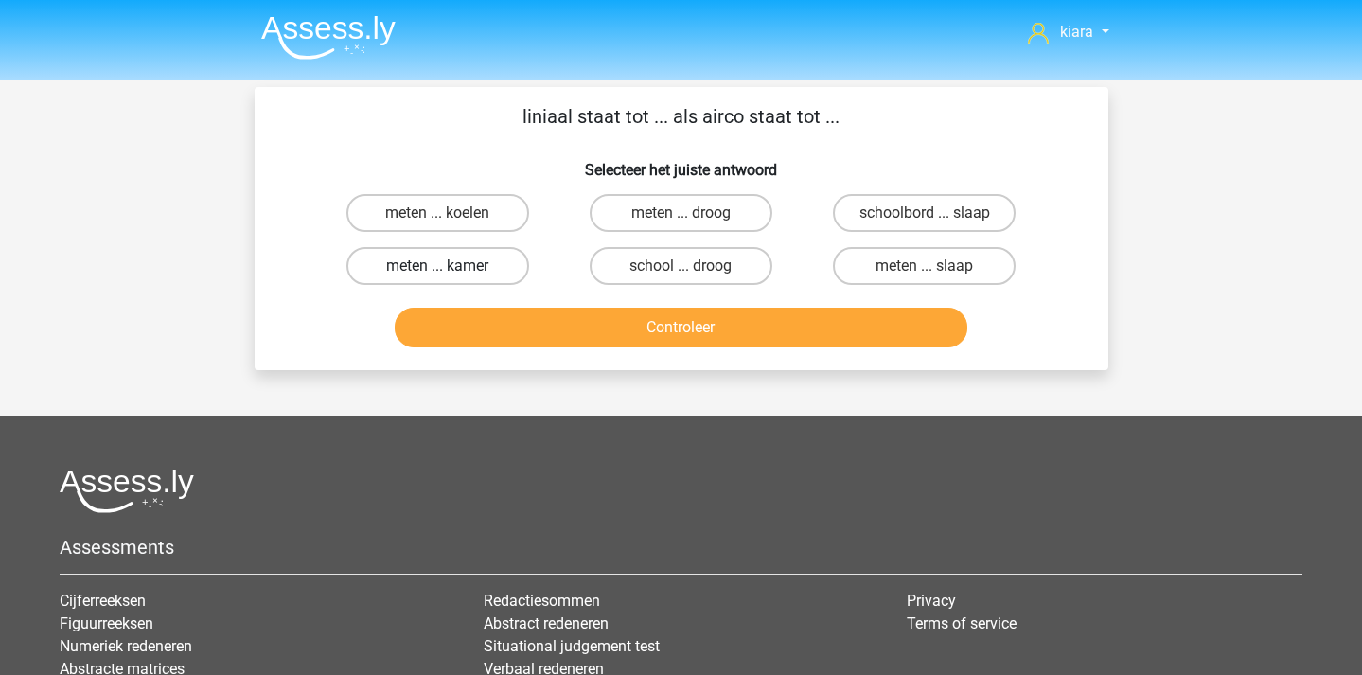
click at [478, 272] on label "meten ... kamer" at bounding box center [437, 266] width 183 height 38
click at [450, 272] on input "meten ... kamer" at bounding box center [443, 272] width 12 height 12
radio input "true"
click at [488, 223] on label "meten ... koelen" at bounding box center [437, 213] width 183 height 38
click at [450, 223] on input "meten ... koelen" at bounding box center [443, 219] width 12 height 12
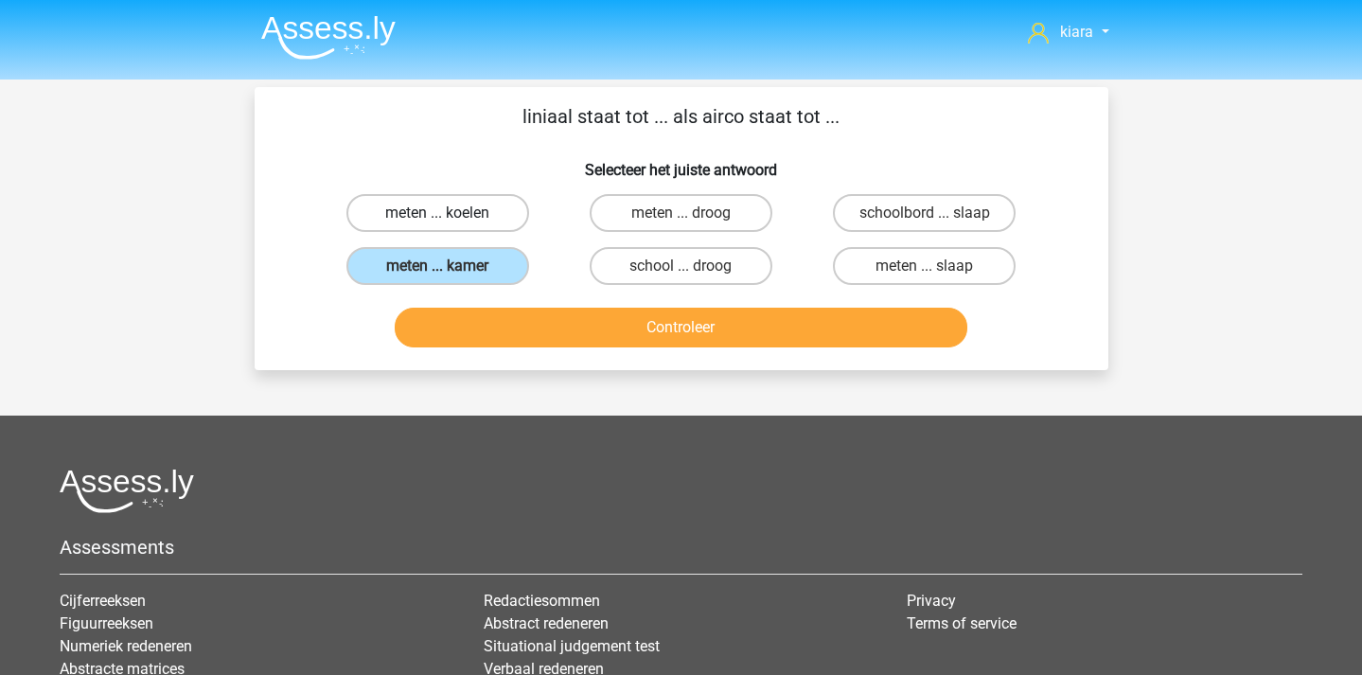
radio input "true"
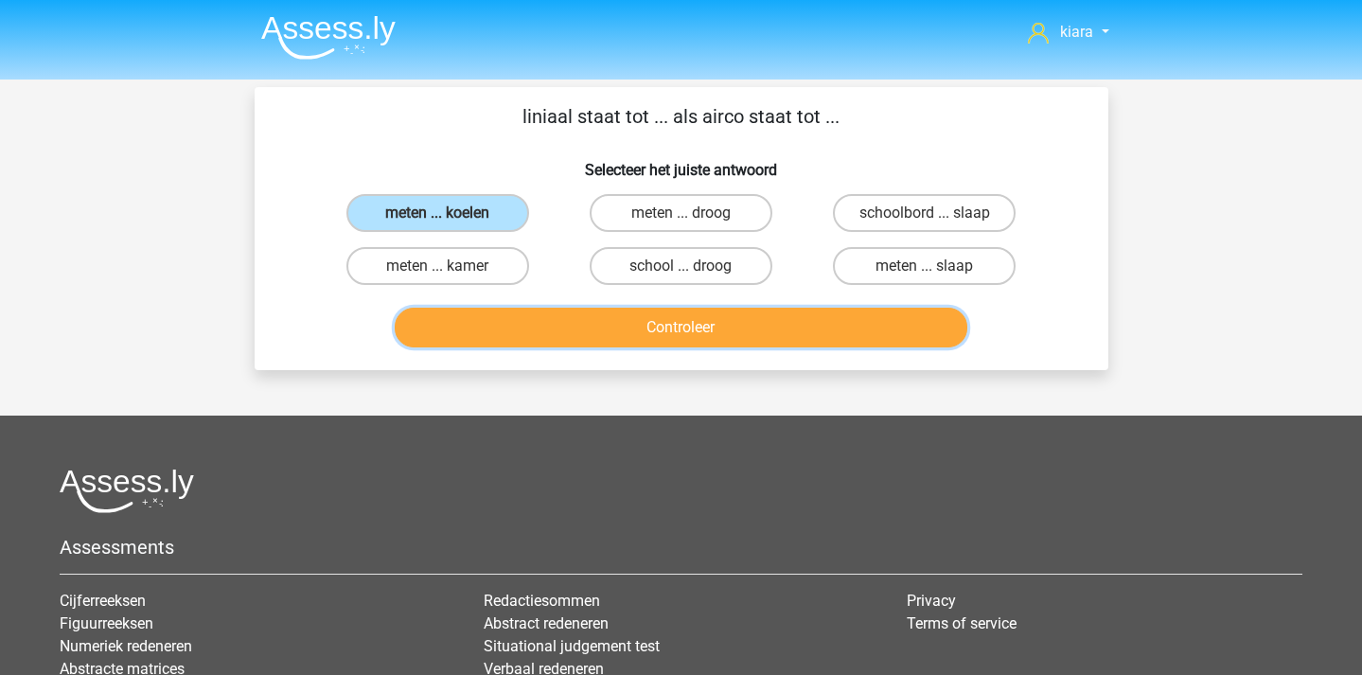
click at [528, 317] on button "Controleer" at bounding box center [681, 328] width 573 height 40
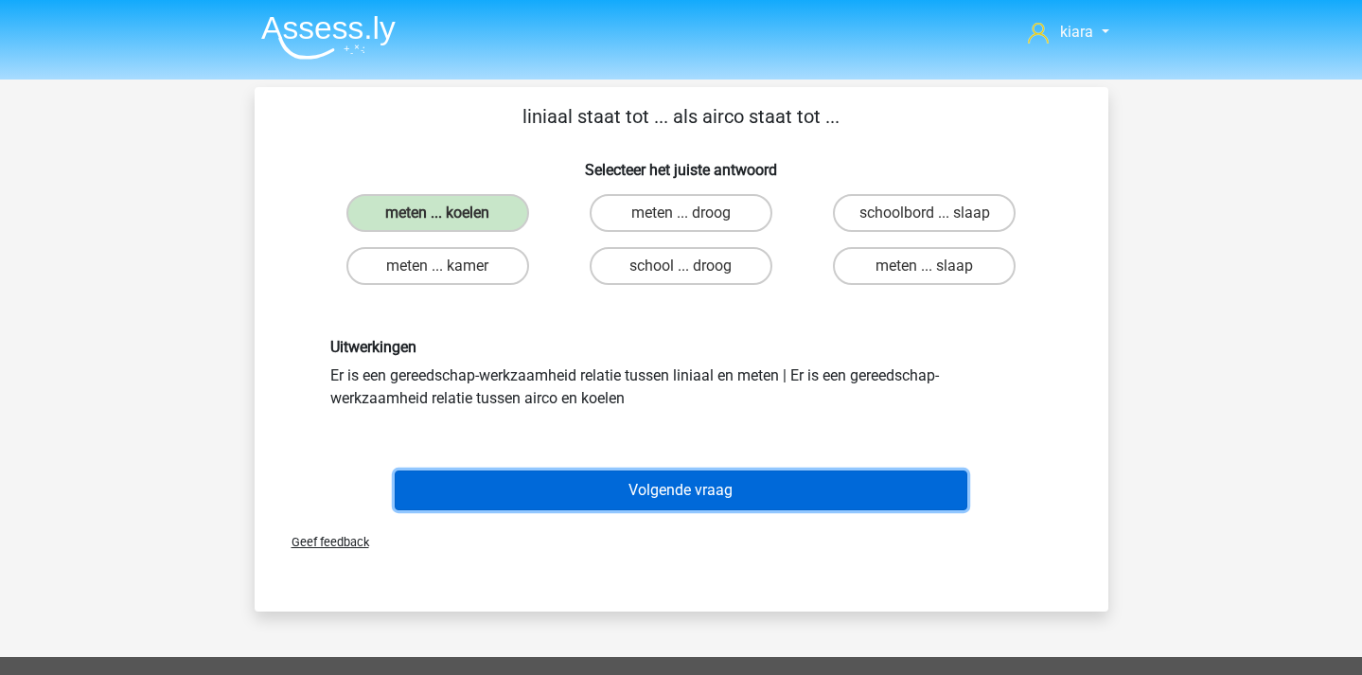
click at [694, 491] on button "Volgende vraag" at bounding box center [681, 490] width 573 height 40
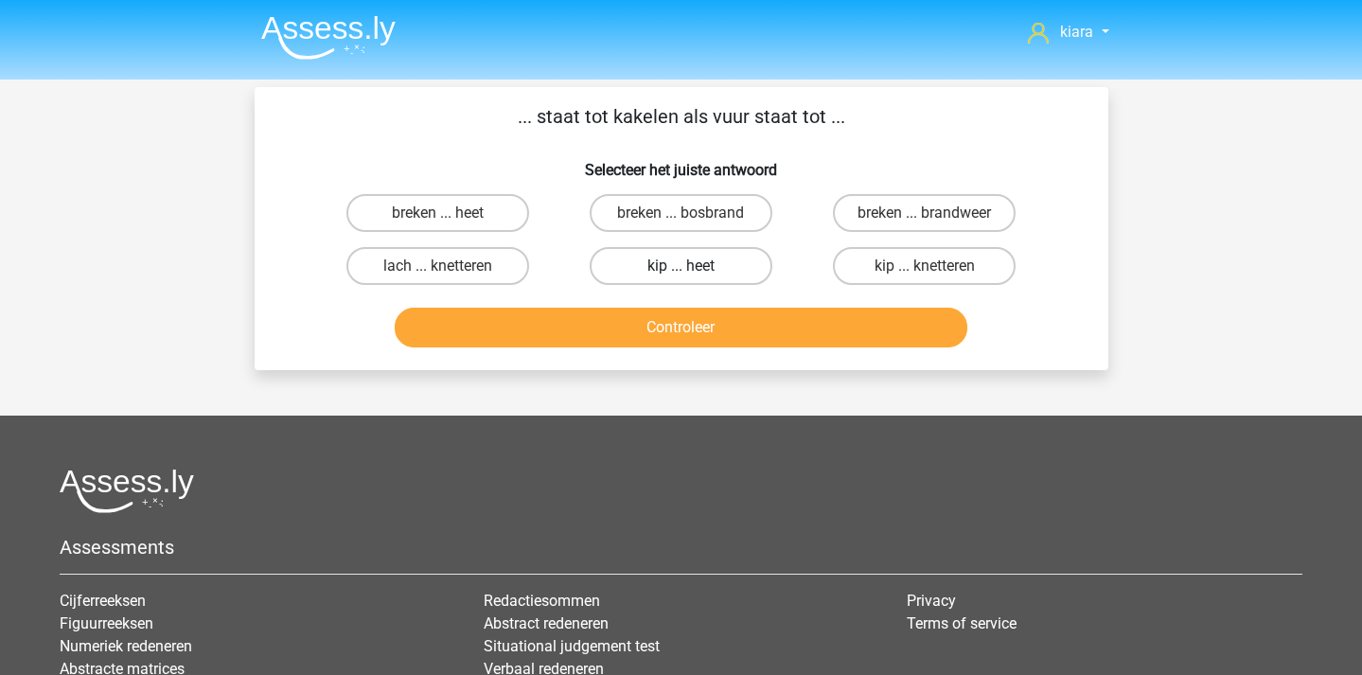
click at [729, 279] on label "kip ... heet" at bounding box center [681, 266] width 183 height 38
click at [693, 278] on input "kip ... heet" at bounding box center [687, 272] width 12 height 12
radio input "true"
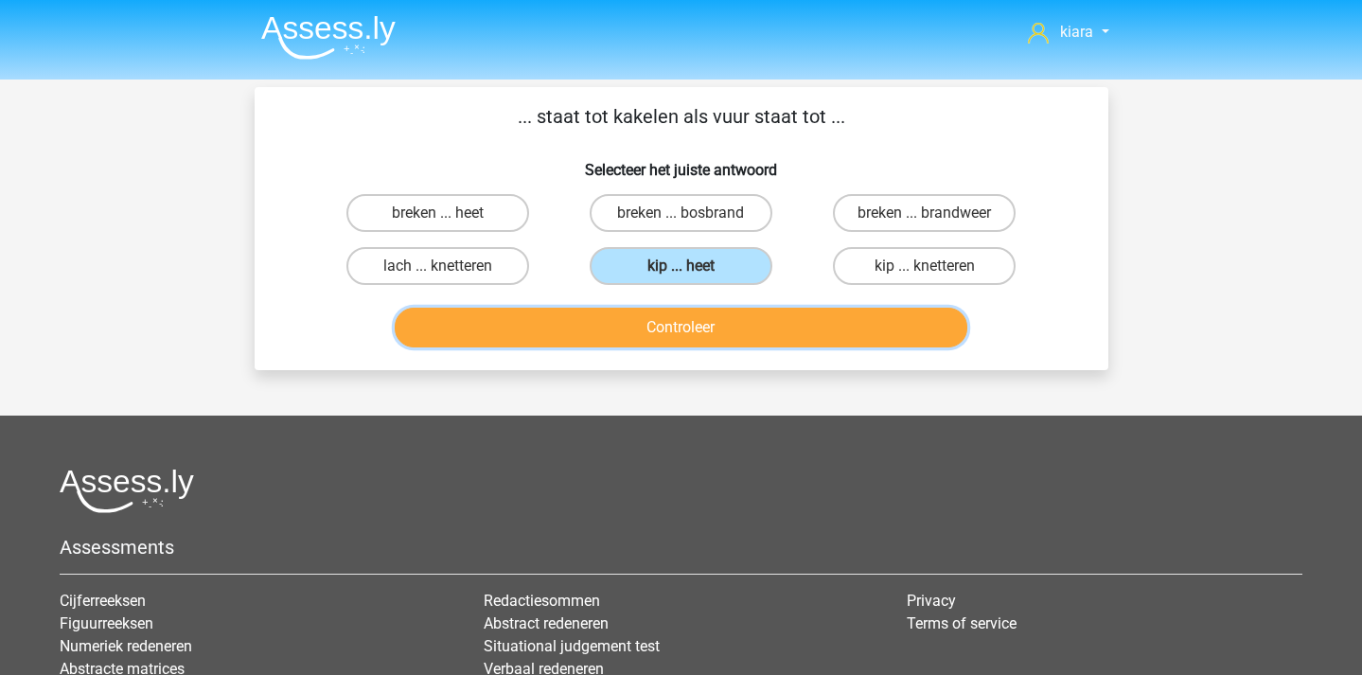
click at [688, 323] on button "Controleer" at bounding box center [681, 328] width 573 height 40
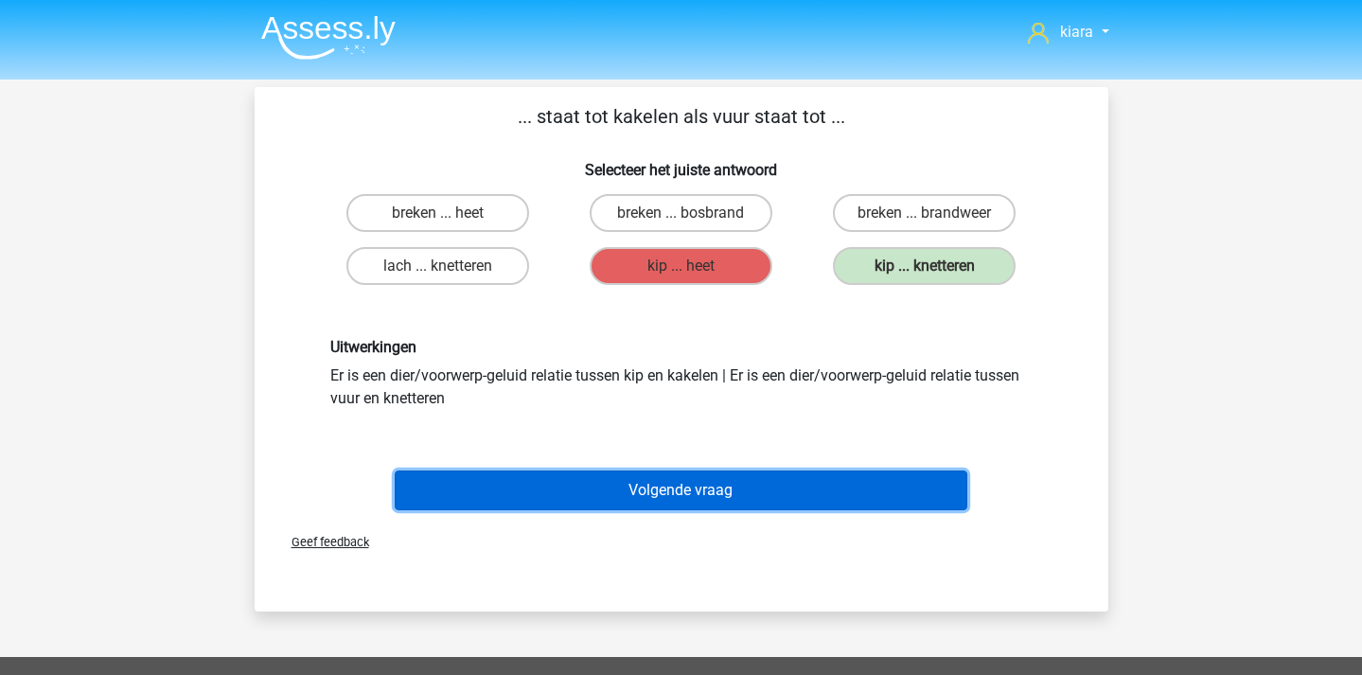
click at [755, 489] on button "Volgende vraag" at bounding box center [681, 490] width 573 height 40
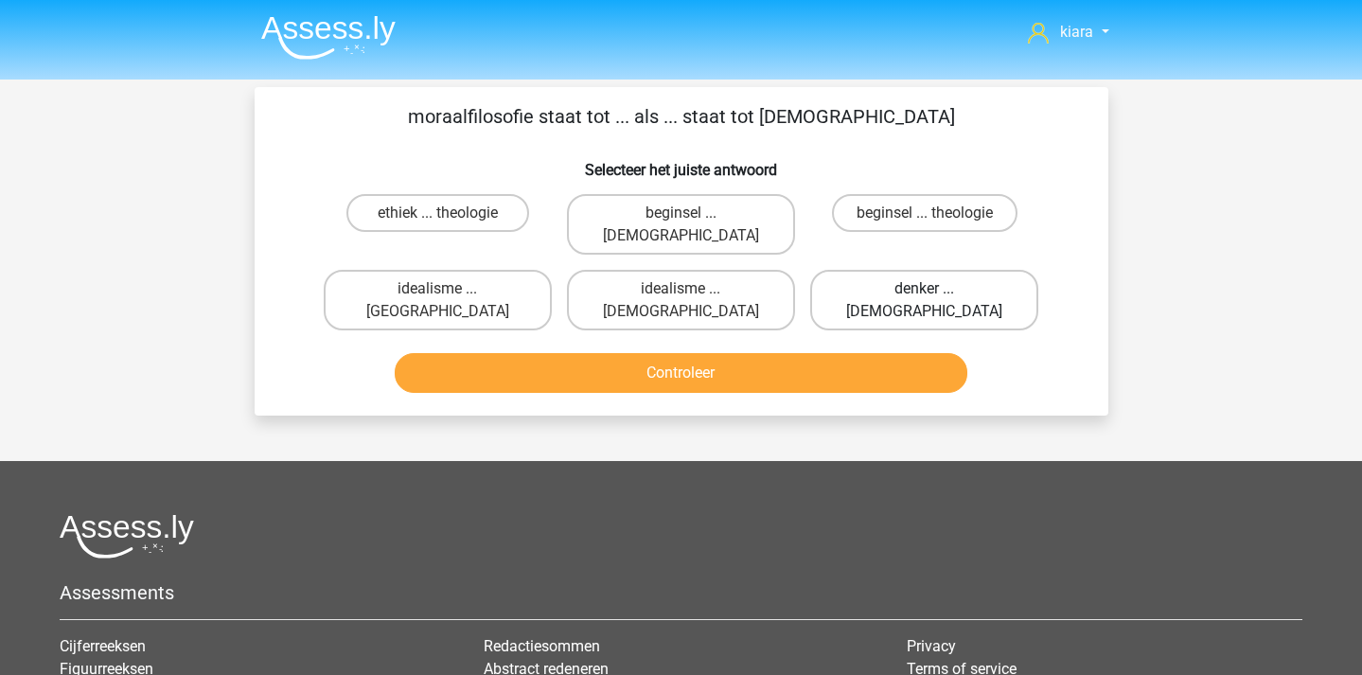
click at [896, 270] on label "denker ... atheïsme" at bounding box center [924, 300] width 228 height 61
click at [925, 289] on input "denker ... atheïsme" at bounding box center [931, 295] width 12 height 12
radio input "true"
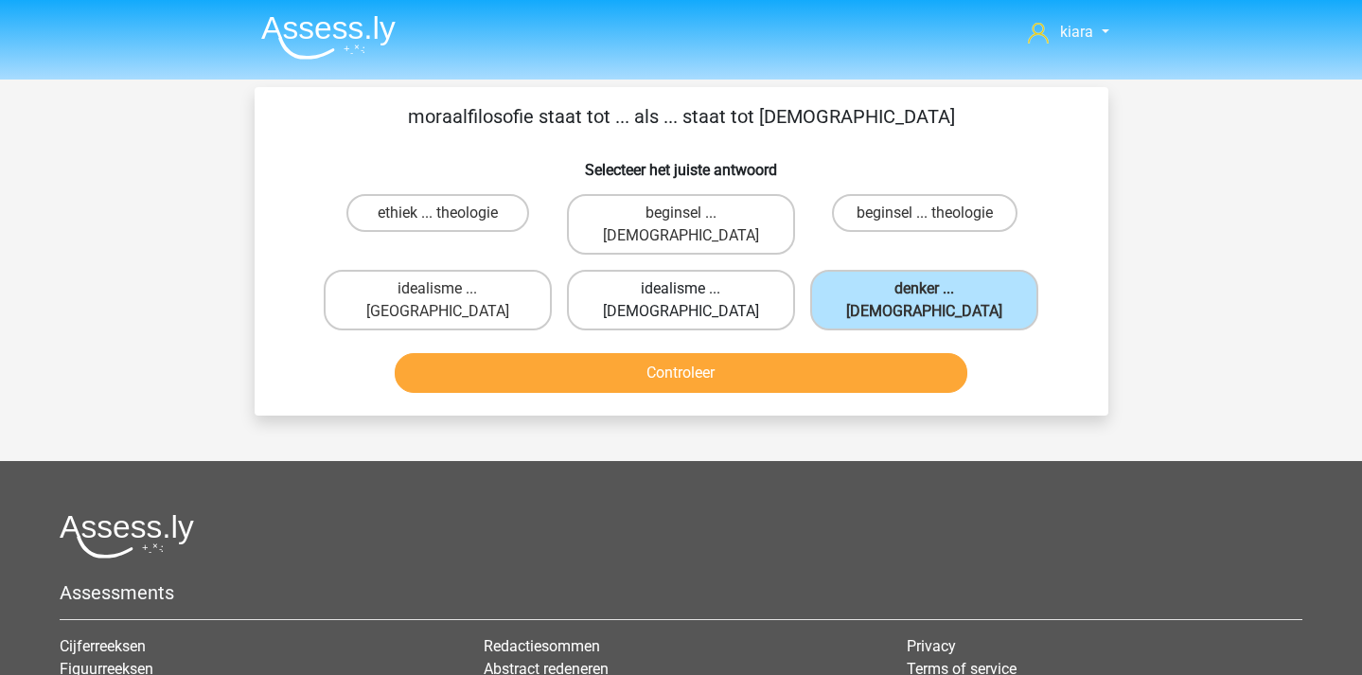
click at [743, 270] on label "idealisme ... Christus" at bounding box center [681, 300] width 228 height 61
click at [693, 289] on input "idealisme ... Christus" at bounding box center [687, 295] width 12 height 12
radio input "true"
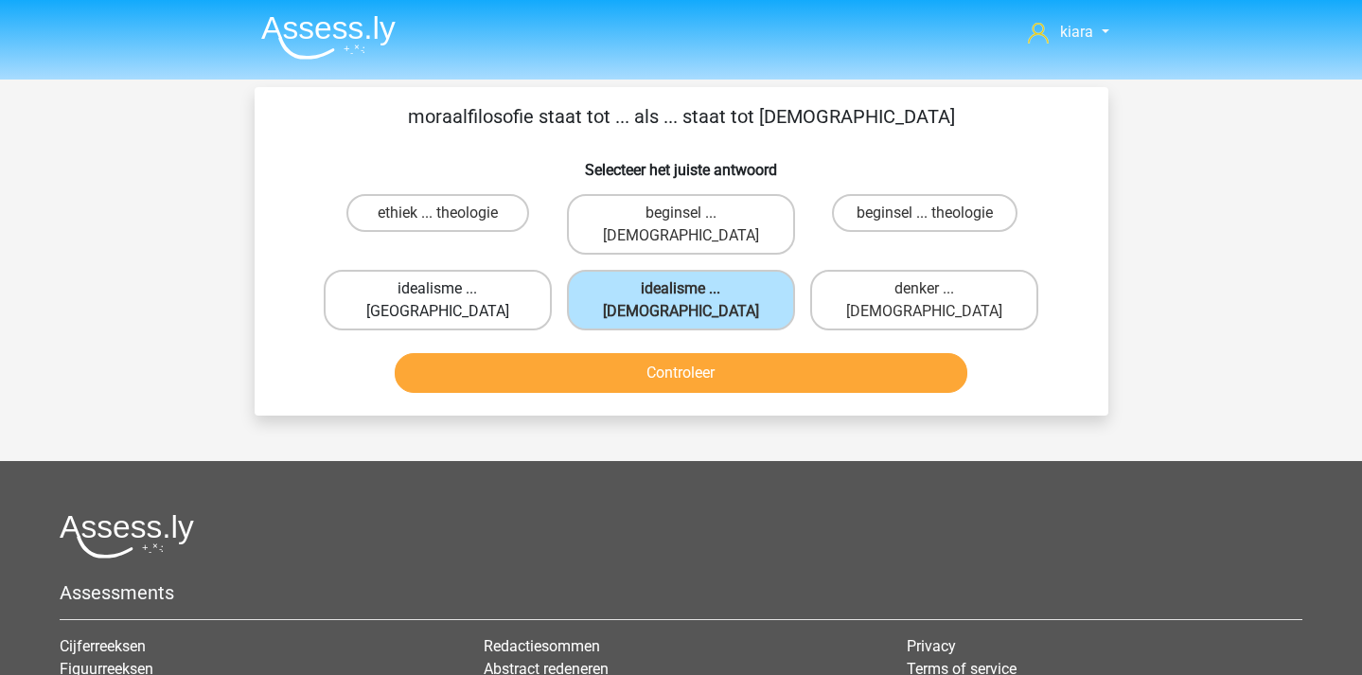
click at [472, 270] on label "idealisme ... Bijbelgordel" at bounding box center [438, 300] width 228 height 61
click at [450, 289] on input "idealisme ... Bijbelgordel" at bounding box center [443, 295] width 12 height 12
radio input "true"
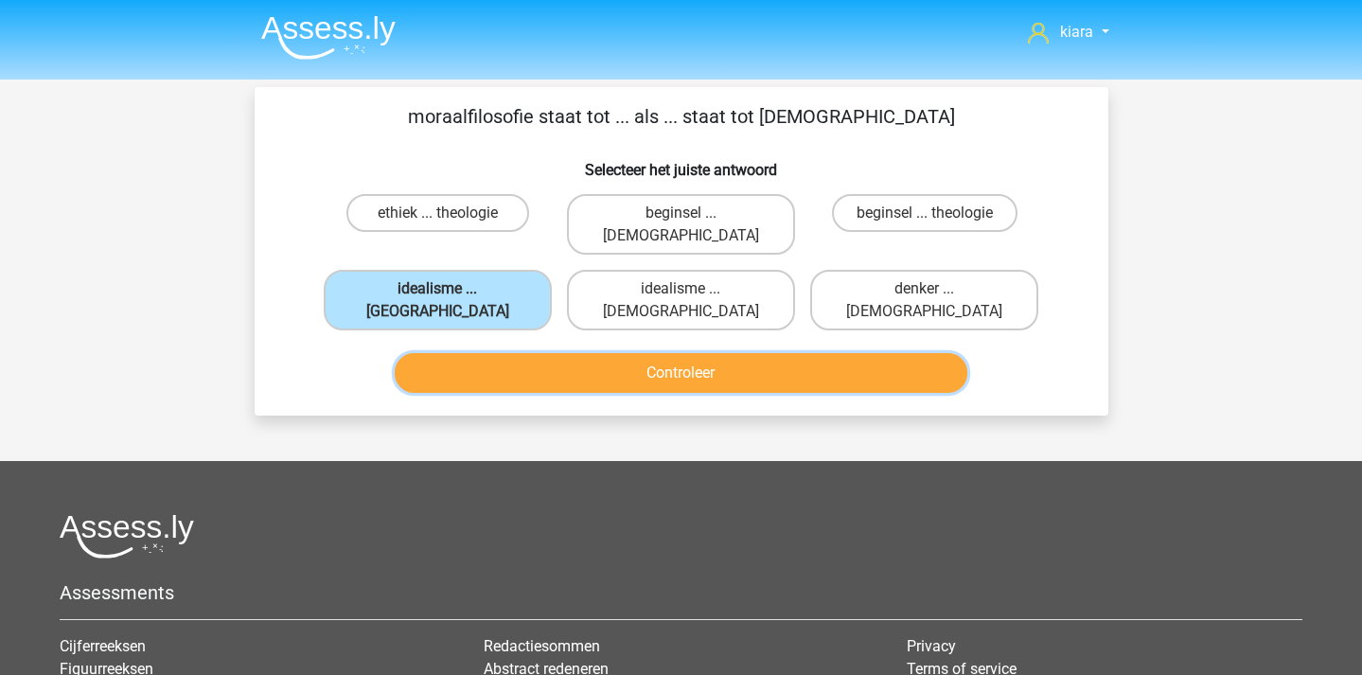
click at [512, 353] on button "Controleer" at bounding box center [681, 373] width 573 height 40
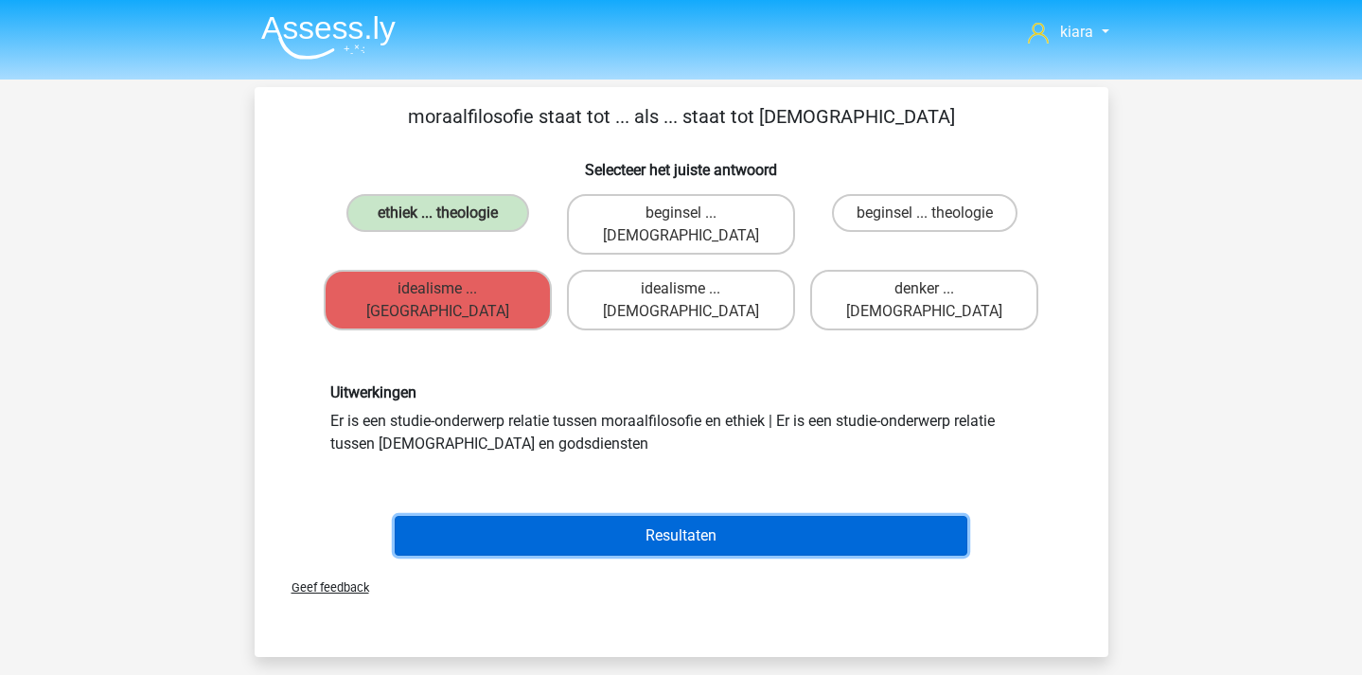
click at [633, 516] on button "Resultaten" at bounding box center [681, 536] width 573 height 40
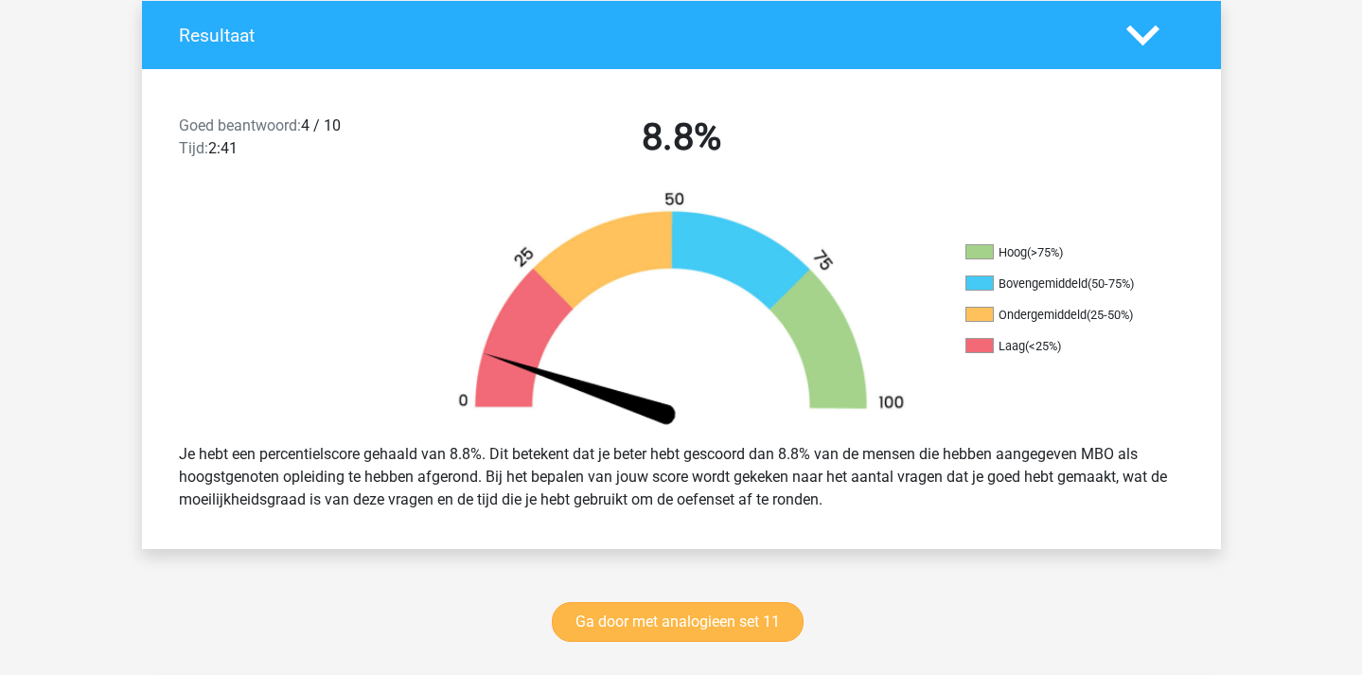
scroll to position [414, 0]
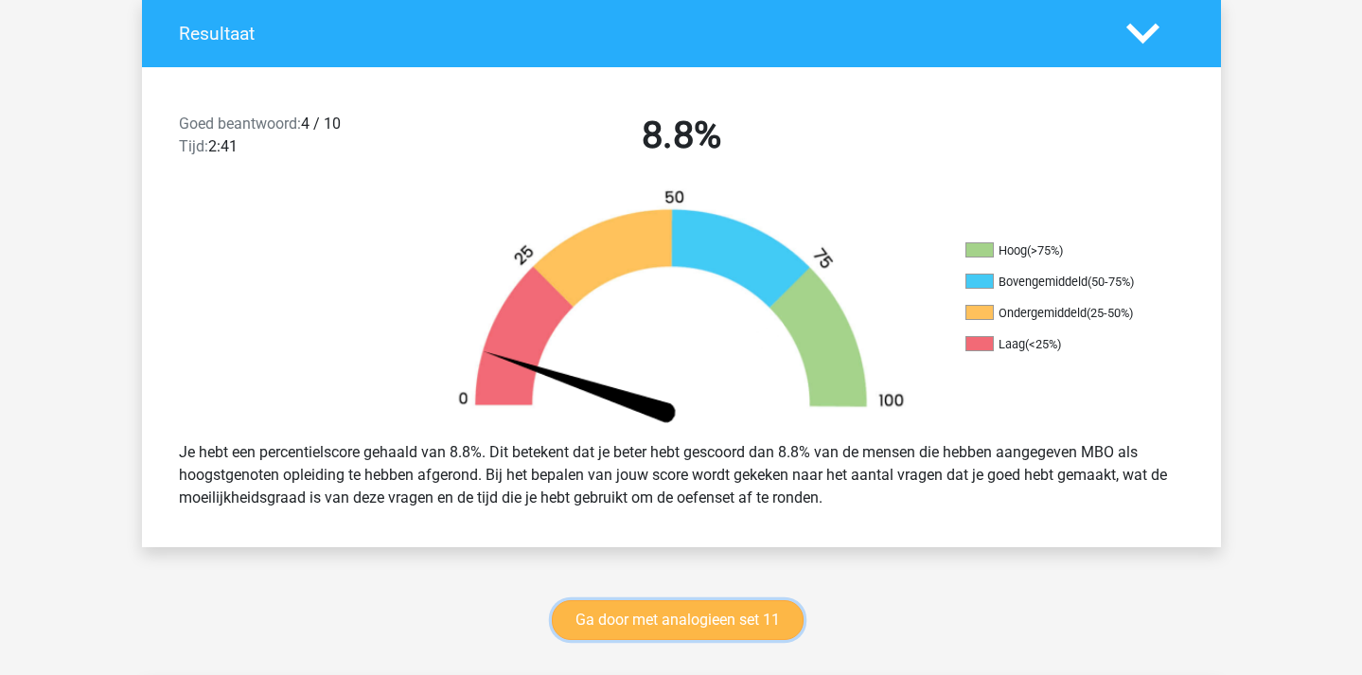
click at [690, 625] on link "Ga door met analogieen set 11" at bounding box center [678, 620] width 252 height 40
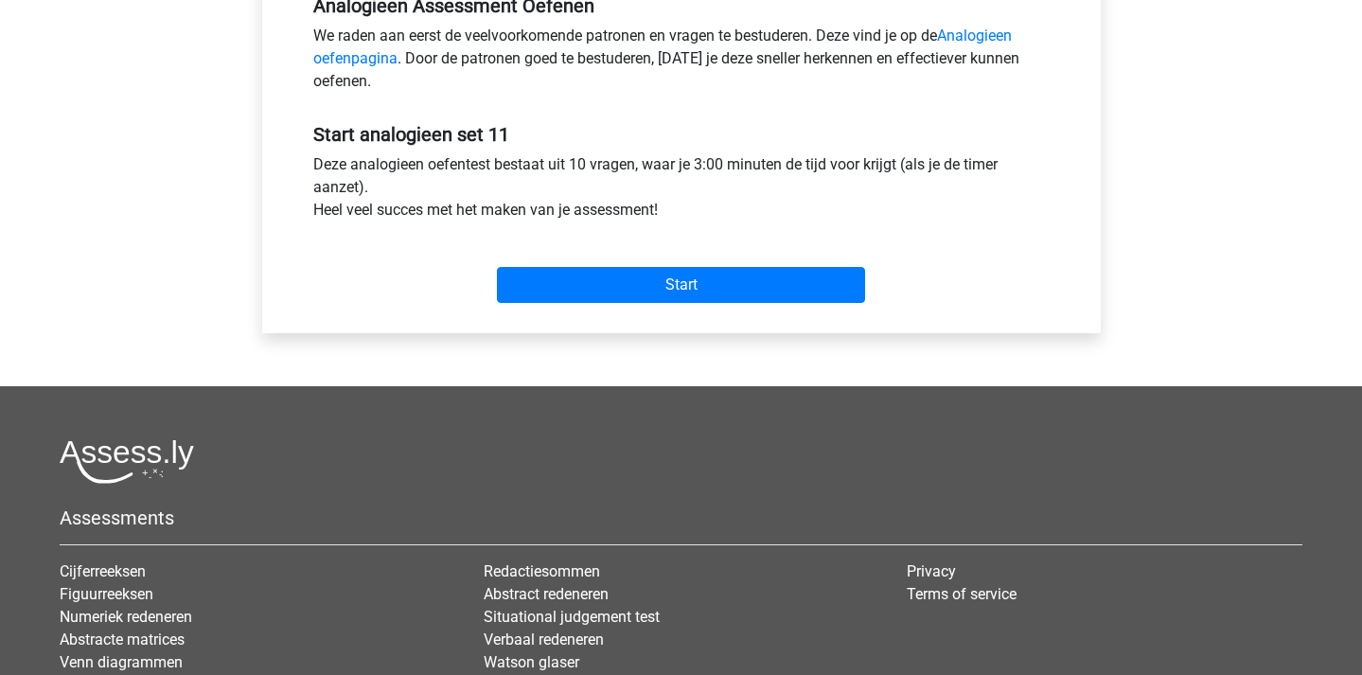
scroll to position [609, 0]
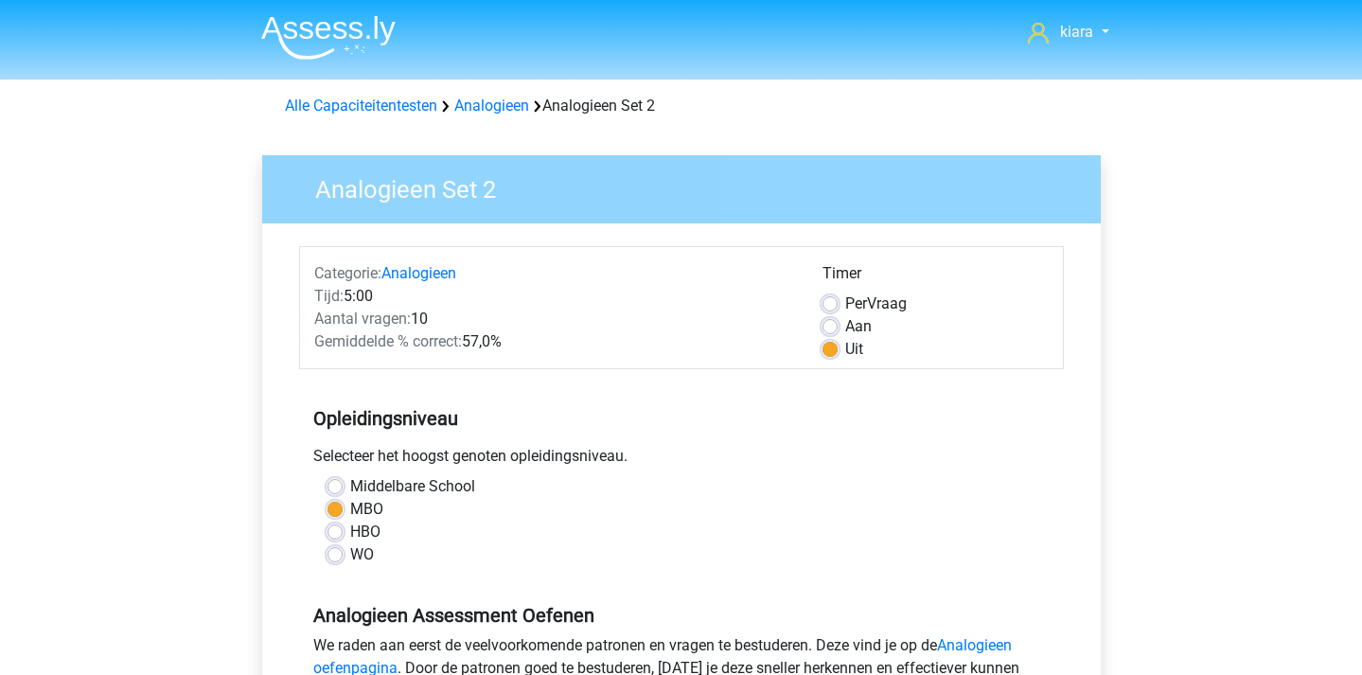
scroll to position [474, 0]
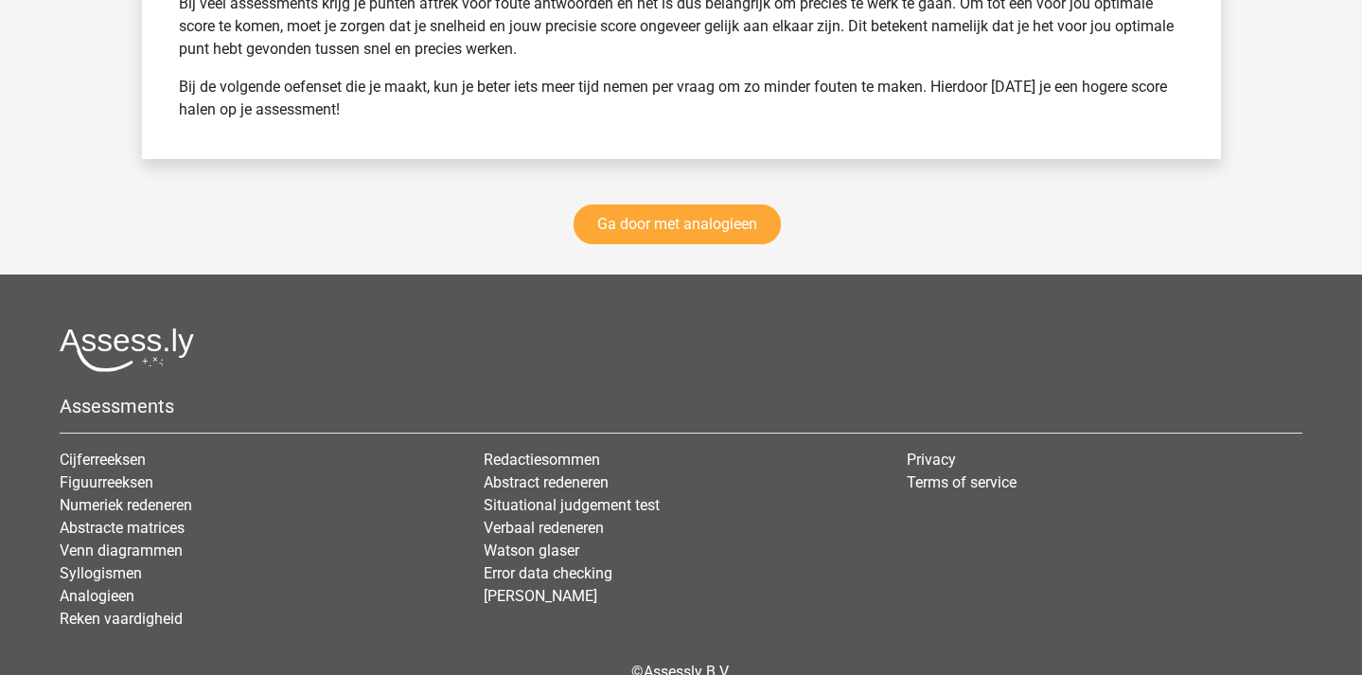
scroll to position [2804, 0]
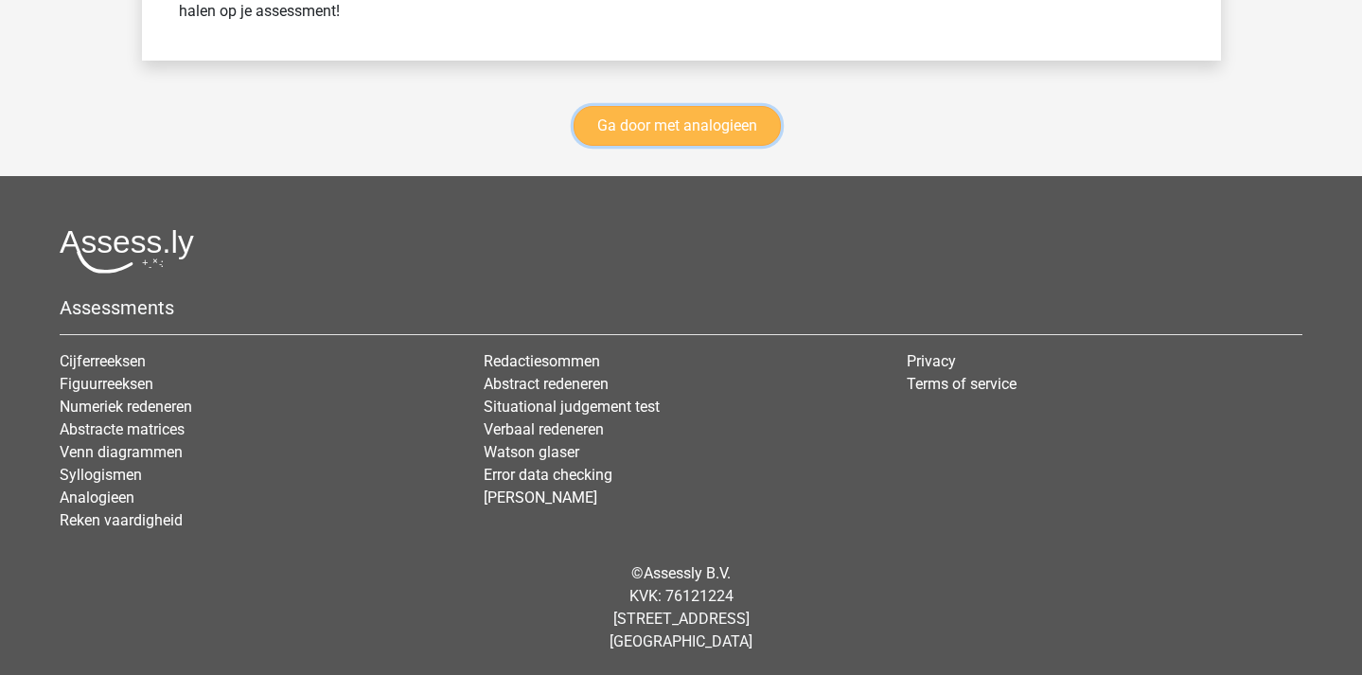
click at [663, 135] on link "Ga door met analogieen" at bounding box center [677, 126] width 207 height 40
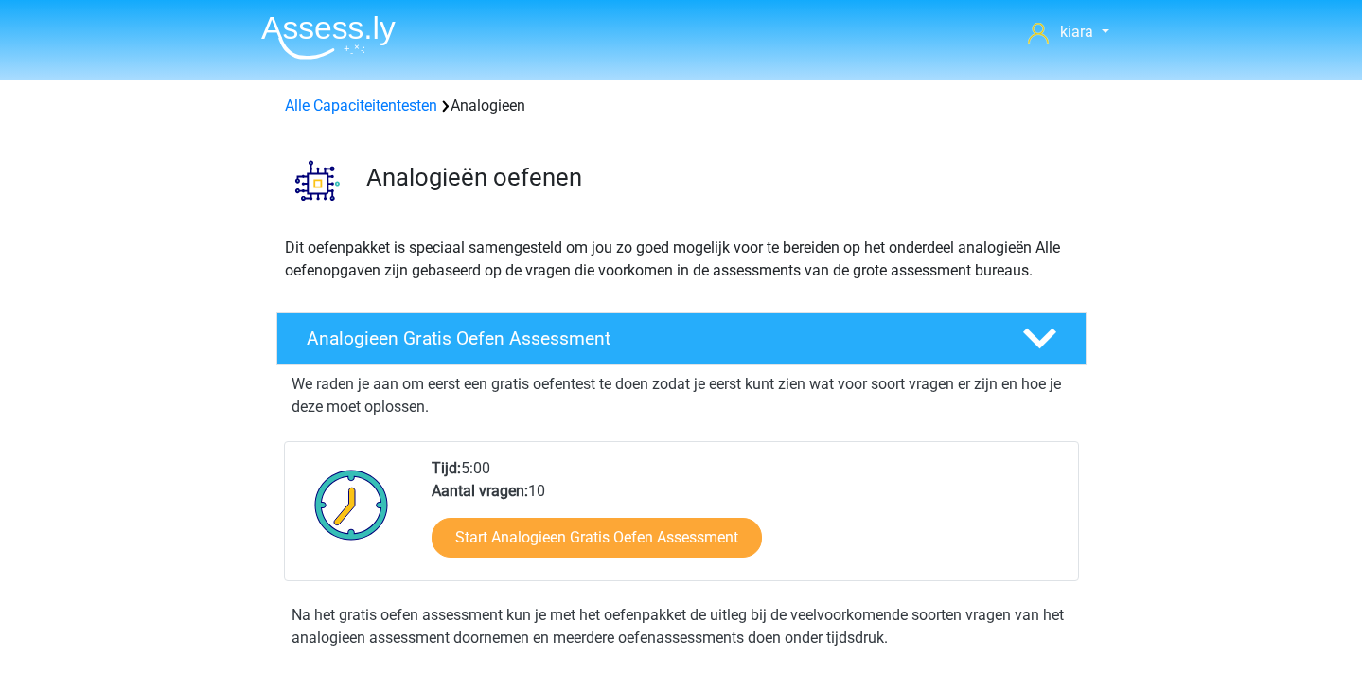
scroll to position [776, 0]
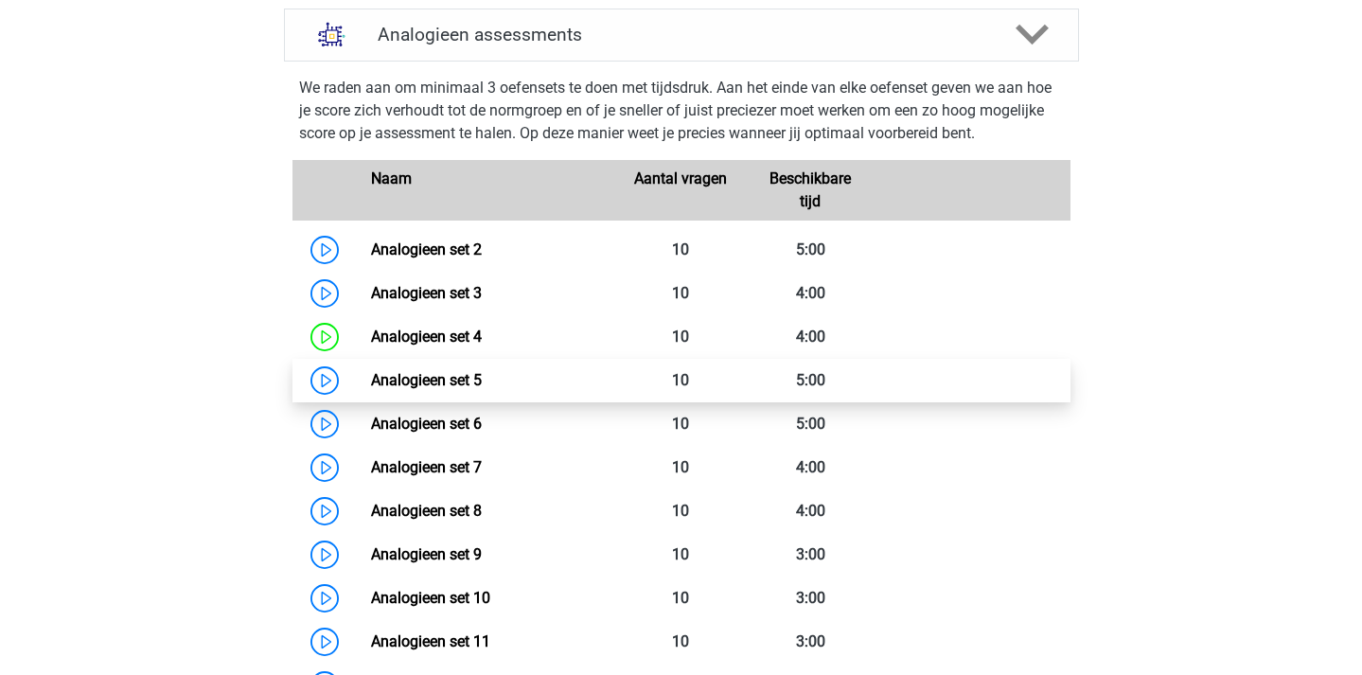
click at [371, 388] on link "Analogieen set 5" at bounding box center [426, 380] width 111 height 18
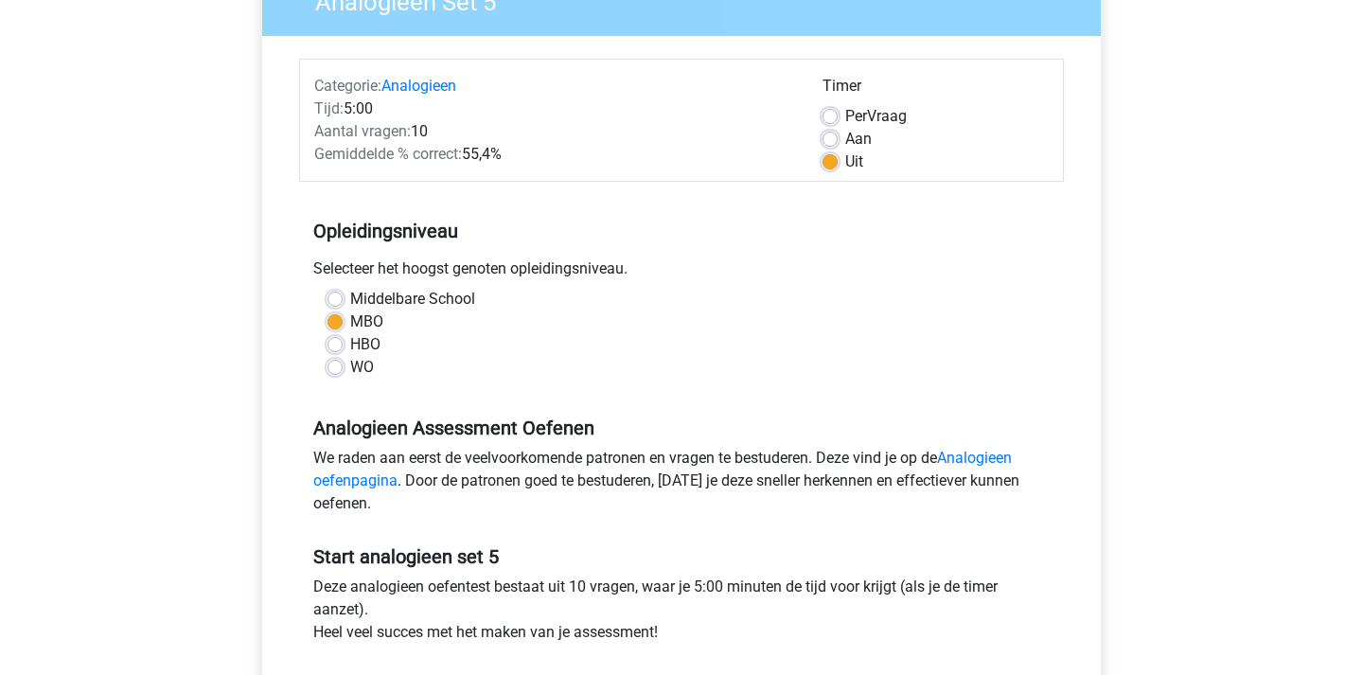
scroll to position [234, 0]
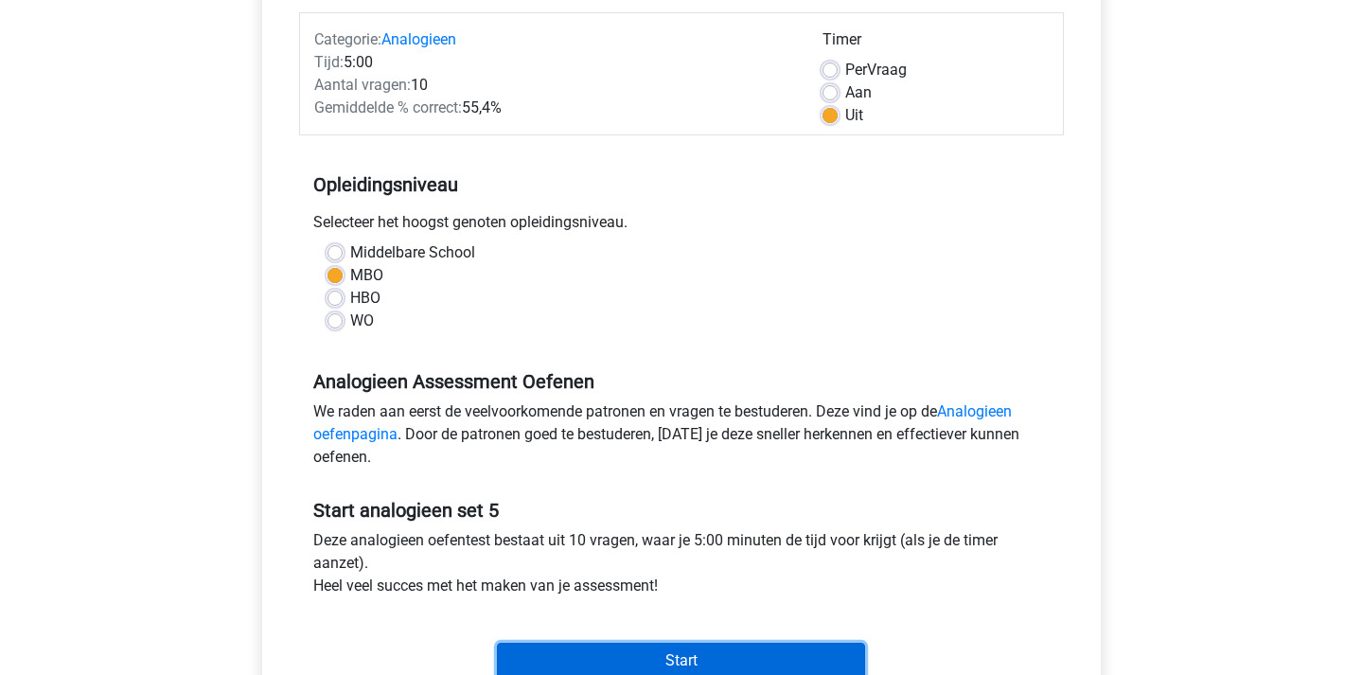
click at [649, 646] on input "Start" at bounding box center [681, 661] width 368 height 36
click at [725, 667] on input "Start" at bounding box center [681, 661] width 368 height 36
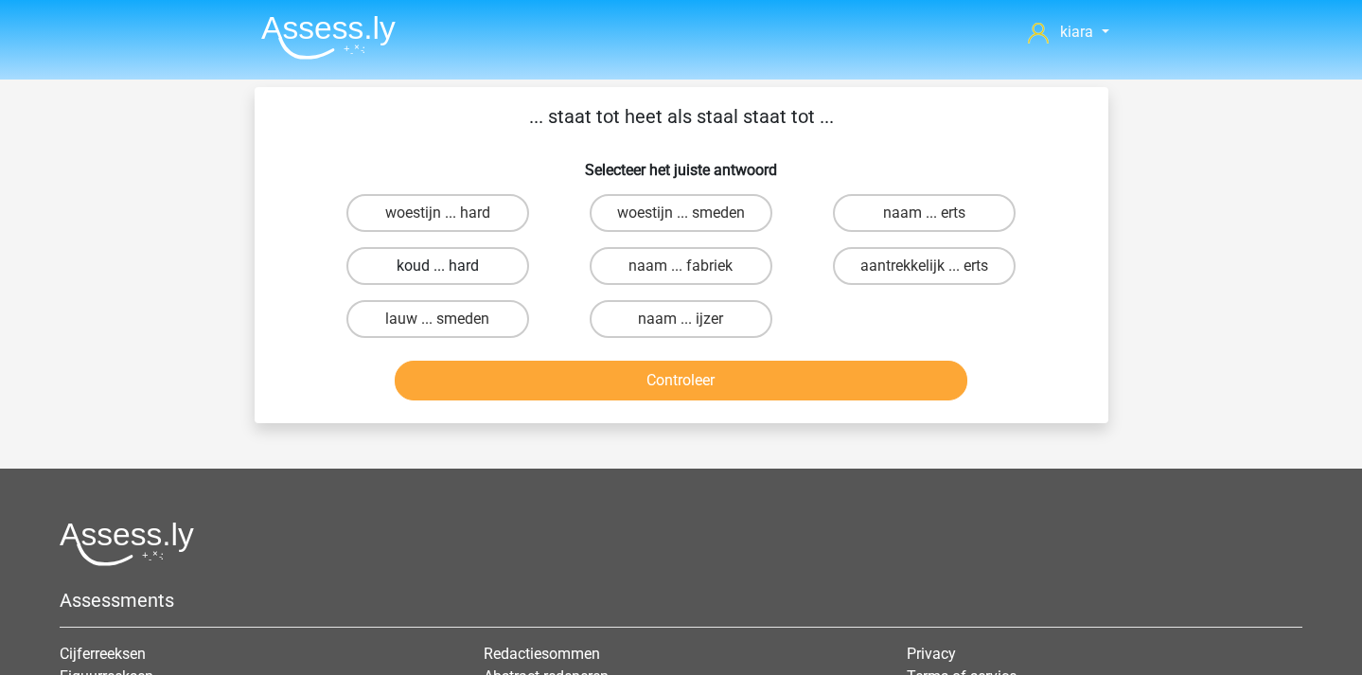
click at [484, 267] on label "koud ... hard" at bounding box center [437, 266] width 183 height 38
click at [450, 267] on input "koud ... hard" at bounding box center [443, 272] width 12 height 12
radio input "true"
click at [482, 360] on div "Controleer" at bounding box center [681, 377] width 793 height 62
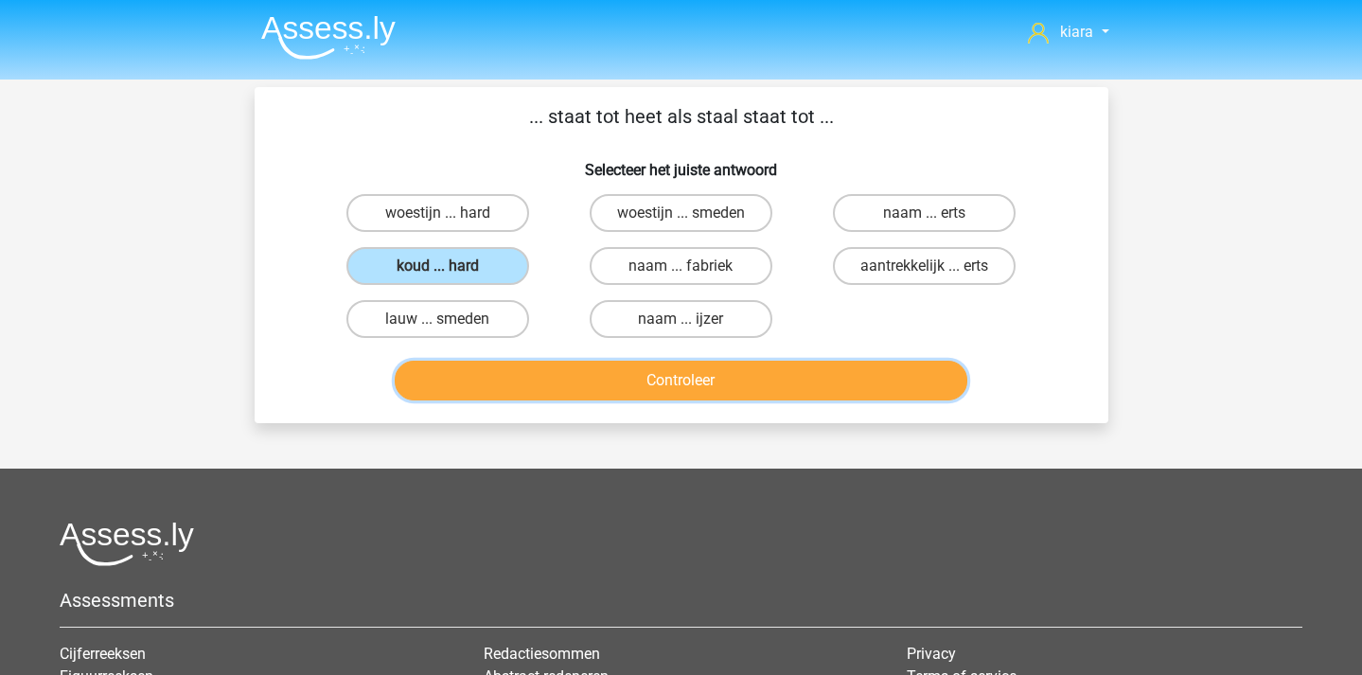
click at [524, 387] on button "Controleer" at bounding box center [681, 381] width 573 height 40
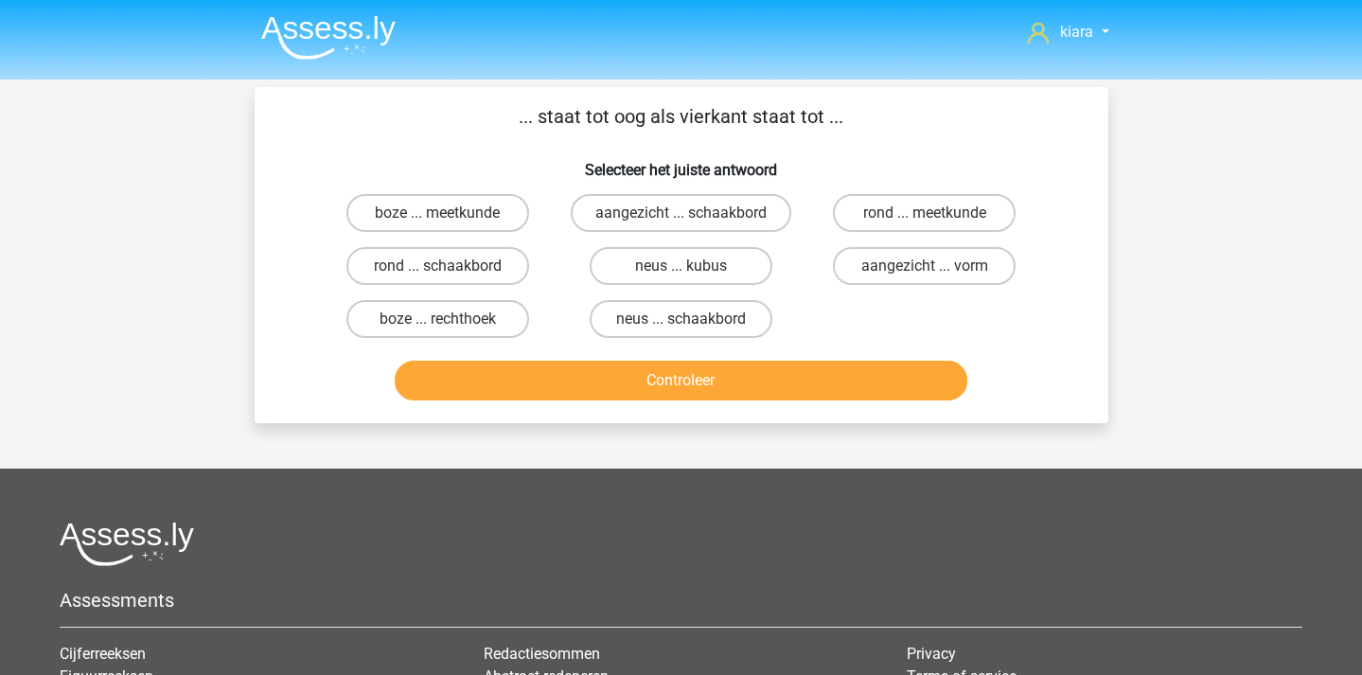
click at [928, 213] on input "rond ... meetkunde" at bounding box center [931, 219] width 12 height 12
radio input "true"
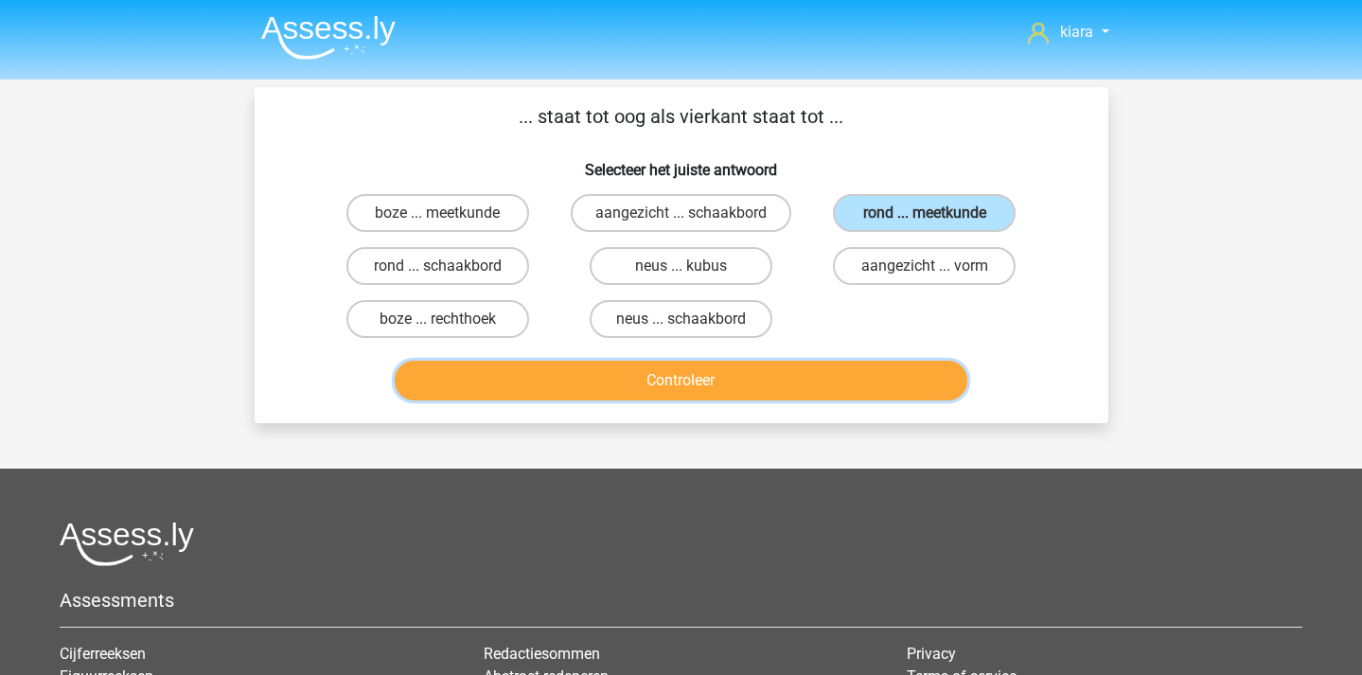
click at [818, 381] on button "Controleer" at bounding box center [681, 381] width 573 height 40
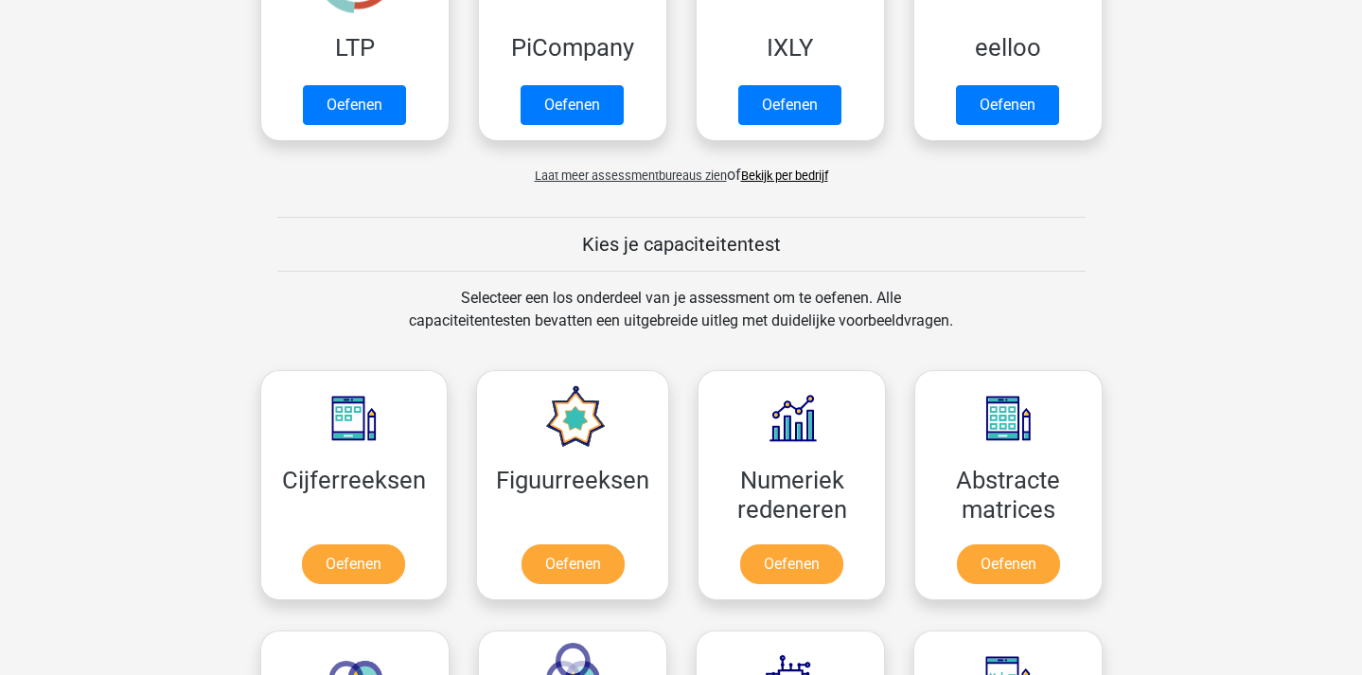
scroll to position [520, 0]
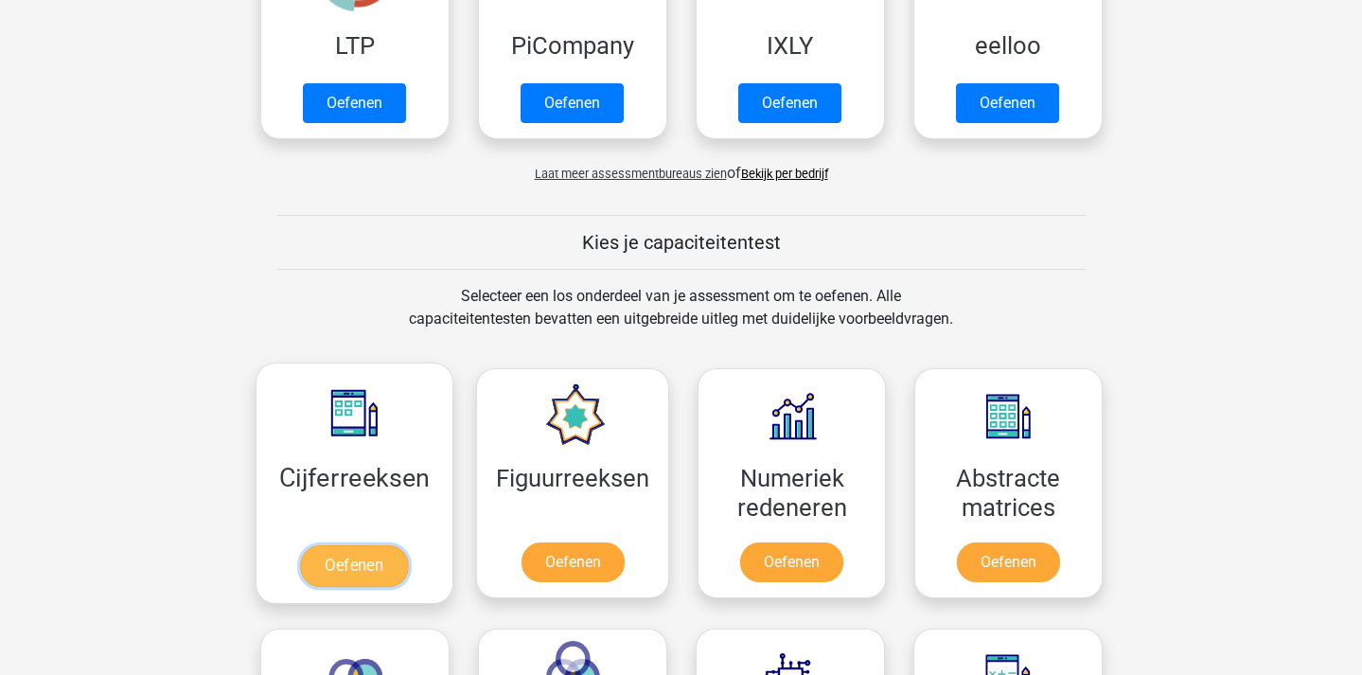
click at [369, 545] on link "Oefenen" at bounding box center [354, 566] width 108 height 42
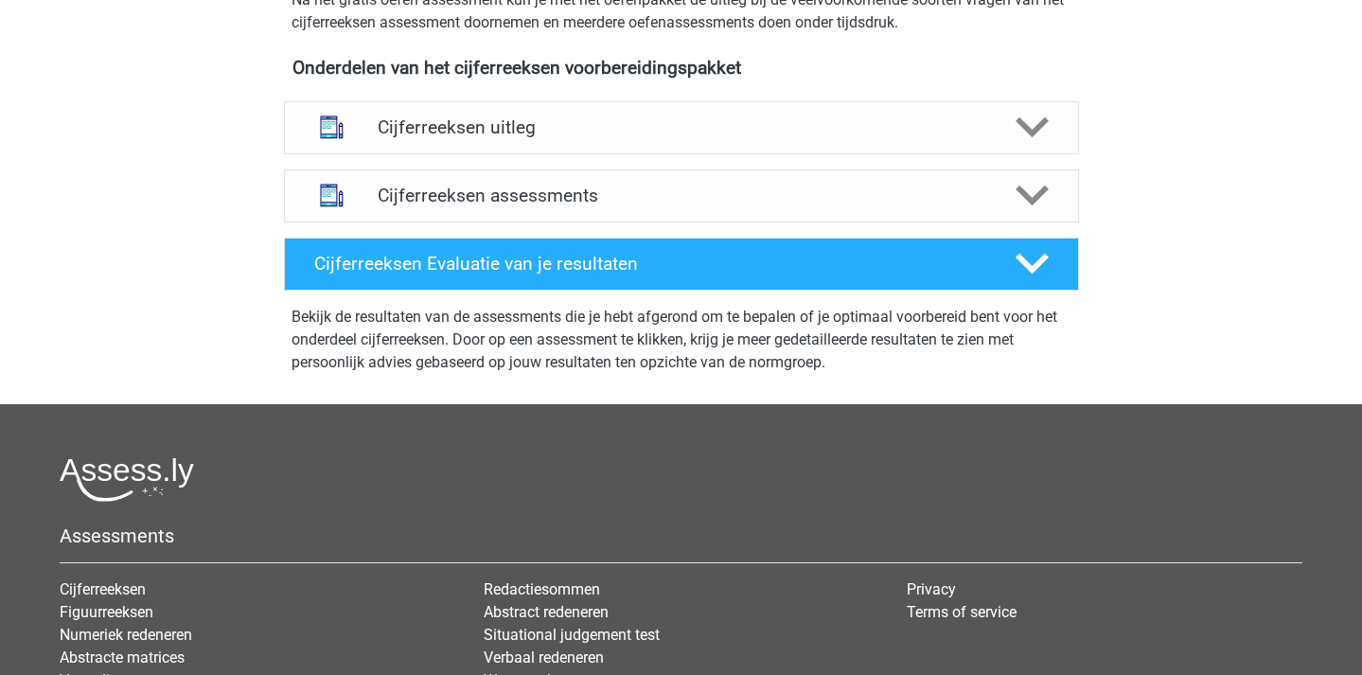
scroll to position [639, 0]
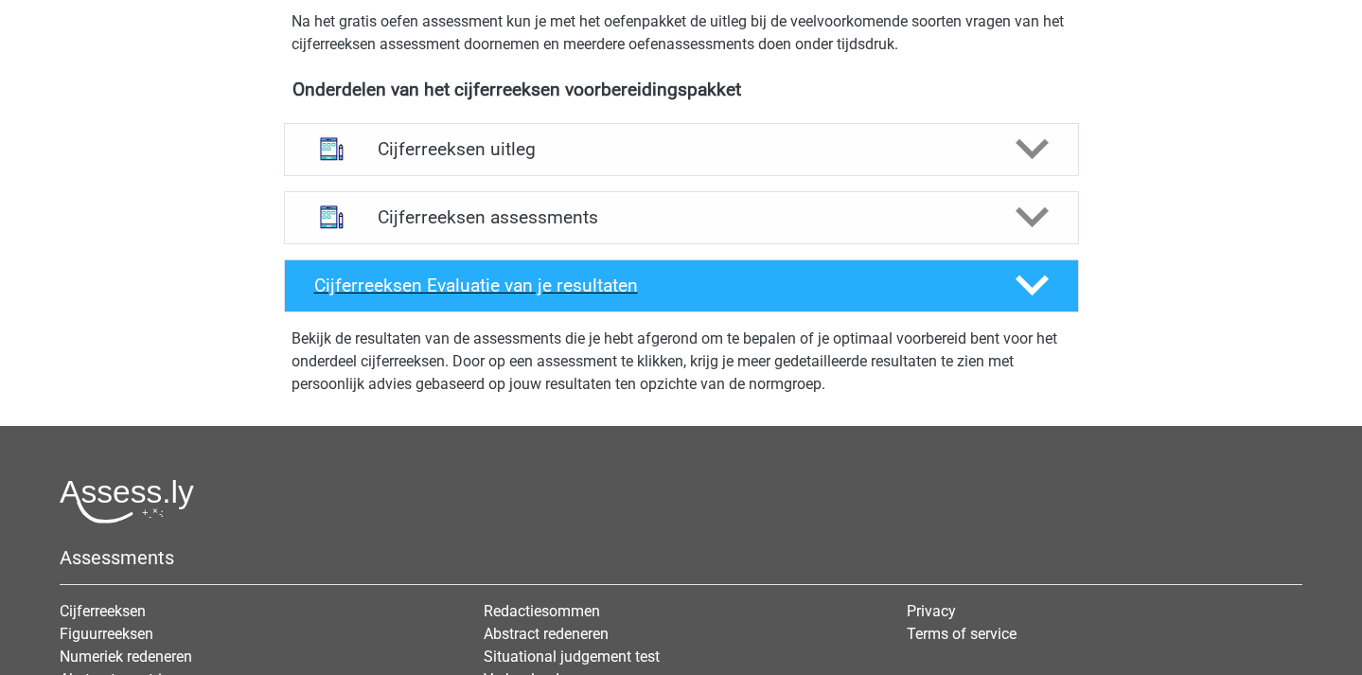
click at [859, 296] on h4 "Cijferreeksen Evaluatie van je resultaten" at bounding box center [649, 286] width 671 height 22
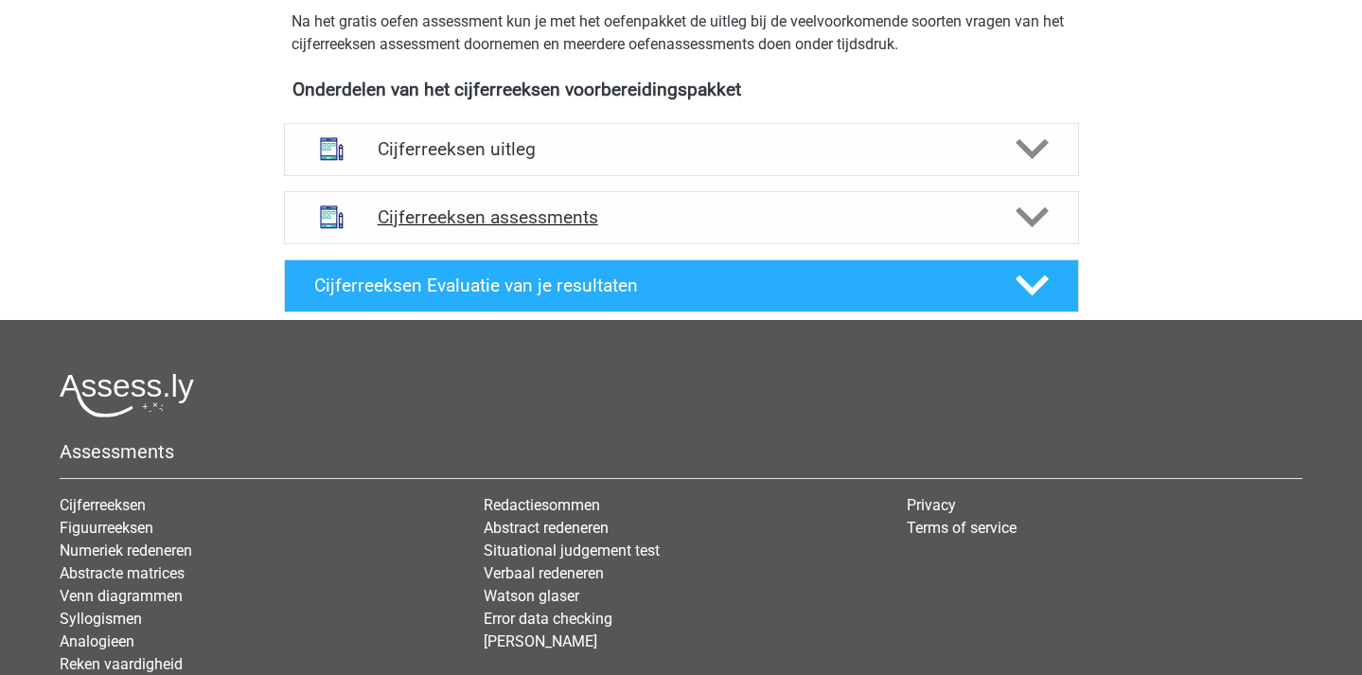
click at [1044, 234] on icon at bounding box center [1032, 217] width 33 height 33
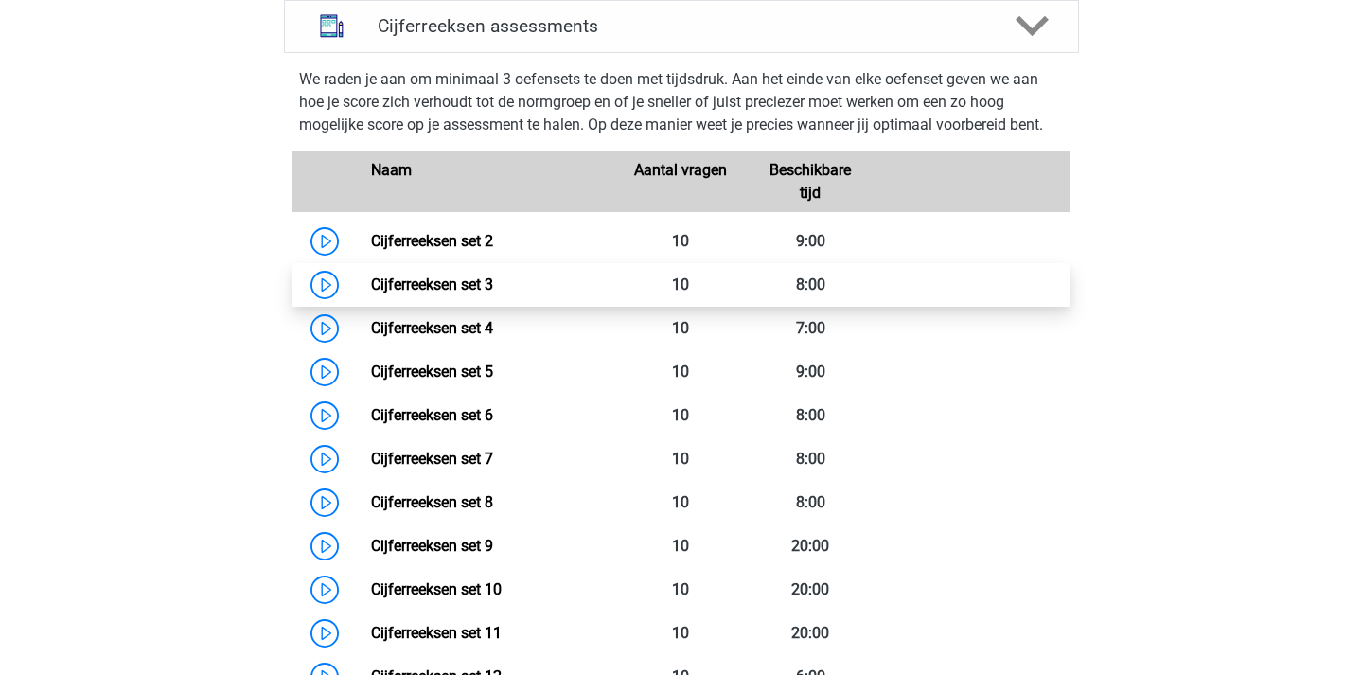
scroll to position [892, 0]
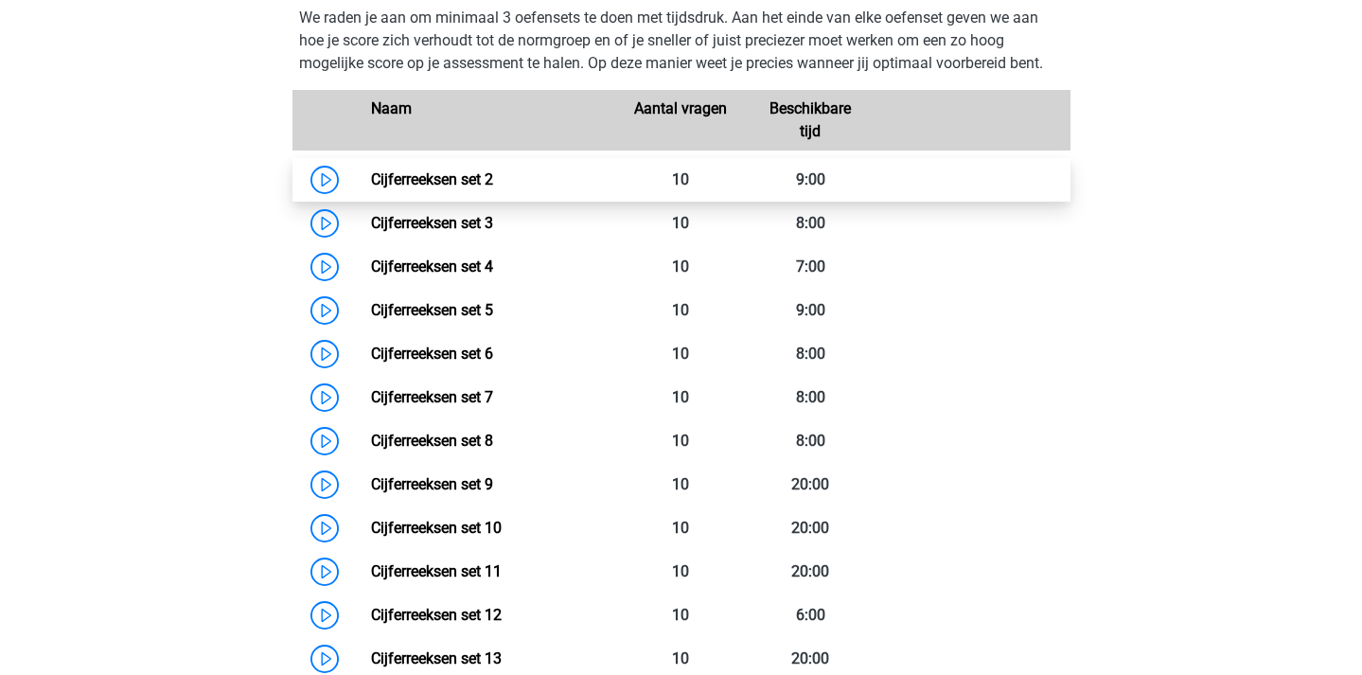
click at [371, 188] on link "Cijferreeksen set 2" at bounding box center [432, 179] width 122 height 18
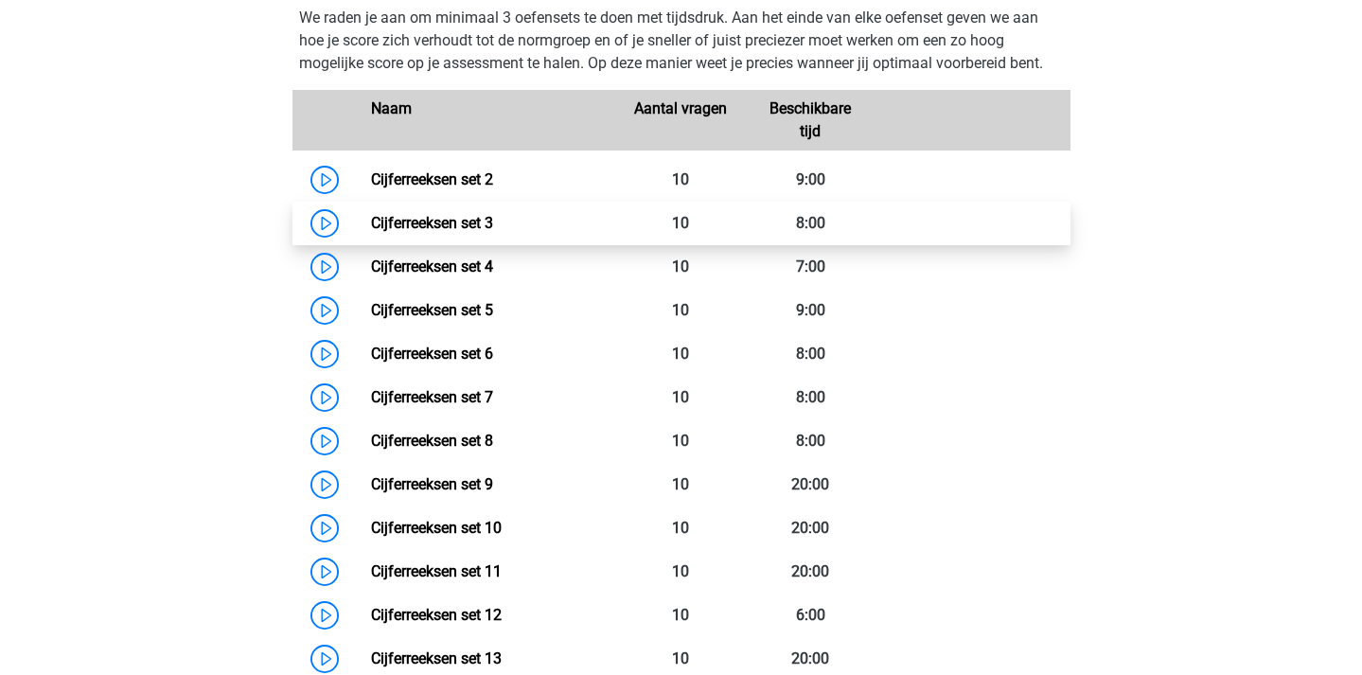
click at [371, 232] on link "Cijferreeksen set 3" at bounding box center [432, 223] width 122 height 18
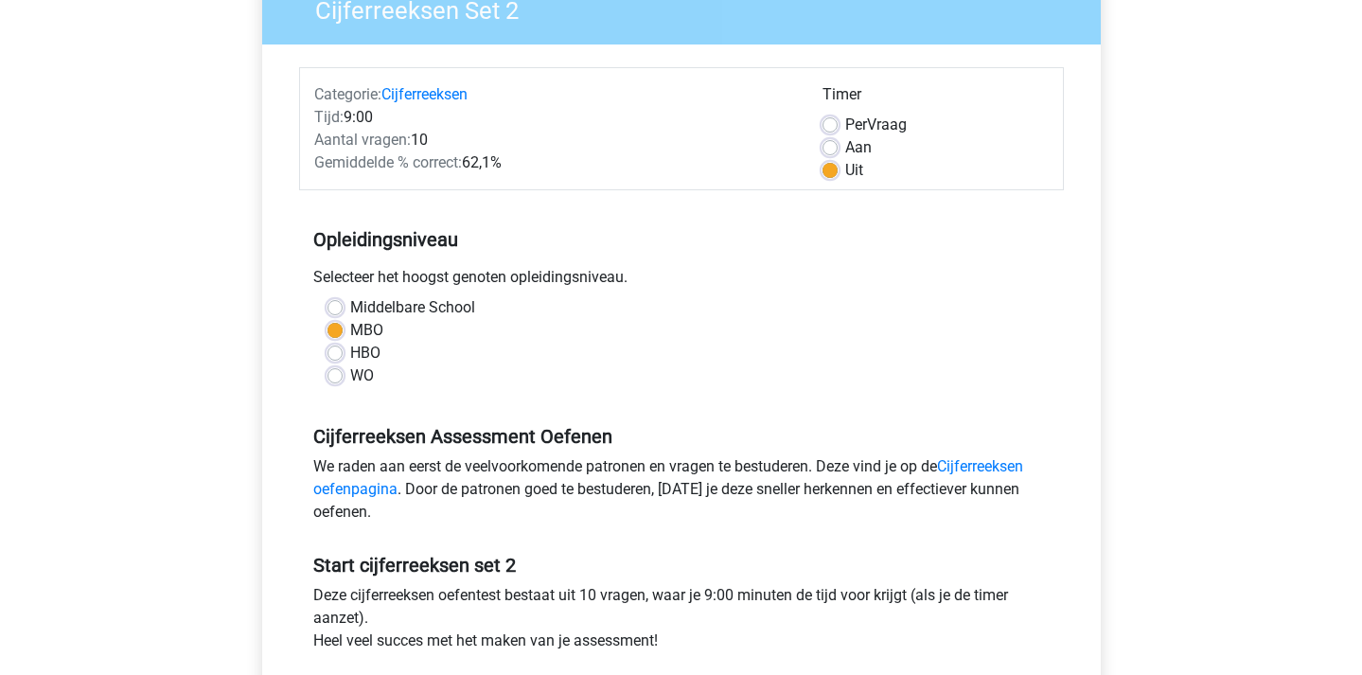
scroll to position [359, 0]
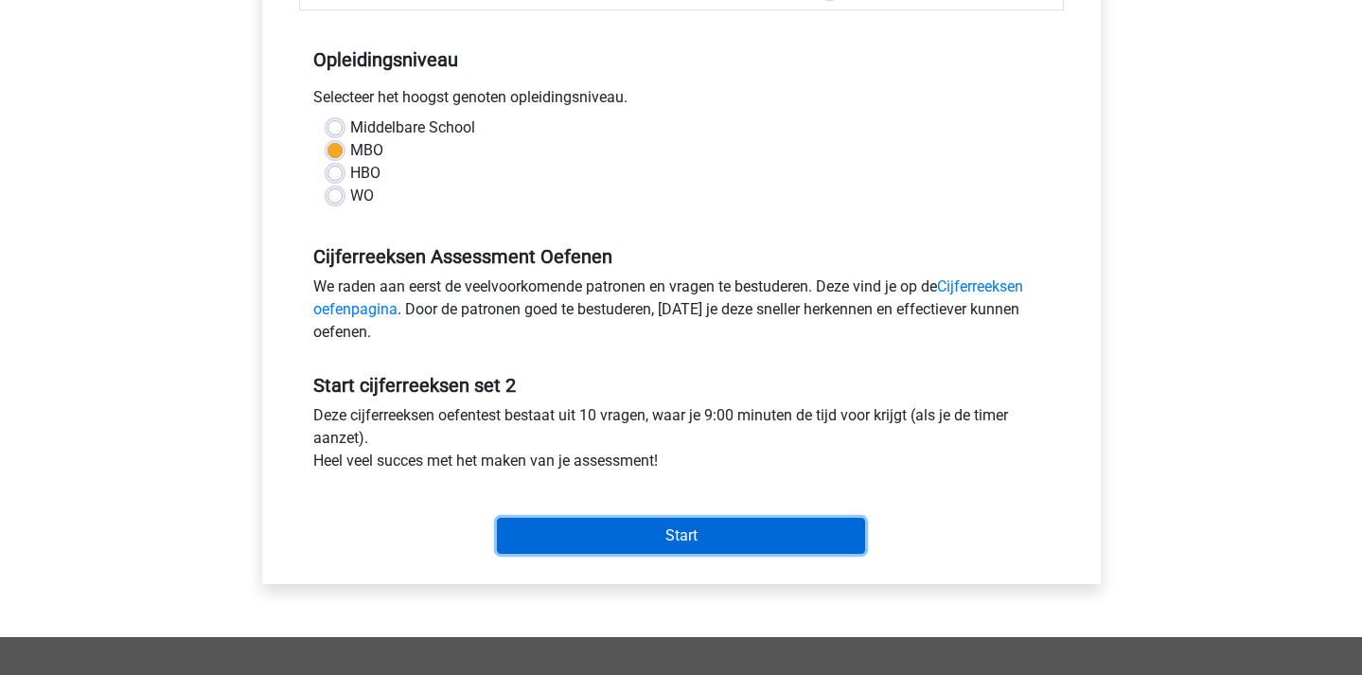
click at [699, 528] on input "Start" at bounding box center [681, 536] width 368 height 36
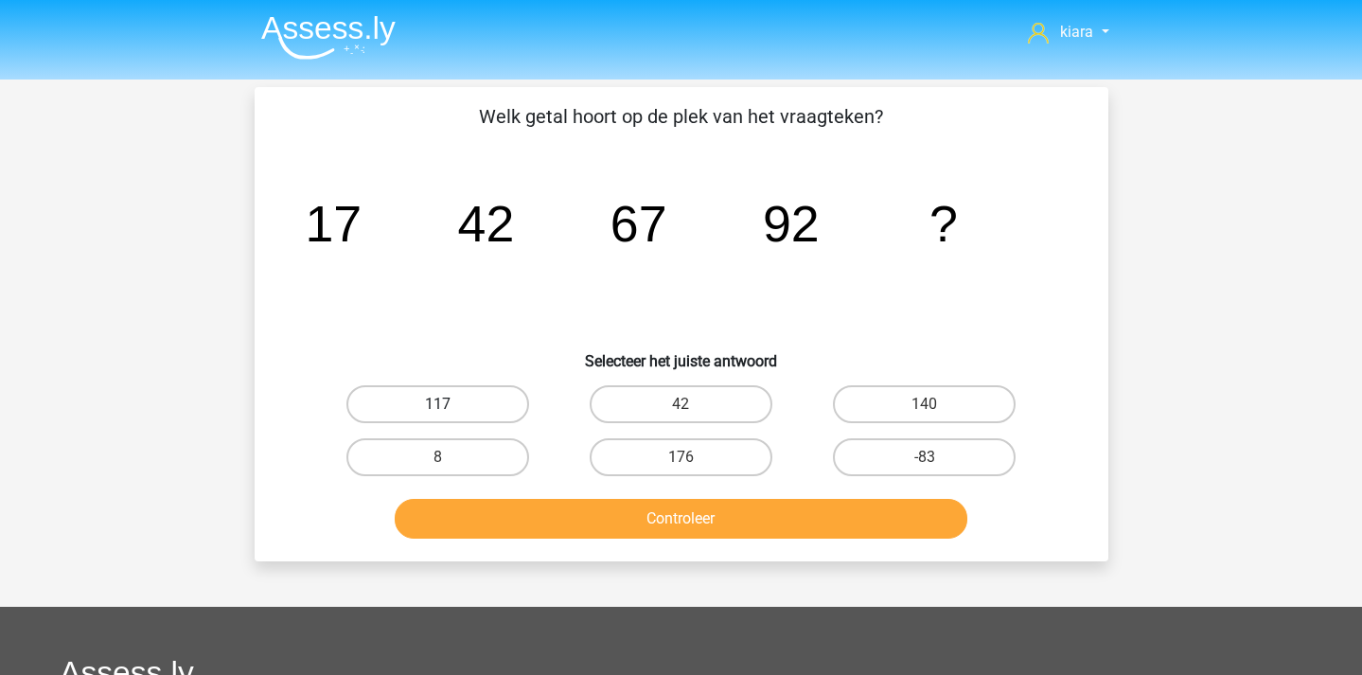
click at [480, 389] on label "117" at bounding box center [437, 404] width 183 height 38
click at [450, 404] on input "117" at bounding box center [443, 410] width 12 height 12
radio input "true"
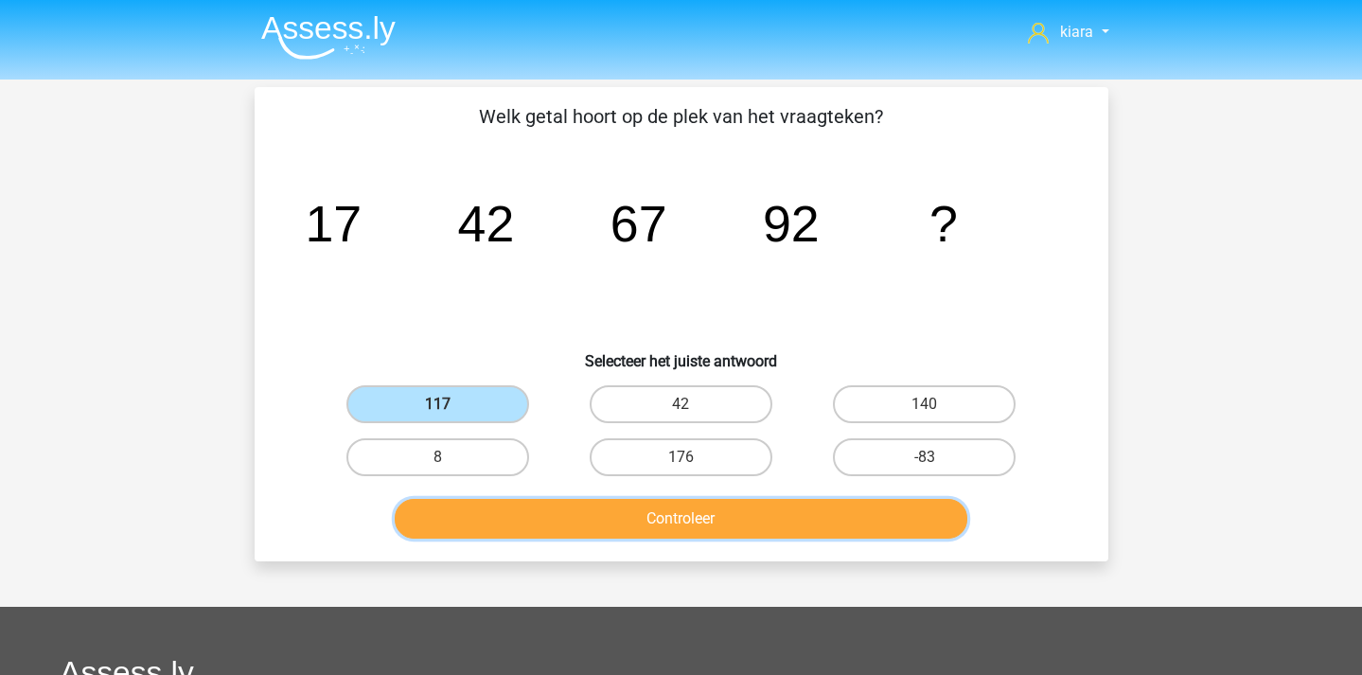
click at [582, 518] on button "Controleer" at bounding box center [681, 519] width 573 height 40
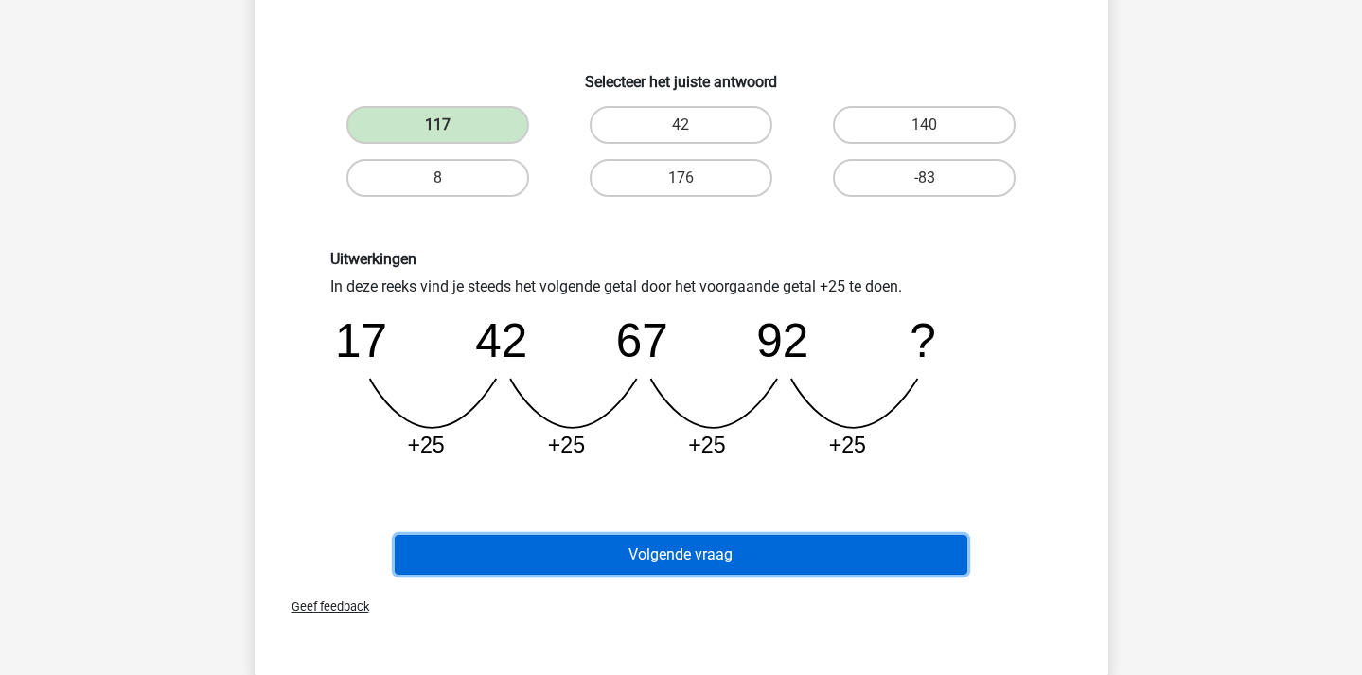
click at [637, 553] on button "Volgende vraag" at bounding box center [681, 555] width 573 height 40
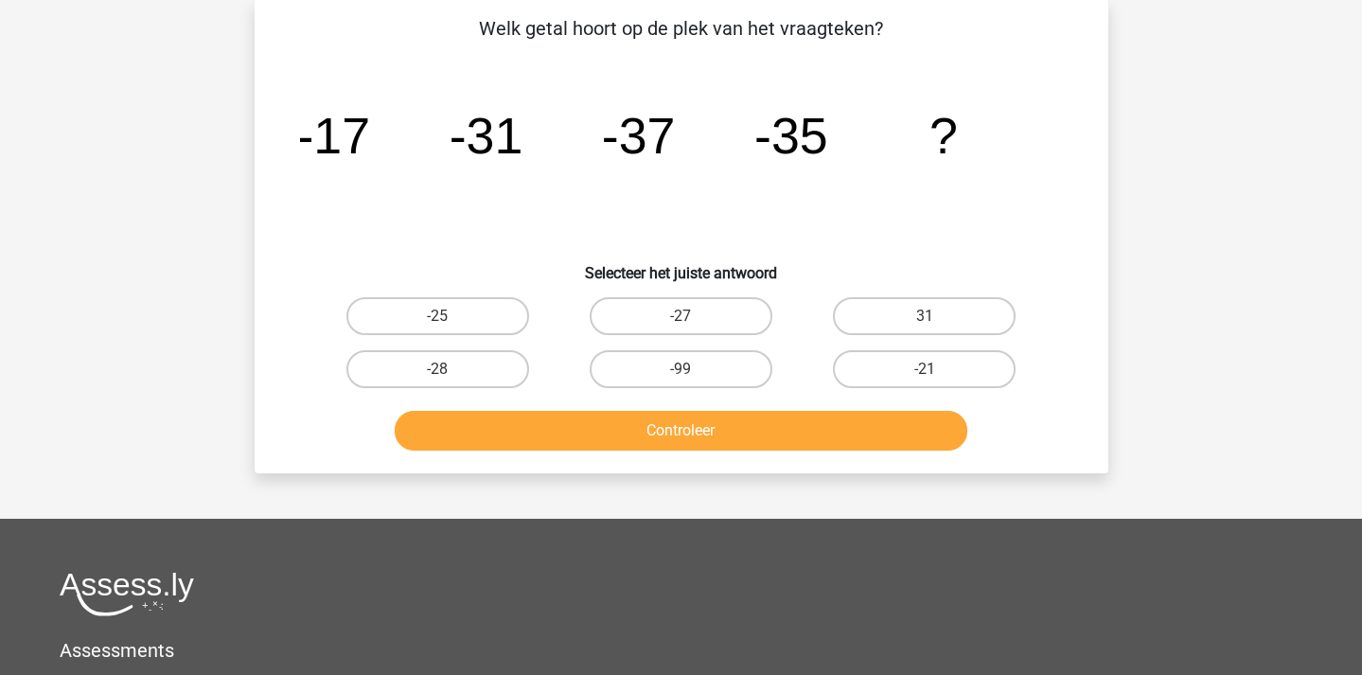
scroll to position [87, 0]
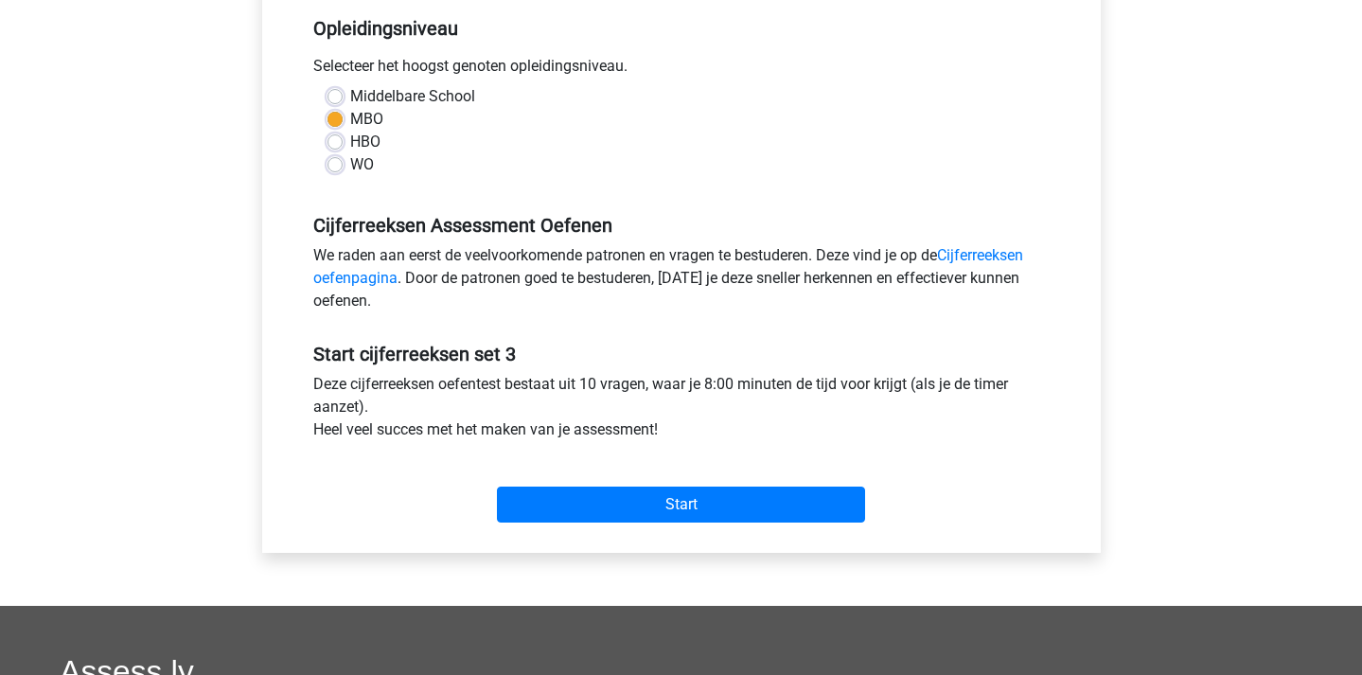
scroll to position [393, 0]
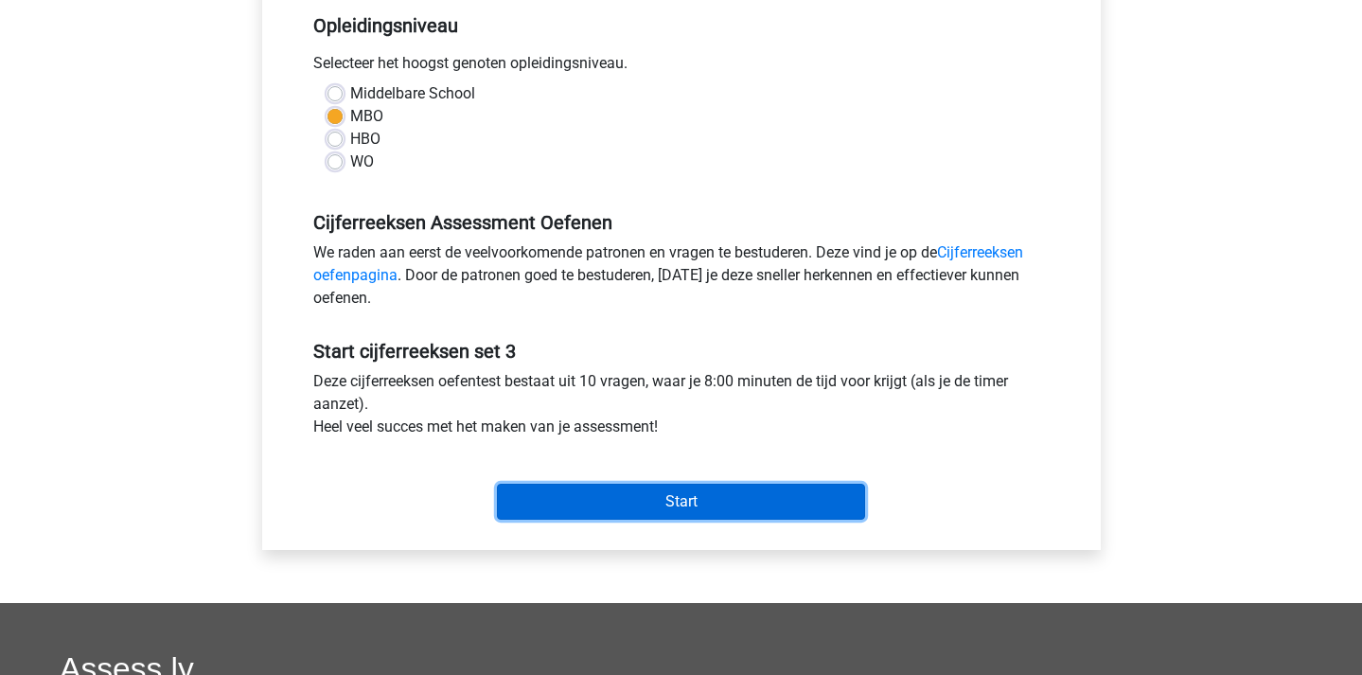
click at [690, 506] on input "Start" at bounding box center [681, 502] width 368 height 36
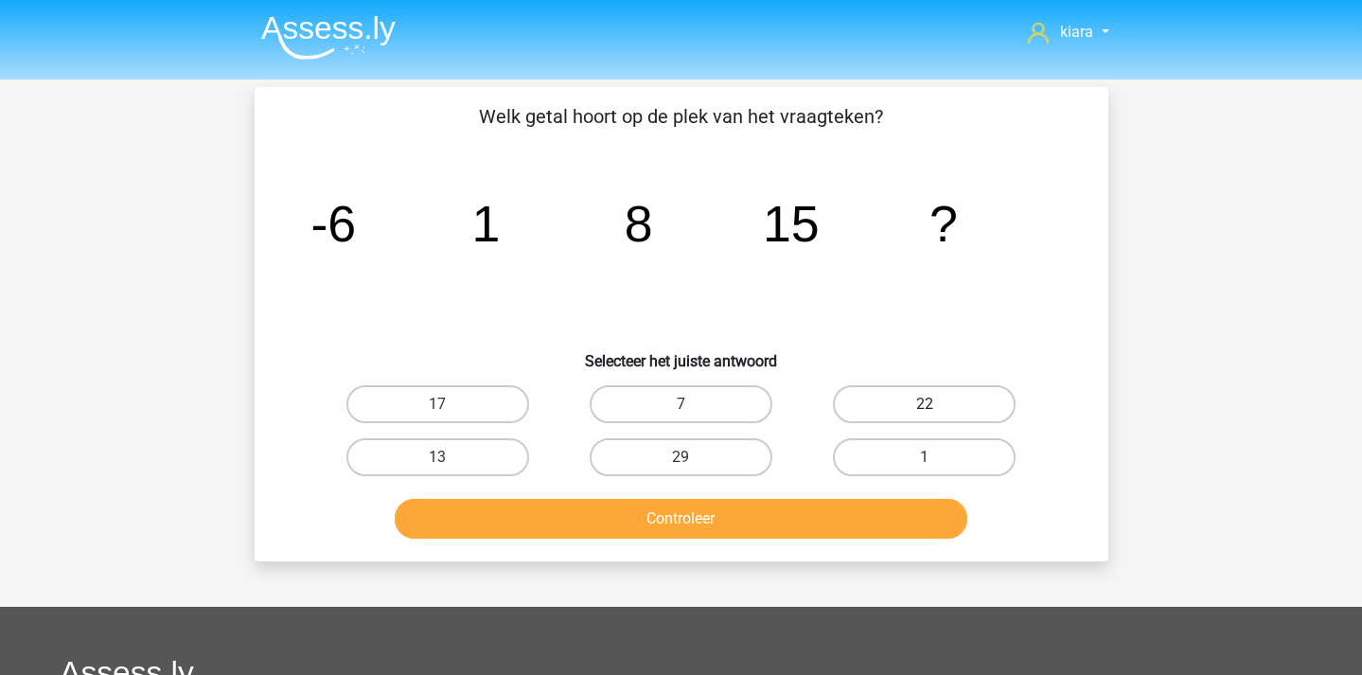
click at [941, 403] on label "22" at bounding box center [924, 404] width 183 height 38
click at [937, 404] on input "22" at bounding box center [931, 410] width 12 height 12
radio input "true"
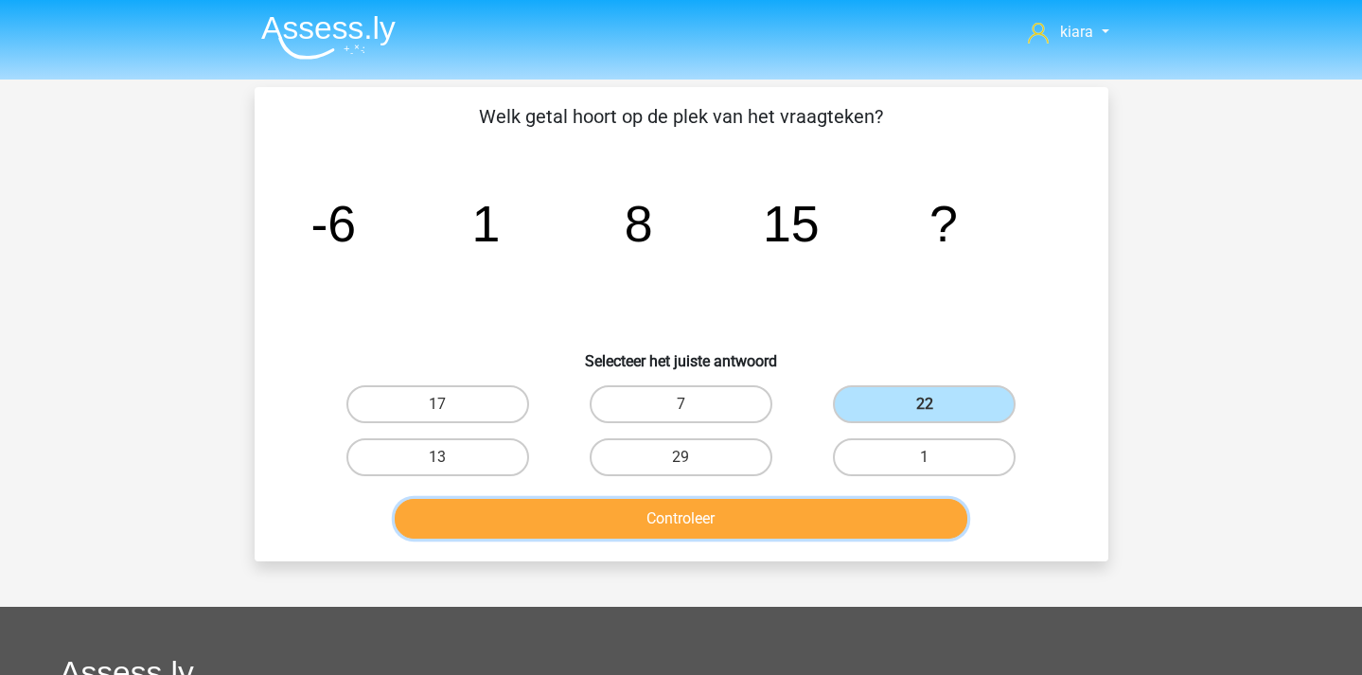
click at [866, 536] on button "Controleer" at bounding box center [681, 519] width 573 height 40
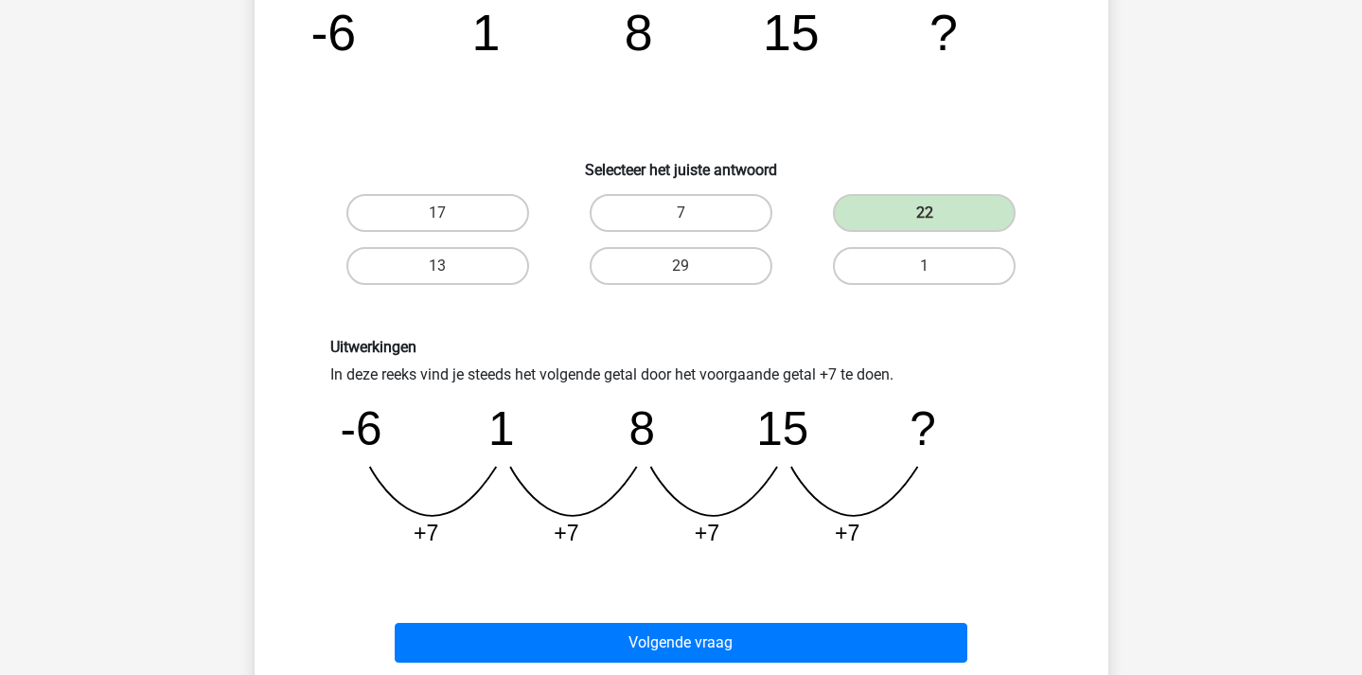
scroll to position [195, 0]
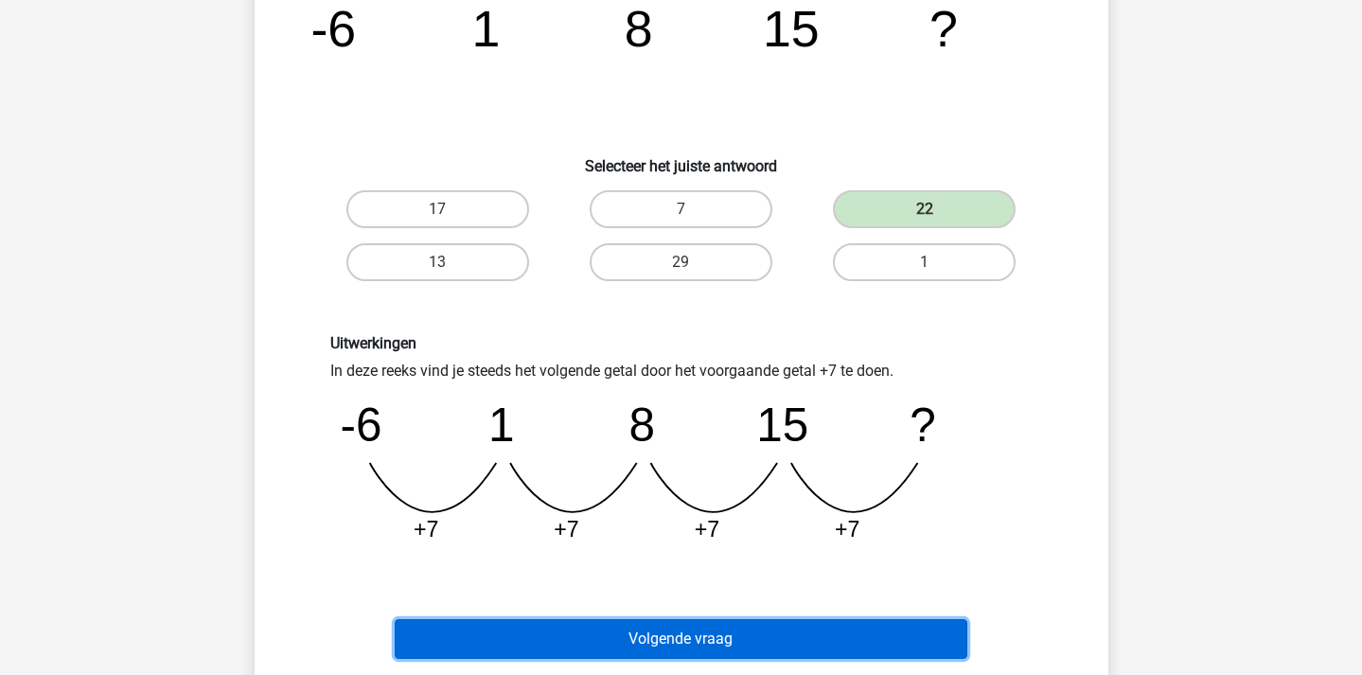
click at [812, 635] on button "Volgende vraag" at bounding box center [681, 639] width 573 height 40
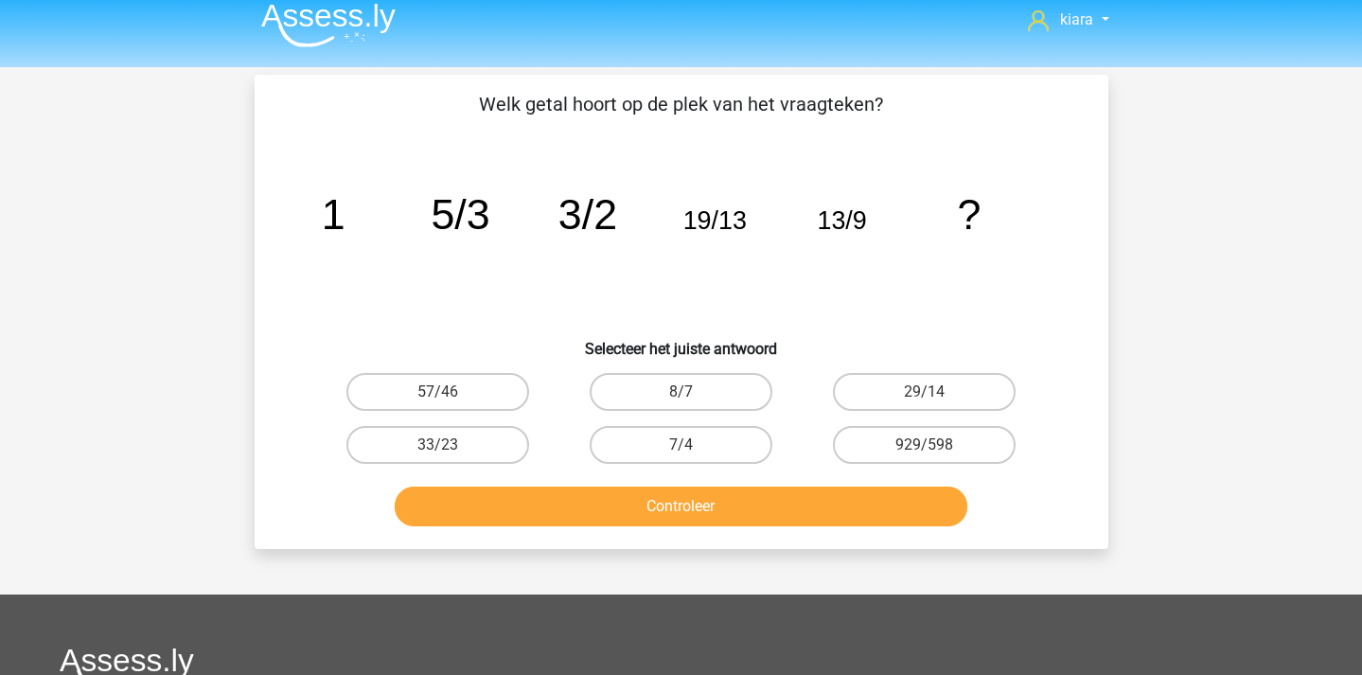
scroll to position [11, 0]
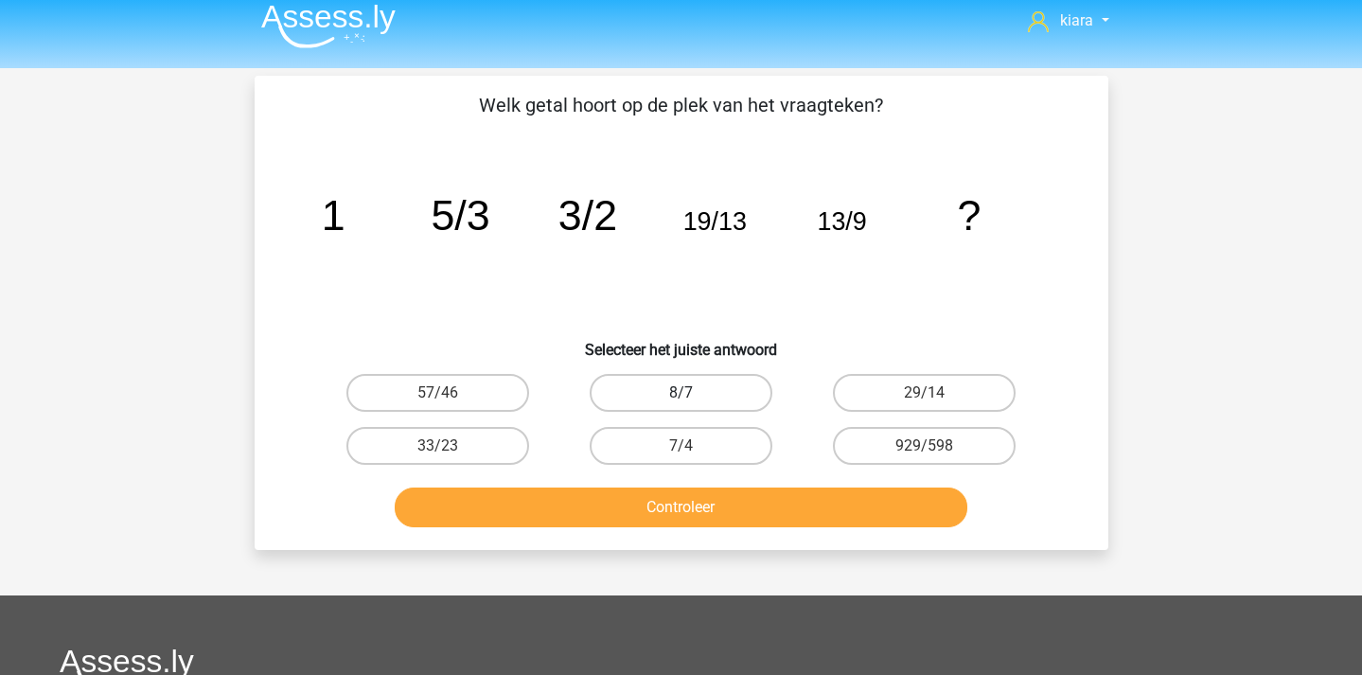
click at [701, 398] on label "8/7" at bounding box center [681, 393] width 183 height 38
click at [693, 398] on input "8/7" at bounding box center [687, 399] width 12 height 12
radio input "true"
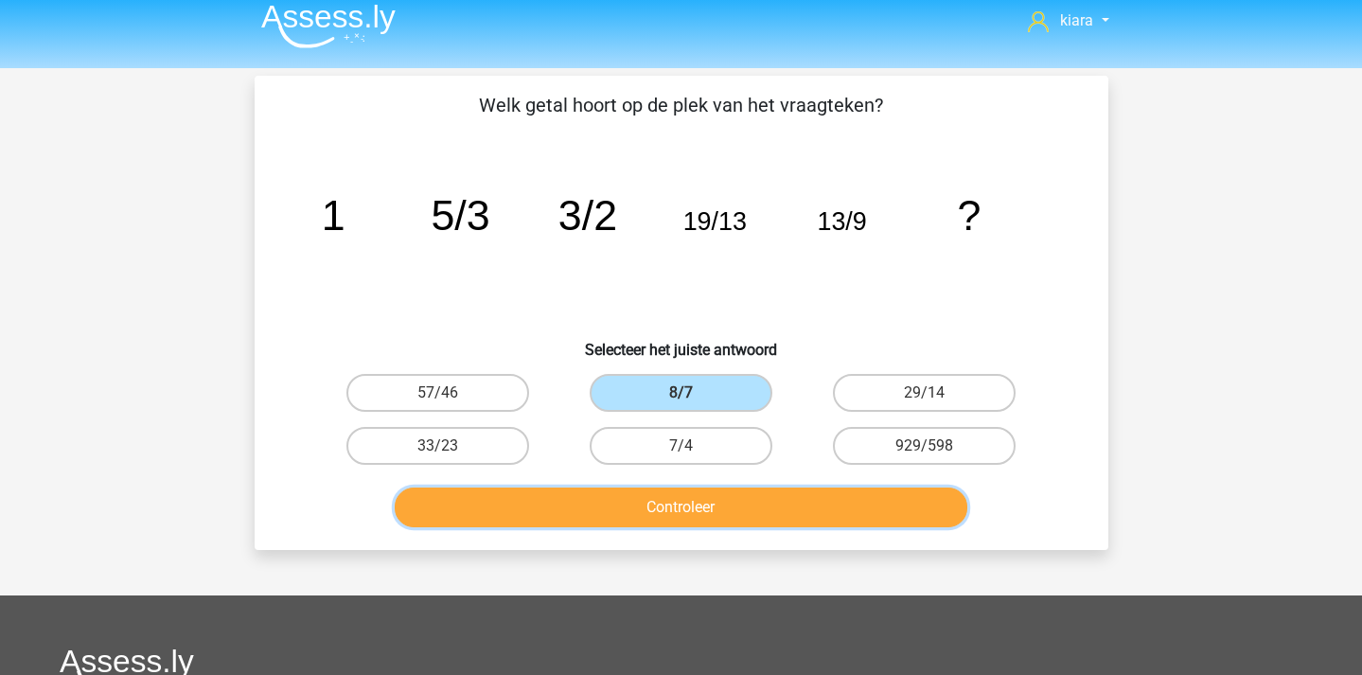
click at [721, 503] on button "Controleer" at bounding box center [681, 508] width 573 height 40
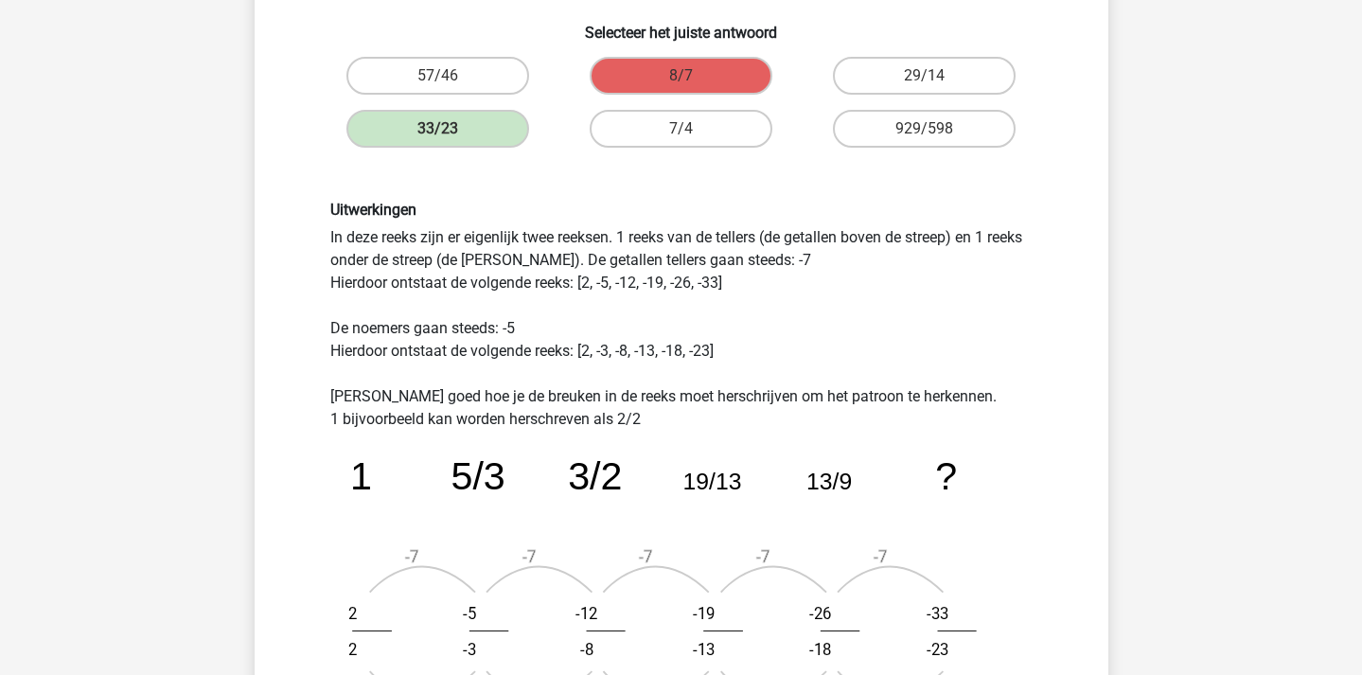
scroll to position [327, 0]
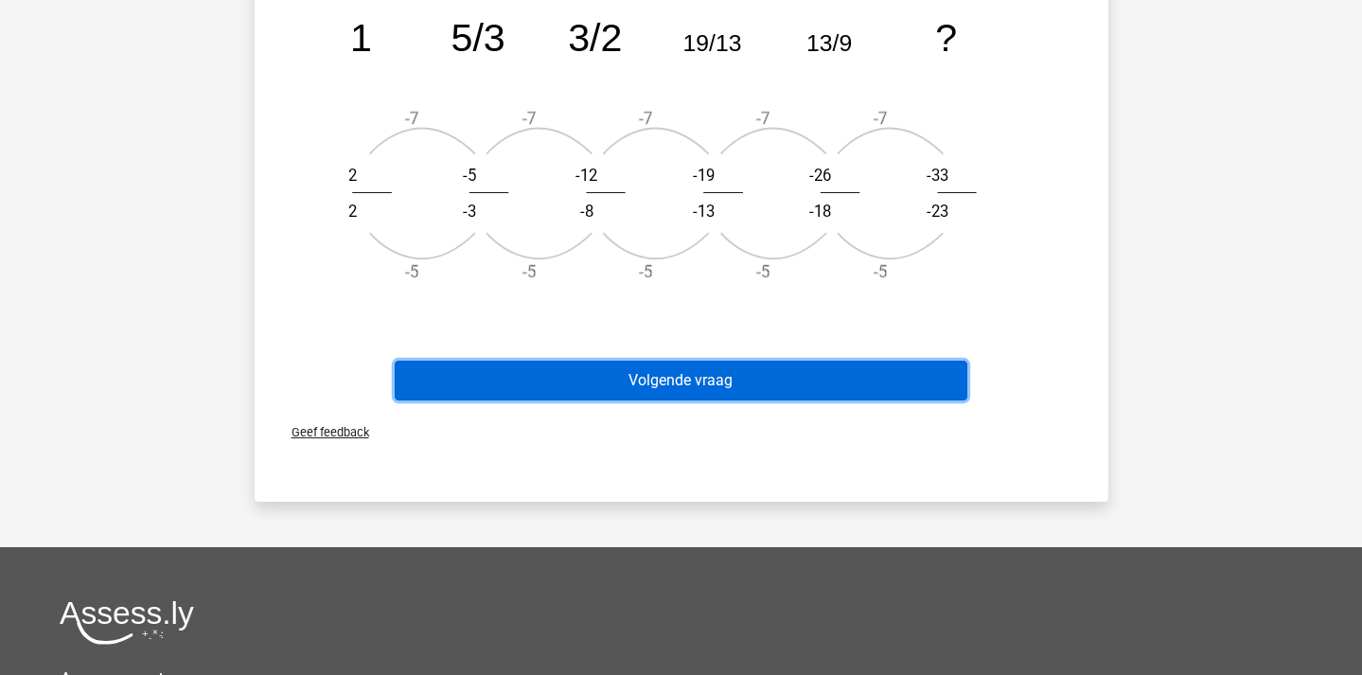
click at [899, 385] on button "Volgende vraag" at bounding box center [681, 381] width 573 height 40
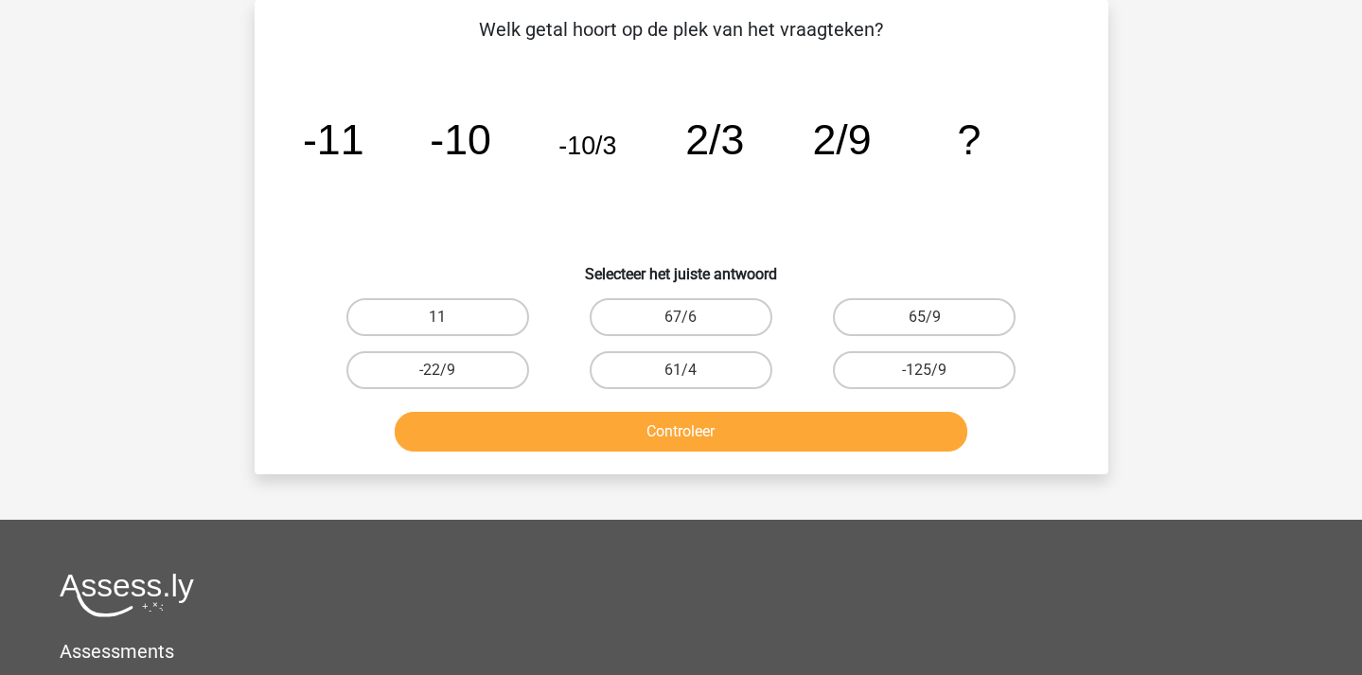
scroll to position [0, 0]
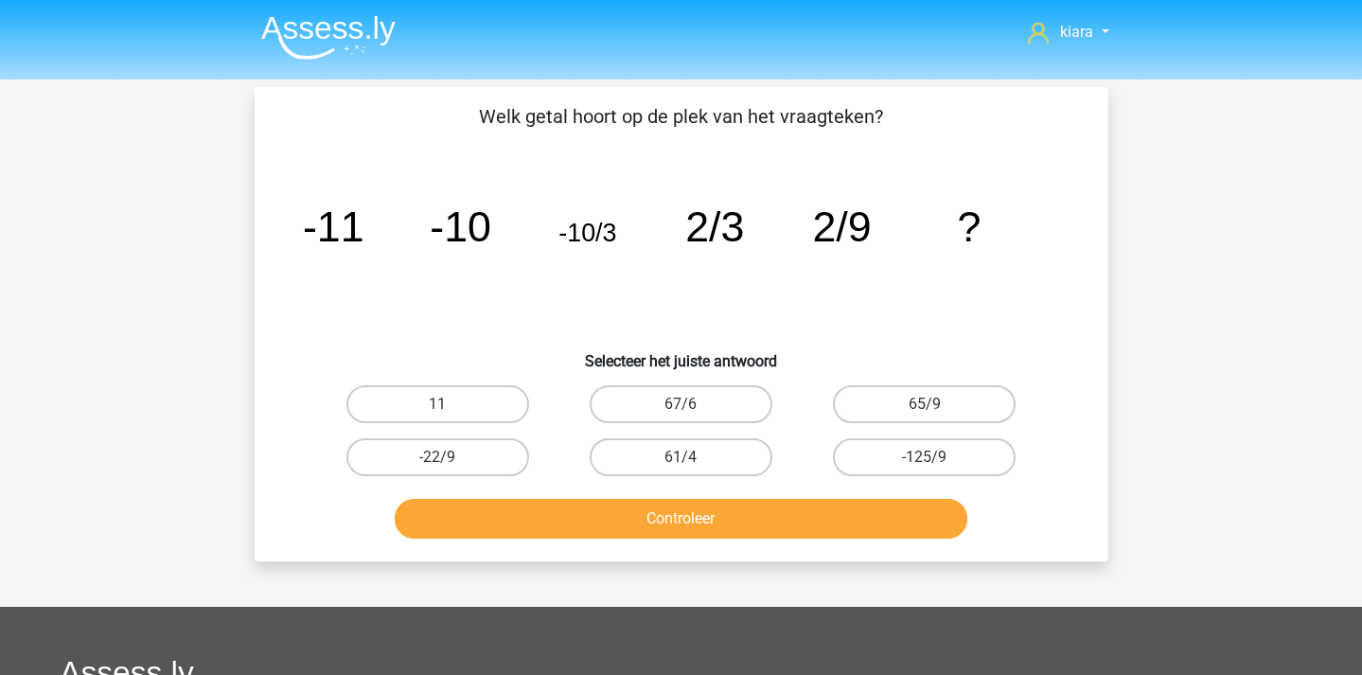
click at [470, 381] on div "11" at bounding box center [437, 404] width 243 height 53
click at [872, 403] on label "65/9" at bounding box center [924, 404] width 183 height 38
click at [925, 404] on input "65/9" at bounding box center [931, 410] width 12 height 12
radio input "true"
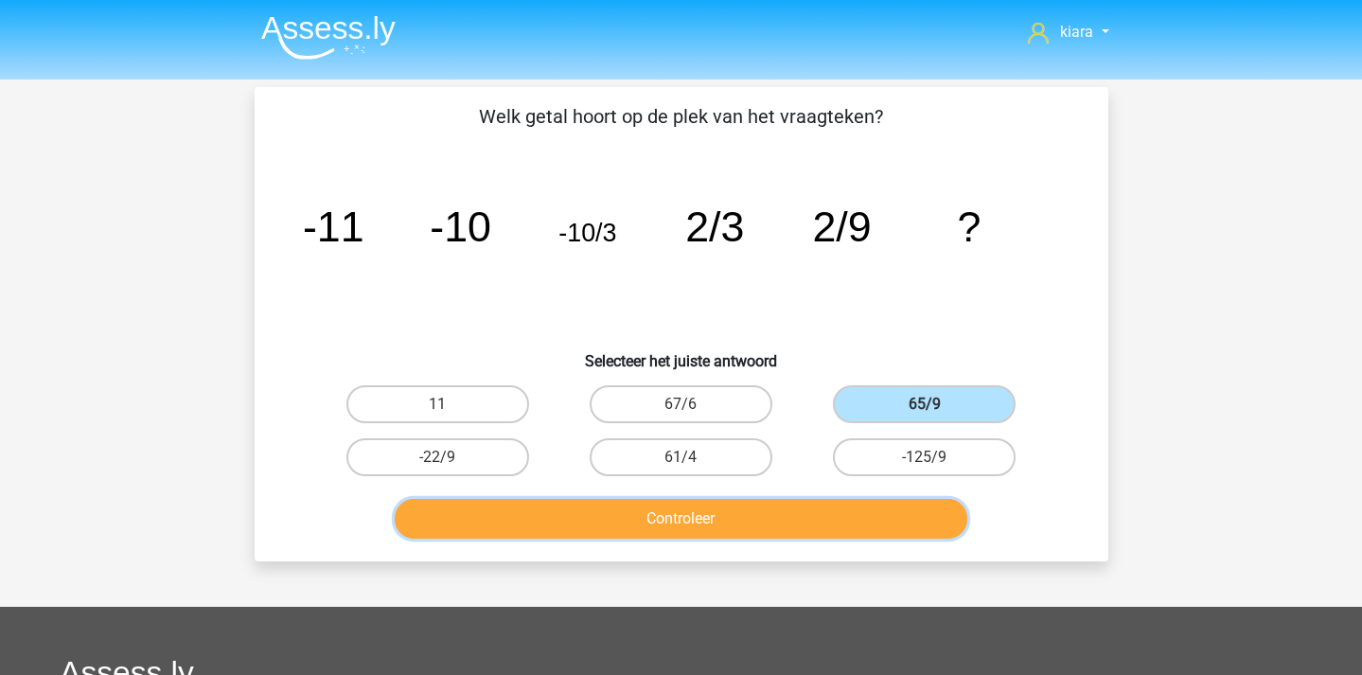
click at [775, 510] on button "Controleer" at bounding box center [681, 519] width 573 height 40
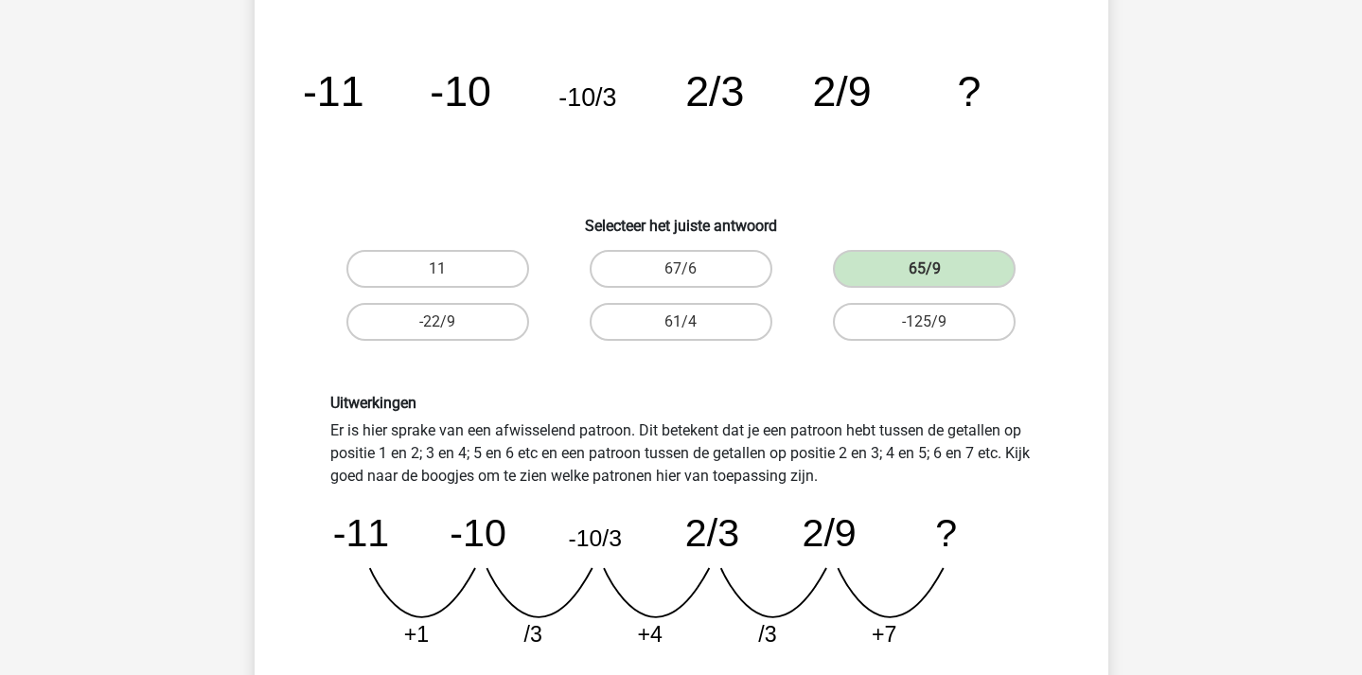
scroll to position [133, 0]
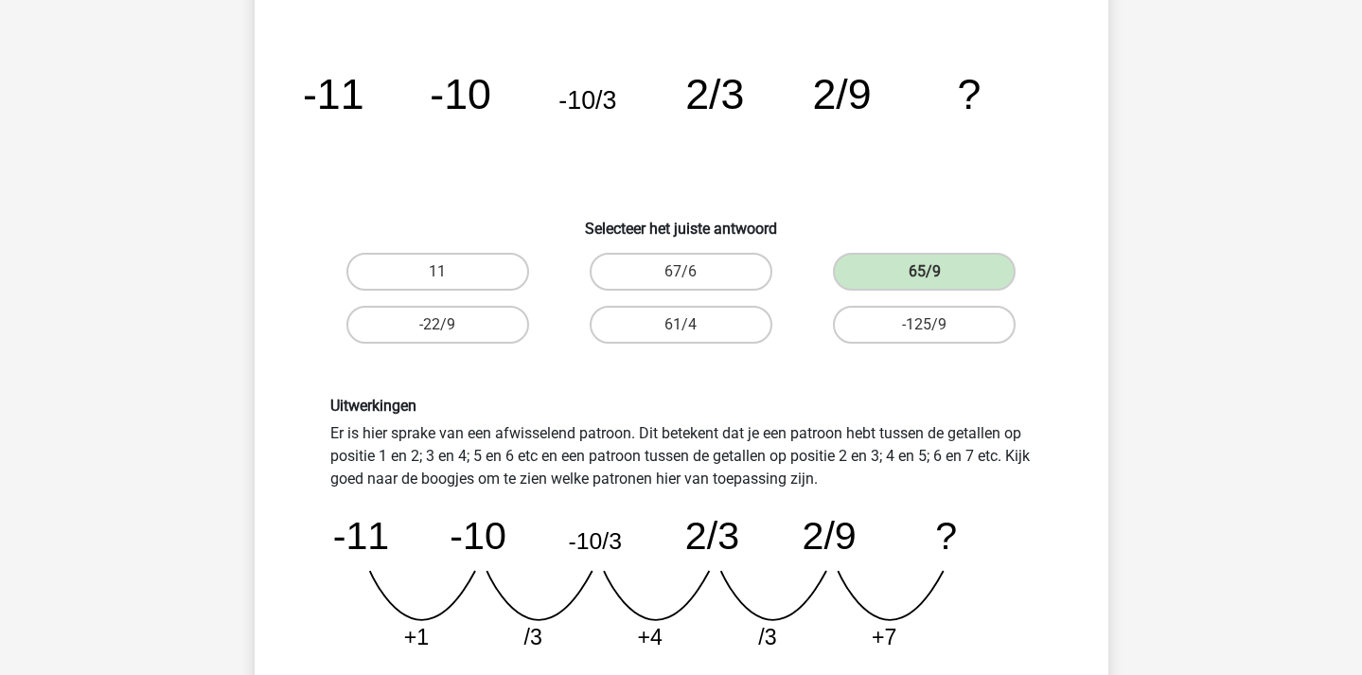
click at [862, 113] on tspan "2/9" at bounding box center [841, 93] width 59 height 47
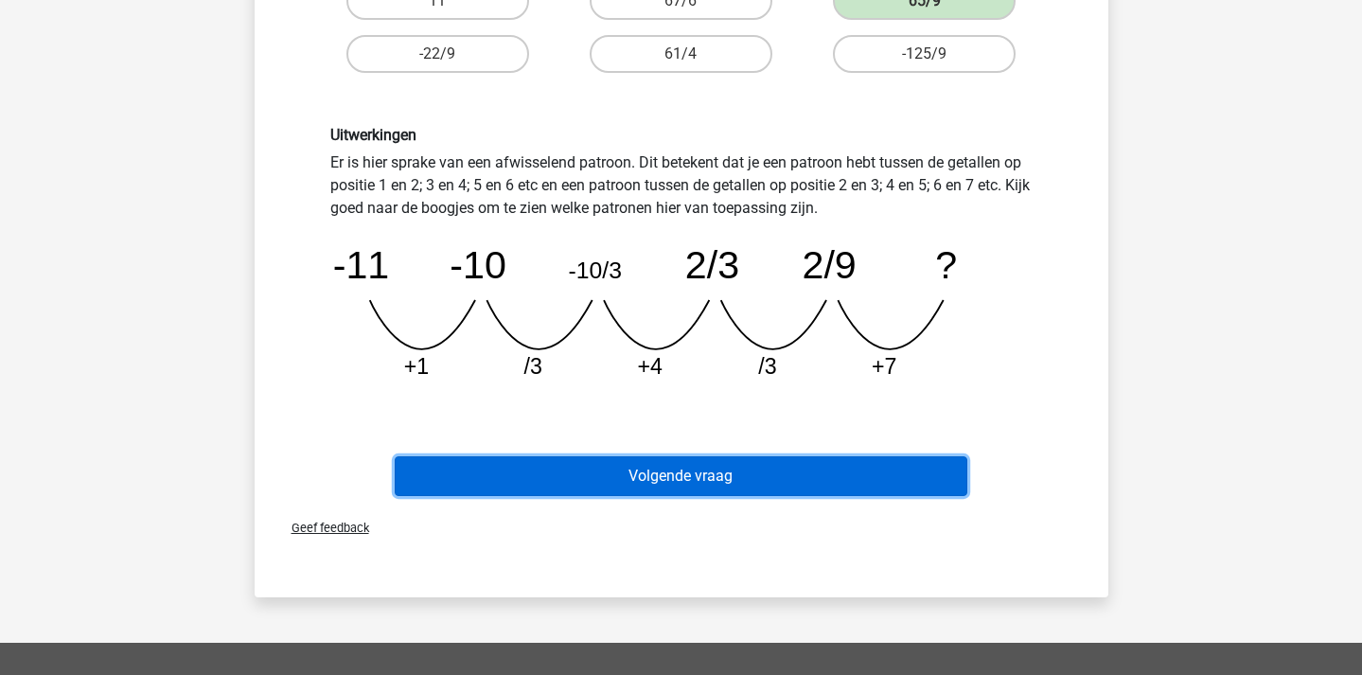
click at [821, 489] on button "Volgende vraag" at bounding box center [681, 476] width 573 height 40
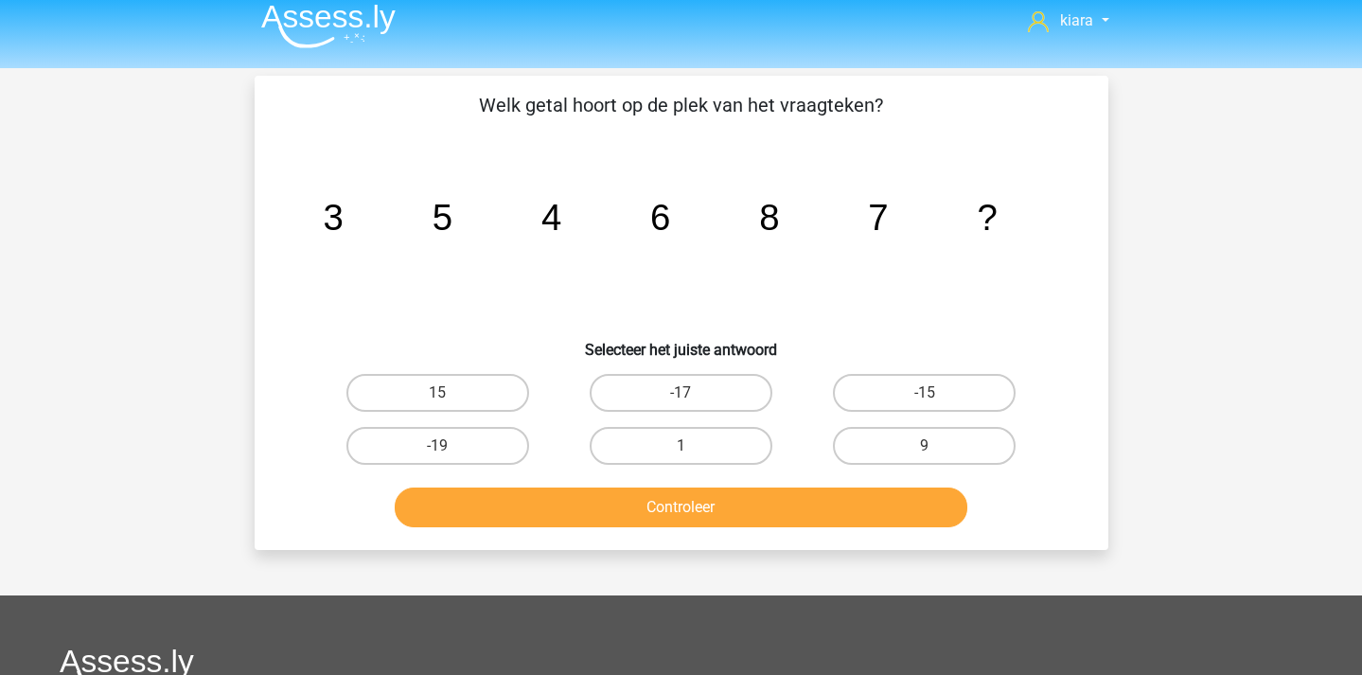
scroll to position [0, 0]
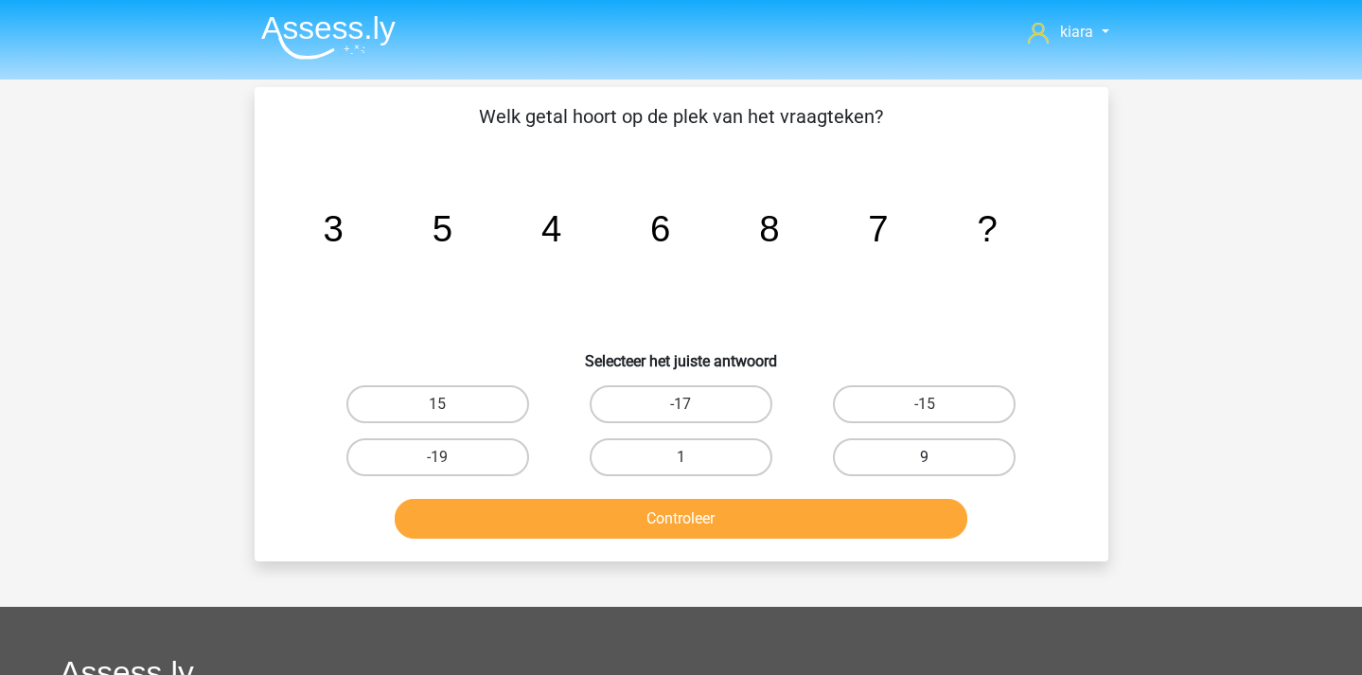
click at [956, 458] on label "9" at bounding box center [924, 457] width 183 height 38
click at [937, 458] on input "9" at bounding box center [931, 463] width 12 height 12
radio input "true"
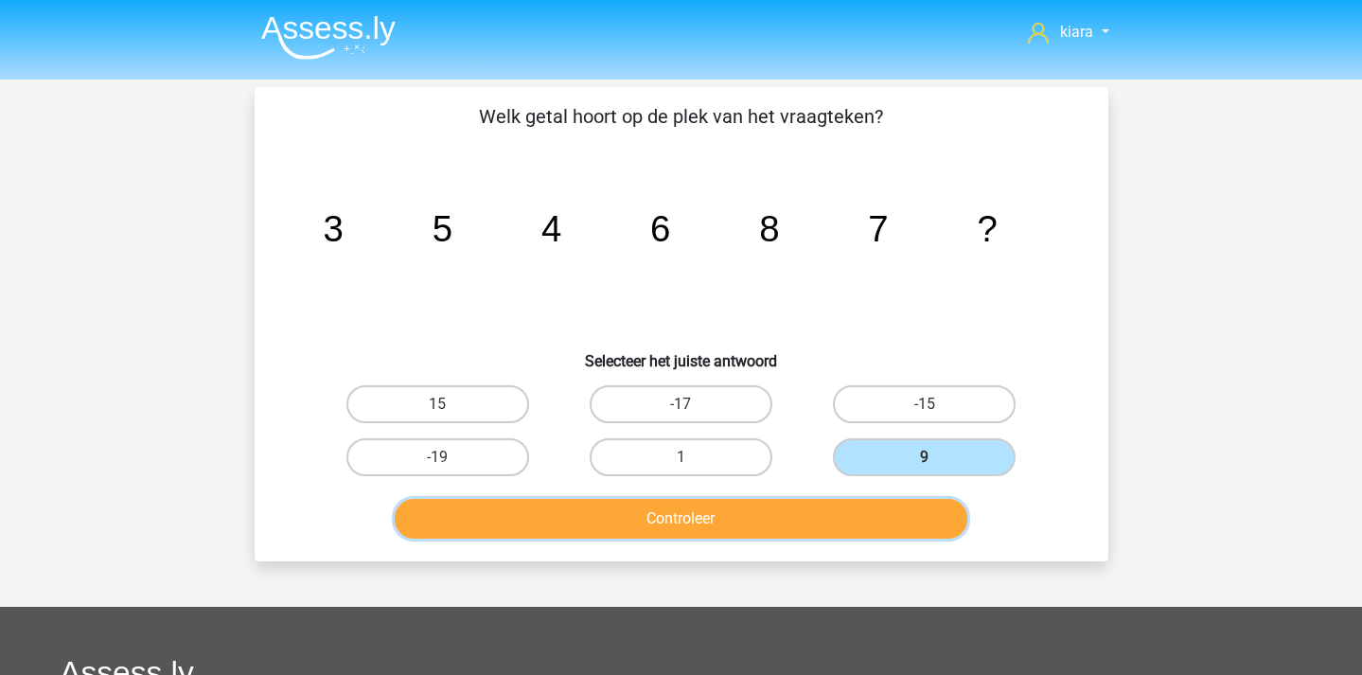
click at [907, 514] on button "Controleer" at bounding box center [681, 519] width 573 height 40
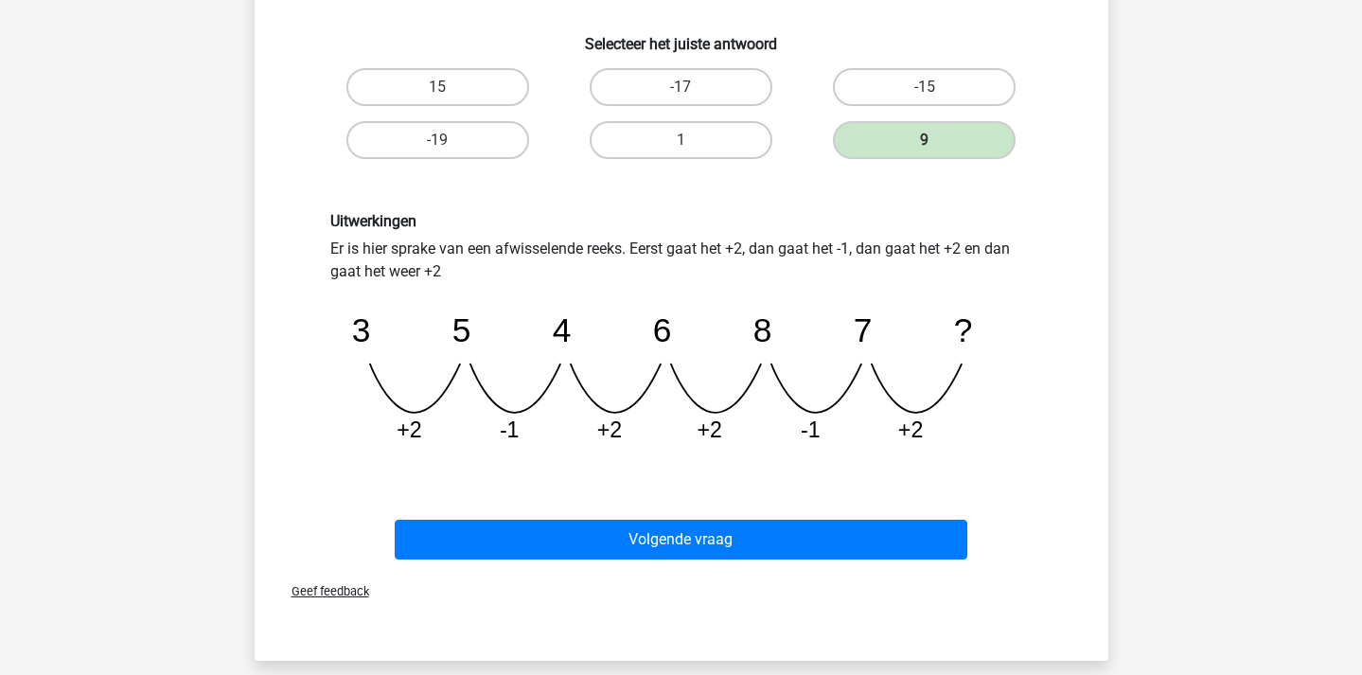
scroll to position [324, 0]
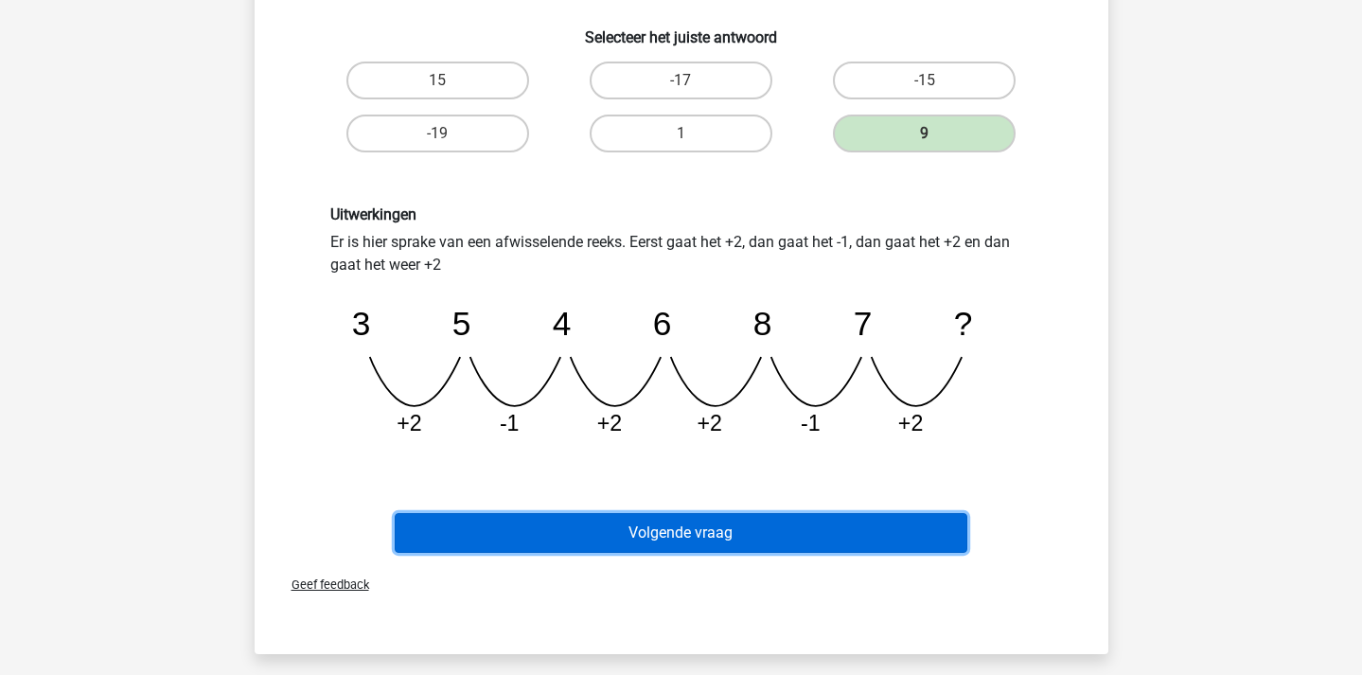
click at [828, 540] on button "Volgende vraag" at bounding box center [681, 533] width 573 height 40
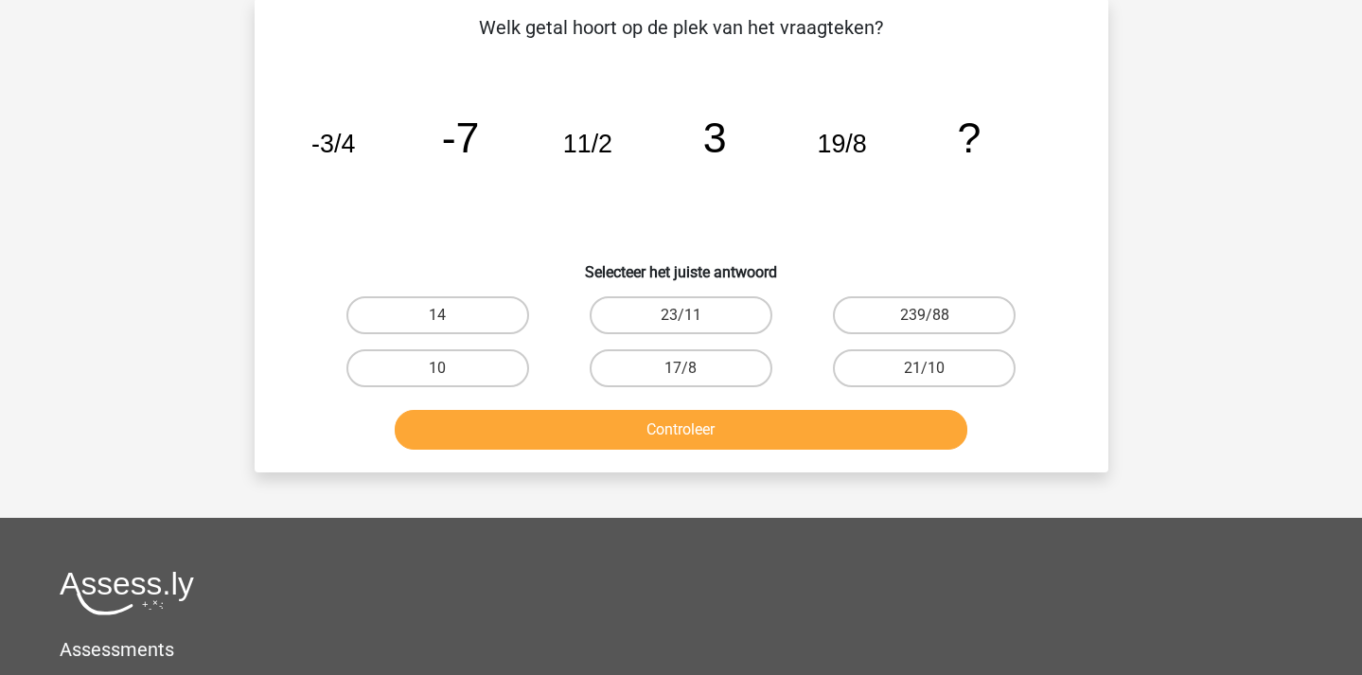
scroll to position [87, 0]
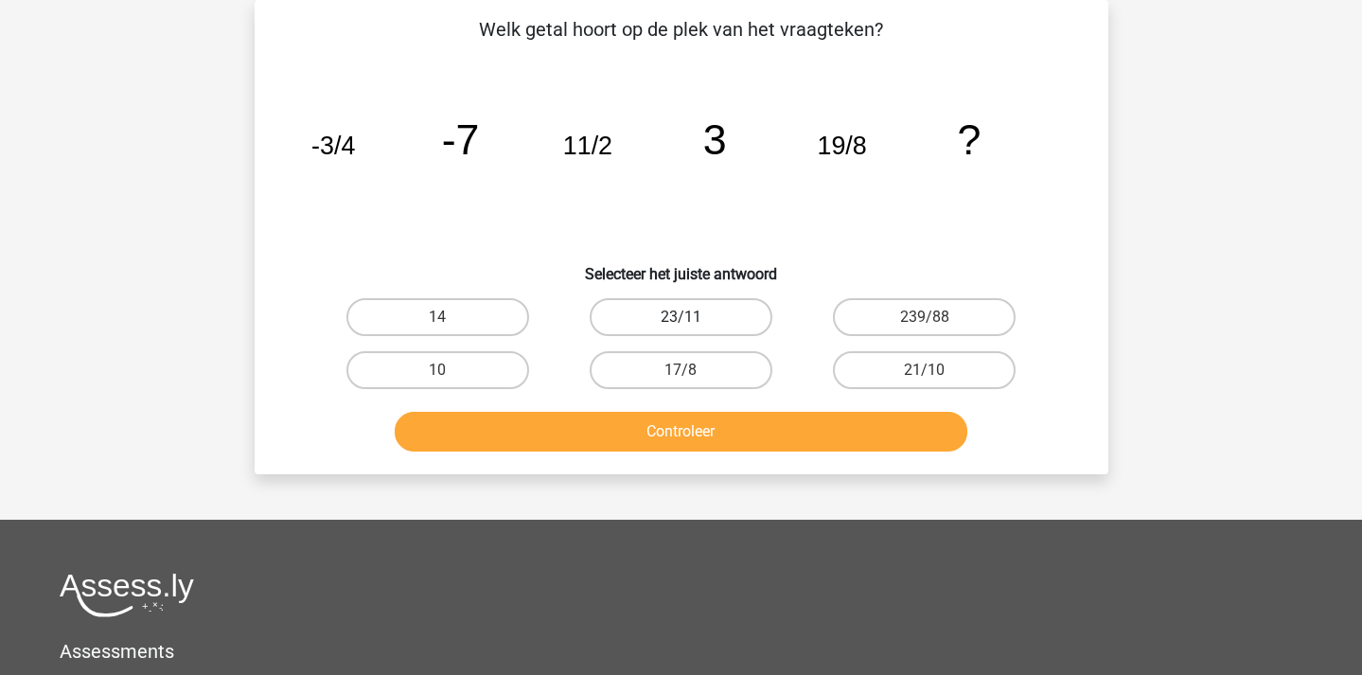
click at [732, 317] on label "23/11" at bounding box center [681, 317] width 183 height 38
click at [693, 317] on input "23/11" at bounding box center [687, 323] width 12 height 12
radio input "true"
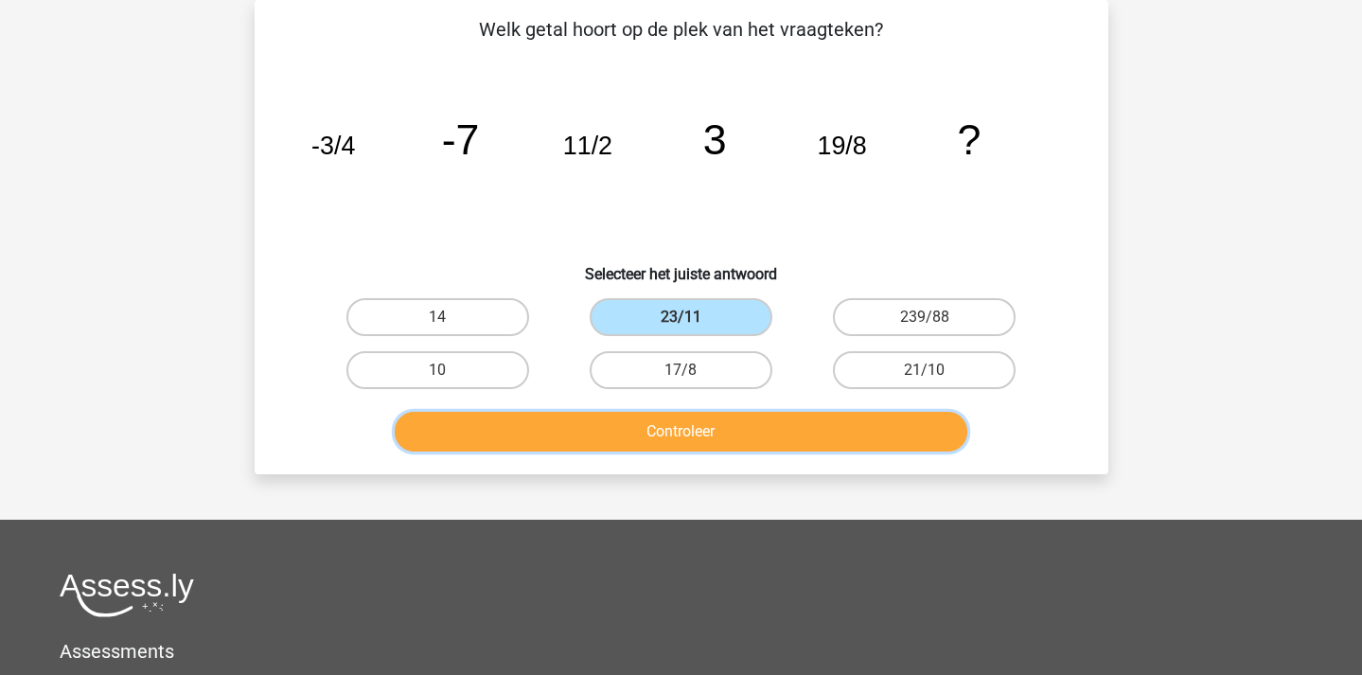
click at [775, 428] on button "Controleer" at bounding box center [681, 432] width 573 height 40
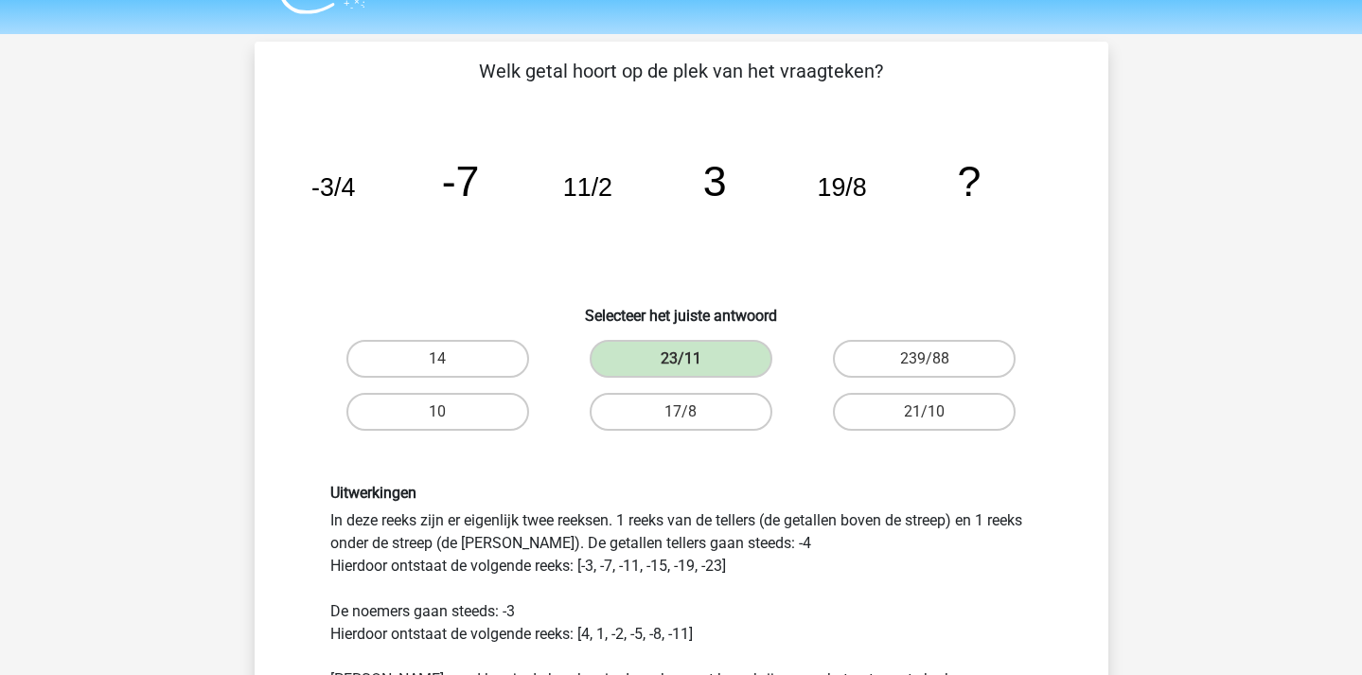
scroll to position [46, 0]
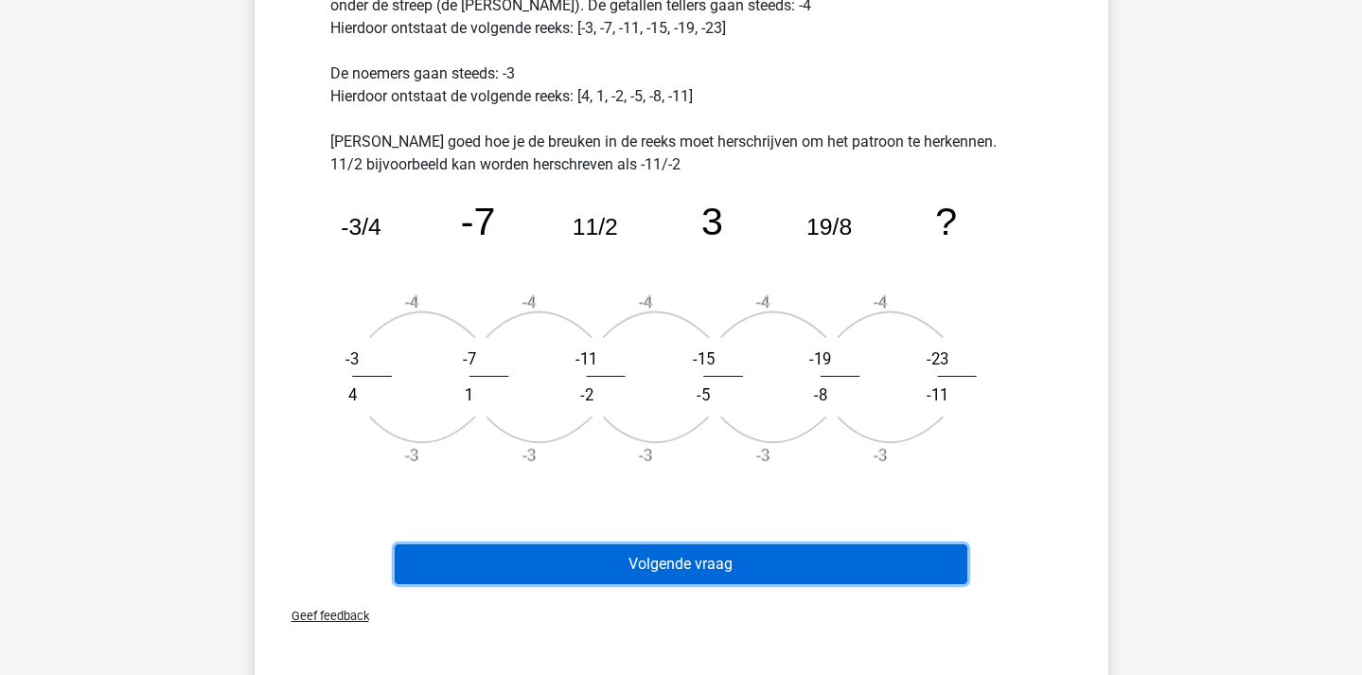
click at [810, 569] on button "Volgende vraag" at bounding box center [681, 564] width 573 height 40
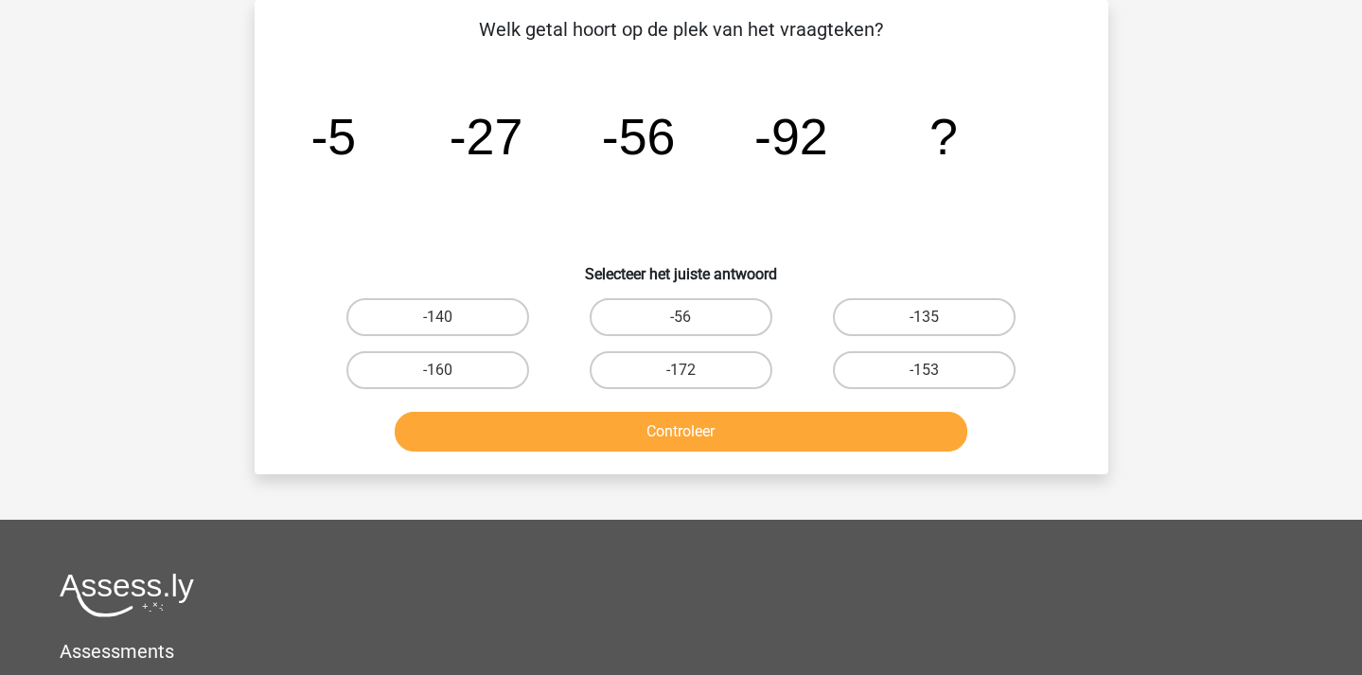
scroll to position [0, 0]
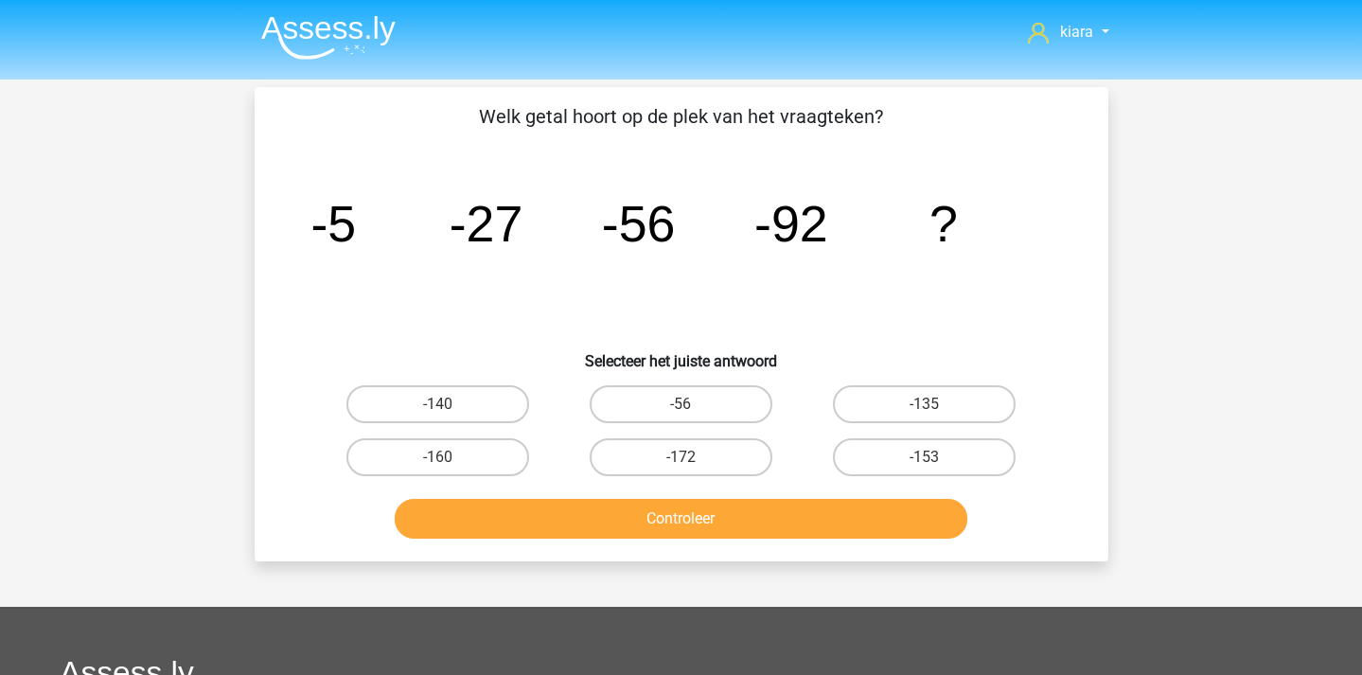
click at [932, 407] on input "-135" at bounding box center [931, 410] width 12 height 12
radio input "true"
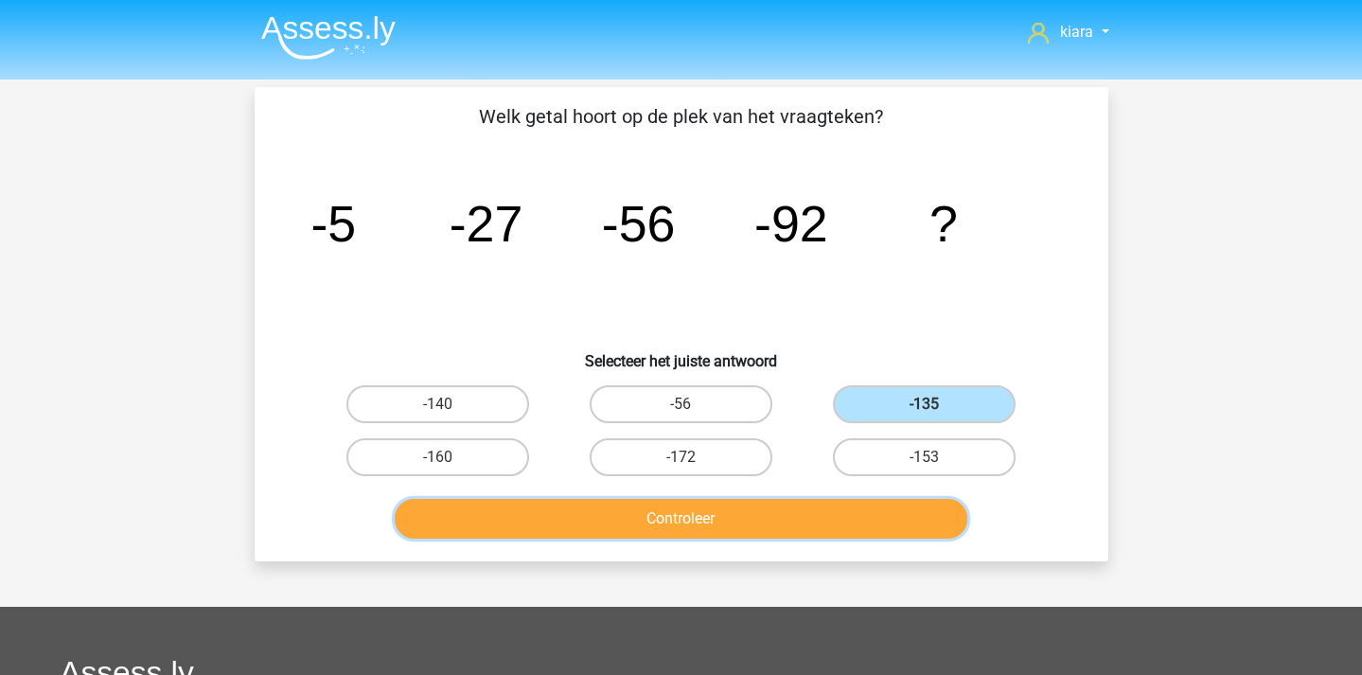
click at [922, 517] on button "Controleer" at bounding box center [681, 519] width 573 height 40
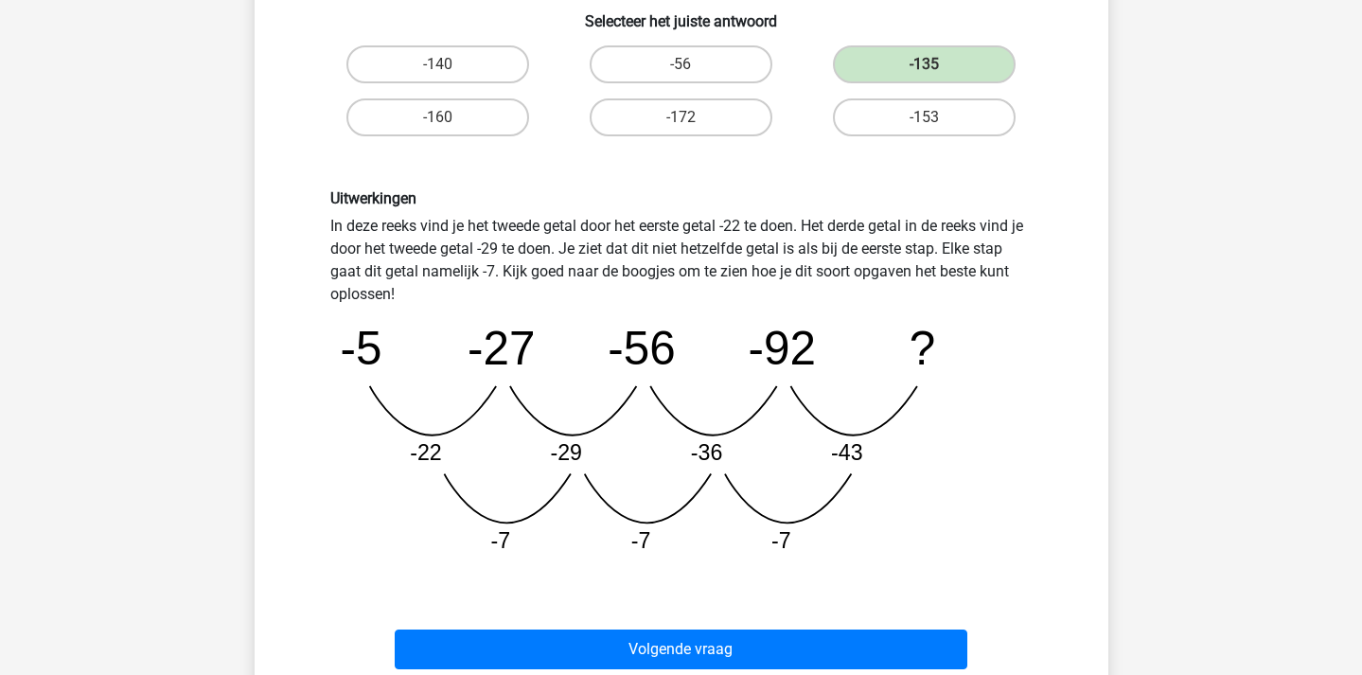
scroll to position [339, 0]
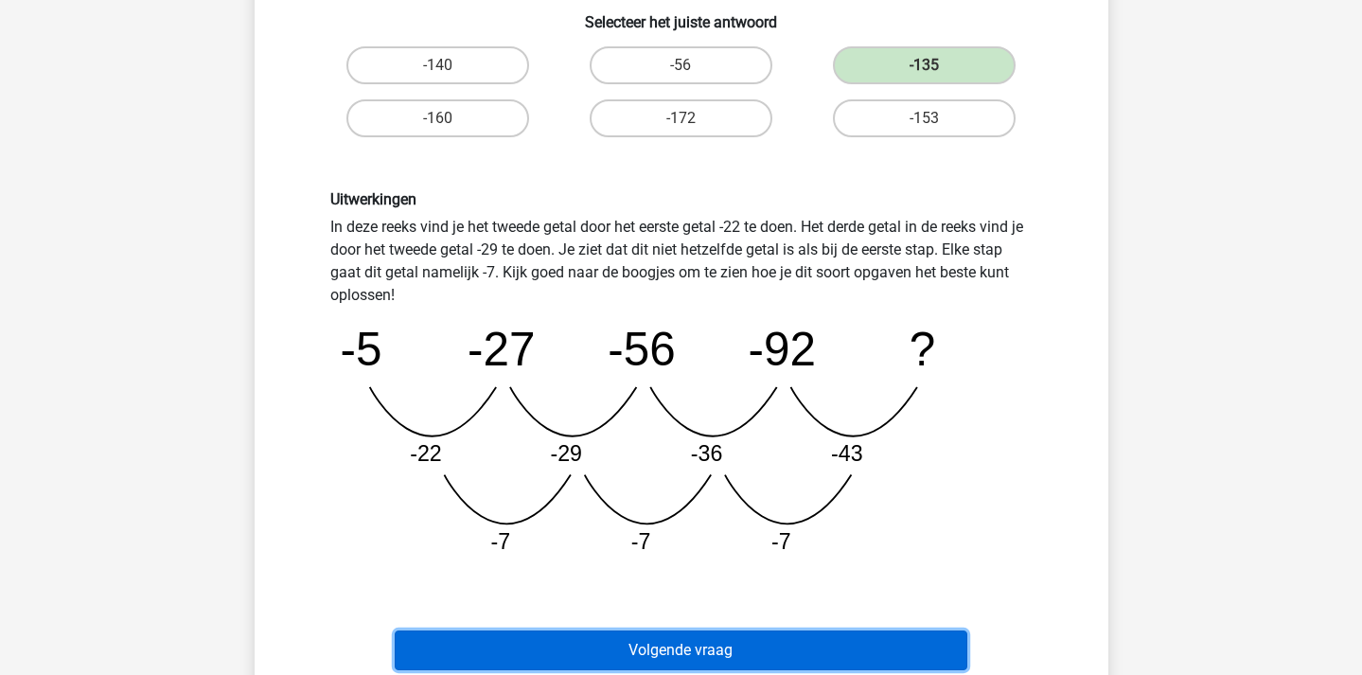
click at [774, 636] on button "Volgende vraag" at bounding box center [681, 650] width 573 height 40
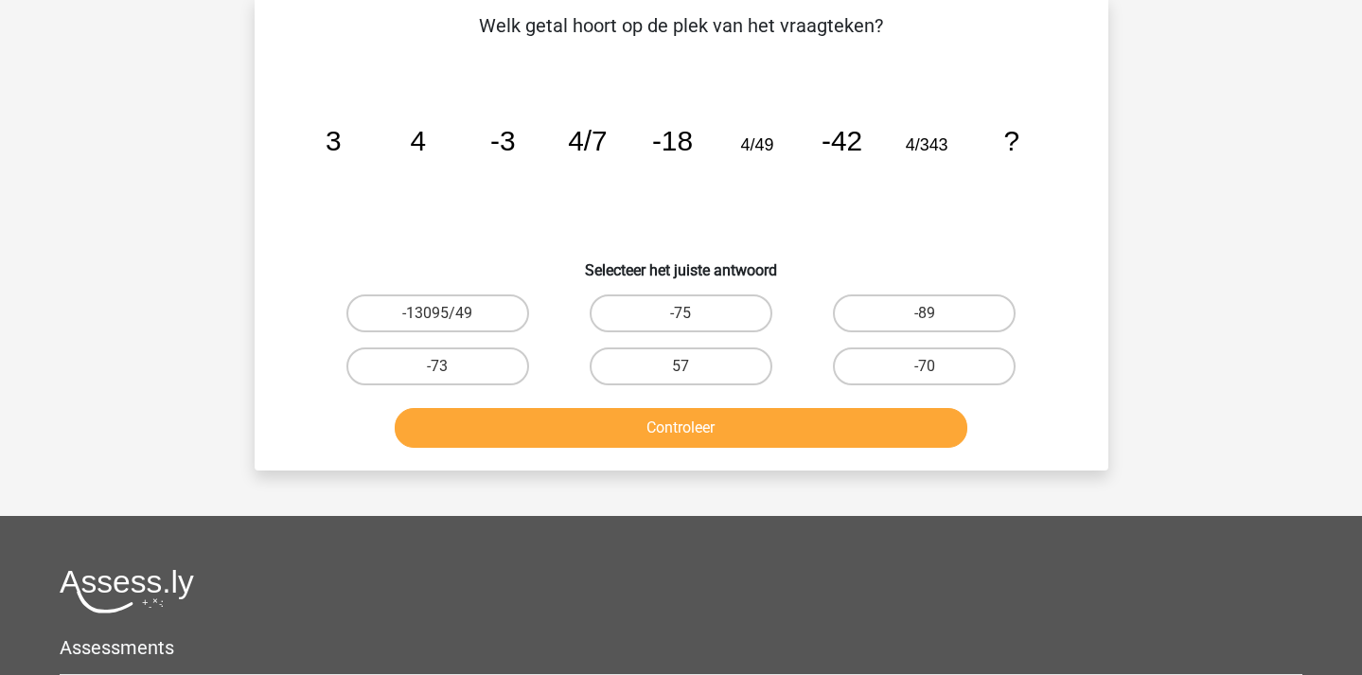
scroll to position [87, 0]
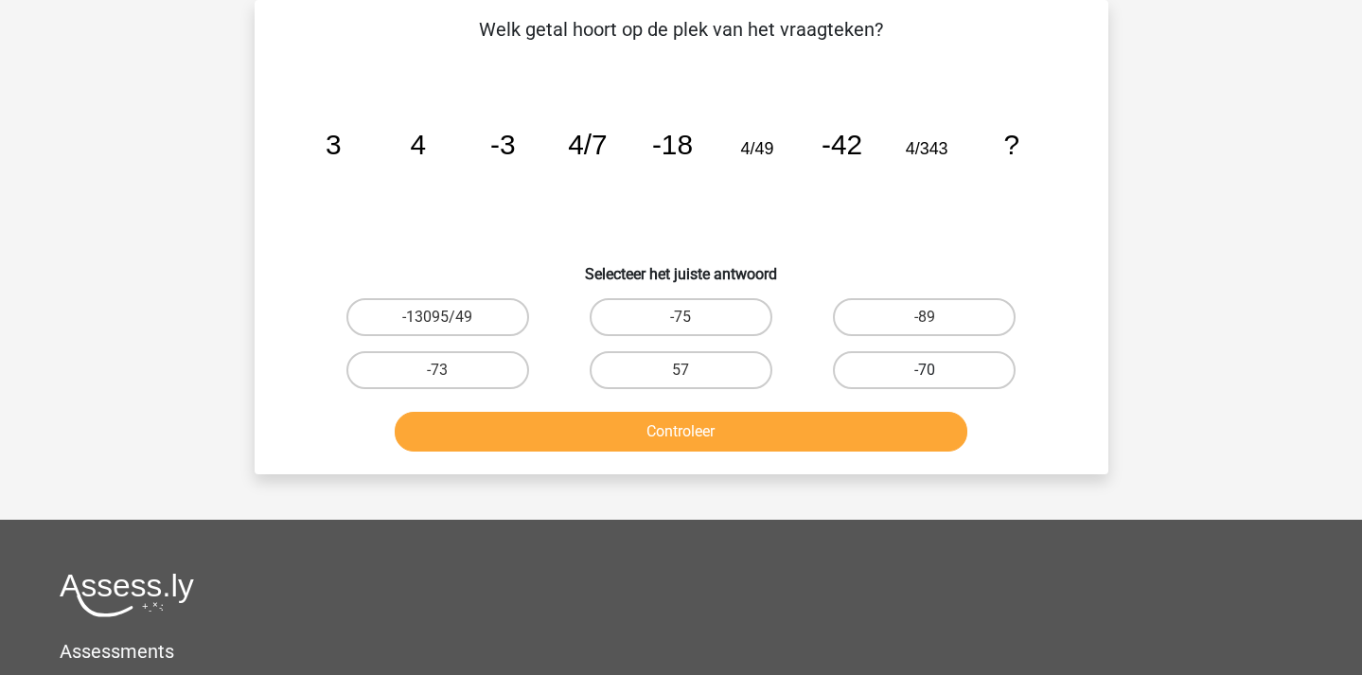
click at [896, 380] on label "-70" at bounding box center [924, 370] width 183 height 38
click at [925, 380] on input "-70" at bounding box center [931, 376] width 12 height 12
radio input "true"
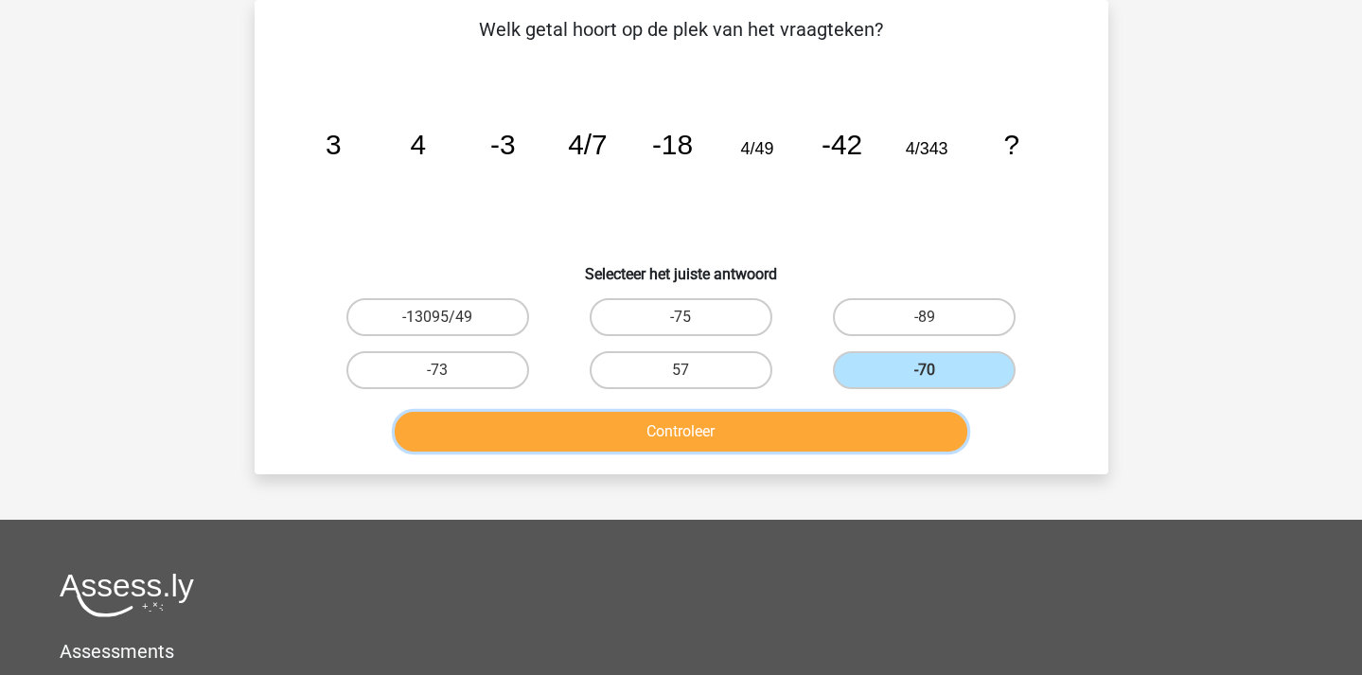
click at [845, 424] on button "Controleer" at bounding box center [681, 432] width 573 height 40
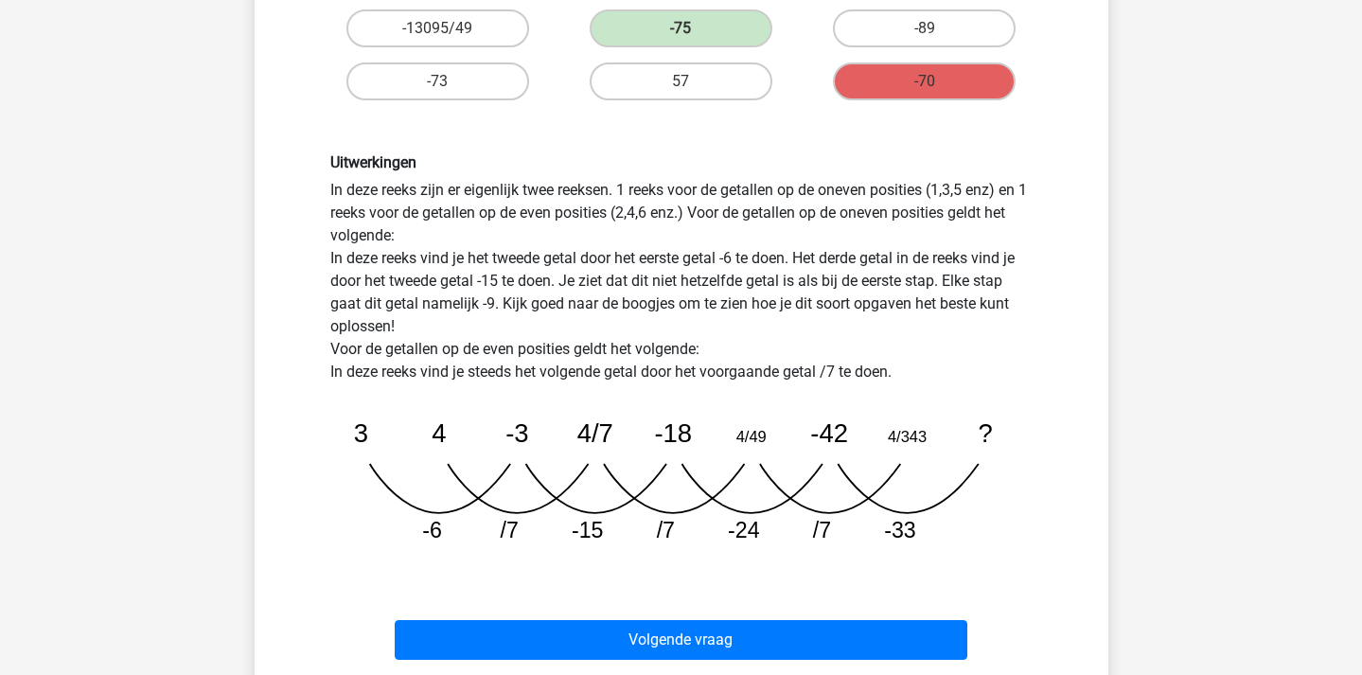
scroll to position [378, 0]
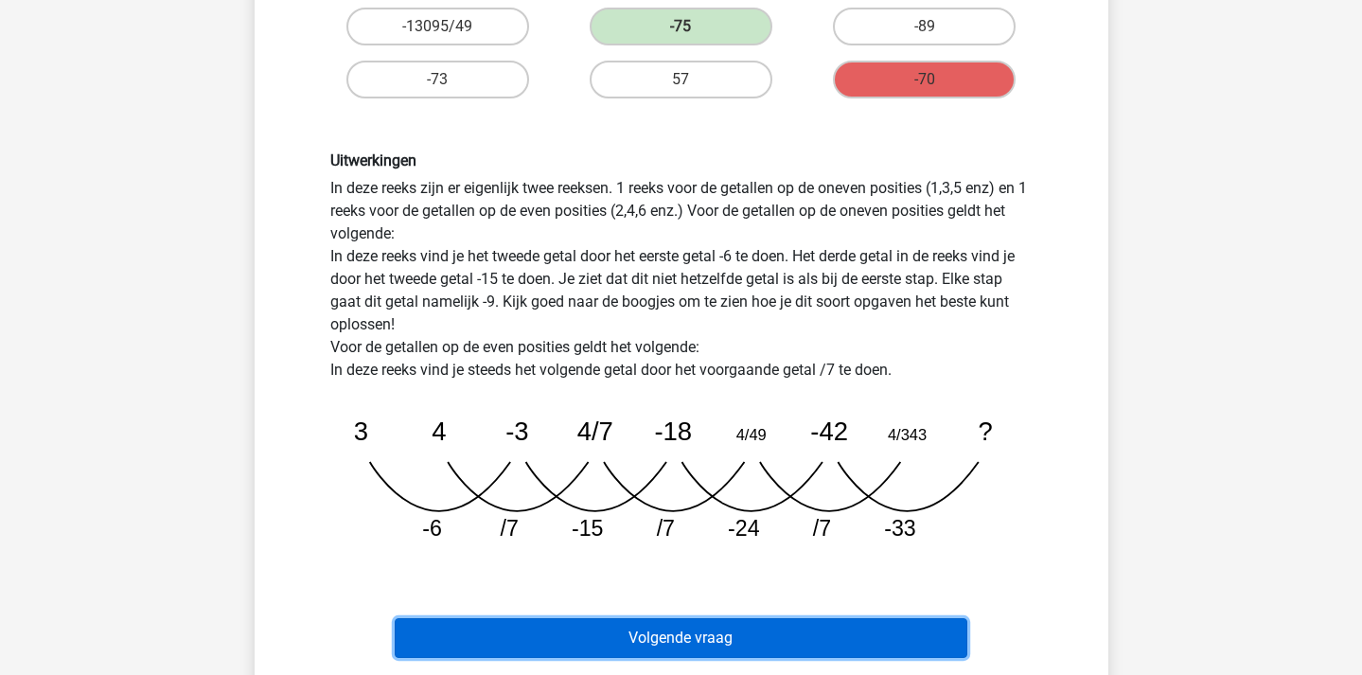
click at [858, 641] on button "Volgende vraag" at bounding box center [681, 638] width 573 height 40
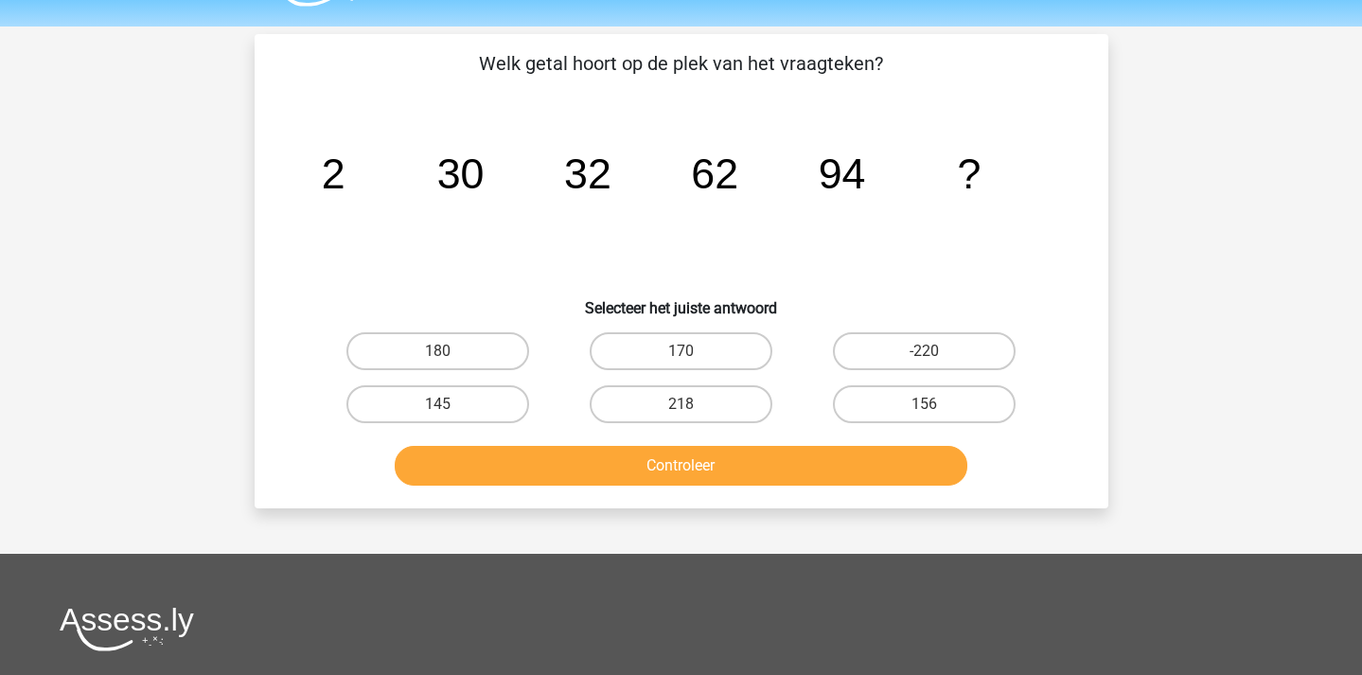
scroll to position [0, 0]
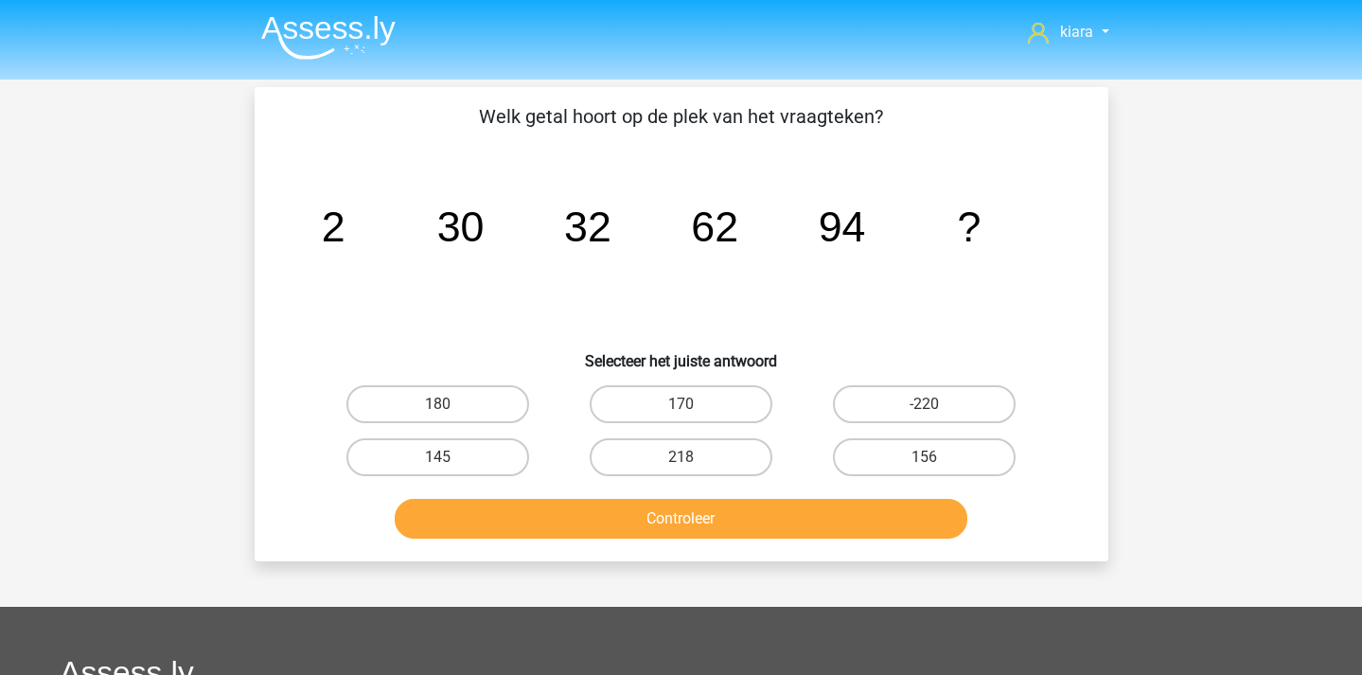
click at [998, 478] on div "156" at bounding box center [924, 457] width 243 height 53
click at [975, 457] on label "156" at bounding box center [924, 457] width 183 height 38
click at [937, 457] on input "156" at bounding box center [931, 463] width 12 height 12
radio input "true"
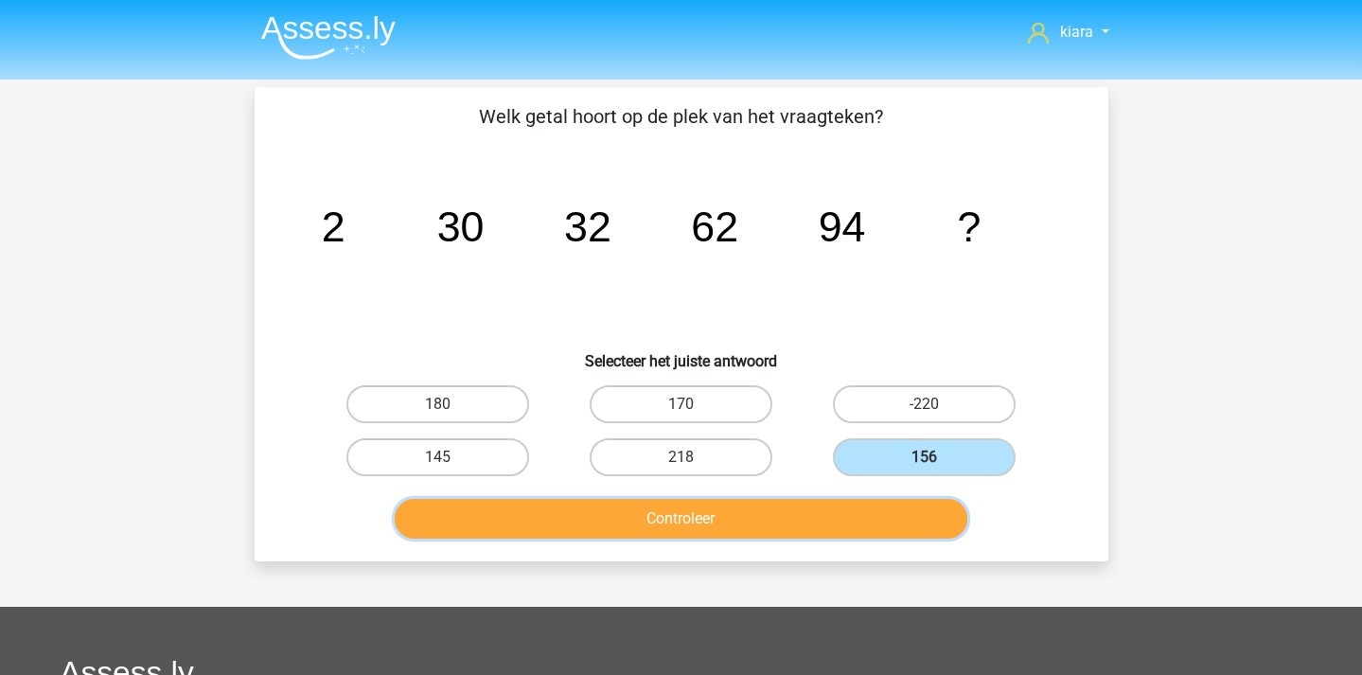
click at [898, 524] on button "Controleer" at bounding box center [681, 519] width 573 height 40
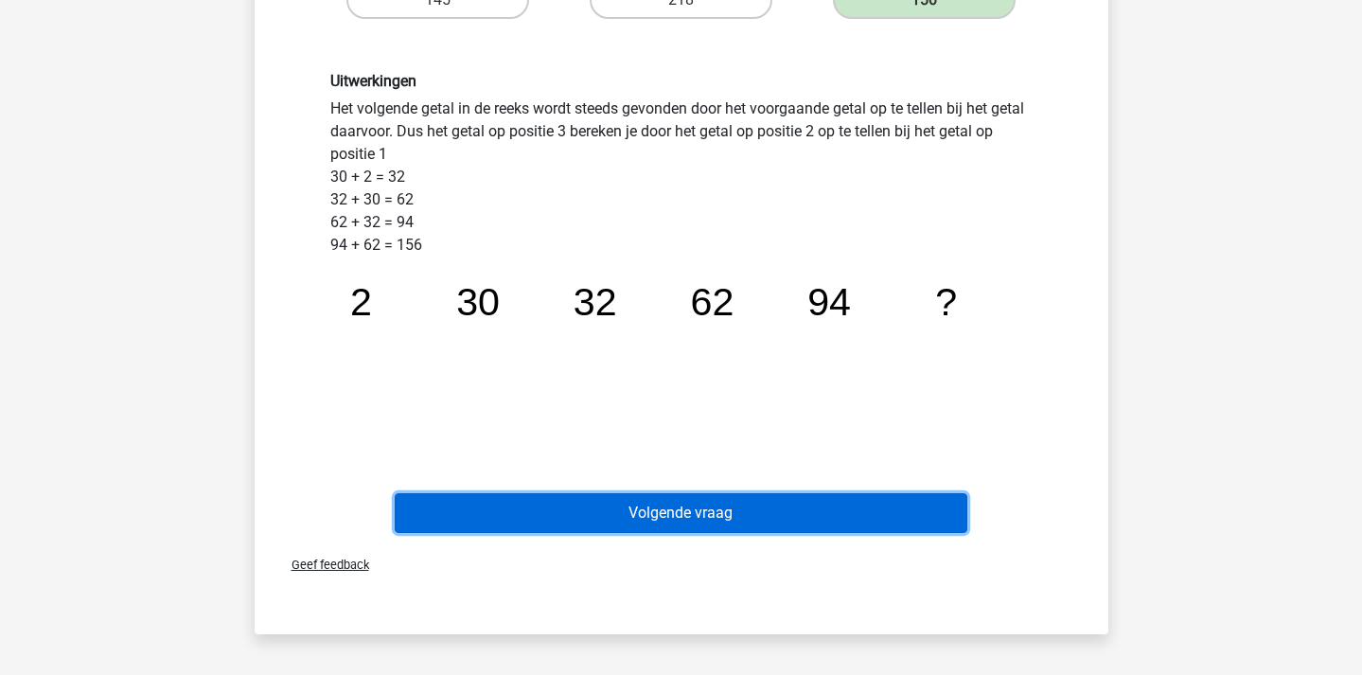
click at [797, 508] on button "Volgende vraag" at bounding box center [681, 513] width 573 height 40
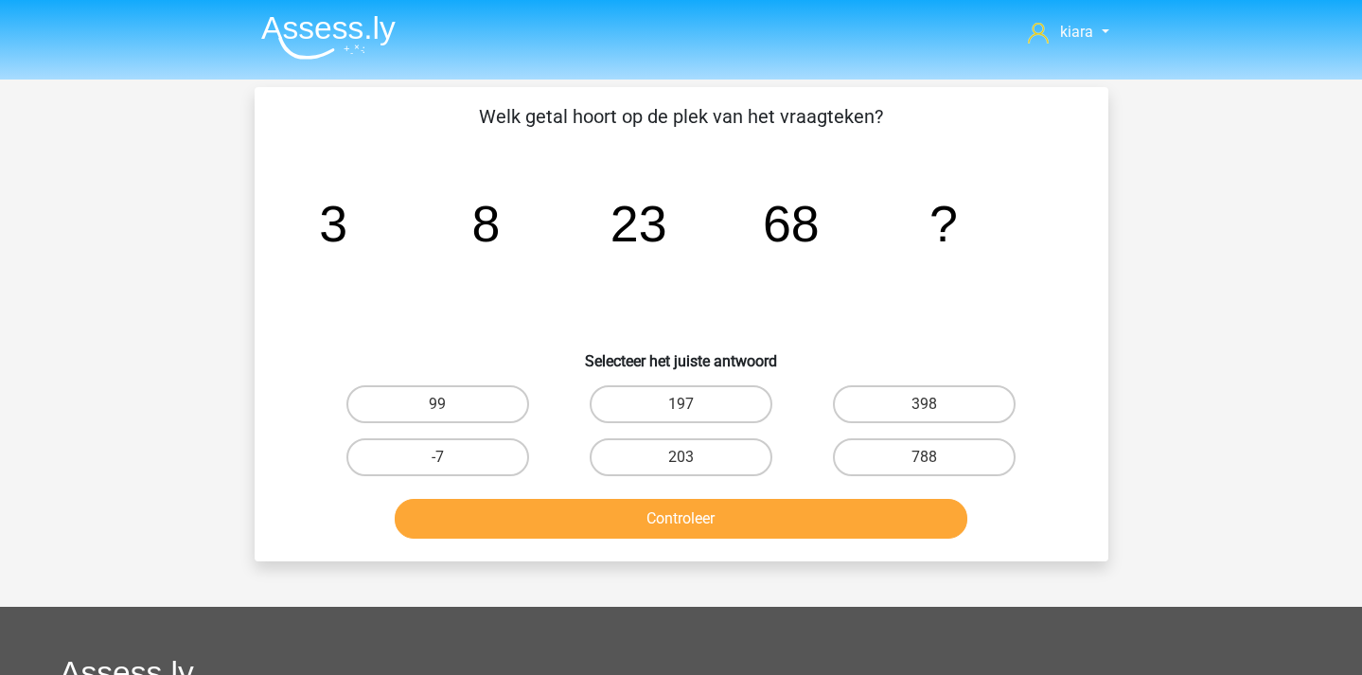
click at [690, 412] on input "197" at bounding box center [687, 410] width 12 height 12
radio input "true"
click at [720, 444] on label "203" at bounding box center [681, 457] width 183 height 38
click at [693, 457] on input "203" at bounding box center [687, 463] width 12 height 12
radio input "true"
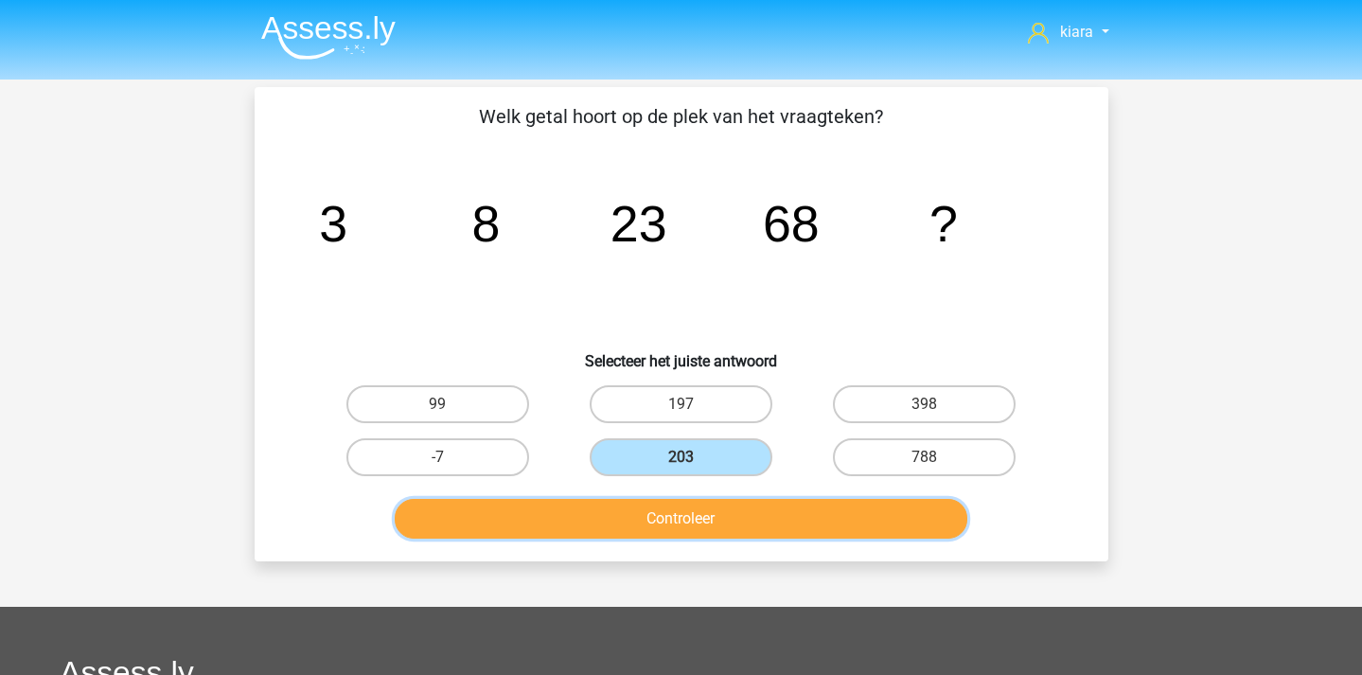
click at [735, 514] on button "Controleer" at bounding box center [681, 519] width 573 height 40
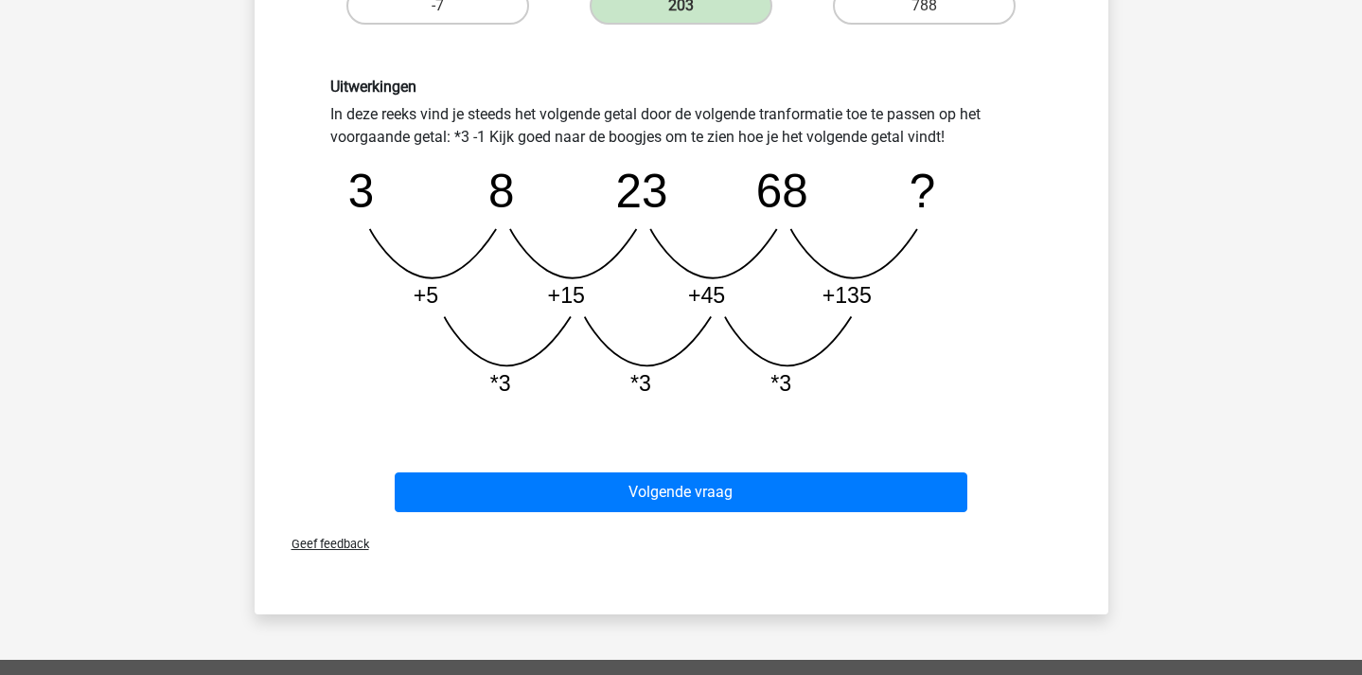
scroll to position [462, 0]
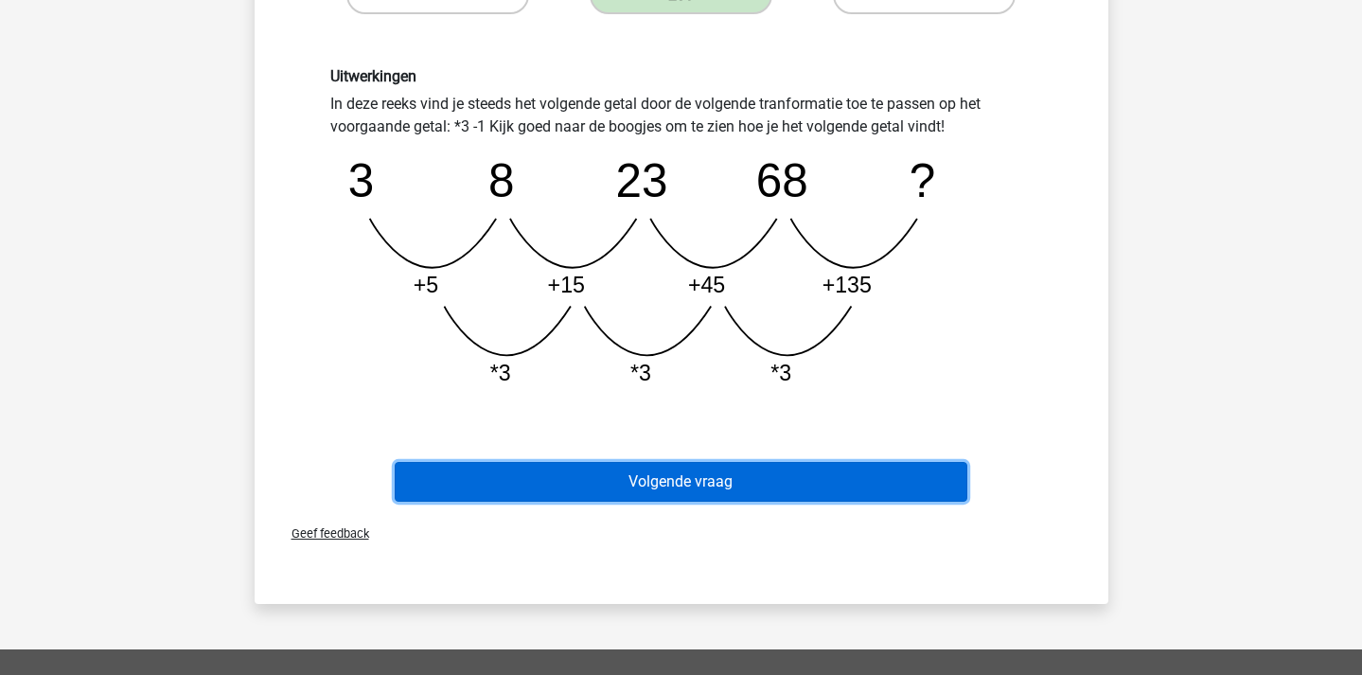
click at [811, 483] on button "Volgende vraag" at bounding box center [681, 482] width 573 height 40
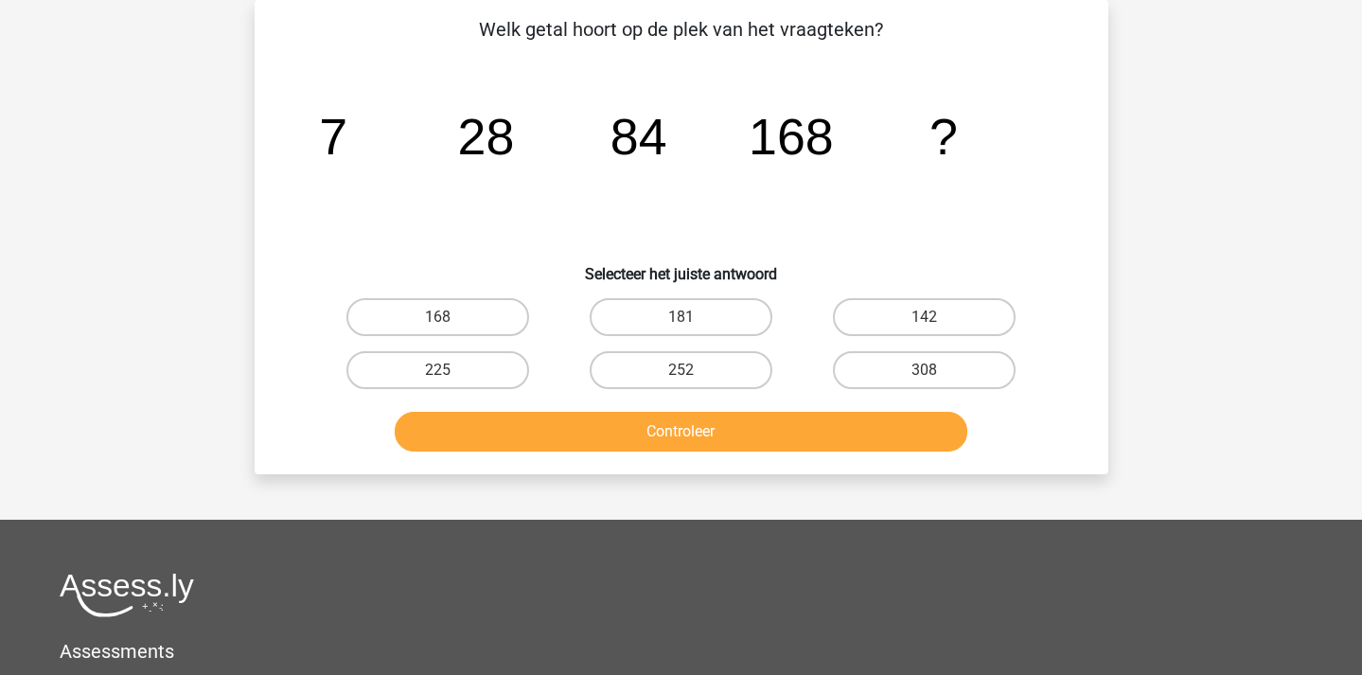
scroll to position [0, 0]
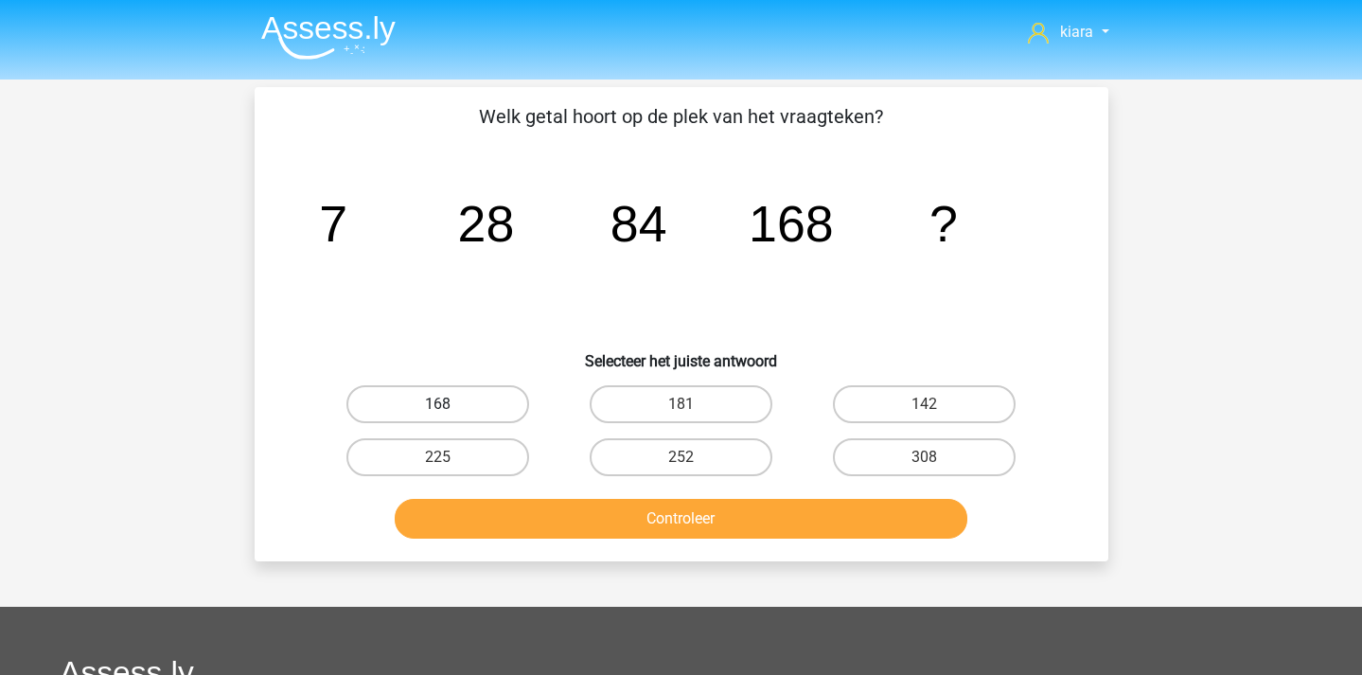
click at [492, 389] on label "168" at bounding box center [437, 404] width 183 height 38
click at [450, 404] on input "168" at bounding box center [443, 410] width 12 height 12
radio input "true"
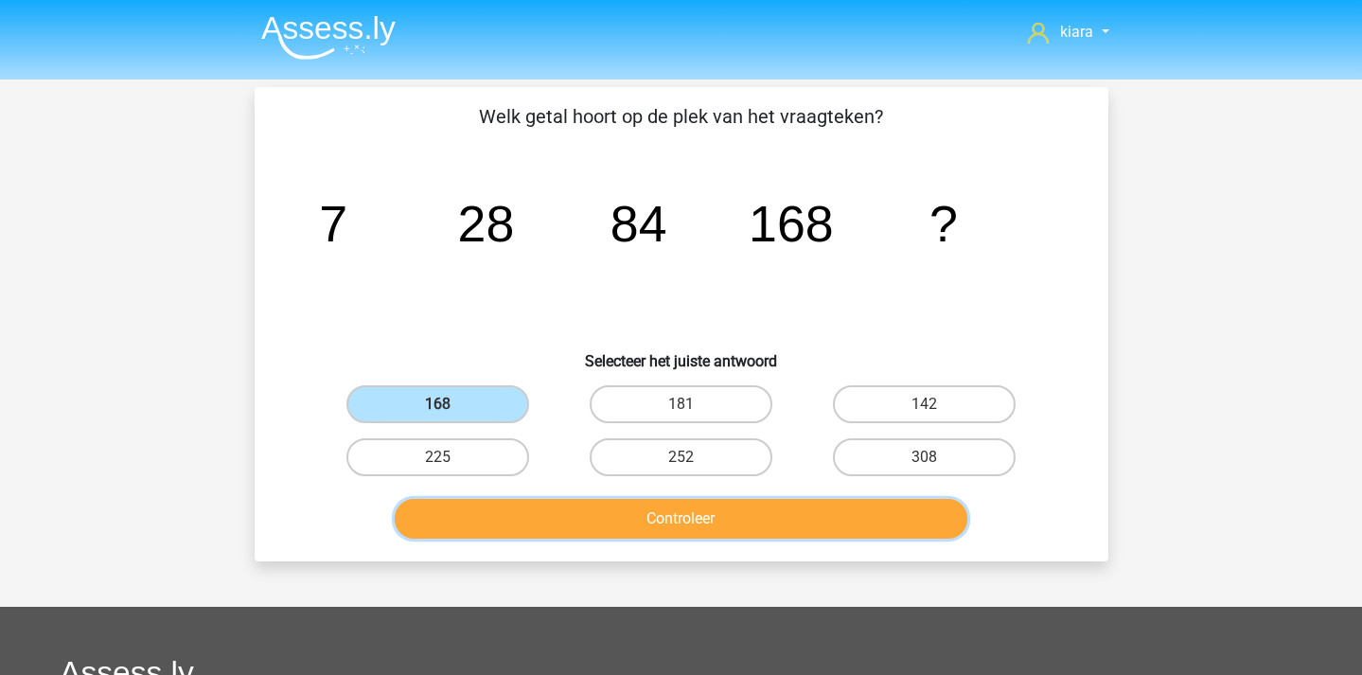
click at [530, 512] on button "Controleer" at bounding box center [681, 519] width 573 height 40
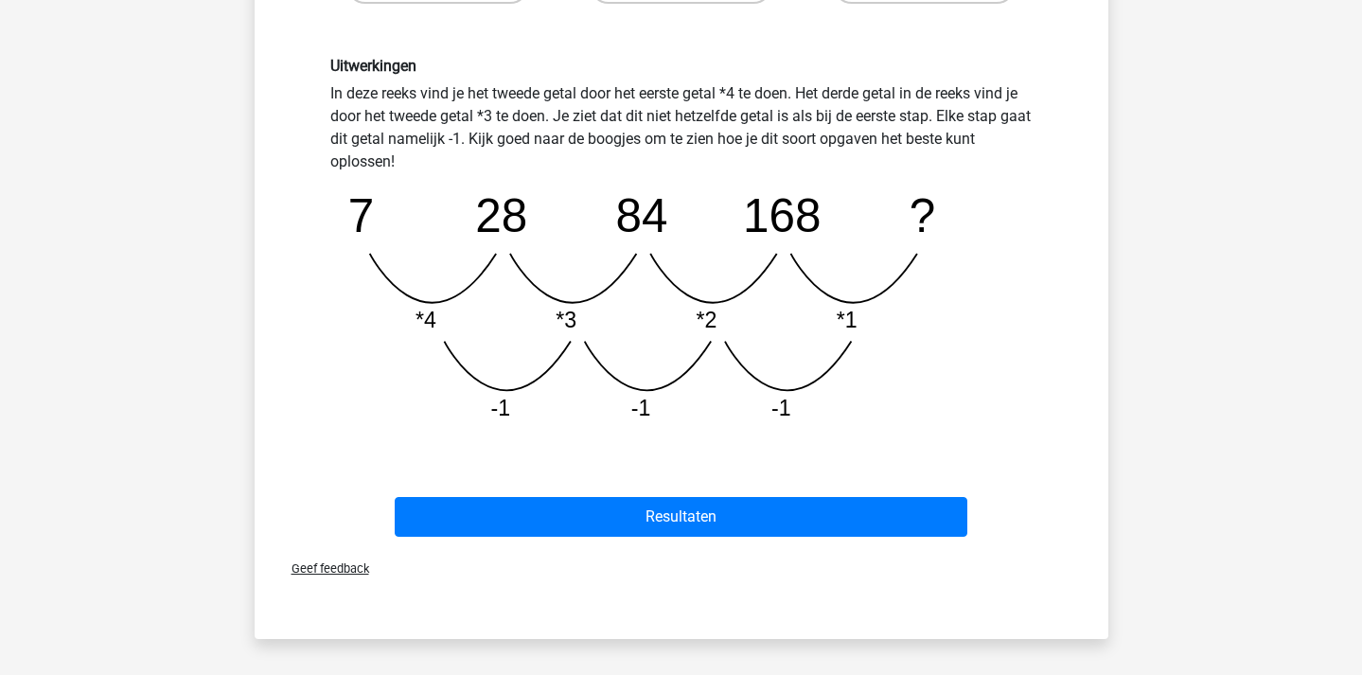
scroll to position [481, 0]
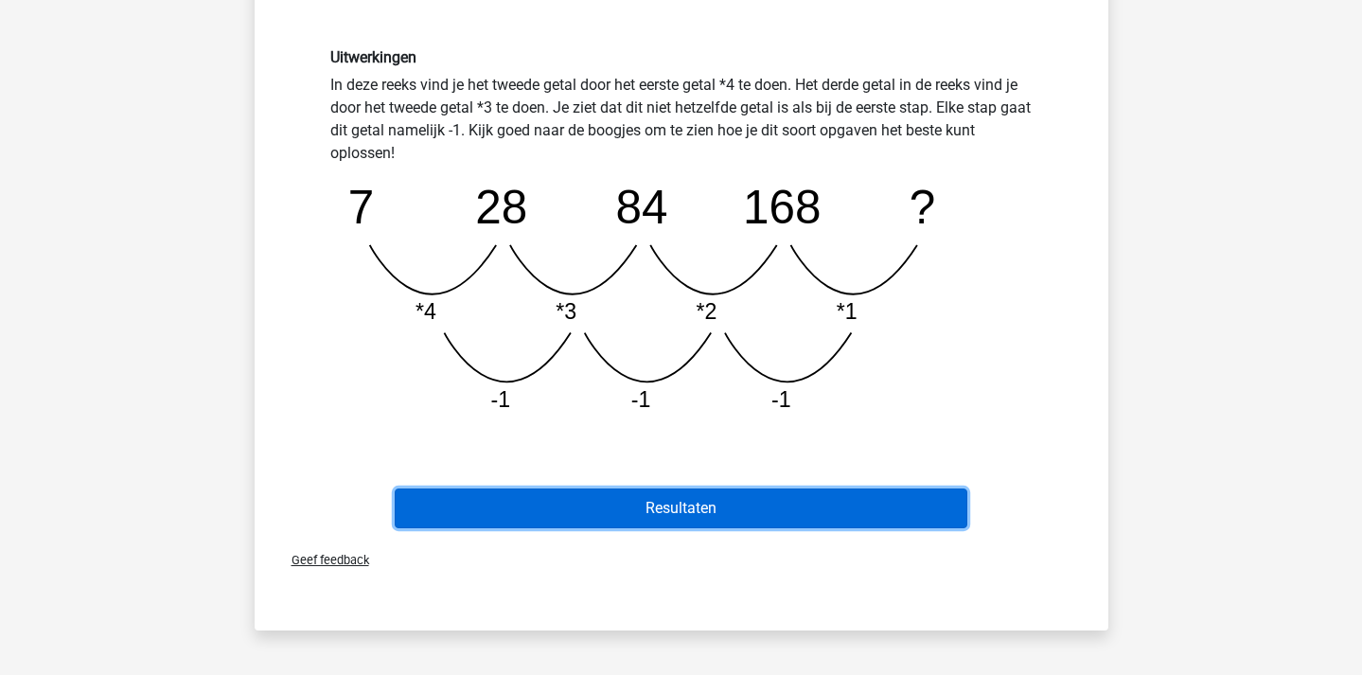
click at [699, 510] on button "Resultaten" at bounding box center [681, 508] width 573 height 40
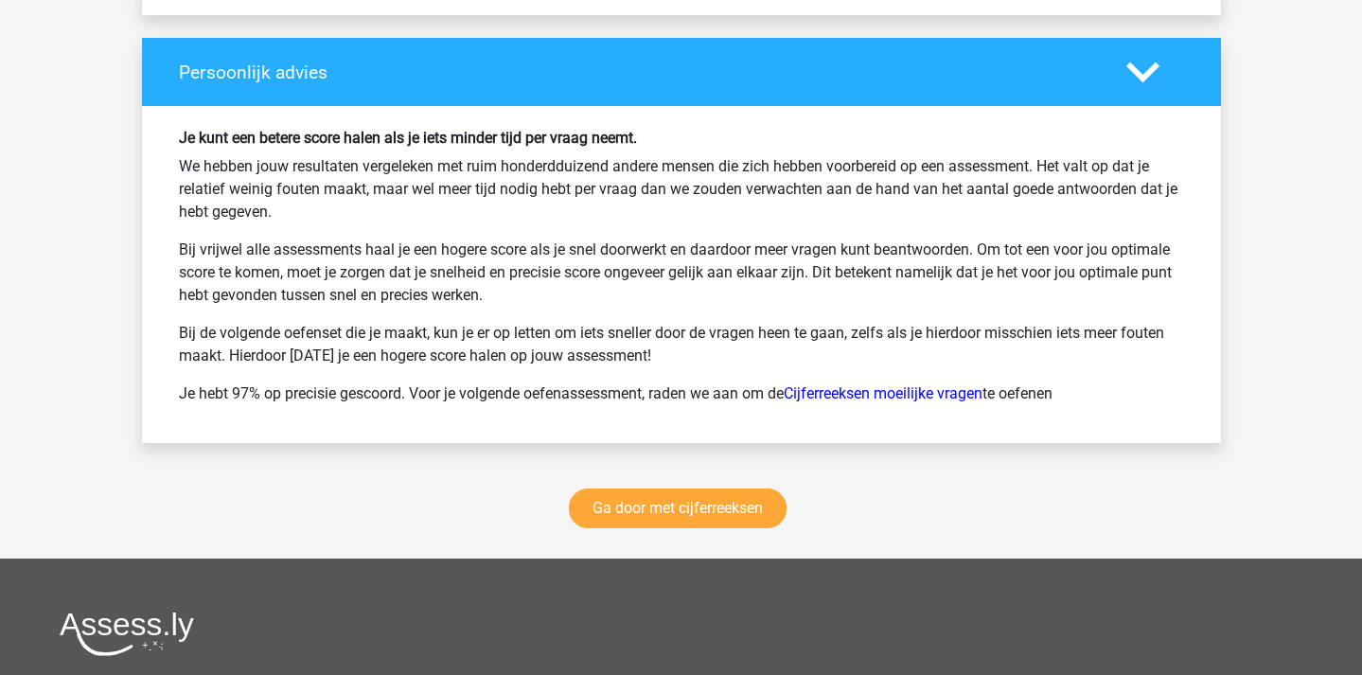
scroll to position [2488, 0]
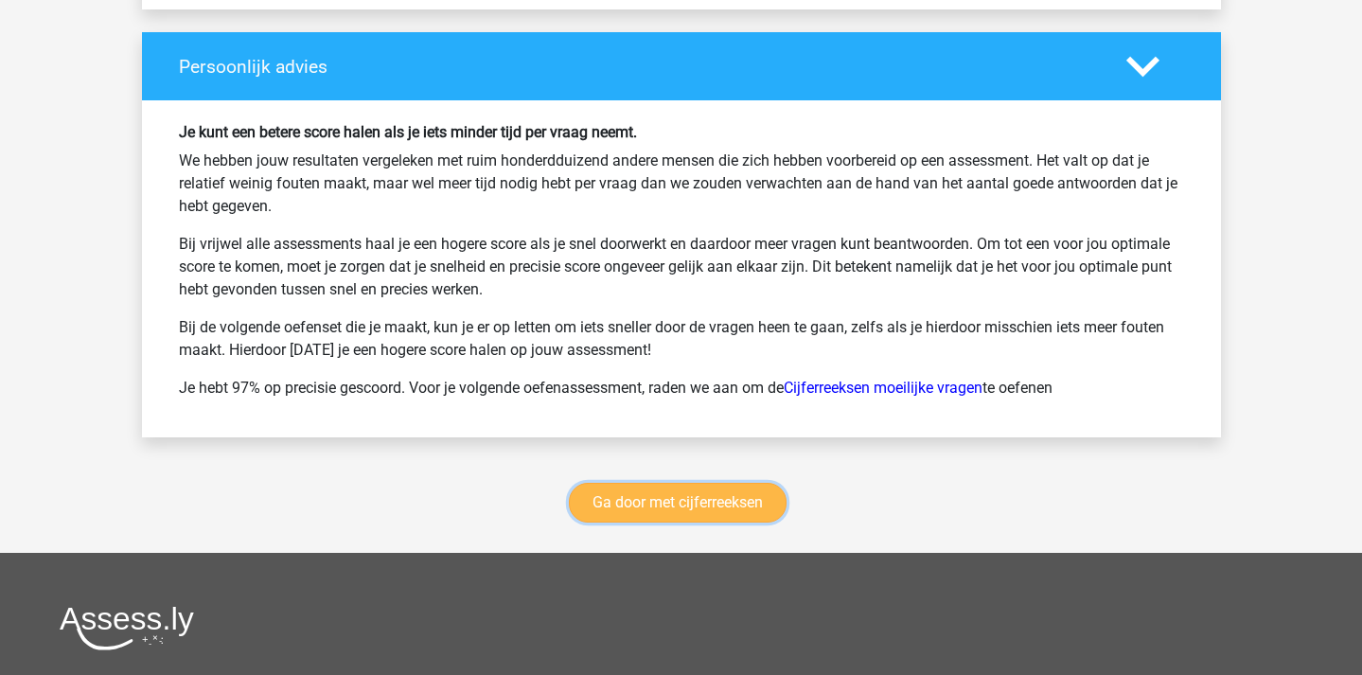
click at [779, 504] on link "Ga door met cijferreeksen" at bounding box center [678, 503] width 218 height 40
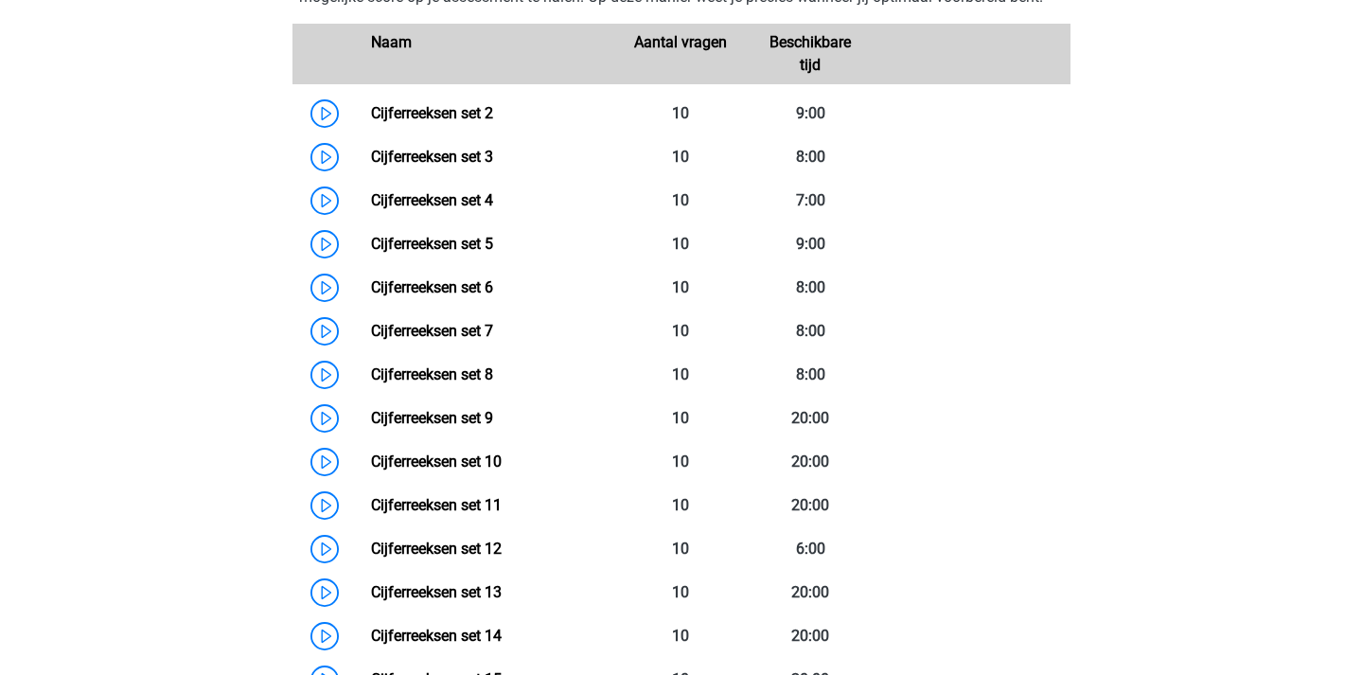
scroll to position [961, 0]
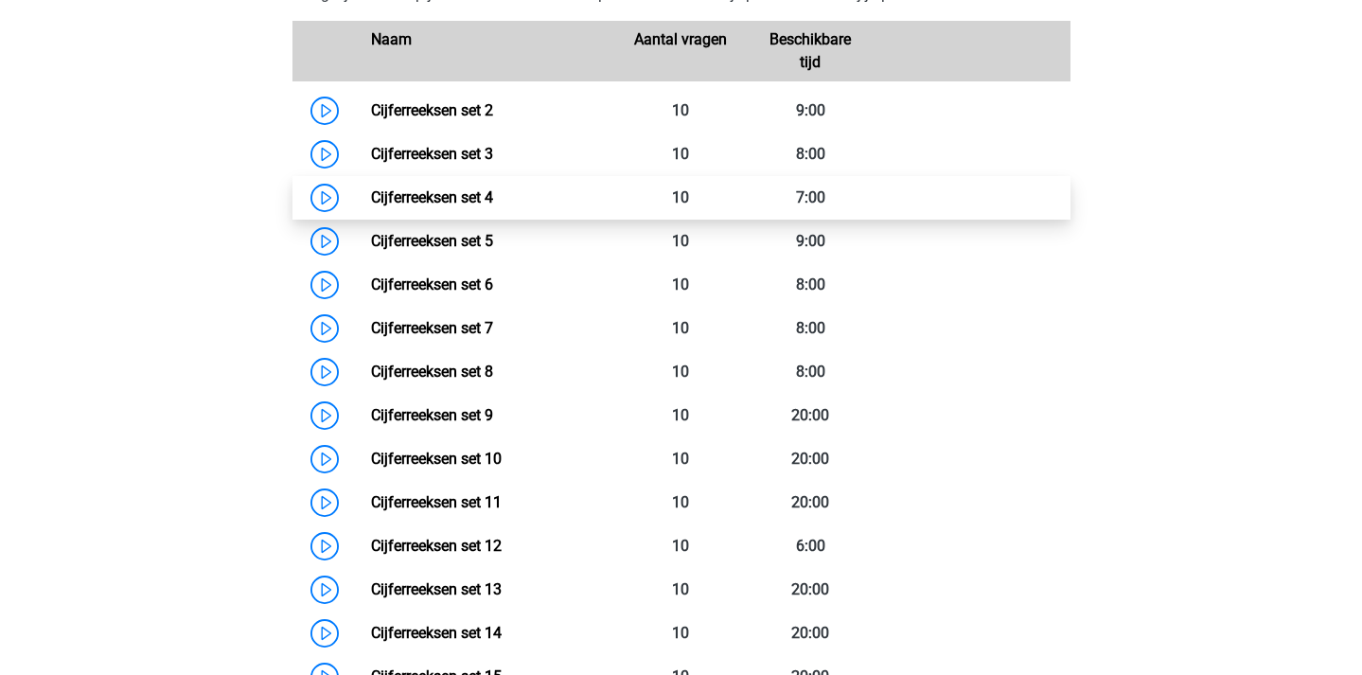
click at [371, 206] on link "Cijferreeksen set 4" at bounding box center [432, 197] width 122 height 18
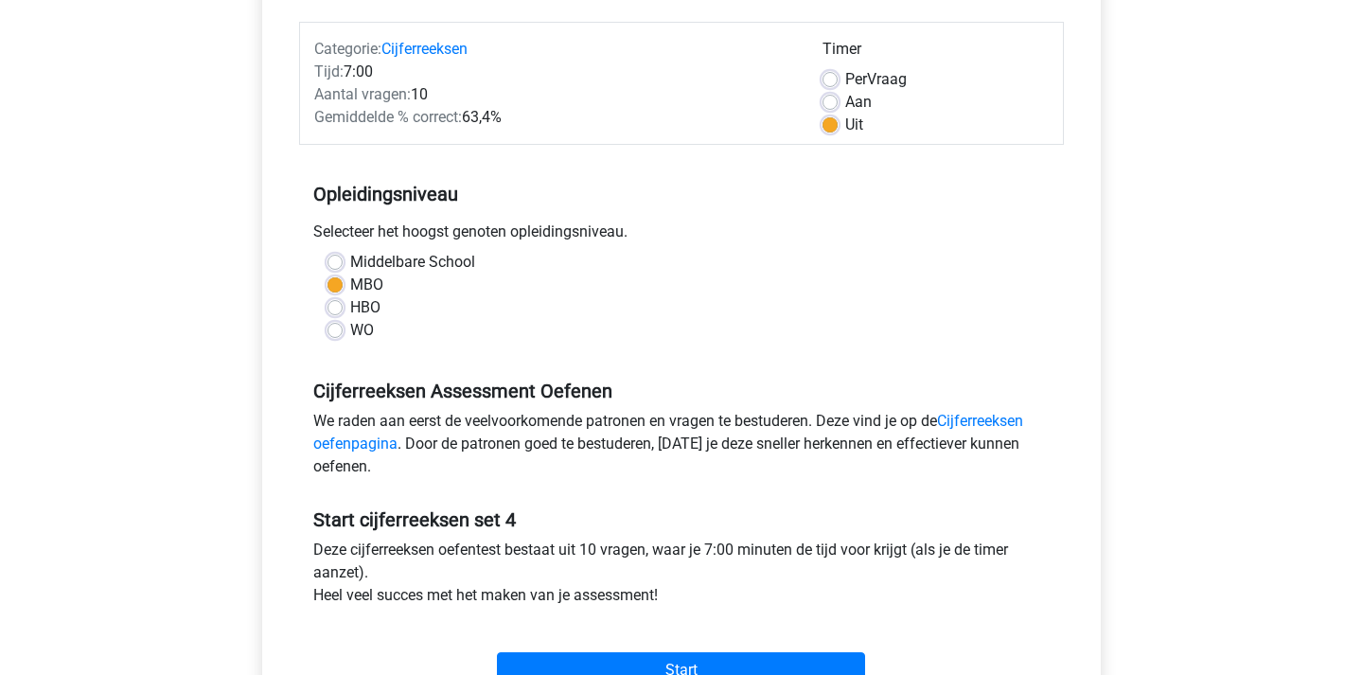
scroll to position [369, 0]
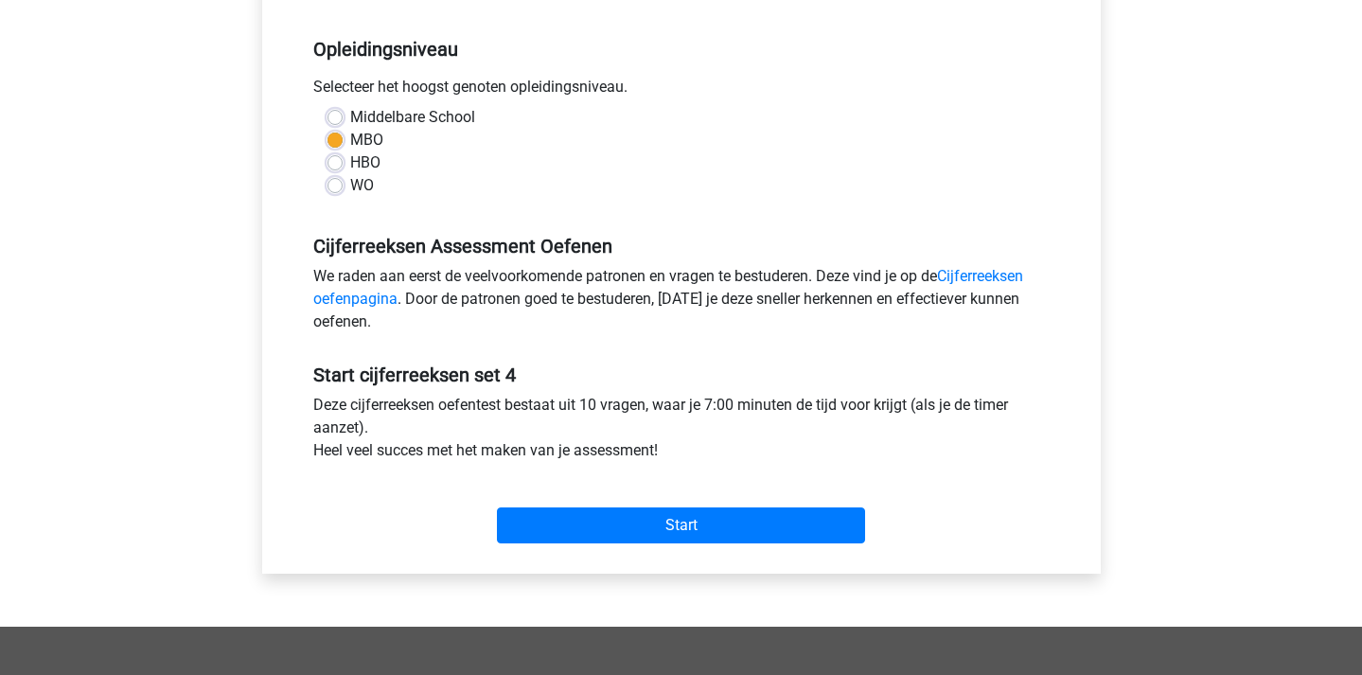
click at [666, 549] on div "Start" at bounding box center [681, 510] width 765 height 81
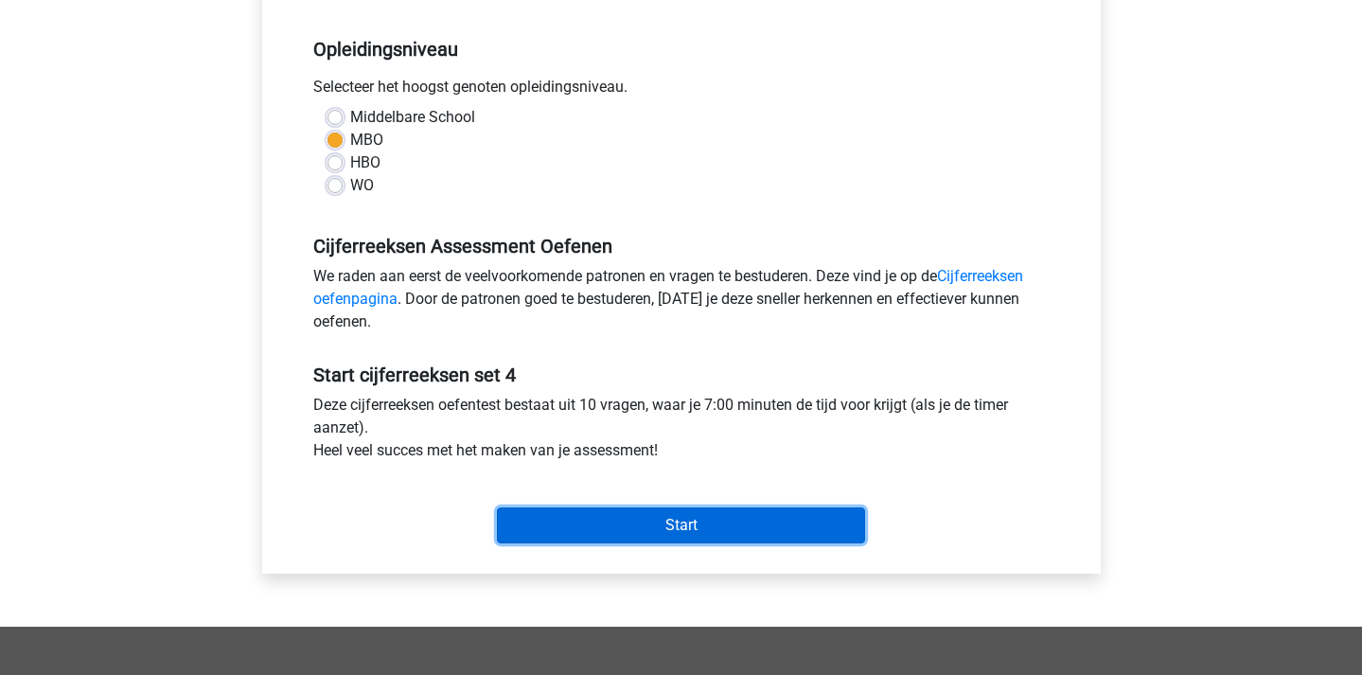
click at [697, 529] on input "Start" at bounding box center [681, 525] width 368 height 36
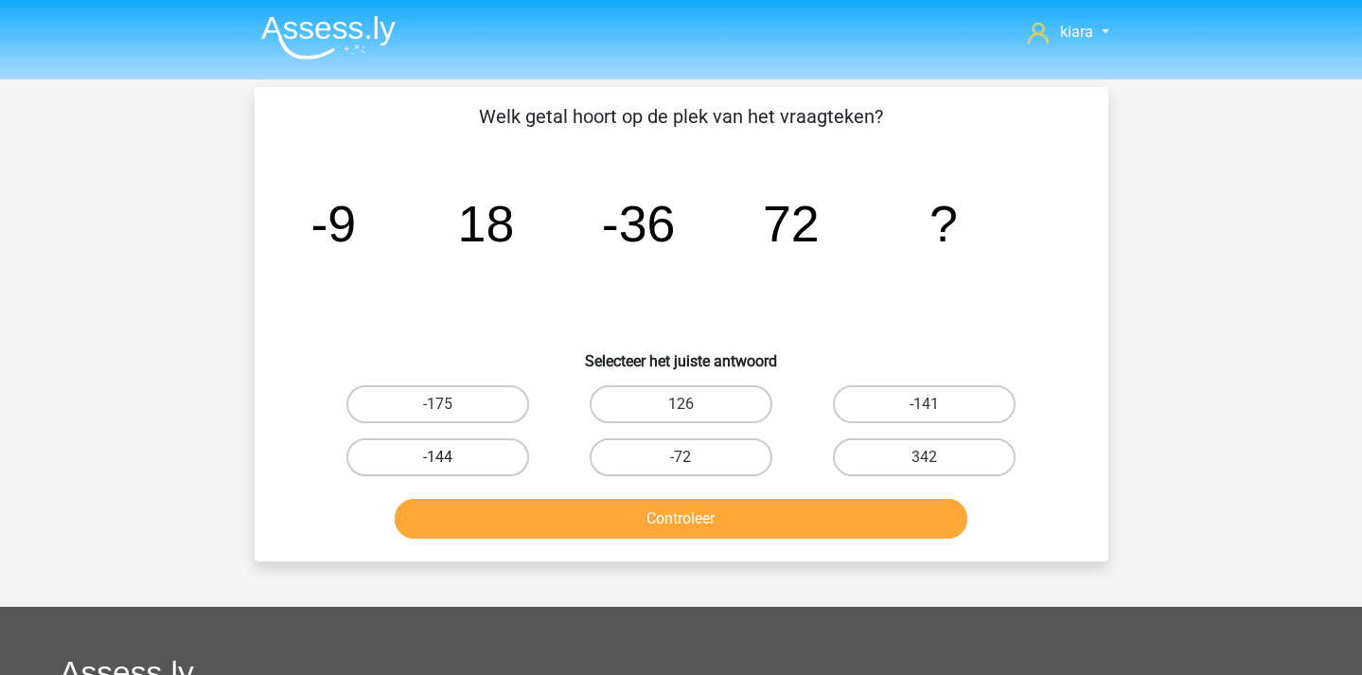
click at [419, 455] on label "-144" at bounding box center [437, 457] width 183 height 38
click at [437, 457] on input "-144" at bounding box center [443, 463] width 12 height 12
radio input "true"
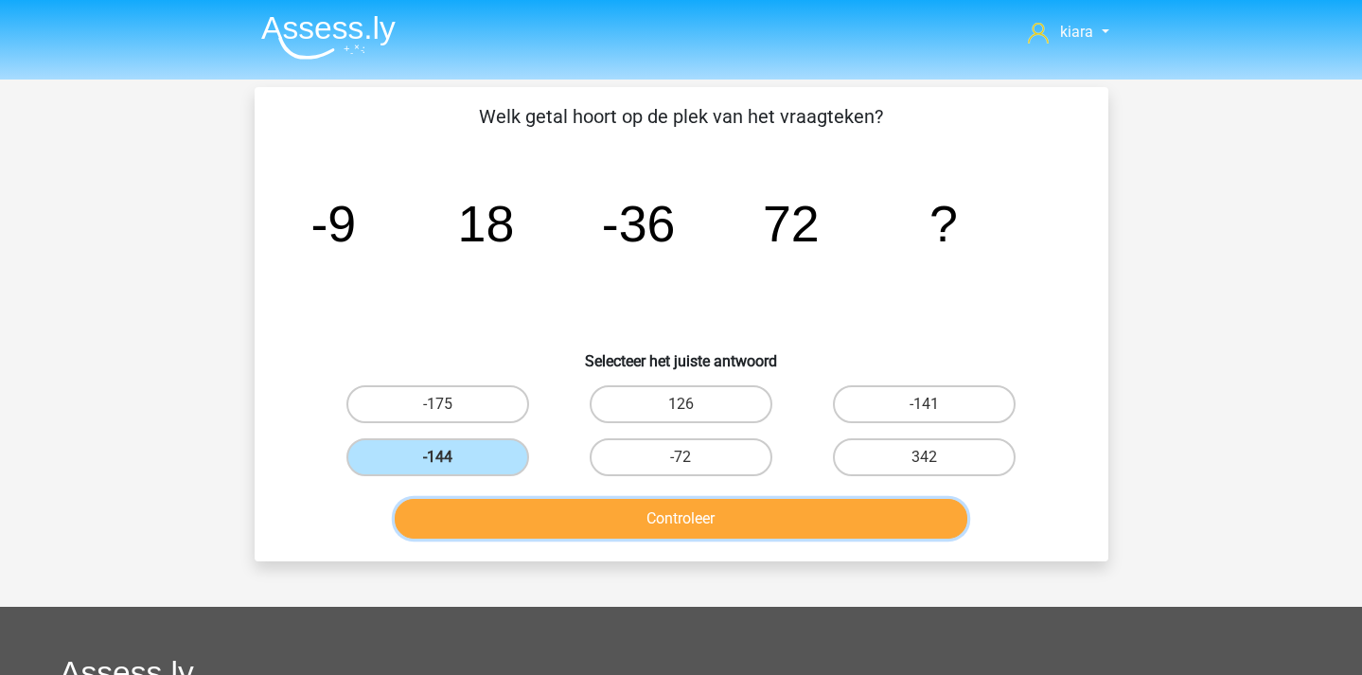
click at [517, 521] on button "Controleer" at bounding box center [681, 519] width 573 height 40
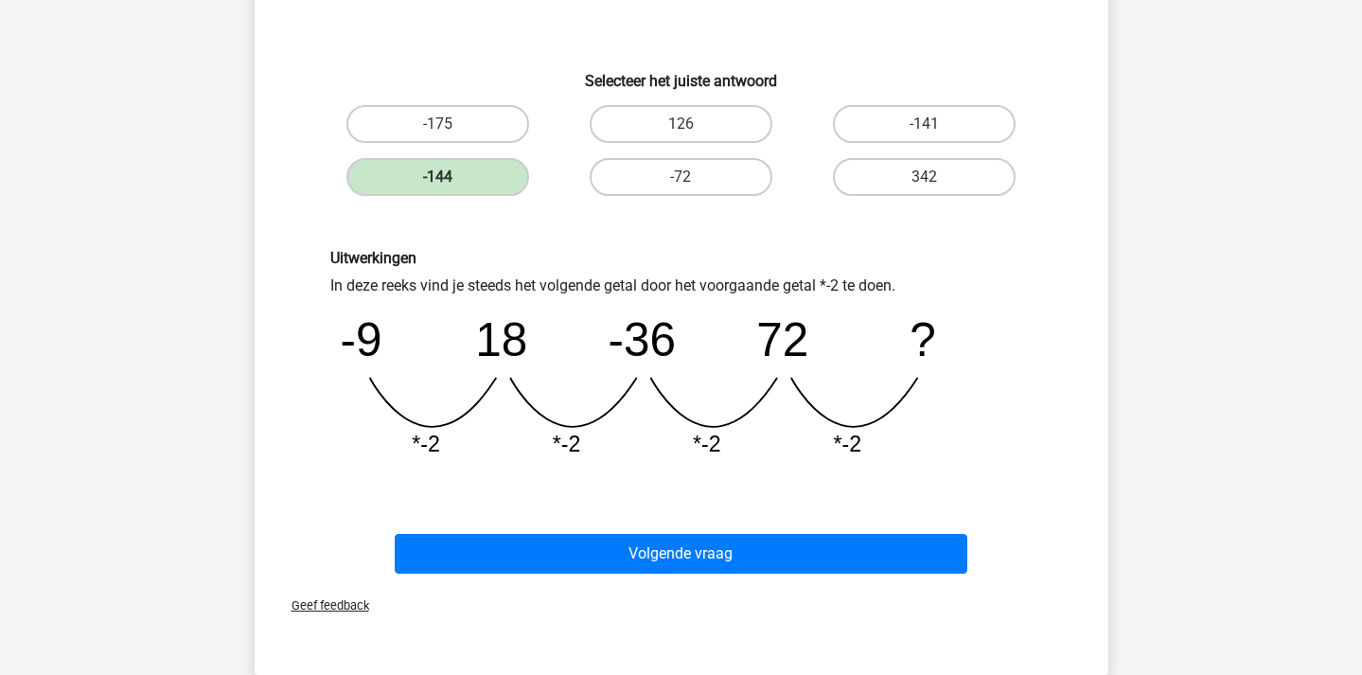
scroll to position [290, 0]
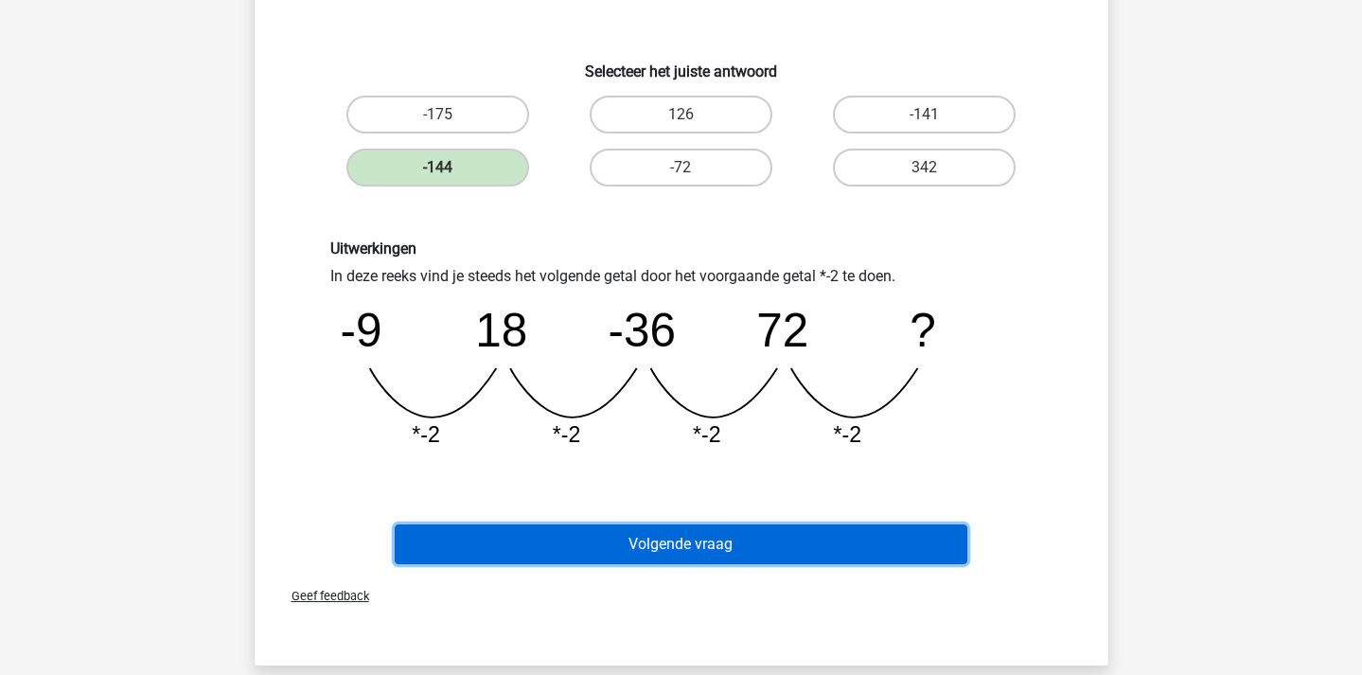
click at [717, 543] on button "Volgende vraag" at bounding box center [681, 544] width 573 height 40
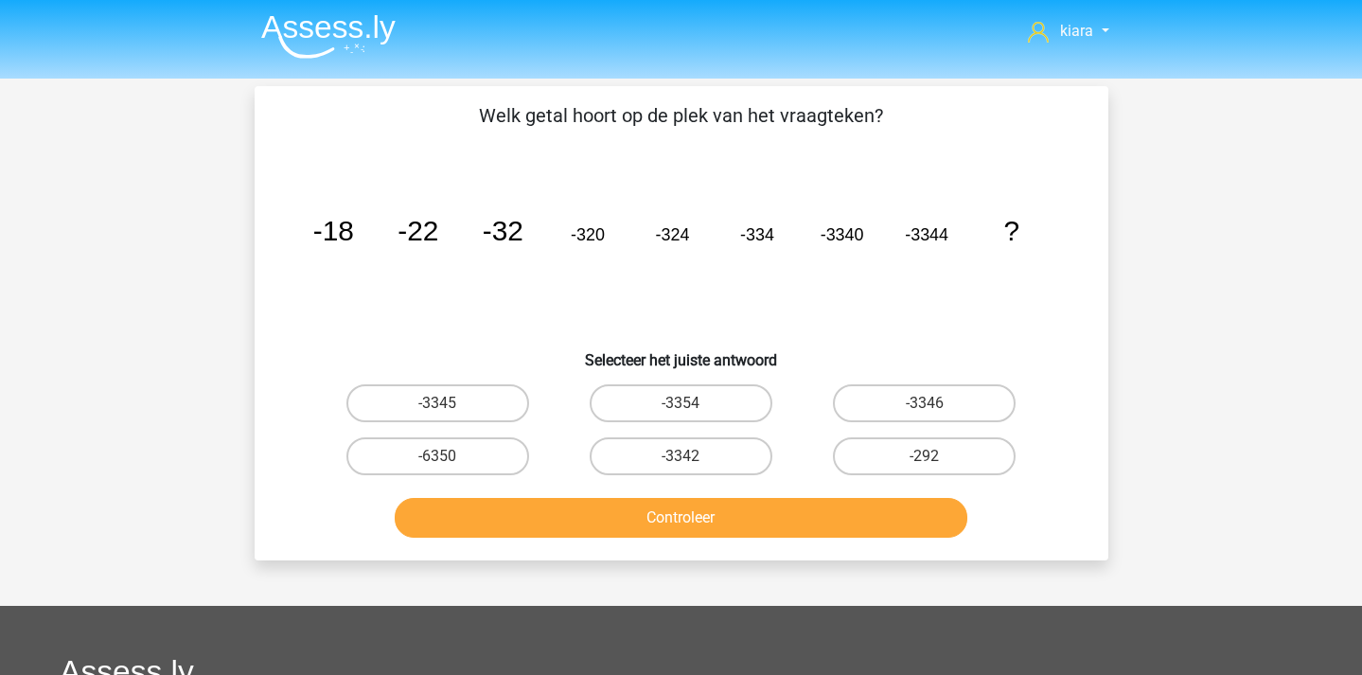
scroll to position [0, 0]
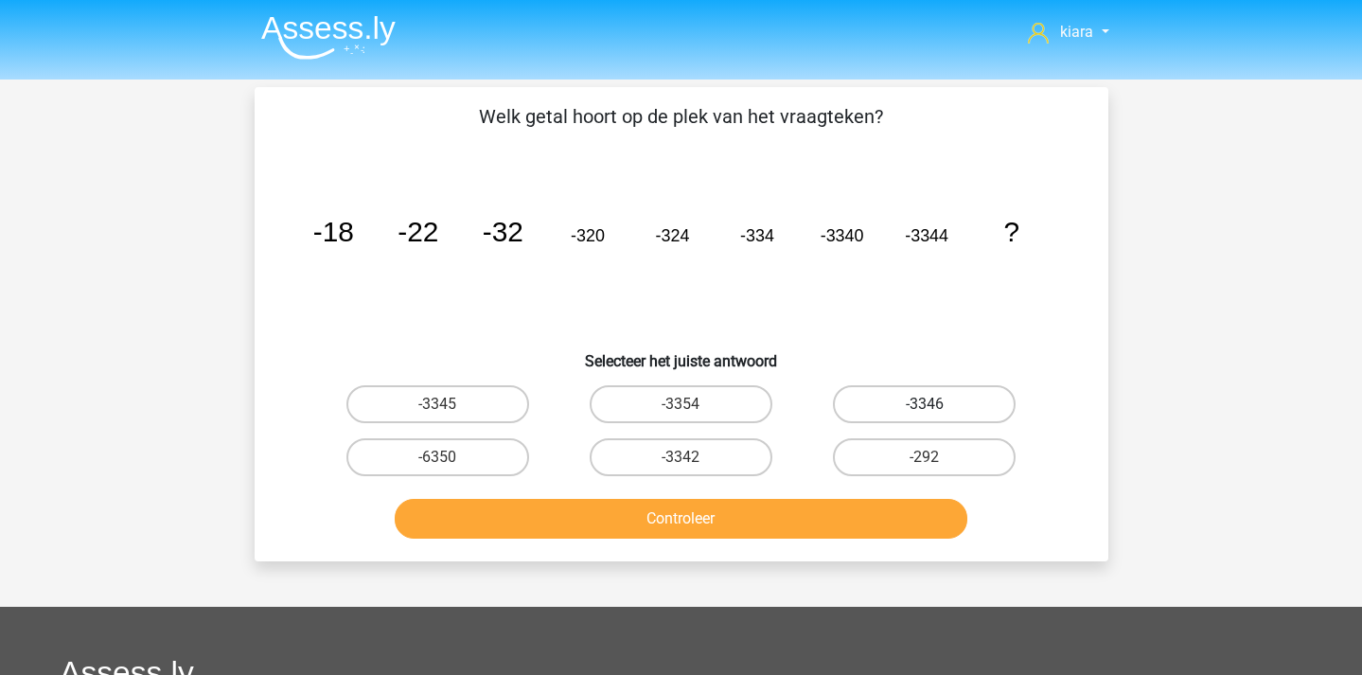
click at [949, 401] on label "-3346" at bounding box center [924, 404] width 183 height 38
click at [937, 404] on input "-3346" at bounding box center [931, 410] width 12 height 12
radio input "true"
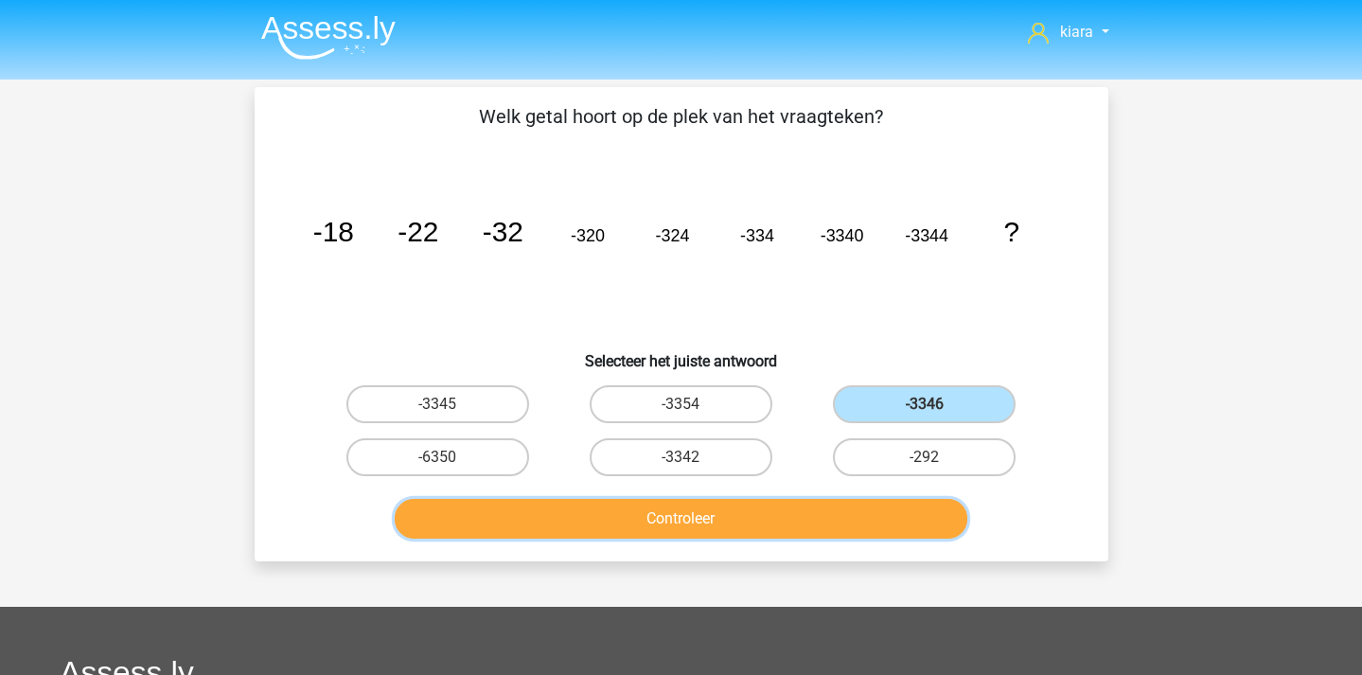
click at [878, 523] on button "Controleer" at bounding box center [681, 519] width 573 height 40
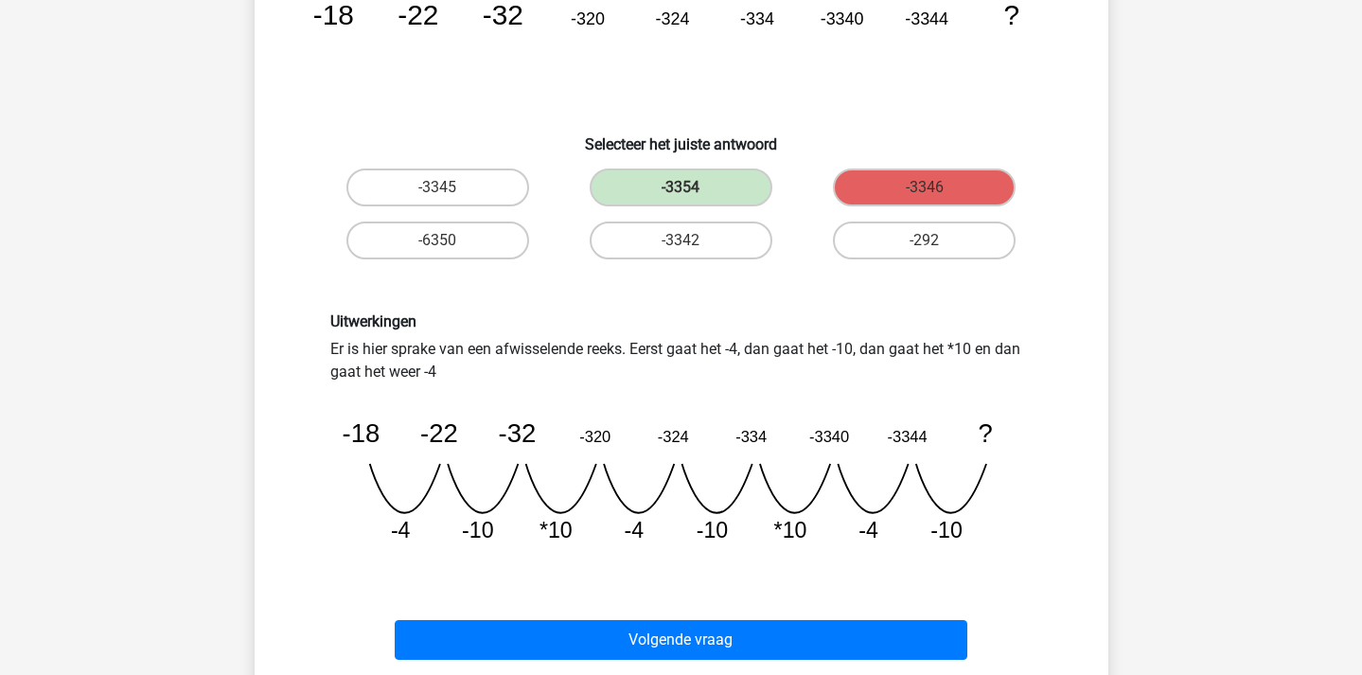
scroll to position [252, 0]
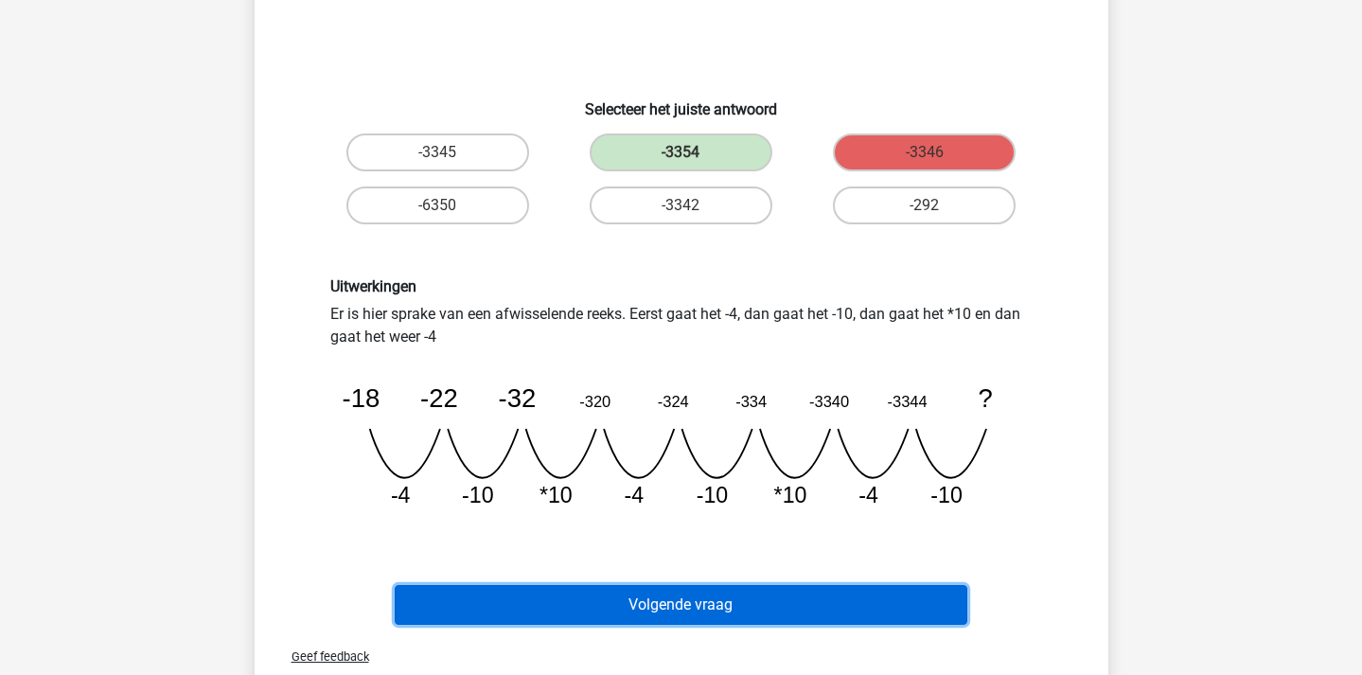
click at [681, 594] on button "Volgende vraag" at bounding box center [681, 605] width 573 height 40
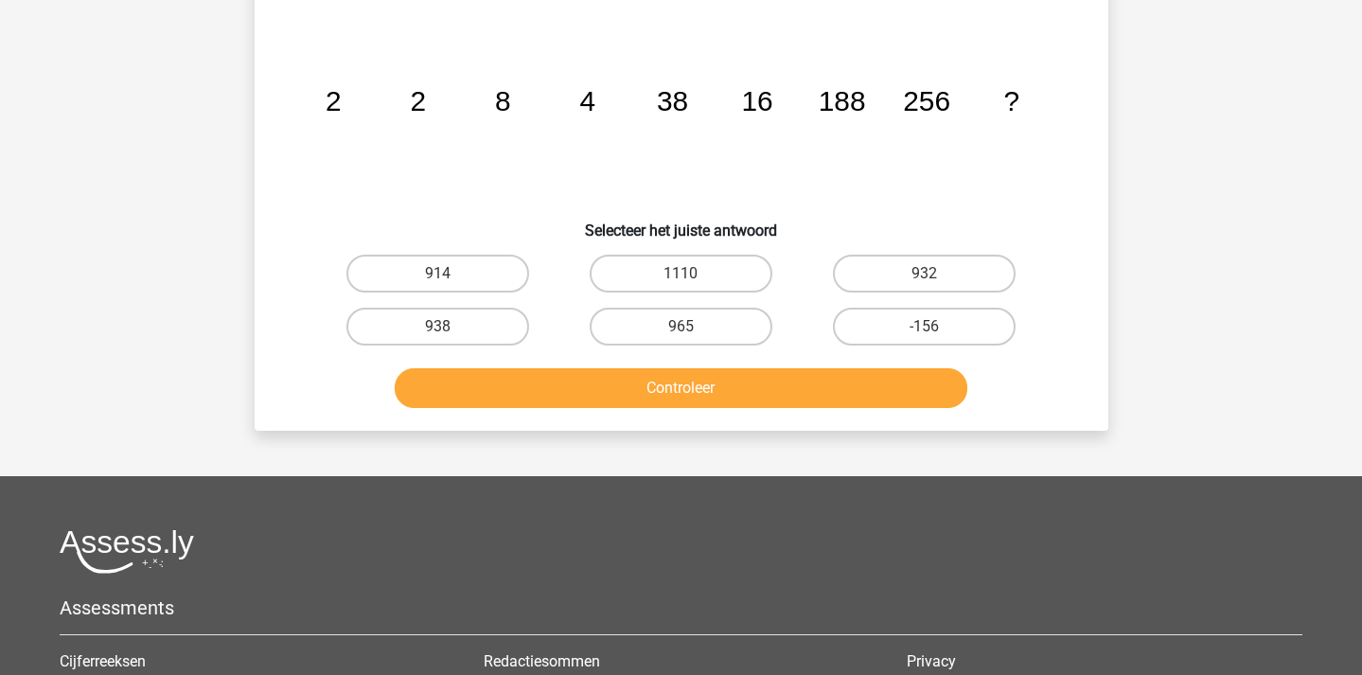
scroll to position [87, 0]
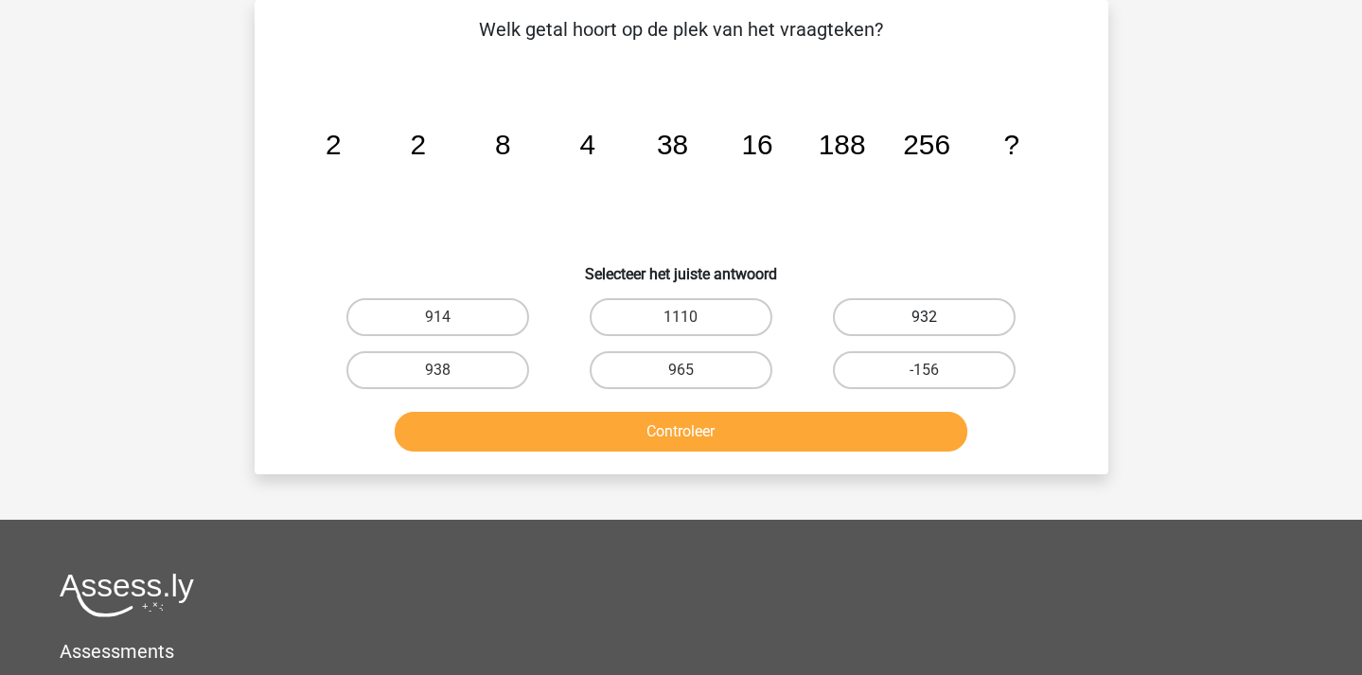
click at [920, 316] on label "932" at bounding box center [924, 317] width 183 height 38
click at [925, 317] on input "932" at bounding box center [931, 323] width 12 height 12
radio input "true"
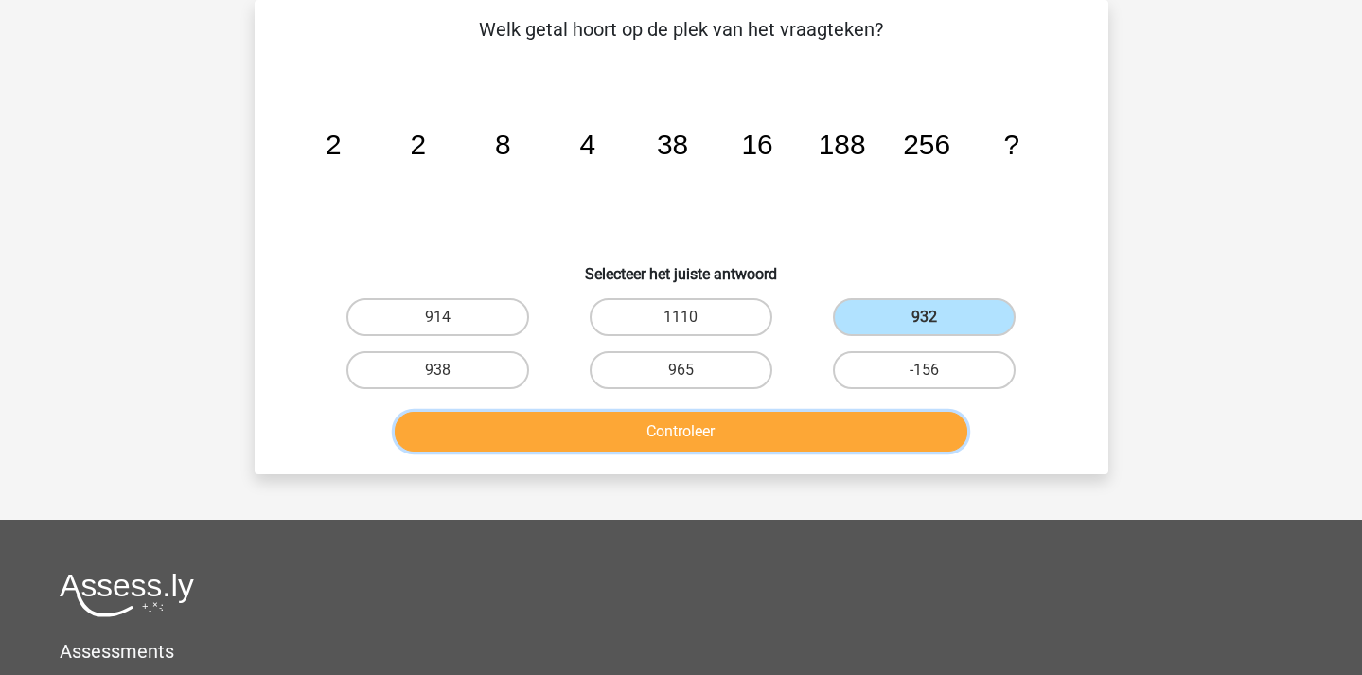
click at [861, 417] on button "Controleer" at bounding box center [681, 432] width 573 height 40
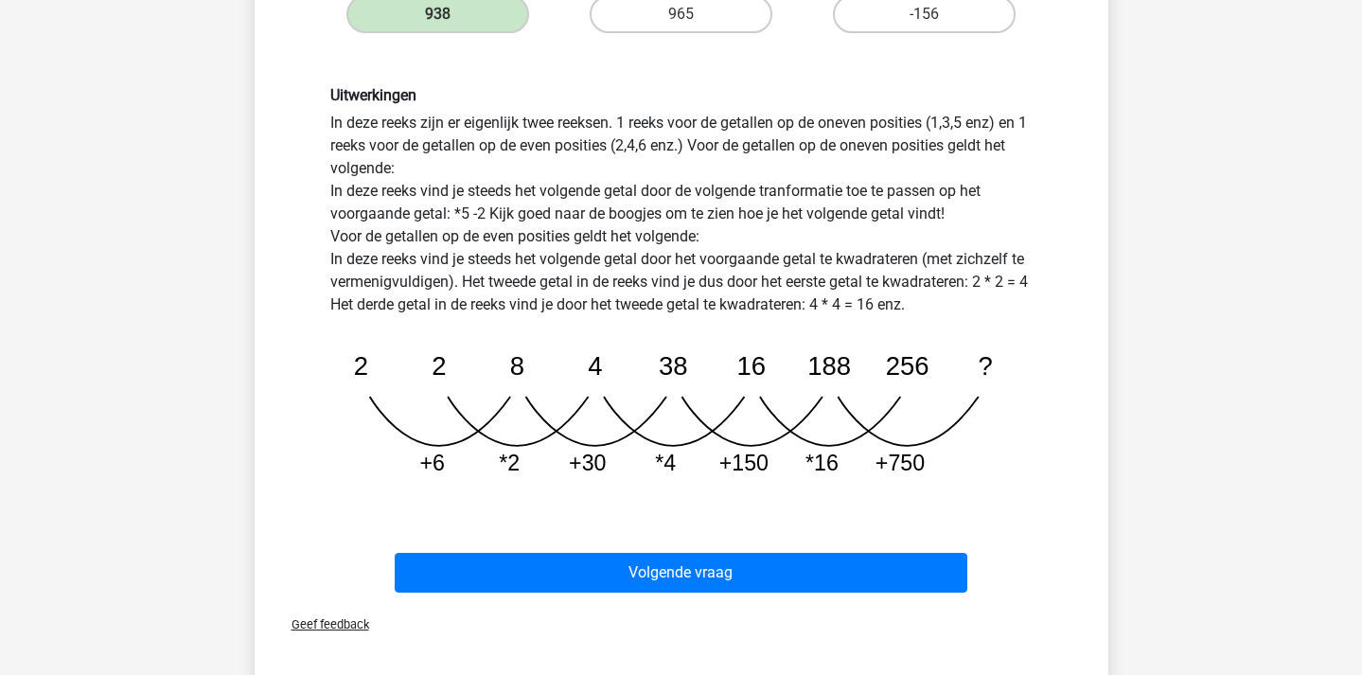
scroll to position [467, 0]
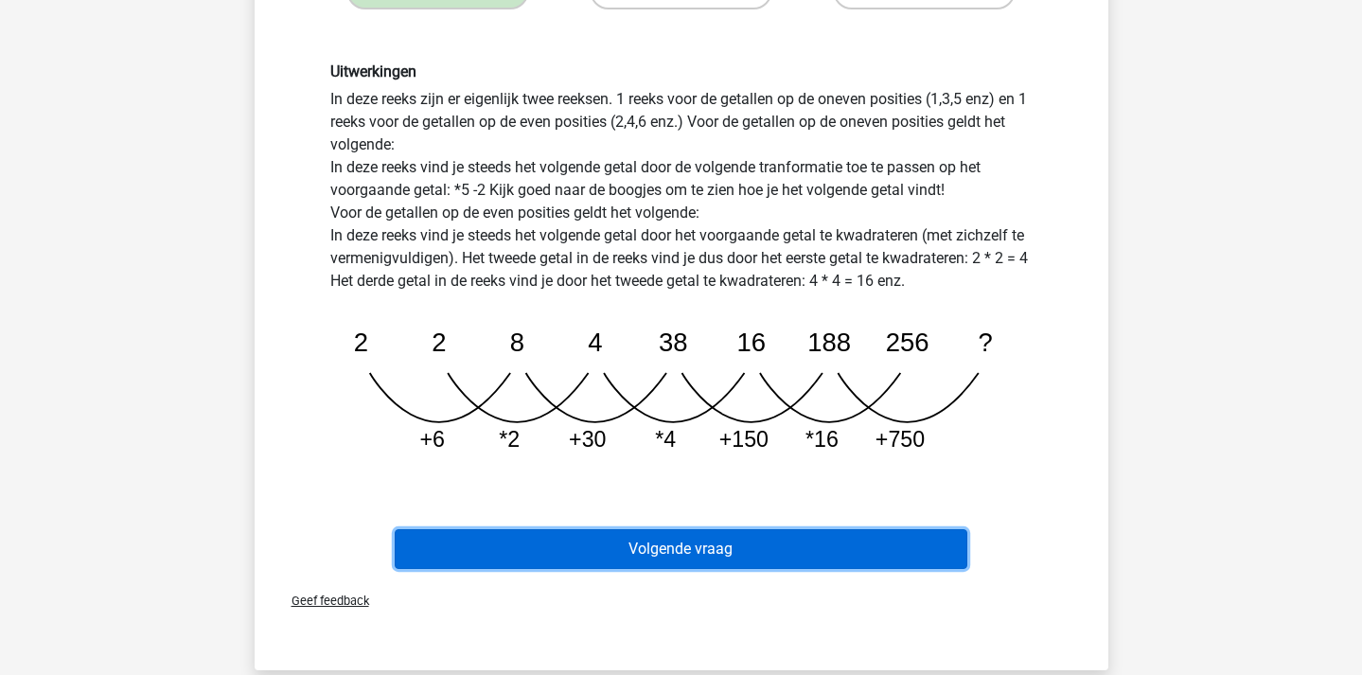
click at [892, 533] on button "Volgende vraag" at bounding box center [681, 549] width 573 height 40
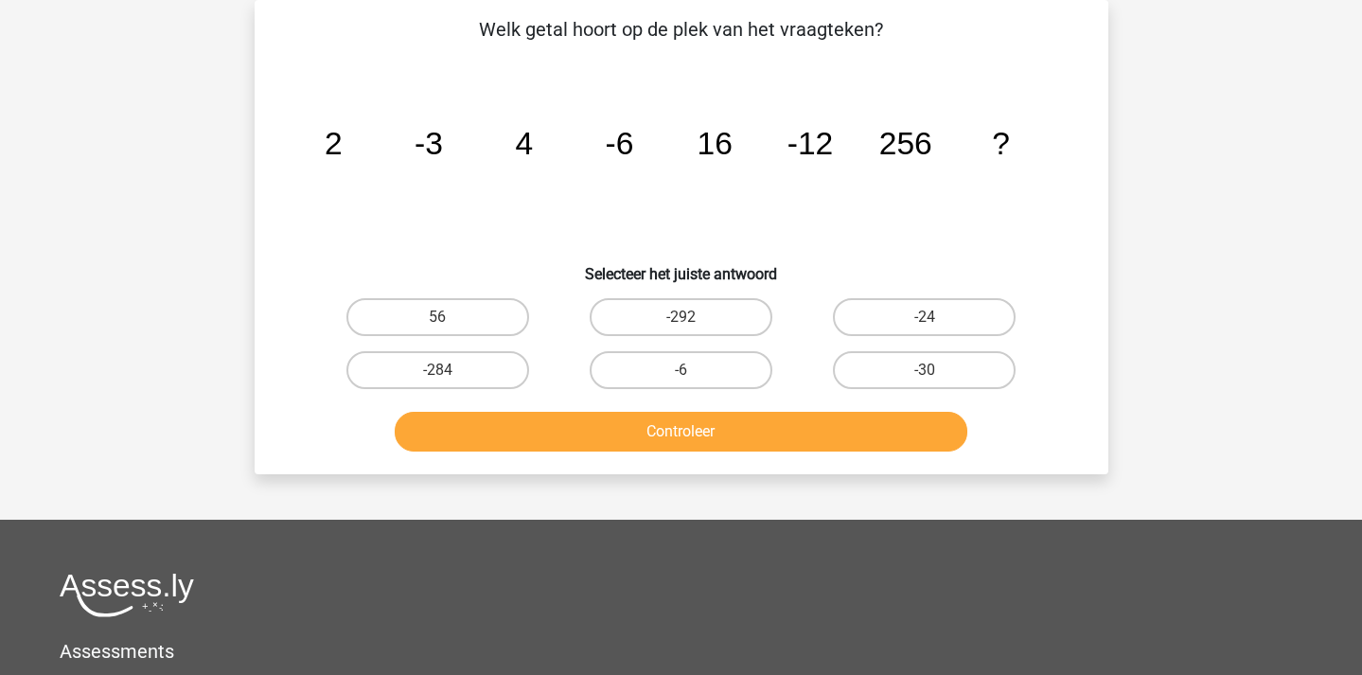
scroll to position [0, 0]
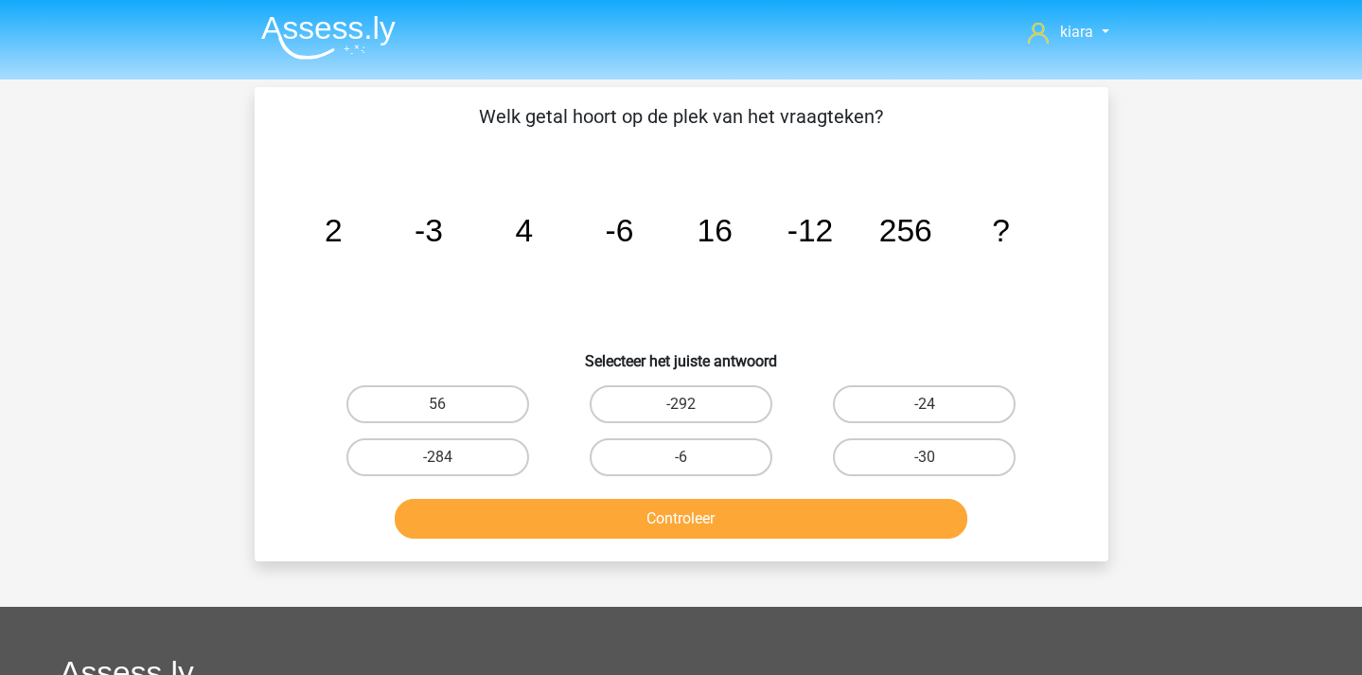
click at [932, 410] on input "-24" at bounding box center [931, 410] width 12 height 12
radio input "true"
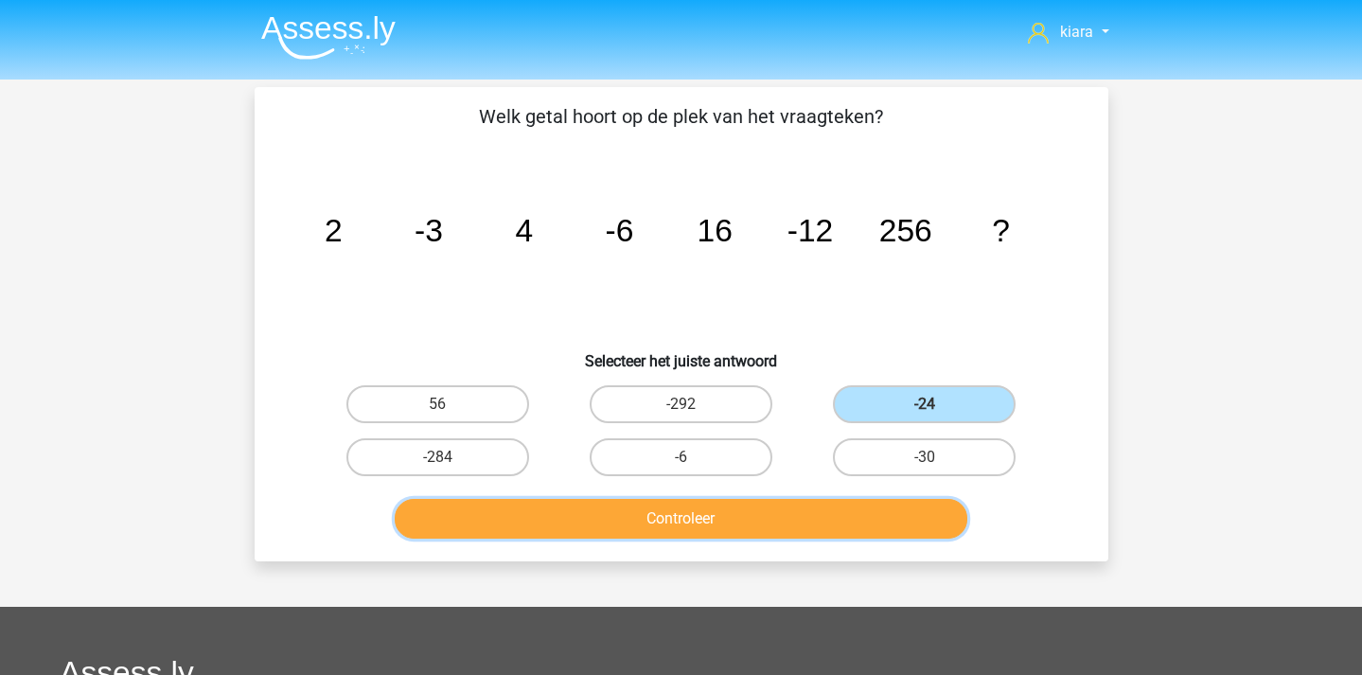
click at [843, 522] on button "Controleer" at bounding box center [681, 519] width 573 height 40
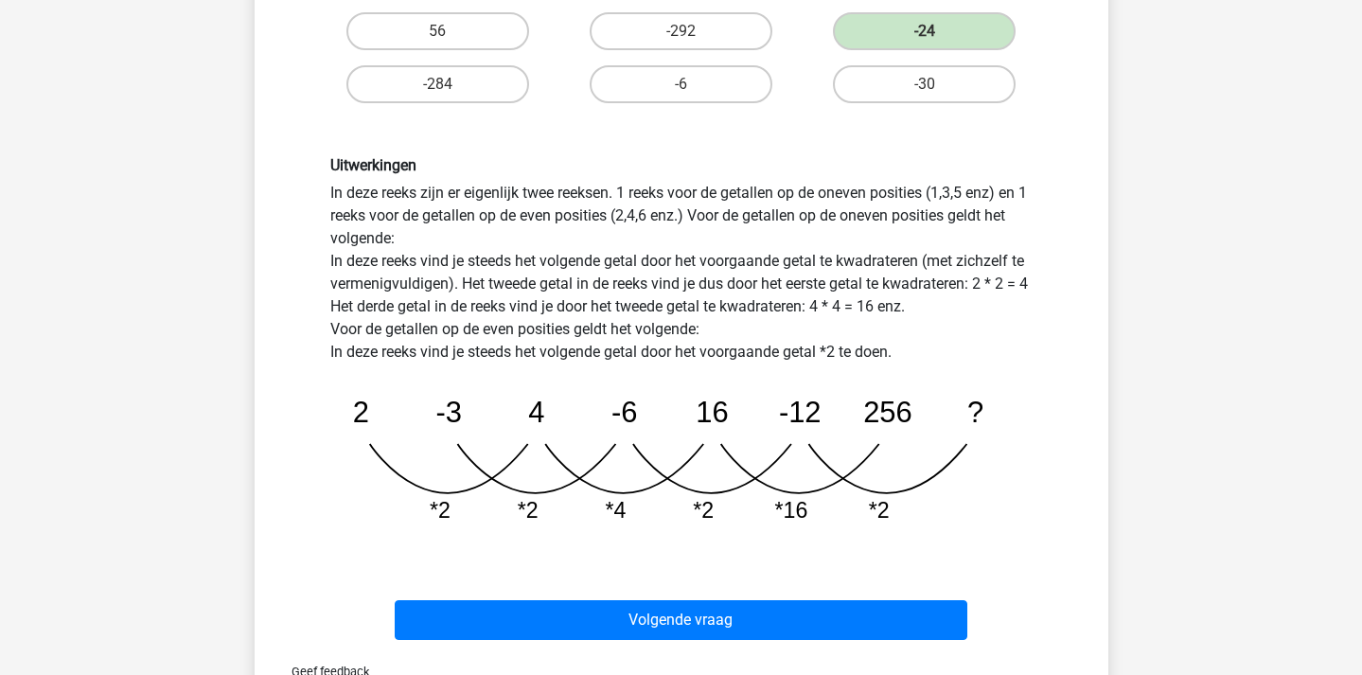
scroll to position [376, 0]
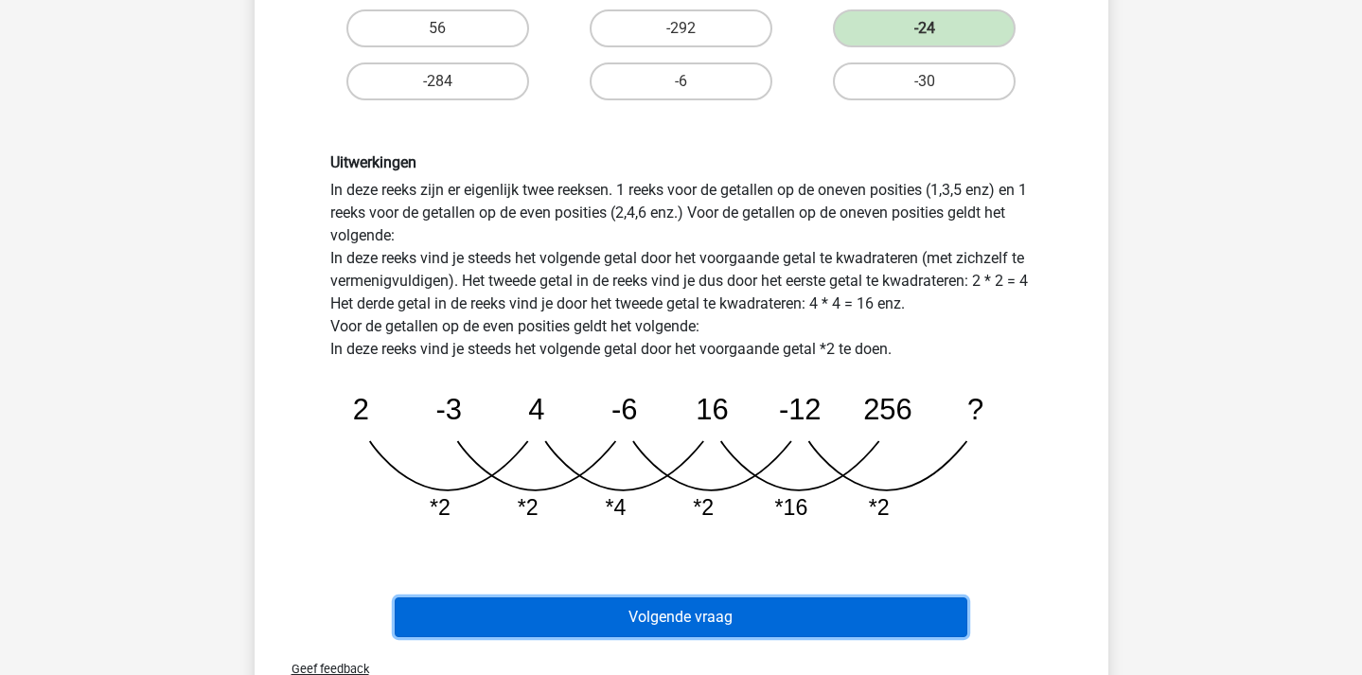
click at [792, 611] on button "Volgende vraag" at bounding box center [681, 617] width 573 height 40
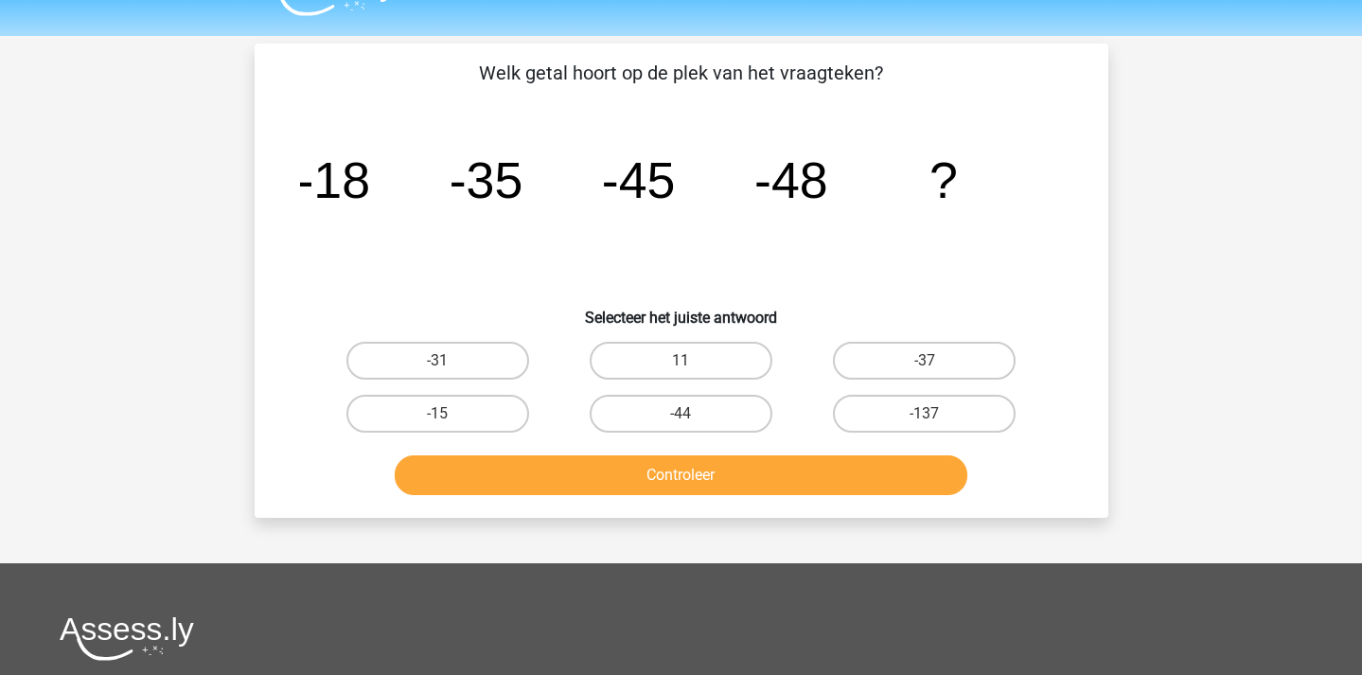
scroll to position [0, 0]
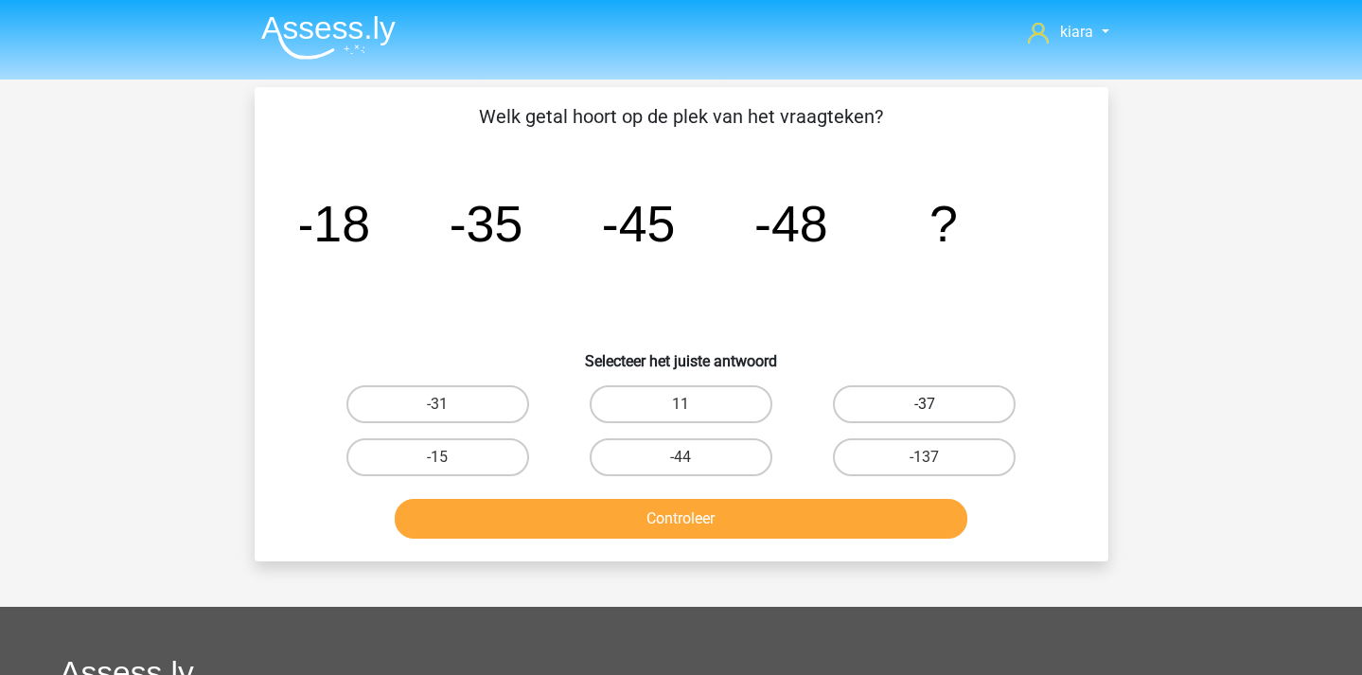
click at [915, 405] on label "-37" at bounding box center [924, 404] width 183 height 38
click at [925, 405] on input "-37" at bounding box center [931, 410] width 12 height 12
radio input "true"
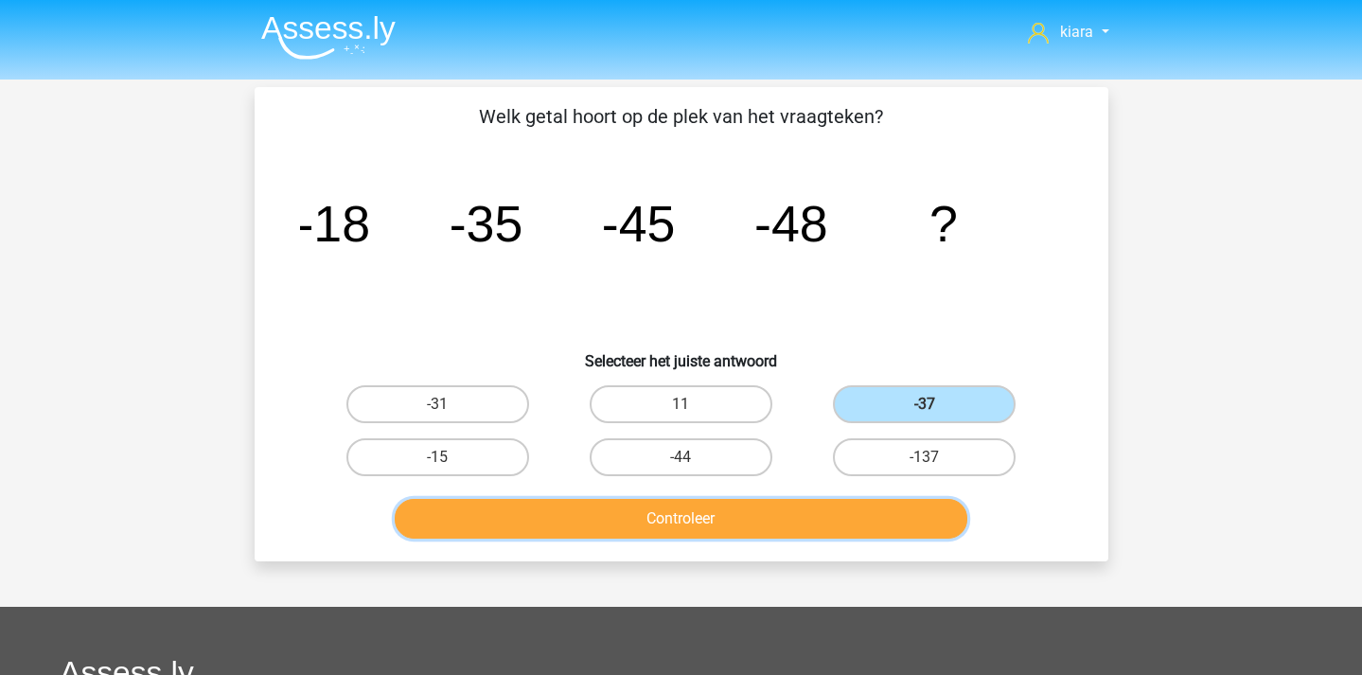
click at [825, 533] on button "Controleer" at bounding box center [681, 519] width 573 height 40
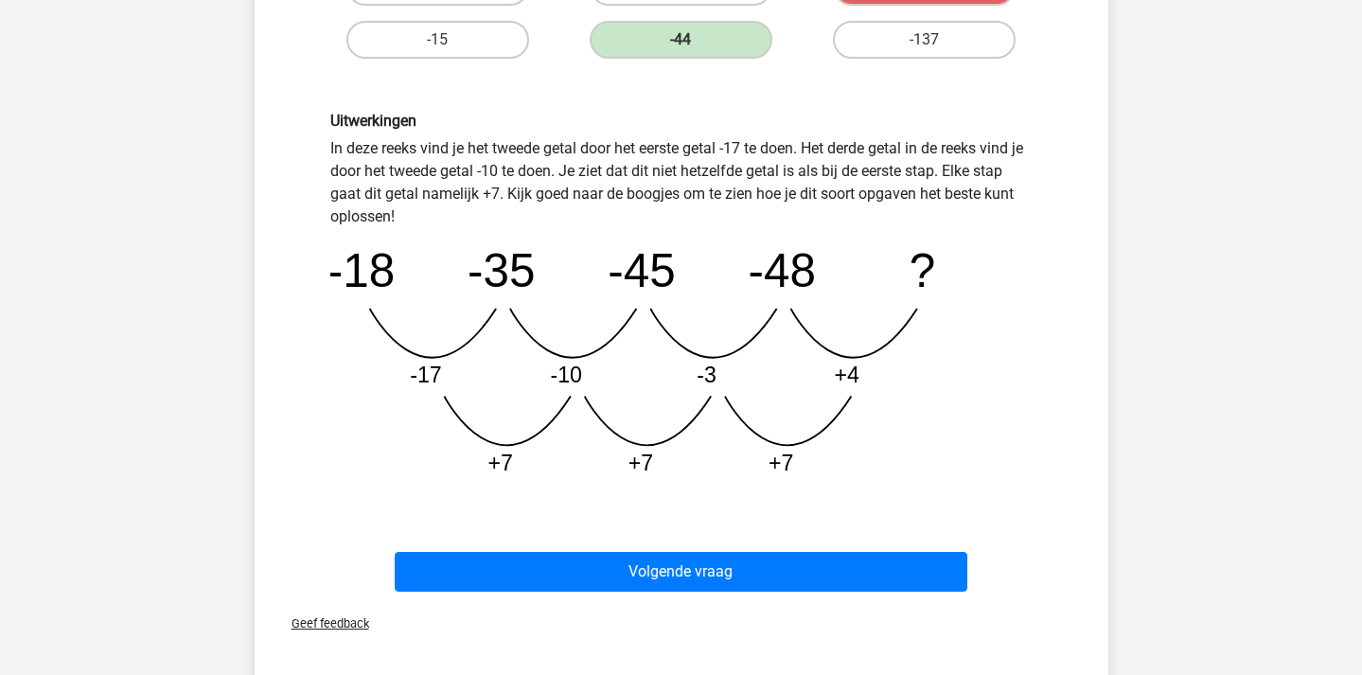
scroll to position [435, 0]
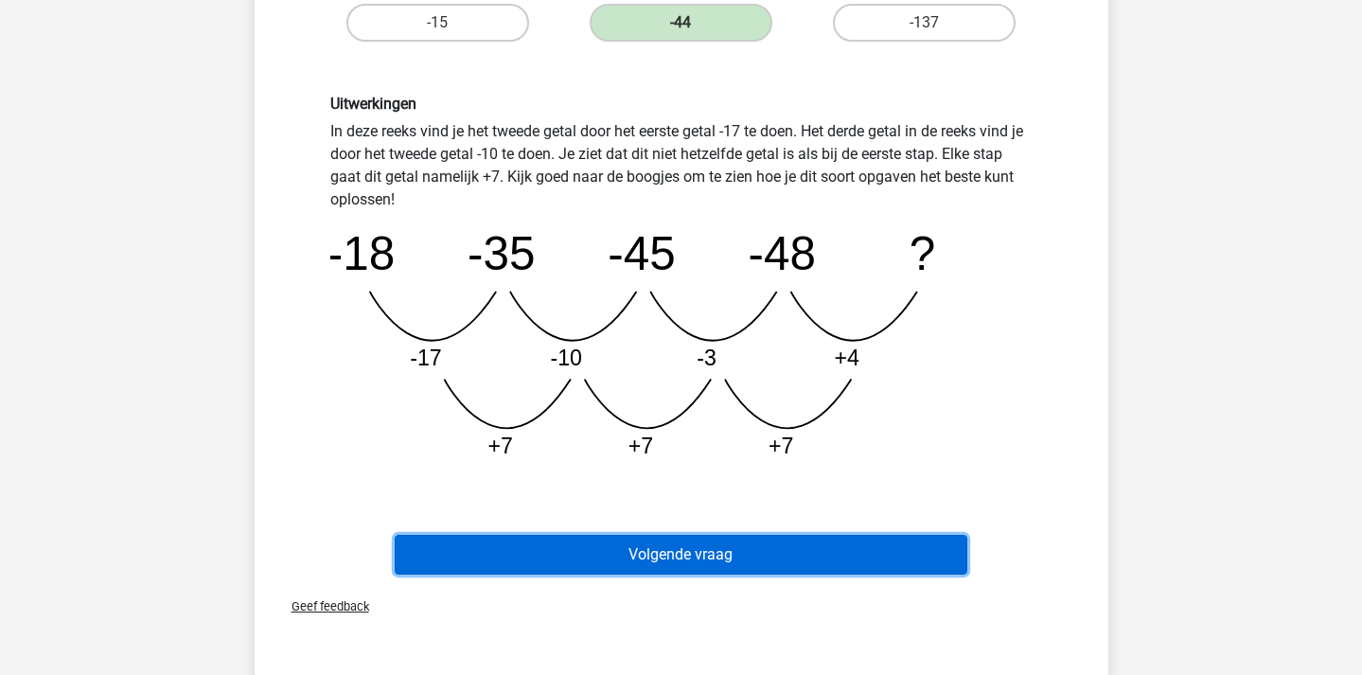
click at [927, 567] on button "Volgende vraag" at bounding box center [681, 555] width 573 height 40
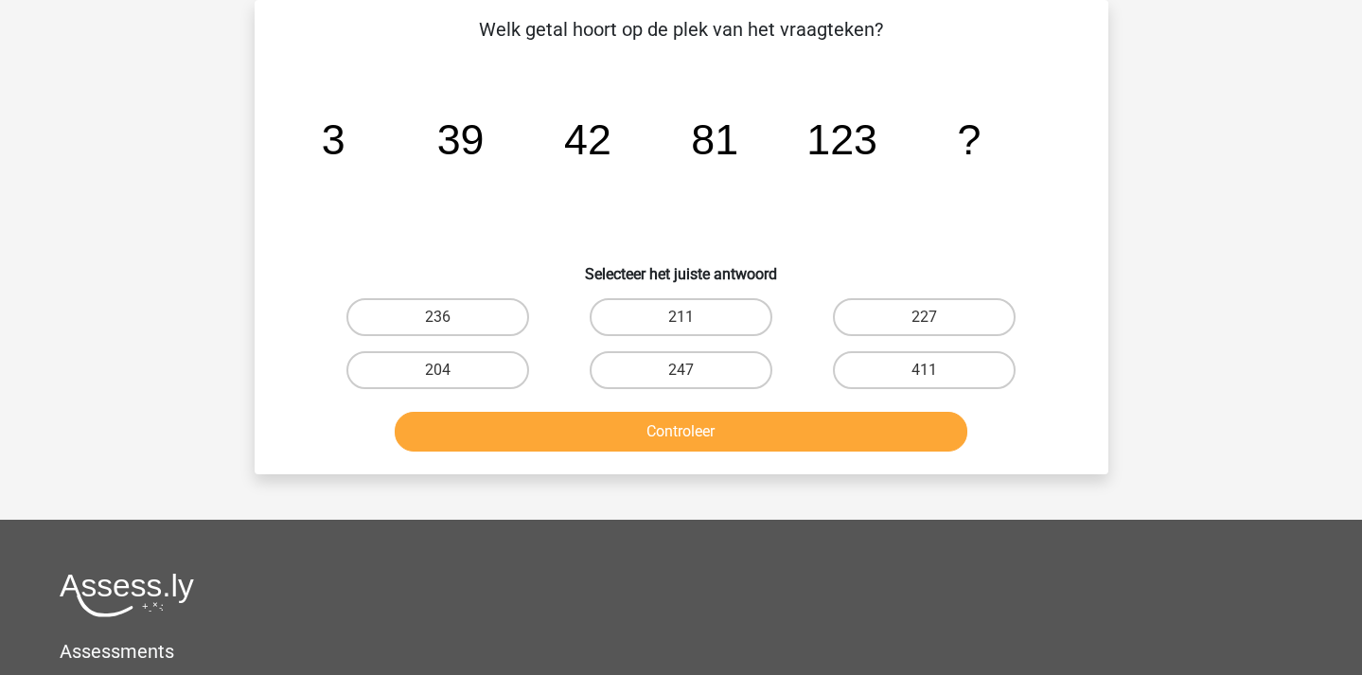
scroll to position [0, 0]
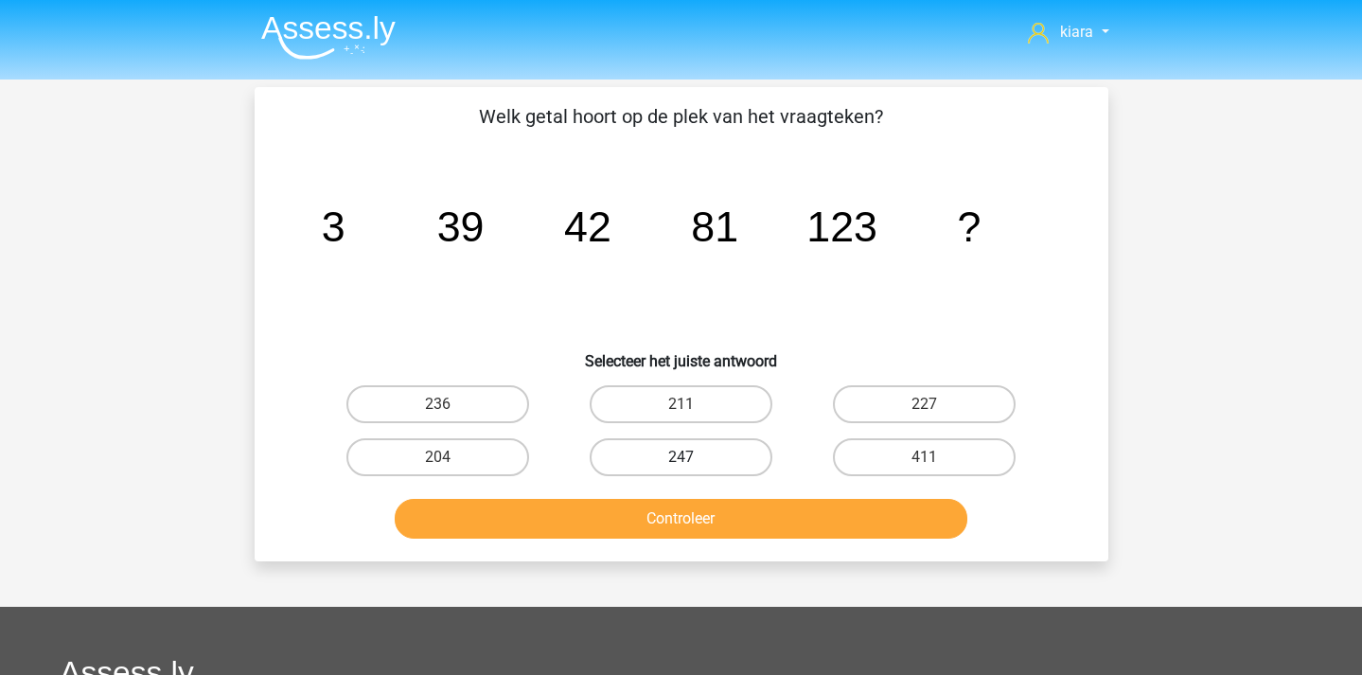
click at [736, 450] on label "247" at bounding box center [681, 457] width 183 height 38
click at [693, 457] on input "247" at bounding box center [687, 463] width 12 height 12
radio input "true"
click at [813, 540] on div "Controleer" at bounding box center [681, 522] width 731 height 47
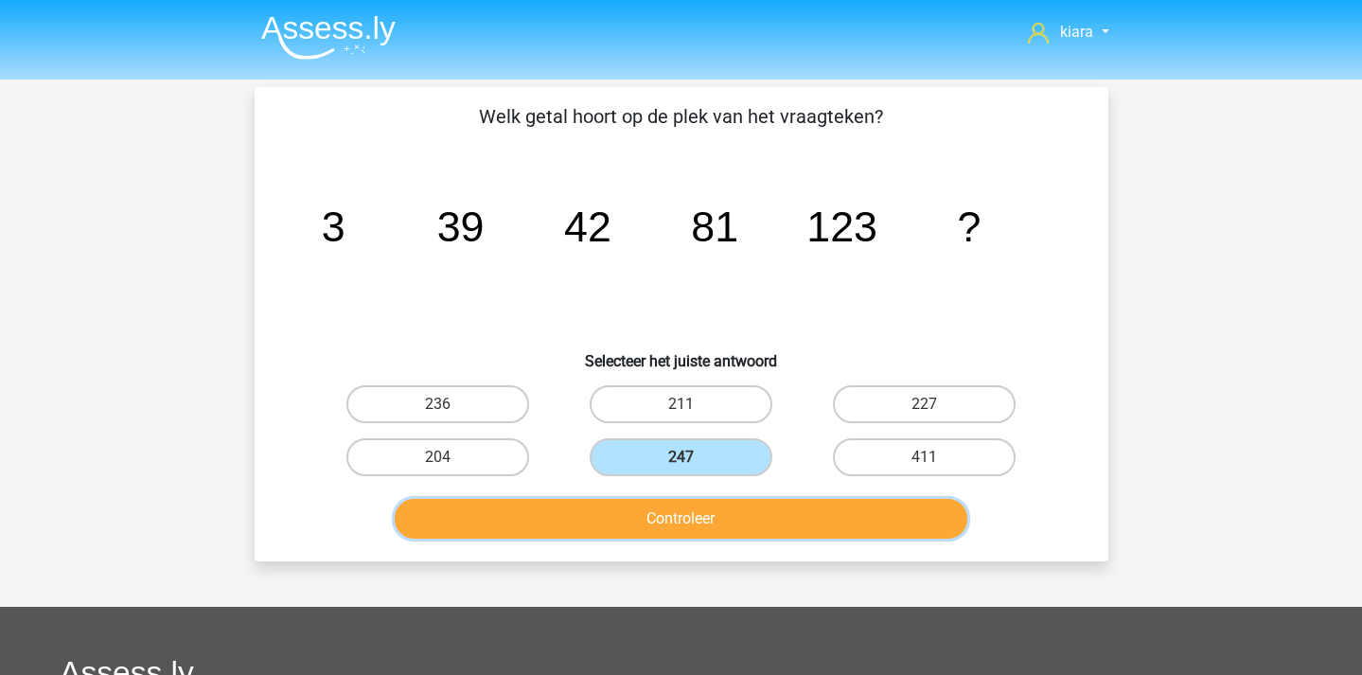
click at [811, 504] on button "Controleer" at bounding box center [681, 519] width 573 height 40
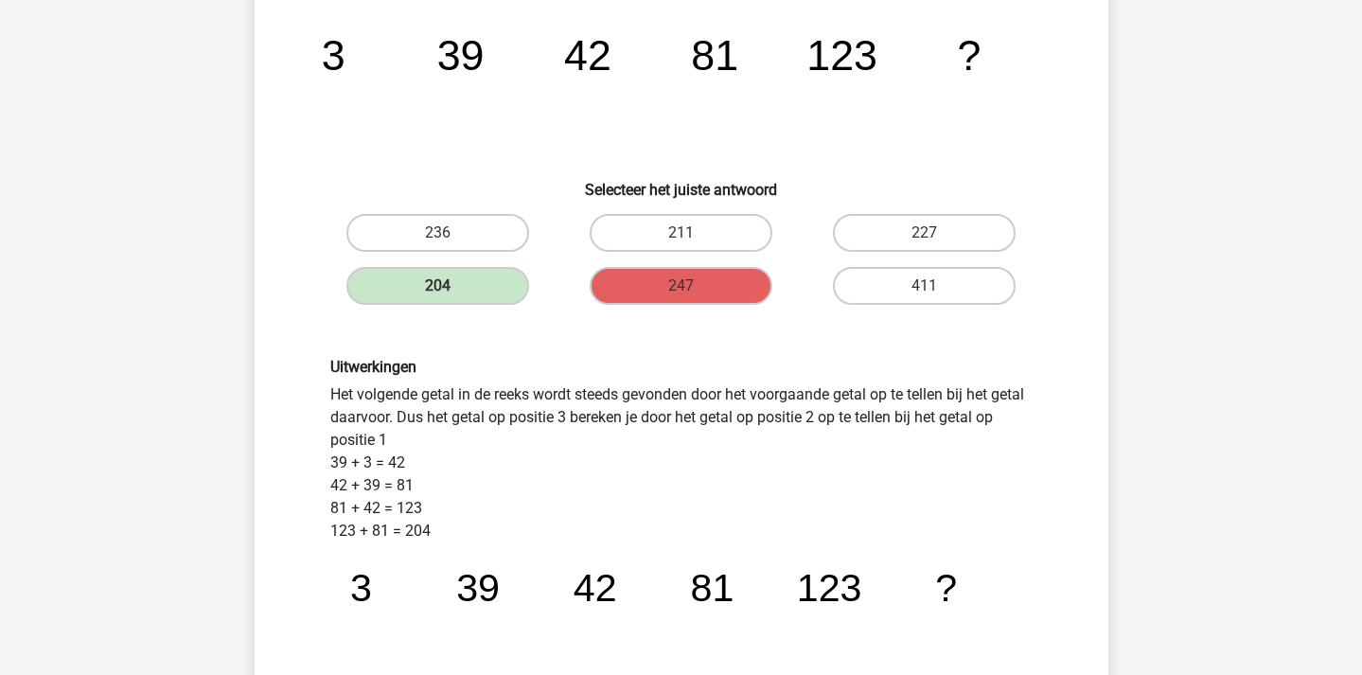
scroll to position [151, 0]
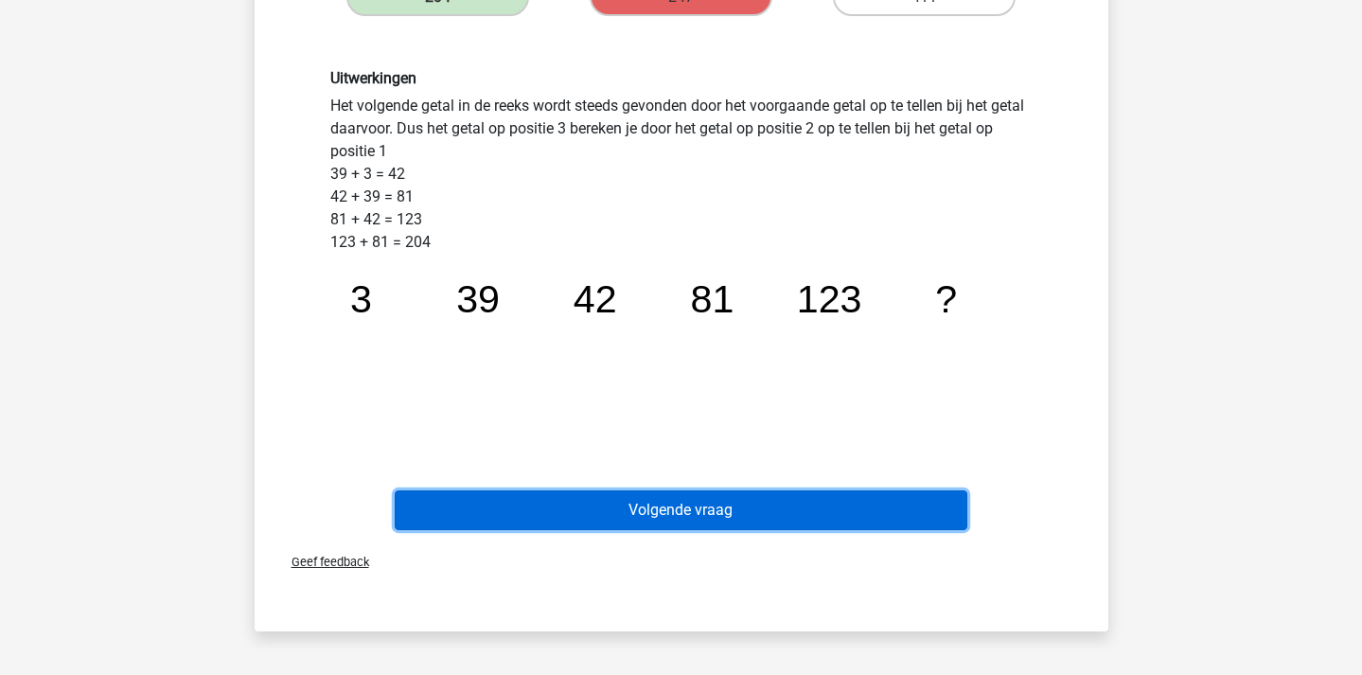
click at [575, 524] on button "Volgende vraag" at bounding box center [681, 510] width 573 height 40
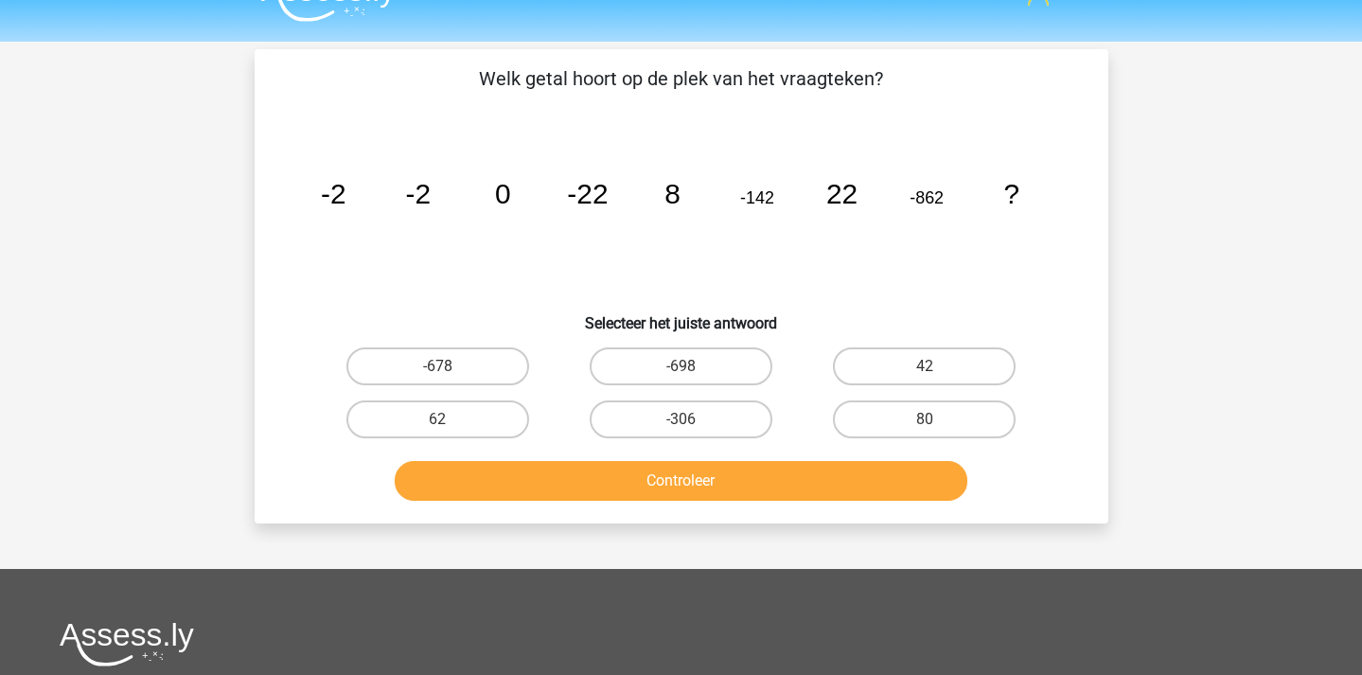
scroll to position [0, 0]
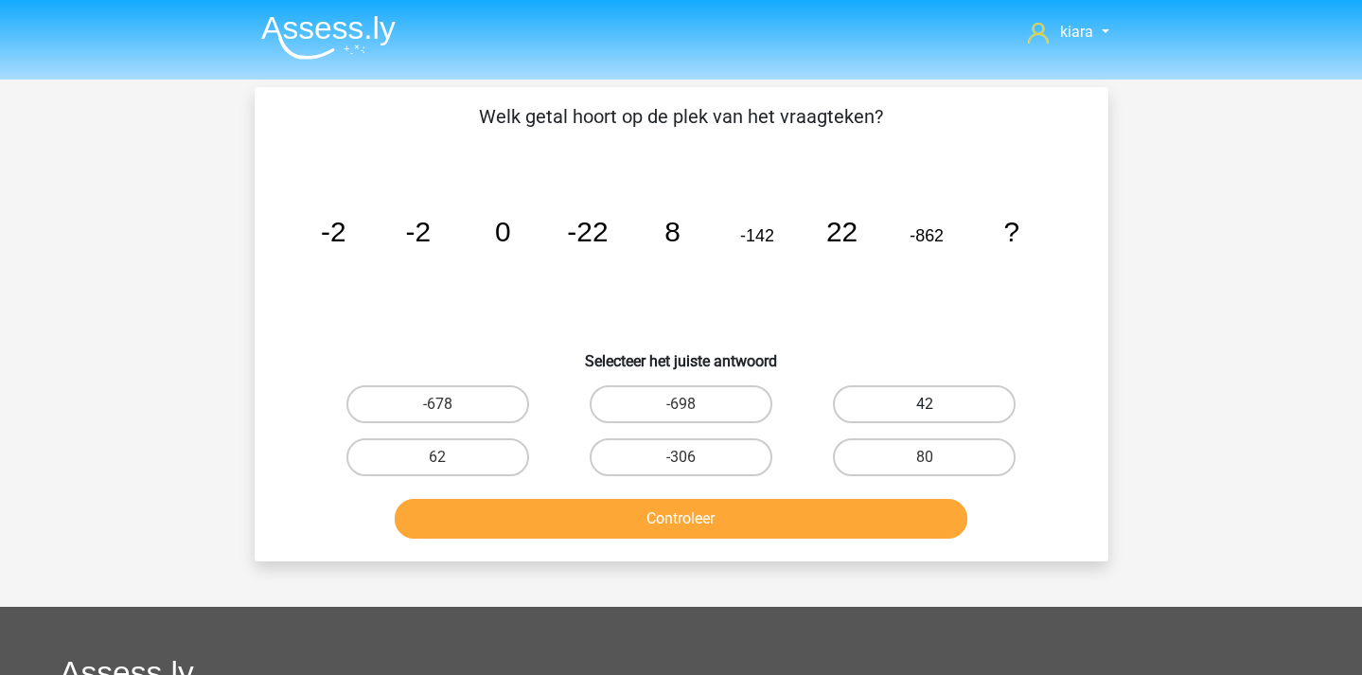
click at [946, 394] on label "42" at bounding box center [924, 404] width 183 height 38
click at [937, 404] on input "42" at bounding box center [931, 410] width 12 height 12
radio input "true"
click at [497, 452] on label "62" at bounding box center [437, 457] width 183 height 38
click at [450, 457] on input "62" at bounding box center [443, 463] width 12 height 12
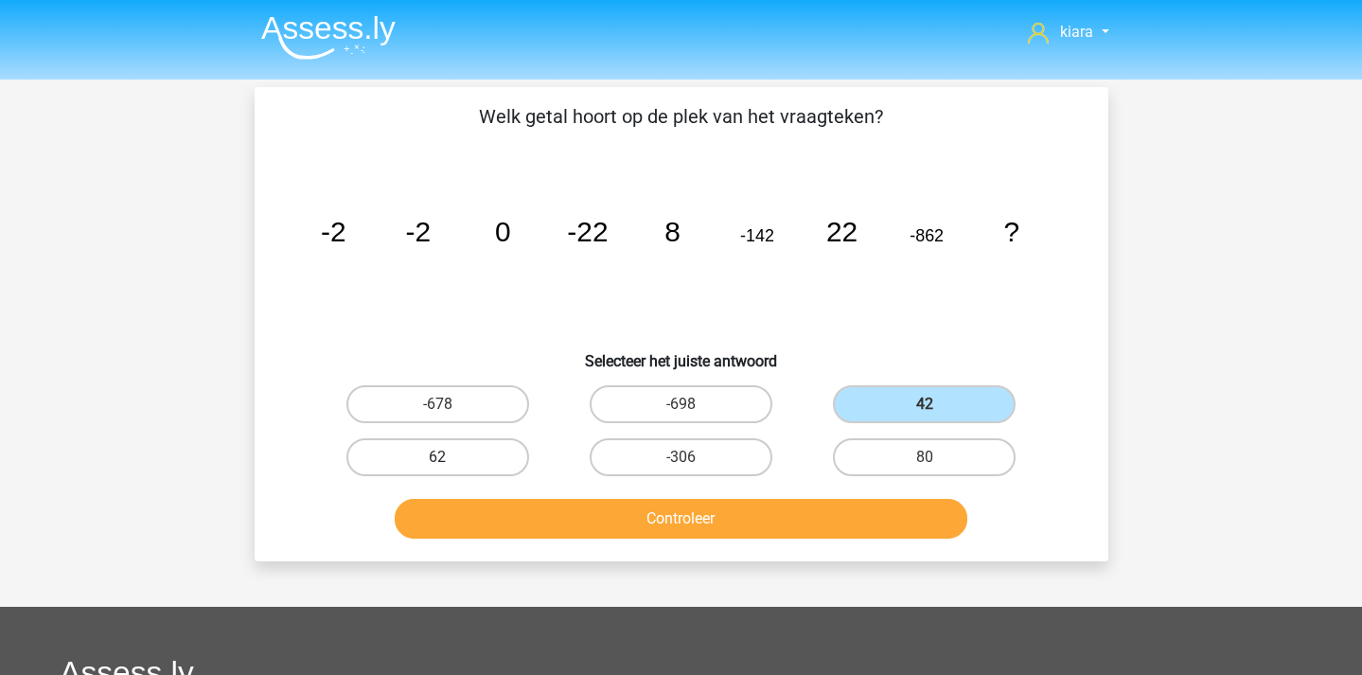
radio input "true"
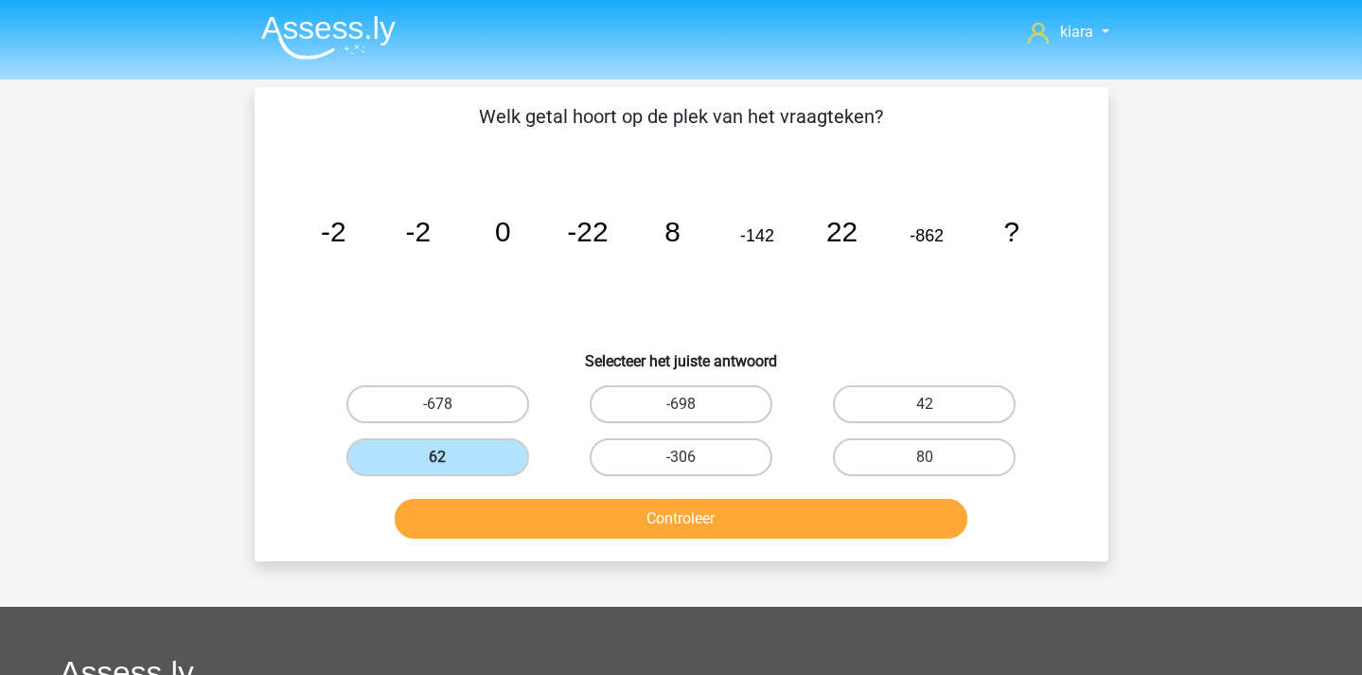
click at [543, 497] on div "Controleer" at bounding box center [681, 515] width 793 height 62
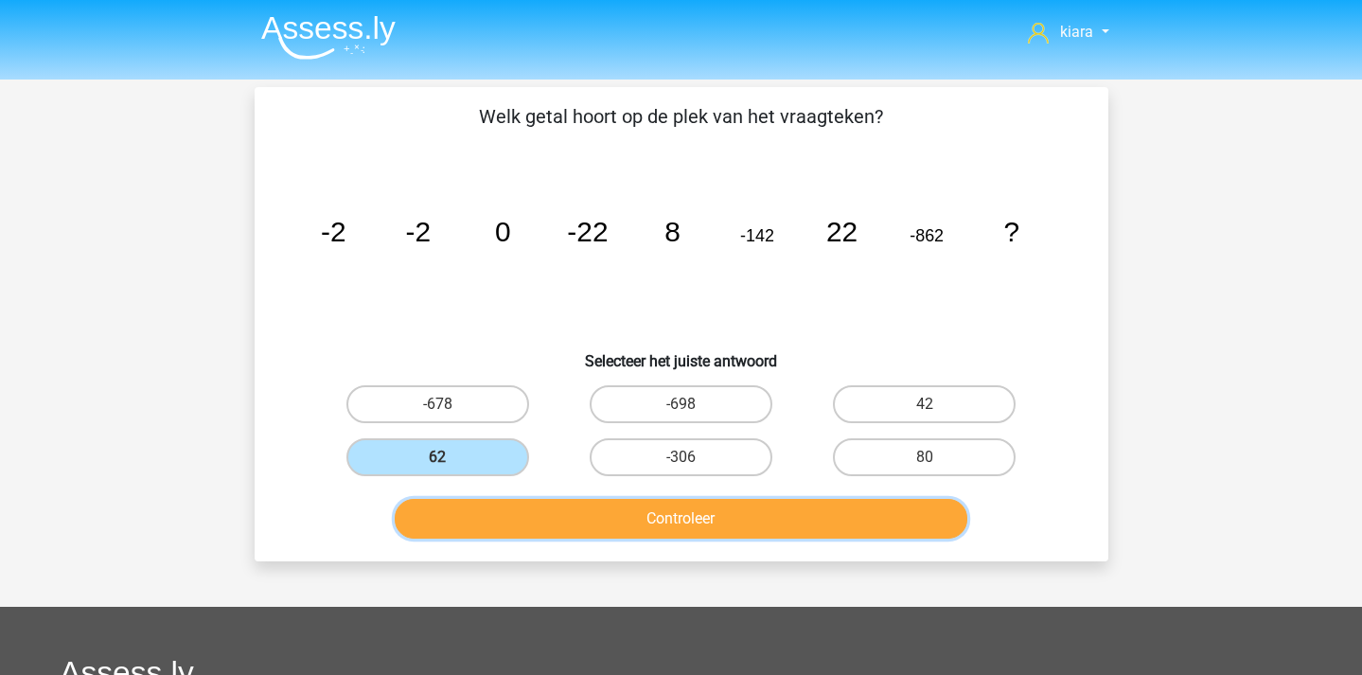
click at [568, 519] on button "Controleer" at bounding box center [681, 519] width 573 height 40
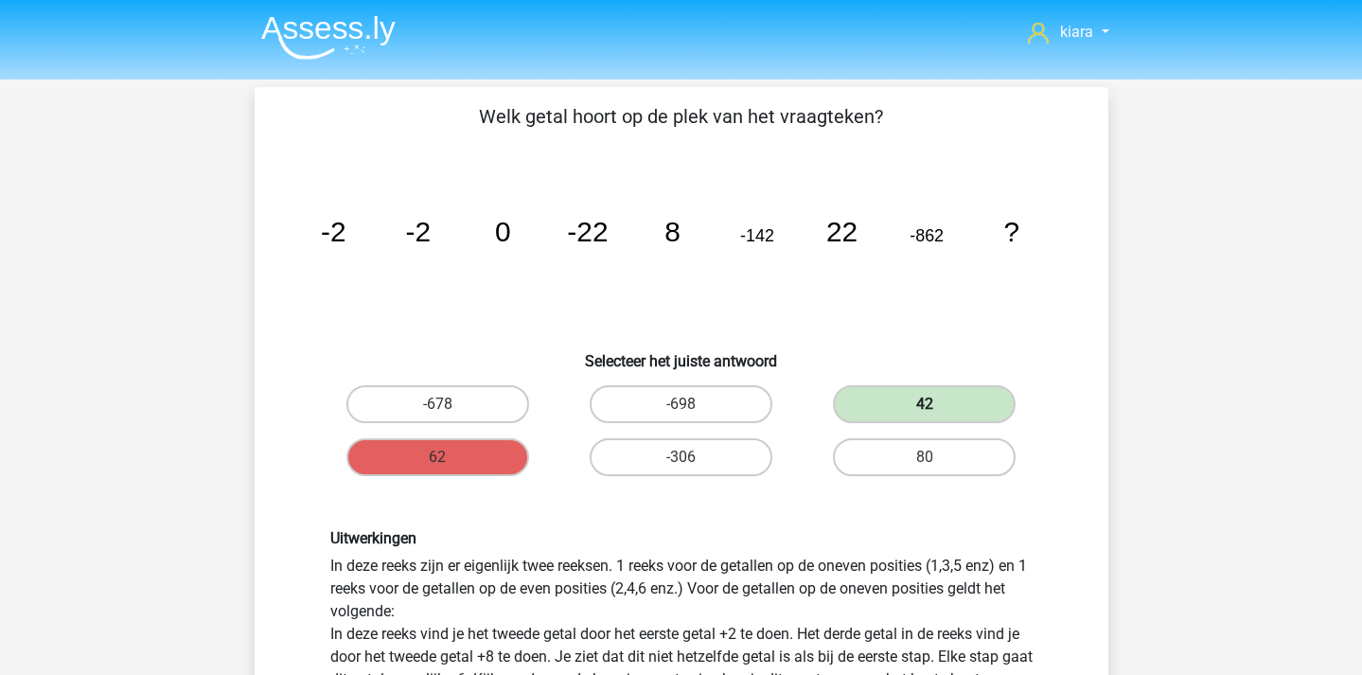
click at [914, 406] on label "42" at bounding box center [924, 404] width 183 height 38
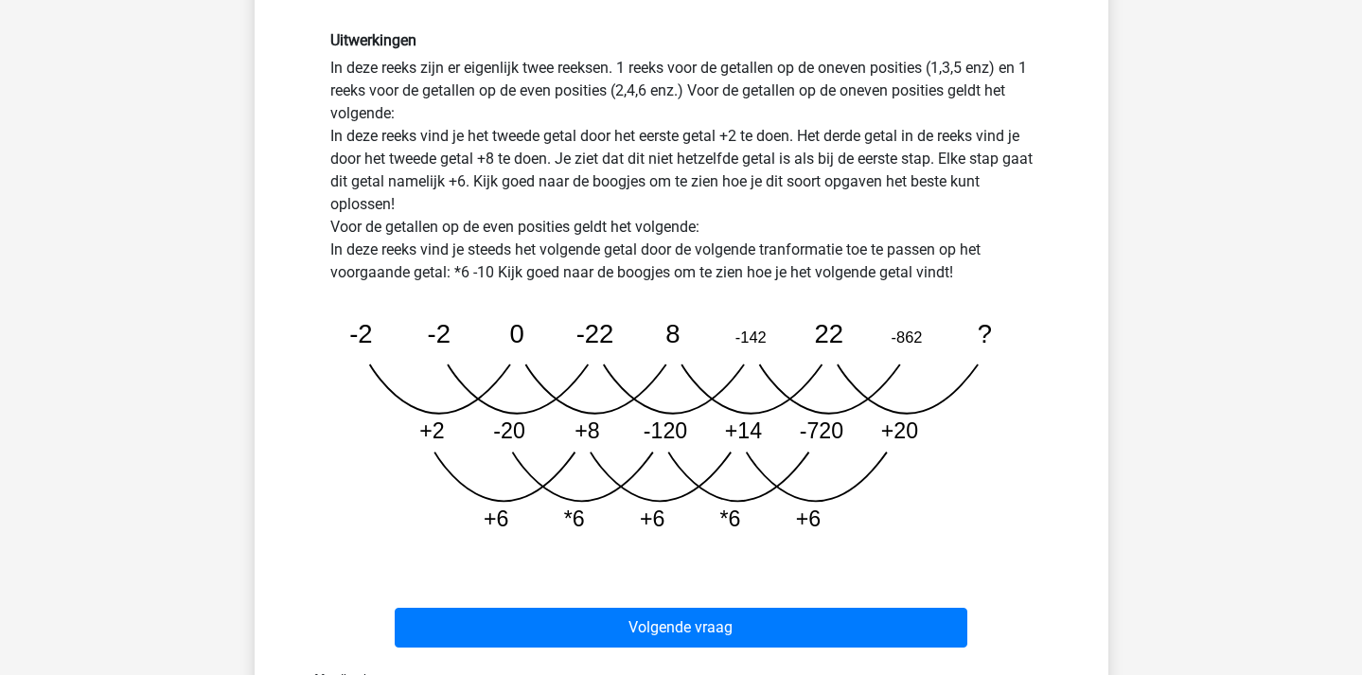
scroll to position [505, 0]
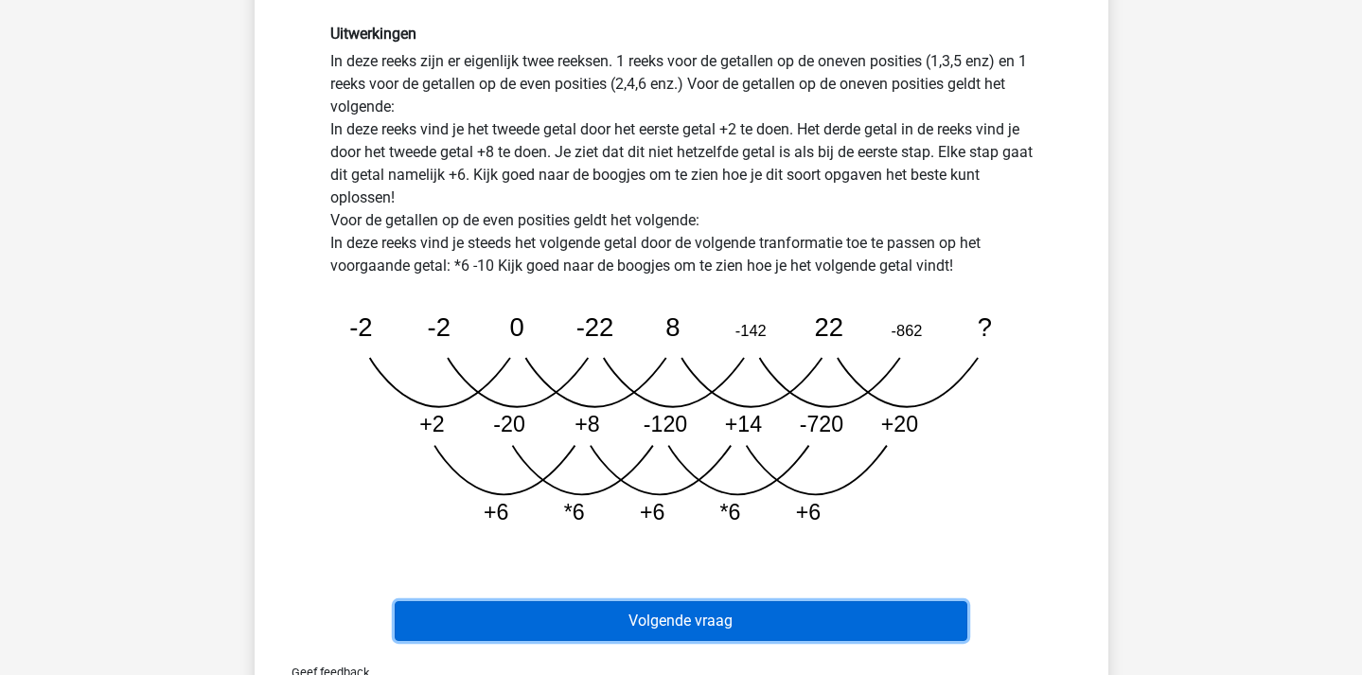
click at [834, 621] on button "Volgende vraag" at bounding box center [681, 621] width 573 height 40
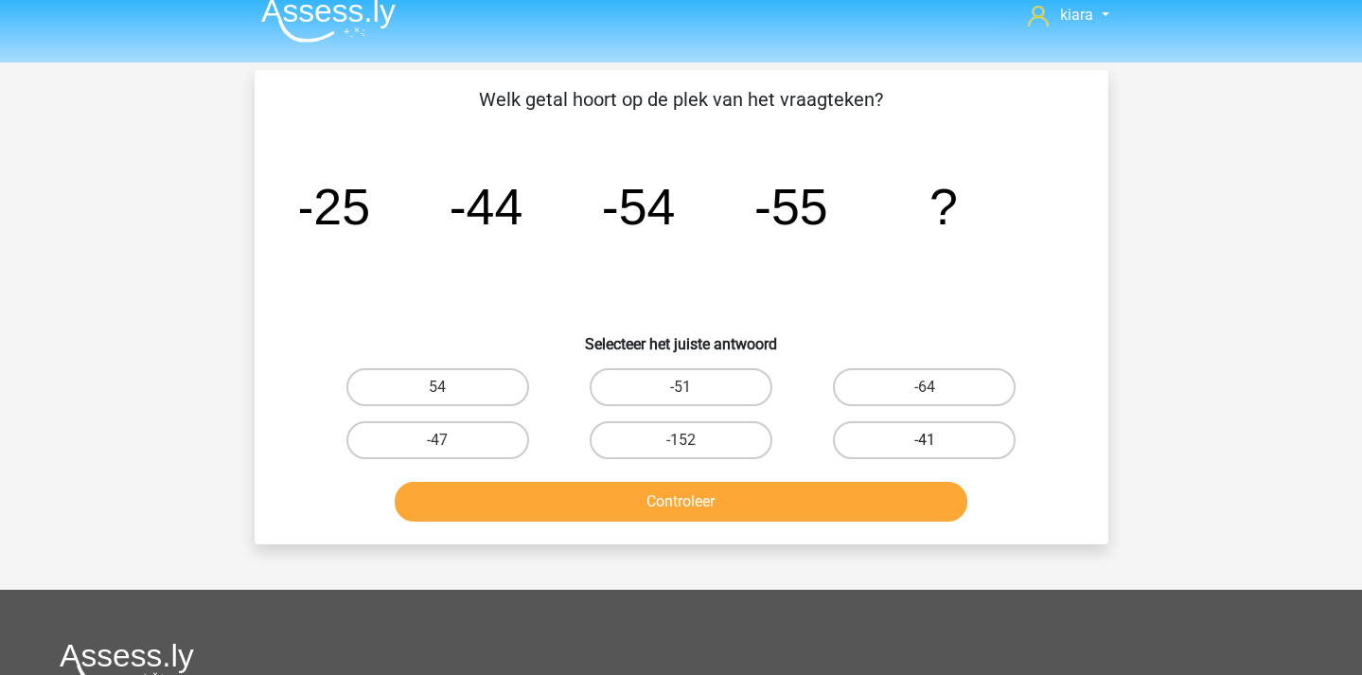
scroll to position [0, 0]
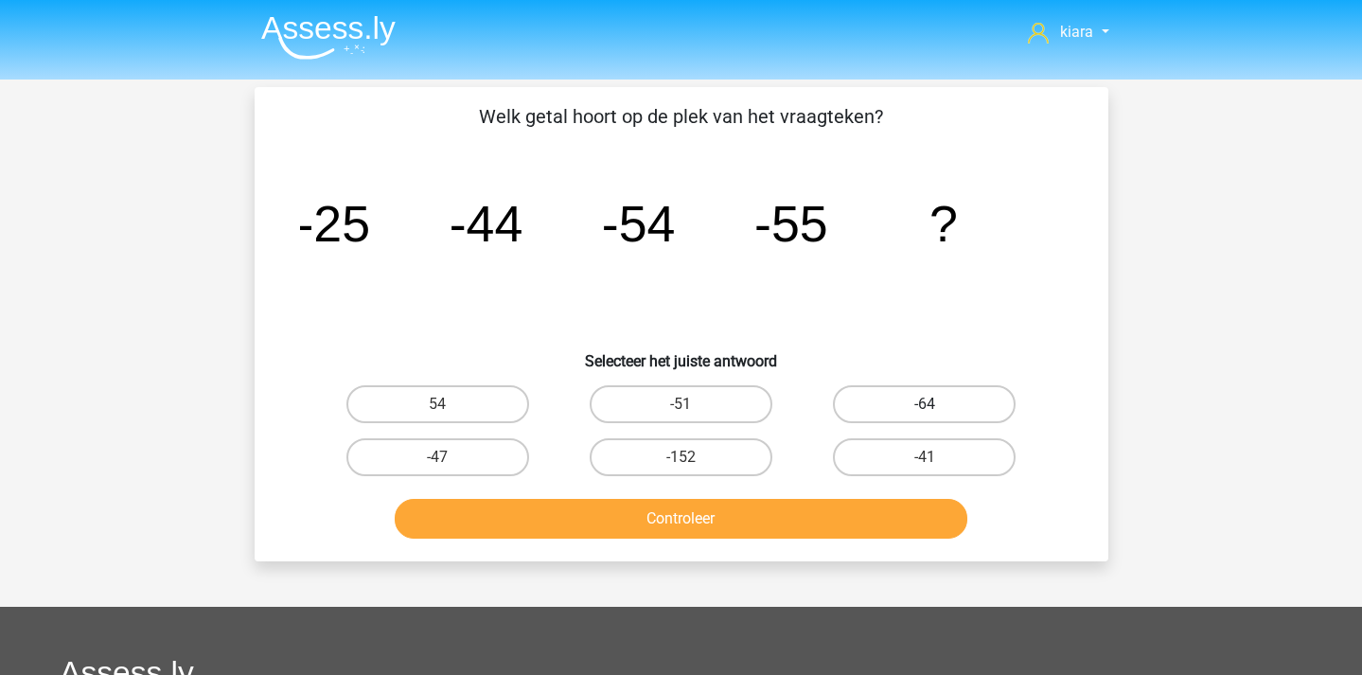
click at [936, 400] on label "-64" at bounding box center [924, 404] width 183 height 38
click at [936, 404] on input "-64" at bounding box center [931, 410] width 12 height 12
radio input "true"
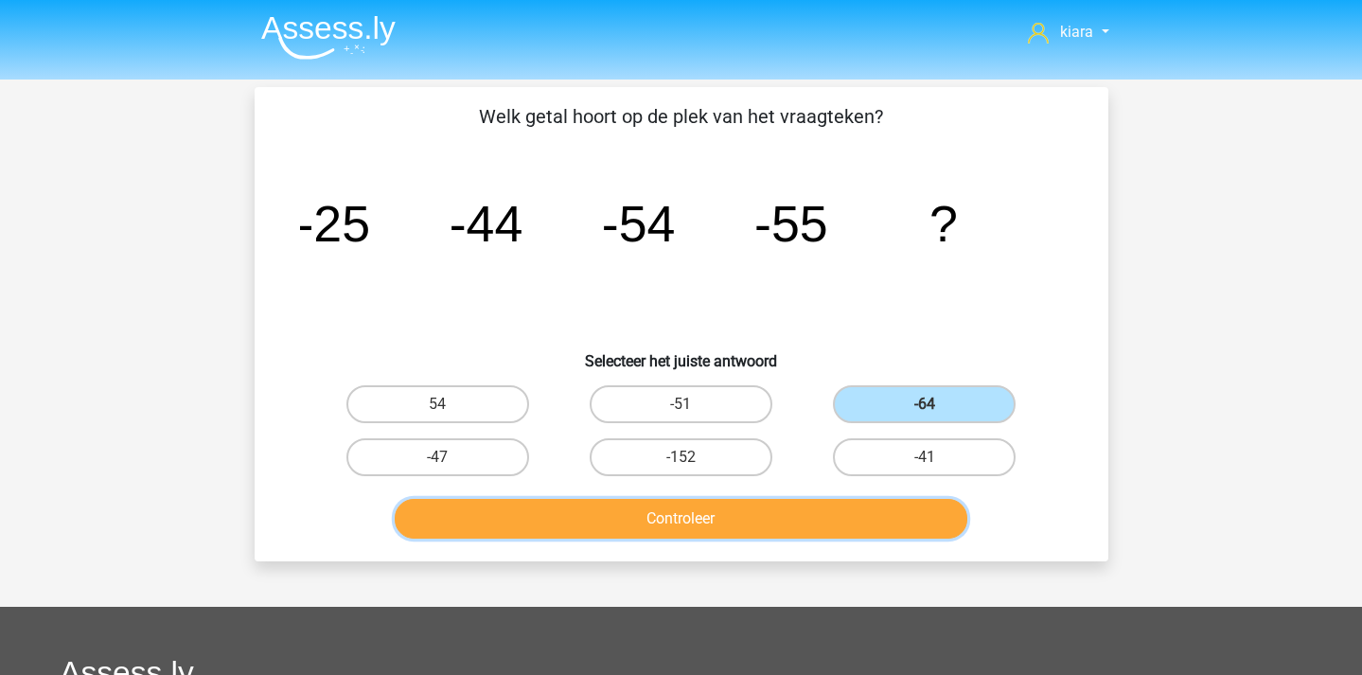
click at [823, 517] on button "Controleer" at bounding box center [681, 519] width 573 height 40
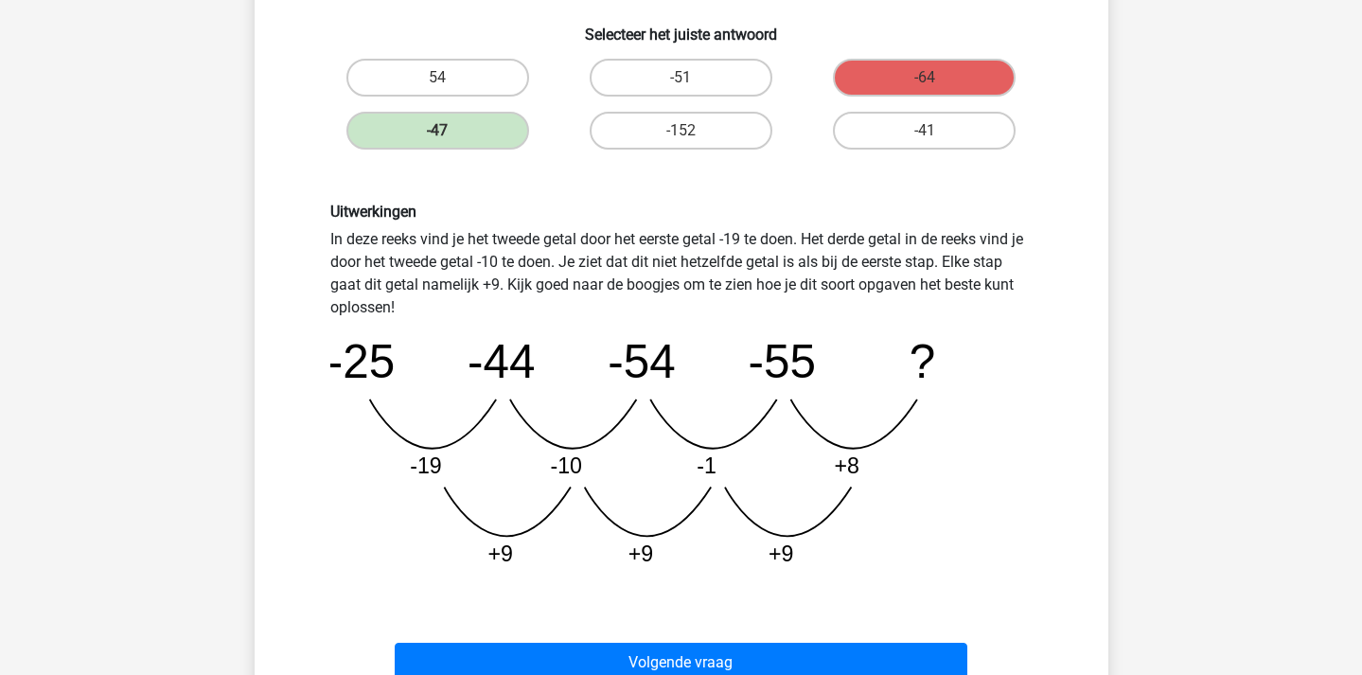
scroll to position [374, 0]
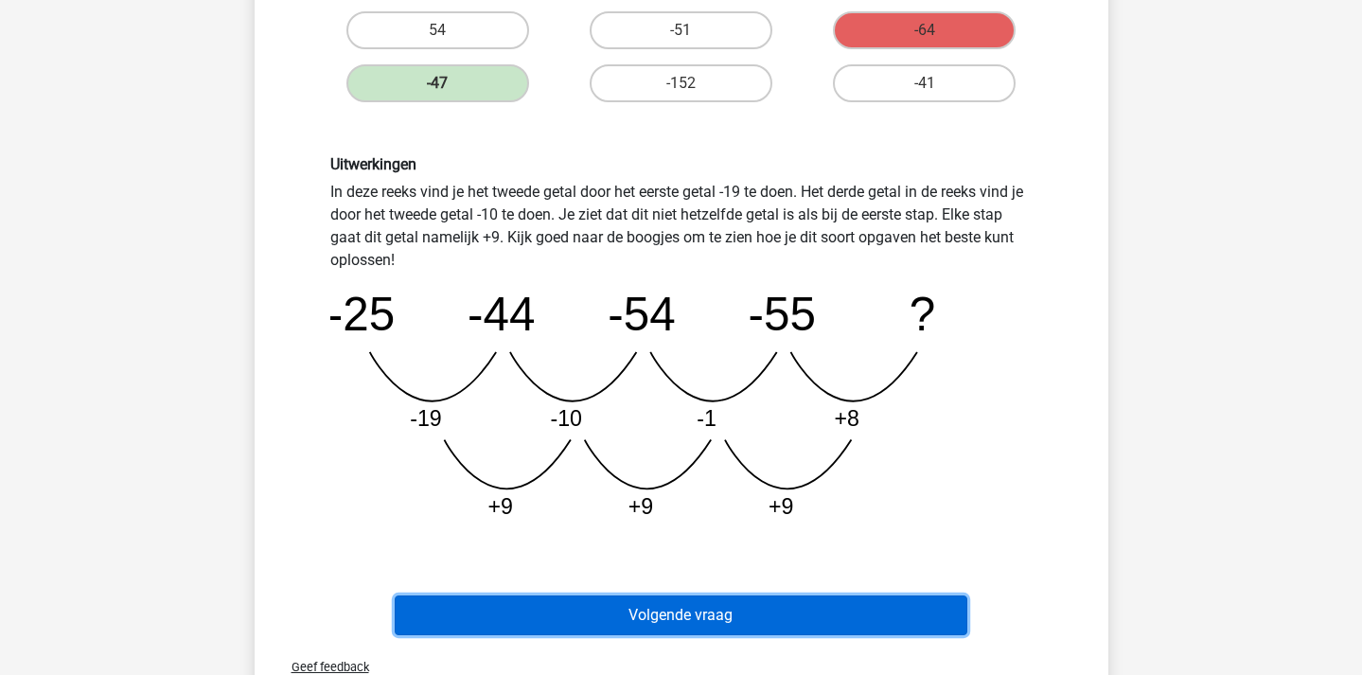
click at [890, 630] on button "Volgende vraag" at bounding box center [681, 615] width 573 height 40
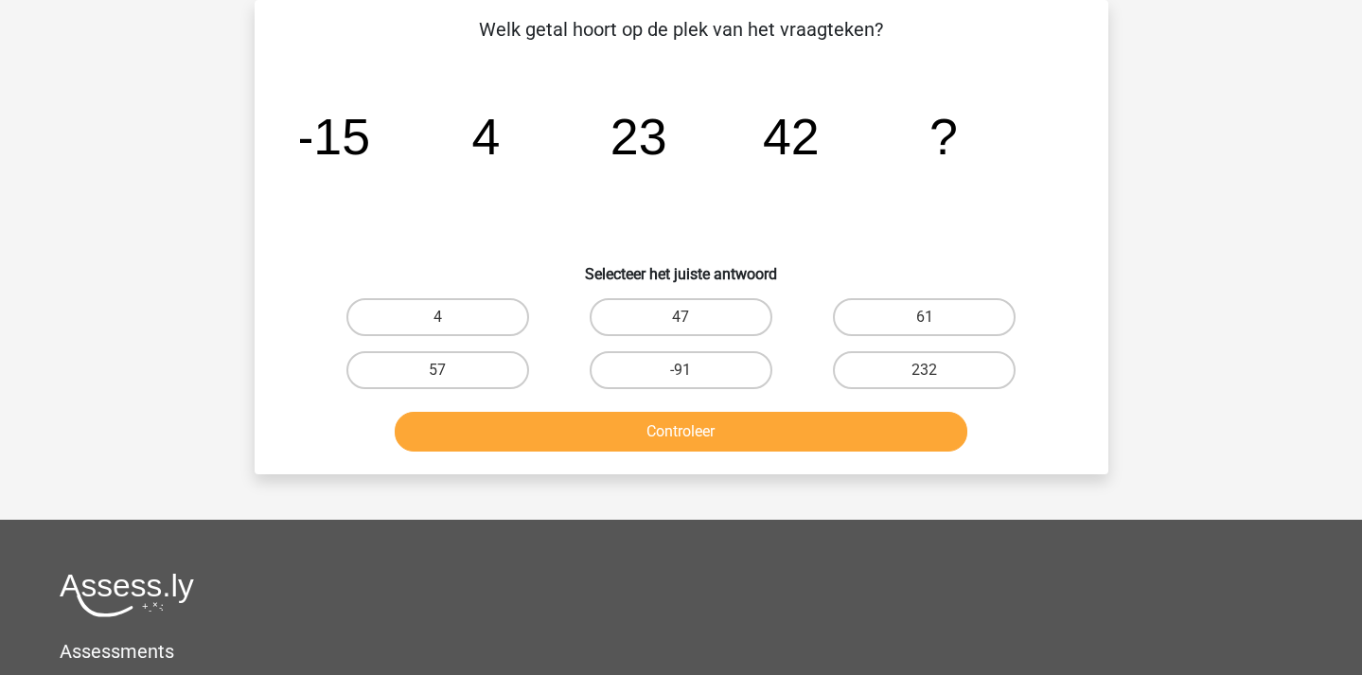
scroll to position [0, 0]
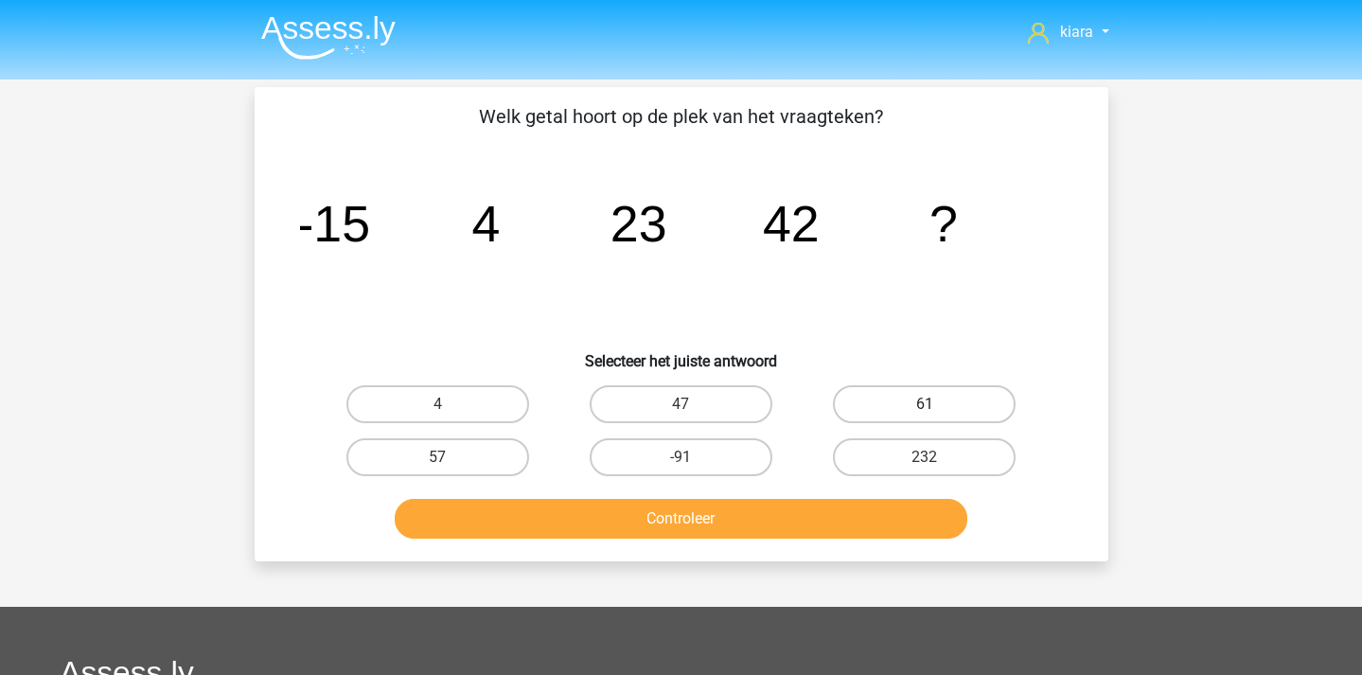
click at [931, 392] on label "61" at bounding box center [924, 404] width 183 height 38
click at [931, 404] on input "61" at bounding box center [931, 410] width 12 height 12
radio input "true"
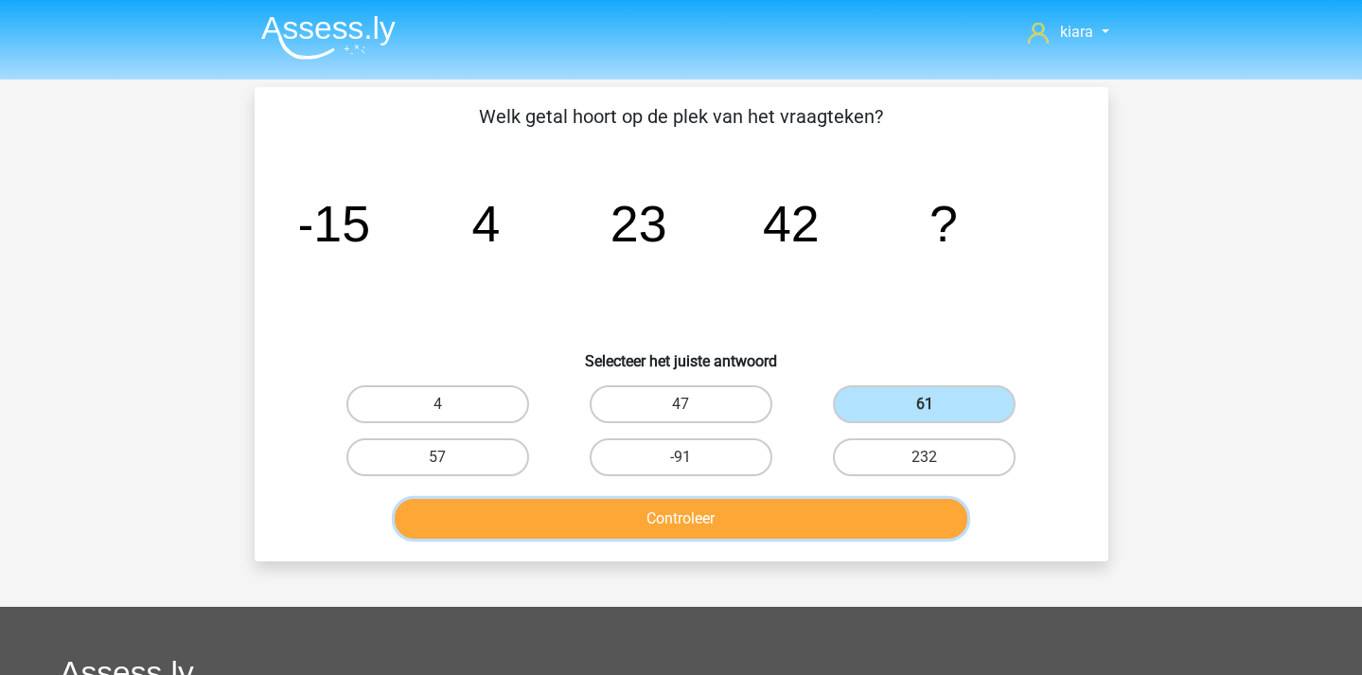
click at [861, 526] on button "Controleer" at bounding box center [681, 519] width 573 height 40
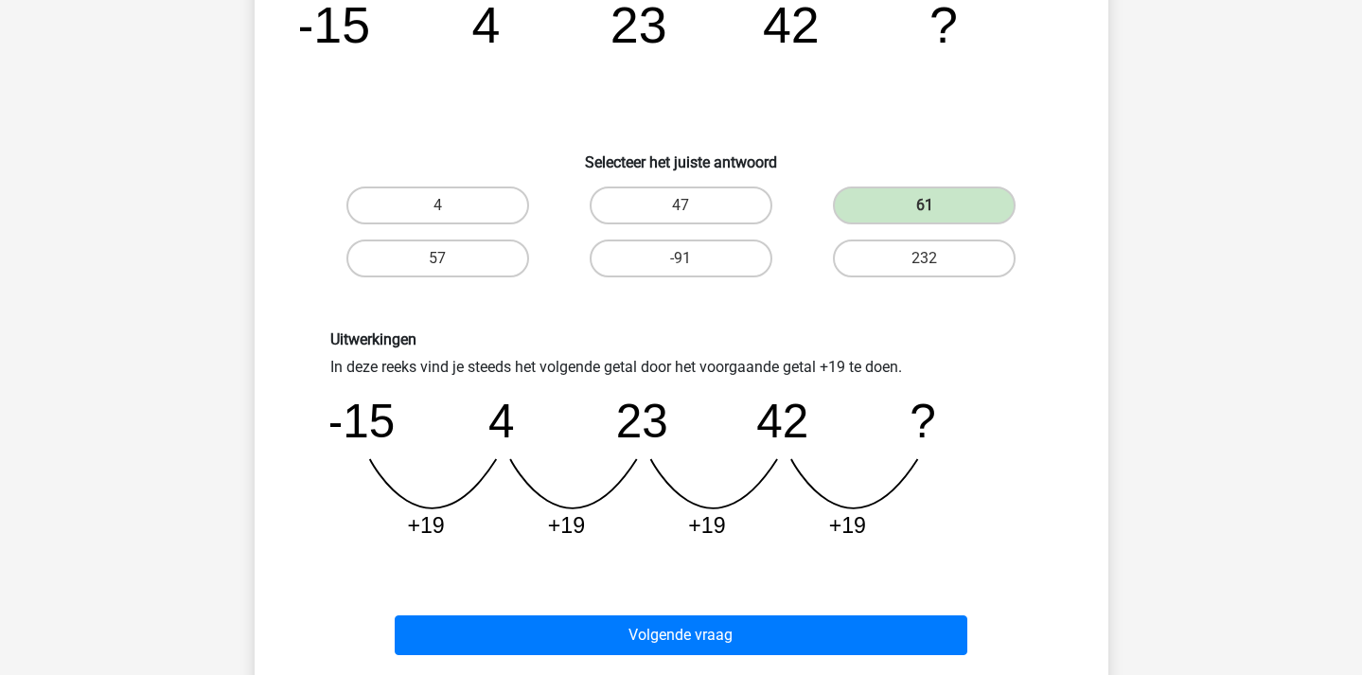
scroll to position [198, 0]
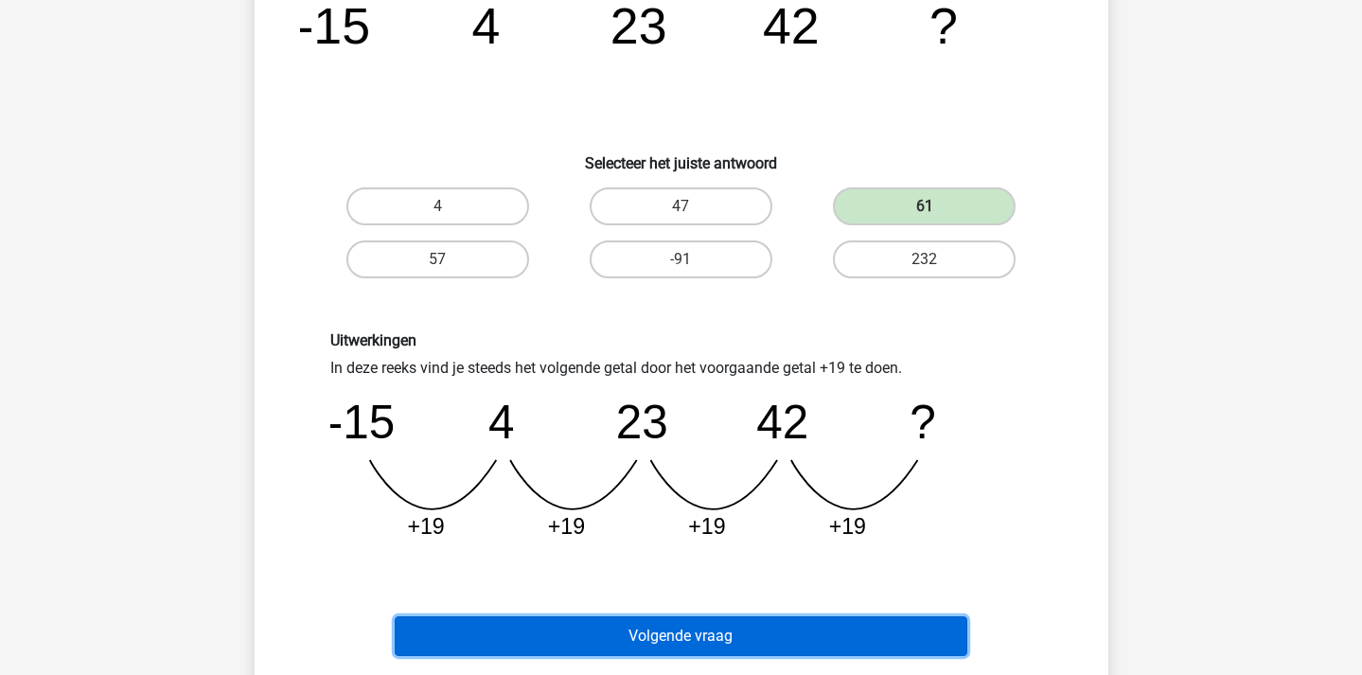
click at [866, 632] on button "Volgende vraag" at bounding box center [681, 636] width 573 height 40
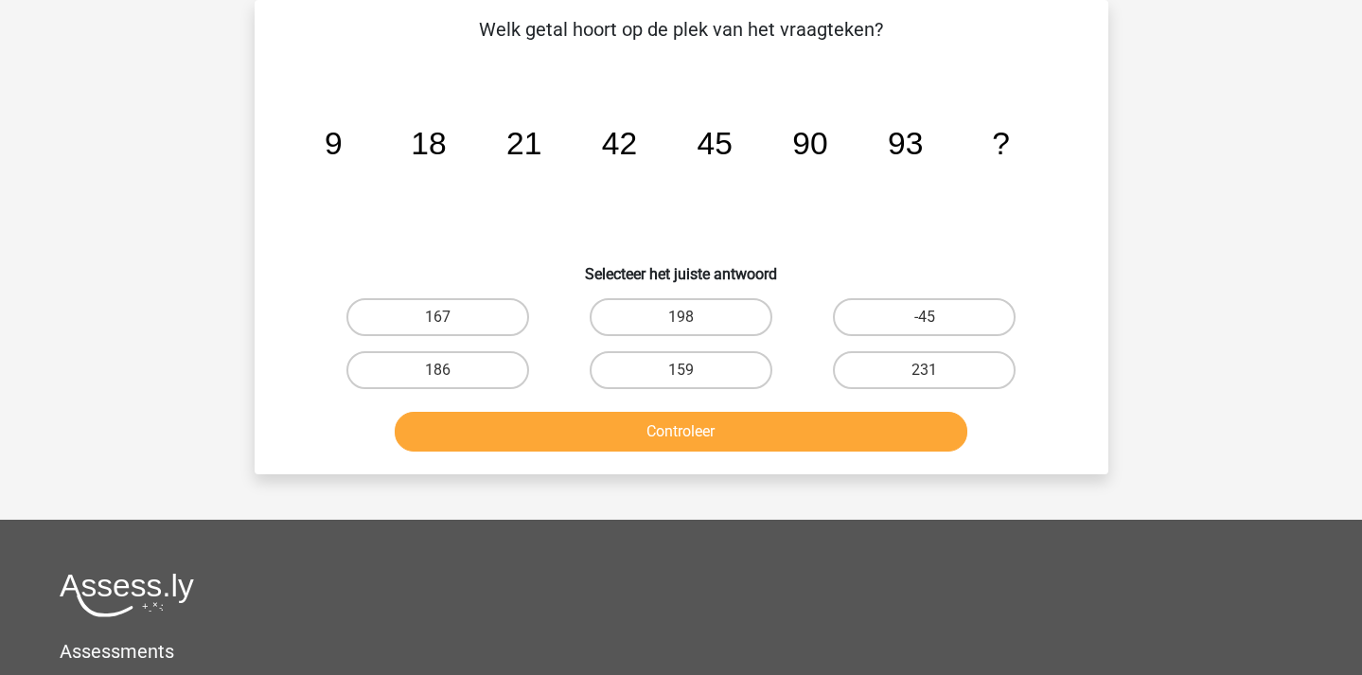
scroll to position [0, 0]
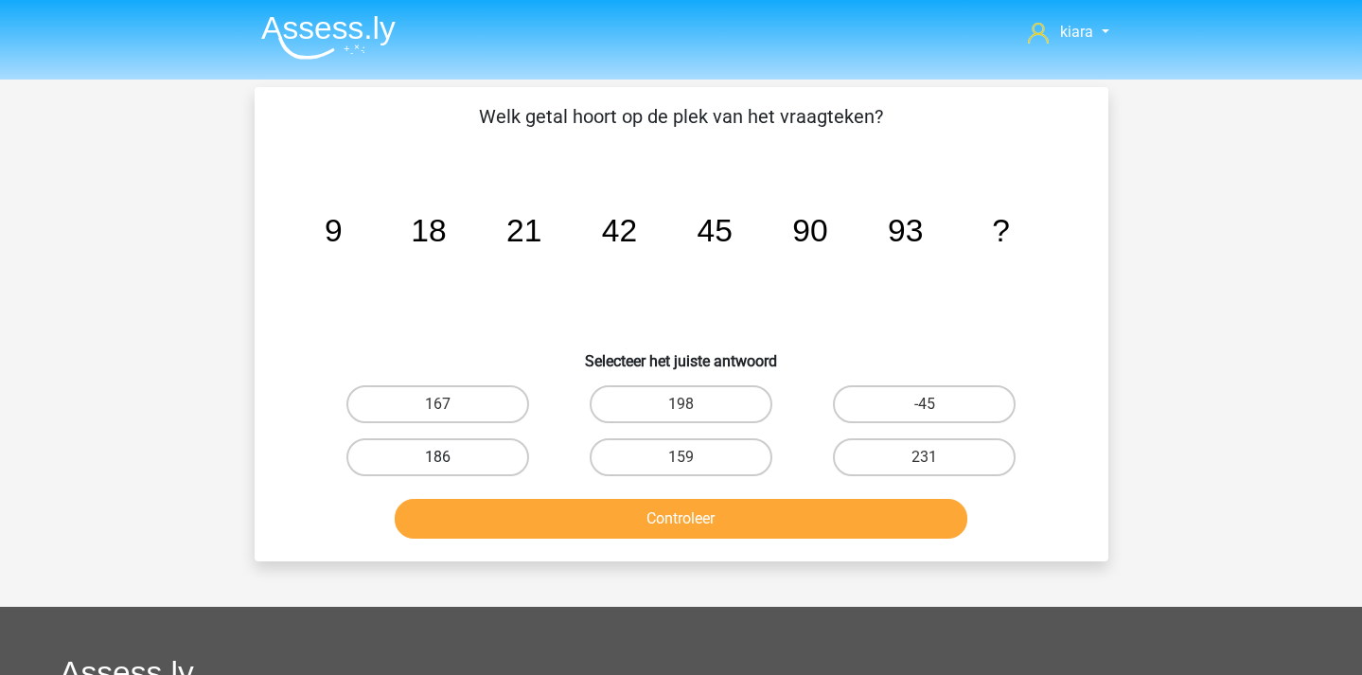
click at [507, 452] on label "186" at bounding box center [437, 457] width 183 height 38
click at [450, 457] on input "186" at bounding box center [443, 463] width 12 height 12
radio input "true"
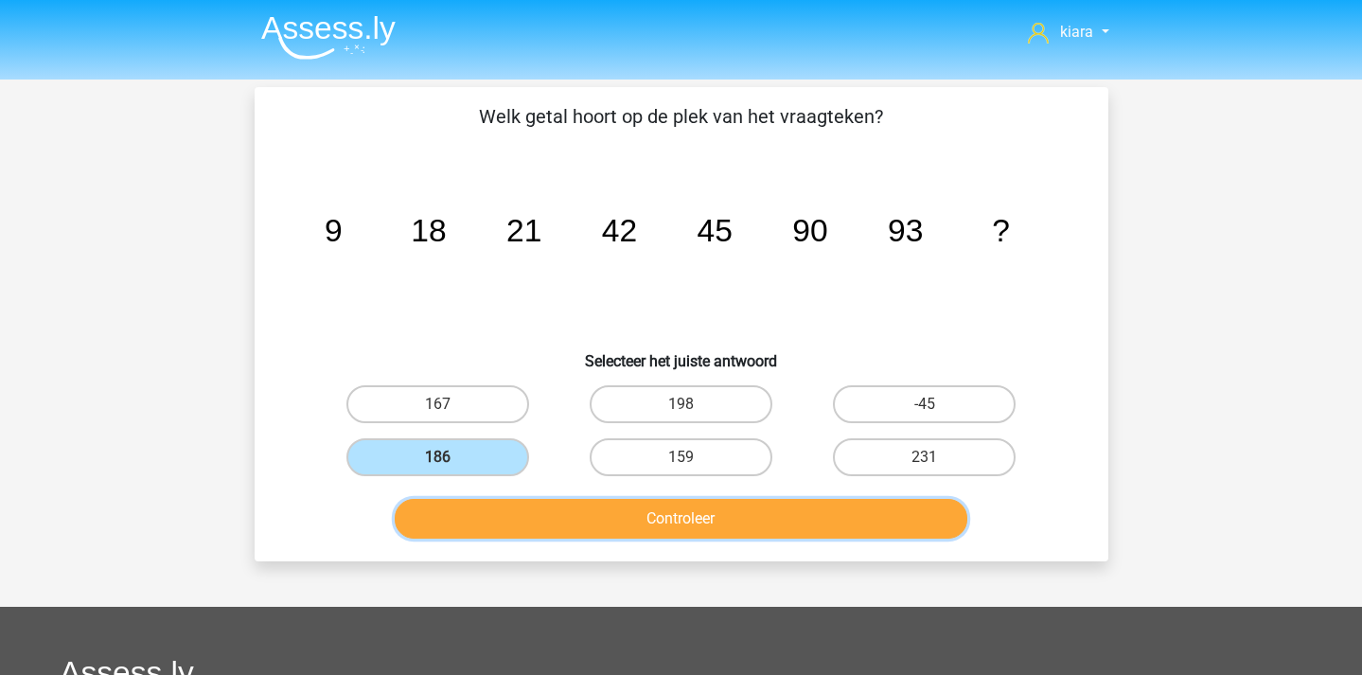
click at [549, 512] on button "Controleer" at bounding box center [681, 519] width 573 height 40
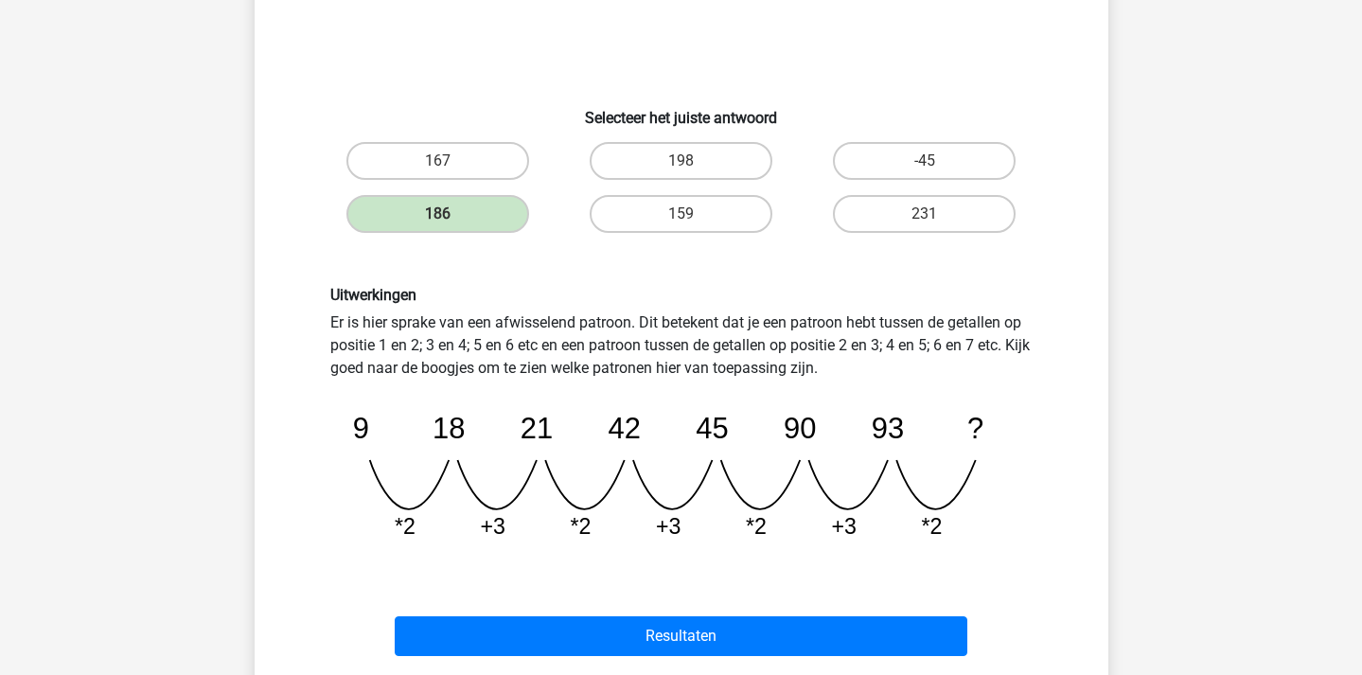
scroll to position [275, 0]
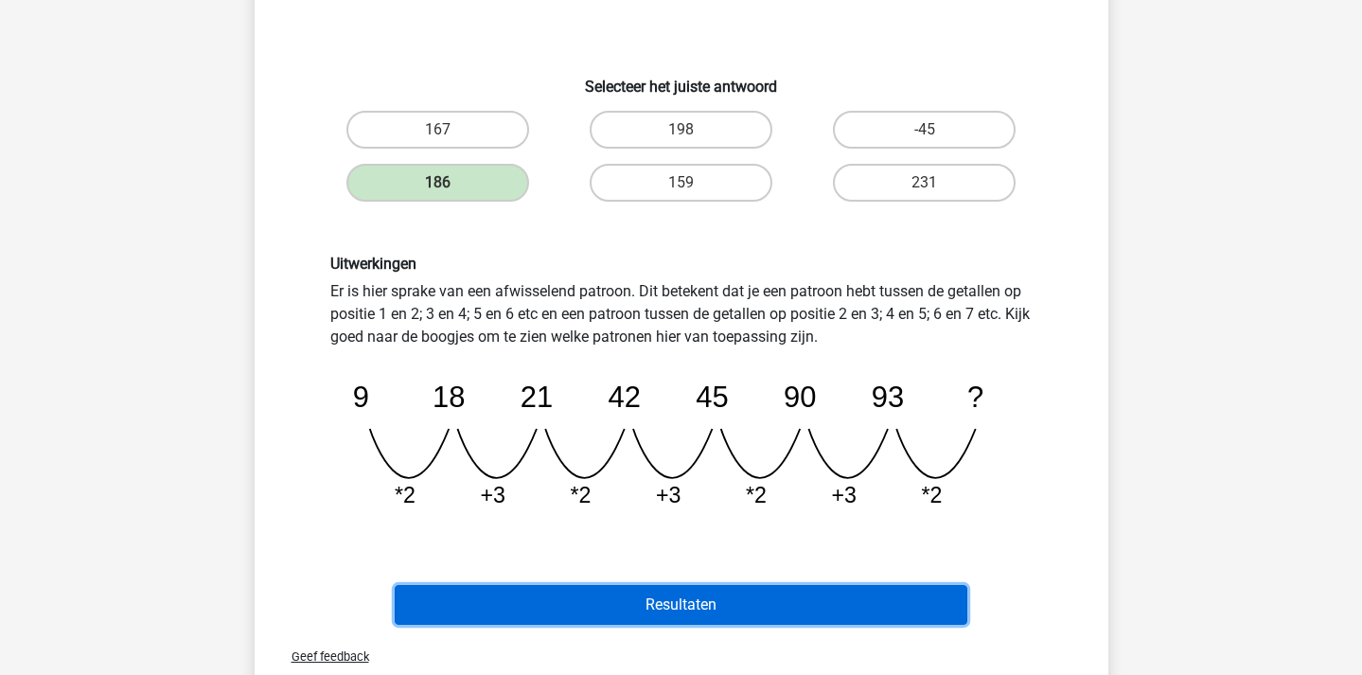
click at [862, 601] on button "Resultaten" at bounding box center [681, 605] width 573 height 40
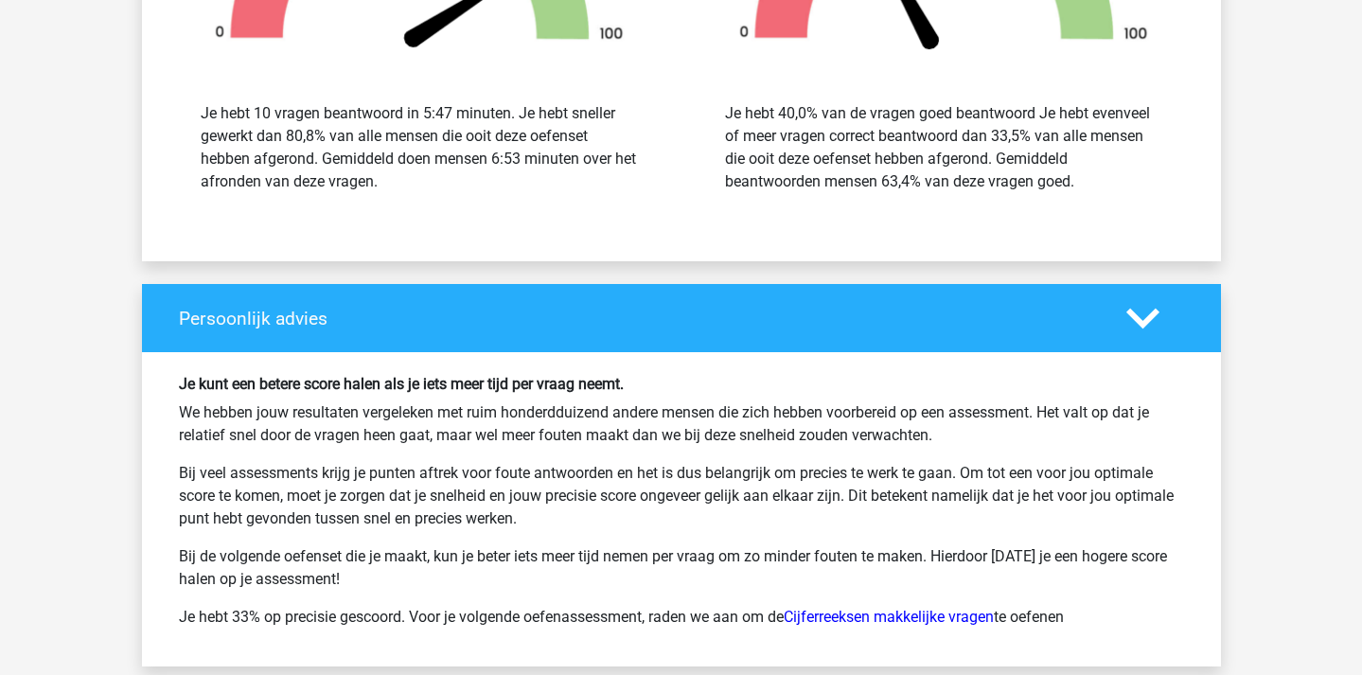
scroll to position [2250, 0]
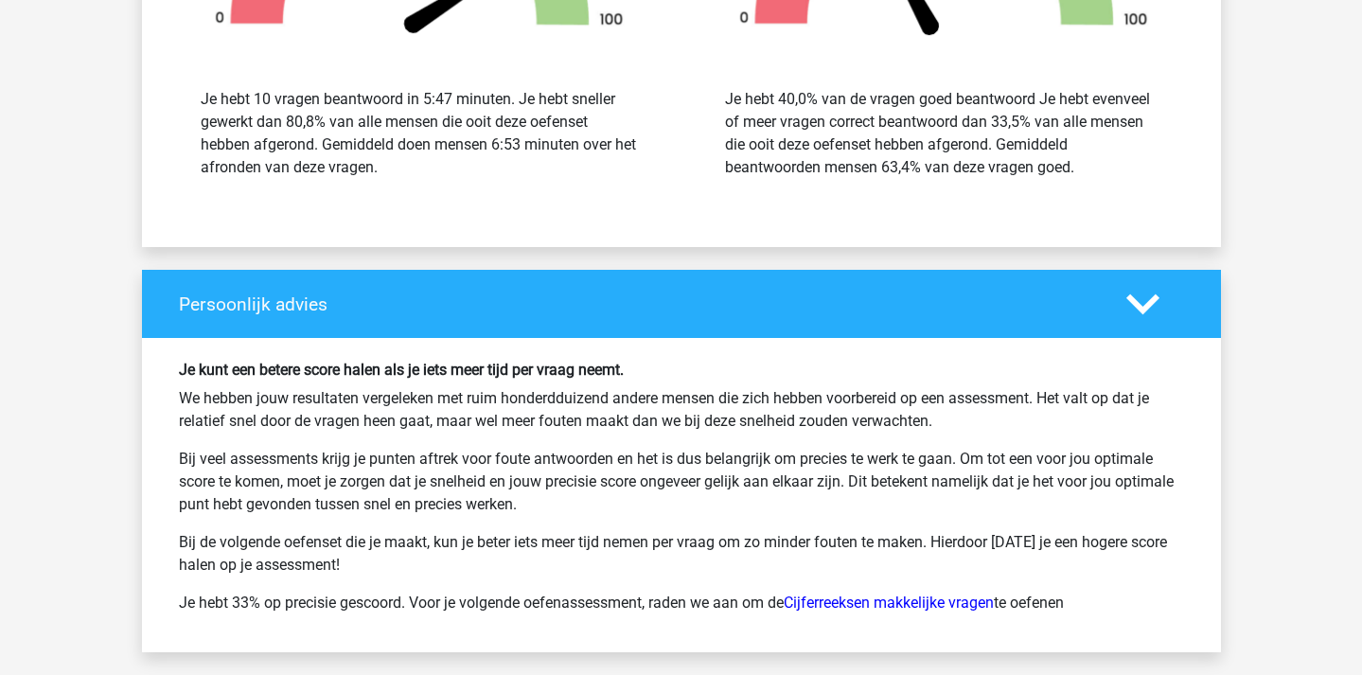
click at [484, 377] on h6 "Je kunt een betere score halen als je iets meer tijd per vraag neemt." at bounding box center [681, 370] width 1005 height 18
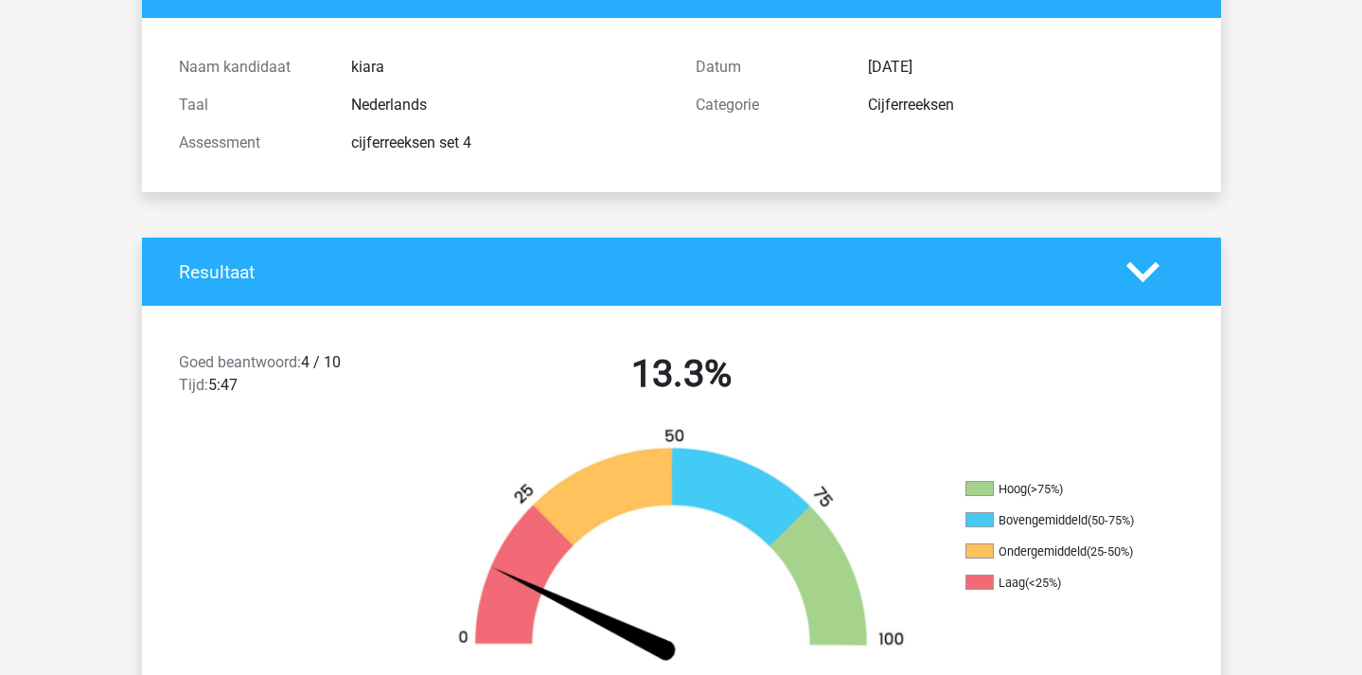
scroll to position [0, 0]
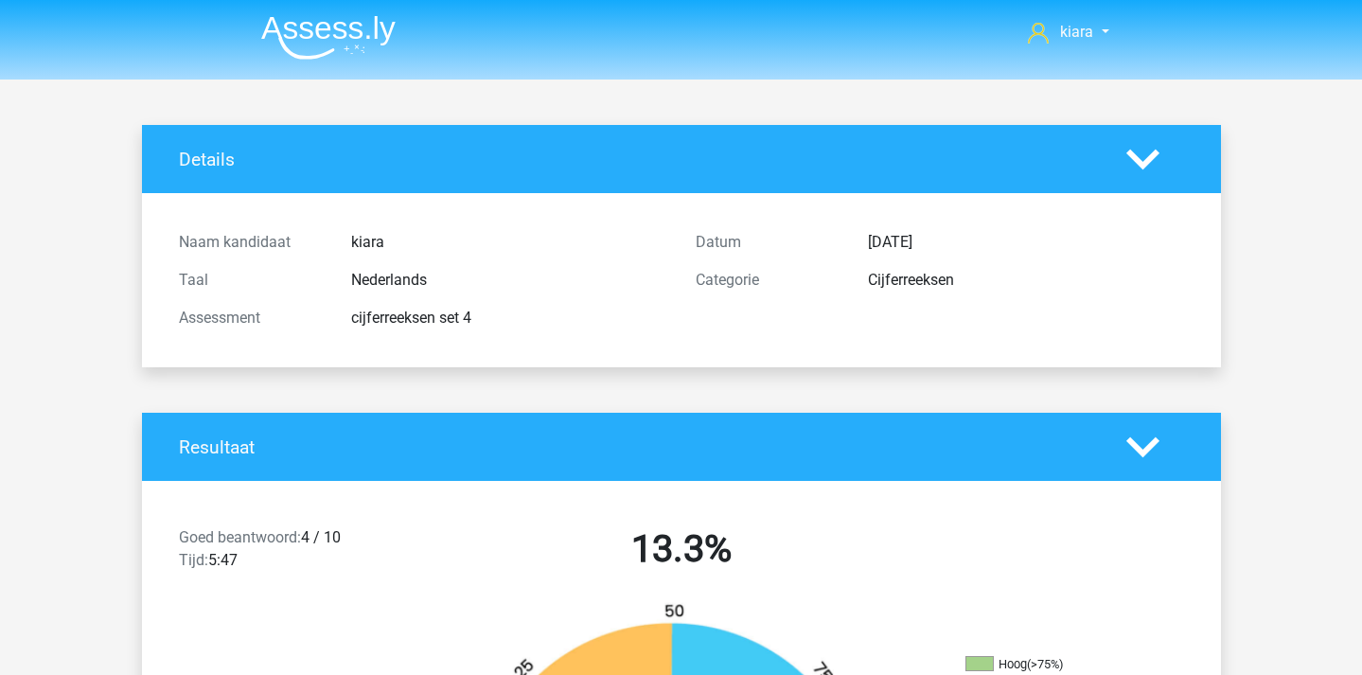
click at [1150, 164] on icon at bounding box center [1143, 159] width 33 height 33
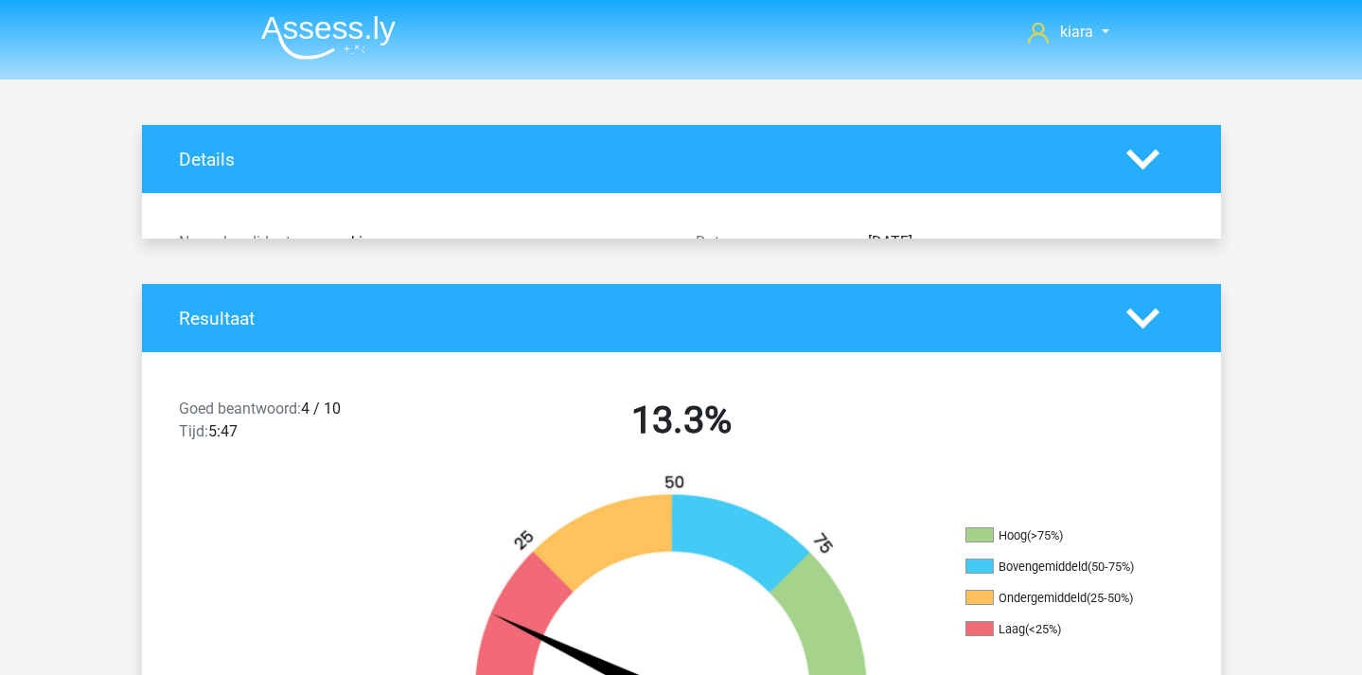
click at [1149, 161] on polygon at bounding box center [1143, 159] width 33 height 21
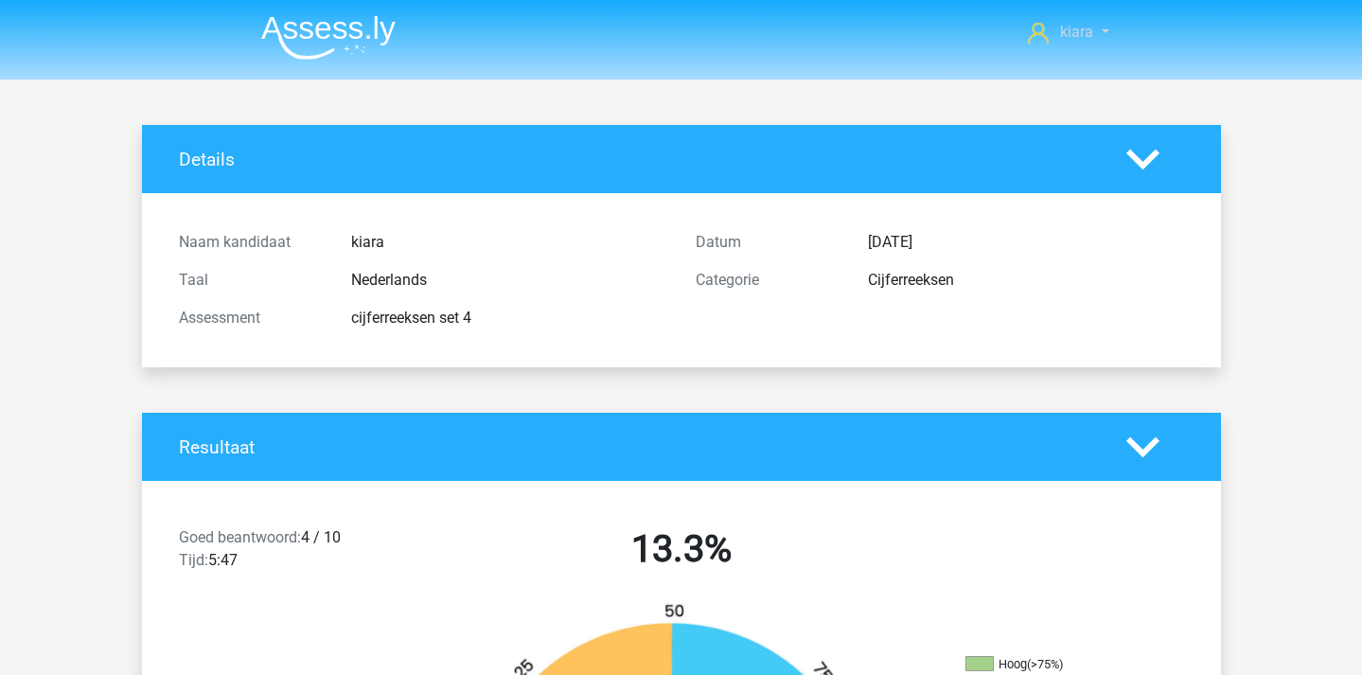
click at [1048, 35] on link "kiara" at bounding box center [1068, 32] width 96 height 23
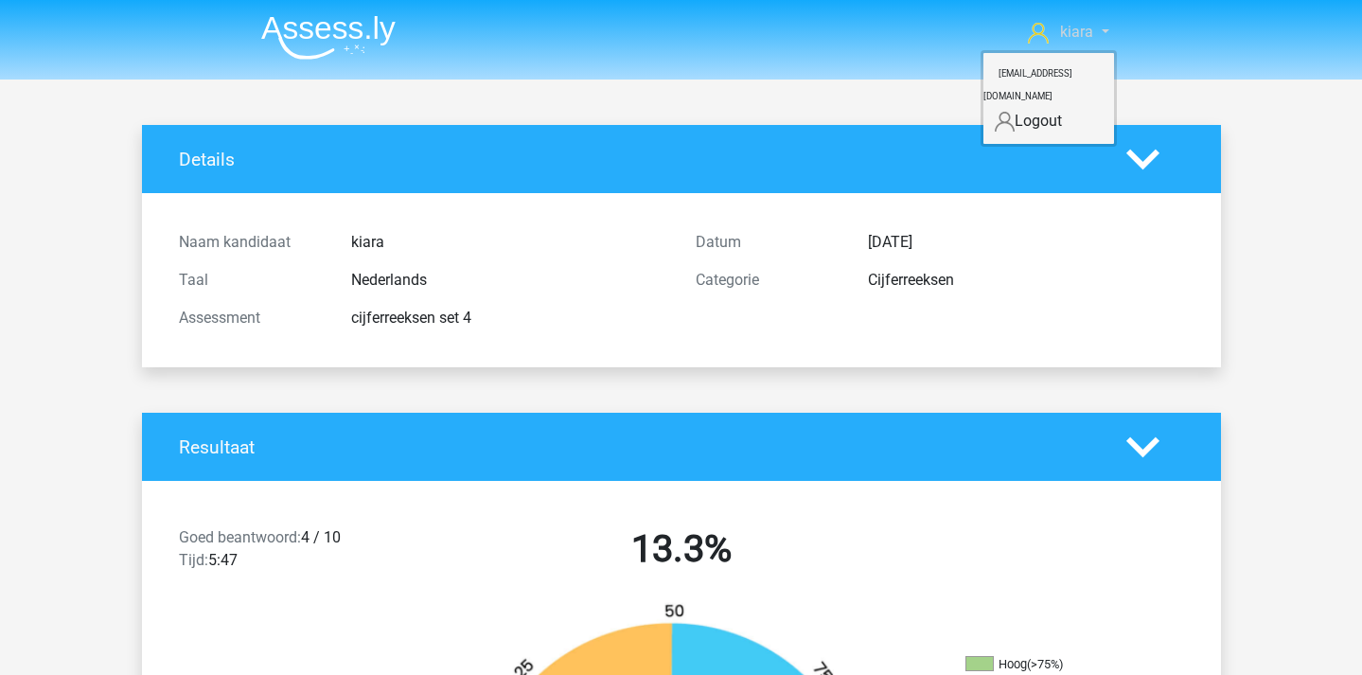
click at [1048, 35] on link "kiara" at bounding box center [1068, 32] width 96 height 23
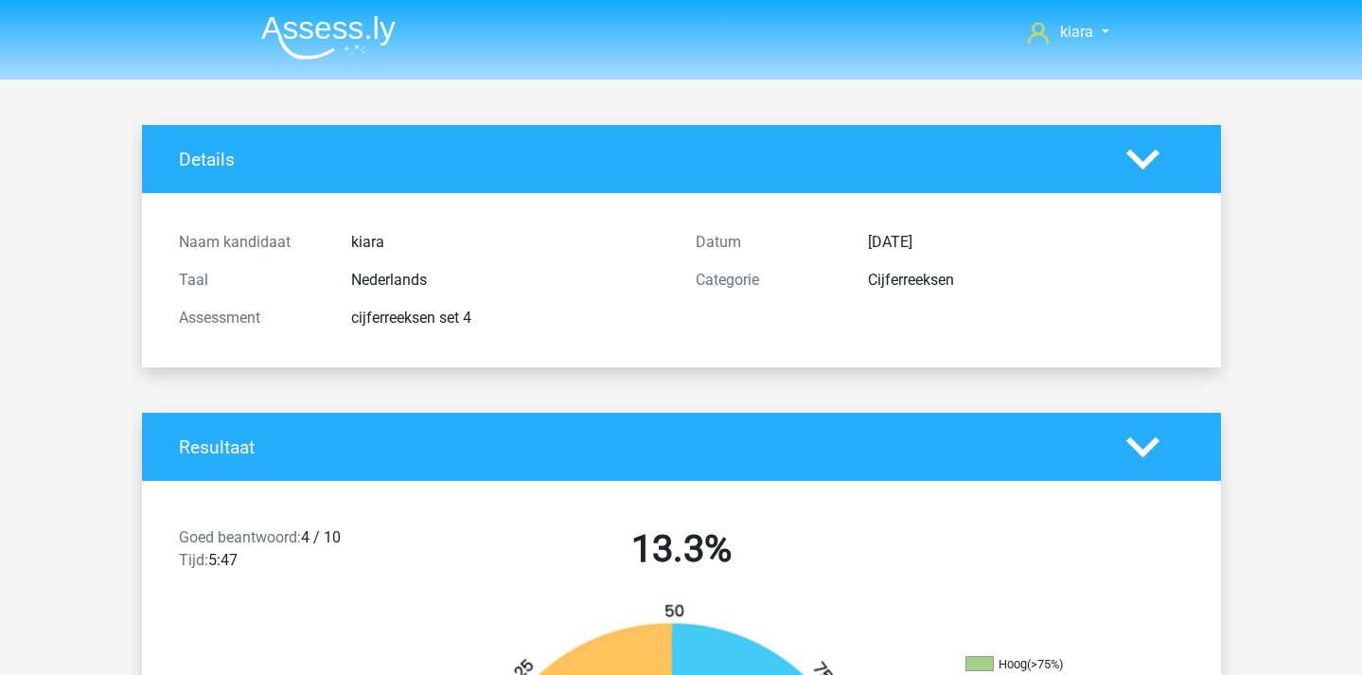
click at [328, 47] on img at bounding box center [328, 37] width 134 height 44
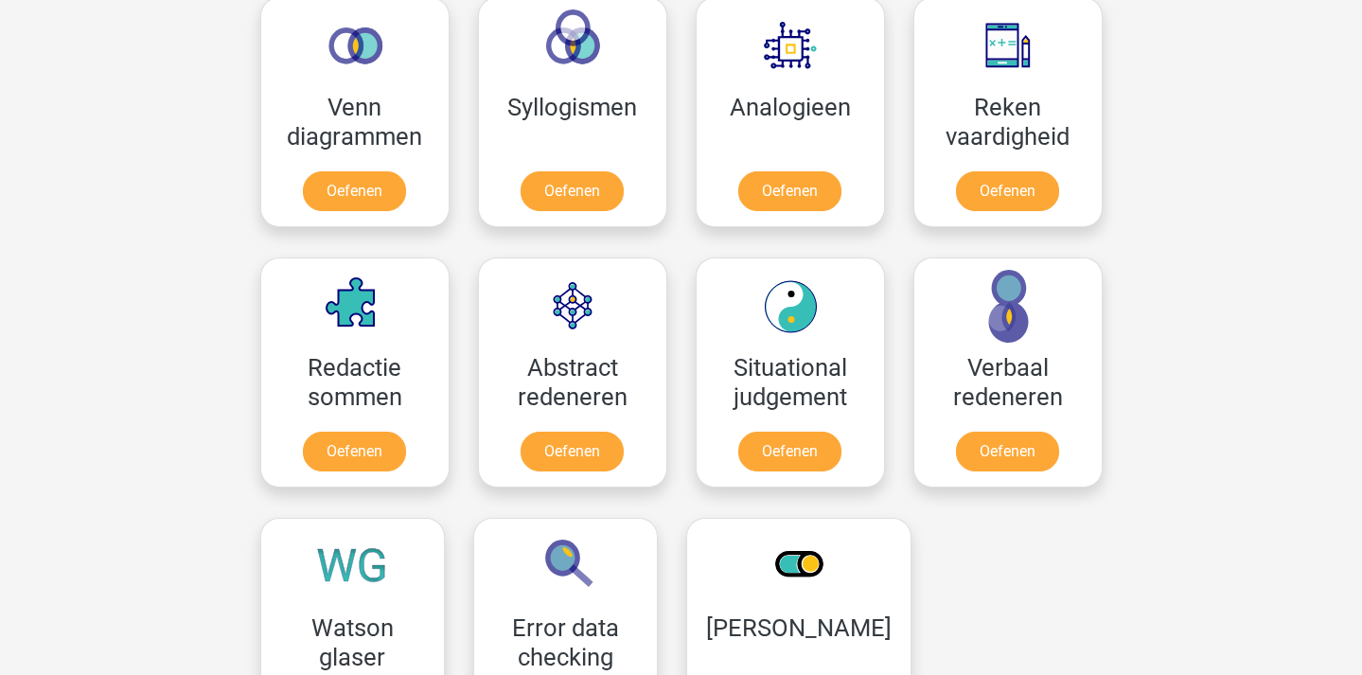
scroll to position [1163, 0]
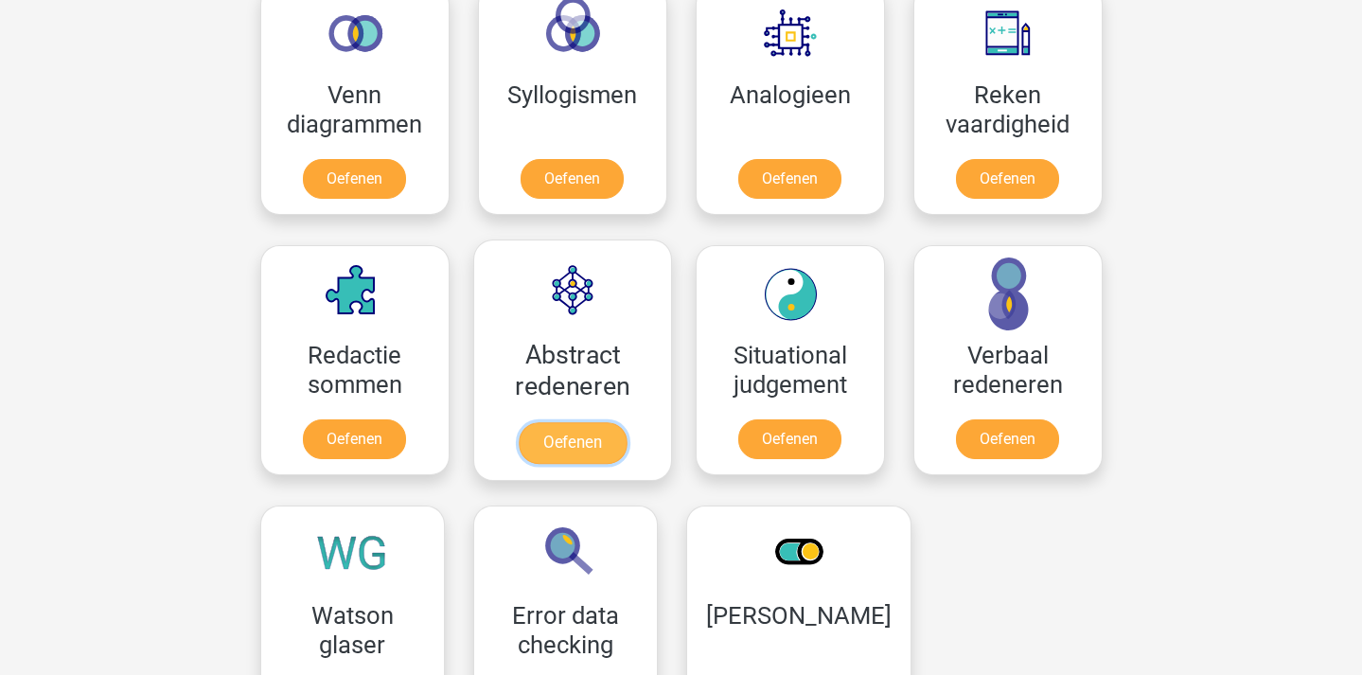
click at [606, 422] on link "Oefenen" at bounding box center [572, 443] width 108 height 42
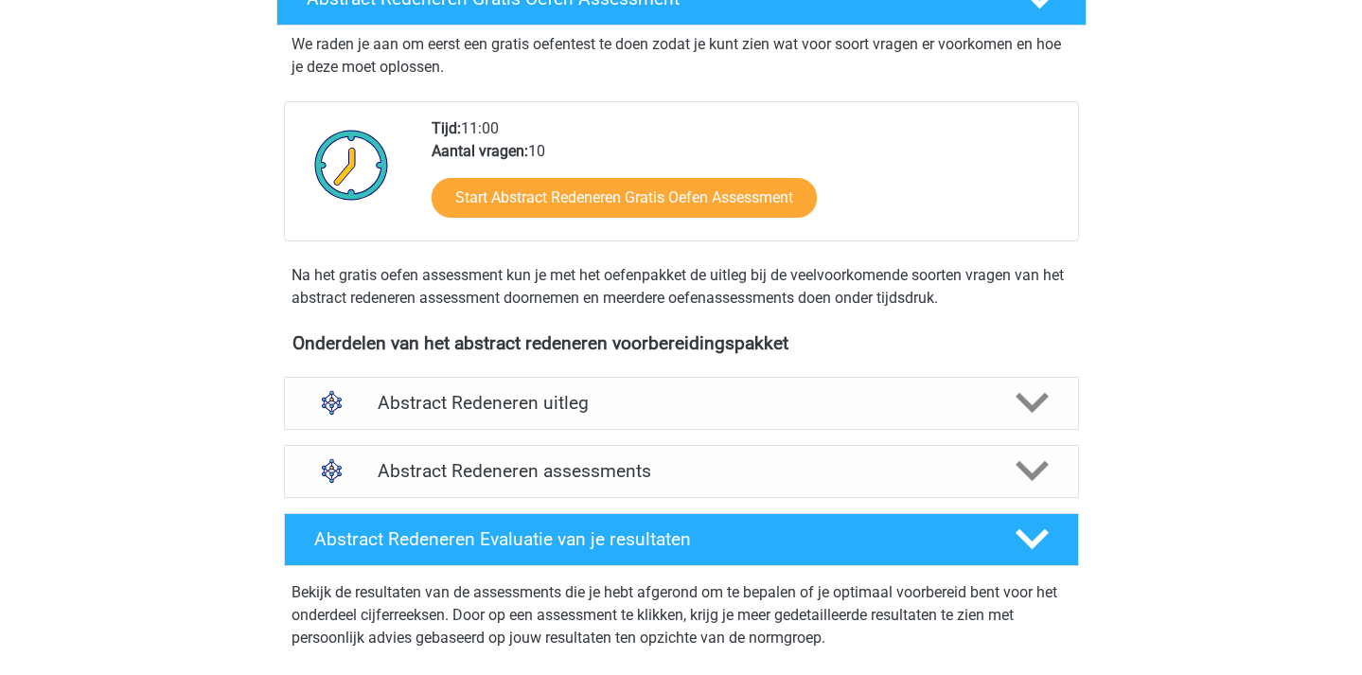
scroll to position [449, 0]
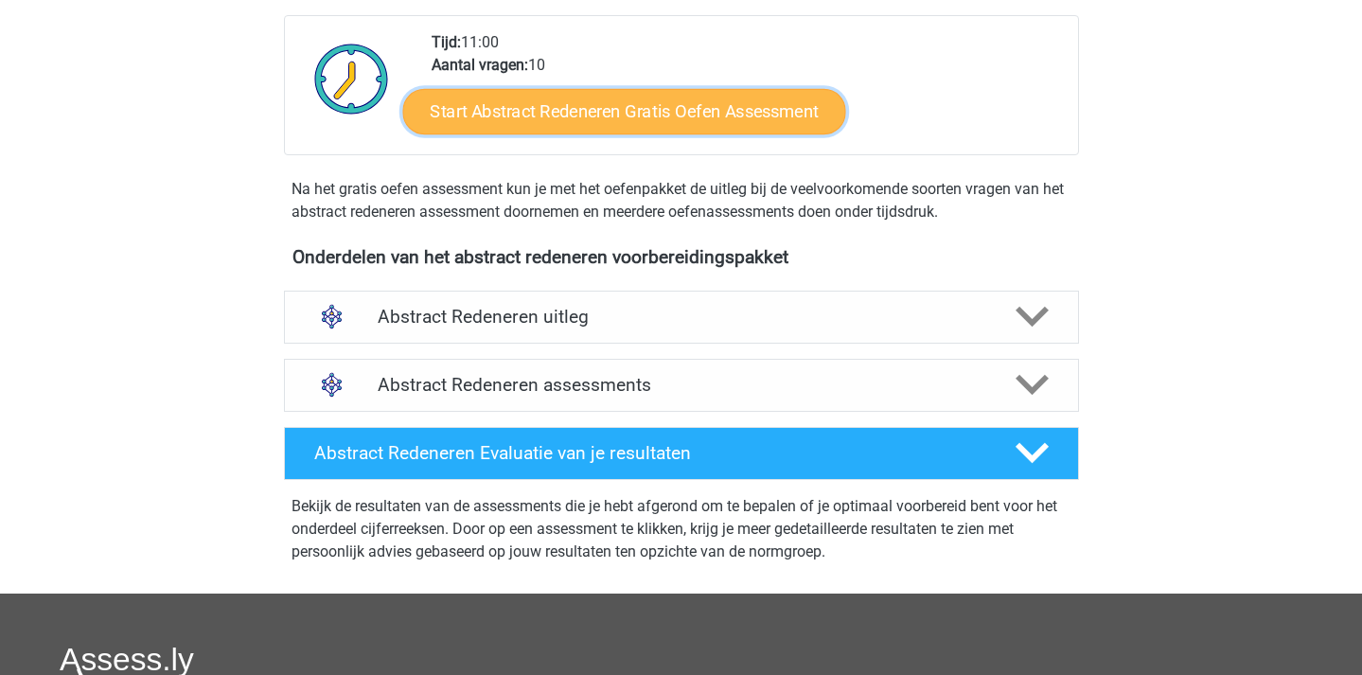
click at [717, 103] on link "Start Abstract Redeneren Gratis Oefen Assessment" at bounding box center [623, 110] width 443 height 45
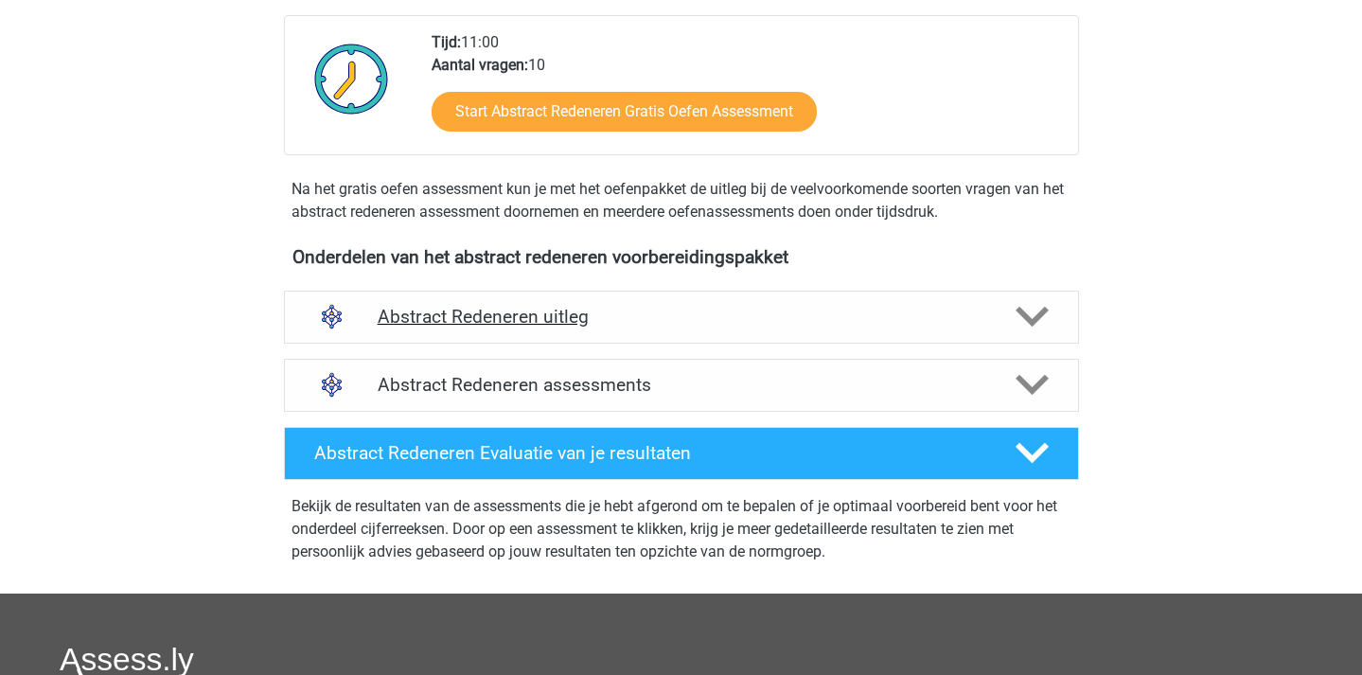
click at [578, 313] on h4 "Abstract Redeneren uitleg" at bounding box center [682, 317] width 608 height 22
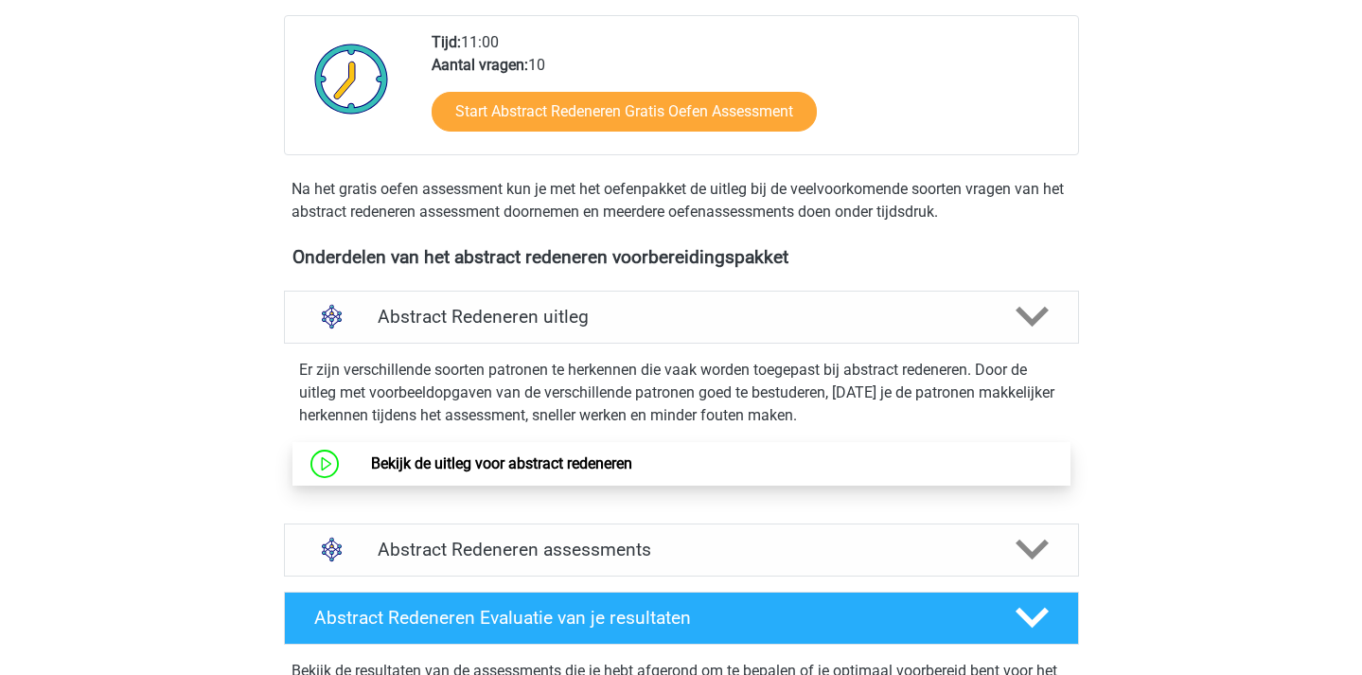
click at [505, 465] on link "Bekijk de uitleg voor abstract redeneren" at bounding box center [501, 463] width 261 height 18
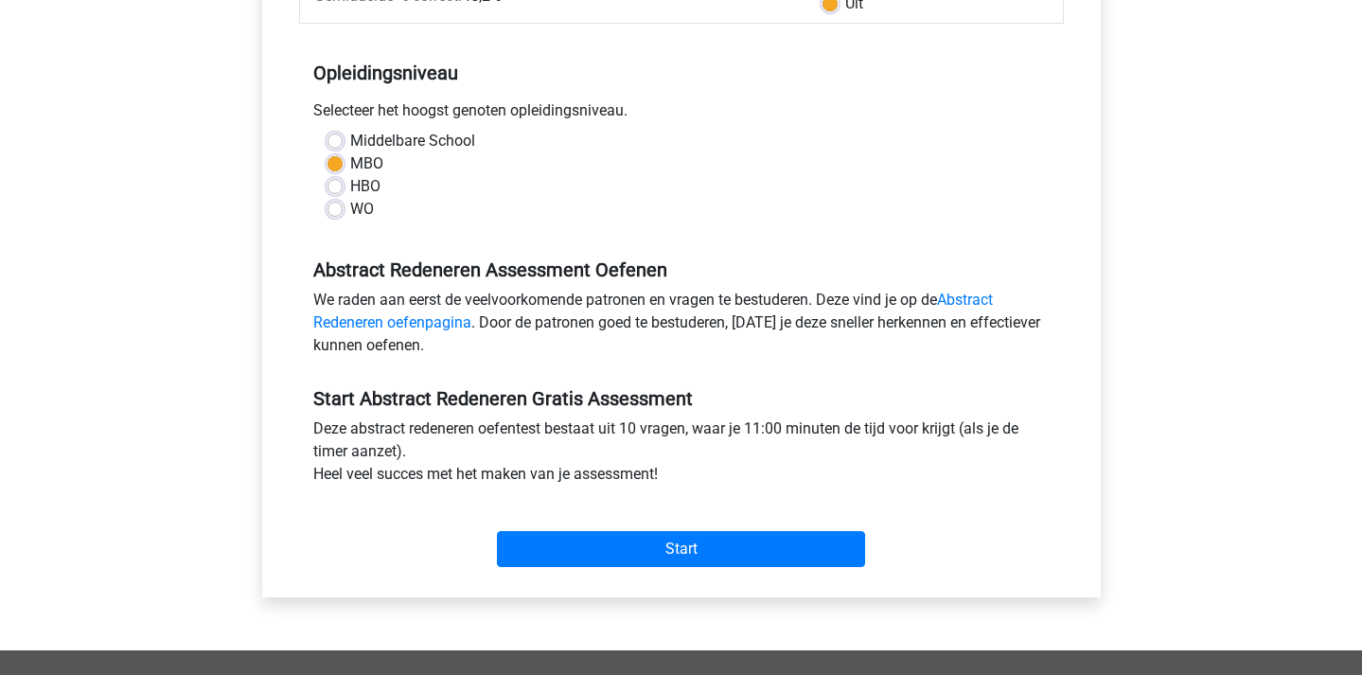
scroll to position [394, 0]
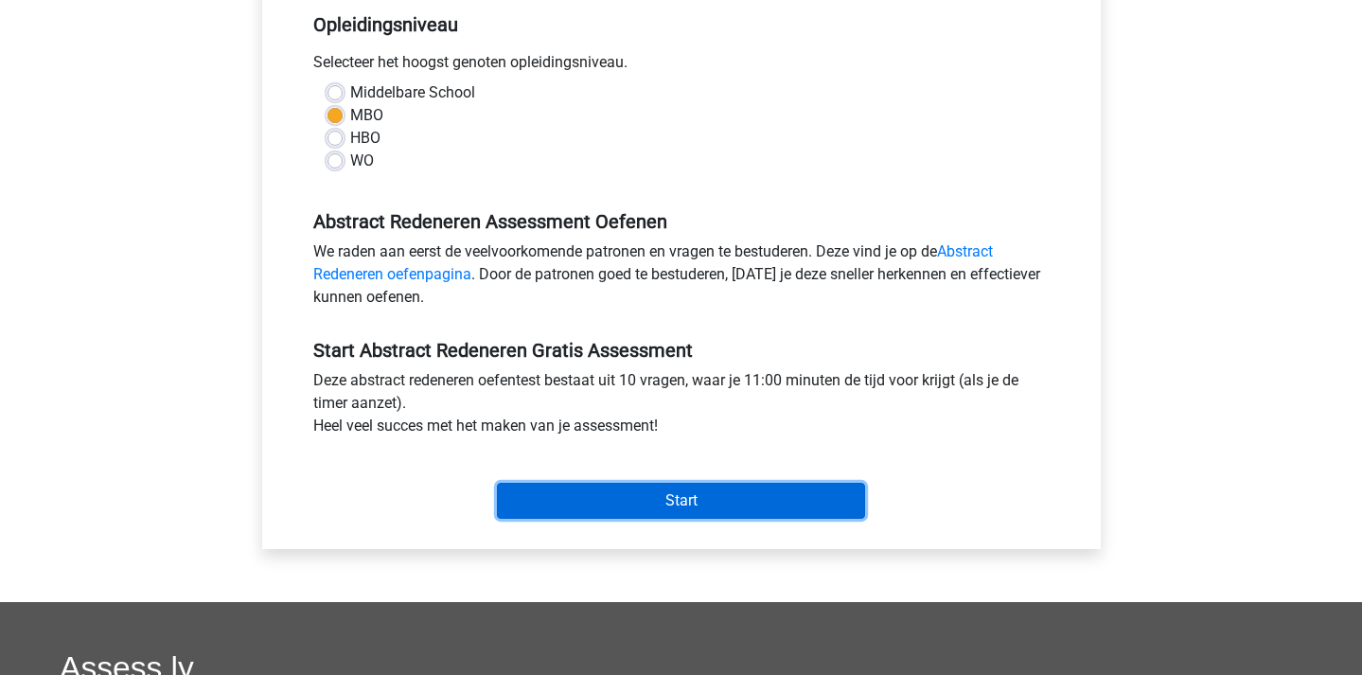
click at [802, 497] on input "Start" at bounding box center [681, 501] width 368 height 36
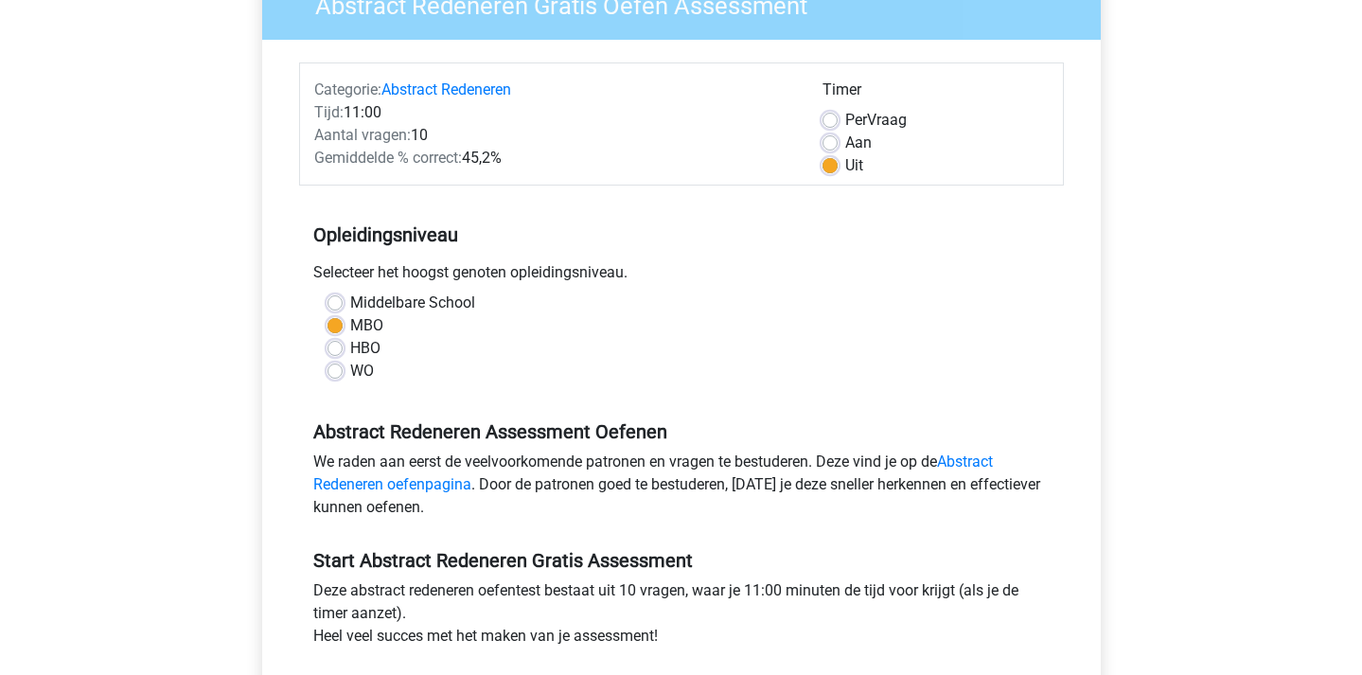
scroll to position [129, 0]
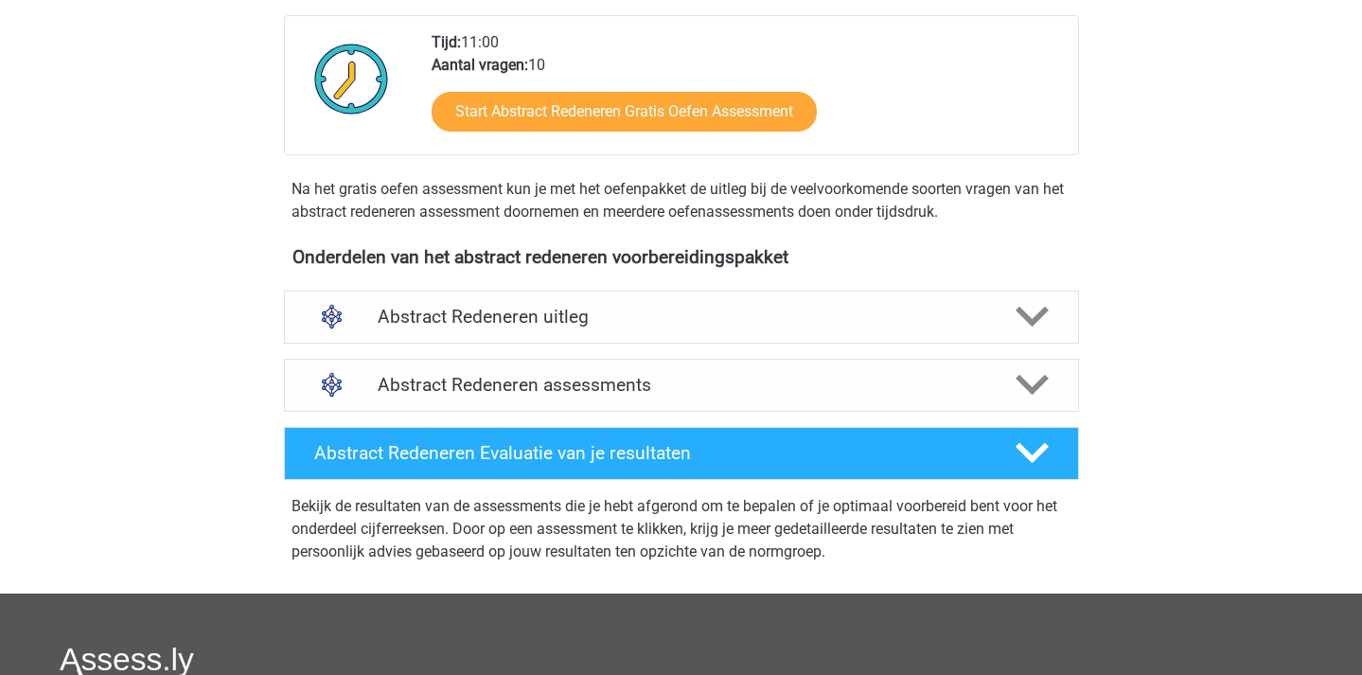
click at [541, 147] on div "Start Abstract Redeneren Gratis Oefen Assessment" at bounding box center [747, 116] width 631 height 78
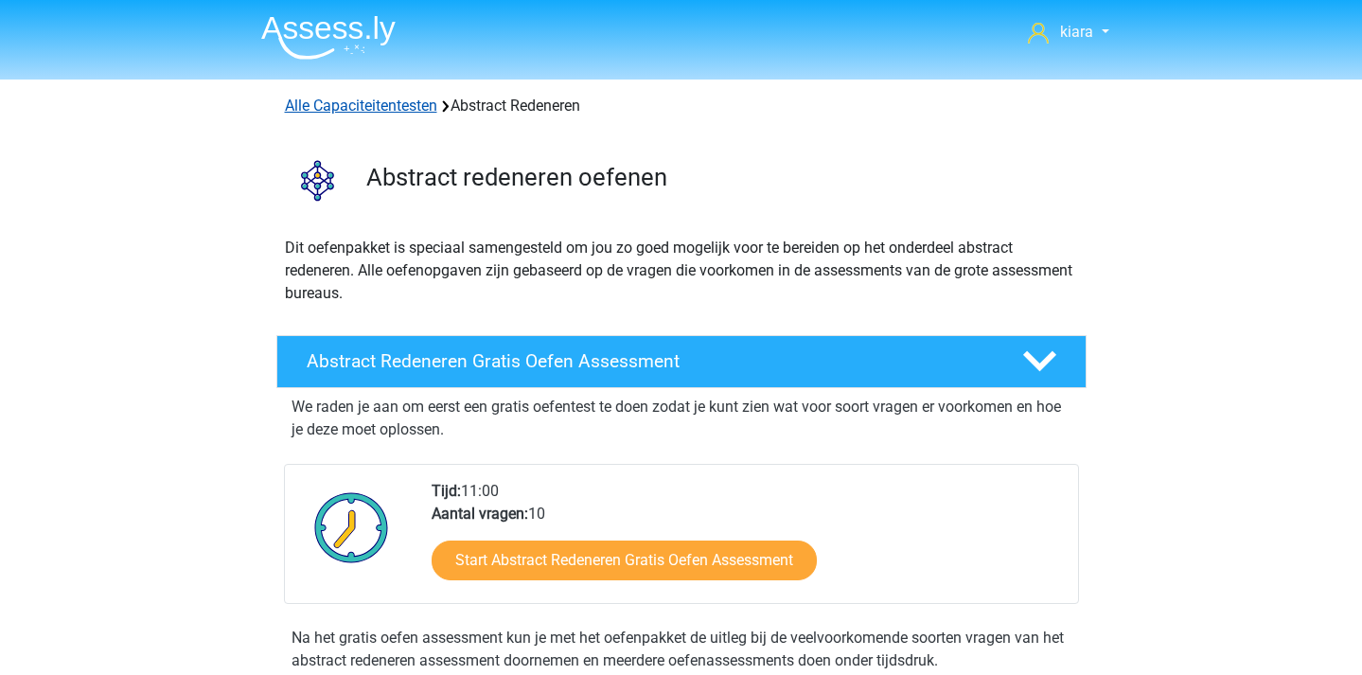
click at [355, 102] on link "Alle Capaciteitentesten" at bounding box center [361, 106] width 152 height 18
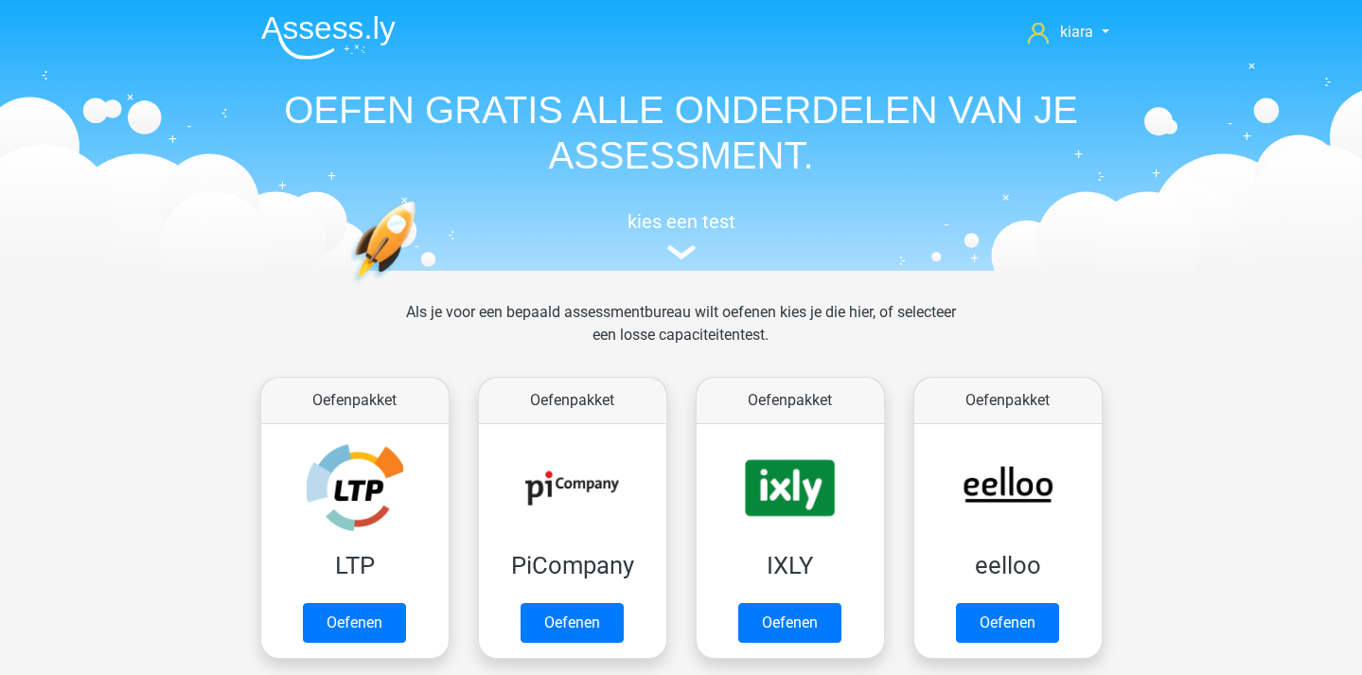
scroll to position [805, 0]
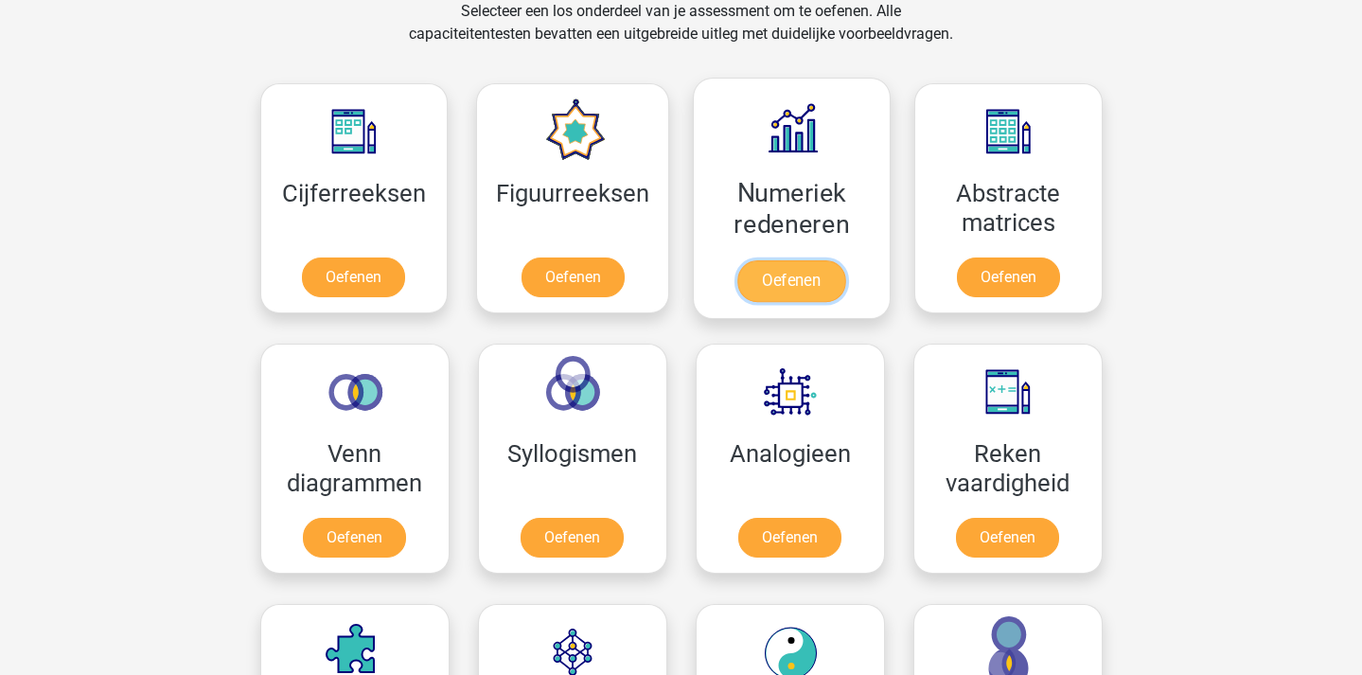
click at [795, 260] on link "Oefenen" at bounding box center [791, 281] width 108 height 42
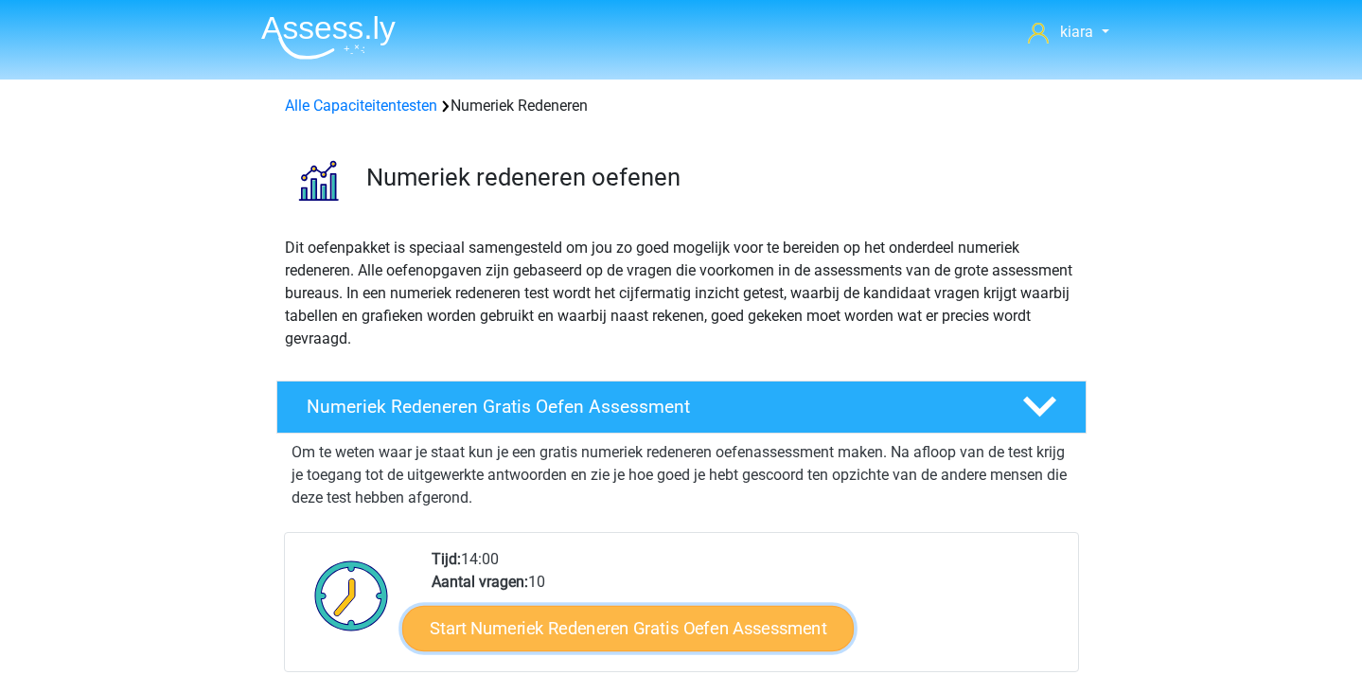
click at [657, 638] on link "Start Numeriek Redeneren Gratis Oefen Assessment" at bounding box center [628, 627] width 452 height 45
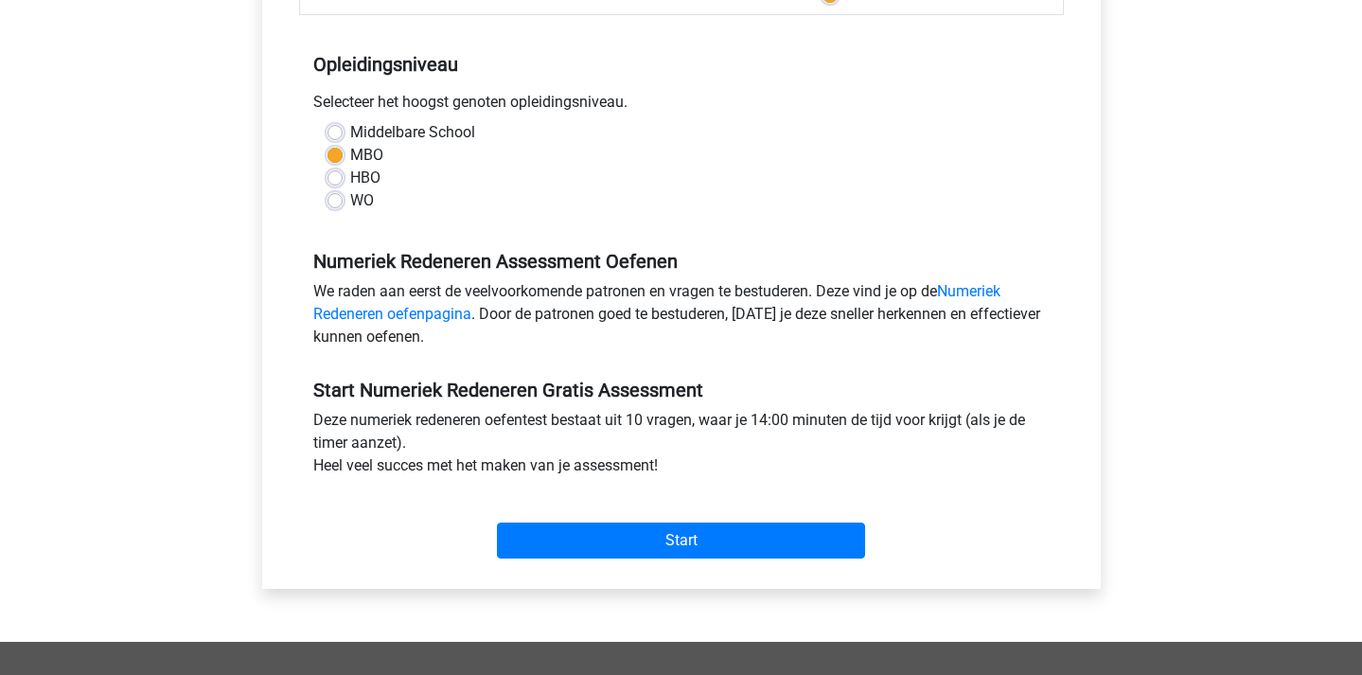
scroll to position [662, 0]
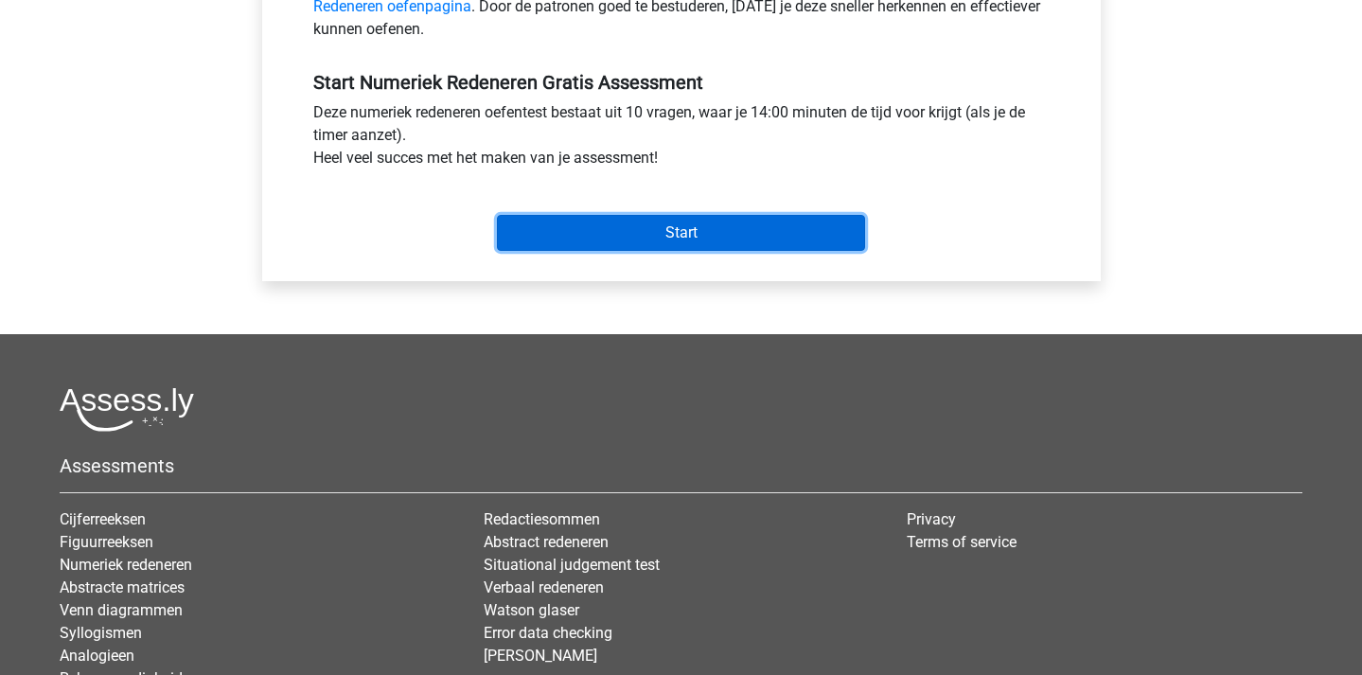
click at [696, 223] on input "Start" at bounding box center [681, 233] width 368 height 36
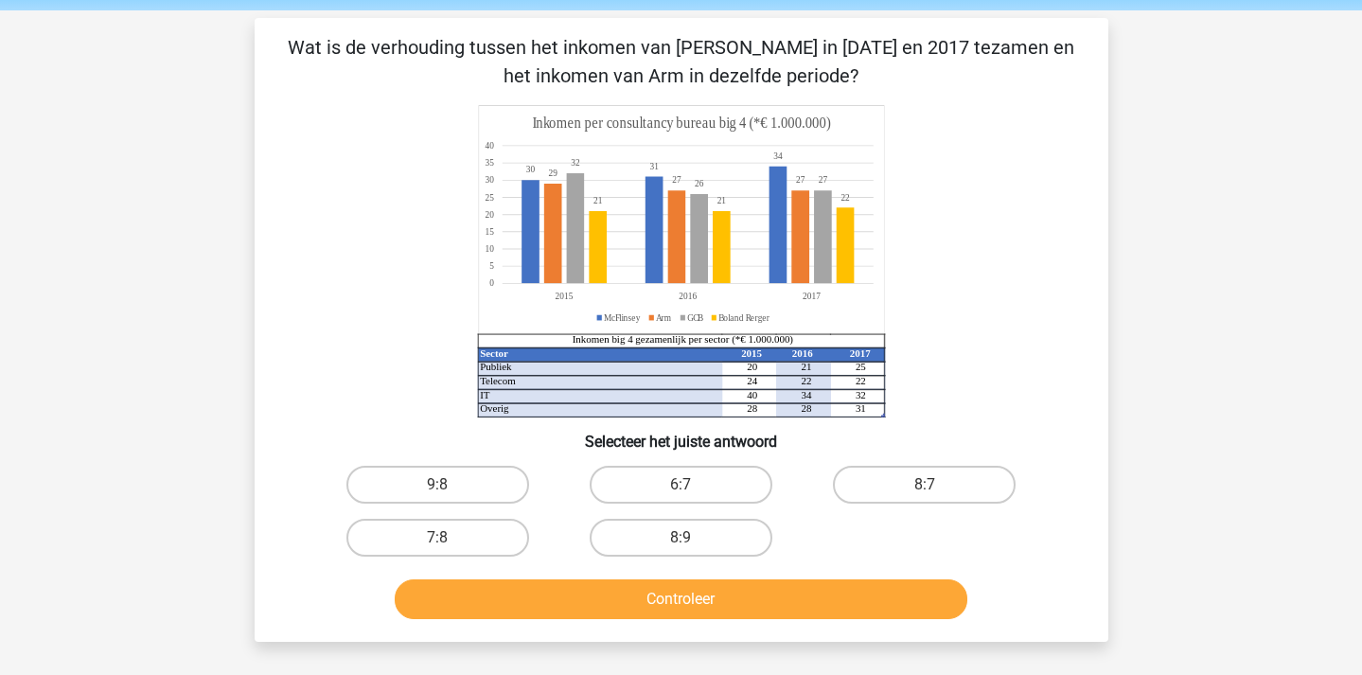
scroll to position [76, 0]
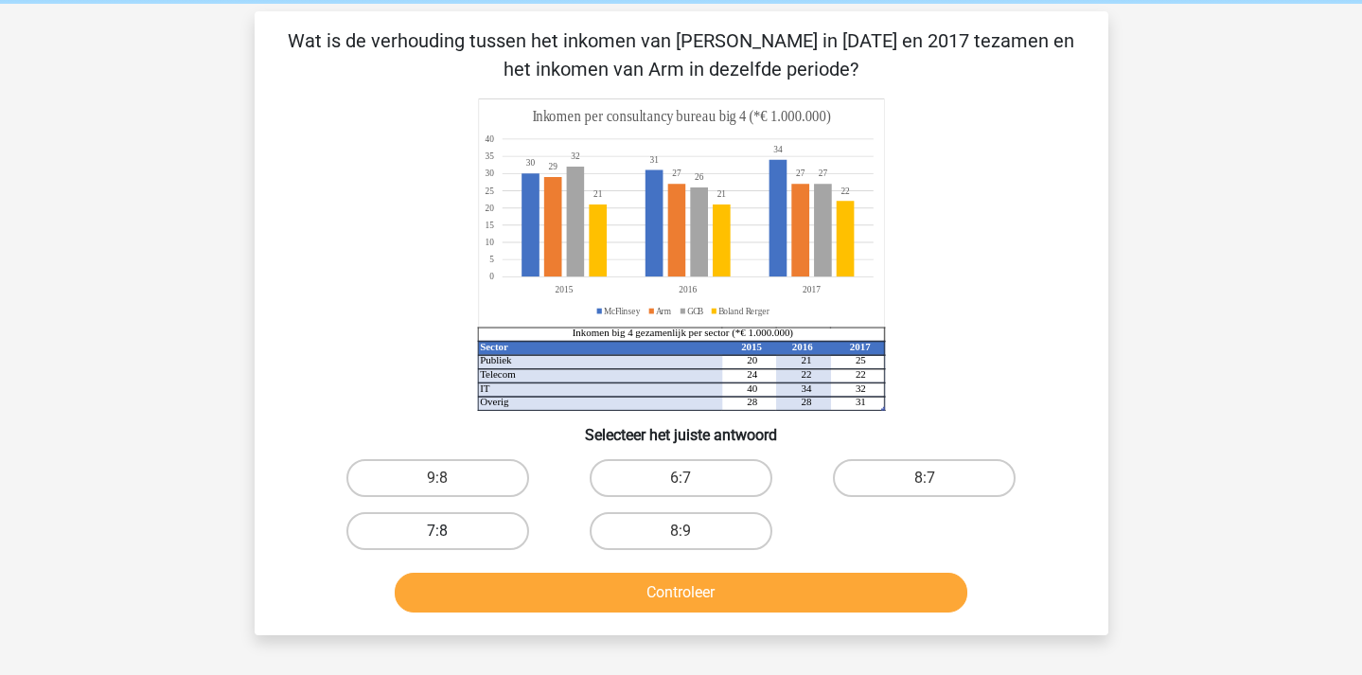
click at [479, 531] on label "7:8" at bounding box center [437, 531] width 183 height 38
click at [450, 531] on input "7:8" at bounding box center [443, 537] width 12 height 12
radio input "true"
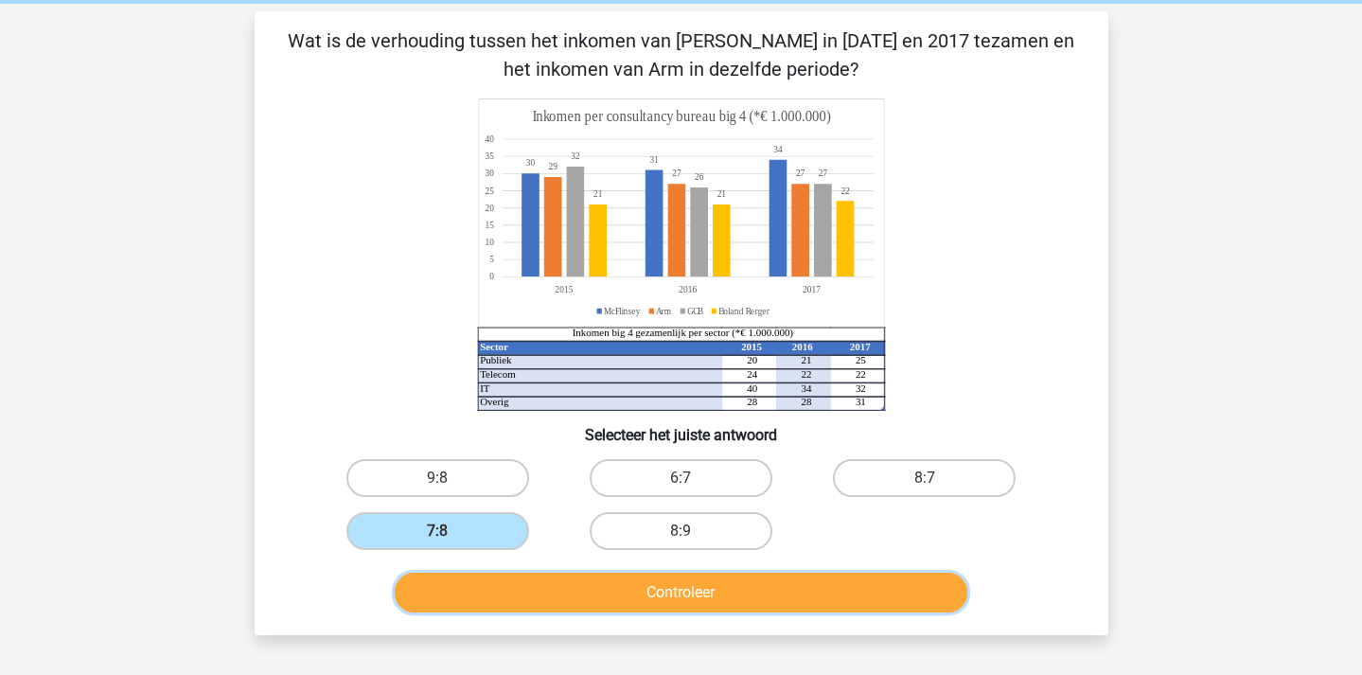
click at [540, 591] on button "Controleer" at bounding box center [681, 593] width 573 height 40
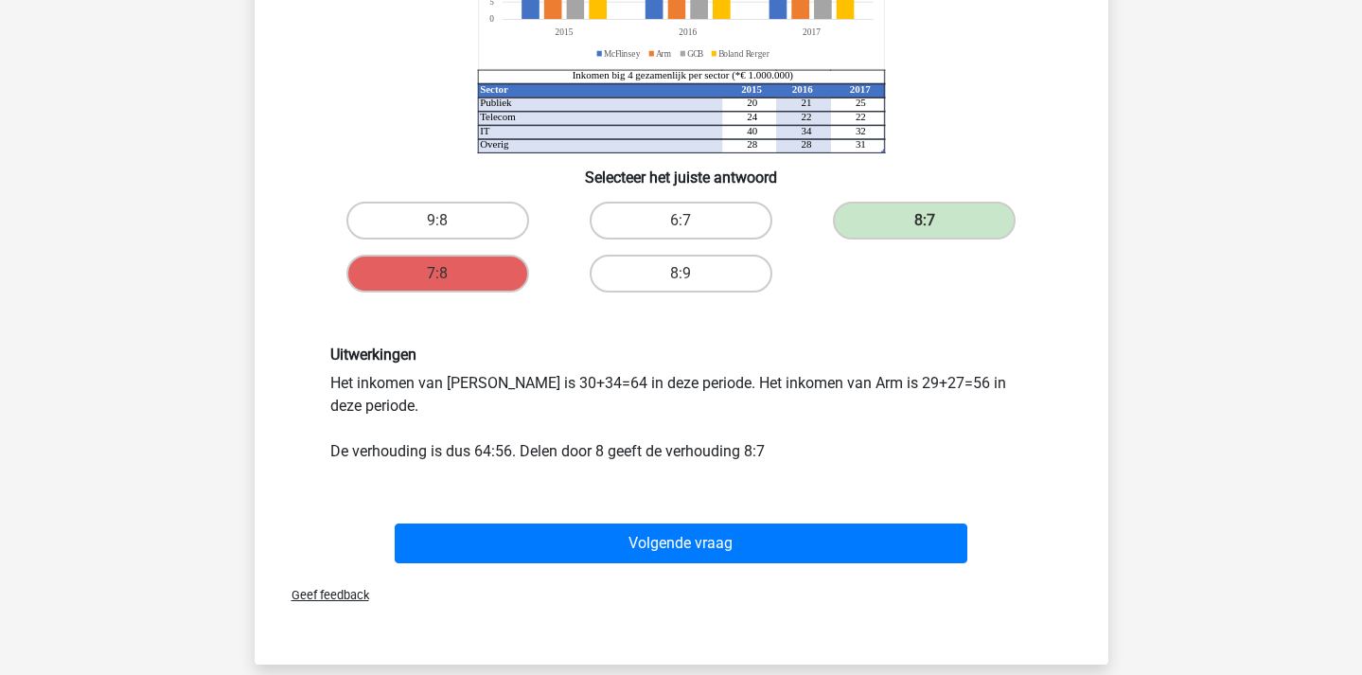
scroll to position [0, 0]
